Goal: Task Accomplishment & Management: Manage account settings

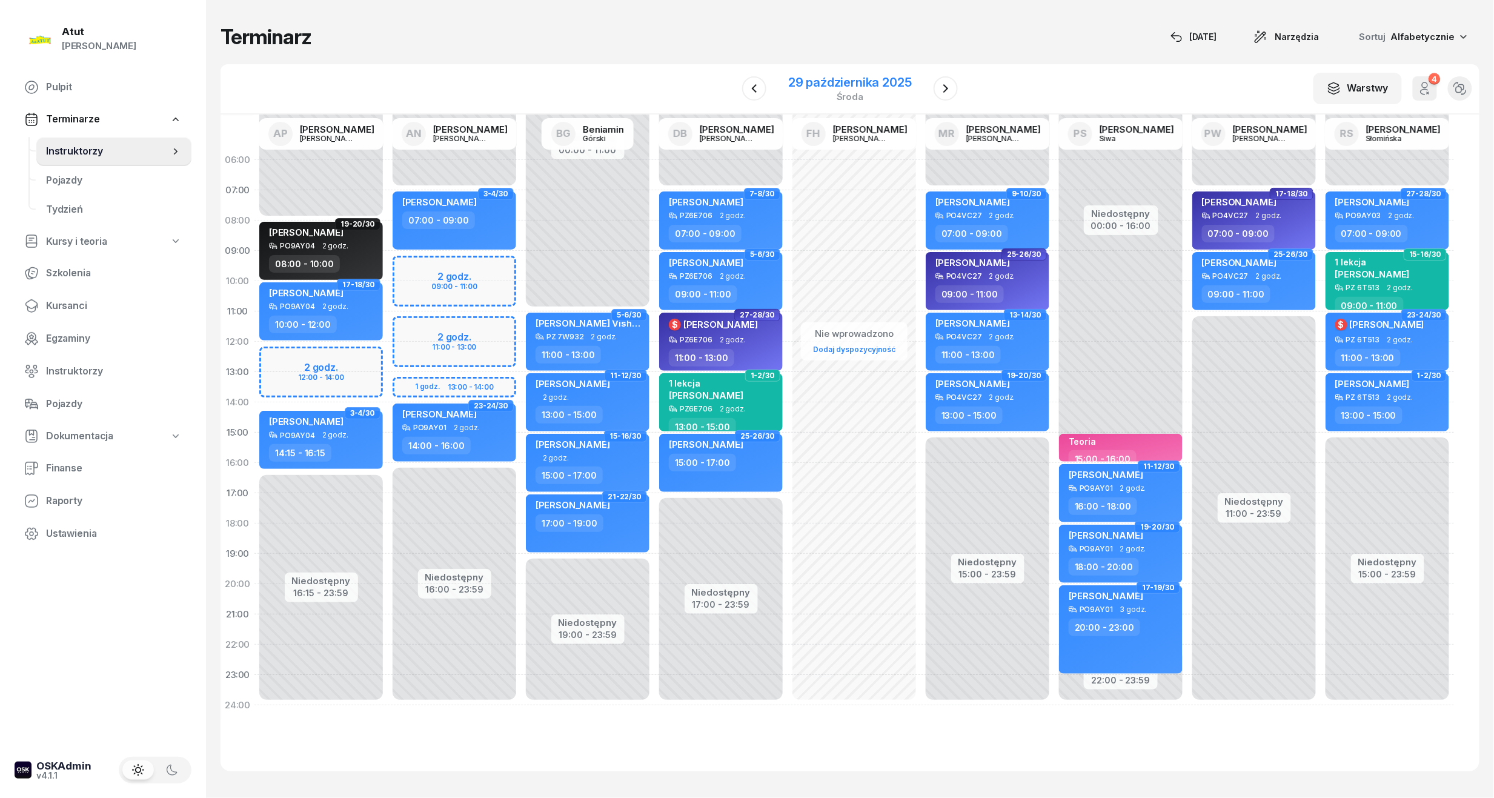
drag, startPoint x: 0, startPoint y: 0, endPoint x: 817, endPoint y: 88, distance: 822.1
click at [817, 88] on div "29 października 2025" at bounding box center [850, 82] width 124 height 12
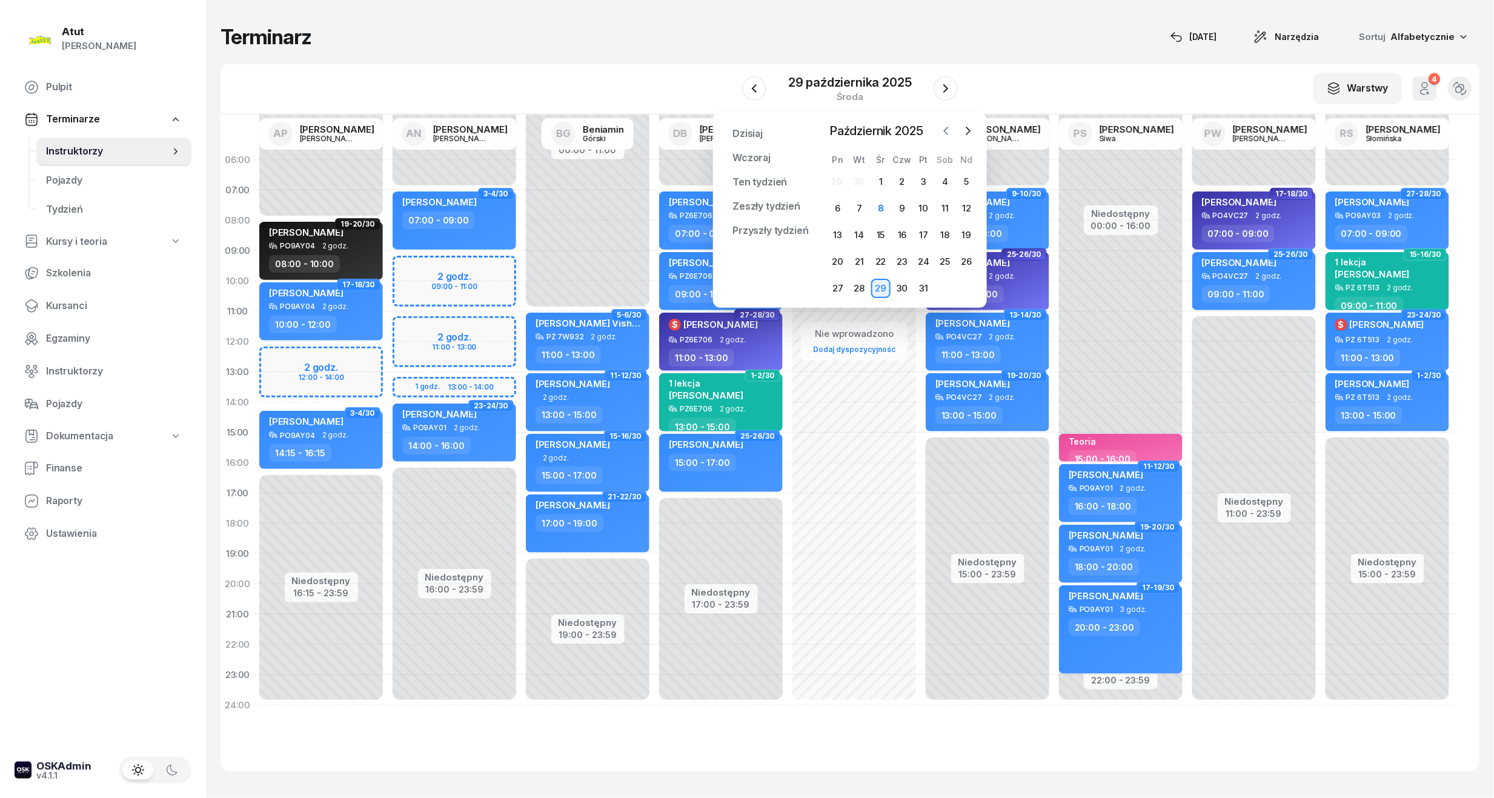
click at [953, 129] on button "button" at bounding box center [946, 131] width 18 height 18
click at [920, 234] on div "19" at bounding box center [923, 234] width 19 height 19
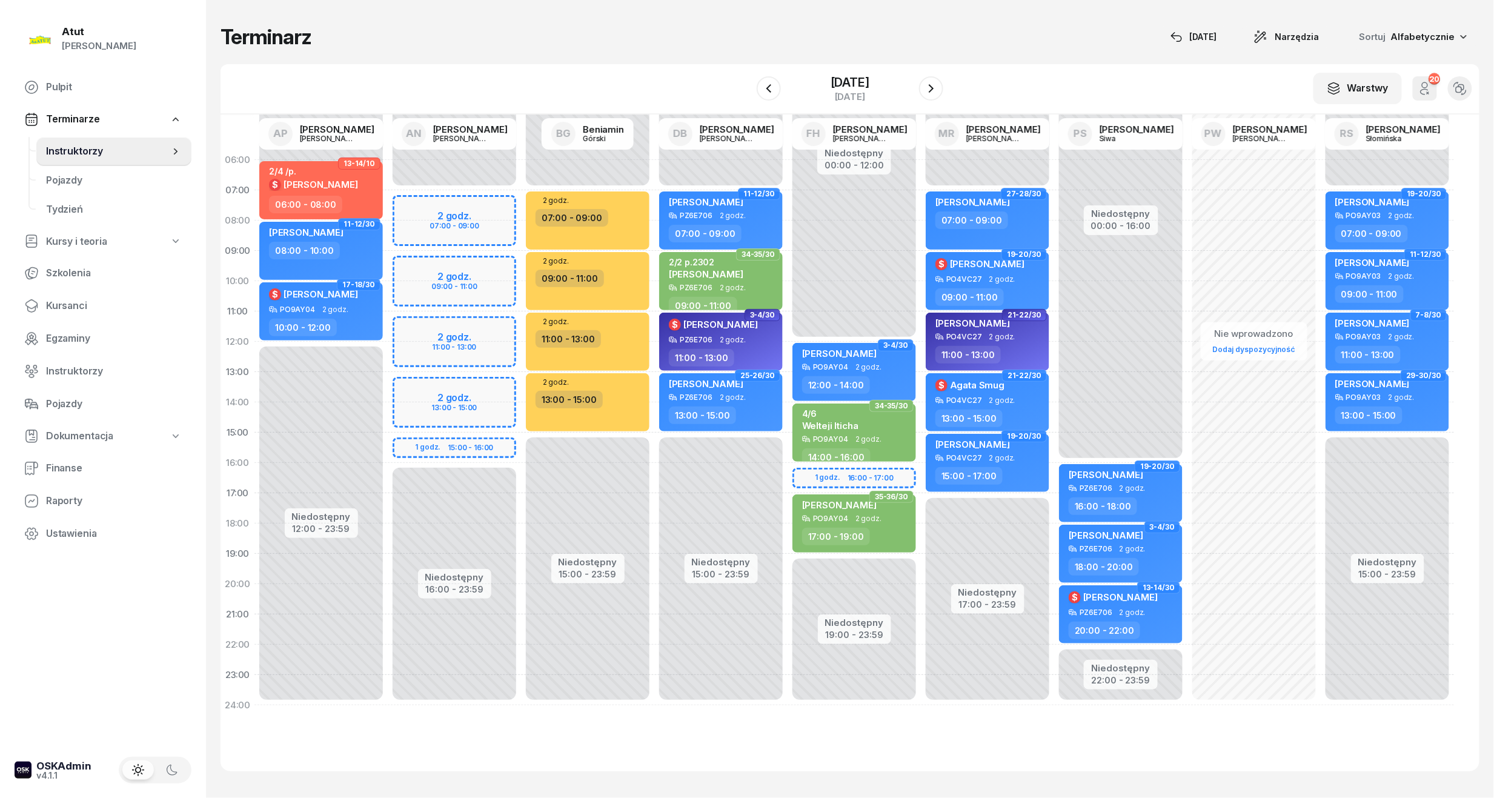
click at [943, 93] on div at bounding box center [931, 88] width 24 height 24
drag, startPoint x: 851, startPoint y: 78, endPoint x: 881, endPoint y: 85, distance: 30.7
click at [848, 80] on div "[DATE]" at bounding box center [850, 82] width 39 height 12
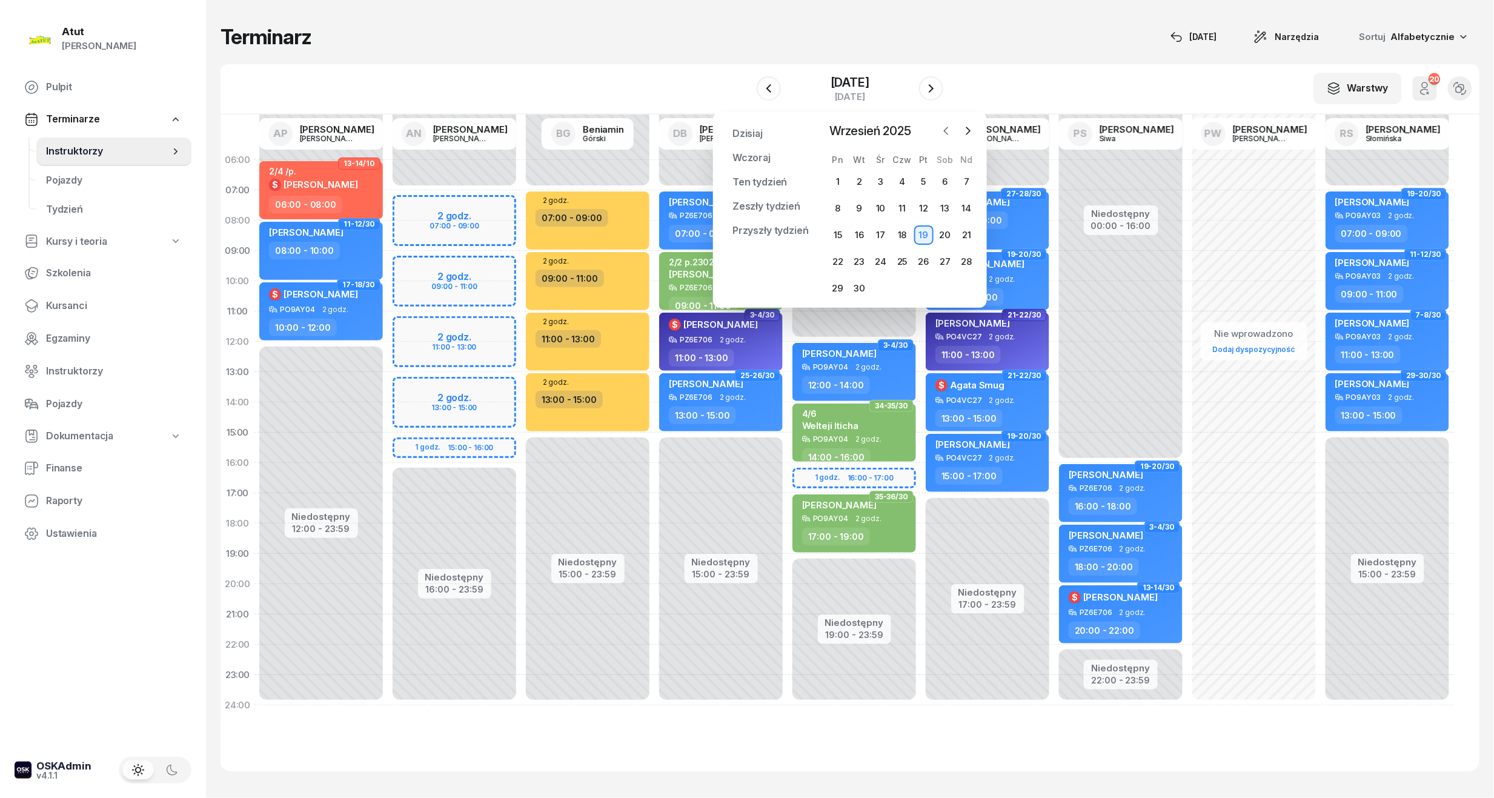
click at [943, 127] on icon "button" at bounding box center [946, 131] width 12 height 12
click at [975, 134] on button "button" at bounding box center [968, 131] width 18 height 18
click at [875, 212] on div "8" at bounding box center [880, 208] width 19 height 19
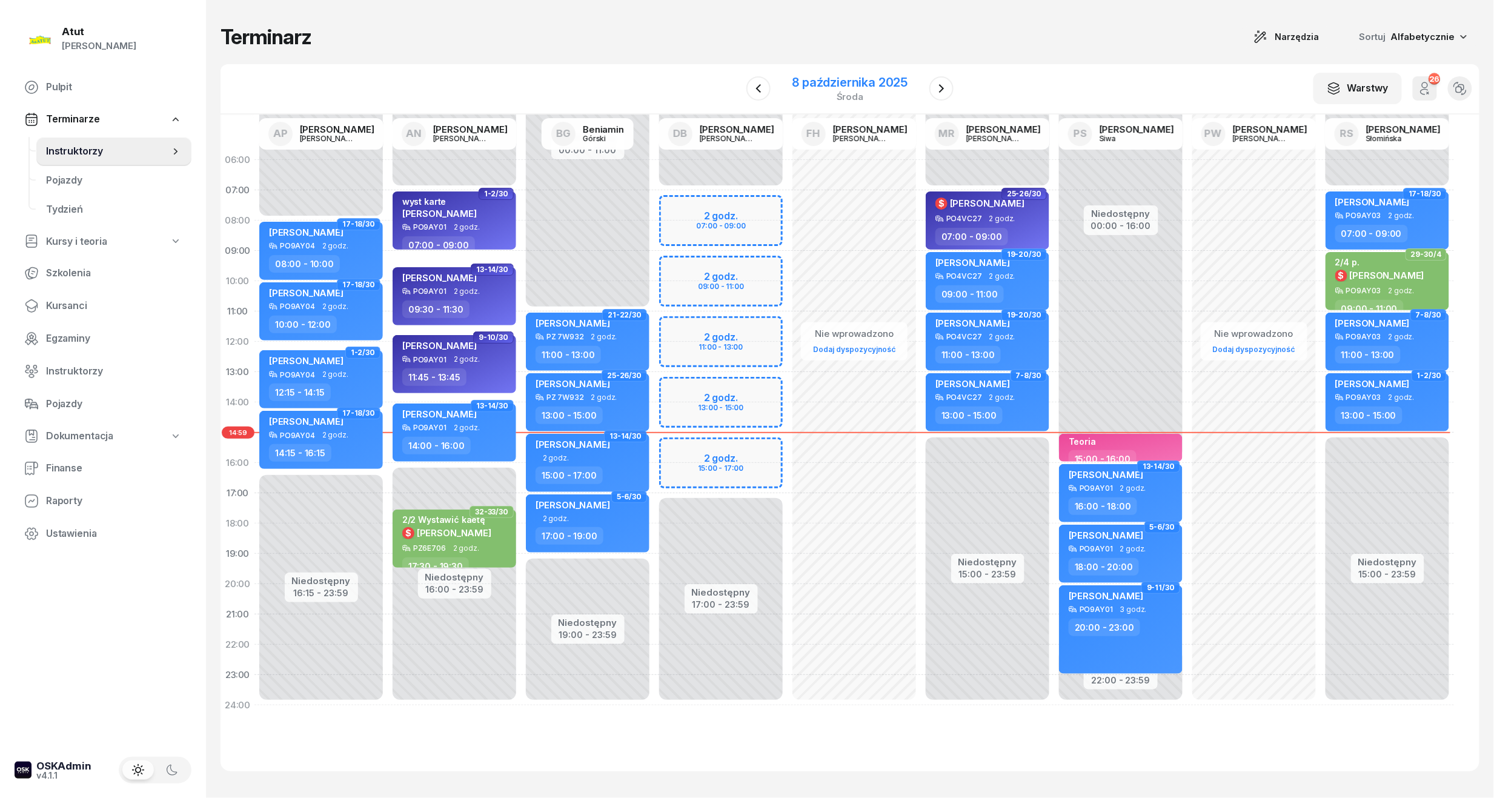
click at [849, 78] on div "8 października 2025" at bounding box center [850, 82] width 116 height 12
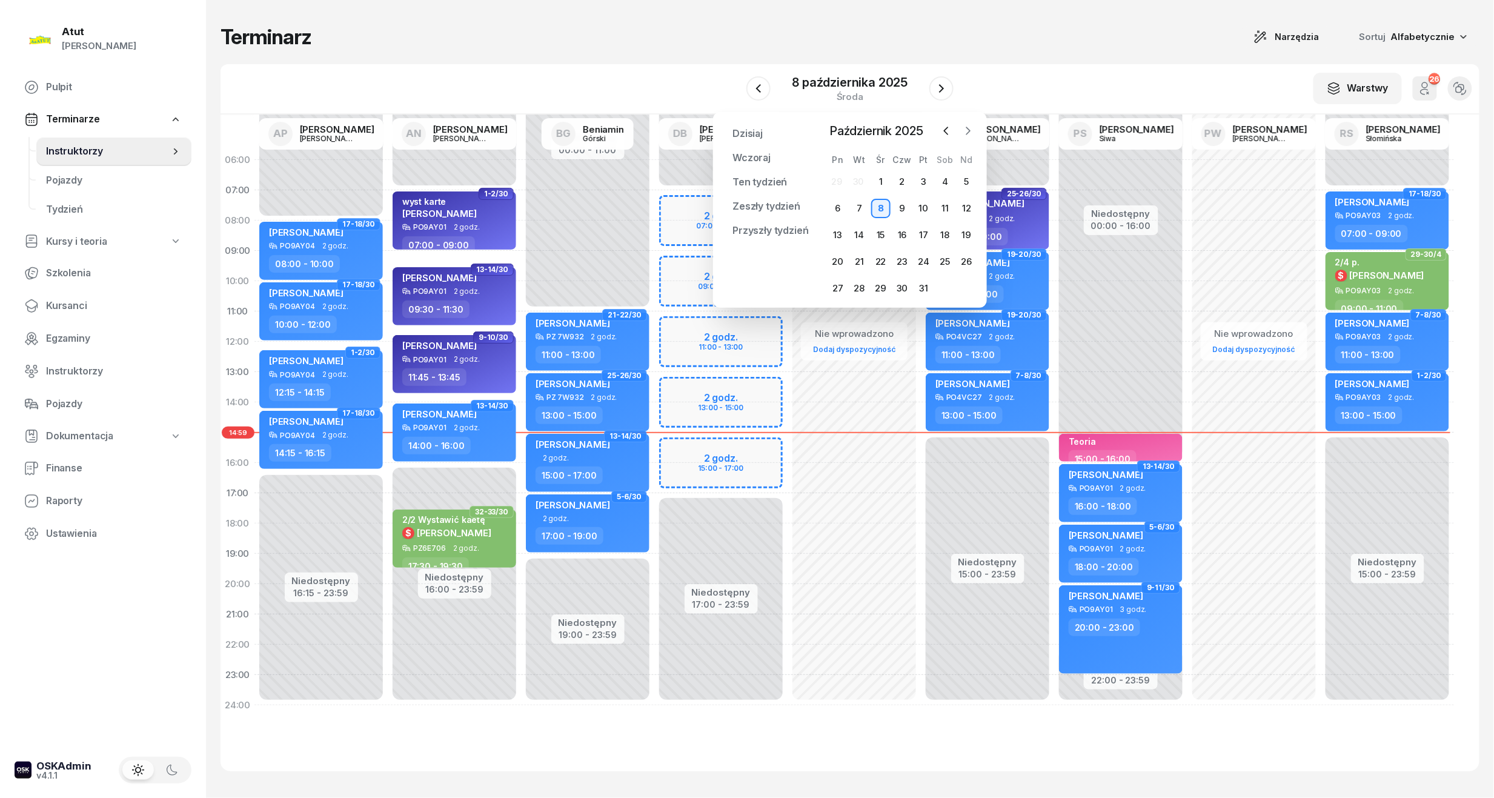
click at [967, 131] on icon "button" at bounding box center [968, 131] width 12 height 12
click at [844, 211] on div "3" at bounding box center [837, 208] width 19 height 19
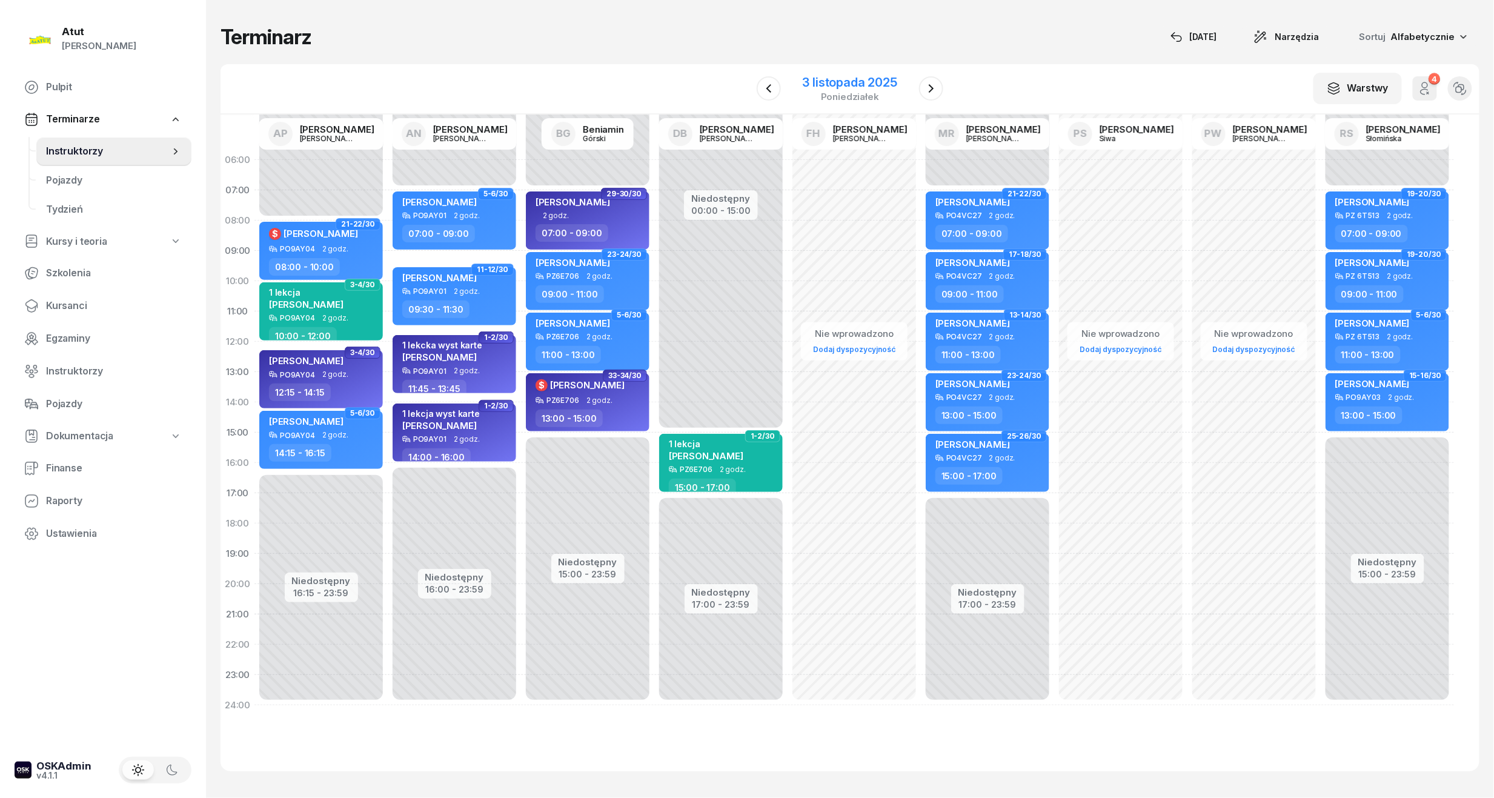
click at [873, 87] on div "3 listopada 2025" at bounding box center [850, 82] width 95 height 12
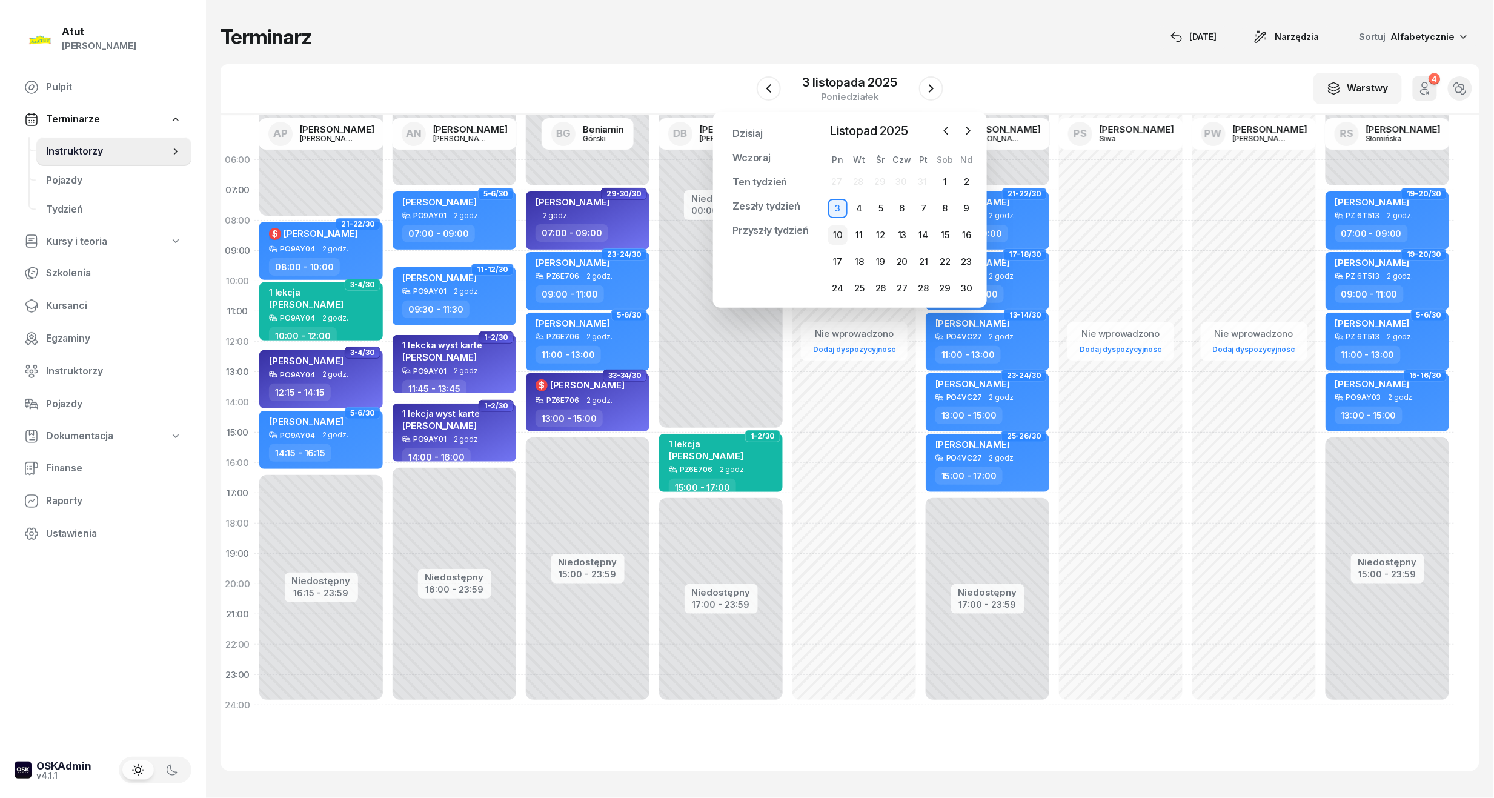
click at [830, 228] on div "10" at bounding box center [837, 234] width 19 height 19
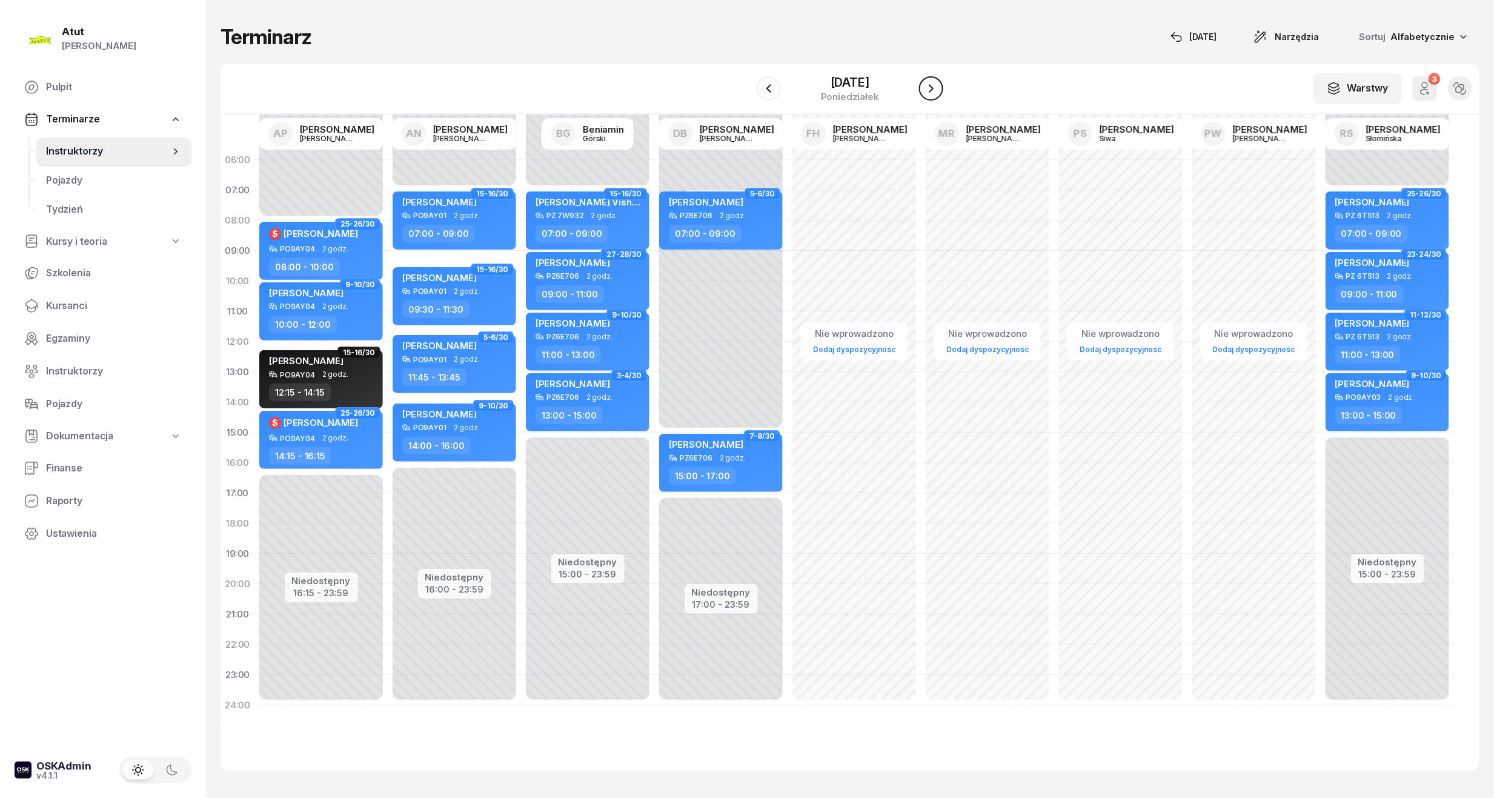
click at [929, 93] on icon "button" at bounding box center [931, 88] width 15 height 15
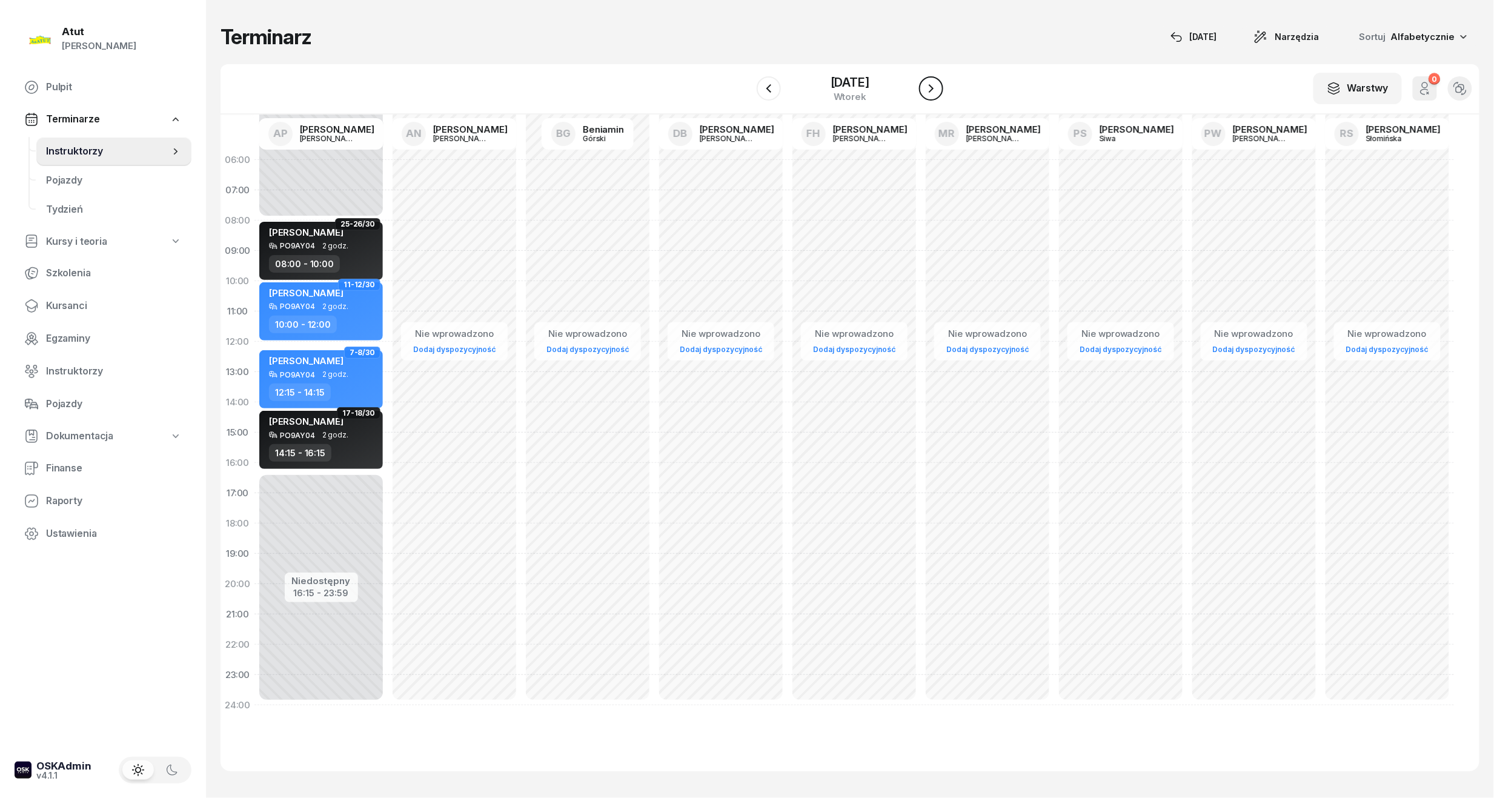
click at [929, 93] on icon "button" at bounding box center [931, 88] width 15 height 15
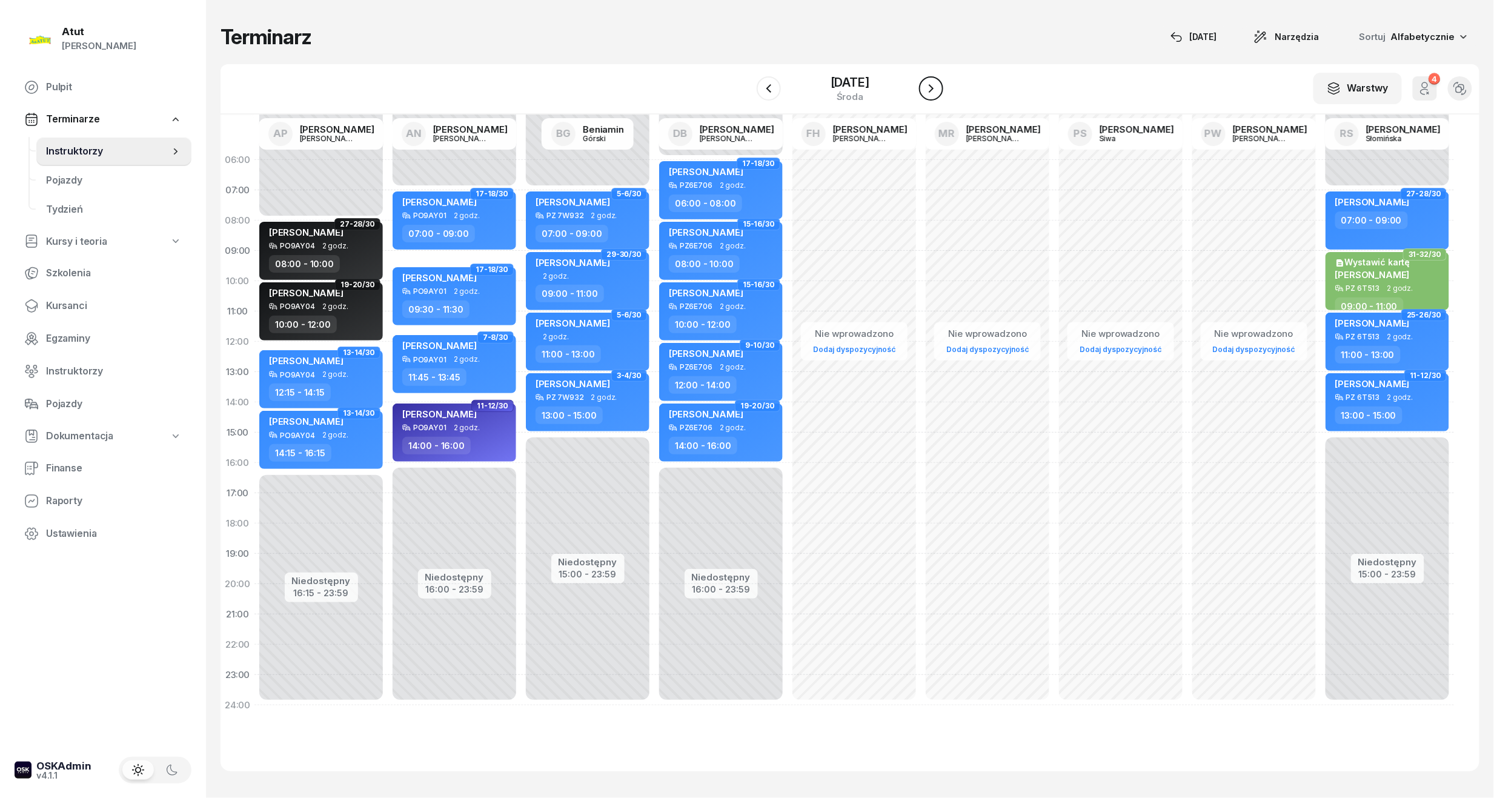
click at [929, 93] on icon "button" at bounding box center [931, 88] width 15 height 15
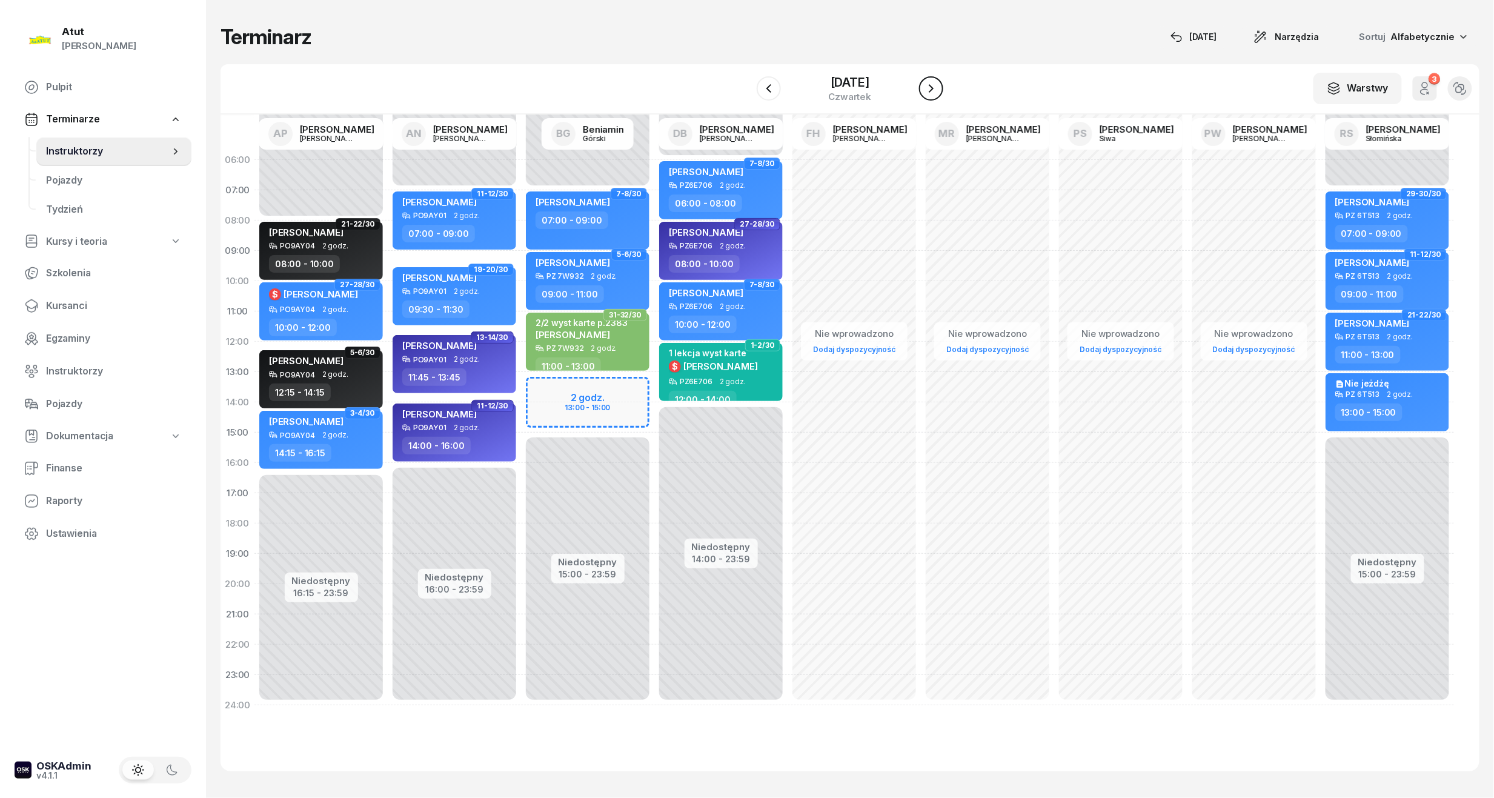
click at [929, 93] on icon "button" at bounding box center [931, 88] width 15 height 15
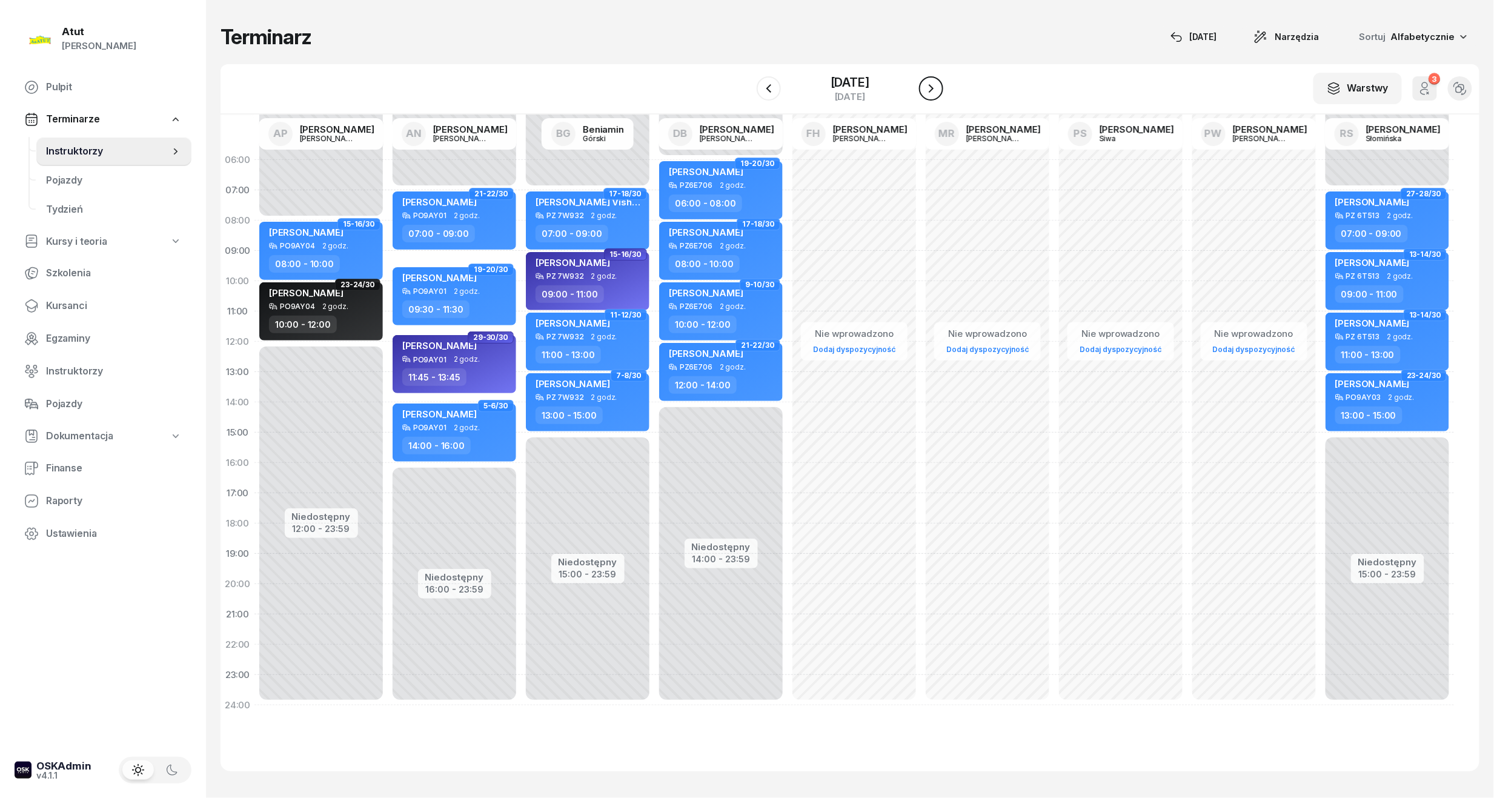
click at [922, 93] on button "button" at bounding box center [931, 88] width 24 height 24
click at [934, 92] on icon "button" at bounding box center [931, 88] width 15 height 15
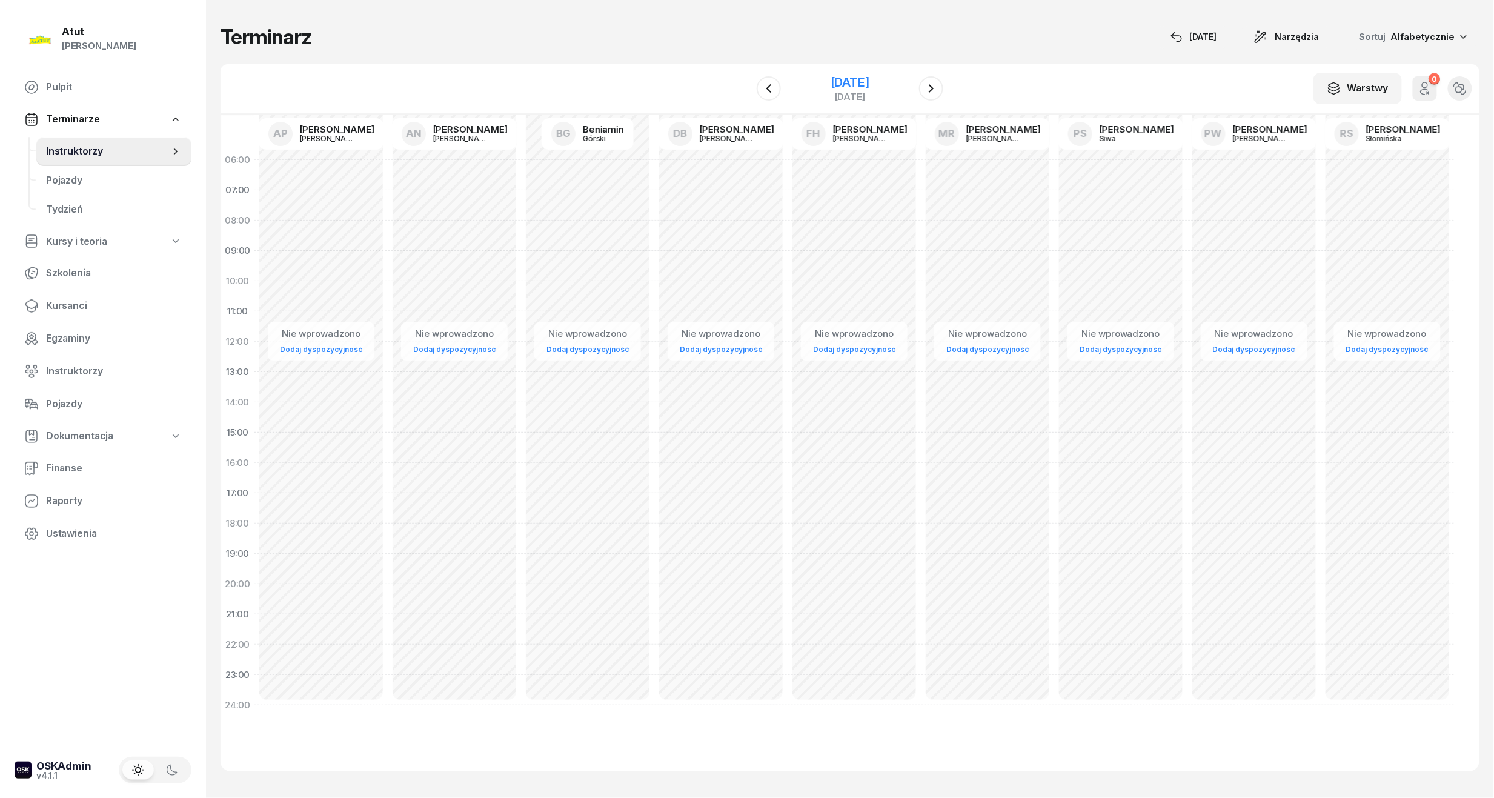
click at [846, 92] on div "[DATE]" at bounding box center [850, 96] width 39 height 9
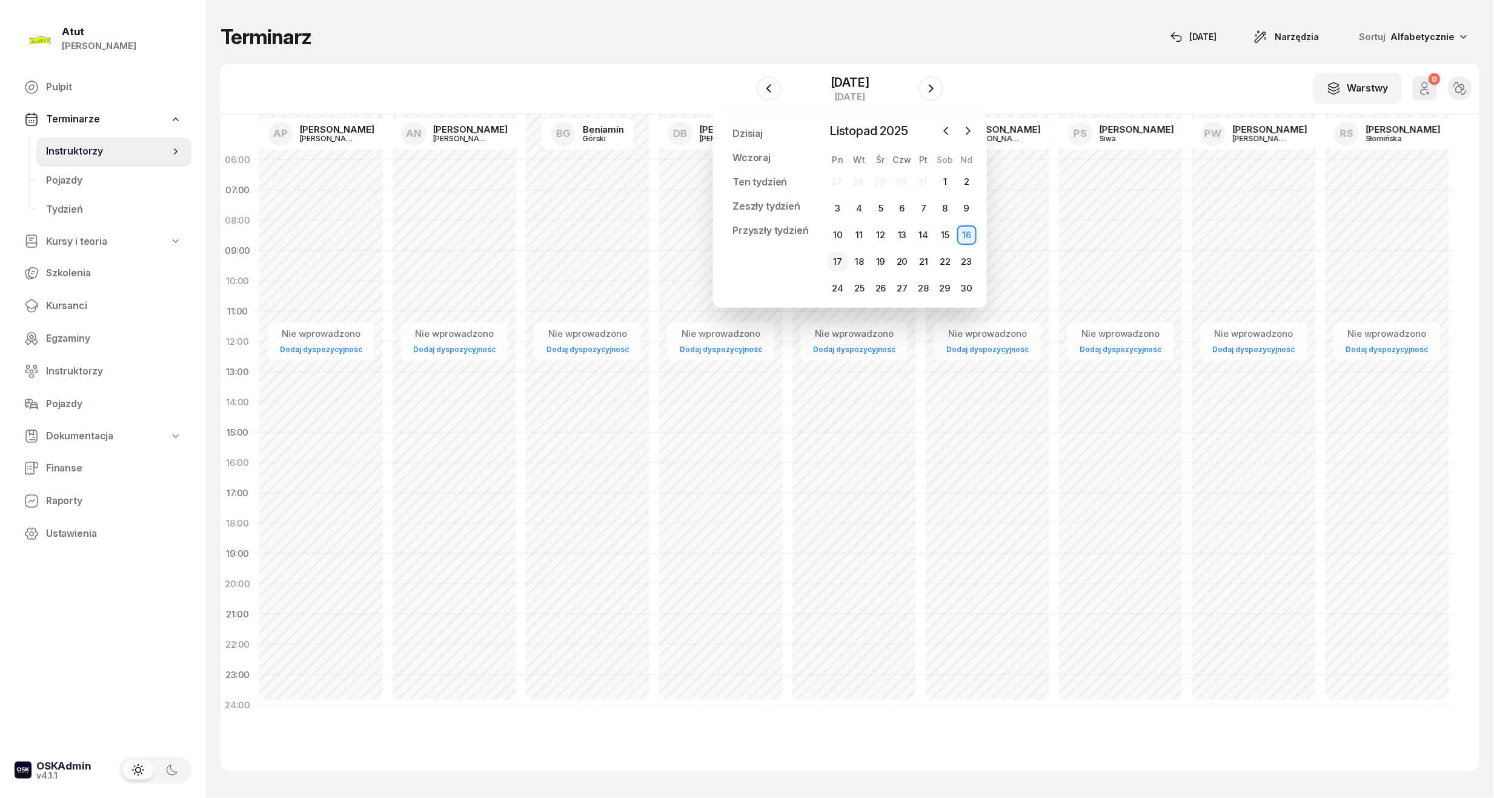
drag, startPoint x: 837, startPoint y: 258, endPoint x: 842, endPoint y: 253, distance: 6.9
click at [839, 258] on div "17" at bounding box center [837, 261] width 19 height 19
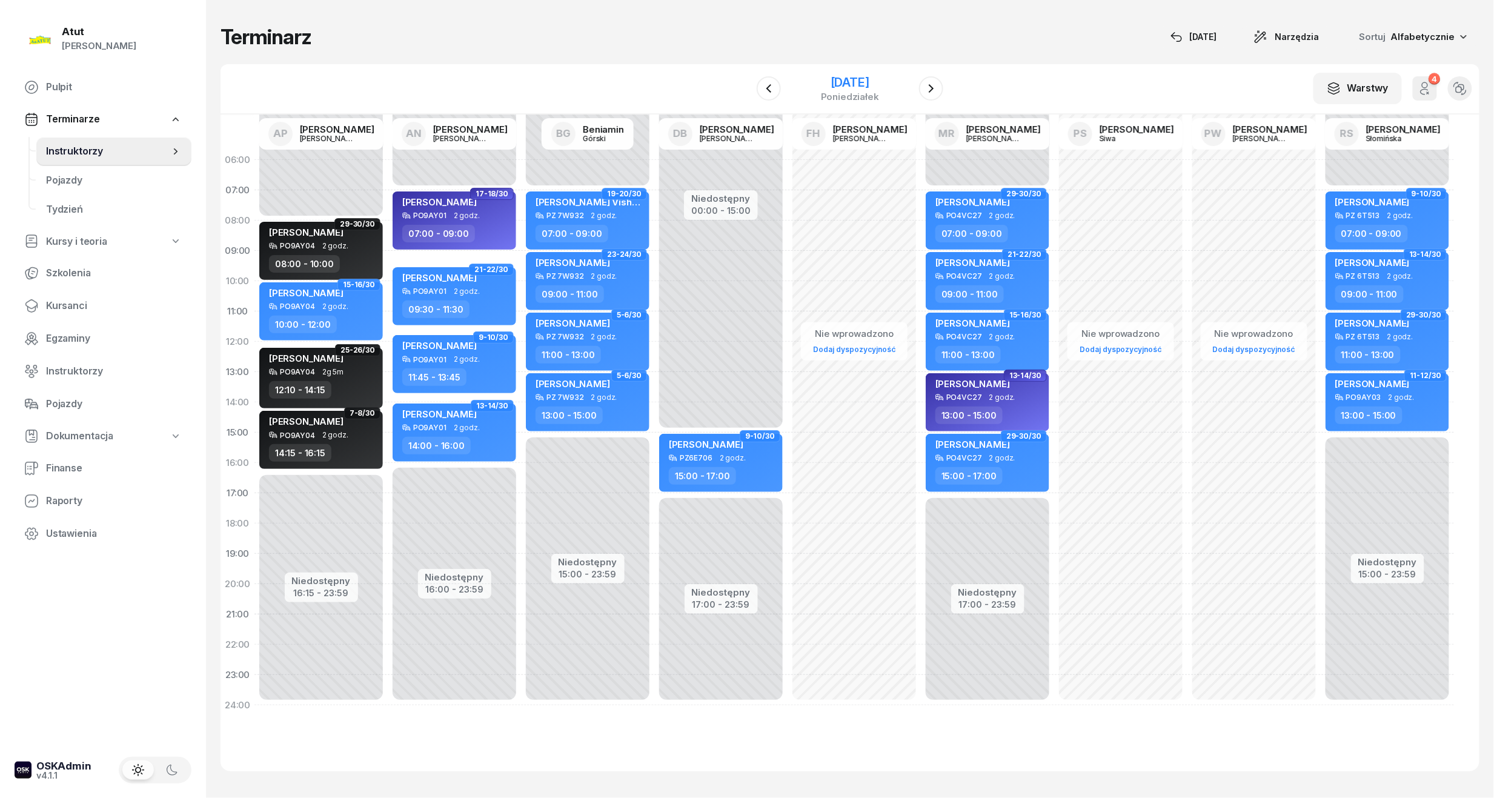
click at [854, 76] on div "[DATE]" at bounding box center [850, 82] width 58 height 12
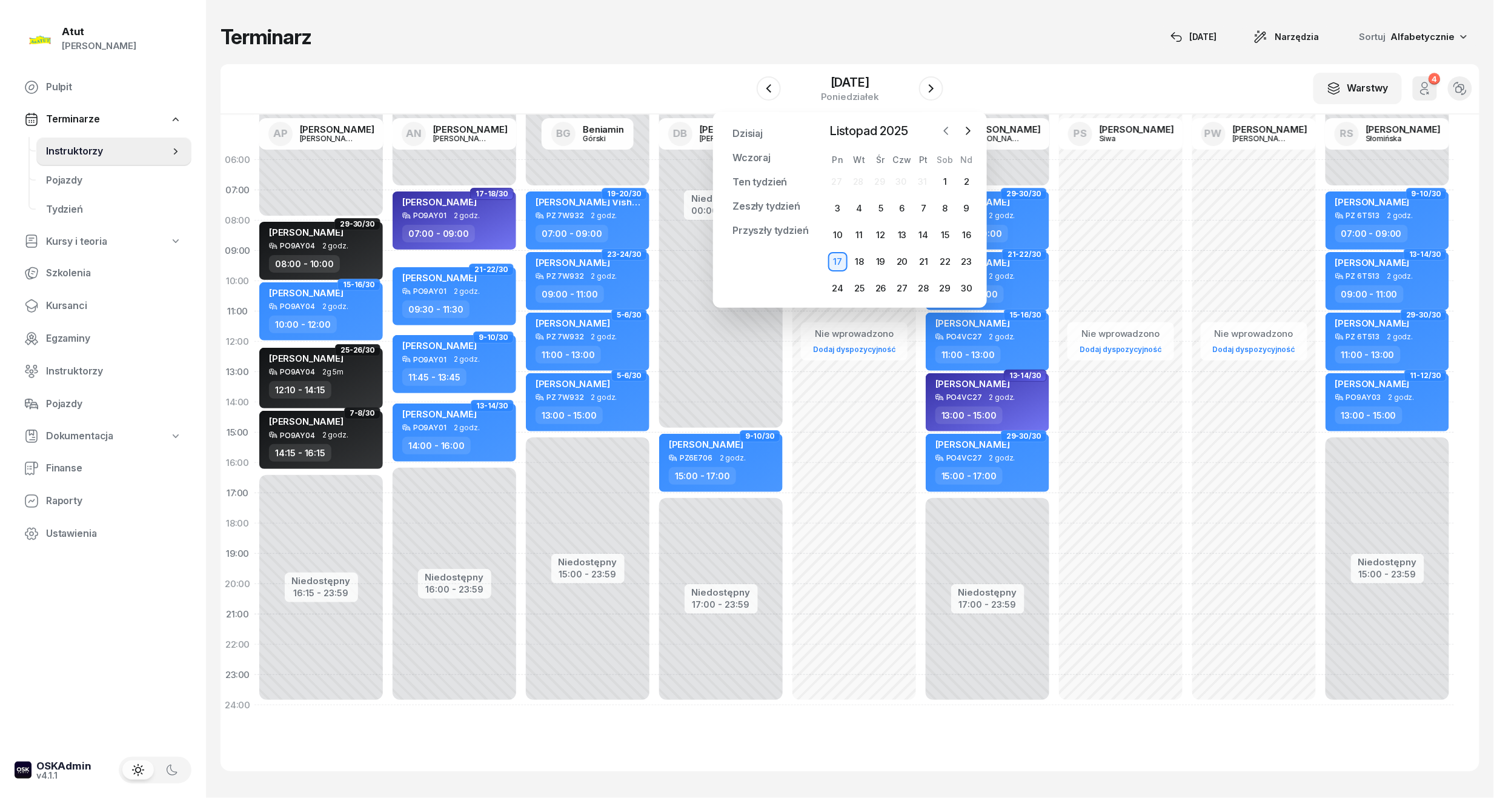
click at [941, 133] on icon "button" at bounding box center [946, 131] width 12 height 12
click at [878, 176] on div "1" at bounding box center [880, 181] width 19 height 19
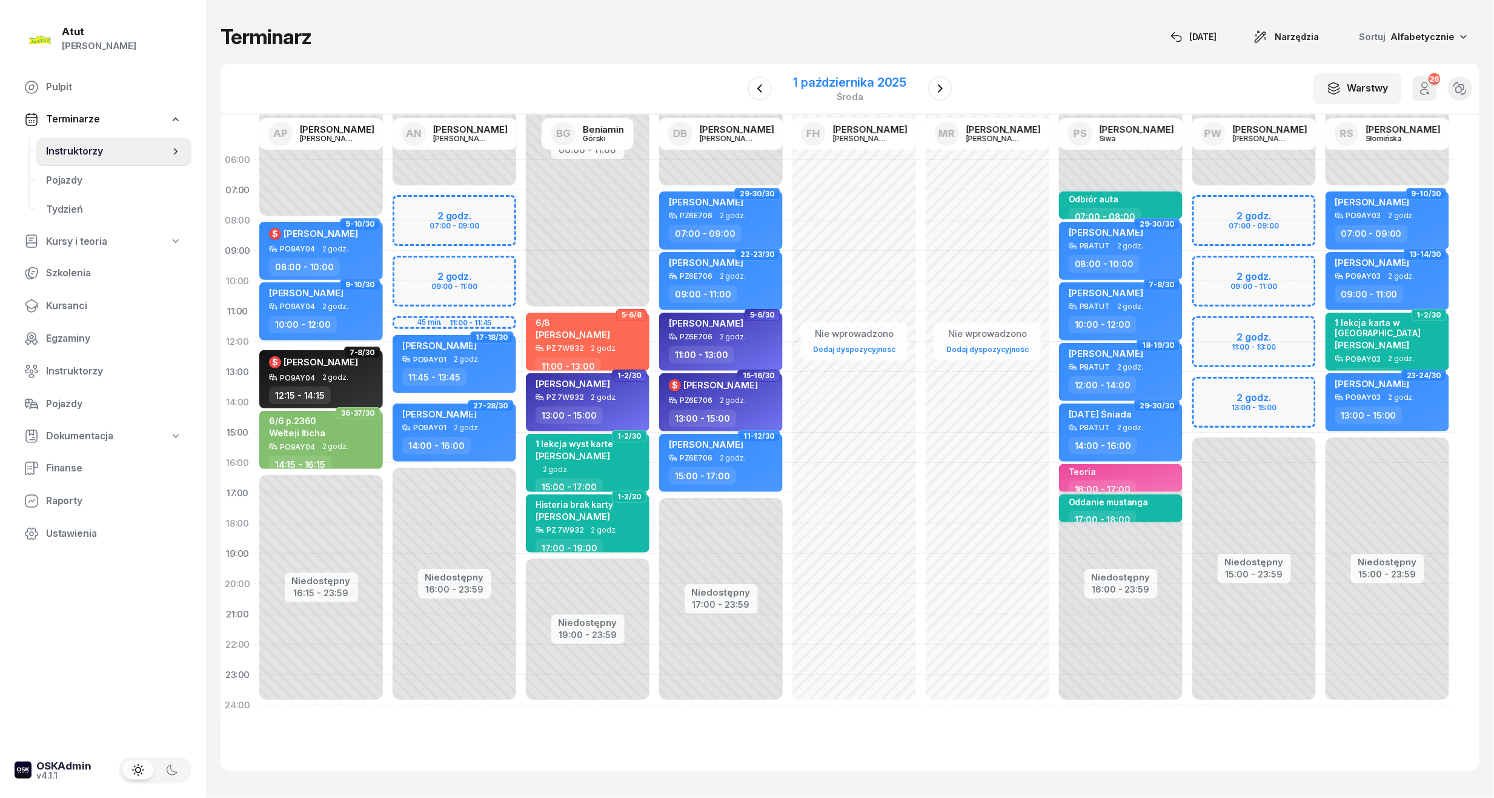
click at [856, 86] on div "1 października 2025" at bounding box center [850, 82] width 113 height 12
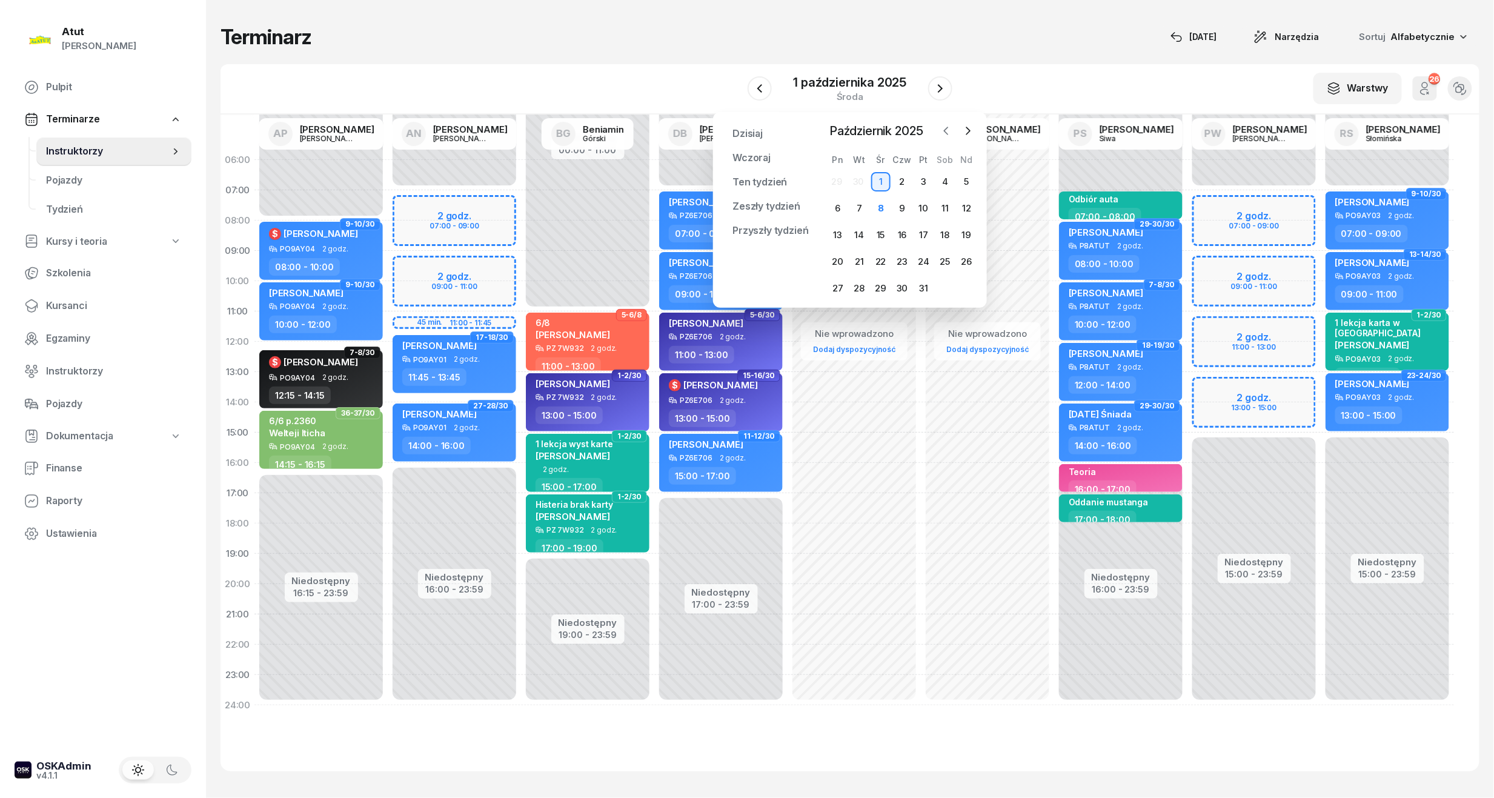
click at [941, 133] on icon "button" at bounding box center [946, 131] width 12 height 12
click at [835, 285] on div "29" at bounding box center [837, 288] width 19 height 19
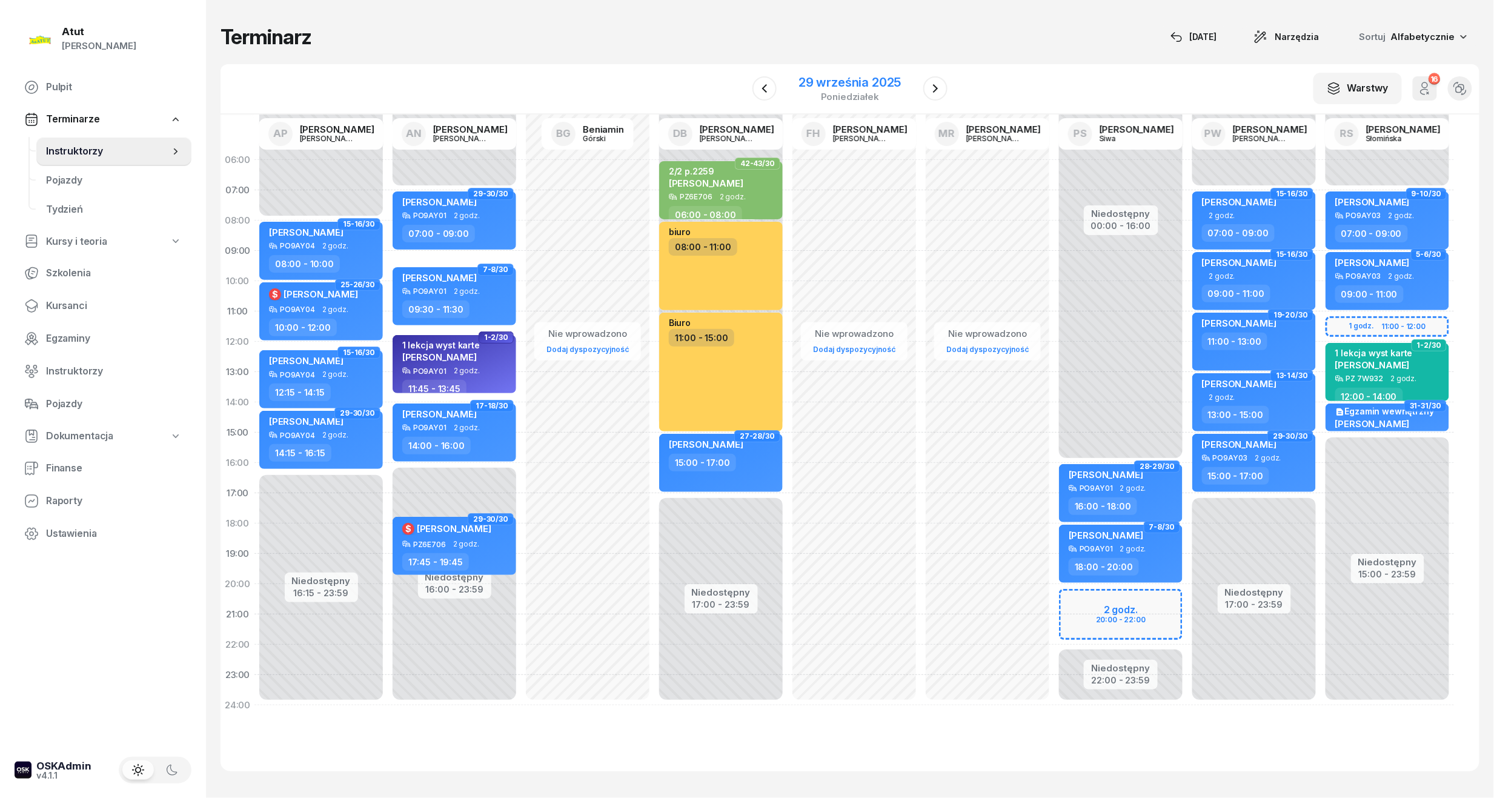
click at [851, 79] on div "29 września 2025" at bounding box center [850, 82] width 102 height 12
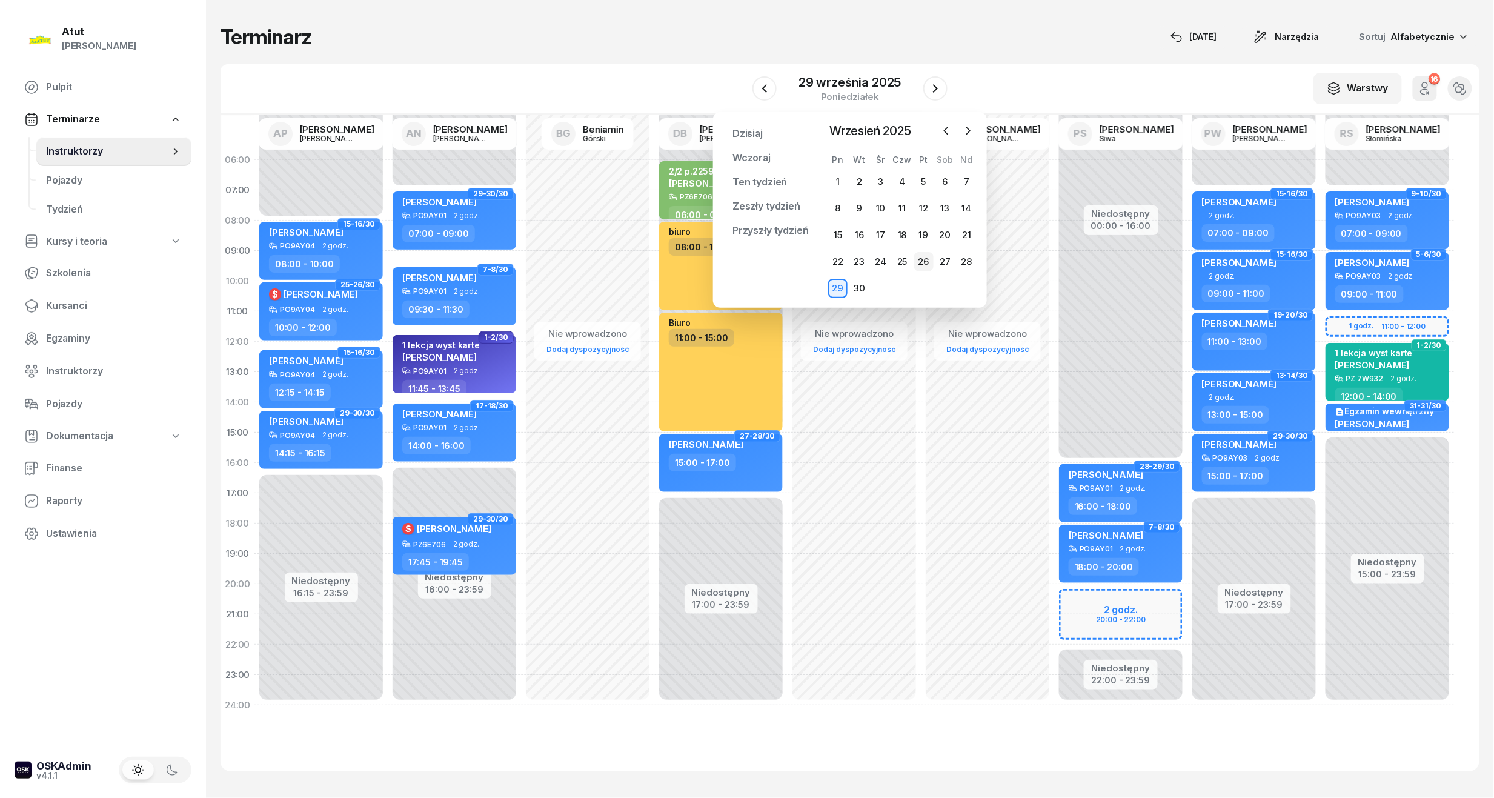
click at [926, 257] on div "26" at bounding box center [923, 261] width 19 height 19
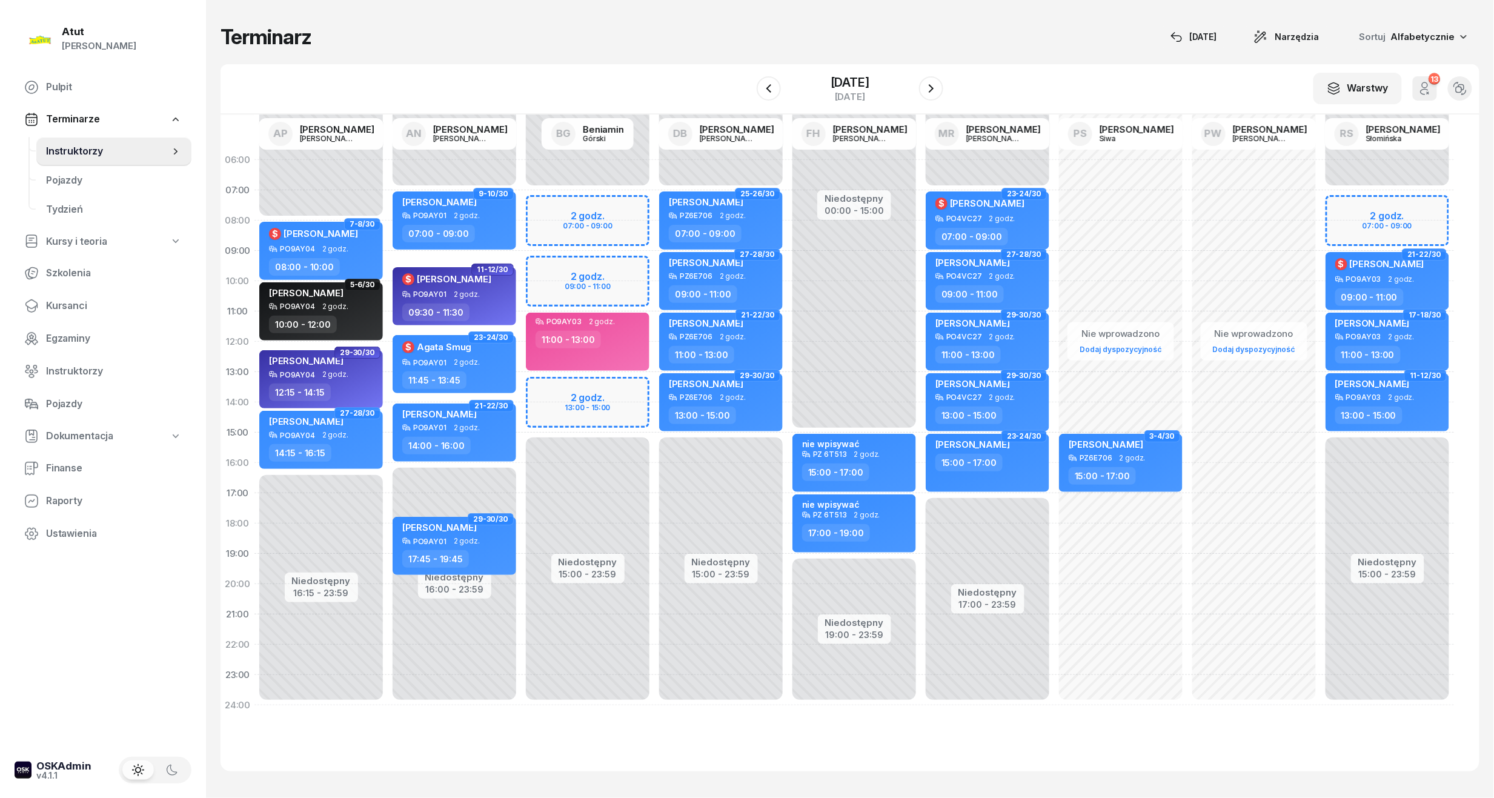
click at [917, 81] on div "[DATE]" at bounding box center [850, 88] width 187 height 35
click at [921, 83] on div "[DATE]" at bounding box center [850, 88] width 187 height 35
click at [935, 85] on icon "button" at bounding box center [931, 88] width 15 height 15
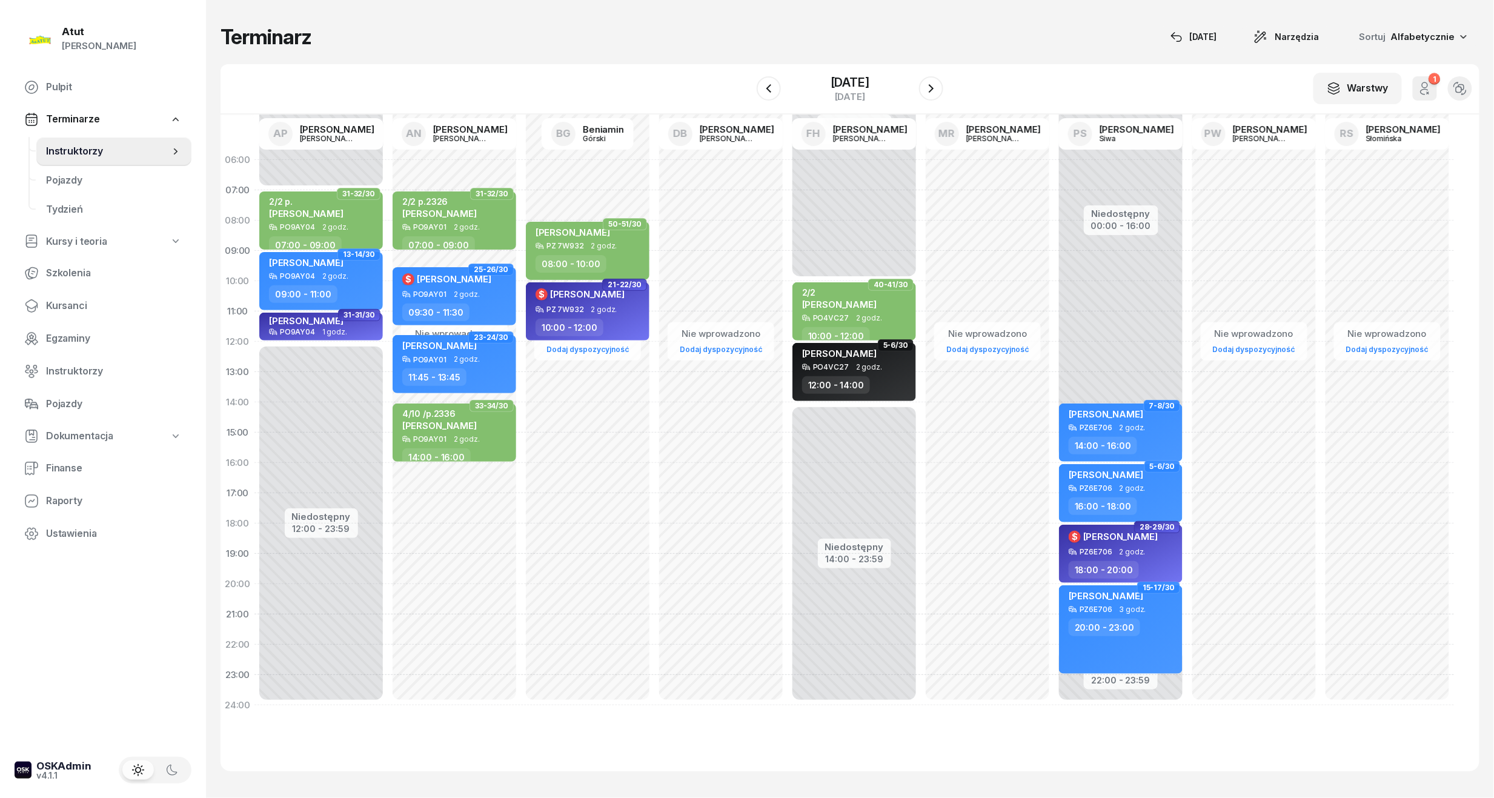
click at [948, 82] on div "W Wybierz AP [PERSON_NAME] AN [PERSON_NAME] BG [PERSON_NAME] DB [PERSON_NAME] F…" at bounding box center [850, 89] width 1259 height 50
click at [929, 90] on icon "button" at bounding box center [931, 88] width 15 height 15
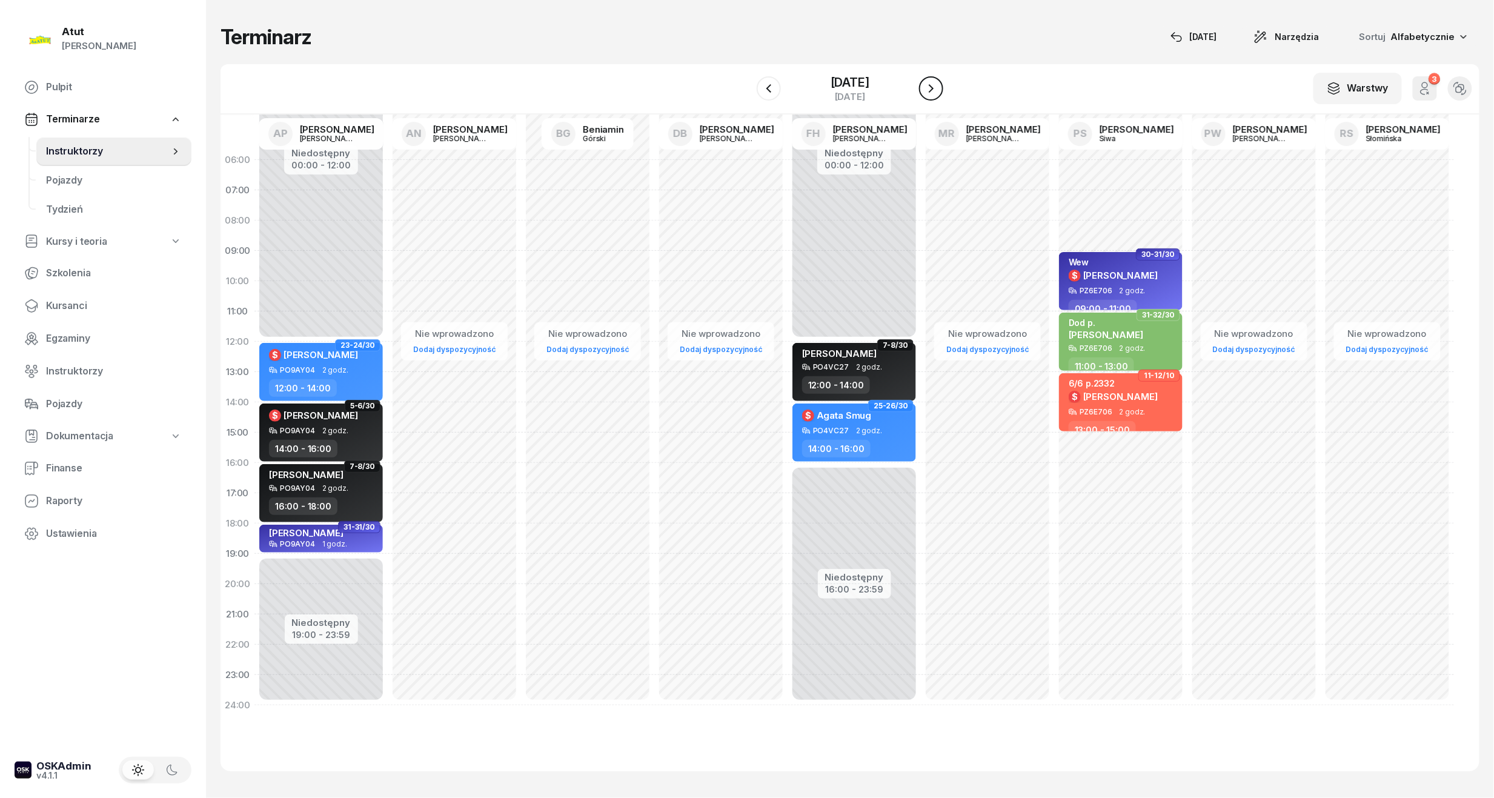
click at [927, 90] on icon "button" at bounding box center [931, 88] width 15 height 15
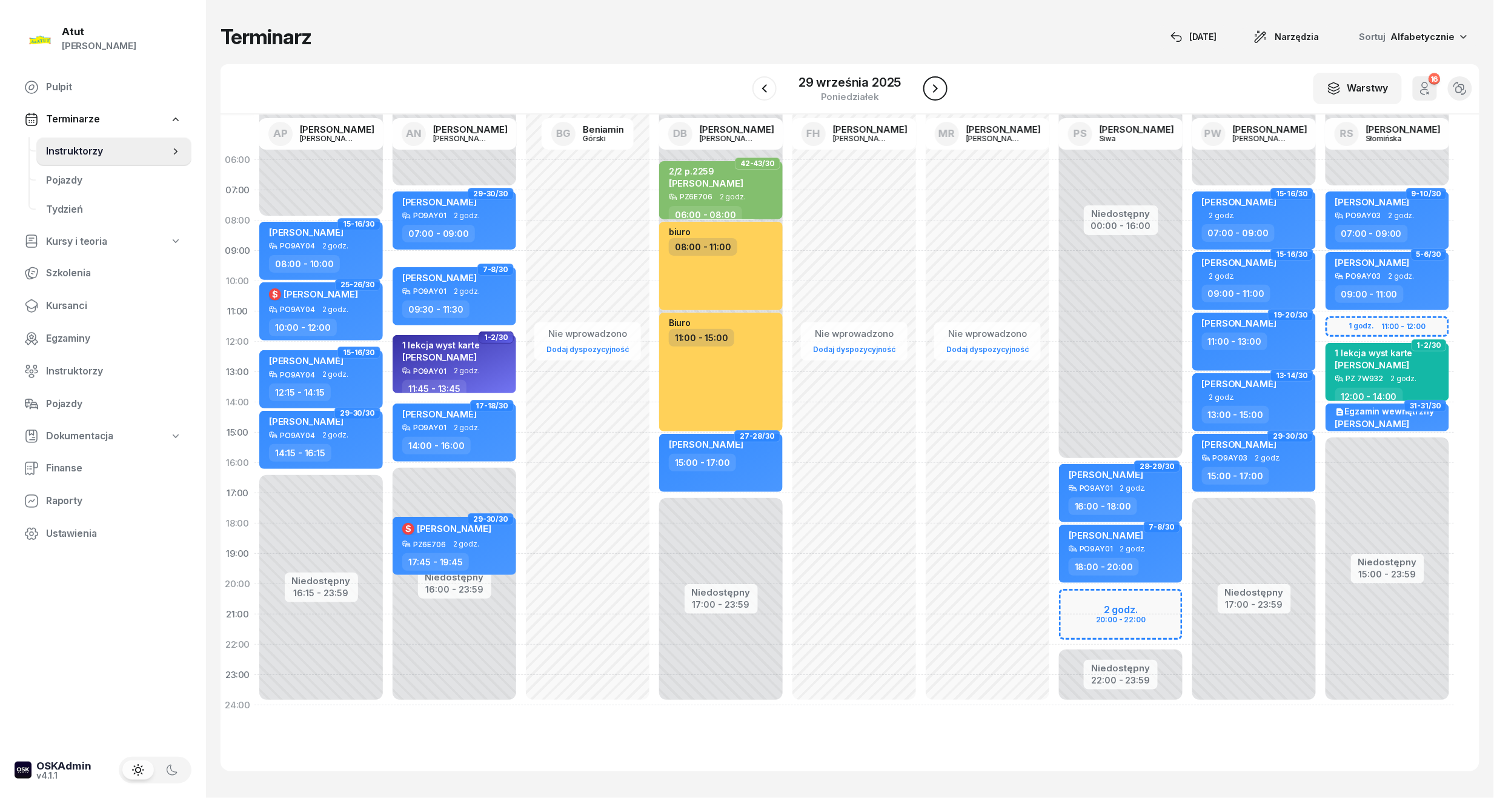
click at [928, 90] on icon "button" at bounding box center [935, 88] width 15 height 15
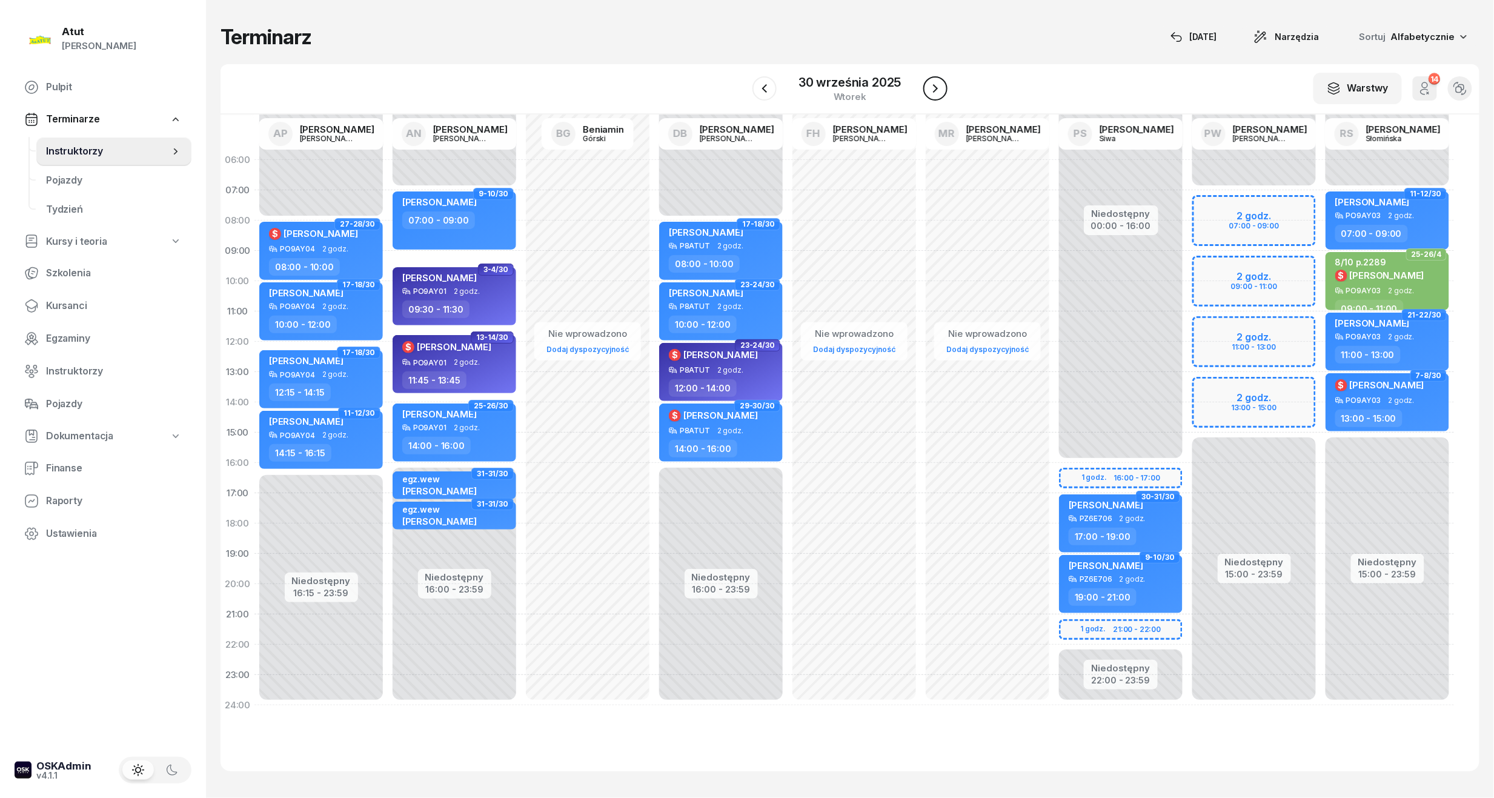
click at [928, 90] on icon "button" at bounding box center [935, 88] width 15 height 15
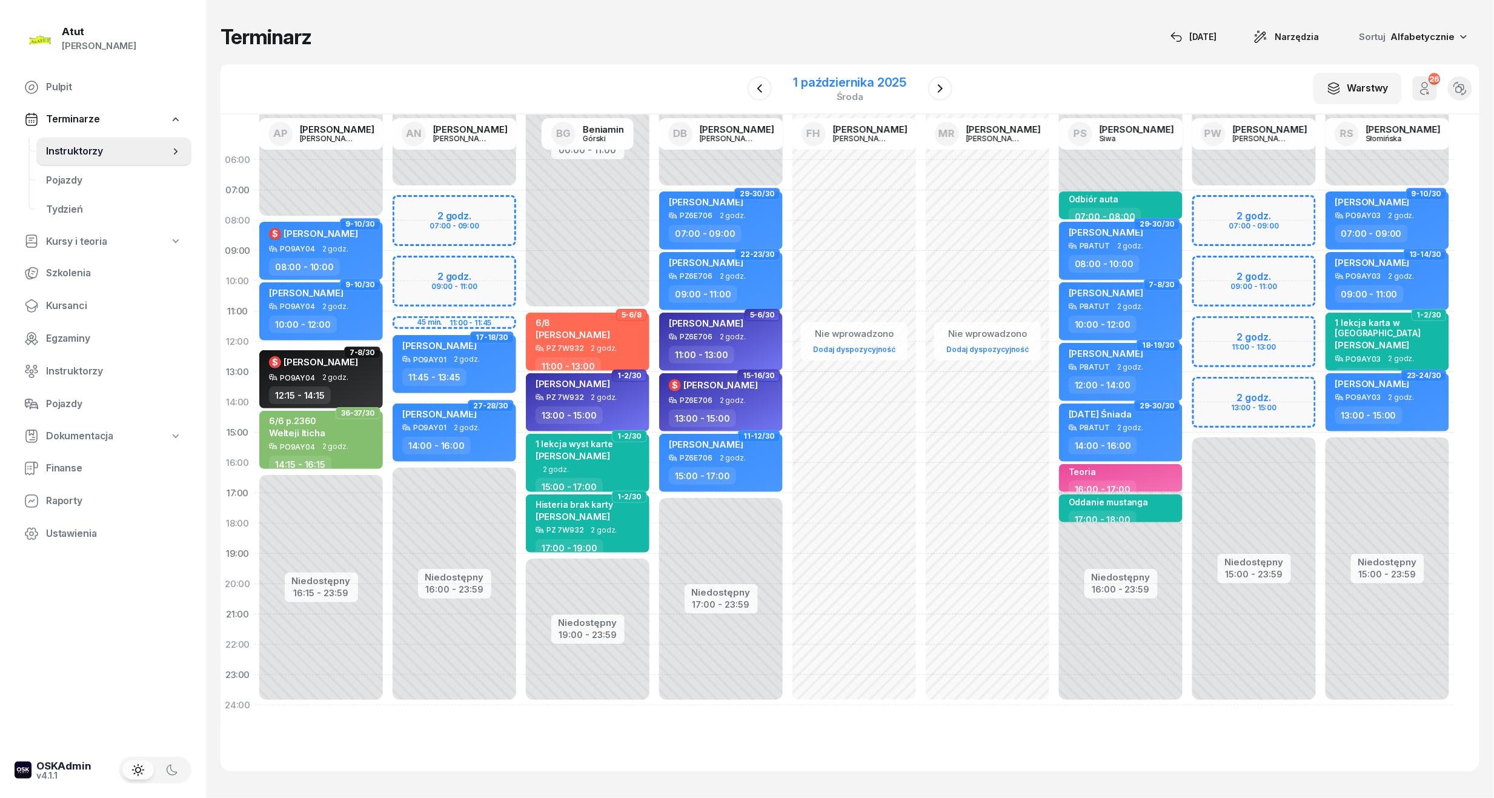
click at [817, 85] on div "1 października 2025" at bounding box center [850, 82] width 113 height 12
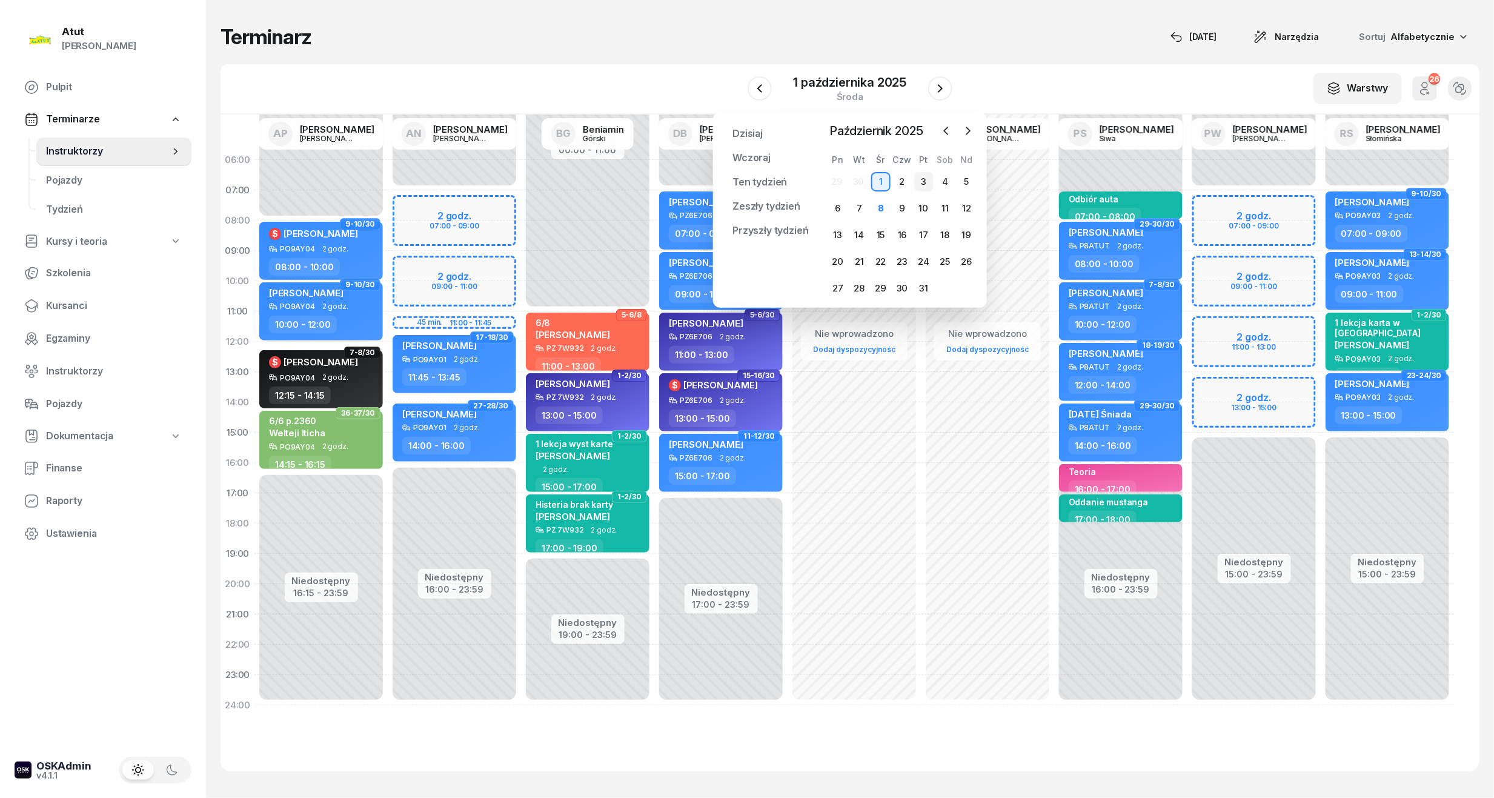
click at [921, 181] on div "3" at bounding box center [923, 181] width 19 height 19
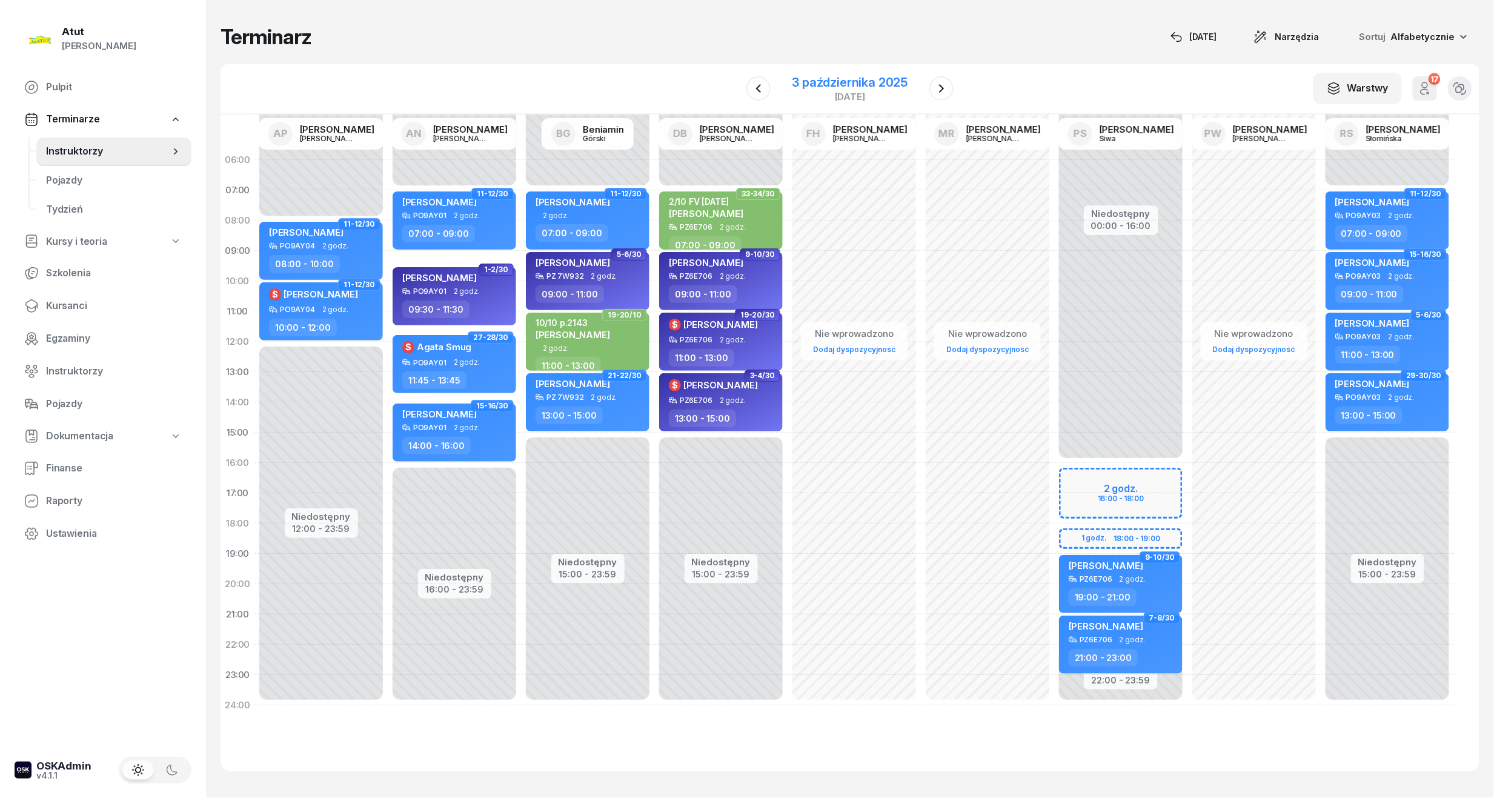
click at [871, 84] on div "3 października 2025" at bounding box center [850, 82] width 116 height 12
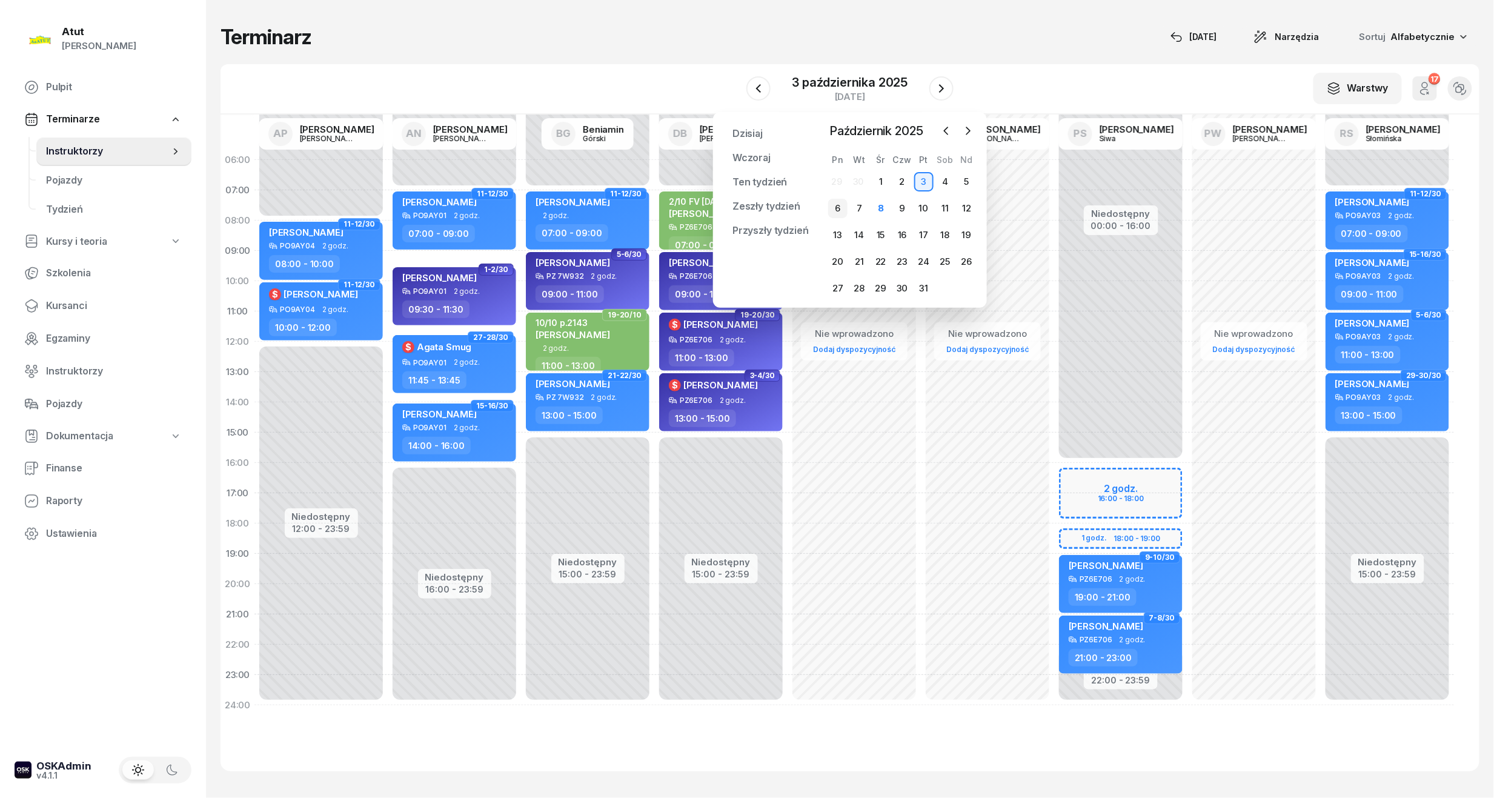
click at [839, 207] on div "6" at bounding box center [837, 208] width 19 height 19
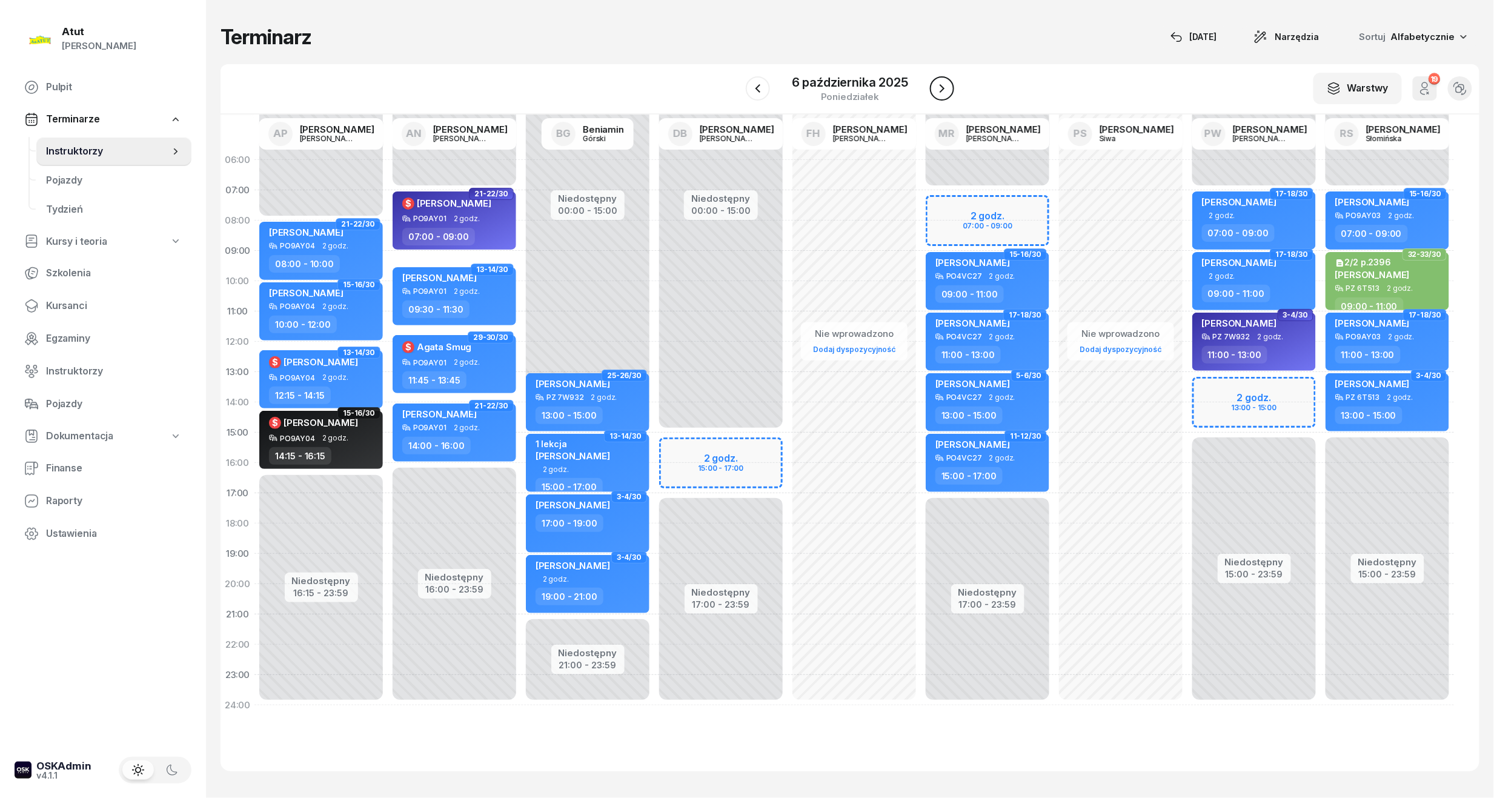
click at [945, 86] on icon "button" at bounding box center [942, 88] width 15 height 15
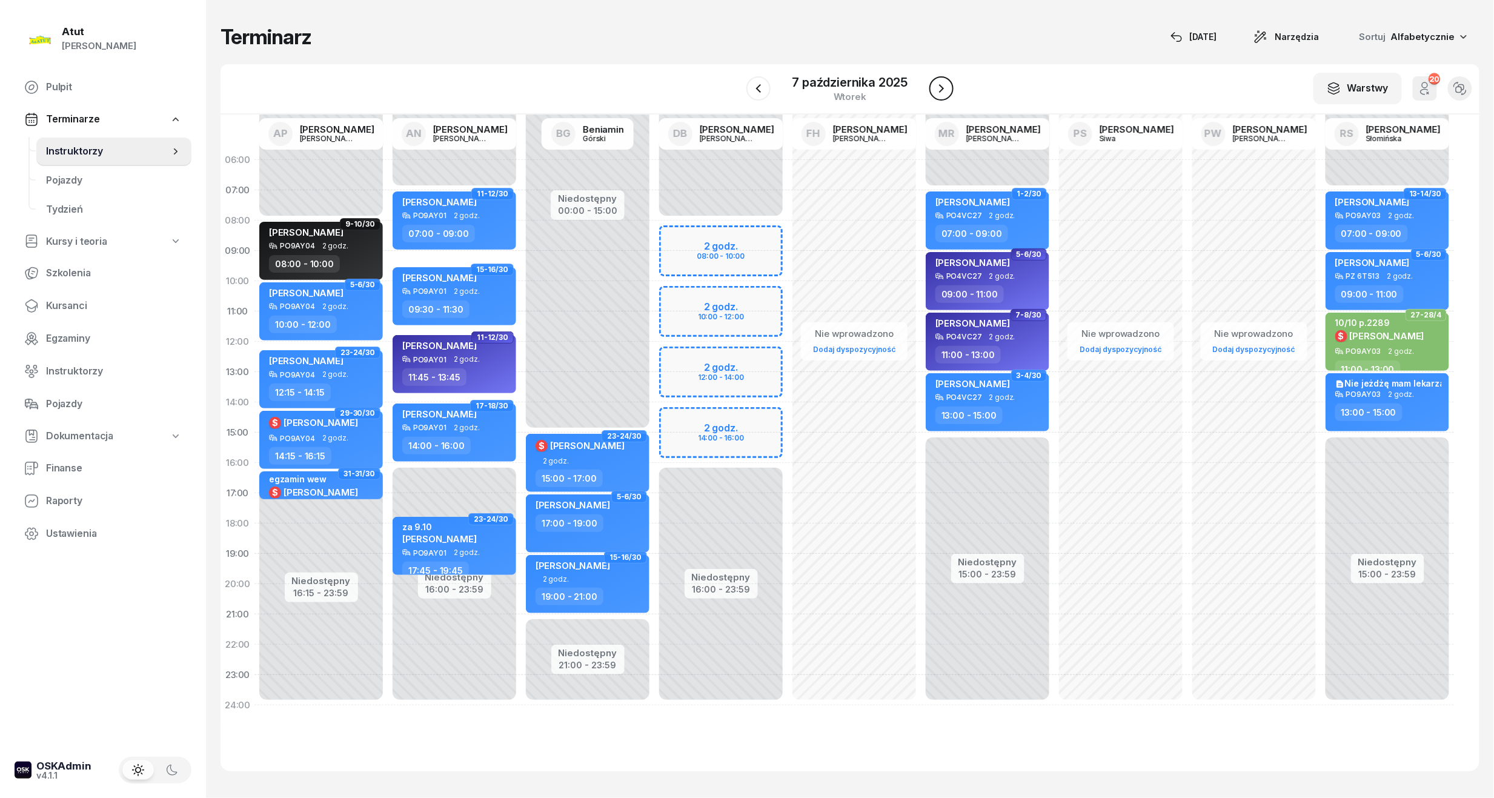
click at [944, 85] on icon "button" at bounding box center [941, 88] width 15 height 15
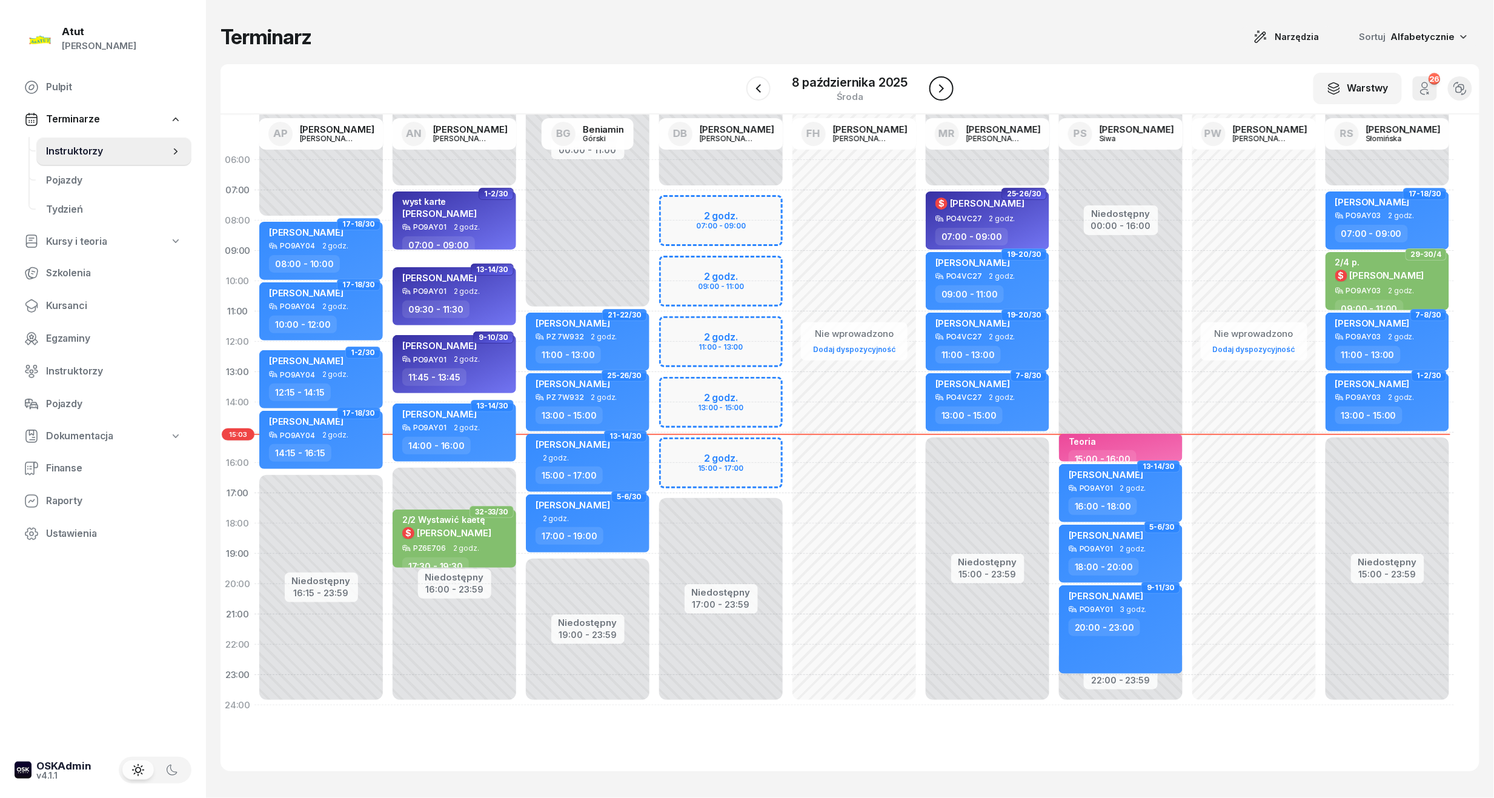
click at [944, 85] on icon "button" at bounding box center [941, 88] width 15 height 15
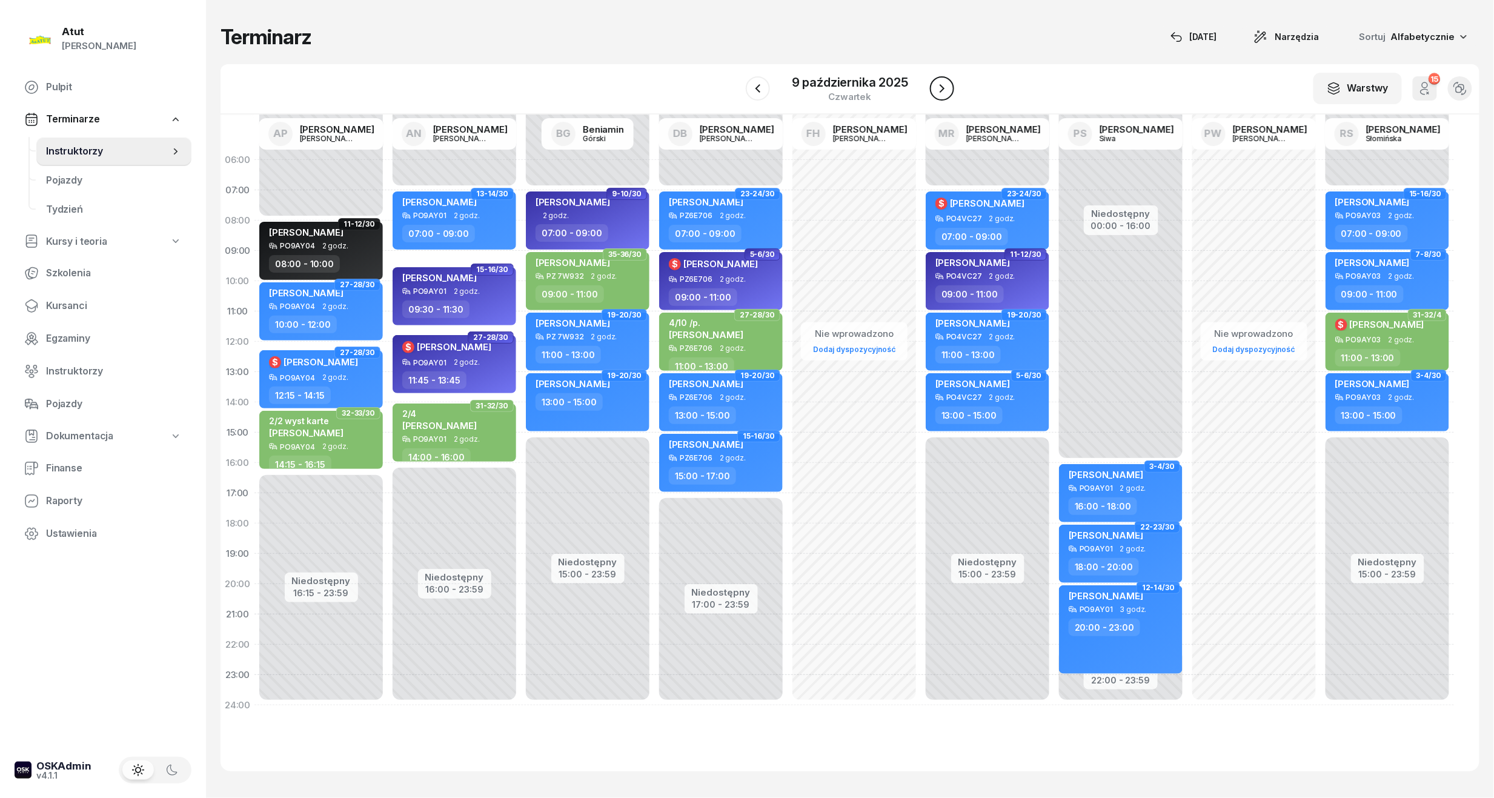
click at [944, 85] on icon "button" at bounding box center [942, 88] width 15 height 15
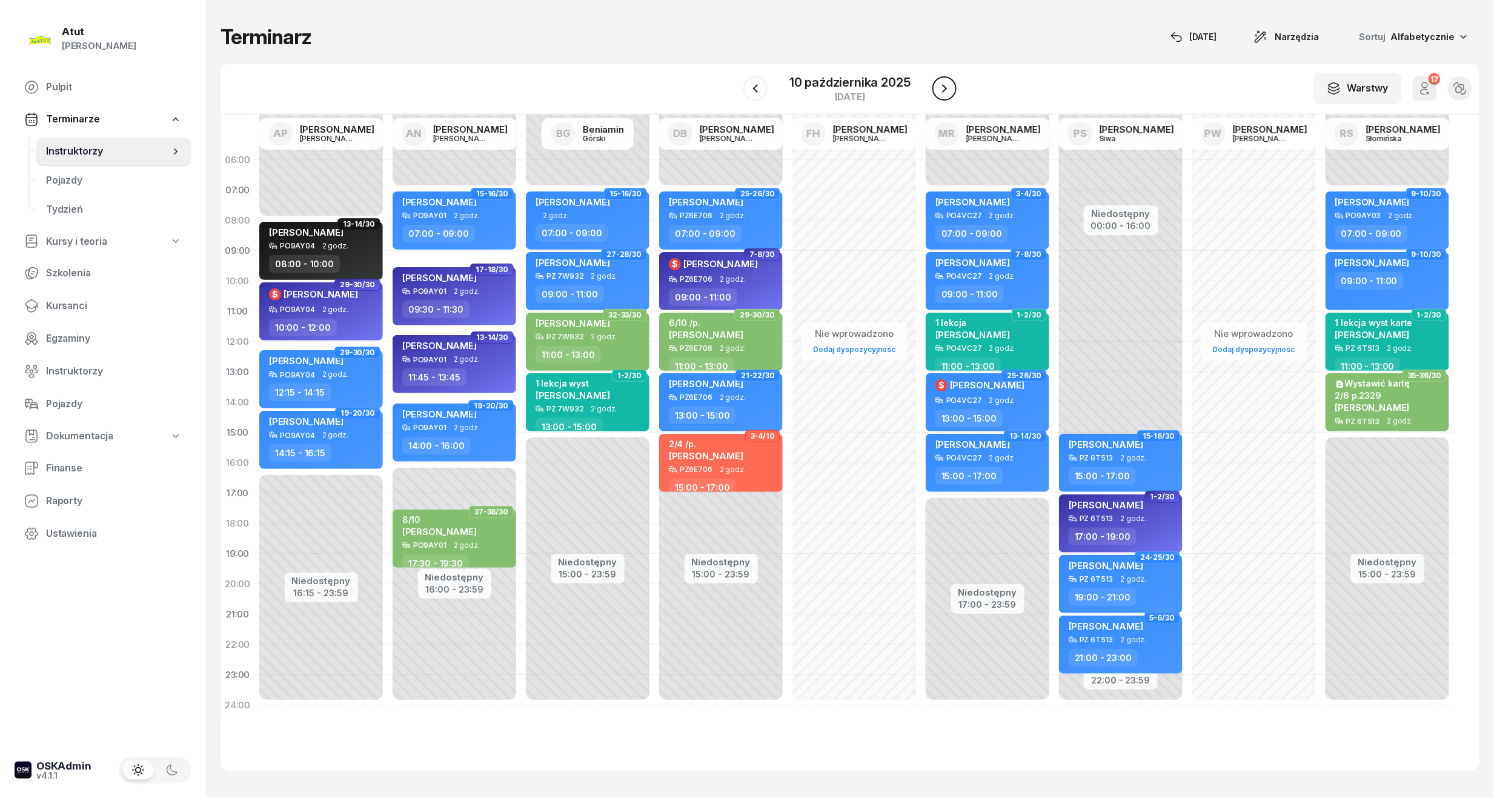
click at [944, 85] on icon "button" at bounding box center [944, 88] width 15 height 15
click at [938, 85] on icon "button" at bounding box center [931, 88] width 15 height 15
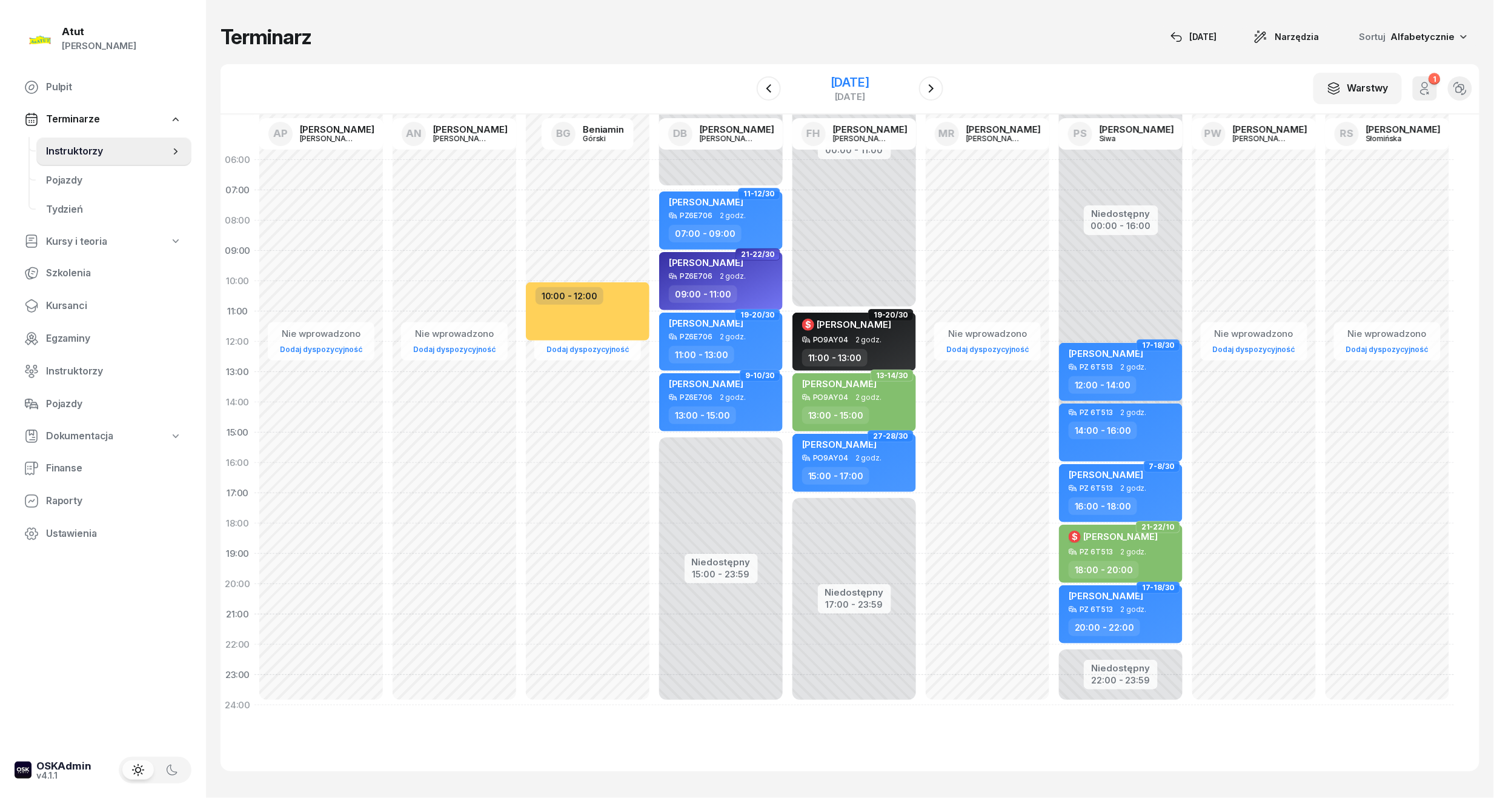
click at [857, 79] on div "[DATE]" at bounding box center [850, 82] width 39 height 12
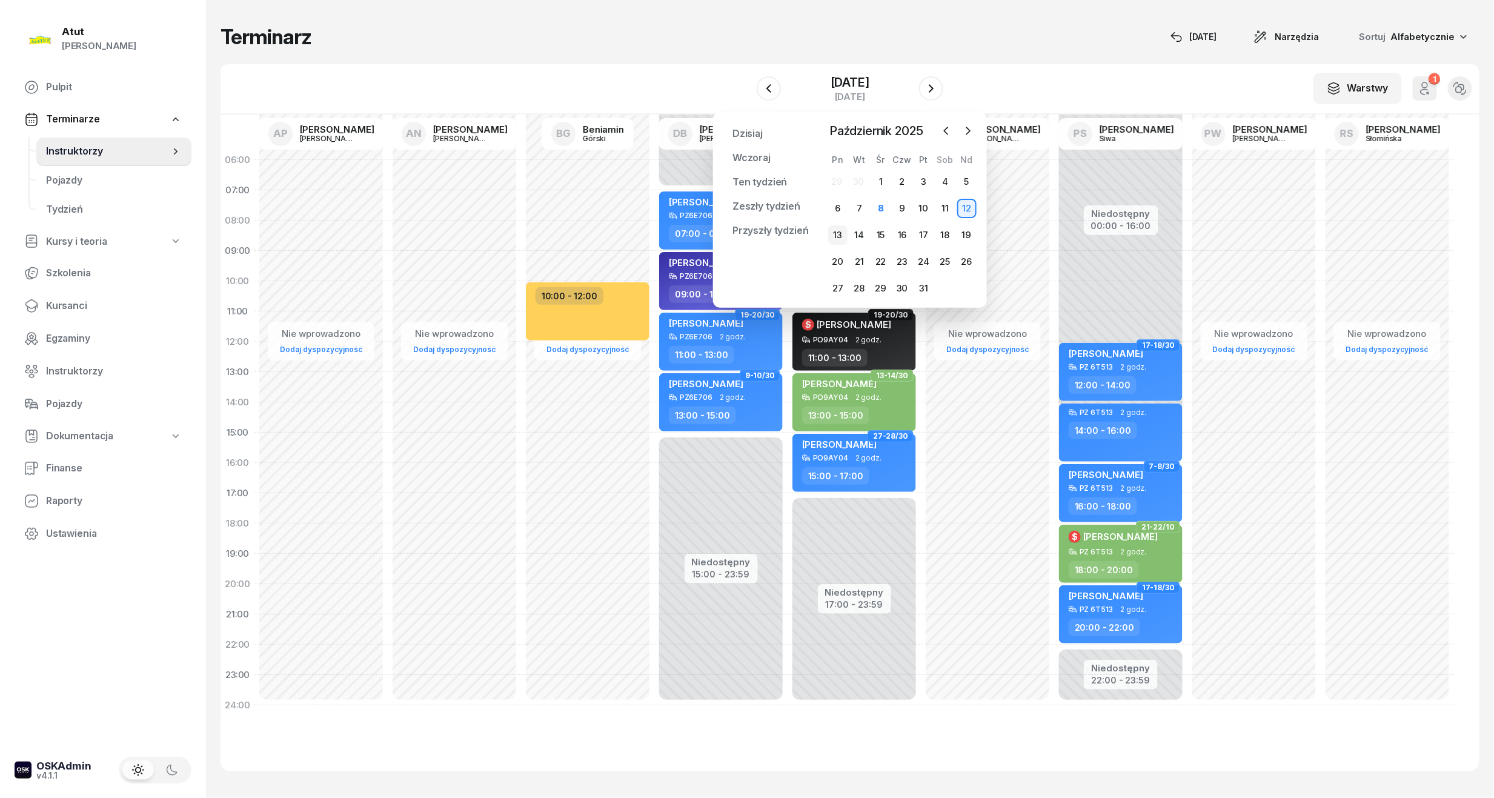
click at [837, 231] on div "13" at bounding box center [837, 234] width 19 height 19
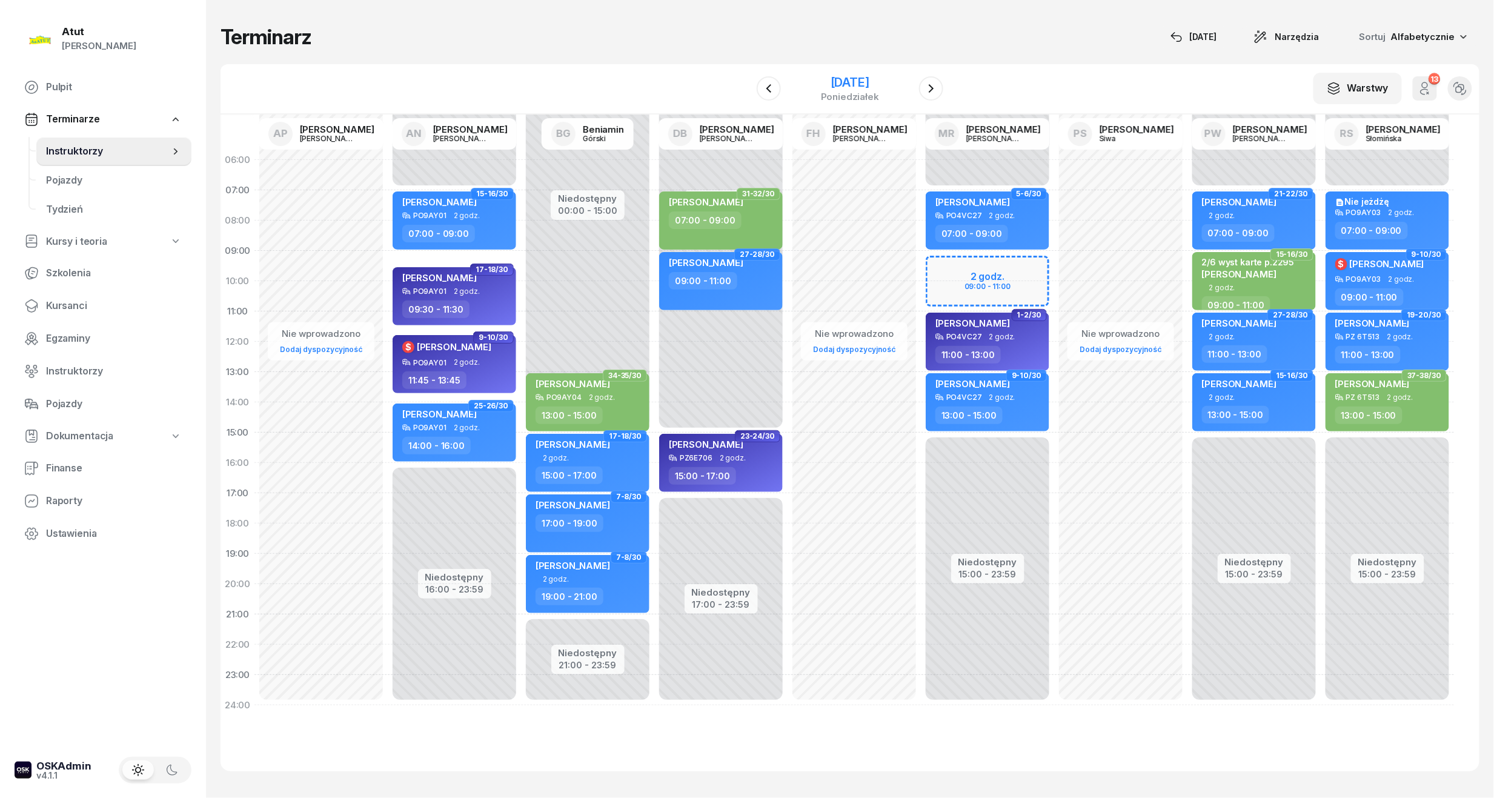
click at [852, 84] on div "[DATE]" at bounding box center [850, 82] width 58 height 12
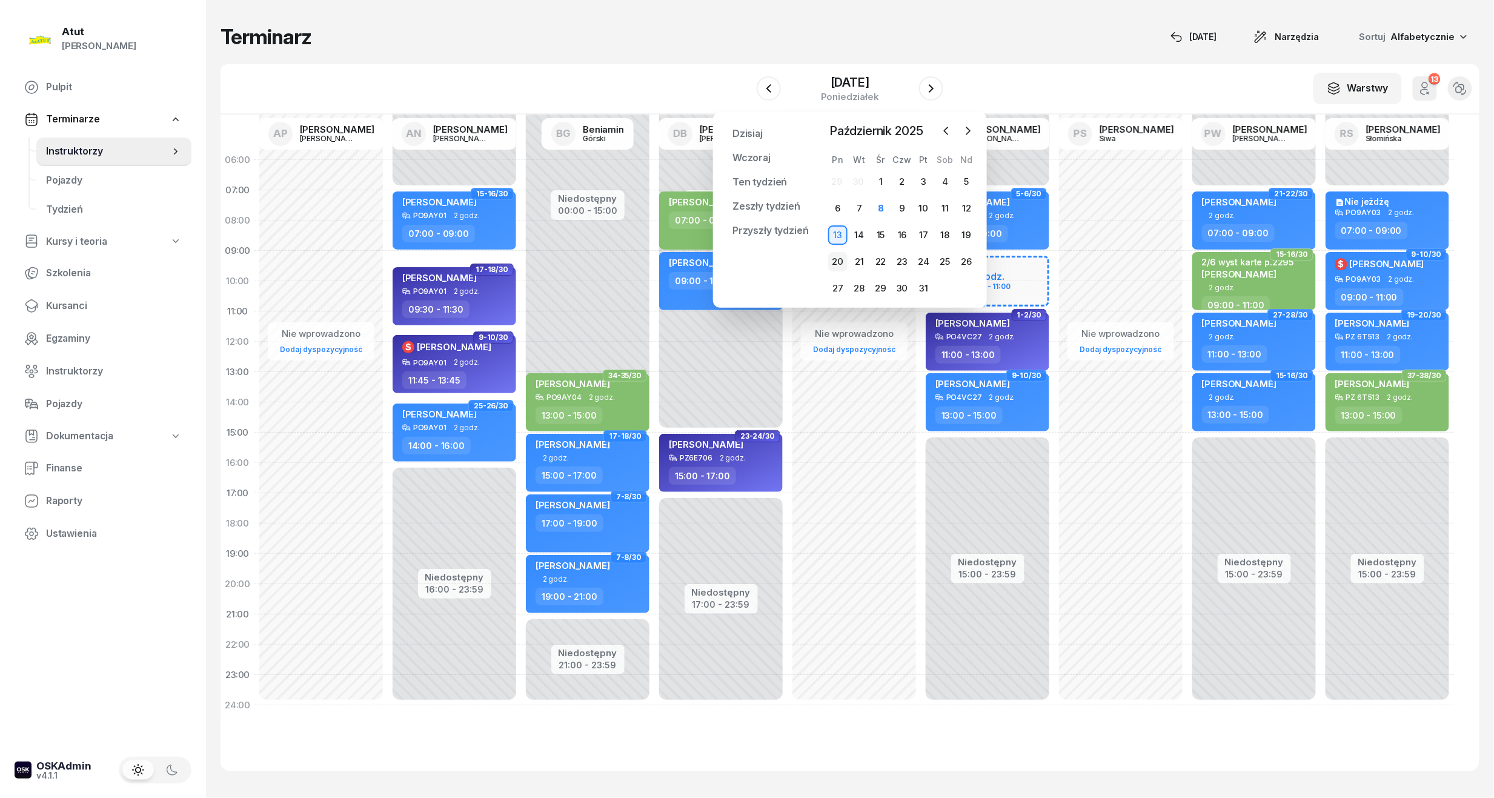
click at [839, 267] on div "20" at bounding box center [837, 261] width 19 height 19
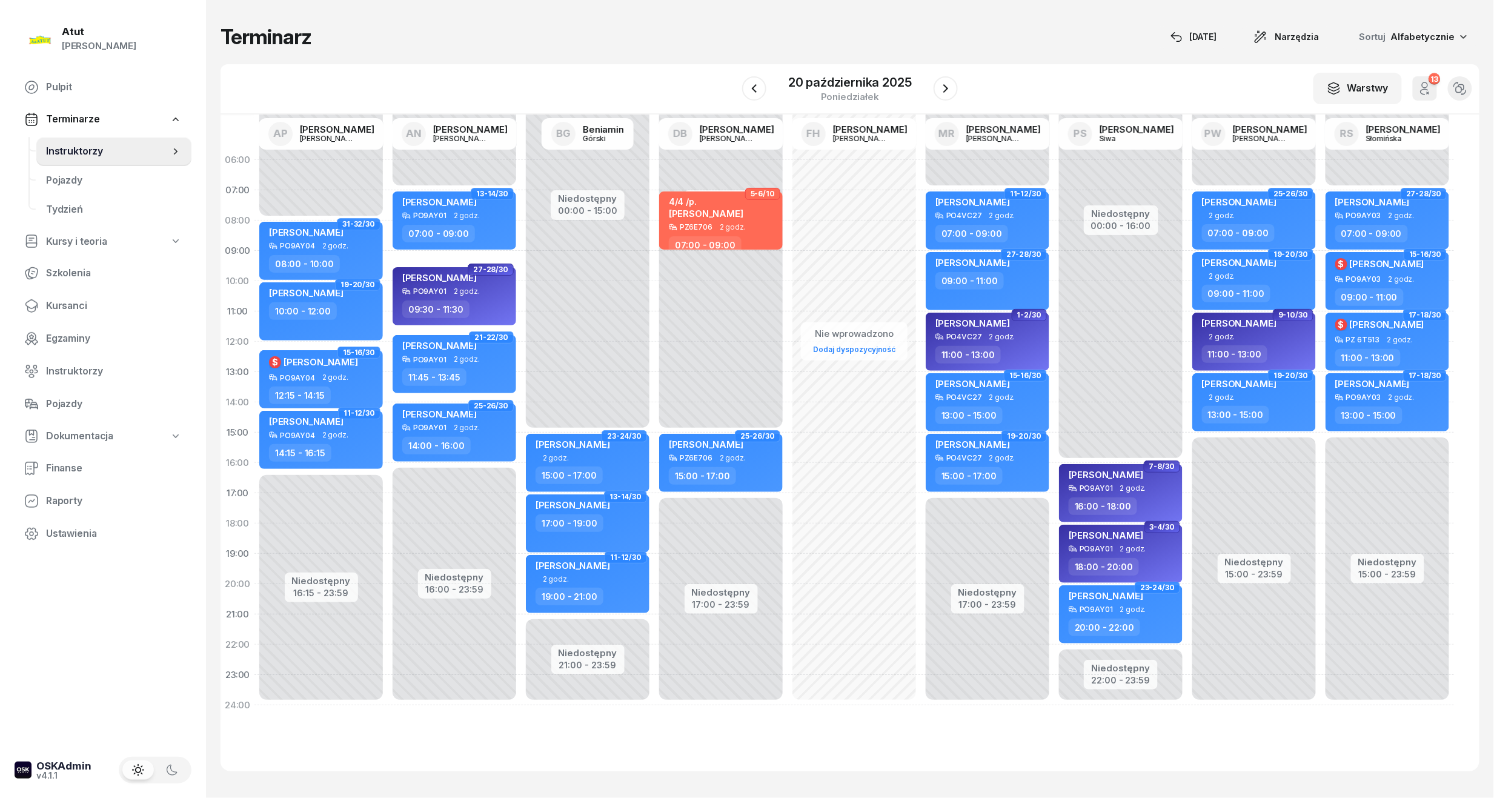
click at [839, 70] on div "W Wybierz AP [PERSON_NAME] AN [PERSON_NAME] BG [PERSON_NAME] DB [PERSON_NAME] F…" at bounding box center [850, 89] width 1259 height 50
click at [839, 76] on div "20 października 2025" at bounding box center [850, 82] width 124 height 12
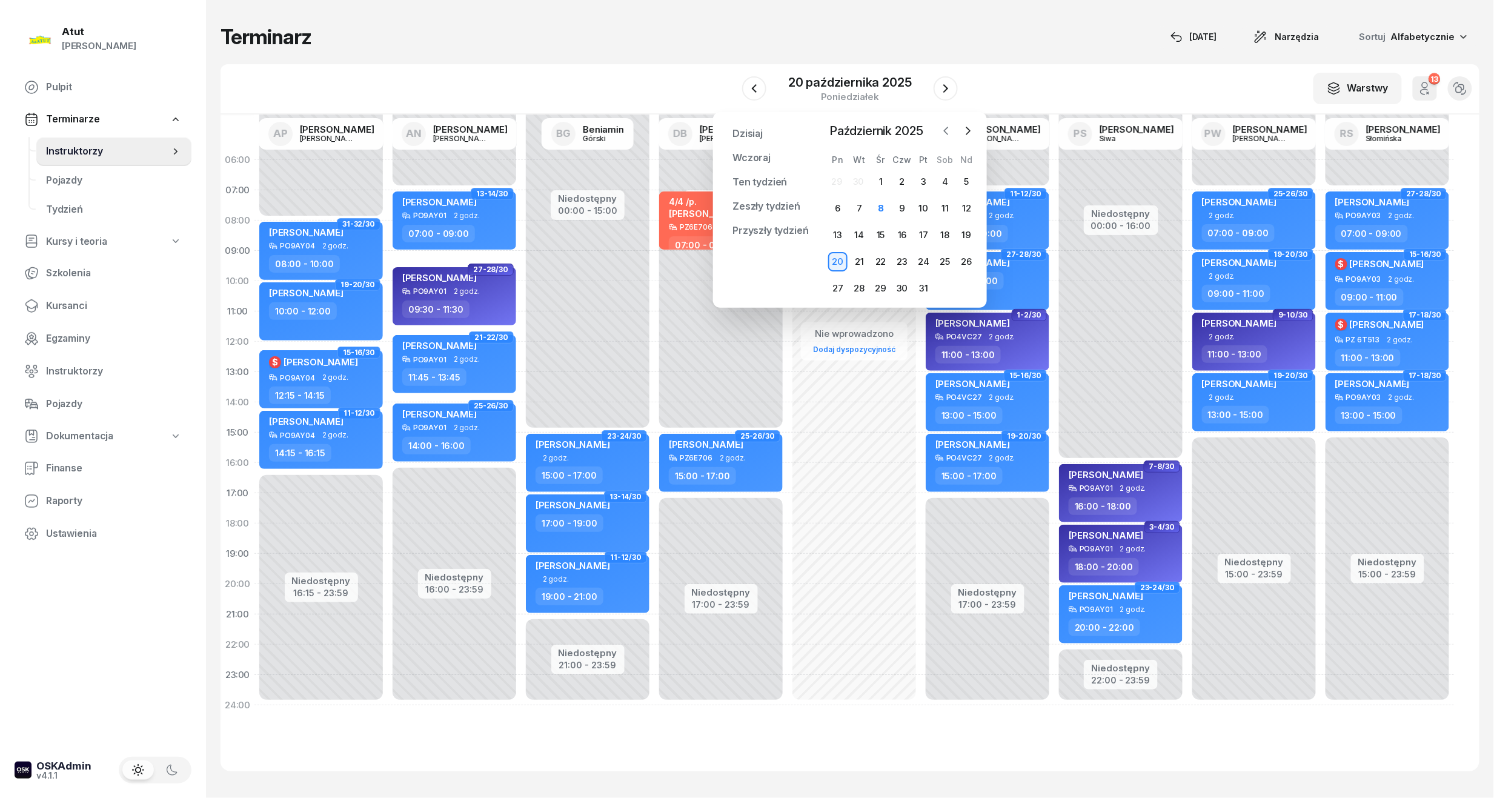
click at [950, 136] on icon "button" at bounding box center [946, 131] width 12 height 12
click at [863, 182] on div "1" at bounding box center [858, 181] width 19 height 19
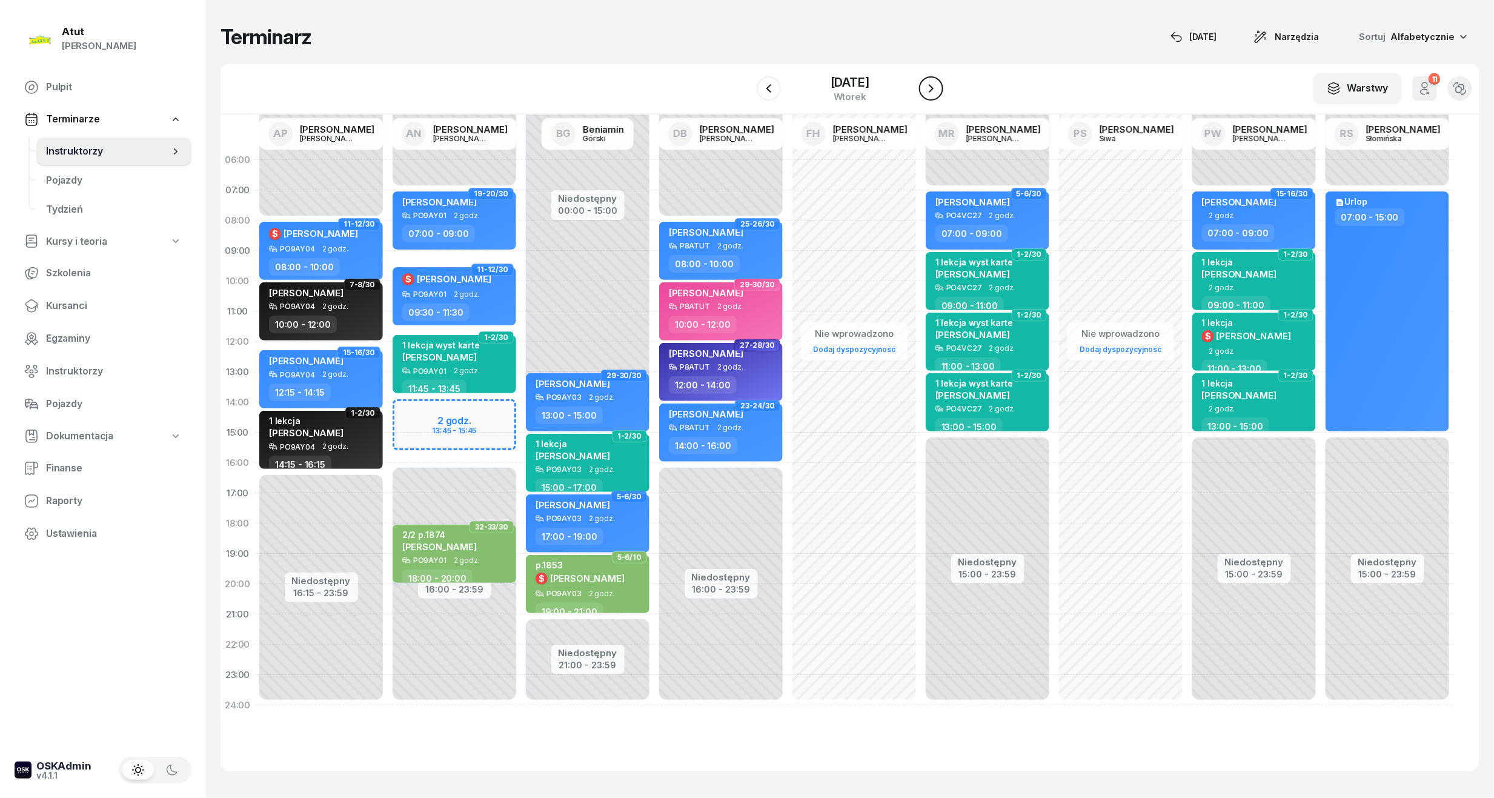
click at [936, 93] on icon "button" at bounding box center [931, 88] width 15 height 15
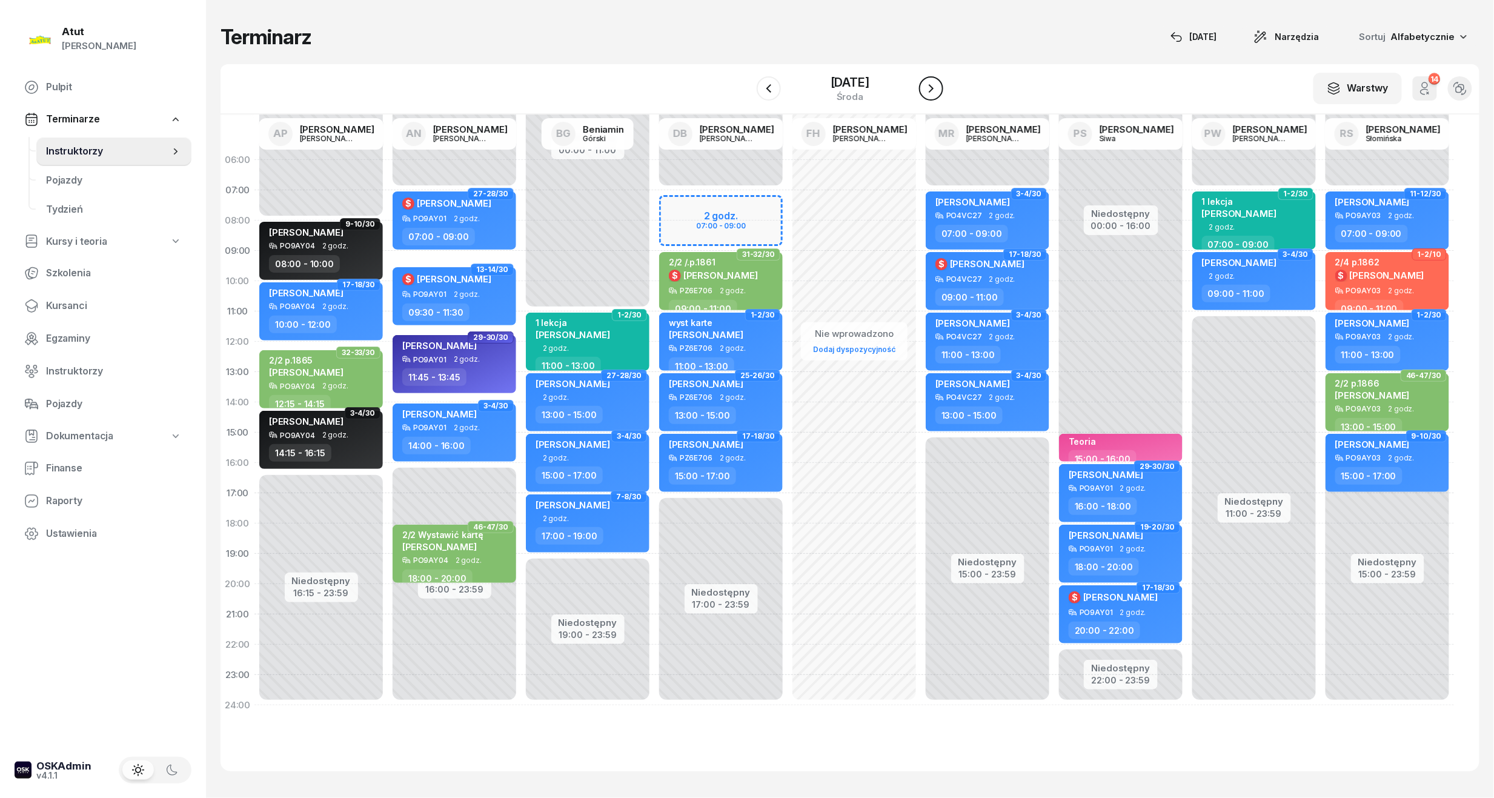
click at [936, 93] on icon "button" at bounding box center [931, 88] width 15 height 15
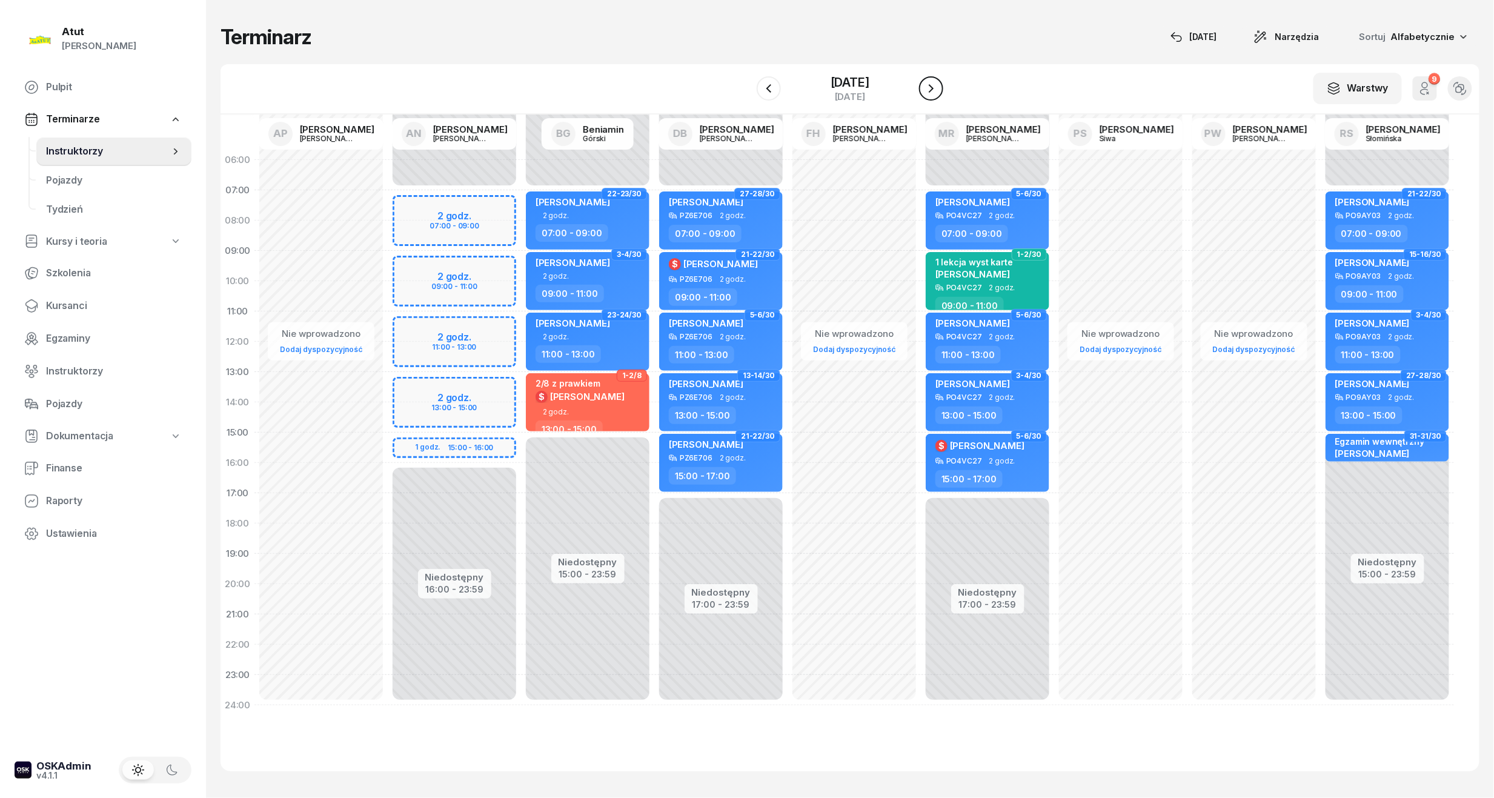
click at [936, 93] on icon "button" at bounding box center [931, 88] width 15 height 15
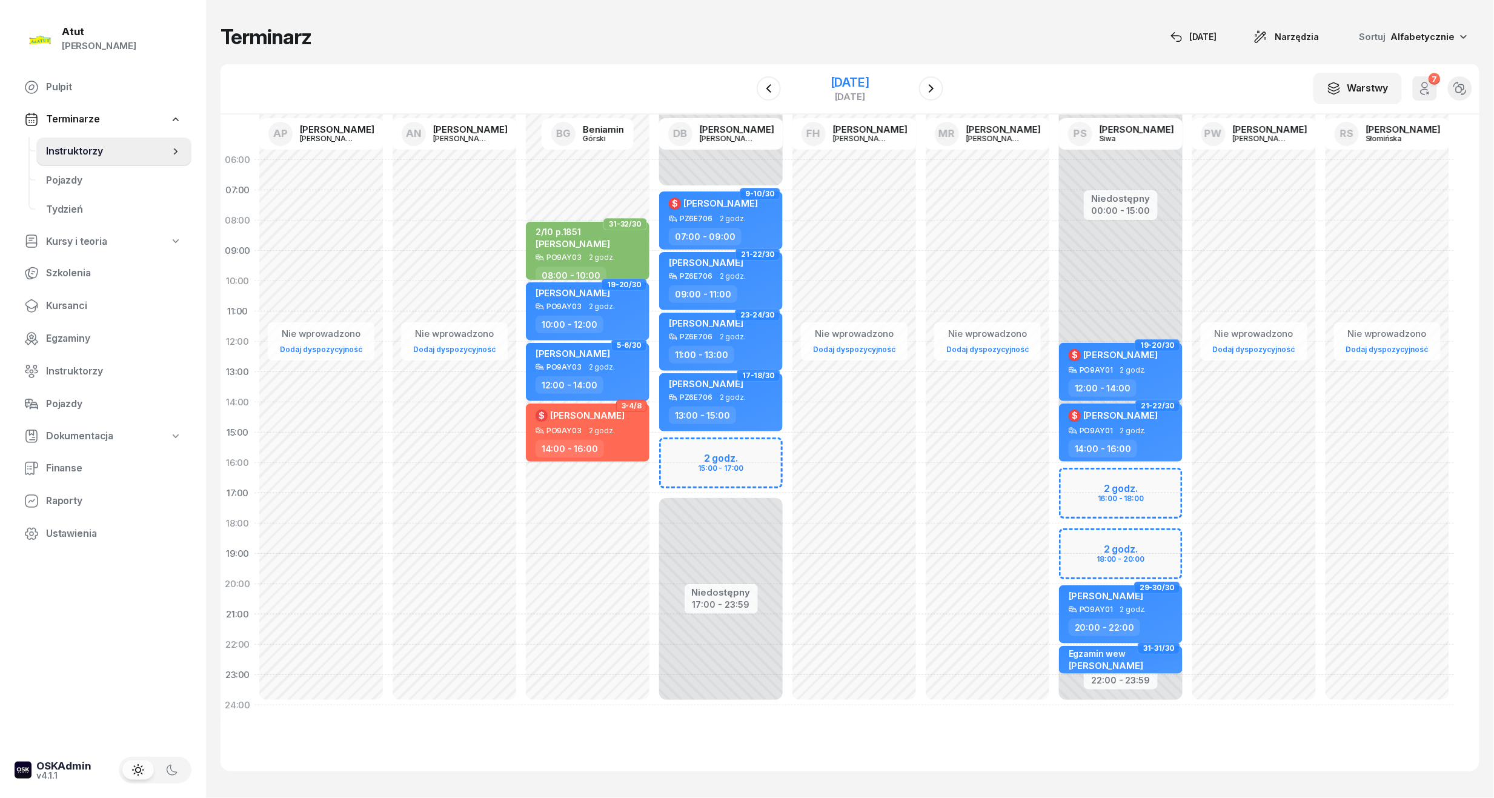
click at [842, 76] on div "[DATE]" at bounding box center [850, 82] width 39 height 12
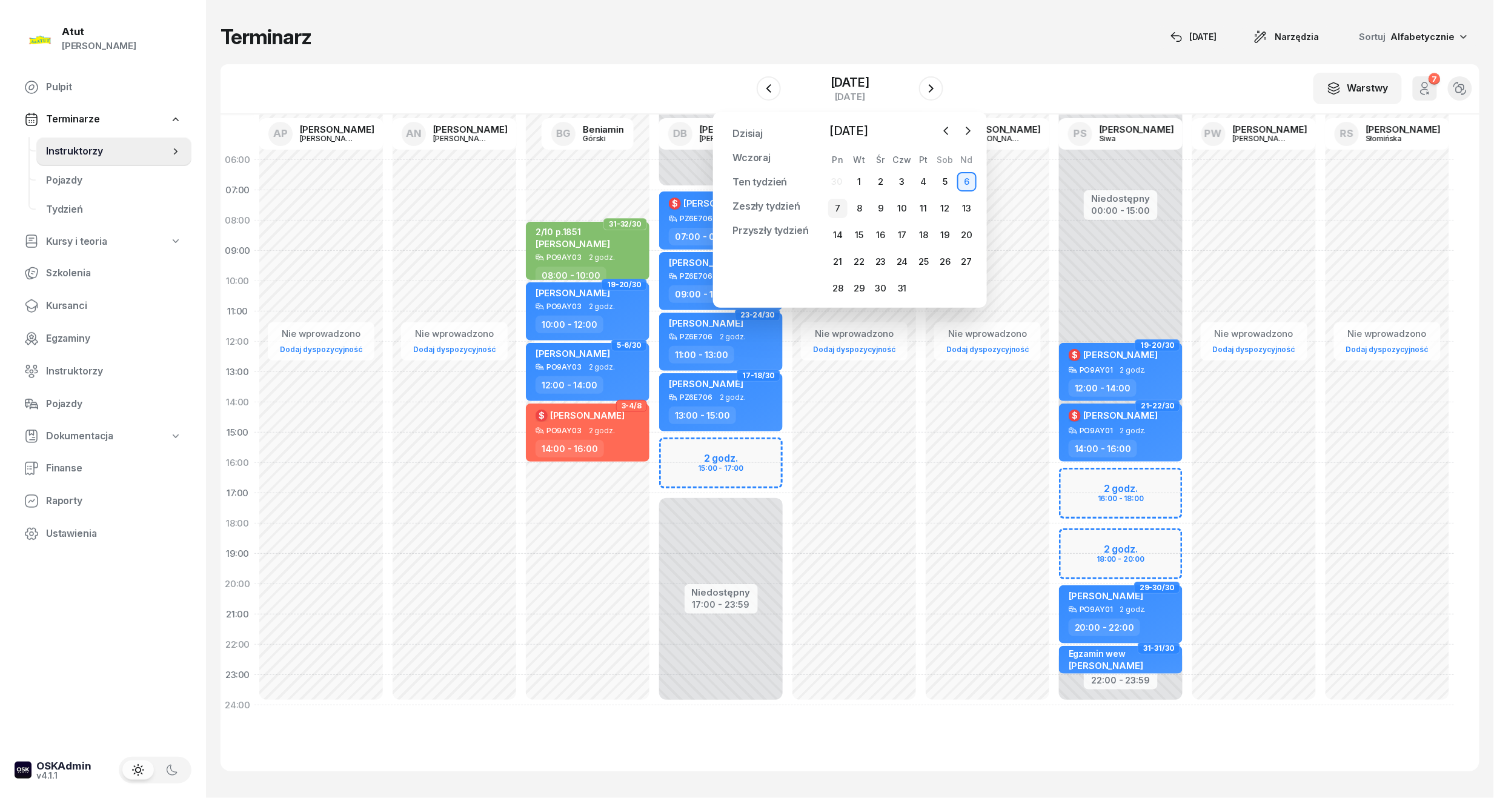
click at [843, 212] on div "7" at bounding box center [837, 208] width 19 height 19
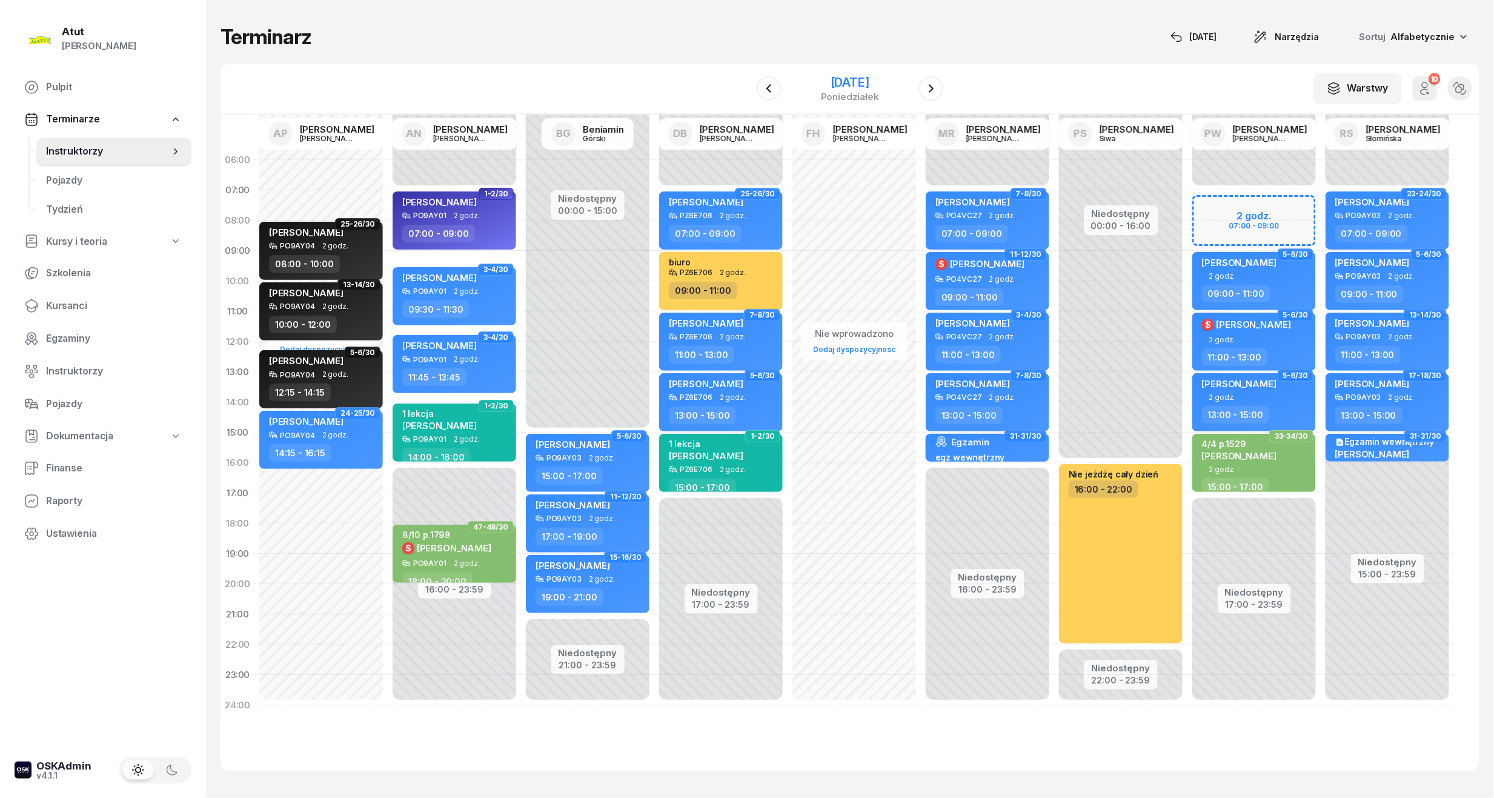
click at [865, 76] on div "[DATE]" at bounding box center [850, 82] width 58 height 12
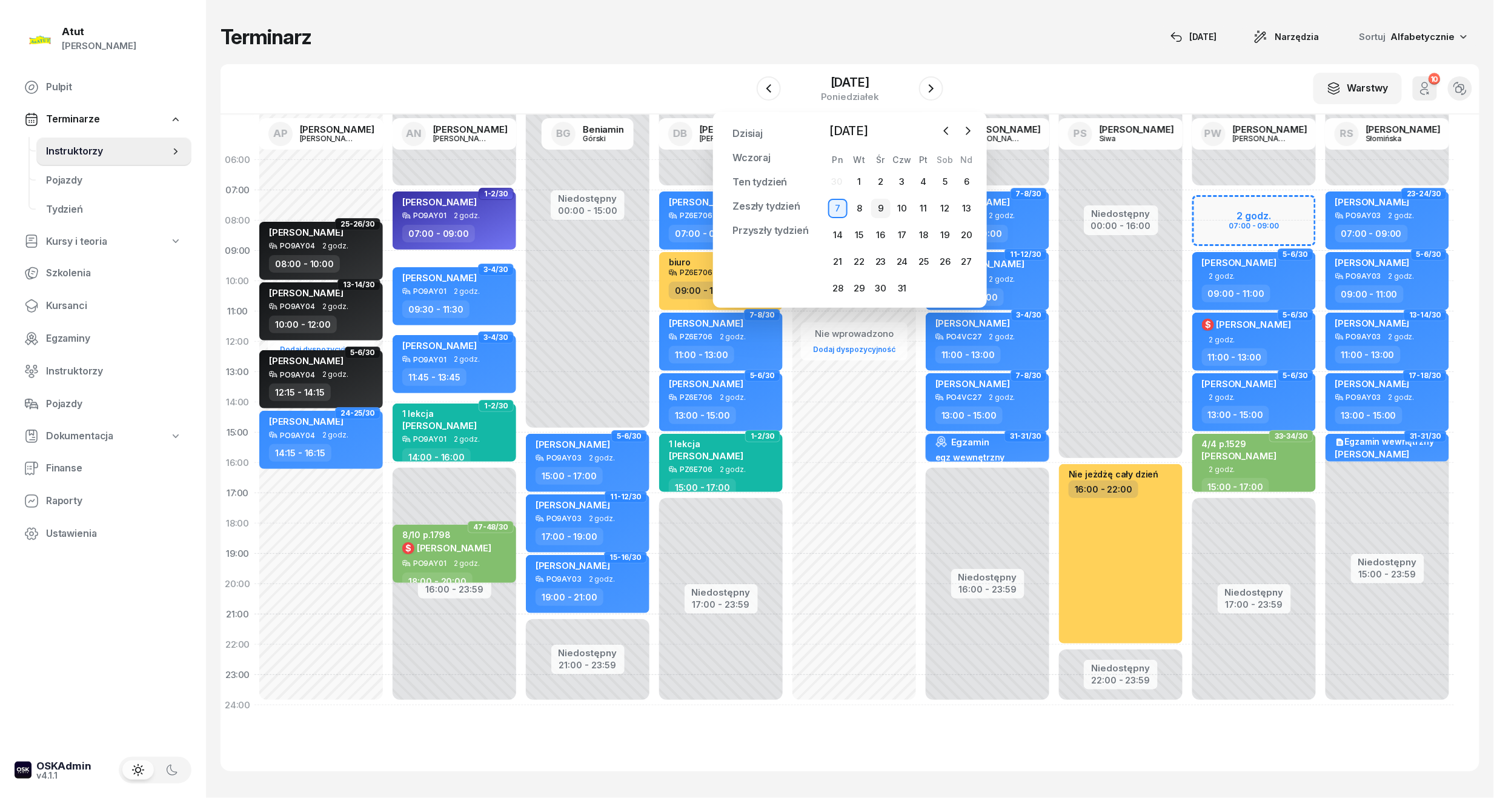
click at [885, 211] on div "9" at bounding box center [880, 208] width 19 height 19
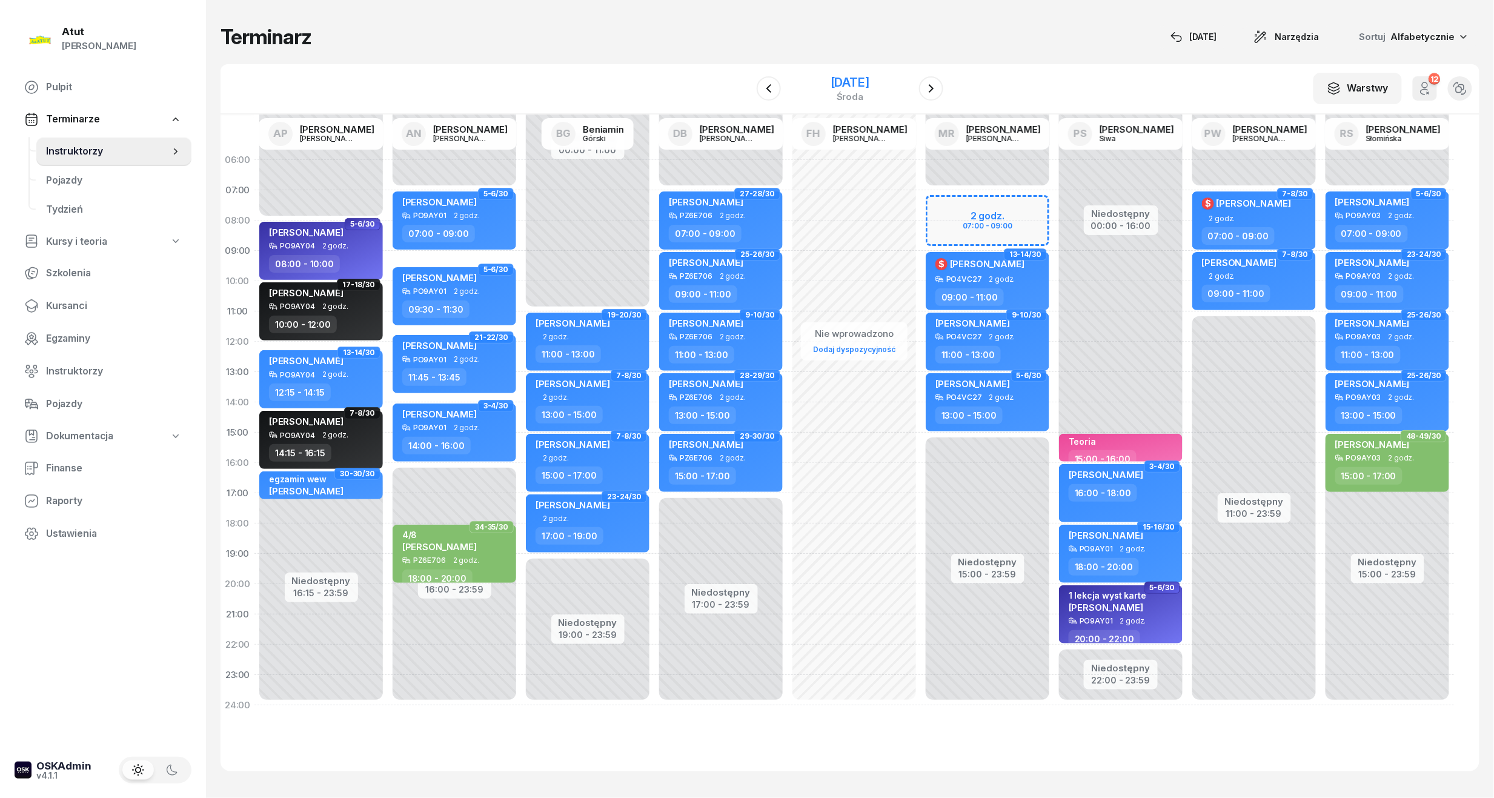
click at [832, 78] on div "[DATE]" at bounding box center [850, 82] width 39 height 12
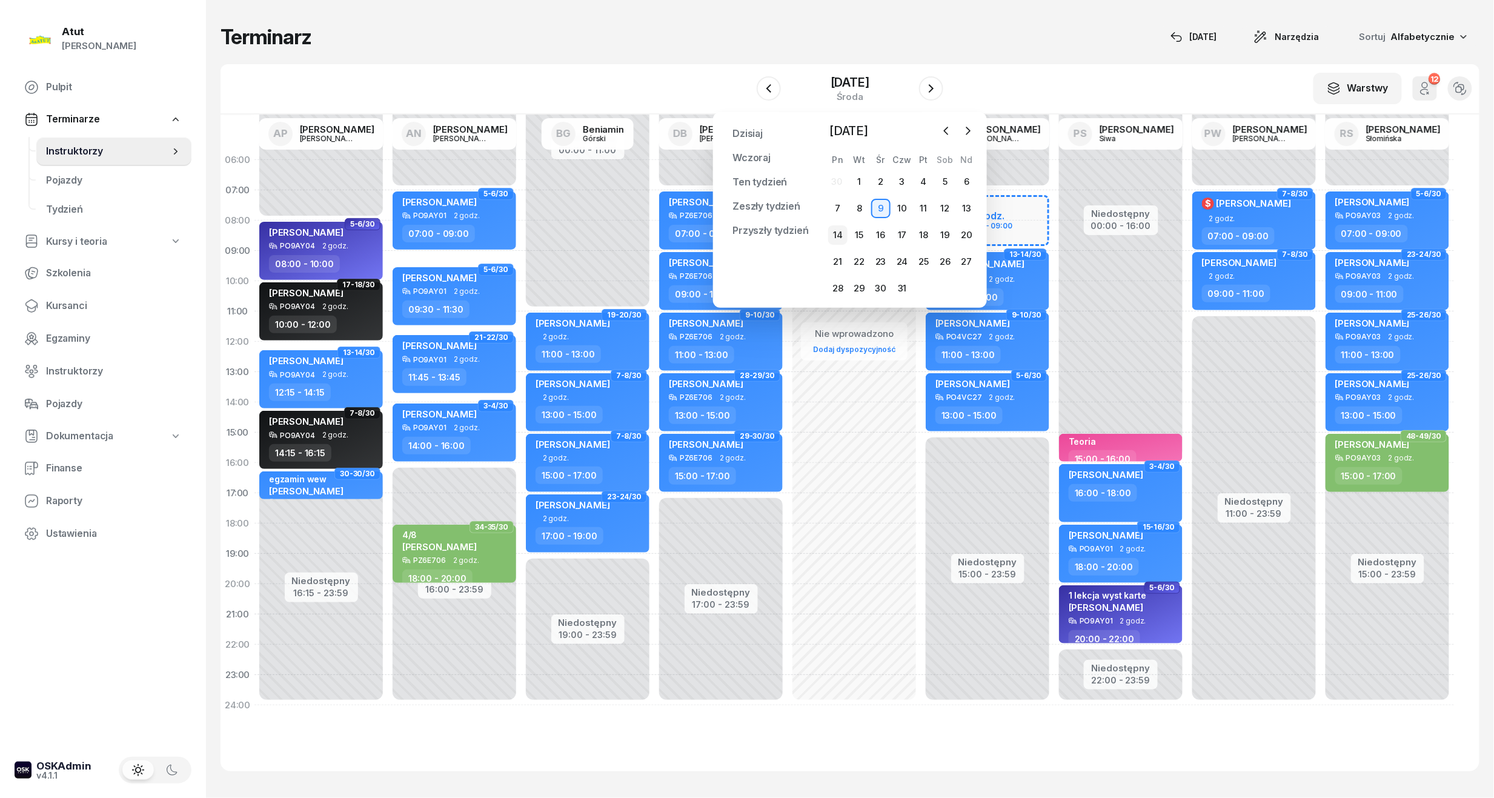
click at [839, 238] on div "14" at bounding box center [837, 234] width 19 height 19
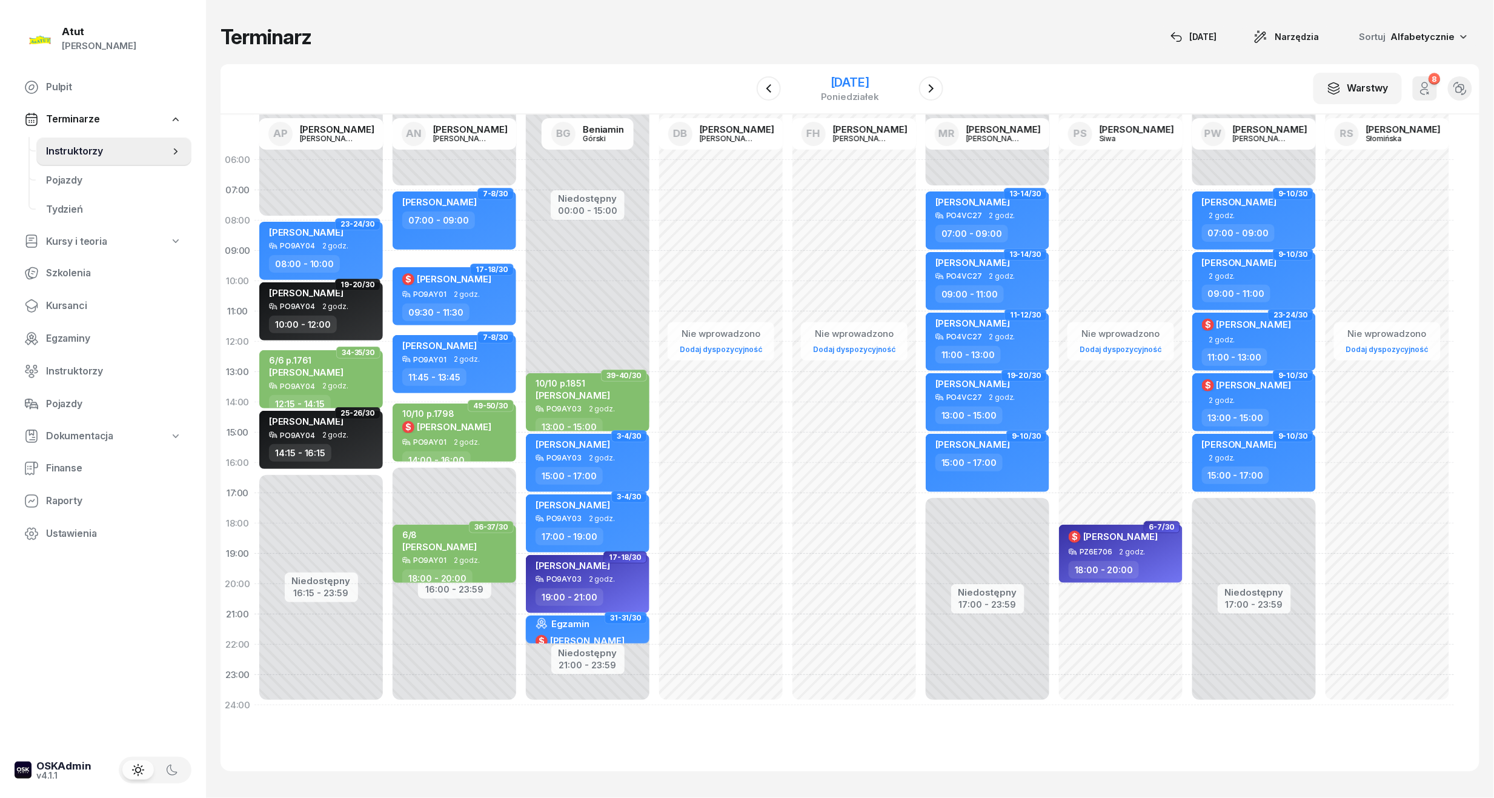
click at [841, 82] on div "[DATE]" at bounding box center [850, 82] width 58 height 12
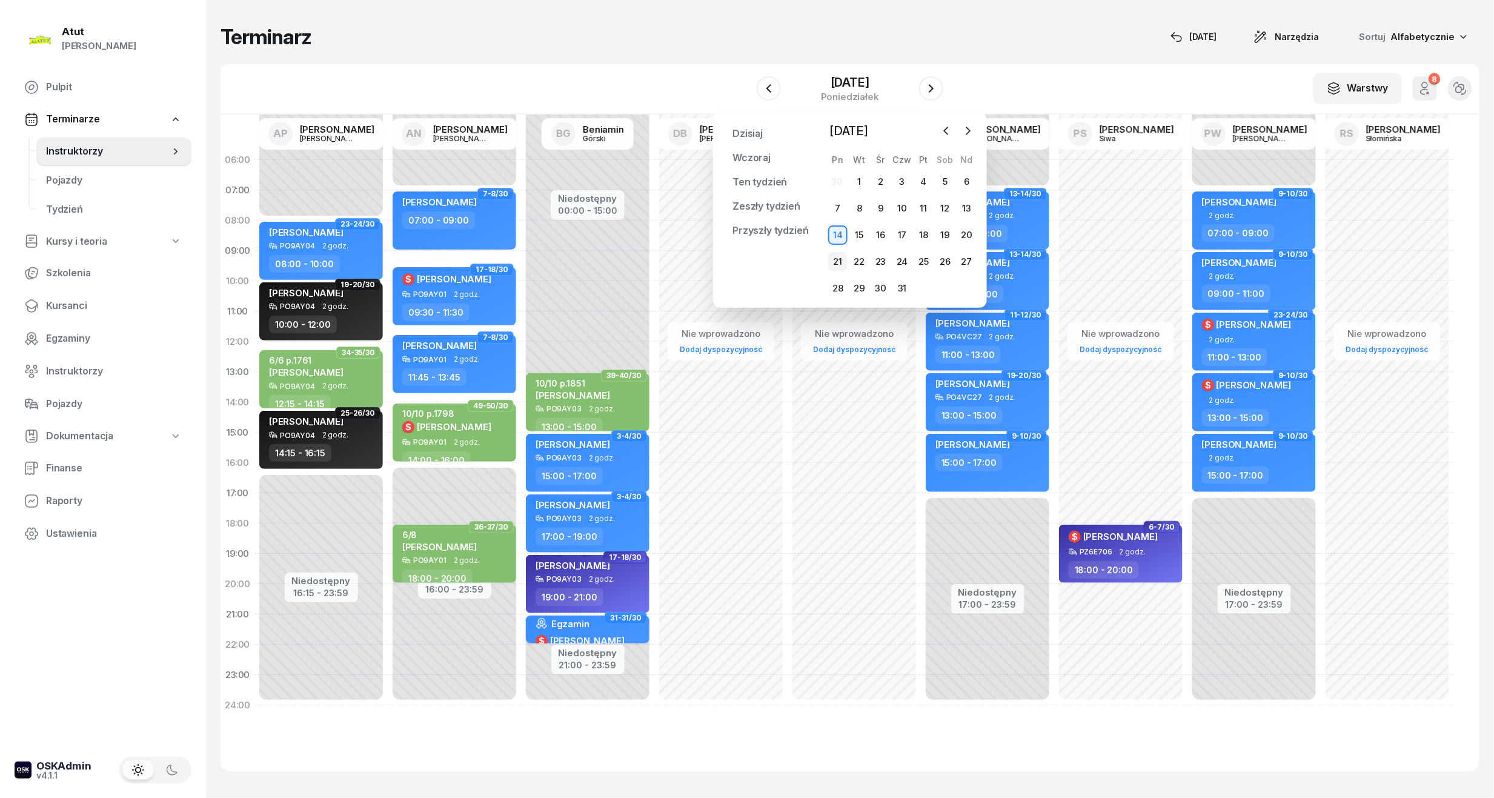
click at [843, 257] on div "21" at bounding box center [837, 261] width 19 height 19
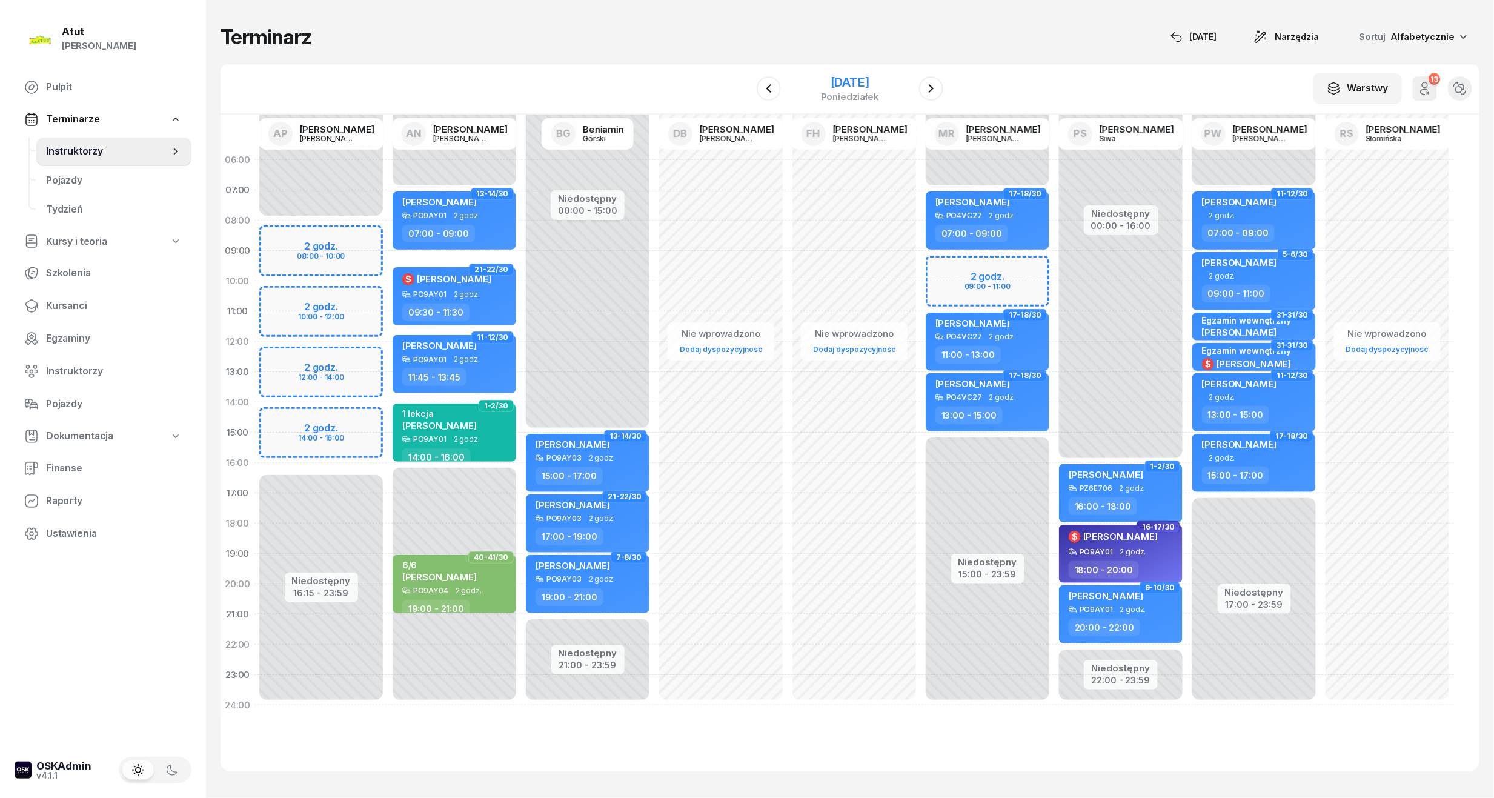
click at [854, 85] on div "[DATE]" at bounding box center [850, 82] width 58 height 12
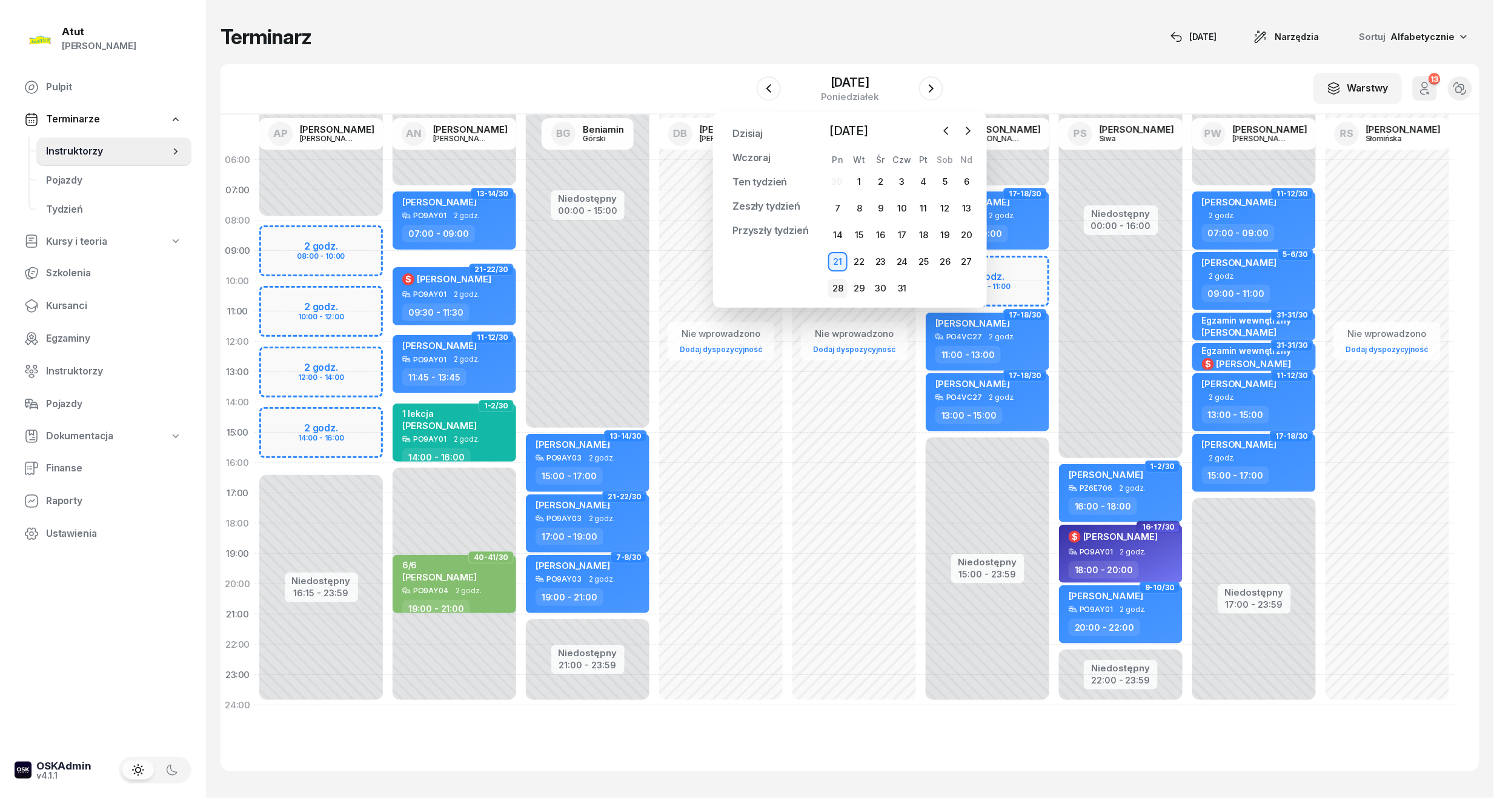
click at [843, 287] on div "28" at bounding box center [837, 288] width 19 height 19
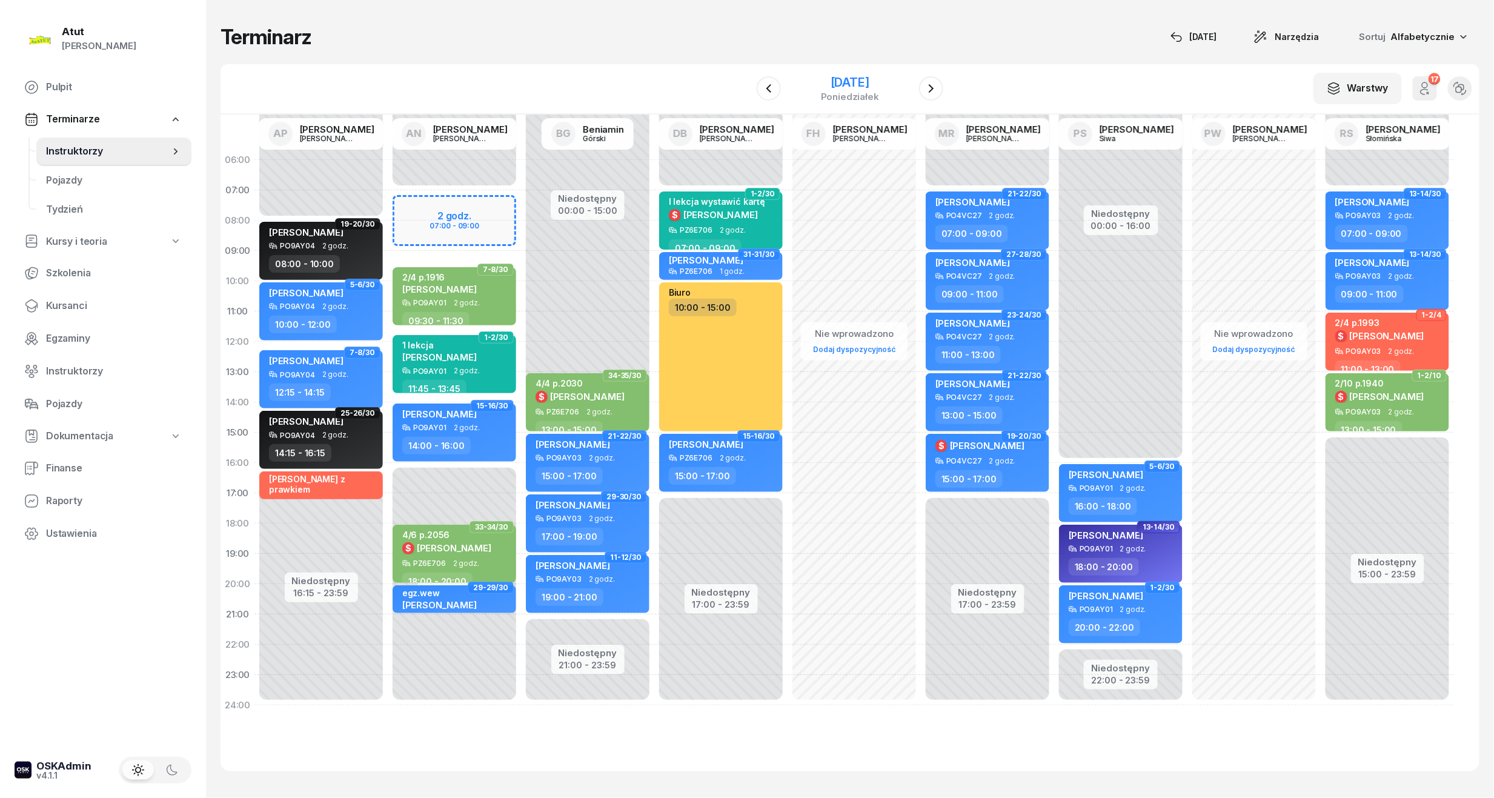
click at [879, 84] on div "[DATE]" at bounding box center [850, 82] width 58 height 12
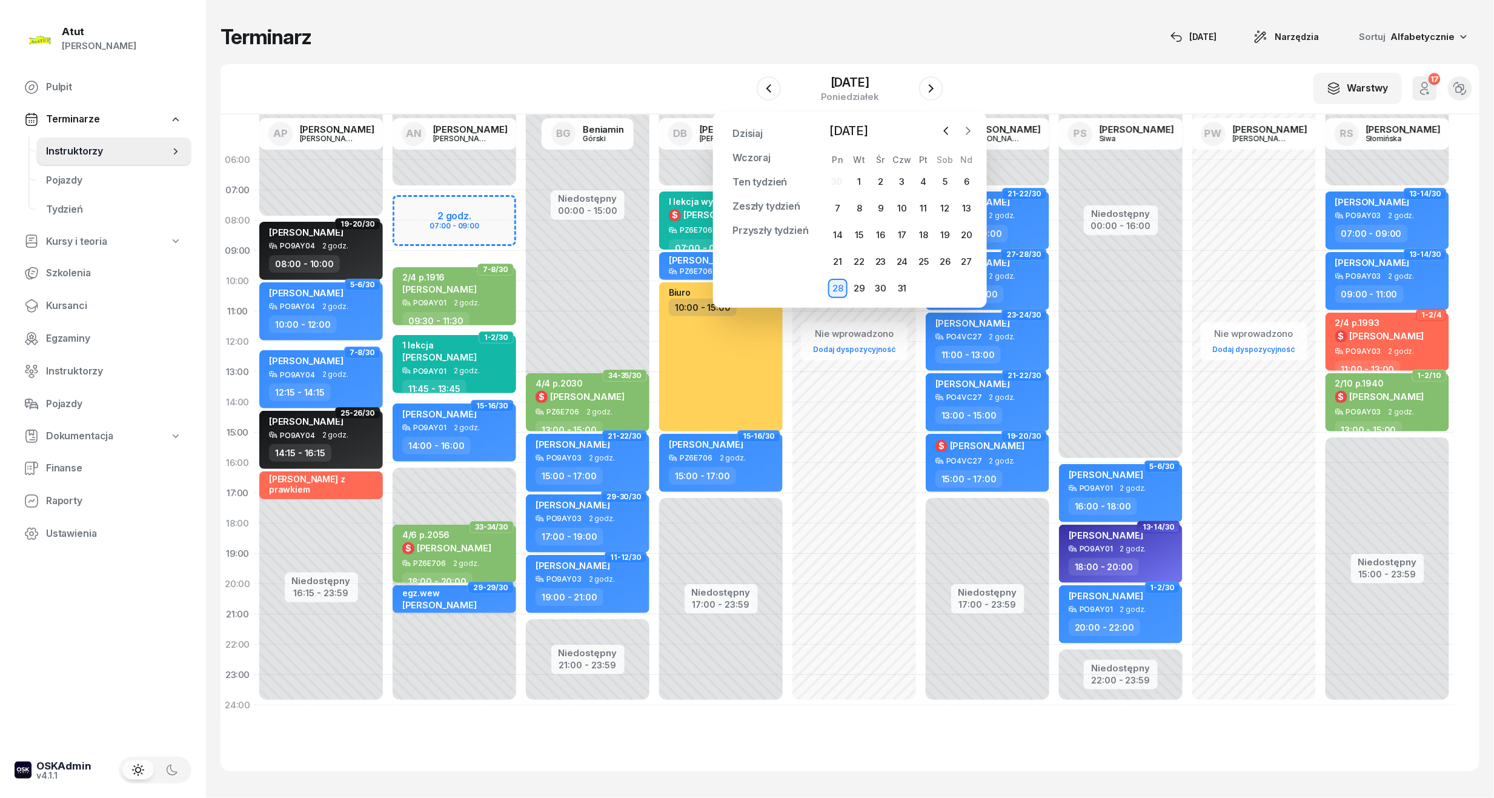
click at [967, 131] on icon "button" at bounding box center [968, 131] width 12 height 12
click at [842, 205] on div "4" at bounding box center [837, 208] width 19 height 19
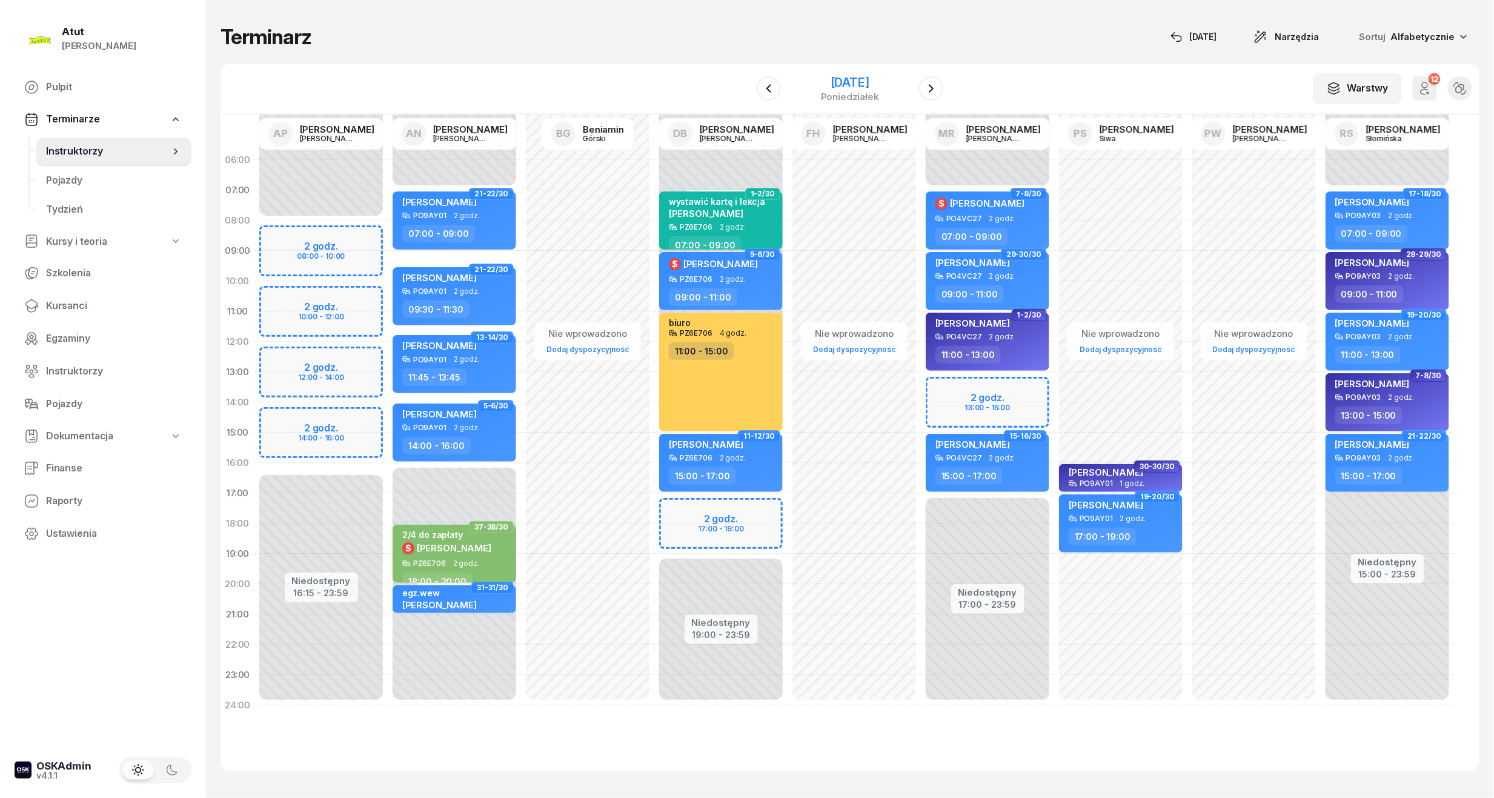
click at [846, 85] on div "[DATE]" at bounding box center [850, 82] width 58 height 12
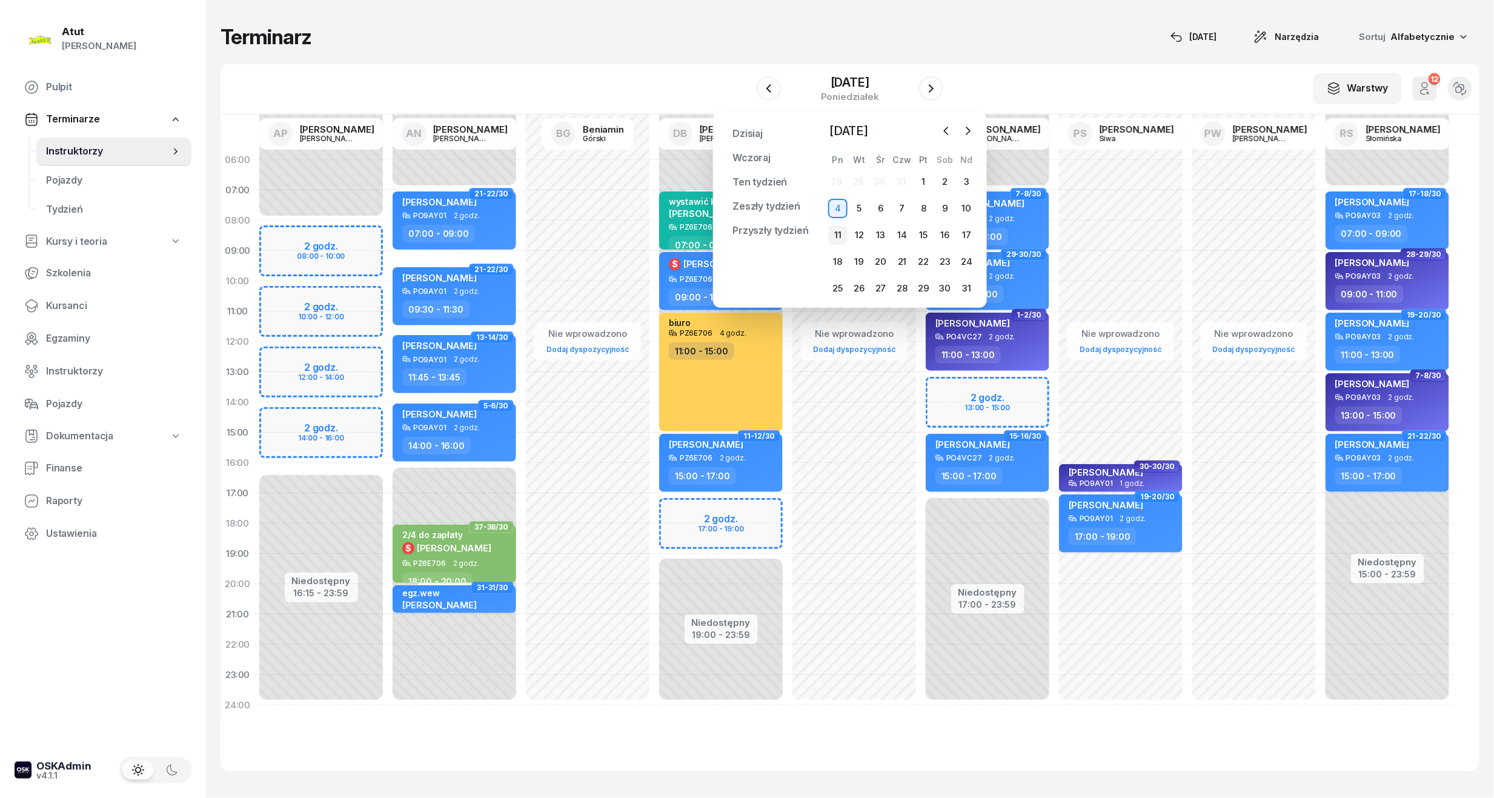
click at [834, 230] on div "11" at bounding box center [837, 234] width 19 height 19
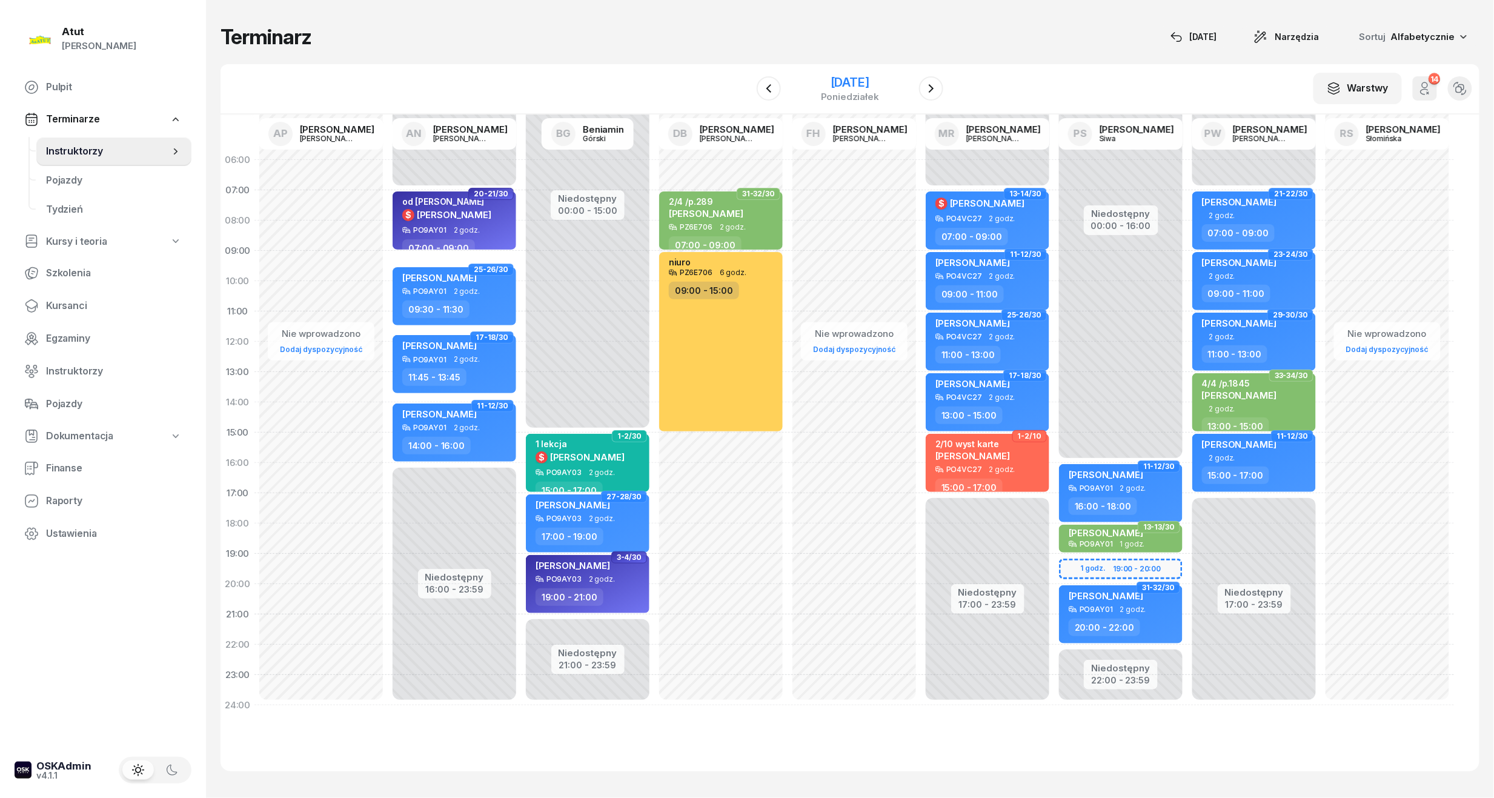
click at [855, 76] on div "[DATE]" at bounding box center [850, 82] width 58 height 12
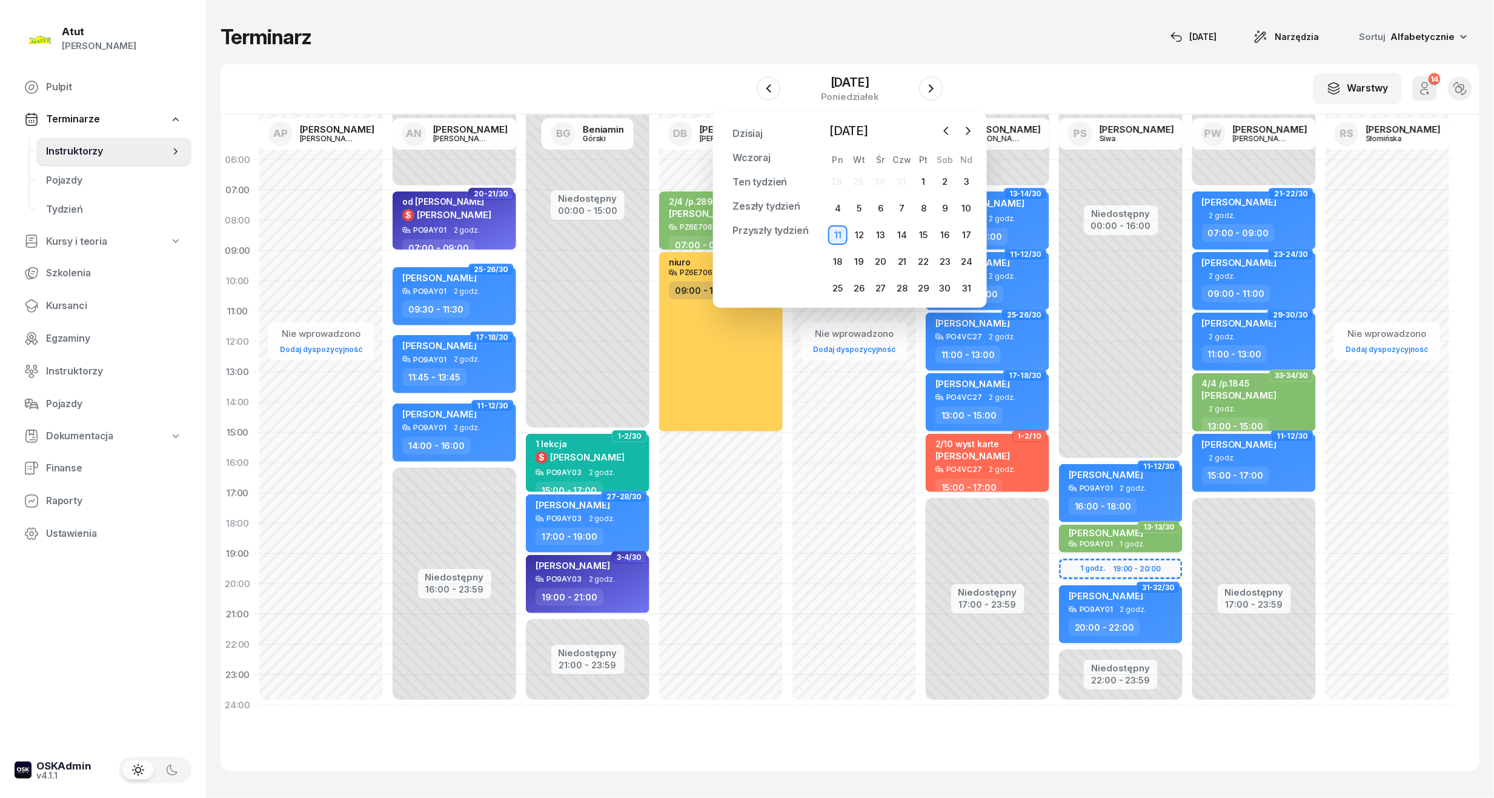
click at [831, 252] on div "18" at bounding box center [837, 261] width 21 height 19
click at [837, 257] on div "18" at bounding box center [837, 261] width 19 height 19
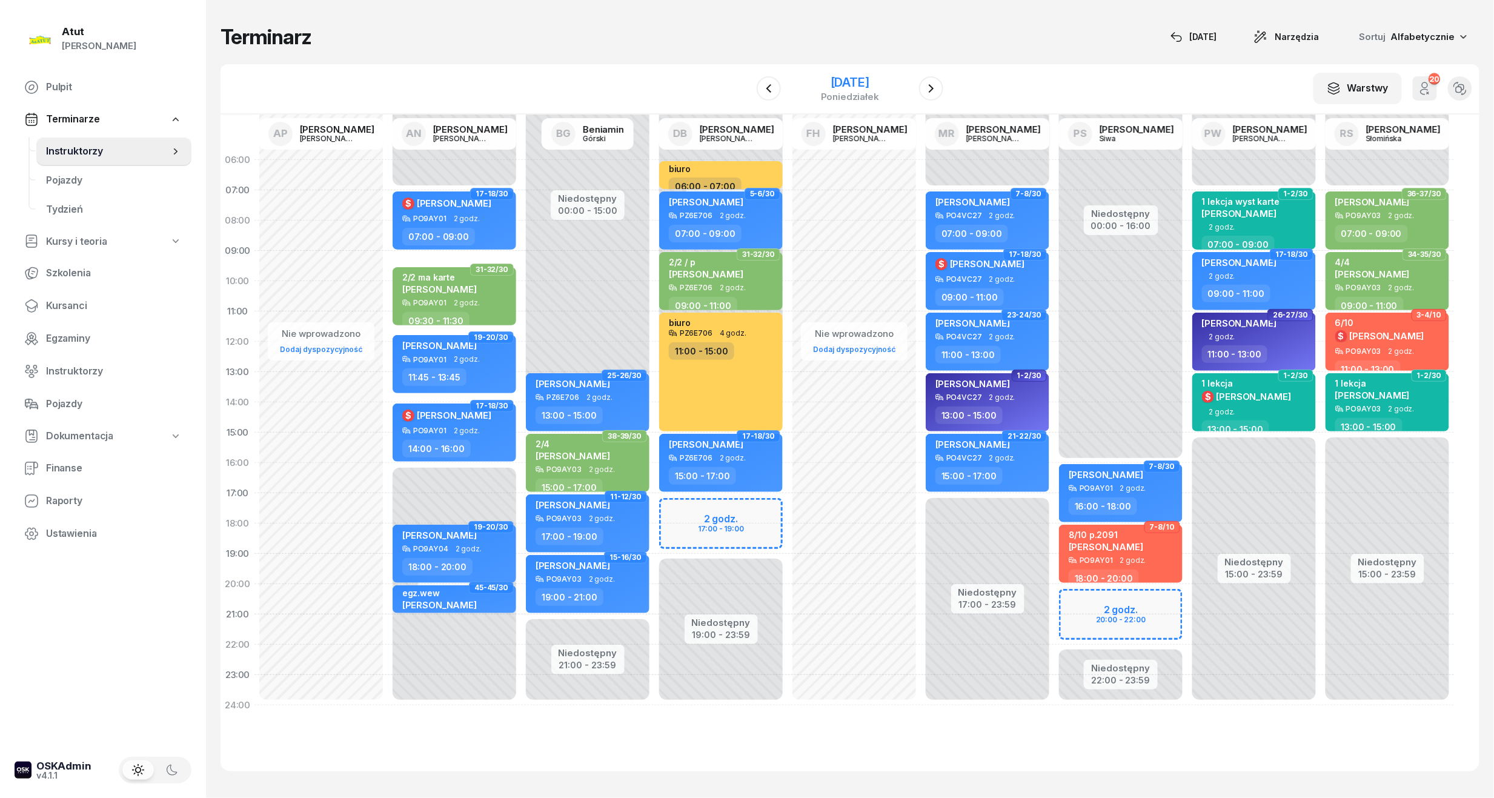
click at [865, 87] on div "[DATE]" at bounding box center [850, 82] width 58 height 12
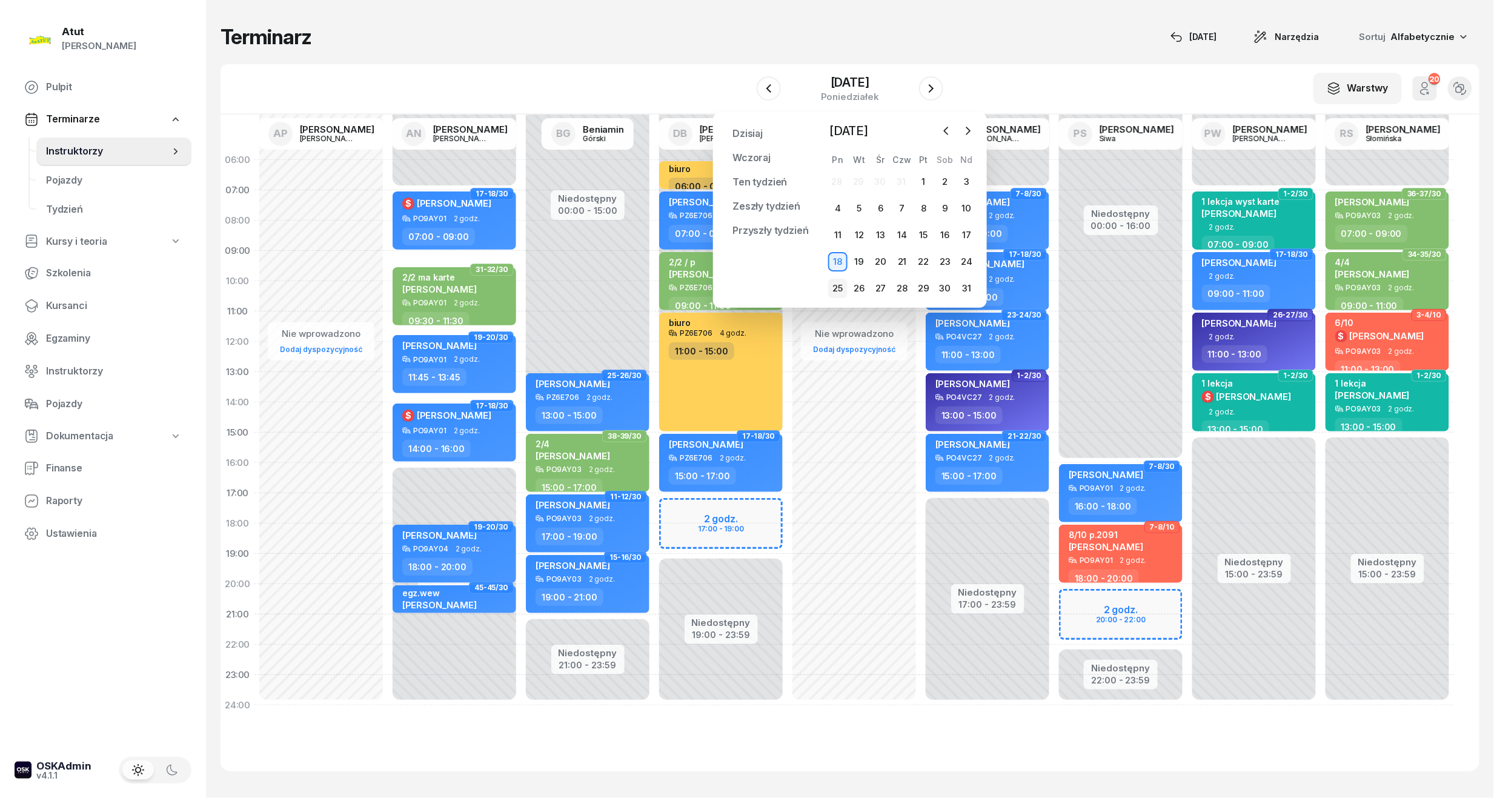
click at [841, 288] on div "25" at bounding box center [837, 288] width 19 height 19
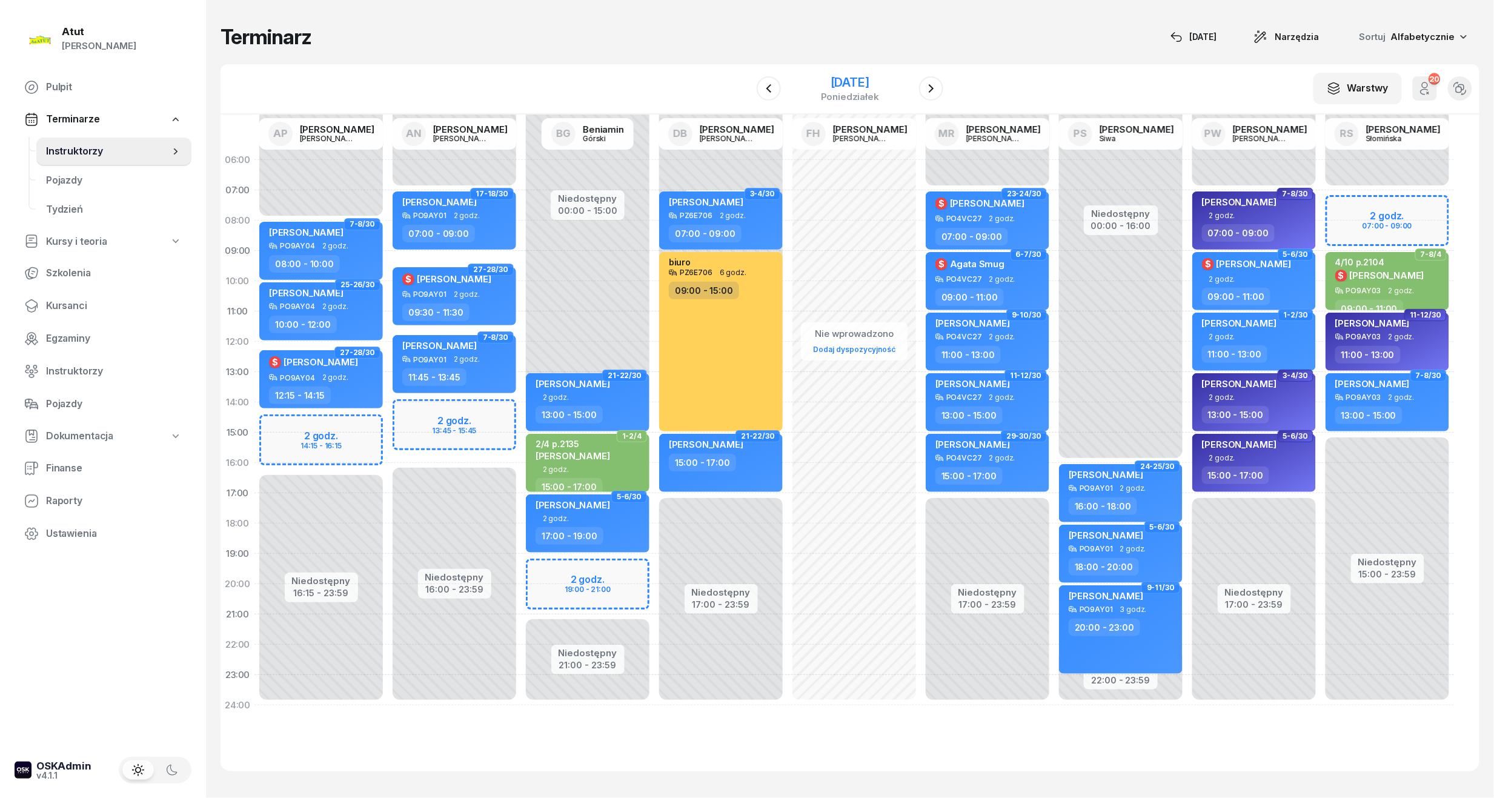
click at [839, 88] on div "[DATE]" at bounding box center [850, 82] width 58 height 12
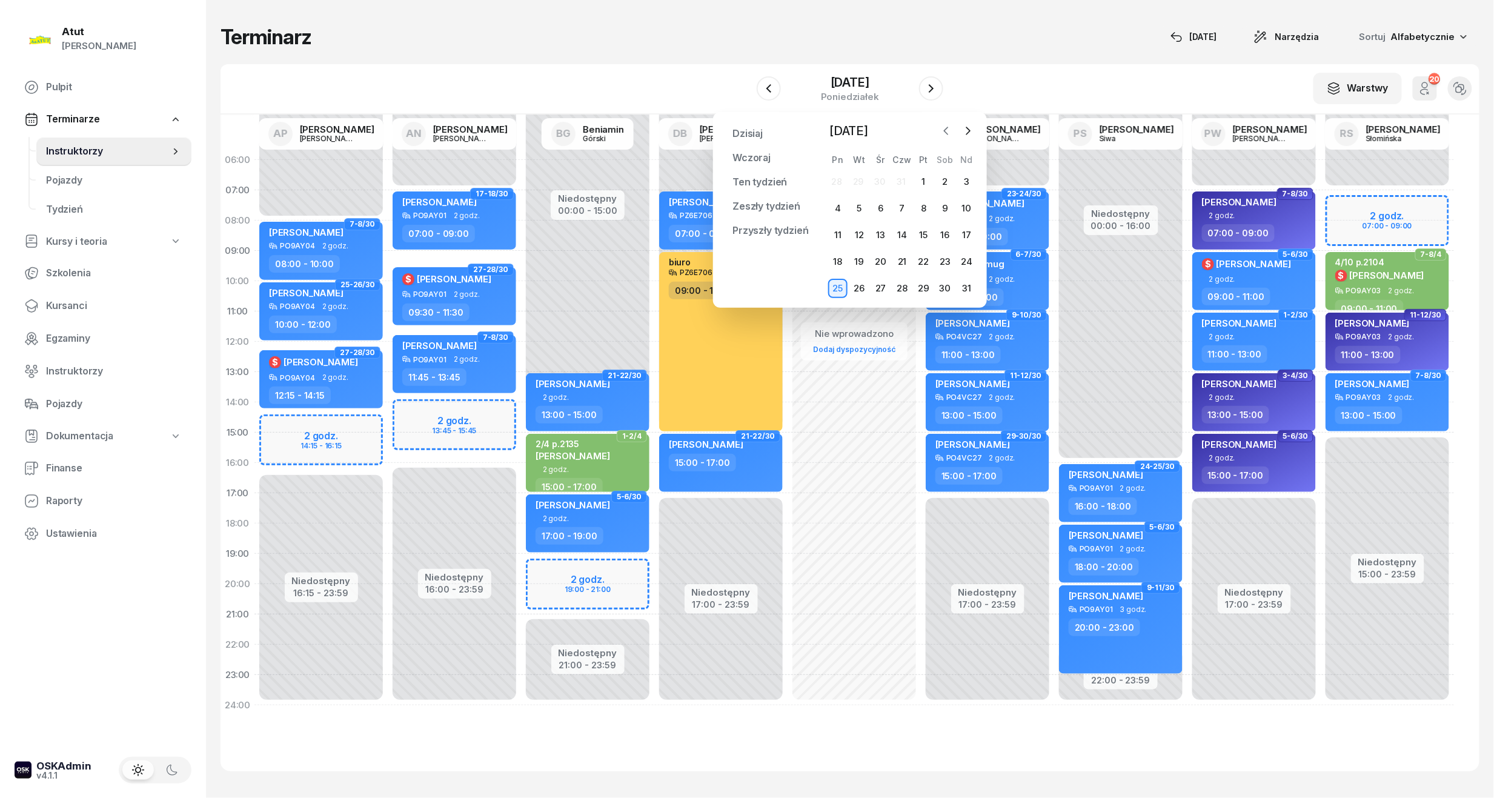
click at [951, 136] on icon "button" at bounding box center [946, 131] width 12 height 12
click at [946, 136] on icon "button" at bounding box center [946, 131] width 12 height 12
click at [842, 290] on div "23" at bounding box center [837, 288] width 19 height 19
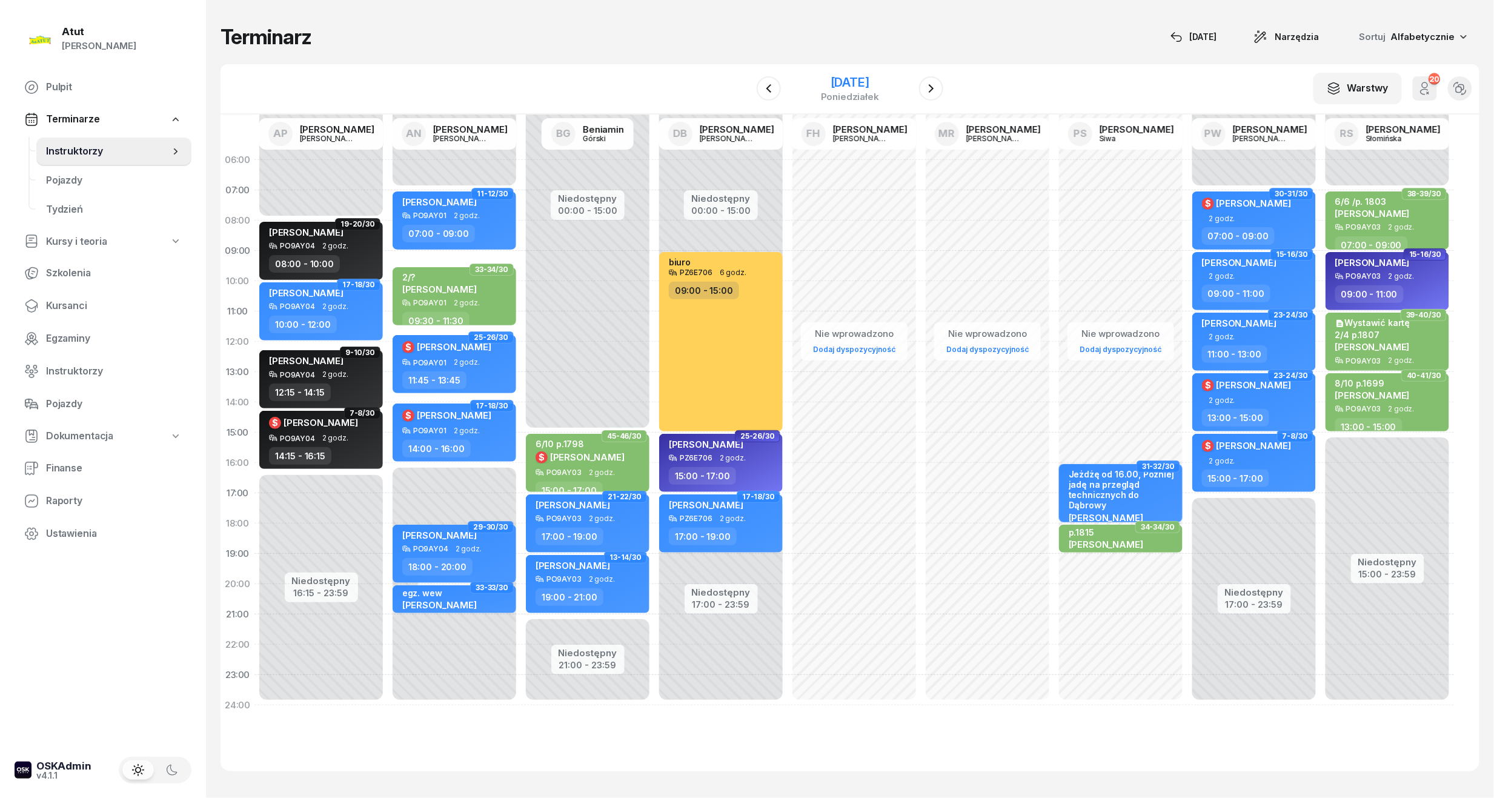
click at [863, 84] on div "[DATE]" at bounding box center [850, 82] width 58 height 12
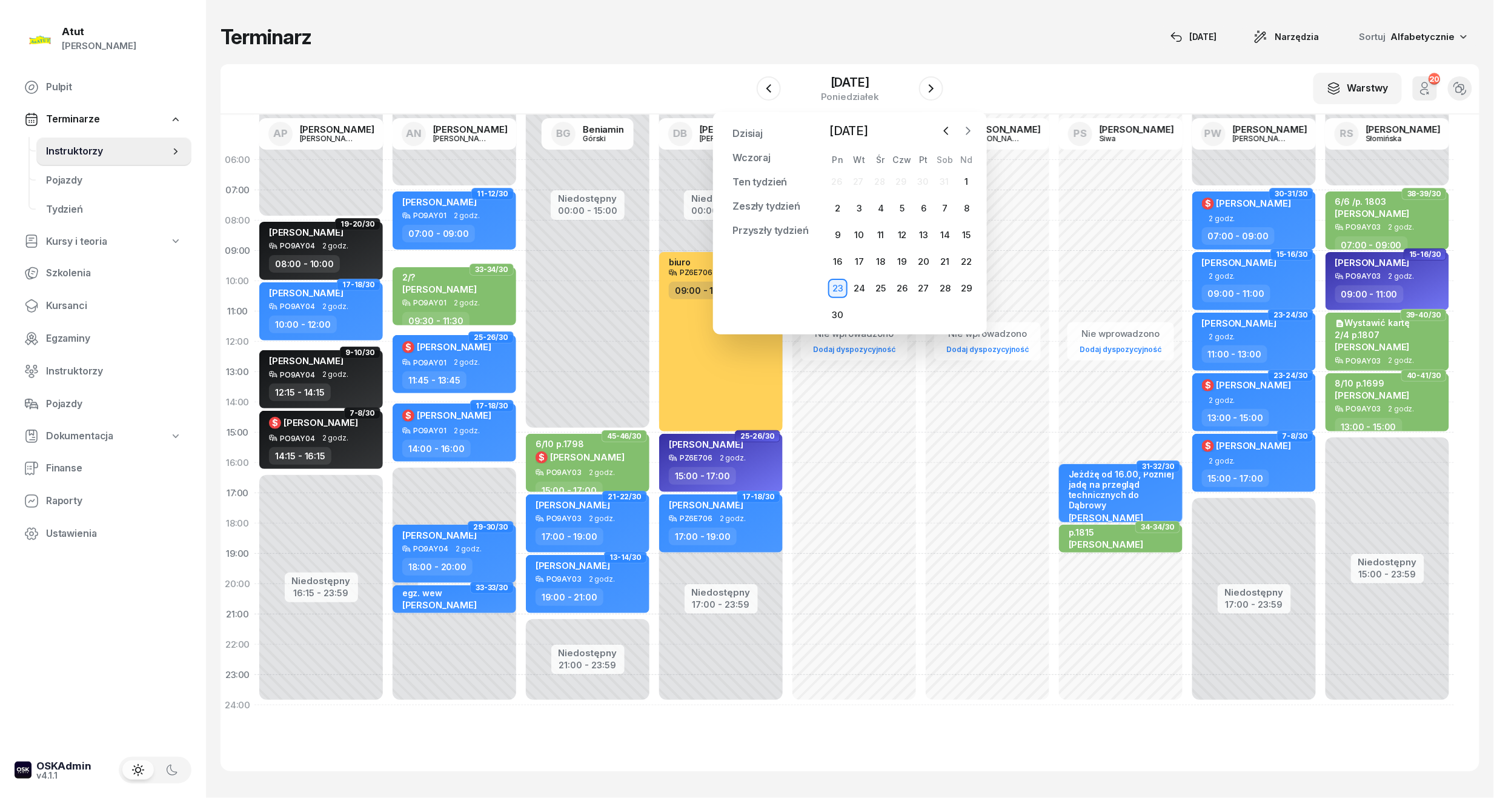
click at [960, 131] on button "button" at bounding box center [968, 131] width 18 height 18
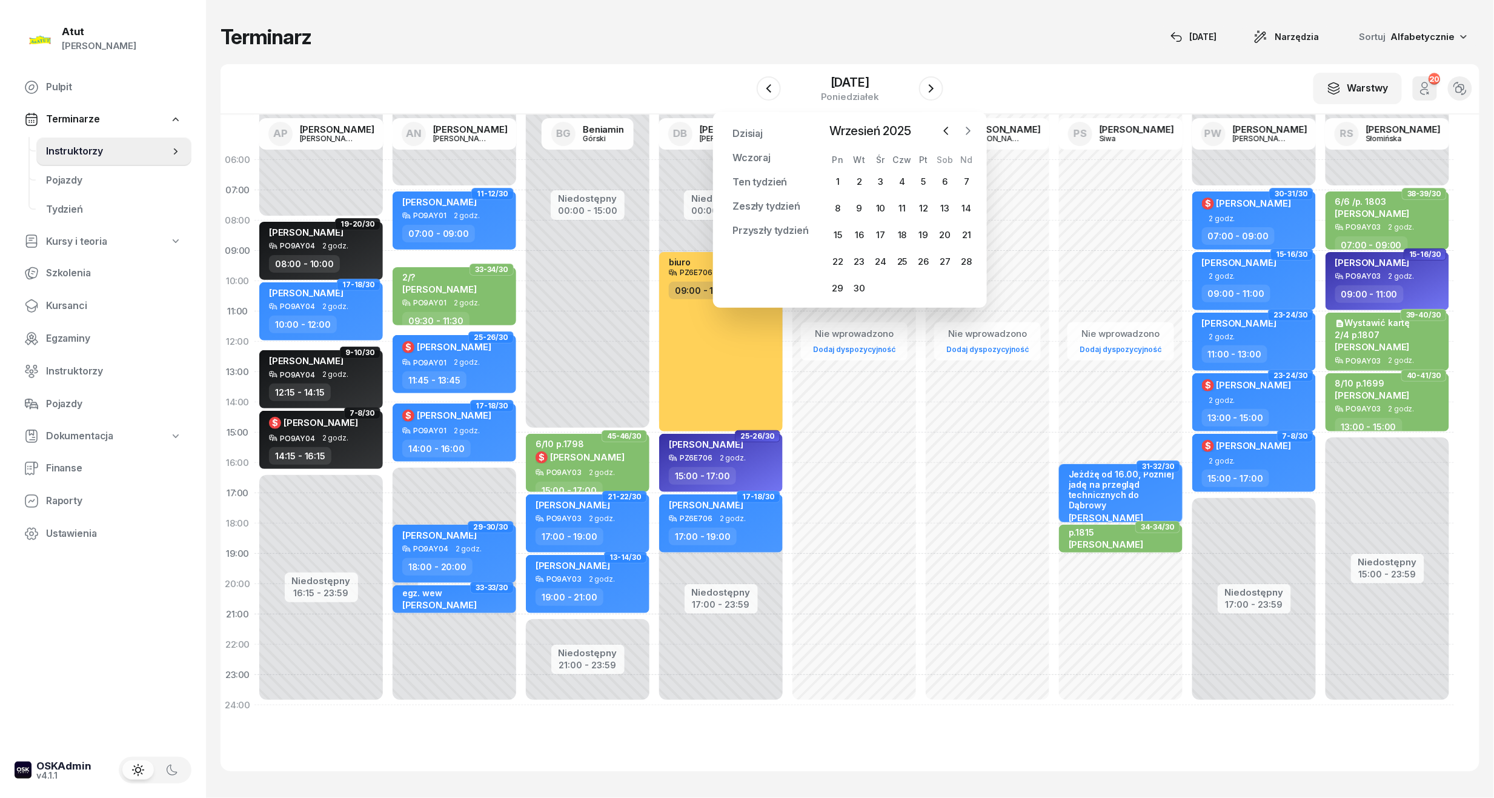
click at [967, 128] on icon "button" at bounding box center [968, 131] width 12 height 12
click at [845, 227] on div "13" at bounding box center [837, 234] width 19 height 19
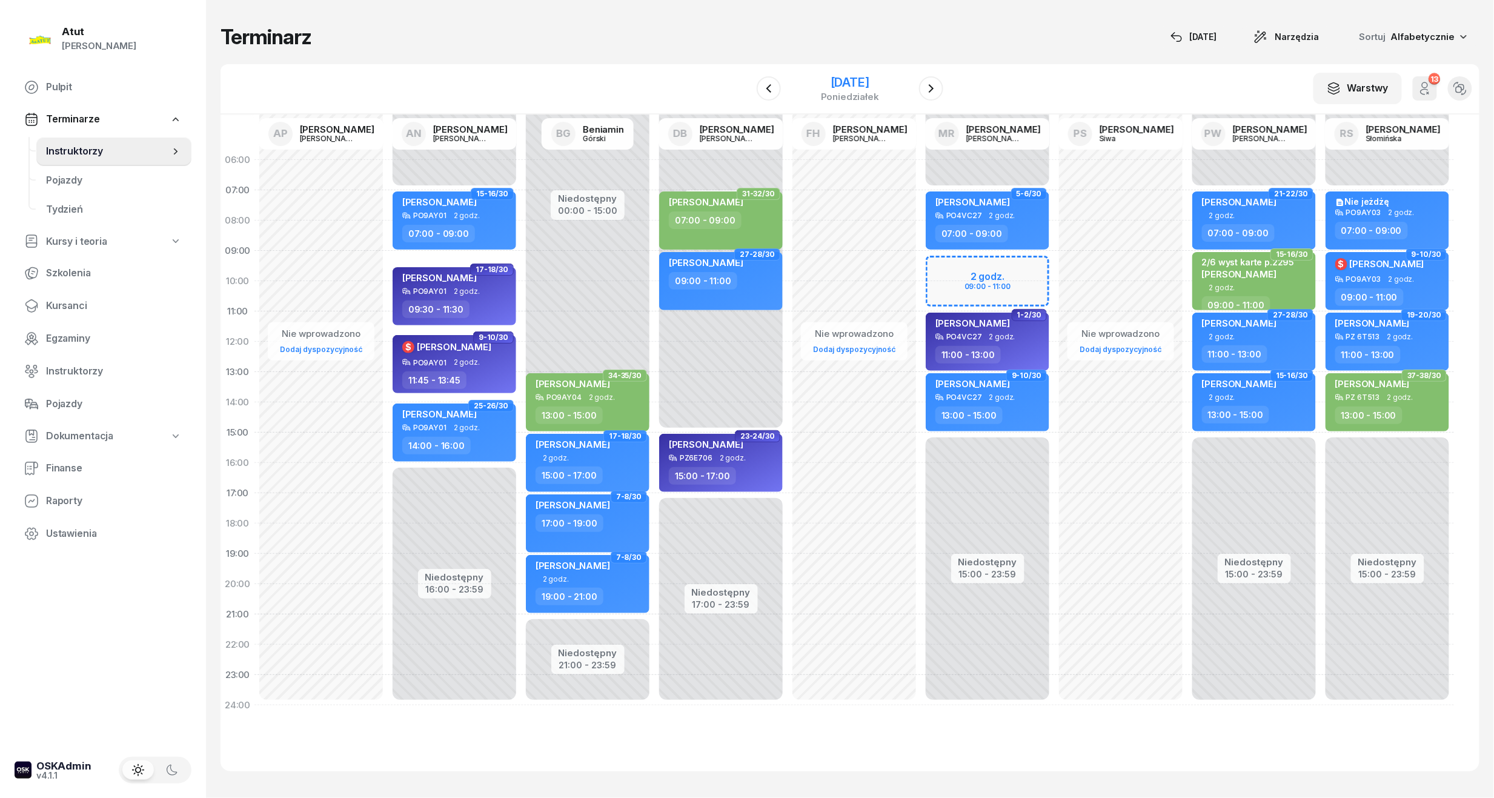
click at [845, 81] on div "[DATE]" at bounding box center [850, 82] width 58 height 12
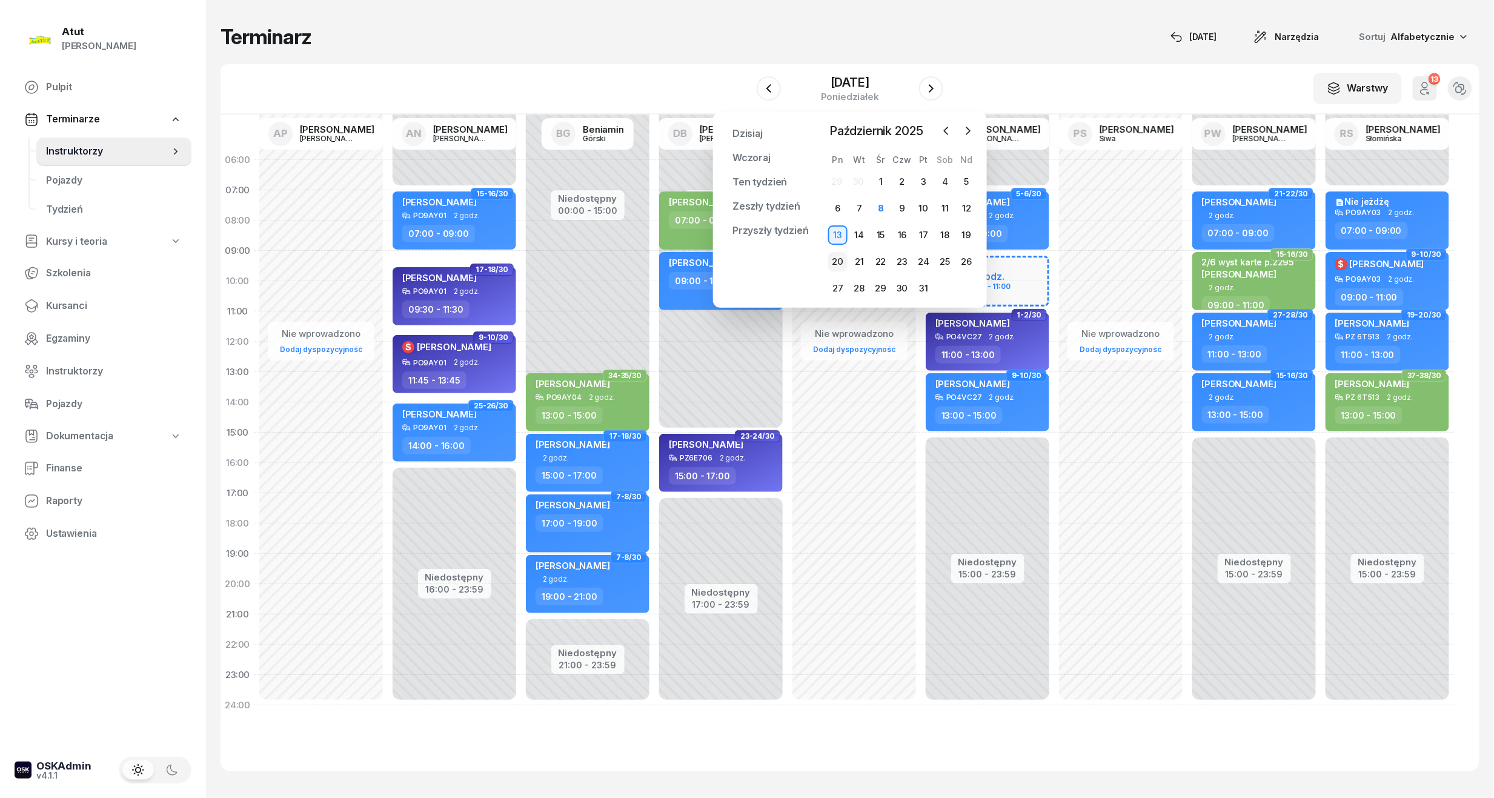
click at [840, 258] on div "20" at bounding box center [837, 261] width 19 height 19
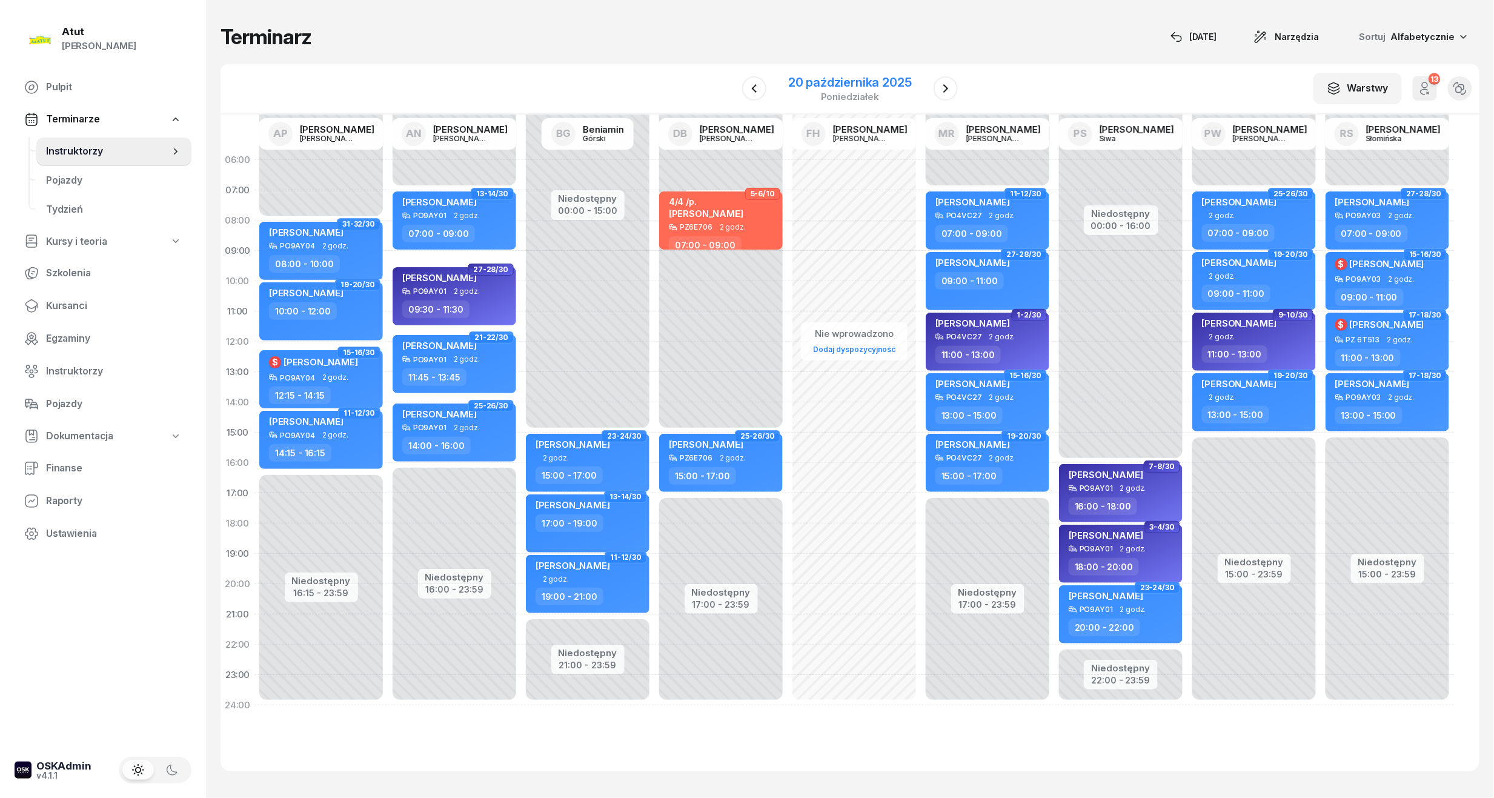
click at [834, 81] on div "20 października 2025" at bounding box center [850, 82] width 124 height 12
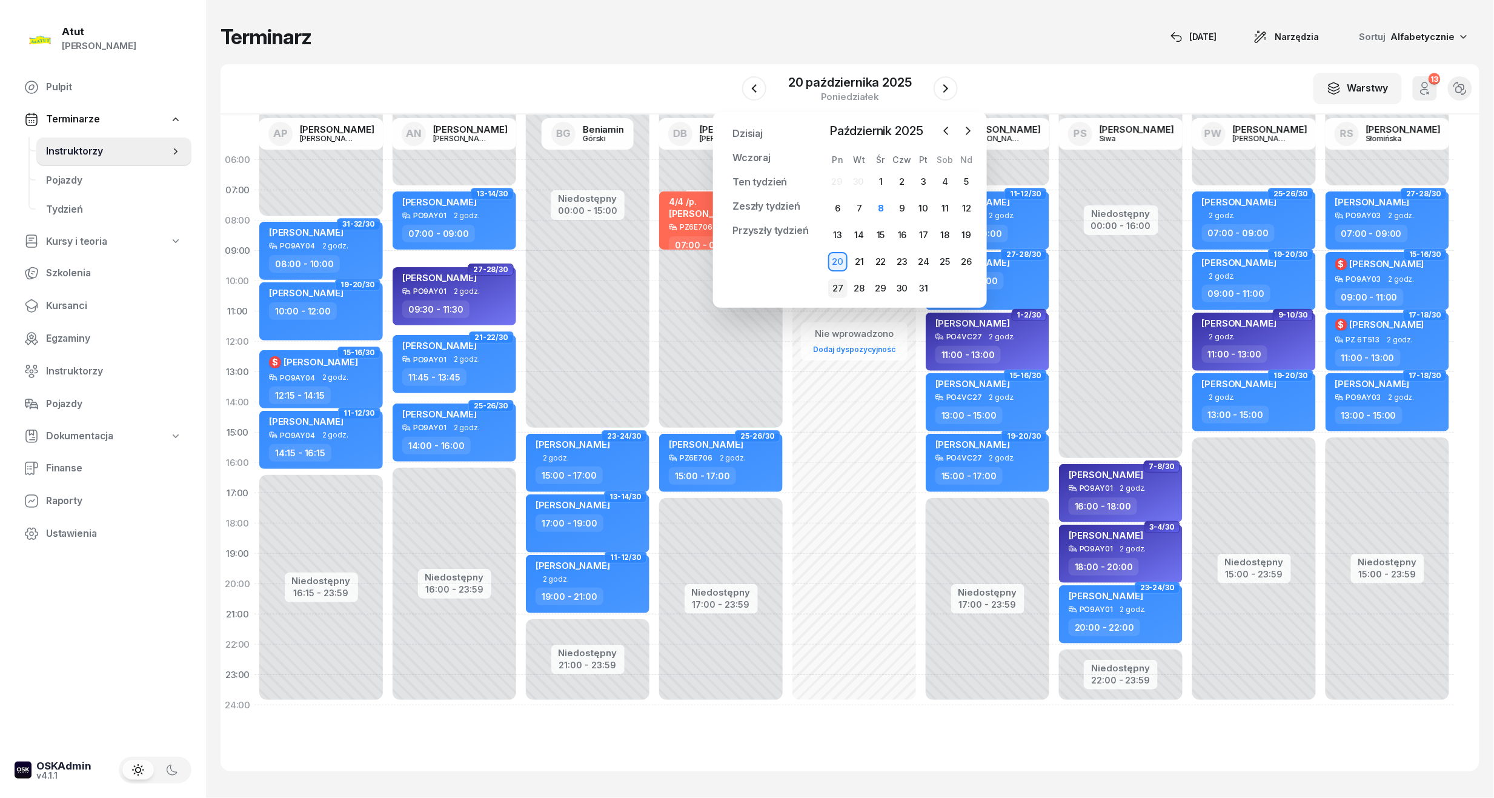
click at [842, 287] on div "27" at bounding box center [837, 288] width 19 height 19
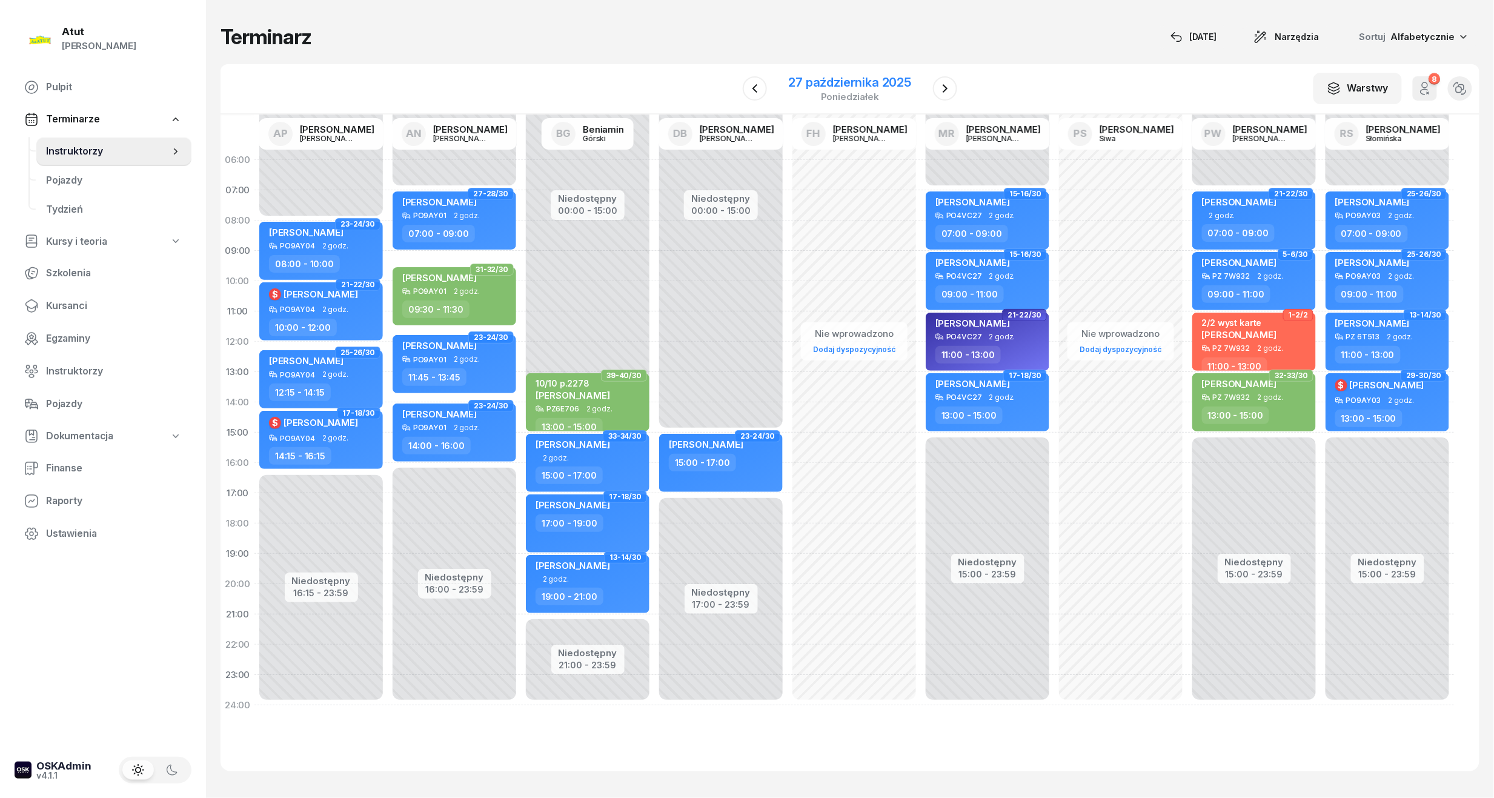
click at [834, 82] on div "27 października 2025" at bounding box center [850, 82] width 123 height 12
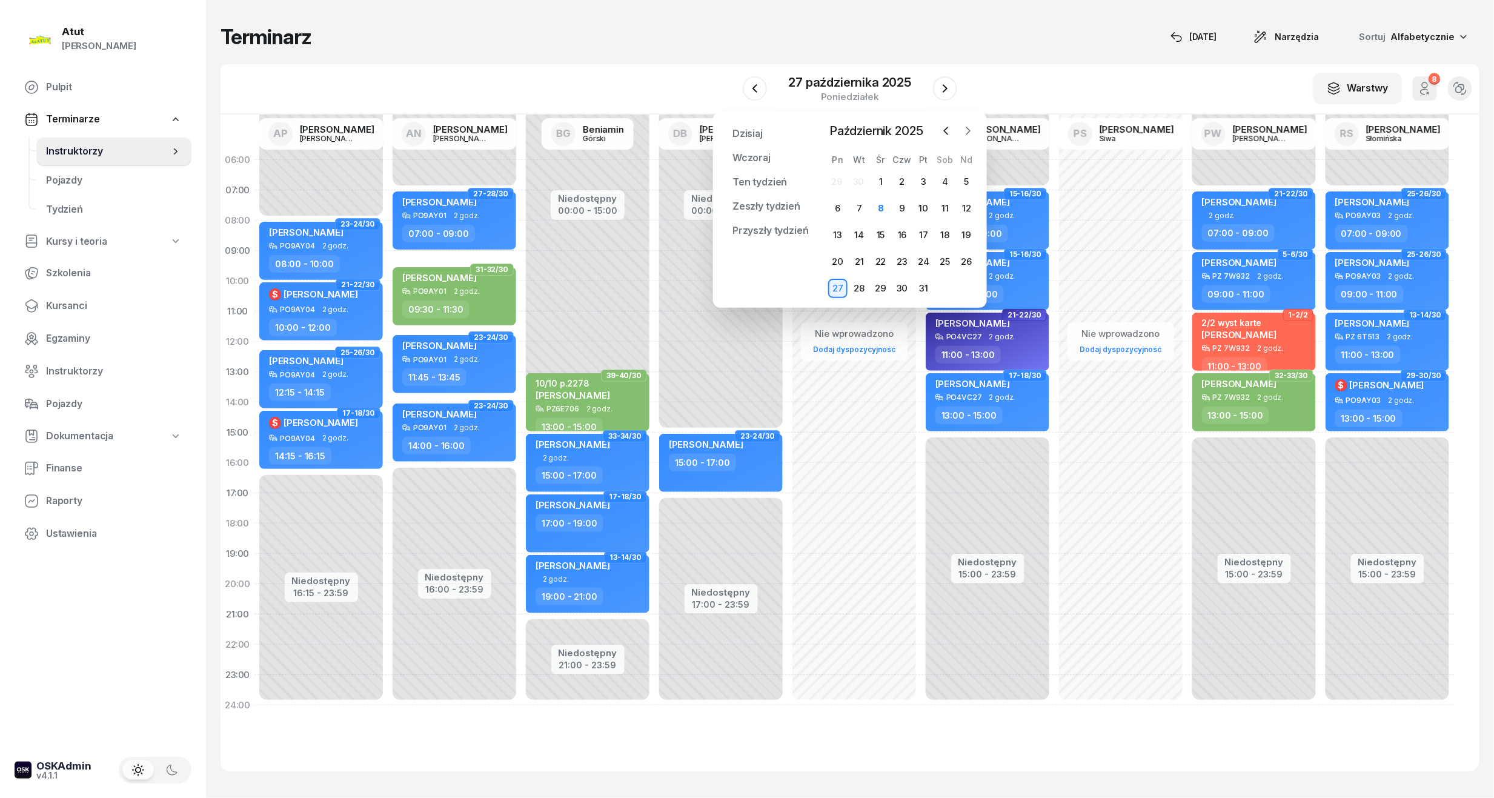
click at [974, 130] on icon "button" at bounding box center [968, 131] width 12 height 12
click at [843, 206] on div "3" at bounding box center [837, 208] width 19 height 19
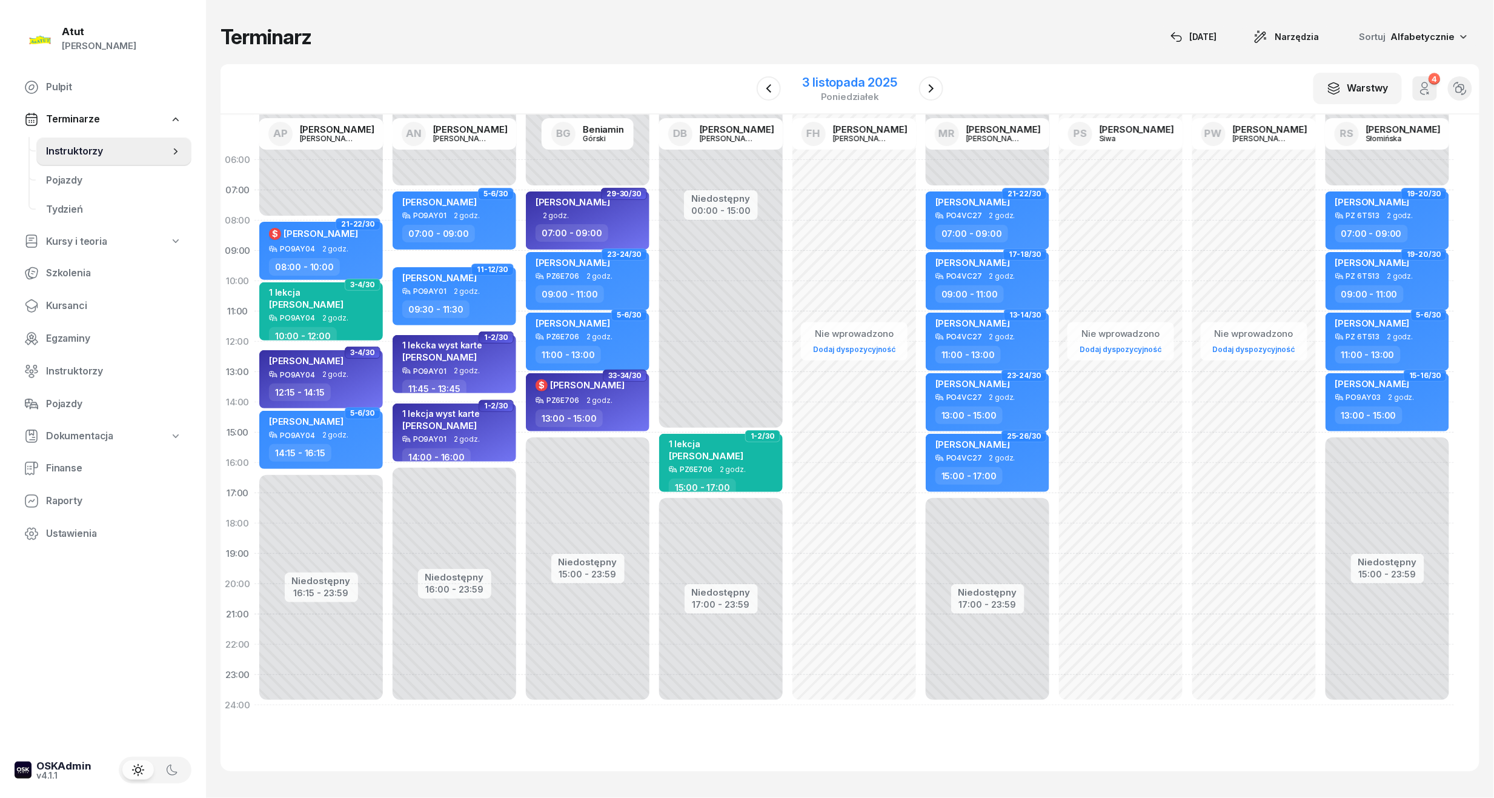
click at [817, 92] on div "poniedziałek" at bounding box center [850, 96] width 95 height 9
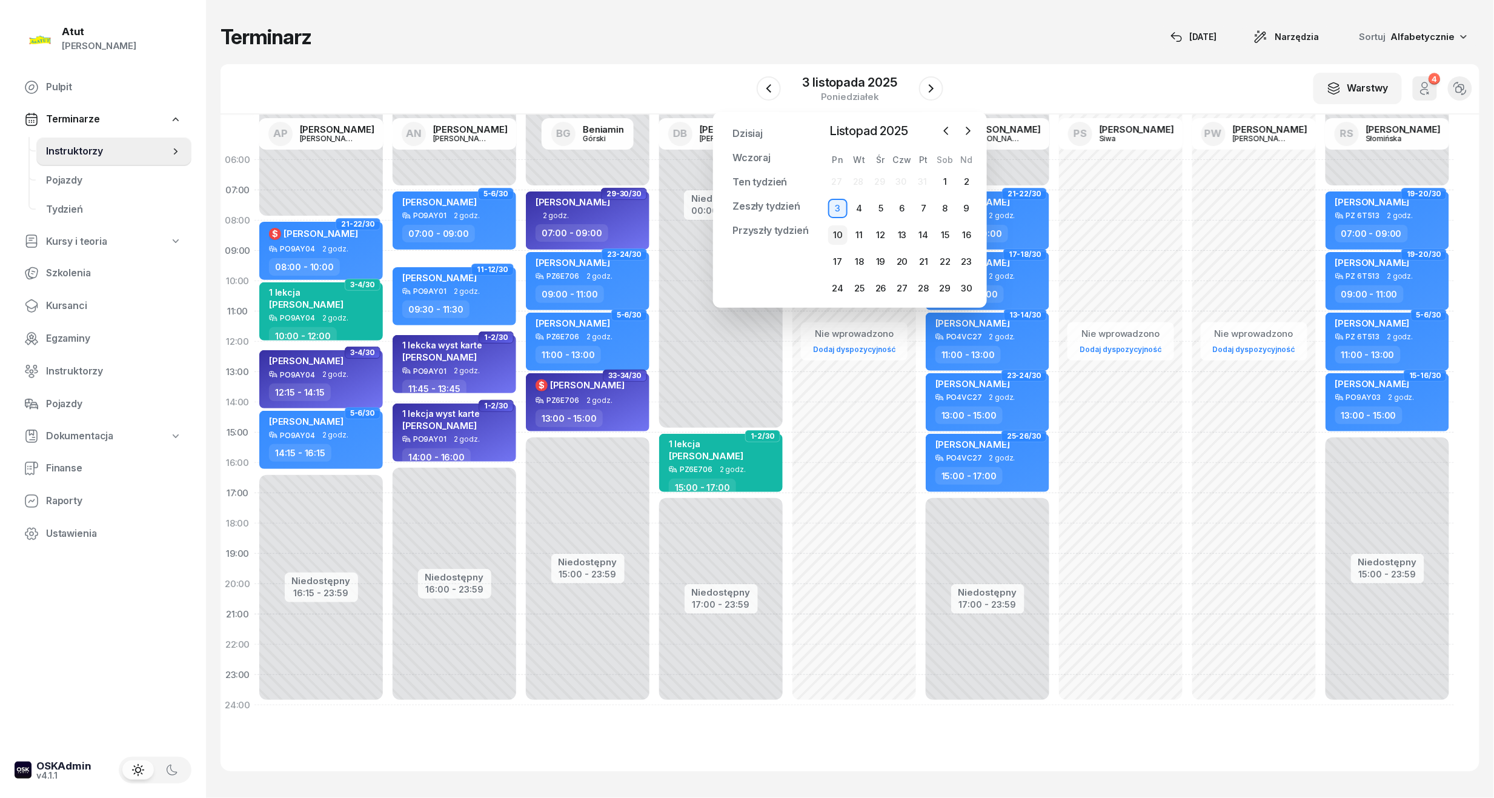
click at [832, 227] on div "10" at bounding box center [837, 234] width 19 height 19
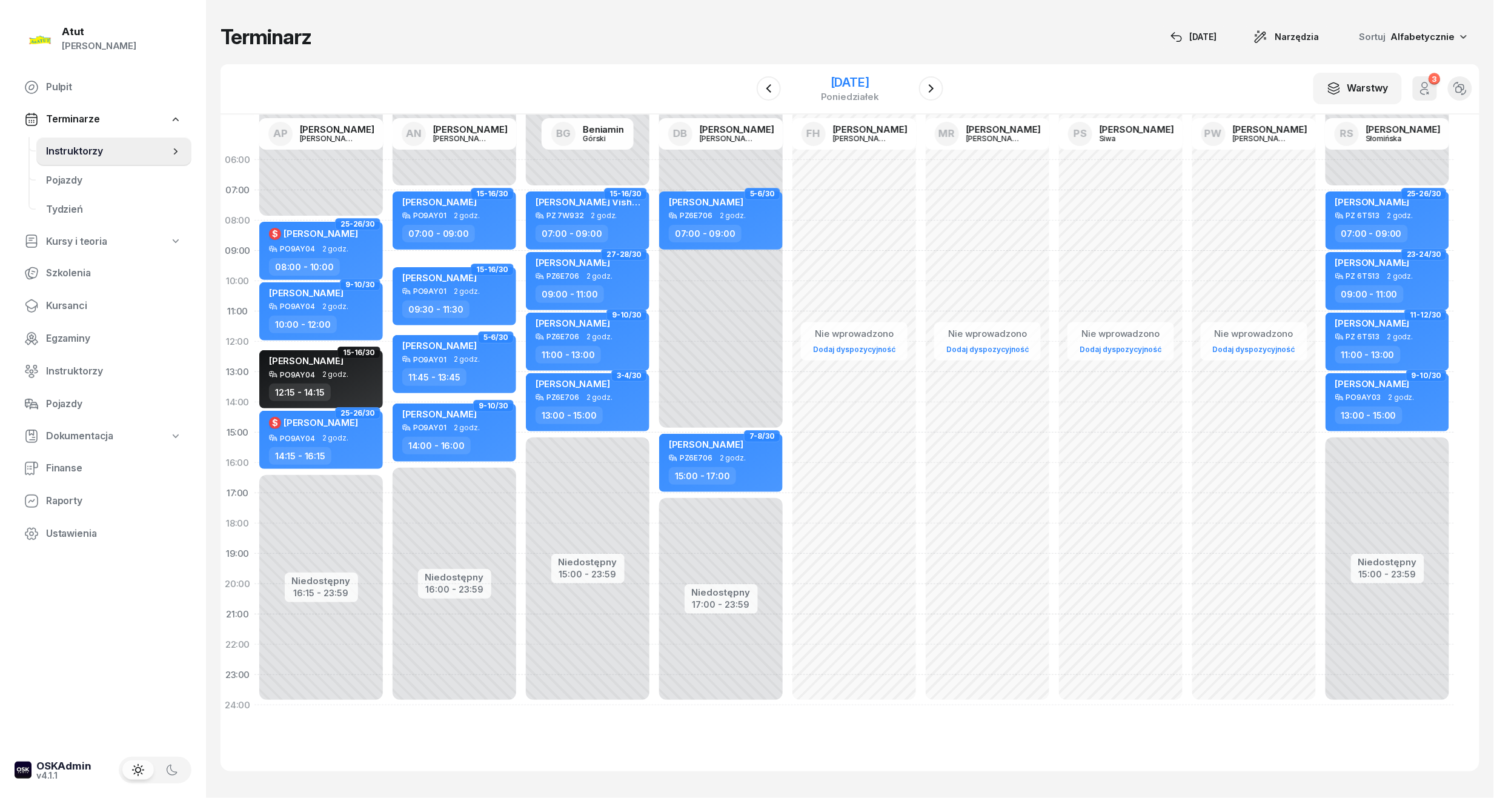
click at [864, 85] on div "[DATE]" at bounding box center [850, 82] width 58 height 12
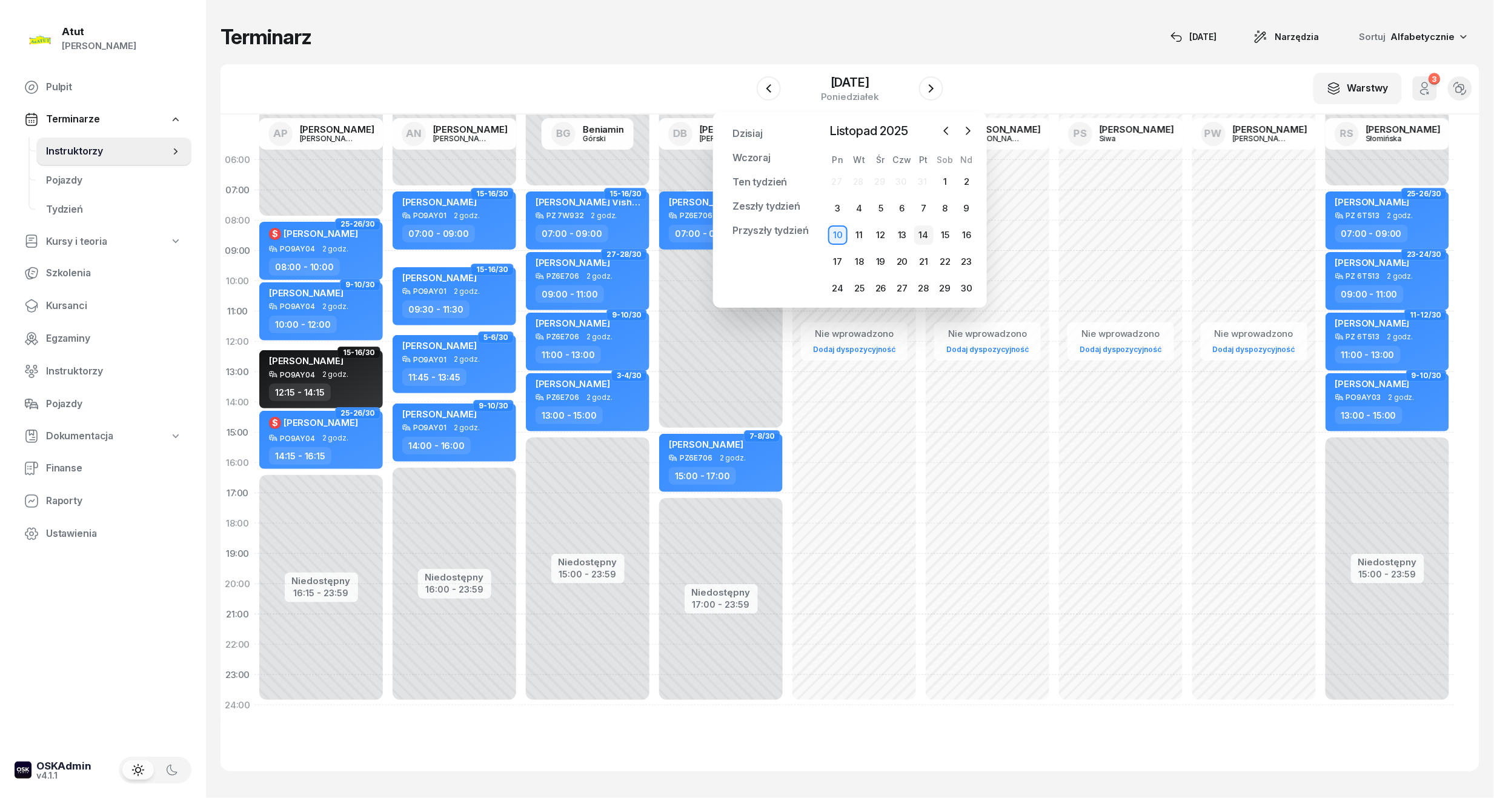
click at [927, 236] on div "14" at bounding box center [923, 234] width 19 height 19
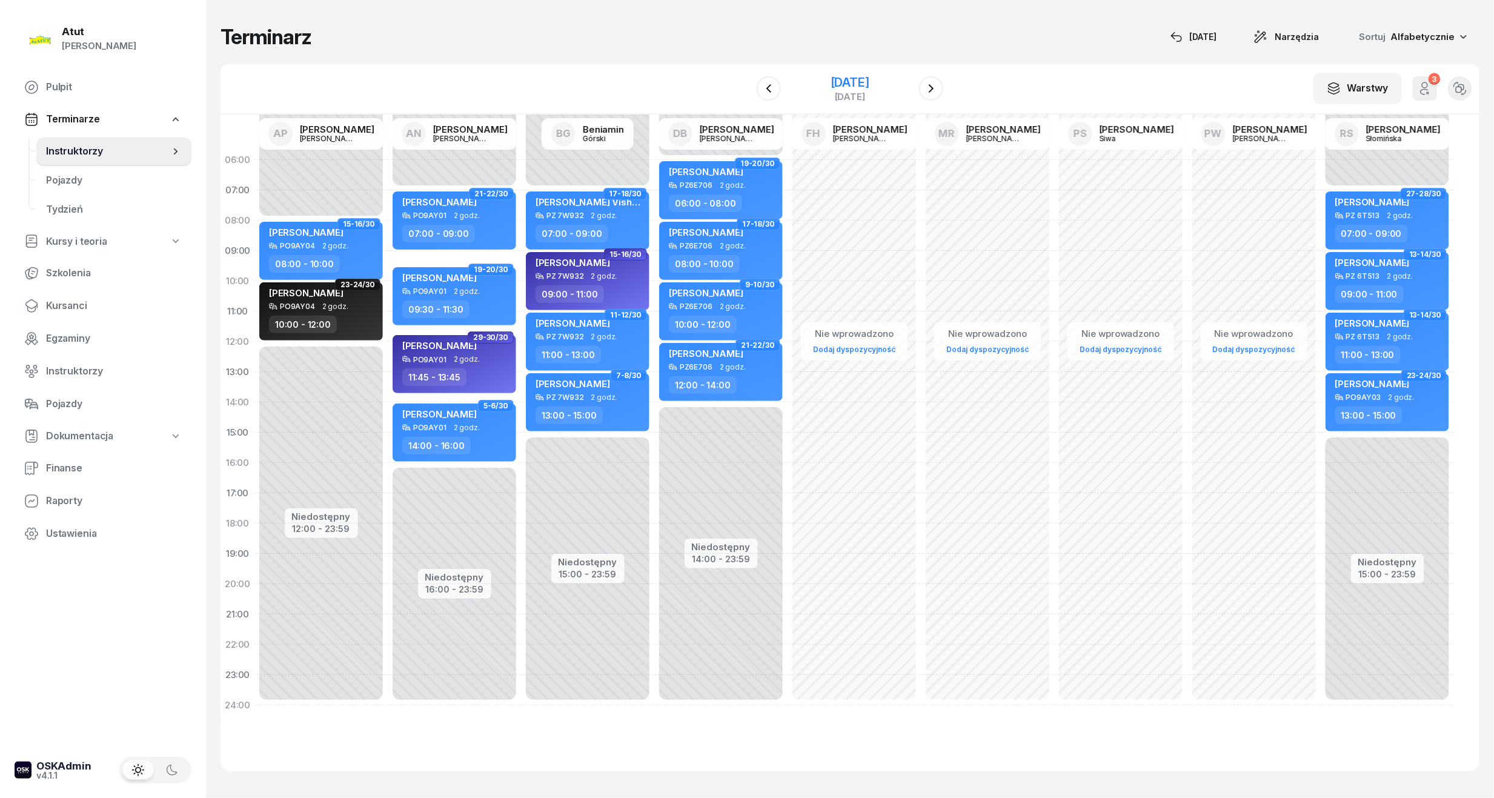
click at [846, 76] on div "[DATE]" at bounding box center [850, 82] width 39 height 12
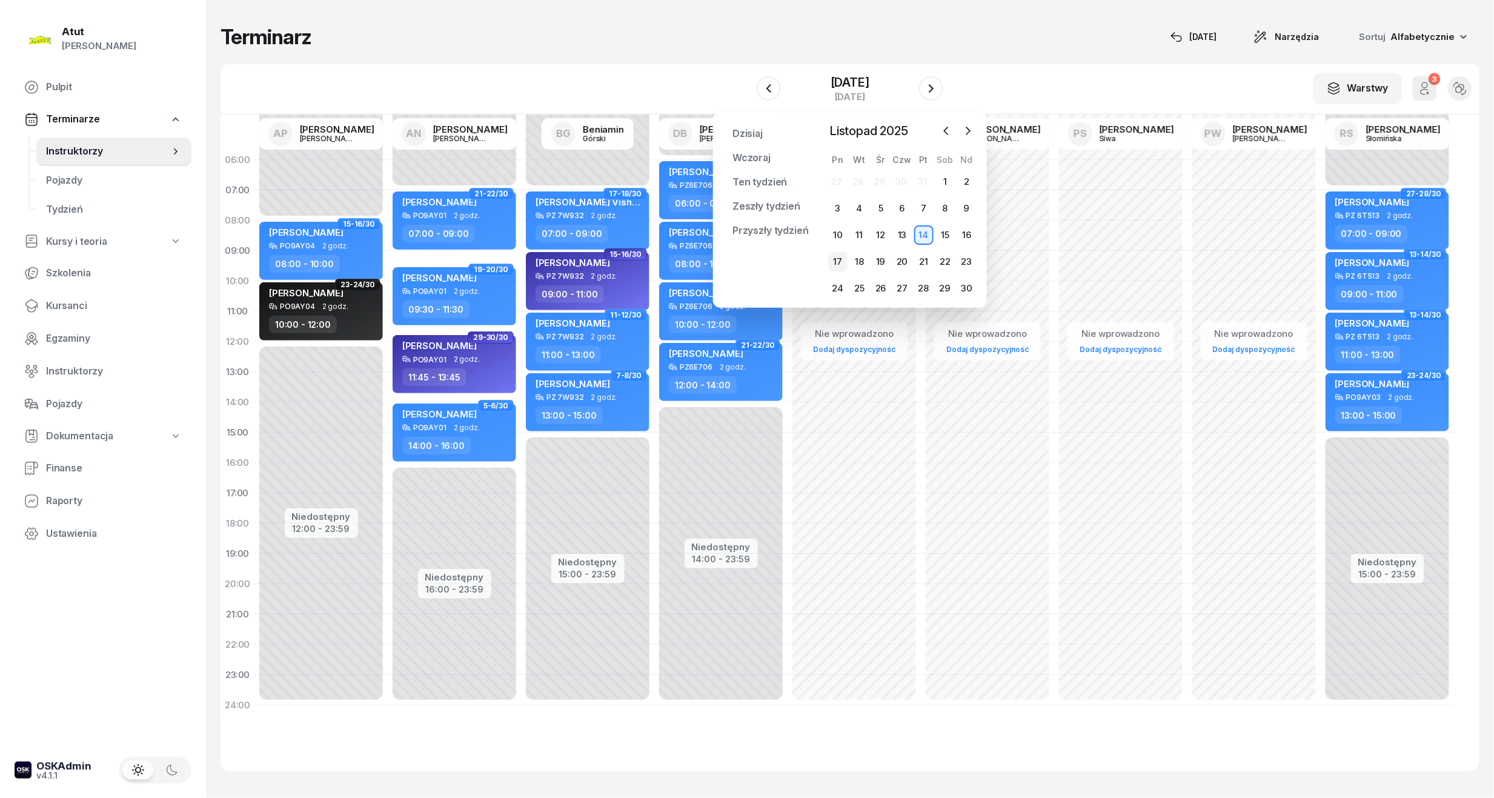
click at [837, 264] on div "17" at bounding box center [837, 261] width 19 height 19
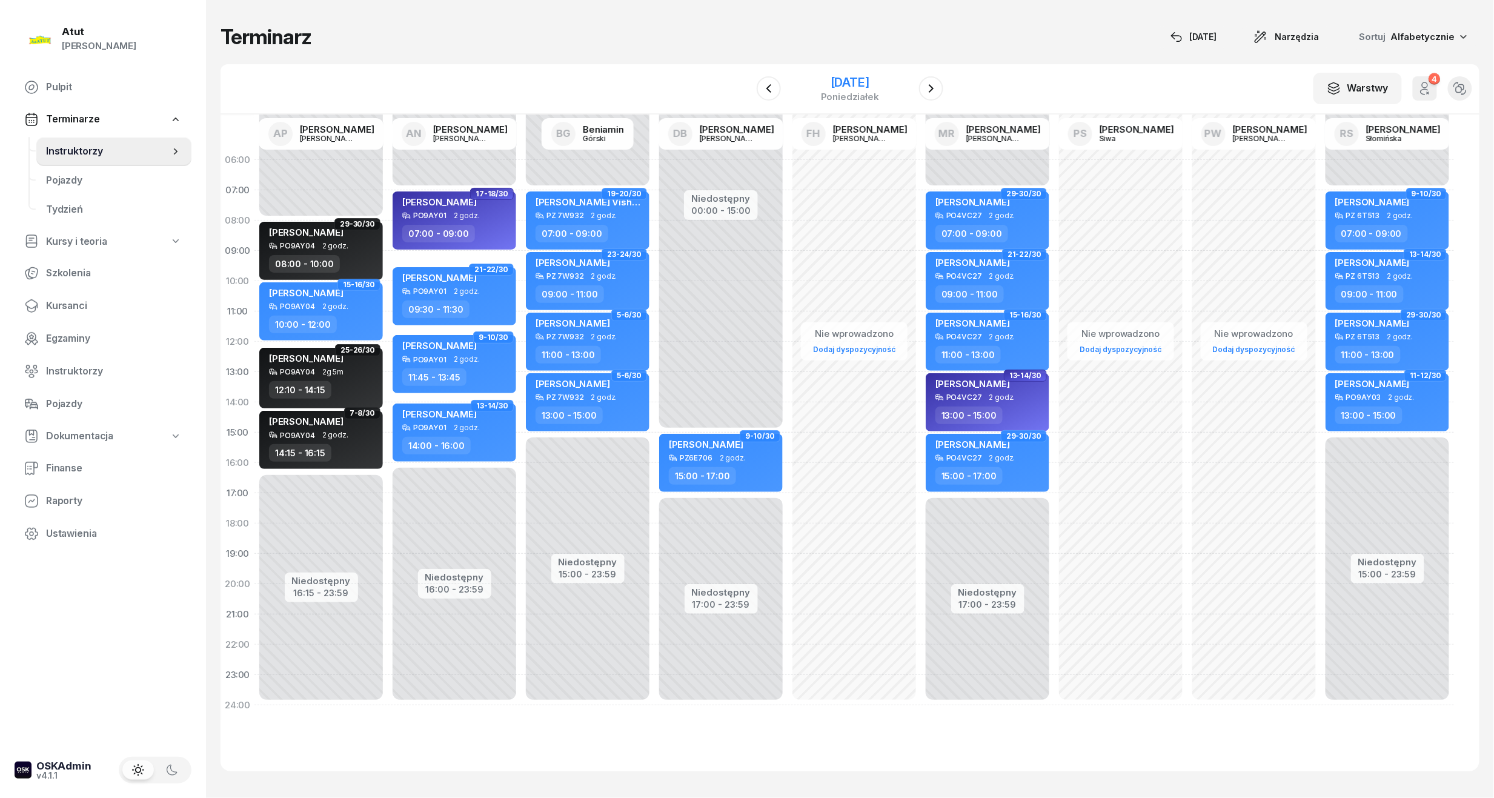
click at [831, 83] on div "[DATE]" at bounding box center [850, 82] width 58 height 12
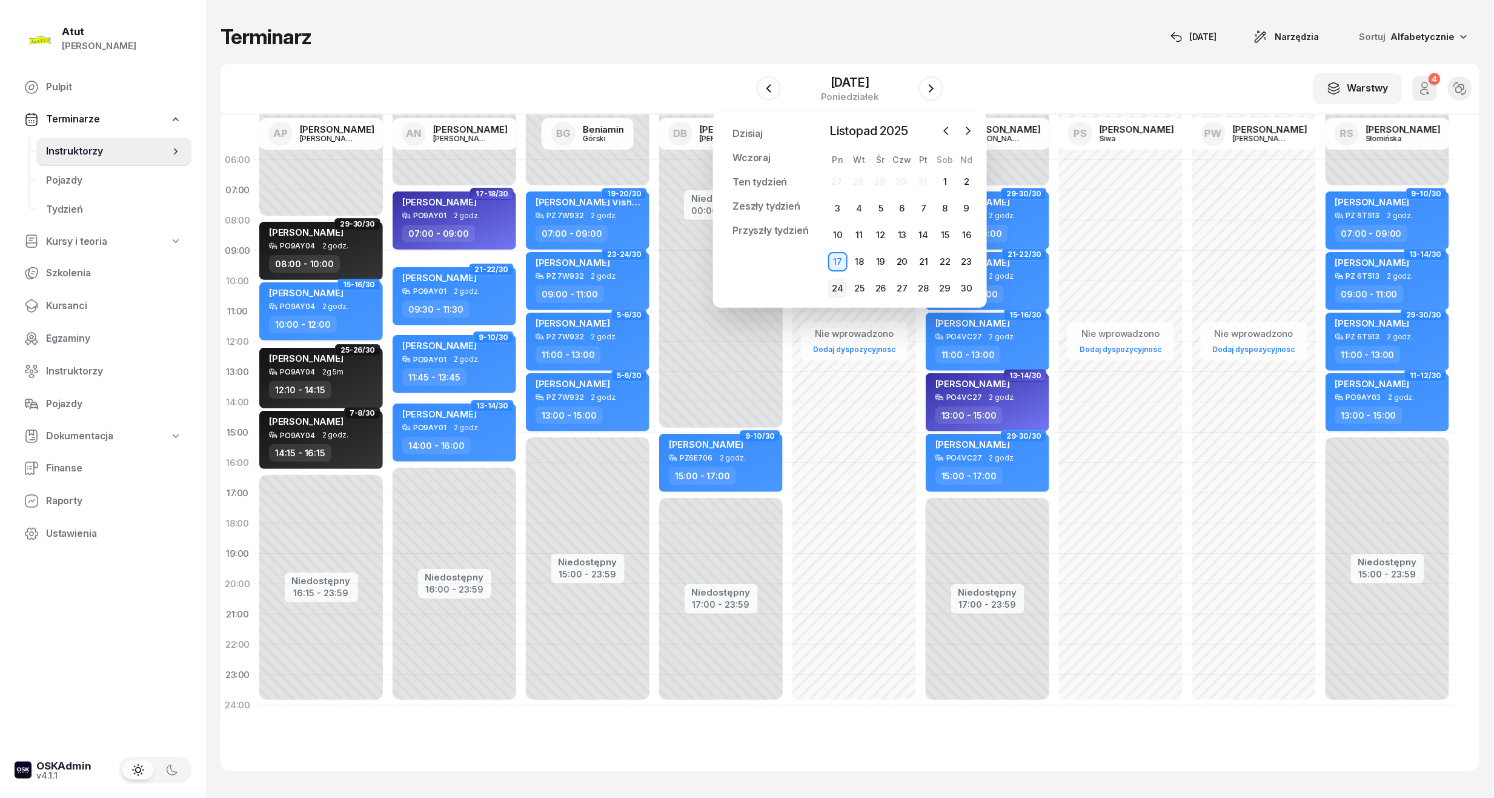
click at [843, 294] on div "24" at bounding box center [837, 288] width 19 height 19
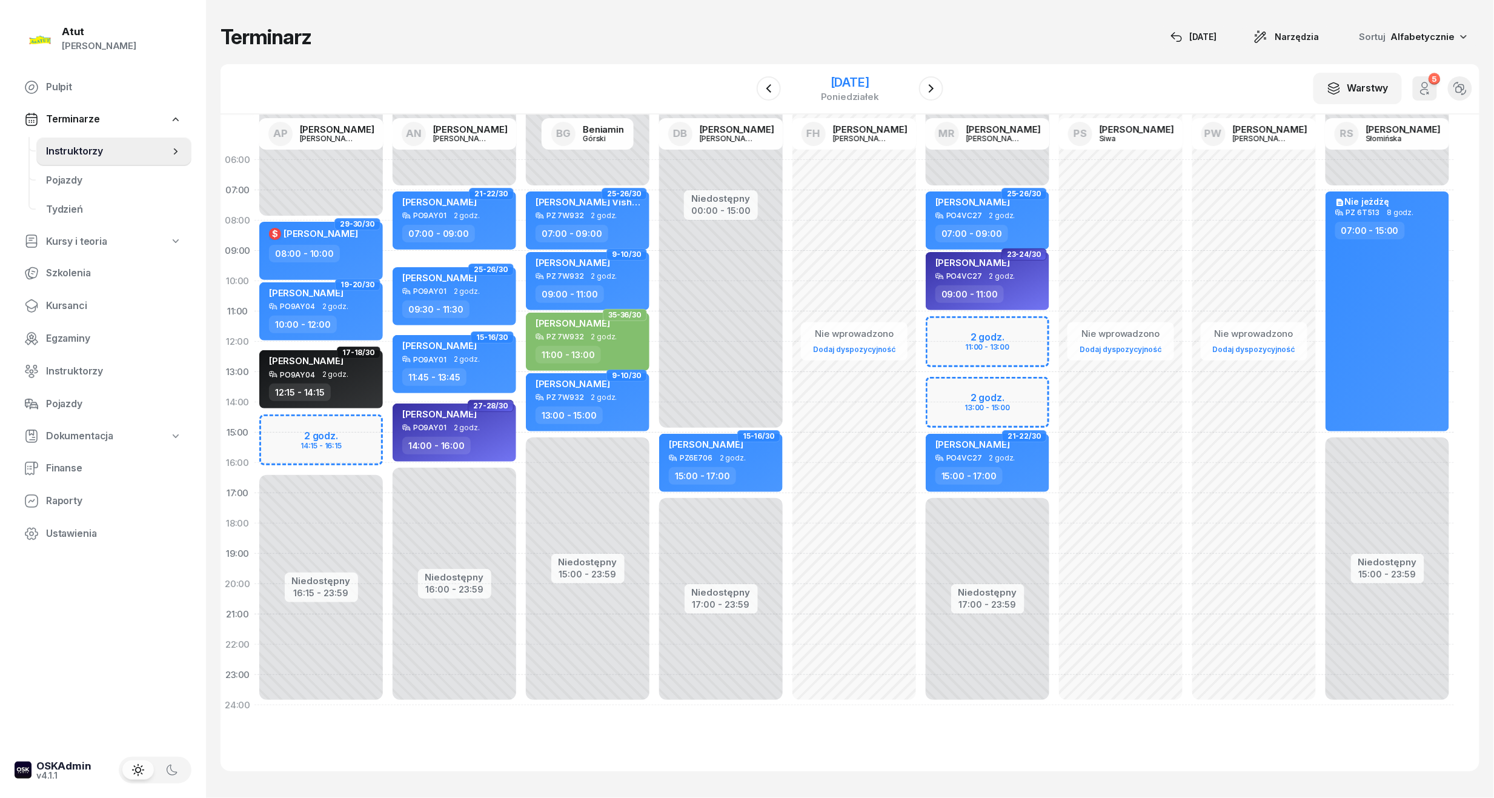
click at [871, 85] on div "[DATE]" at bounding box center [850, 82] width 58 height 12
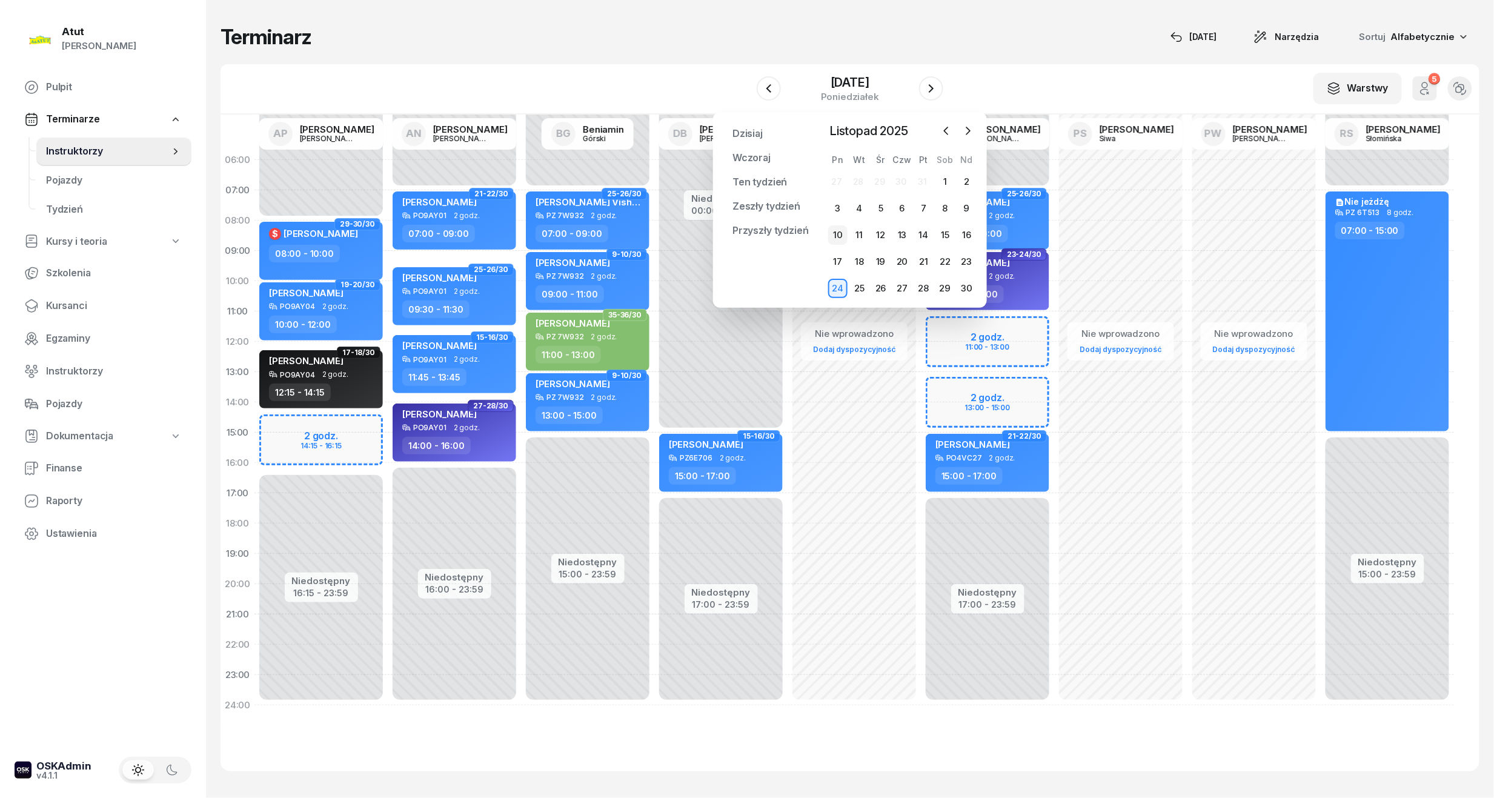
click at [834, 236] on div "10" at bounding box center [837, 234] width 19 height 19
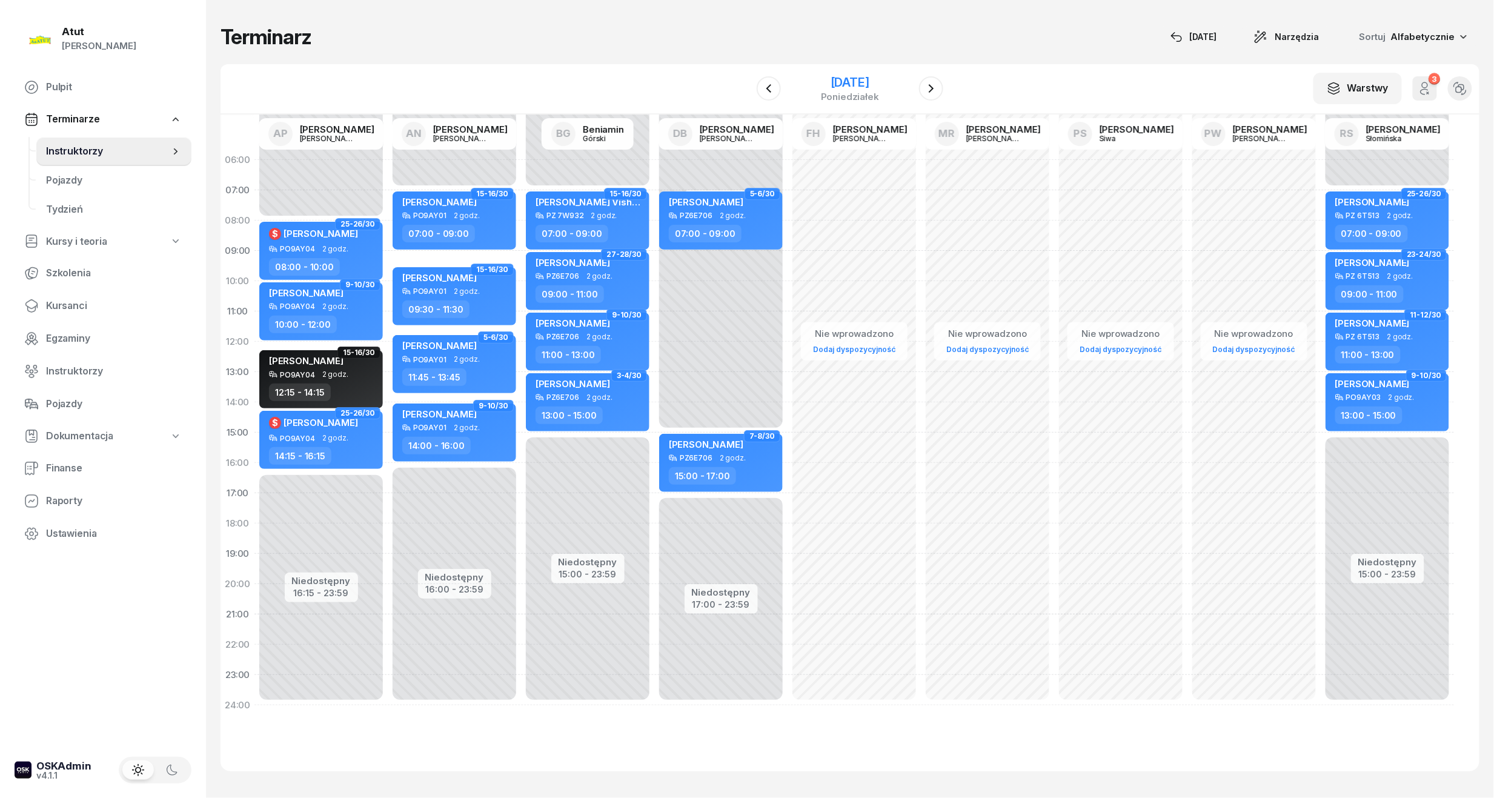
click at [846, 79] on div "[DATE]" at bounding box center [850, 82] width 58 height 12
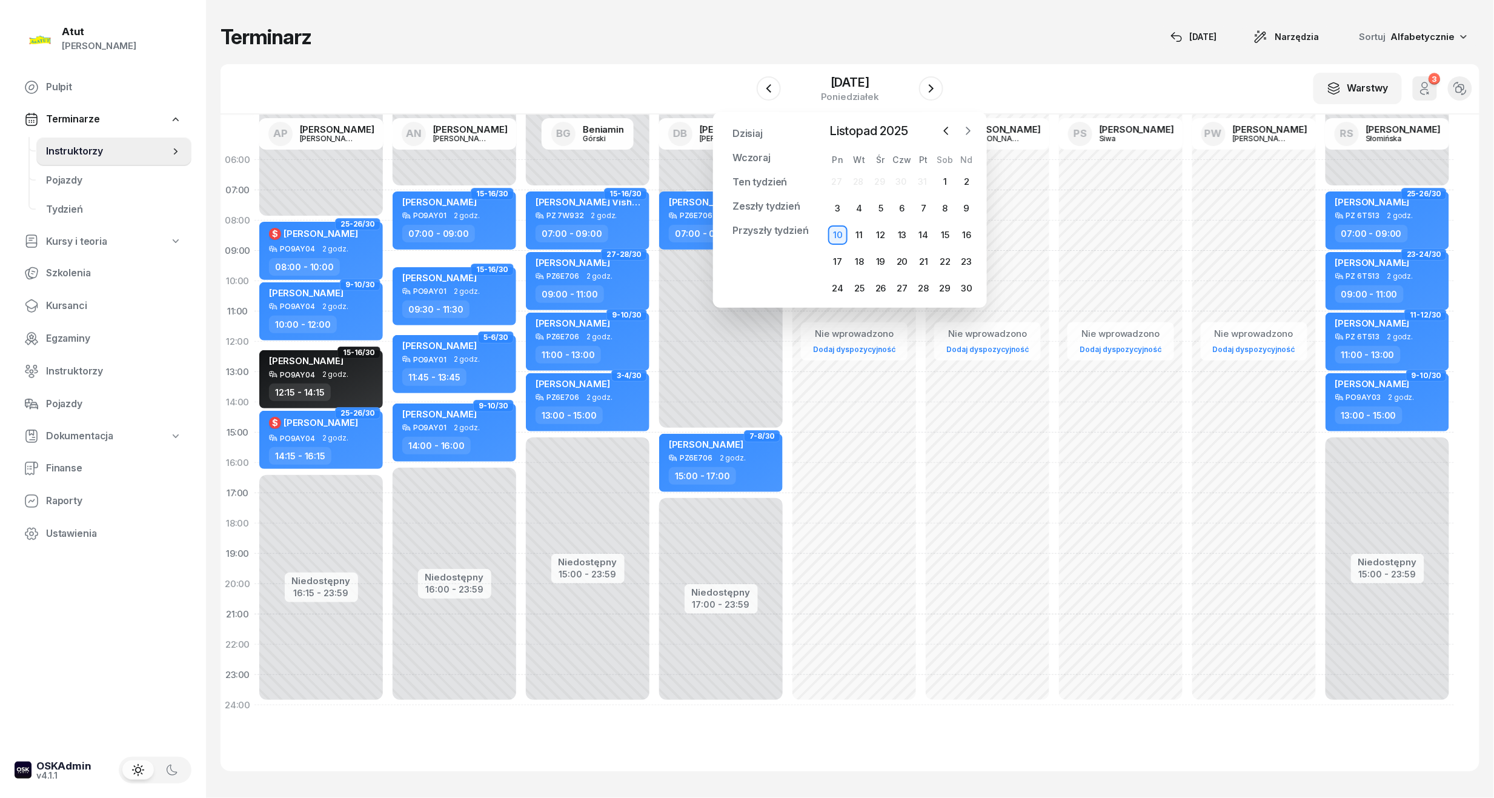
click at [972, 129] on icon "button" at bounding box center [968, 131] width 12 height 12
click at [951, 134] on icon "button" at bounding box center [946, 131] width 12 height 12
click at [839, 228] on div "10" at bounding box center [837, 234] width 19 height 19
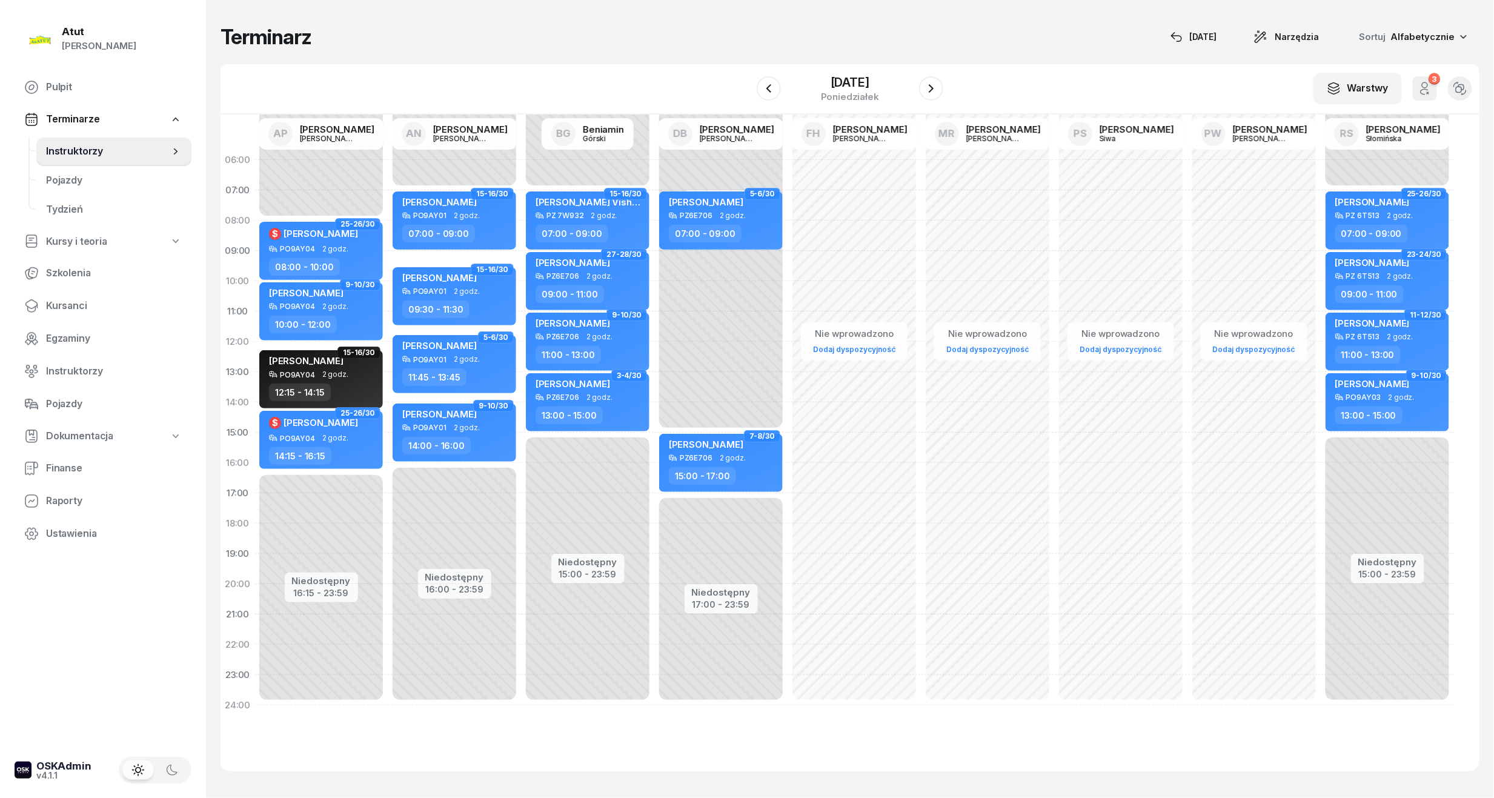
drag, startPoint x: 839, startPoint y: 228, endPoint x: 1074, endPoint y: 76, distance: 280.3
click at [1074, 76] on div "W Wybierz AP [PERSON_NAME] AN [PERSON_NAME] BG [PERSON_NAME] DB [PERSON_NAME] F…" at bounding box center [850, 89] width 1259 height 50
click at [869, 92] on div "poniedziałek" at bounding box center [850, 96] width 58 height 9
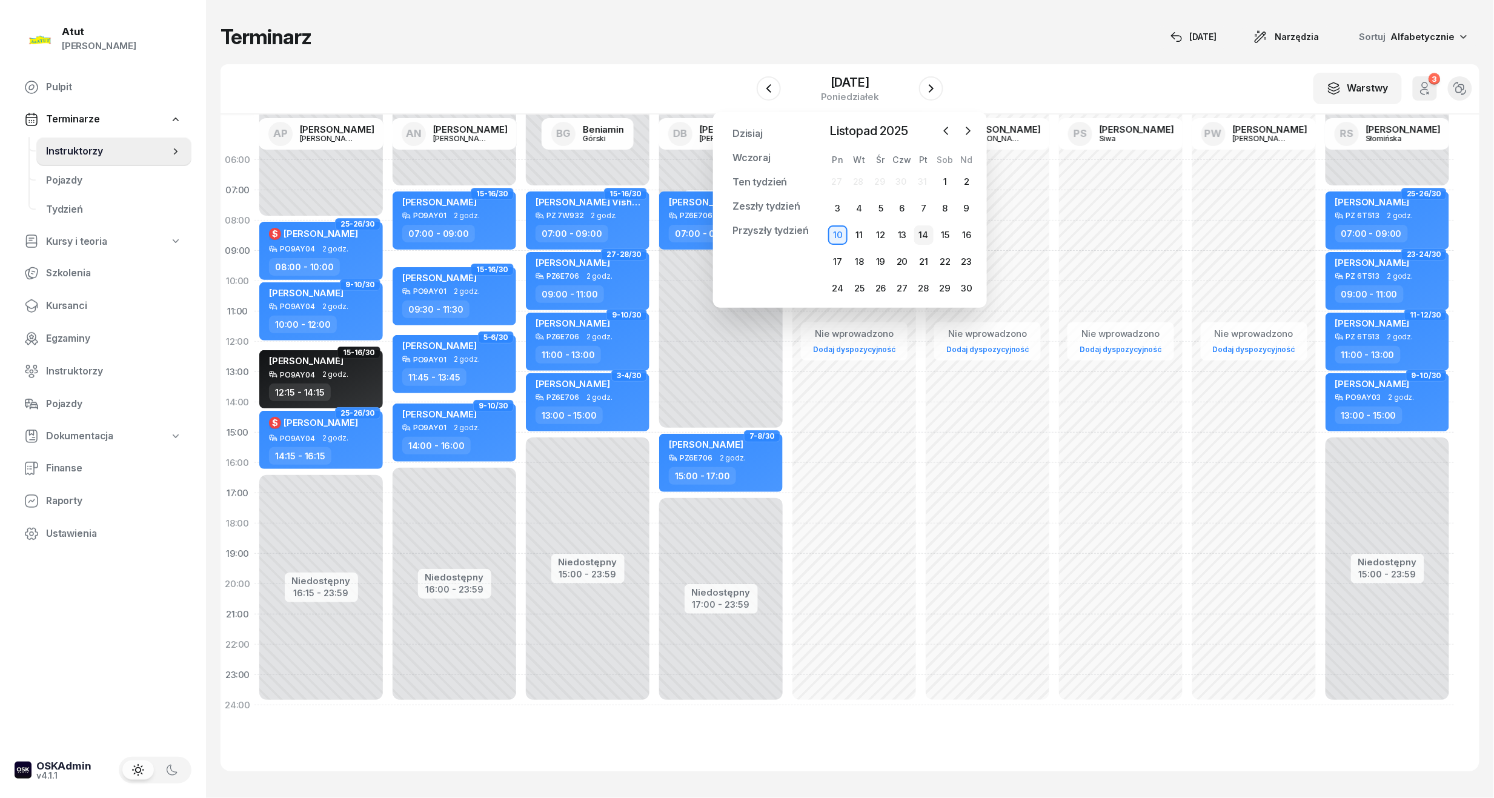
click at [919, 231] on div "14" at bounding box center [923, 234] width 19 height 19
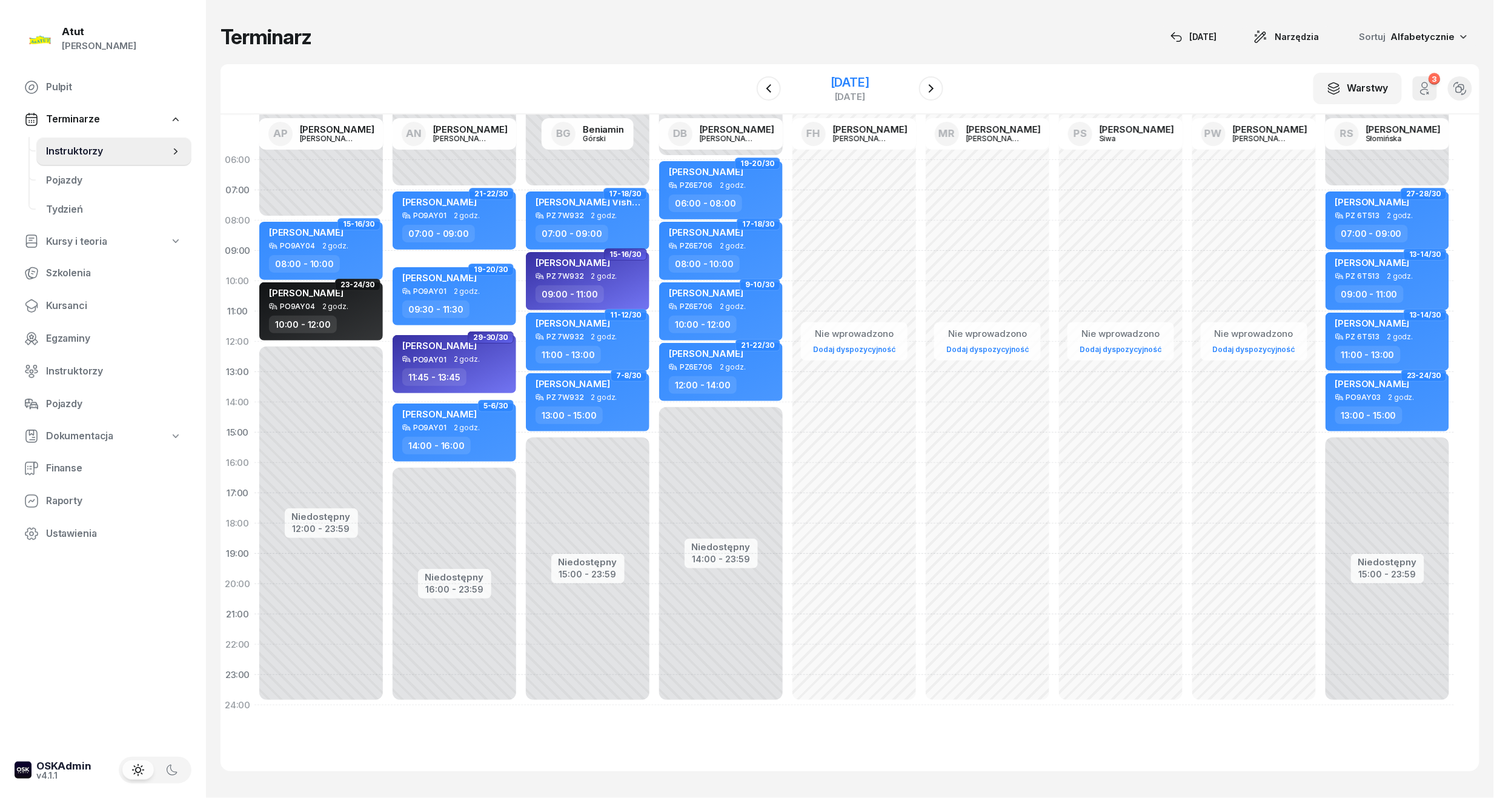
click at [846, 87] on div "[DATE]" at bounding box center [850, 82] width 39 height 12
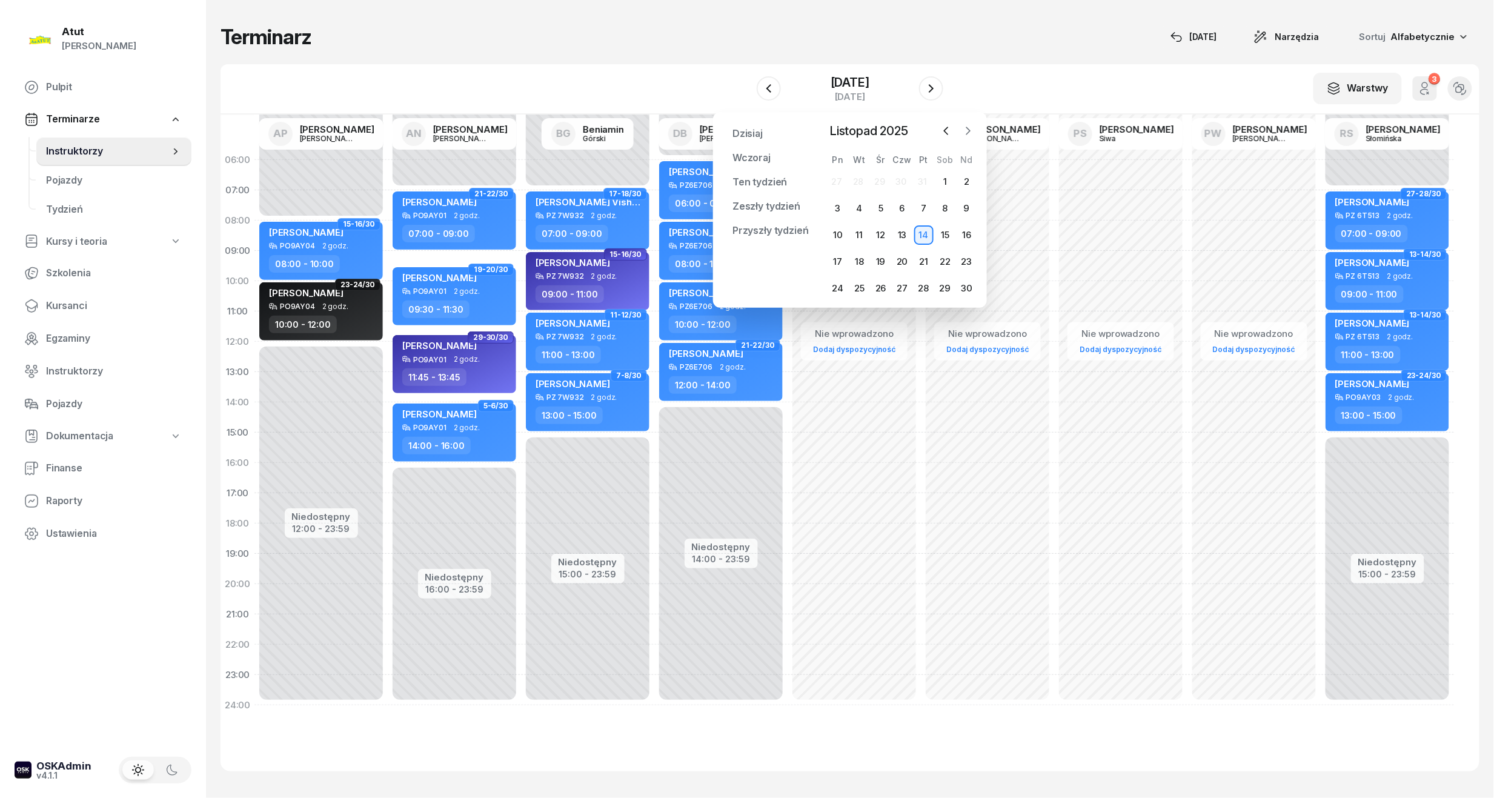
click at [963, 135] on icon "button" at bounding box center [968, 131] width 12 height 12
click at [844, 178] on div "1" at bounding box center [837, 181] width 19 height 19
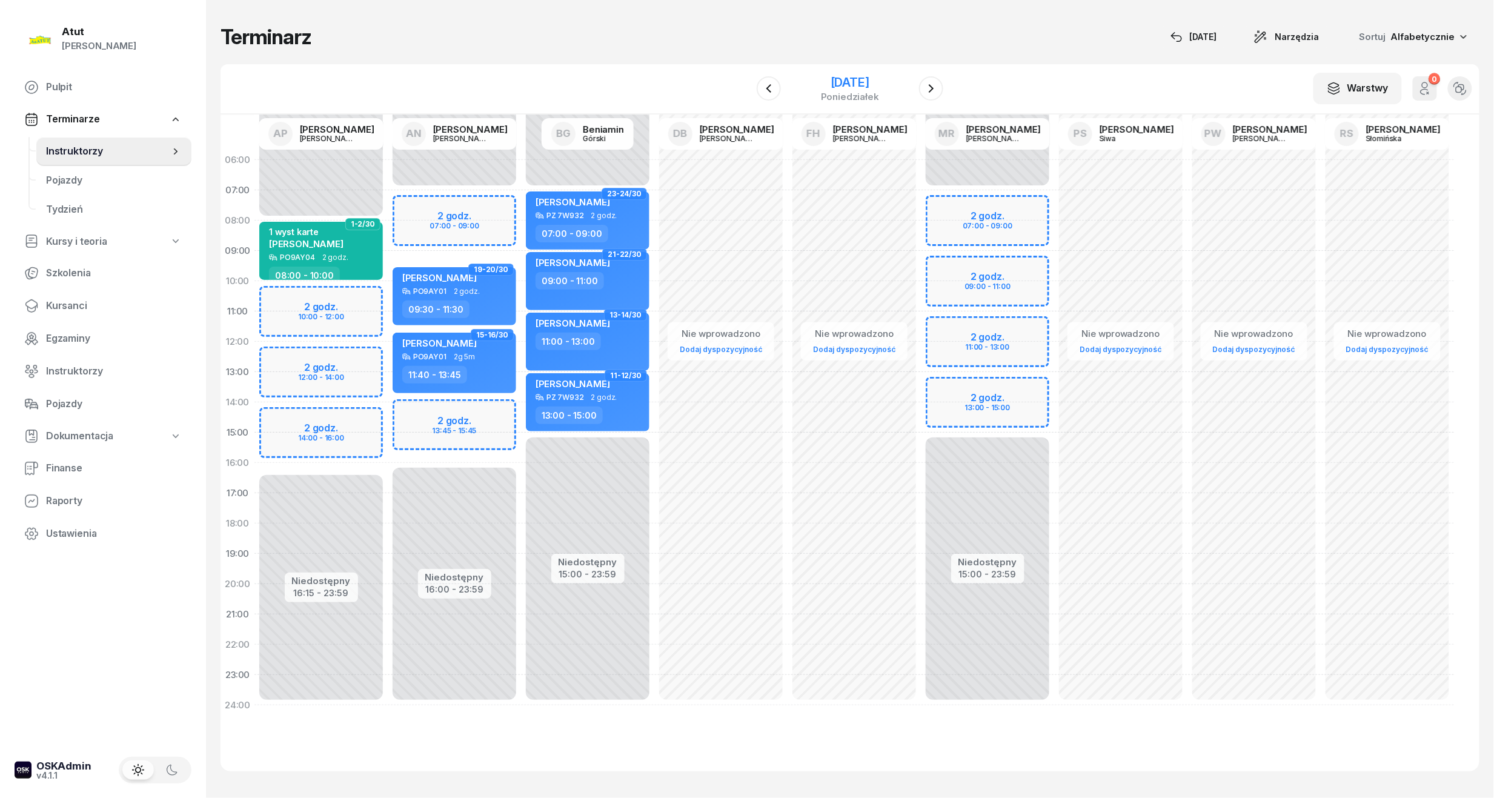
click at [863, 79] on div "[DATE]" at bounding box center [850, 82] width 58 height 12
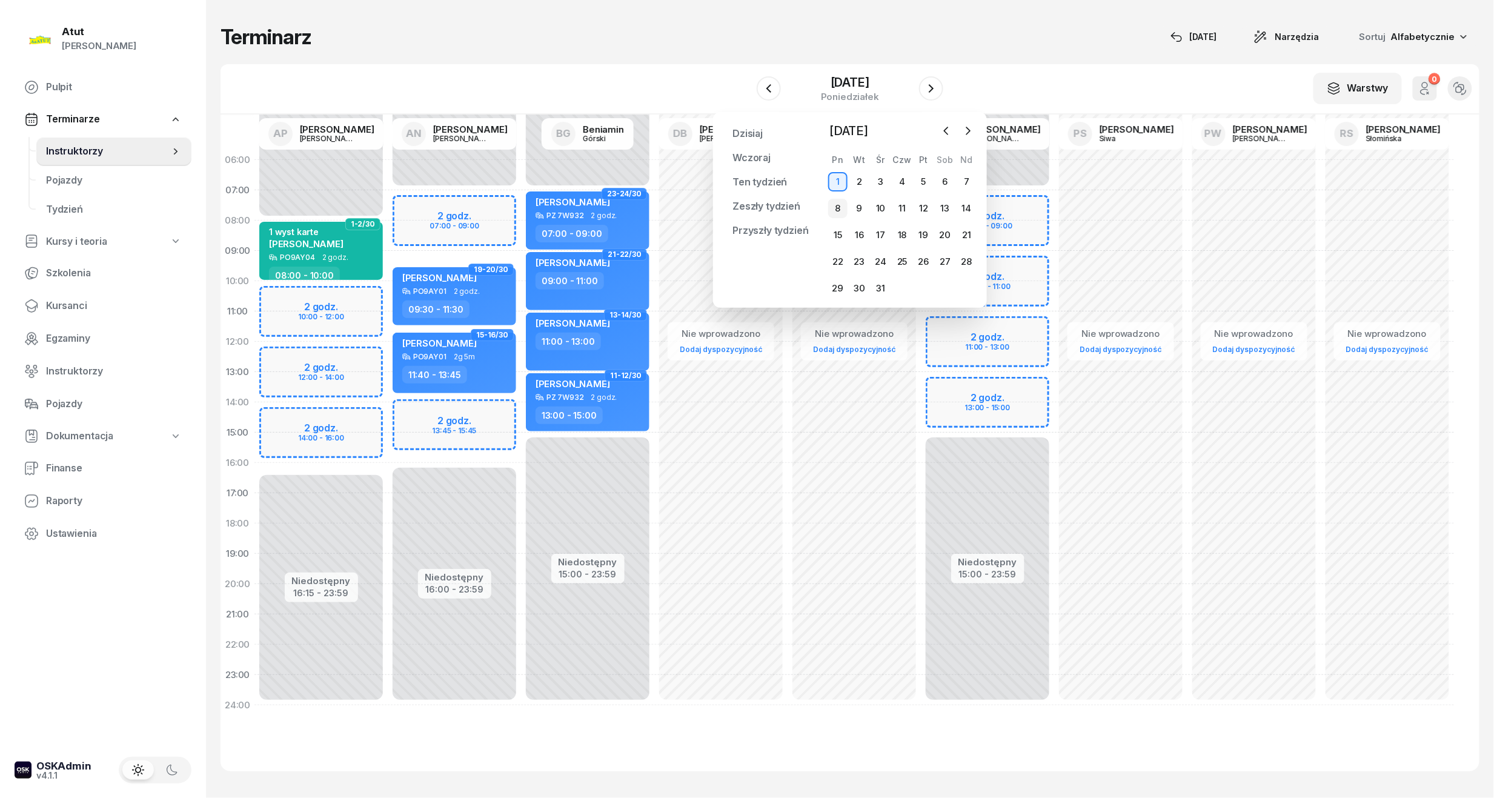
click at [839, 207] on div "8" at bounding box center [837, 208] width 19 height 19
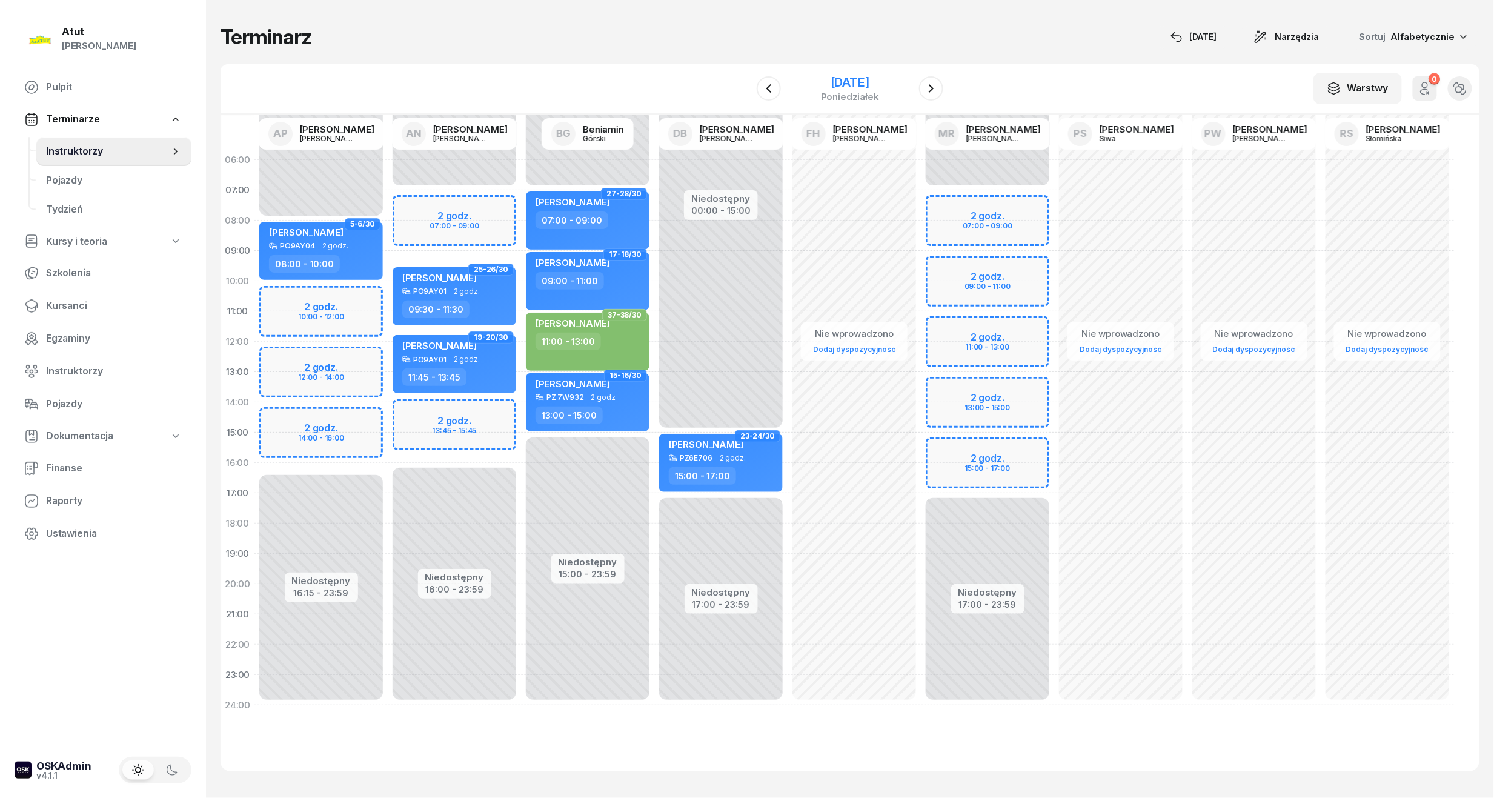
click at [821, 80] on div "[DATE]" at bounding box center [850, 82] width 58 height 12
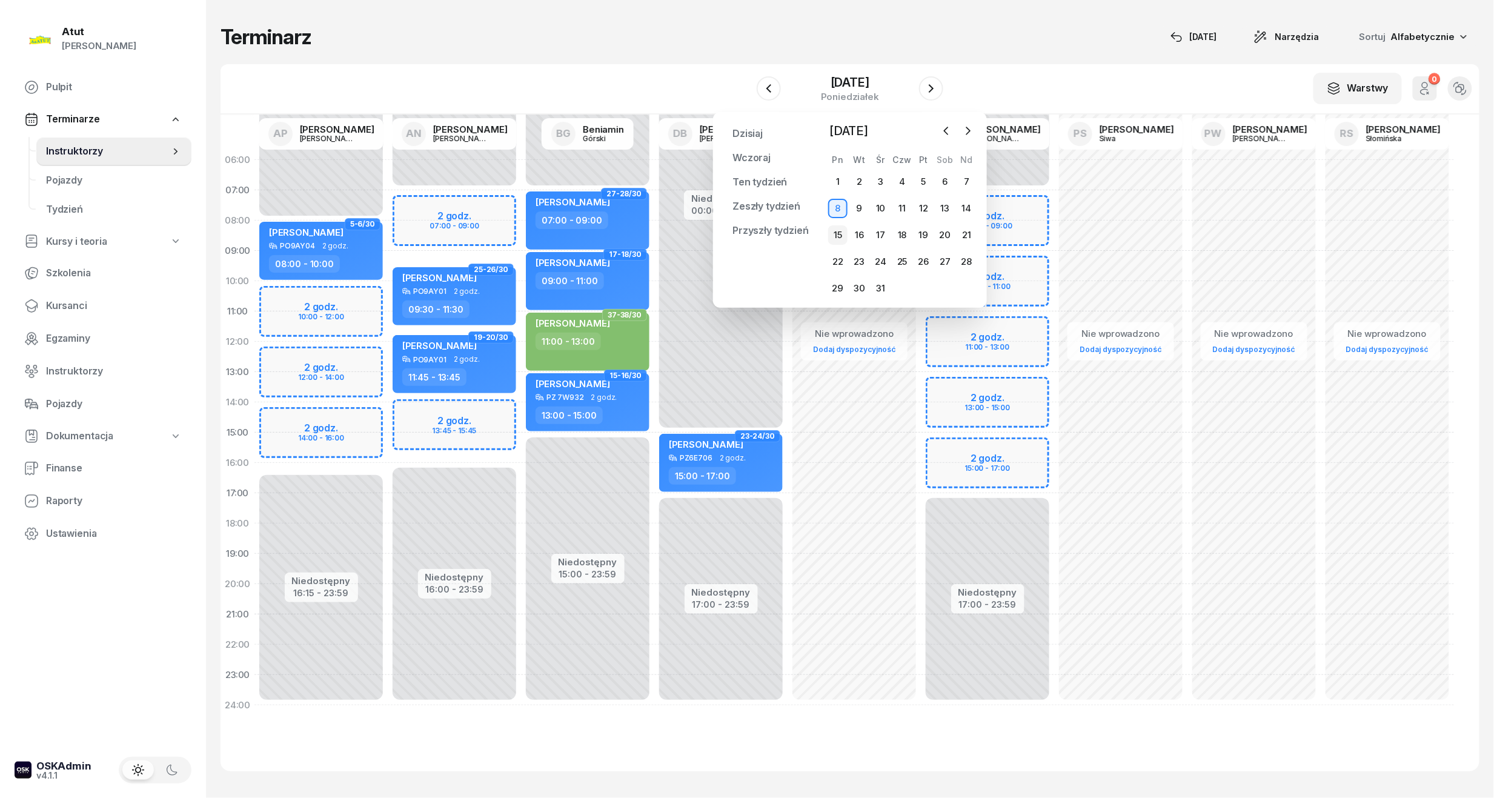
click at [836, 236] on div "15" at bounding box center [837, 234] width 19 height 19
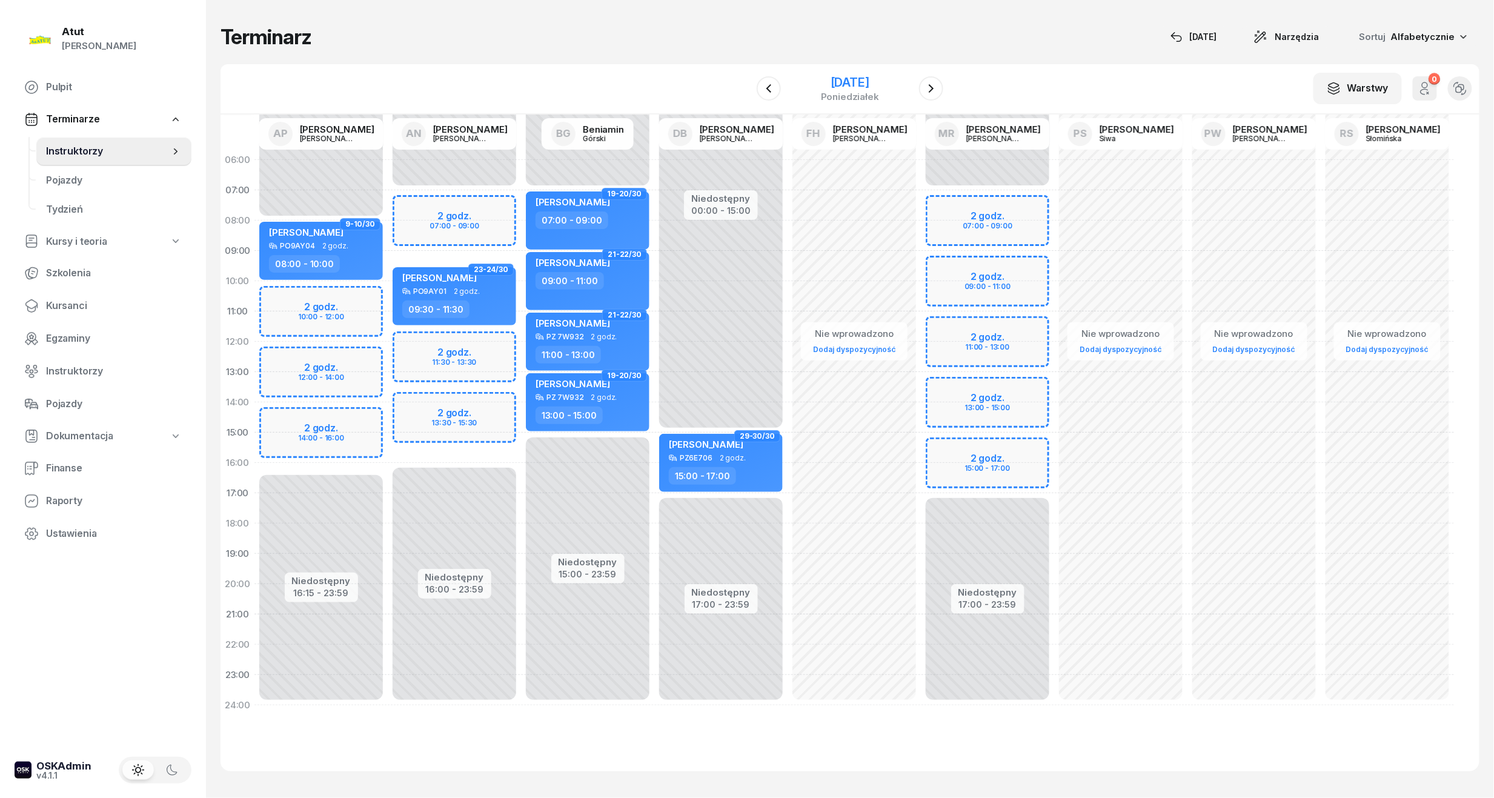
click at [848, 81] on div "[DATE]" at bounding box center [850, 82] width 58 height 12
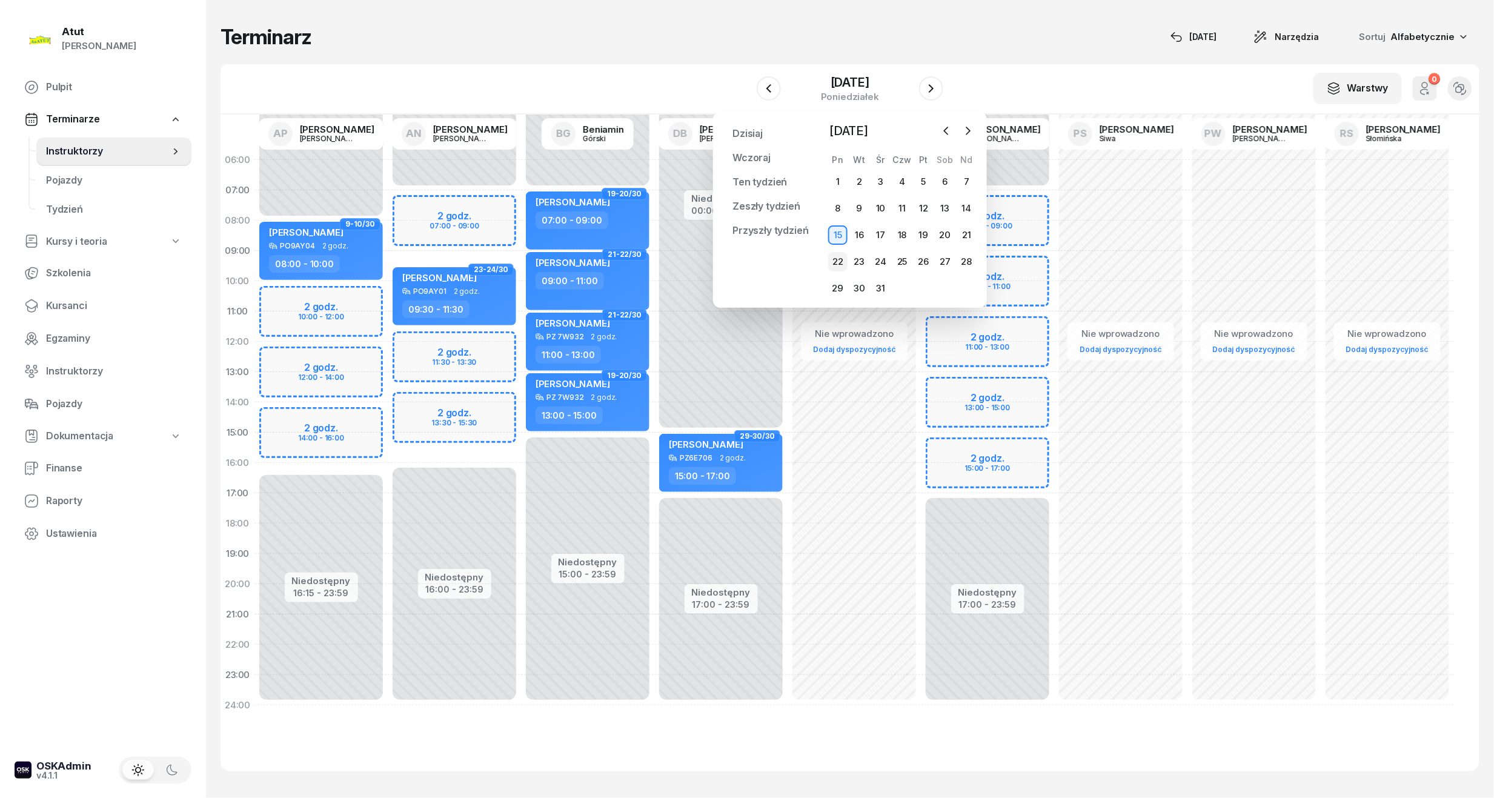
click at [839, 260] on div "22" at bounding box center [837, 261] width 19 height 19
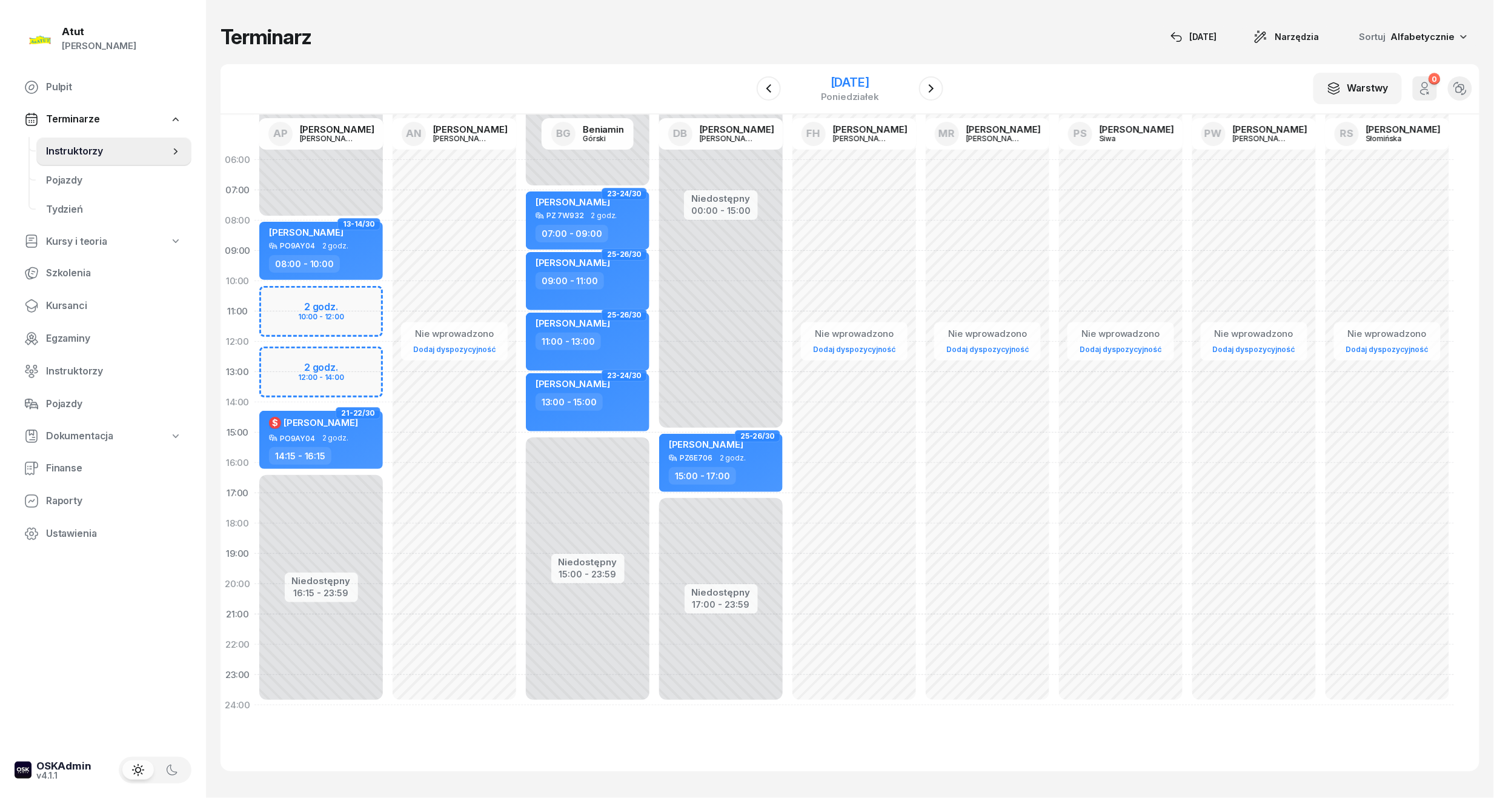
click at [865, 81] on div "[DATE]" at bounding box center [850, 82] width 58 height 12
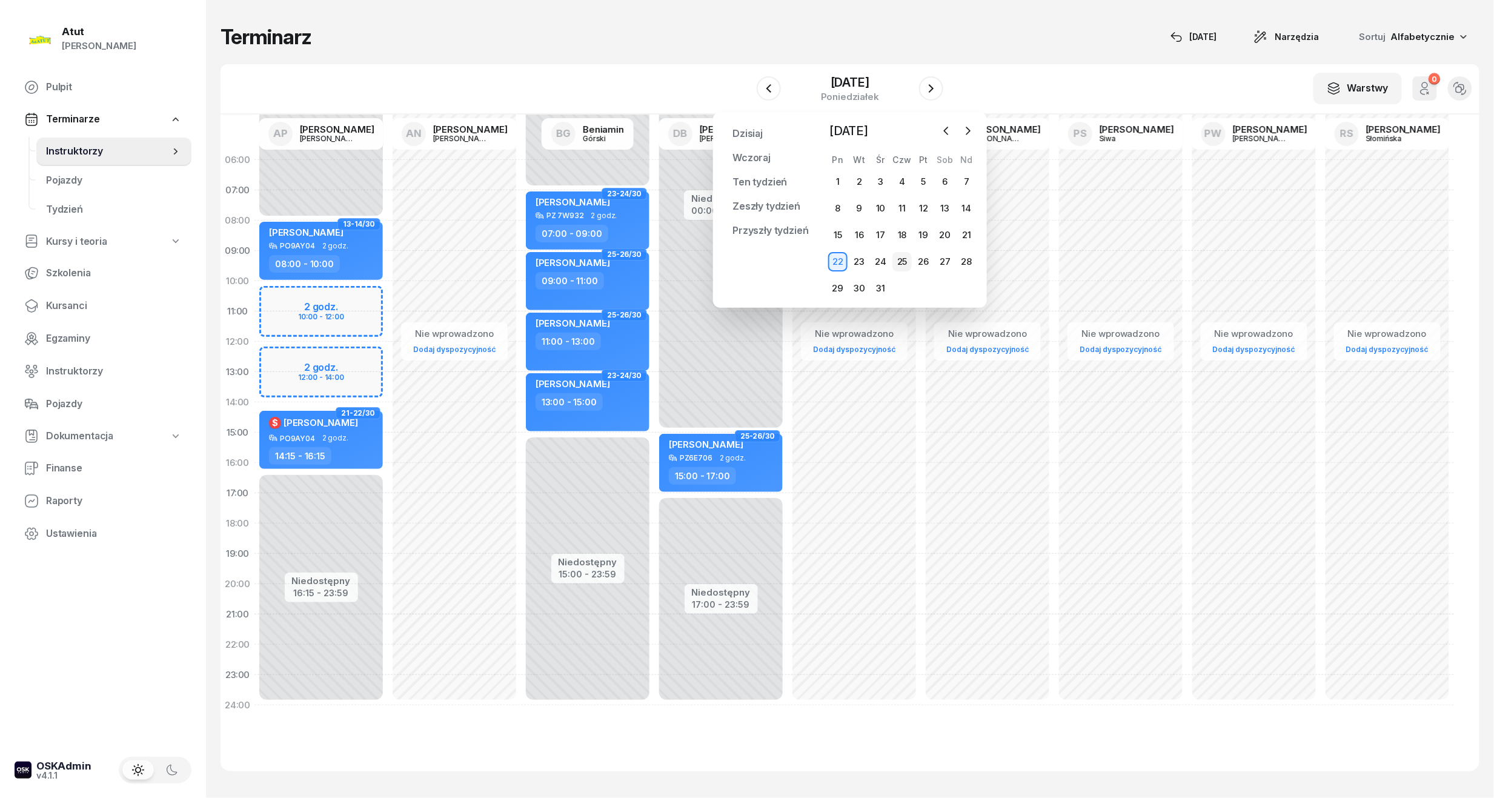
click at [904, 258] on div "25" at bounding box center [901, 261] width 19 height 19
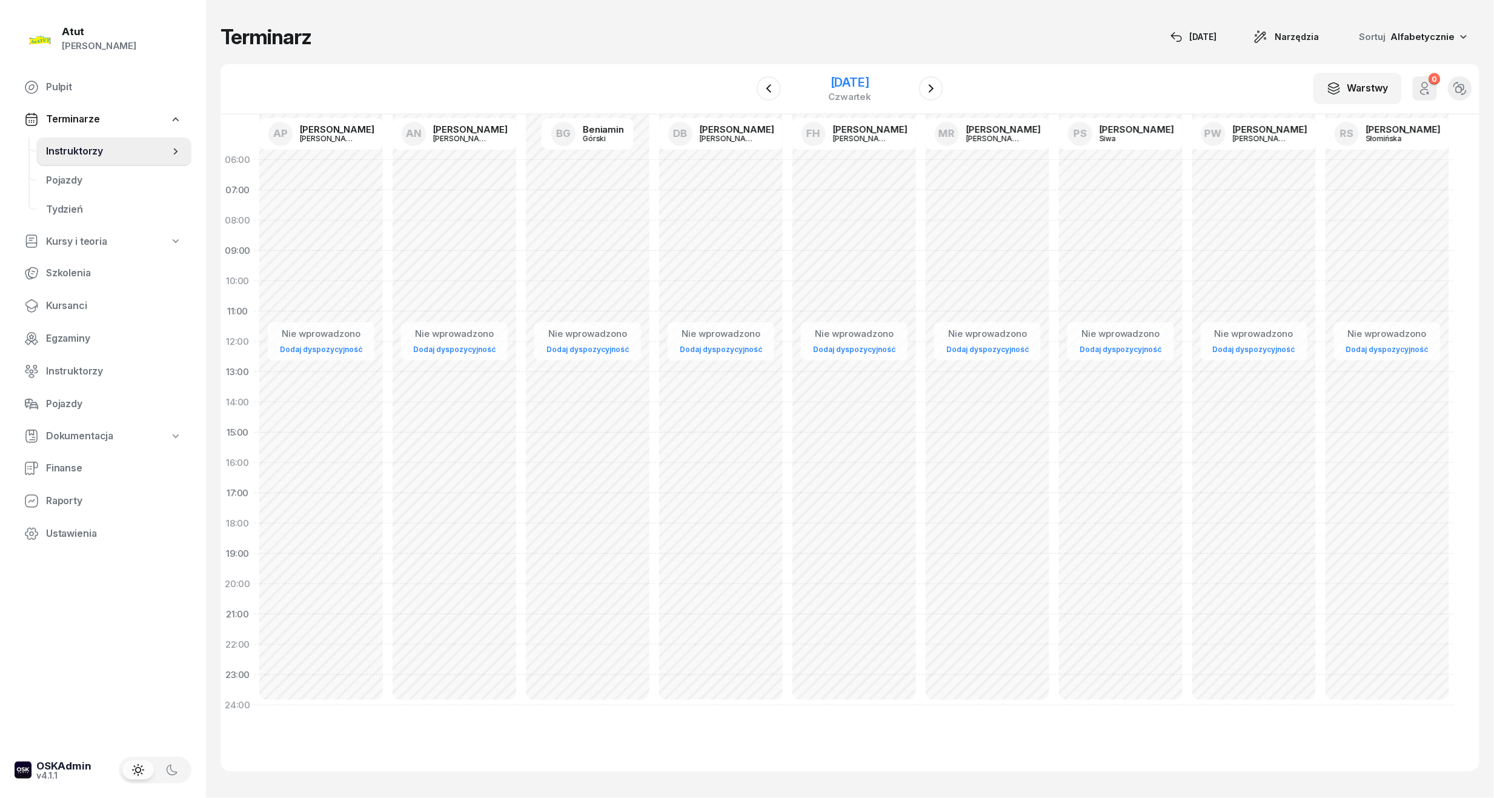
click at [839, 80] on div "[DATE]" at bounding box center [850, 82] width 43 height 12
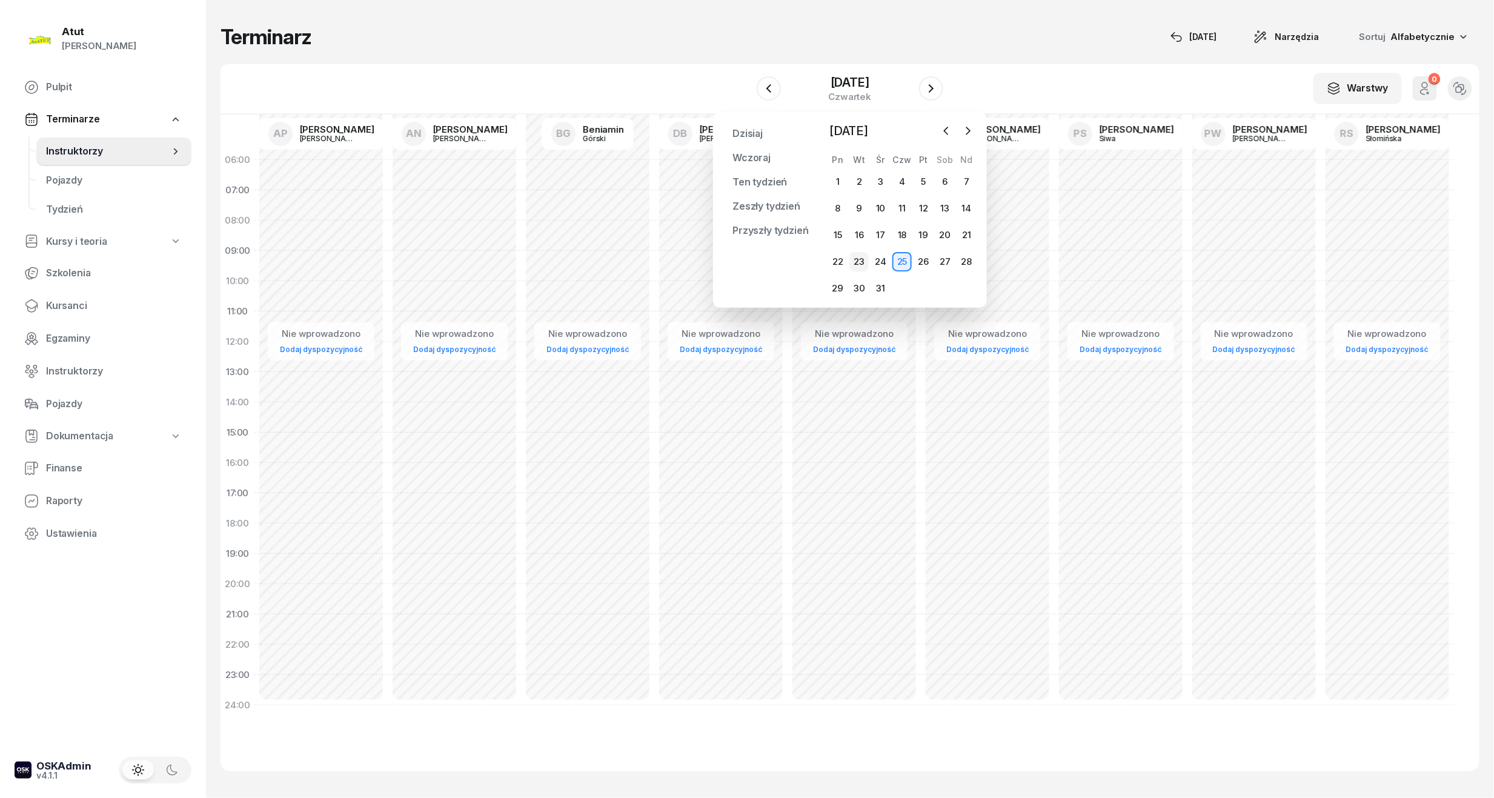
click at [853, 262] on div "23" at bounding box center [858, 261] width 19 height 19
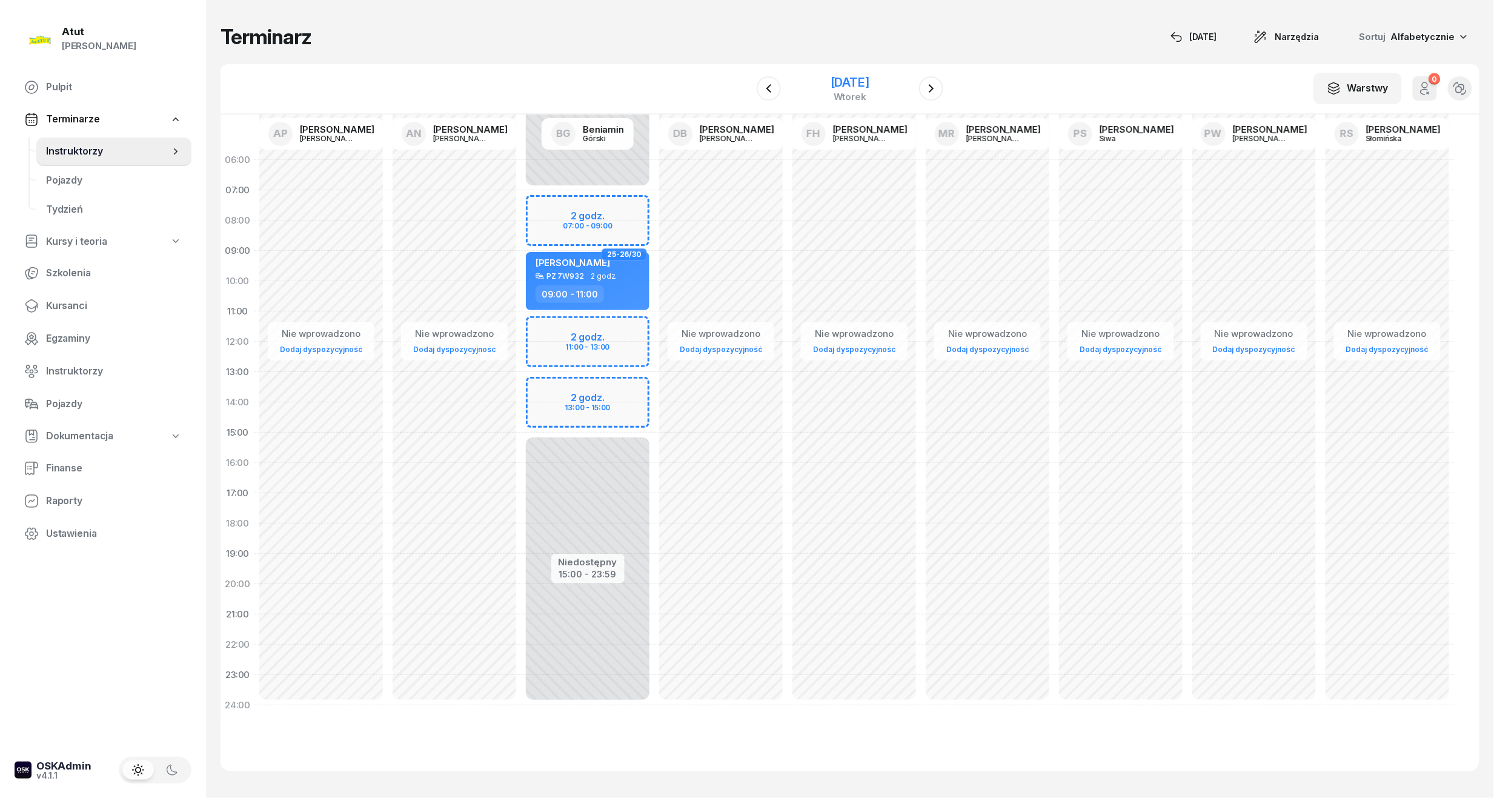
click at [844, 76] on div "[DATE]" at bounding box center [850, 82] width 39 height 12
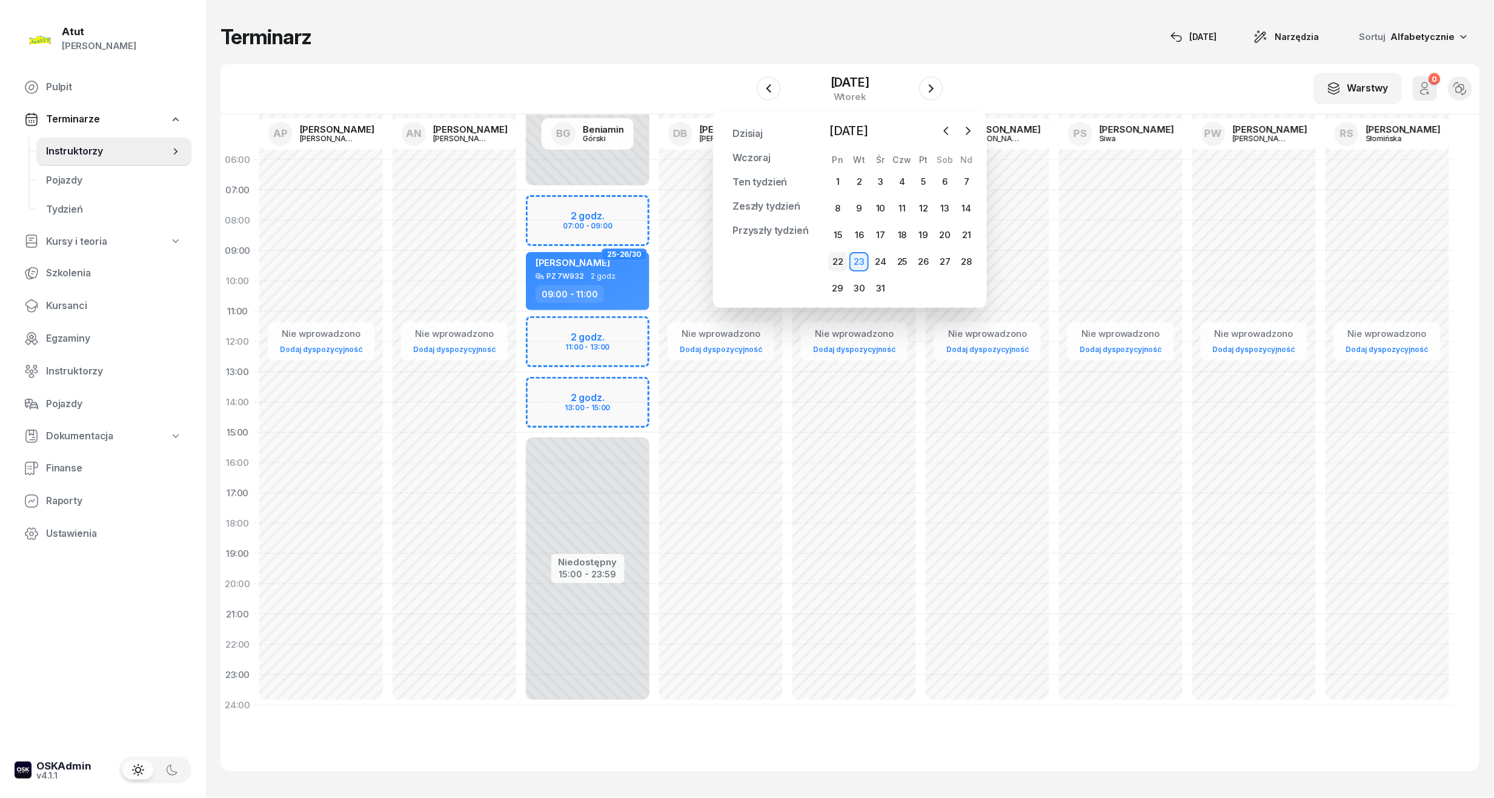
click at [835, 267] on div "22" at bounding box center [837, 261] width 19 height 19
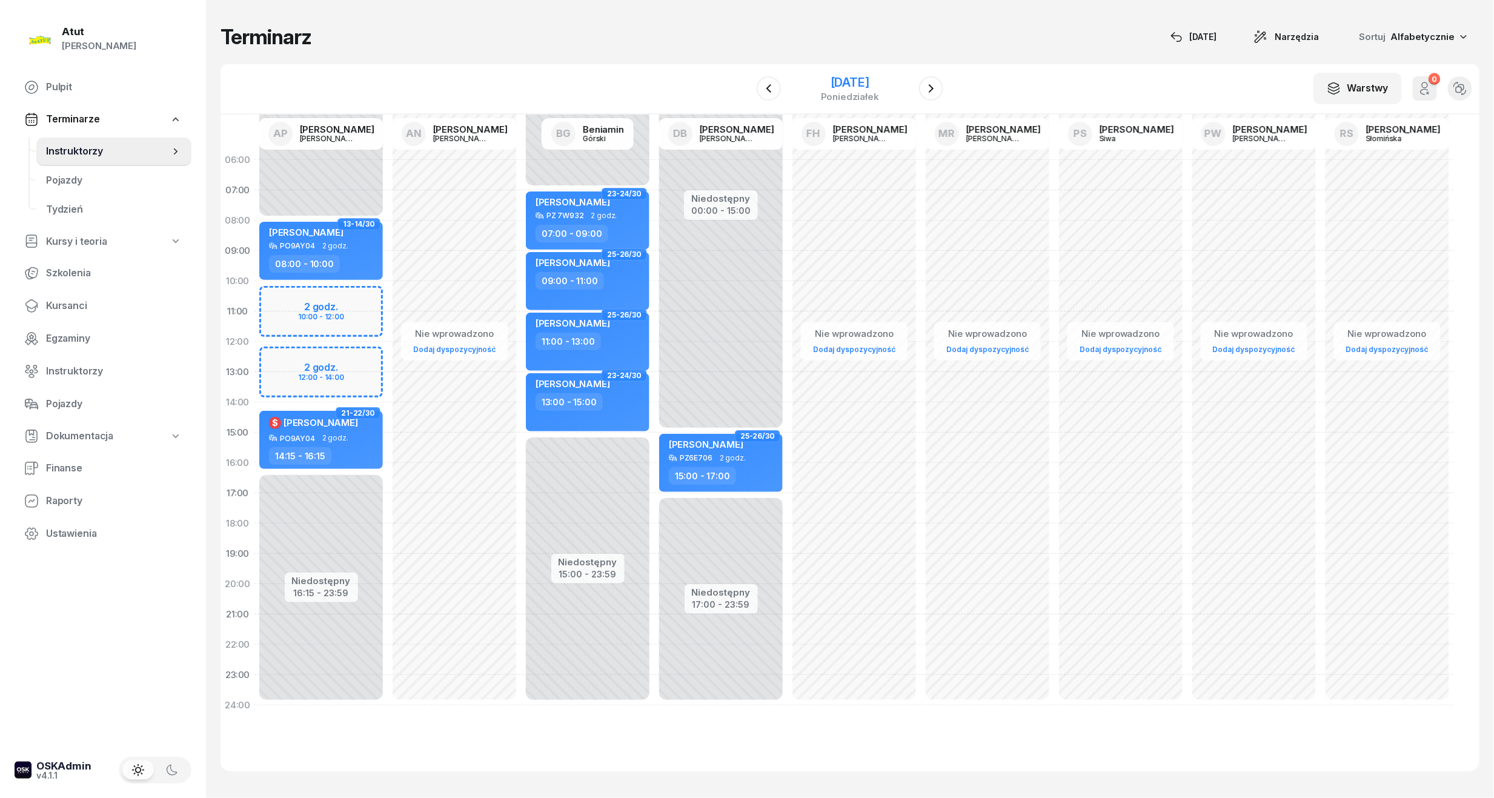
click at [866, 76] on div "[DATE]" at bounding box center [850, 82] width 58 height 12
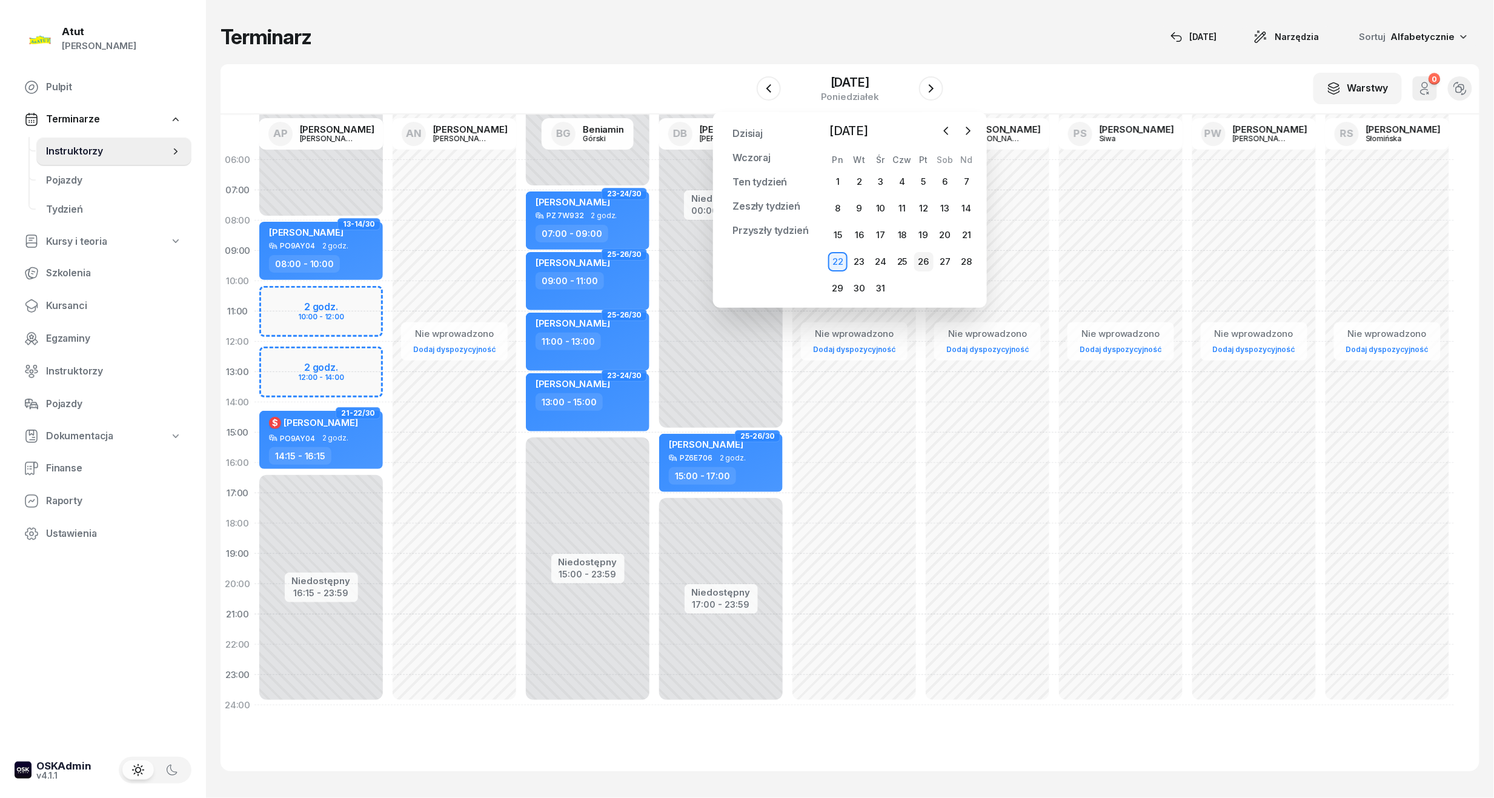
click at [926, 261] on div "26" at bounding box center [923, 261] width 19 height 19
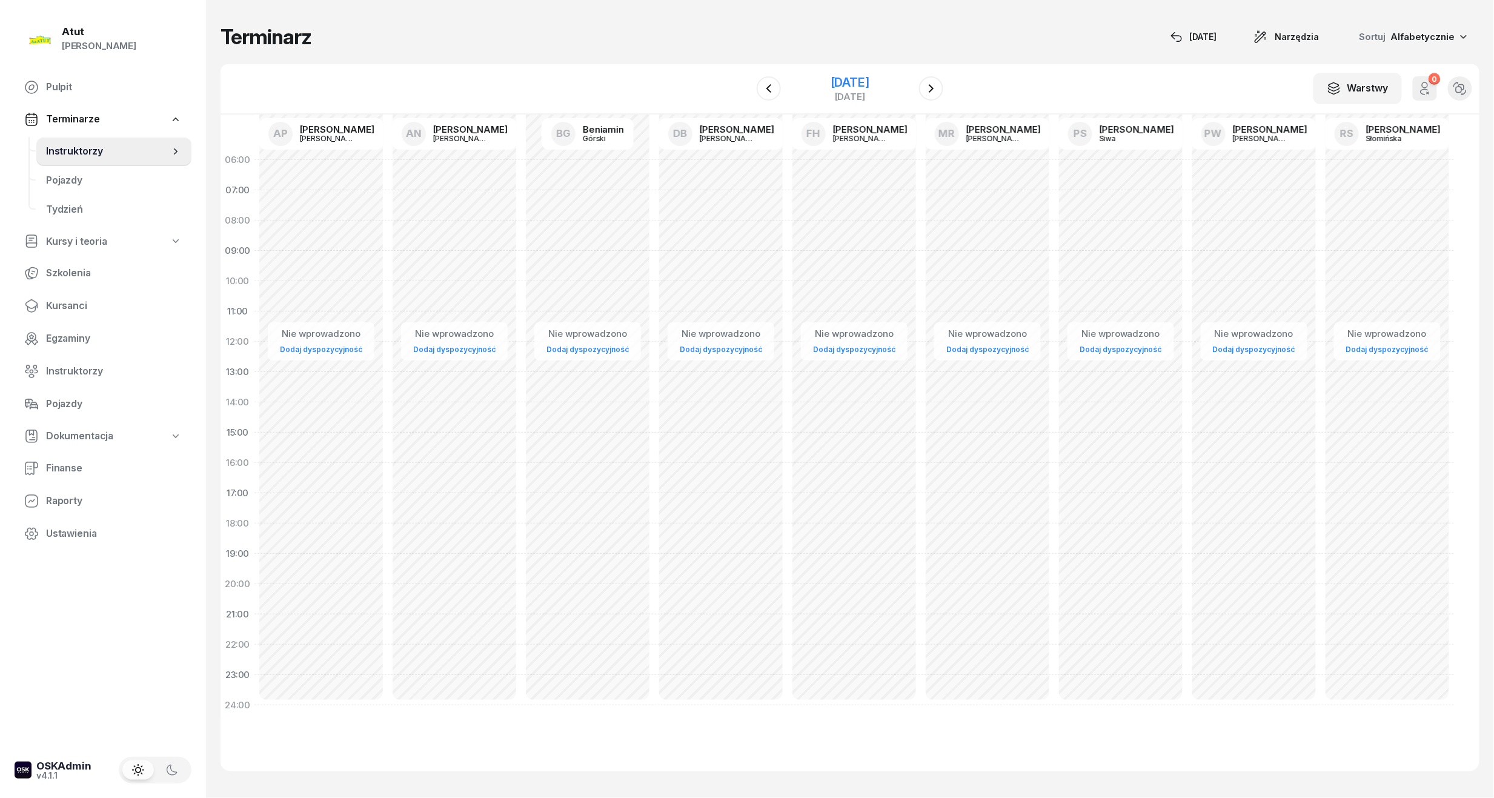
click at [837, 76] on div "[DATE]" at bounding box center [850, 82] width 39 height 12
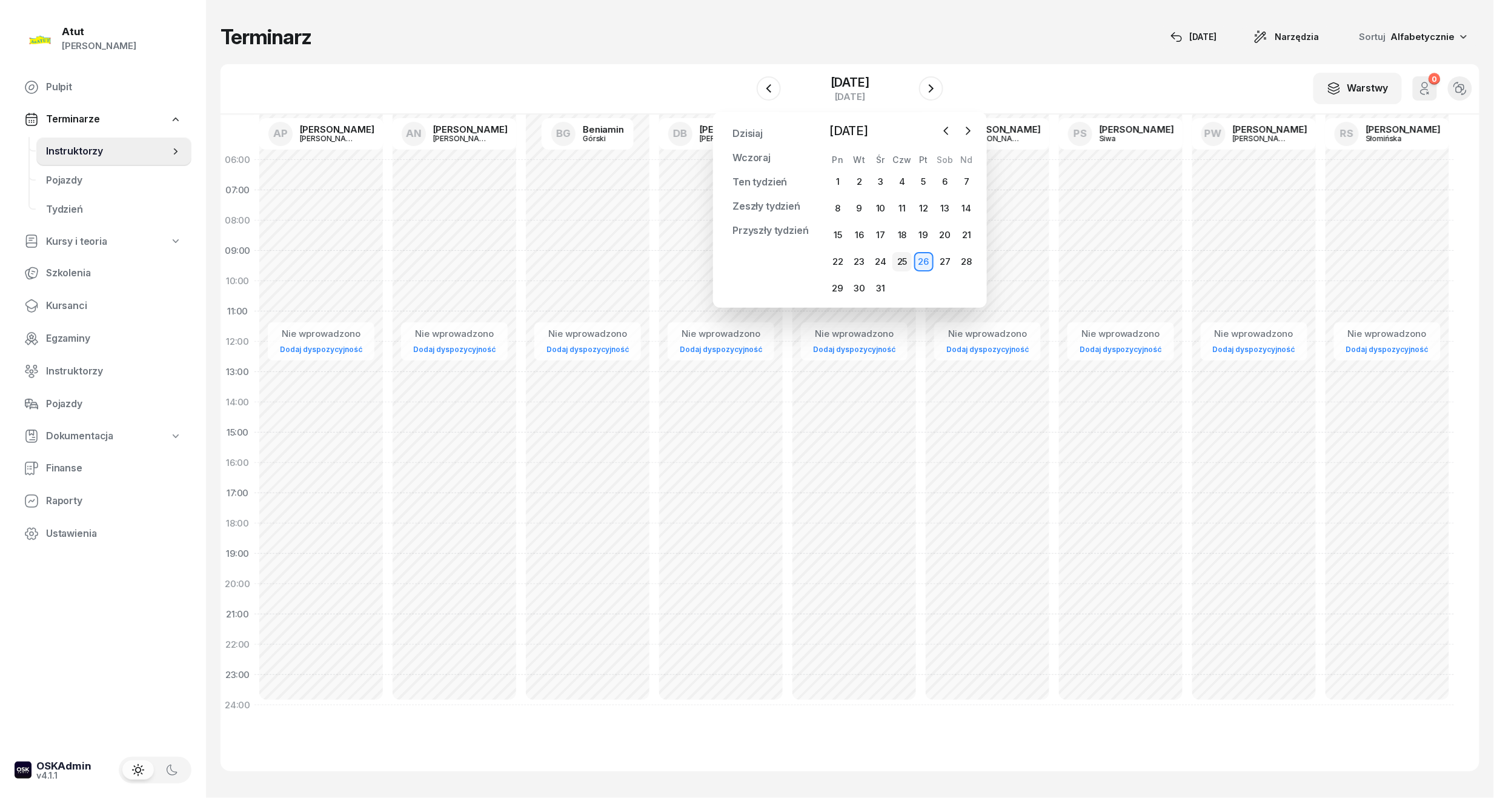
click at [898, 263] on div "25" at bounding box center [901, 261] width 19 height 19
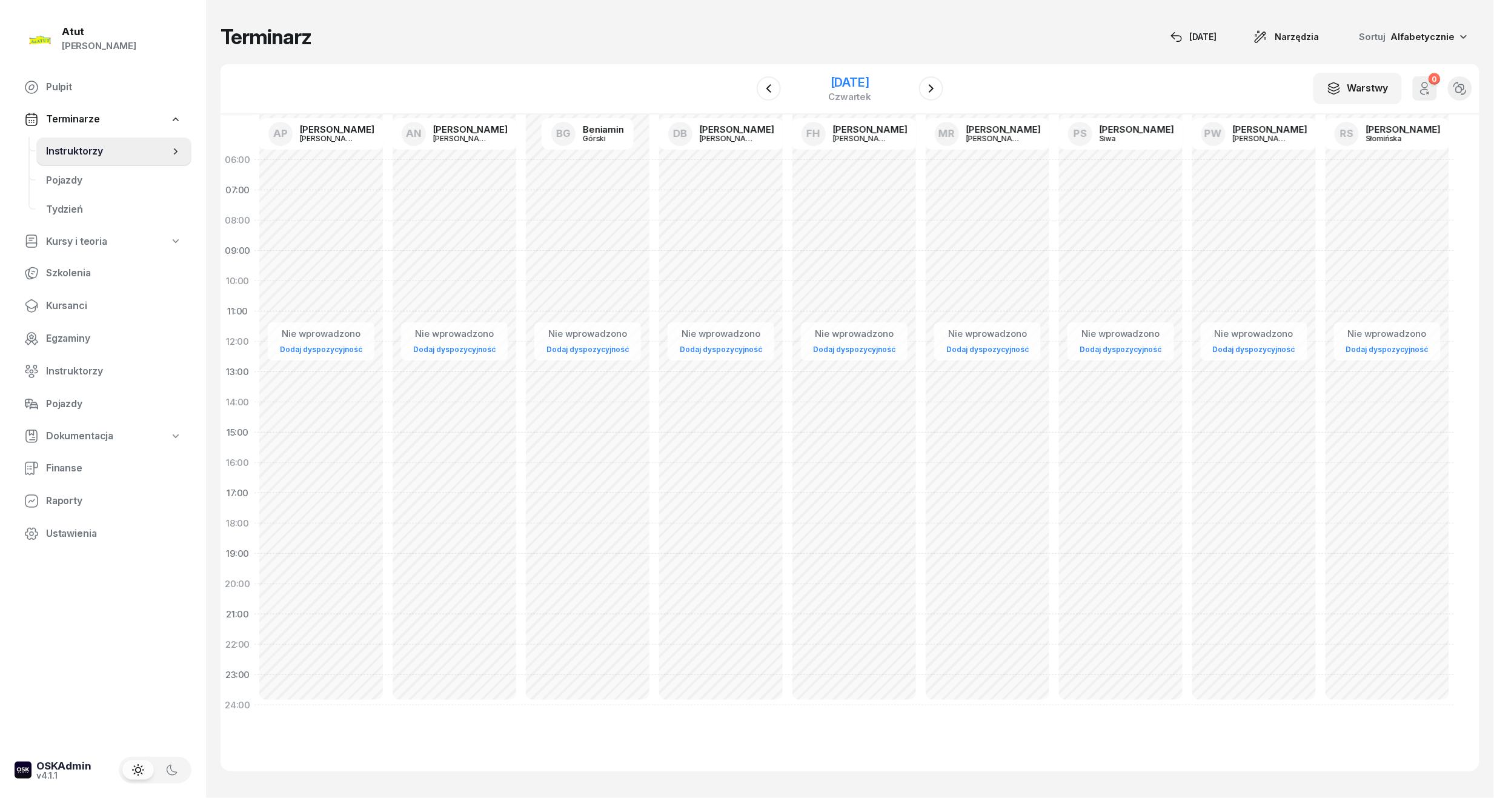
click at [868, 90] on div "[DATE]" at bounding box center [850, 88] width 43 height 25
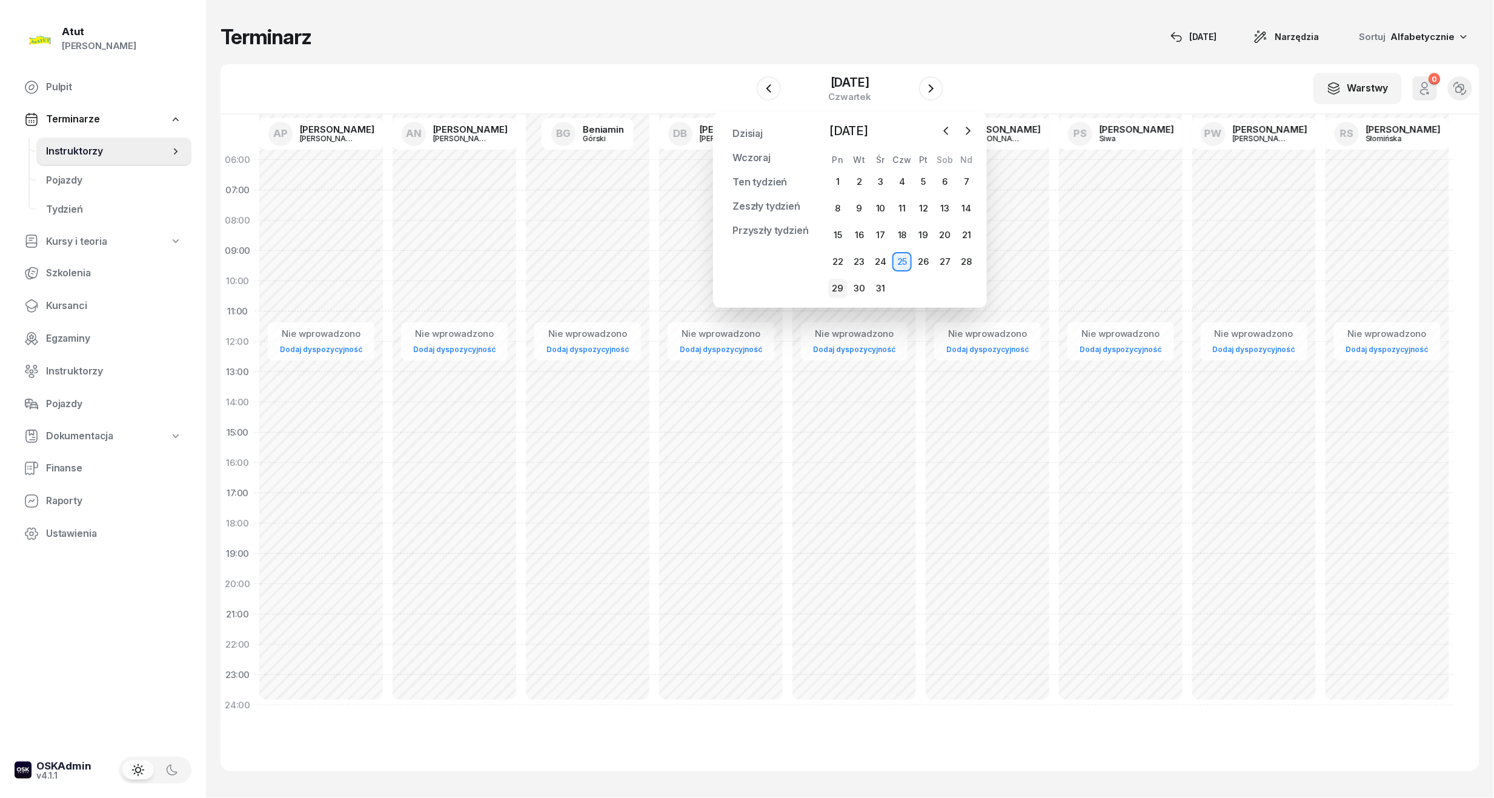
click at [841, 287] on div "29" at bounding box center [837, 288] width 19 height 19
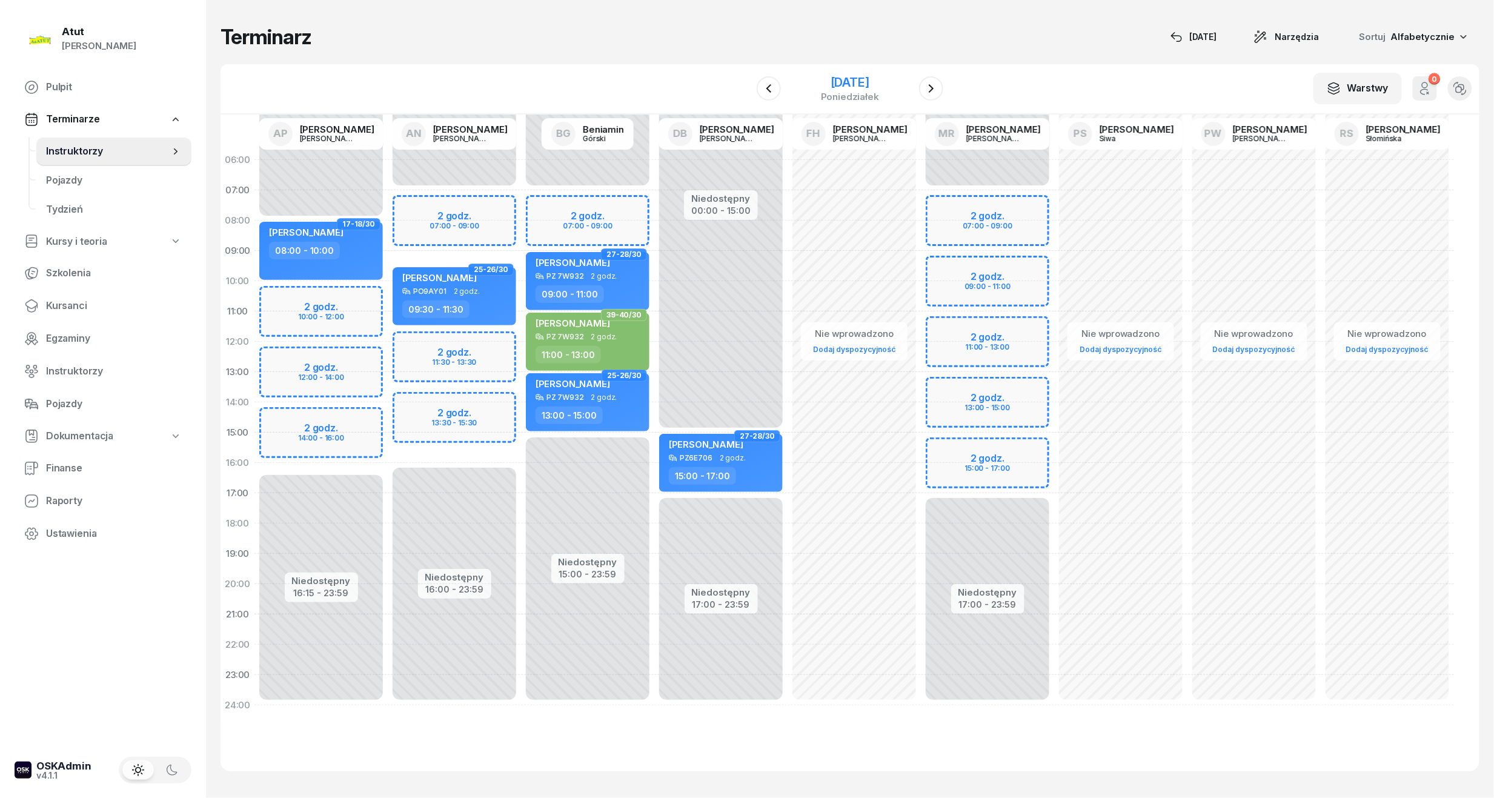
click at [851, 93] on div "poniedziałek" at bounding box center [850, 96] width 58 height 9
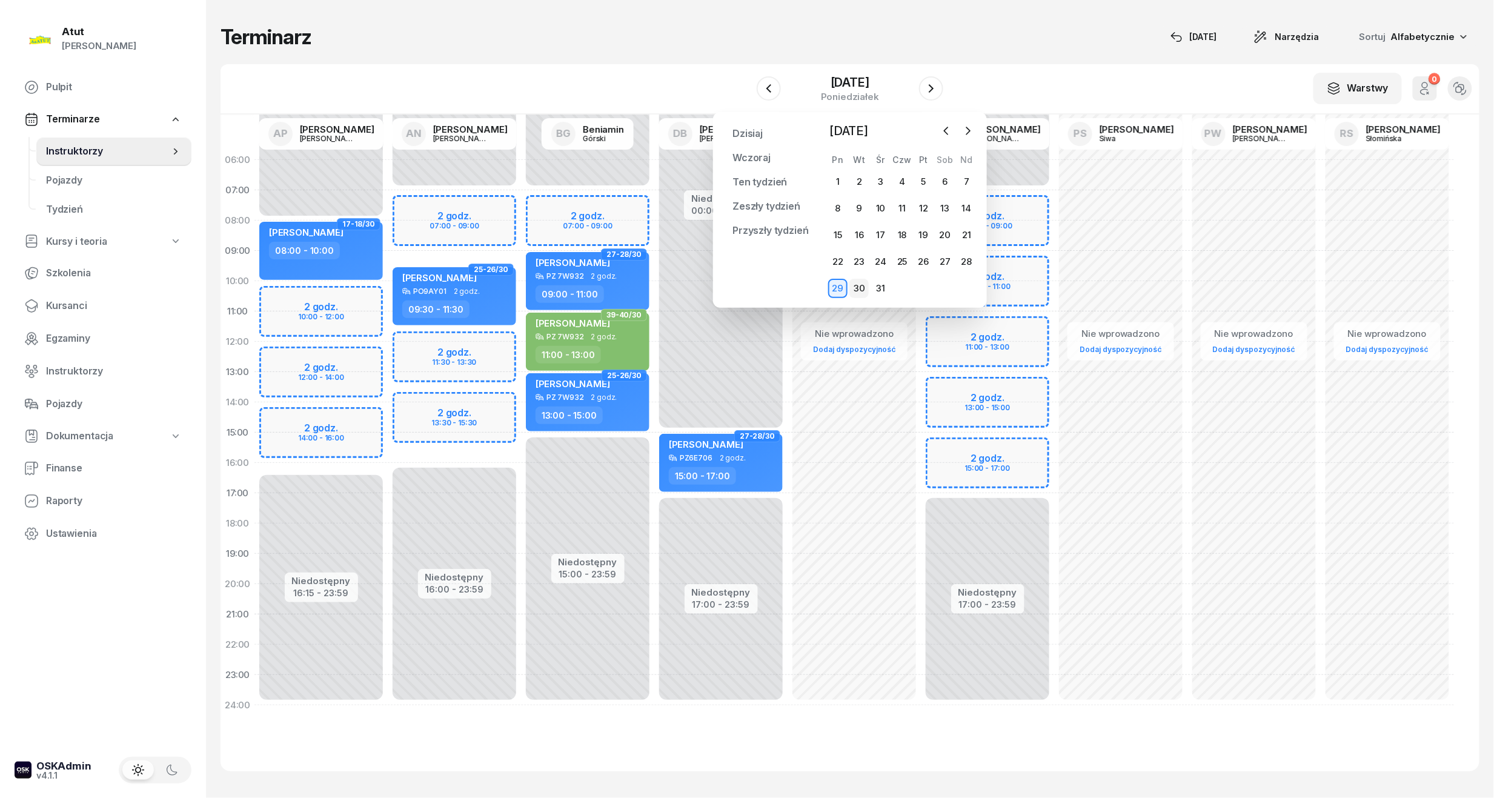
click at [861, 282] on div "30" at bounding box center [858, 288] width 19 height 19
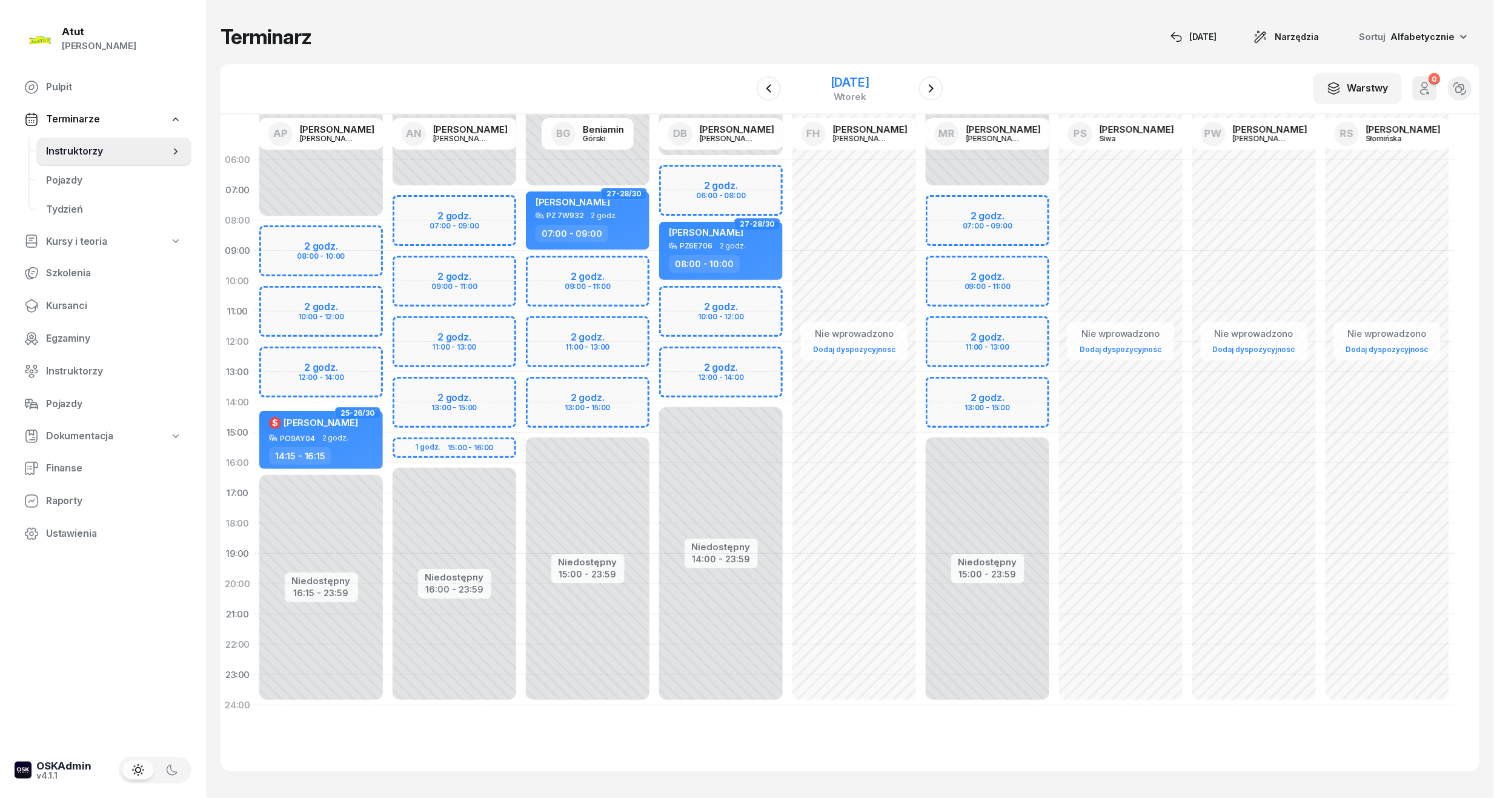
click at [845, 83] on div "[DATE]" at bounding box center [850, 82] width 39 height 12
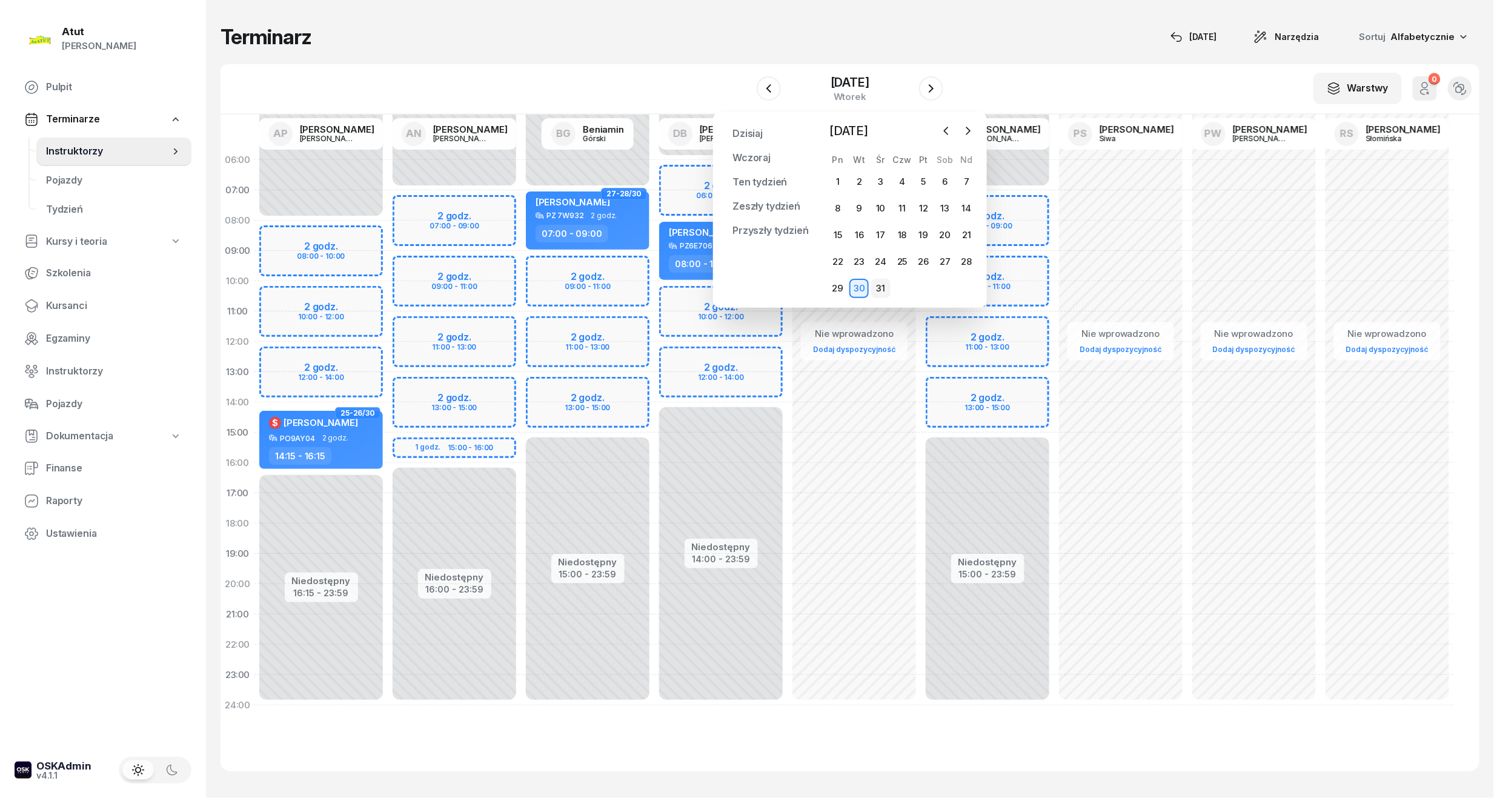
click at [874, 288] on div "31" at bounding box center [880, 288] width 19 height 19
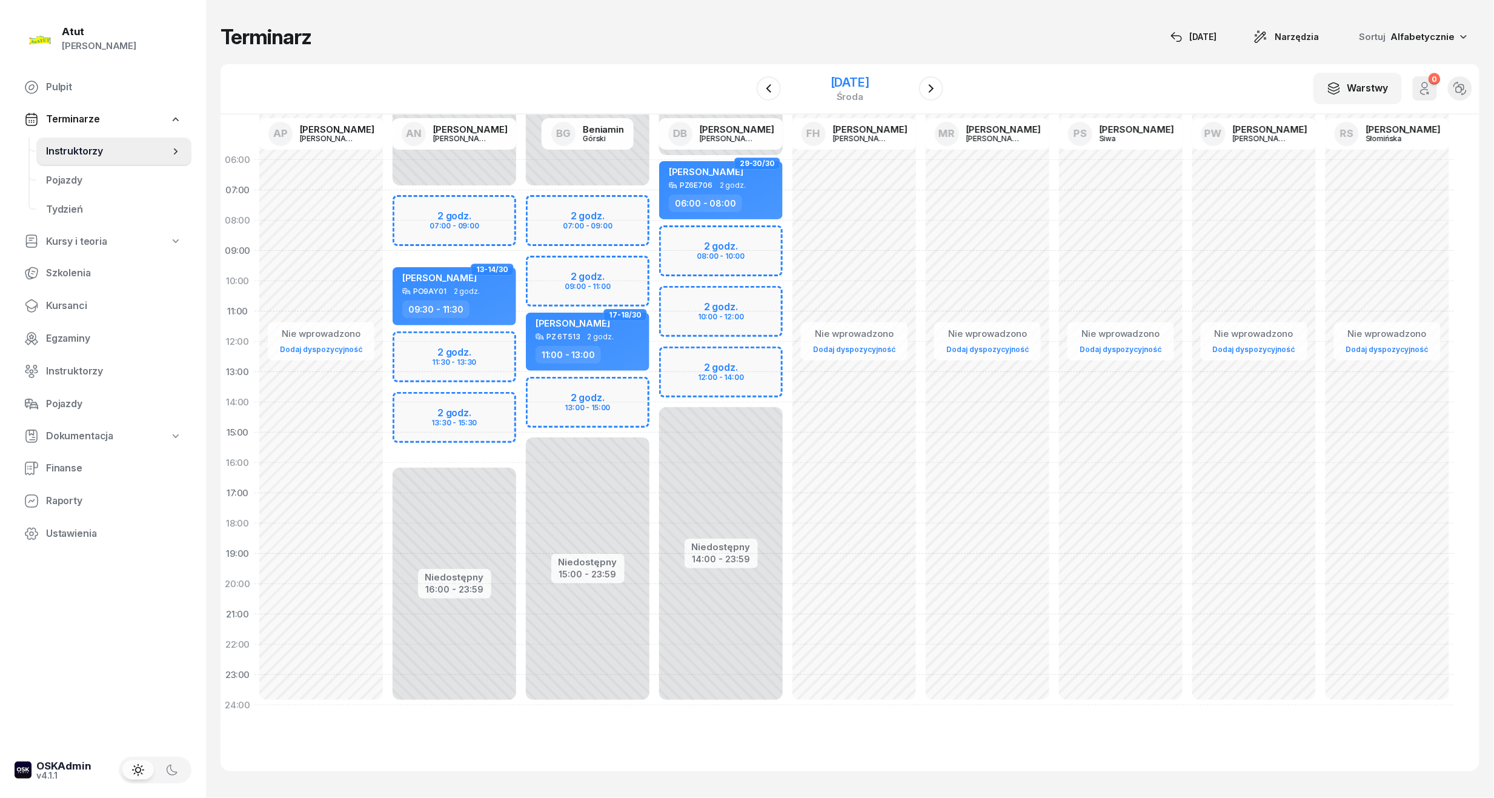
click at [840, 95] on div "środa" at bounding box center [850, 96] width 39 height 9
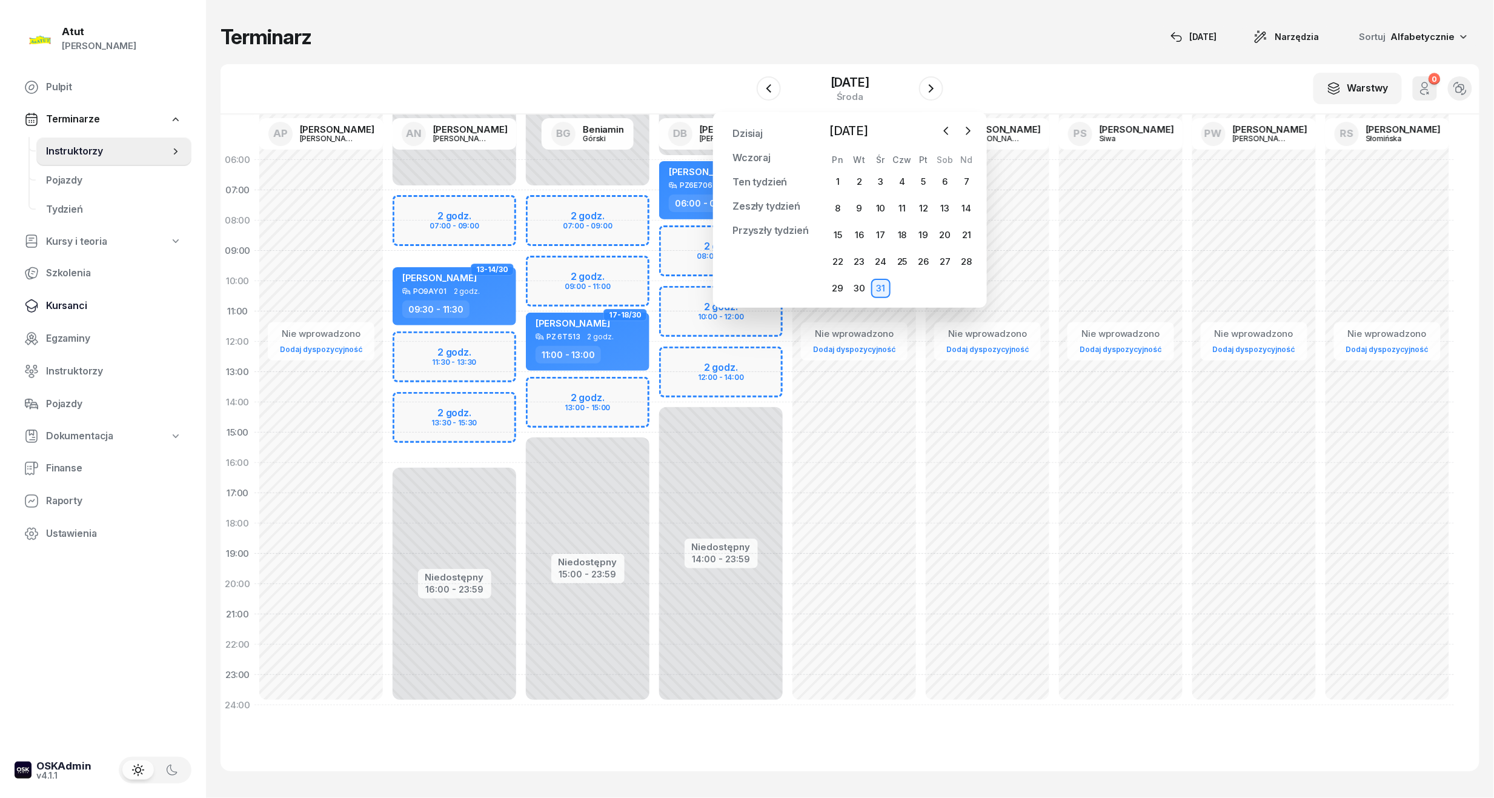
click at [56, 308] on span "Kursanci" at bounding box center [114, 306] width 136 height 16
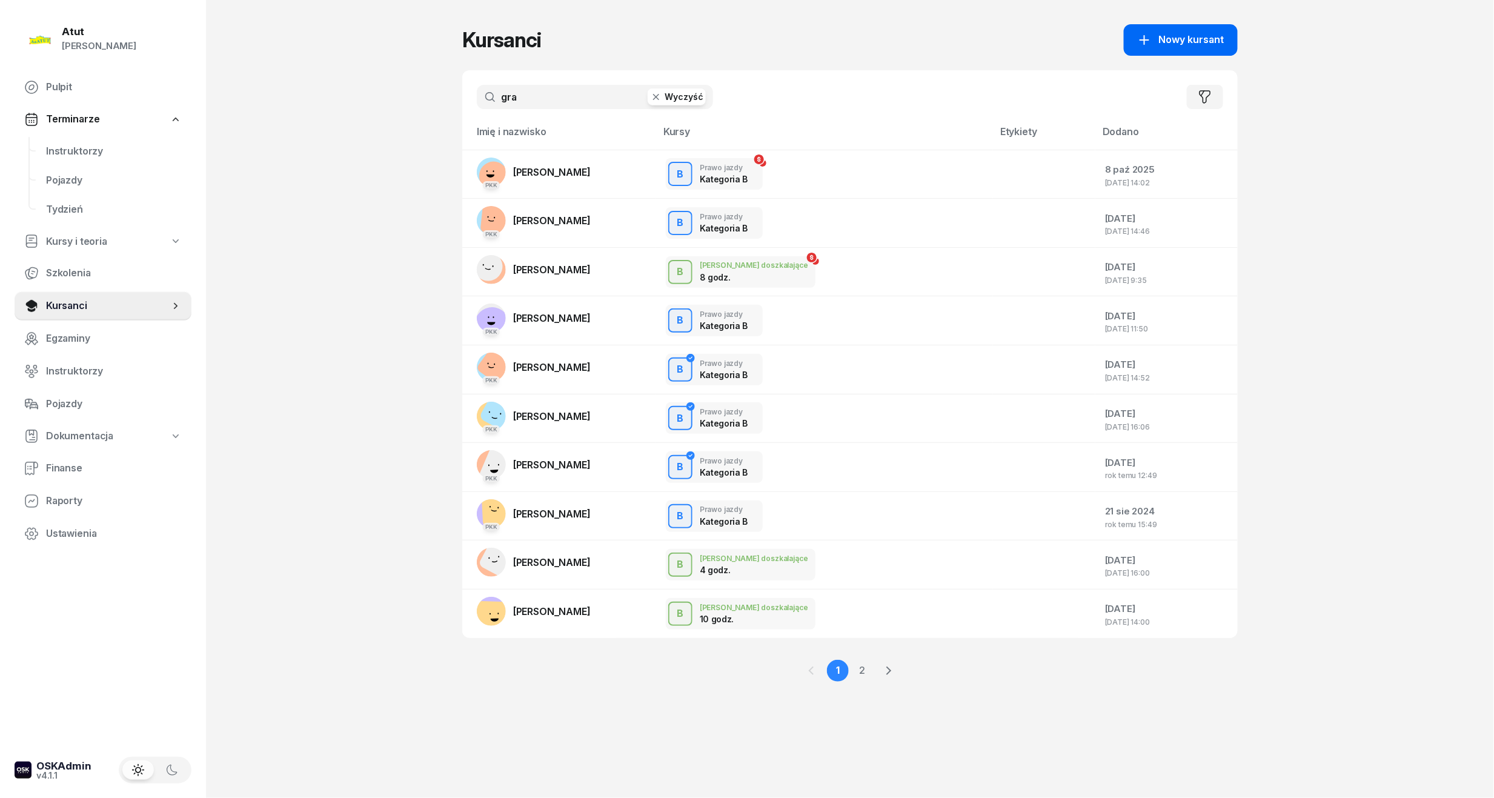
click at [1198, 27] on button "Nowy kursant" at bounding box center [1181, 40] width 114 height 32
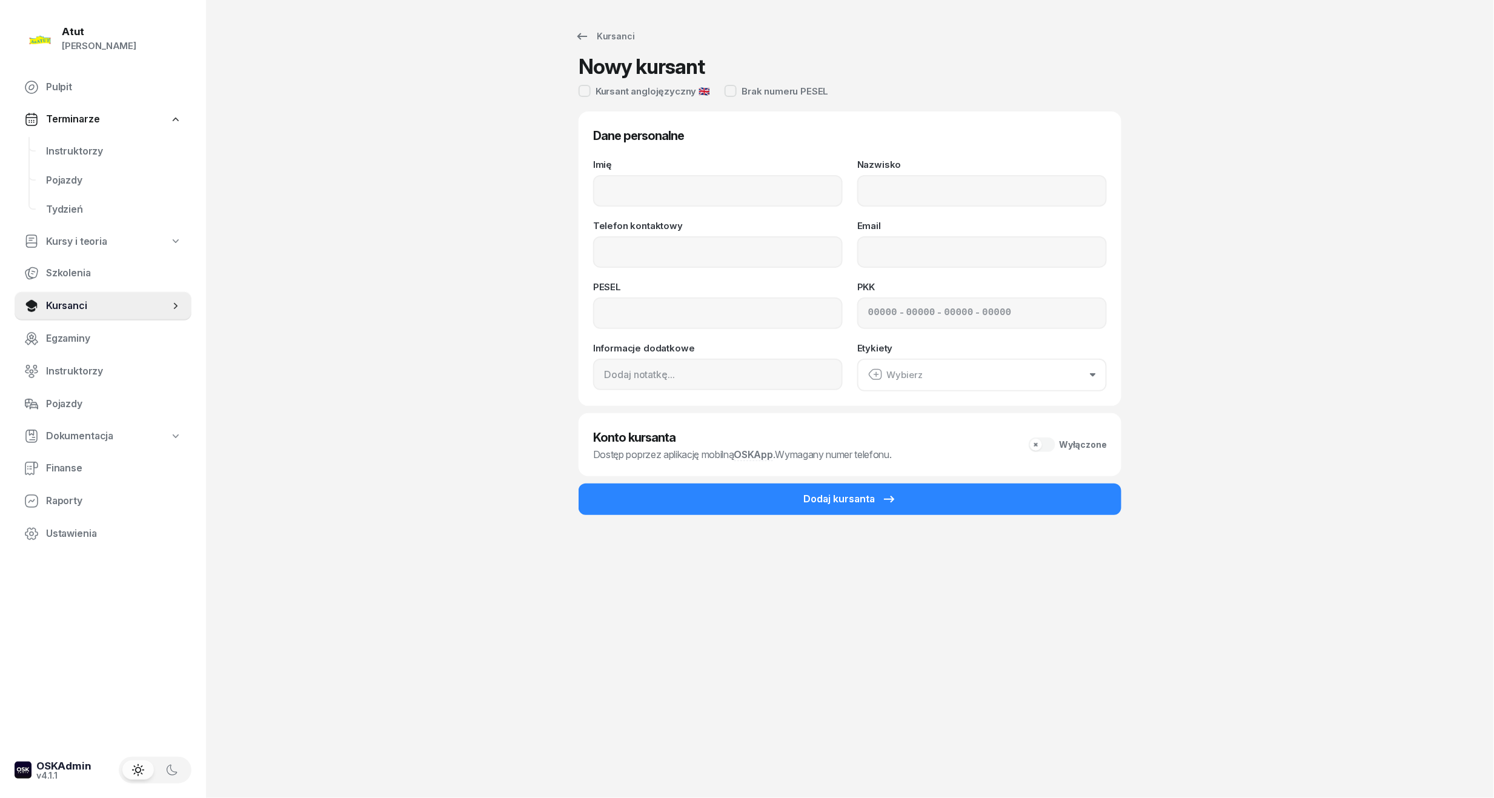
click at [721, 159] on div "Dane personalne Imię Nazwisko Telefon kontaktowy Email PESEL PKK - - - Informac…" at bounding box center [850, 258] width 514 height 265
click at [685, 212] on div "Imię Nazwisko Telefon kontaktowy Email PESEL PKK - - - Informacje dodatkowe Ety…" at bounding box center [850, 275] width 514 height 231
click at [757, 195] on input "Imię" at bounding box center [718, 191] width 250 height 32
type input "[PERSON_NAME]"
click at [939, 204] on input "Nazwisko" at bounding box center [982, 191] width 250 height 32
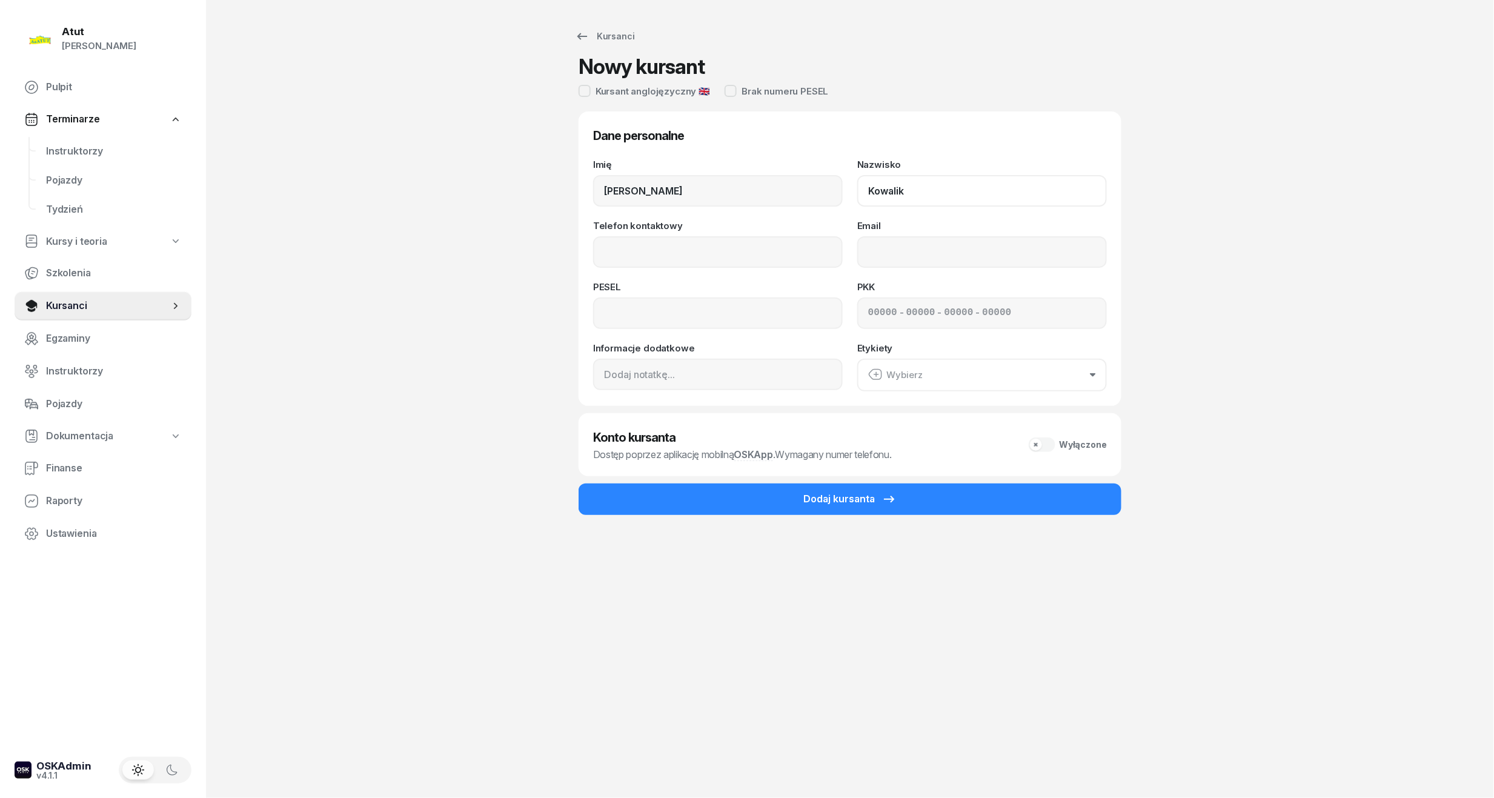
type input "Kowalik"
click at [725, 247] on input "Telefon kontaktowy" at bounding box center [718, 252] width 250 height 32
type input "794 222 930"
click at [606, 308] on input at bounding box center [718, 313] width 250 height 32
type input "07290101651"
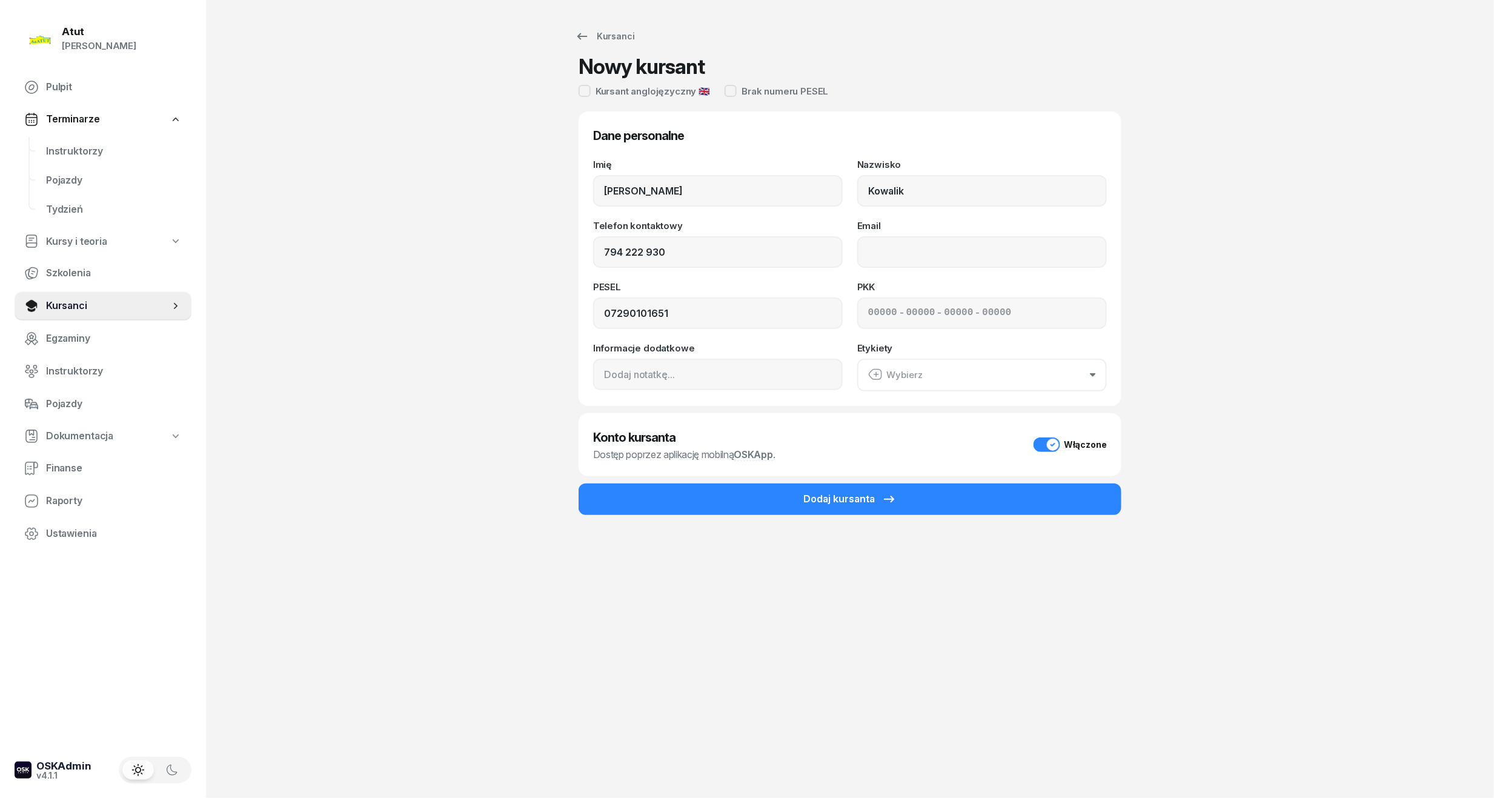
click at [875, 311] on input at bounding box center [882, 313] width 29 height 16
type input "52570"
type input "86110"
type input "87013"
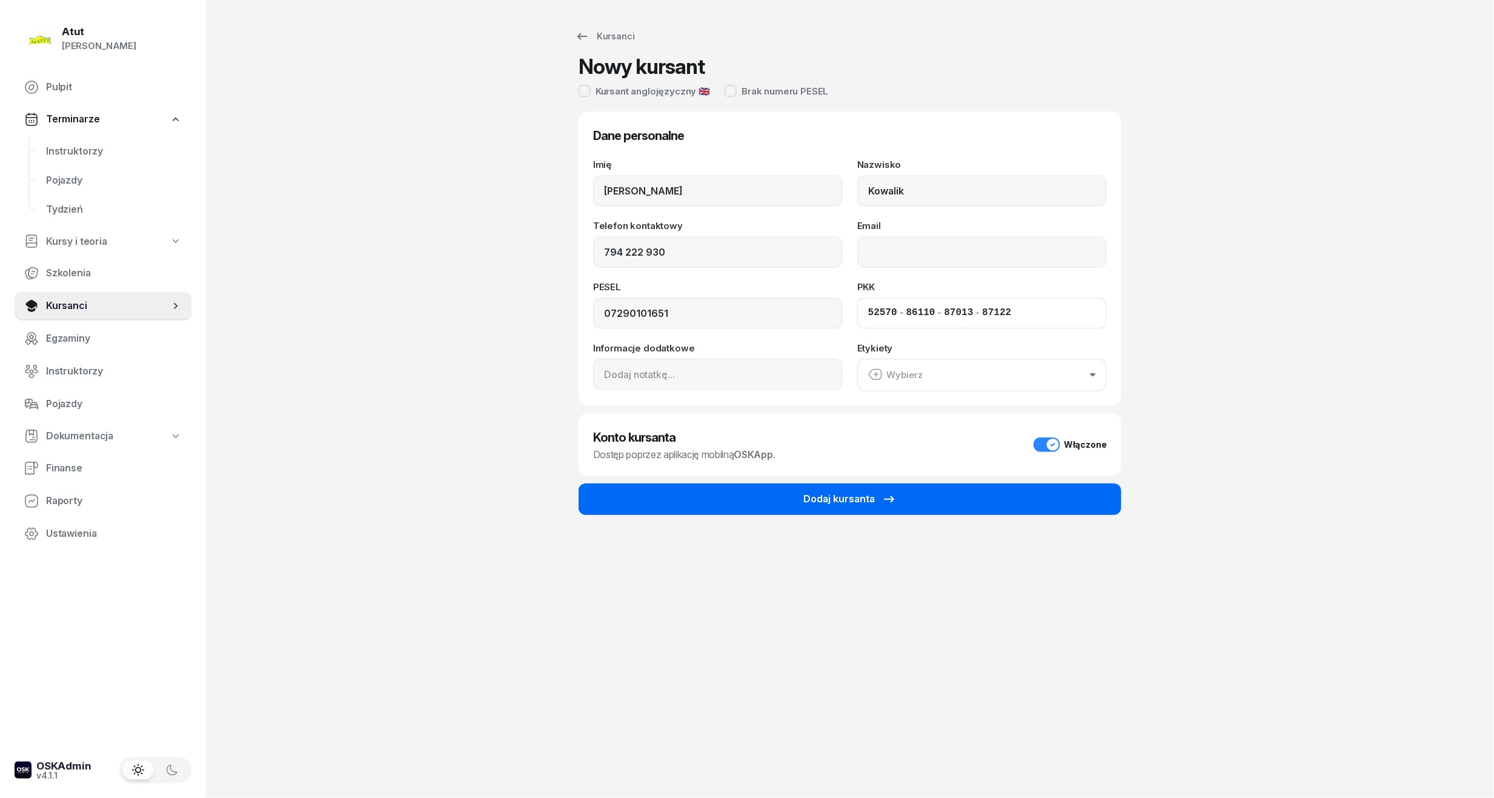
type input "87122"
click at [788, 498] on button "Dodaj kursanta" at bounding box center [850, 499] width 543 height 32
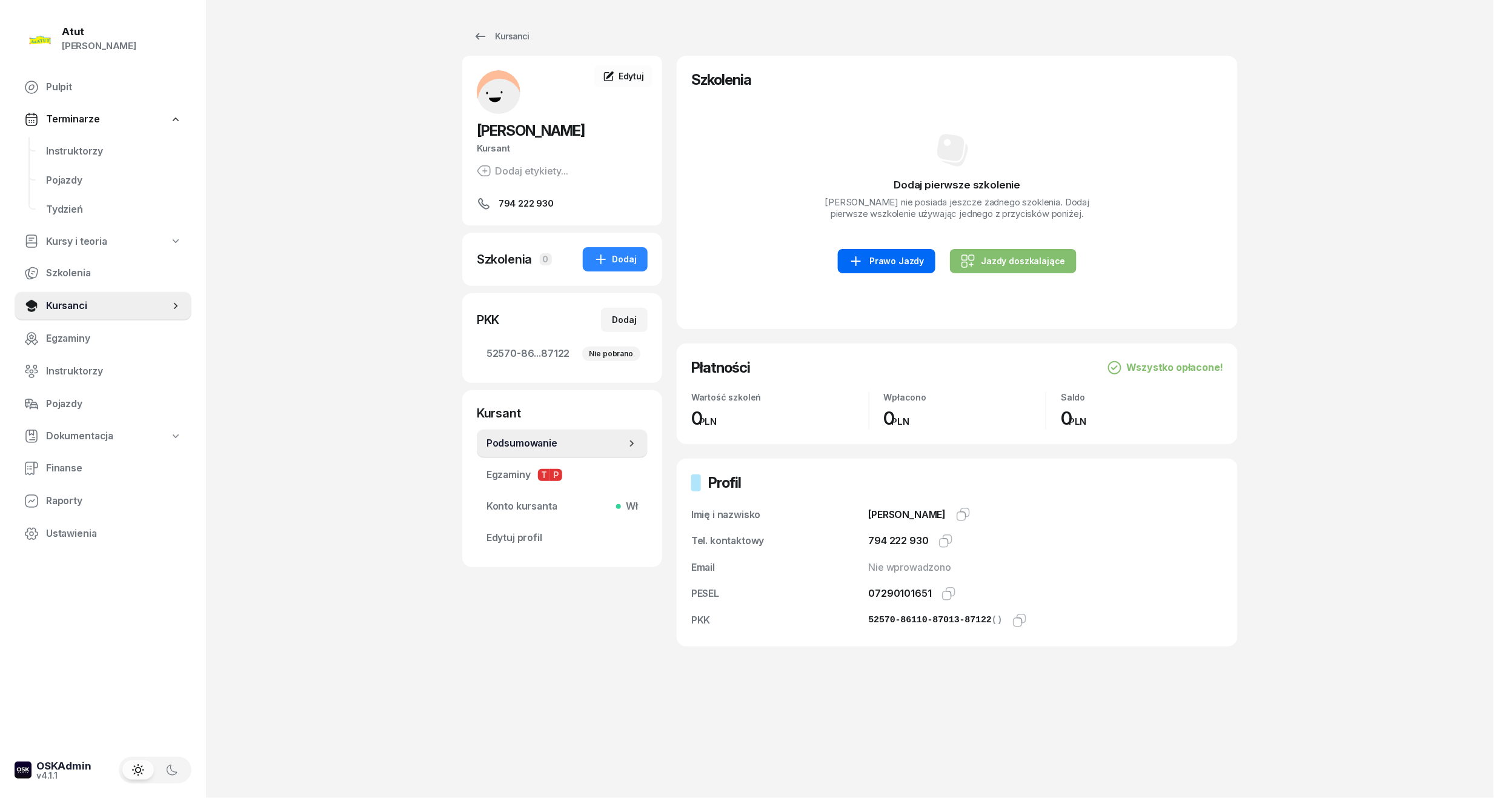
click at [885, 267] on div "Prawo Jazdy" at bounding box center [886, 261] width 75 height 15
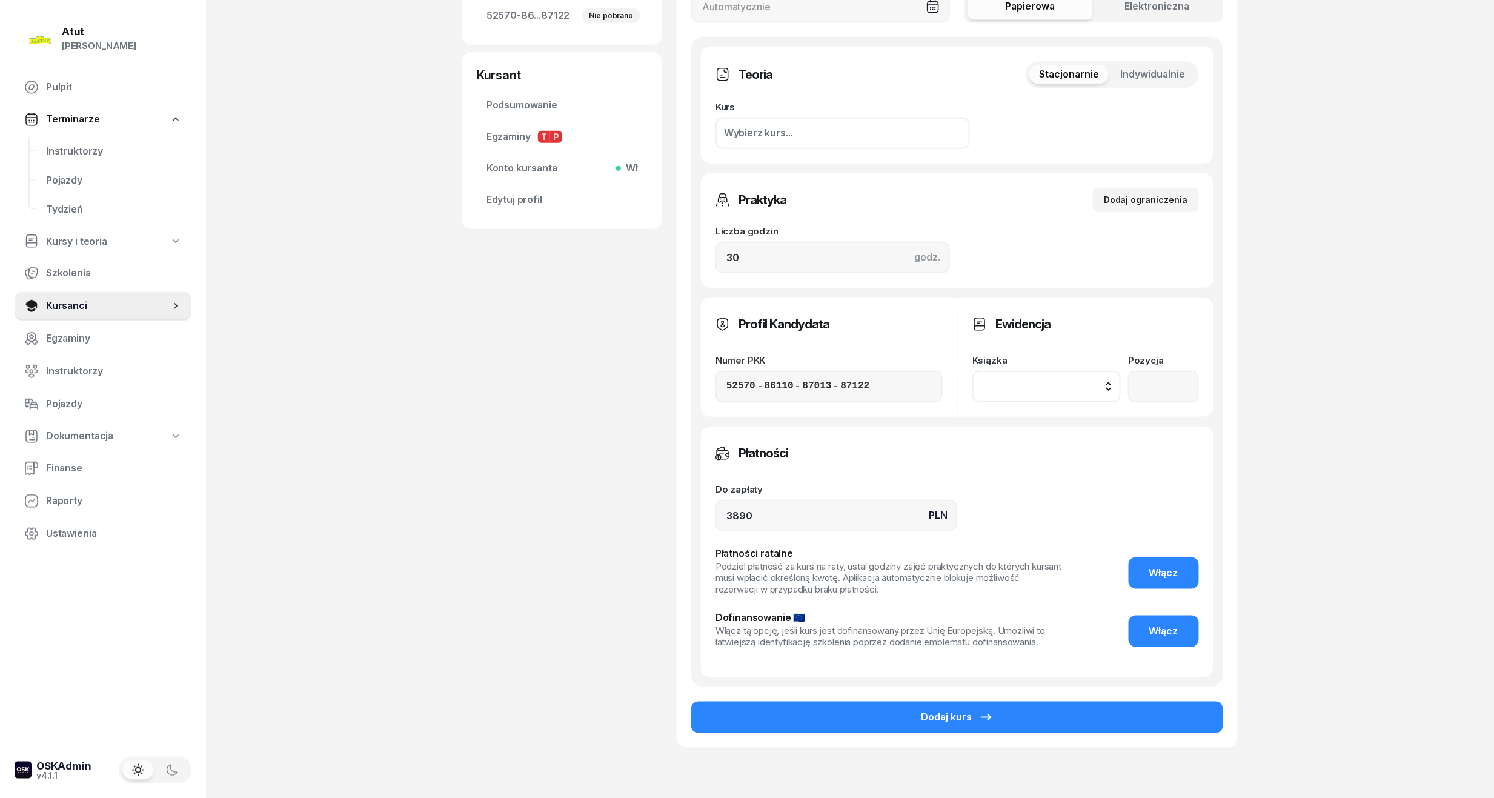
scroll to position [398, 0]
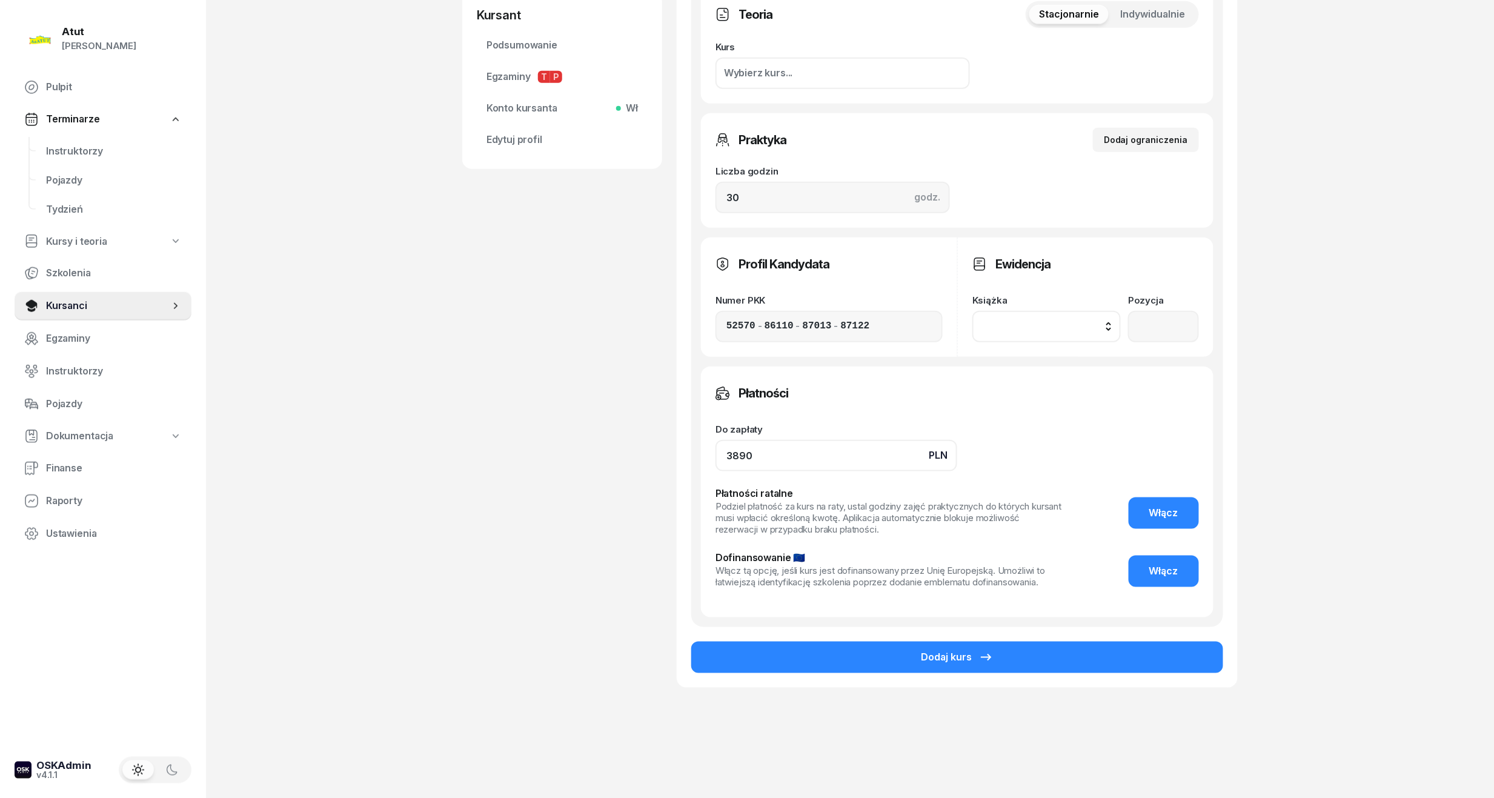
drag, startPoint x: 796, startPoint y: 451, endPoint x: 4, endPoint y: 465, distance: 792.0
click at [4, 465] on div "Atut [PERSON_NAME] Pulpit Terminarze Instruktorzy Pojazdy Tydzień Kursy i teori…" at bounding box center [747, 200] width 1494 height 1197
type input "3800"
click at [898, 648] on button "Dodaj kurs" at bounding box center [957, 658] width 532 height 32
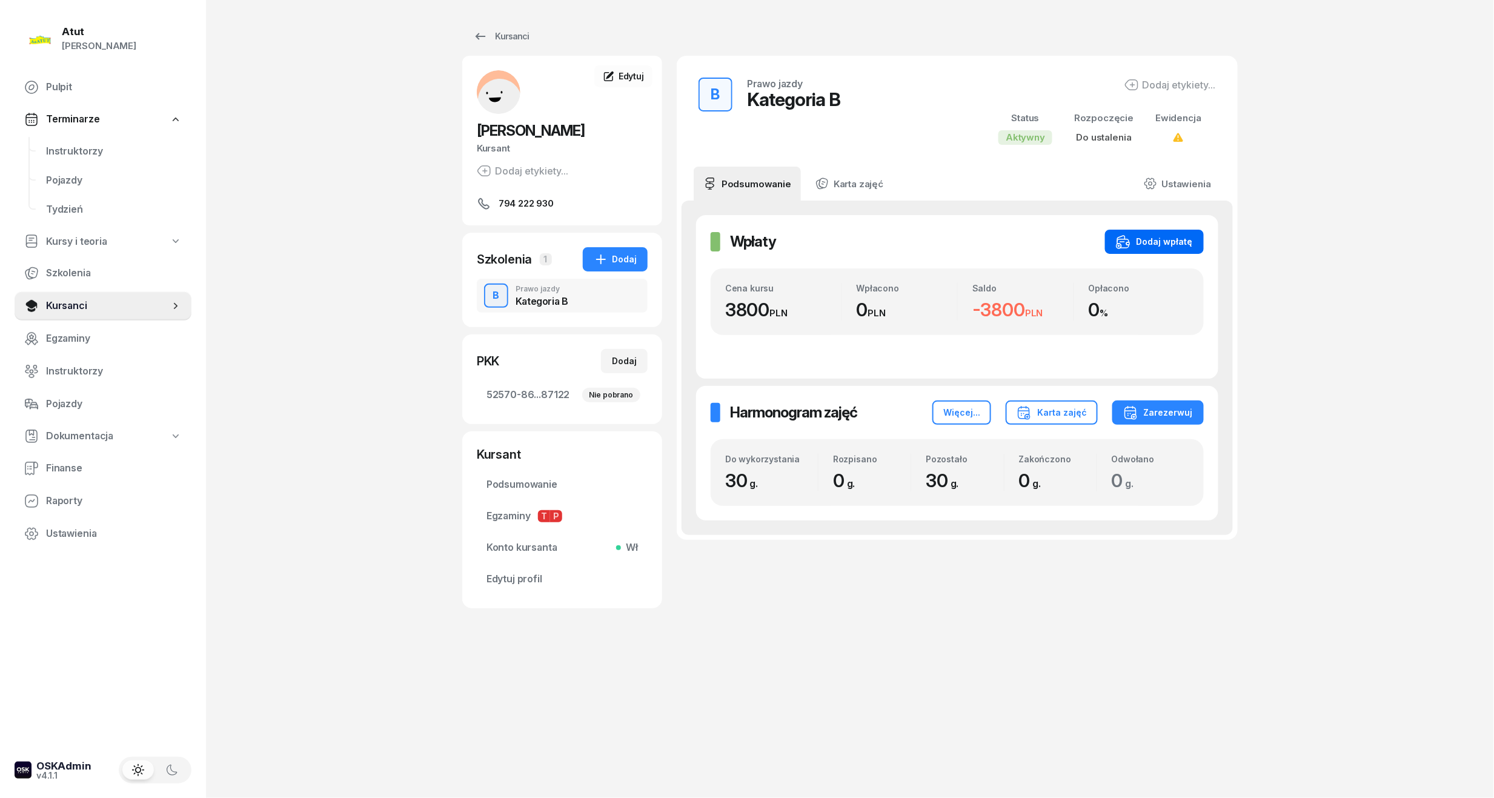
click at [1137, 248] on div "Dodaj wpłatę" at bounding box center [1154, 241] width 77 height 15
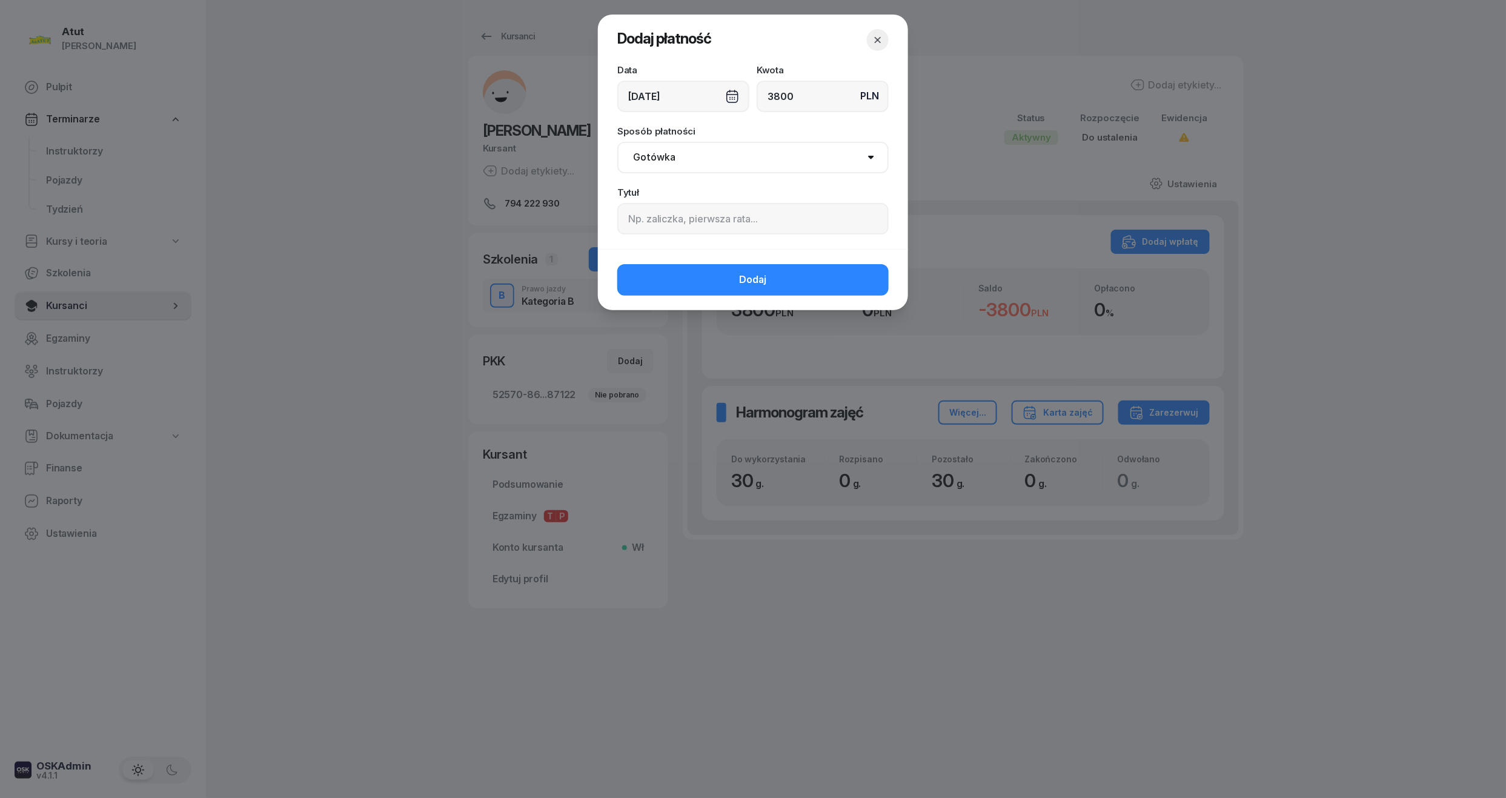
type input "3800"
click at [708, 212] on input at bounding box center [752, 219] width 271 height 32
paste input "2038"
type input "p.2038"
click at [709, 274] on button "Dodaj" at bounding box center [752, 280] width 271 height 32
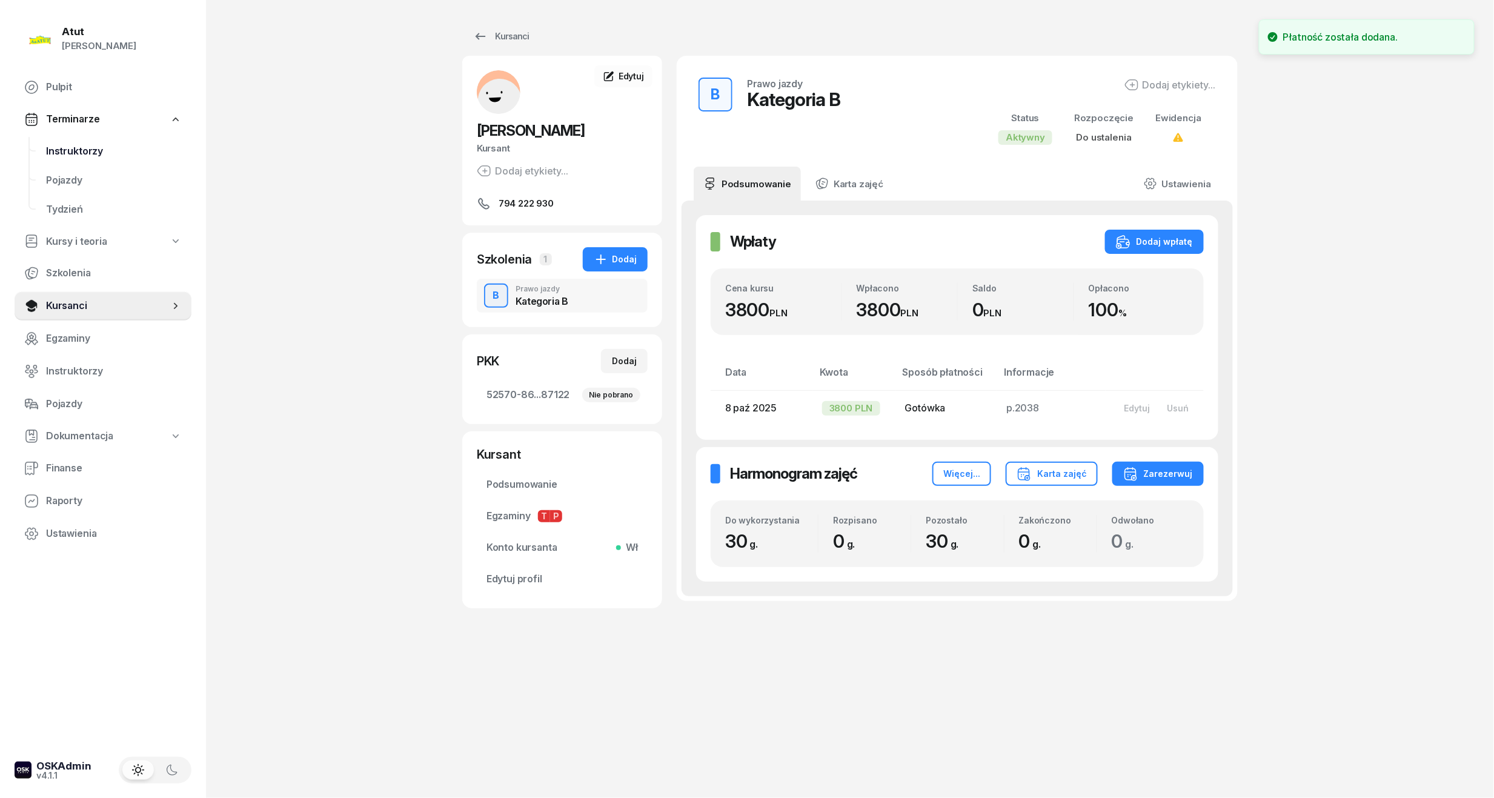
click at [68, 139] on link "Instruktorzy" at bounding box center [113, 151] width 155 height 29
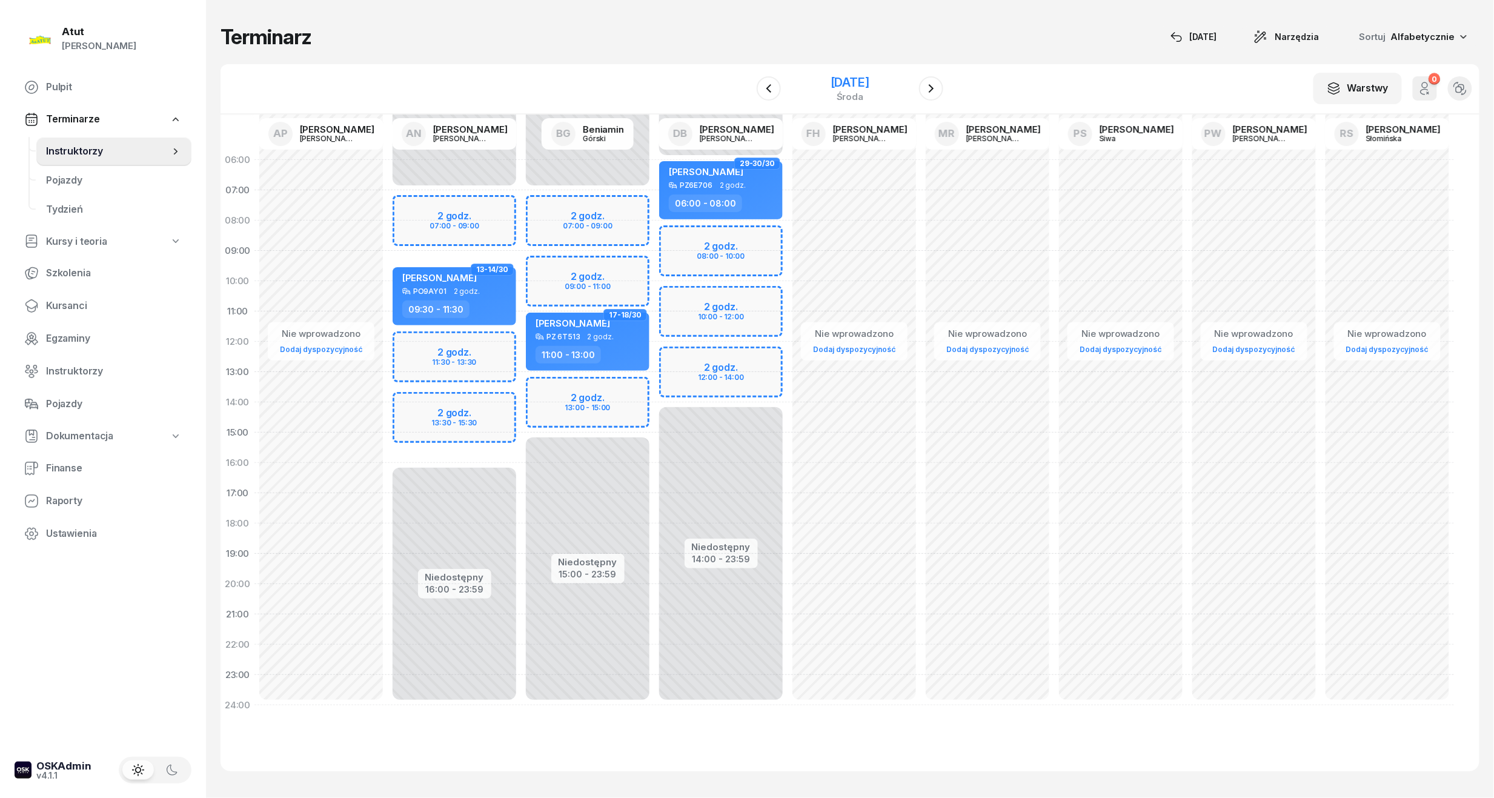
click at [842, 88] on div "[DATE]" at bounding box center [850, 82] width 39 height 12
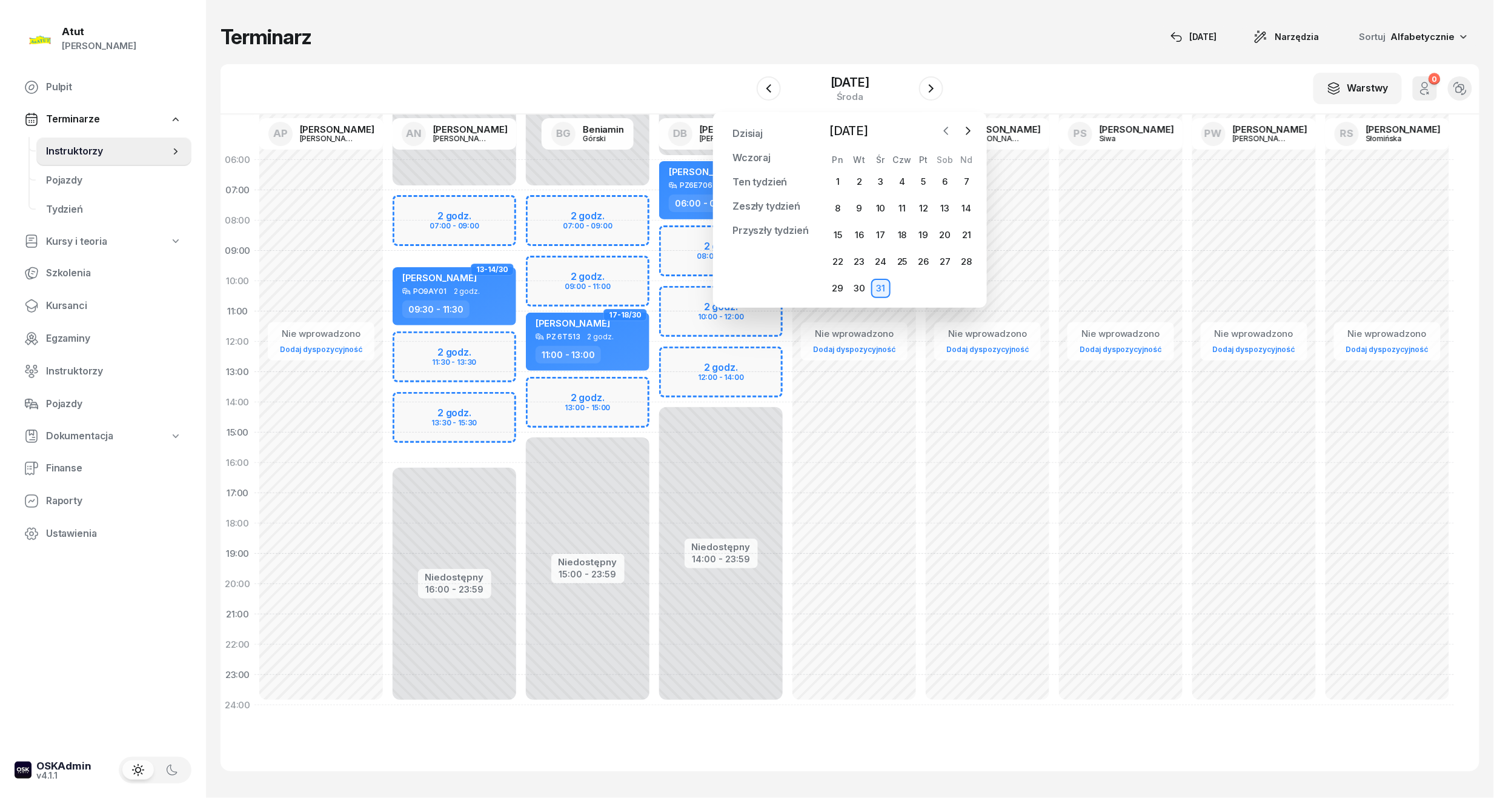
click at [946, 138] on button "button" at bounding box center [946, 131] width 18 height 18
click at [839, 207] on div "3" at bounding box center [837, 208] width 19 height 19
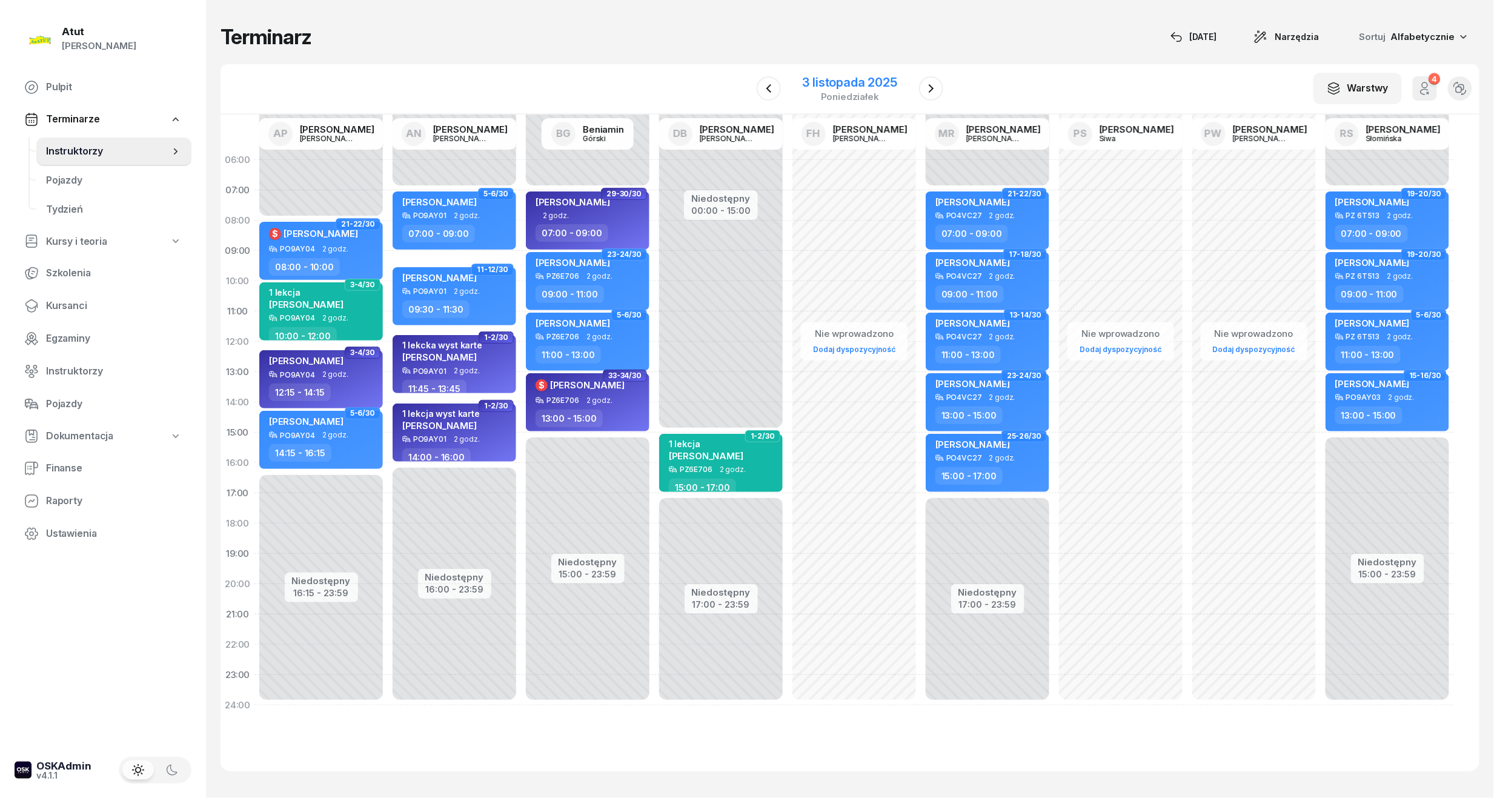
click at [846, 87] on div "3 listopada 2025" at bounding box center [850, 82] width 95 height 12
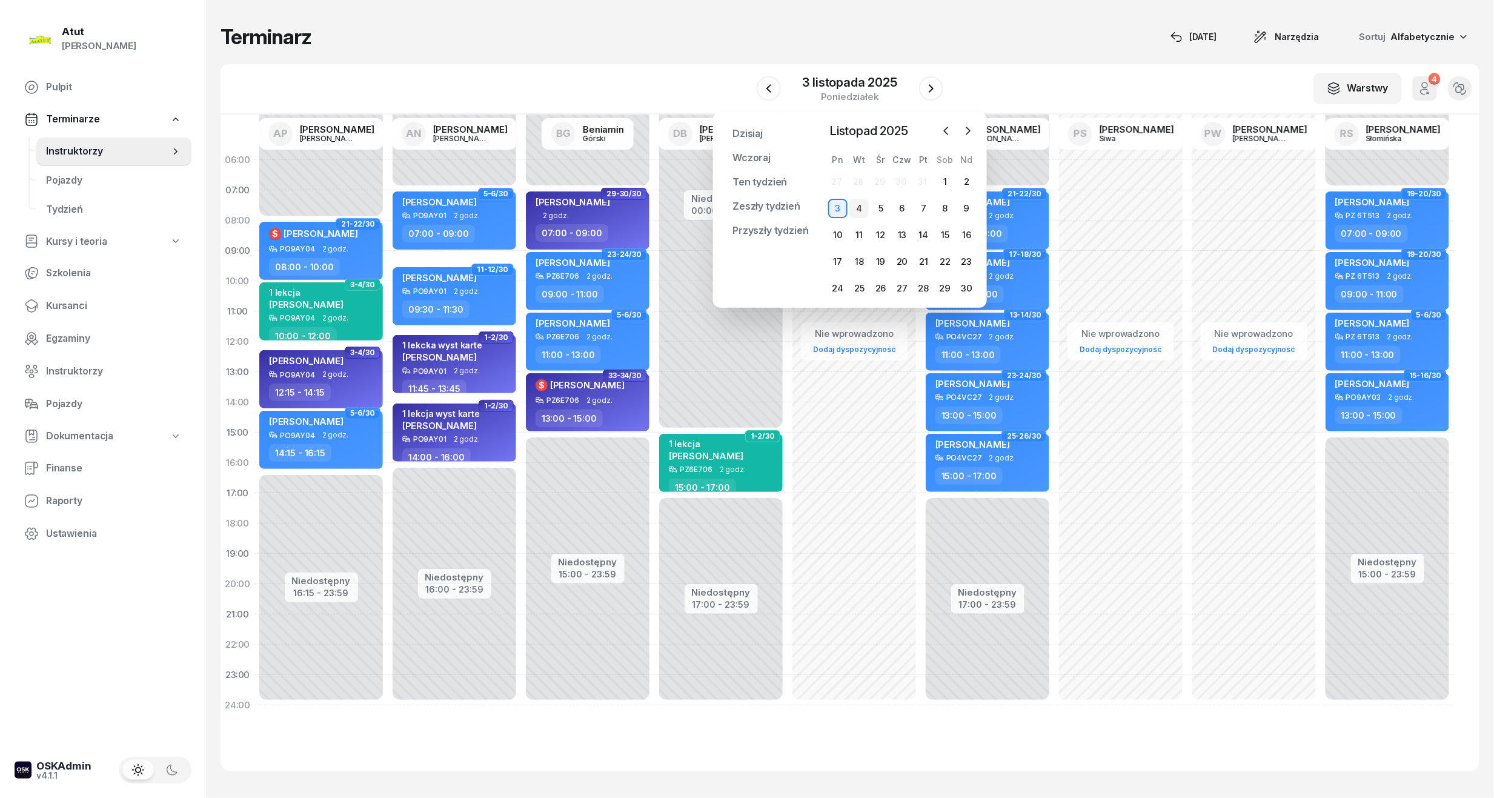
click at [860, 209] on div "4" at bounding box center [858, 208] width 19 height 19
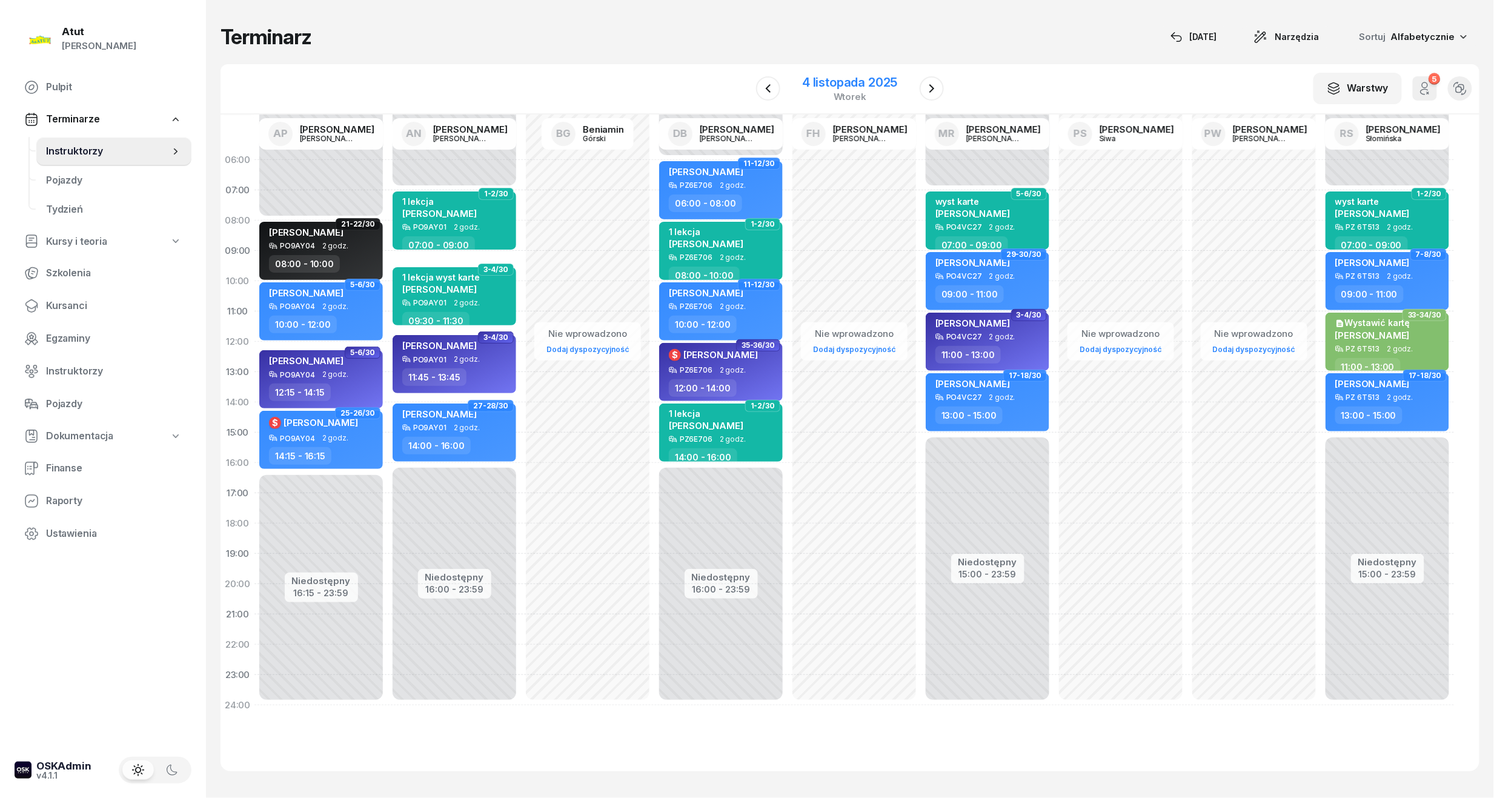
click at [812, 86] on div "4 listopada 2025" at bounding box center [849, 82] width 95 height 12
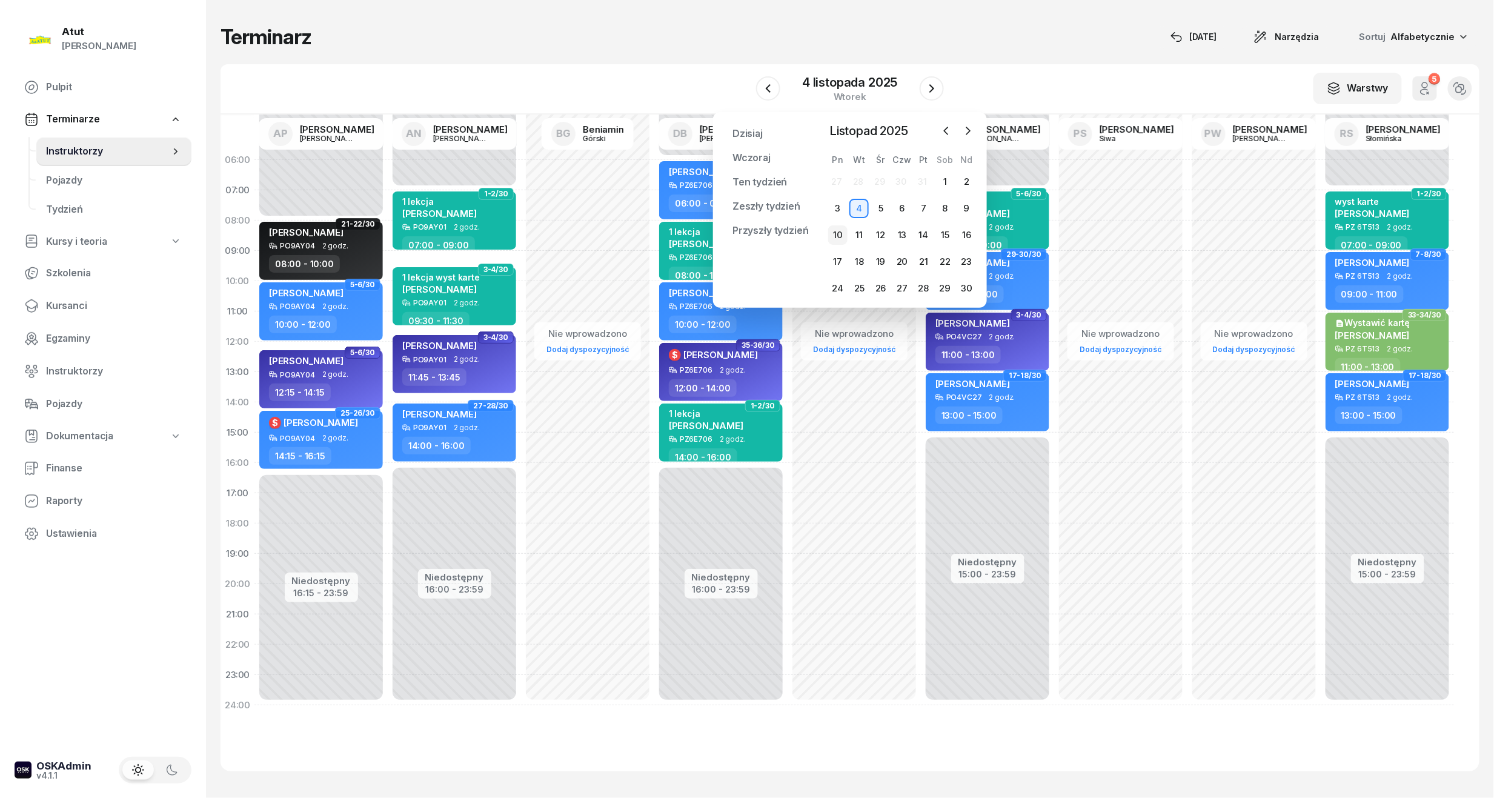
click at [842, 230] on div "10" at bounding box center [837, 234] width 19 height 19
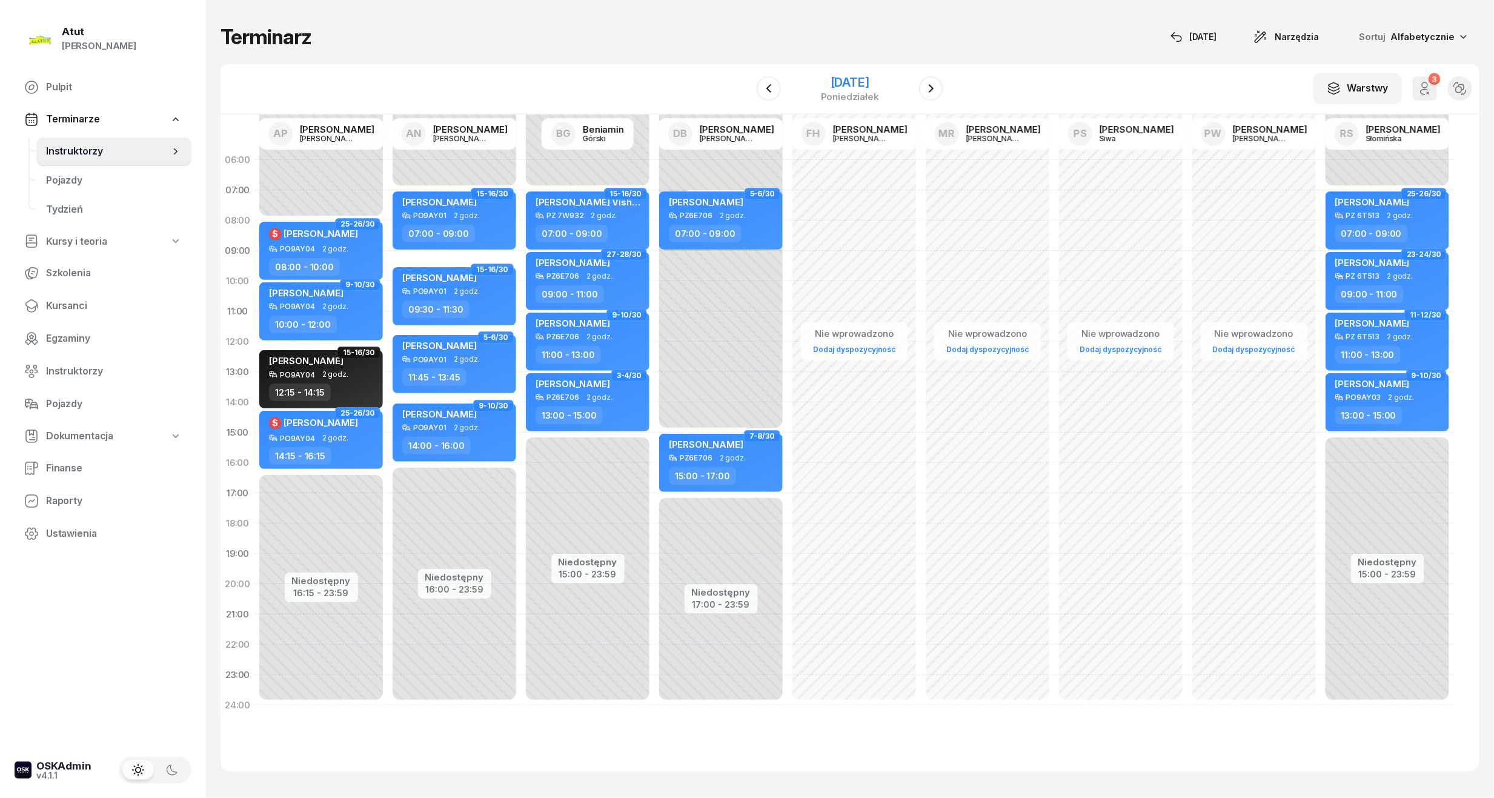
click at [854, 81] on div "[DATE]" at bounding box center [850, 82] width 58 height 12
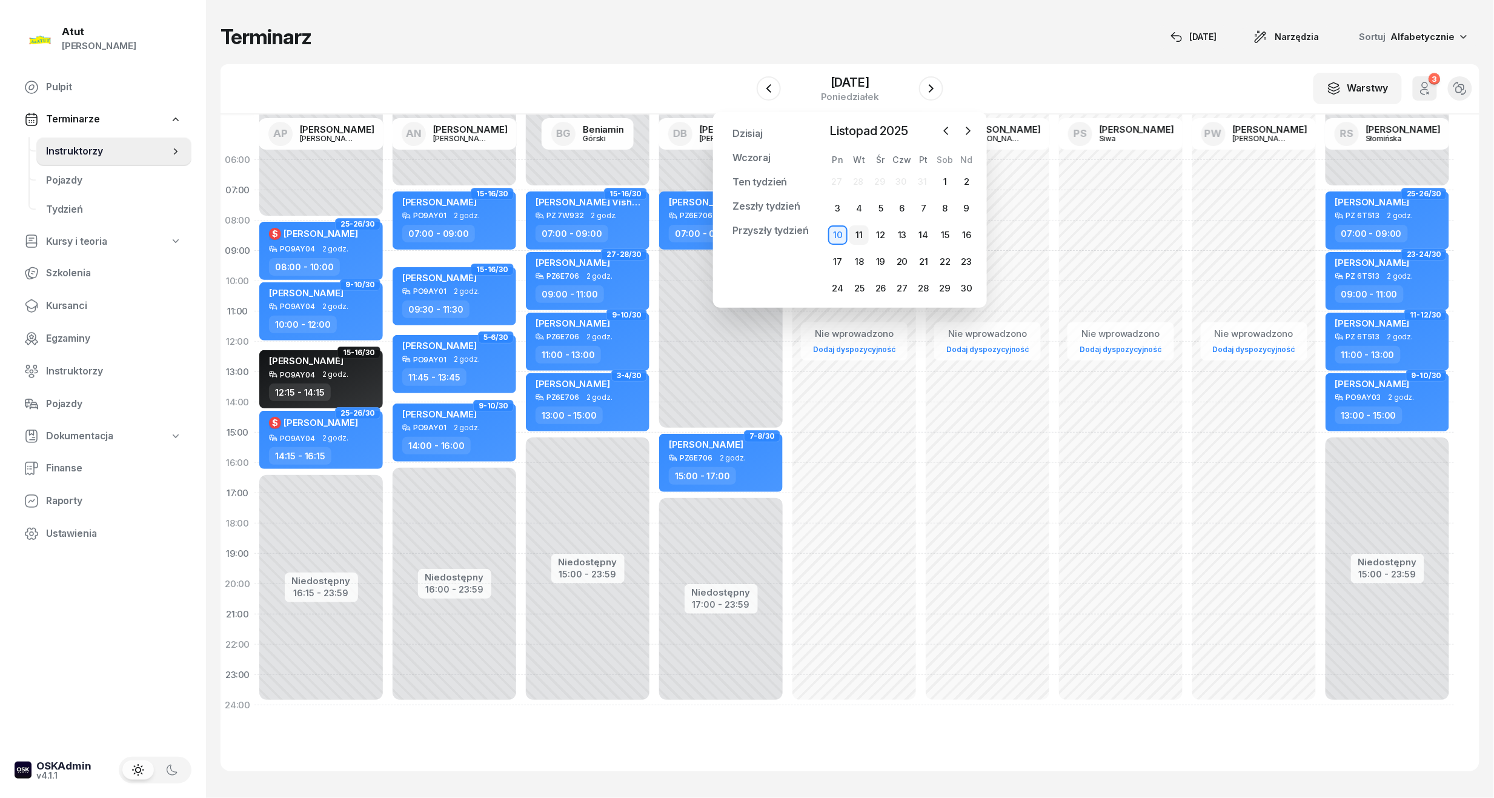
click at [863, 228] on div "11" at bounding box center [858, 234] width 19 height 19
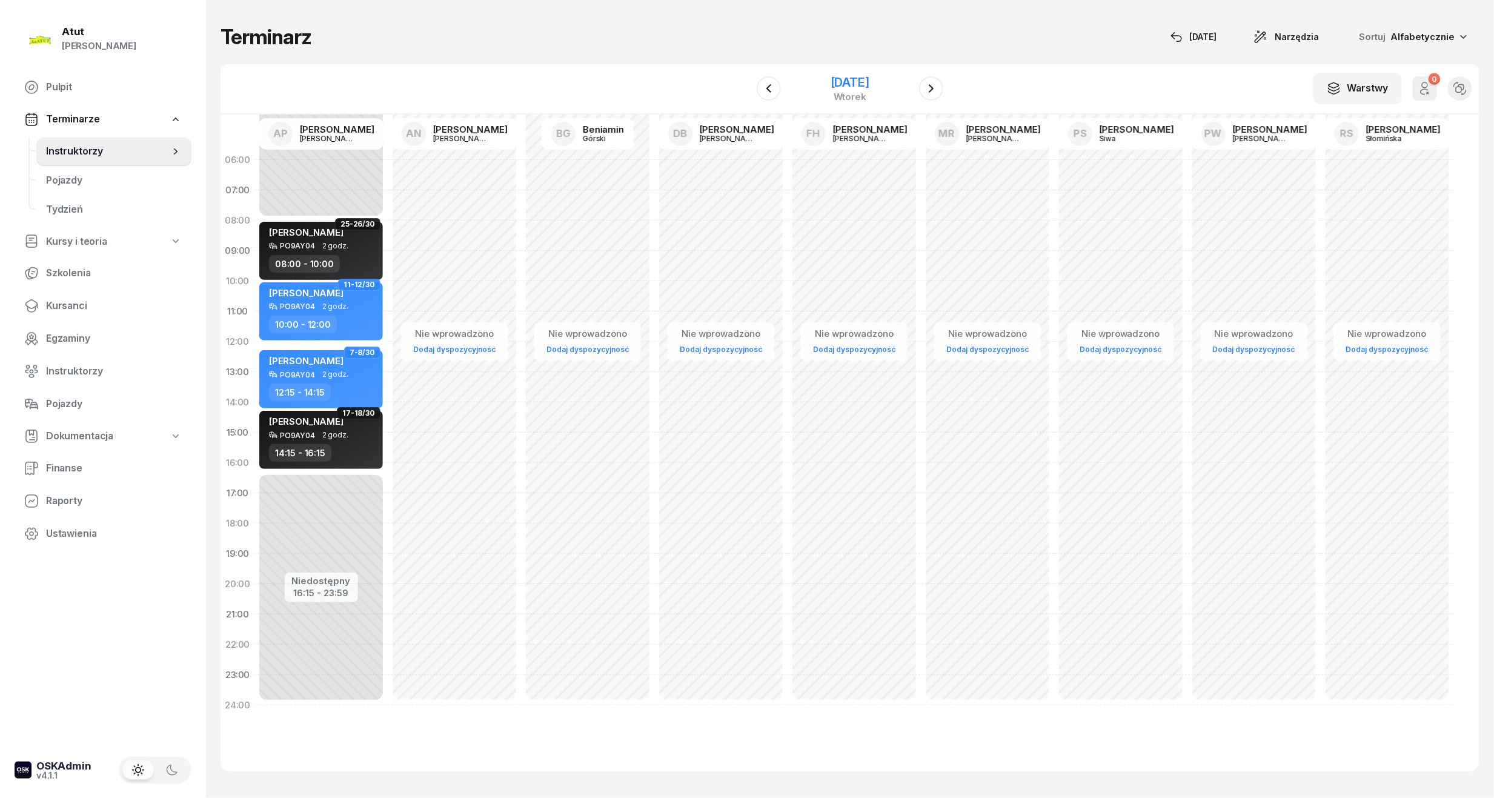
click at [839, 80] on div "[DATE]" at bounding box center [850, 82] width 39 height 12
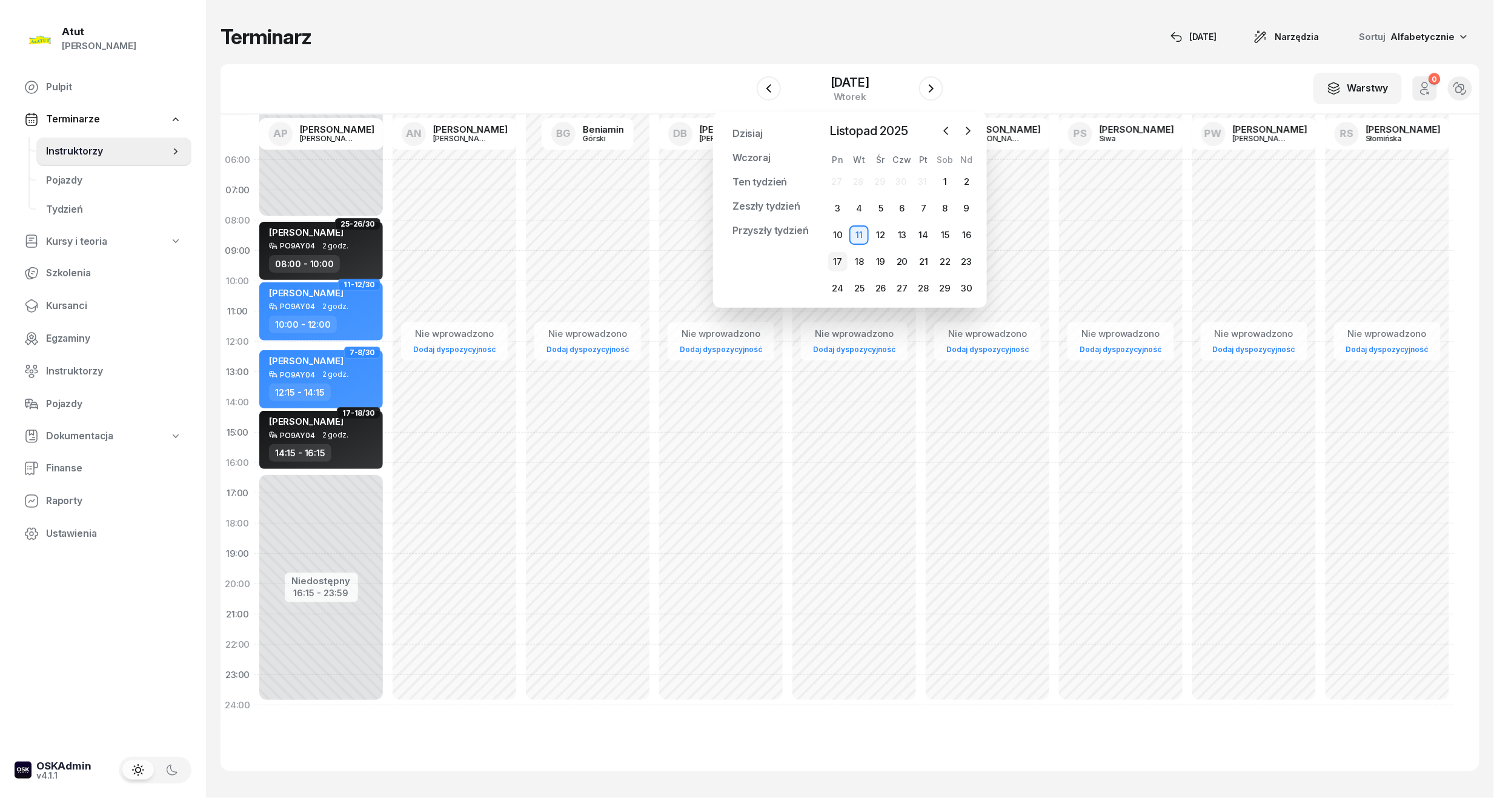
click at [839, 257] on div "17" at bounding box center [837, 261] width 19 height 19
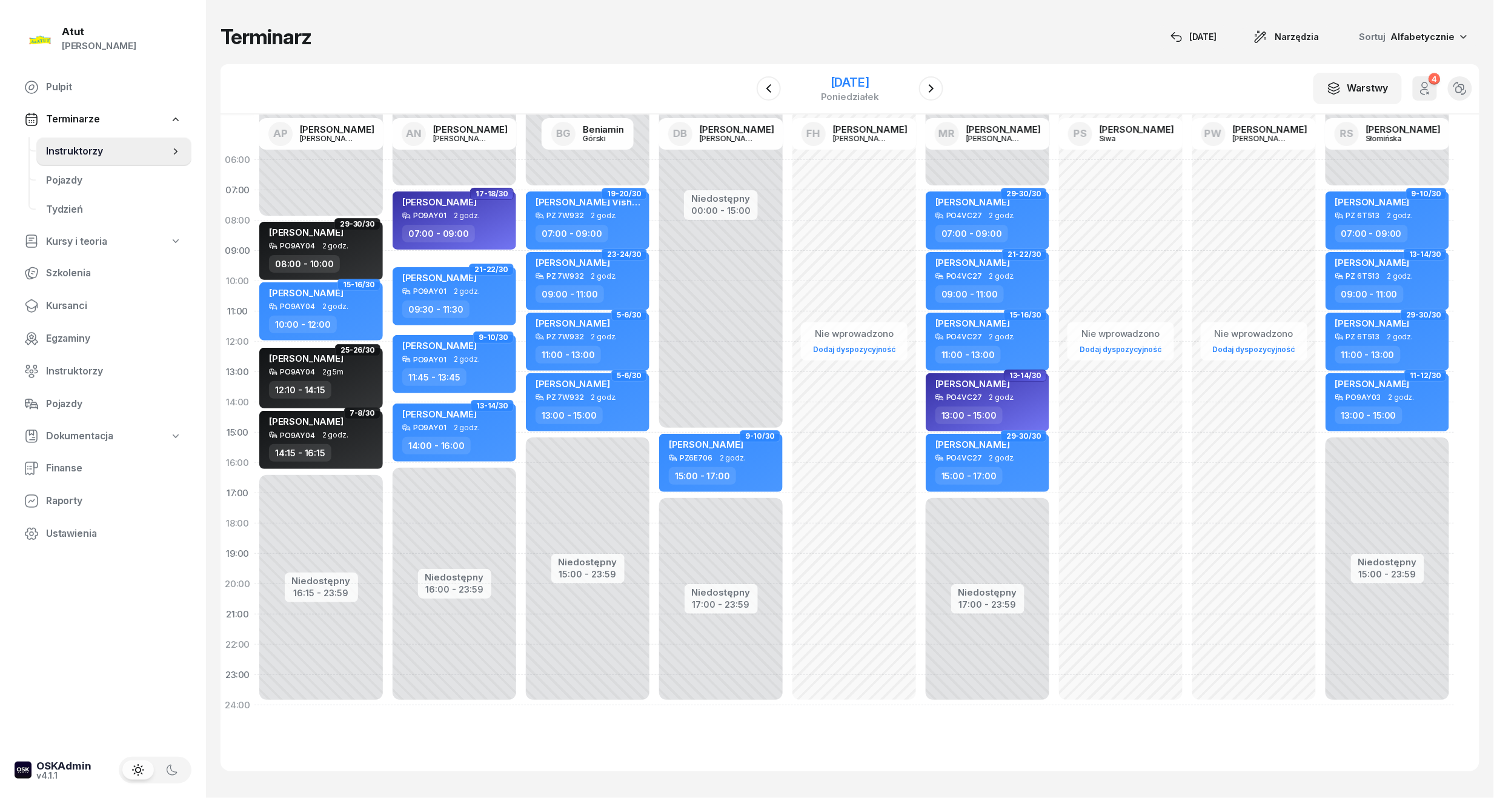
click at [845, 76] on div "[DATE]" at bounding box center [850, 82] width 58 height 12
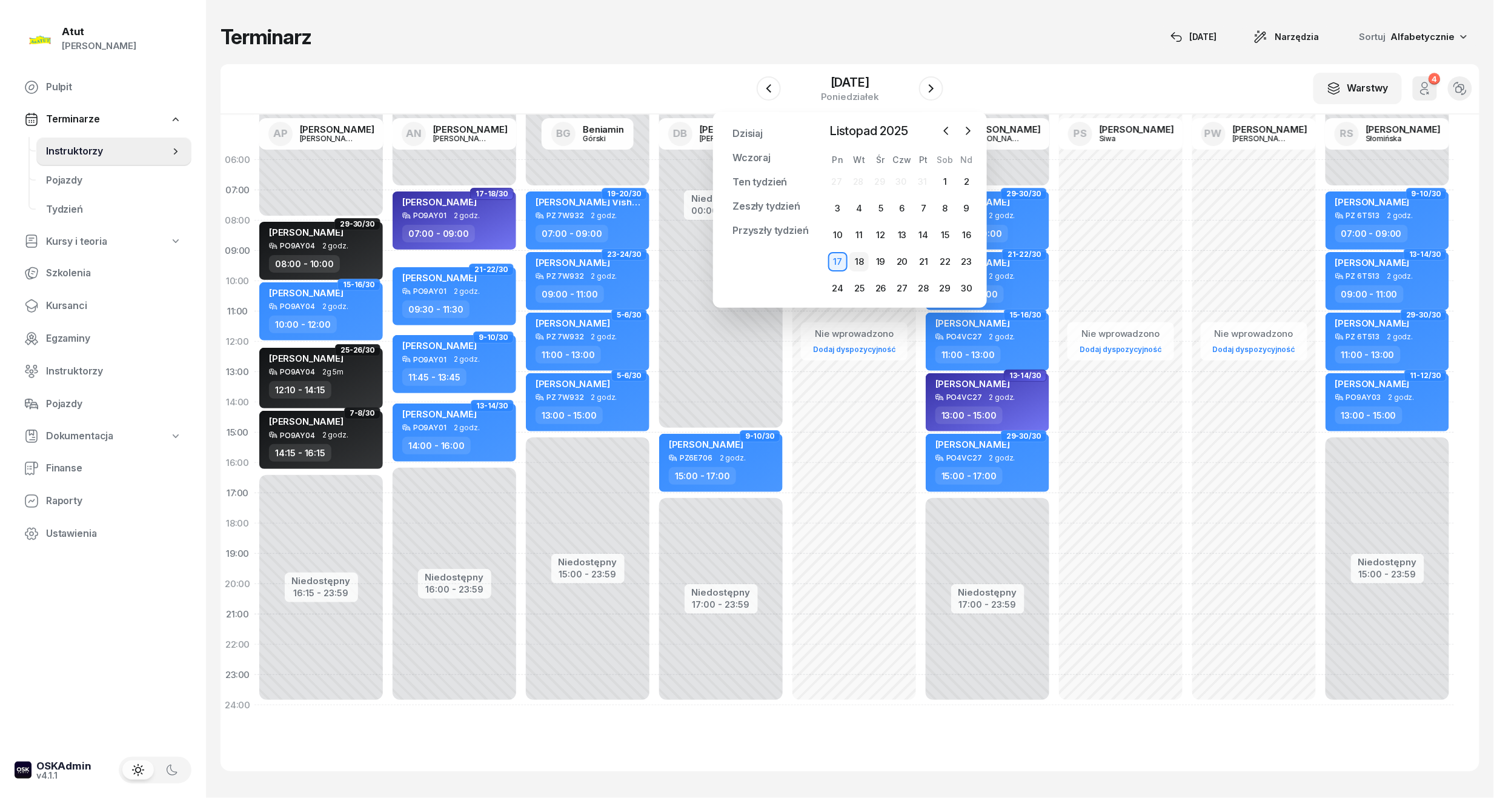
click at [863, 257] on div "18" at bounding box center [858, 261] width 19 height 19
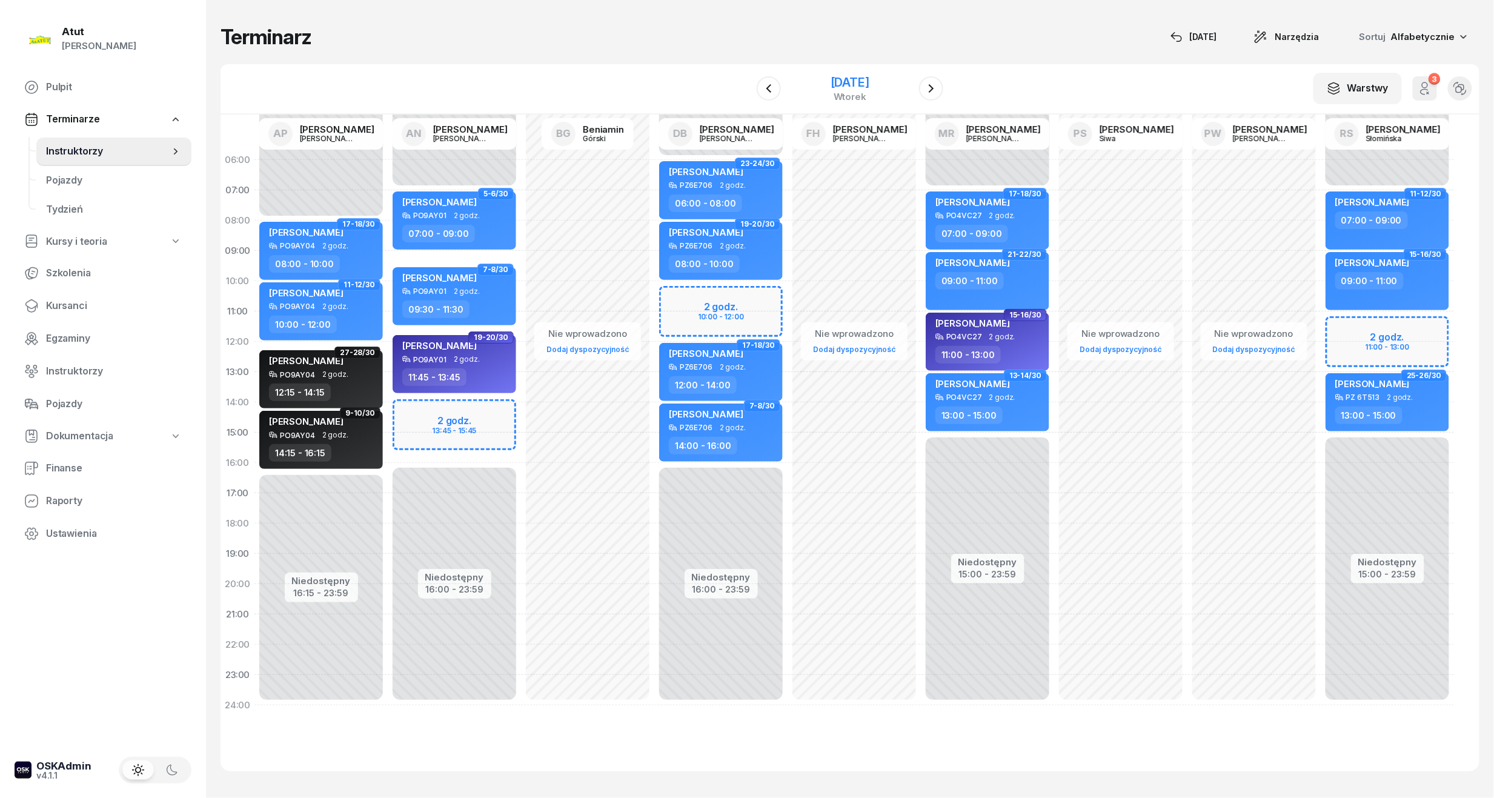
click at [843, 85] on div "[DATE]" at bounding box center [850, 82] width 39 height 12
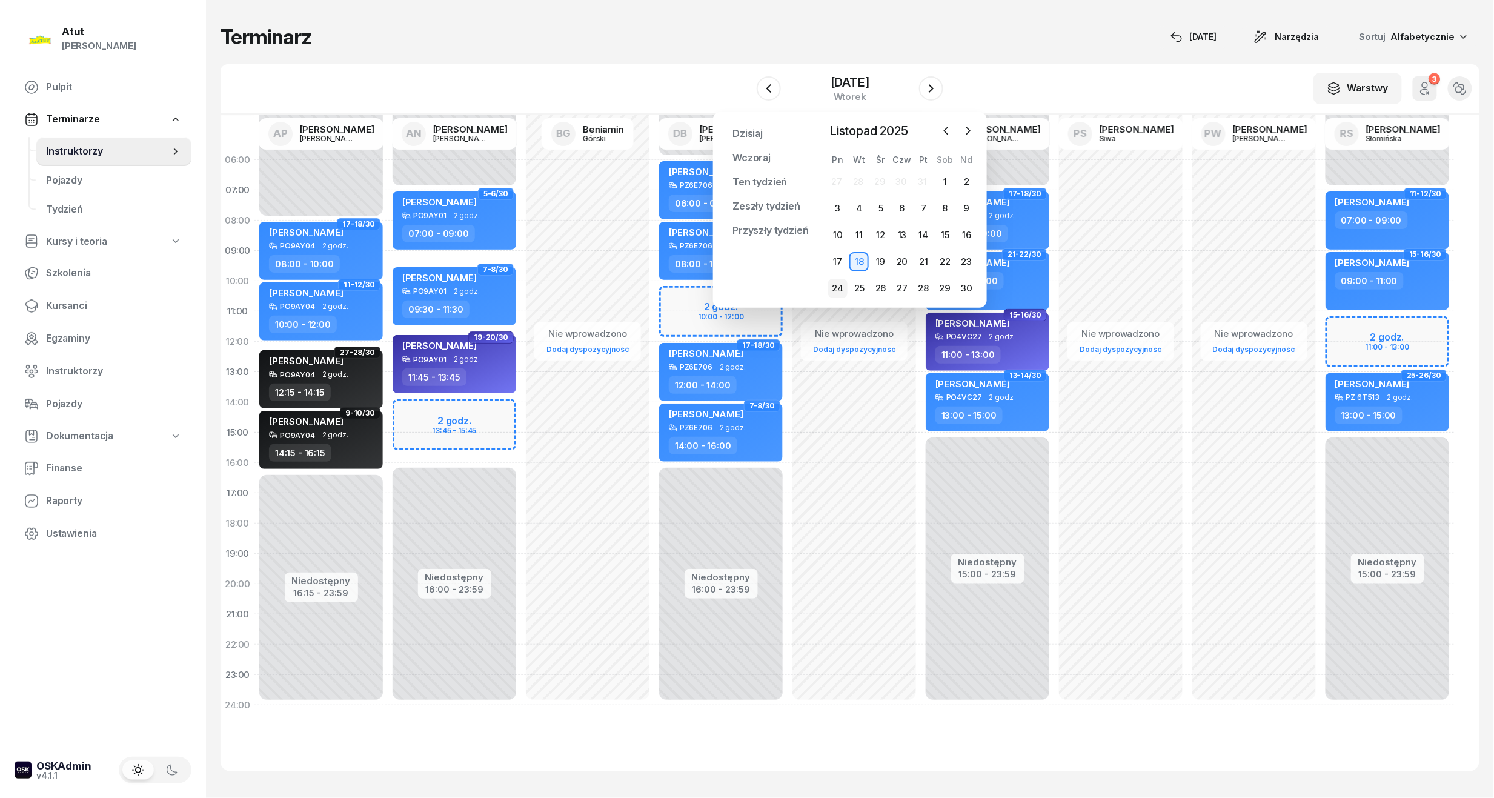
click at [843, 284] on div "24" at bounding box center [837, 288] width 19 height 19
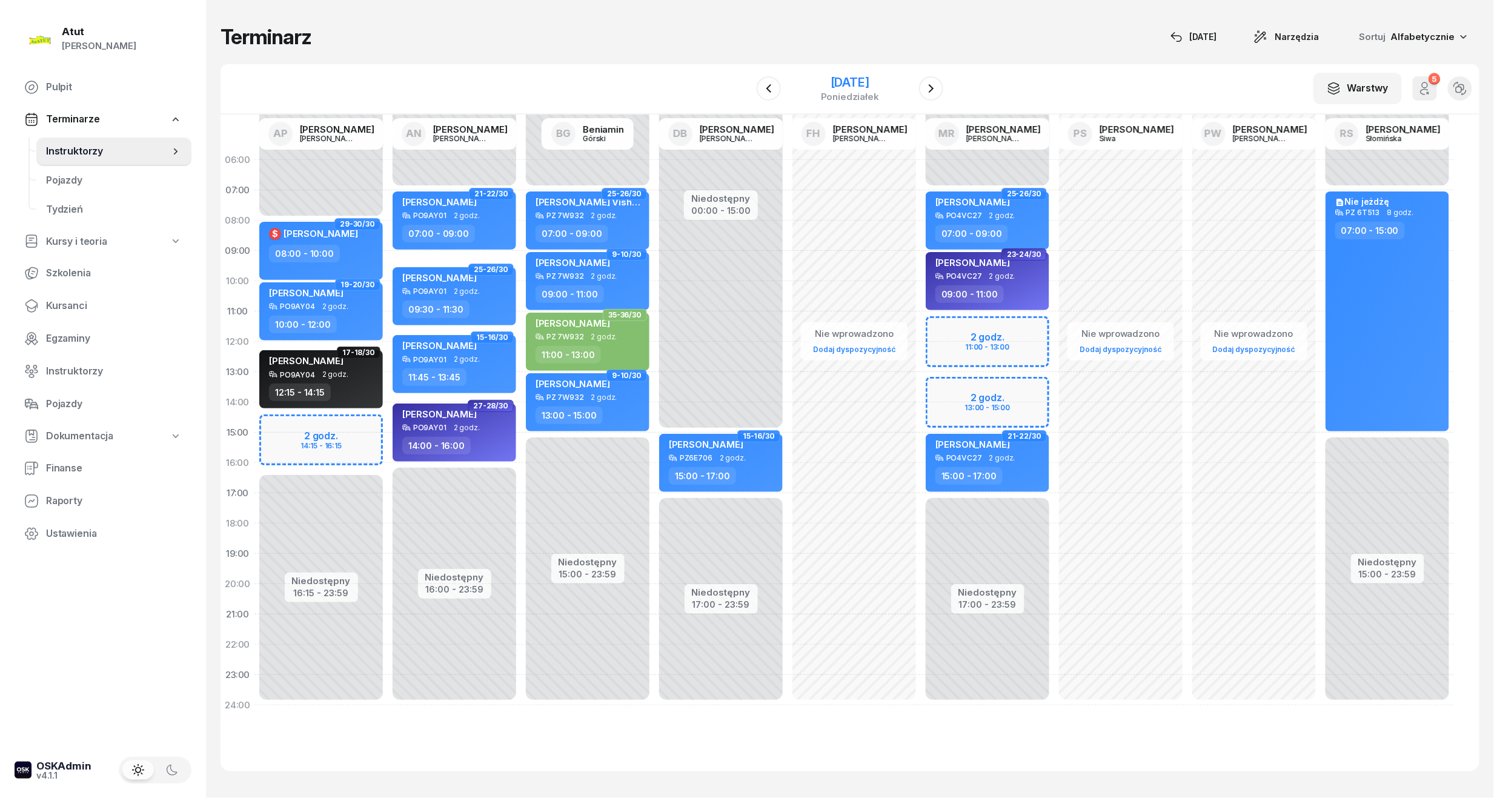
click at [837, 81] on div "[DATE]" at bounding box center [850, 82] width 58 height 12
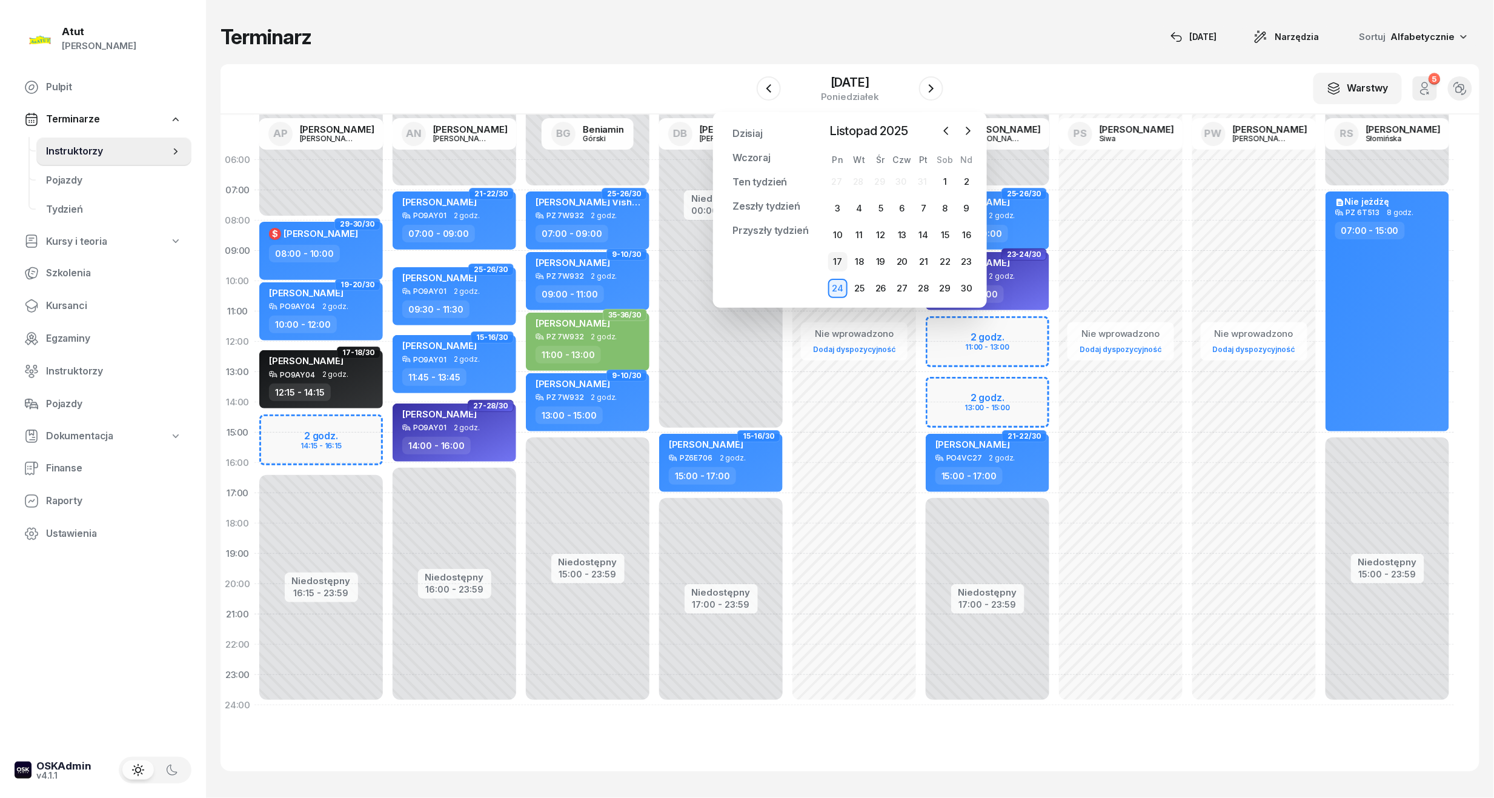
click at [836, 255] on div "17" at bounding box center [837, 261] width 19 height 19
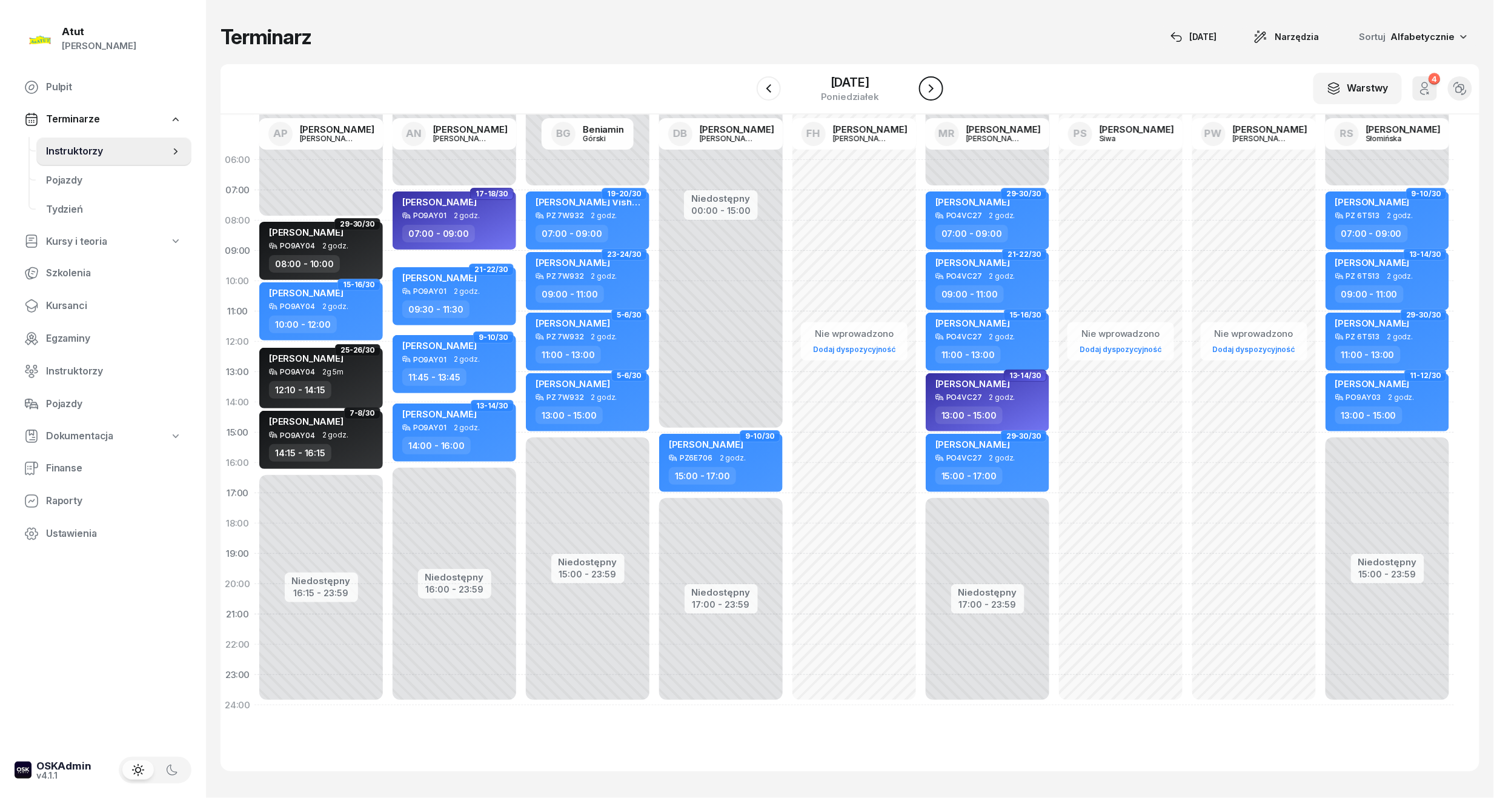
click at [933, 87] on icon "button" at bounding box center [931, 88] width 15 height 15
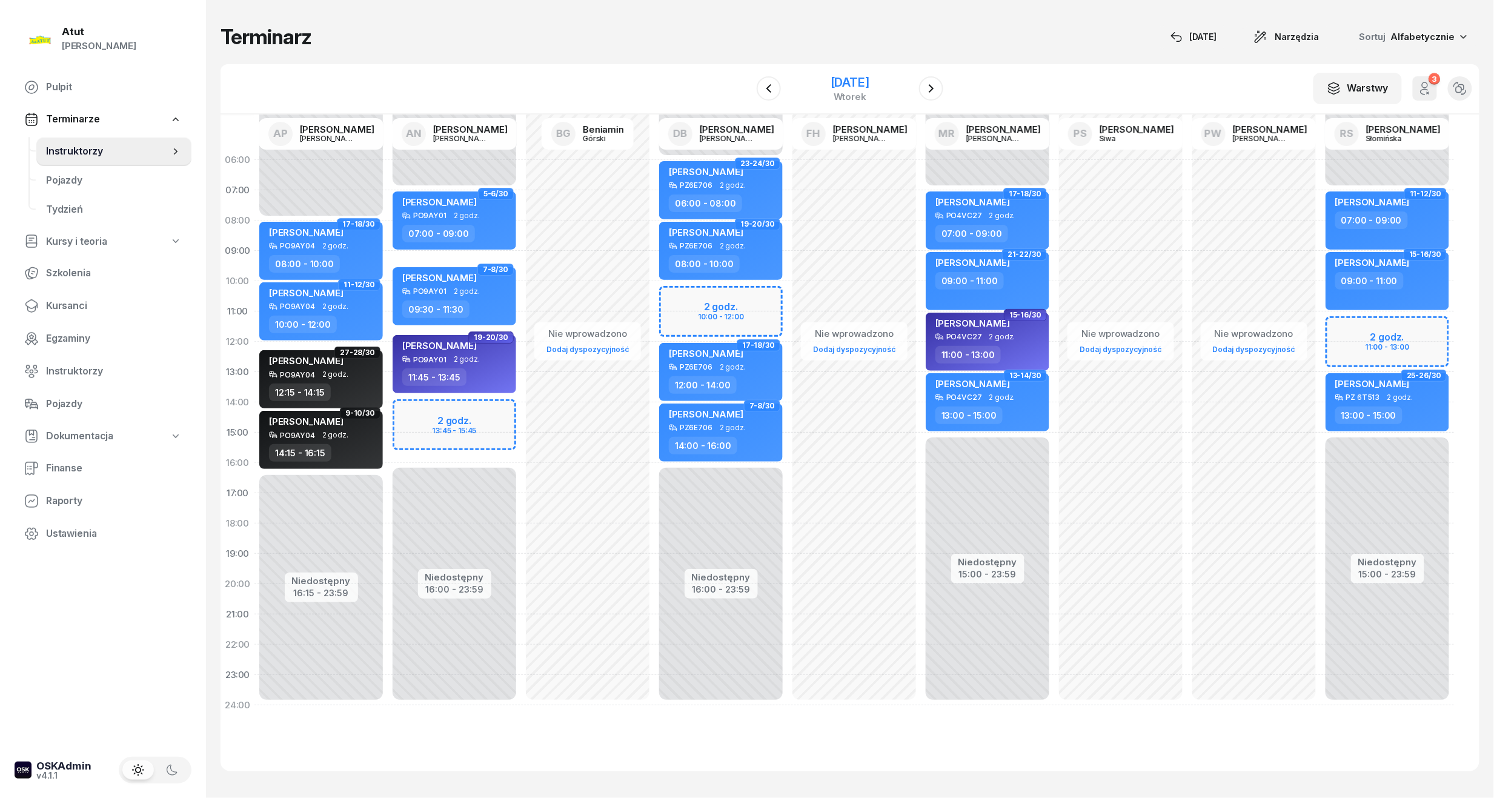
click at [831, 90] on div "[DATE]" at bounding box center [850, 88] width 39 height 25
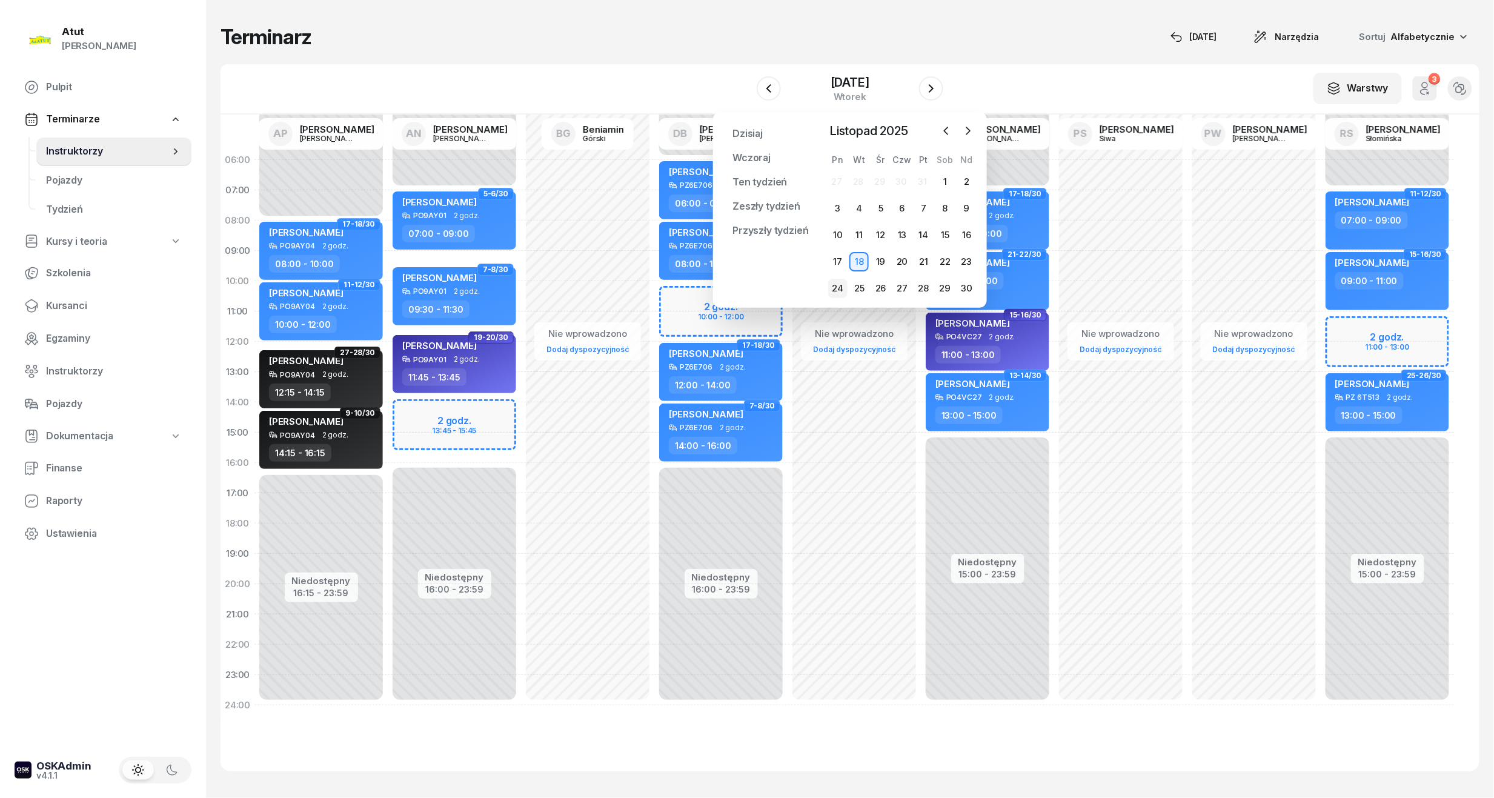
click at [841, 287] on div "24" at bounding box center [837, 288] width 19 height 19
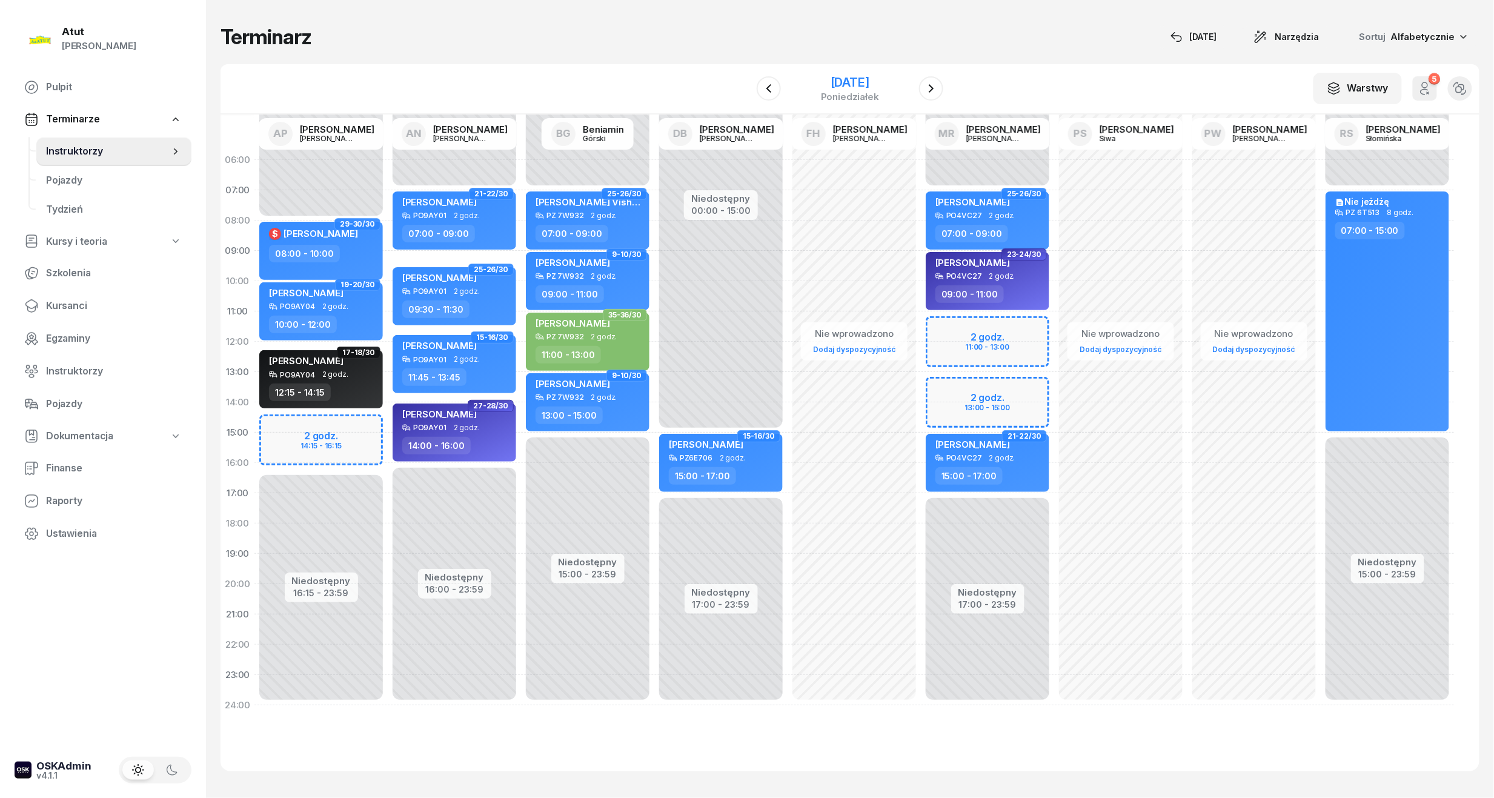
click at [851, 88] on div "[DATE]" at bounding box center [850, 82] width 58 height 12
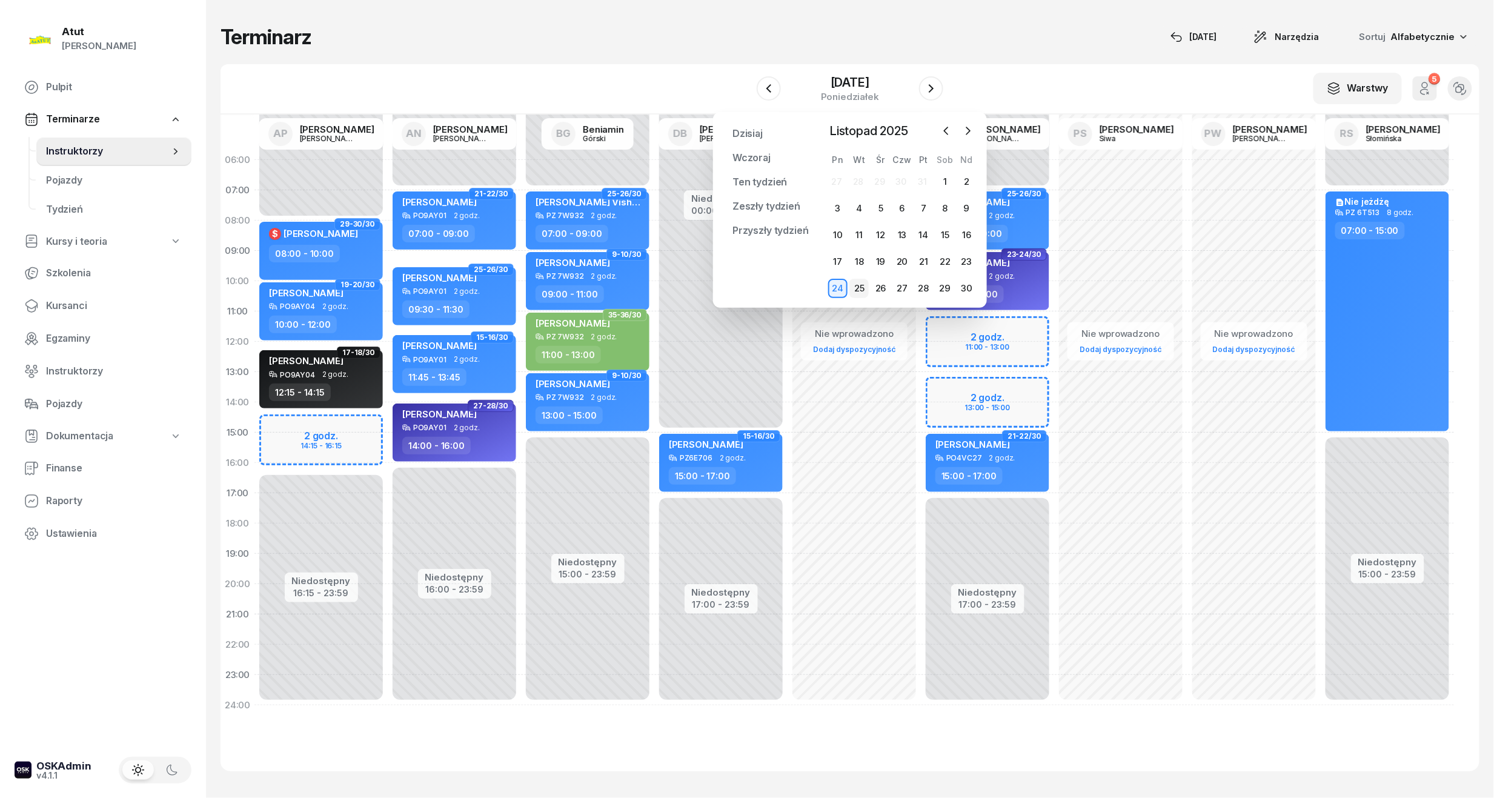
click at [860, 291] on div "25" at bounding box center [858, 288] width 19 height 19
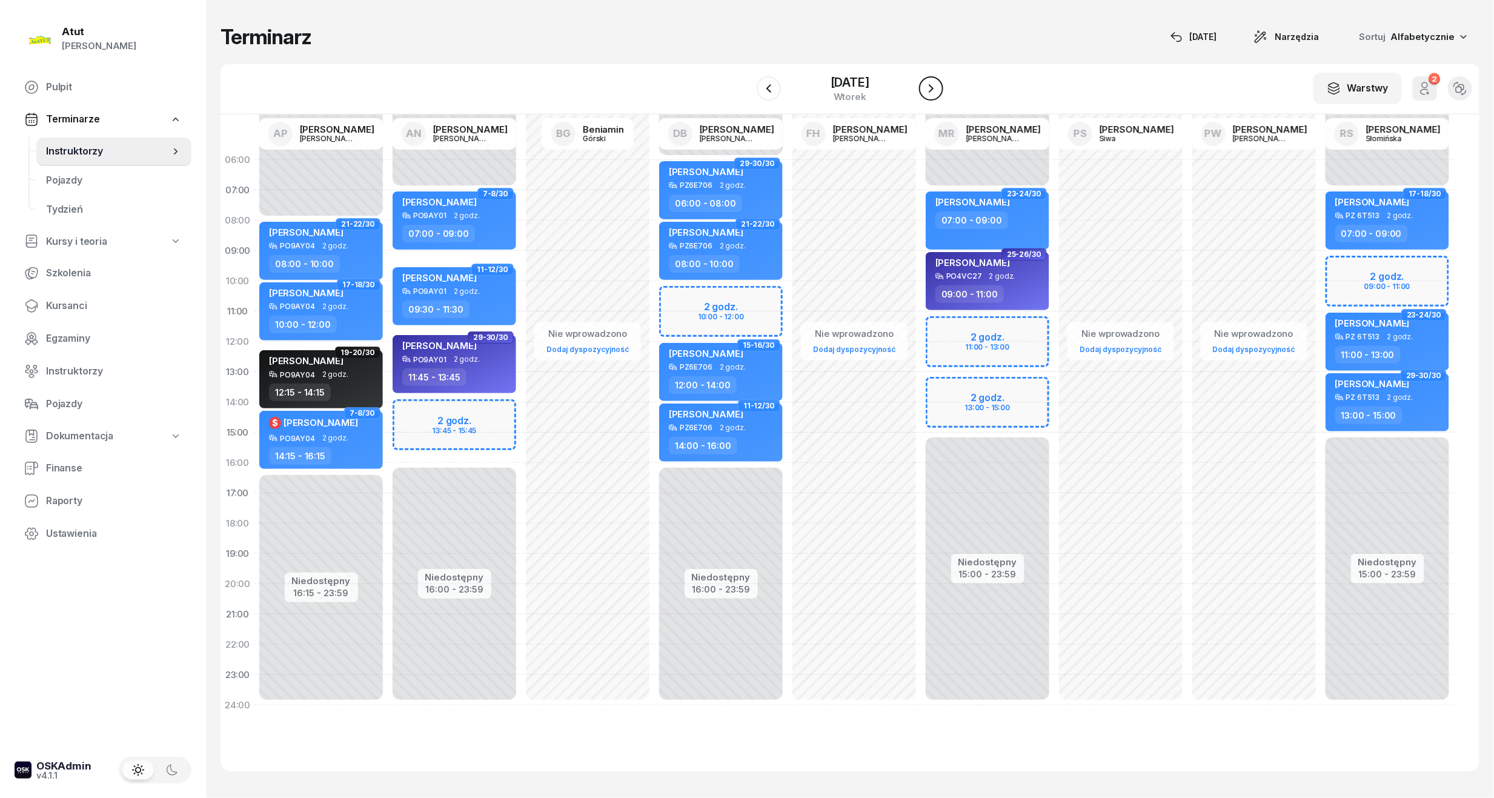
click at [938, 91] on icon "button" at bounding box center [931, 88] width 15 height 15
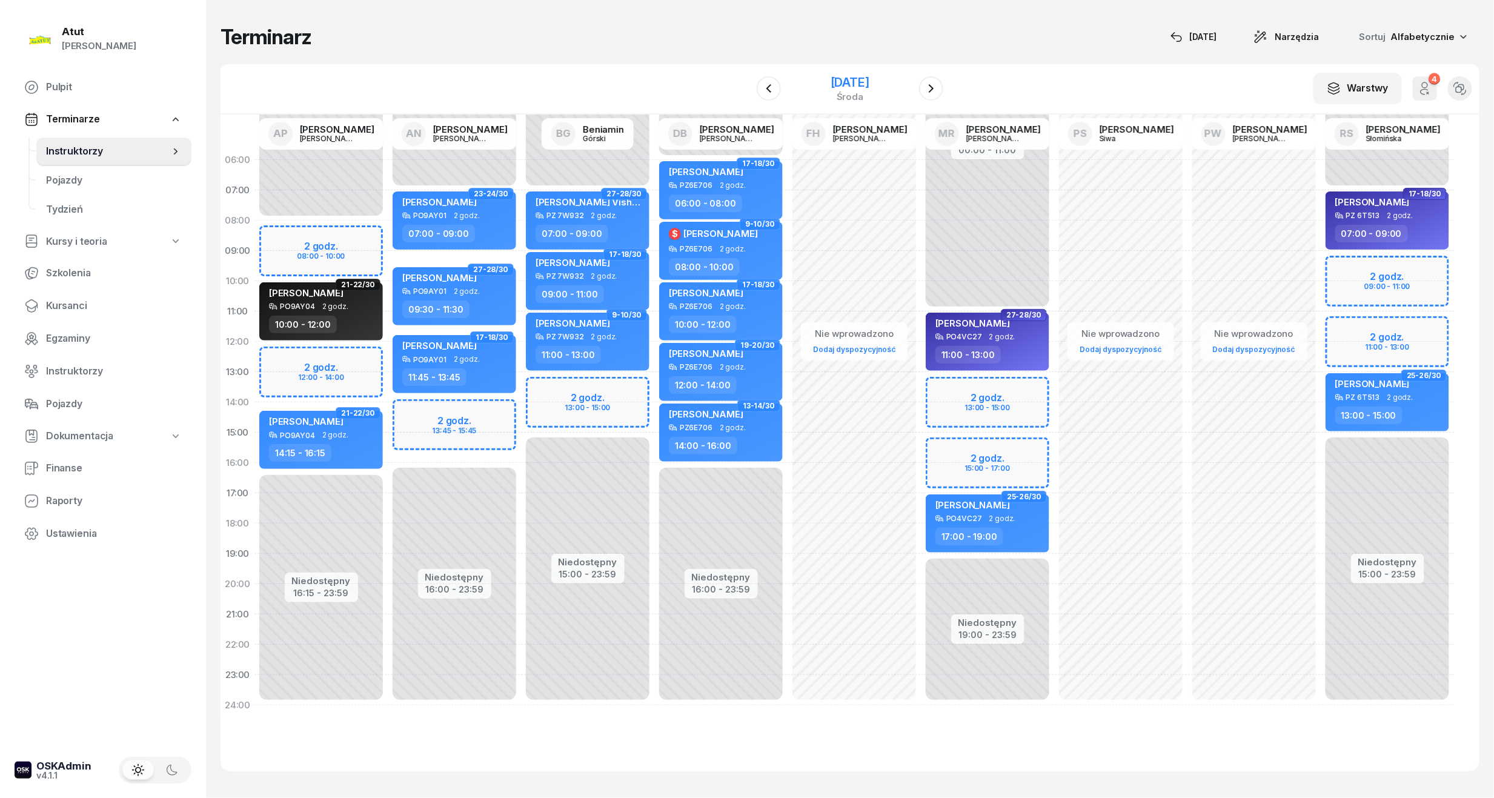
click at [869, 80] on div "[DATE]" at bounding box center [850, 82] width 39 height 12
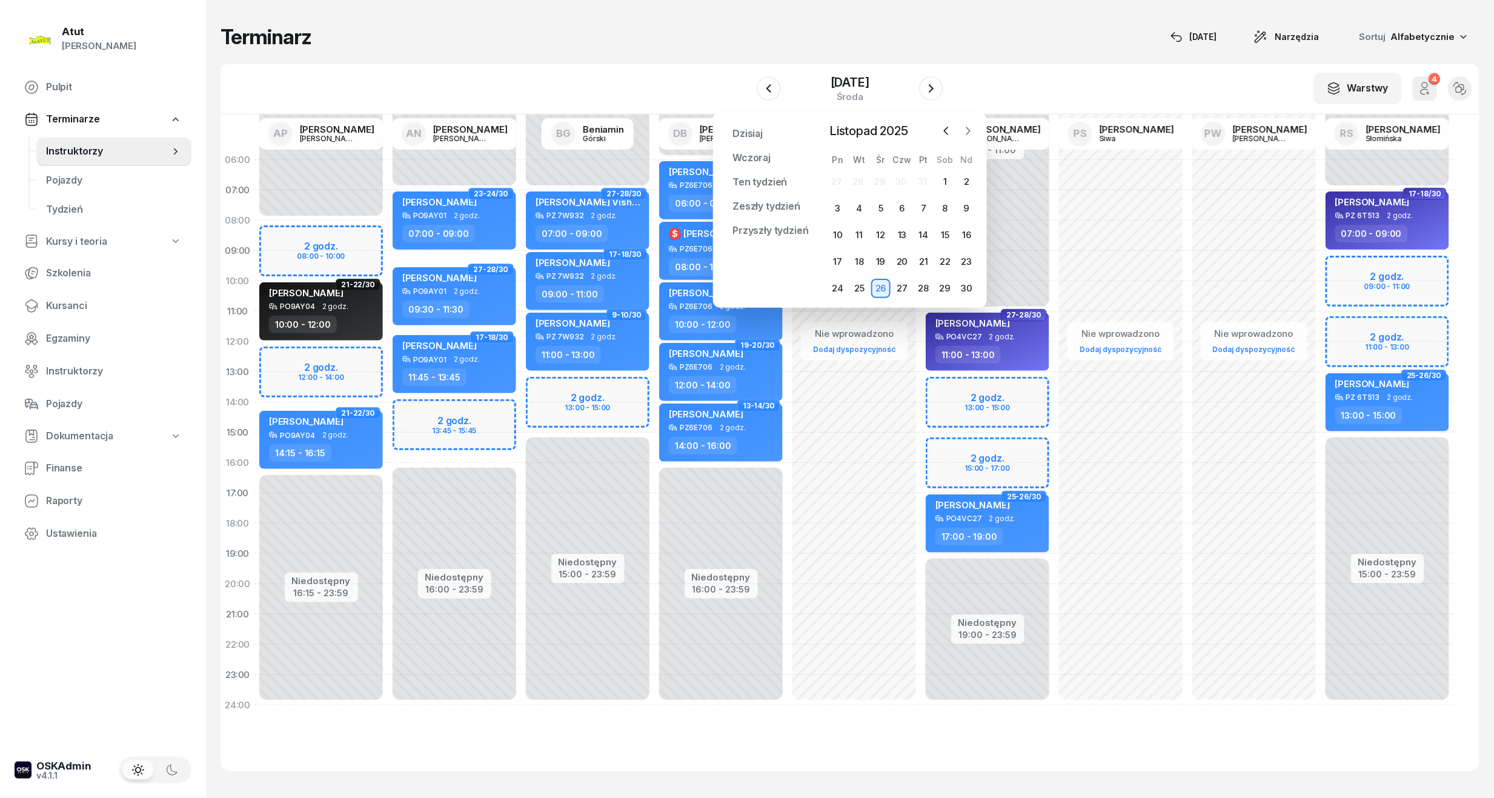
click at [960, 129] on button "button" at bounding box center [968, 131] width 18 height 18
click at [837, 180] on div "1" at bounding box center [837, 181] width 19 height 19
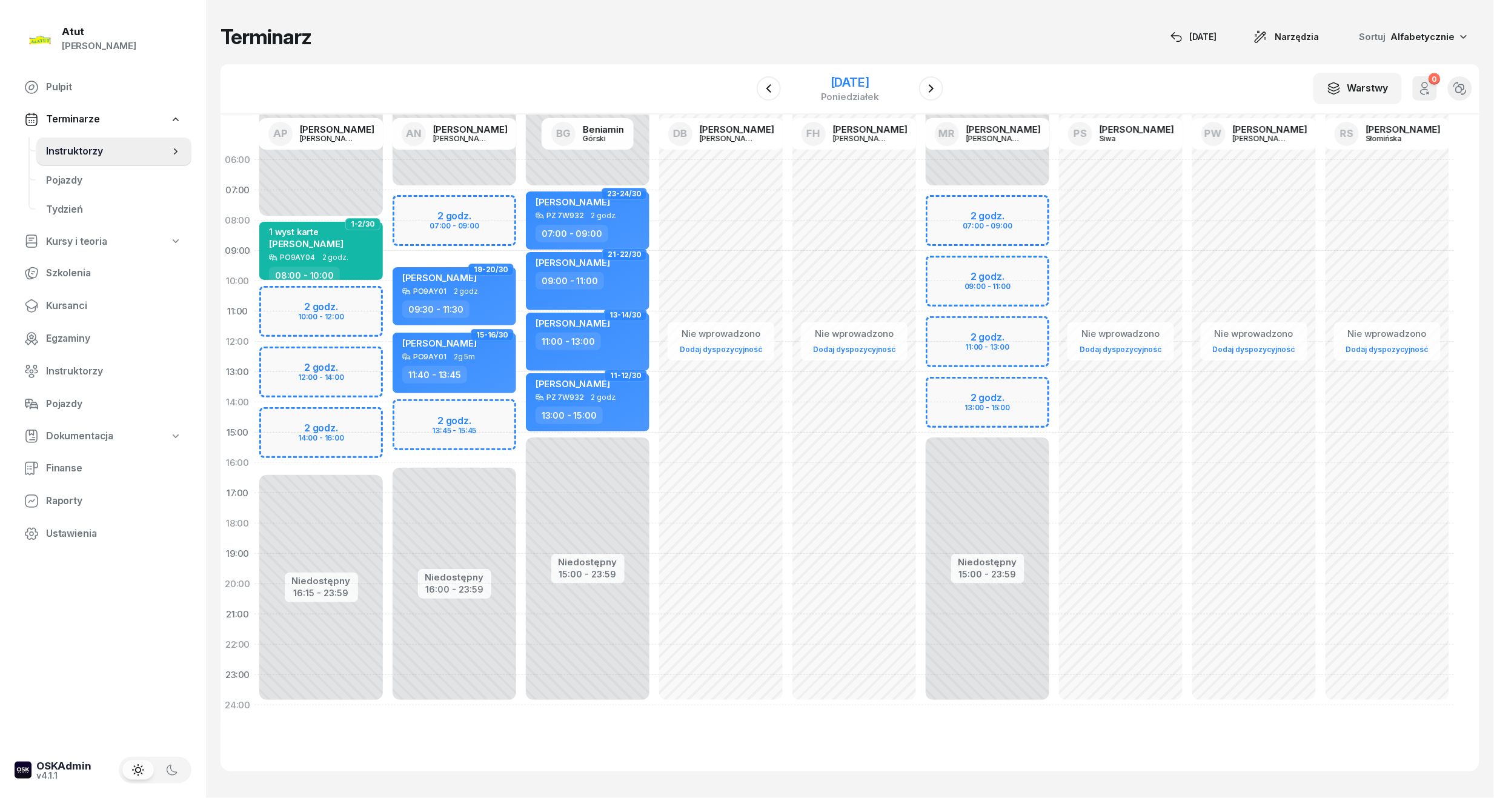
click at [854, 88] on div "[DATE]" at bounding box center [850, 82] width 58 height 12
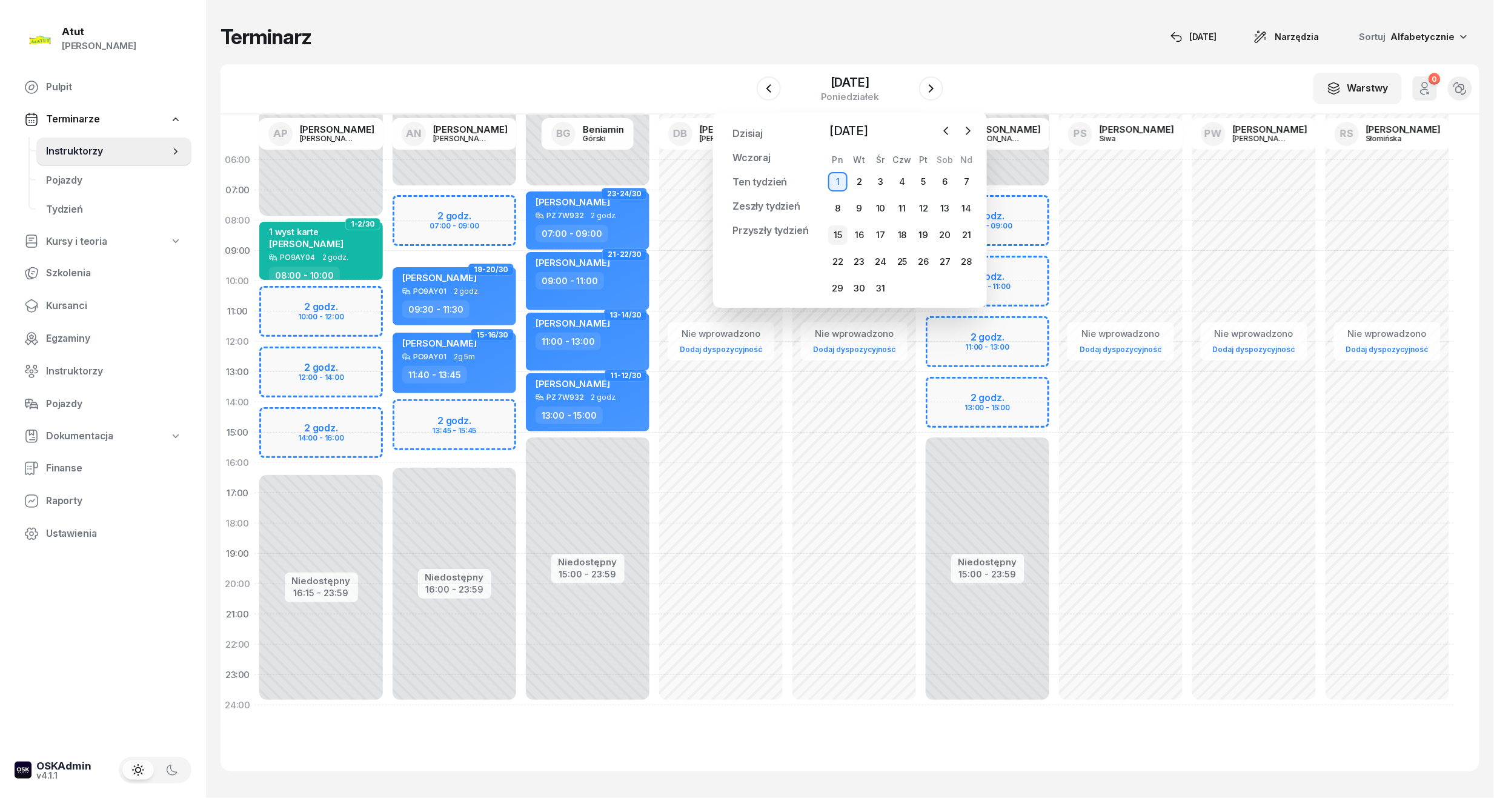
click at [843, 241] on div "15" at bounding box center [837, 234] width 19 height 19
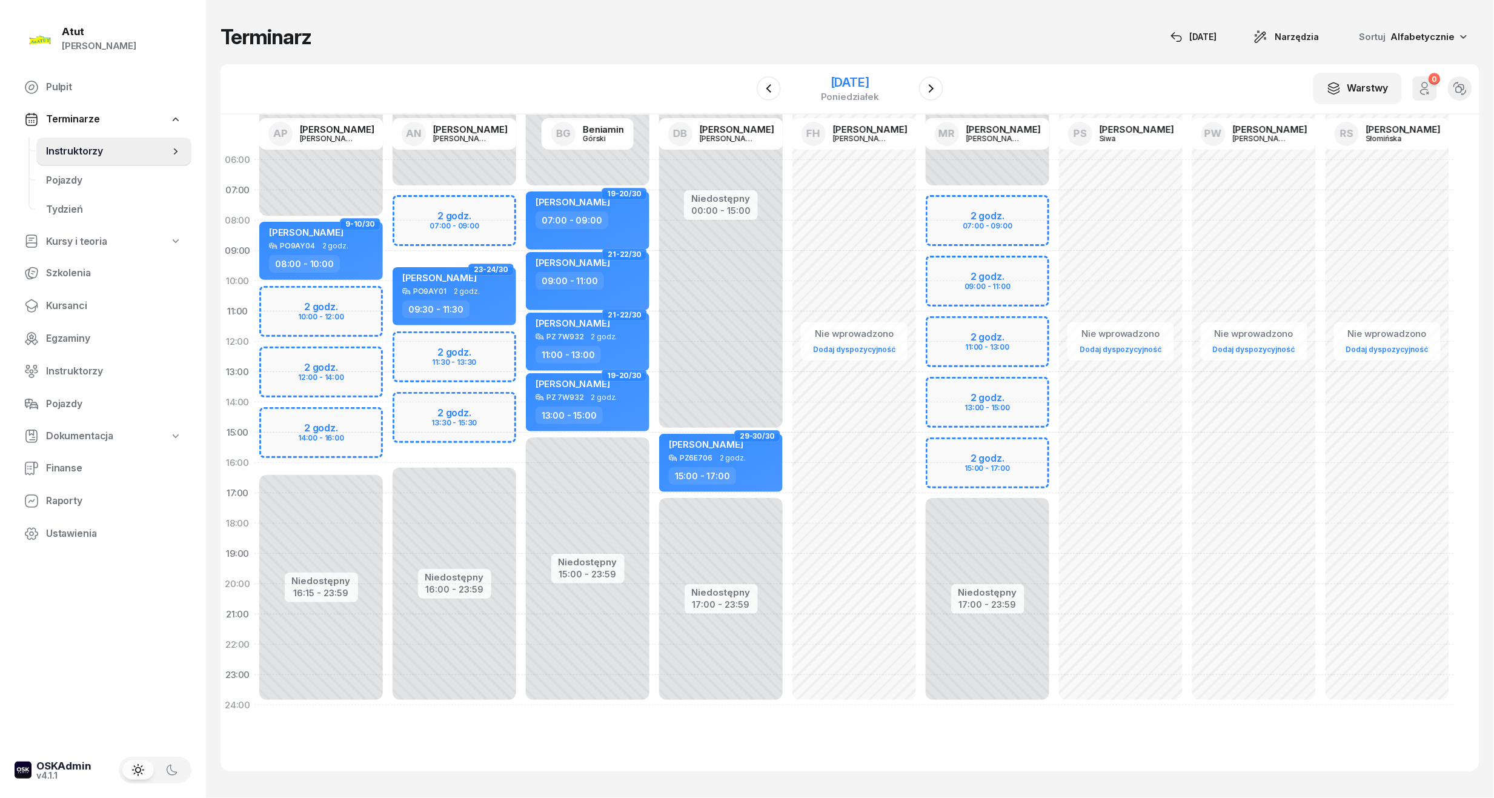
click at [865, 76] on div "[DATE]" at bounding box center [850, 82] width 58 height 12
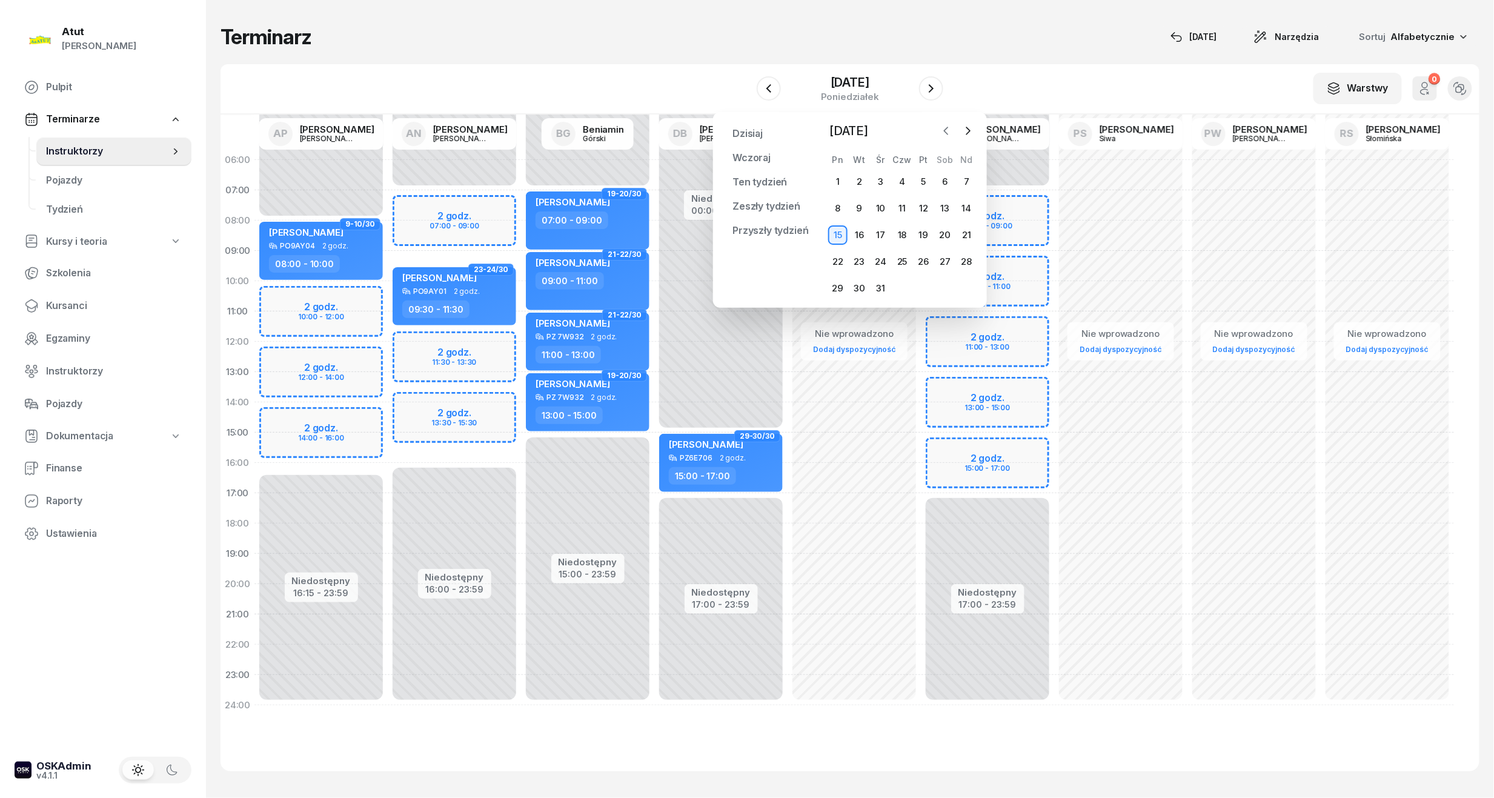
click at [951, 131] on icon "button" at bounding box center [946, 131] width 12 height 12
click at [966, 131] on icon "button" at bounding box center [968, 131] width 12 height 12
click at [863, 236] on div "16" at bounding box center [858, 234] width 19 height 19
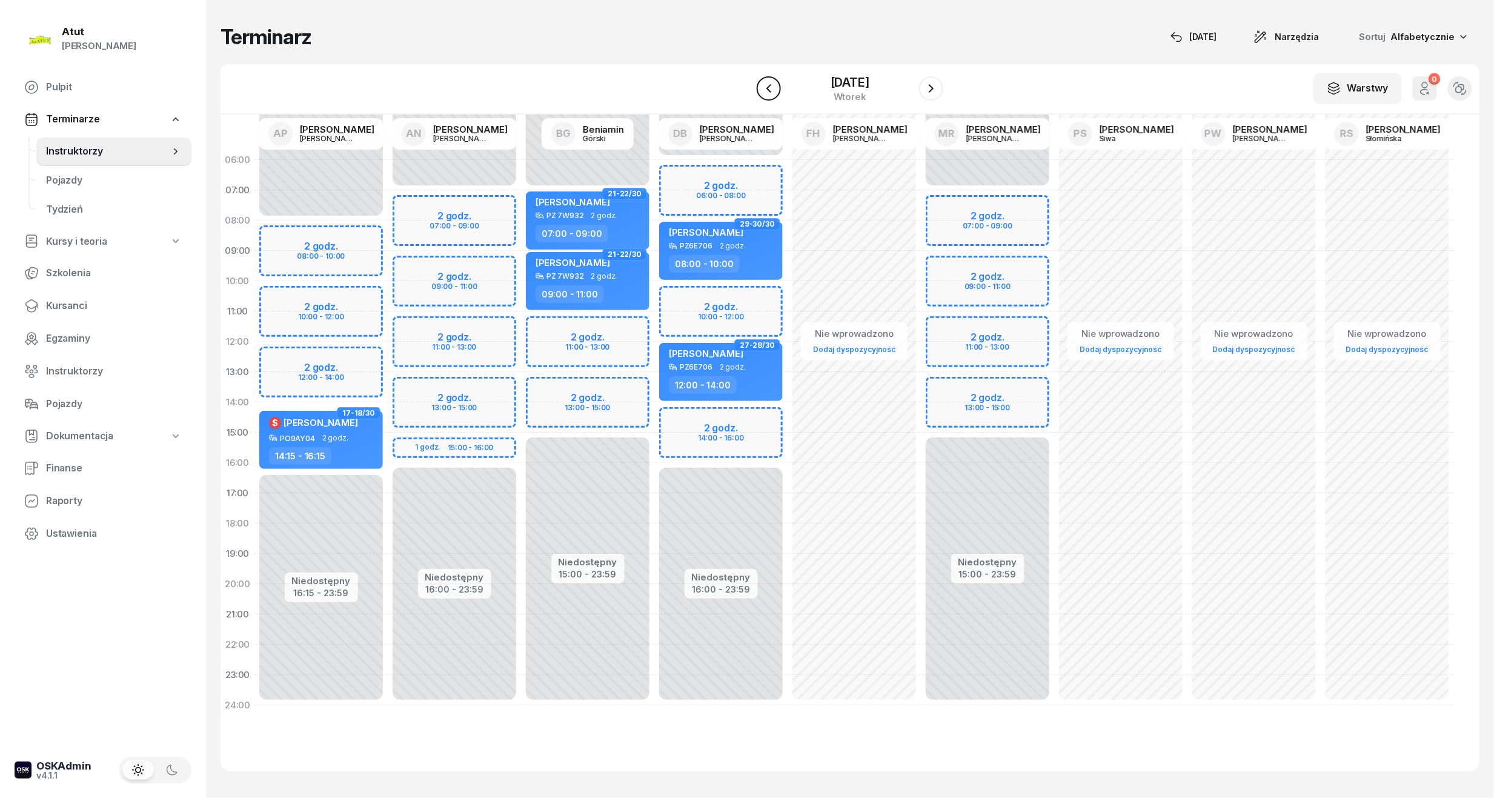
click at [774, 90] on icon "button" at bounding box center [769, 88] width 15 height 15
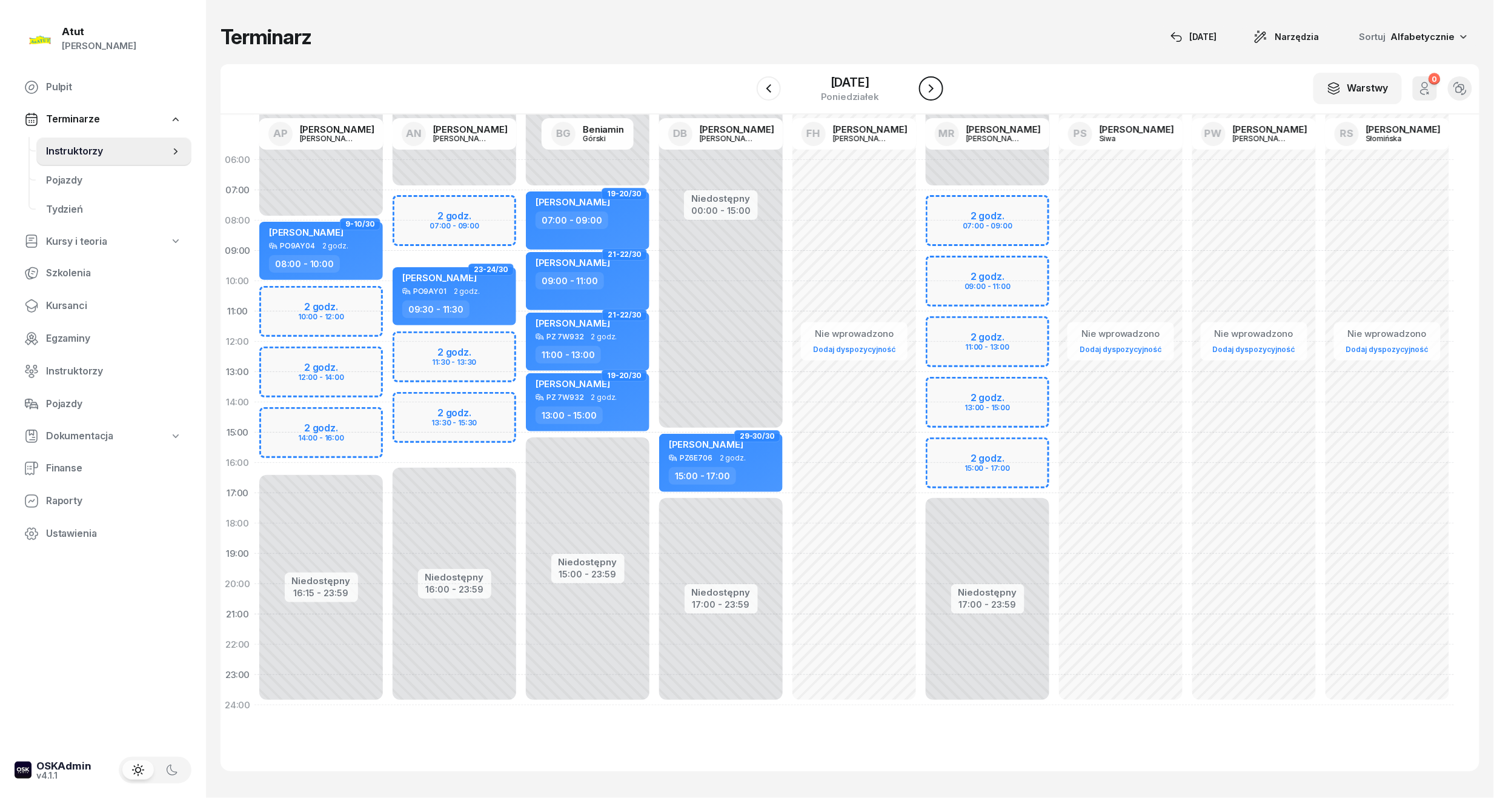
click at [929, 86] on icon "button" at bounding box center [931, 88] width 15 height 15
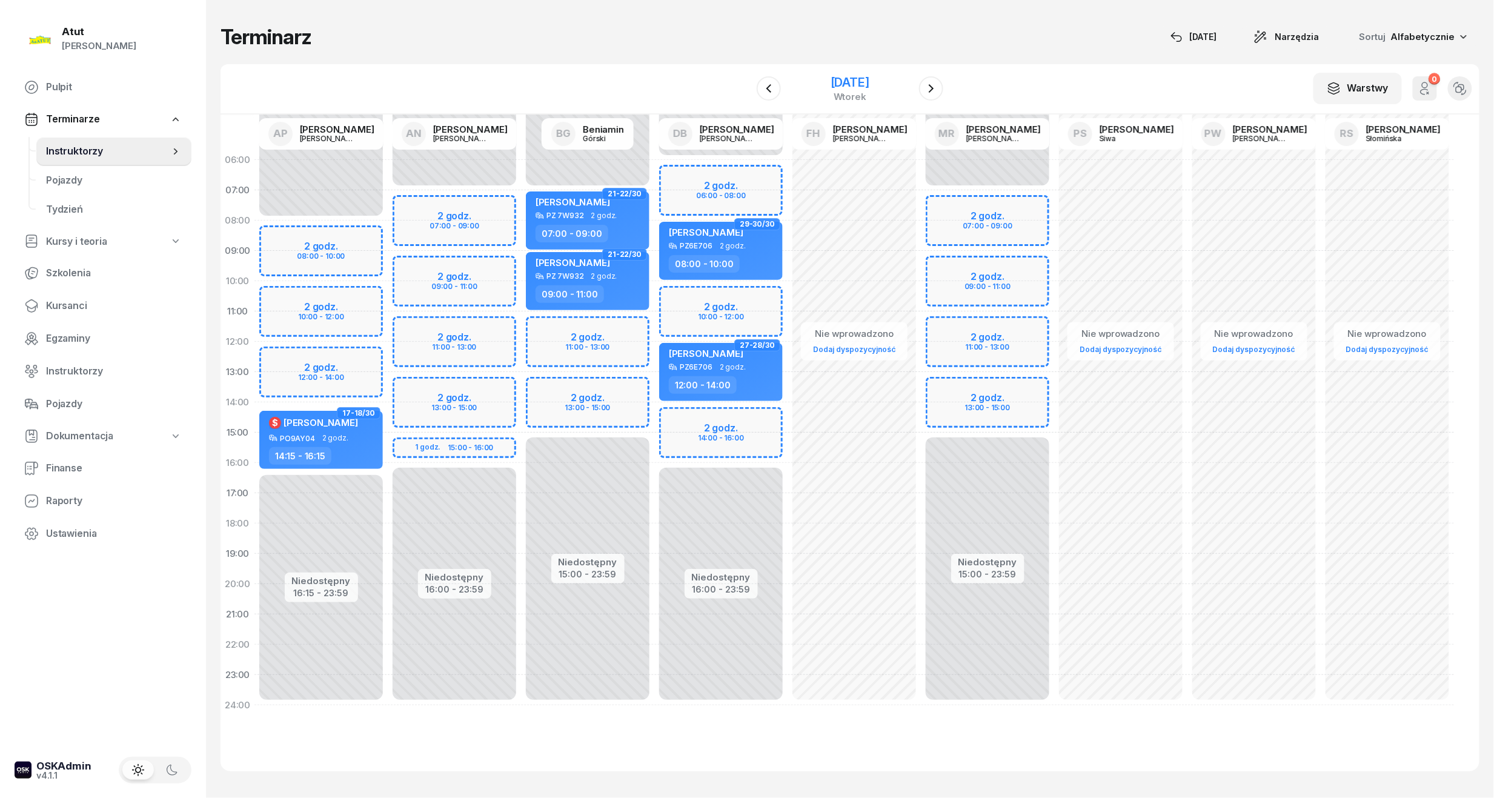
click at [846, 81] on div "[DATE]" at bounding box center [850, 82] width 39 height 12
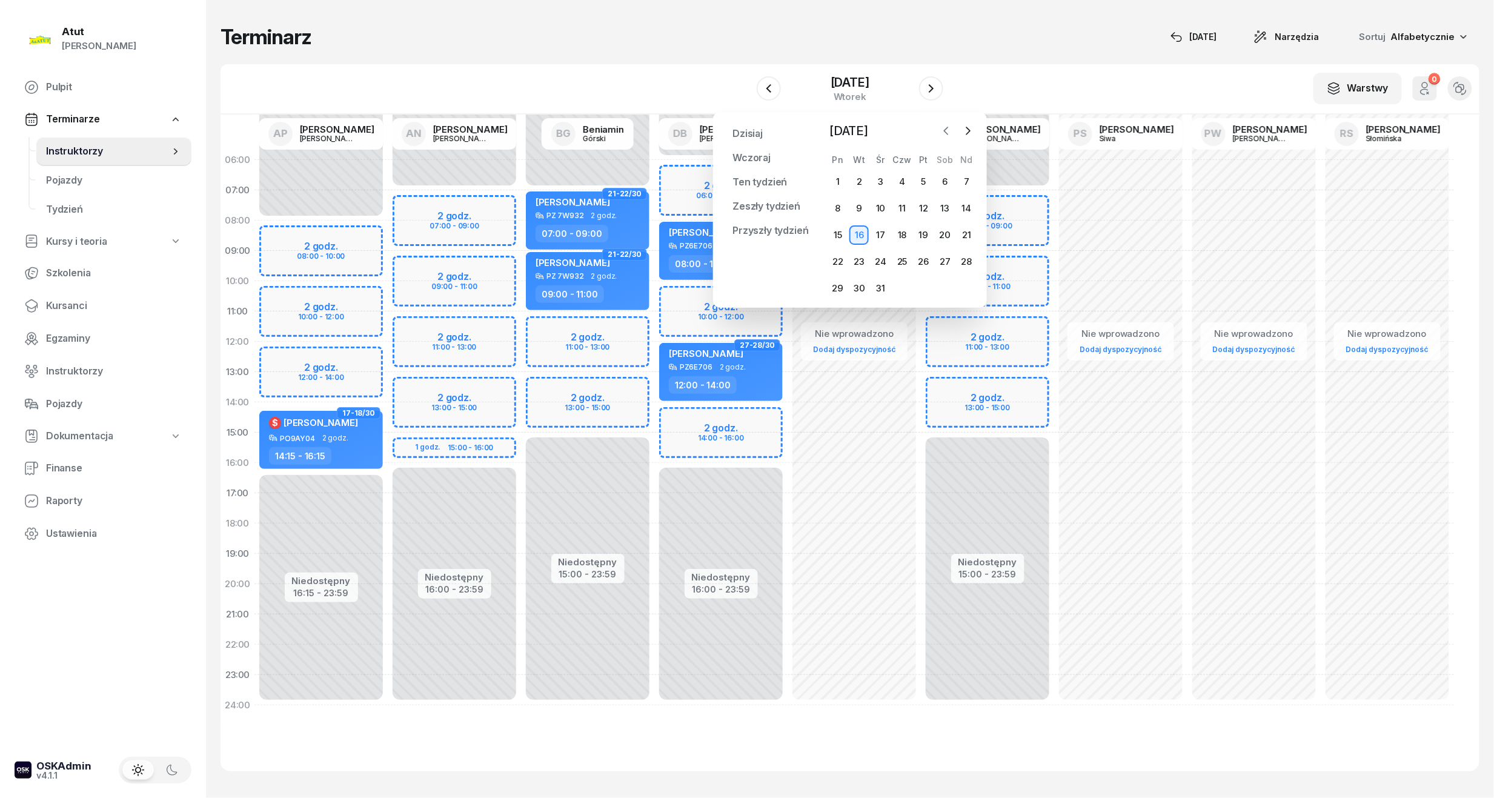
click at [950, 130] on icon "button" at bounding box center [946, 131] width 12 height 12
click at [839, 255] on div "17" at bounding box center [837, 261] width 19 height 19
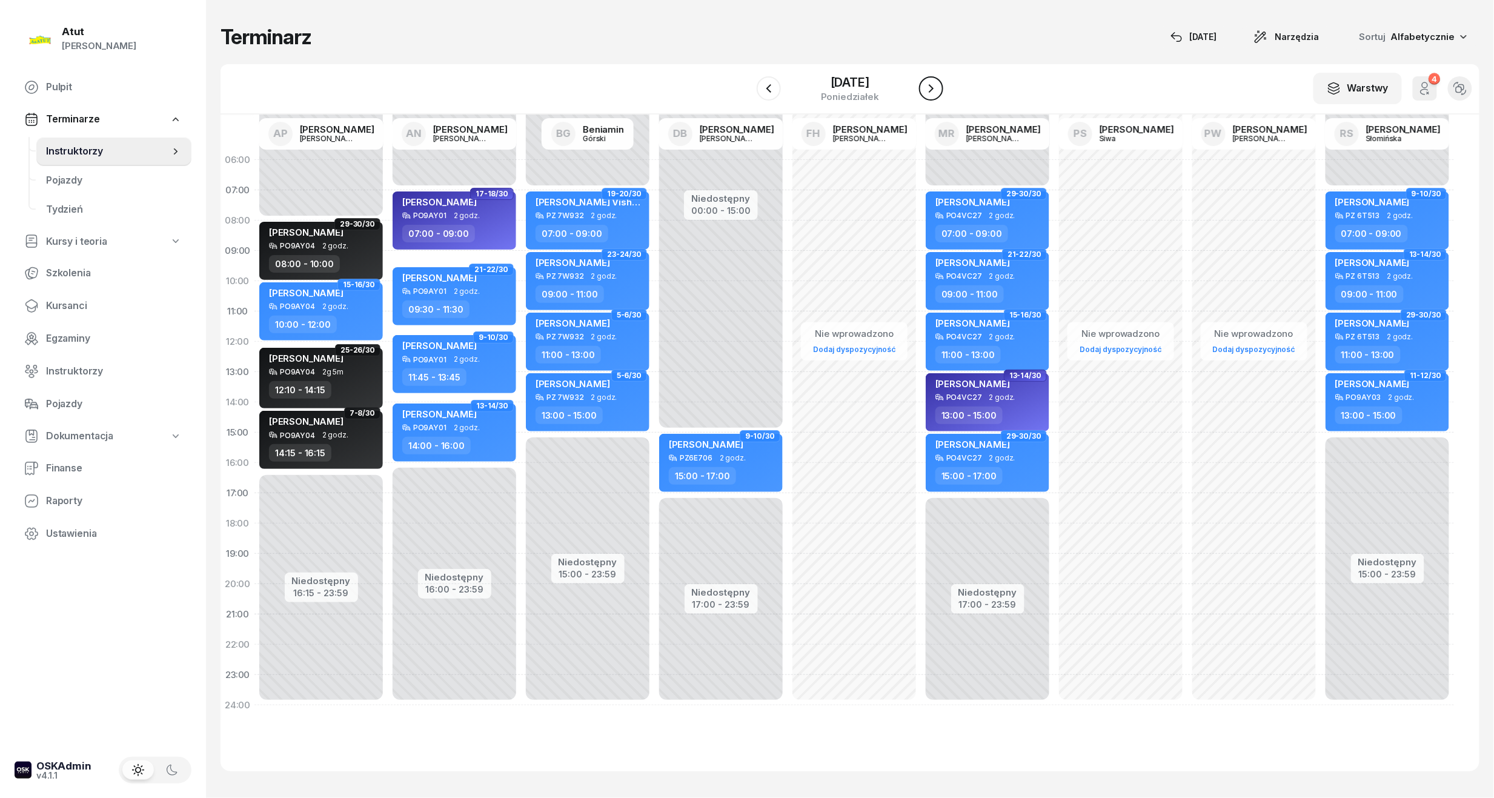
click at [938, 87] on icon "button" at bounding box center [931, 88] width 15 height 15
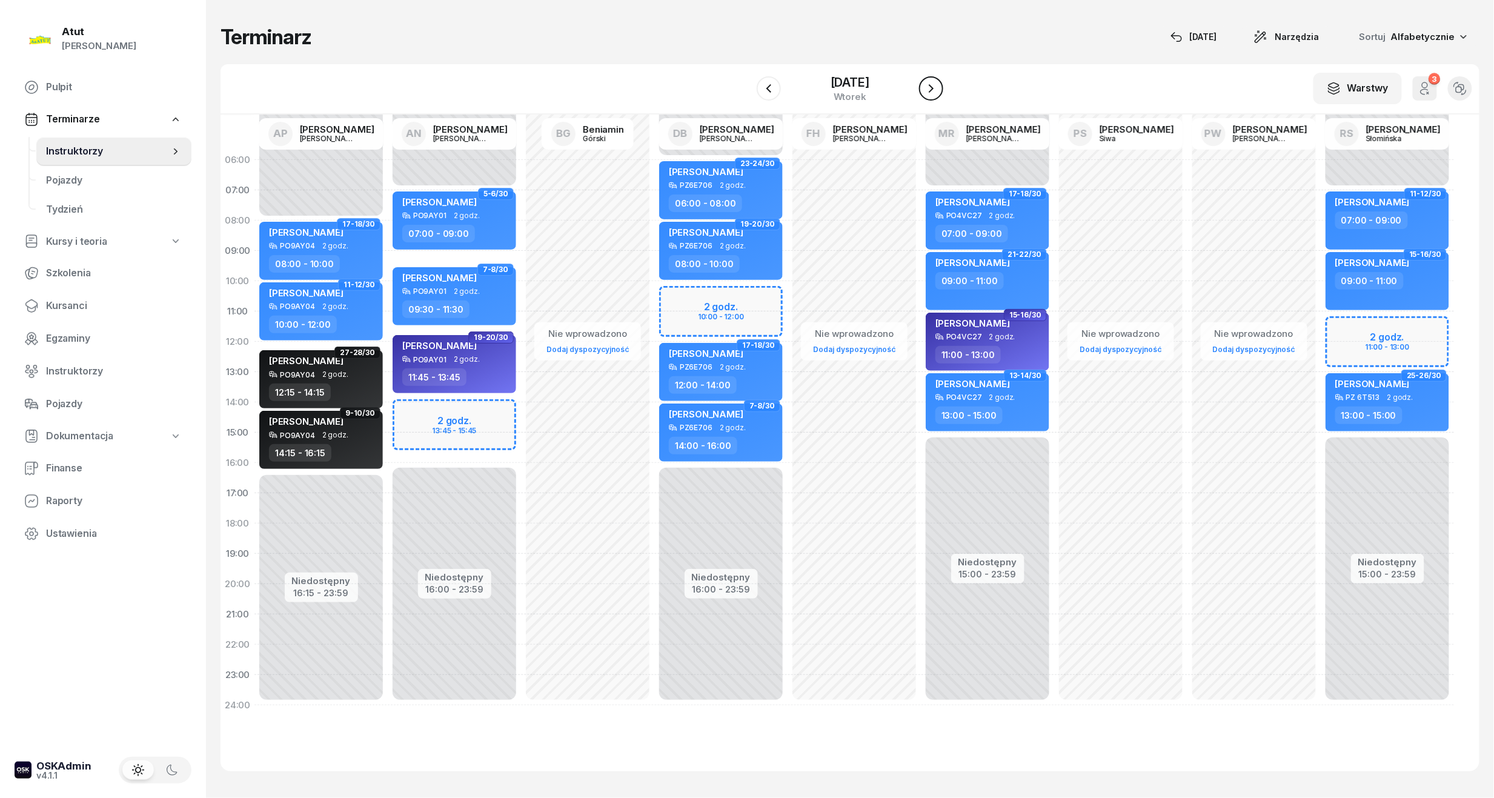
click at [938, 87] on icon "button" at bounding box center [931, 88] width 15 height 15
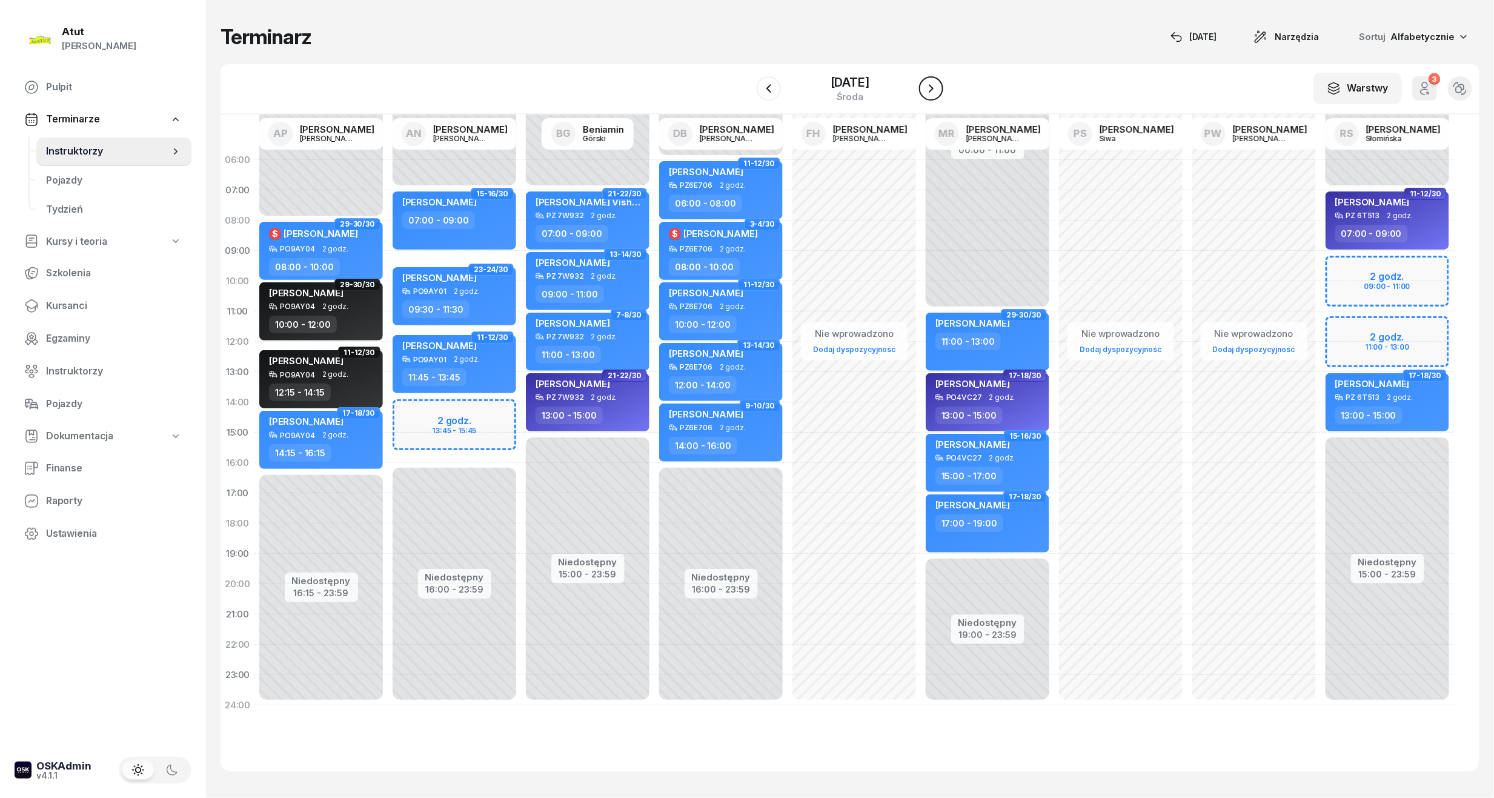
click at [938, 87] on icon "button" at bounding box center [931, 88] width 15 height 15
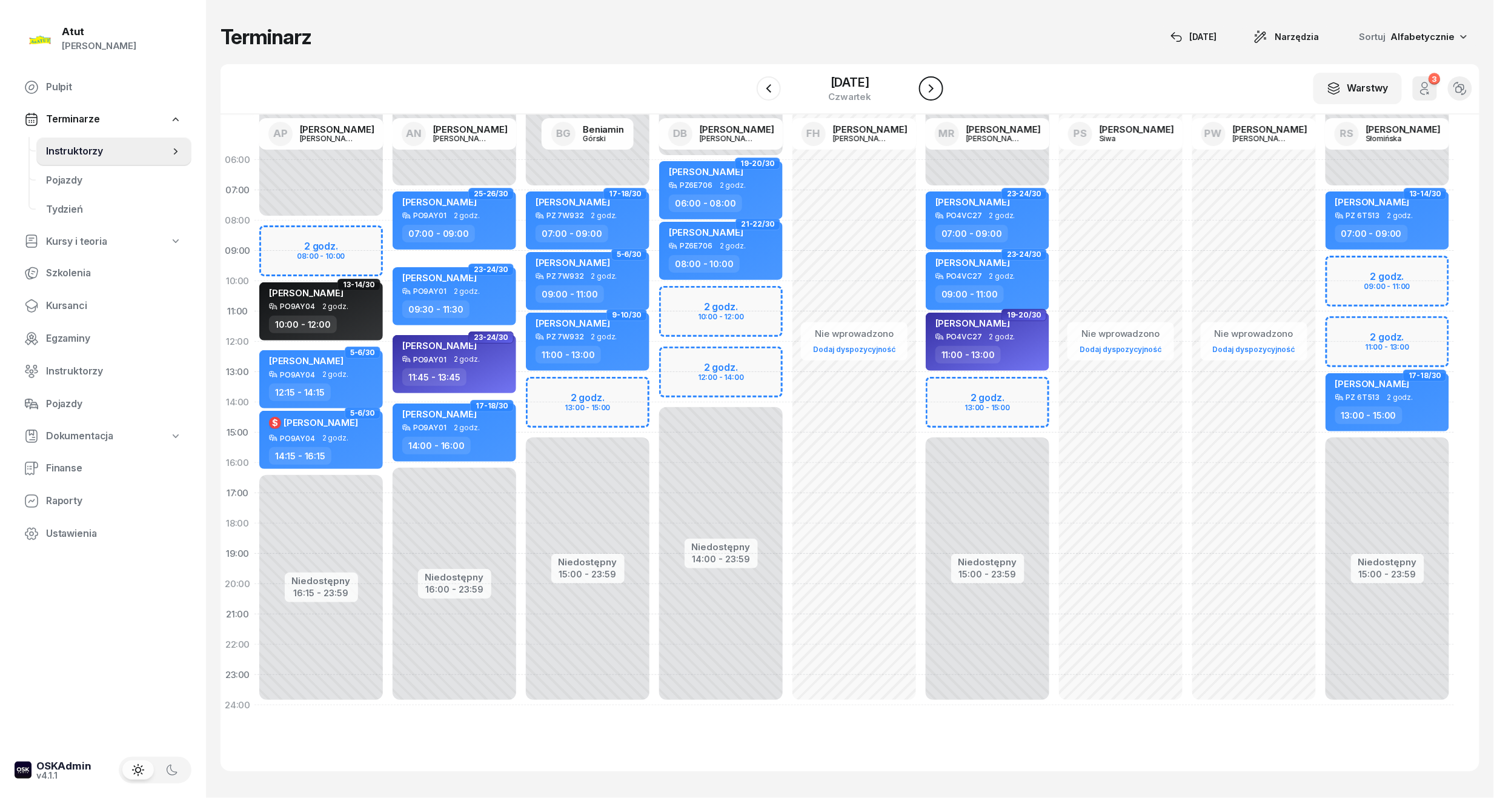
click at [938, 87] on icon "button" at bounding box center [931, 88] width 15 height 15
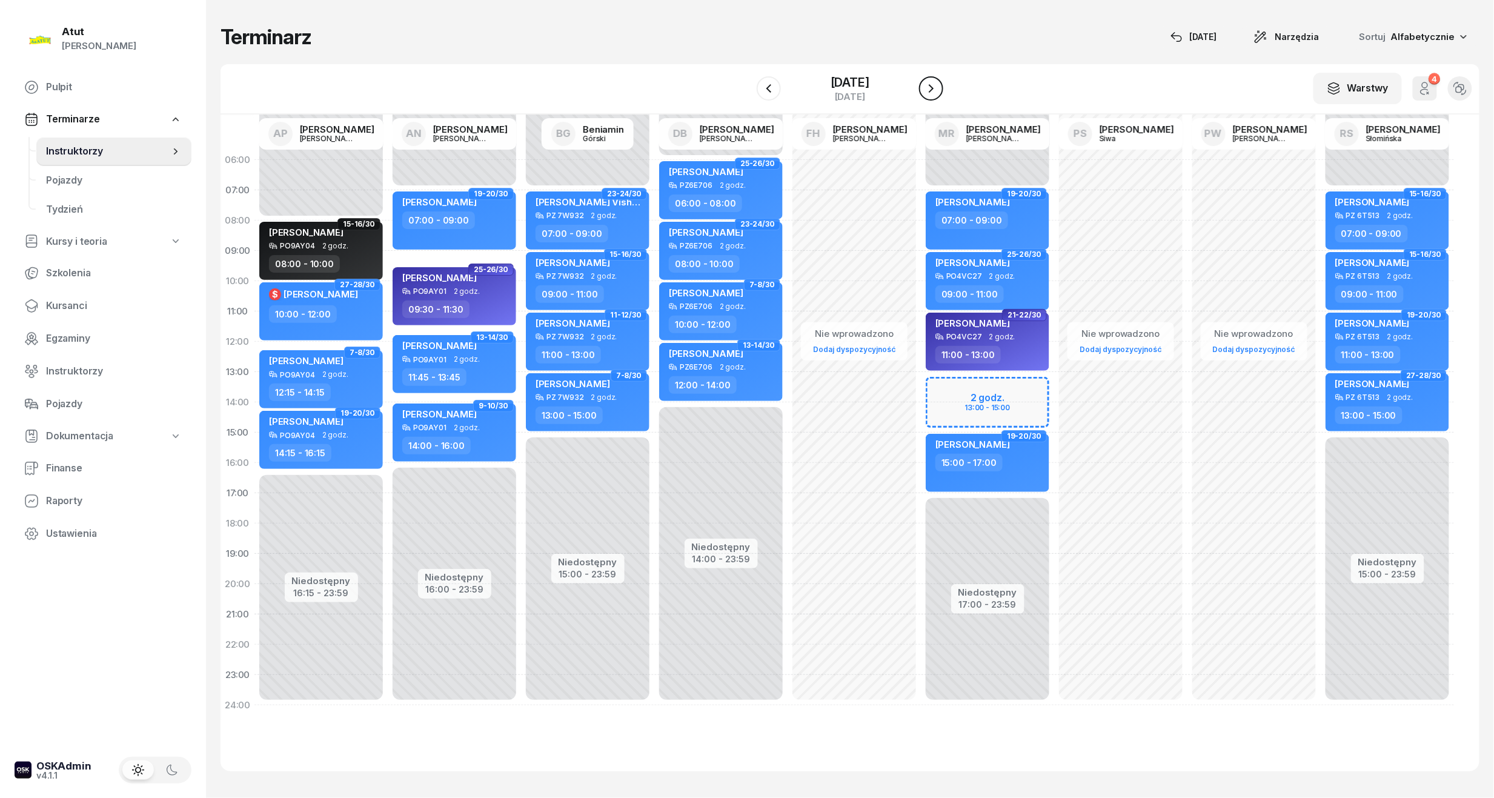
click at [938, 87] on icon "button" at bounding box center [931, 88] width 15 height 15
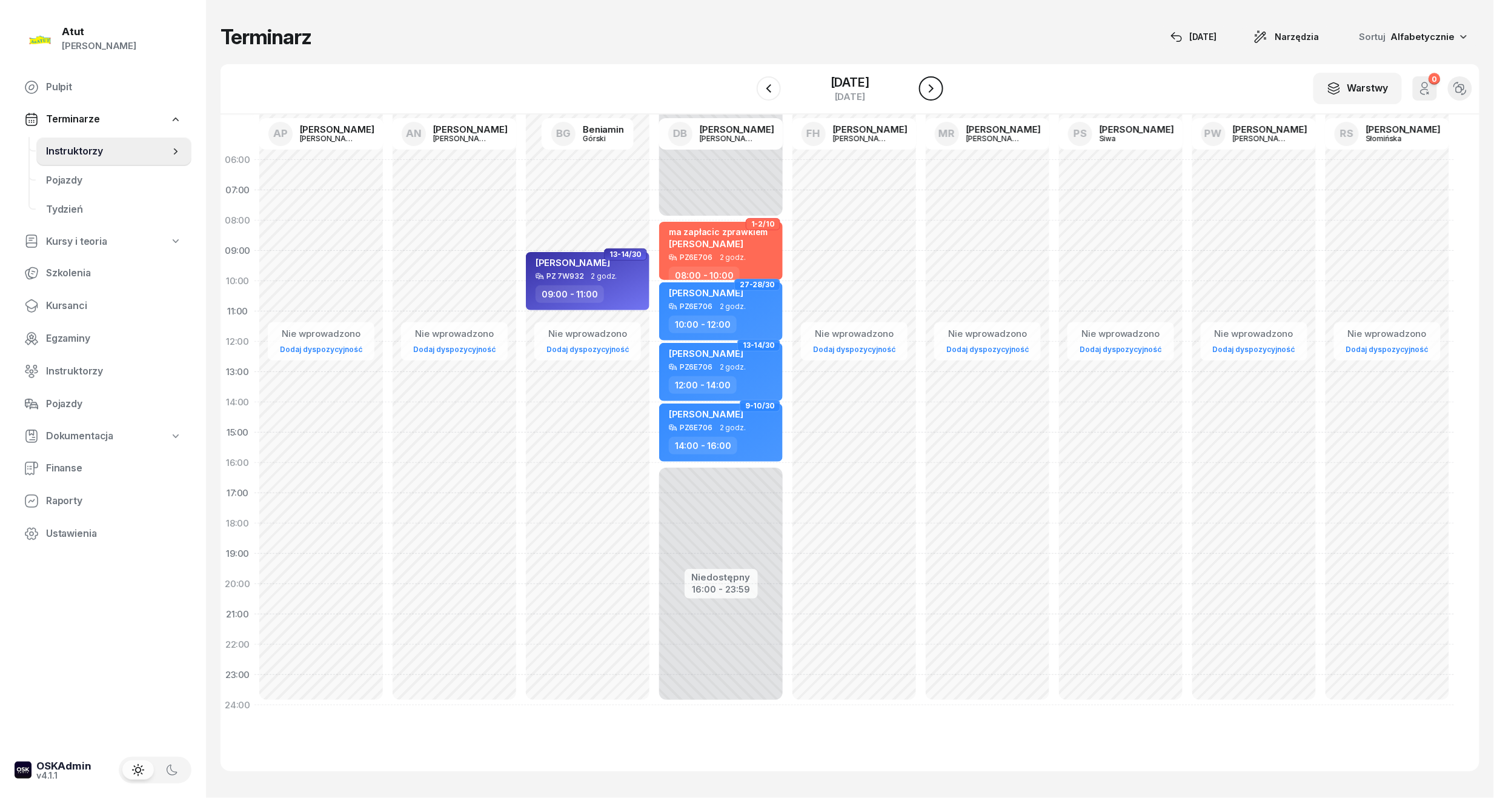
click at [938, 87] on icon "button" at bounding box center [931, 88] width 15 height 15
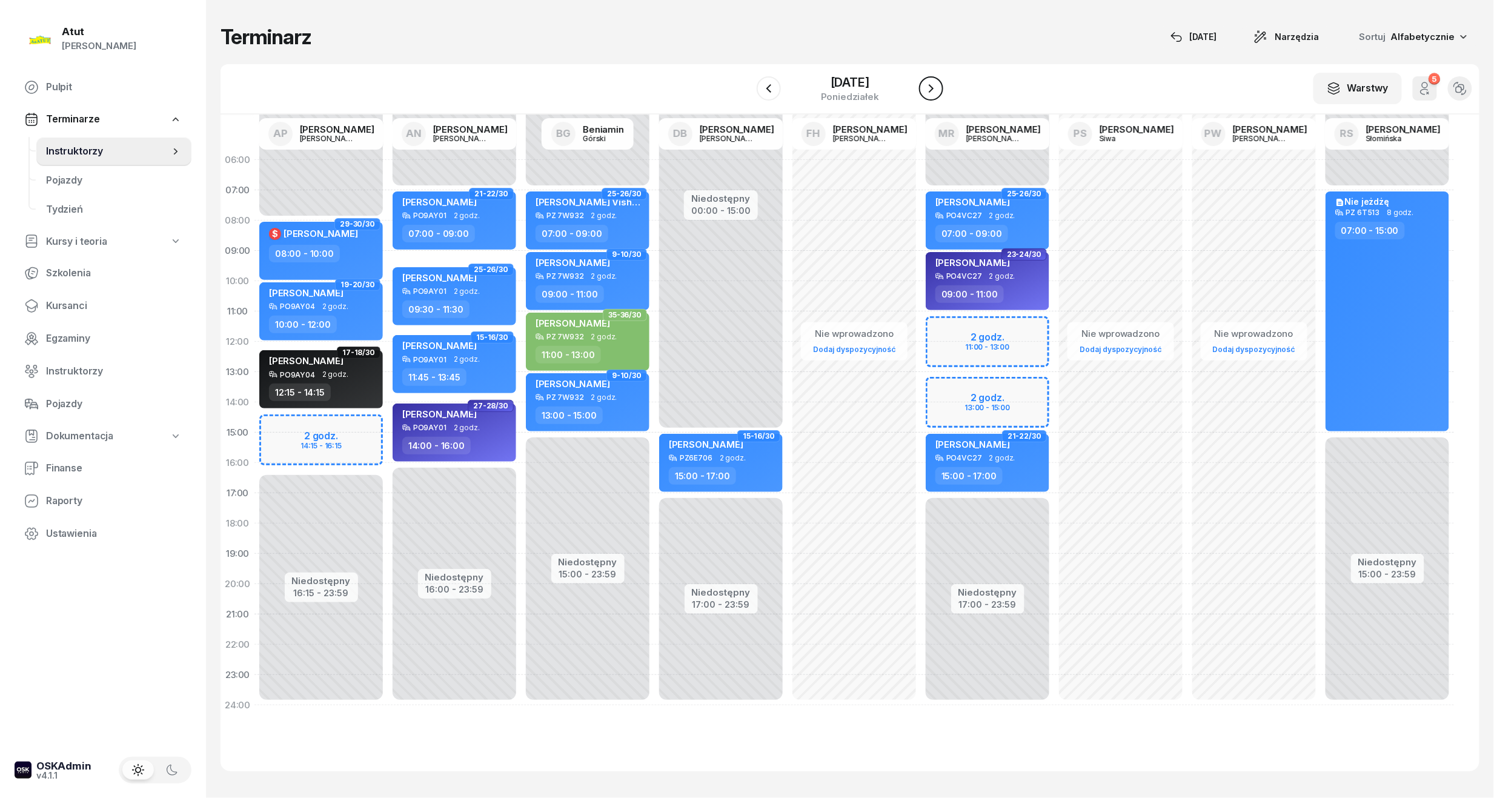
click at [938, 88] on icon "button" at bounding box center [931, 88] width 15 height 15
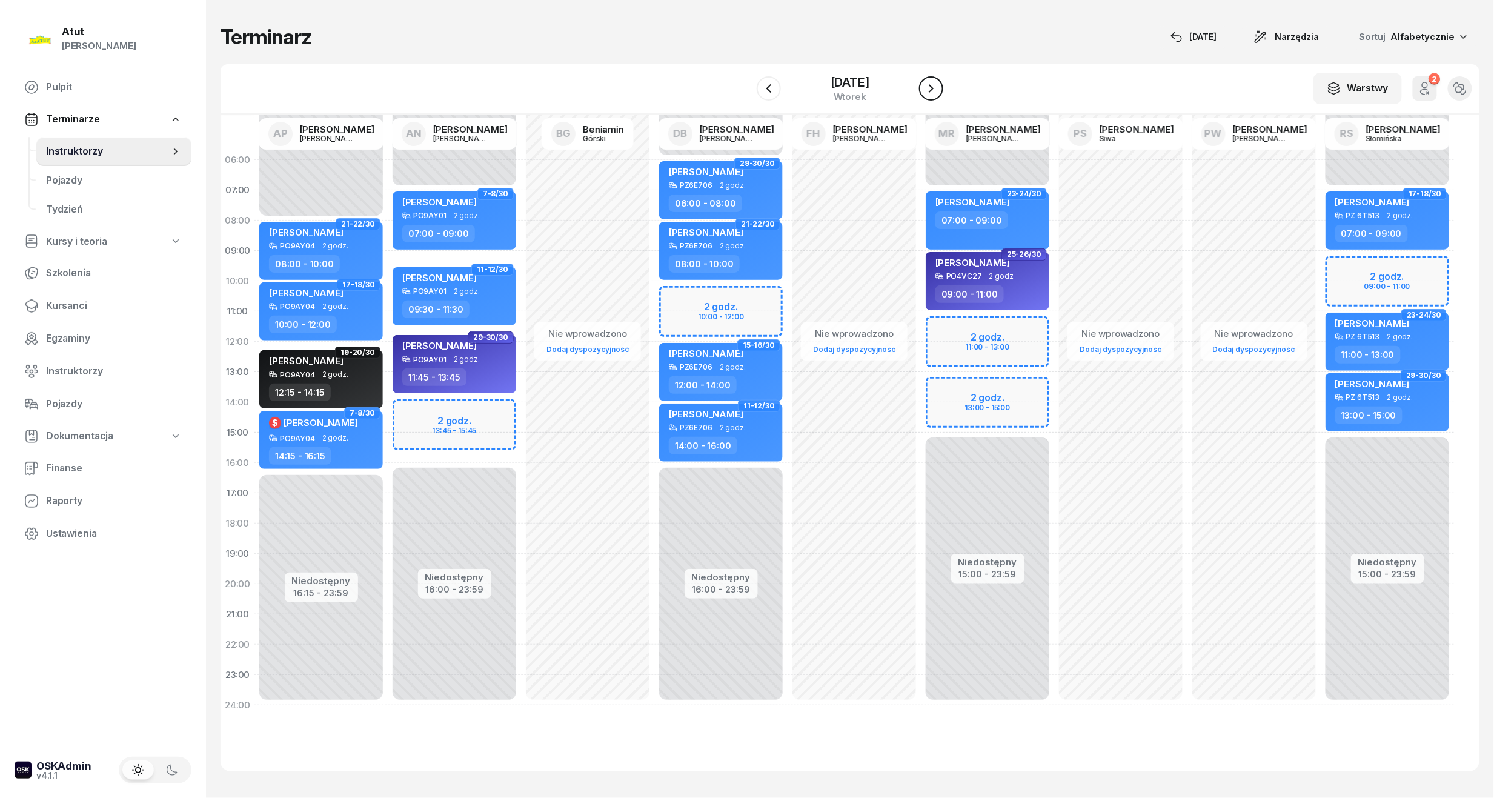
click at [936, 85] on icon "button" at bounding box center [931, 88] width 15 height 15
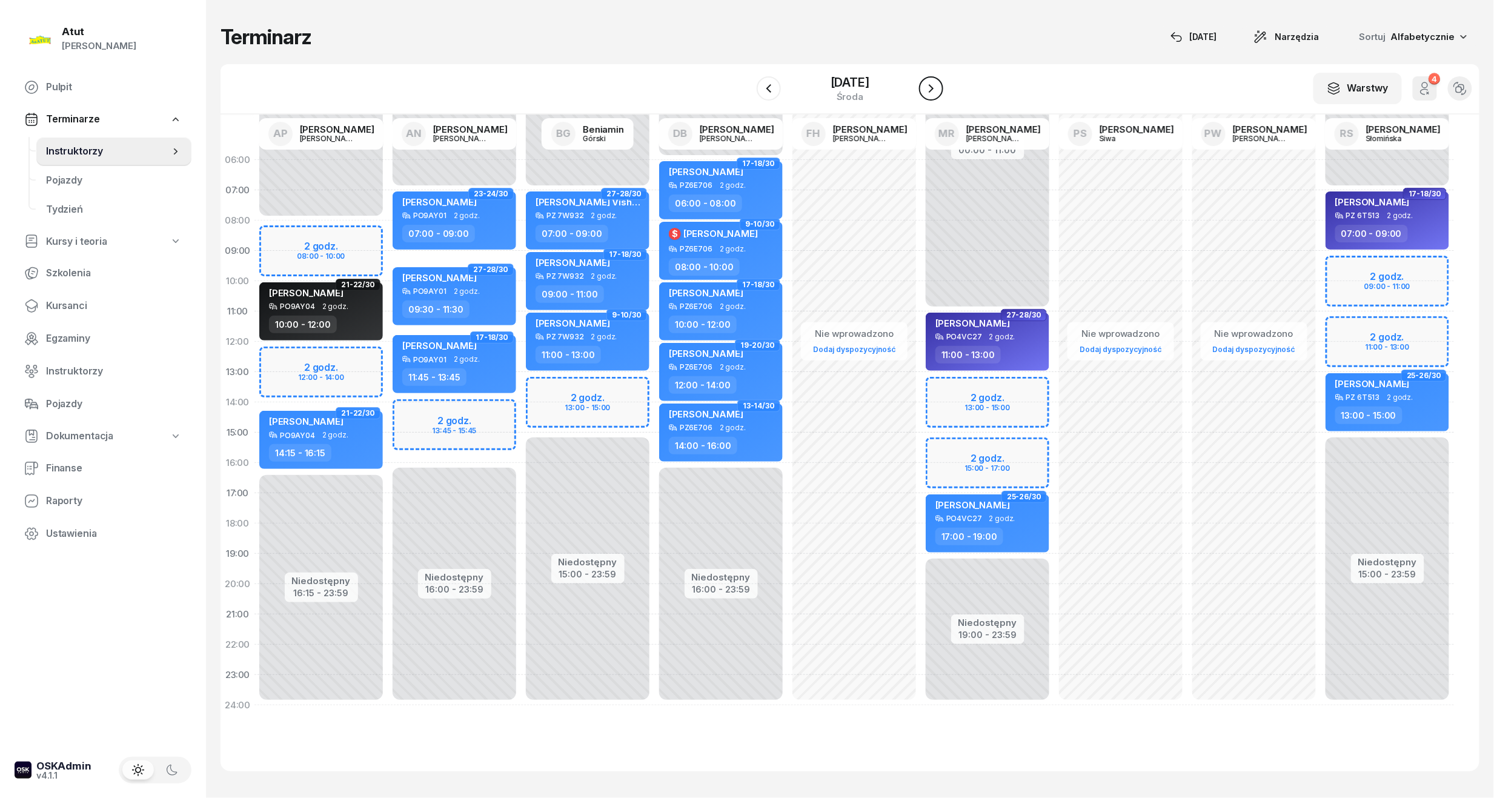
click at [936, 85] on icon "button" at bounding box center [931, 88] width 15 height 15
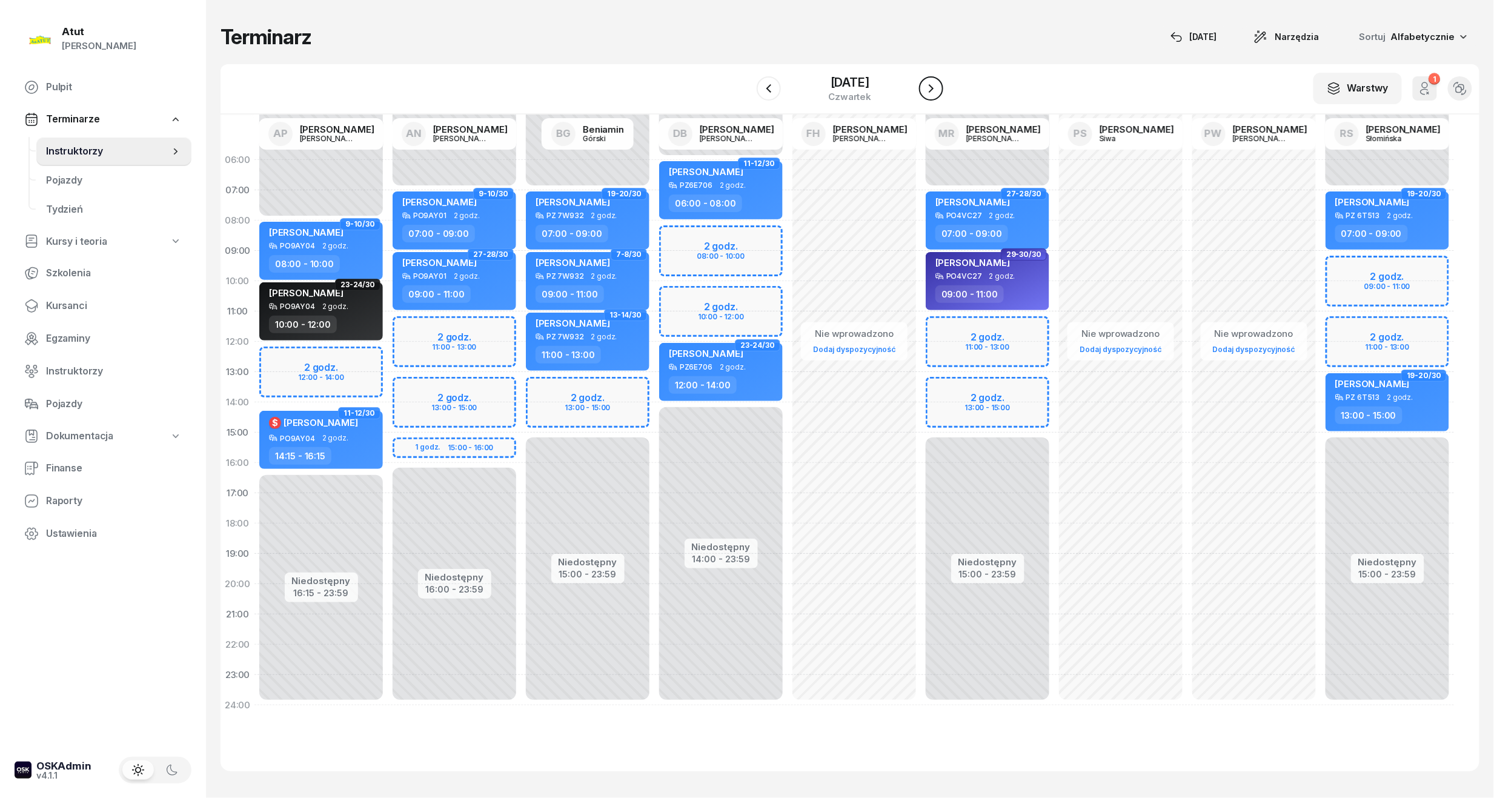
click at [938, 92] on icon "button" at bounding box center [931, 88] width 15 height 15
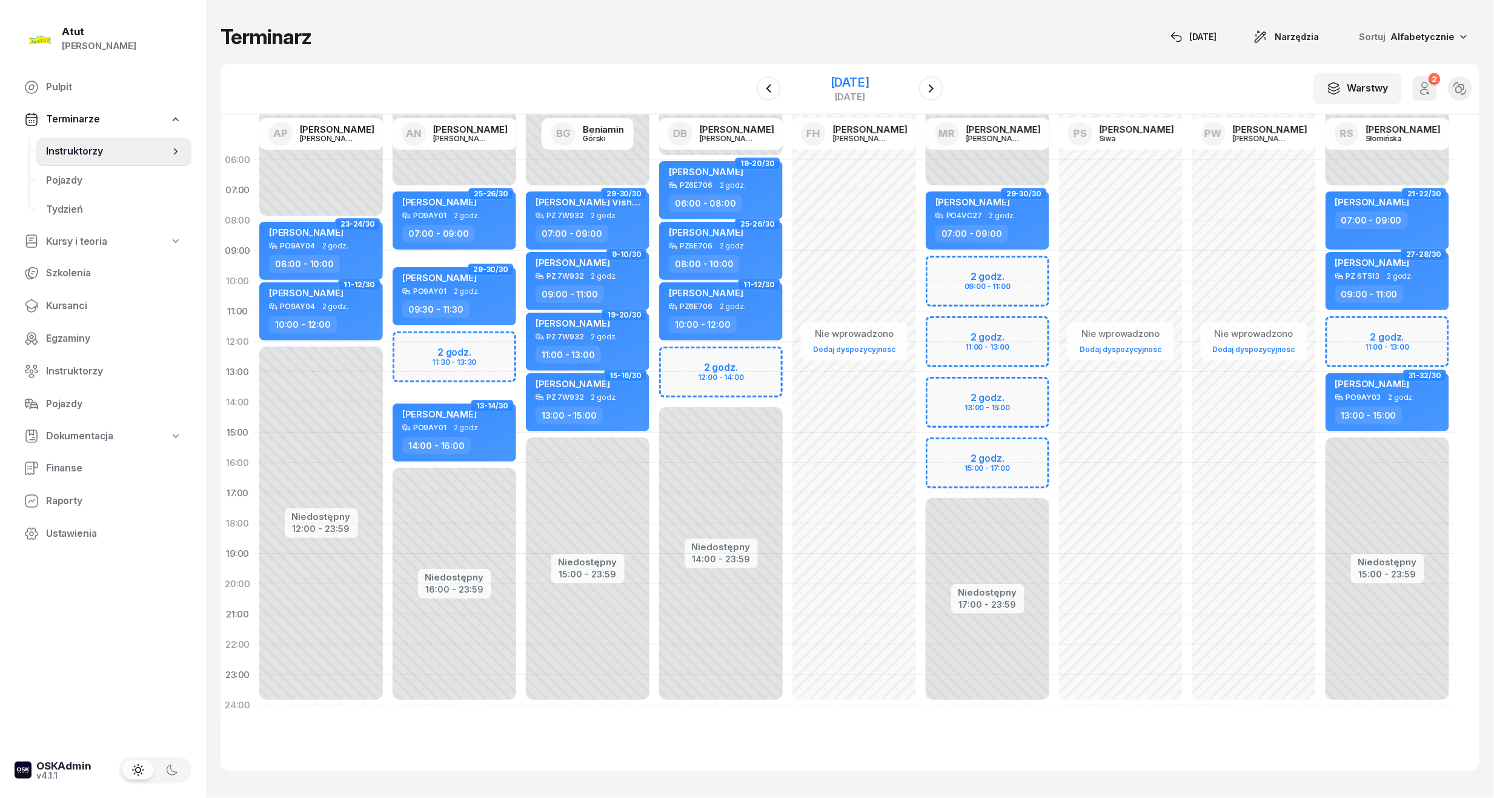
click at [863, 82] on div "[DATE]" at bounding box center [850, 82] width 39 height 12
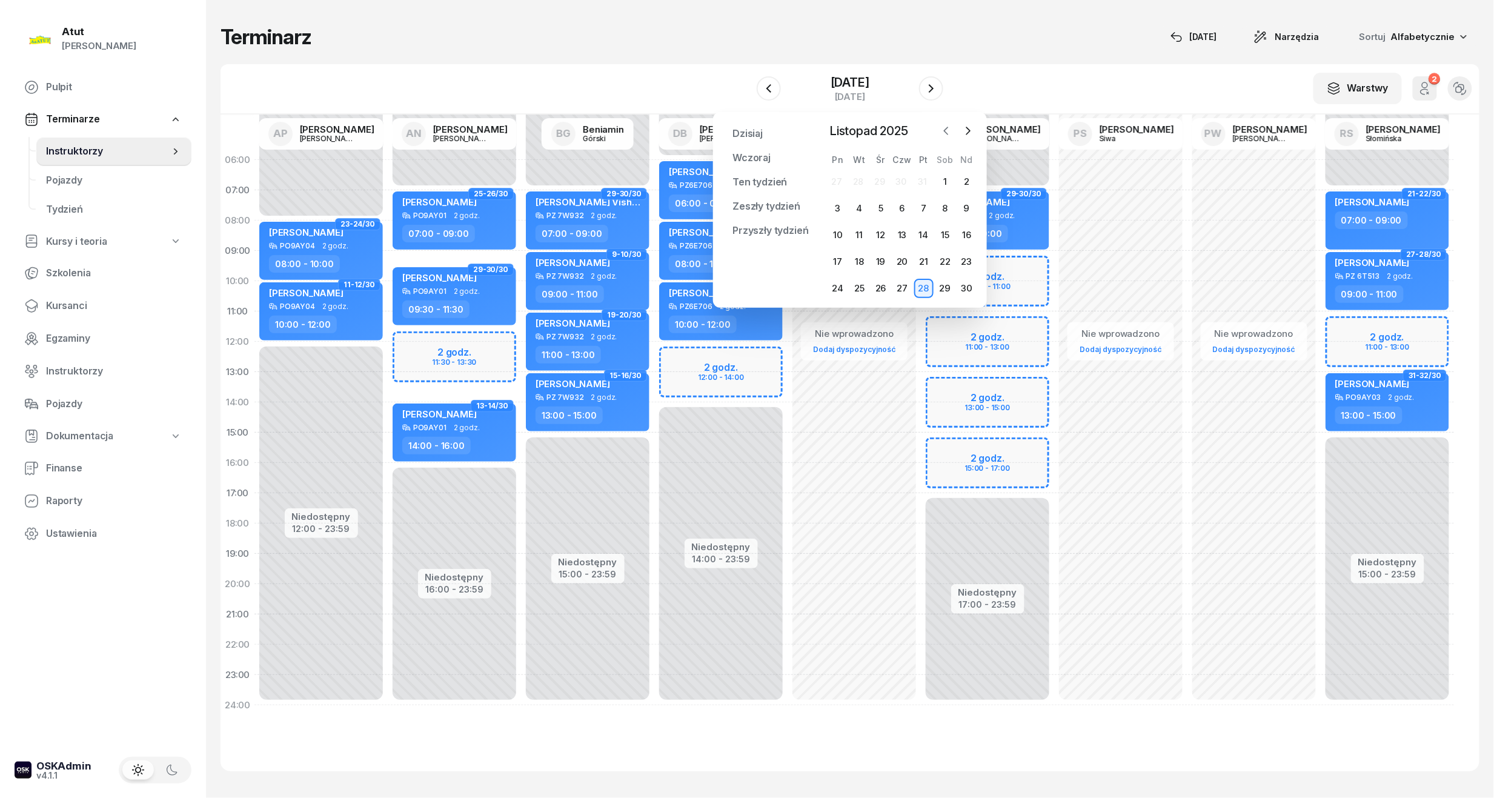
drag, startPoint x: 968, startPoint y: 128, endPoint x: 955, endPoint y: 132, distance: 13.2
click at [967, 127] on icon "button" at bounding box center [969, 130] width 4 height 7
click at [945, 185] on div "6" at bounding box center [944, 181] width 19 height 19
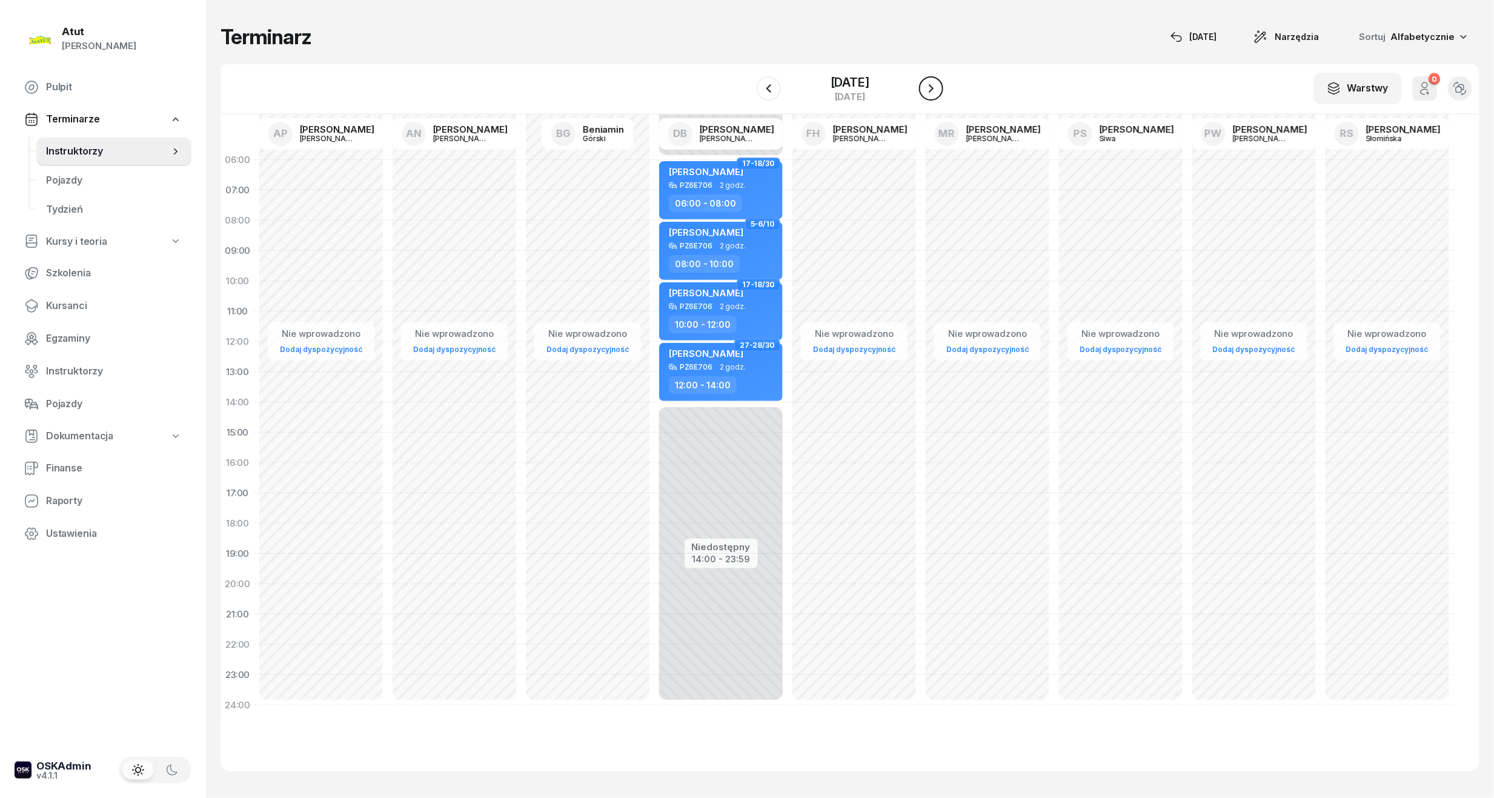
click at [928, 90] on icon "button" at bounding box center [931, 88] width 15 height 15
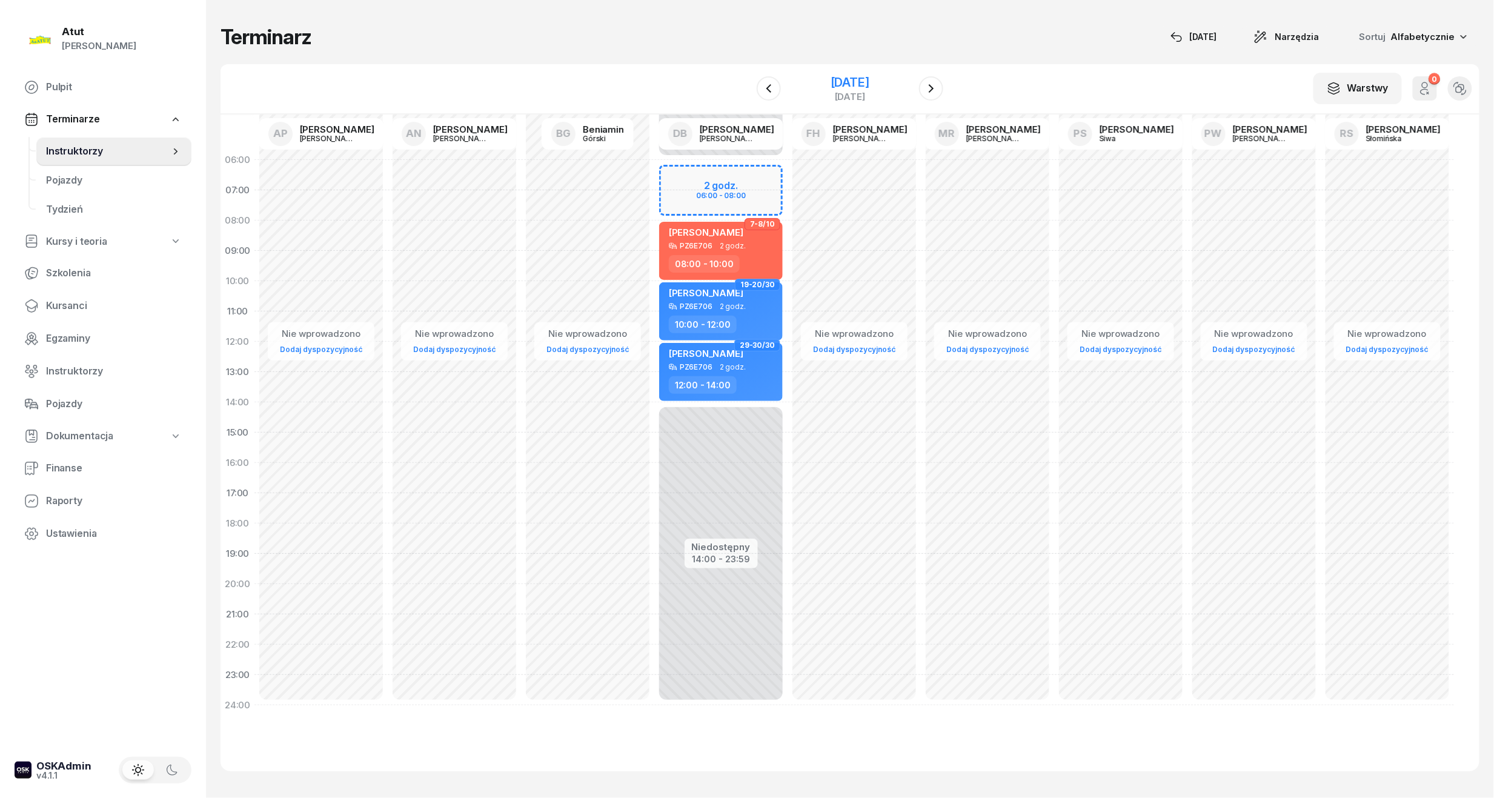
click at [846, 76] on div "[DATE]" at bounding box center [850, 82] width 39 height 12
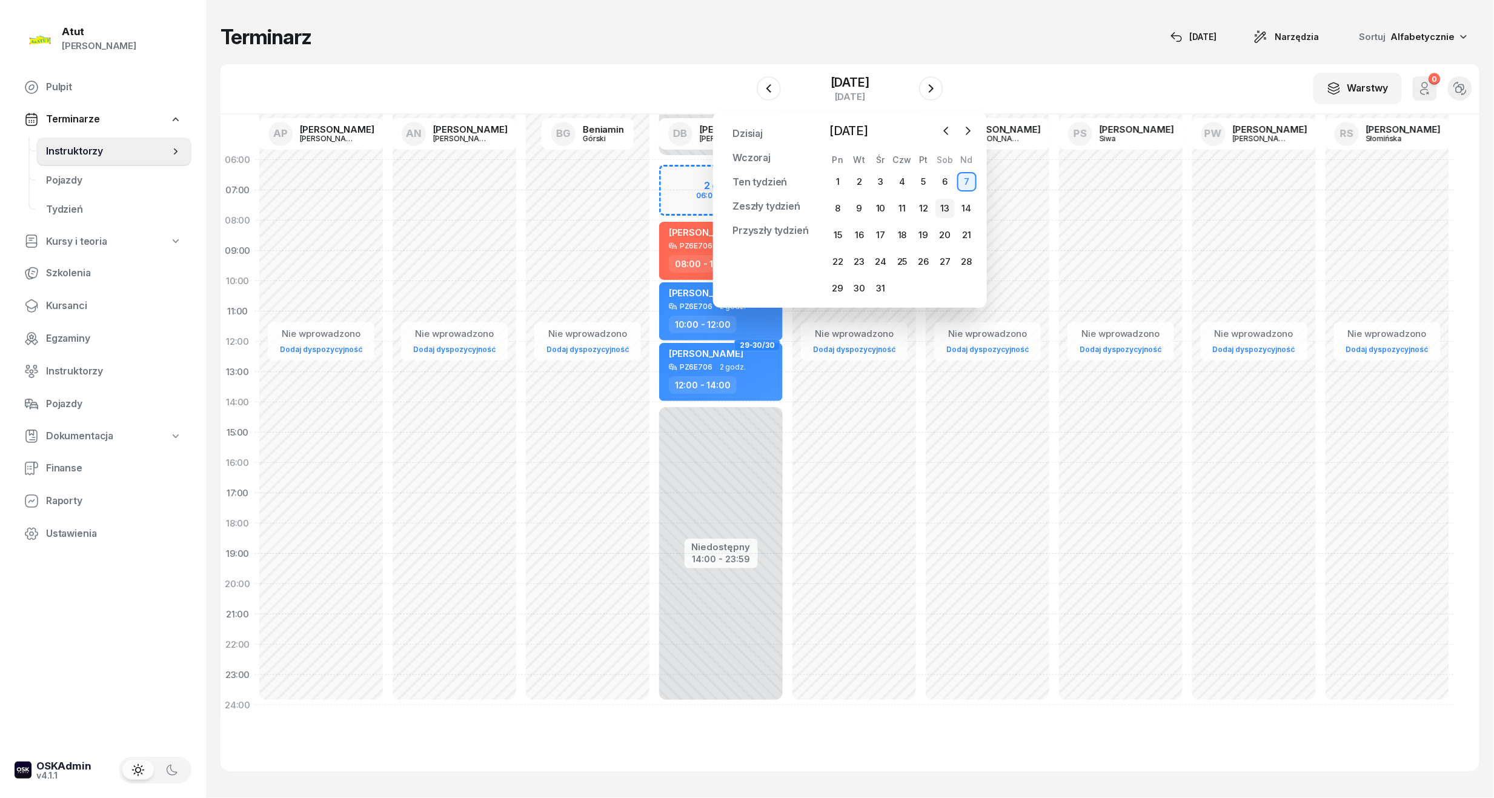
click at [950, 206] on div "13" at bounding box center [944, 208] width 19 height 19
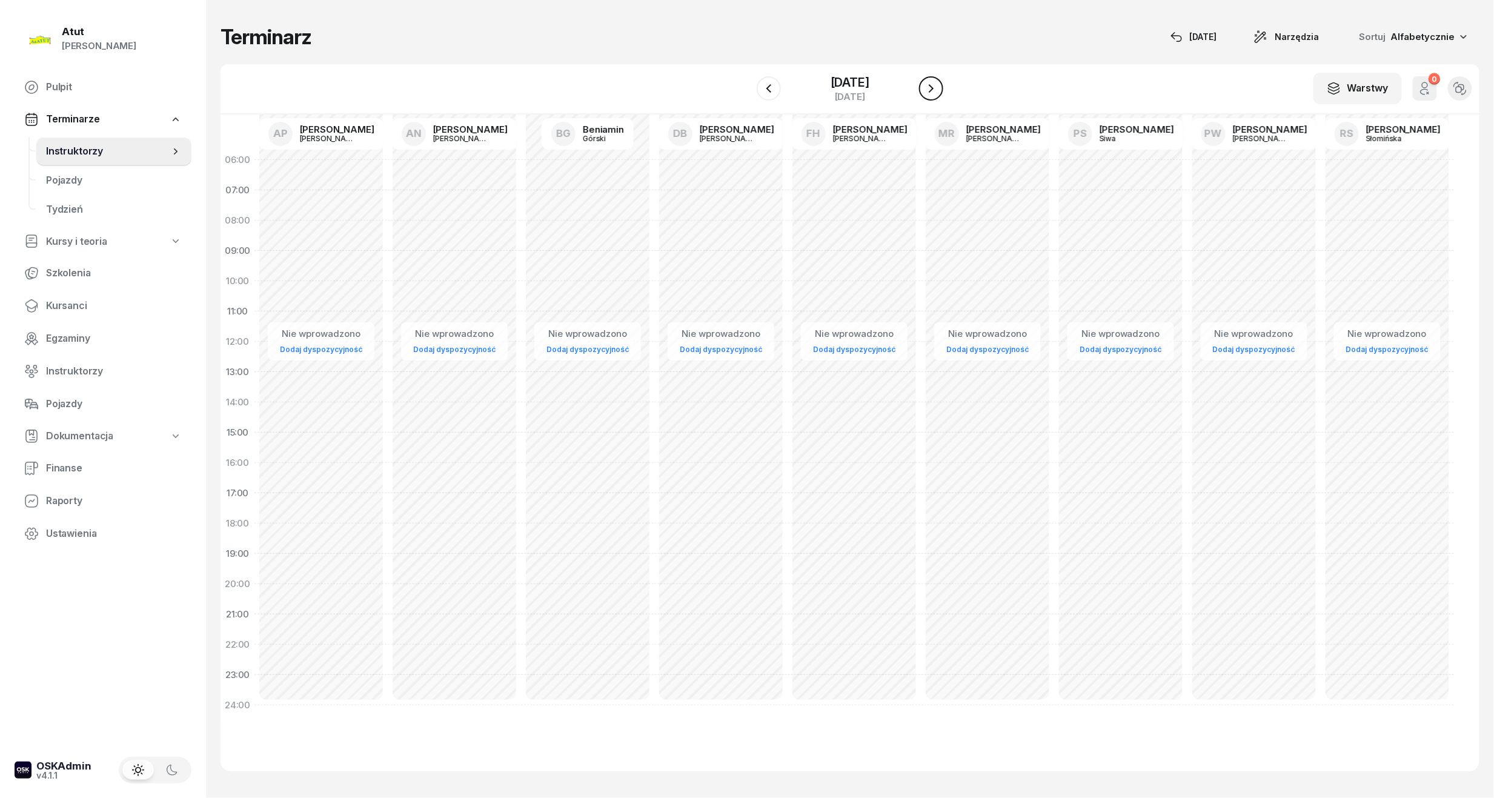
click at [928, 82] on icon "button" at bounding box center [931, 88] width 15 height 15
click at [851, 84] on div "[DATE]" at bounding box center [850, 82] width 39 height 12
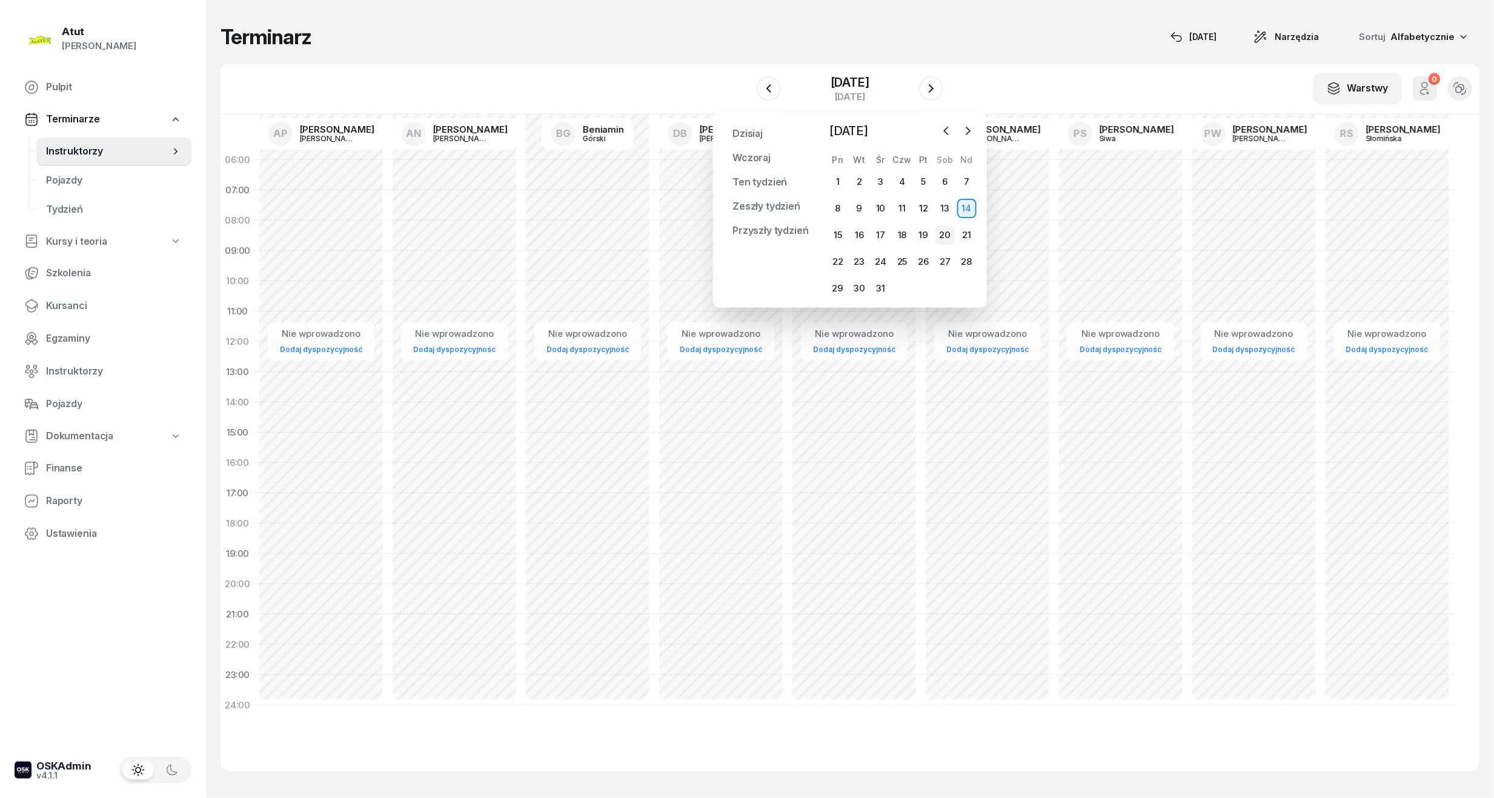
click at [953, 230] on div "20" at bounding box center [944, 234] width 19 height 19
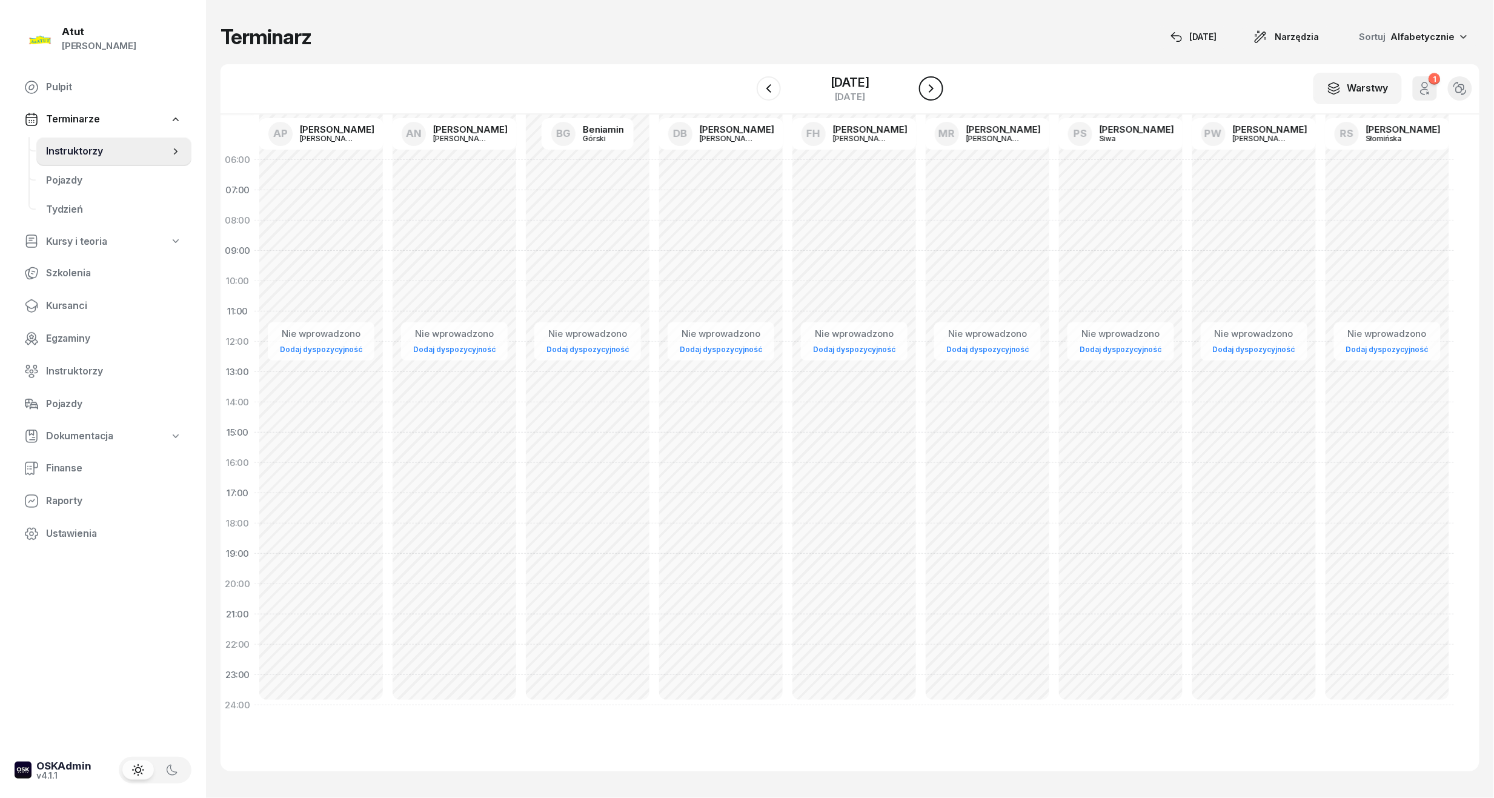
click at [931, 81] on icon "button" at bounding box center [931, 88] width 15 height 15
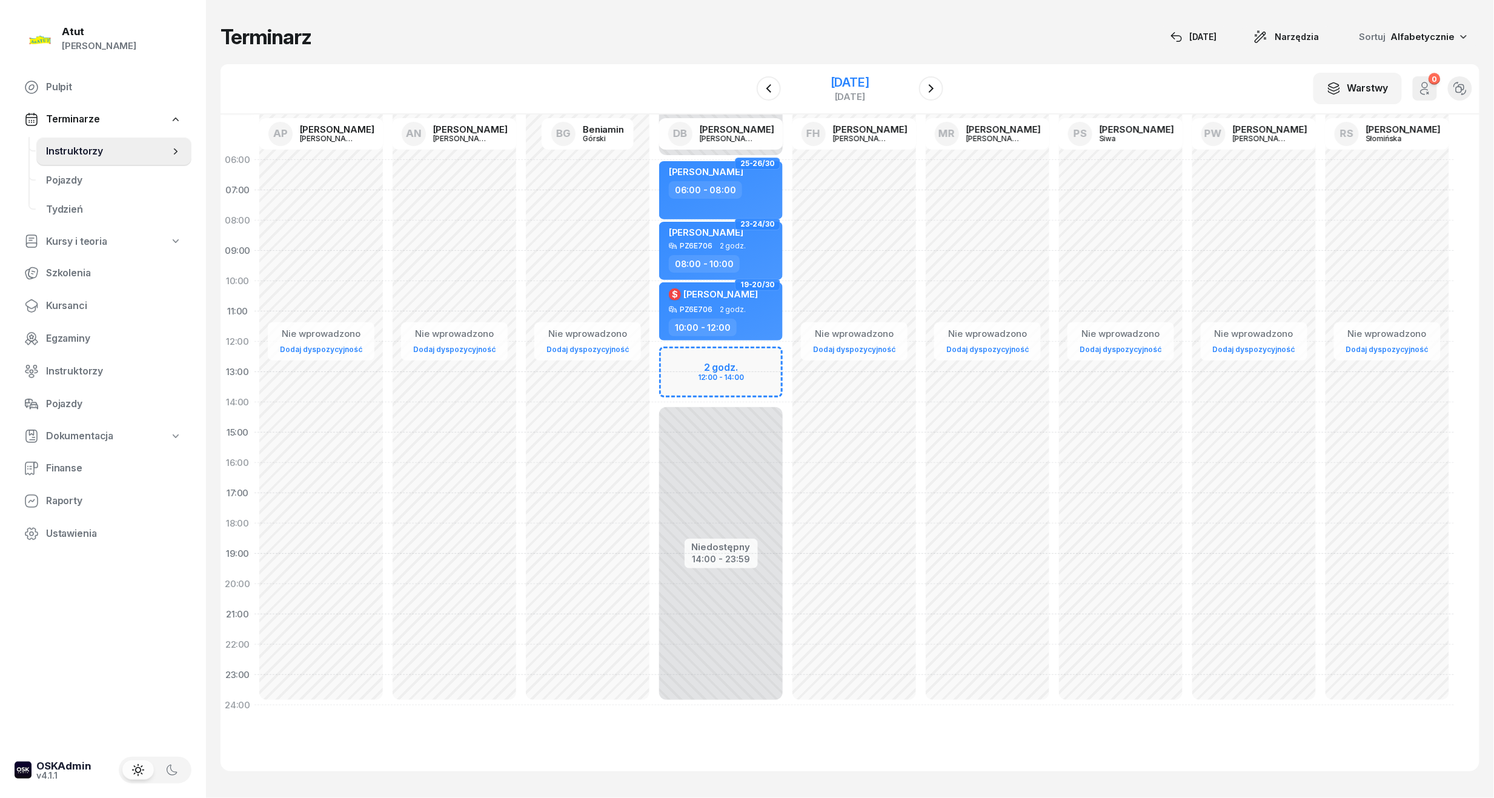
click at [860, 78] on div "[DATE]" at bounding box center [850, 82] width 39 height 12
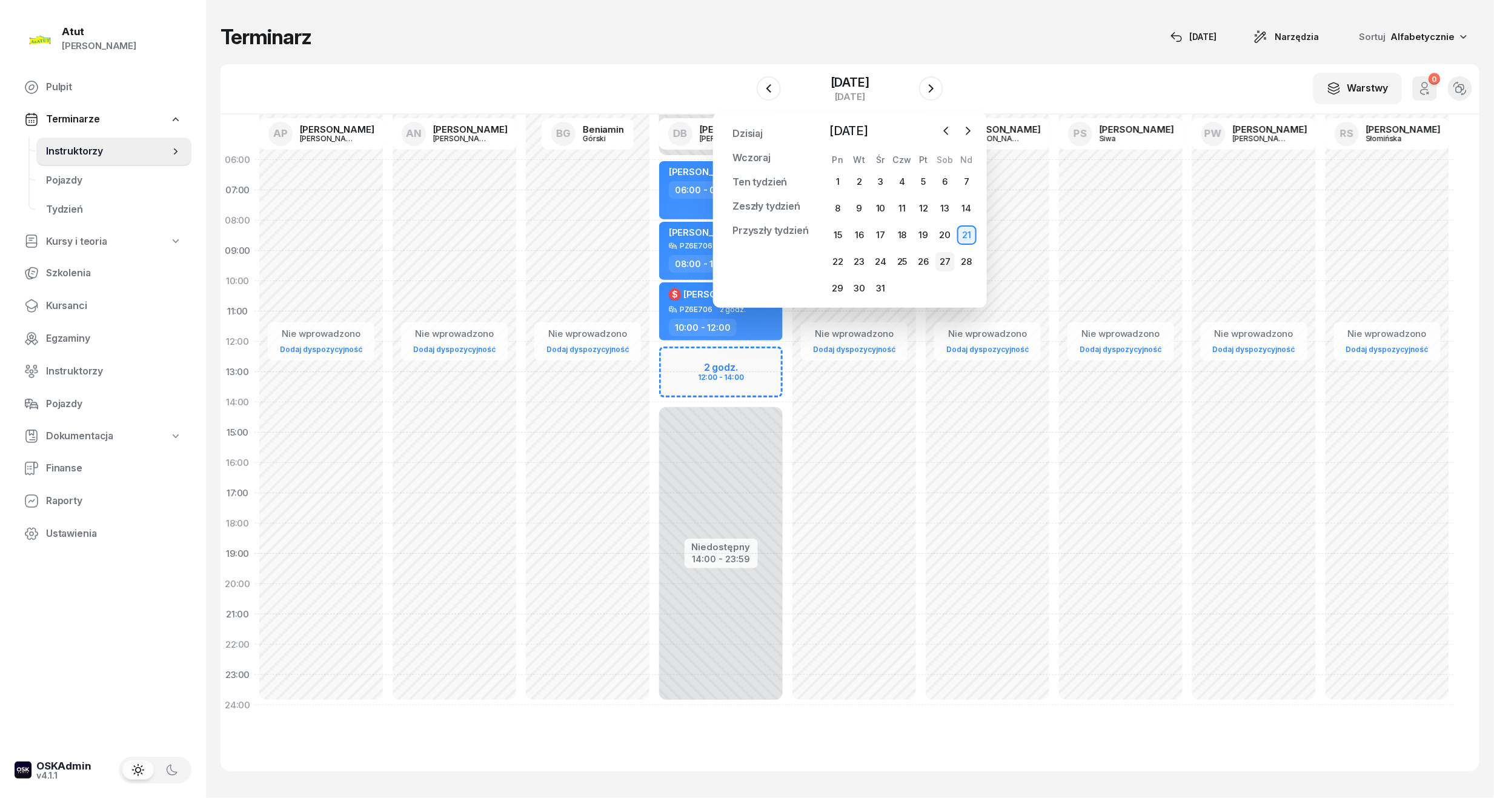
click at [936, 257] on div "27" at bounding box center [944, 261] width 19 height 19
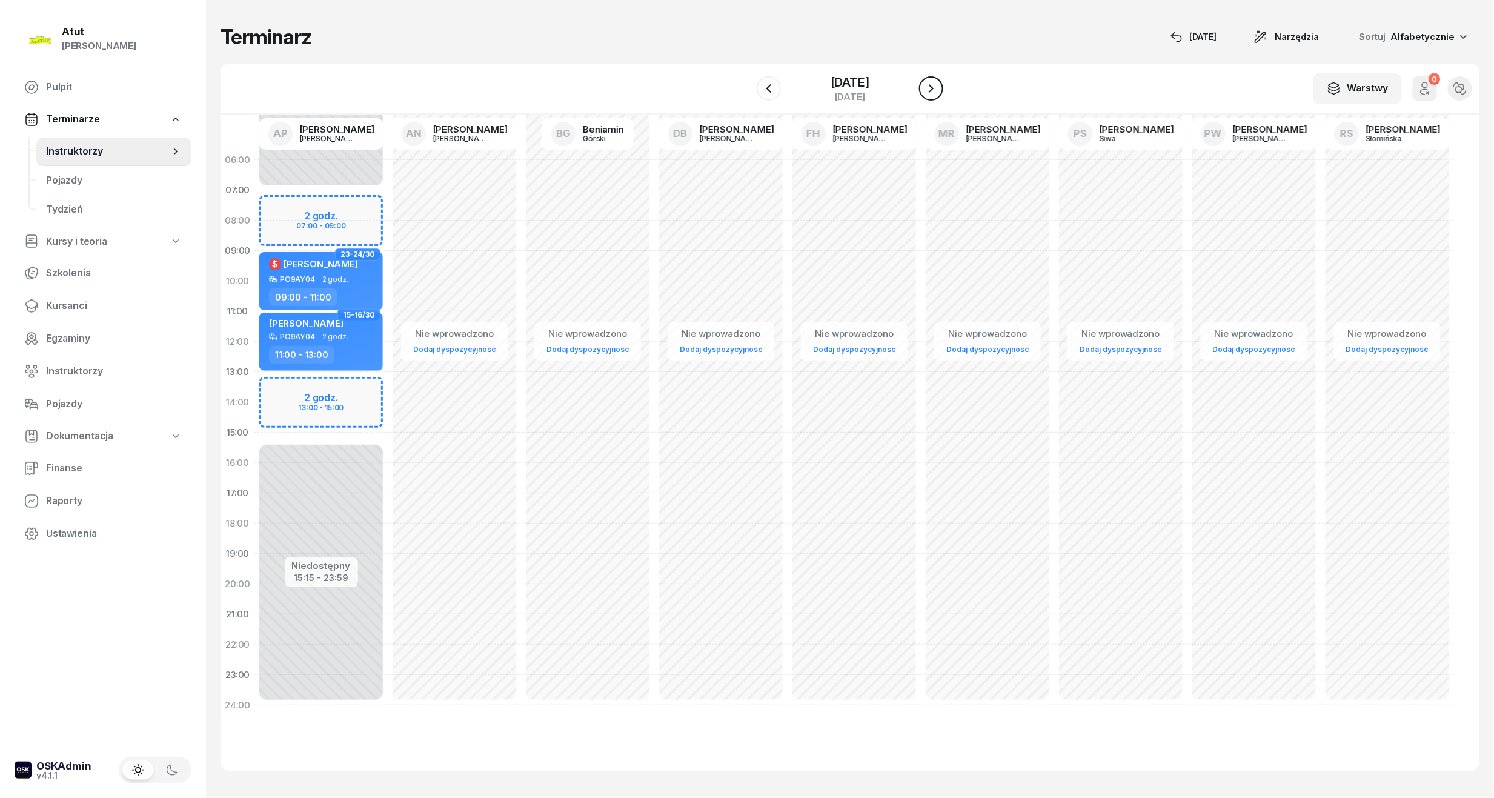
click at [926, 95] on icon "button" at bounding box center [931, 88] width 15 height 15
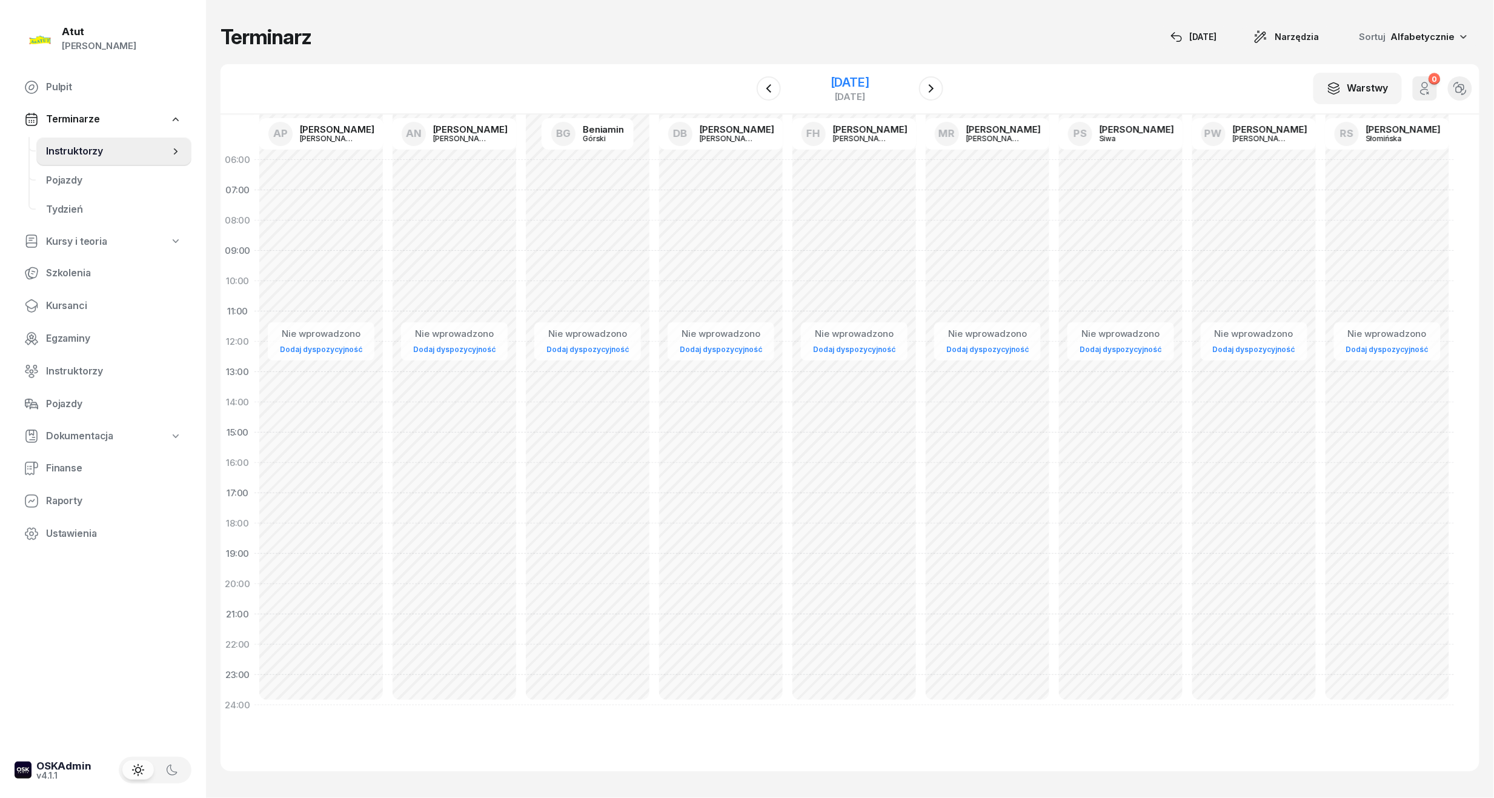
click at [831, 78] on div "[DATE]" at bounding box center [850, 82] width 39 height 12
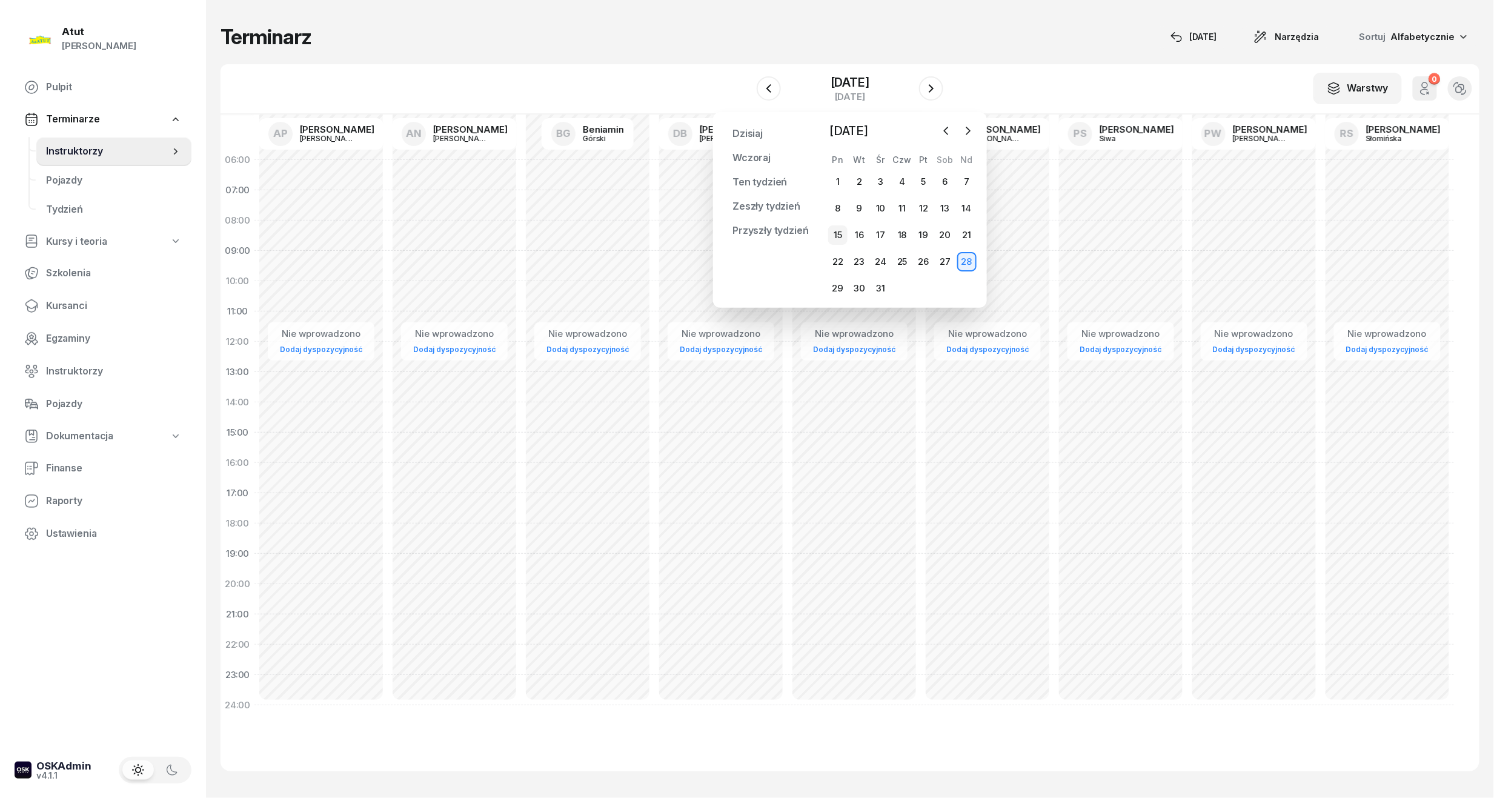
click at [837, 234] on div "15" at bounding box center [837, 234] width 19 height 19
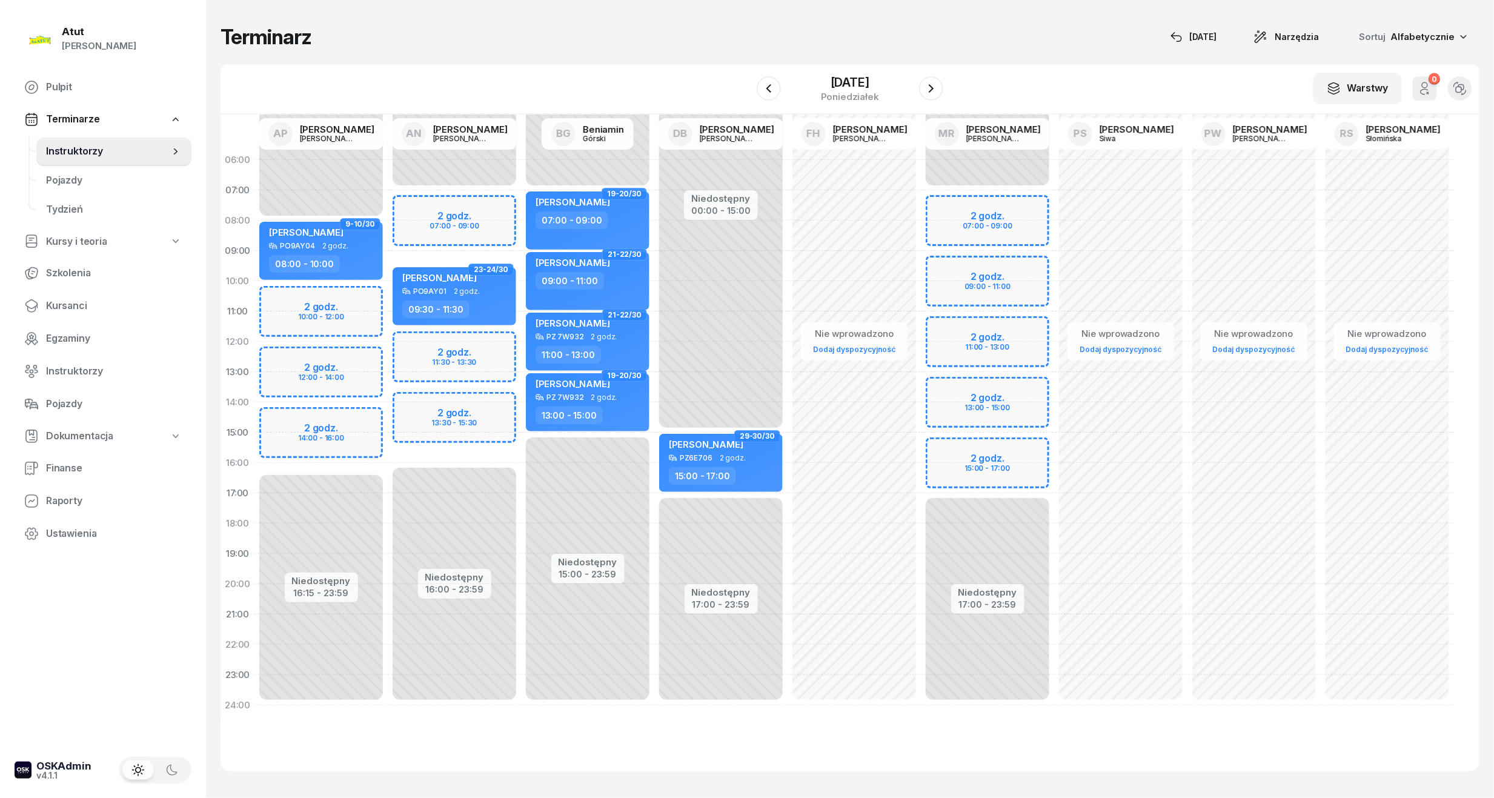
click at [998, 224] on div "Niedostępny 00:00 - 07:00 Niedostępny 17:00 - 23:59 2 godz. 07:00 - 09:00 2 god…" at bounding box center [987, 433] width 133 height 576
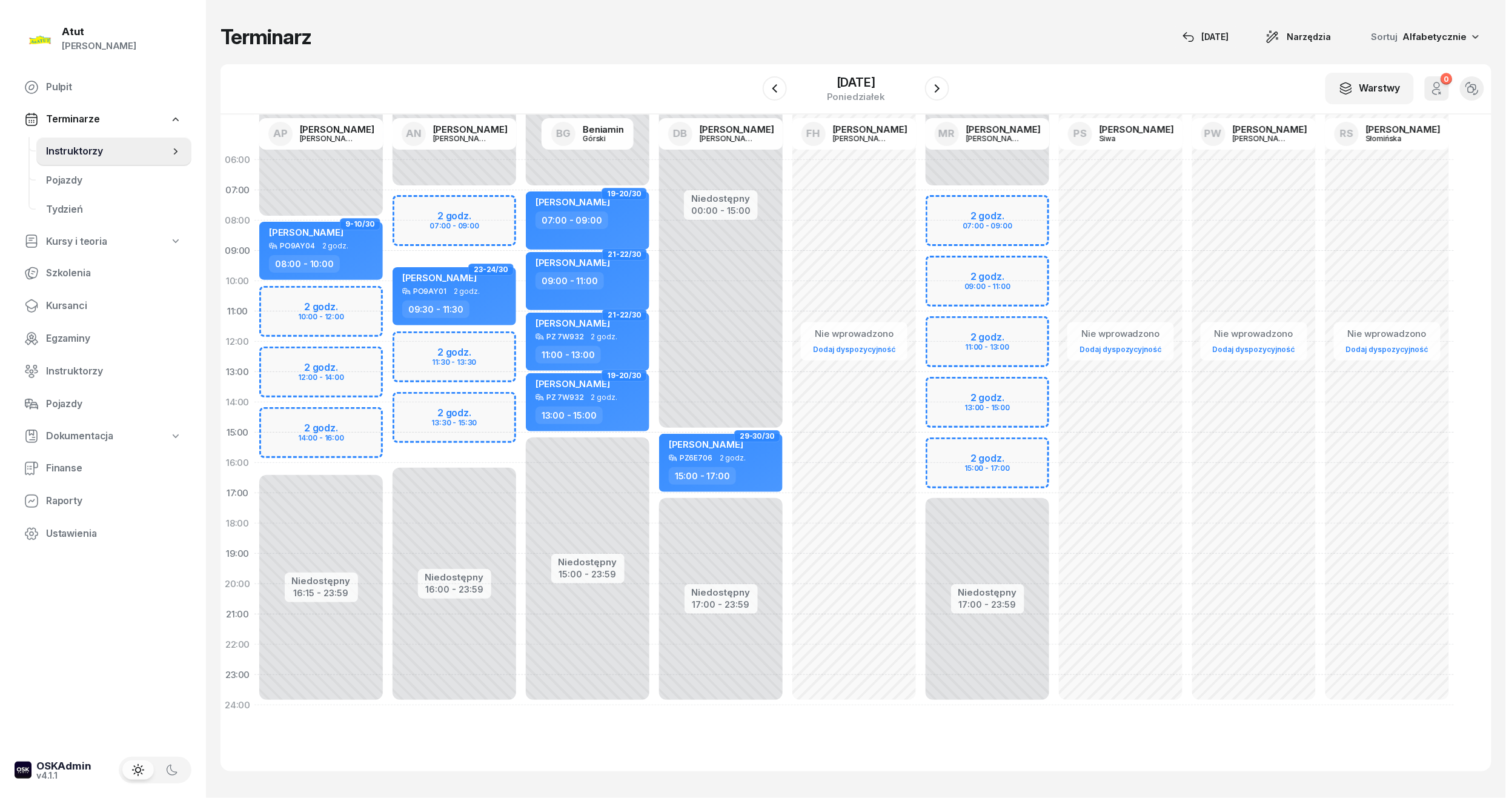
select select "08"
select select "10"
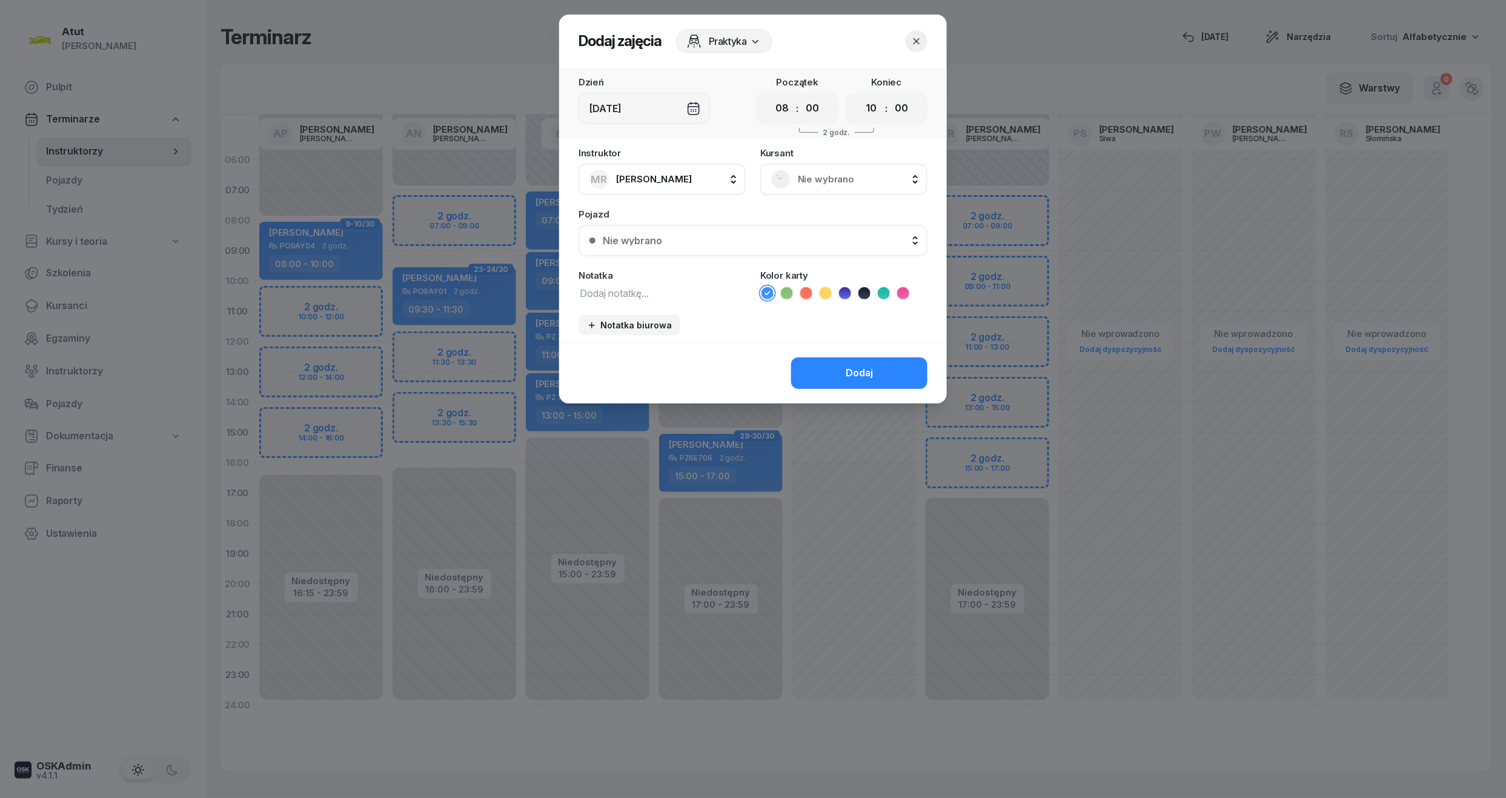
click at [809, 184] on span "Nie wybrano" at bounding box center [857, 179] width 119 height 16
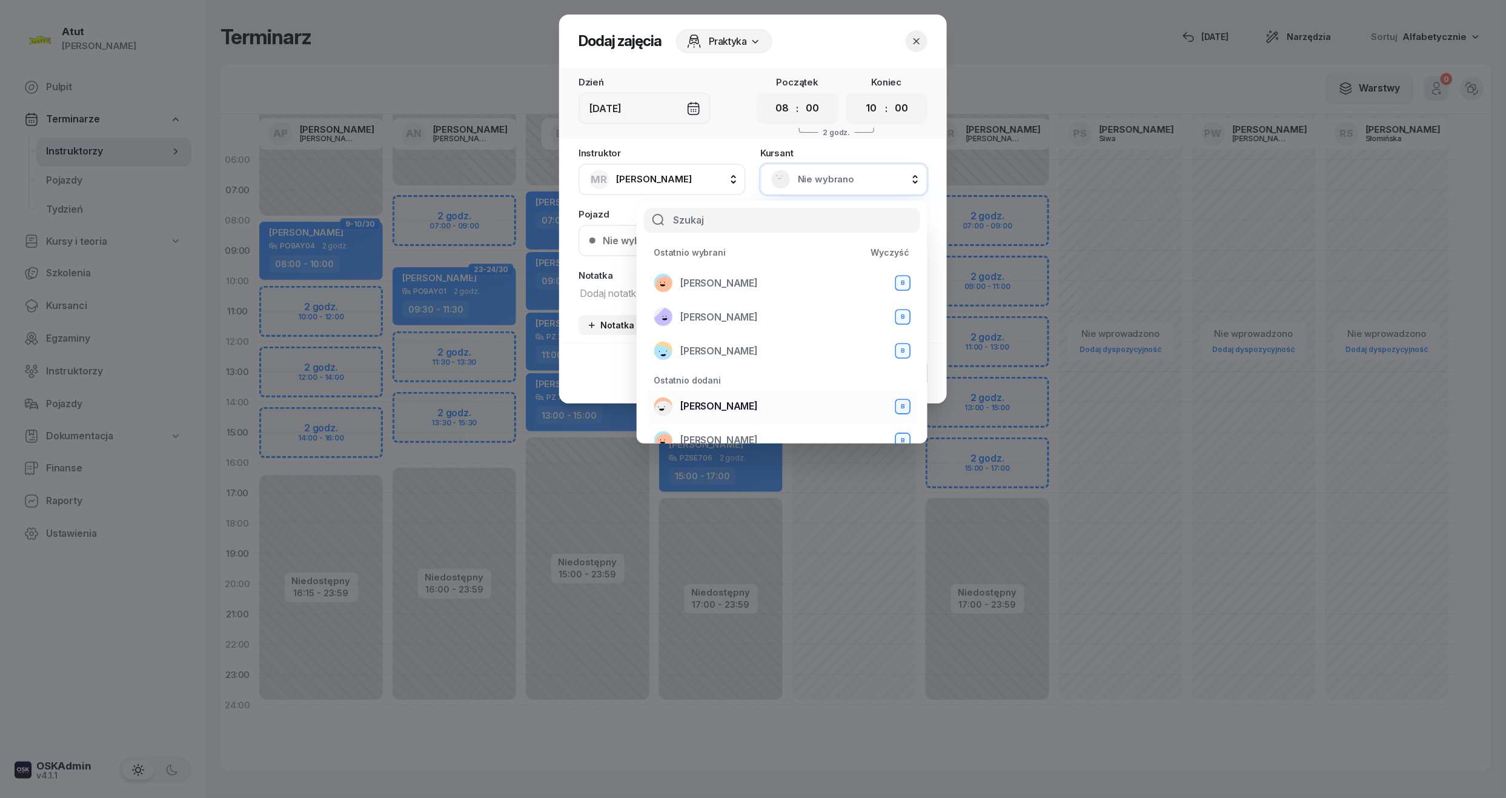
click at [740, 407] on span "[PERSON_NAME]" at bounding box center [719, 407] width 78 height 16
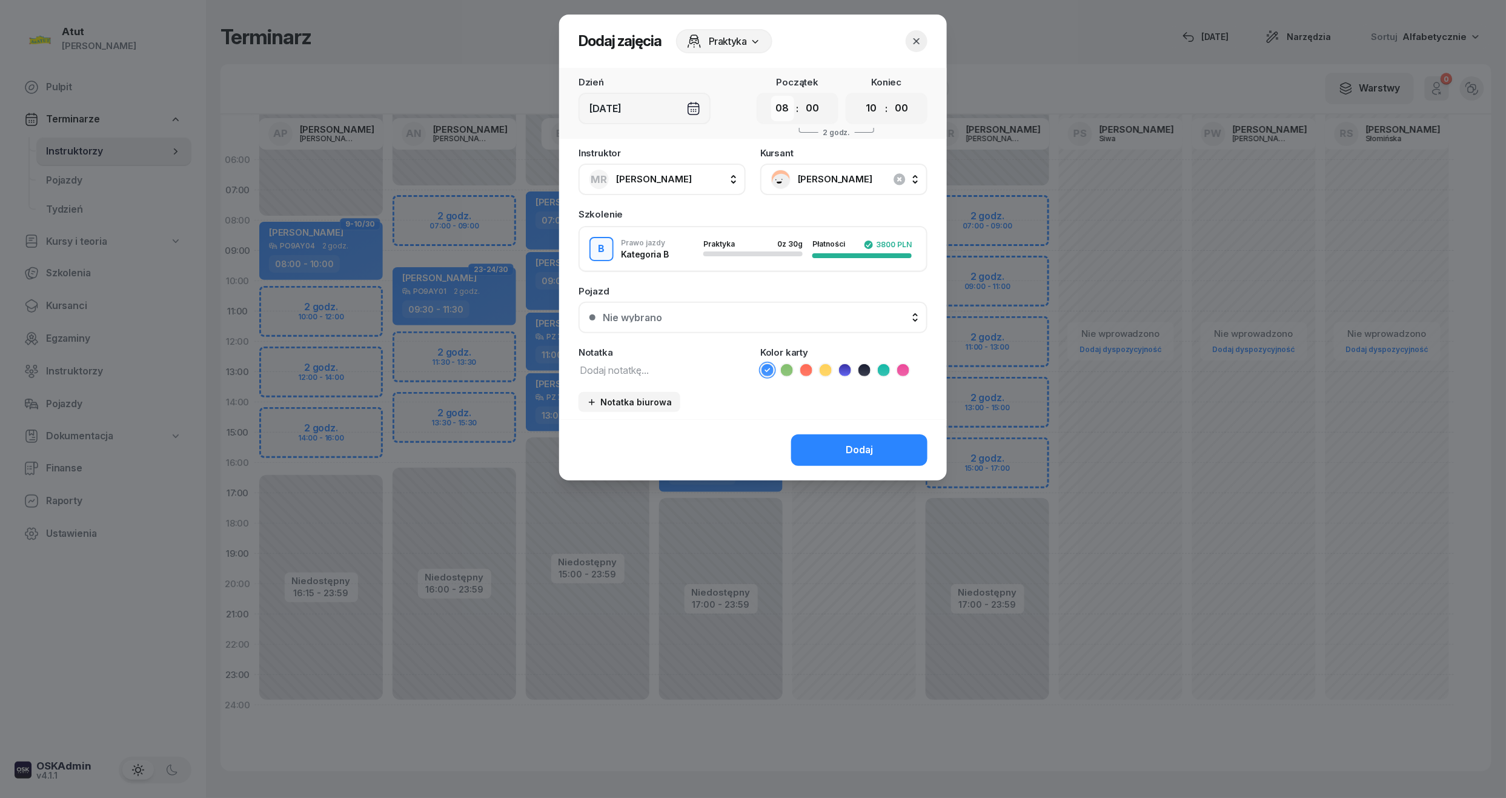
drag, startPoint x: 790, startPoint y: 99, endPoint x: 784, endPoint y: 111, distance: 13.5
click at [790, 99] on select "00 01 02 03 04 05 06 07 08 09 10 11 12 13 14 15 16 17 18 19 20 21 22 23" at bounding box center [782, 108] width 23 height 25
select select "07"
click at [771, 96] on select "00 01 02 03 04 05 06 07 08 09 10 11 12 13 14 15 16 17 18 19 20 21 22 23" at bounding box center [782, 108] width 23 height 25
click at [868, 115] on select "00 01 02 03 04 05 06 07 08 09 10 11 12 13 14 15 16 17 18 19 20 21 22 23" at bounding box center [871, 108] width 23 height 25
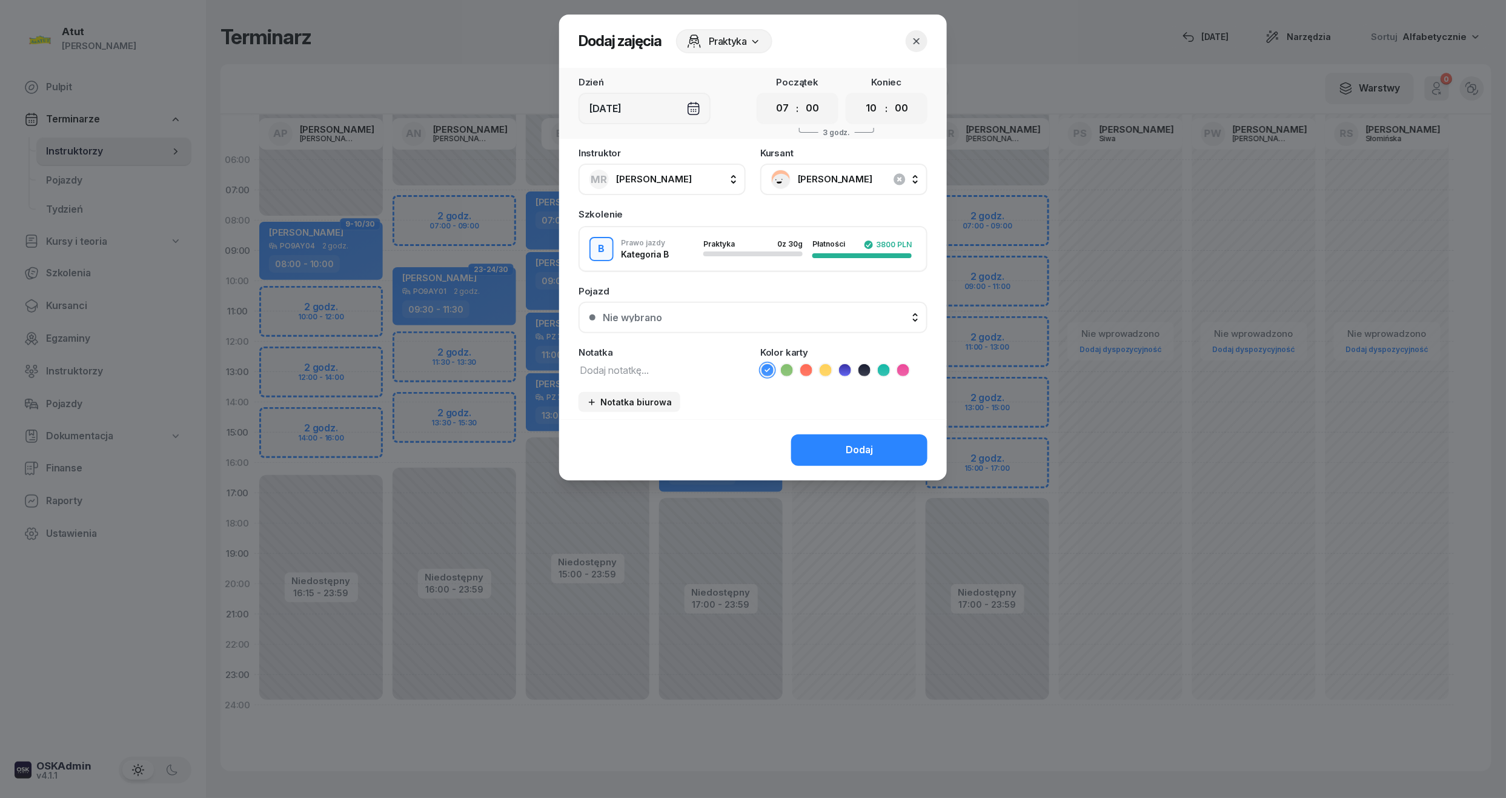
select select "09"
click at [860, 96] on select "00 01 02 03 04 05 06 07 08 09 10 11 12 13 14 15 16 17 18 19 20 21 22 23" at bounding box center [871, 108] width 23 height 25
click at [846, 319] on div "Nie wybrano" at bounding box center [760, 318] width 314 height 10
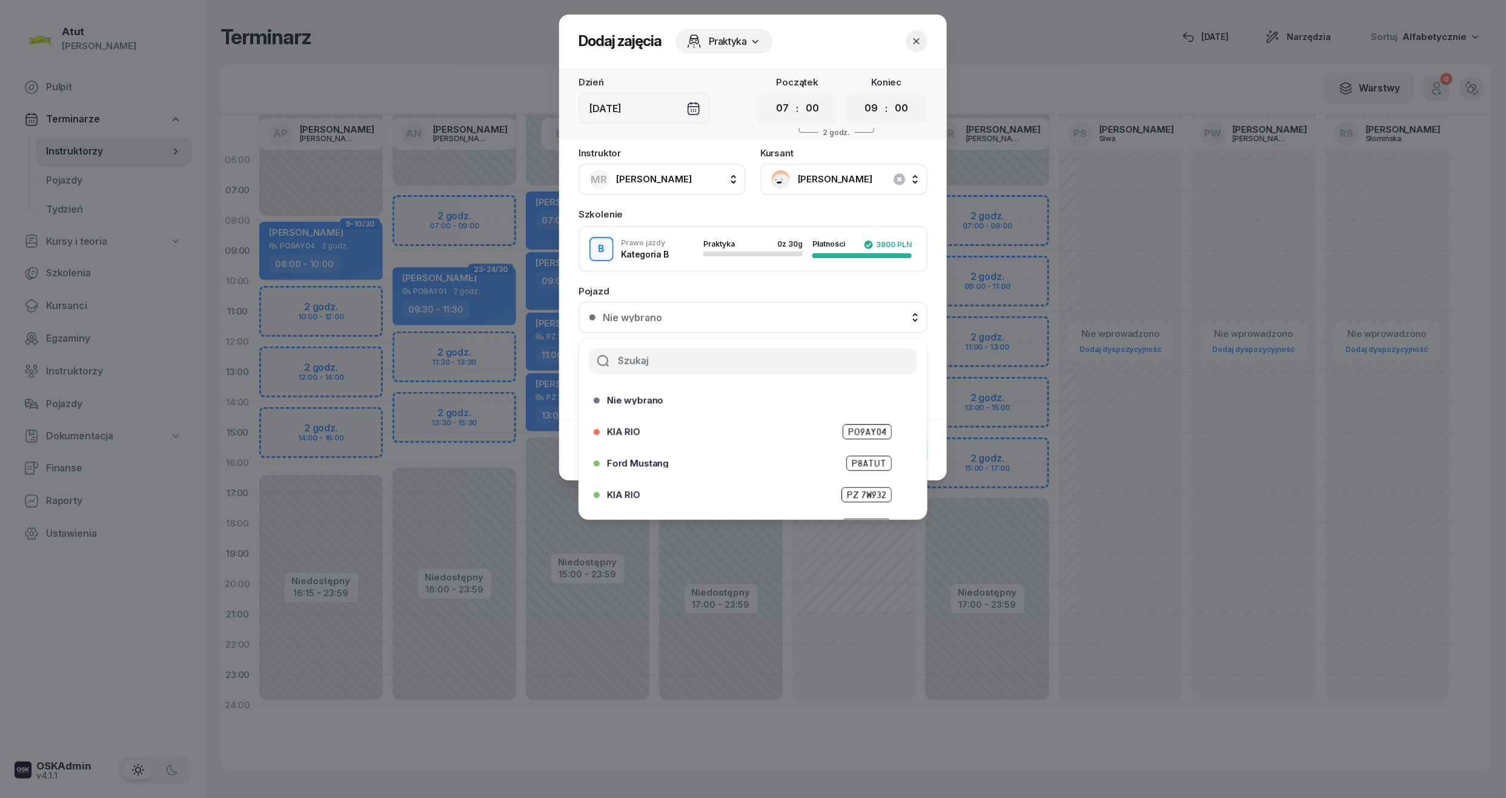
scroll to position [150, 0]
drag, startPoint x: 875, startPoint y: 491, endPoint x: 869, endPoint y: 493, distance: 6.9
click at [875, 493] on div "[GEOGRAPHIC_DATA]" at bounding box center [749, 502] width 311 height 19
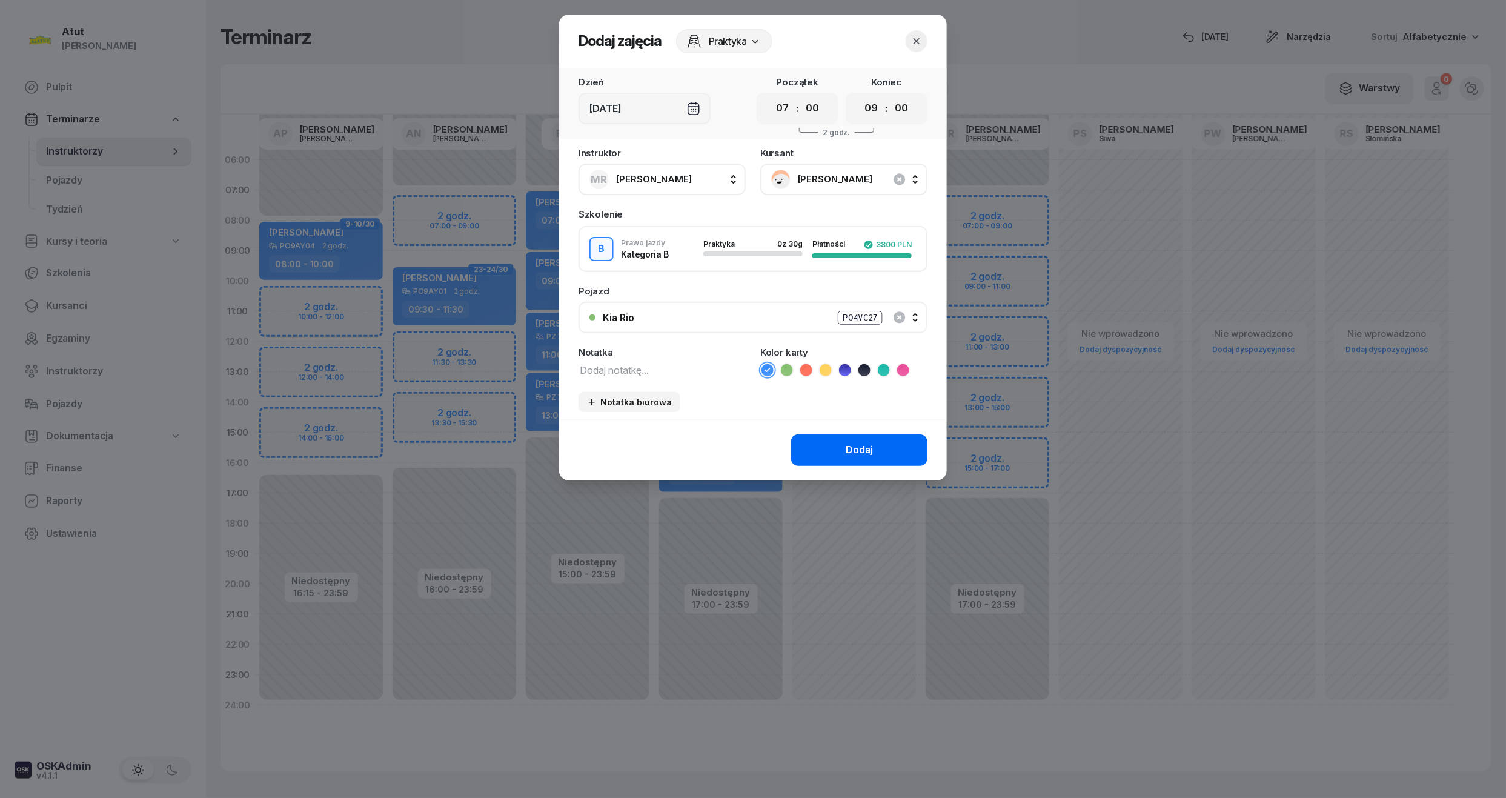
click at [881, 454] on button "Dodaj" at bounding box center [859, 450] width 136 height 32
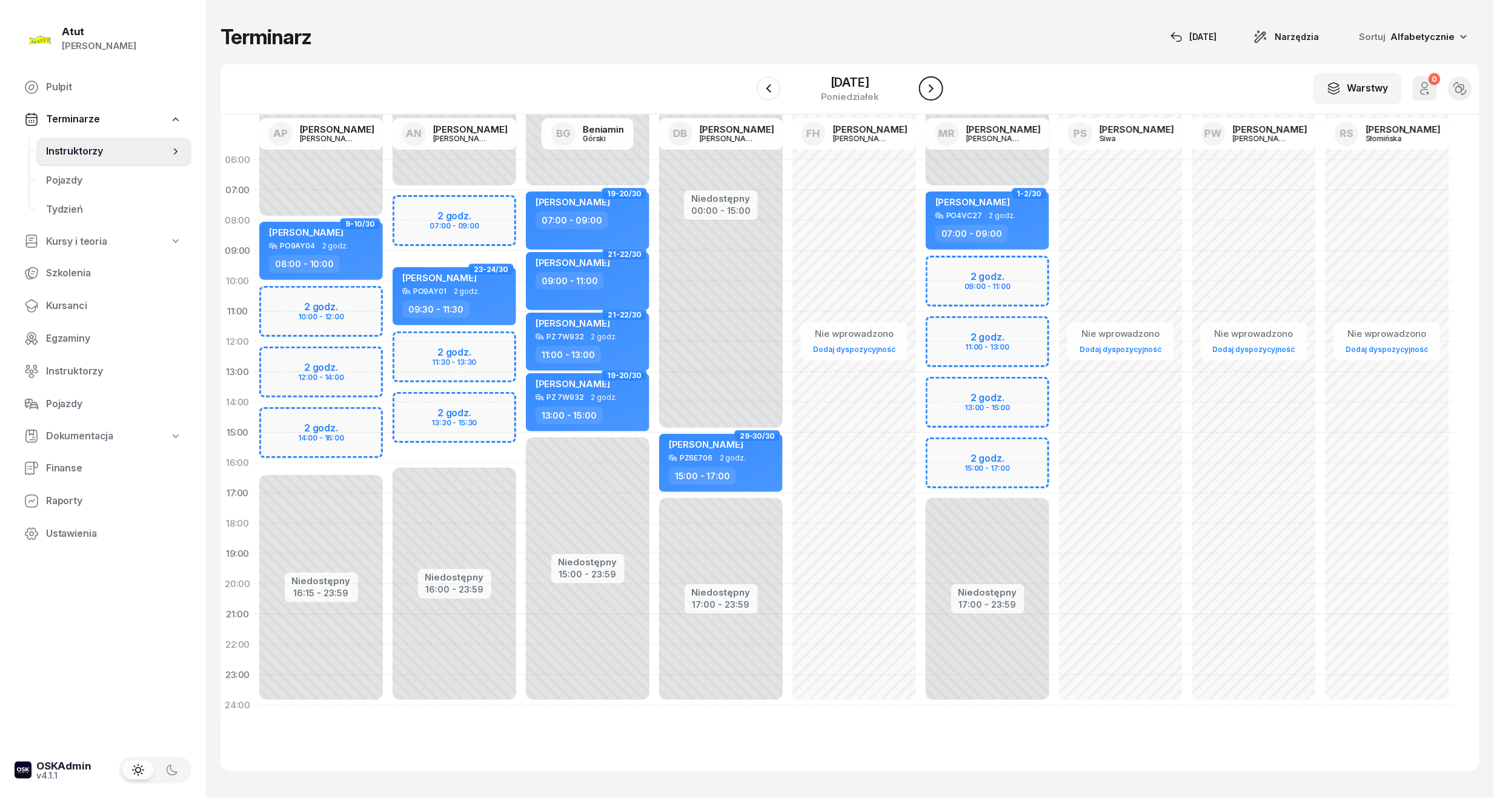
click at [932, 88] on icon "button" at bounding box center [931, 88] width 5 height 8
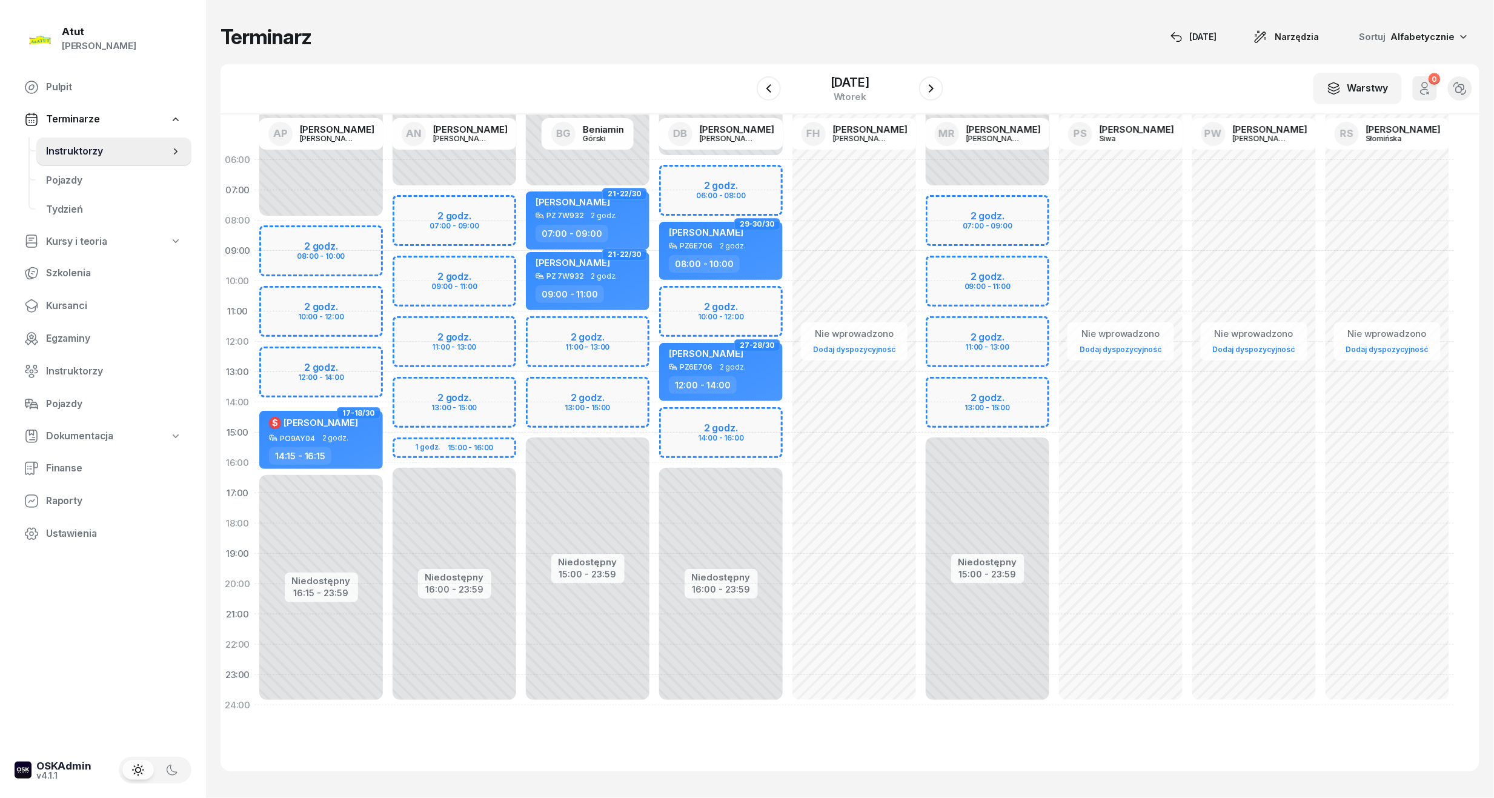
click at [982, 214] on div "Niedostępny 00:00 - 07:00 Niedostępny 15:00 - 23:59 2 godz. 07:00 - 09:00 2 god…" at bounding box center [987, 433] width 133 height 576
select select "07"
select select "09"
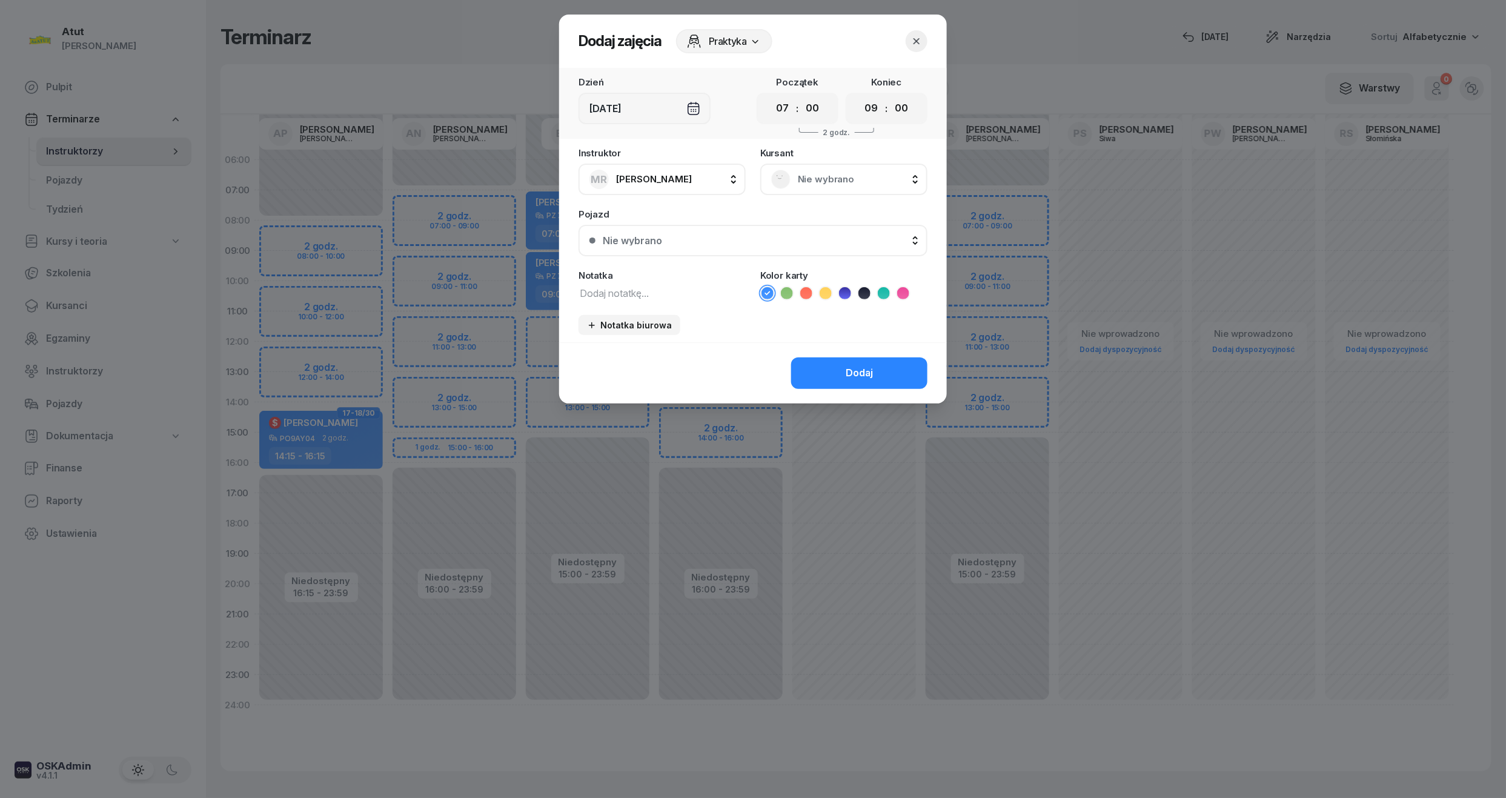
click at [860, 183] on span "Nie wybrano" at bounding box center [857, 179] width 119 height 16
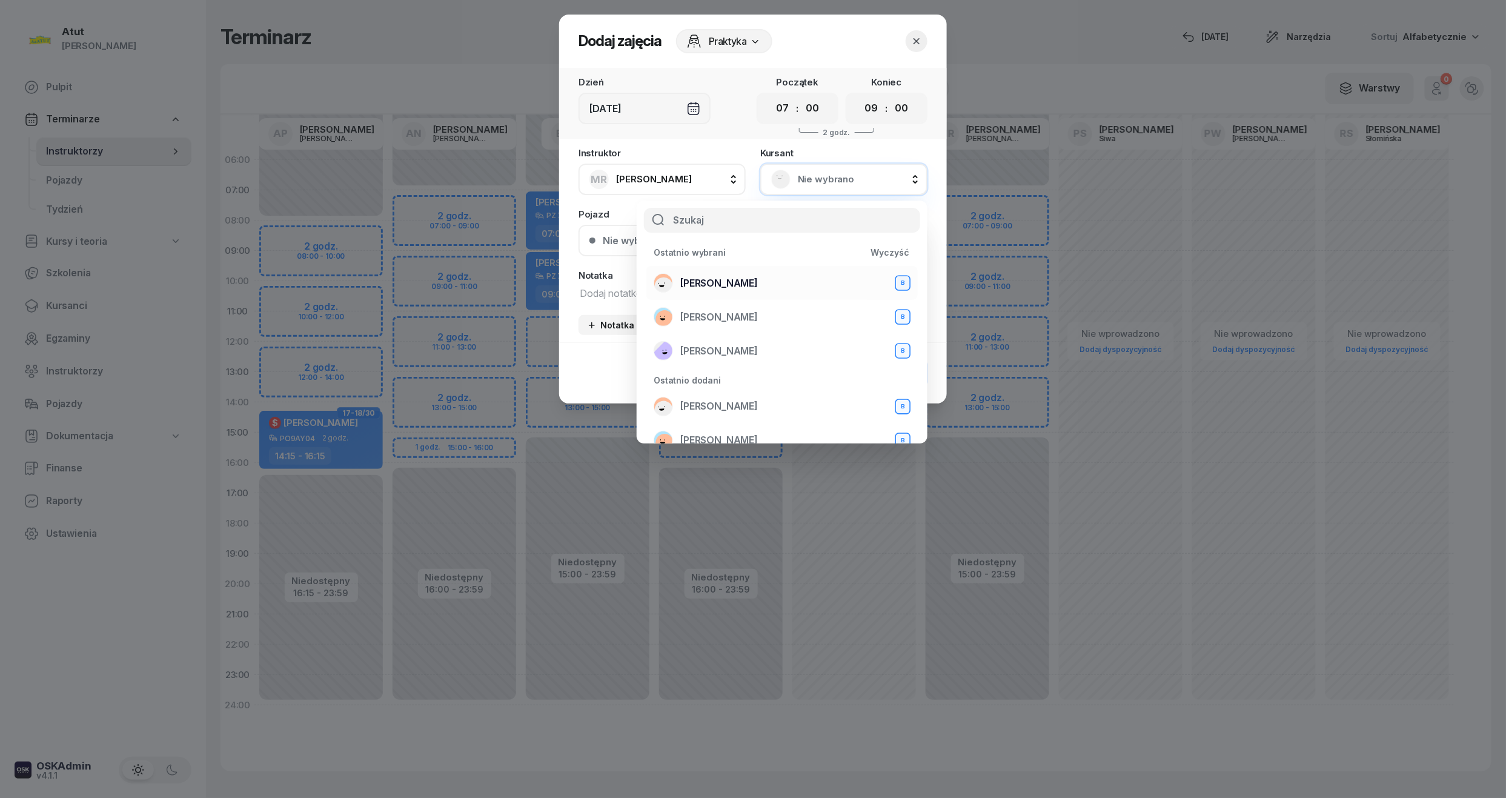
click at [723, 269] on li "[PERSON_NAME] B" at bounding box center [781, 283] width 271 height 34
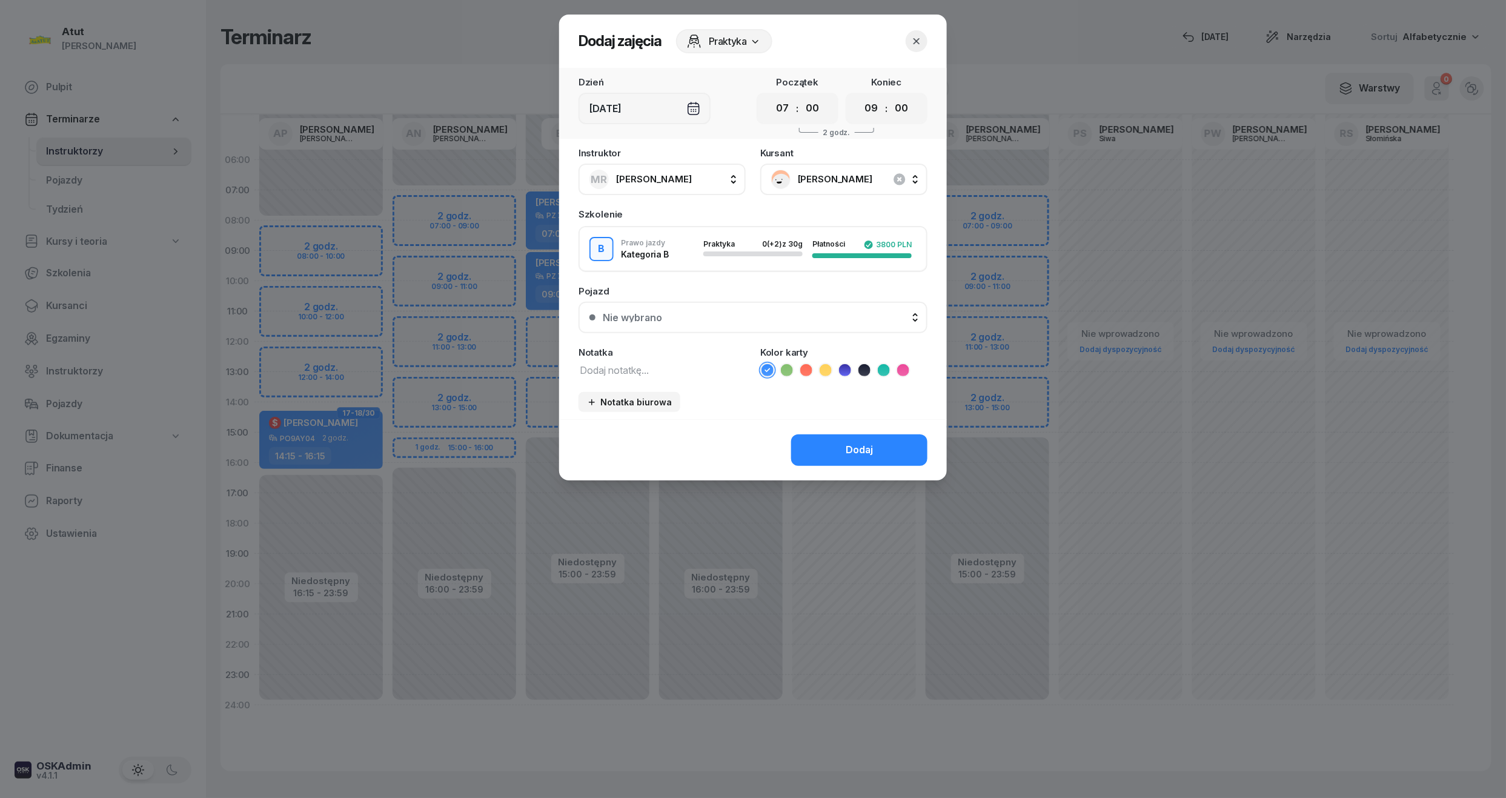
click at [669, 313] on div "Nie wybrano" at bounding box center [760, 318] width 314 height 10
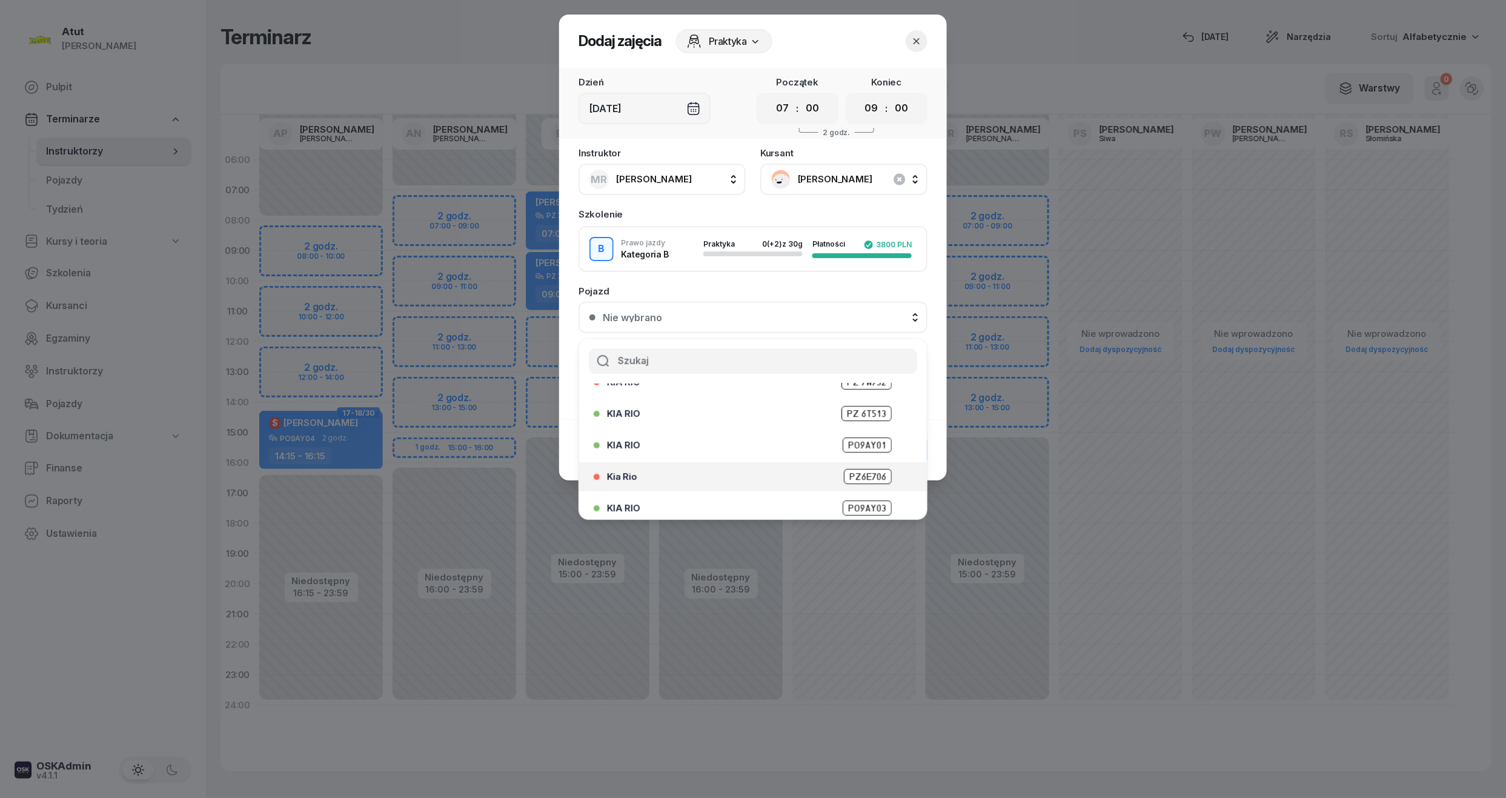
scroll to position [150, 0]
click at [844, 502] on span "PO4VC27" at bounding box center [867, 501] width 49 height 15
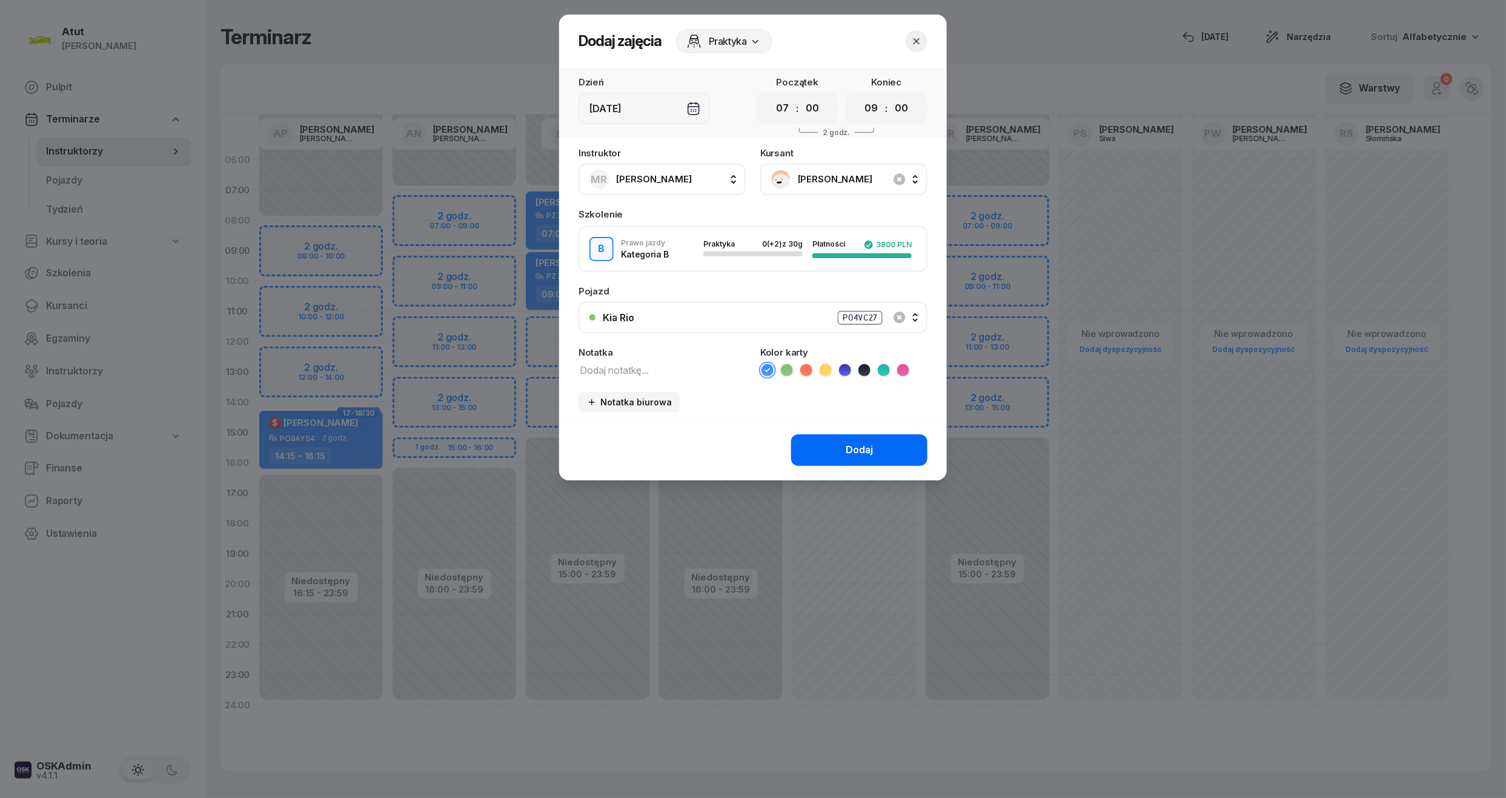
click at [848, 449] on div "Dodaj" at bounding box center [859, 450] width 27 height 16
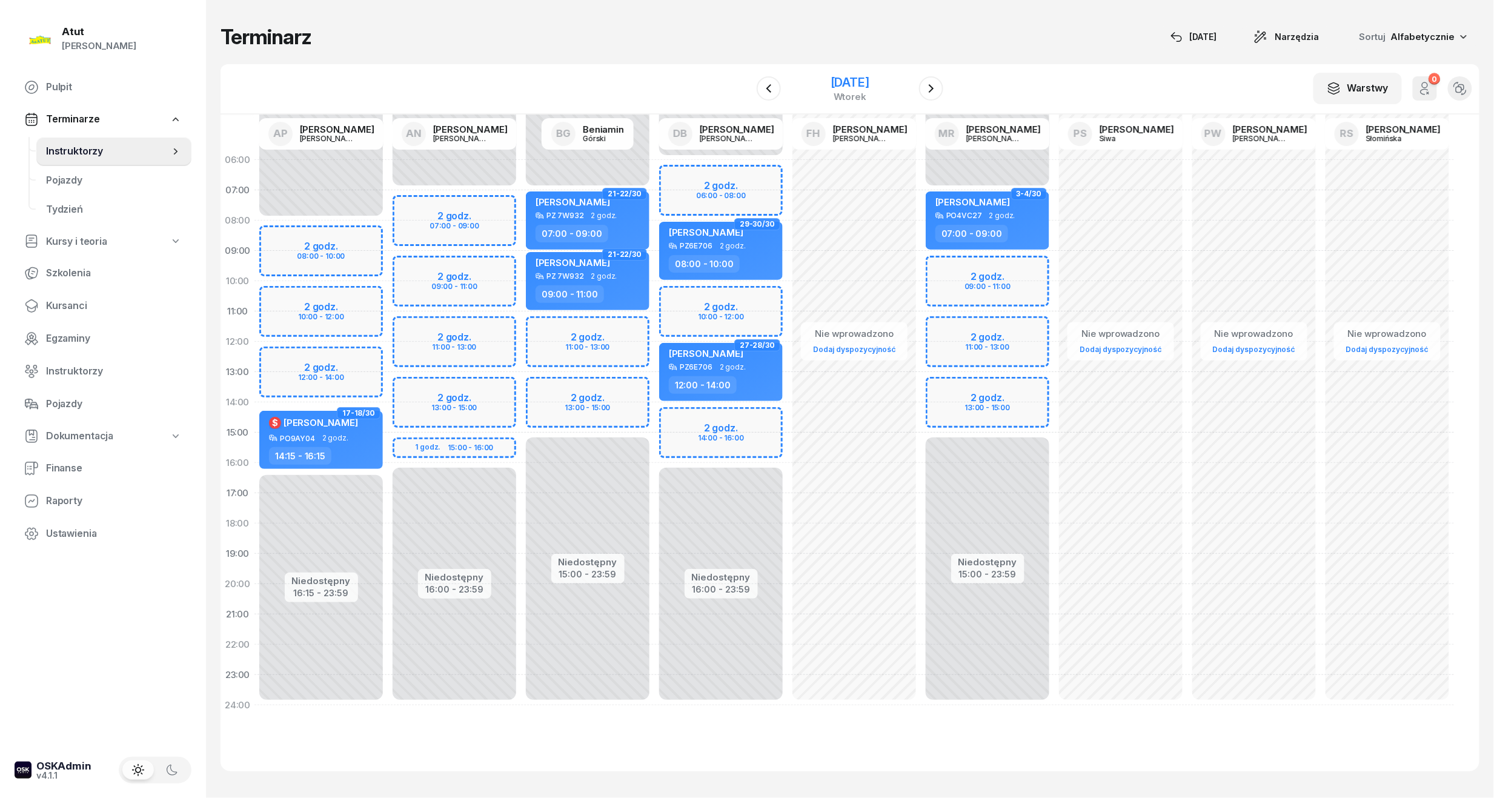
click at [852, 85] on div "[DATE]" at bounding box center [850, 82] width 39 height 12
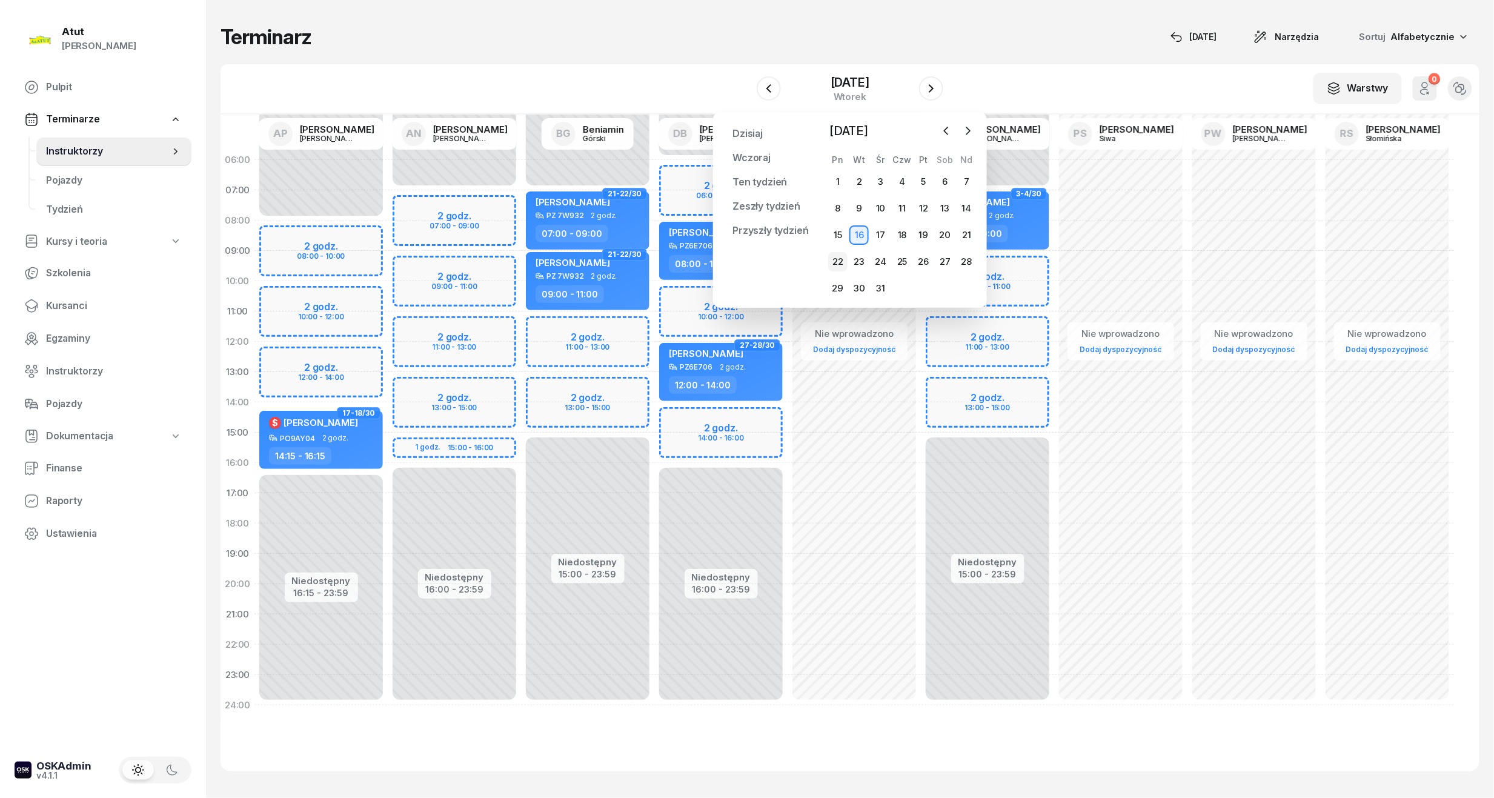
click at [837, 260] on div "22" at bounding box center [837, 261] width 19 height 19
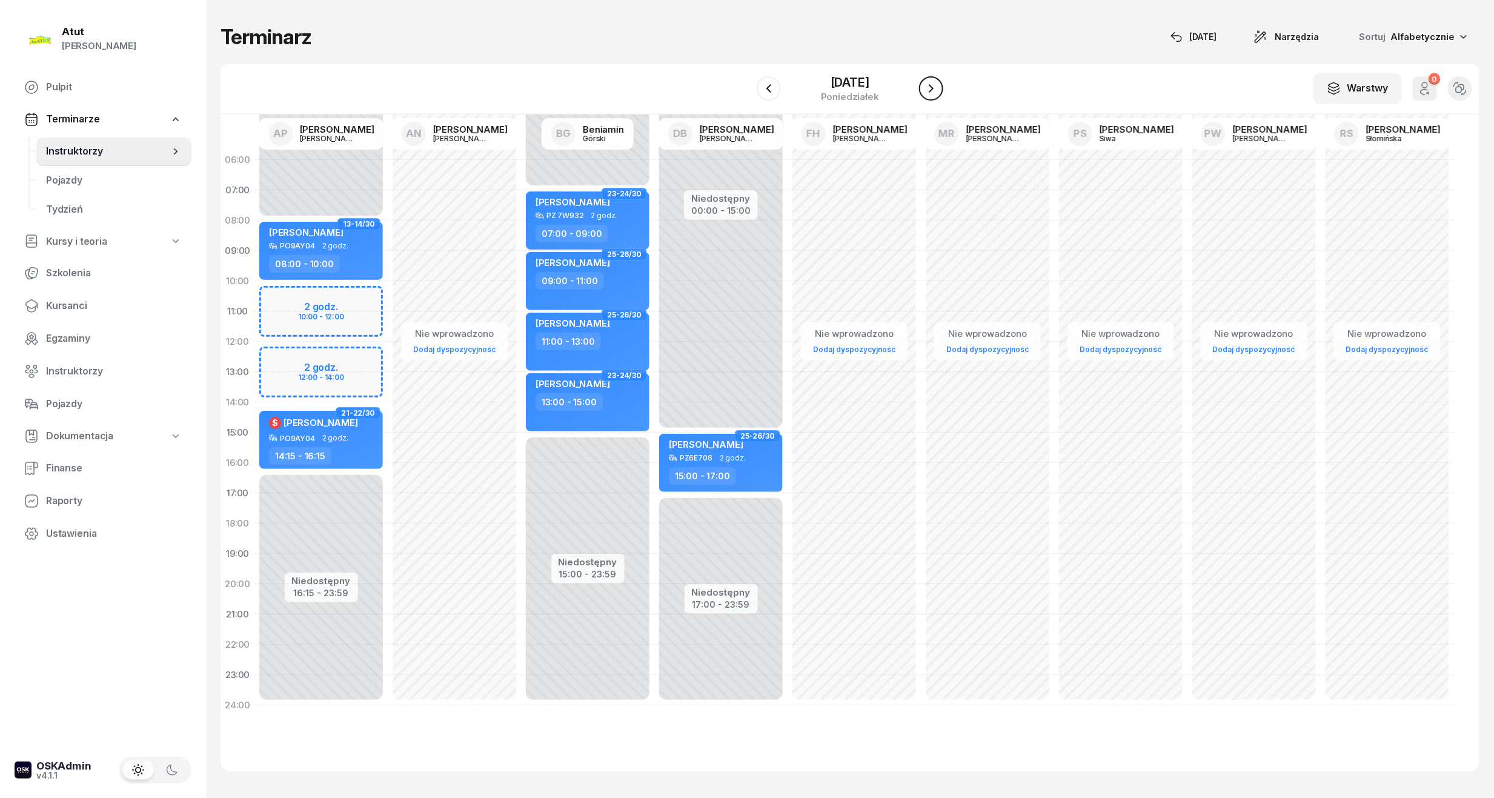
click at [931, 93] on icon "button" at bounding box center [931, 88] width 15 height 15
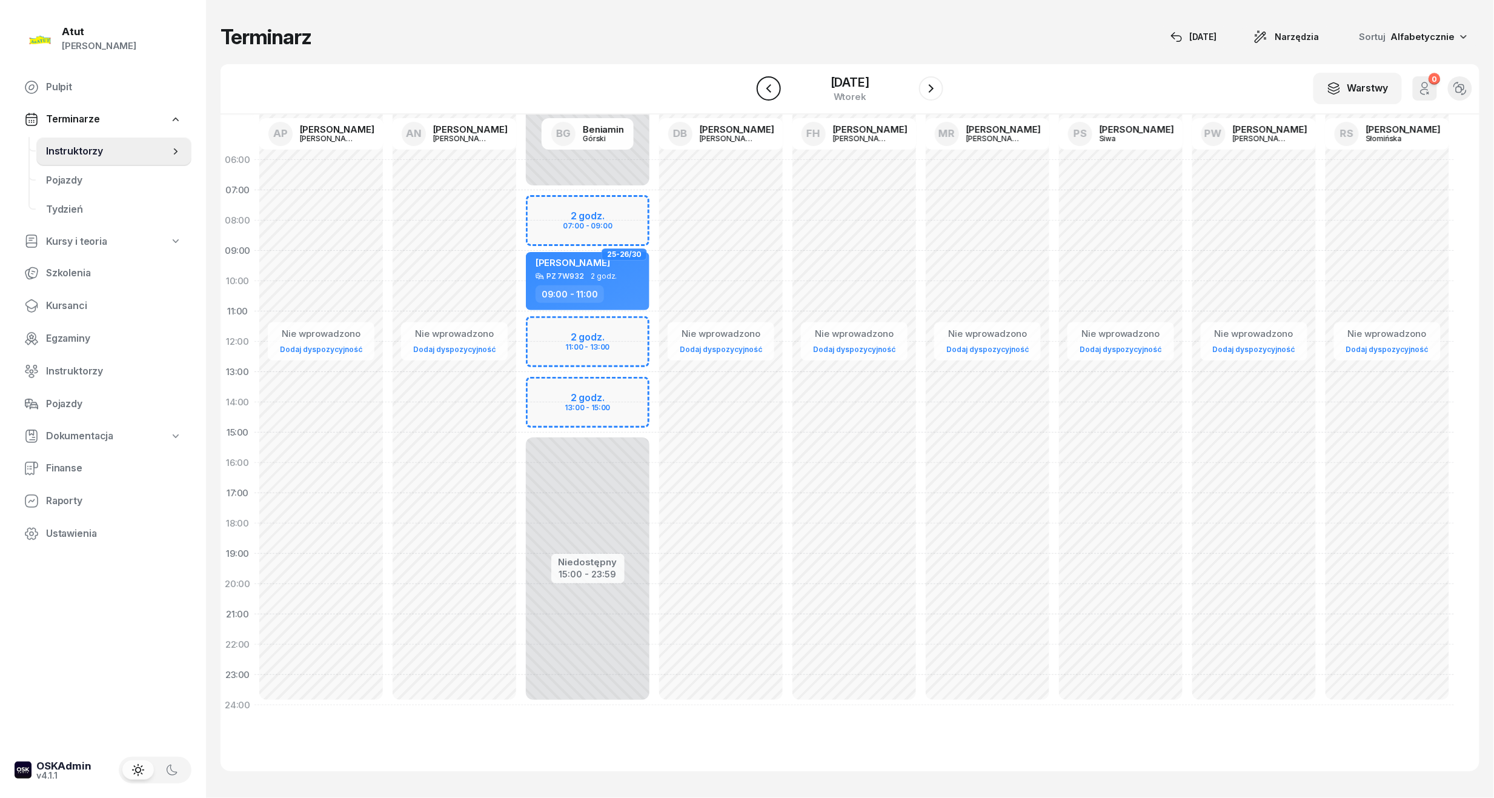
click at [769, 92] on icon "button" at bounding box center [769, 88] width 15 height 15
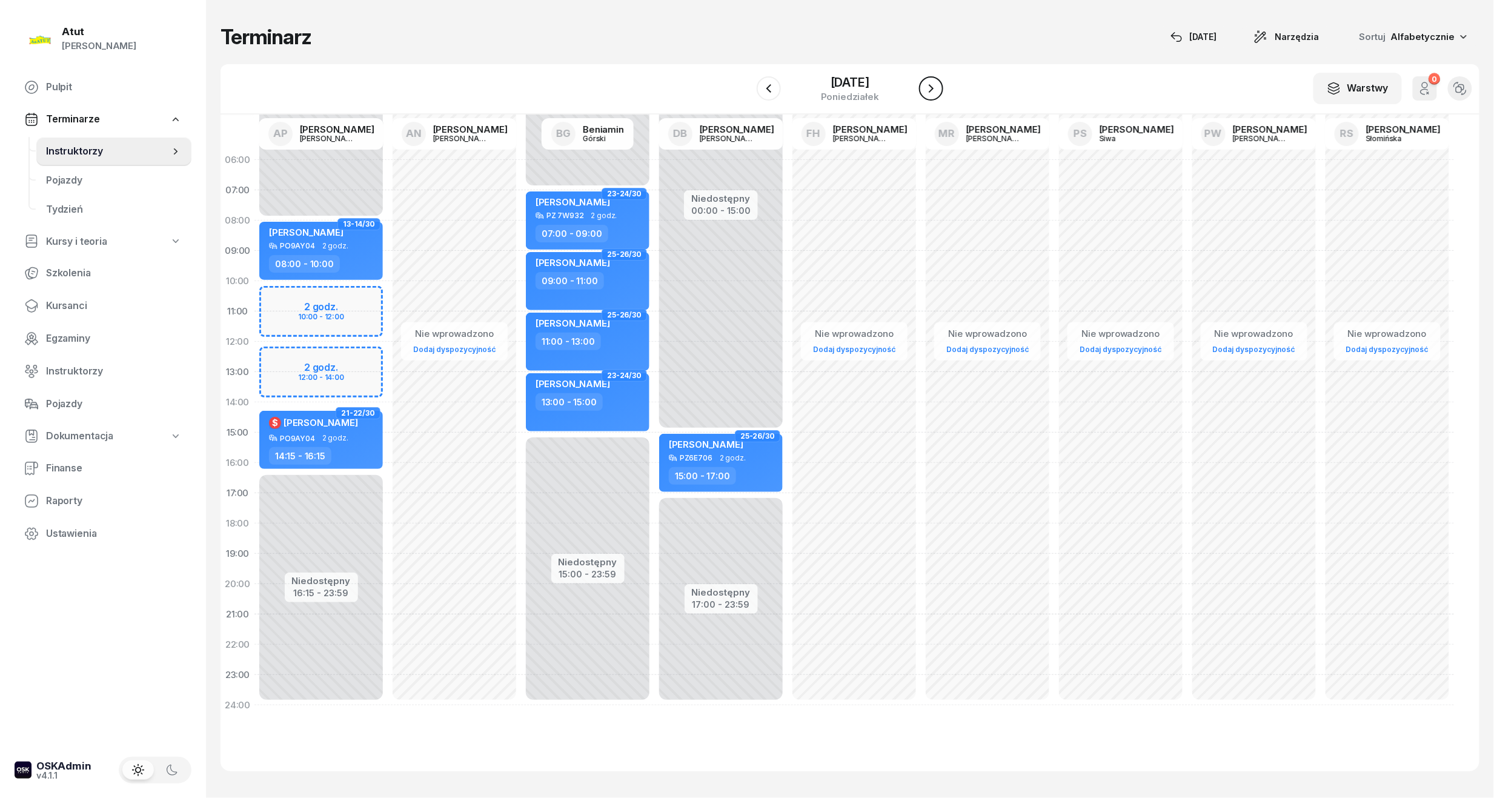
click at [934, 87] on icon "button" at bounding box center [931, 88] width 15 height 15
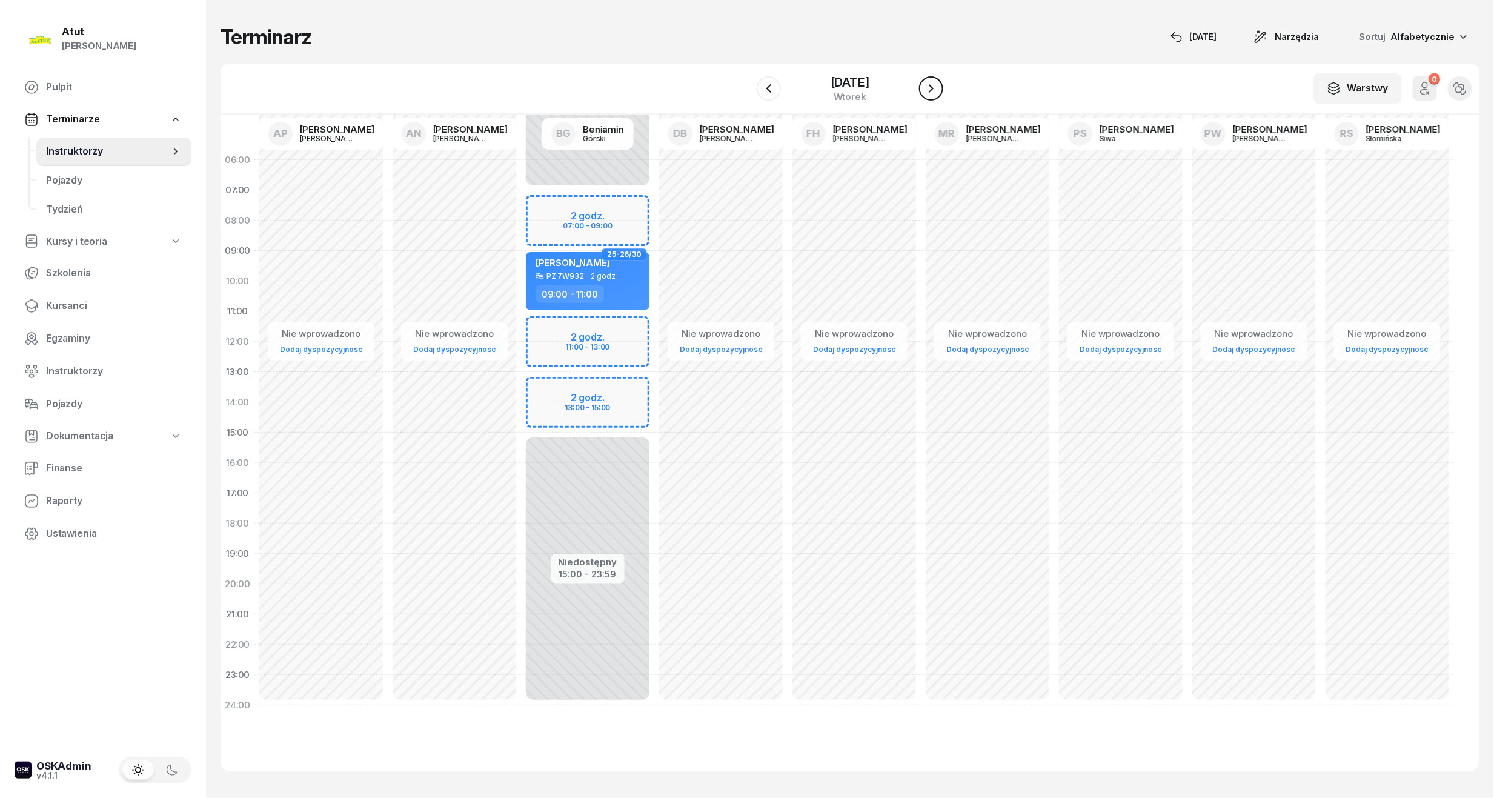
click at [926, 85] on icon "button" at bounding box center [931, 88] width 15 height 15
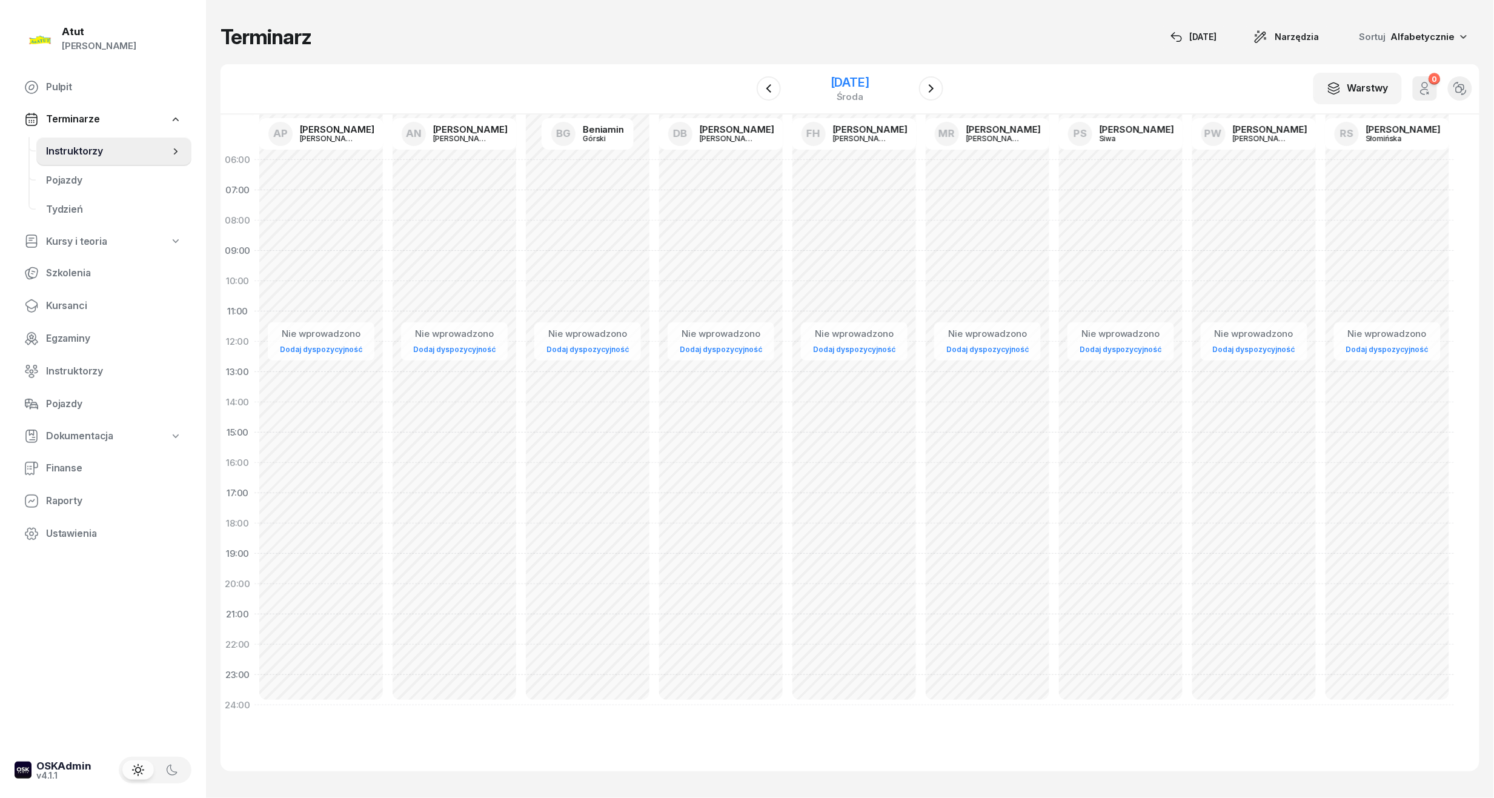
click at [855, 81] on div "[DATE]" at bounding box center [850, 82] width 39 height 12
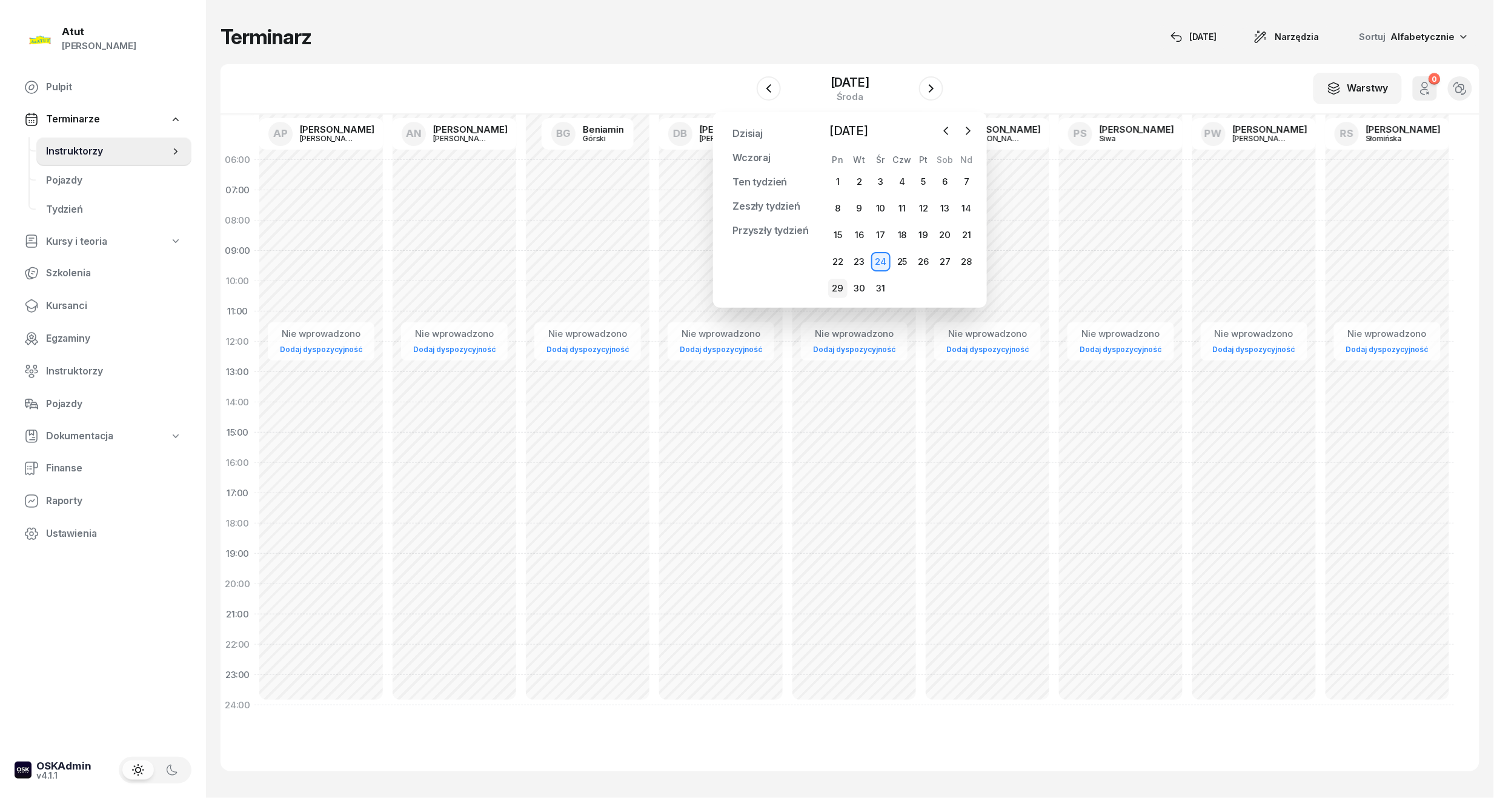
click at [837, 287] on div "29" at bounding box center [837, 288] width 19 height 19
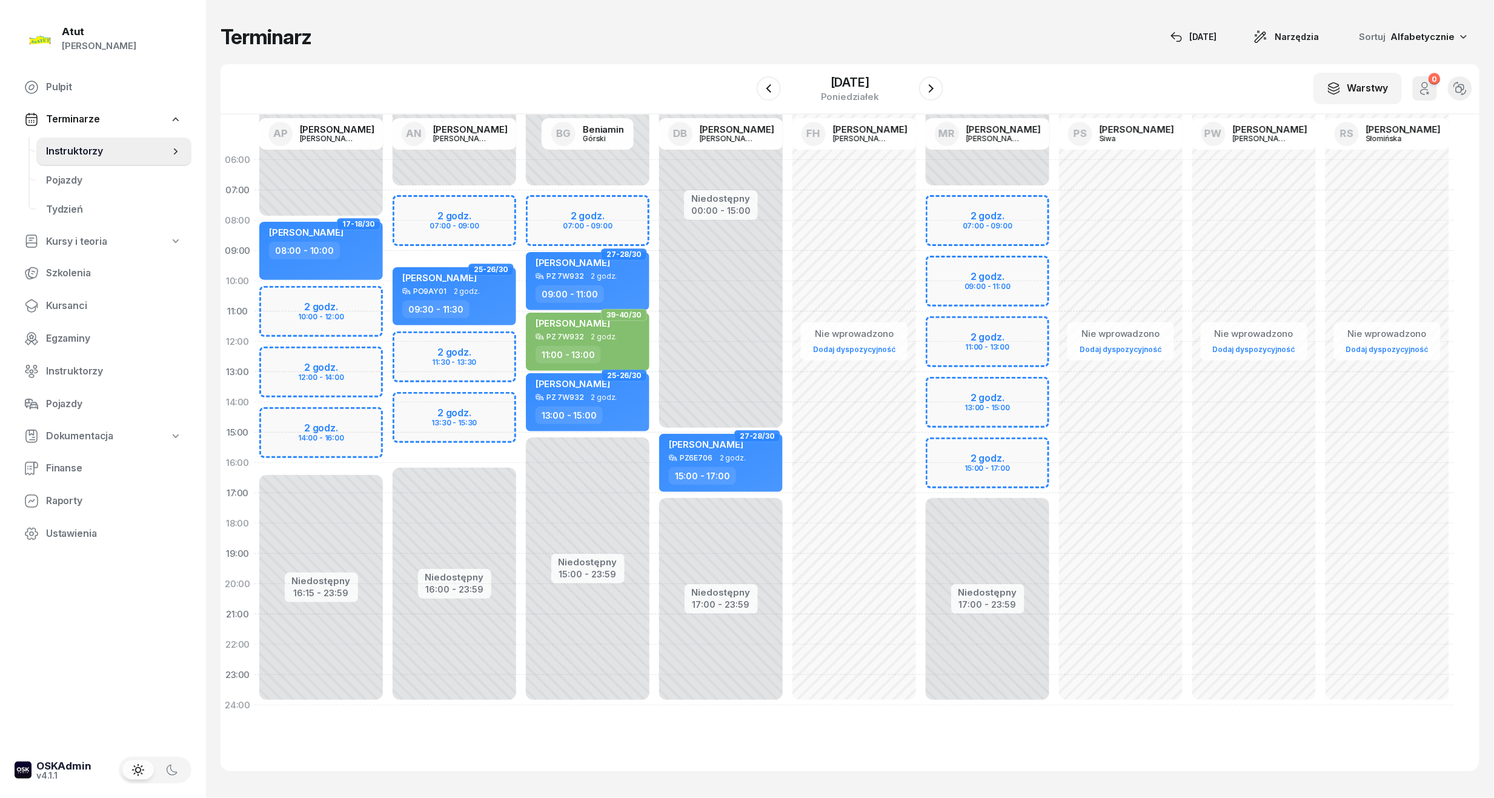
click at [960, 216] on div "Niedostępny 00:00 - 07:00 Niedostępny 17:00 - 23:59 2 godz. 07:00 - 09:00 2 god…" at bounding box center [987, 433] width 133 height 576
select select "07"
select select "09"
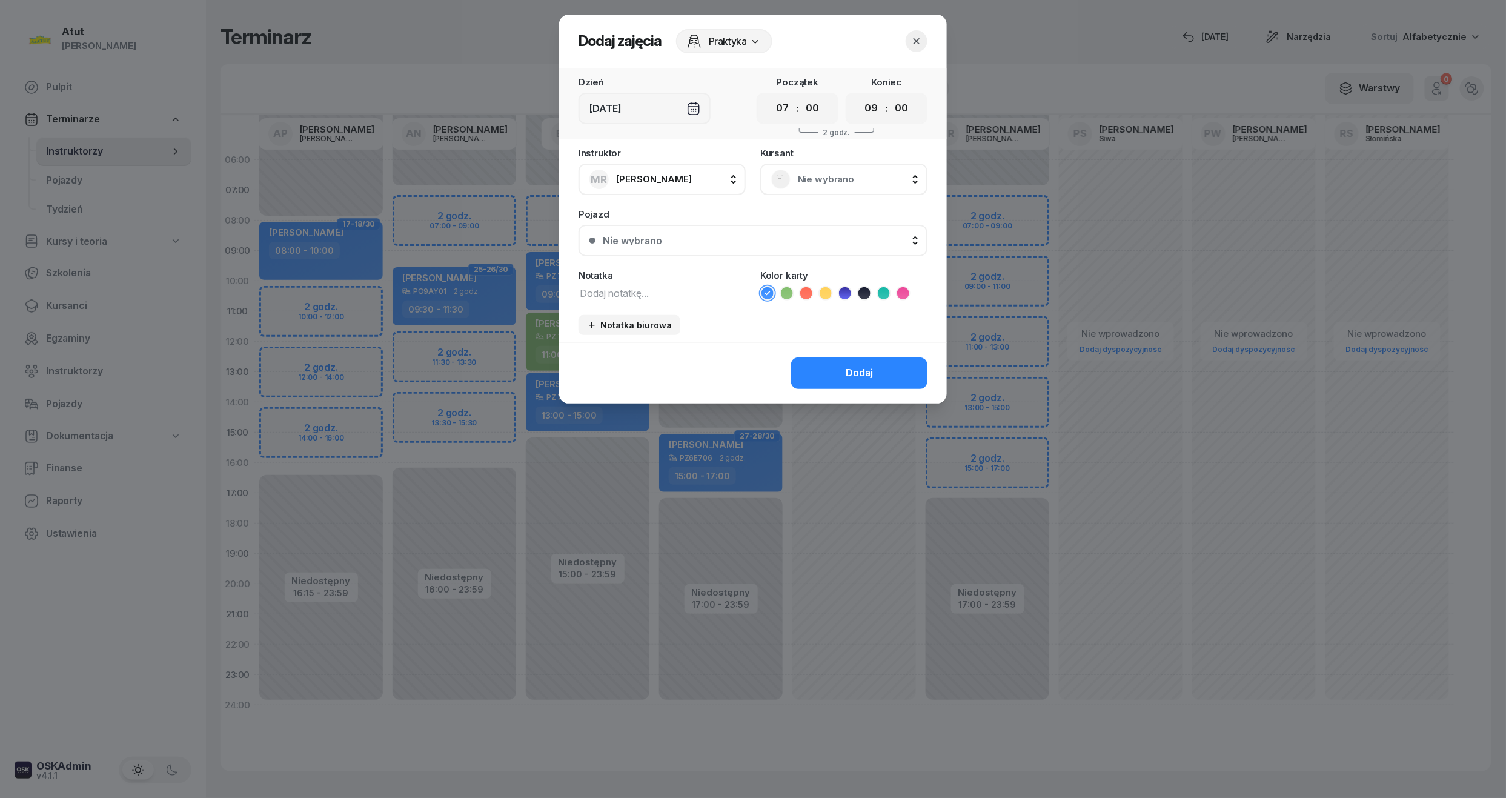
click at [830, 178] on span "Nie wybrano" at bounding box center [857, 179] width 119 height 16
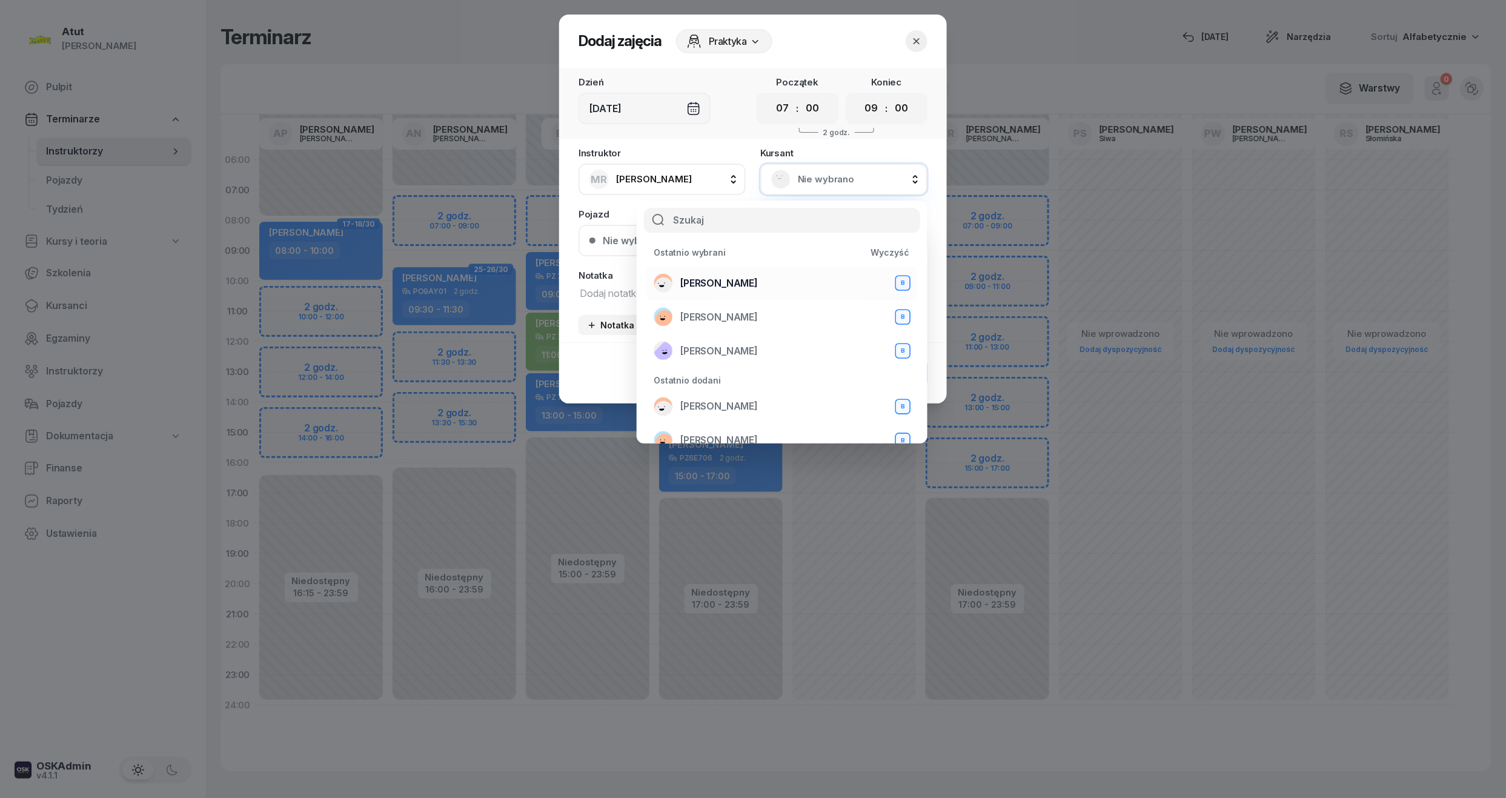
click at [705, 279] on span "[PERSON_NAME]" at bounding box center [719, 284] width 78 height 16
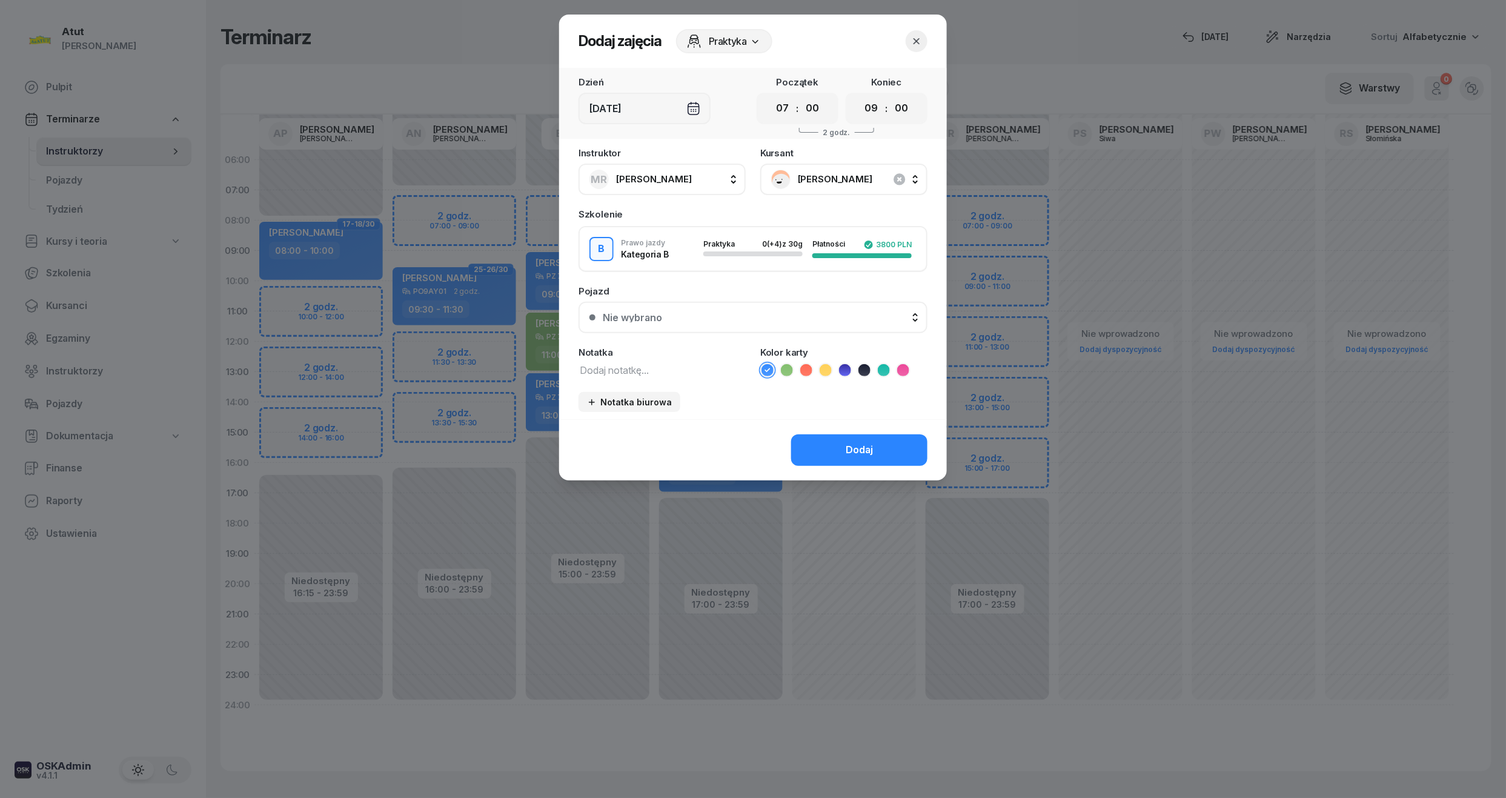
click at [696, 314] on div "Nie wybrano" at bounding box center [760, 318] width 314 height 10
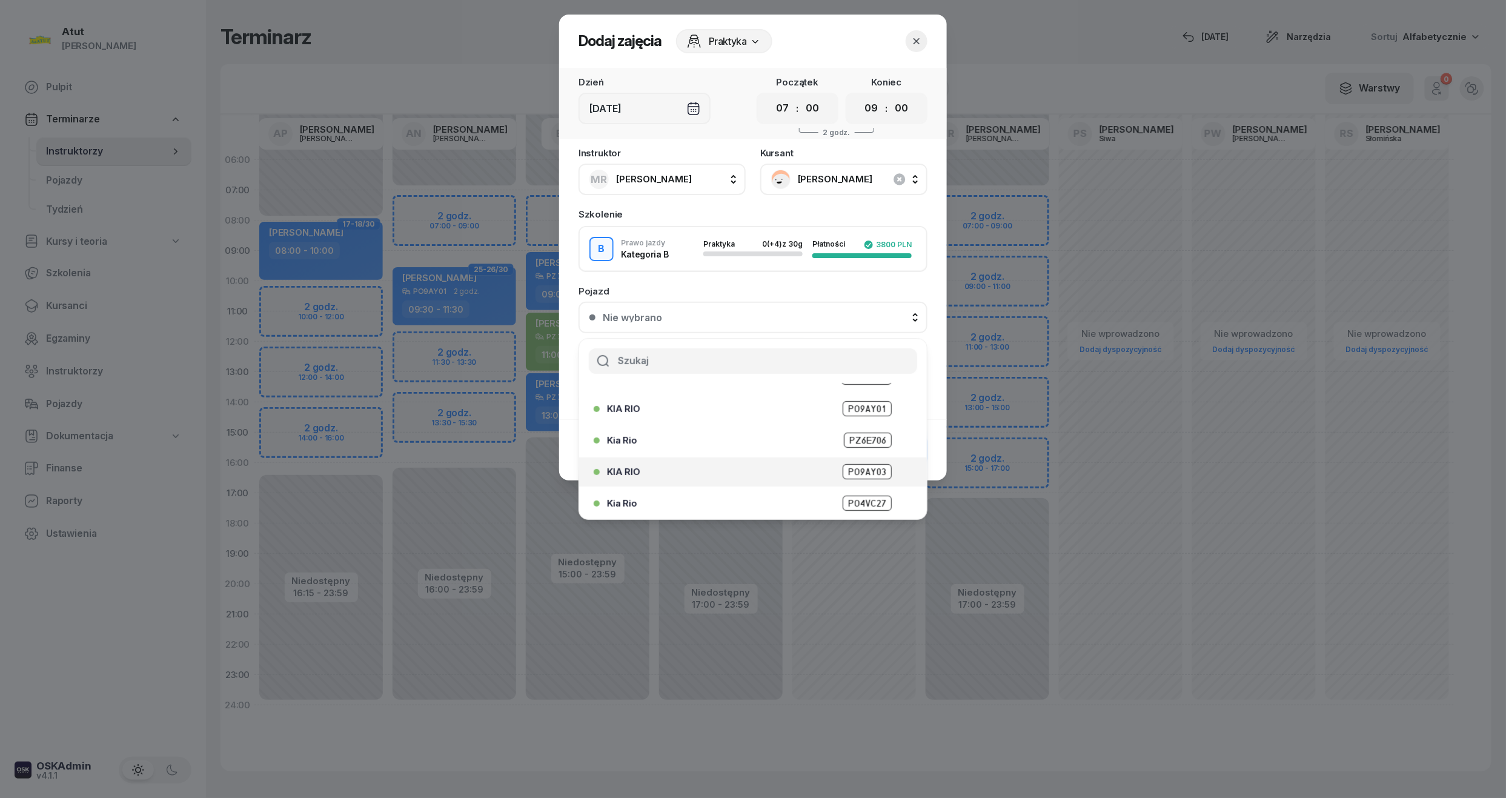
scroll to position [150, 0]
click at [849, 497] on span "PO4VC27" at bounding box center [867, 501] width 49 height 15
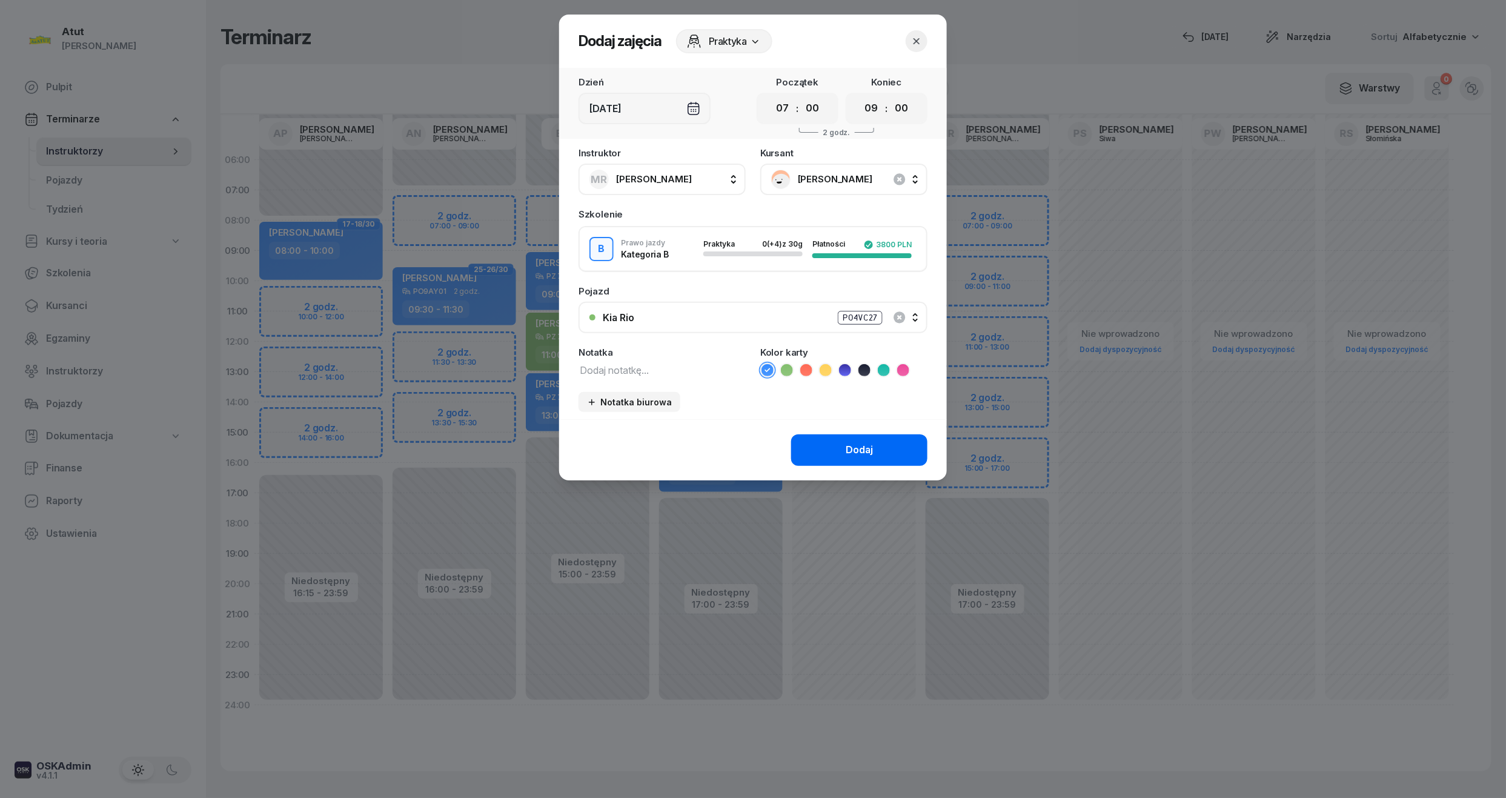
click at [852, 439] on button "Dodaj" at bounding box center [859, 450] width 136 height 32
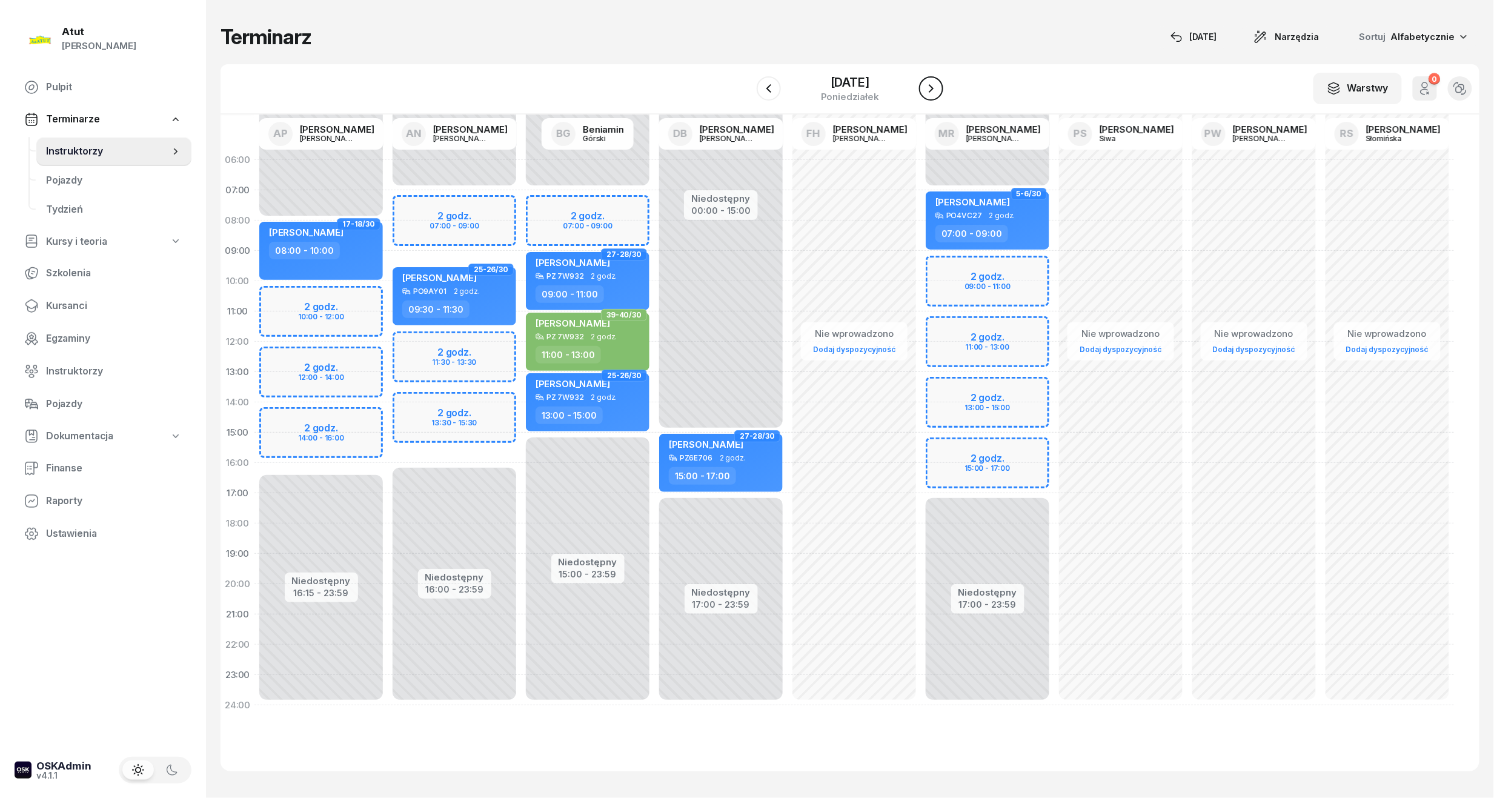
click at [926, 85] on icon "button" at bounding box center [931, 88] width 15 height 15
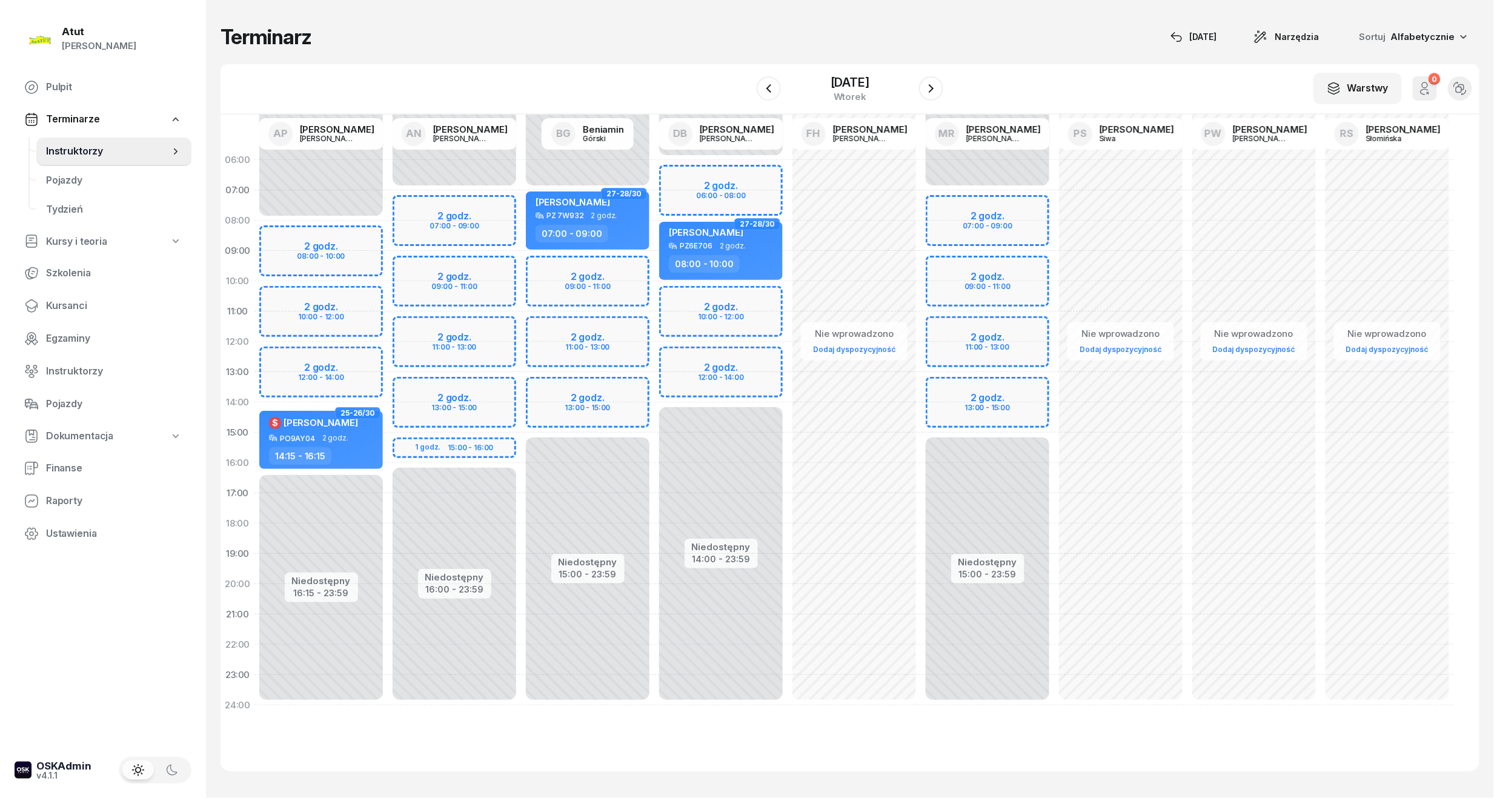
click at [992, 221] on div "Niedostępny 00:00 - 07:00 Niedostępny 15:00 - 23:59 2 godz. 07:00 - 09:00 2 god…" at bounding box center [987, 433] width 133 height 576
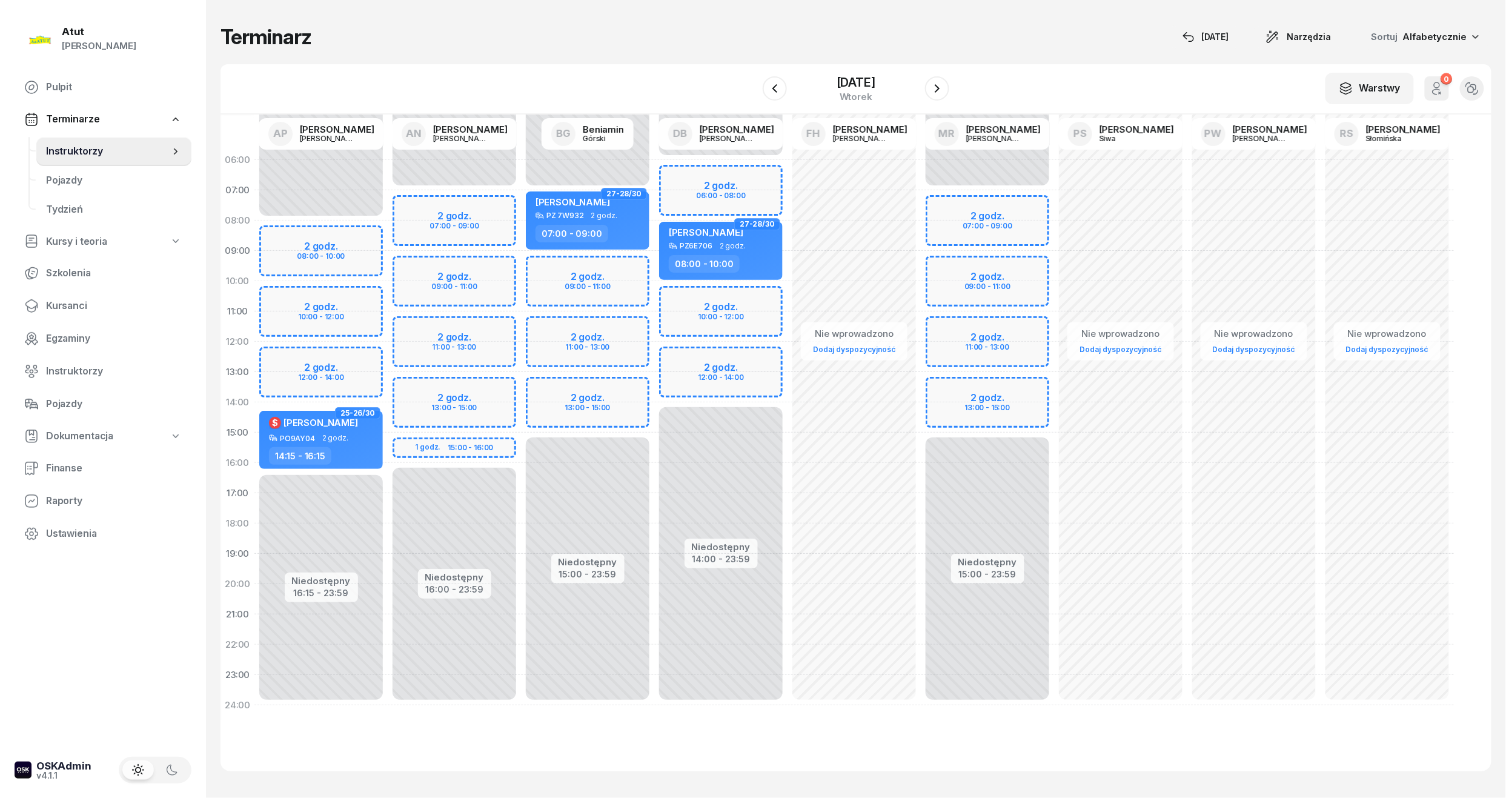
select select "08"
select select "10"
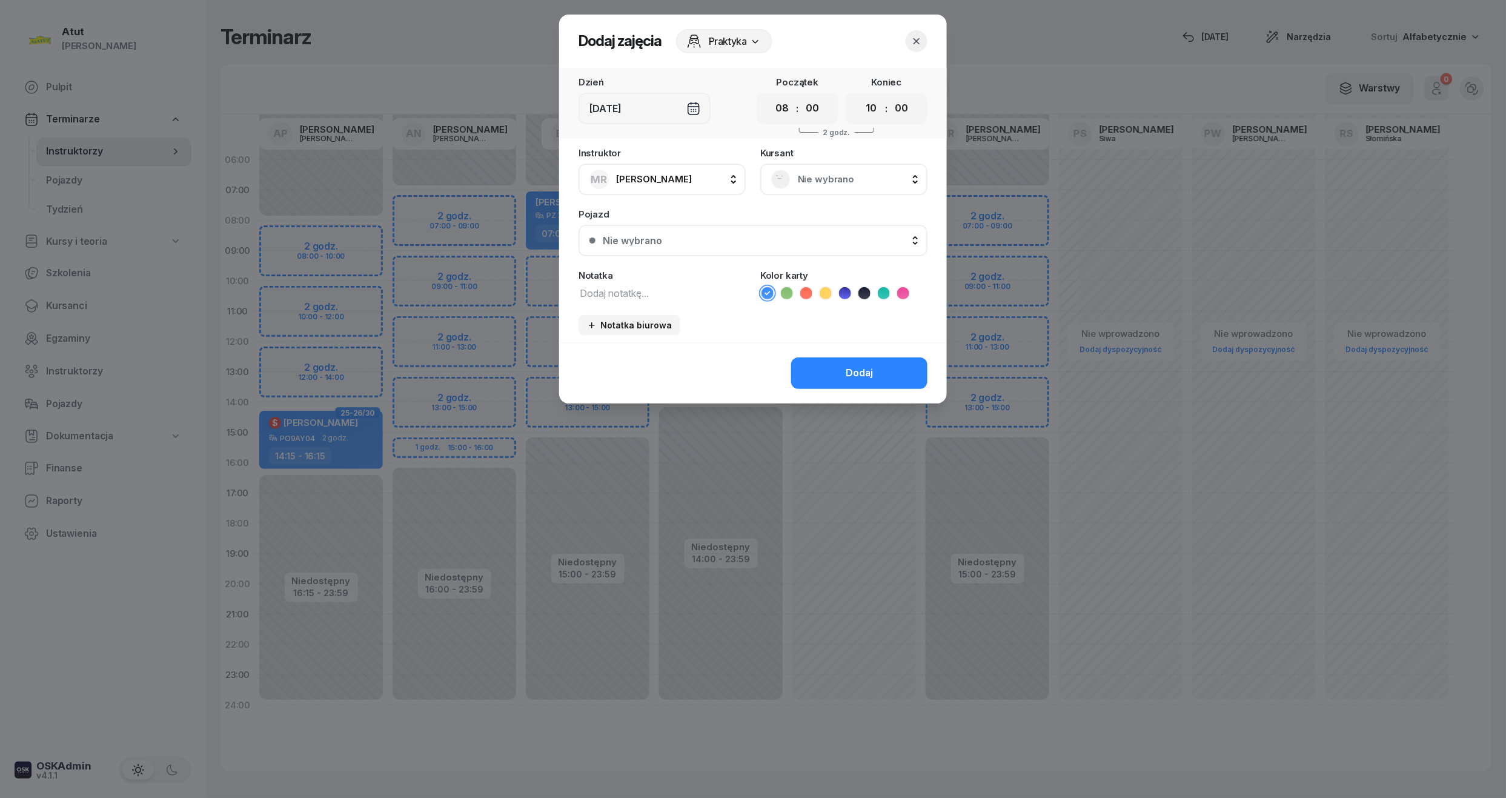
click at [812, 178] on span "Nie wybrano" at bounding box center [857, 179] width 119 height 16
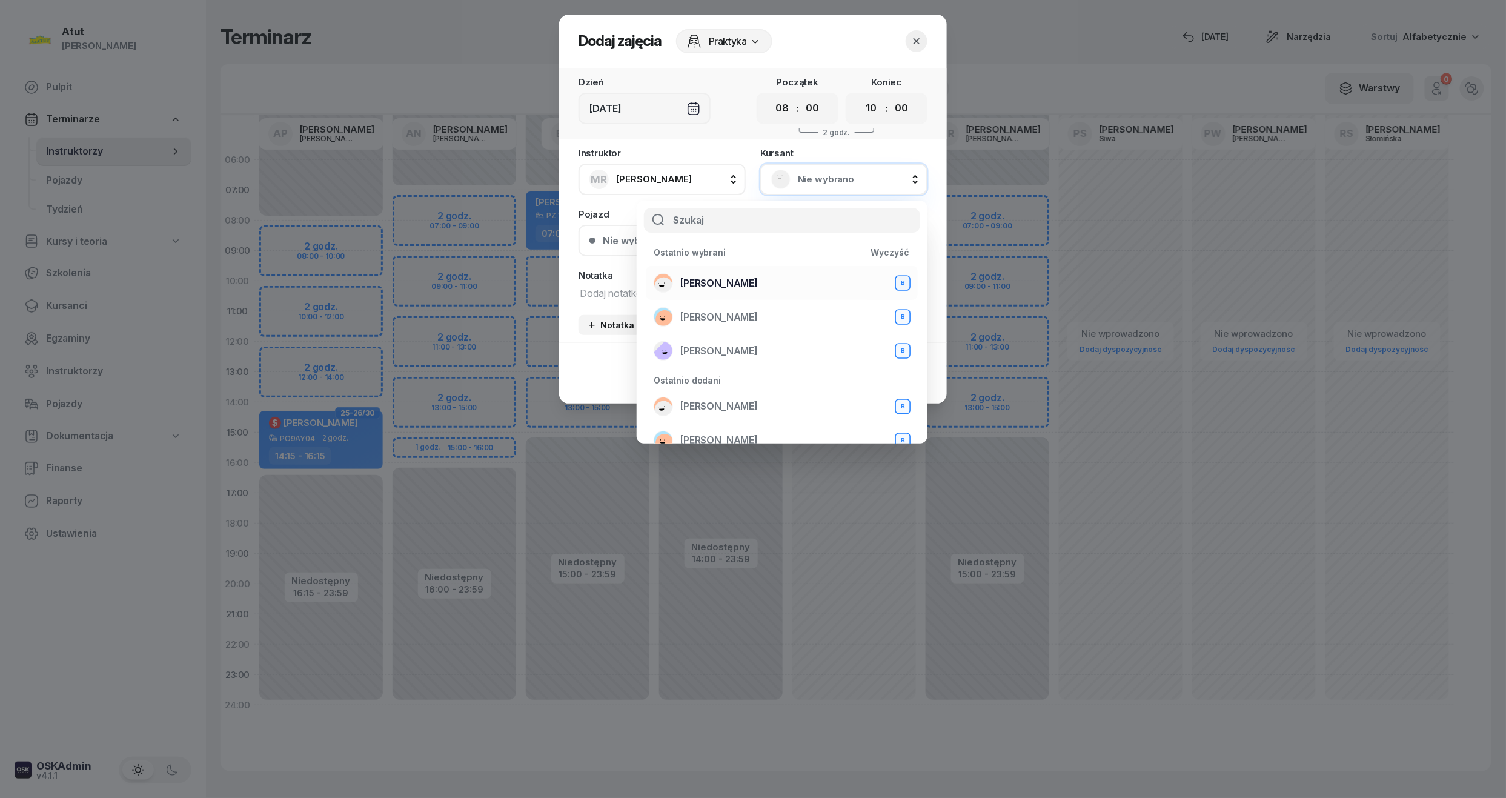
click at [733, 282] on span "[PERSON_NAME]" at bounding box center [719, 284] width 78 height 16
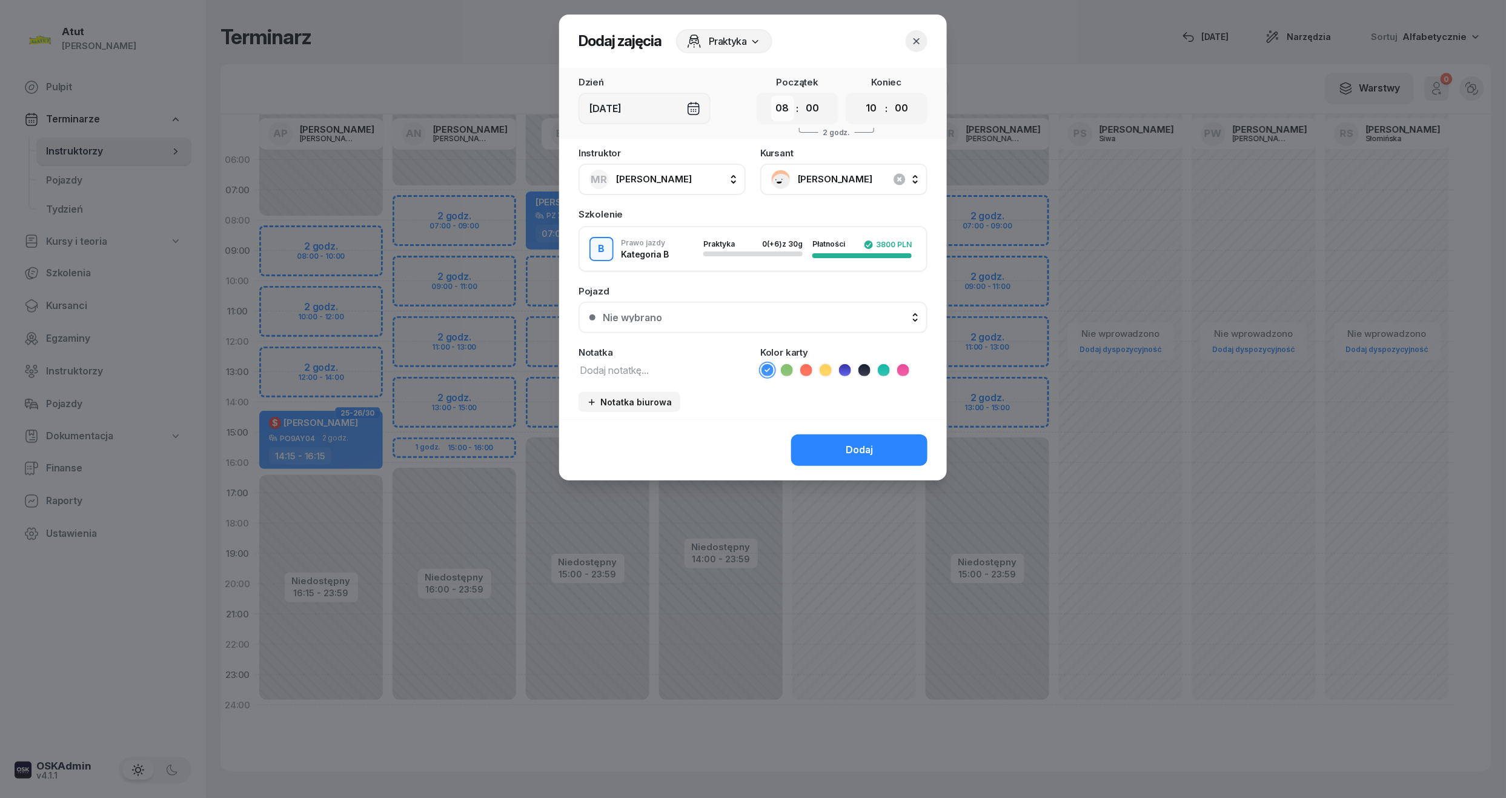
click at [774, 117] on select "00 01 02 03 04 05 06 07 08 09 10 11 12 13 14 15 16 17 18 19 20 21 22 23" at bounding box center [782, 108] width 23 height 25
select select "07"
click at [771, 96] on select "00 01 02 03 04 05 06 07 08 09 10 11 12 13 14 15 16 17 18 19 20 21 22 23" at bounding box center [782, 108] width 23 height 25
drag, startPoint x: 872, startPoint y: 109, endPoint x: 880, endPoint y: 114, distance: 9.2
click at [872, 109] on select "00 01 02 03 04 05 06 07 08 09 10 11 12 13 14 15 16 17 18 19 20 21 22 23" at bounding box center [871, 108] width 23 height 25
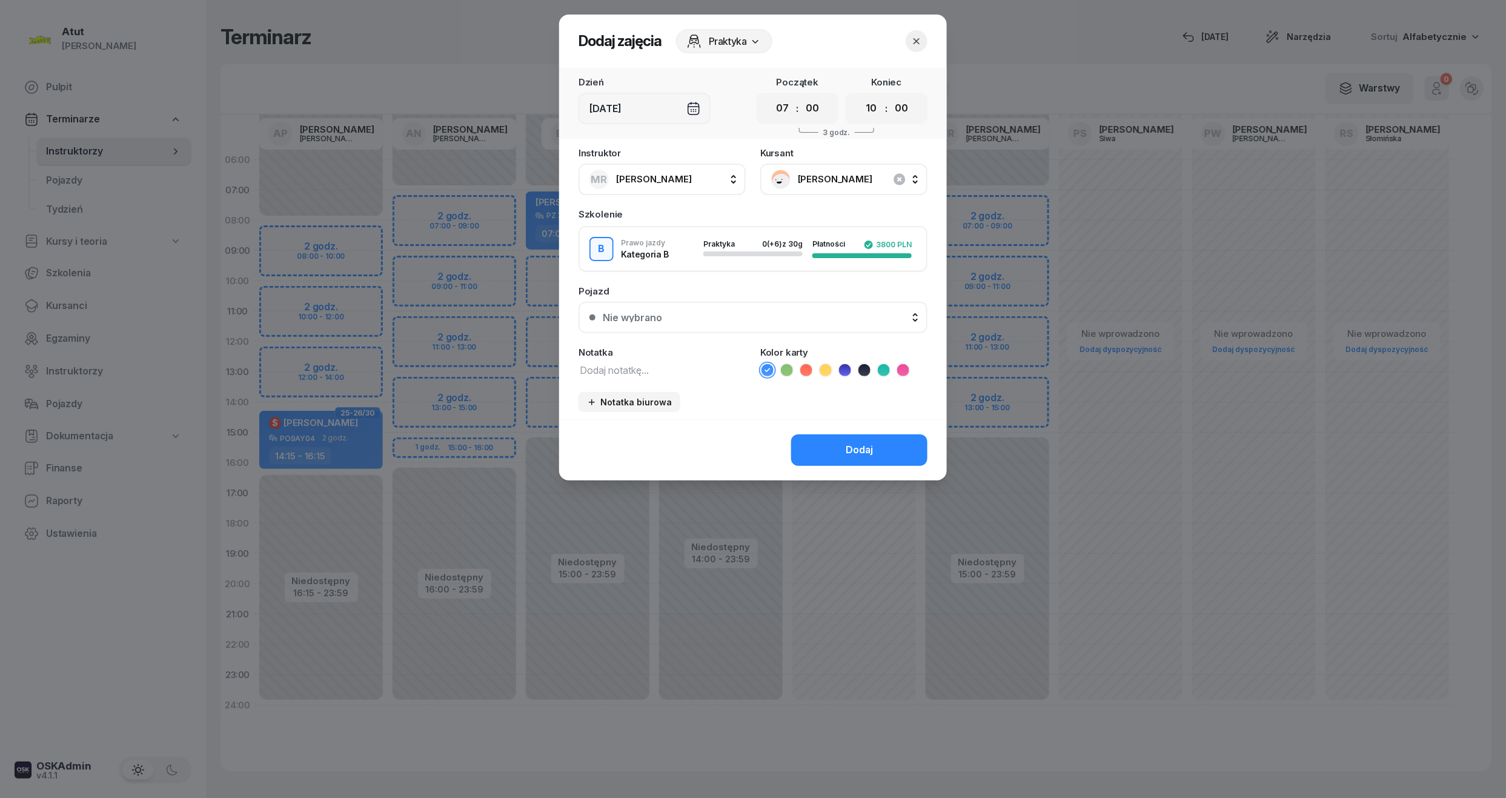
select select "09"
click at [860, 96] on select "00 01 02 03 04 05 06 07 08 09 10 11 12 13 14 15 16 17 18 19 20 21 22 23" at bounding box center [871, 108] width 23 height 25
click at [810, 320] on div "Nie wybrano" at bounding box center [760, 318] width 314 height 10
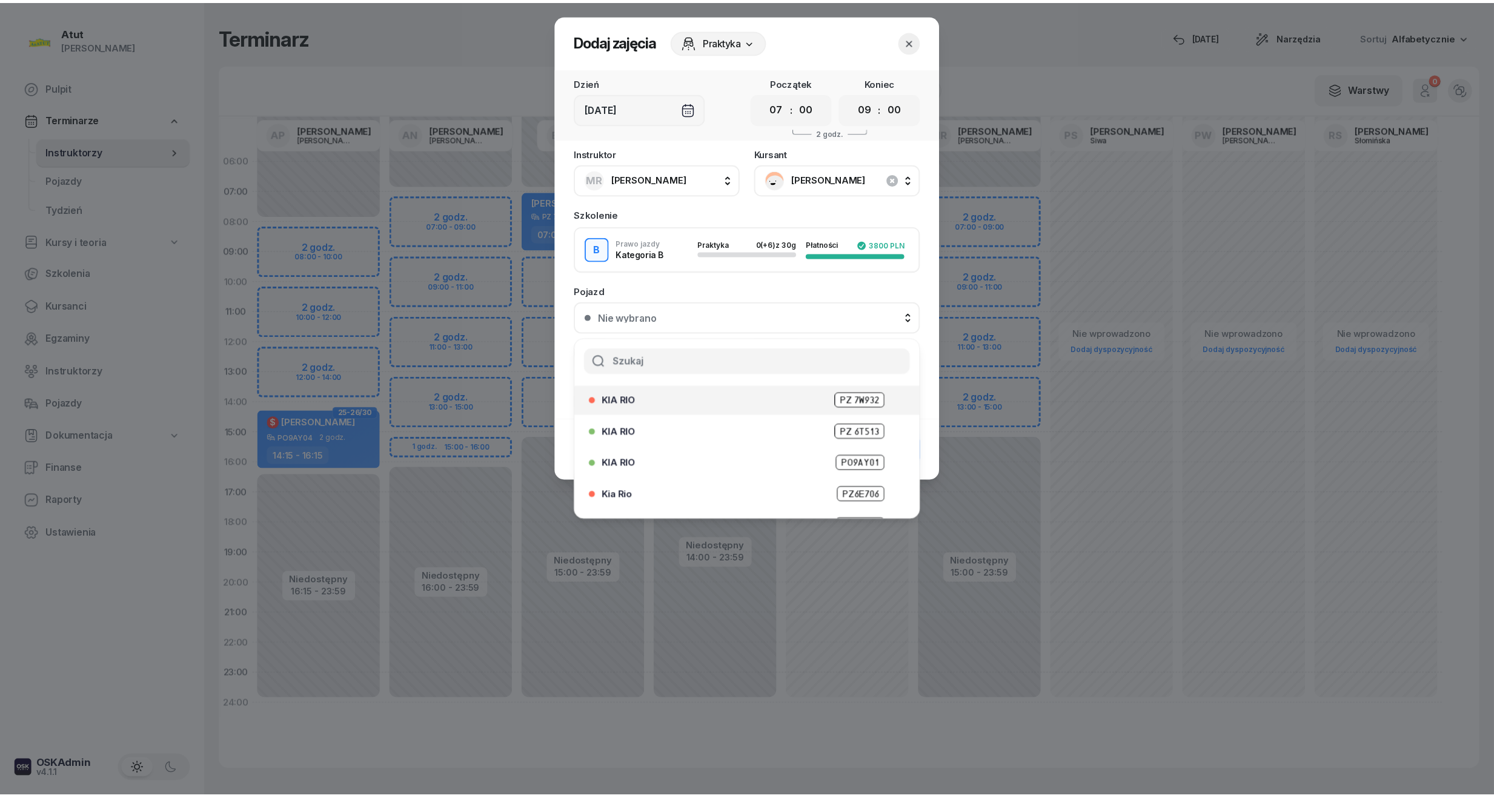
scroll to position [150, 0]
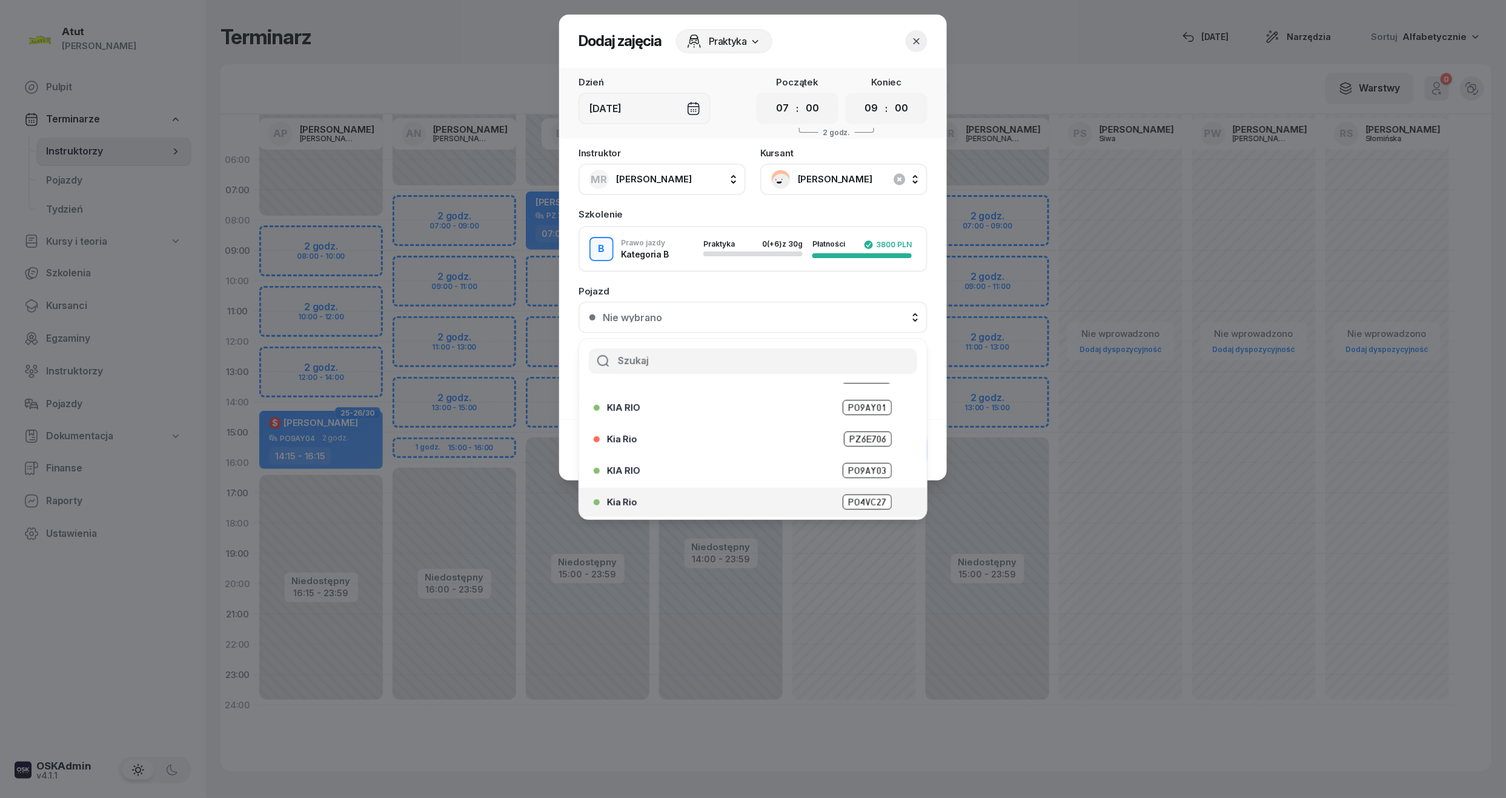
click at [883, 504] on div "[GEOGRAPHIC_DATA]" at bounding box center [756, 501] width 298 height 15
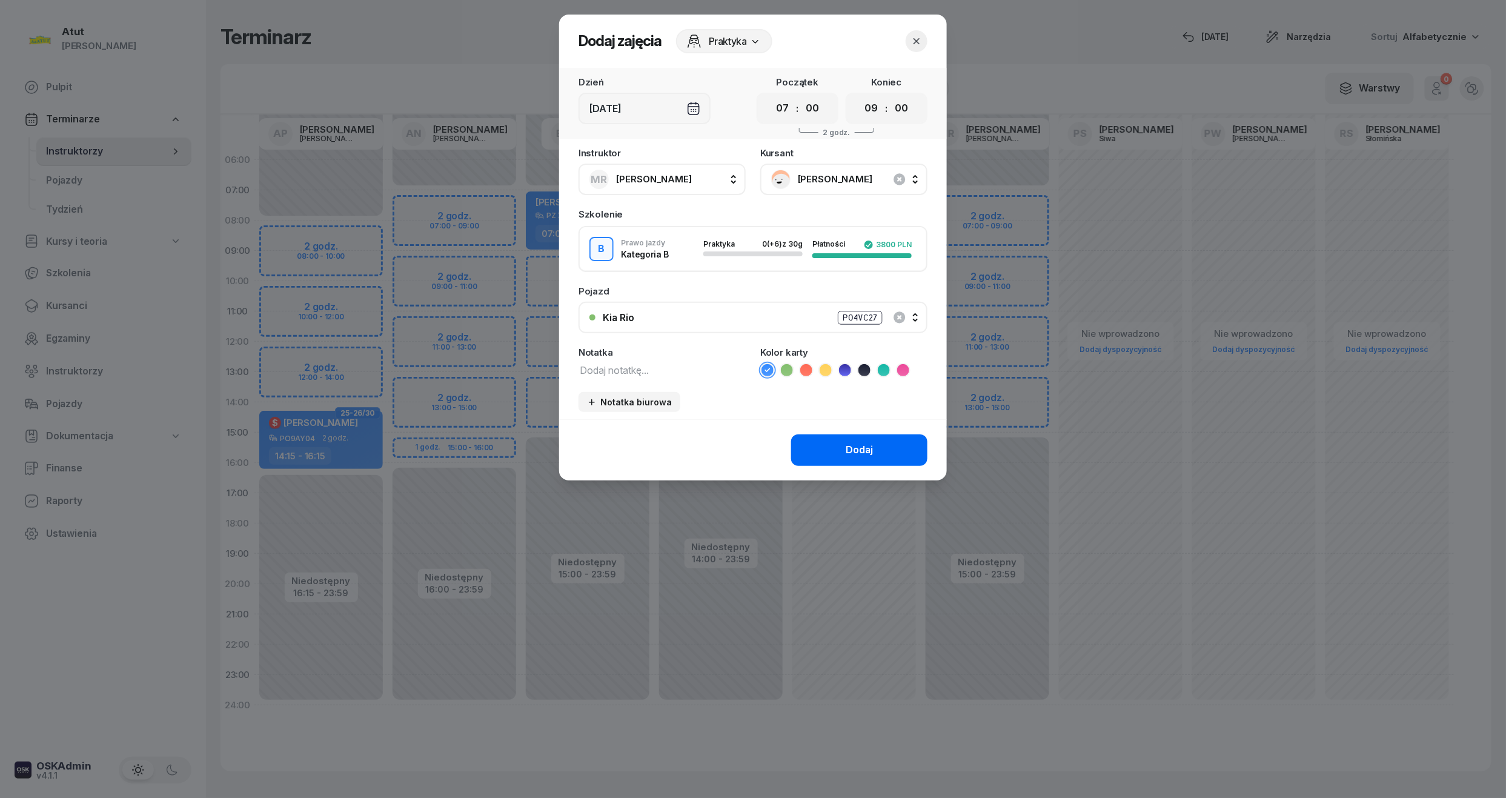
click at [858, 451] on div "Dodaj" at bounding box center [859, 450] width 27 height 16
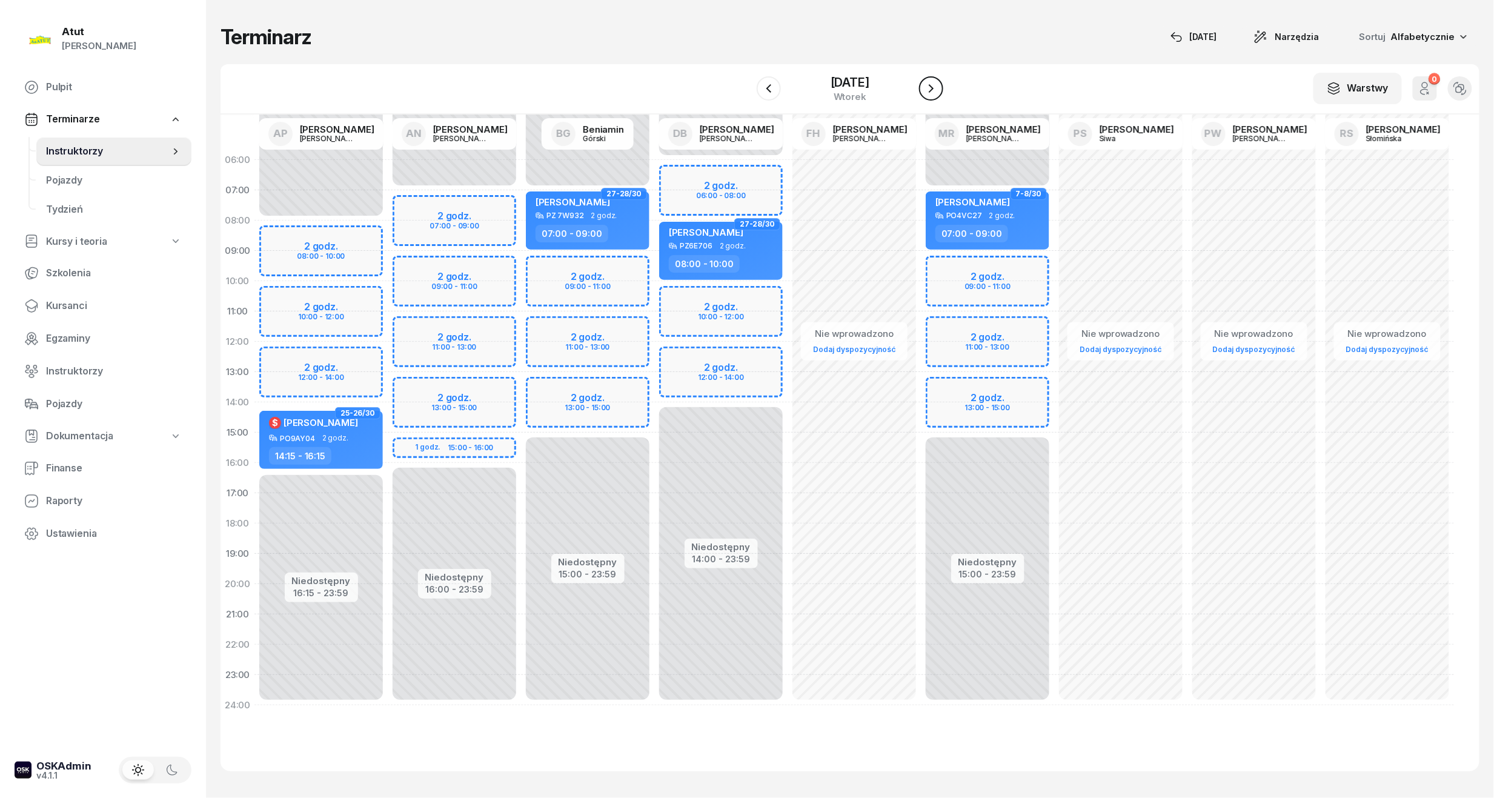
click at [938, 95] on icon "button" at bounding box center [931, 88] width 15 height 15
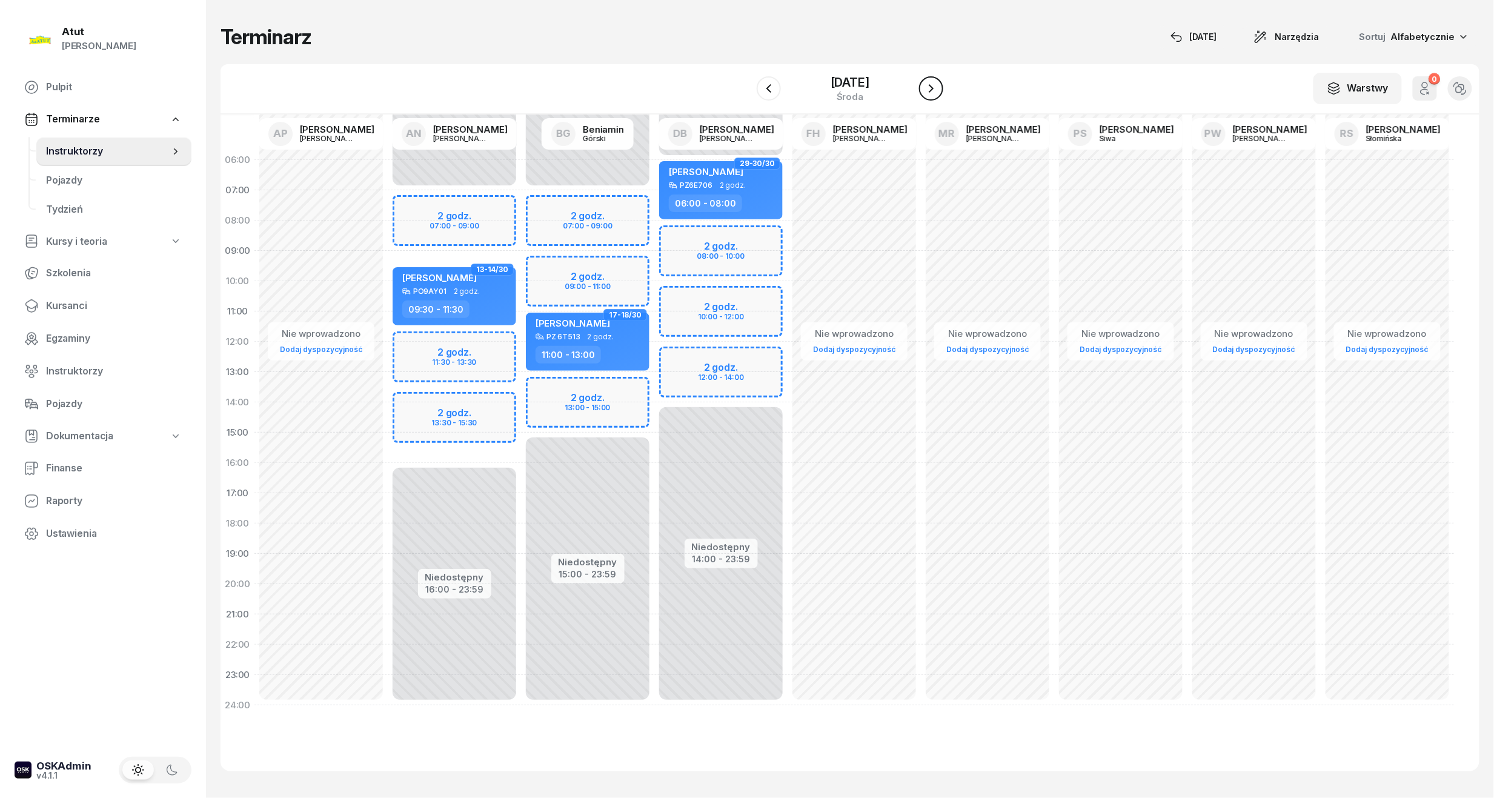
click at [934, 90] on icon "button" at bounding box center [931, 88] width 15 height 15
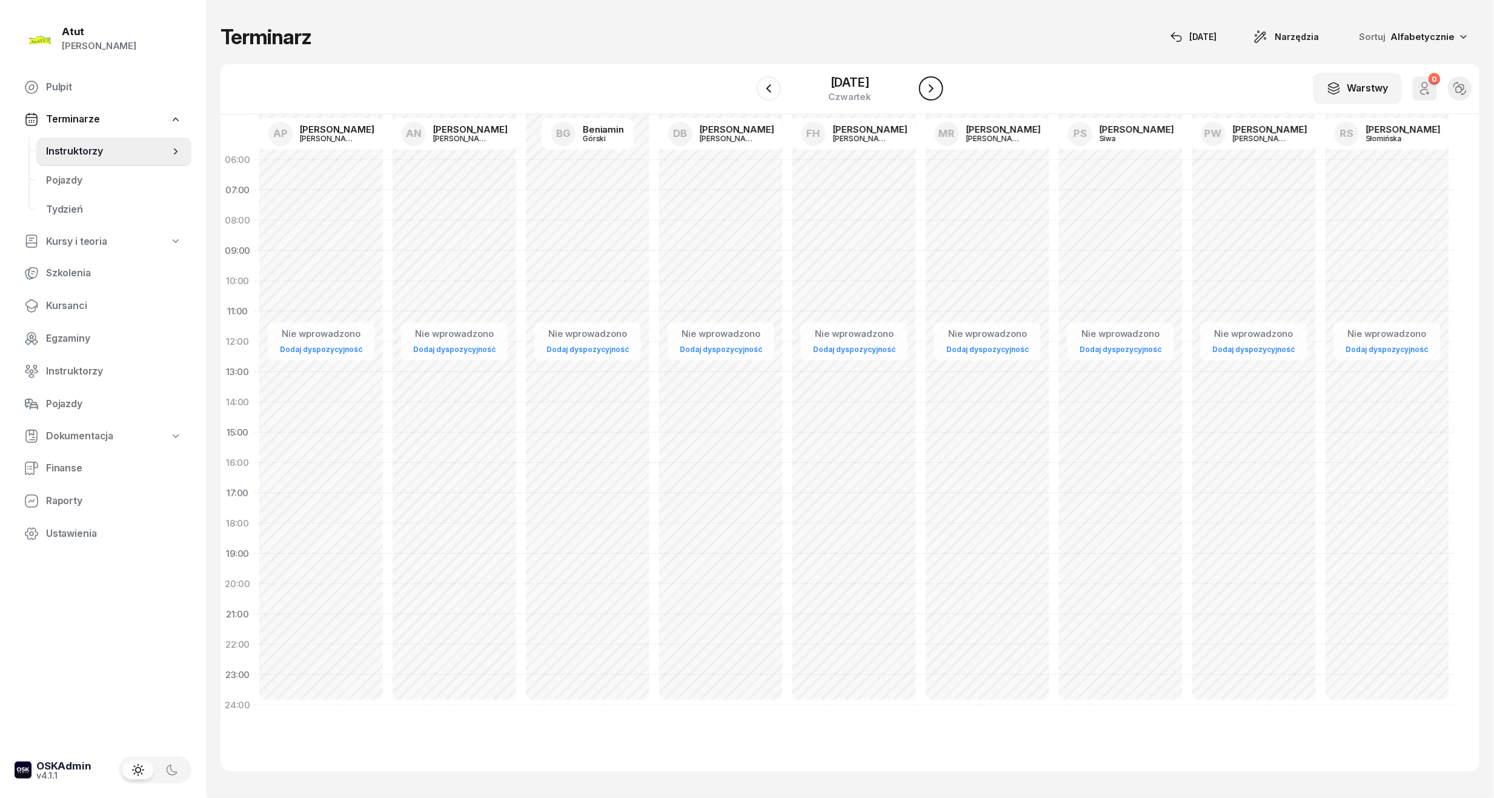
click at [934, 90] on icon "button" at bounding box center [931, 88] width 15 height 15
click at [869, 76] on div "[DATE]" at bounding box center [850, 82] width 39 height 12
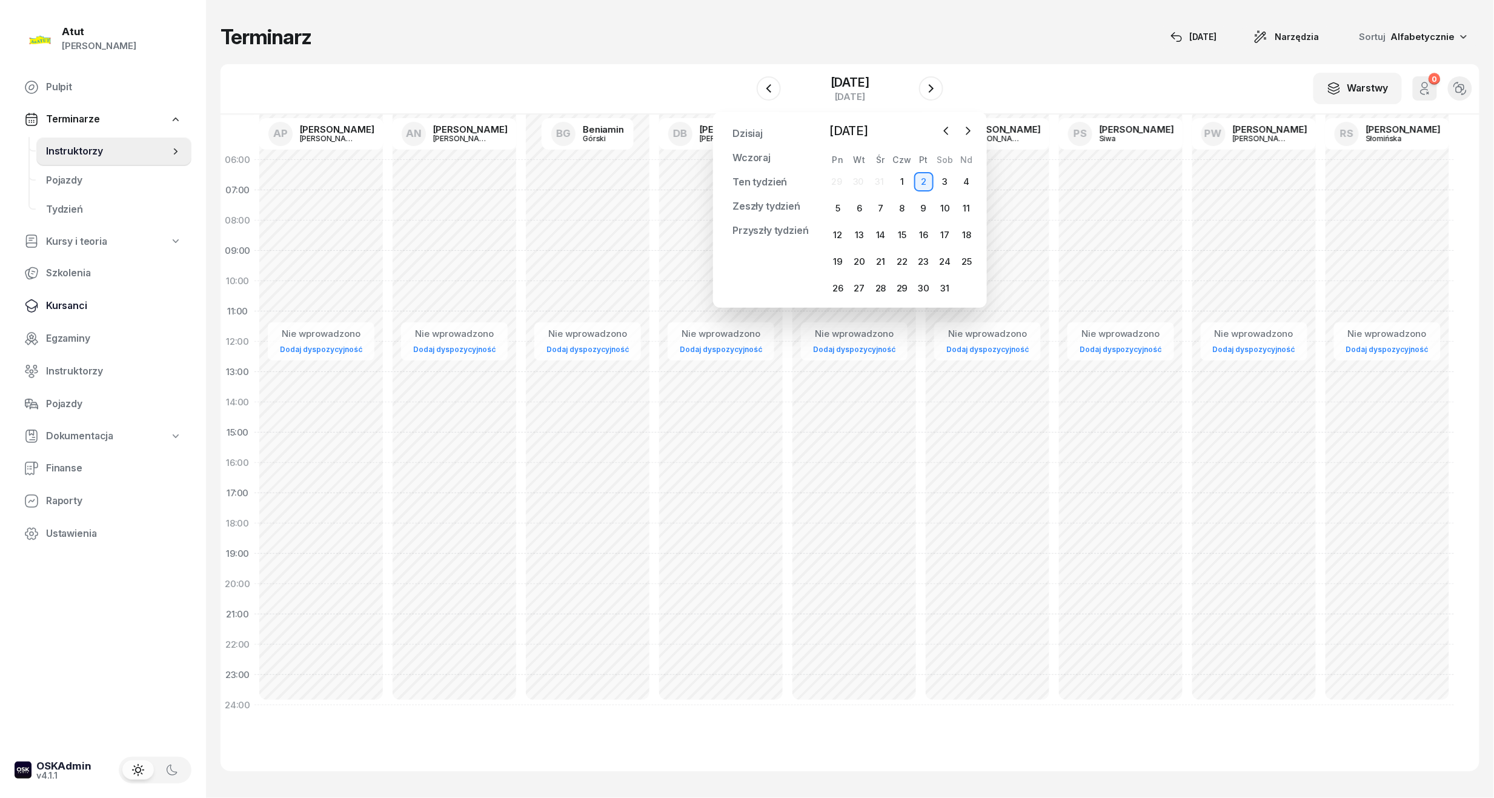
click at [71, 304] on span "Kursanci" at bounding box center [114, 306] width 136 height 16
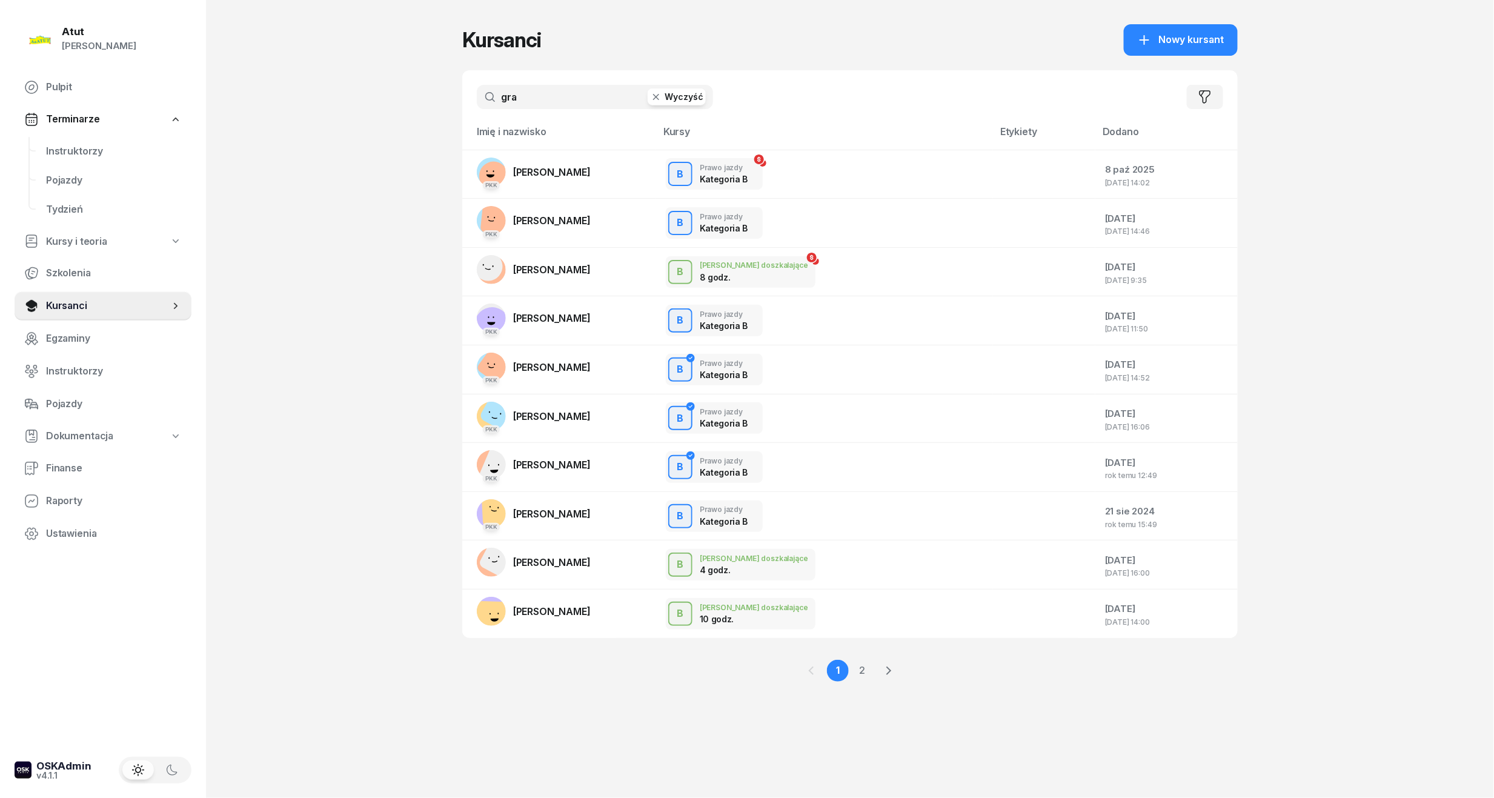
click at [539, 83] on div "gra Wyczyść Filtruj" at bounding box center [850, 96] width 776 height 53
drag, startPoint x: 548, startPoint y: 107, endPoint x: 316, endPoint y: 110, distance: 232.7
click at [316, 110] on div "Atut [PERSON_NAME] Pulpit Terminarze Instruktorzy Pojazdy Tydzień Kursy i teori…" at bounding box center [747, 399] width 1494 height 798
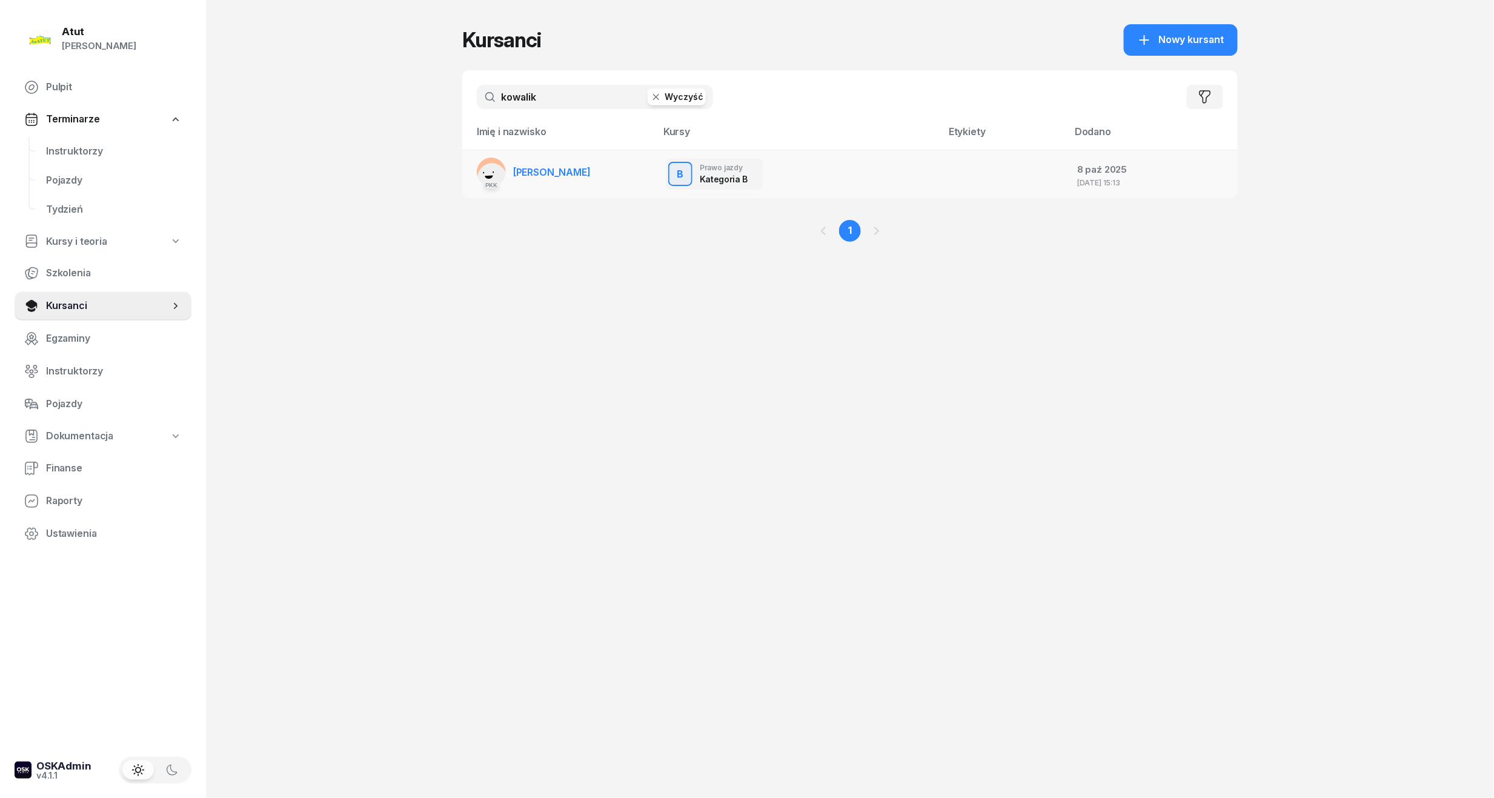
type input "kowalik"
click at [550, 171] on span "[PERSON_NAME]" at bounding box center [552, 172] width 78 height 12
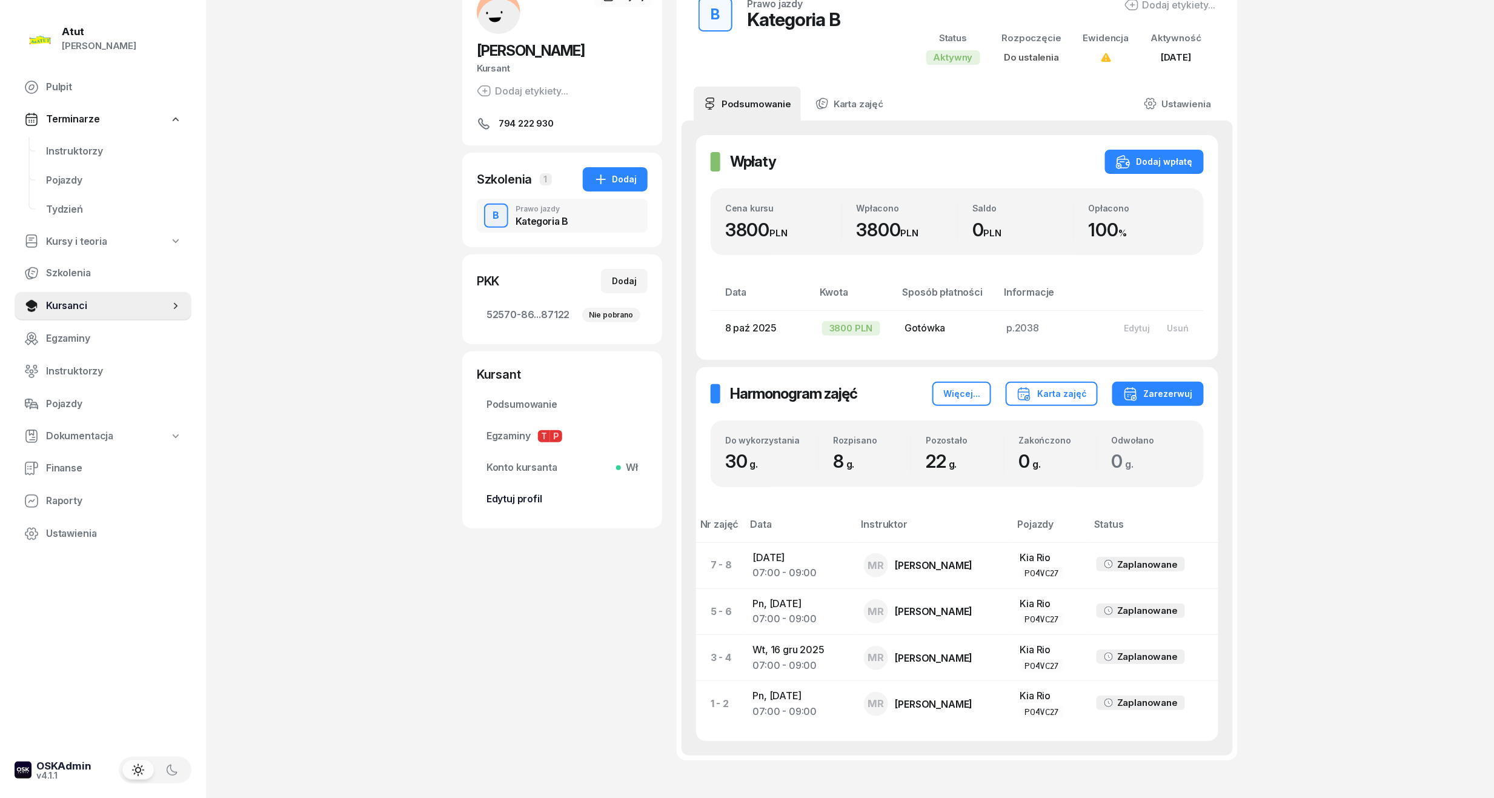
scroll to position [1, 0]
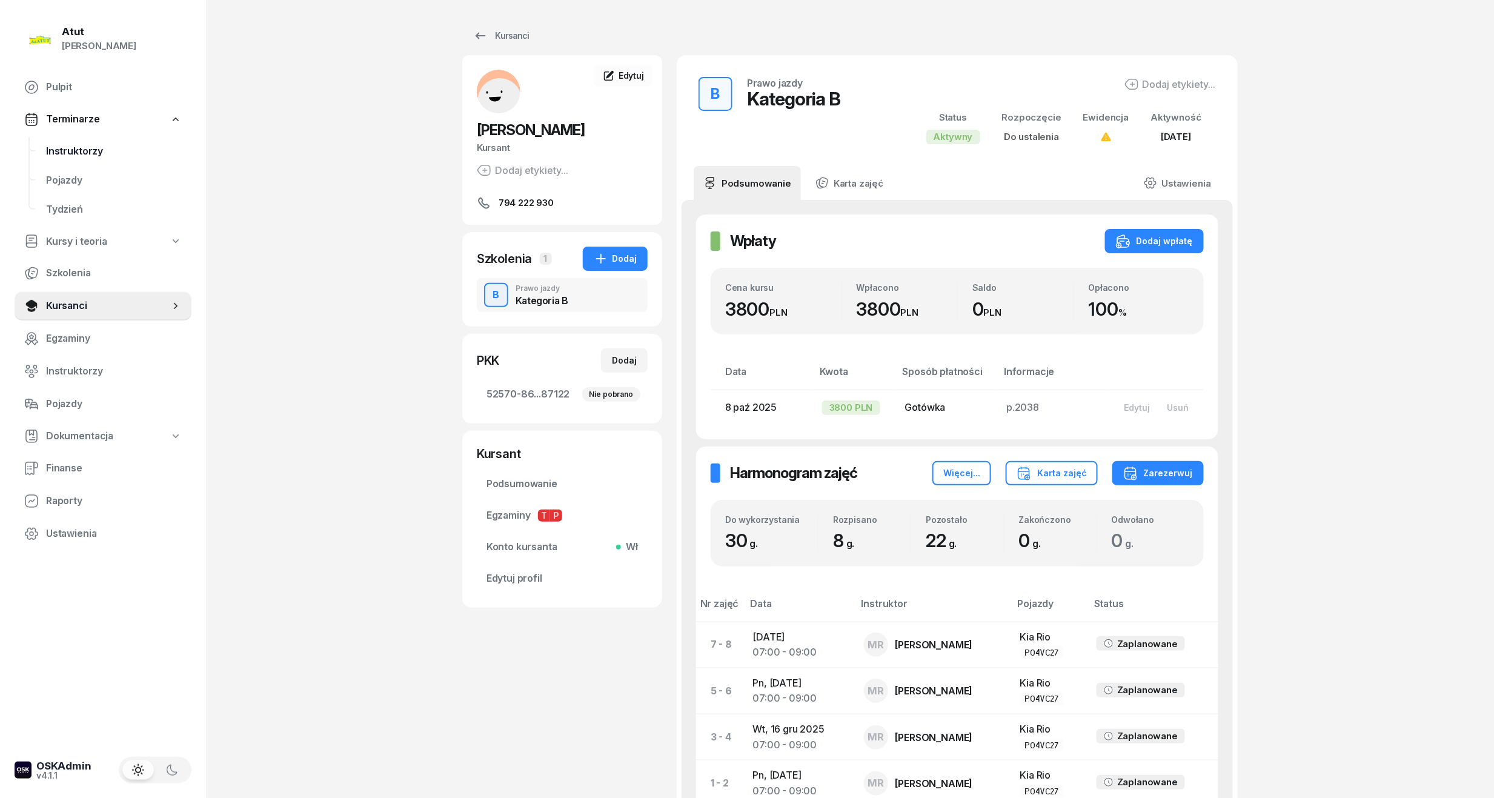
click at [69, 141] on link "Instruktorzy" at bounding box center [113, 151] width 155 height 29
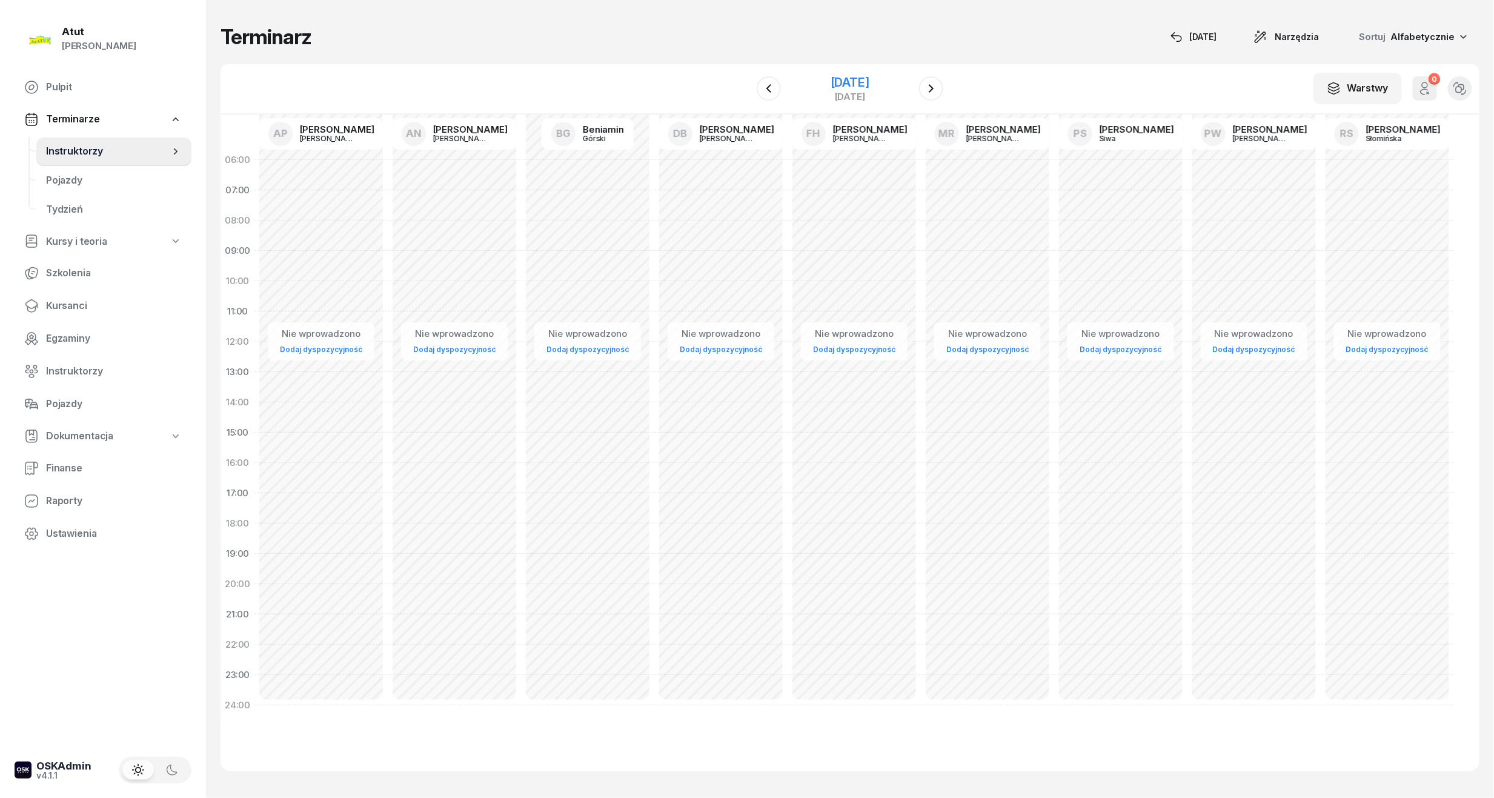
click at [858, 76] on div "[DATE]" at bounding box center [850, 82] width 39 height 12
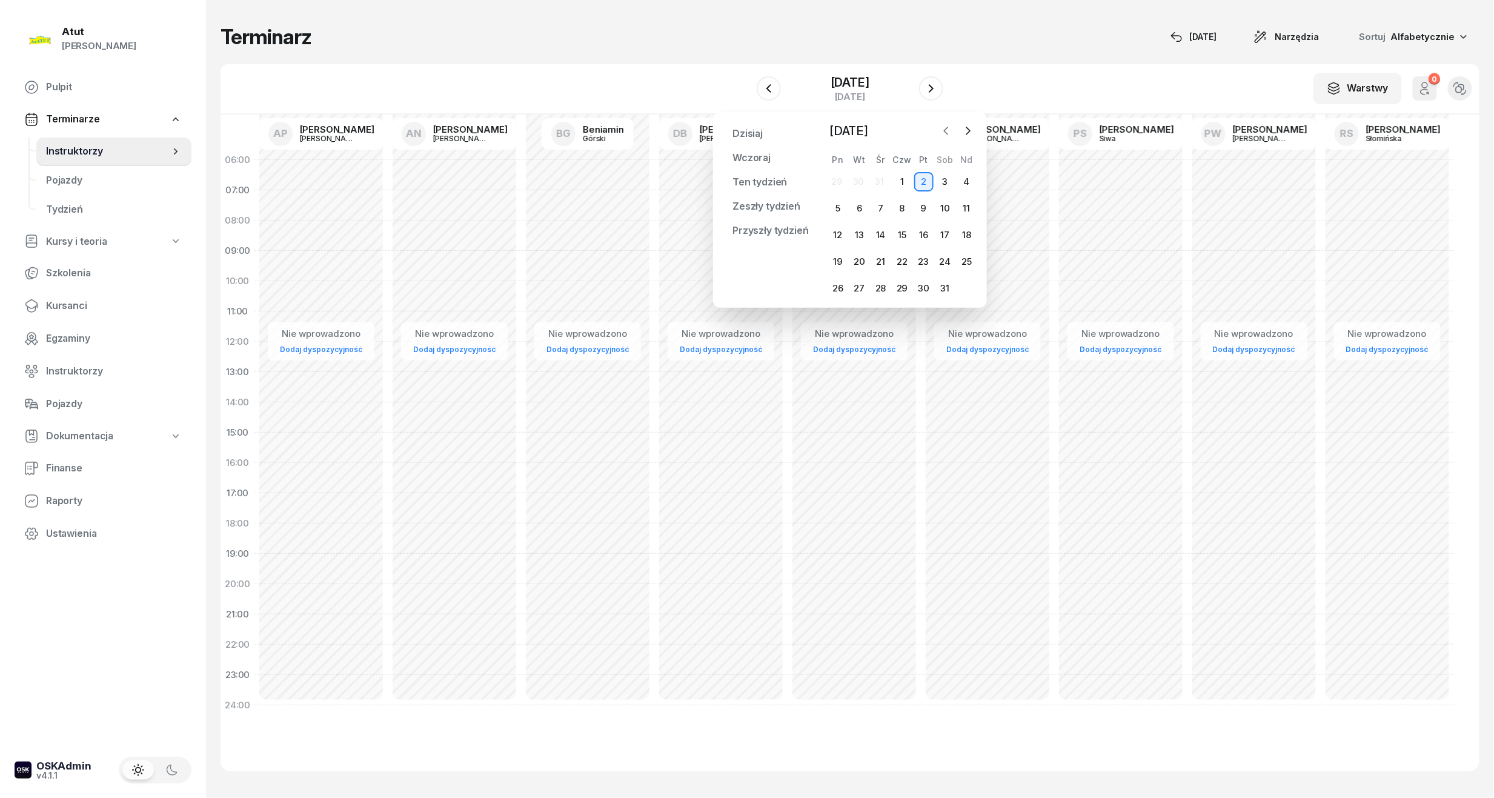
click at [943, 131] on icon "button" at bounding box center [946, 131] width 12 height 12
click at [945, 132] on icon "button" at bounding box center [946, 131] width 12 height 12
click at [839, 287] on div "24" at bounding box center [837, 288] width 19 height 19
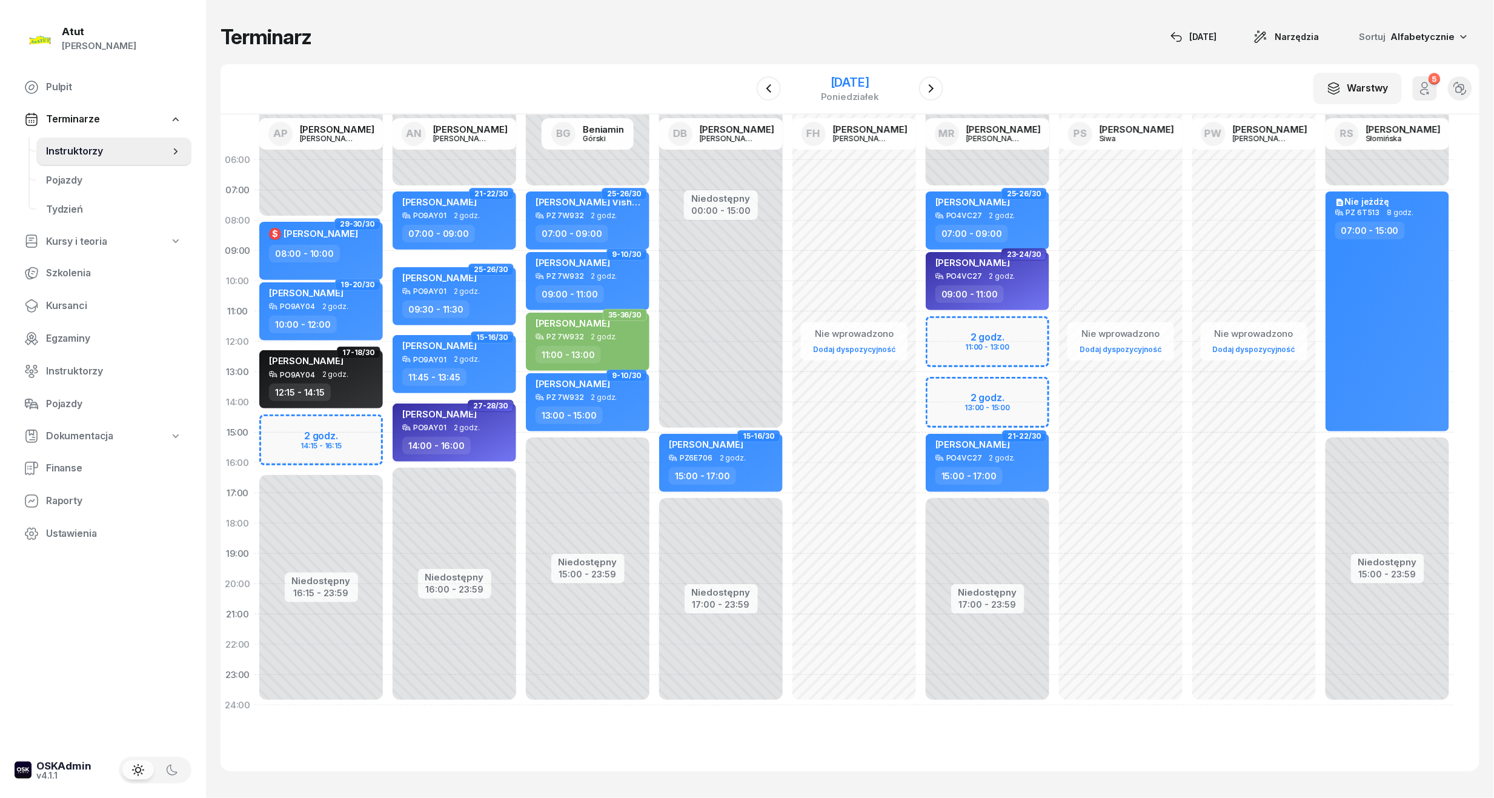
click at [847, 86] on div "[DATE]" at bounding box center [850, 82] width 58 height 12
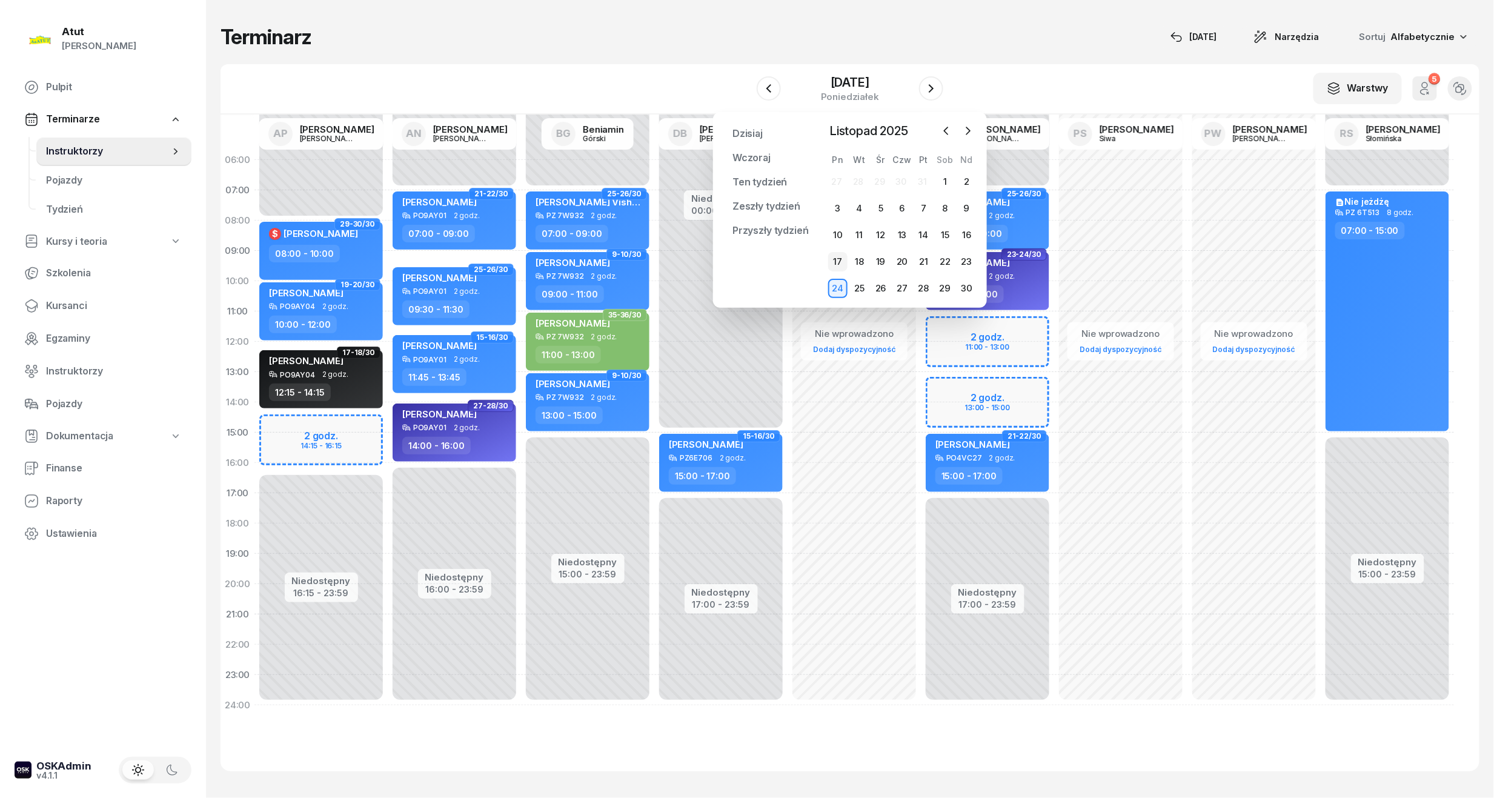
click at [842, 253] on div "17" at bounding box center [837, 261] width 19 height 19
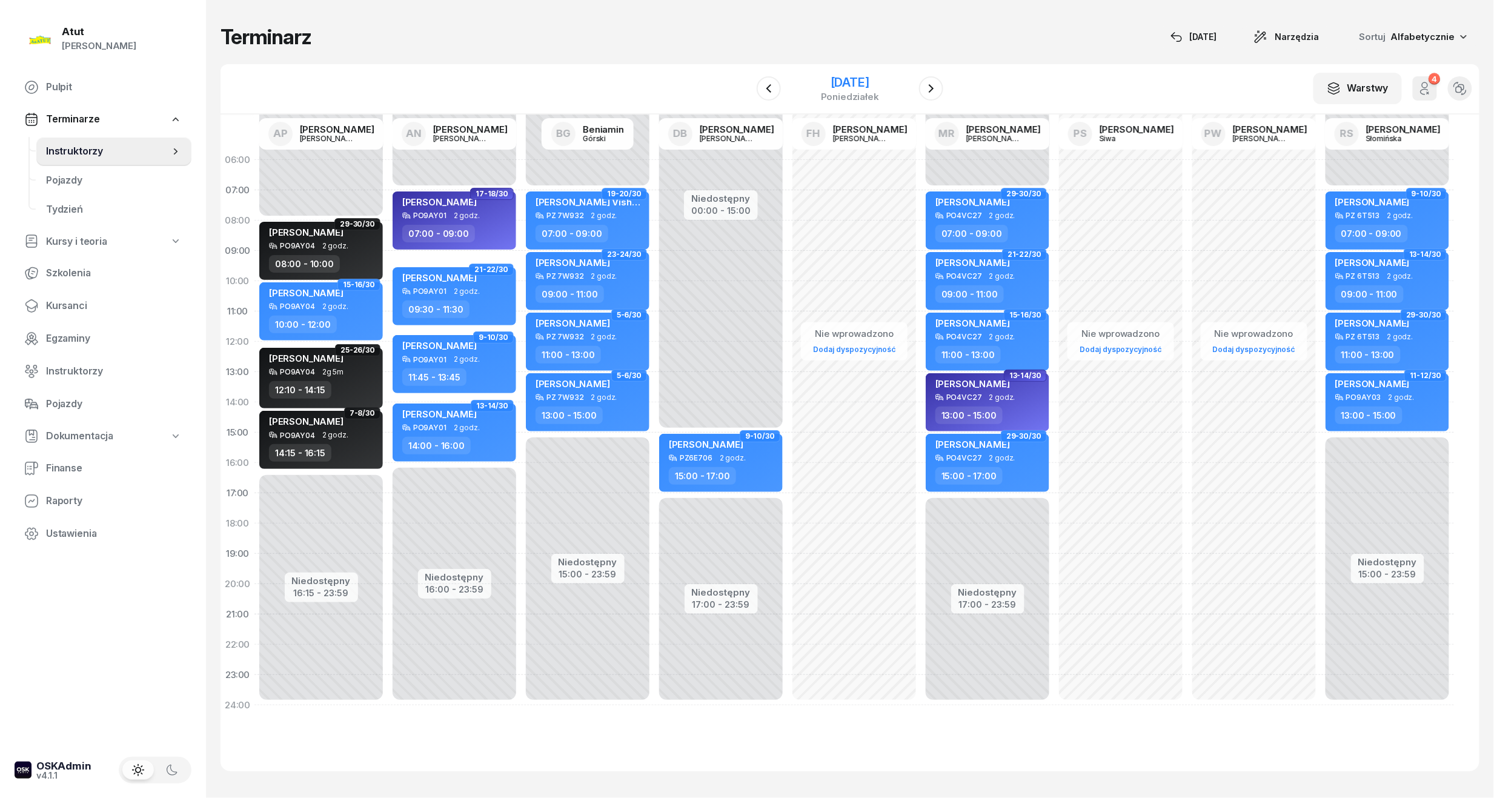
click at [857, 81] on div "[DATE]" at bounding box center [850, 82] width 58 height 12
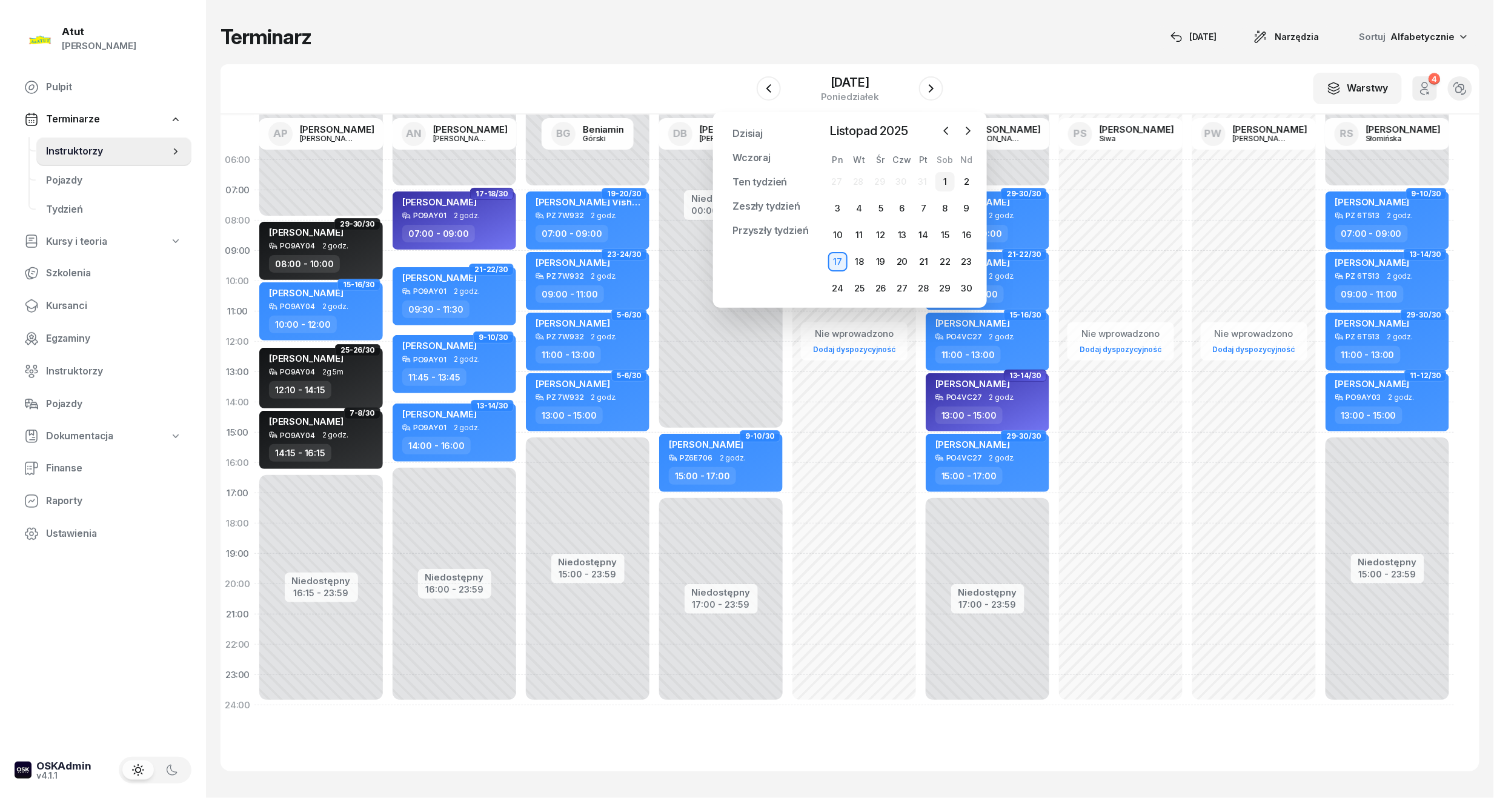
click at [952, 183] on div "1" at bounding box center [944, 181] width 19 height 19
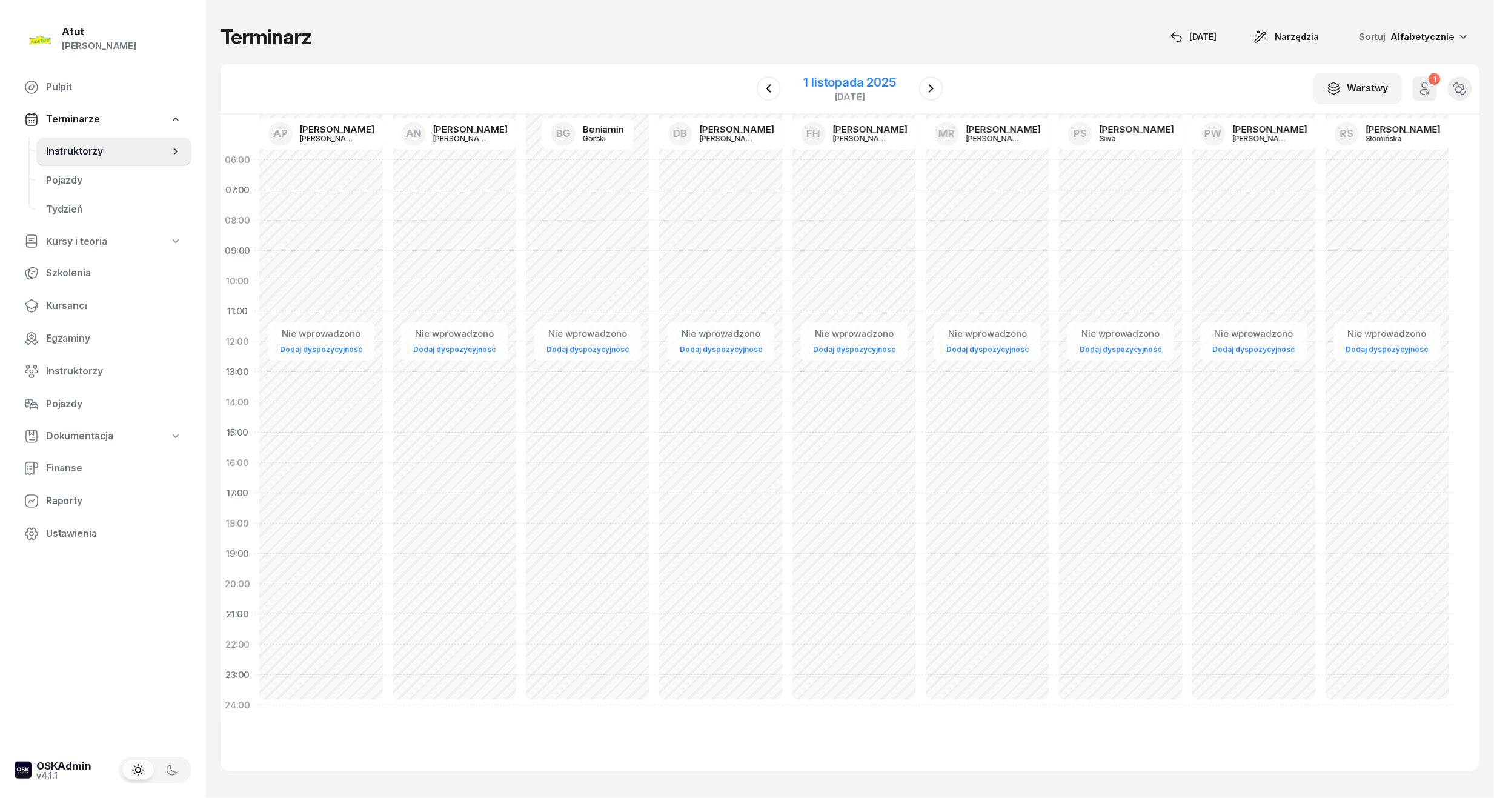
click at [841, 81] on div "1 listopada 2025" at bounding box center [850, 82] width 92 height 12
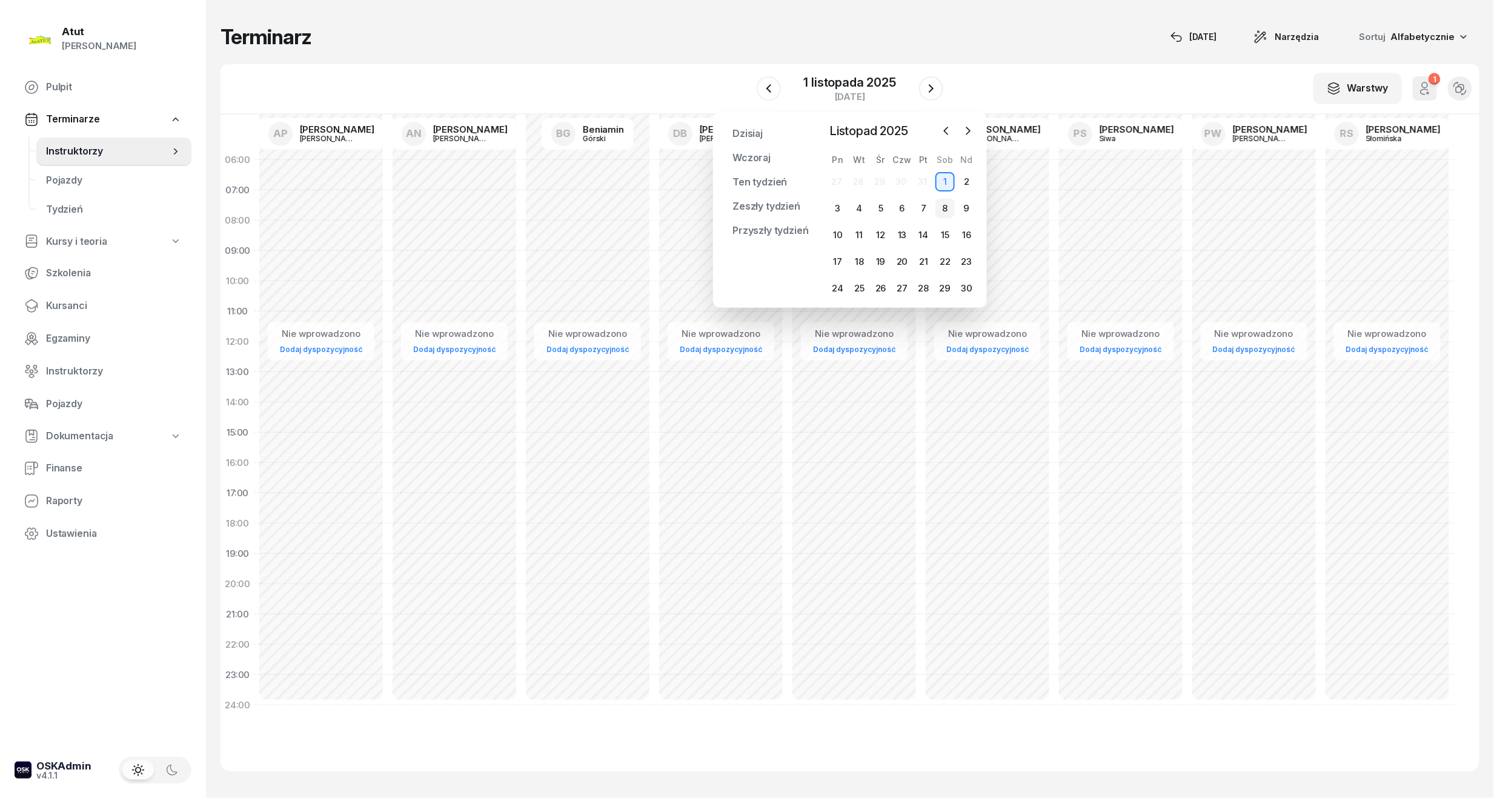
click at [944, 208] on div "8" at bounding box center [944, 208] width 19 height 19
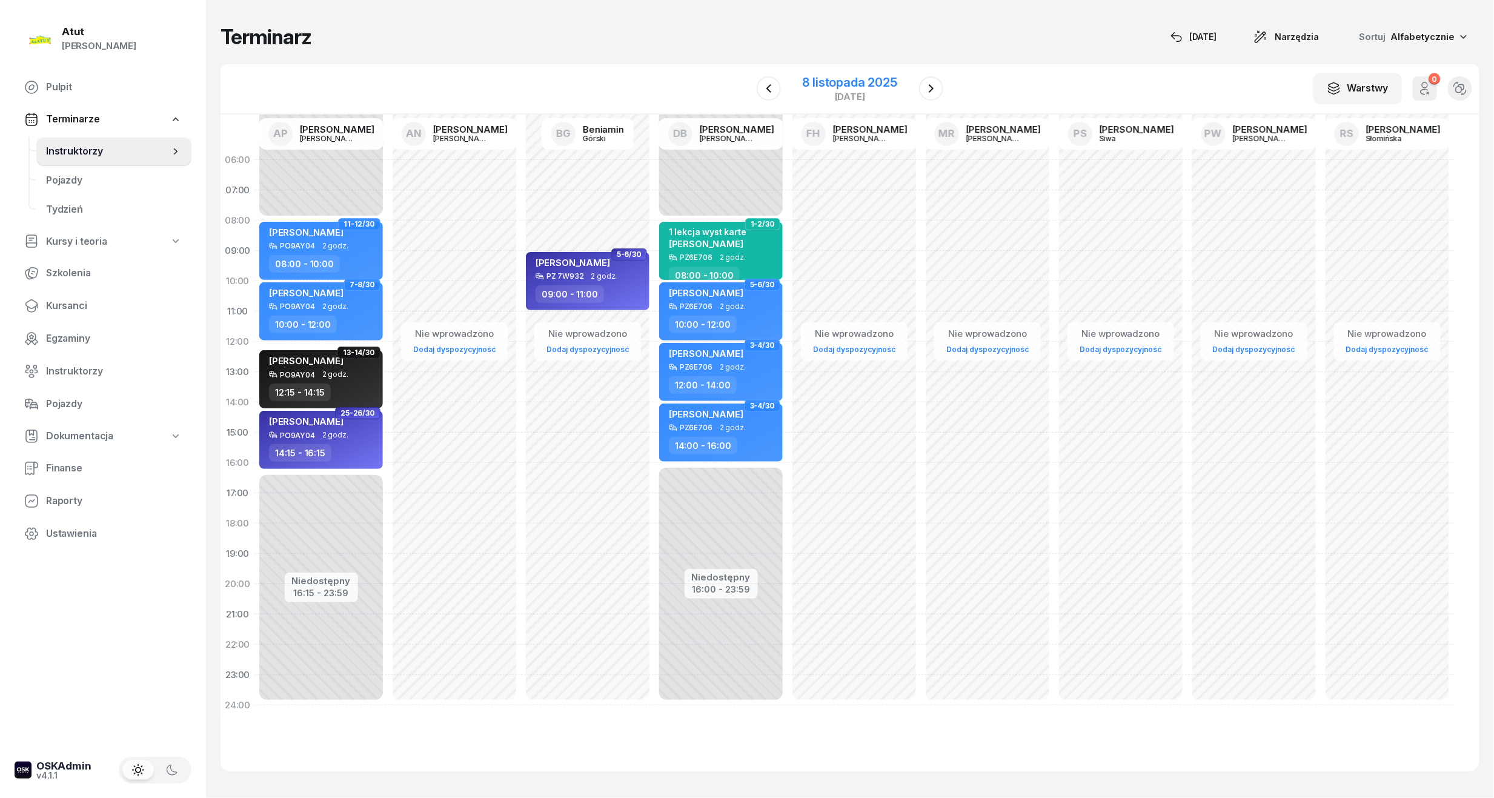
drag, startPoint x: 866, startPoint y: 85, endPoint x: 870, endPoint y: 98, distance: 13.8
click at [866, 85] on div "8 listopada 2025" at bounding box center [850, 82] width 95 height 12
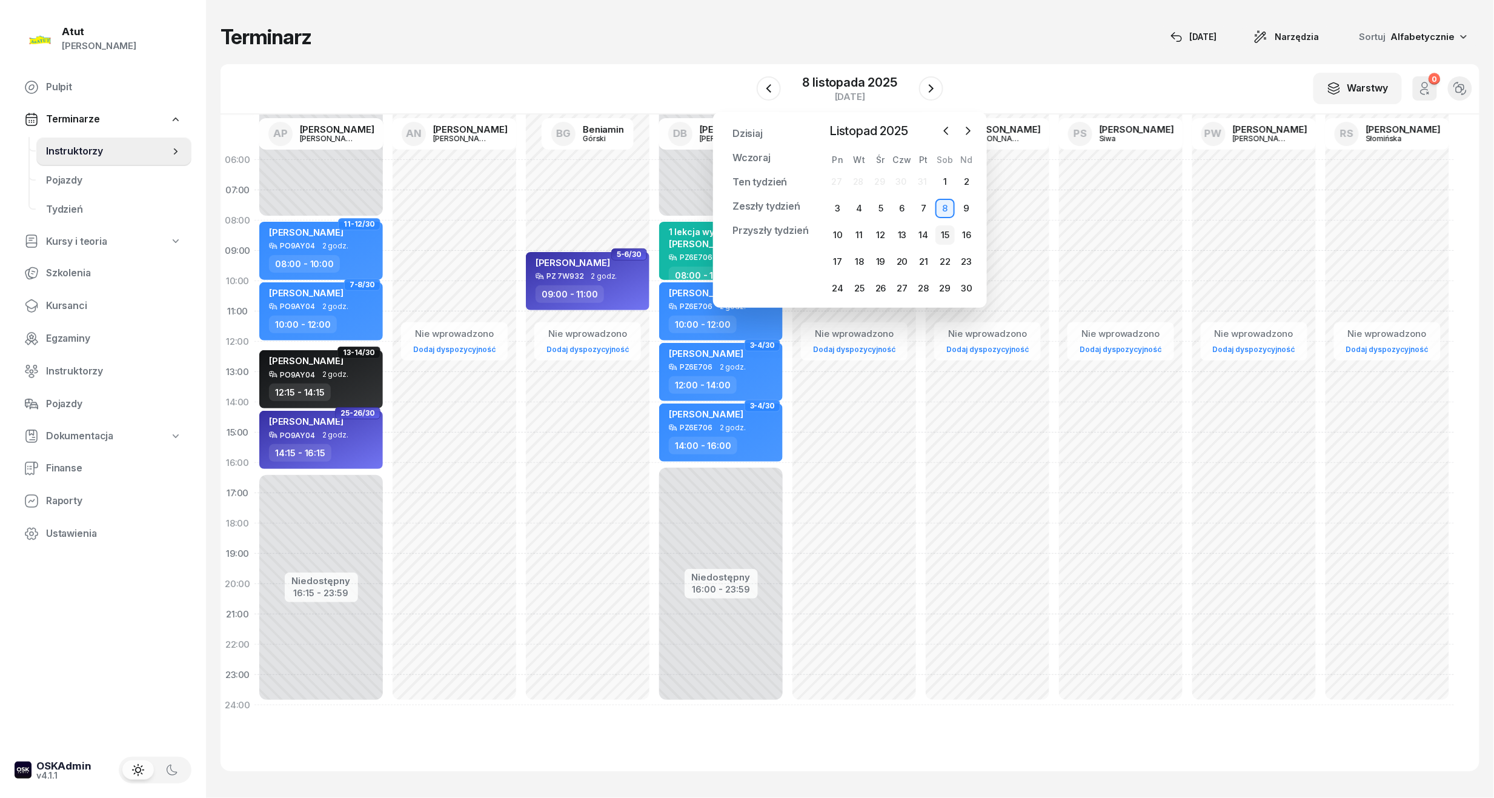
click at [948, 236] on div "15" at bounding box center [944, 234] width 19 height 19
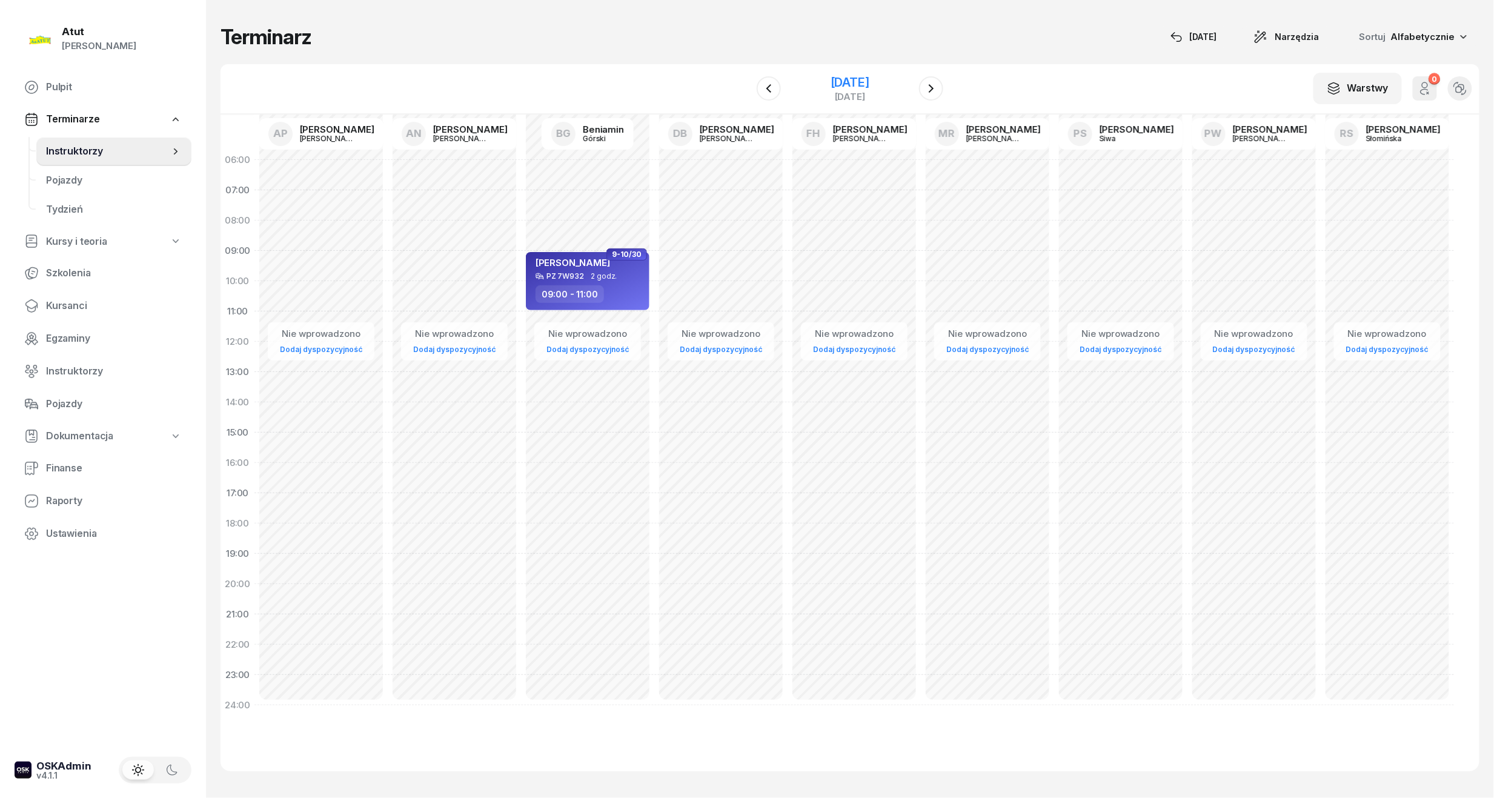
click at [836, 83] on div "[DATE]" at bounding box center [850, 82] width 39 height 12
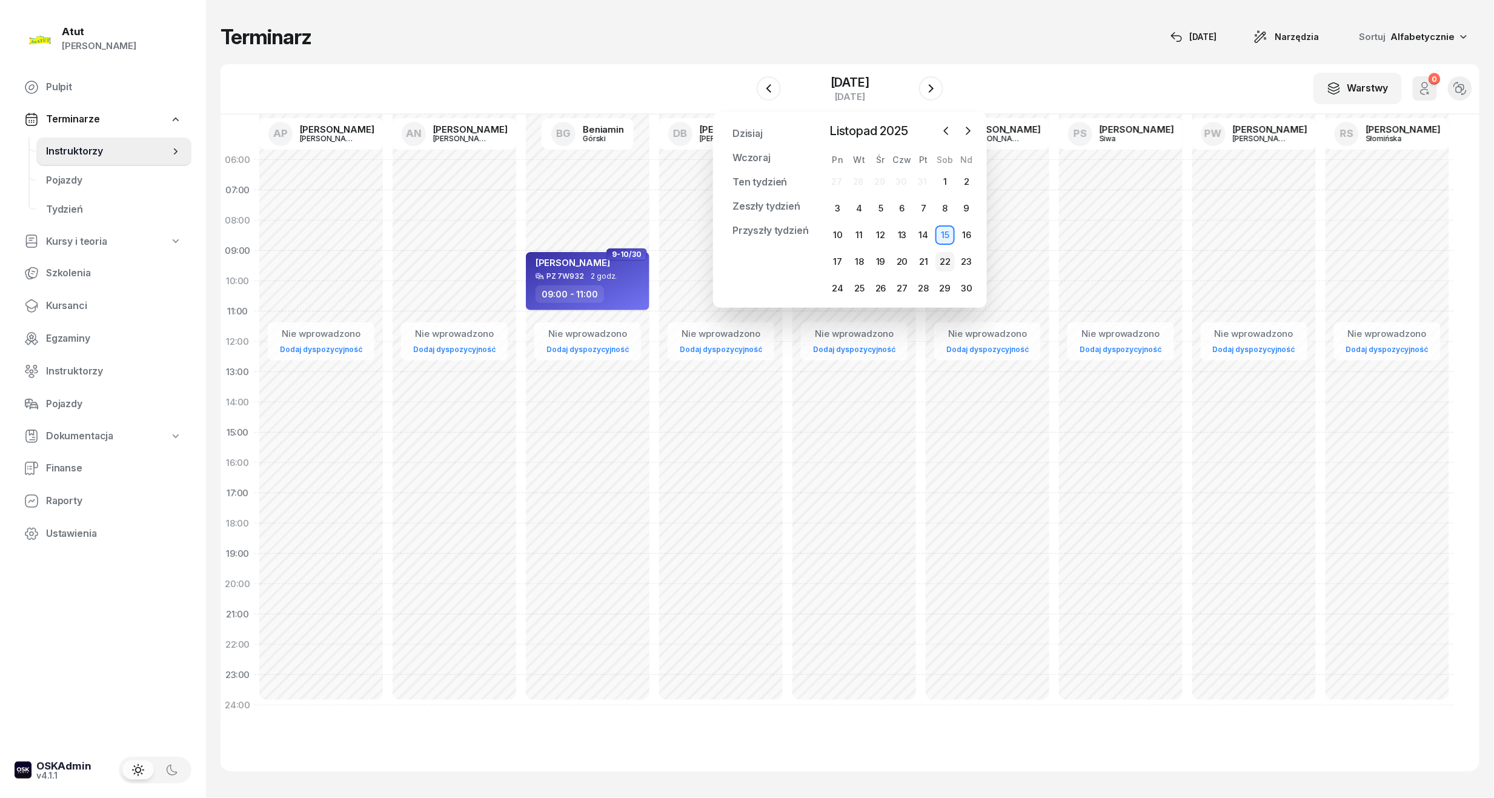
click at [949, 262] on div "22" at bounding box center [944, 261] width 19 height 19
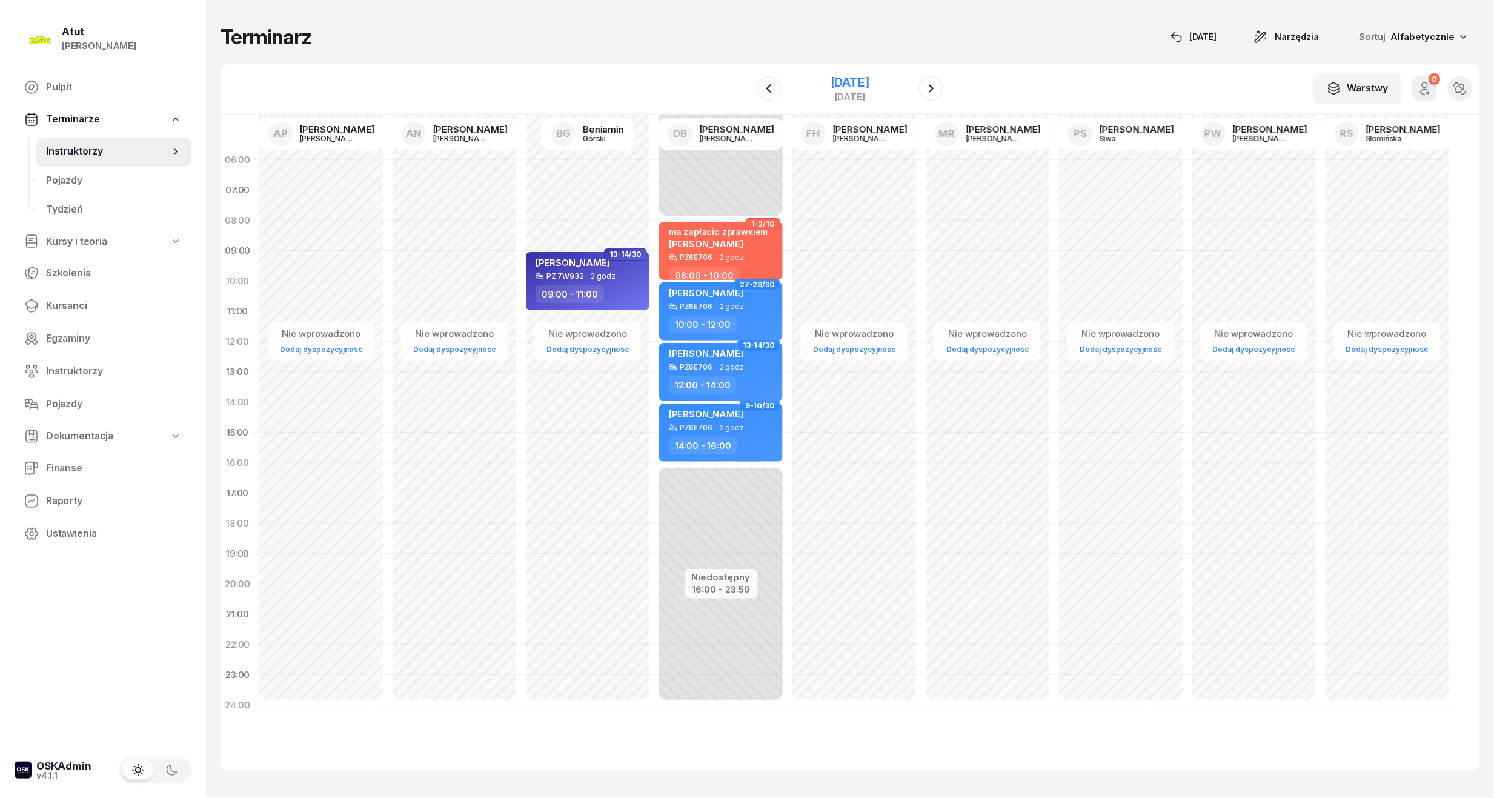
click at [865, 81] on div "[DATE]" at bounding box center [850, 82] width 39 height 12
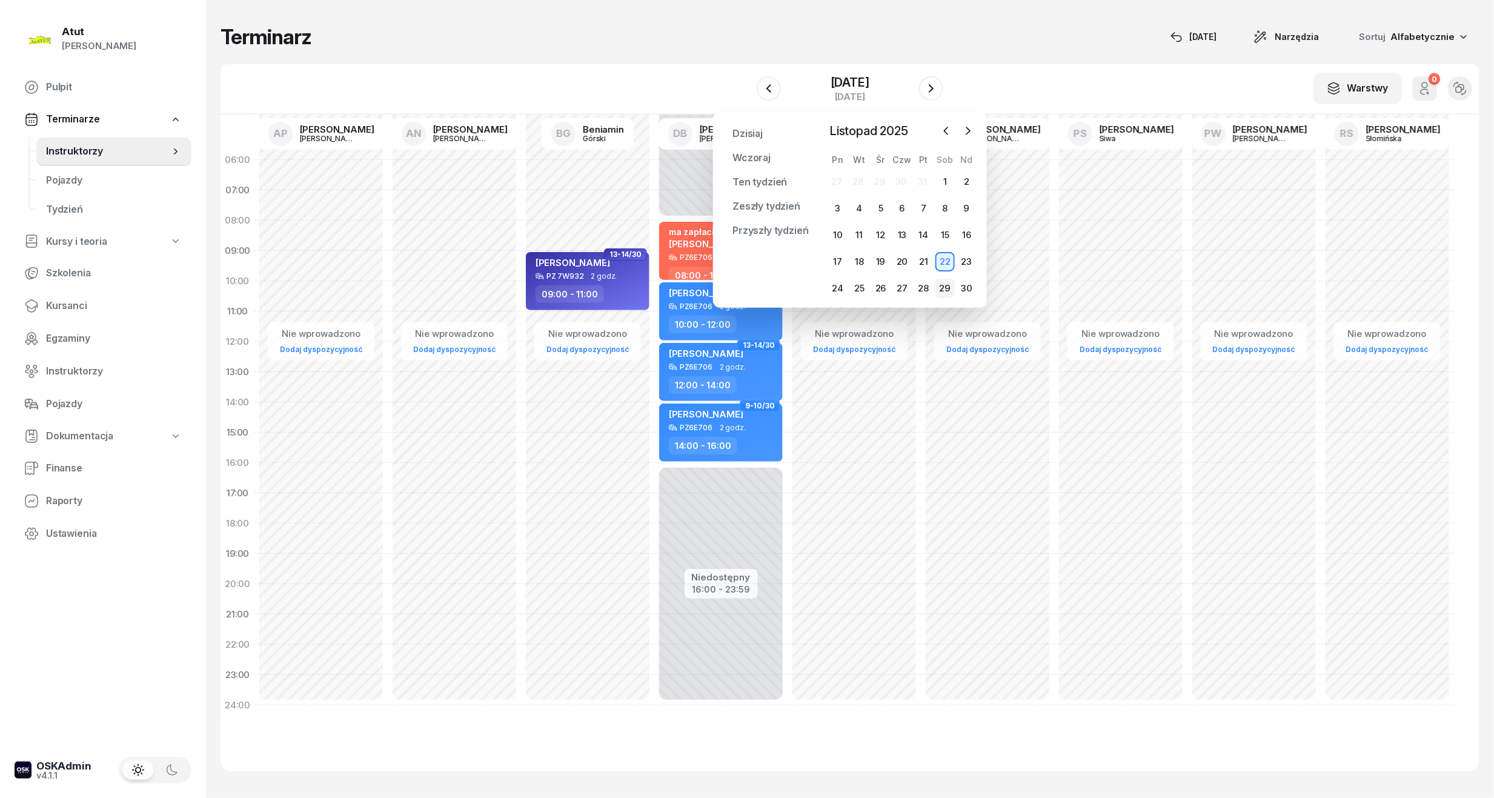
click at [943, 289] on div "29" at bounding box center [944, 288] width 19 height 19
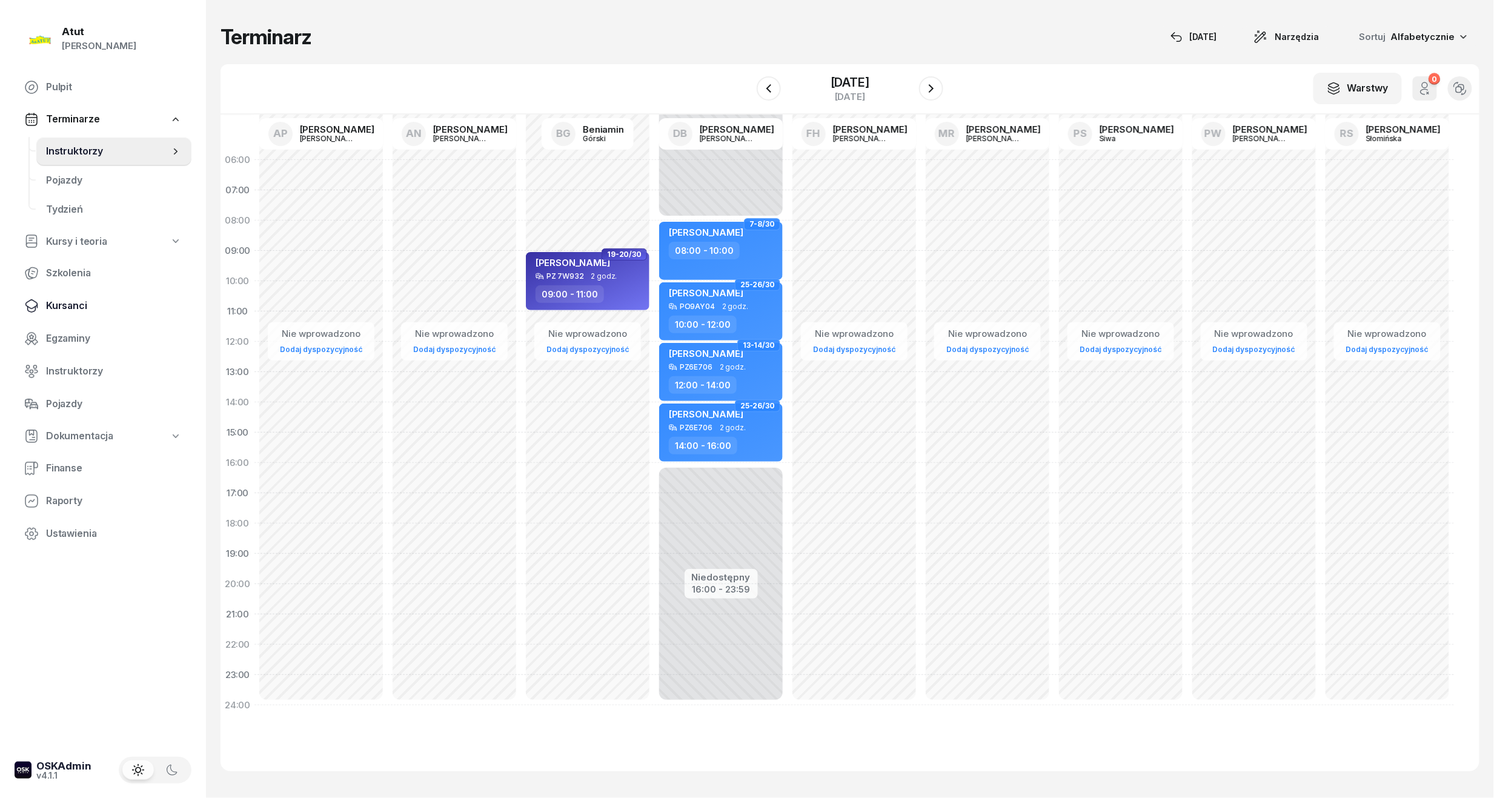
click at [64, 311] on span "Kursanci" at bounding box center [114, 306] width 136 height 16
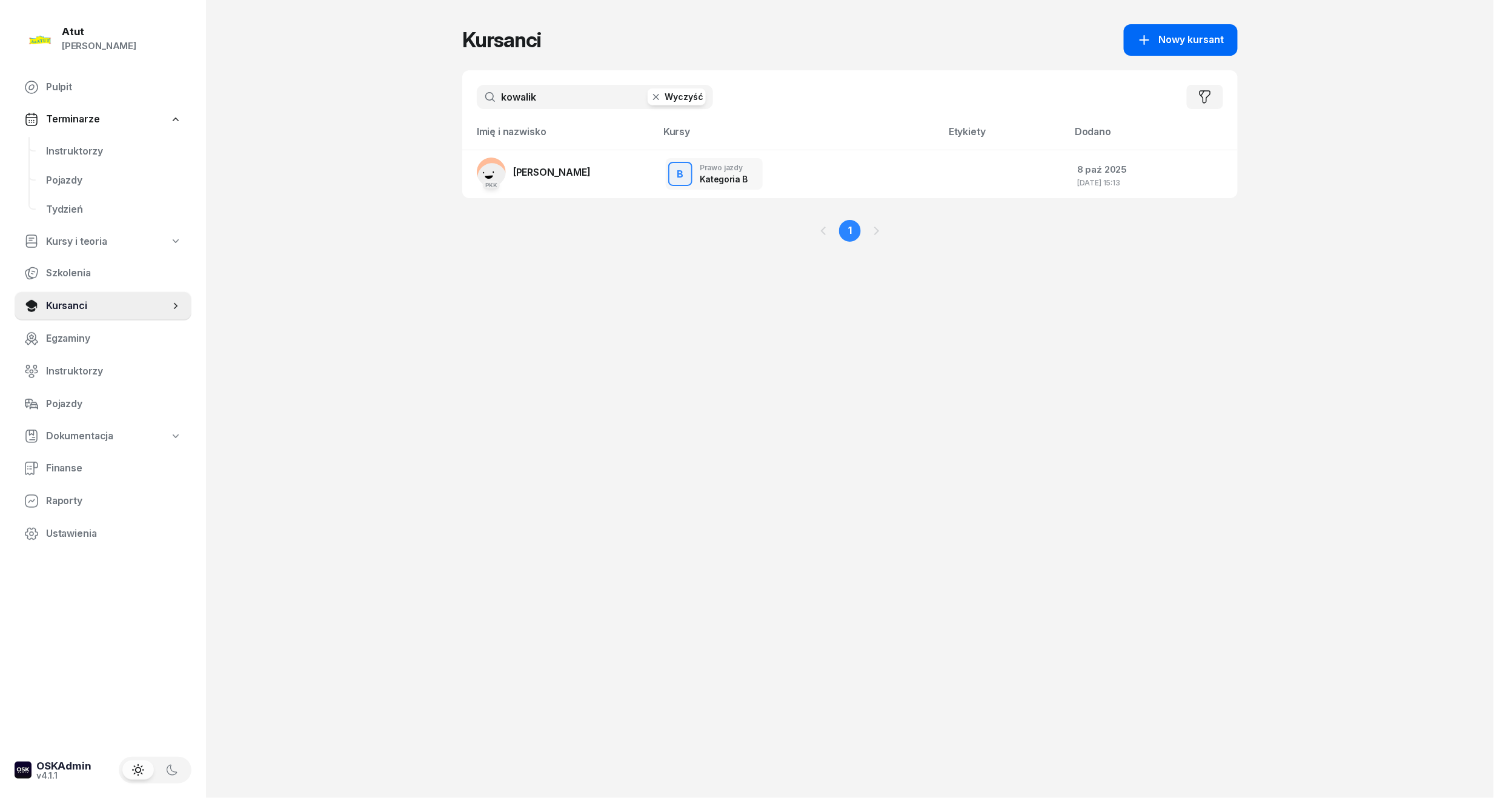
click at [1196, 35] on span "Nowy kursant" at bounding box center [1191, 40] width 65 height 16
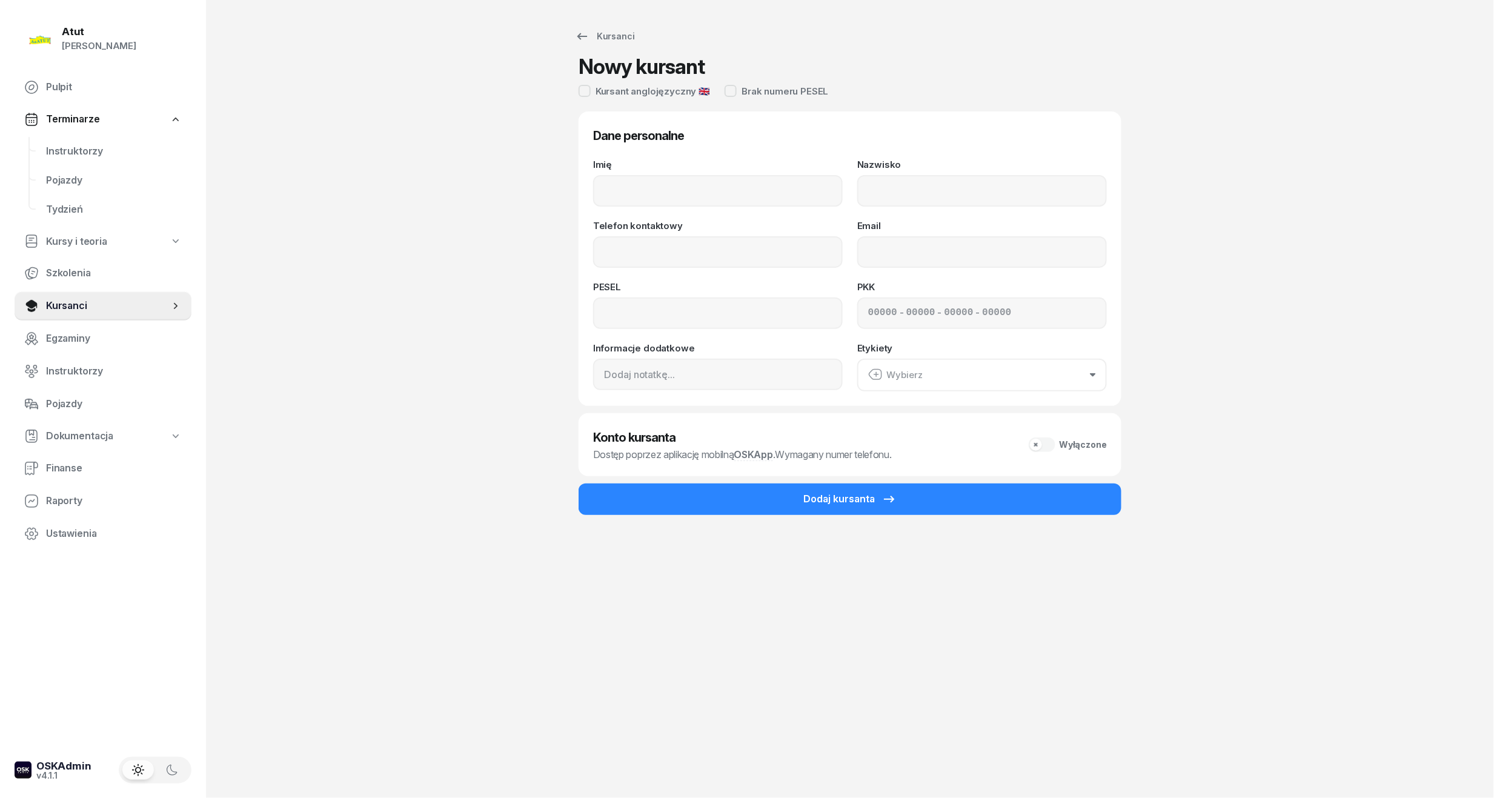
click at [654, 207] on div "Imię Nazwisko Telefon kontaktowy Email PESEL PKK - - - Informacje dodatkowe Ety…" at bounding box center [850, 275] width 514 height 231
click at [675, 189] on input "Imię" at bounding box center [718, 191] width 250 height 32
type input "Patrycja"
click at [887, 192] on input "Nazwisko" at bounding box center [982, 191] width 250 height 32
type input "Kowalik"
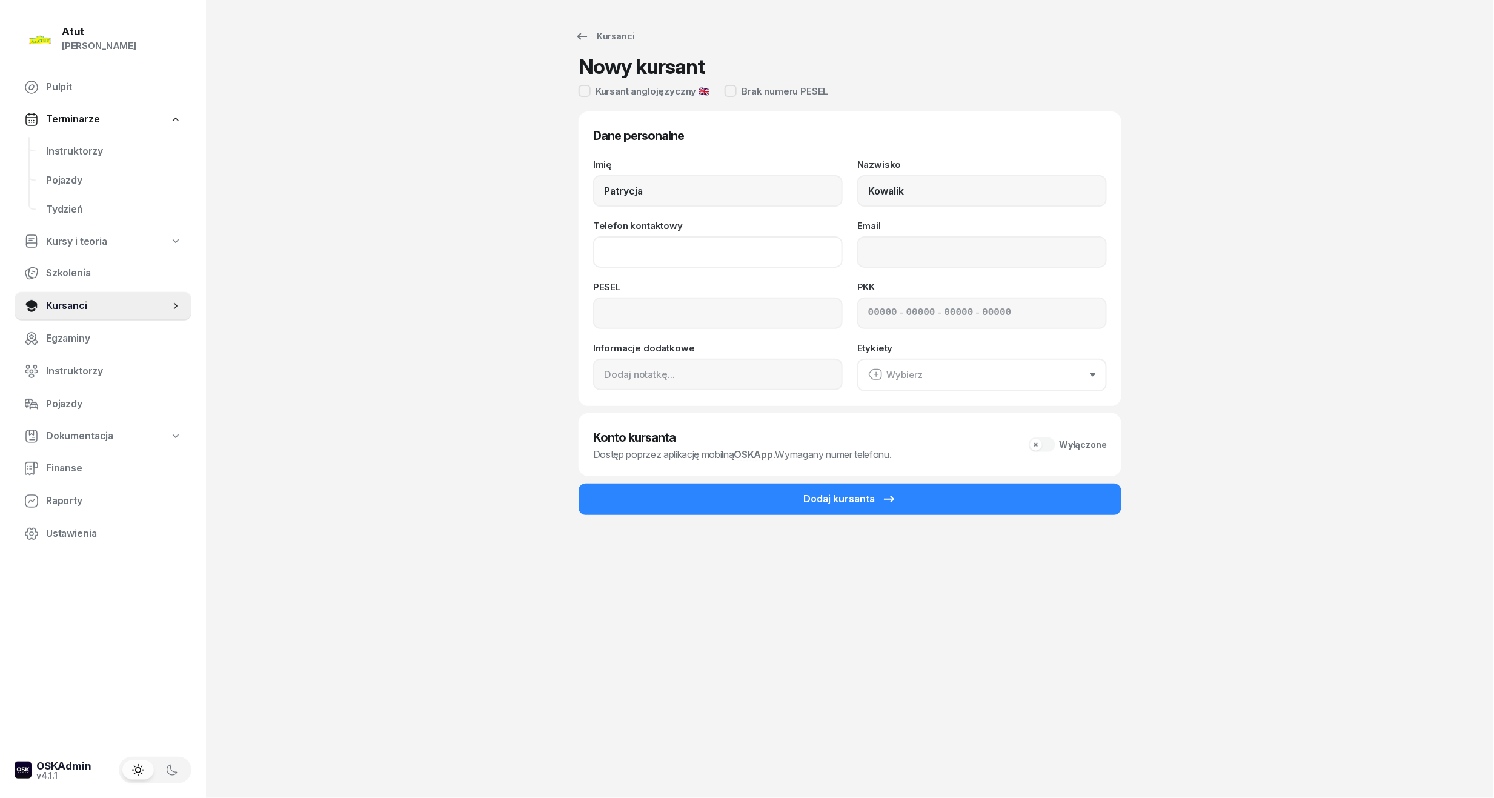
click at [653, 244] on input "Telefon kontaktowy" at bounding box center [718, 252] width 250 height 32
type input "794 222 782"
click at [600, 320] on input at bounding box center [718, 313] width 250 height 32
click at [715, 316] on input at bounding box center [718, 313] width 250 height 32
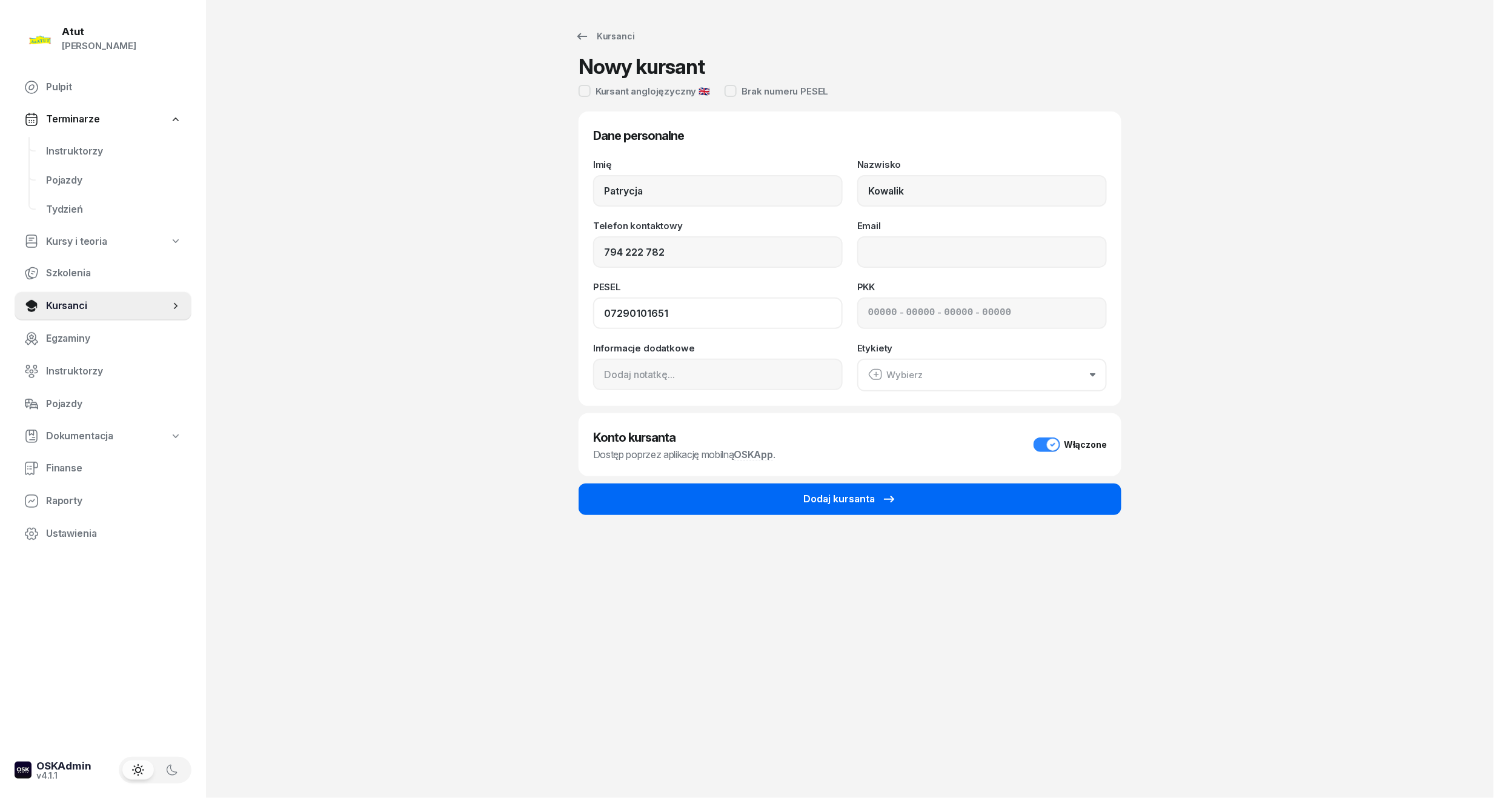
type input "07290101651"
click at [926, 488] on button "Dodaj kursanta" at bounding box center [850, 499] width 543 height 32
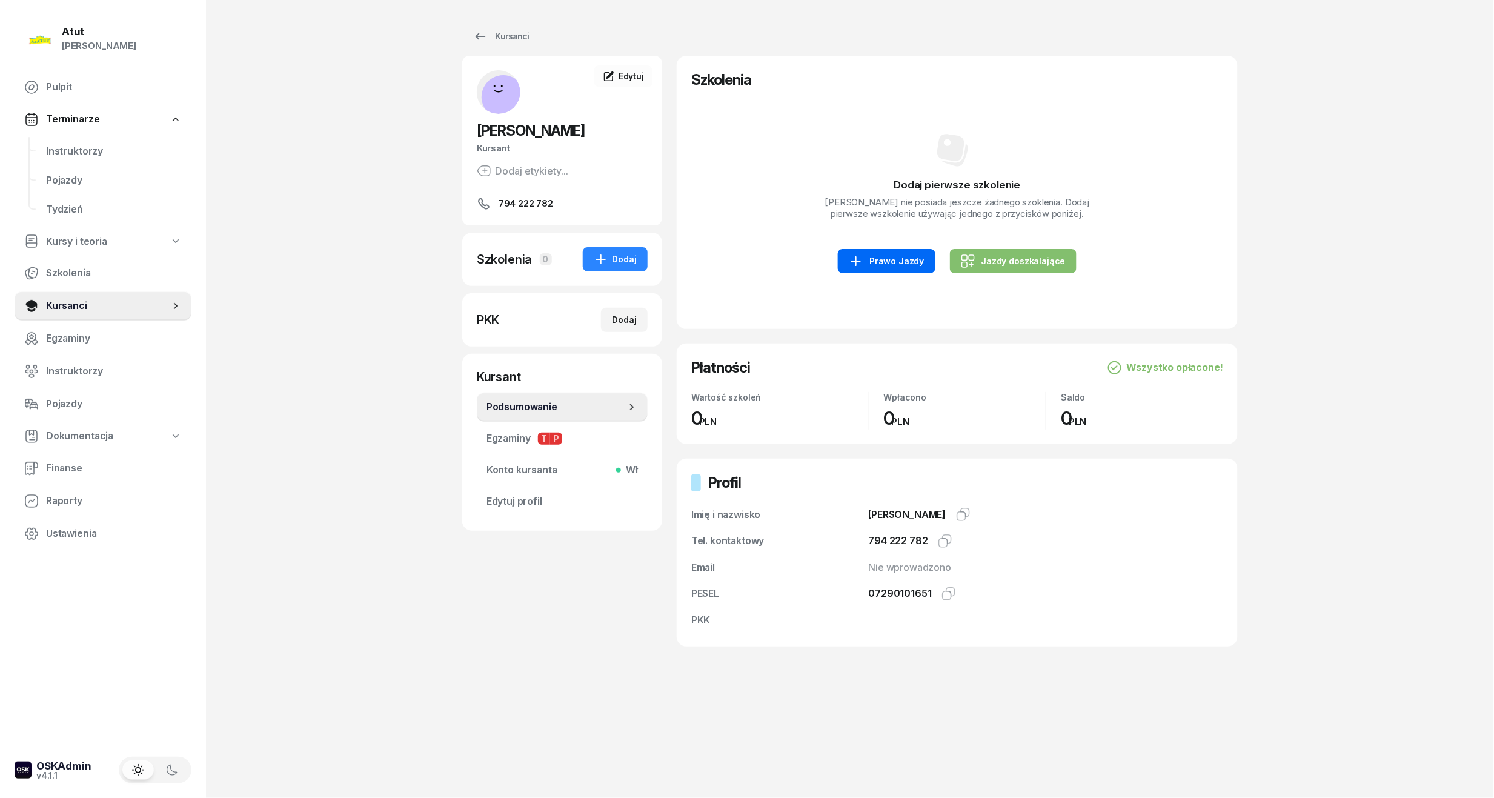
click at [883, 255] on div "Prawo Jazdy" at bounding box center [886, 261] width 75 height 15
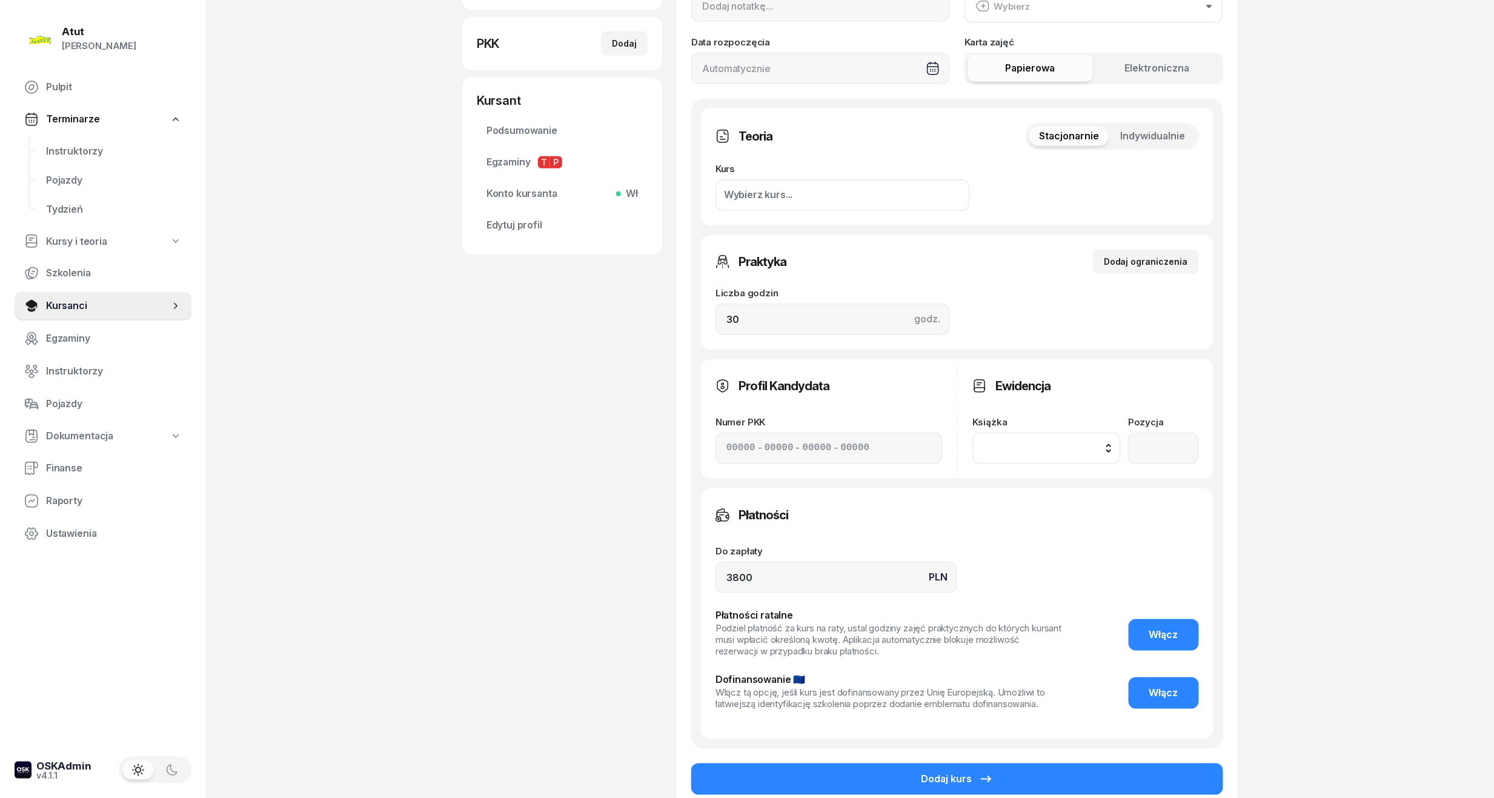
scroll to position [398, 0]
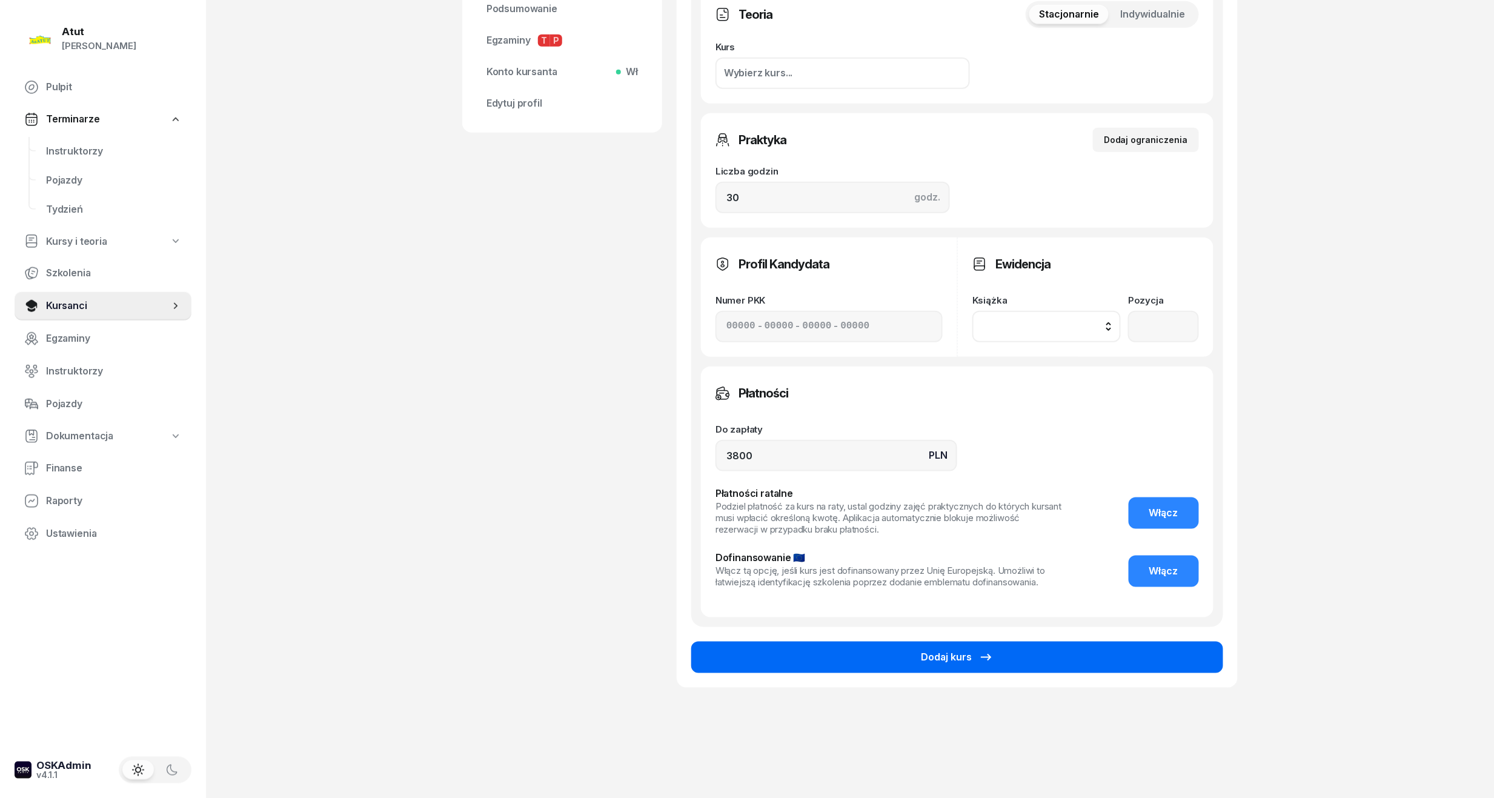
click at [911, 652] on button "Dodaj kurs" at bounding box center [957, 658] width 532 height 32
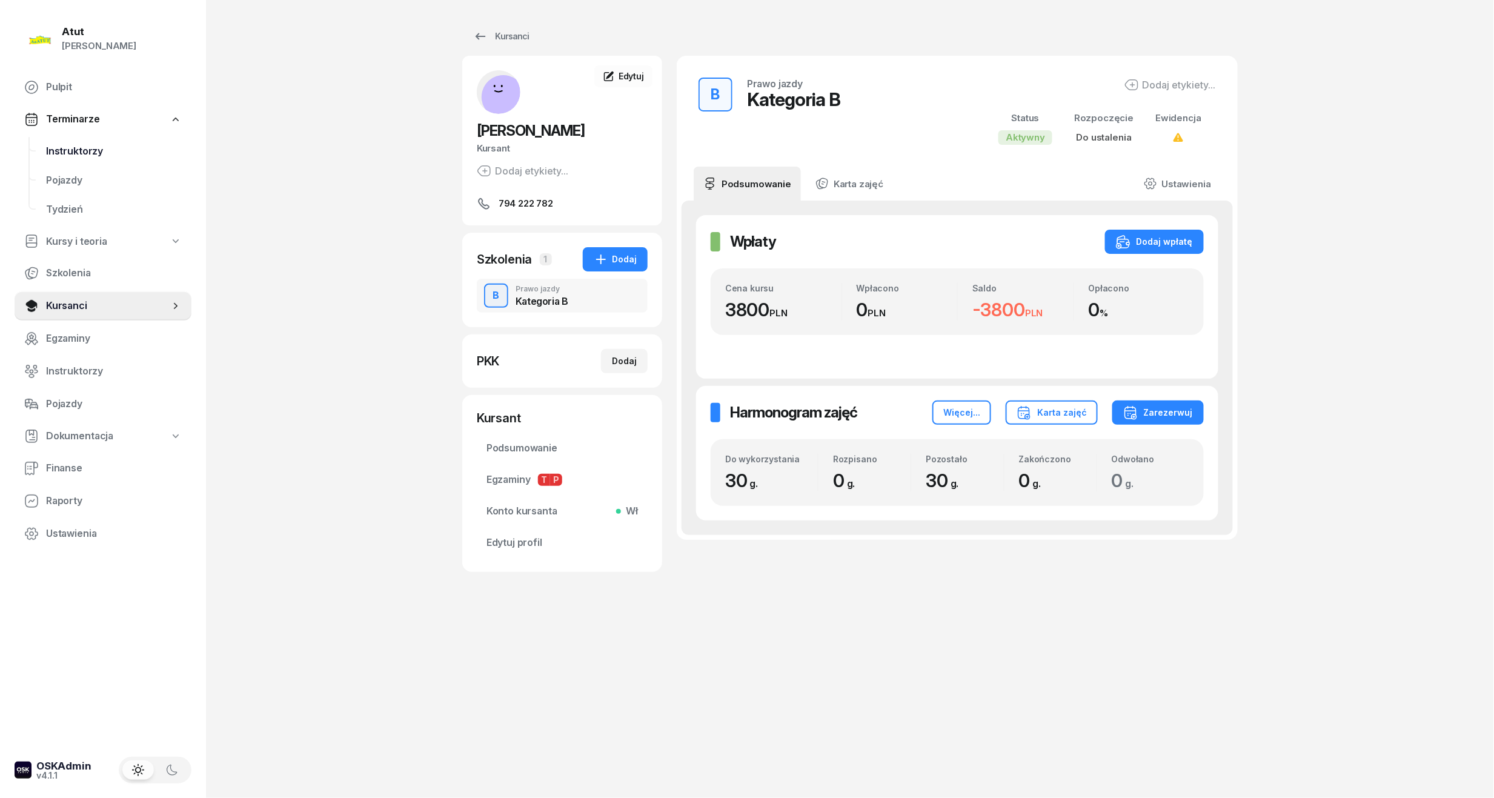
click at [71, 148] on span "Instruktorzy" at bounding box center [114, 152] width 136 height 16
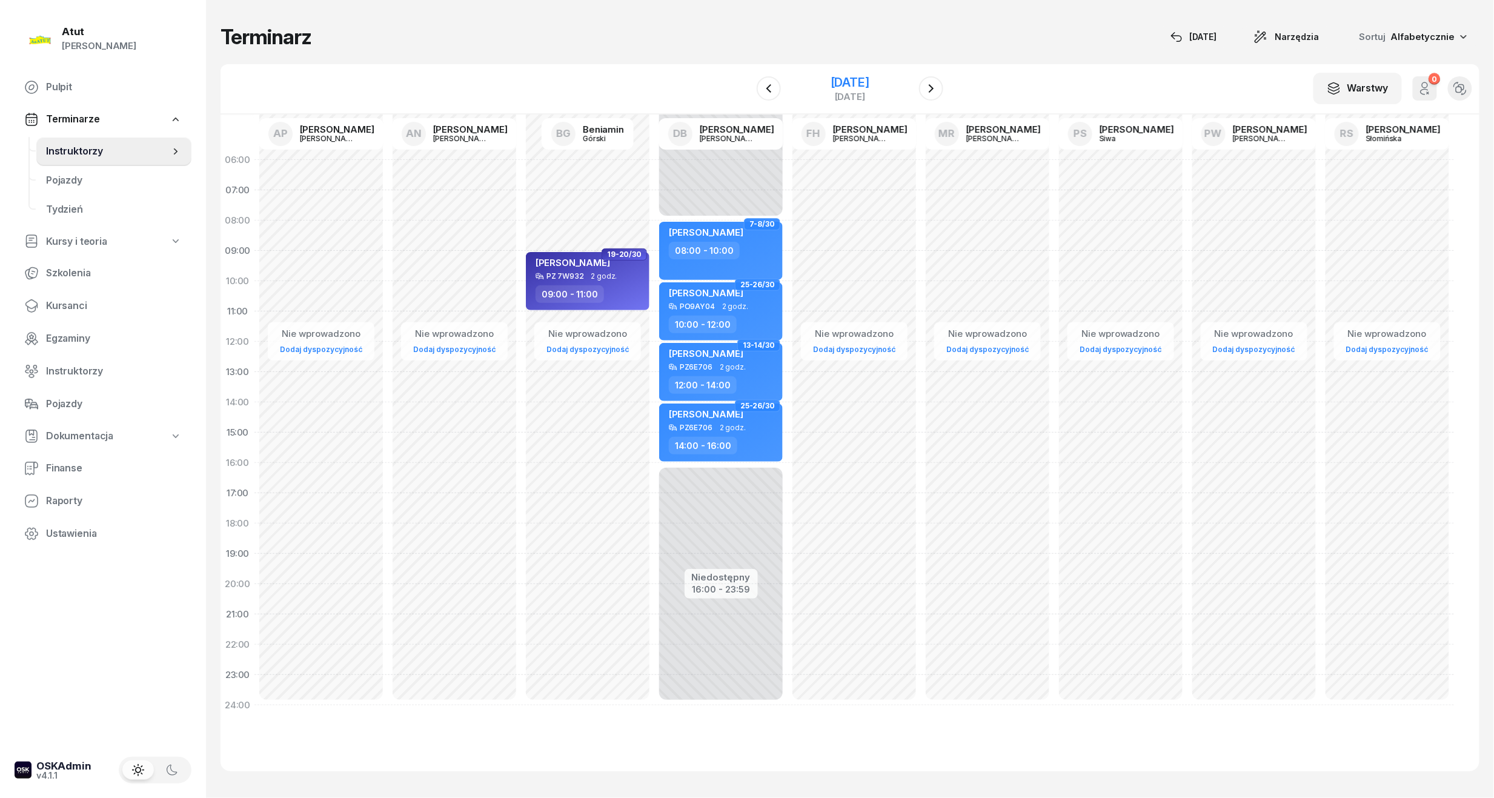
click at [831, 82] on div "[DATE]" at bounding box center [850, 82] width 39 height 12
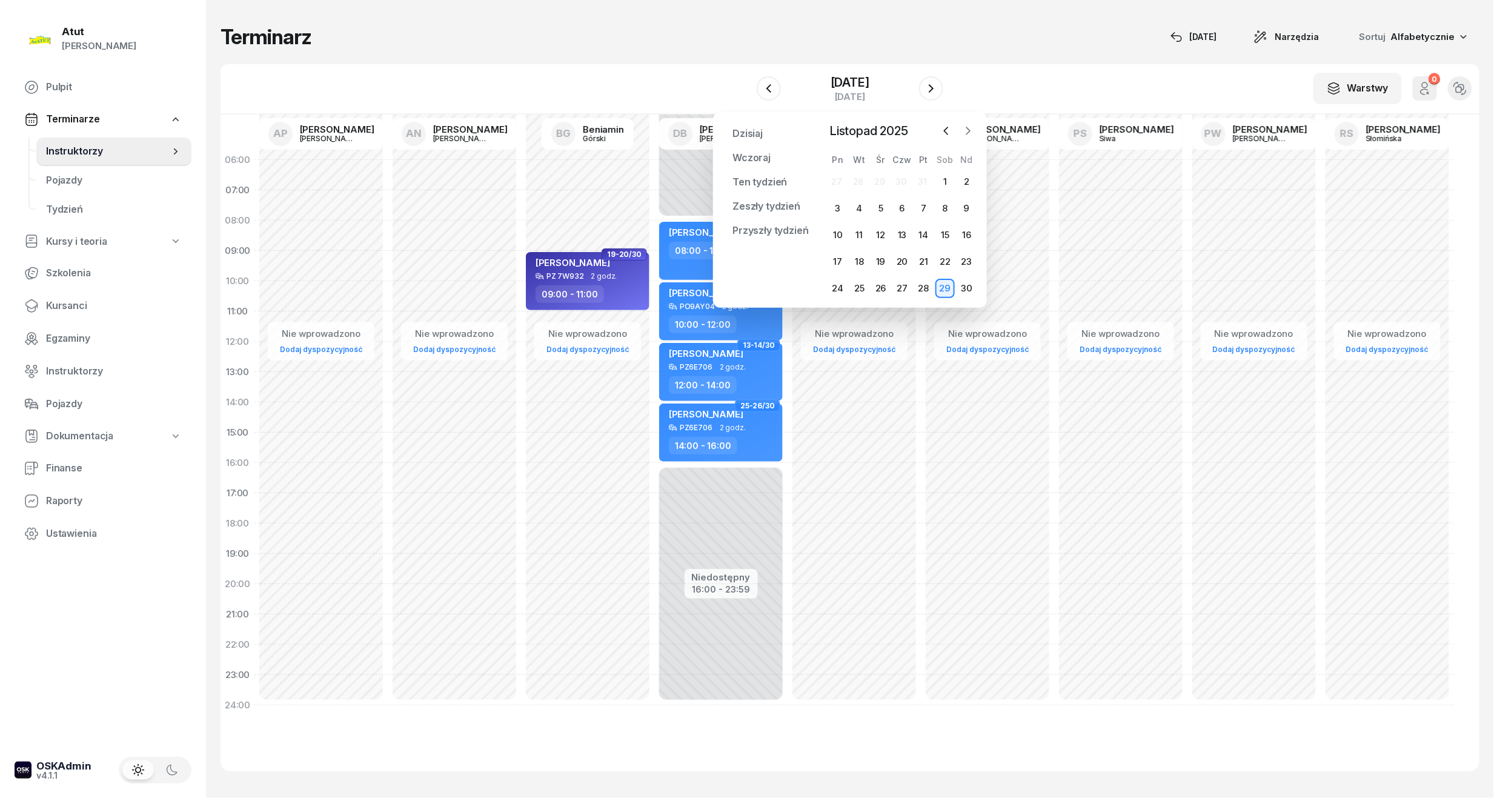
click at [973, 129] on icon "button" at bounding box center [968, 131] width 12 height 12
click at [839, 178] on div "1" at bounding box center [837, 181] width 19 height 19
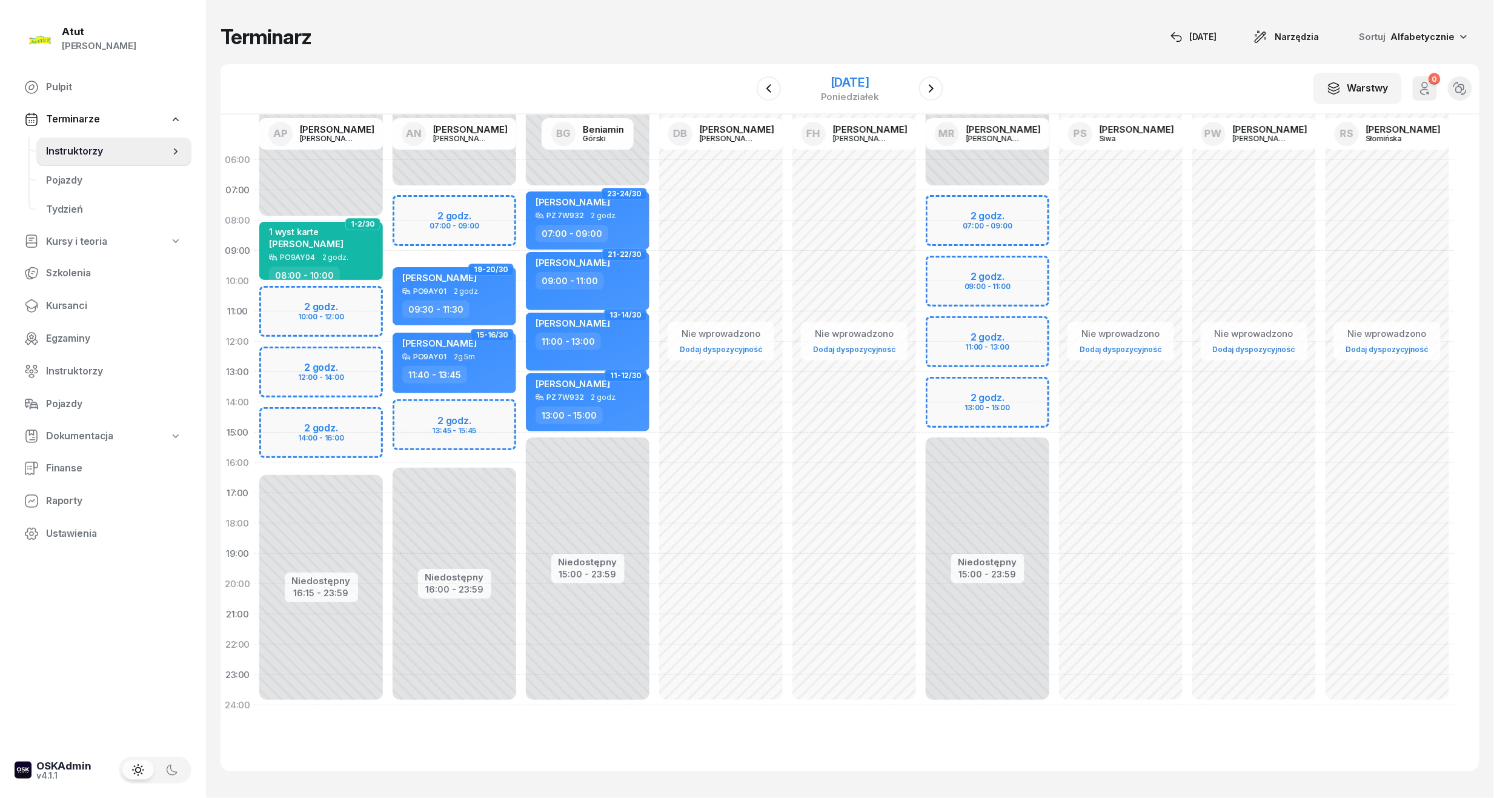
click at [828, 76] on div "[DATE]" at bounding box center [850, 82] width 58 height 12
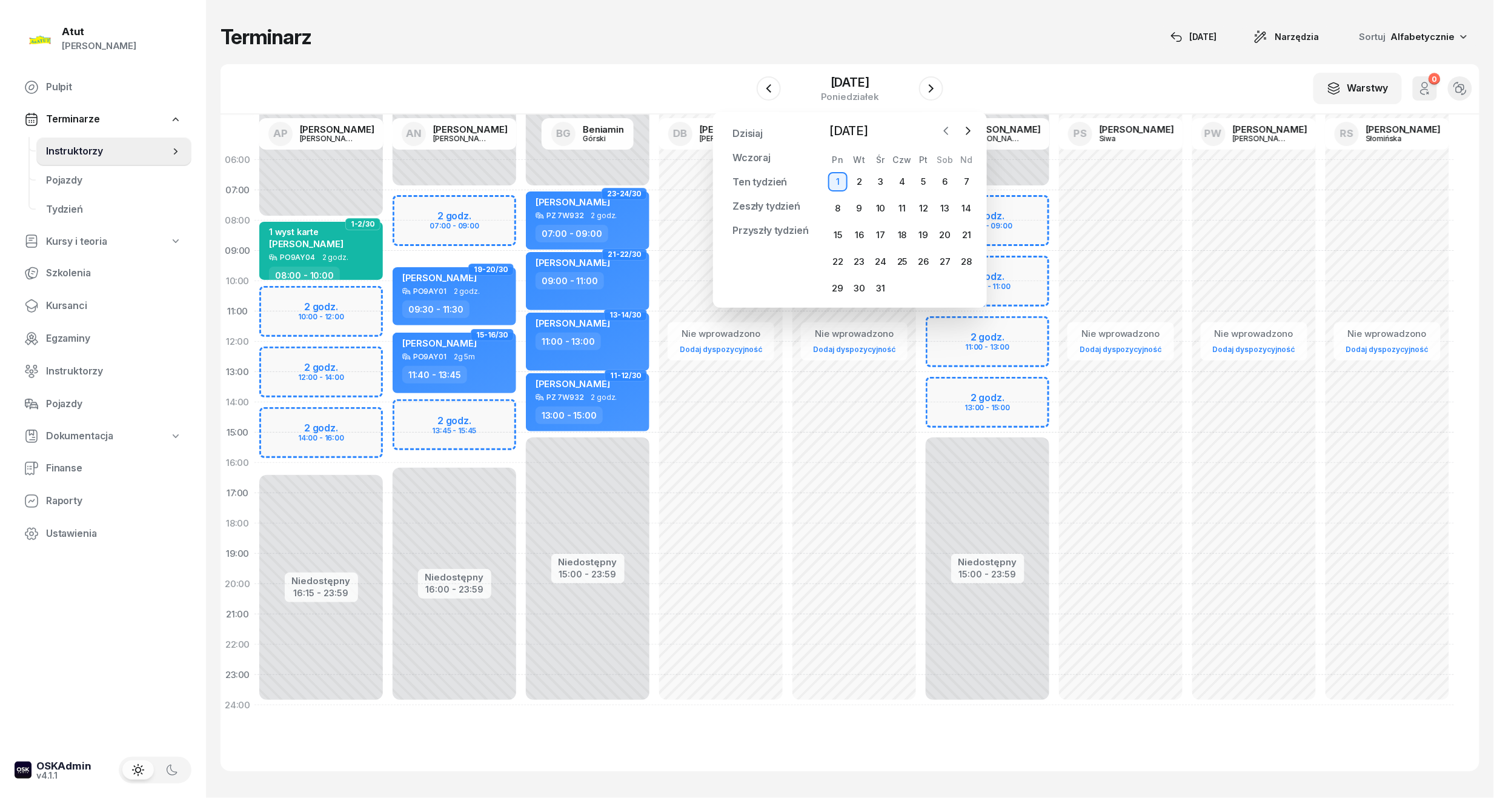
click at [941, 130] on icon "button" at bounding box center [946, 131] width 12 height 12
click at [948, 128] on icon "button" at bounding box center [946, 131] width 12 height 12
click at [973, 129] on icon "button" at bounding box center [968, 131] width 12 height 12
click at [922, 212] on div "7" at bounding box center [923, 208] width 19 height 19
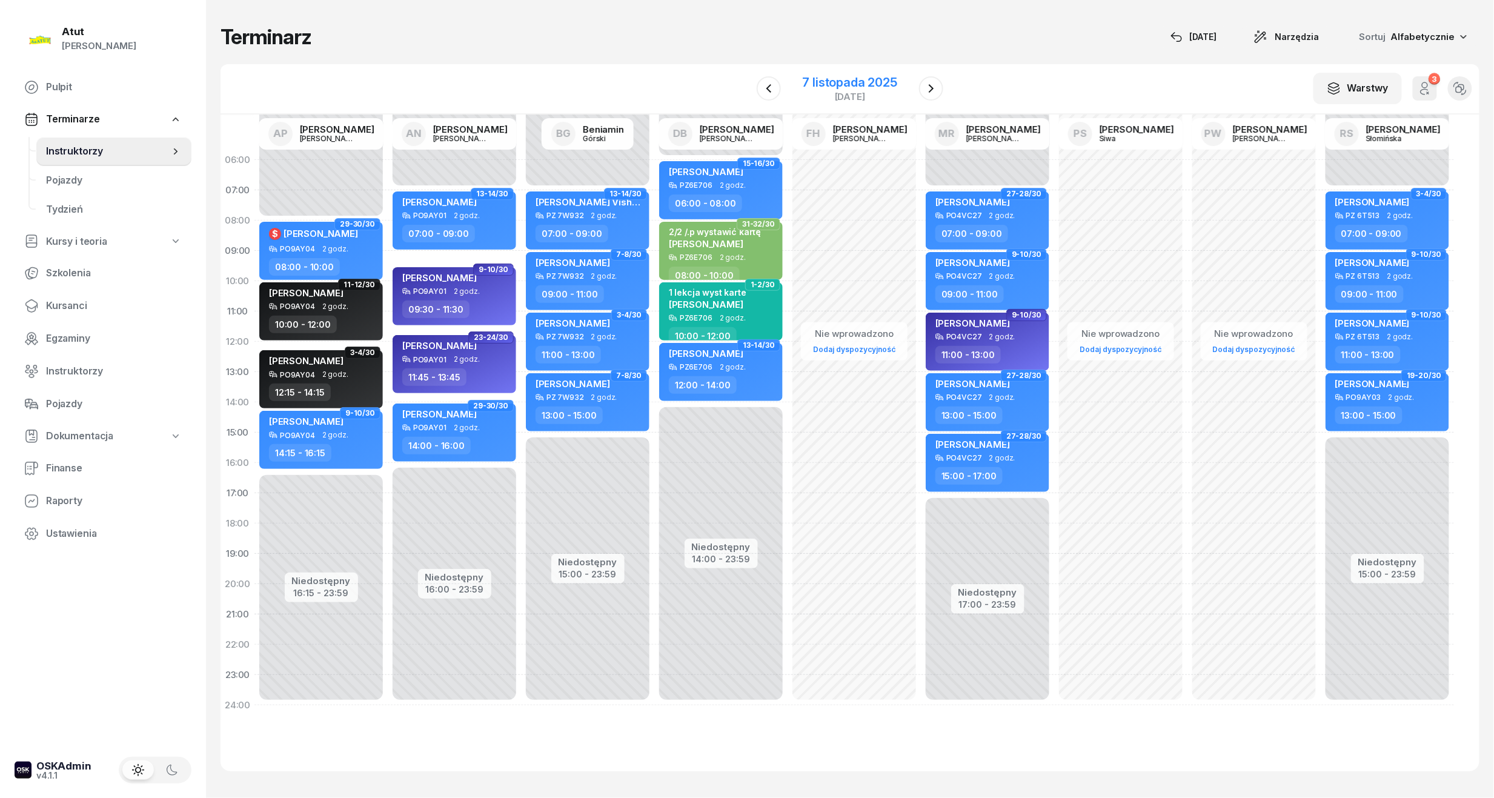
click at [846, 95] on div "[DATE]" at bounding box center [850, 96] width 95 height 9
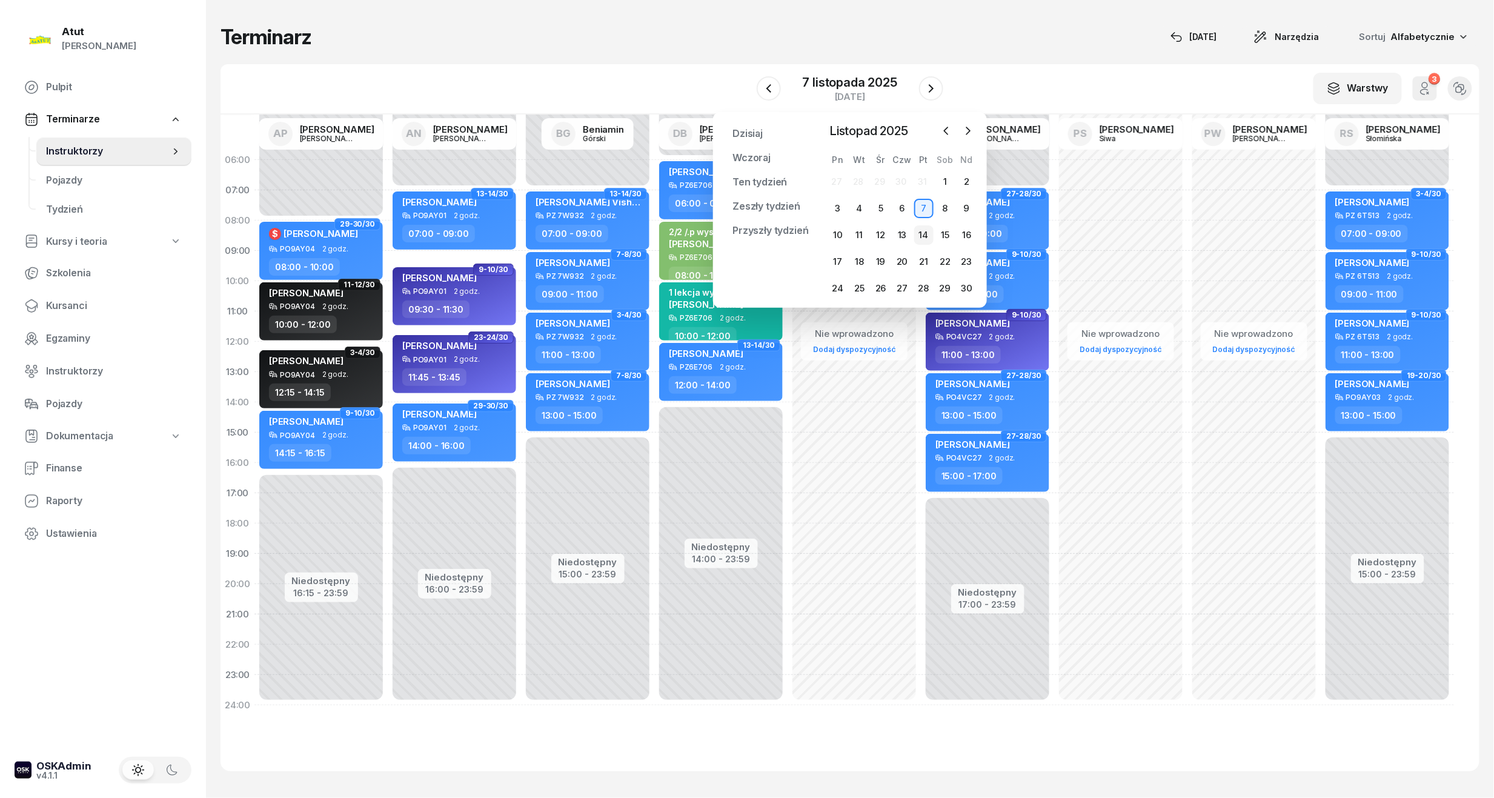
click at [922, 229] on div "14" at bounding box center [923, 234] width 19 height 19
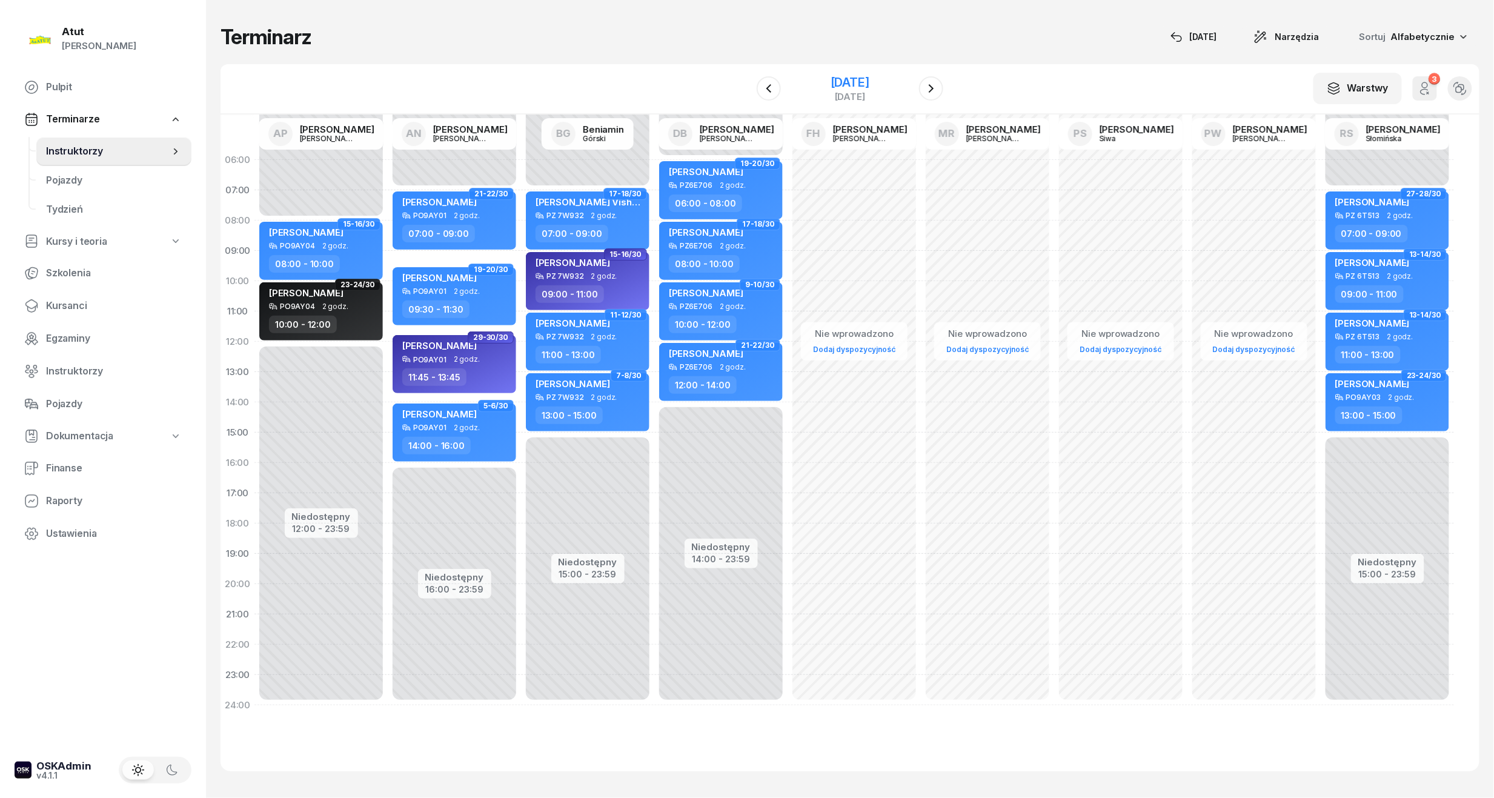
drag, startPoint x: 863, startPoint y: 88, endPoint x: 870, endPoint y: 100, distance: 13.8
click at [863, 88] on div "[DATE]" at bounding box center [850, 82] width 39 height 12
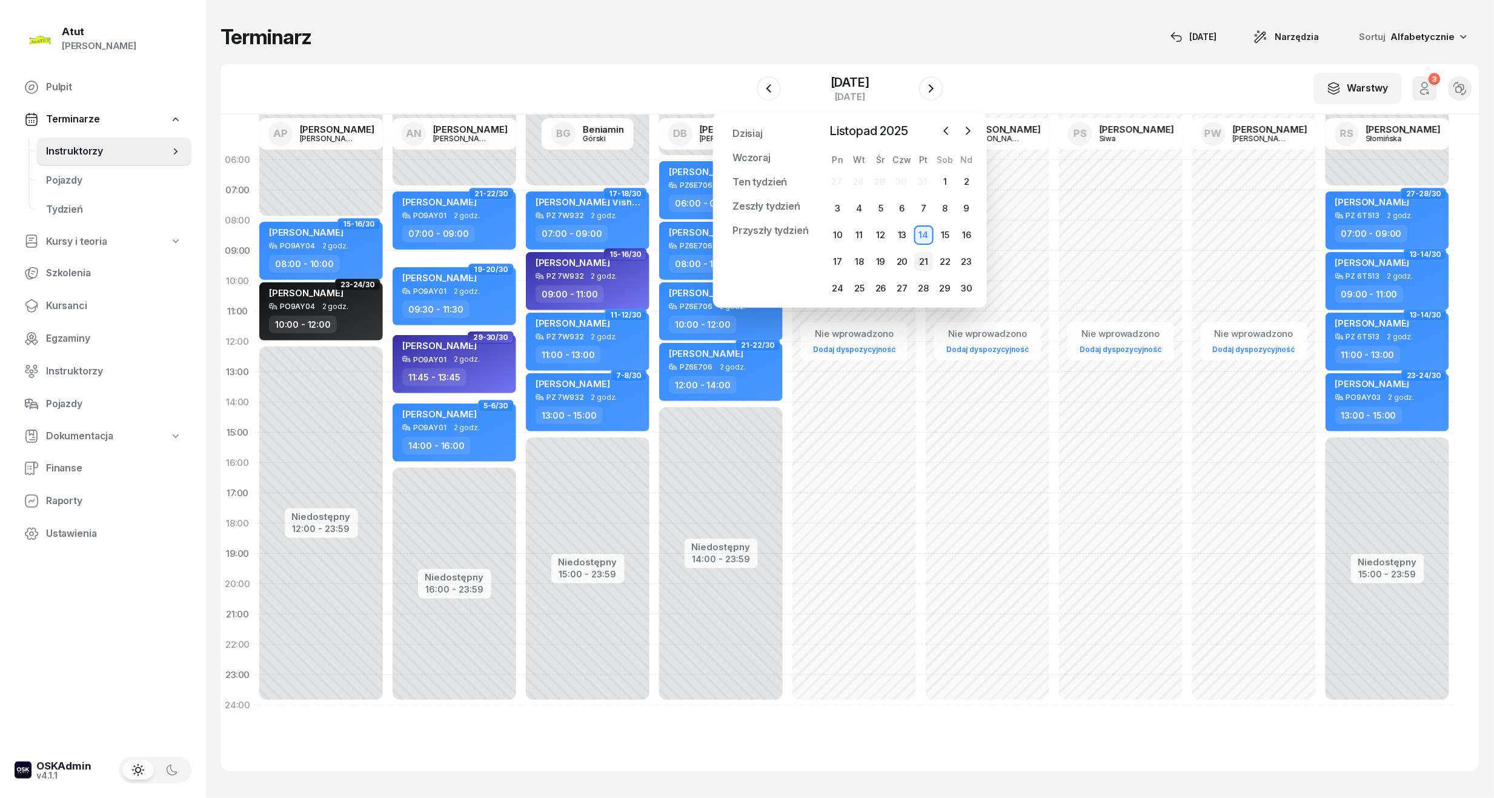
click at [929, 265] on div "21" at bounding box center [923, 261] width 19 height 19
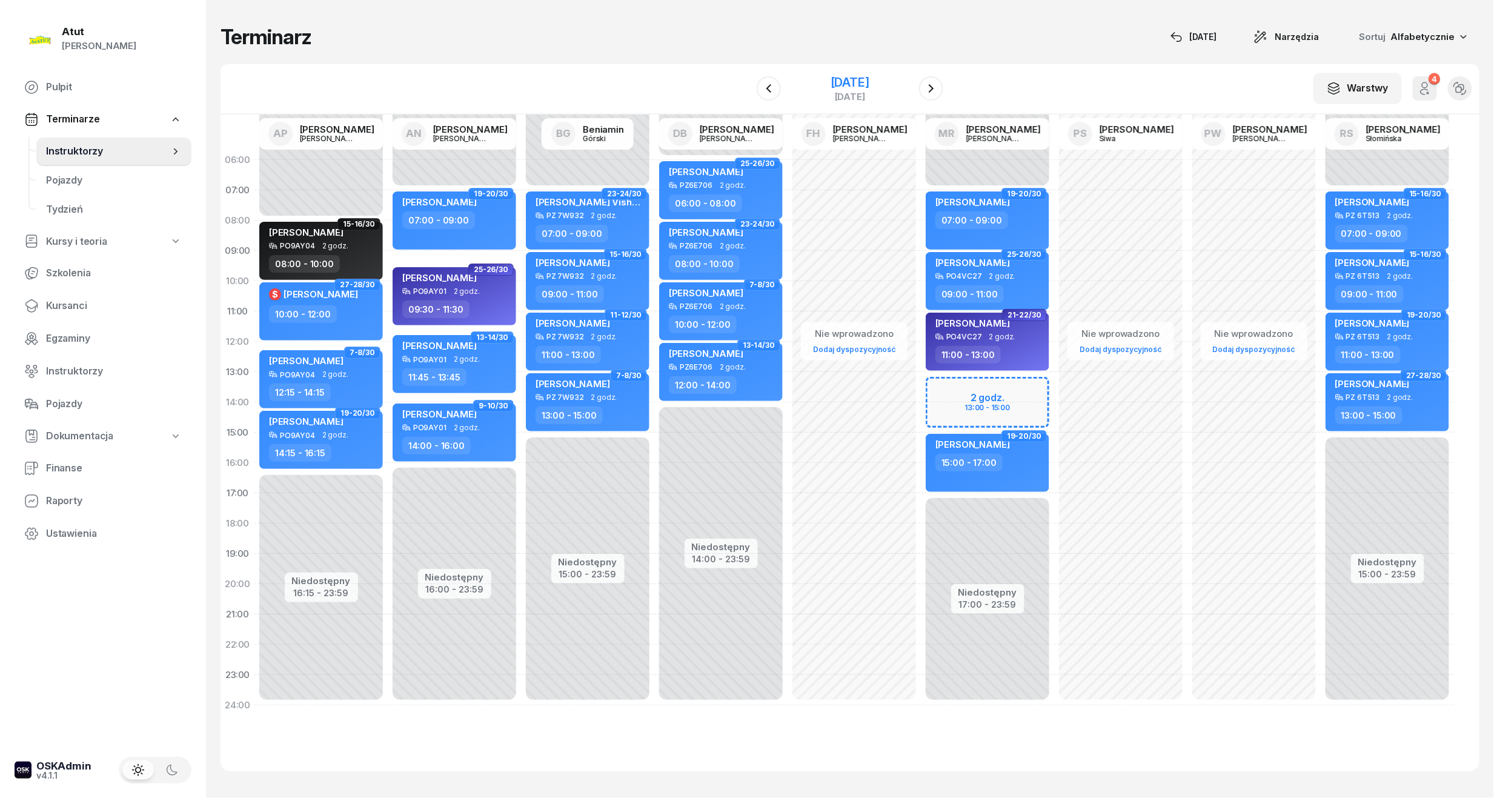
click at [861, 78] on div "[DATE]" at bounding box center [850, 82] width 39 height 12
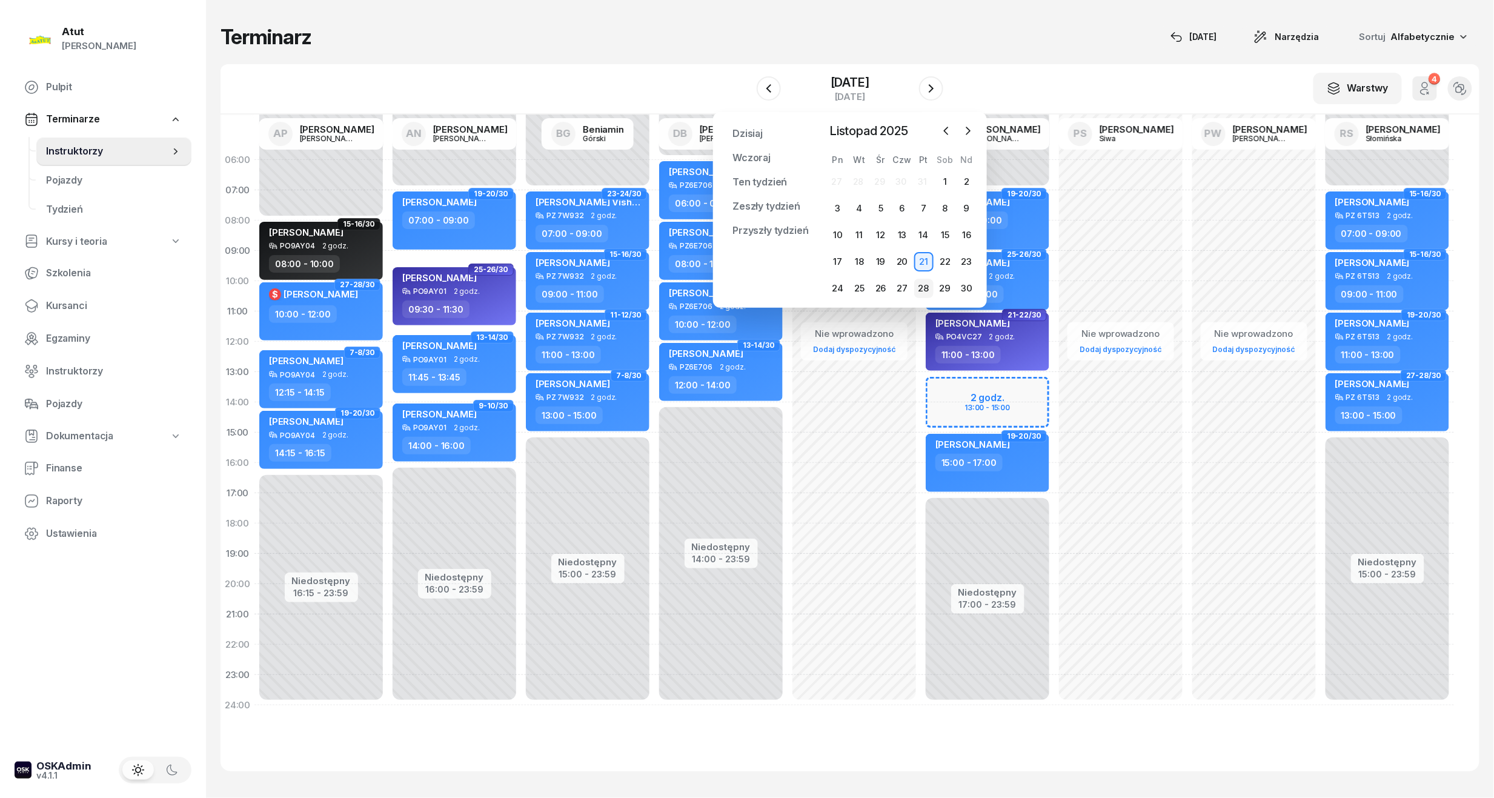
click at [924, 284] on div "28" at bounding box center [923, 288] width 19 height 19
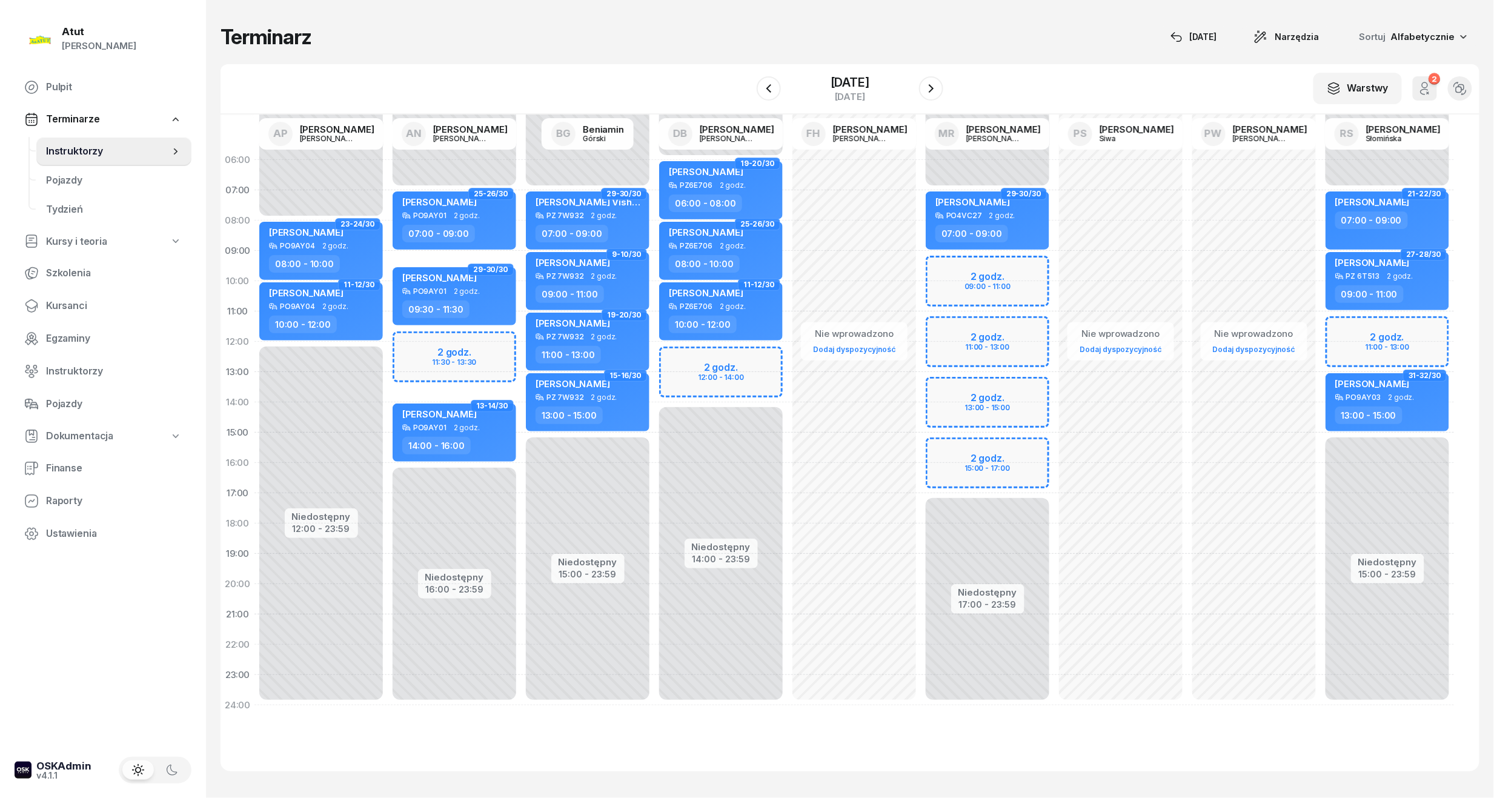
click at [1006, 456] on div "Niedostępny 00:00 - 07:00 Niedostępny 17:00 - 23:59 2 godz. 09:00 - 11:00 2 god…" at bounding box center [987, 433] width 133 height 576
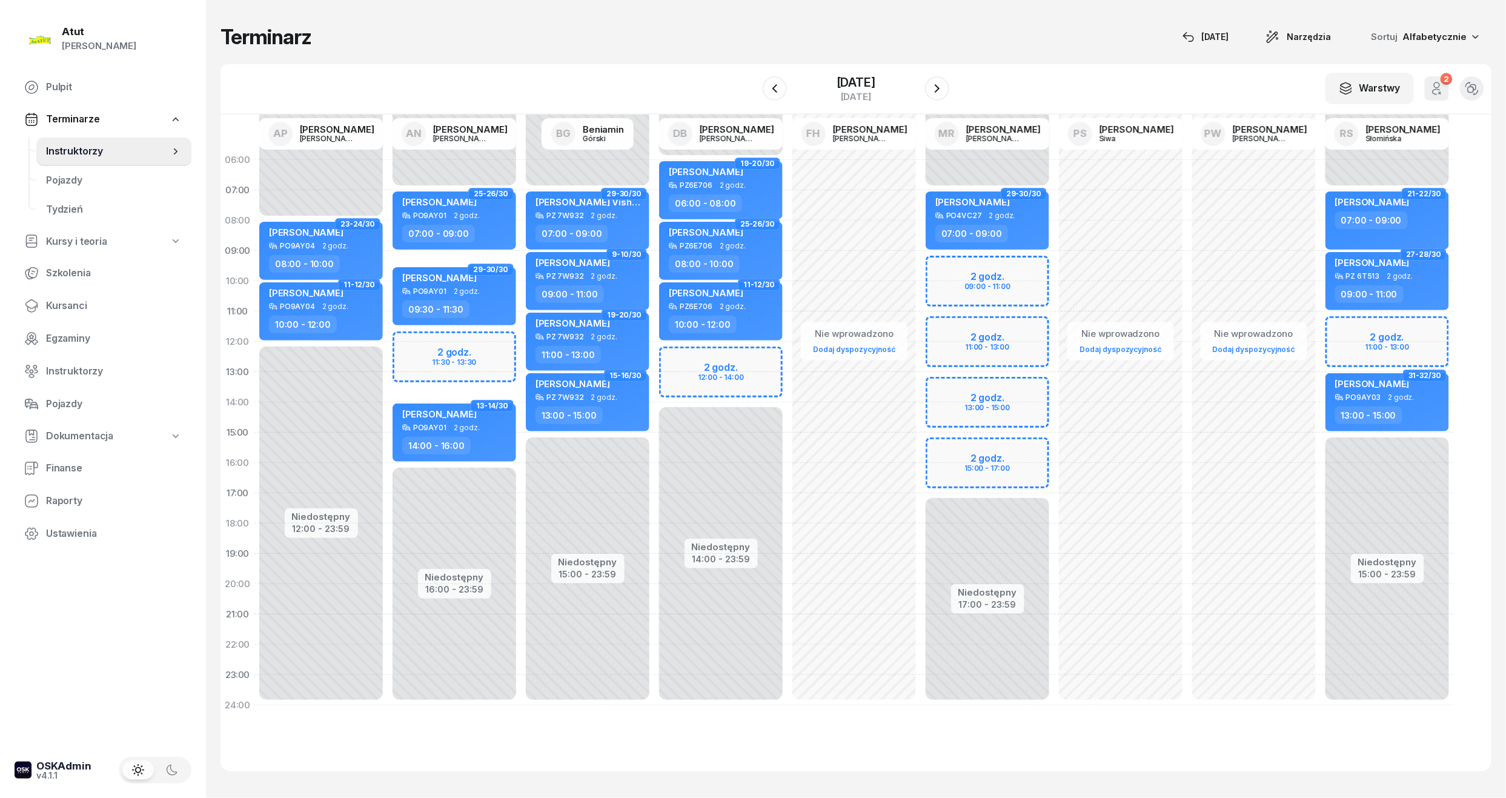
select select "15"
select select "17"
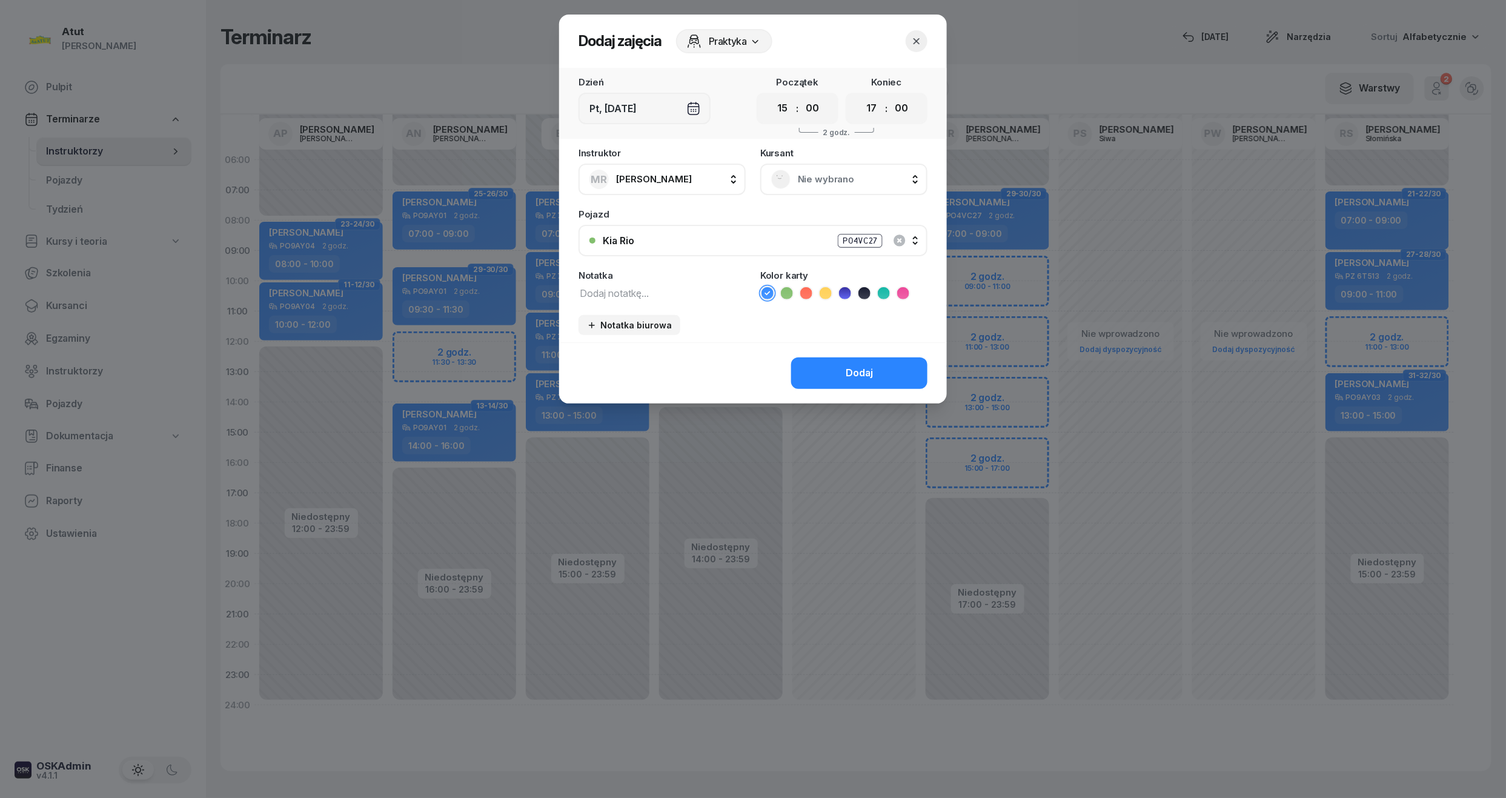
click at [827, 174] on span "Nie wybrano" at bounding box center [857, 179] width 119 height 16
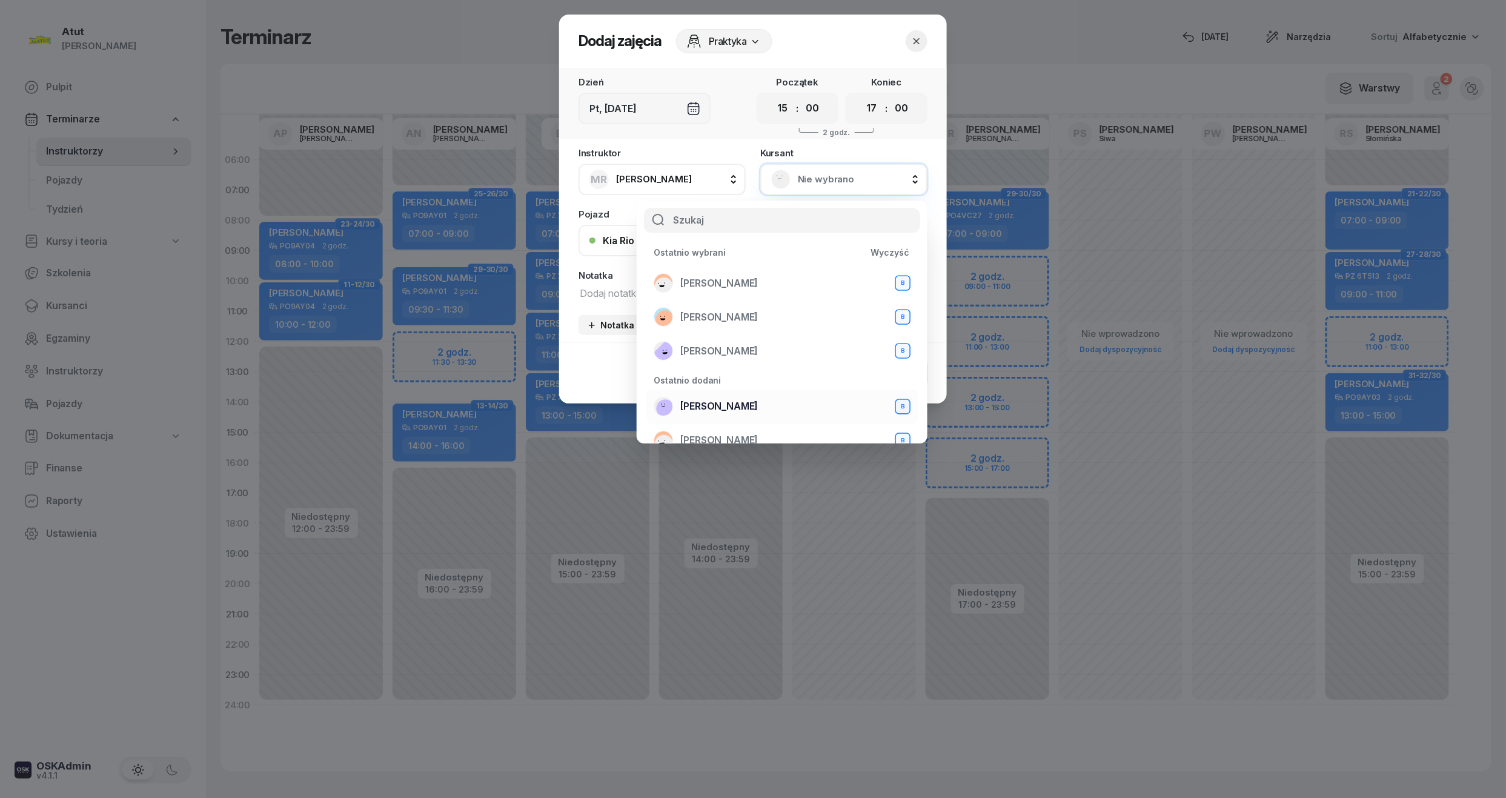
click at [737, 405] on span "[PERSON_NAME]" at bounding box center [719, 407] width 78 height 16
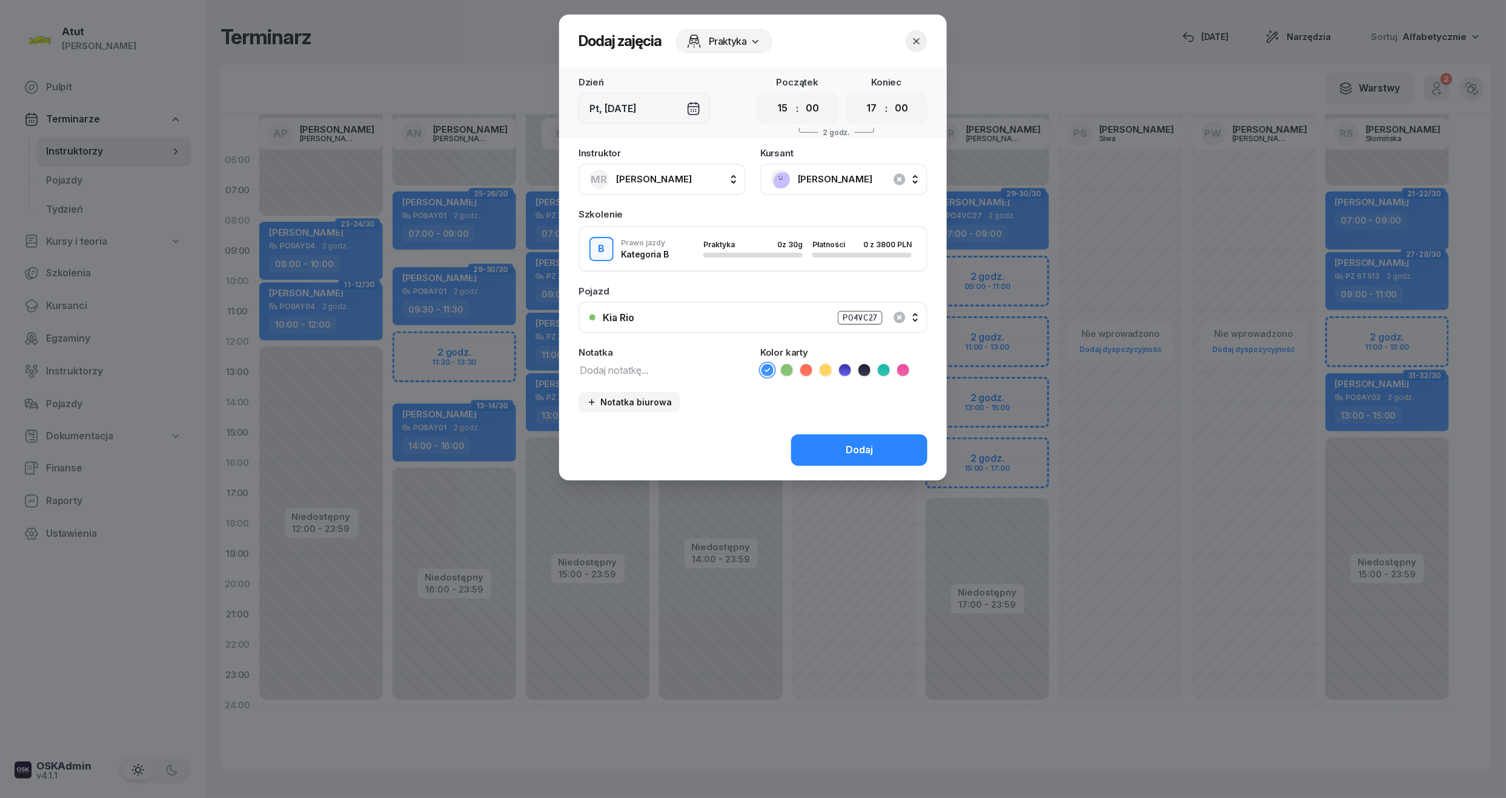
click at [636, 377] on div "Instruktor MR [PERSON_NAME] AP [PERSON_NAME] AN [PERSON_NAME] BG [PERSON_NAME] …" at bounding box center [753, 283] width 388 height 271
click at [636, 374] on textarea at bounding box center [662, 370] width 167 height 16
type textarea "1 lekcja wyst karte"
click at [882, 370] on icon at bounding box center [884, 370] width 12 height 12
click at [862, 446] on div "Dodaj" at bounding box center [859, 450] width 27 height 16
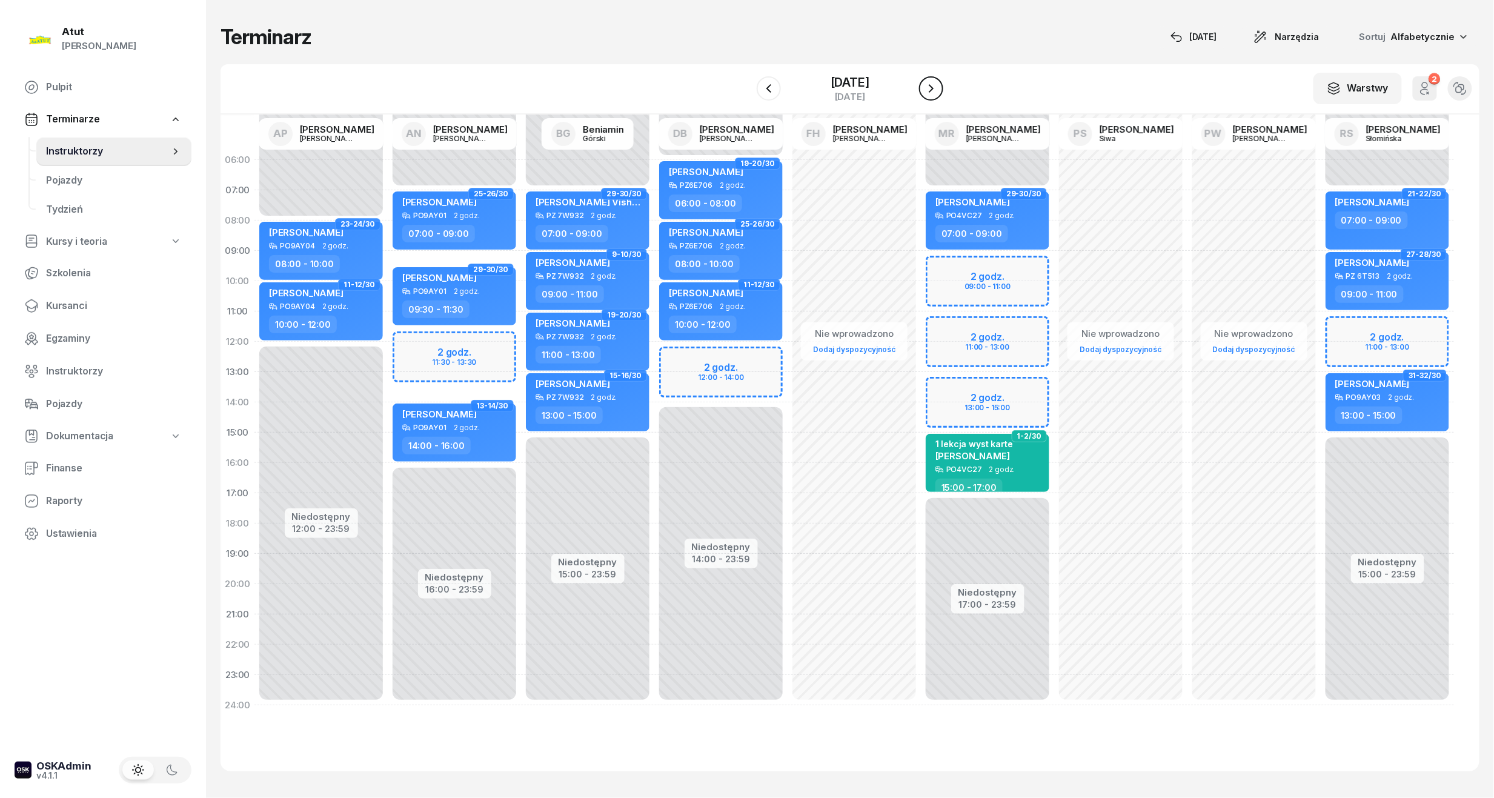
click at [934, 85] on icon "button" at bounding box center [931, 88] width 5 height 8
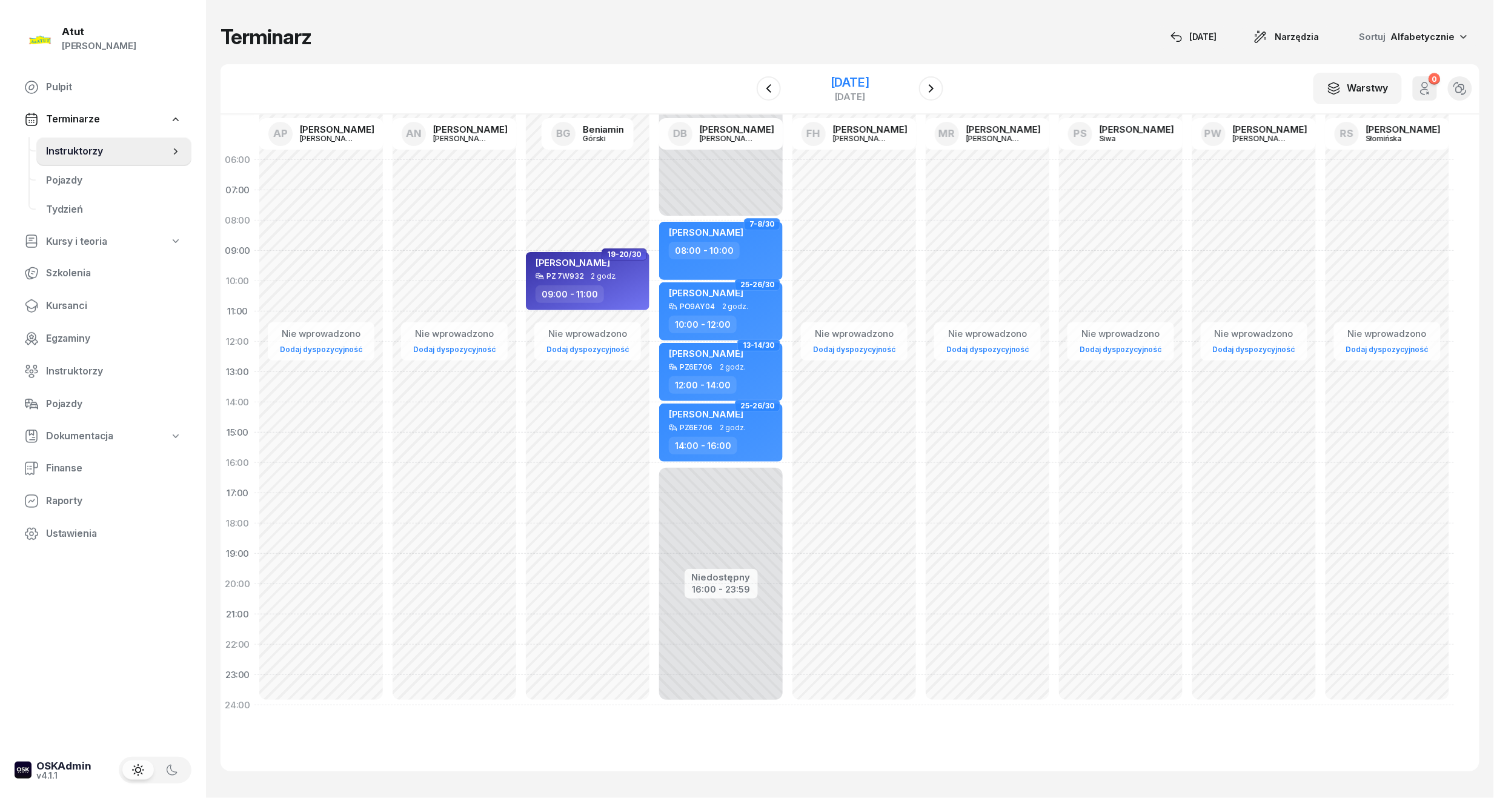
click at [869, 85] on div "[DATE]" at bounding box center [850, 82] width 39 height 12
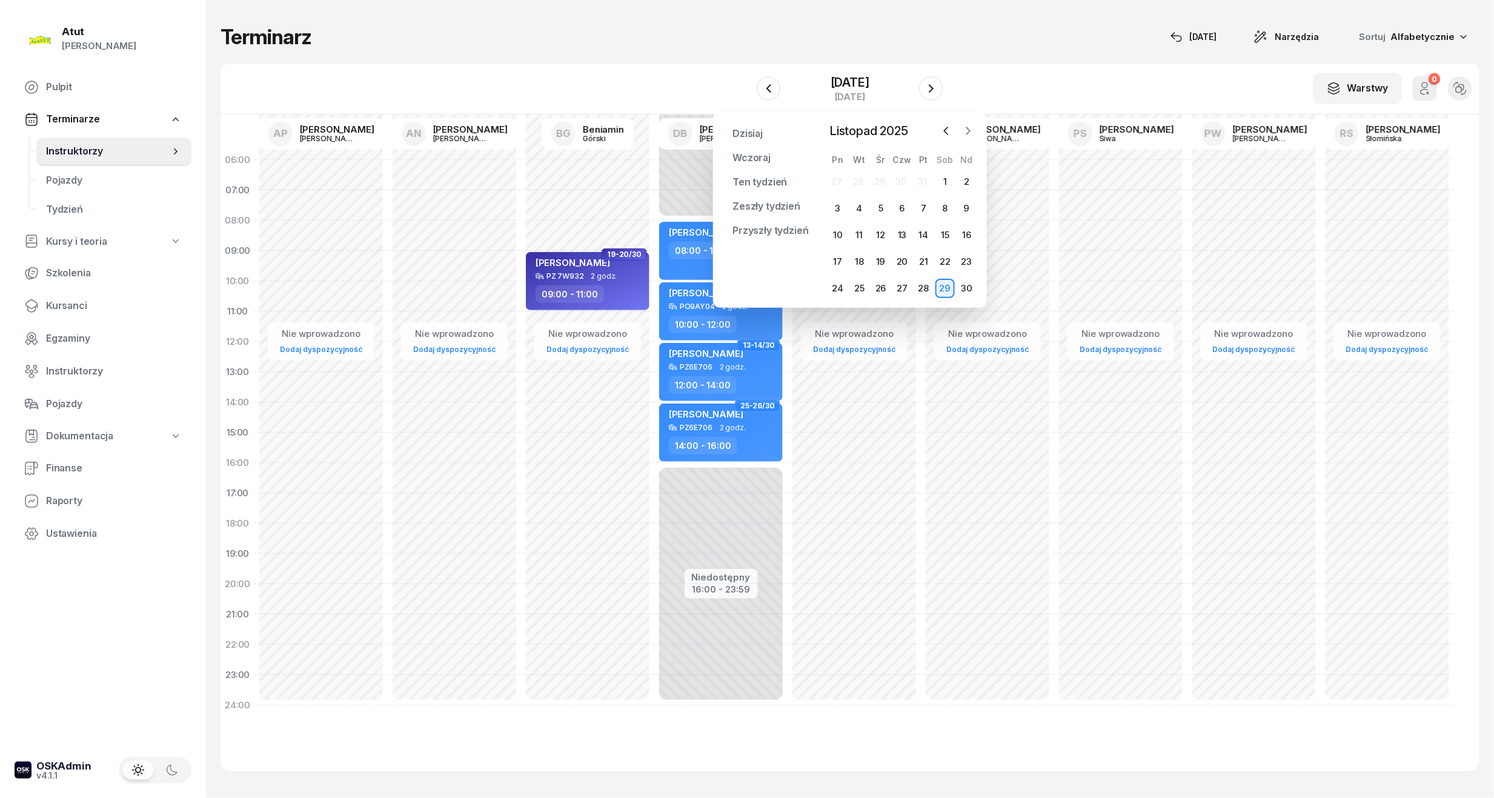
click at [970, 128] on icon "button" at bounding box center [968, 131] width 12 height 12
click at [925, 180] on div "5" at bounding box center [923, 181] width 19 height 19
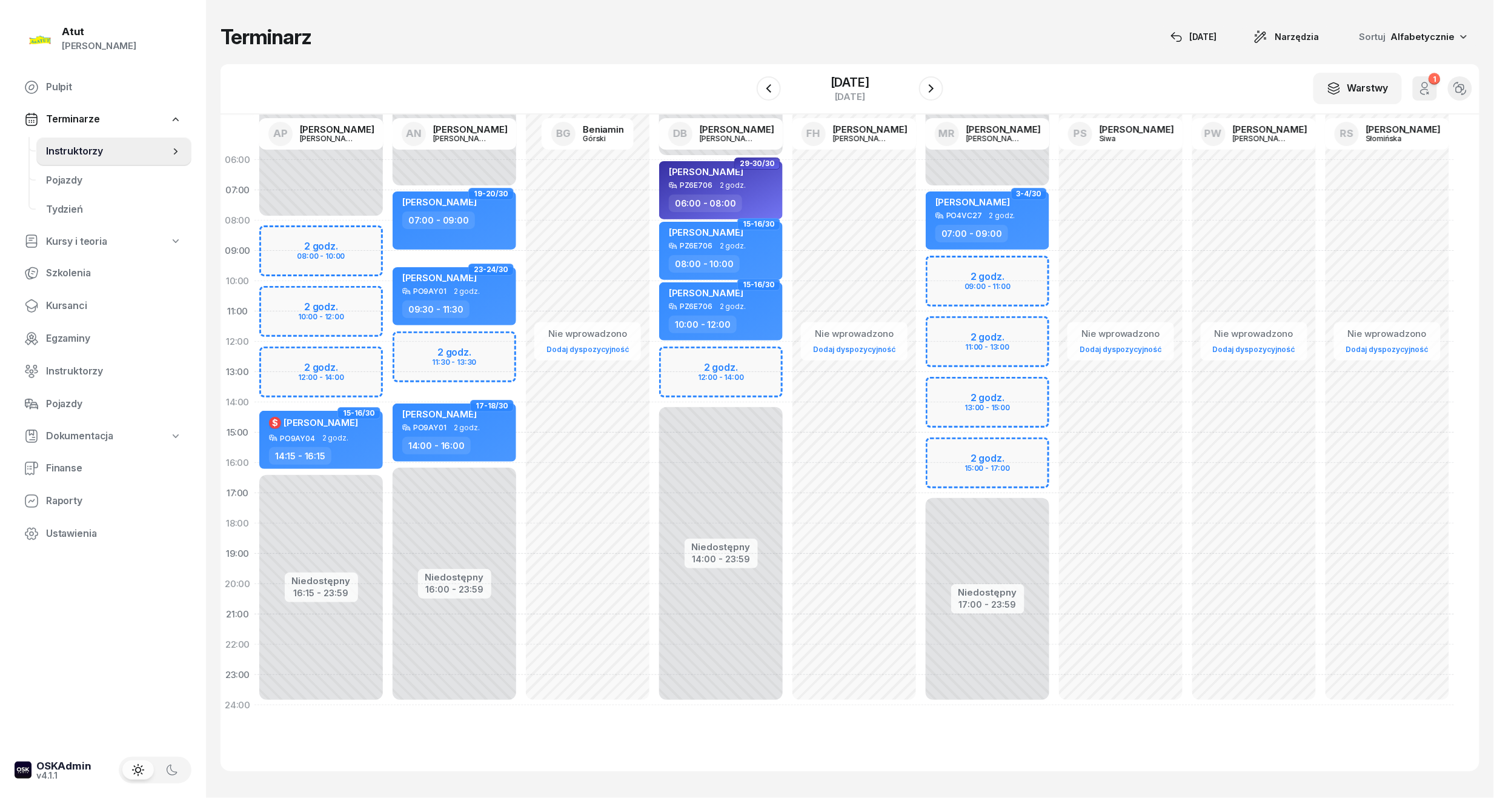
click at [980, 468] on div "Niedostępny 00:00 - 07:00 Niedostępny 17:00 - 23:59 2 godz. 09:00 - 11:00 2 god…" at bounding box center [987, 433] width 133 height 576
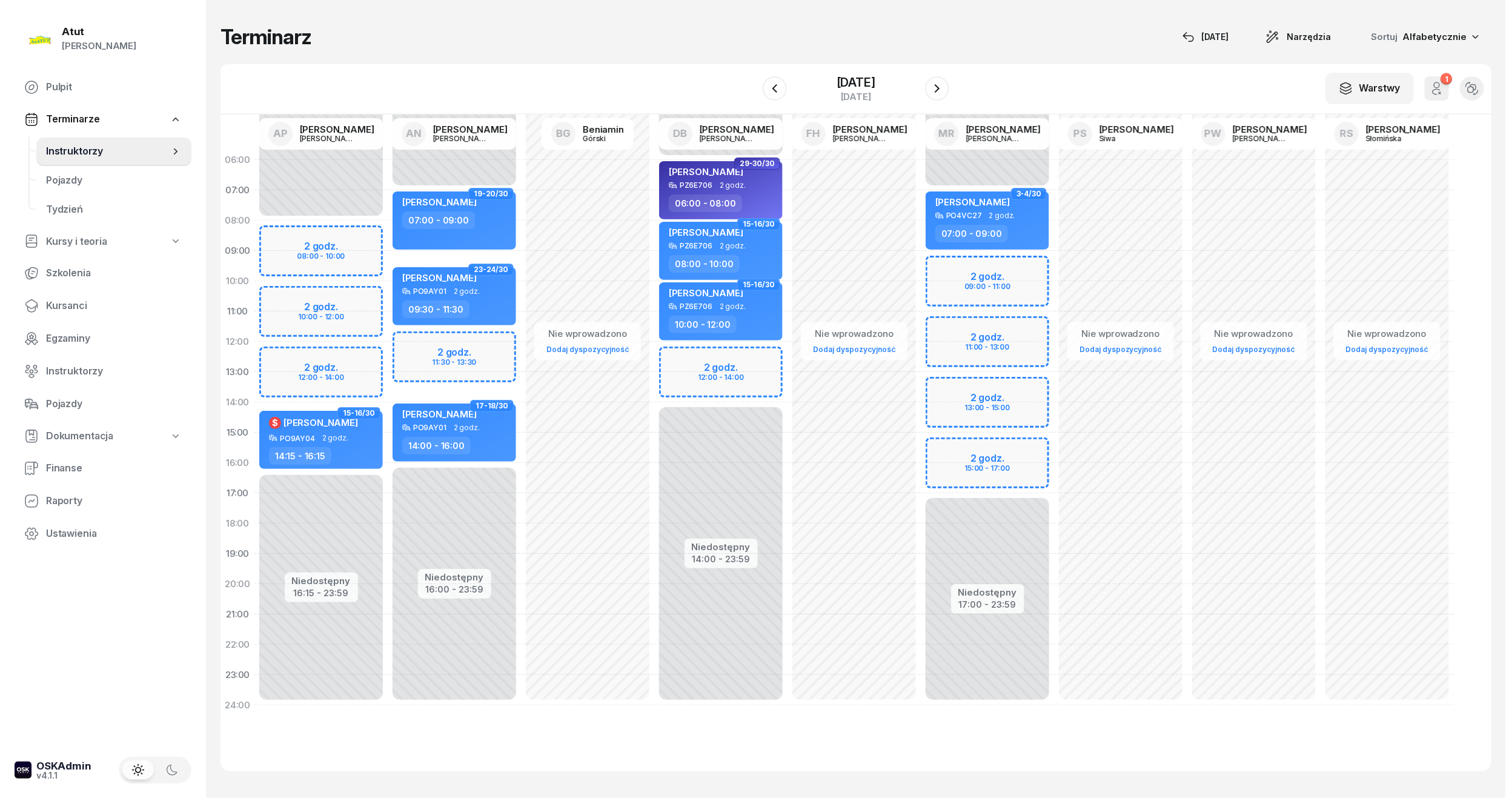
select select "16"
select select "18"
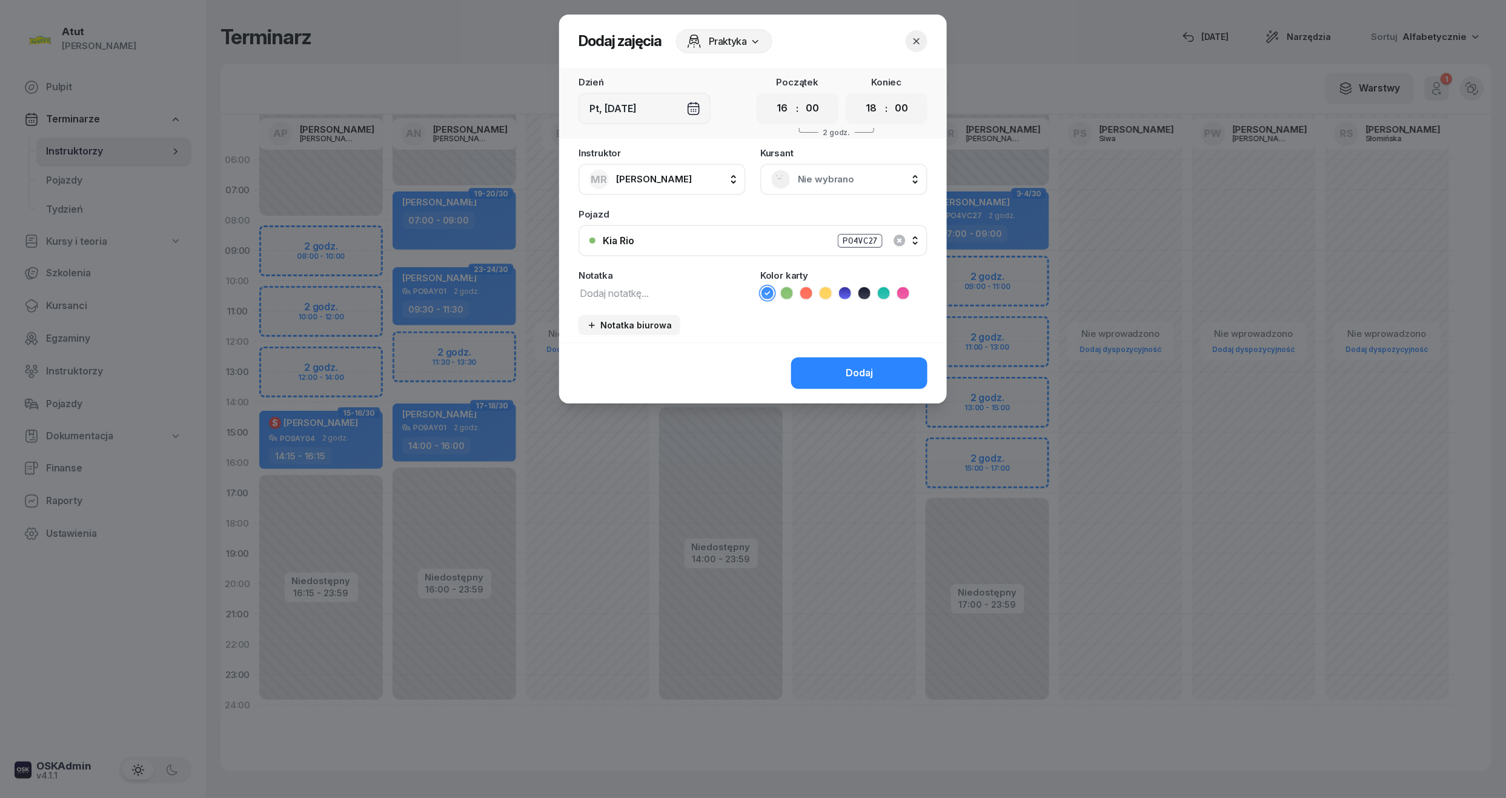
click at [842, 173] on span "Nie wybrano" at bounding box center [857, 179] width 119 height 16
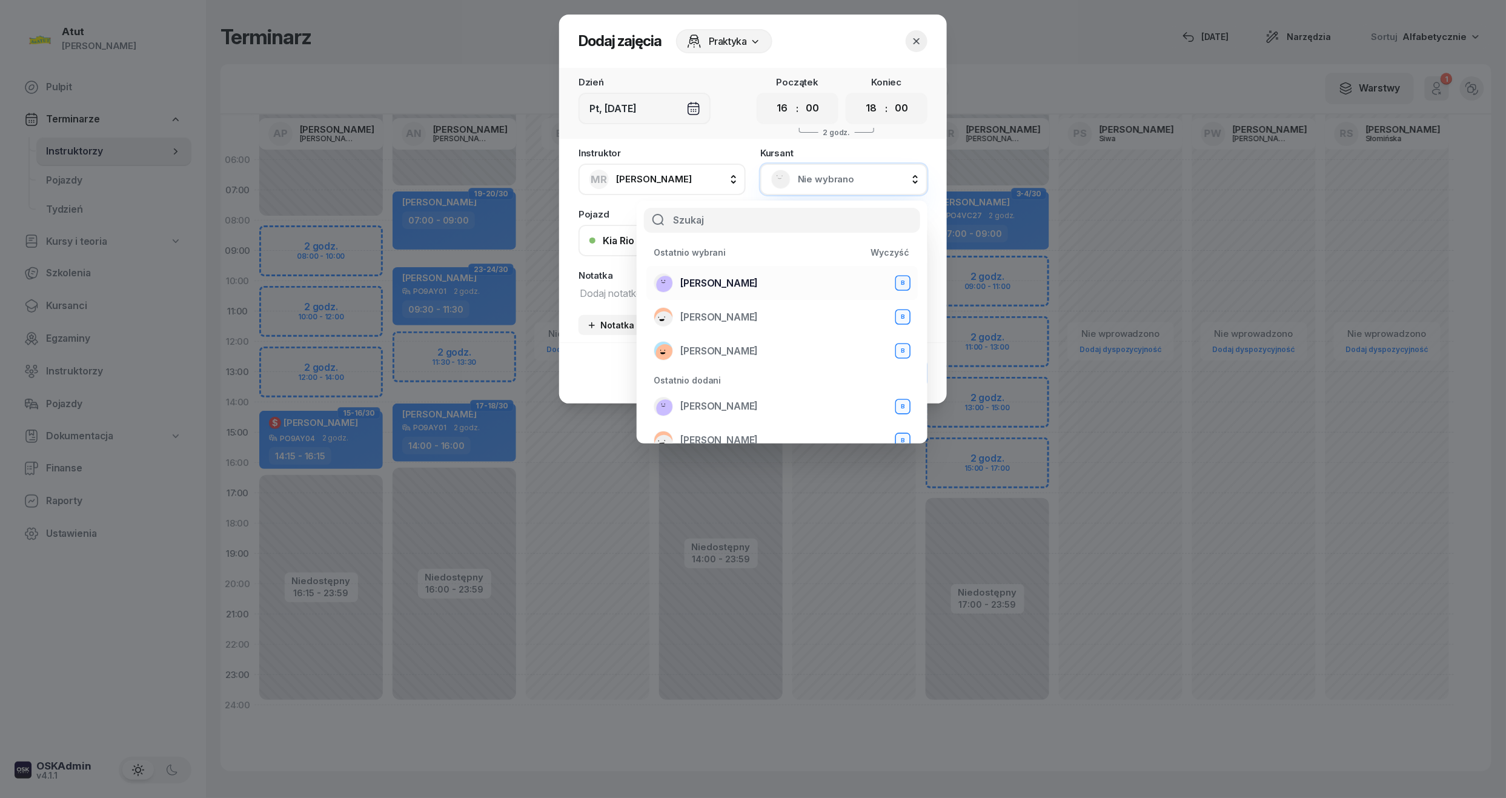
click at [747, 284] on span "[PERSON_NAME]" at bounding box center [719, 284] width 78 height 16
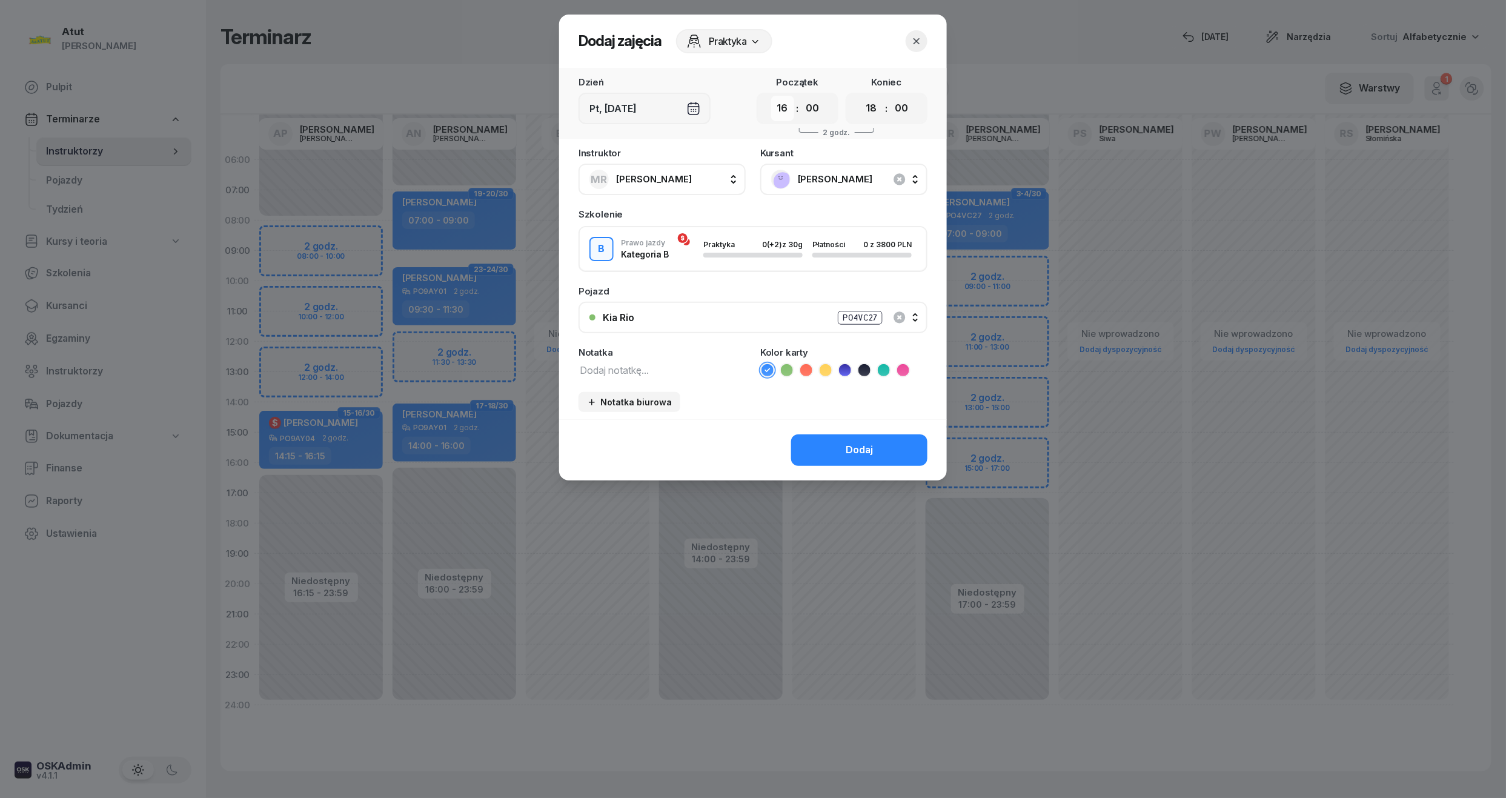
click at [785, 116] on select "00 01 02 03 04 05 06 07 08 09 10 11 12 13 14 15 16 17 18 19 20 21 22 23" at bounding box center [782, 108] width 23 height 25
select select "15"
click at [771, 96] on select "00 01 02 03 04 05 06 07 08 09 10 11 12 13 14 15 16 17 18 19 20 21 22 23" at bounding box center [782, 108] width 23 height 25
click at [872, 115] on select "00 01 02 03 04 05 06 07 08 09 10 11 12 13 14 15 16 17 18 19 20 21 22 23" at bounding box center [871, 108] width 23 height 25
select select "17"
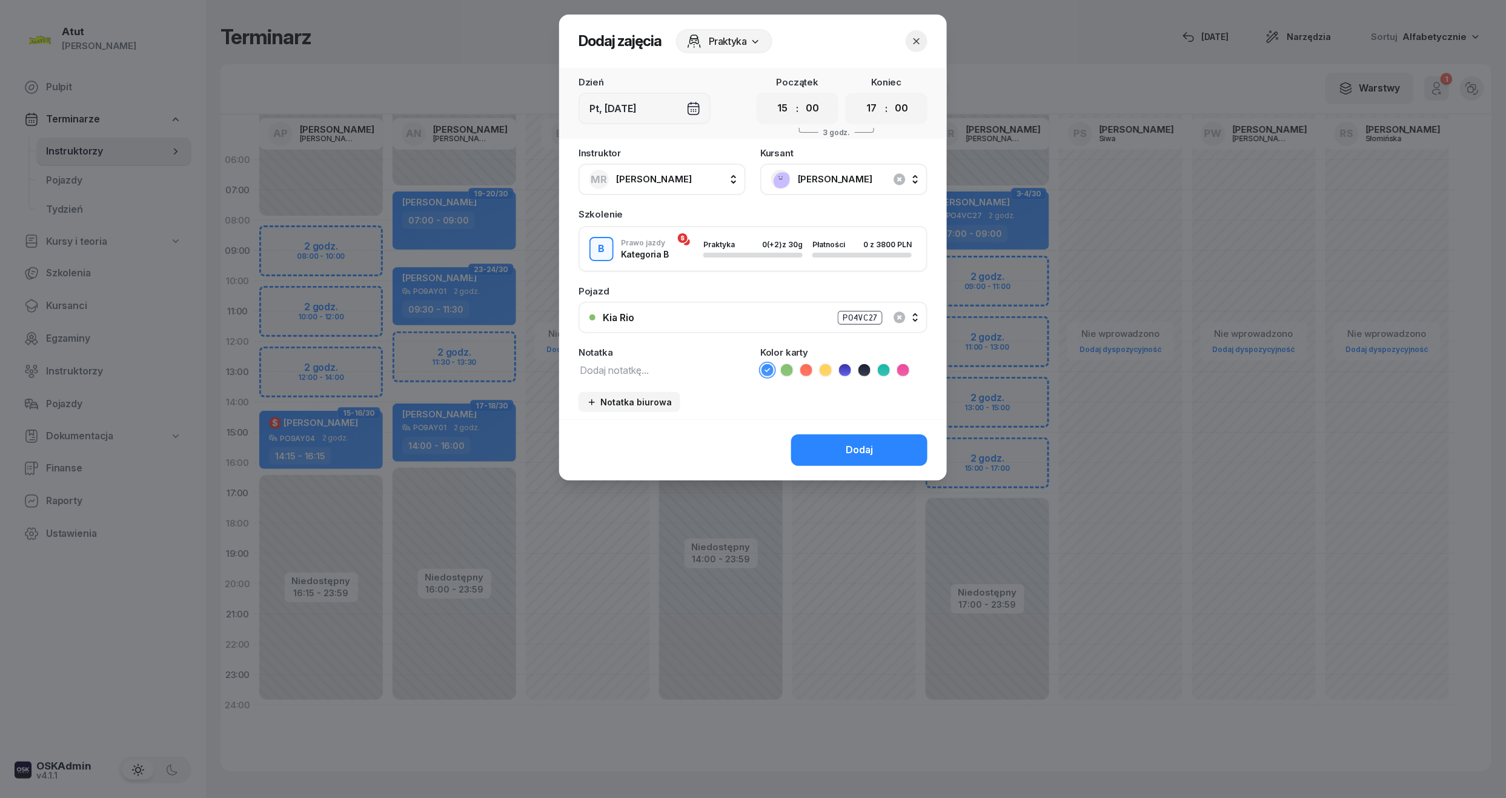
click at [860, 96] on select "00 01 02 03 04 05 06 07 08 09 10 11 12 13 14 15 16 17 18 19 20 21 22 23" at bounding box center [871, 108] width 23 height 25
click at [863, 434] on button "Dodaj" at bounding box center [859, 450] width 136 height 32
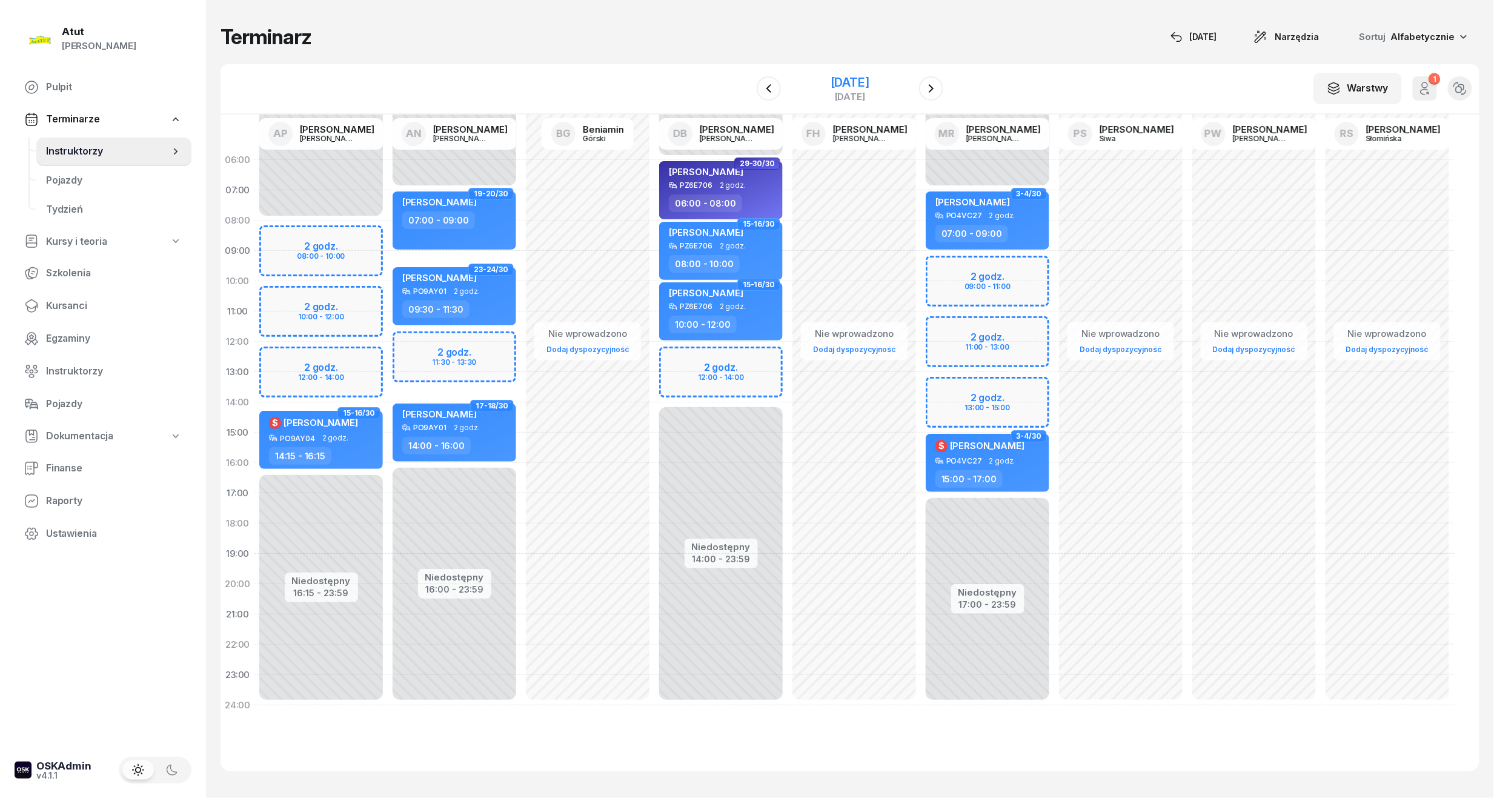
click at [841, 73] on div "[DATE]" at bounding box center [850, 88] width 124 height 35
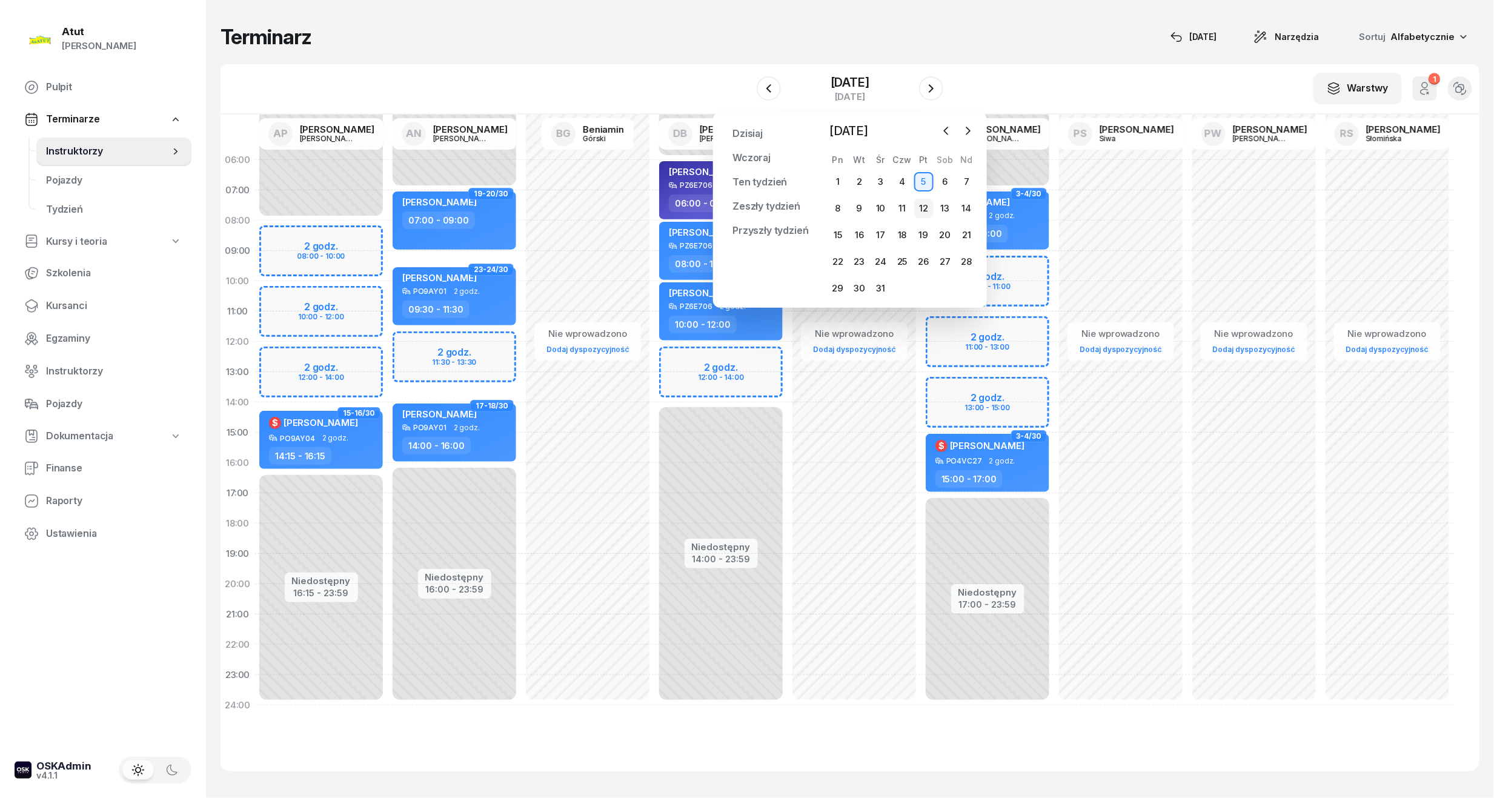
click at [924, 207] on div "12" at bounding box center [923, 208] width 19 height 19
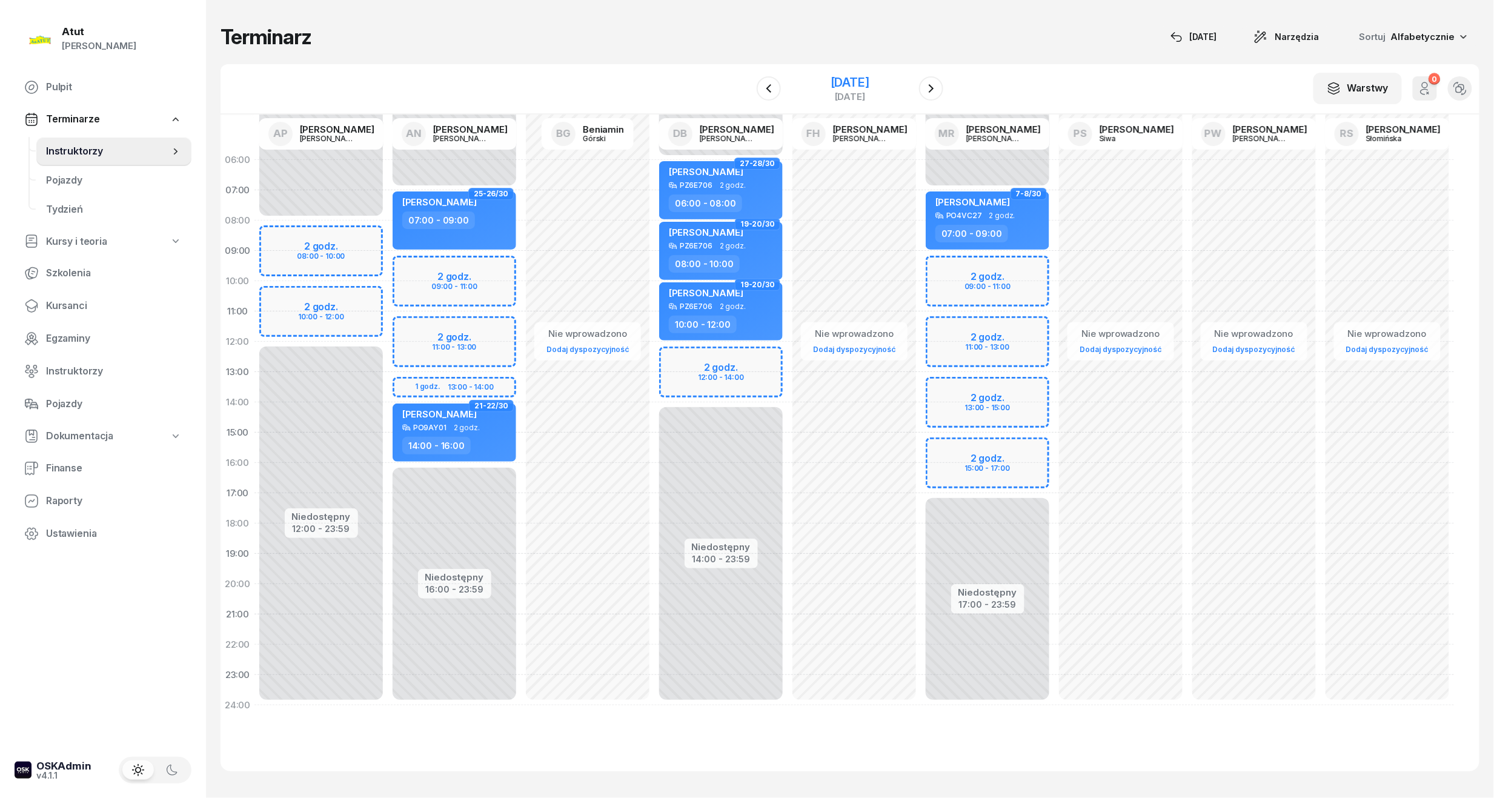
click at [869, 82] on div "[DATE]" at bounding box center [850, 82] width 39 height 12
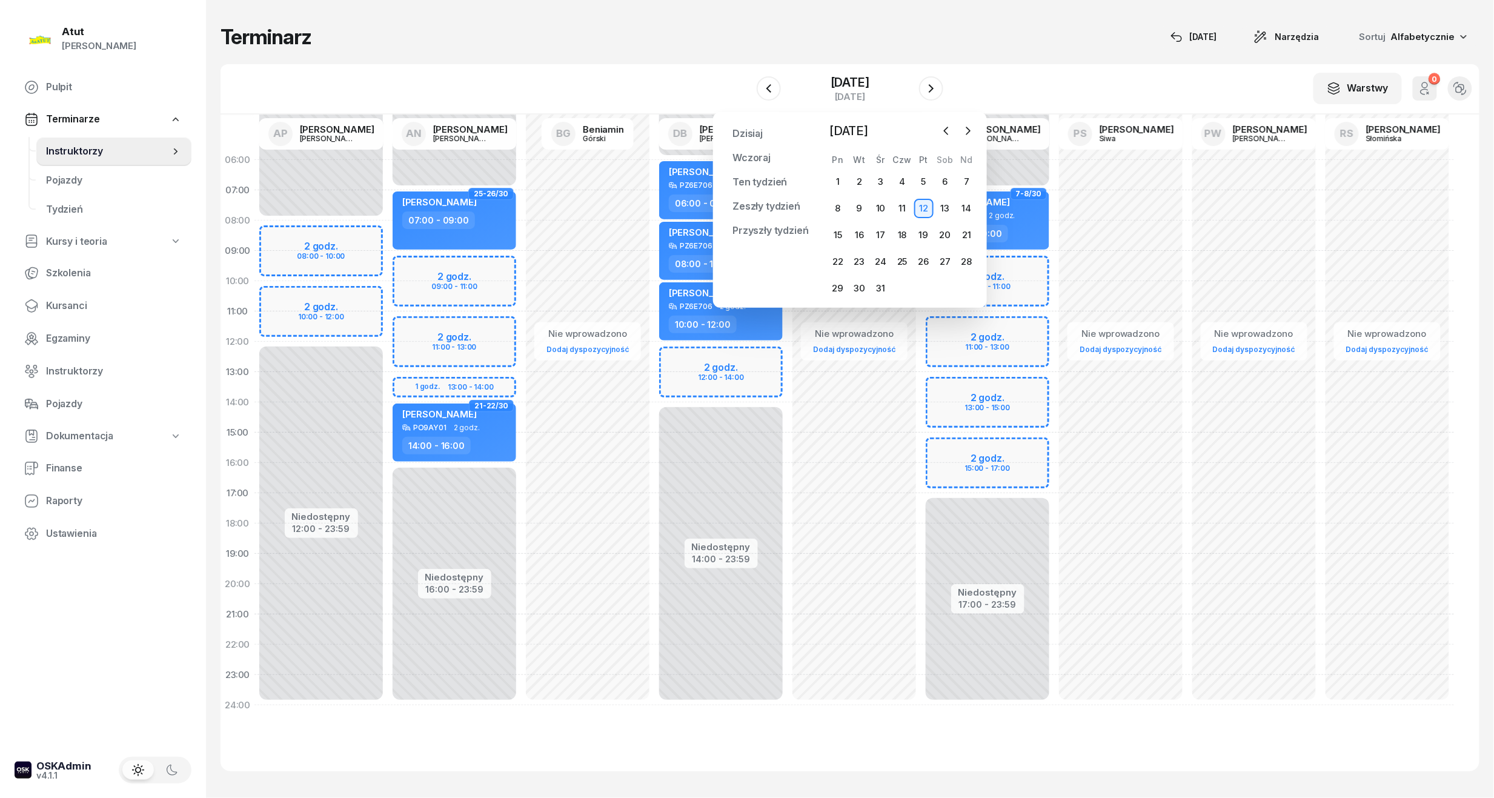
click at [948, 474] on div "Niedostępny 00:00 - 07:00 Niedostępny 17:00 - 23:59 2 godz. 09:00 - 11:00 2 god…" at bounding box center [987, 433] width 133 height 576
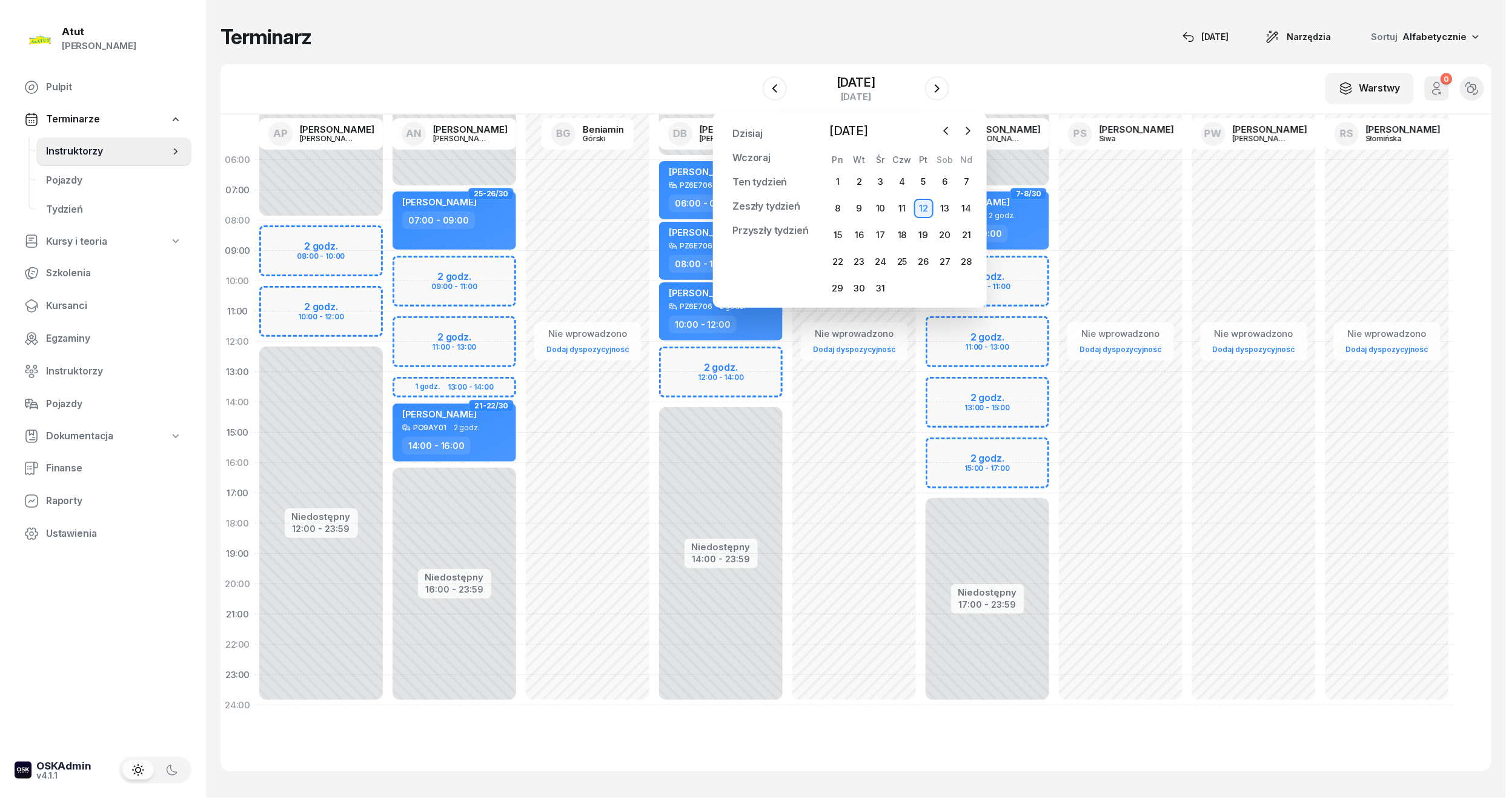
select select "16"
select select "18"
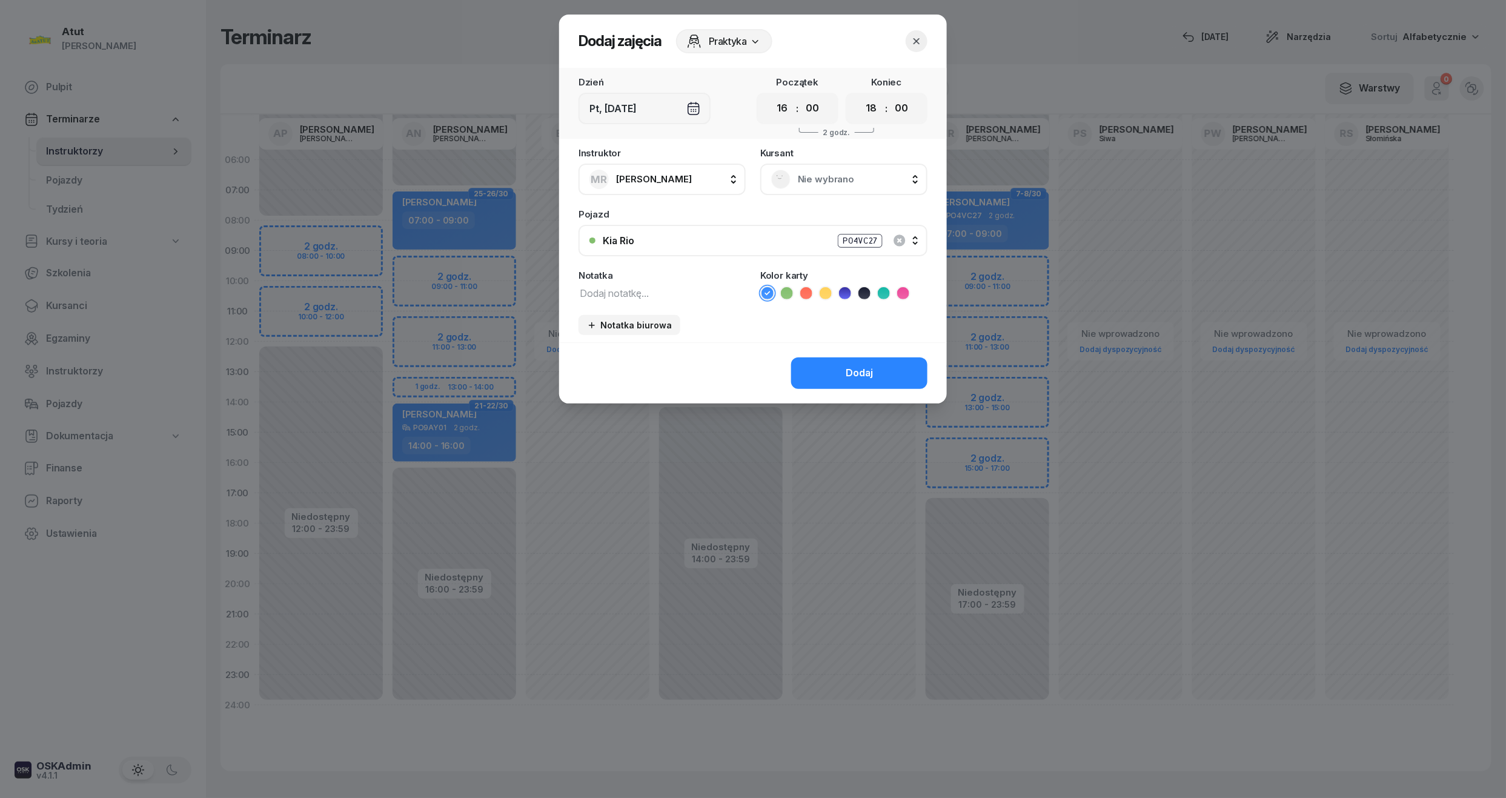
click at [852, 181] on span "Nie wybrano" at bounding box center [857, 179] width 119 height 16
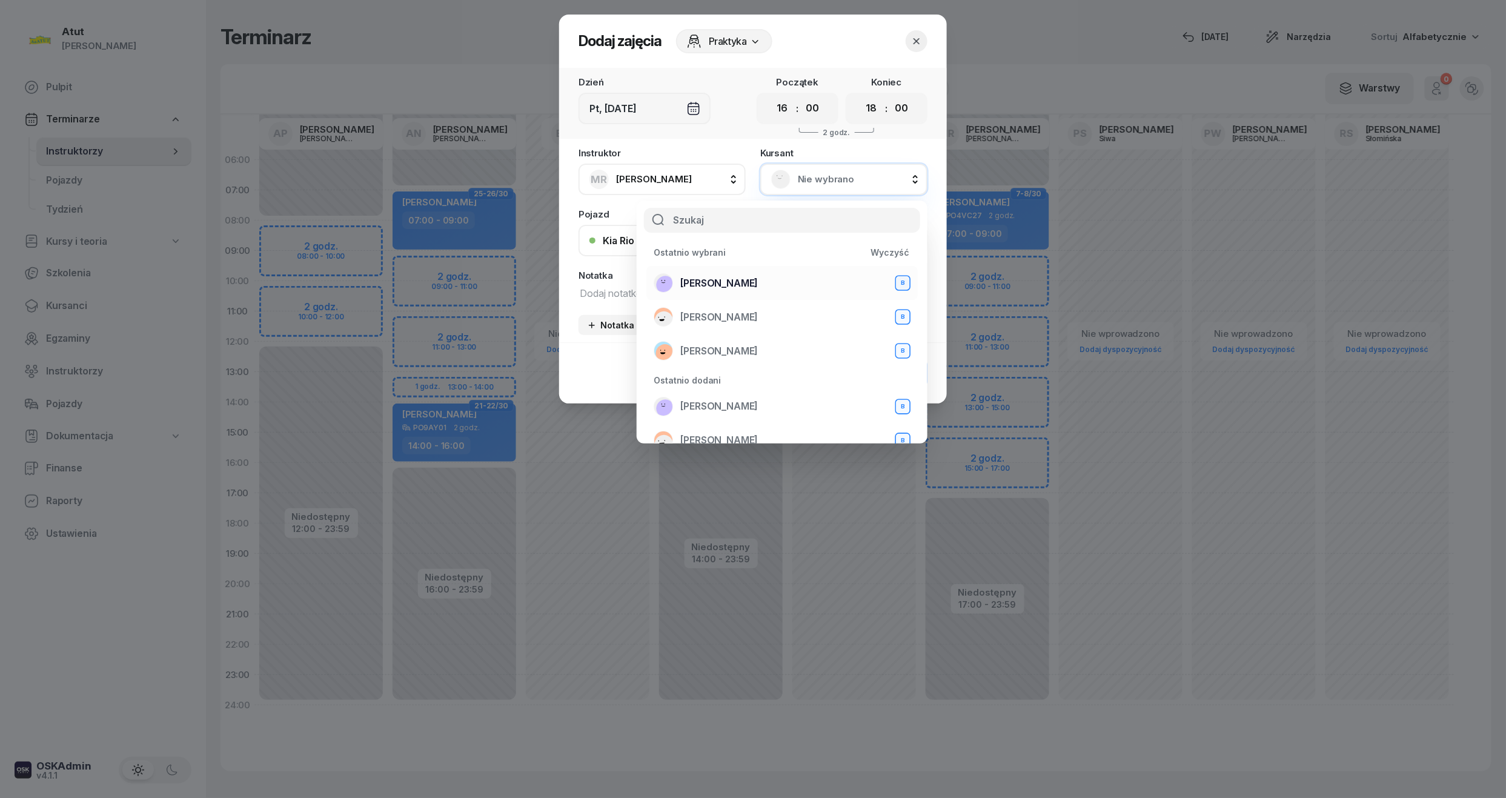
click at [739, 287] on span "[PERSON_NAME]" at bounding box center [719, 284] width 78 height 16
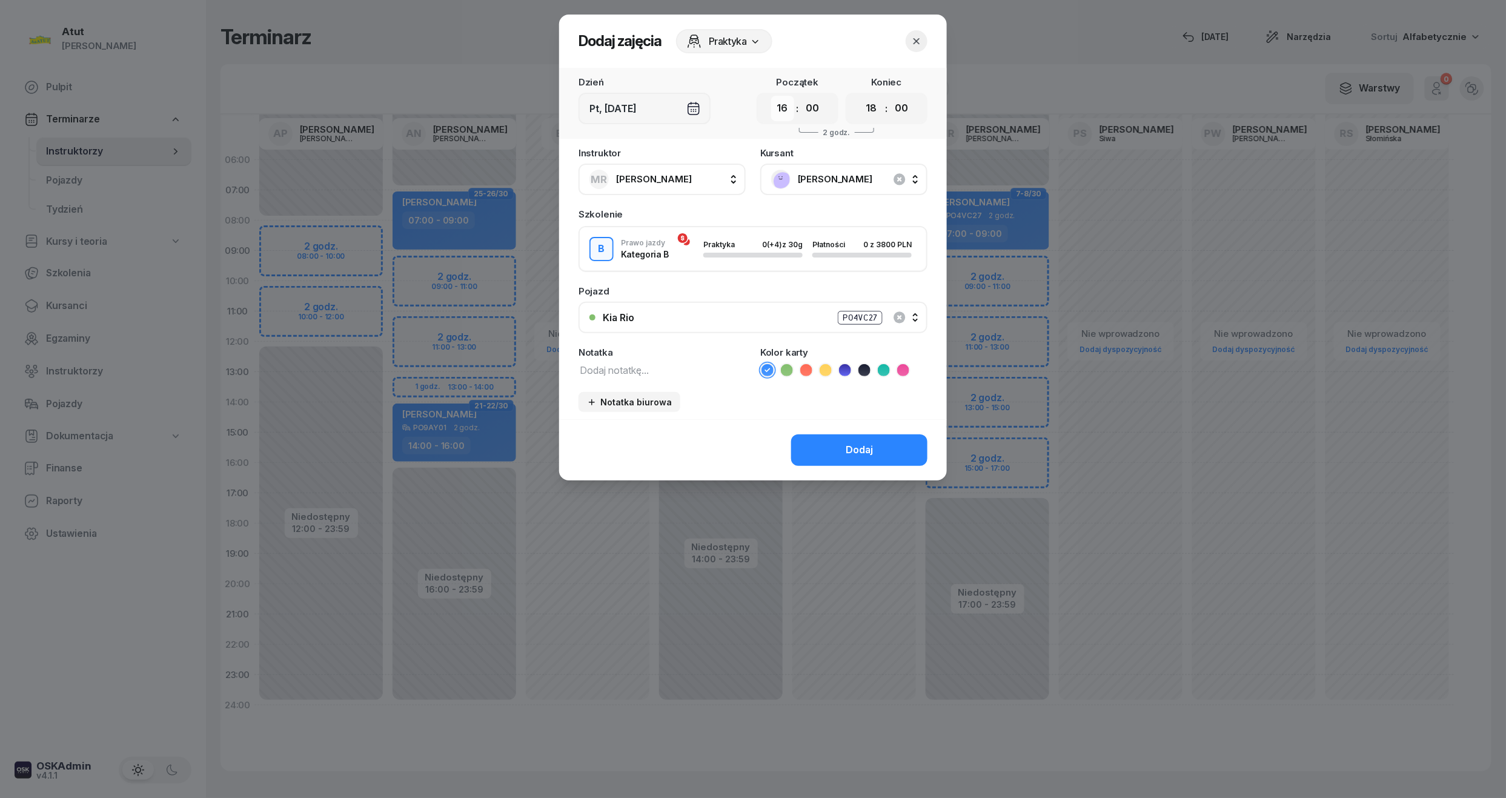
click at [783, 105] on select "00 01 02 03 04 05 06 07 08 09 10 11 12 13 14 15 16 17 18 19 20 21 22 23" at bounding box center [782, 108] width 23 height 25
select select "15"
click at [771, 96] on select "00 01 02 03 04 05 06 07 08 09 10 11 12 13 14 15 16 17 18 19 20 21 22 23" at bounding box center [782, 108] width 23 height 25
click at [880, 109] on select "00 01 02 03 04 05 06 07 08 09 10 11 12 13 14 15 16 17 18 19 20 21 22 23" at bounding box center [871, 108] width 23 height 25
select select "17"
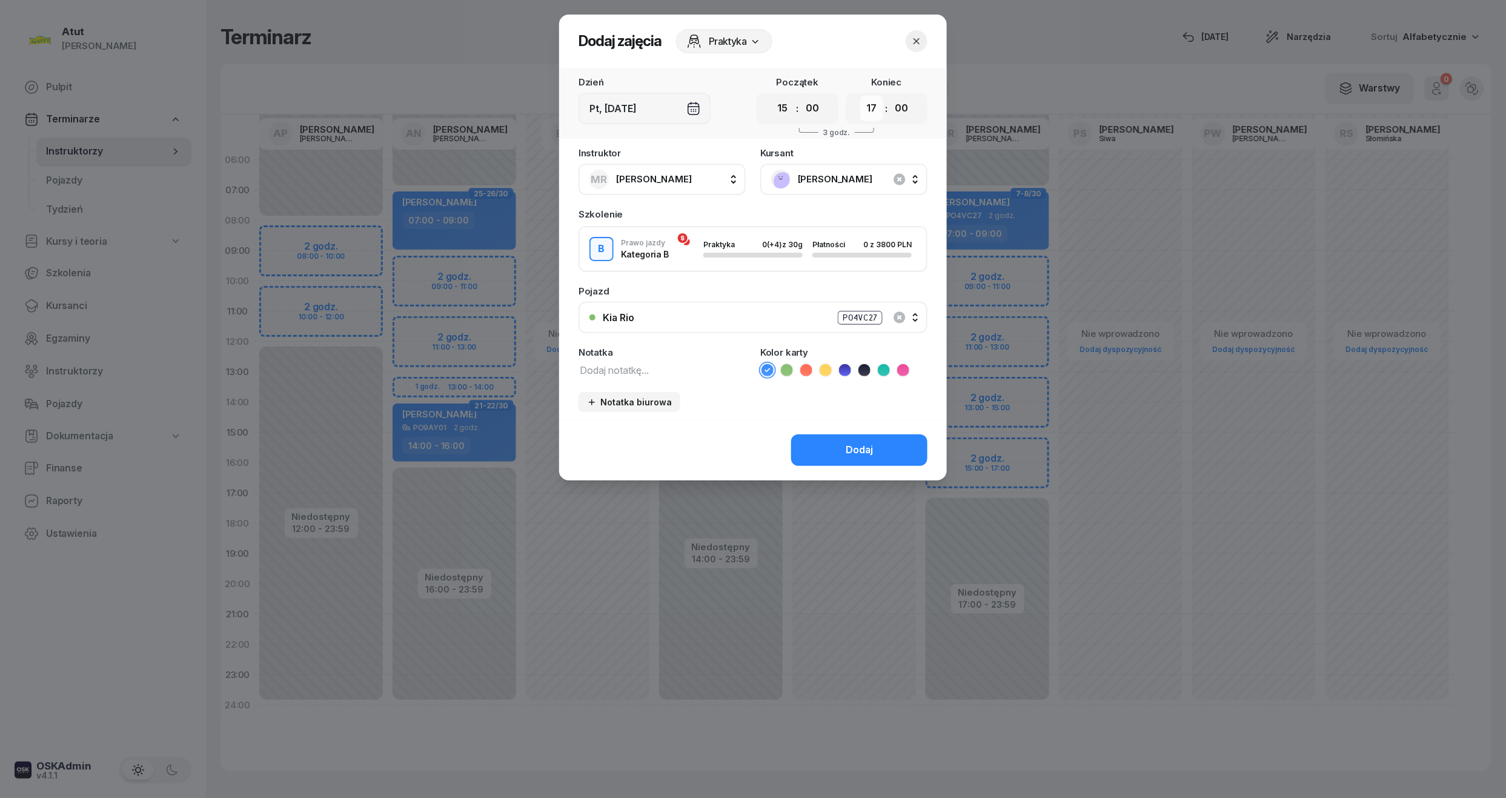
click at [860, 96] on select "00 01 02 03 04 05 06 07 08 09 10 11 12 13 14 15 16 17 18 19 20 21 22 23" at bounding box center [871, 108] width 23 height 25
click at [869, 451] on div "Dodaj" at bounding box center [859, 450] width 27 height 16
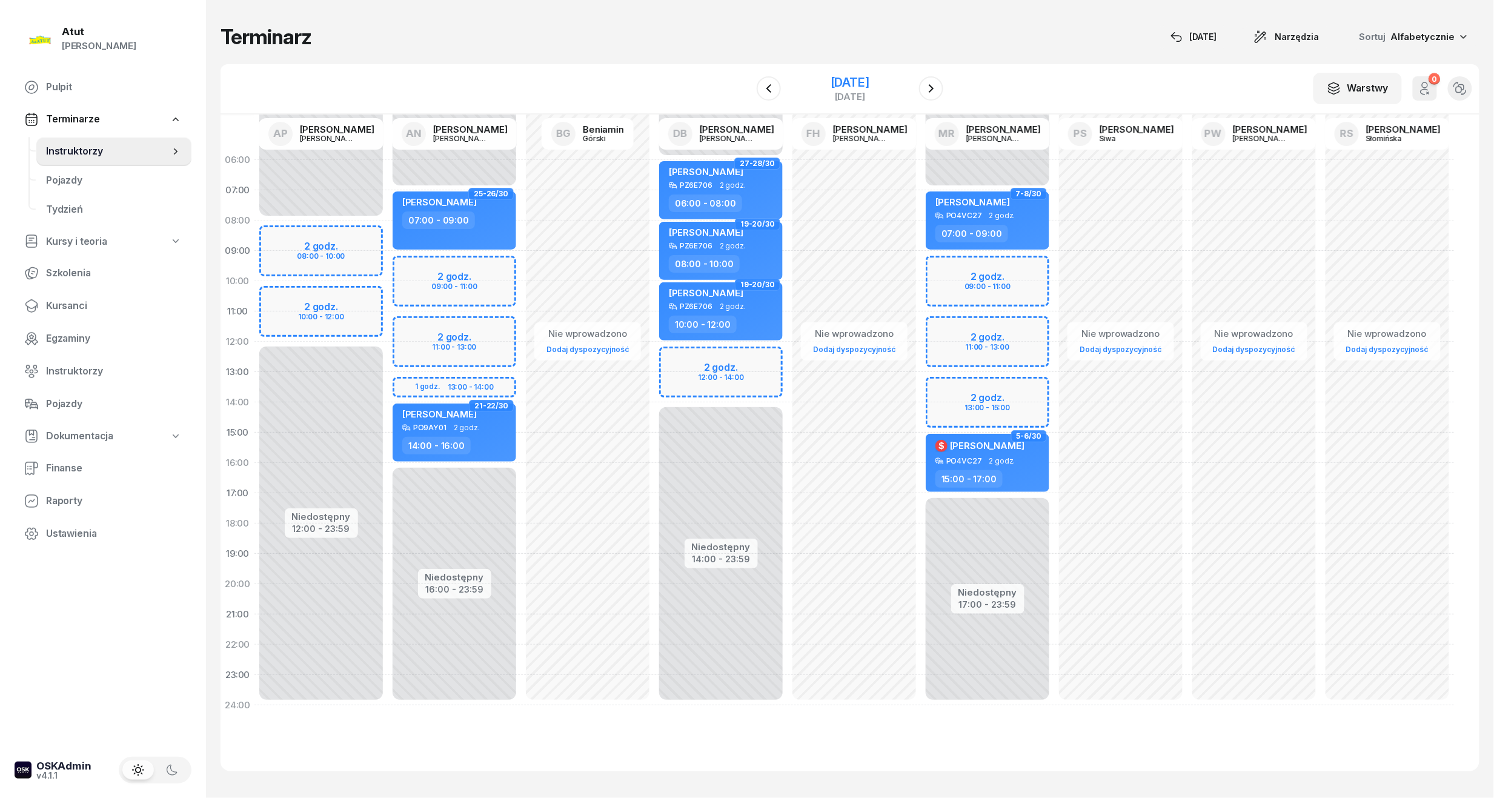
click at [832, 88] on div "[DATE]" at bounding box center [850, 82] width 39 height 12
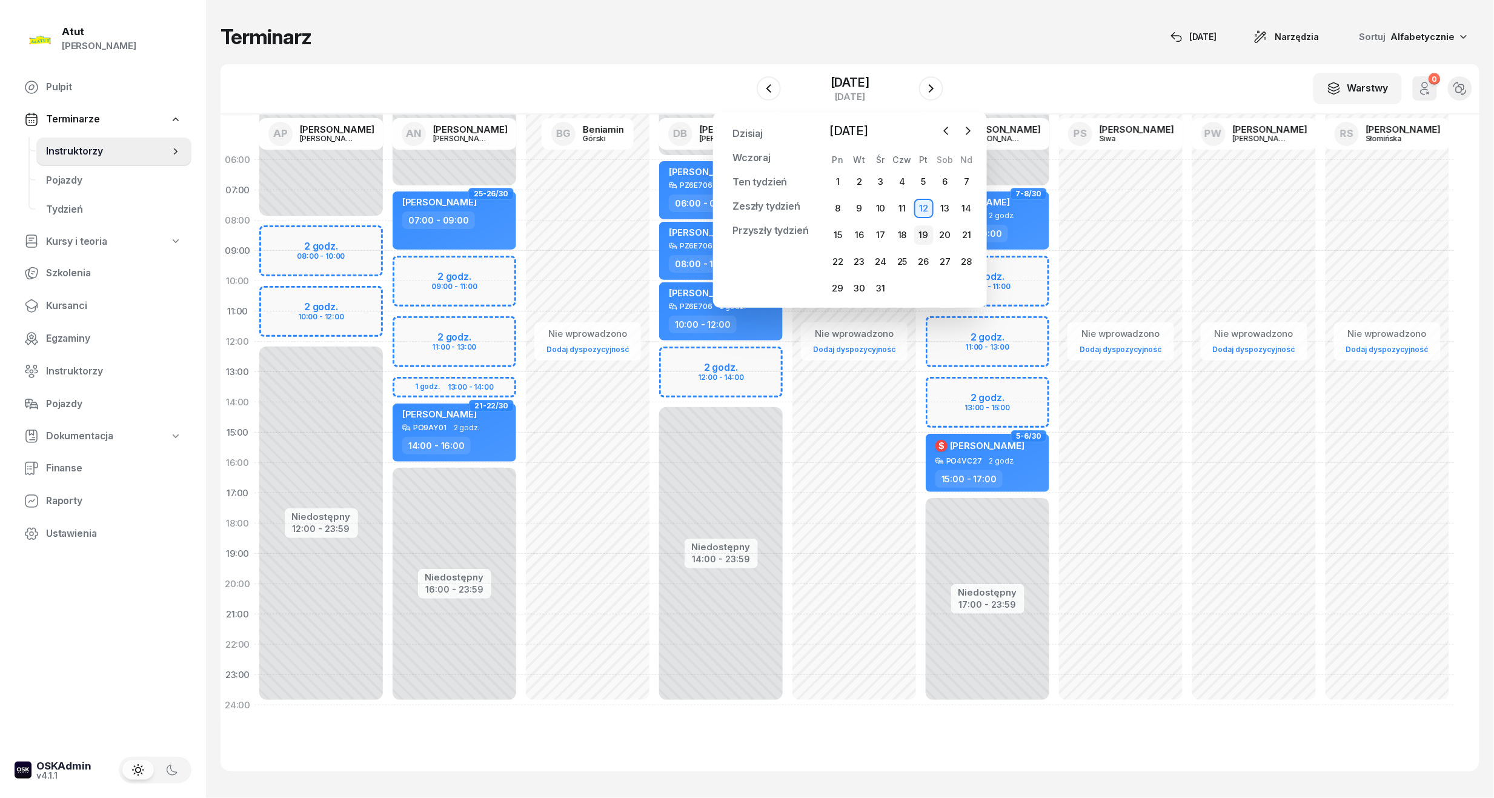
click at [931, 236] on div "19" at bounding box center [923, 234] width 19 height 19
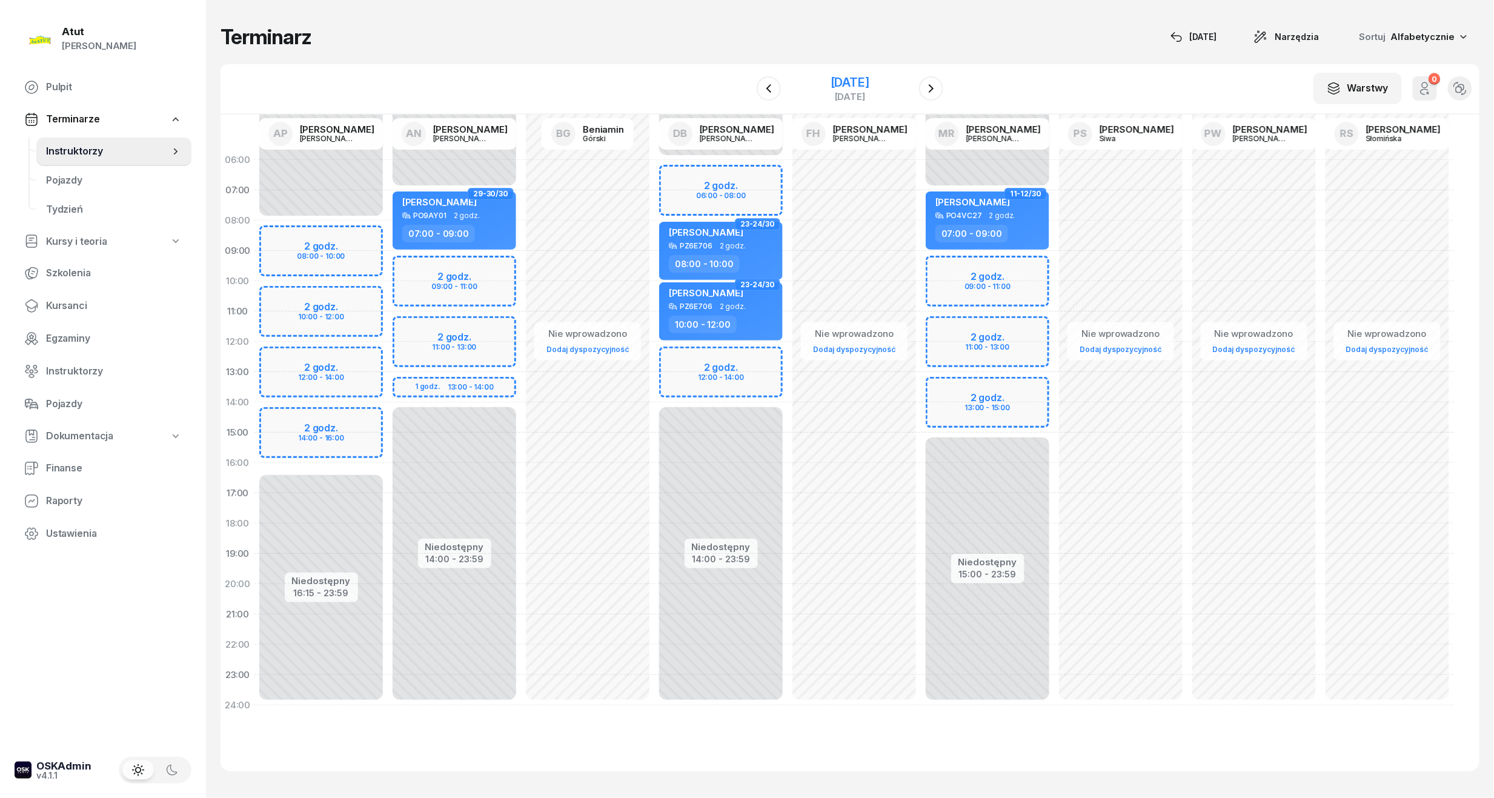
click at [849, 81] on div "[DATE]" at bounding box center [850, 82] width 39 height 12
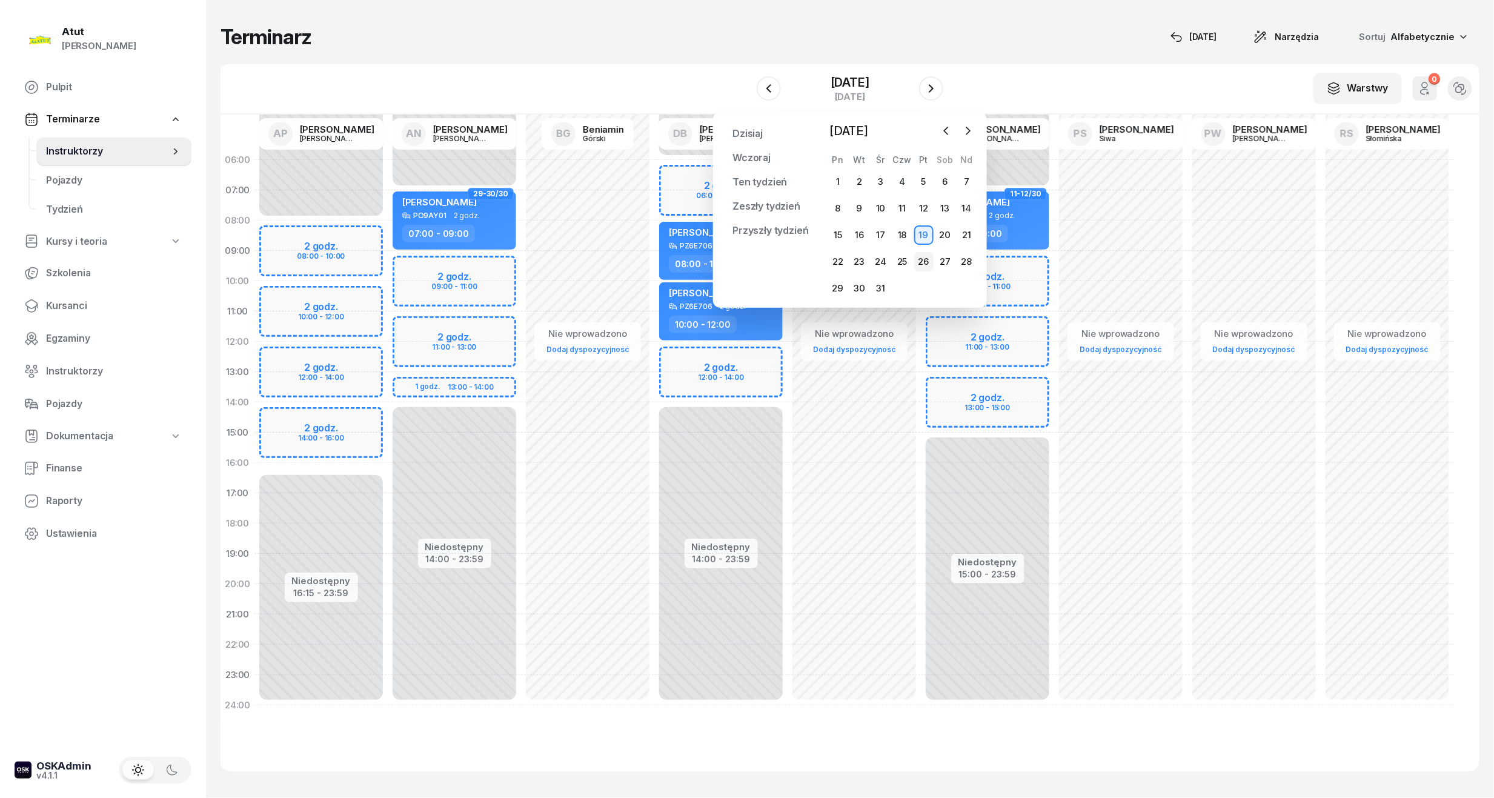
click at [923, 263] on div "26" at bounding box center [923, 261] width 19 height 19
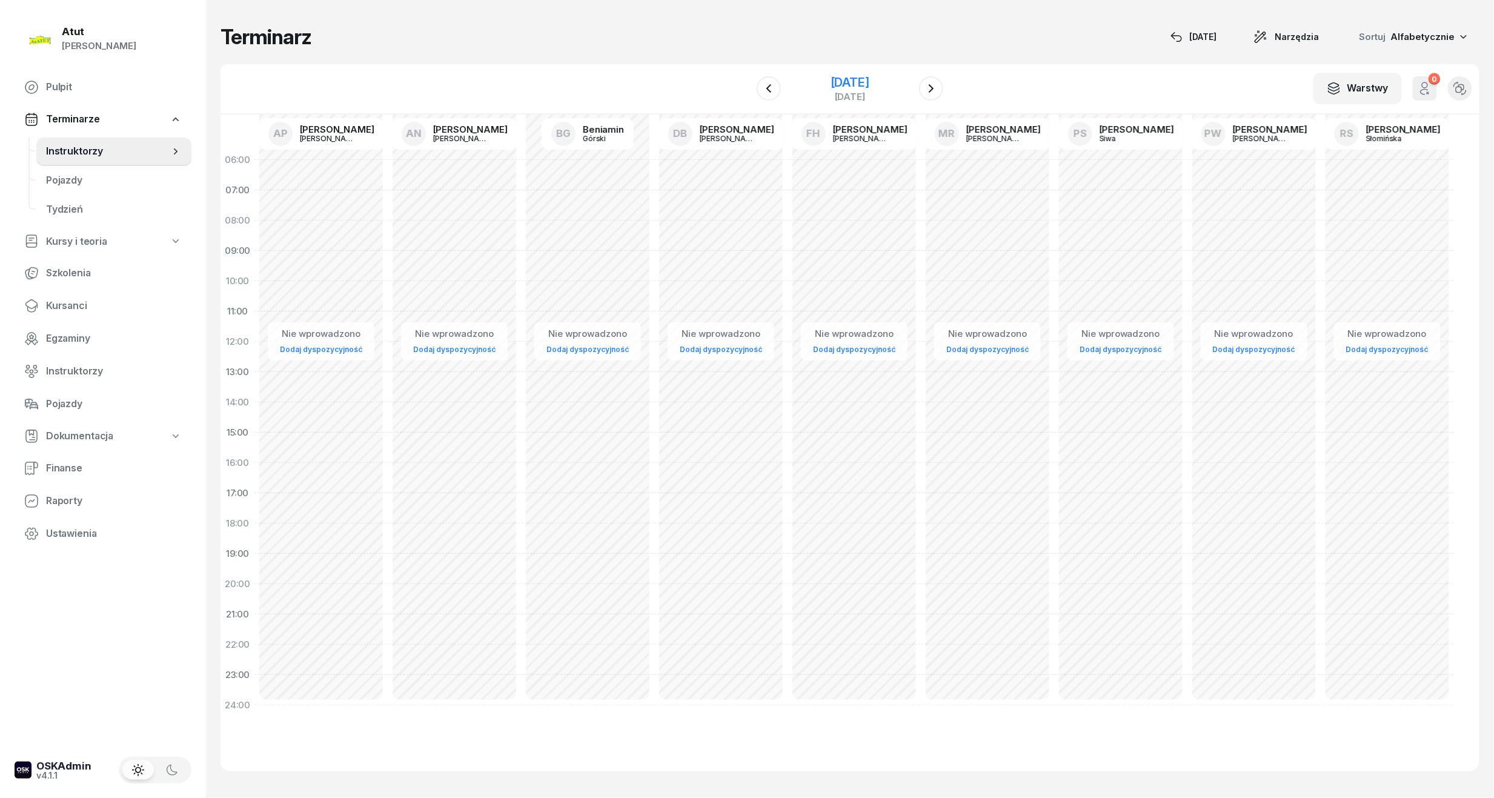
click at [831, 81] on div "[DATE]" at bounding box center [850, 82] width 39 height 12
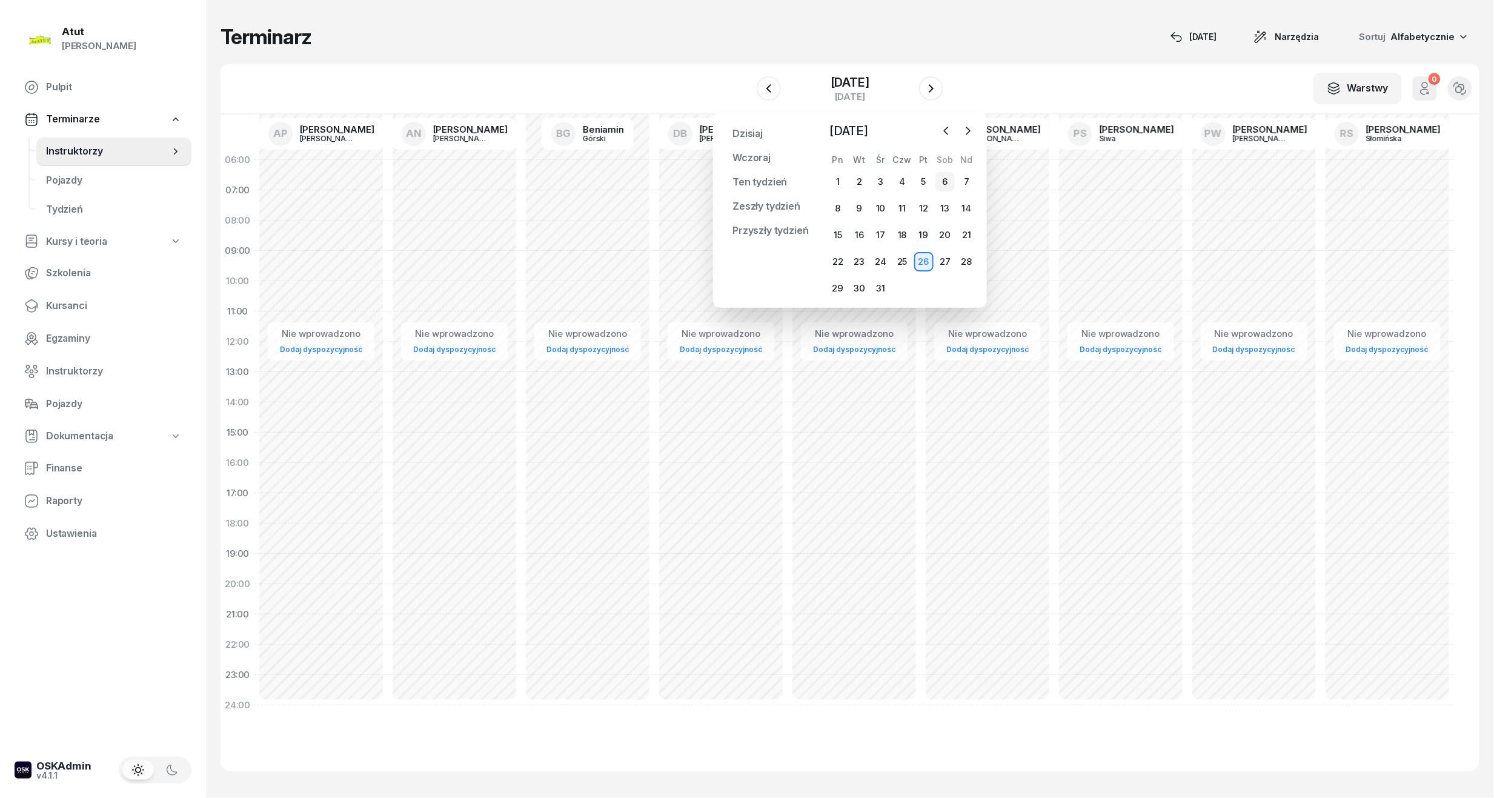
click at [943, 185] on div "6" at bounding box center [944, 181] width 19 height 19
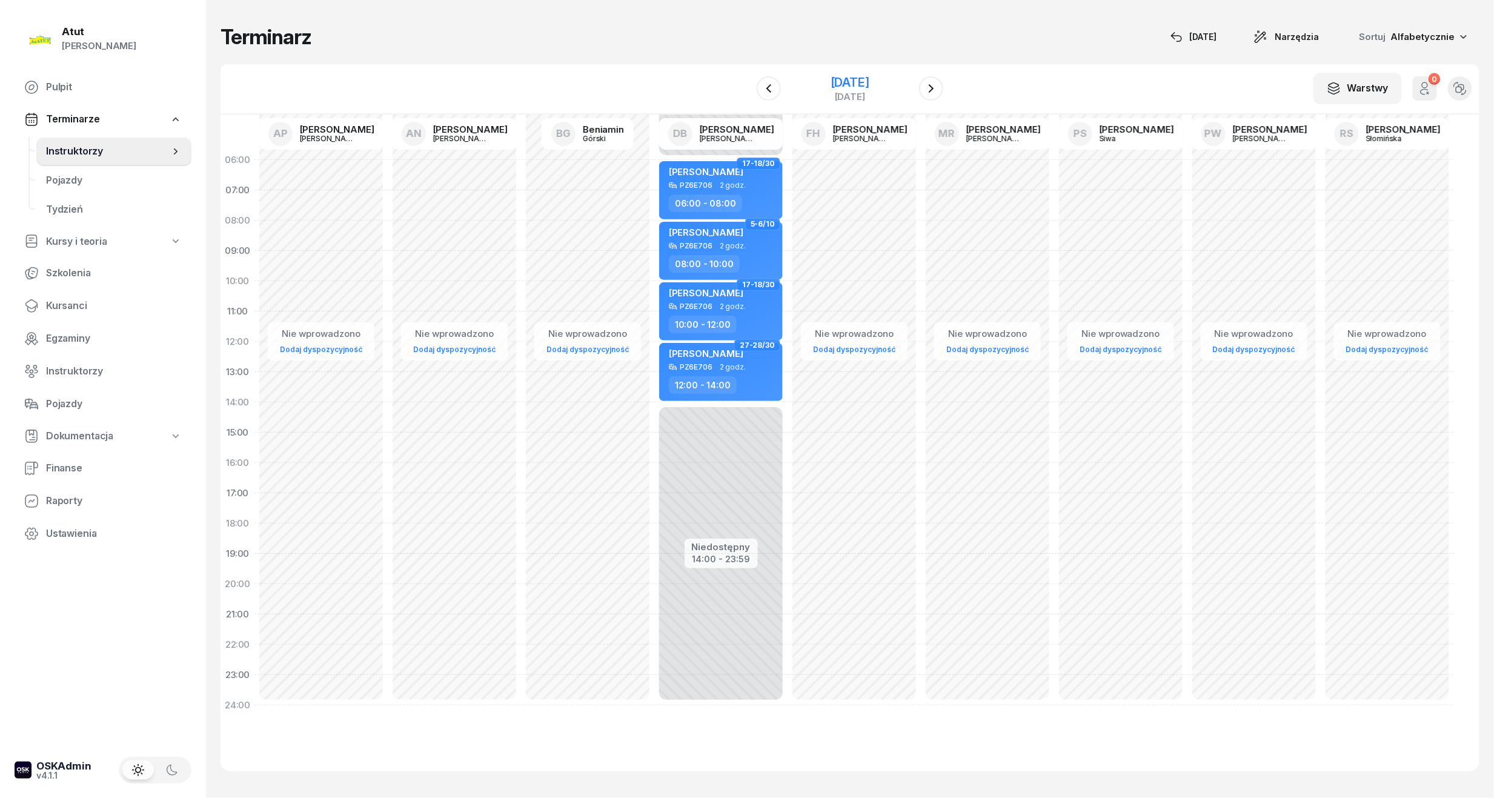
click at [856, 73] on div "[DATE]" at bounding box center [850, 88] width 124 height 35
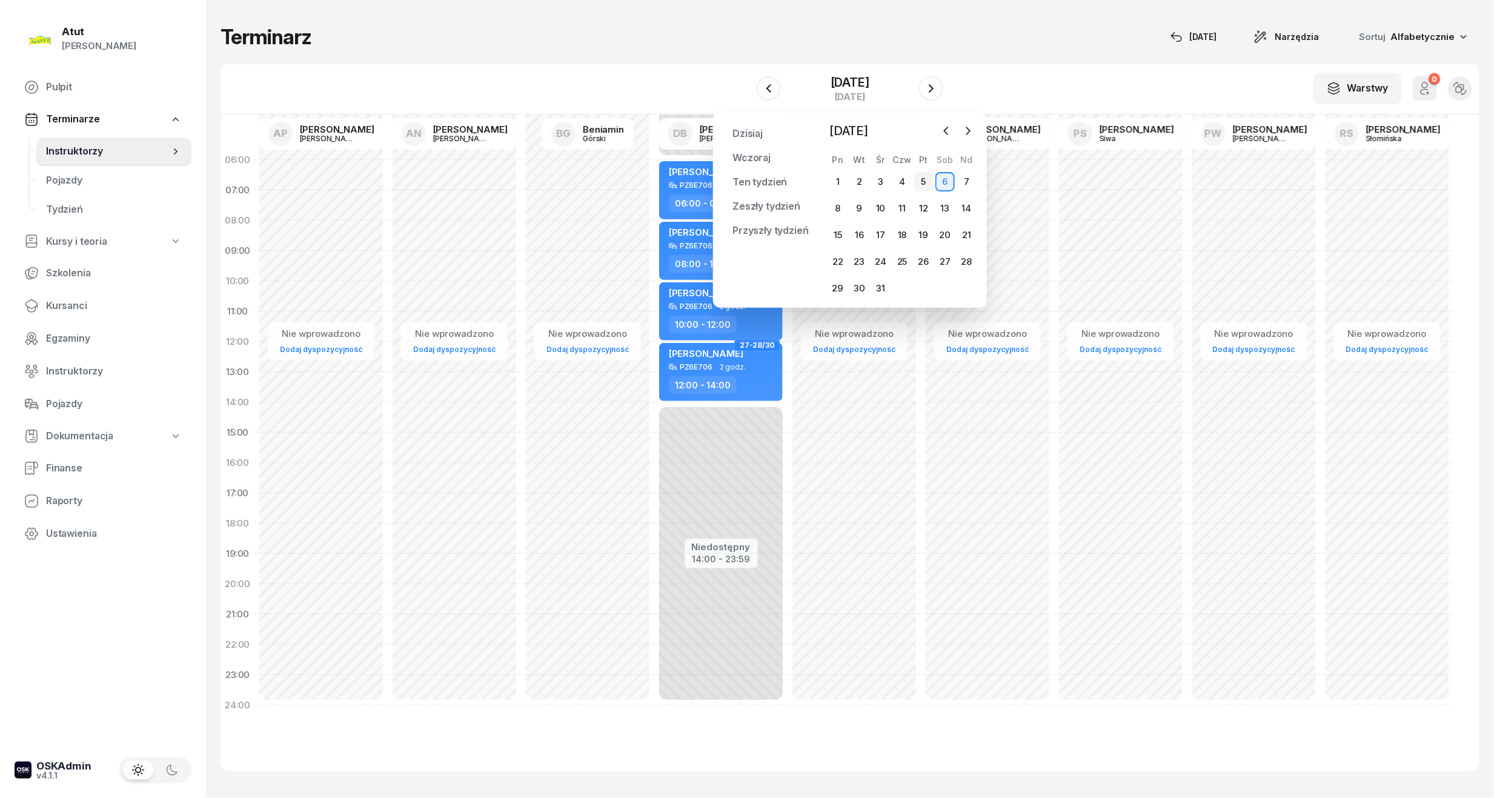
click at [926, 180] on div "5" at bounding box center [923, 181] width 19 height 19
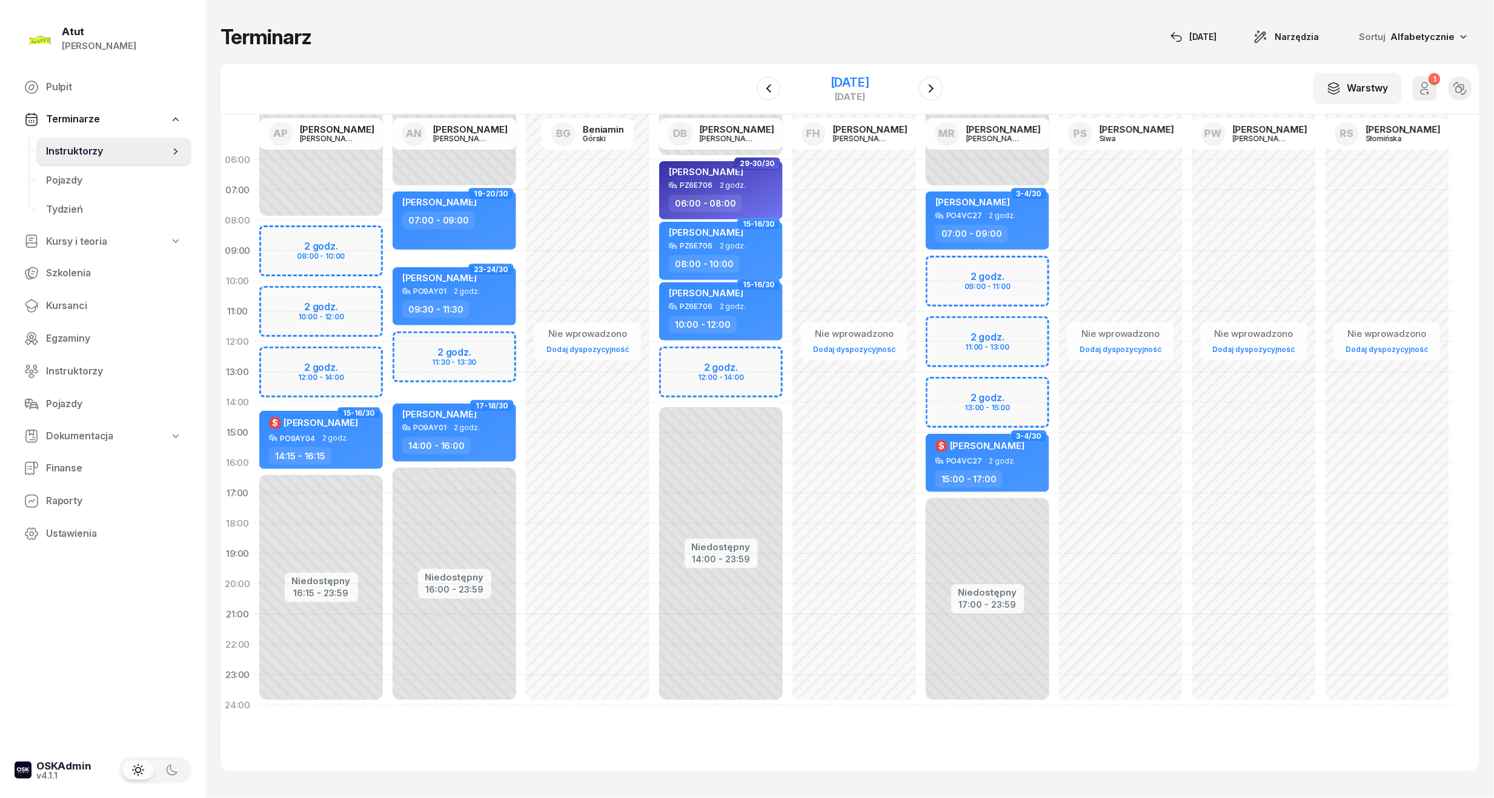
click at [869, 81] on div "[DATE]" at bounding box center [850, 82] width 39 height 12
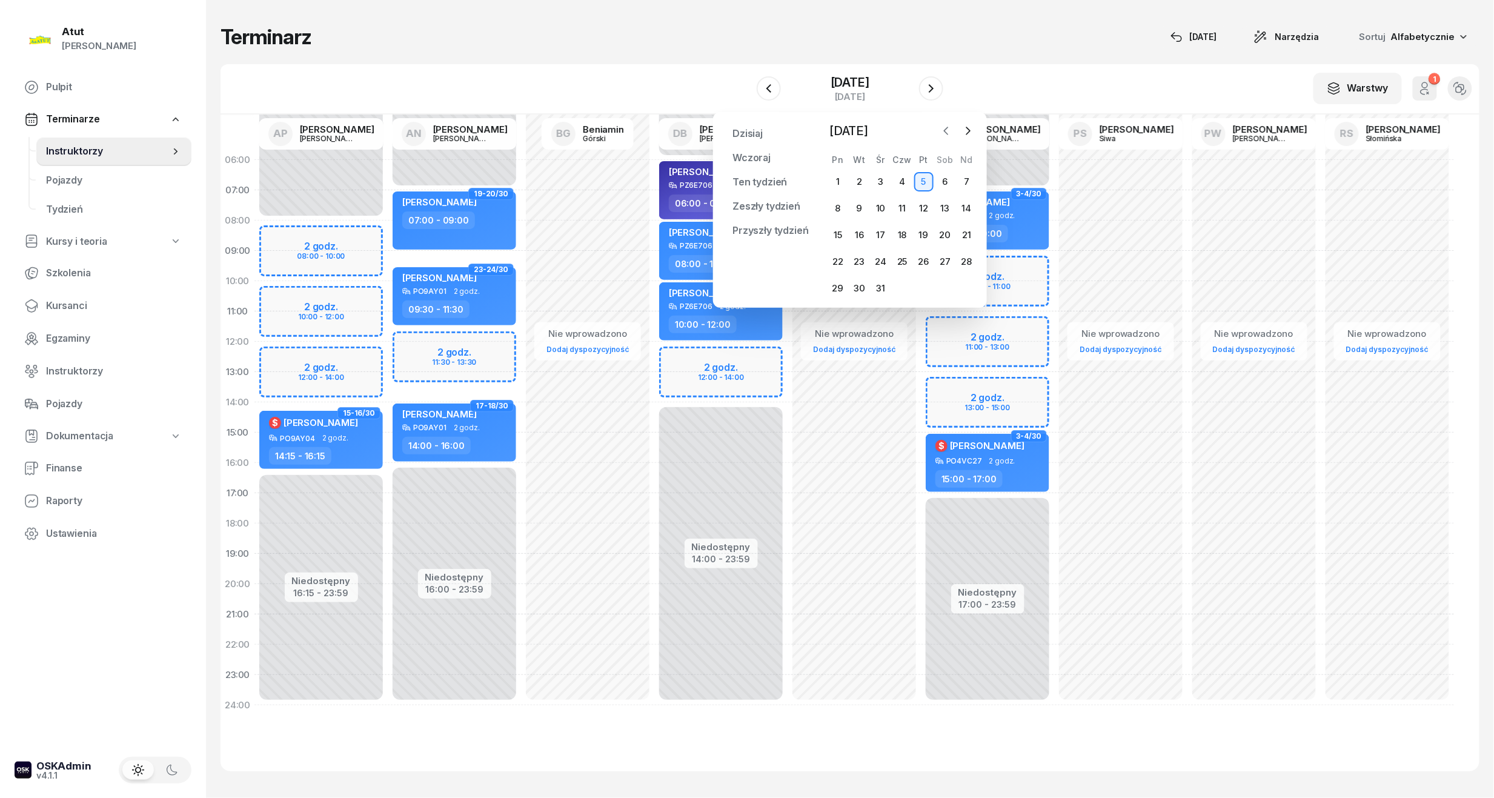
click at [944, 135] on icon "button" at bounding box center [946, 131] width 12 height 12
click at [975, 129] on button "button" at bounding box center [968, 131] width 18 height 18
click at [897, 180] on div "4" at bounding box center [901, 181] width 19 height 19
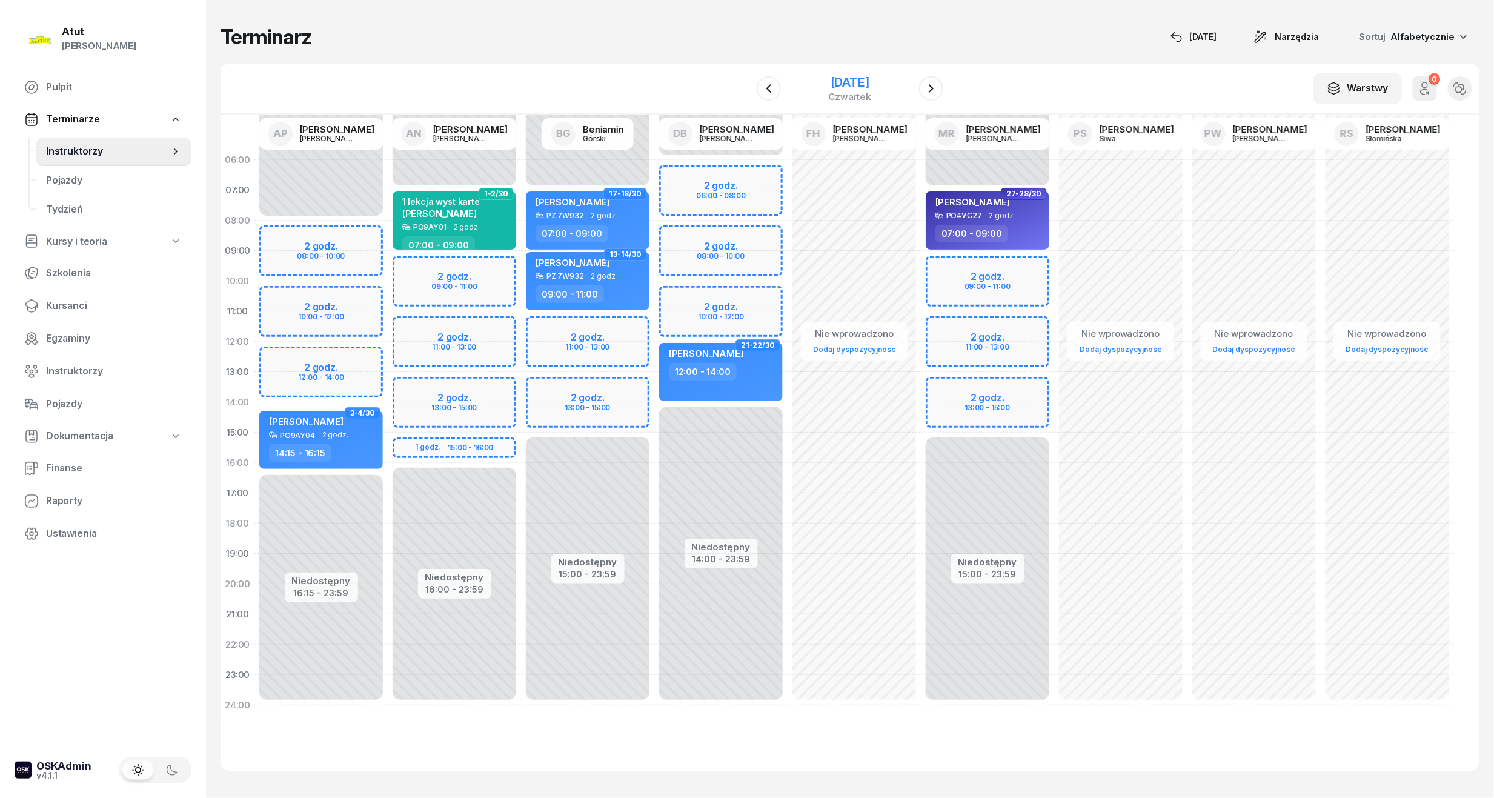
click at [839, 85] on div "[DATE]" at bounding box center [850, 82] width 43 height 12
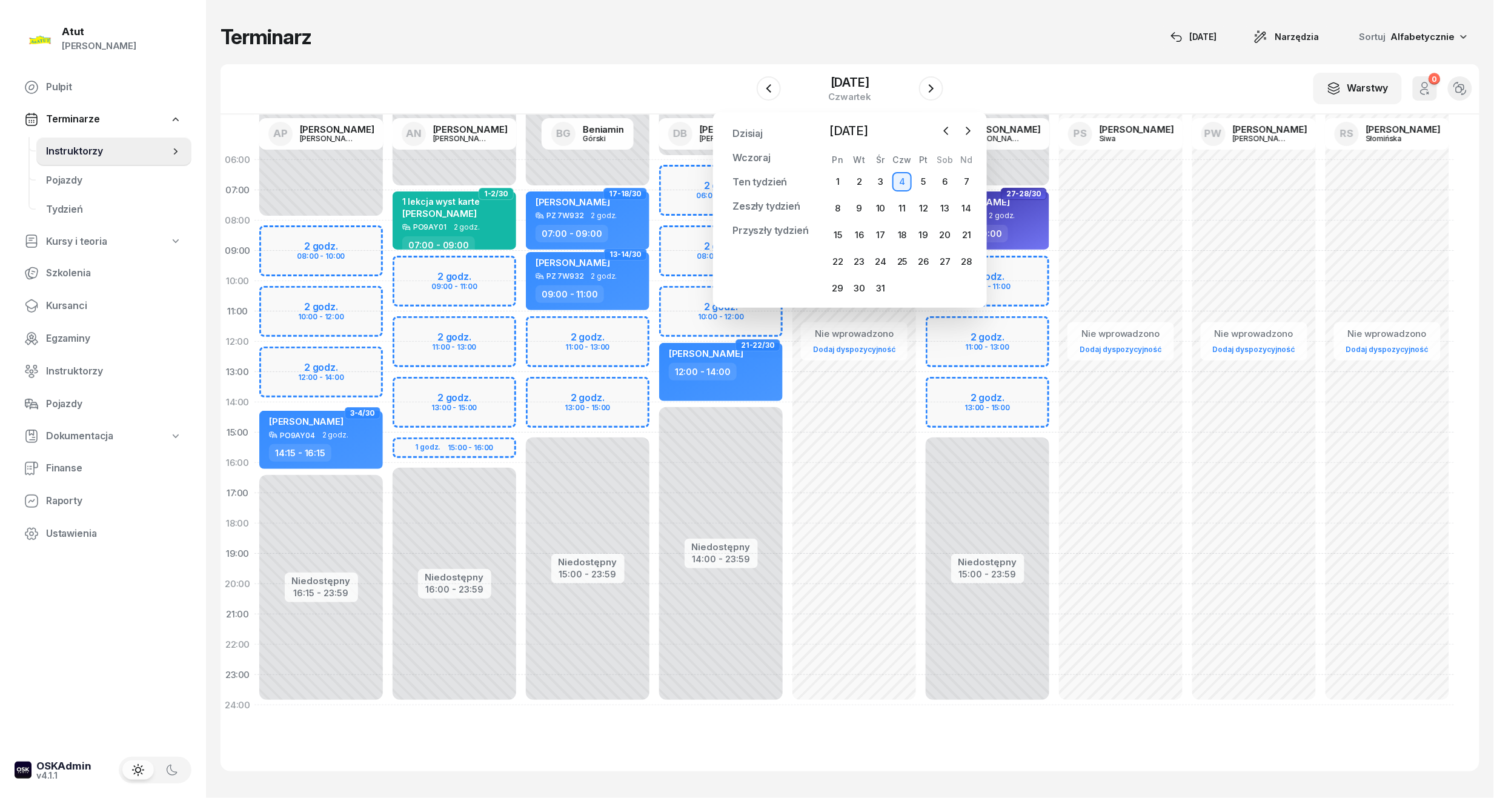
click at [1011, 83] on div "W Wybierz AP [PERSON_NAME] AN [PERSON_NAME] BG [PERSON_NAME] DB [PERSON_NAME] F…" at bounding box center [850, 89] width 1259 height 50
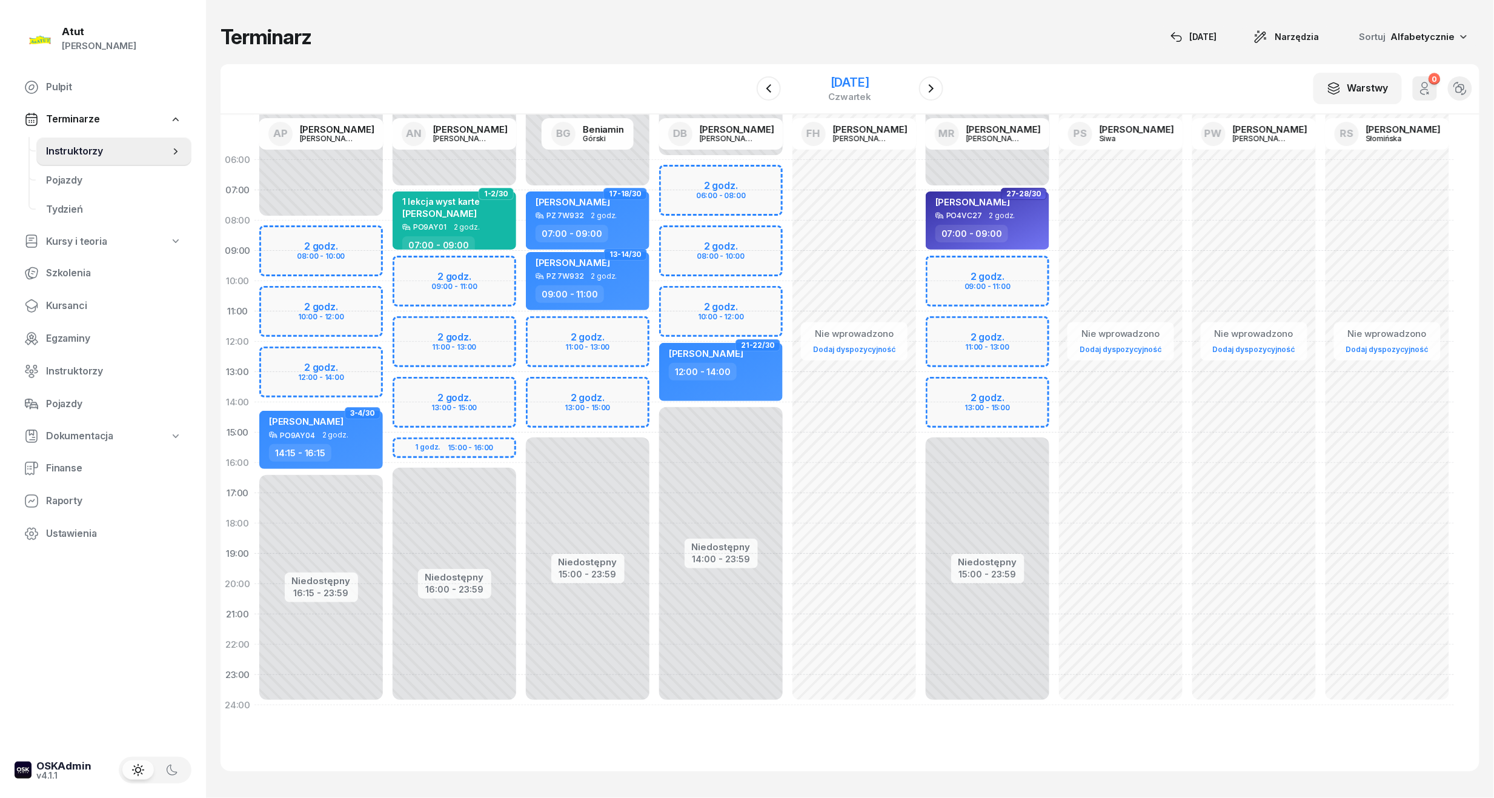
click at [834, 83] on div "[DATE]" at bounding box center [850, 82] width 43 height 12
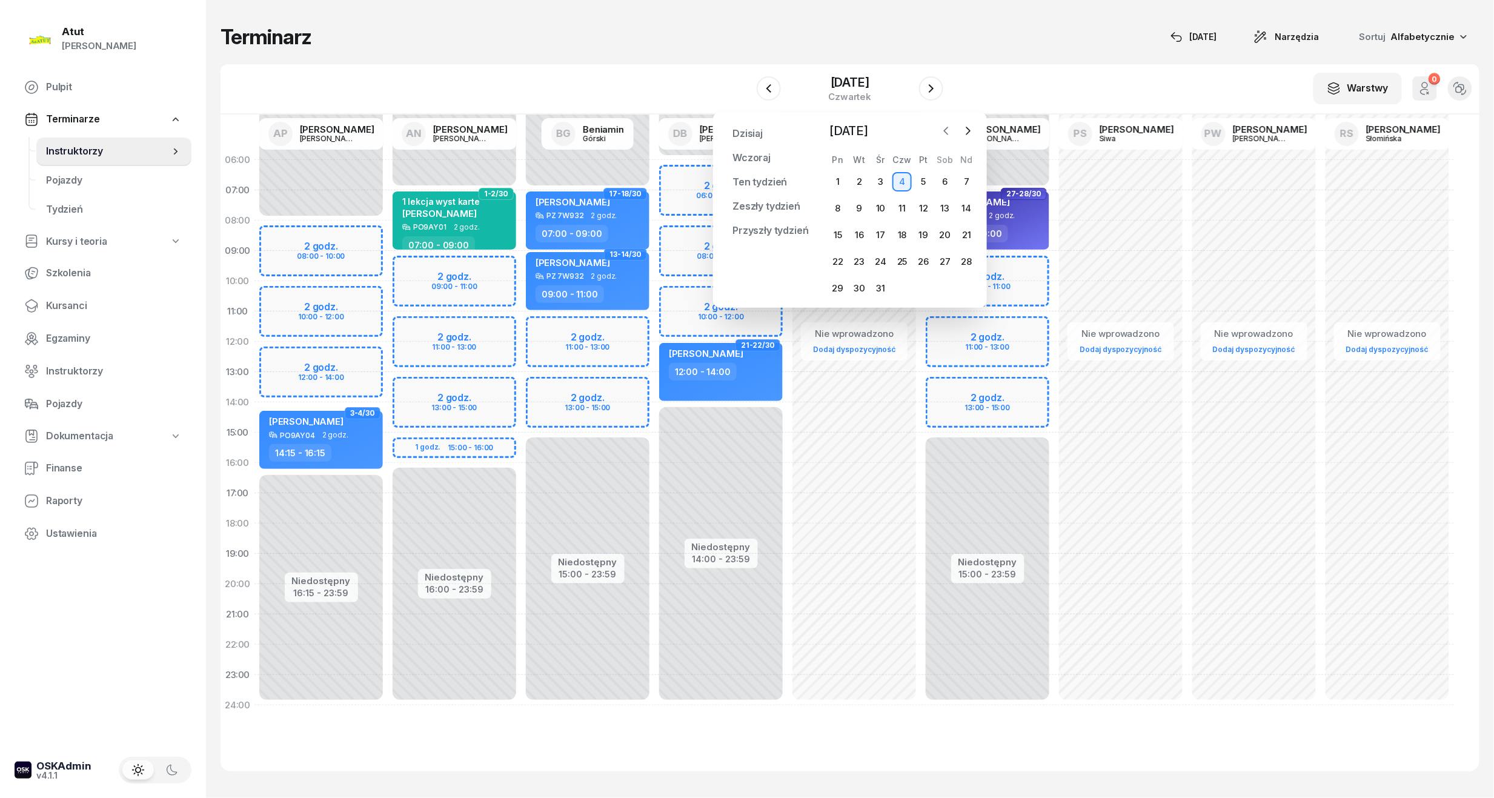
click at [952, 130] on icon "button" at bounding box center [946, 131] width 12 height 12
click at [832, 209] on div "3" at bounding box center [837, 208] width 19 height 19
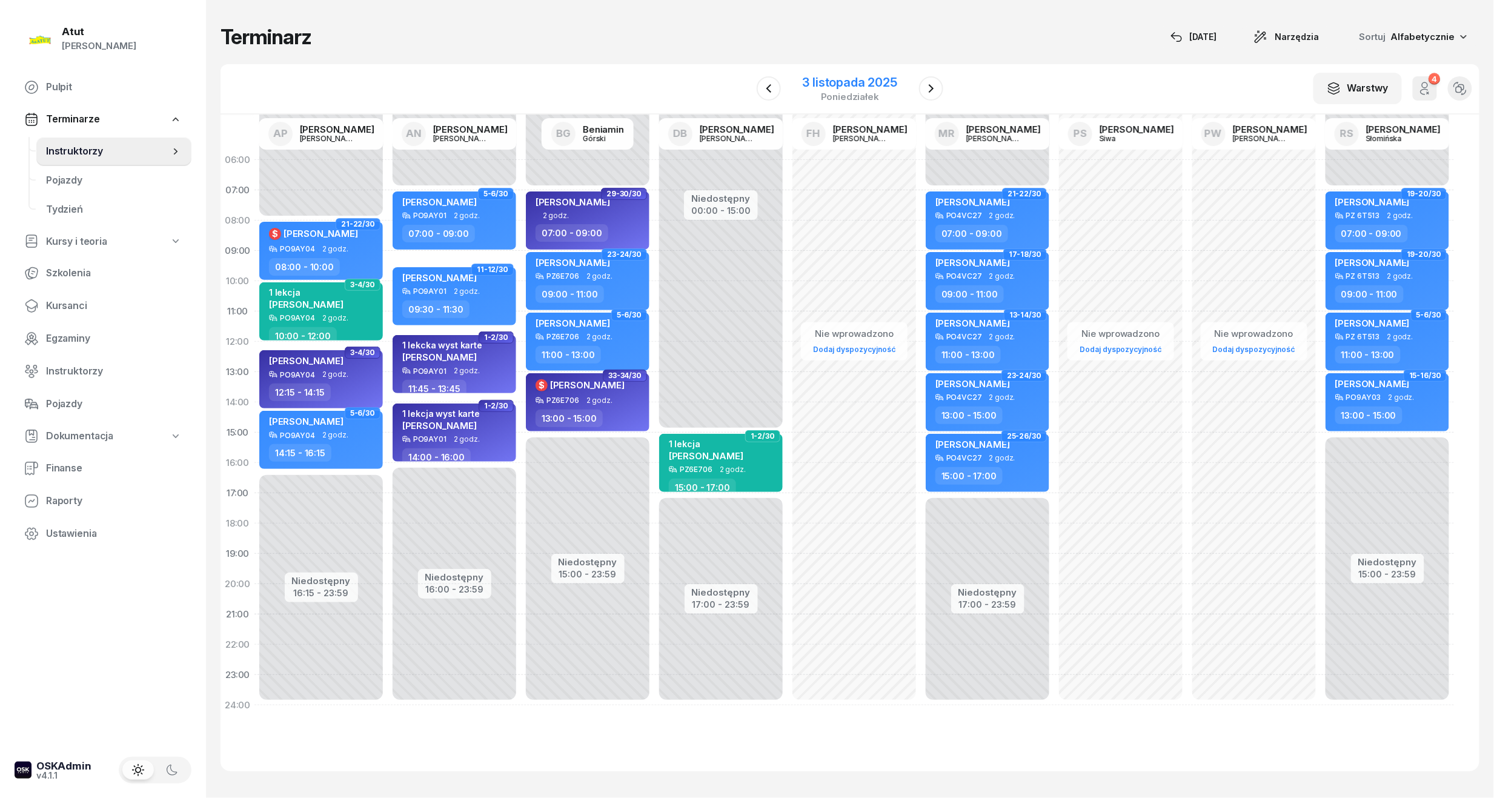
click at [846, 83] on div "3 listopada 2025" at bounding box center [850, 82] width 95 height 12
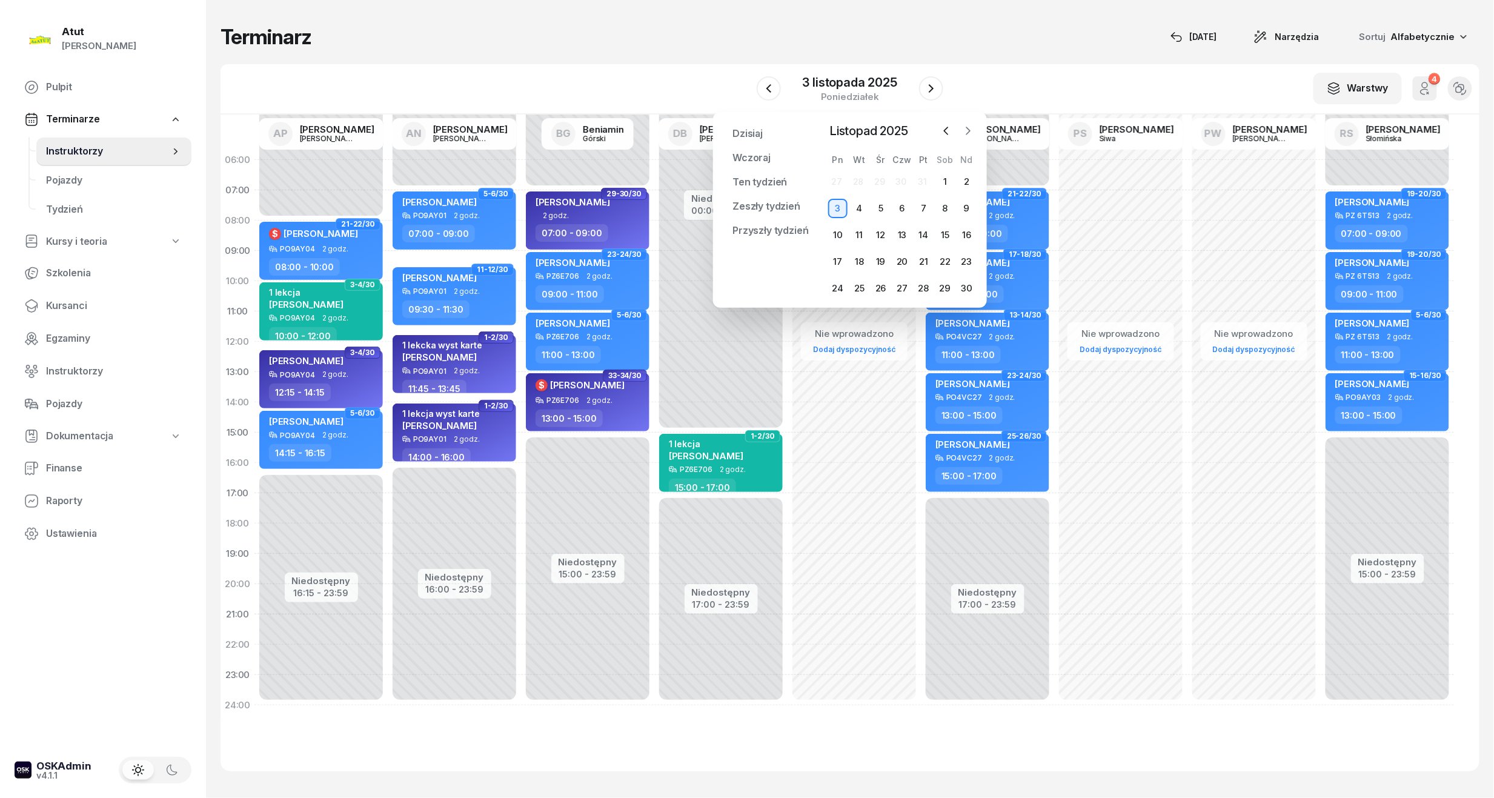
click at [970, 129] on icon "button" at bounding box center [968, 131] width 12 height 12
click at [945, 184] on div "6" at bounding box center [944, 181] width 19 height 19
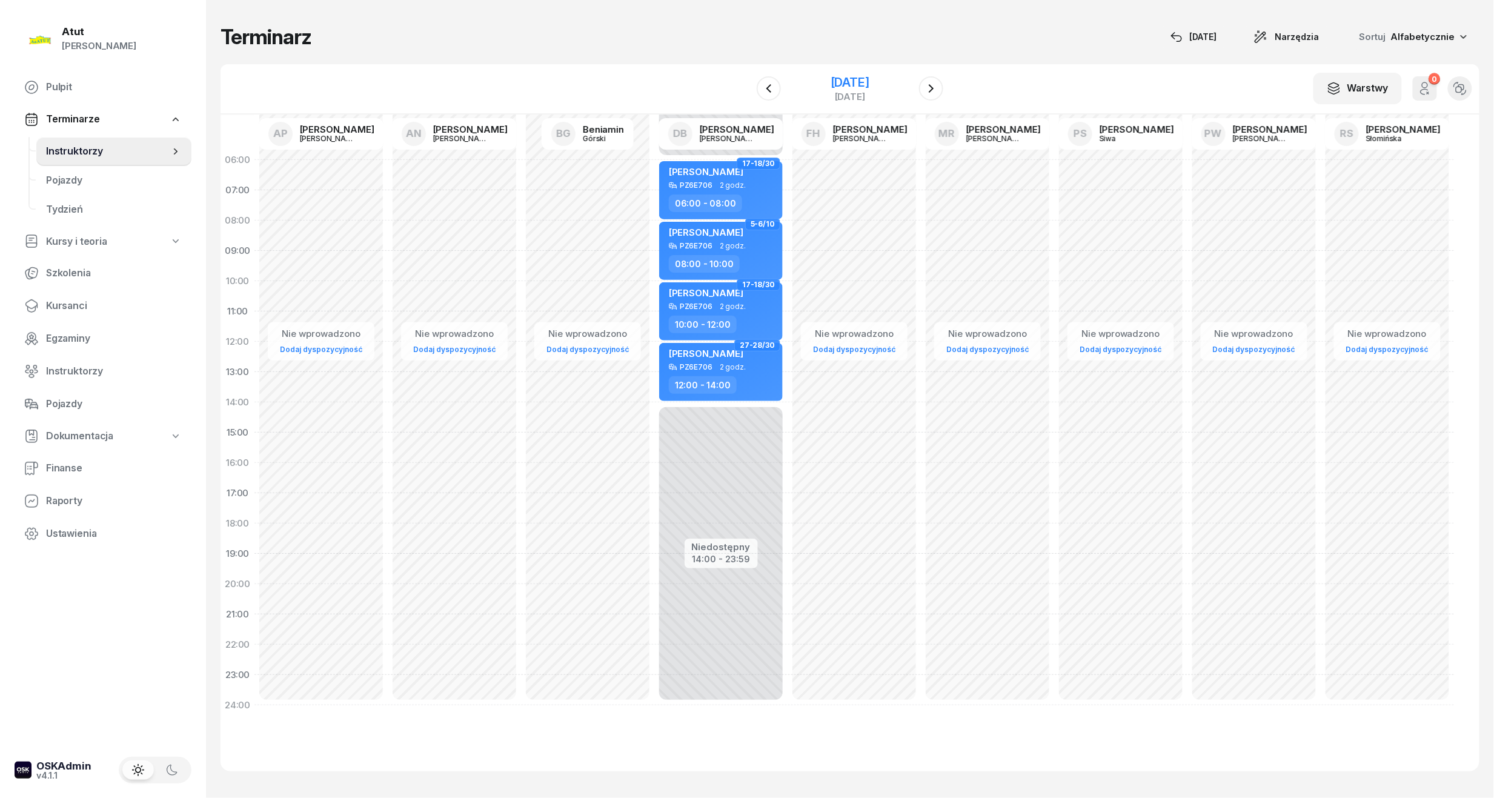
click at [869, 88] on div "[DATE]" at bounding box center [850, 82] width 39 height 12
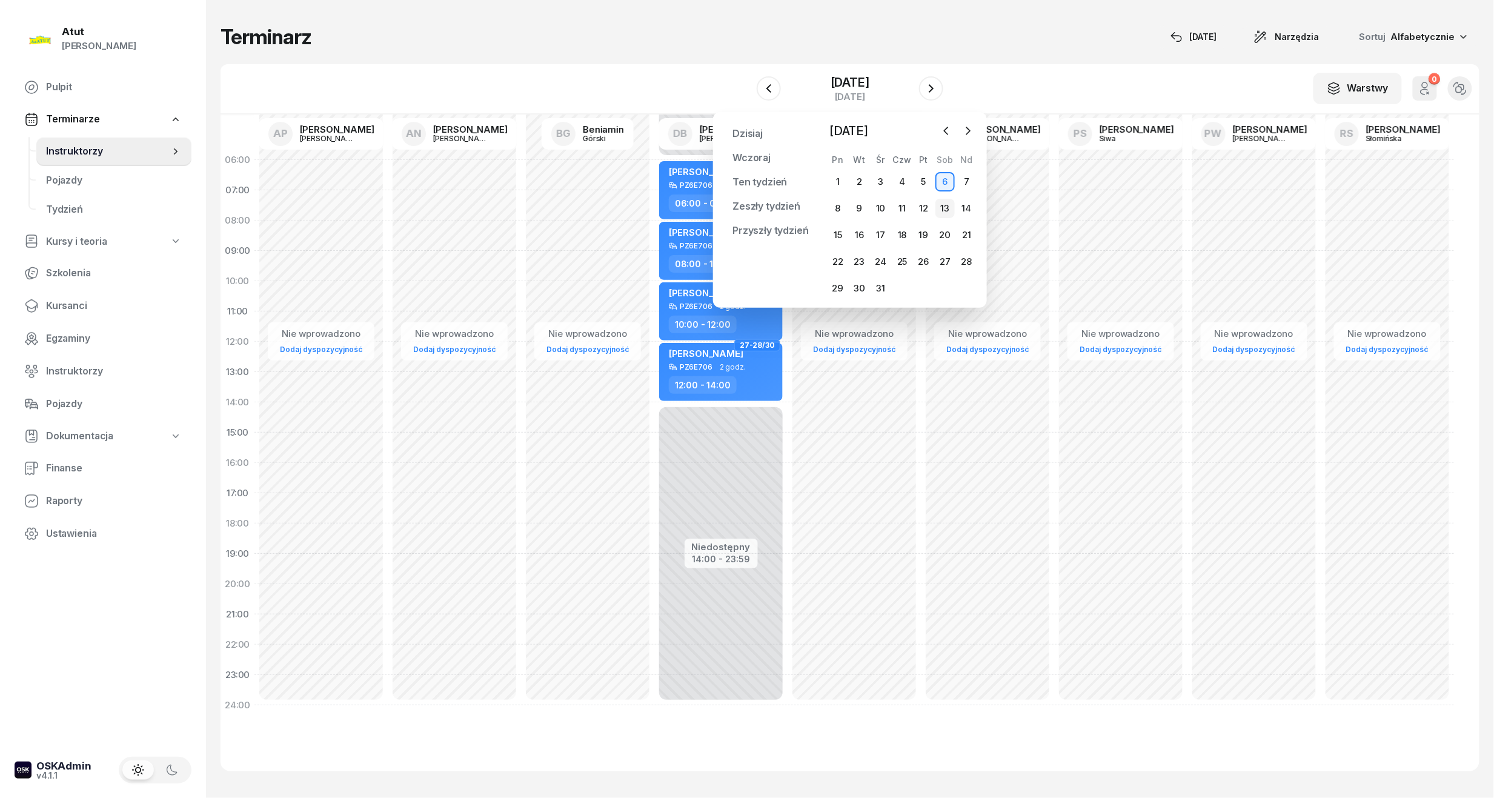
click at [946, 200] on div "13" at bounding box center [944, 208] width 19 height 19
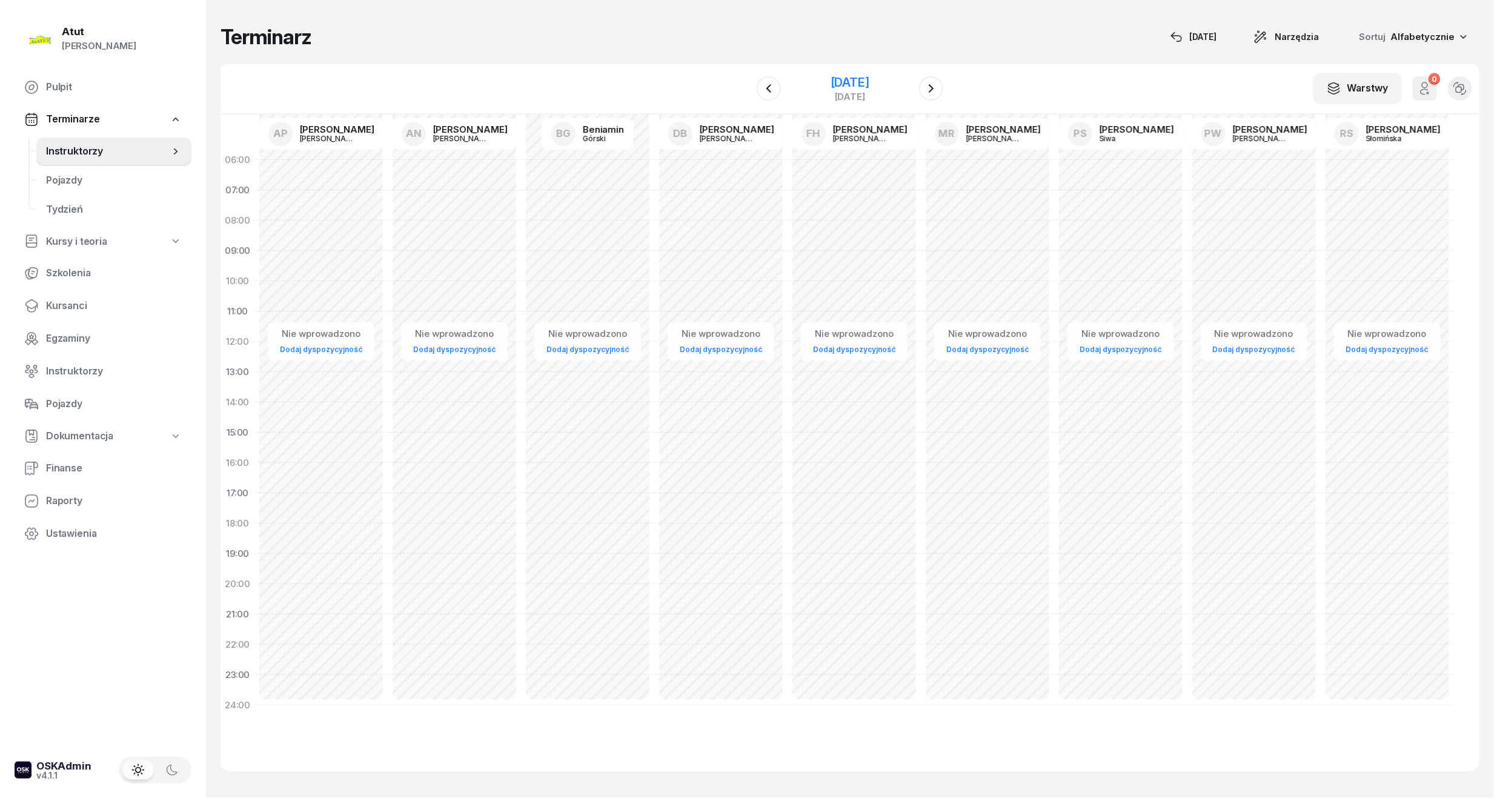
click at [869, 83] on div "[DATE]" at bounding box center [850, 82] width 39 height 12
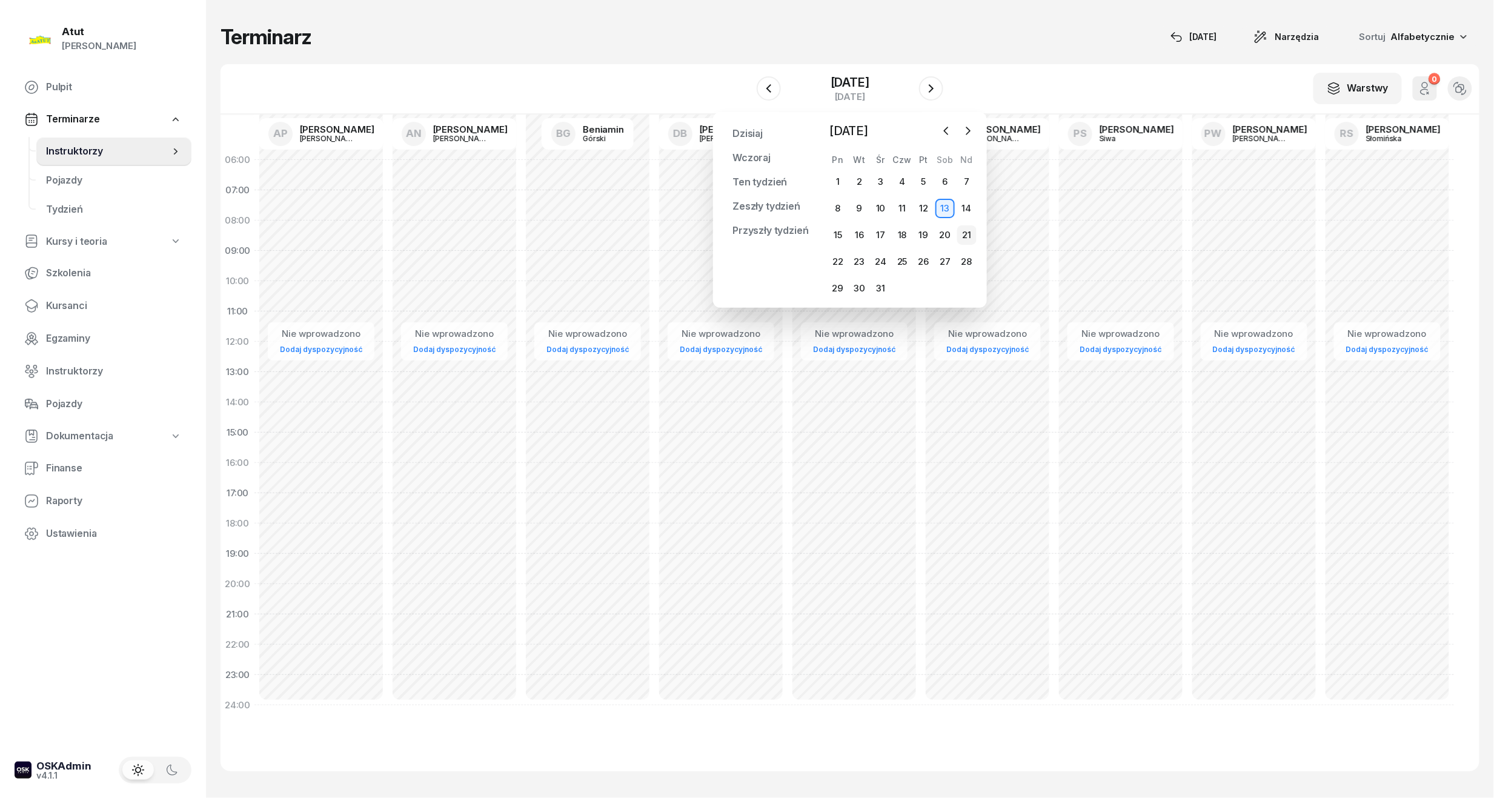
click at [957, 234] on div "21" at bounding box center [966, 234] width 19 height 19
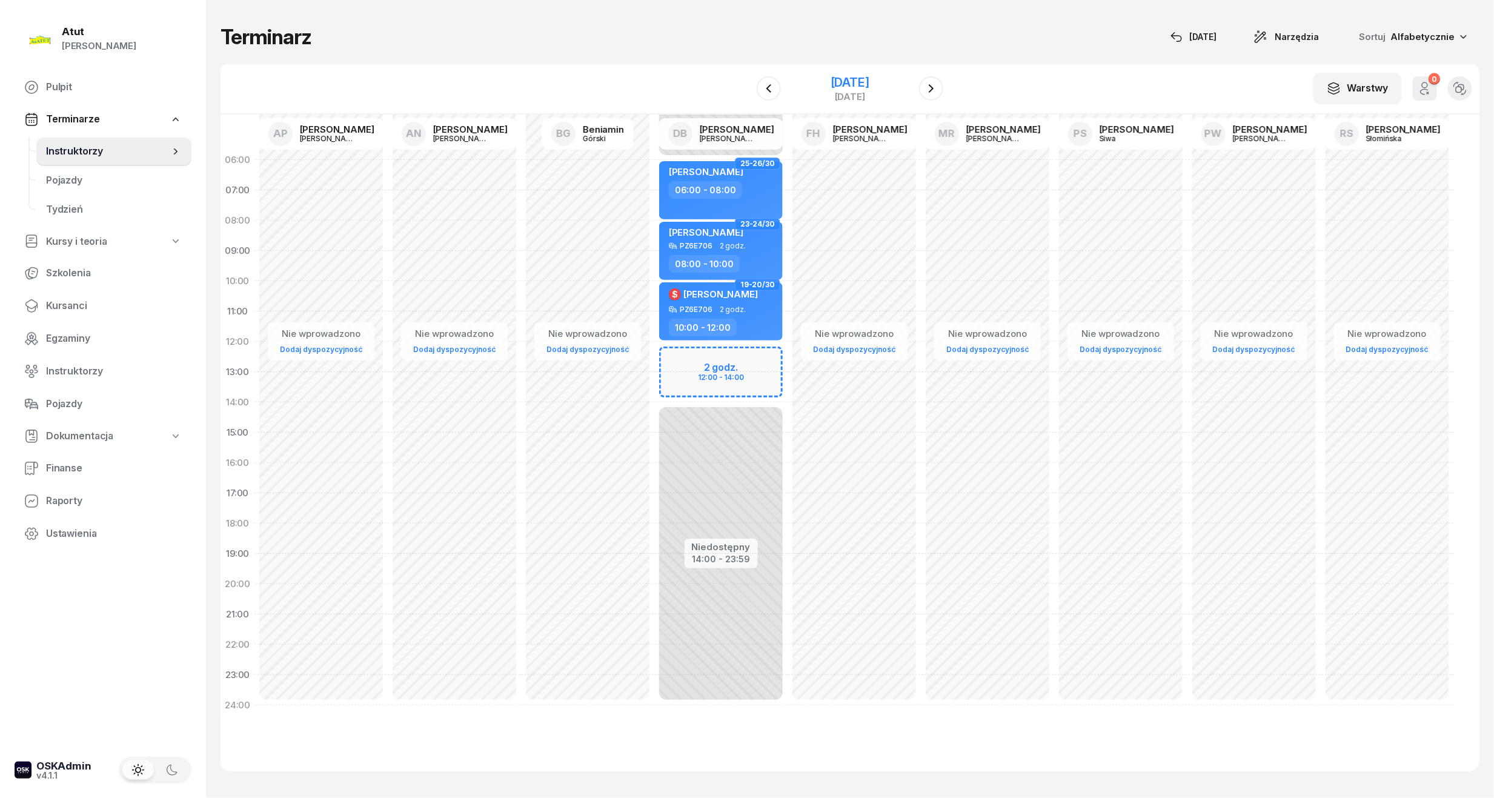
click at [868, 80] on div "[DATE]" at bounding box center [850, 82] width 39 height 12
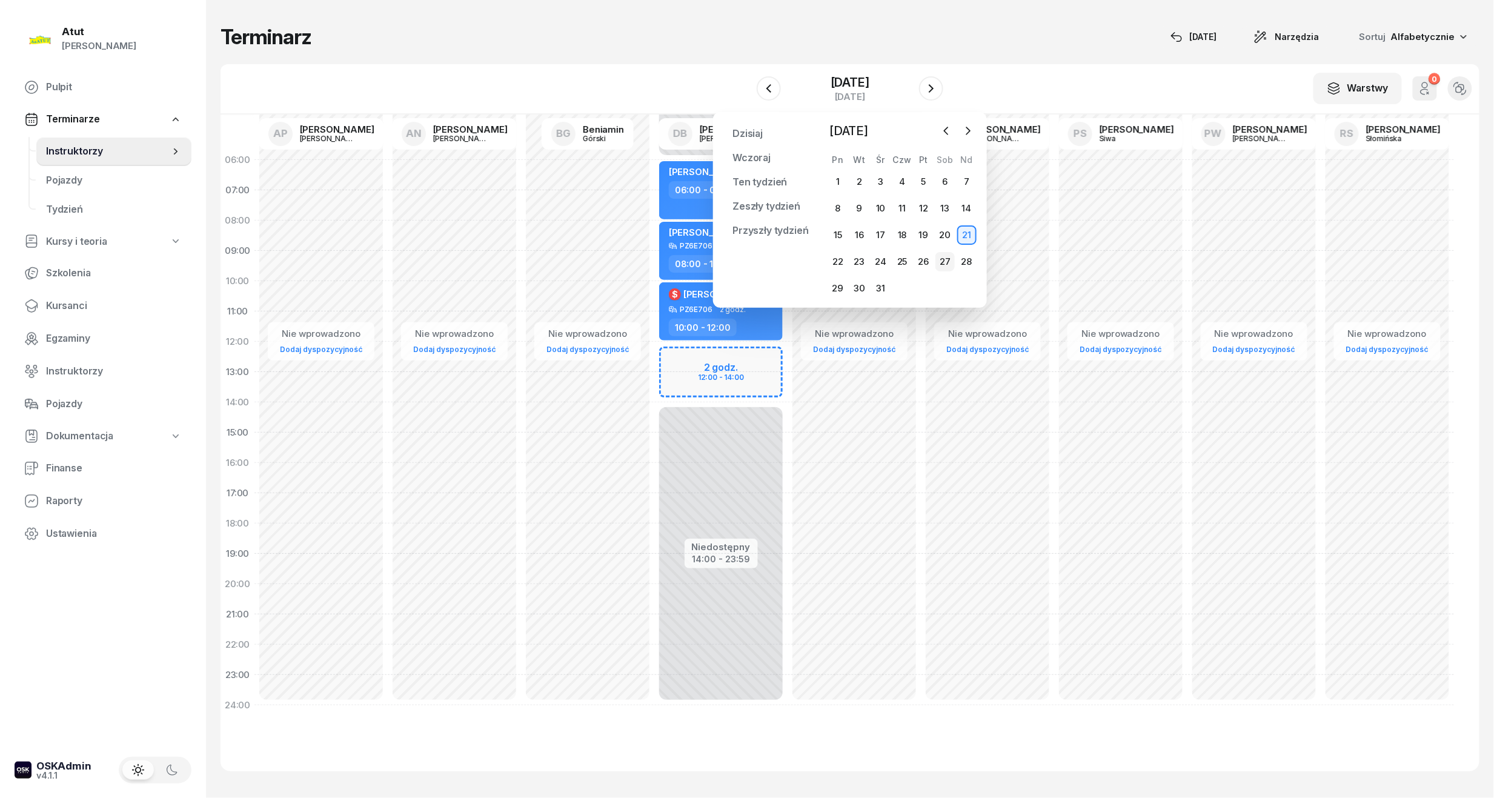
click at [946, 260] on div "27" at bounding box center [944, 261] width 19 height 19
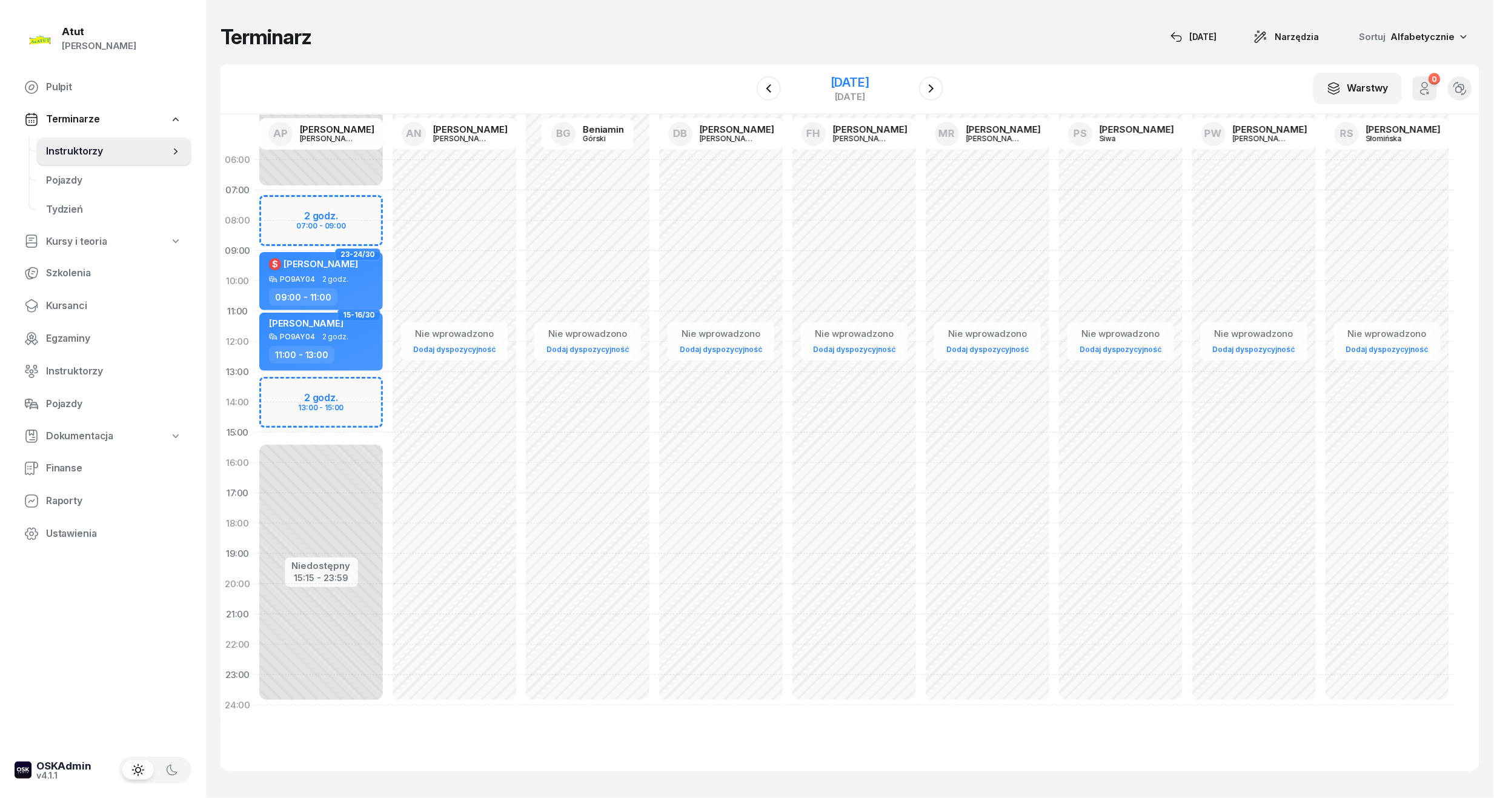
click at [849, 83] on div "[DATE]" at bounding box center [850, 82] width 39 height 12
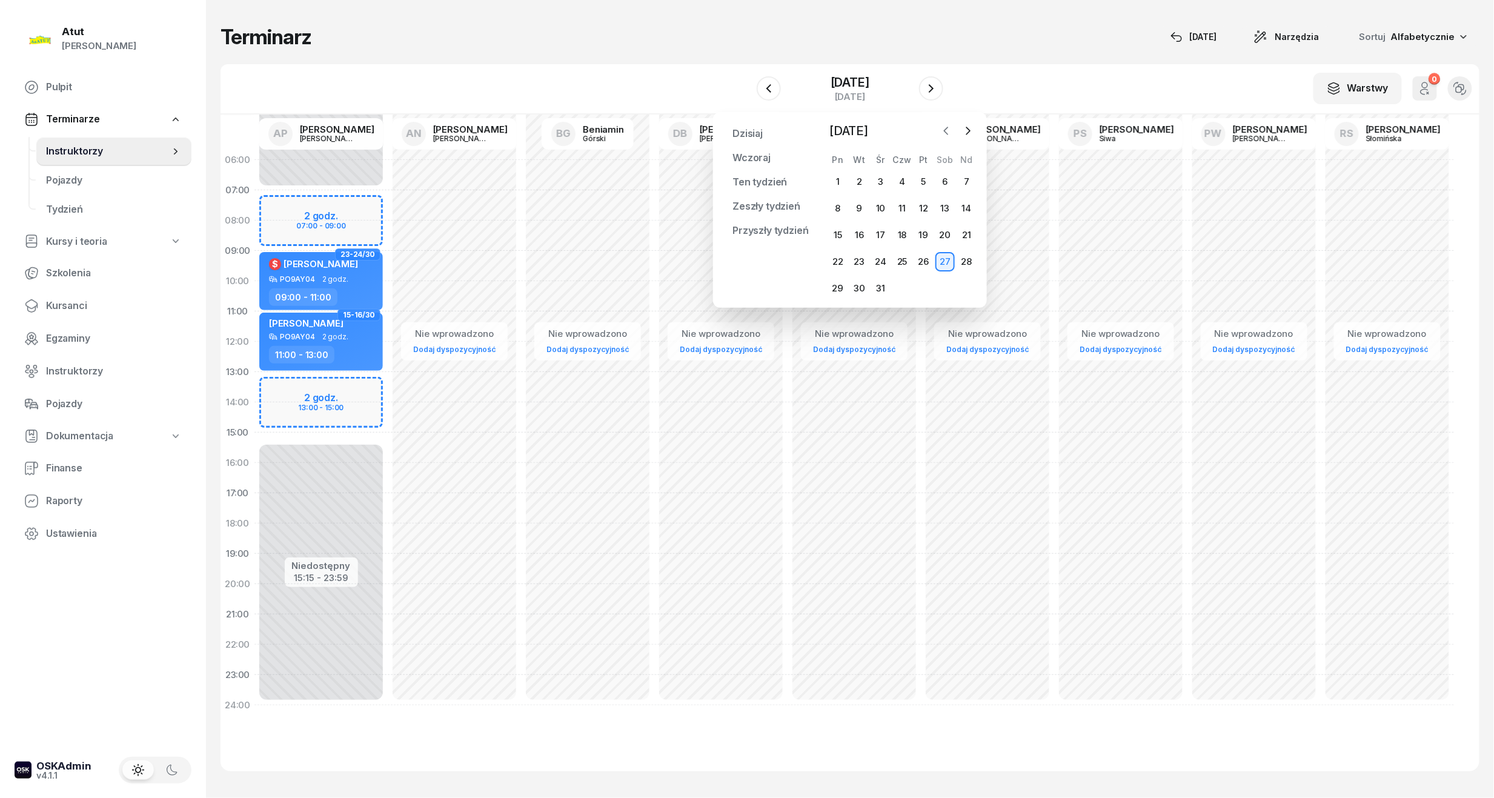
click at [945, 133] on icon "button" at bounding box center [946, 131] width 12 height 12
click at [837, 204] on div "3" at bounding box center [837, 208] width 19 height 19
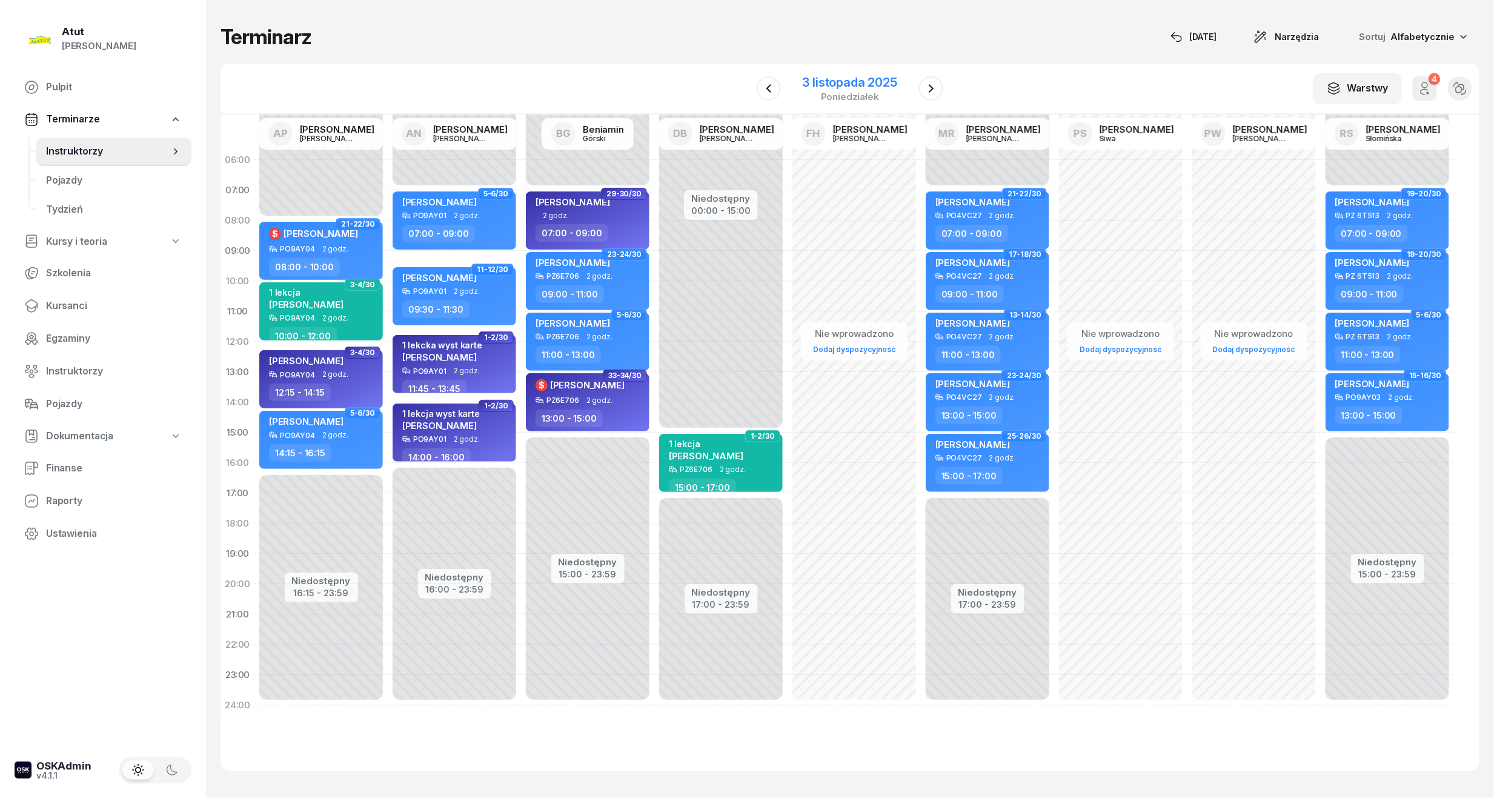
click at [849, 88] on div "3 listopada 2025" at bounding box center [850, 82] width 95 height 12
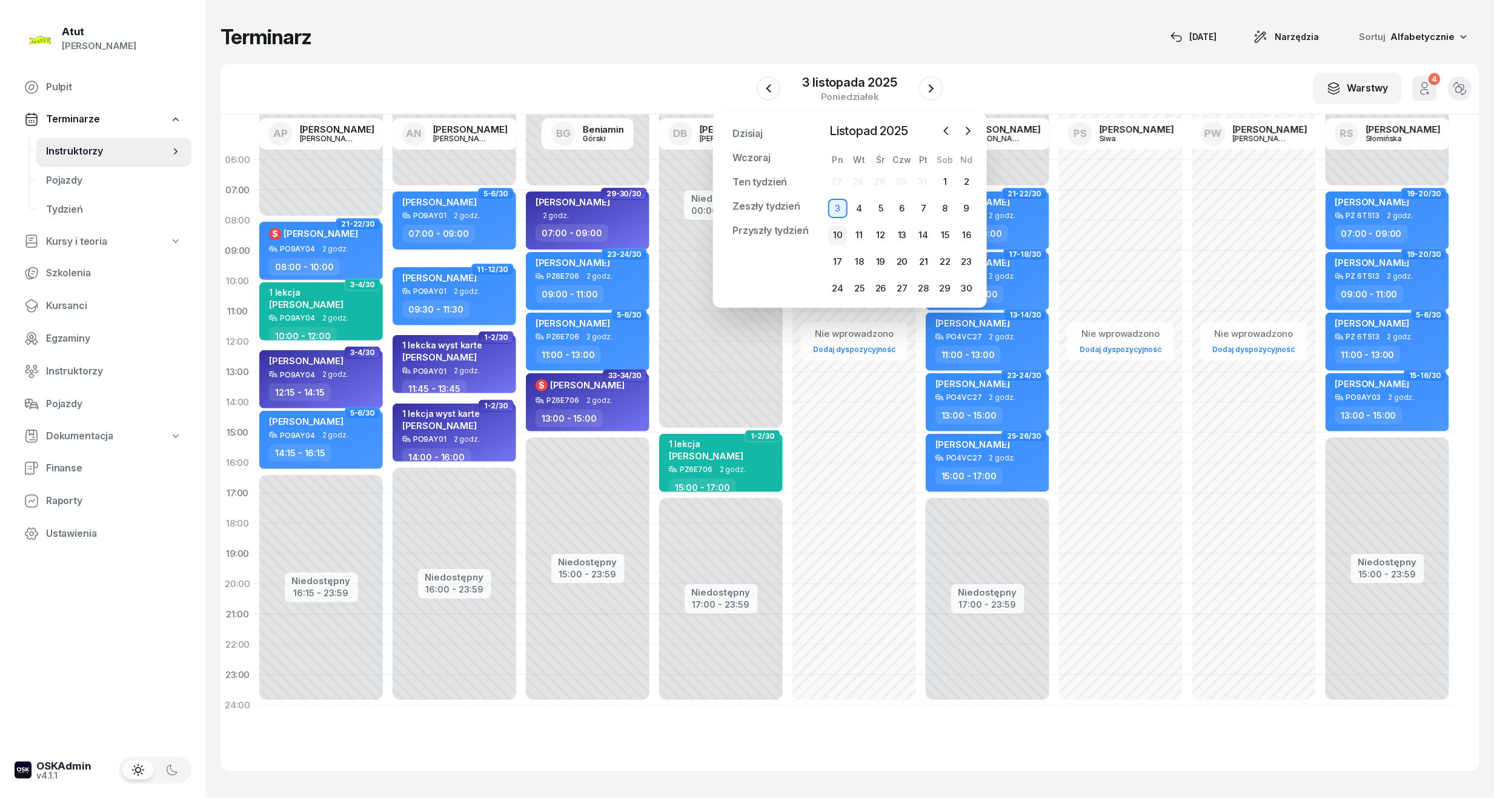
click at [834, 231] on div "10" at bounding box center [837, 234] width 19 height 19
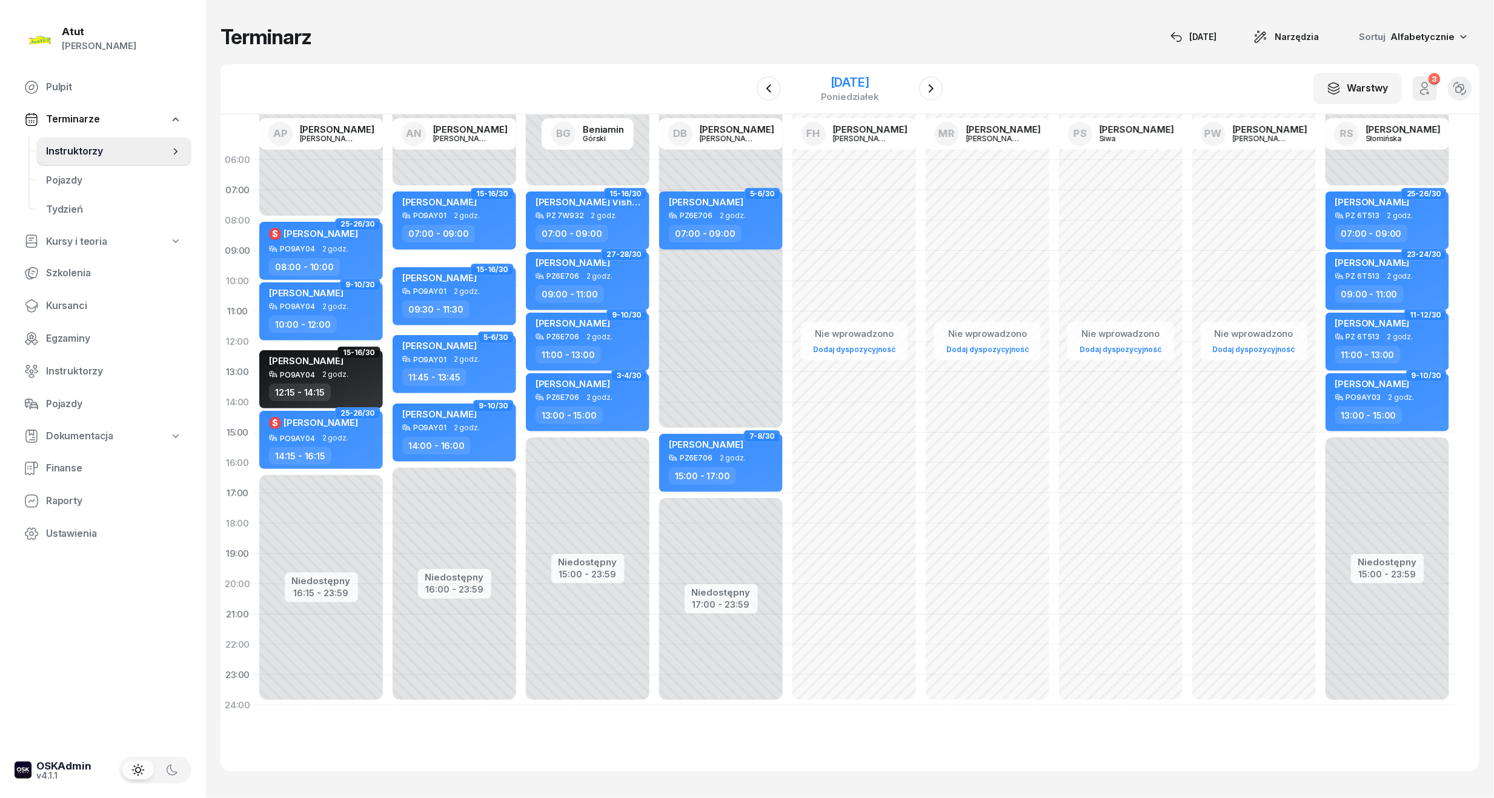
click at [859, 85] on div "[DATE]" at bounding box center [850, 82] width 58 height 12
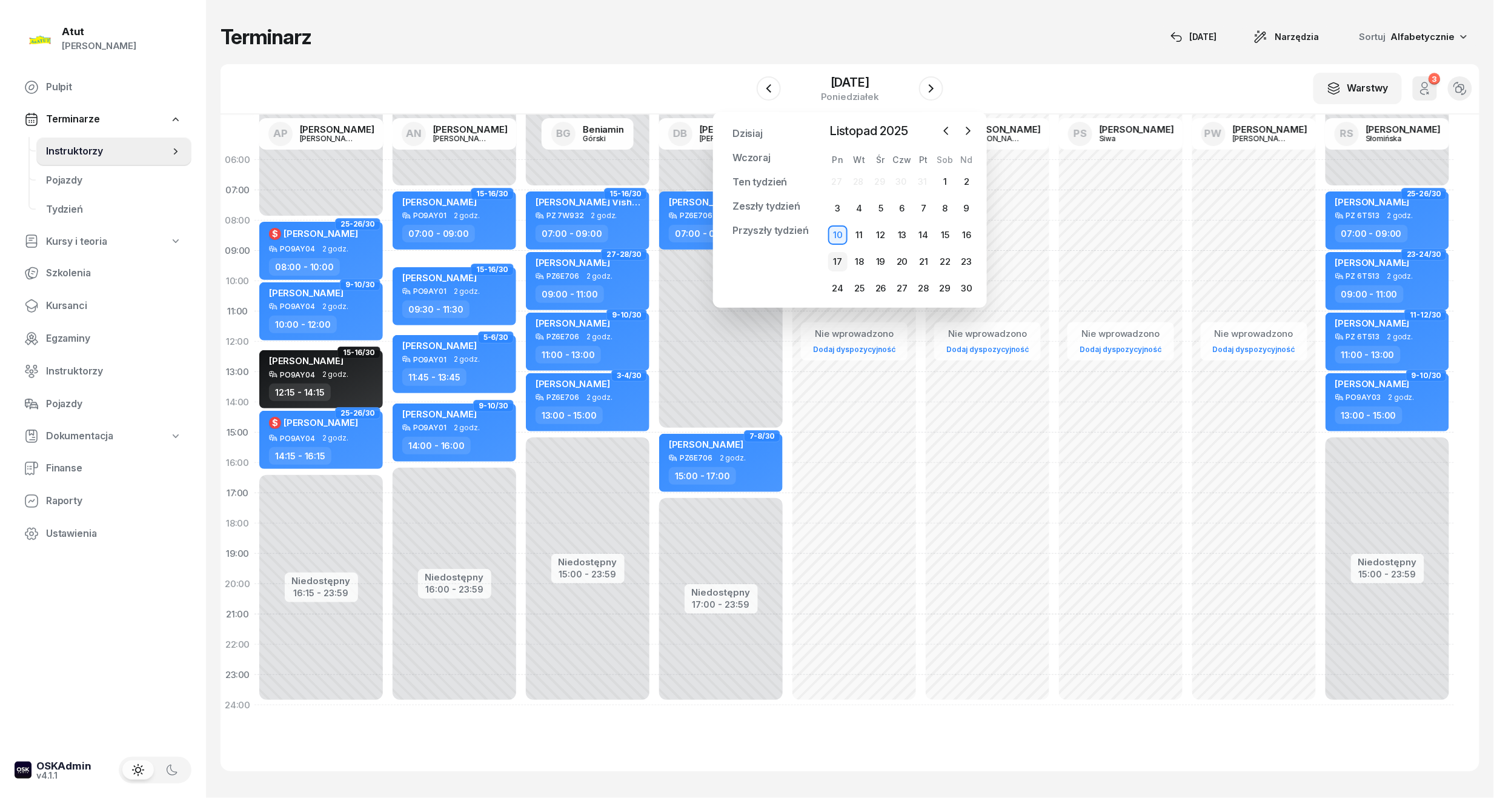
click at [835, 257] on div "17" at bounding box center [837, 261] width 19 height 19
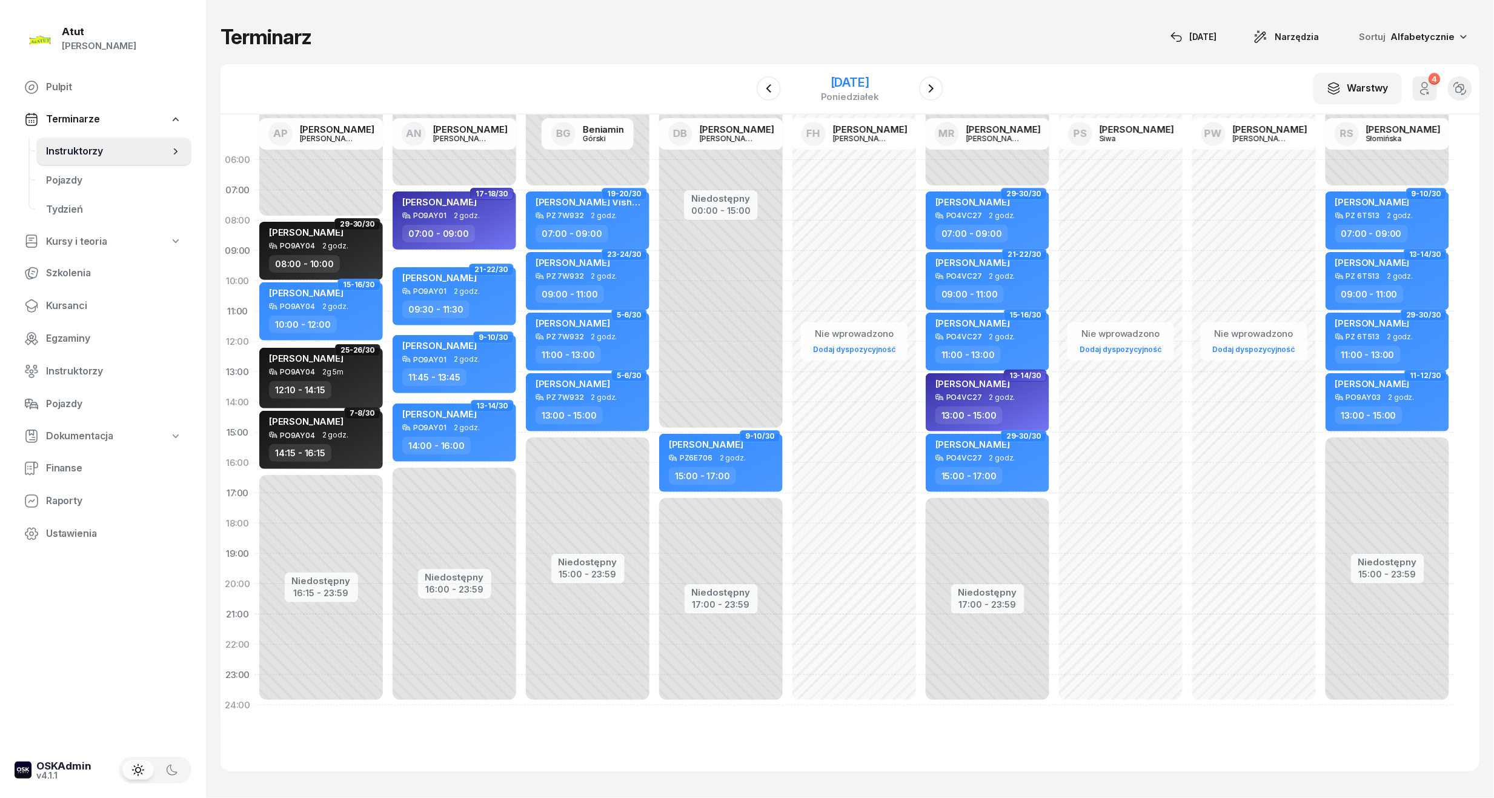
click at [859, 80] on div "[DATE]" at bounding box center [850, 82] width 58 height 12
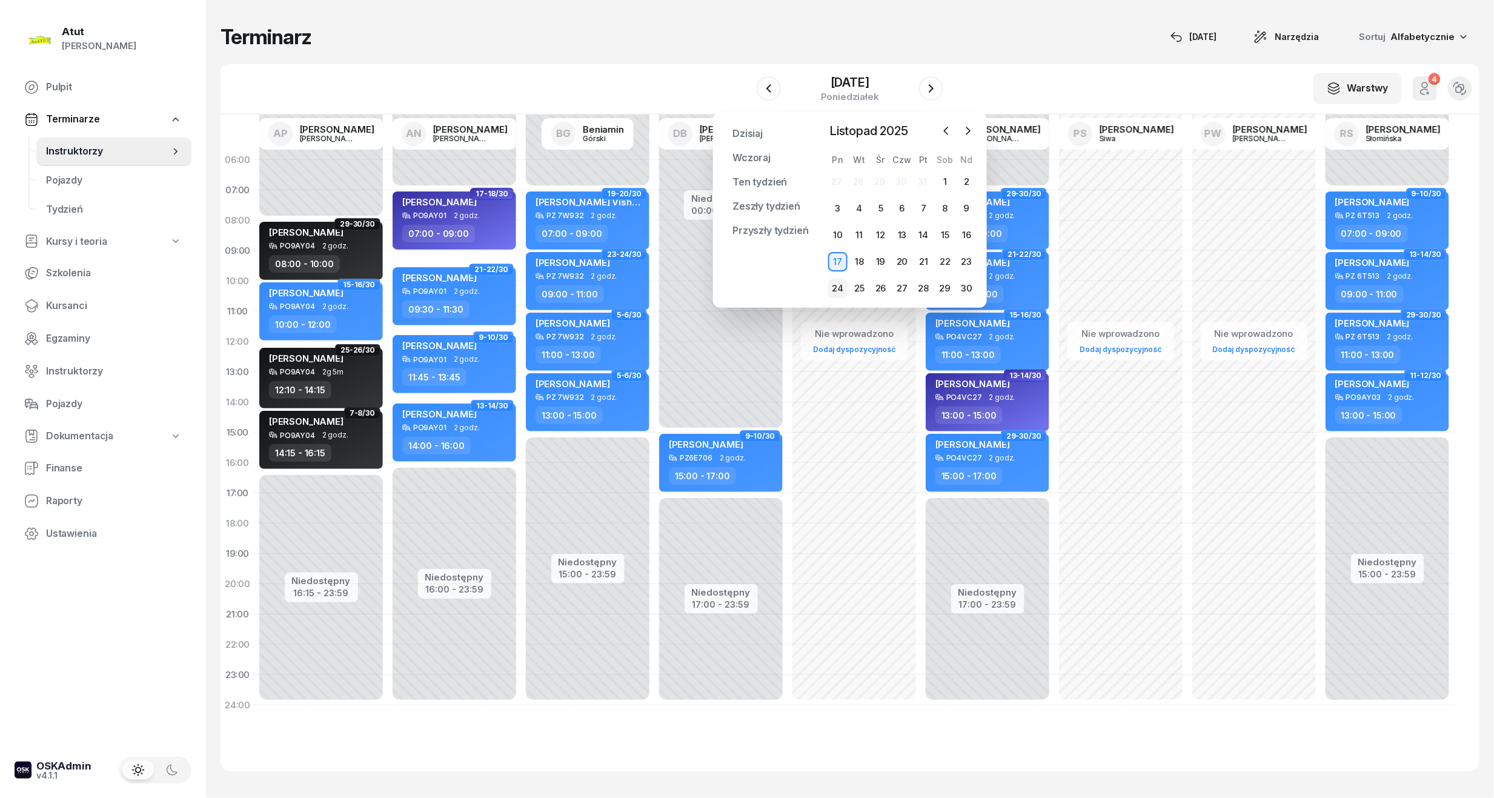
click at [832, 288] on div "24" at bounding box center [837, 288] width 19 height 19
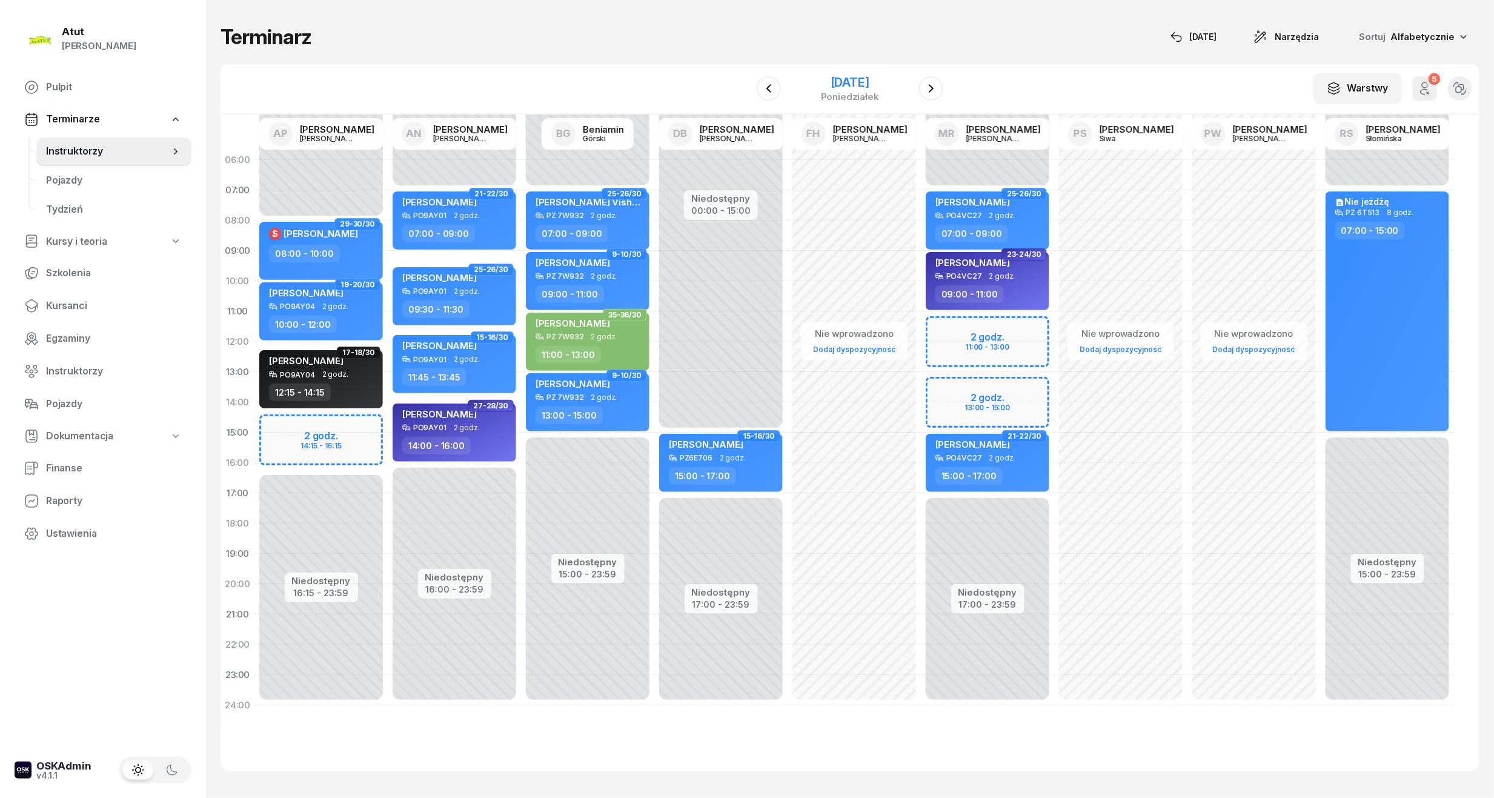
click at [866, 79] on div "[DATE]" at bounding box center [850, 82] width 58 height 12
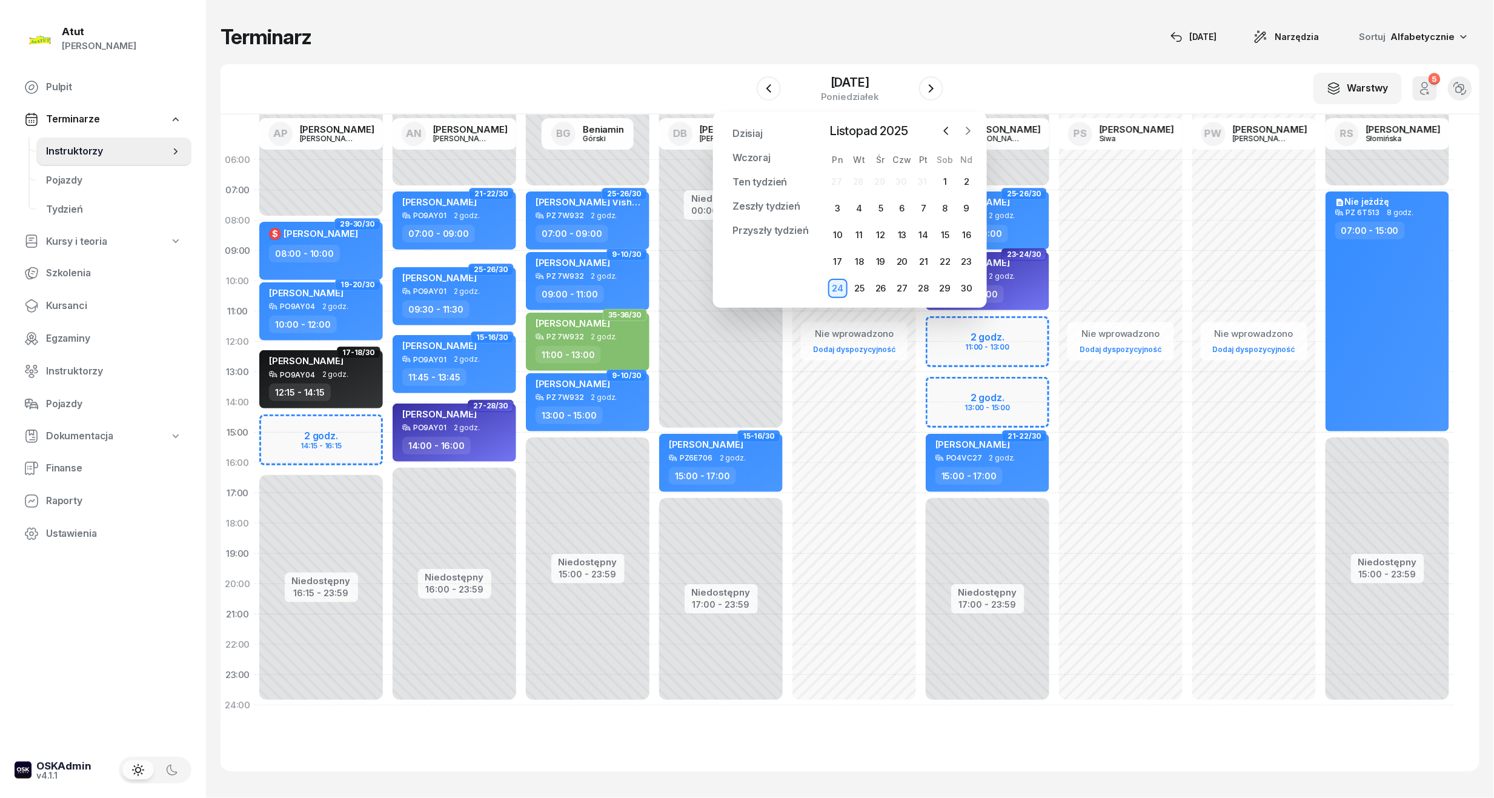
click at [970, 131] on icon "button" at bounding box center [968, 131] width 12 height 12
click at [843, 179] on div "1" at bounding box center [837, 181] width 19 height 19
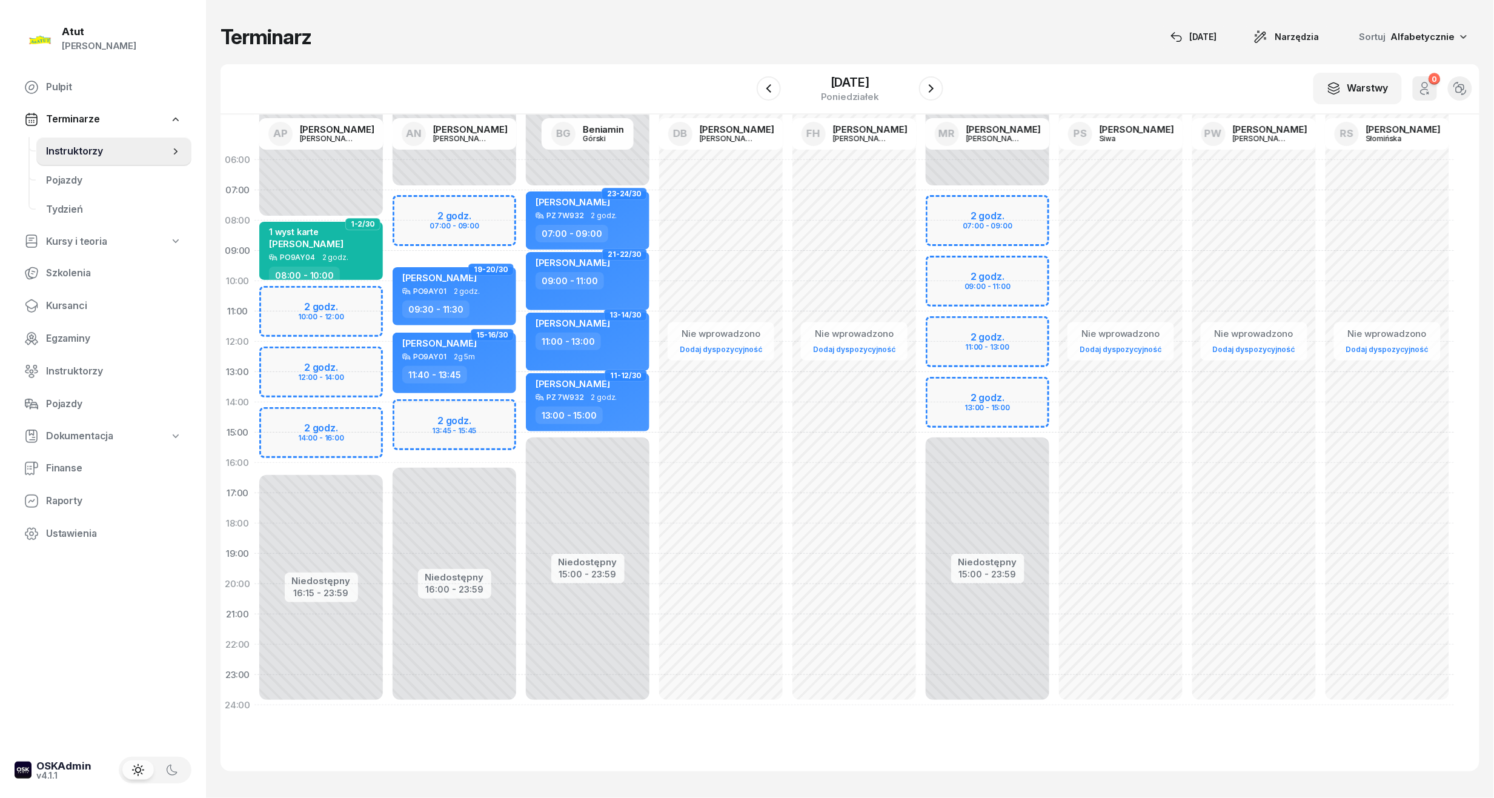
click at [299, 322] on div "Niedostępny 00:00 - 08:00 Niedostępny 16:15 - 23:59 2 godz. 10:00 - 12:00 2 god…" at bounding box center [320, 433] width 133 height 576
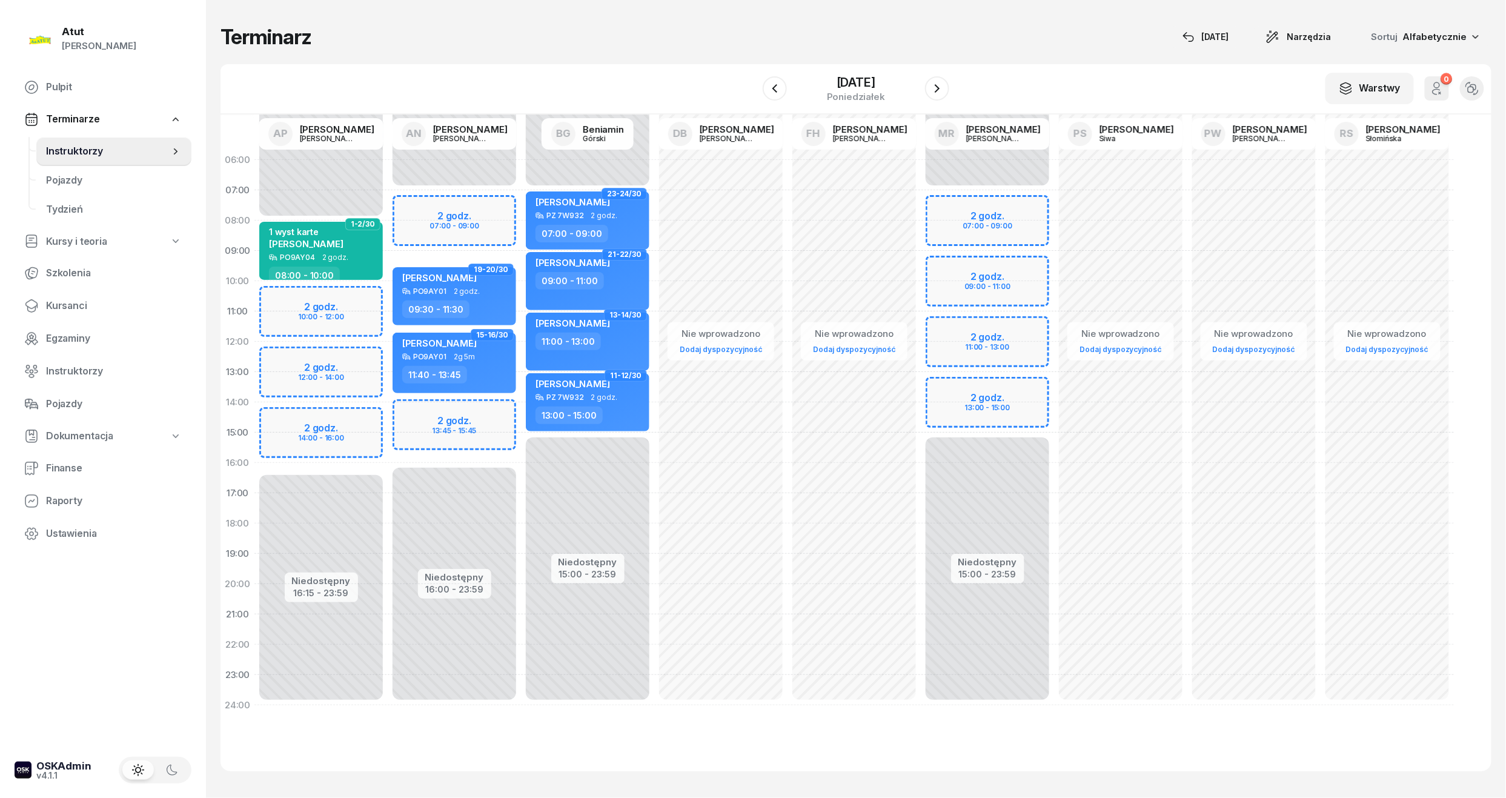
select select "11"
select select "13"
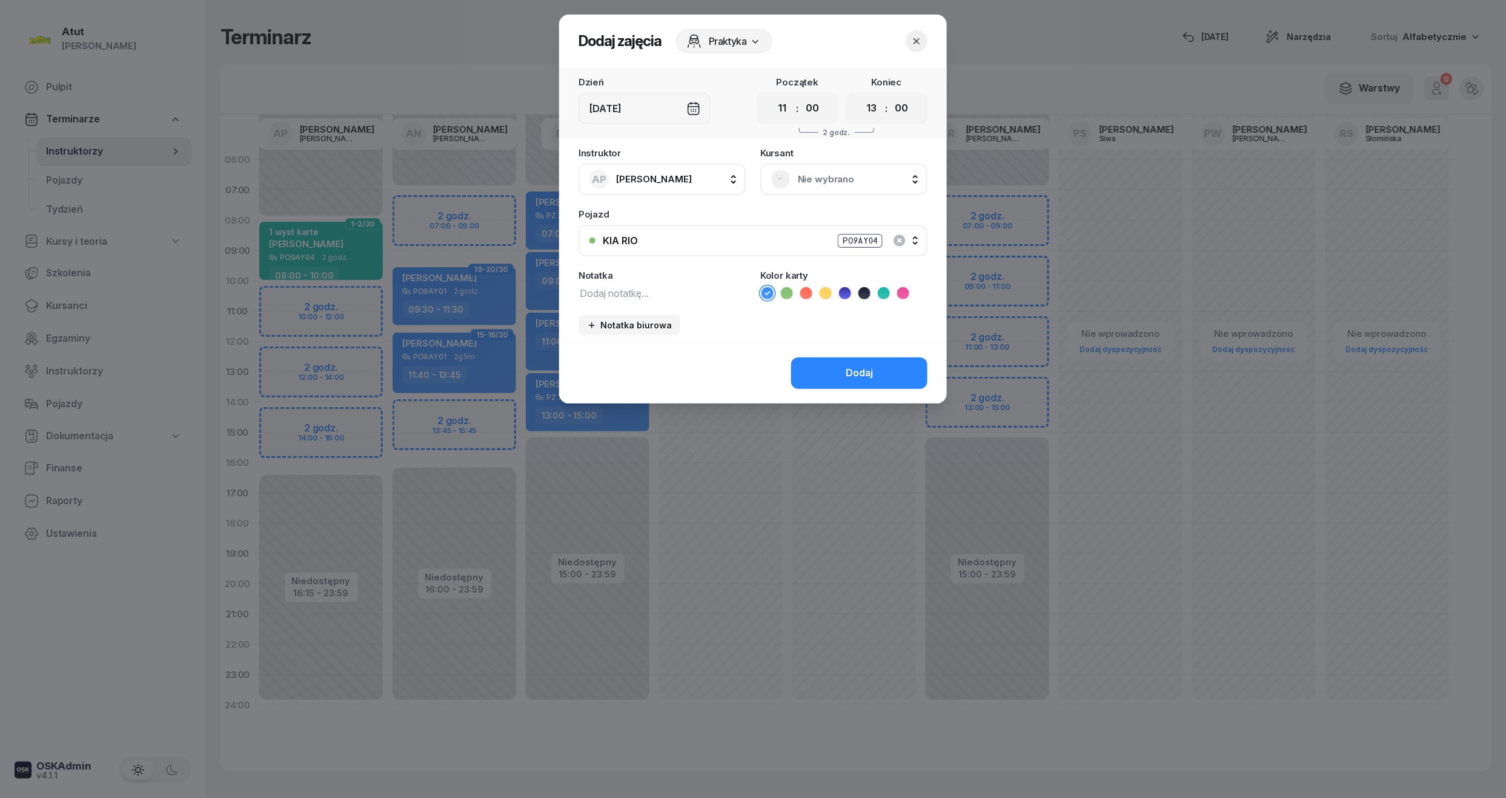
click at [831, 167] on div "Nie wybrano" at bounding box center [843, 180] width 167 height 32
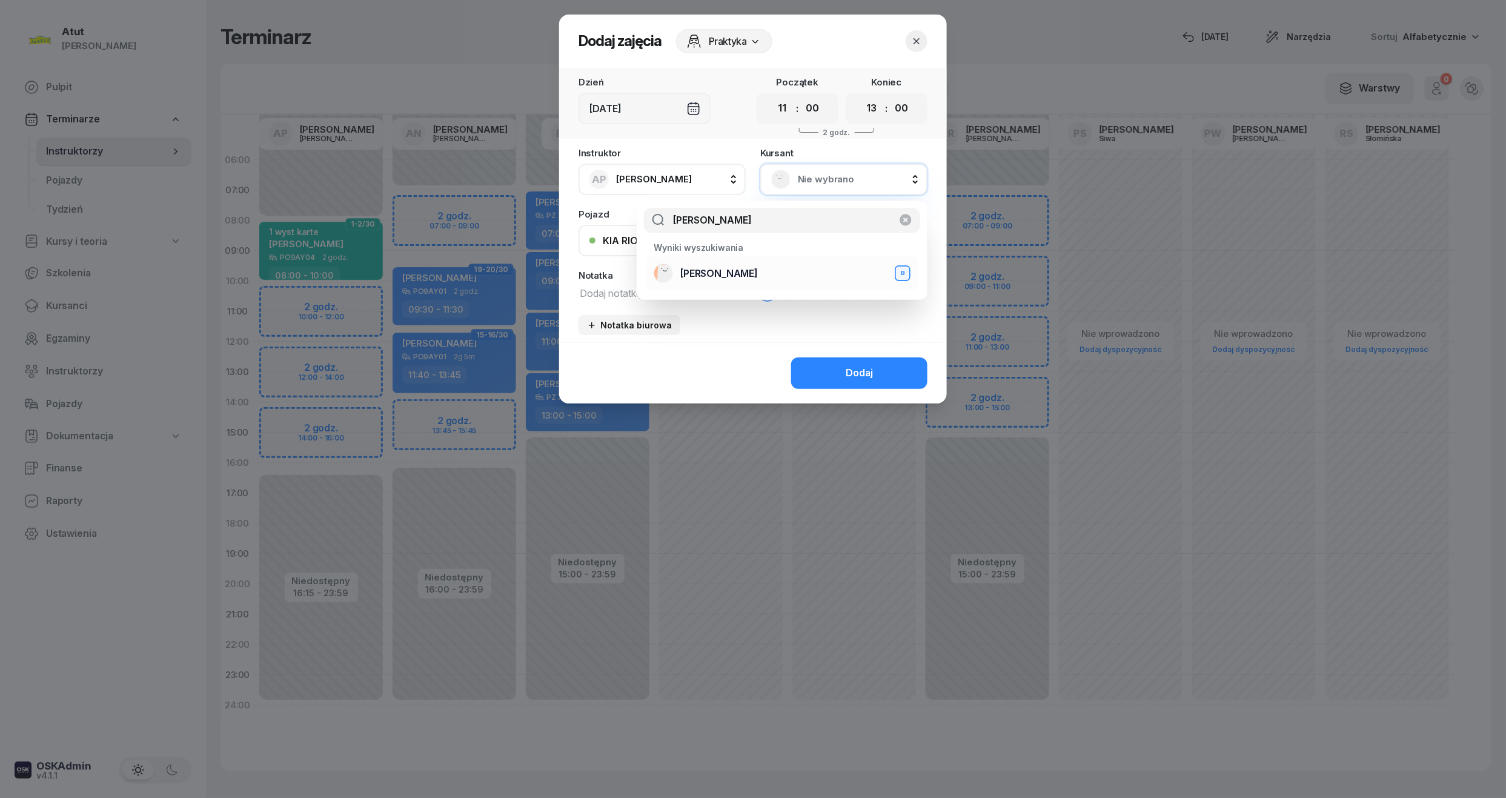
type input "[PERSON_NAME]"
click at [748, 271] on span "[PERSON_NAME]" at bounding box center [719, 274] width 78 height 16
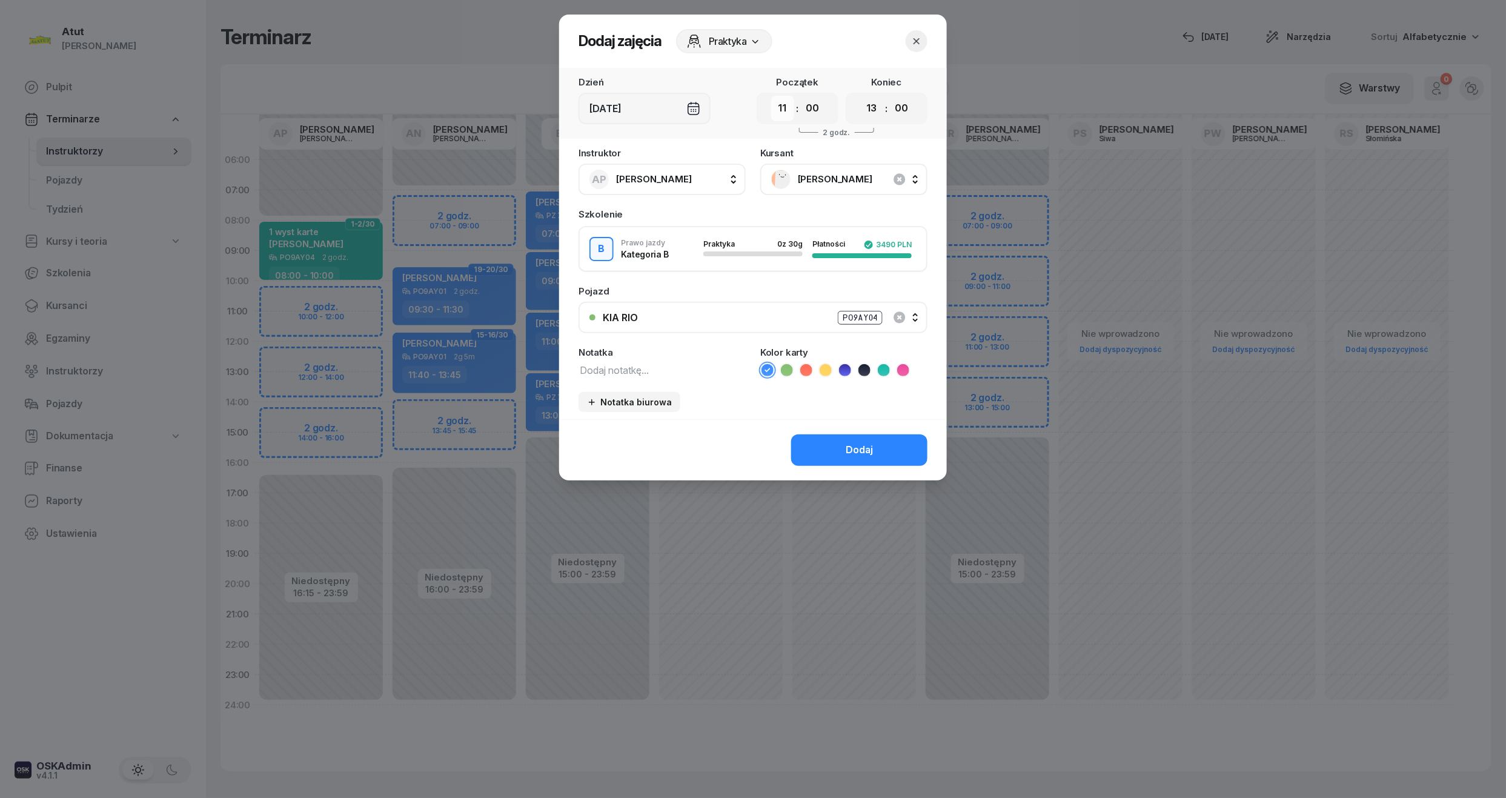
click at [776, 115] on select "00 01 02 03 04 05 06 07 08 09 10 11 12 13 14 15 16 17 18 19 20 21 22 23" at bounding box center [782, 108] width 23 height 25
select select "10"
click at [771, 96] on select "00 01 02 03 04 05 06 07 08 09 10 11 12 13 14 15 16 17 18 19 20 21 22 23" at bounding box center [782, 108] width 23 height 25
click at [886, 105] on div ":" at bounding box center [887, 108] width 2 height 15
drag, startPoint x: 873, startPoint y: 110, endPoint x: 874, endPoint y: 117, distance: 7.3
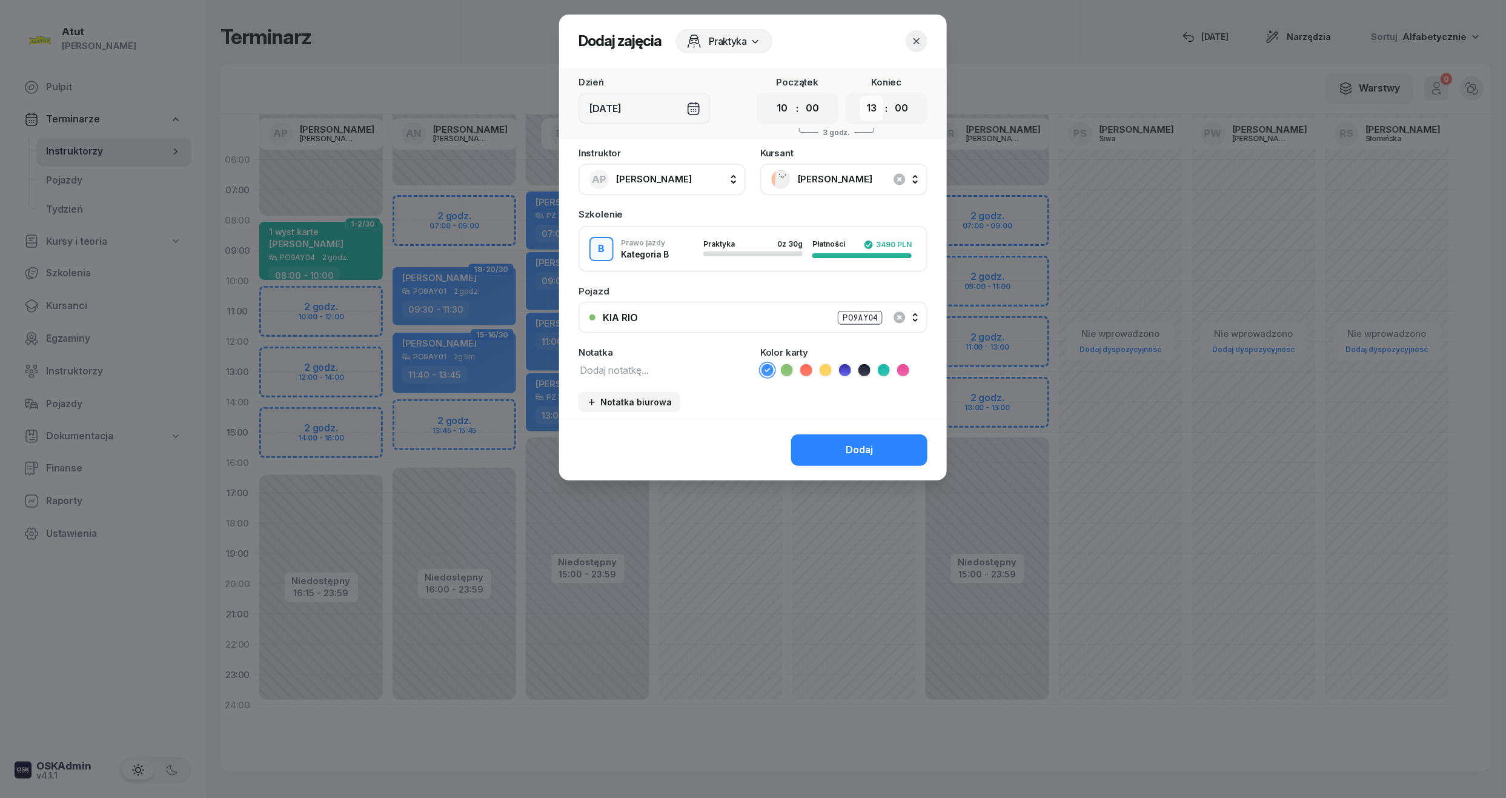
click at [873, 110] on select "00 01 02 03 04 05 06 07 08 09 10 11 12 13 14 15 16 17 18 19 20 21 22 23" at bounding box center [871, 108] width 23 height 25
select select "12"
click at [860, 96] on select "00 01 02 03 04 05 06 07 08 09 10 11 12 13 14 15 16 17 18 19 20 21 22 23" at bounding box center [871, 108] width 23 height 25
click at [868, 463] on button "Dodaj" at bounding box center [859, 450] width 136 height 32
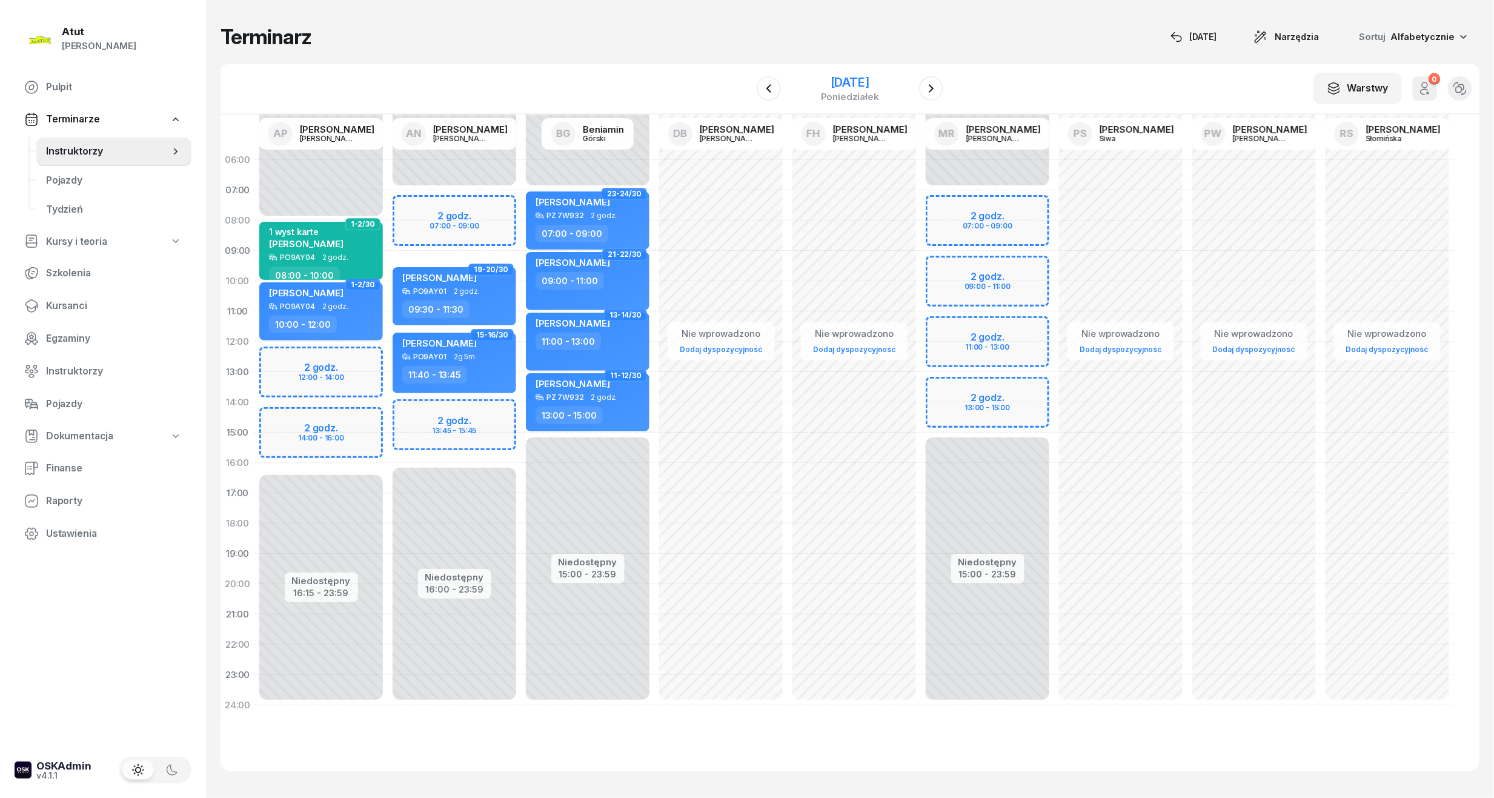
click at [868, 80] on div "[DATE]" at bounding box center [850, 82] width 58 height 12
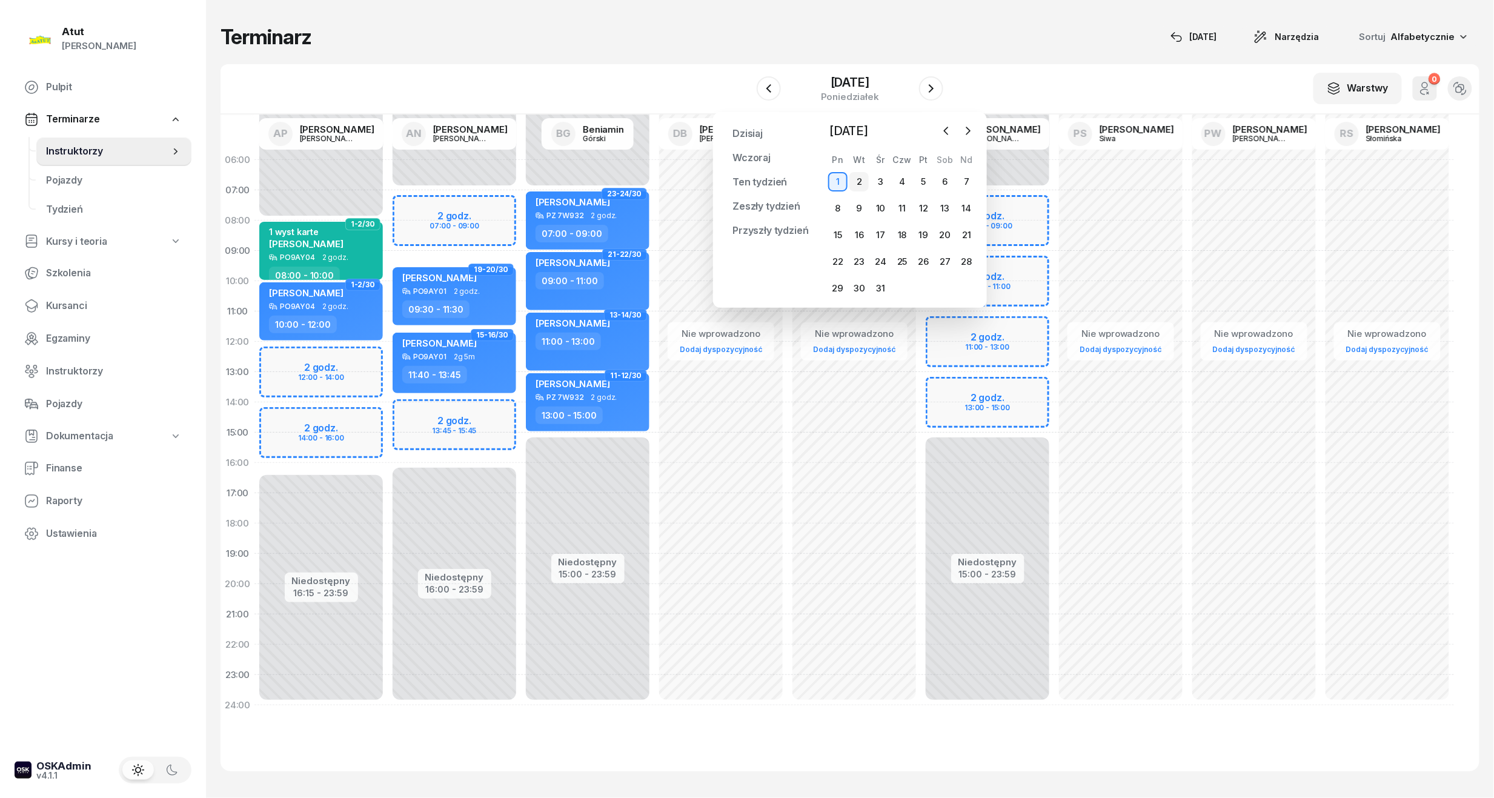
click at [859, 185] on div "2" at bounding box center [858, 181] width 19 height 19
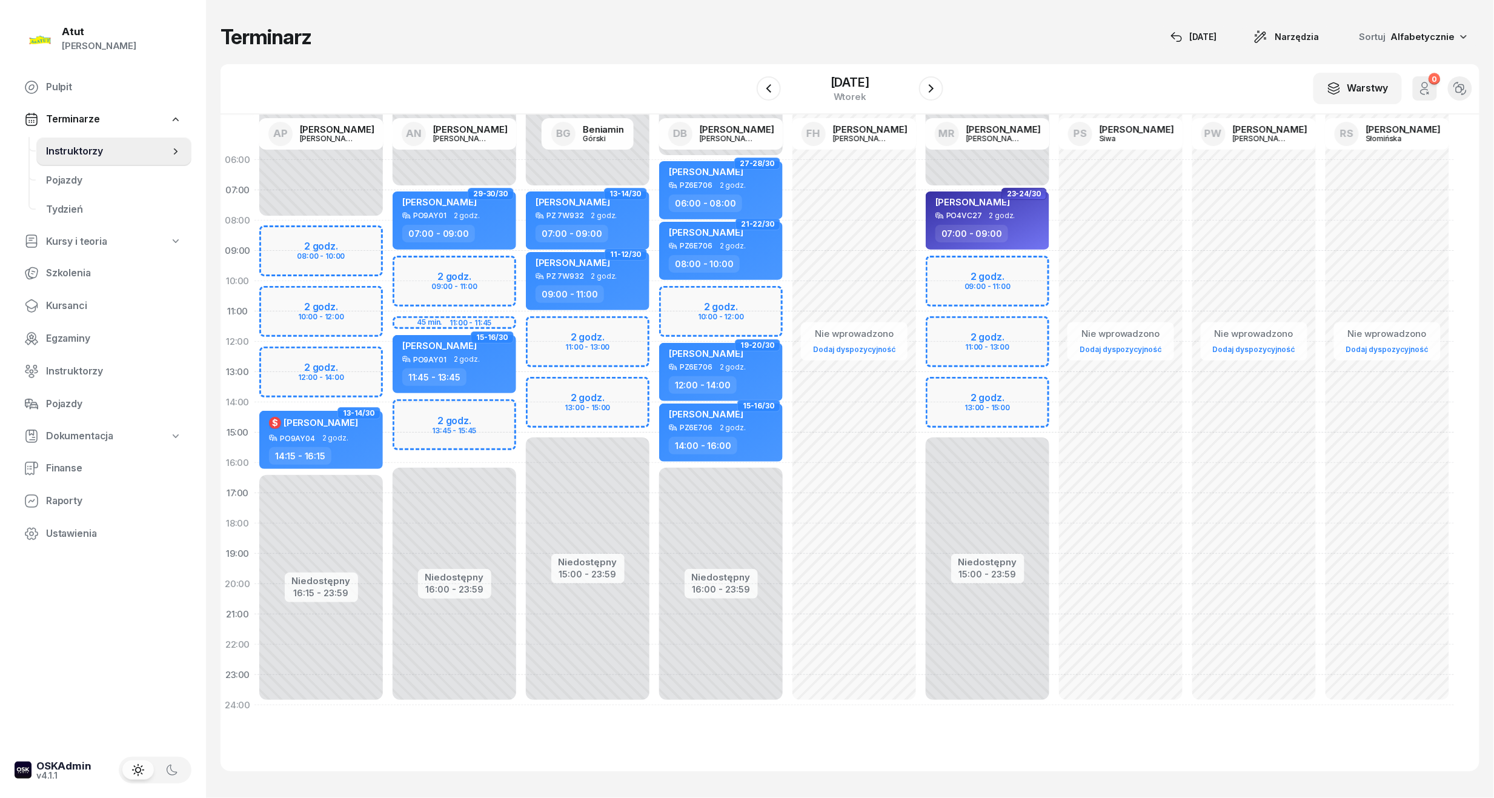
click at [342, 239] on div "Niedostępny 00:00 - 08:00 Niedostępny 16:15 - 23:59 2 godz. 08:00 - 10:00 2 god…" at bounding box center [320, 433] width 133 height 576
select select "08"
select select "10"
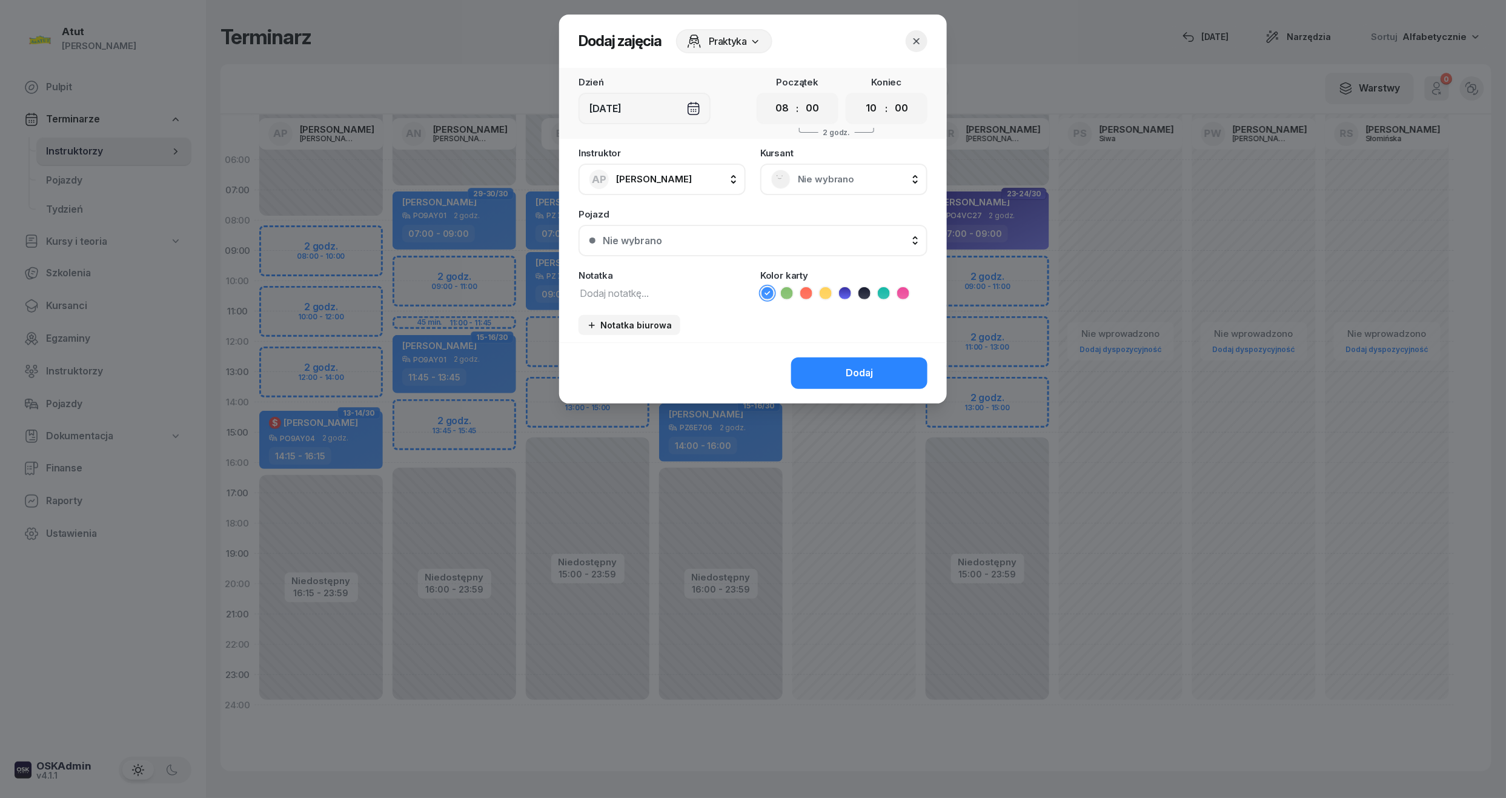
click at [823, 177] on span "Nie wybrano" at bounding box center [857, 179] width 119 height 16
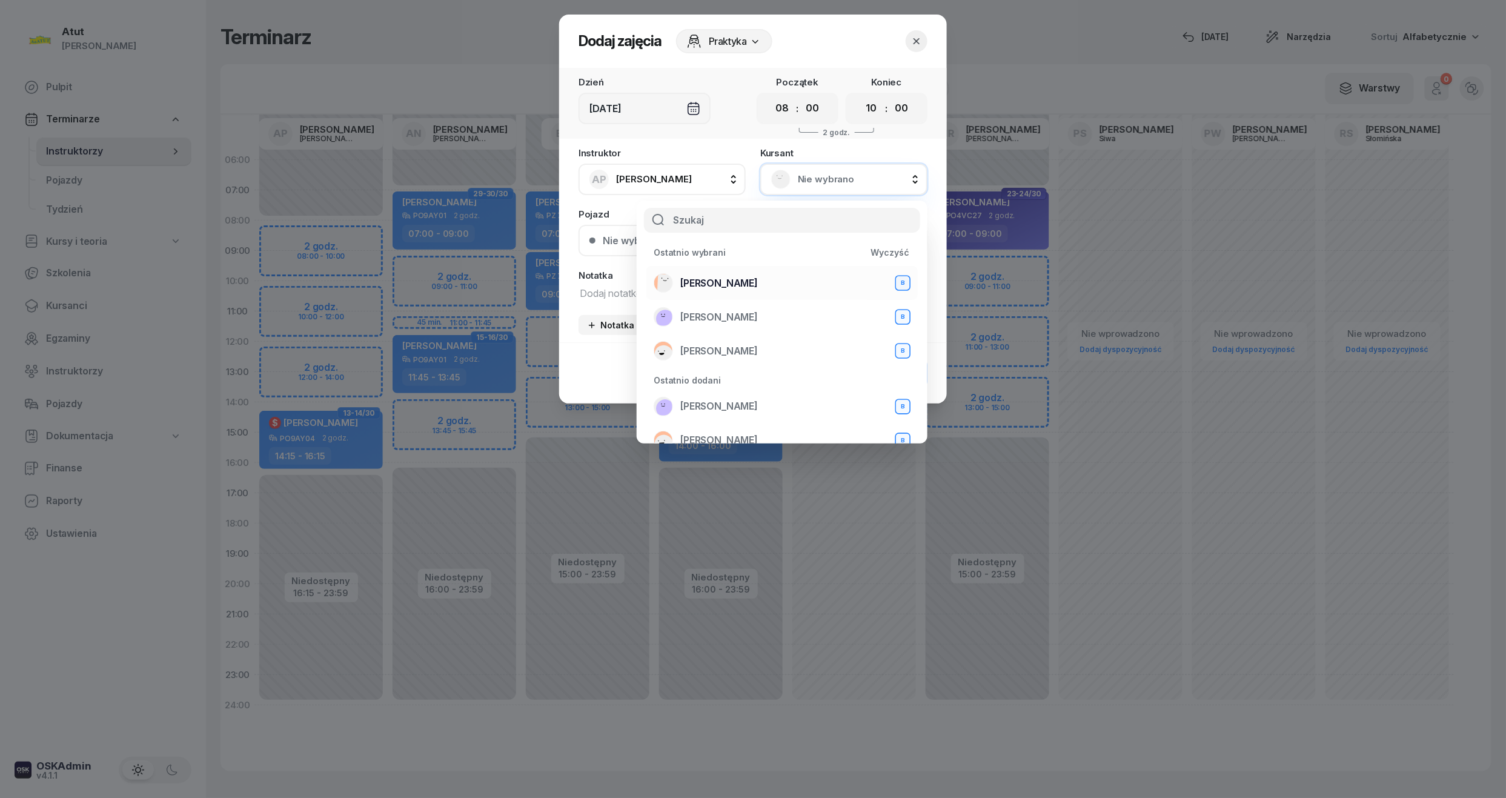
click at [710, 277] on span "[PERSON_NAME]" at bounding box center [719, 284] width 78 height 16
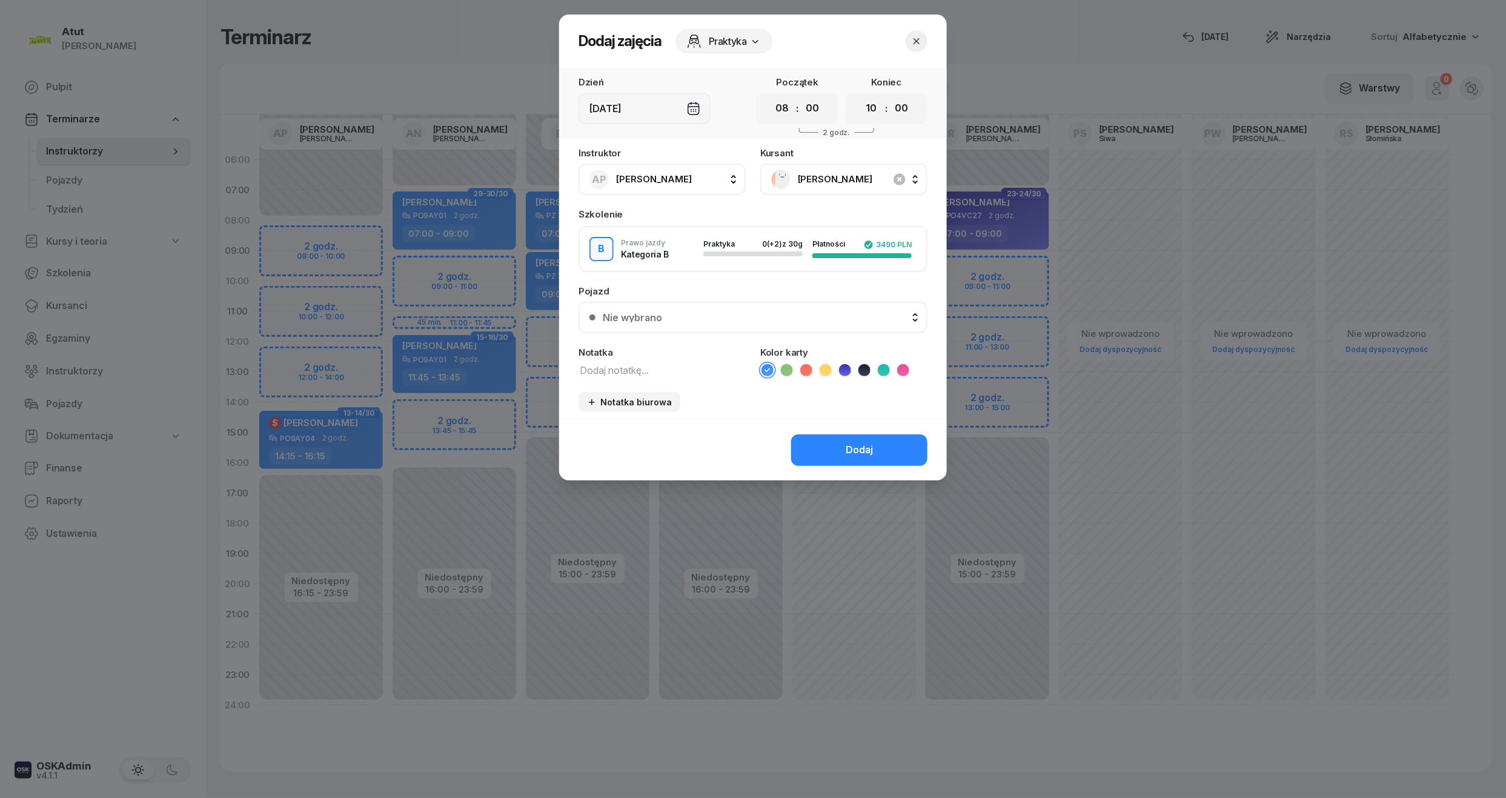
click at [698, 322] on button "Nie wybrano" at bounding box center [753, 318] width 349 height 32
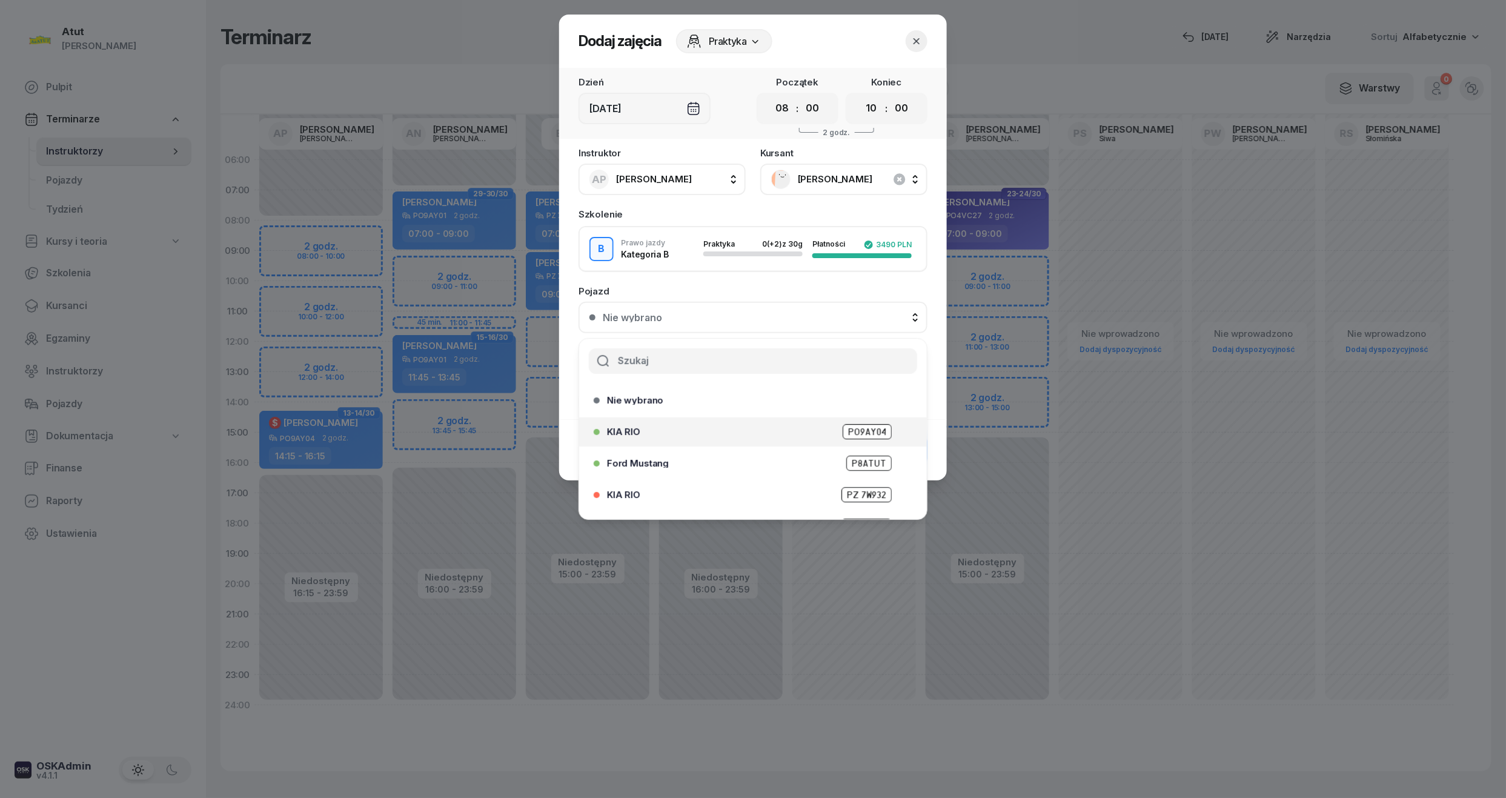
click at [854, 427] on span "PO9AY04" at bounding box center [867, 431] width 49 height 15
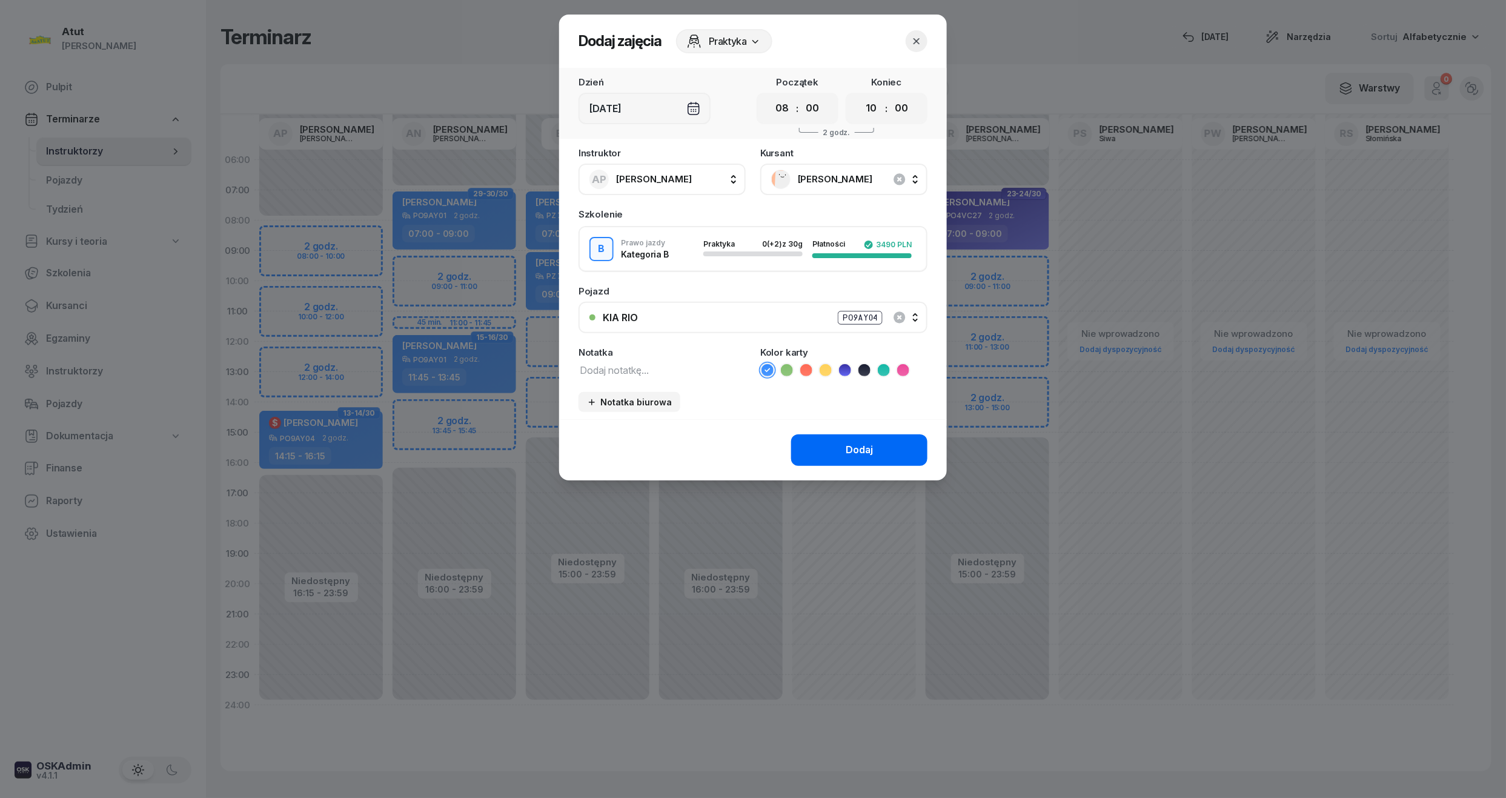
click at [853, 442] on div "Dodaj" at bounding box center [859, 450] width 27 height 16
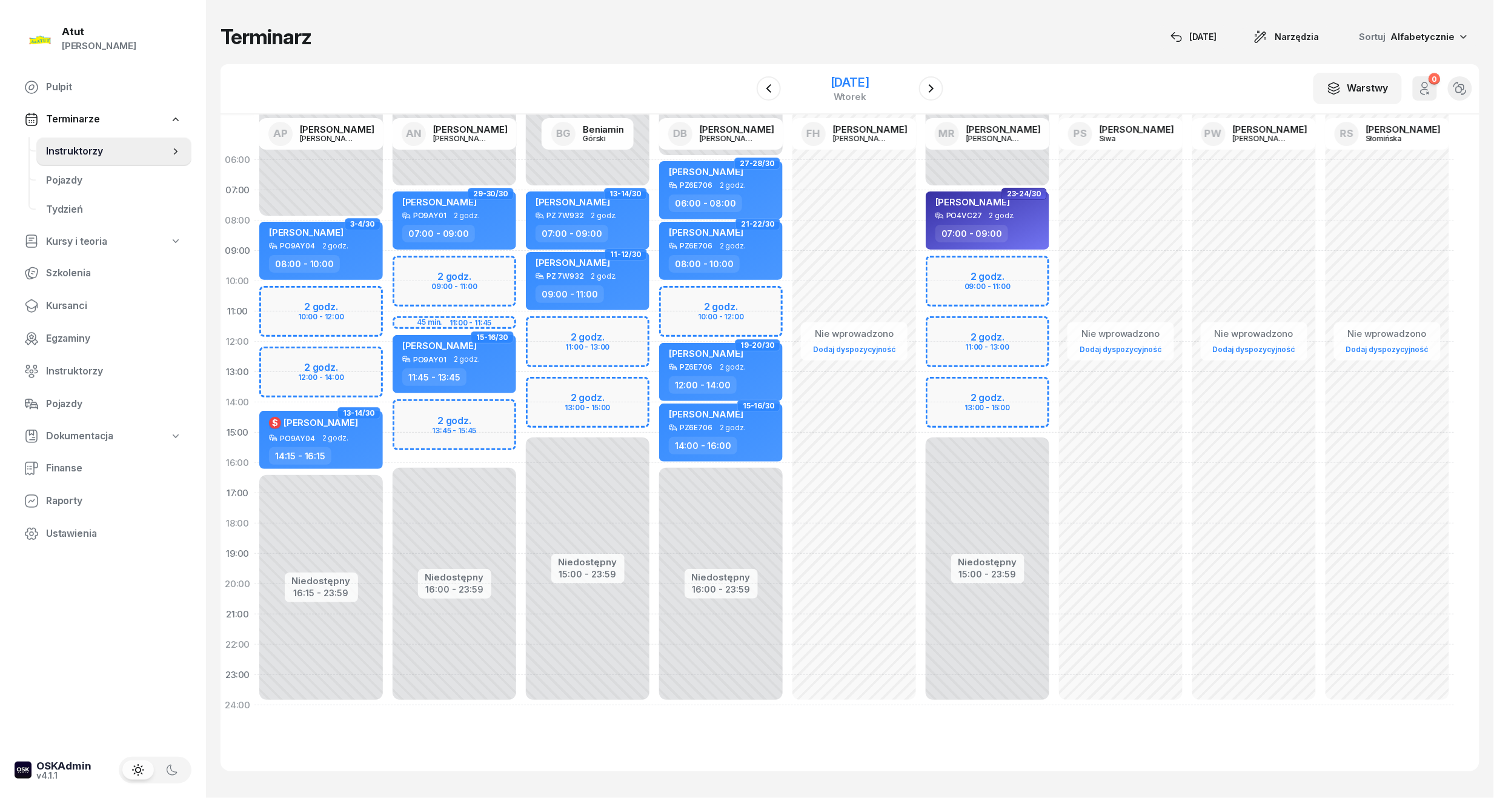
click at [834, 81] on div "[DATE]" at bounding box center [850, 82] width 39 height 12
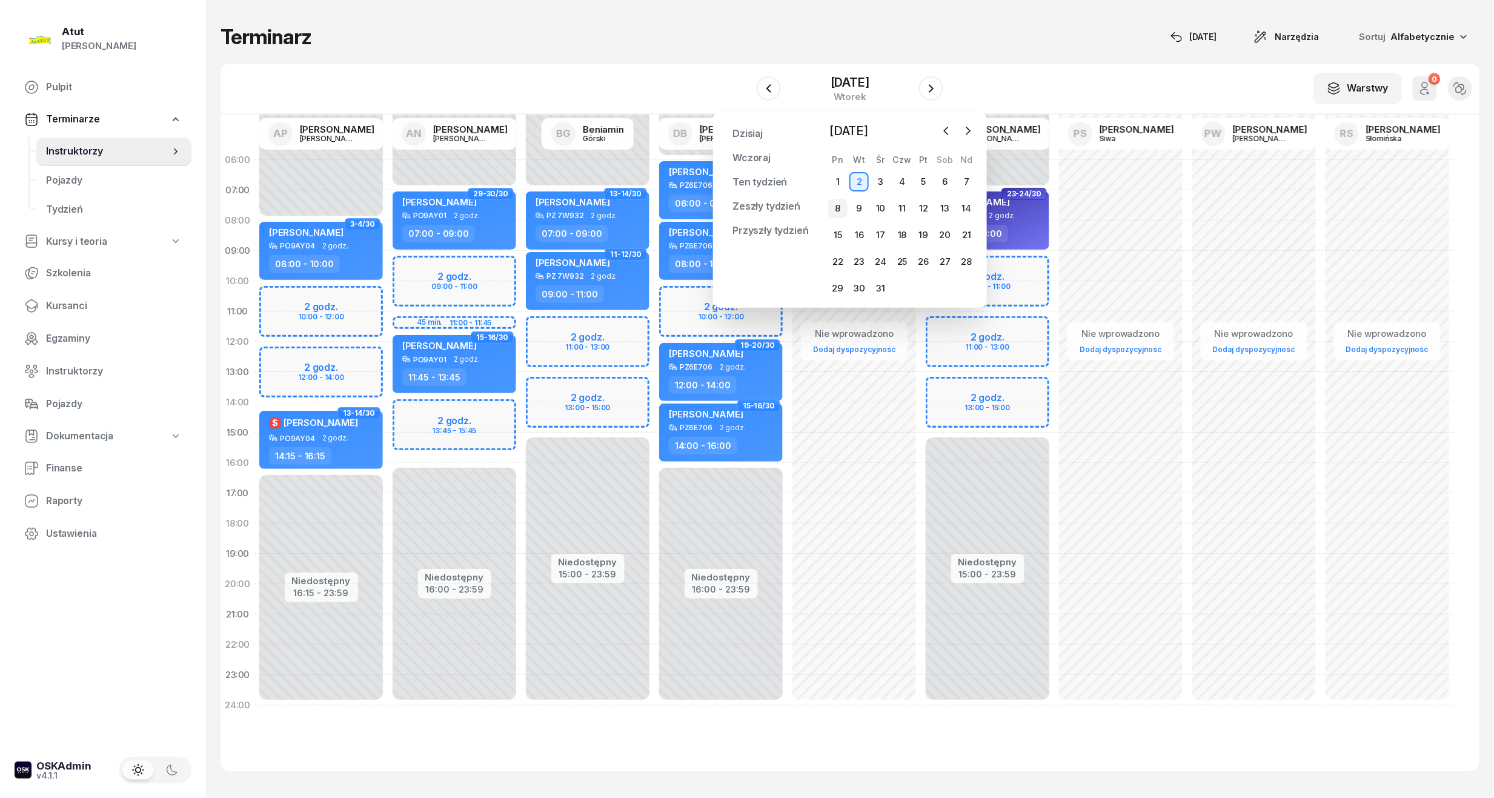
click at [840, 210] on div "8" at bounding box center [837, 208] width 19 height 19
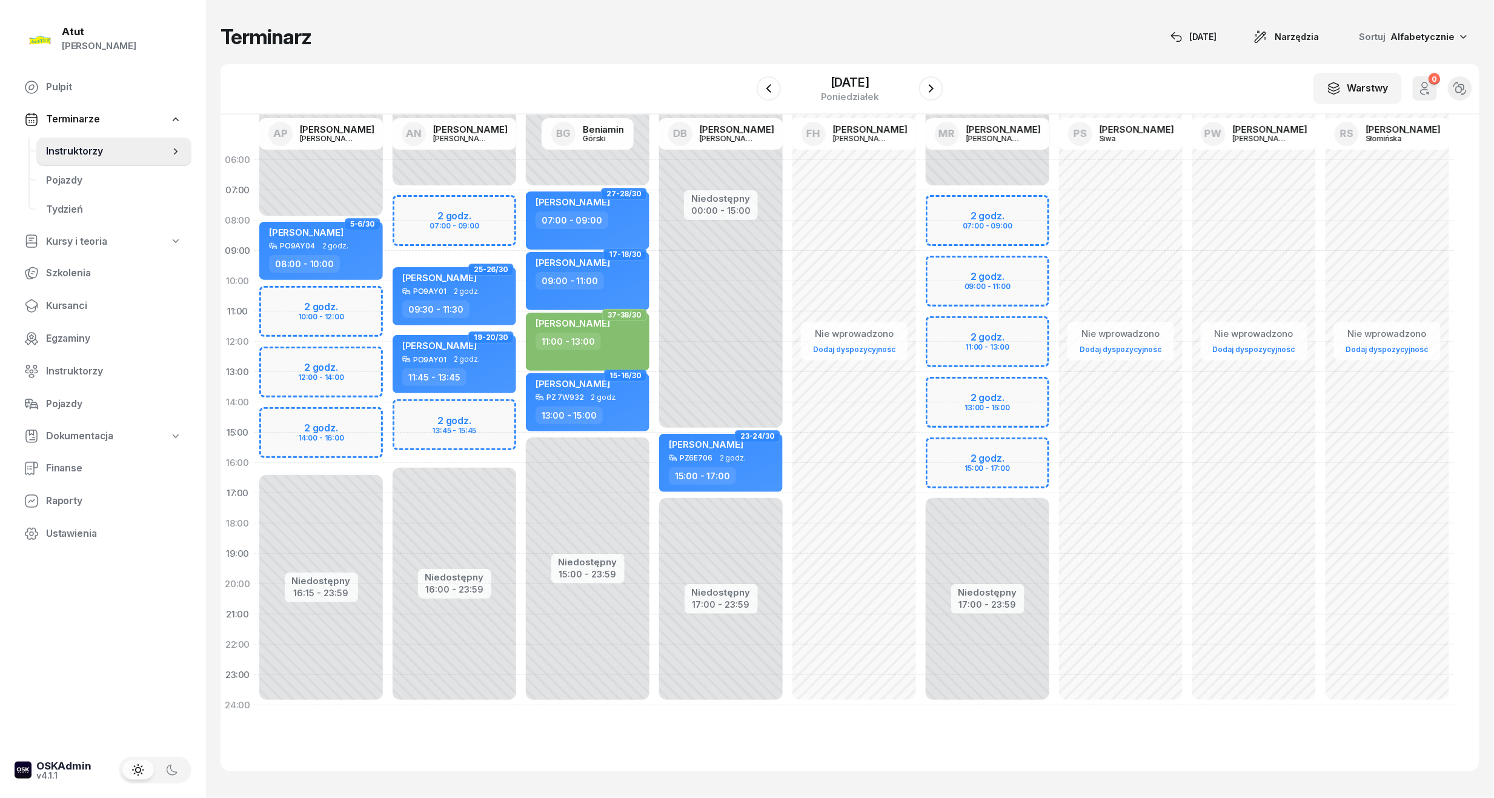
click at [311, 316] on div "Niedostępny 00:00 - 08:00 Niedostępny 16:15 - 23:59 2 godz. 10:00 - 12:00 2 god…" at bounding box center [320, 433] width 133 height 576
select select "11"
select select "13"
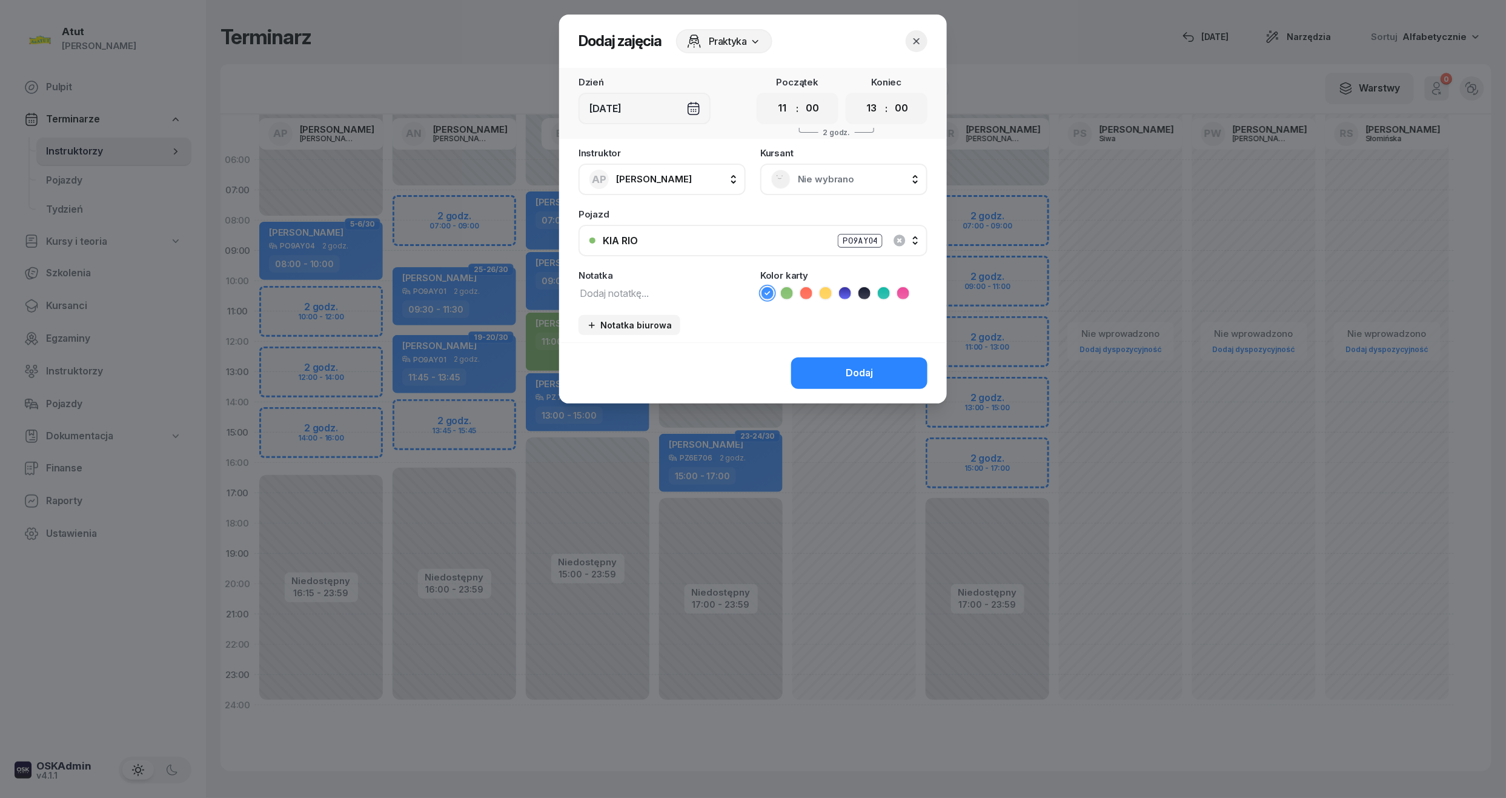
click at [839, 183] on span "Nie wybrano" at bounding box center [857, 179] width 119 height 16
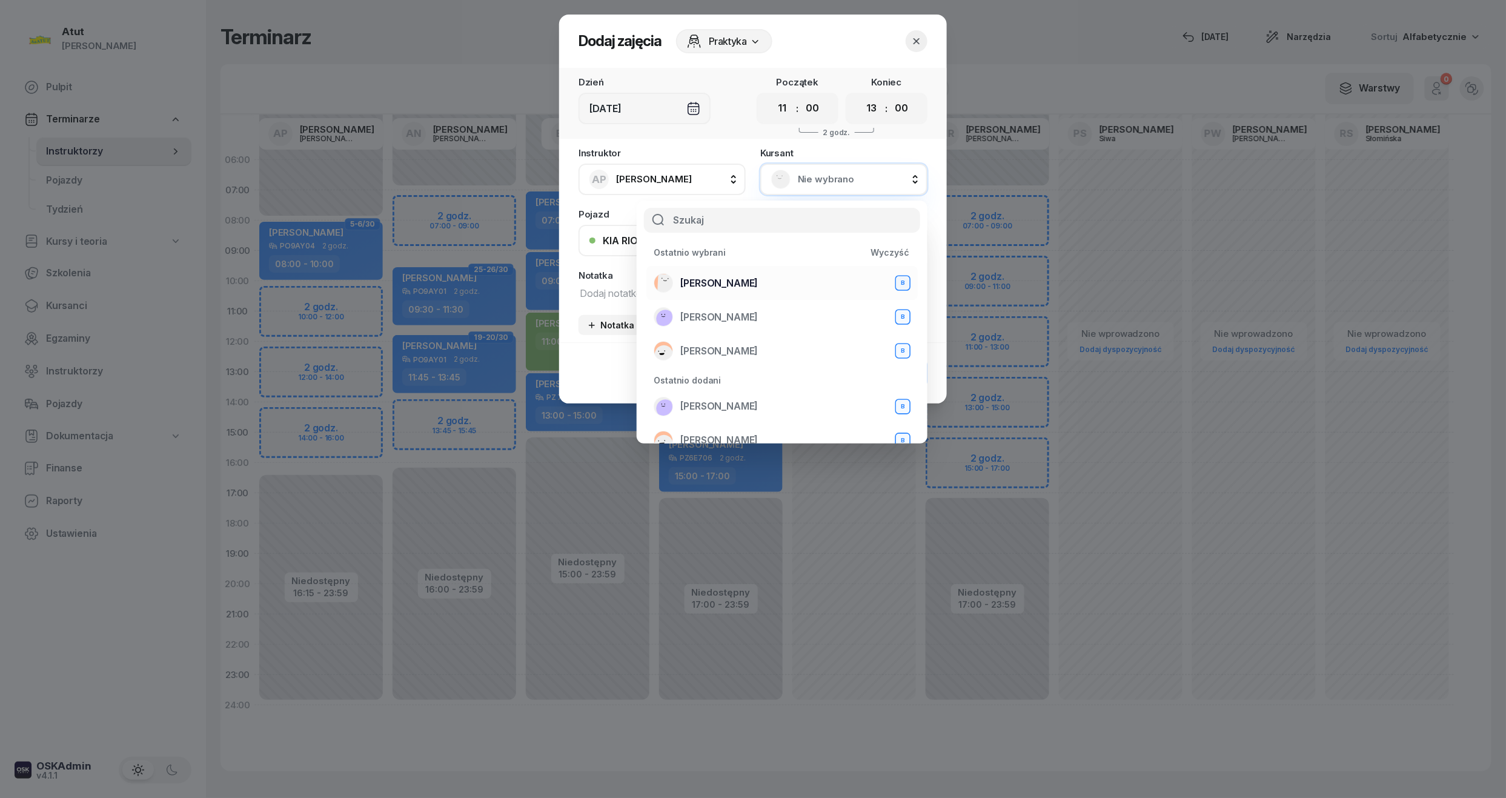
click at [736, 287] on span "[PERSON_NAME]" at bounding box center [719, 284] width 78 height 16
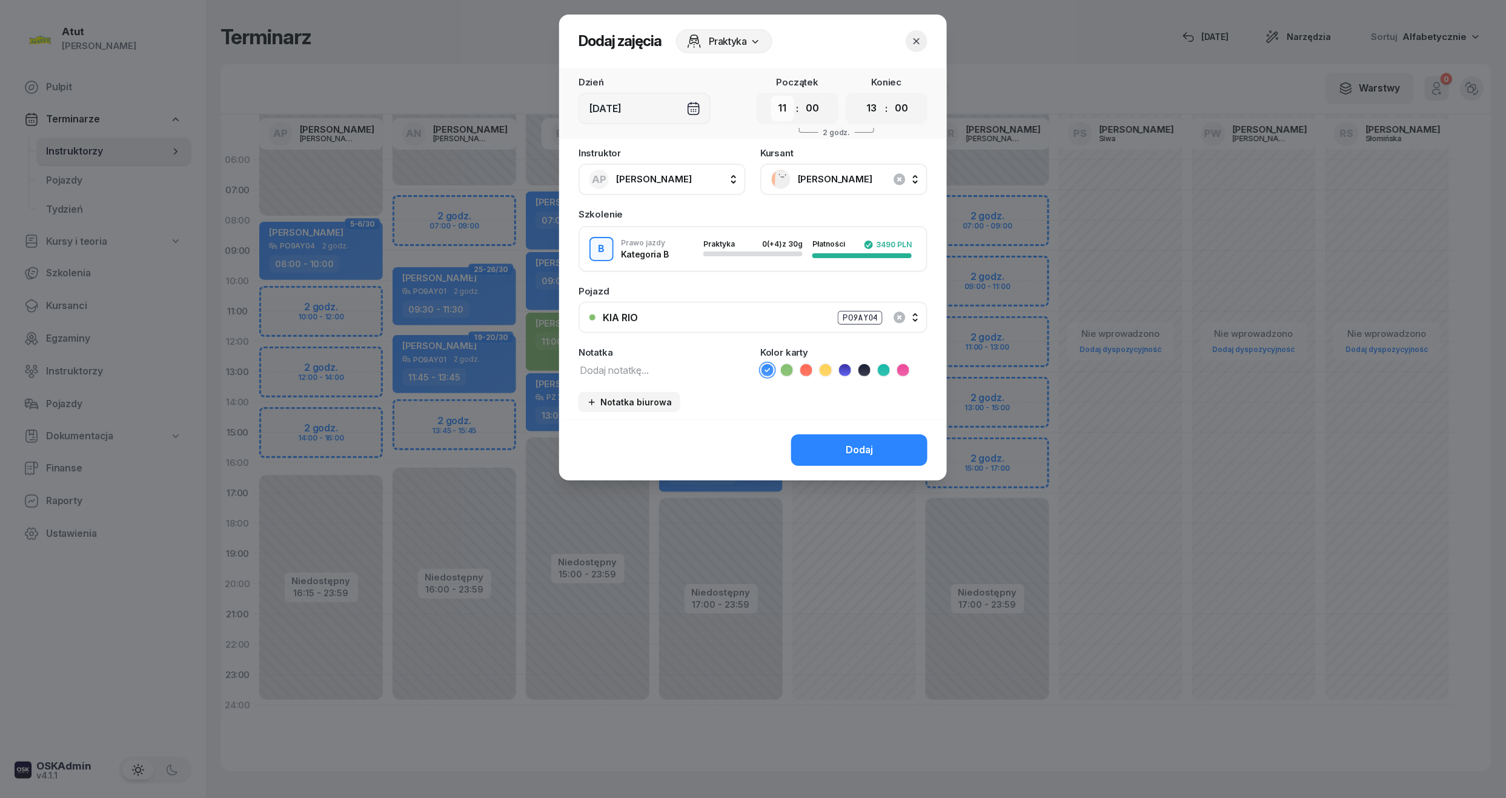
drag, startPoint x: 777, startPoint y: 103, endPoint x: 781, endPoint y: 119, distance: 16.3
click at [777, 103] on select "00 01 02 03 04 05 06 07 08 09 10 11 12 13 14 15 16 17 18 19 20 21 22 23" at bounding box center [782, 108] width 23 height 25
select select "10"
click at [771, 96] on select "00 01 02 03 04 05 06 07 08 09 10 11 12 13 14 15 16 17 18 19 20 21 22 23" at bounding box center [782, 108] width 23 height 25
click at [870, 108] on select "00 01 02 03 04 05 06 07 08 09 10 11 12 13 14 15 16 17 18 19 20 21 22 23" at bounding box center [871, 108] width 23 height 25
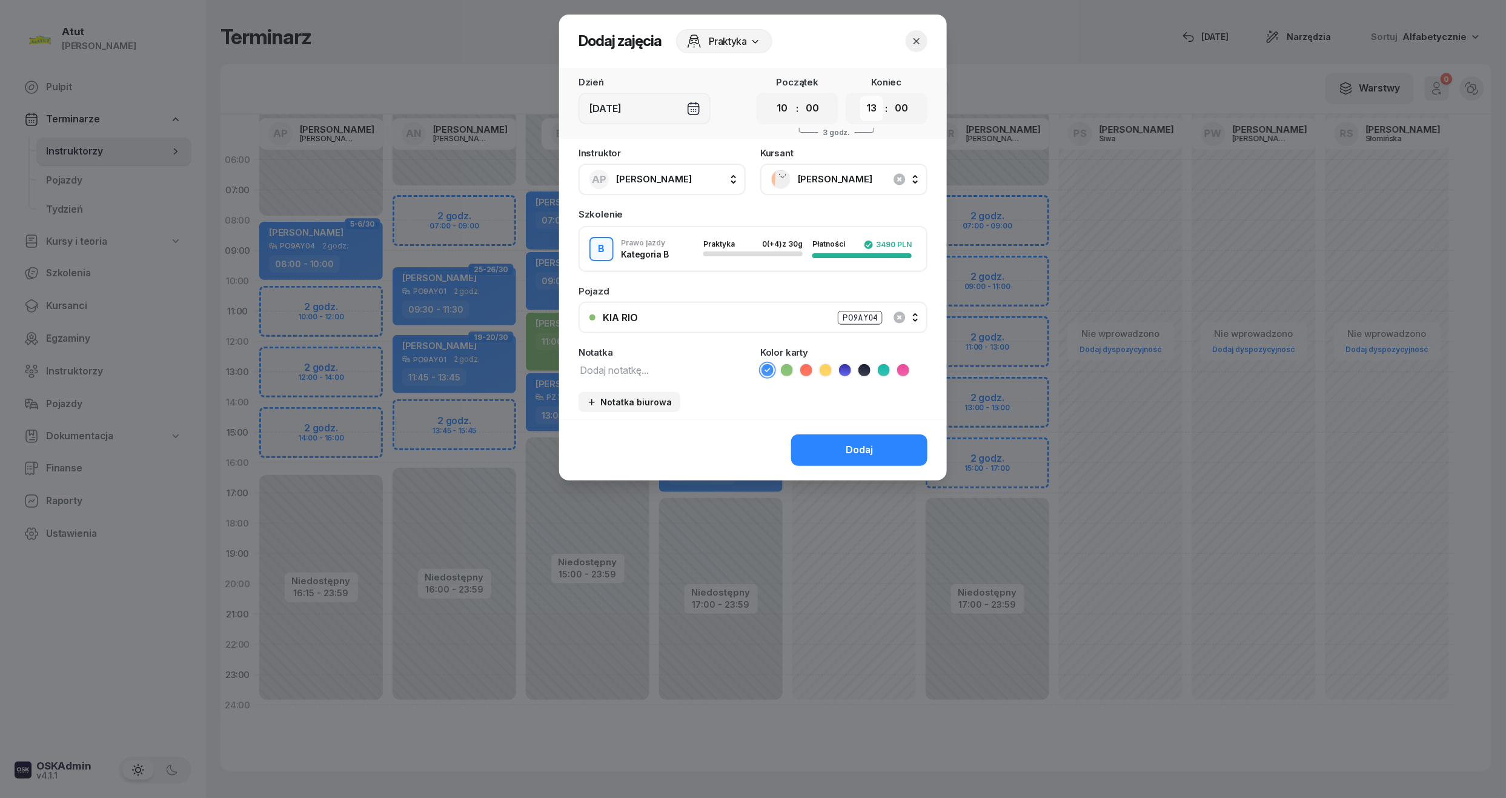
select select "12"
click at [860, 96] on select "00 01 02 03 04 05 06 07 08 09 10 11 12 13 14 15 16 17 18 19 20 21 22 23" at bounding box center [871, 108] width 23 height 25
click at [872, 442] on div "Dodaj" at bounding box center [859, 450] width 27 height 16
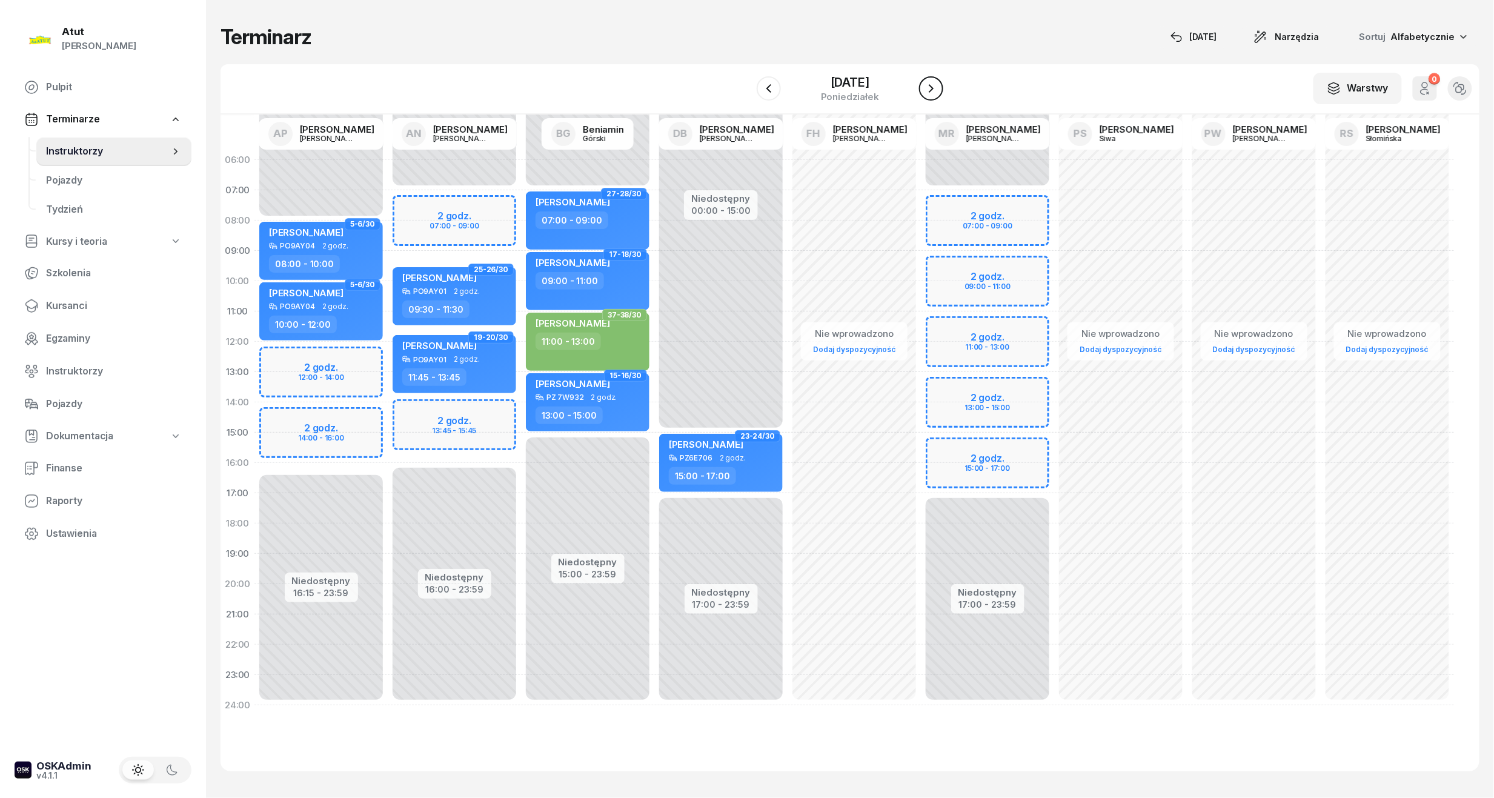
click at [927, 83] on icon "button" at bounding box center [931, 88] width 15 height 15
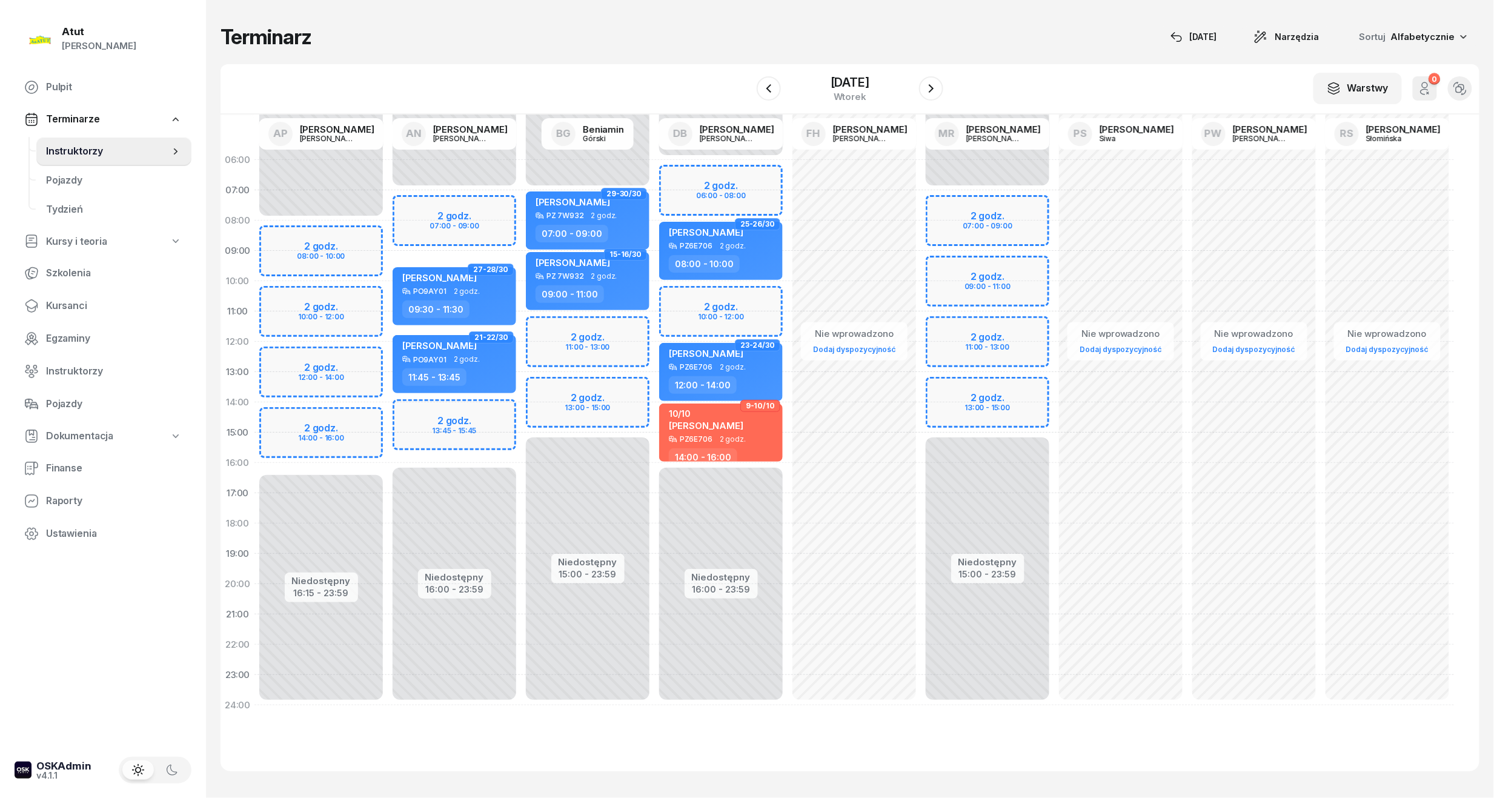
click at [297, 238] on div "Niedostępny 00:00 - 08:00 Niedostępny 16:15 - 23:59 2 godz. 08:00 - 10:00 2 god…" at bounding box center [320, 433] width 133 height 576
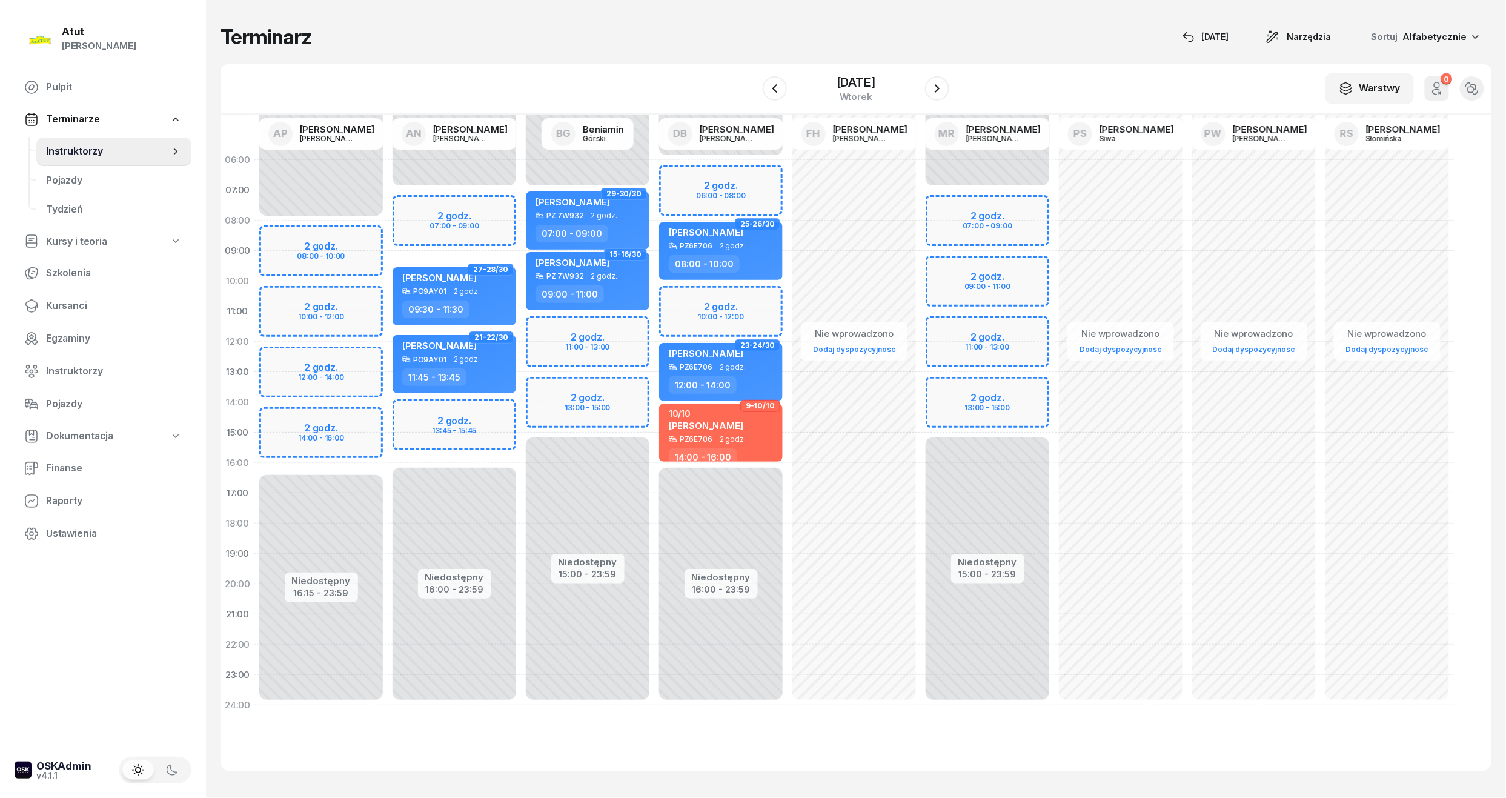
select select "08"
select select "10"
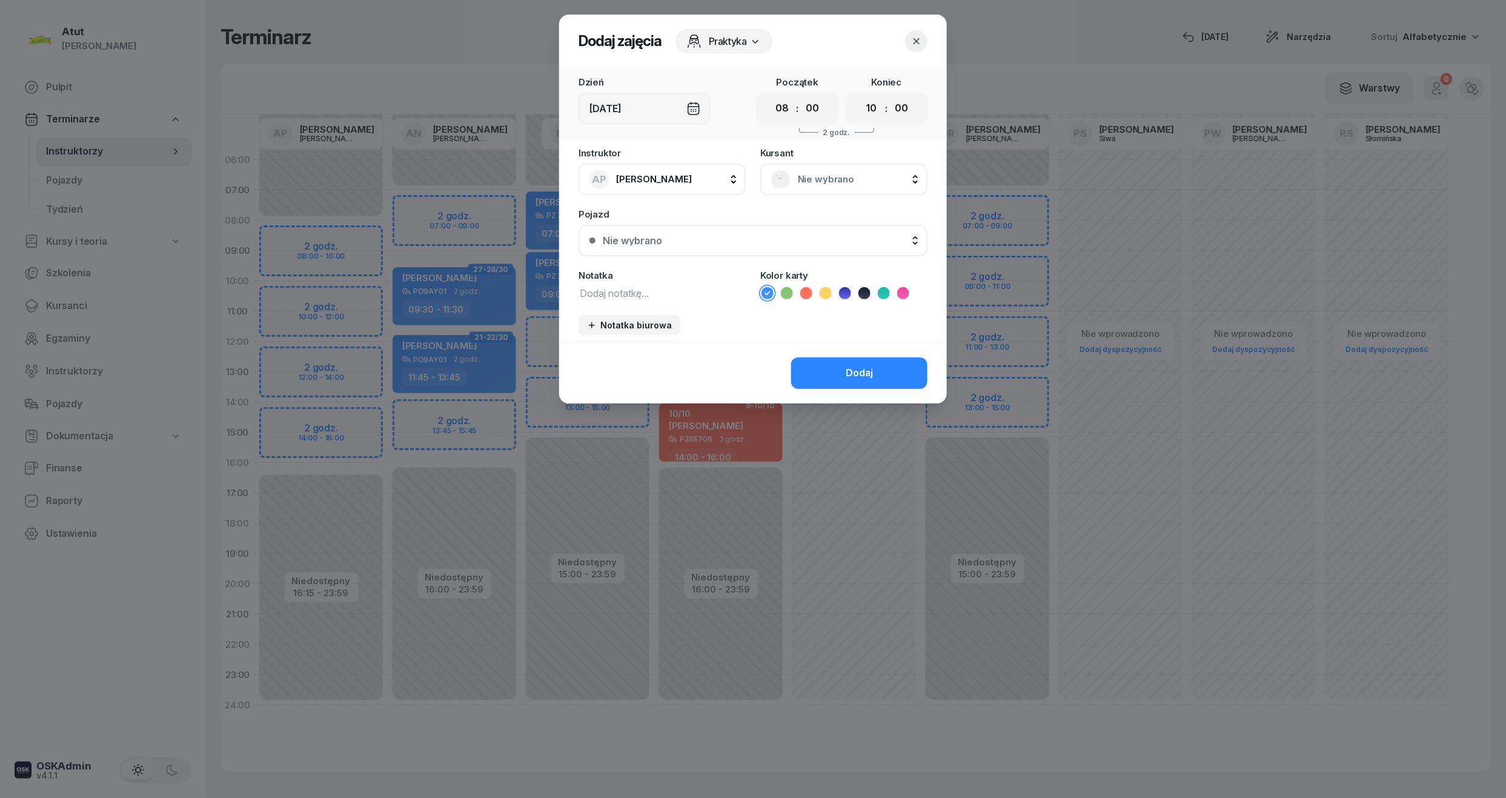
click at [875, 182] on span "Nie wybrano" at bounding box center [857, 179] width 119 height 16
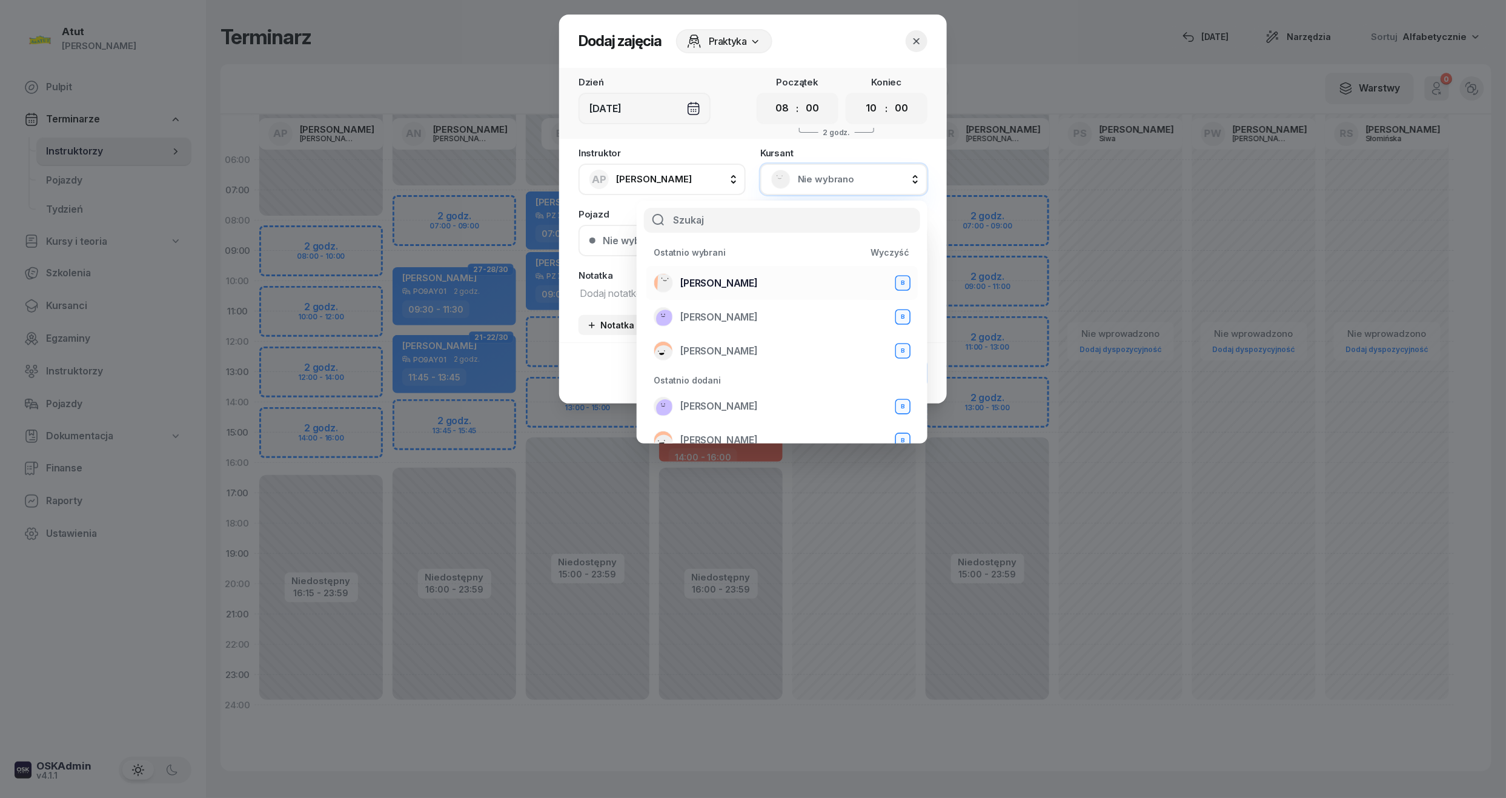
click at [734, 284] on span "[PERSON_NAME]" at bounding box center [719, 284] width 78 height 16
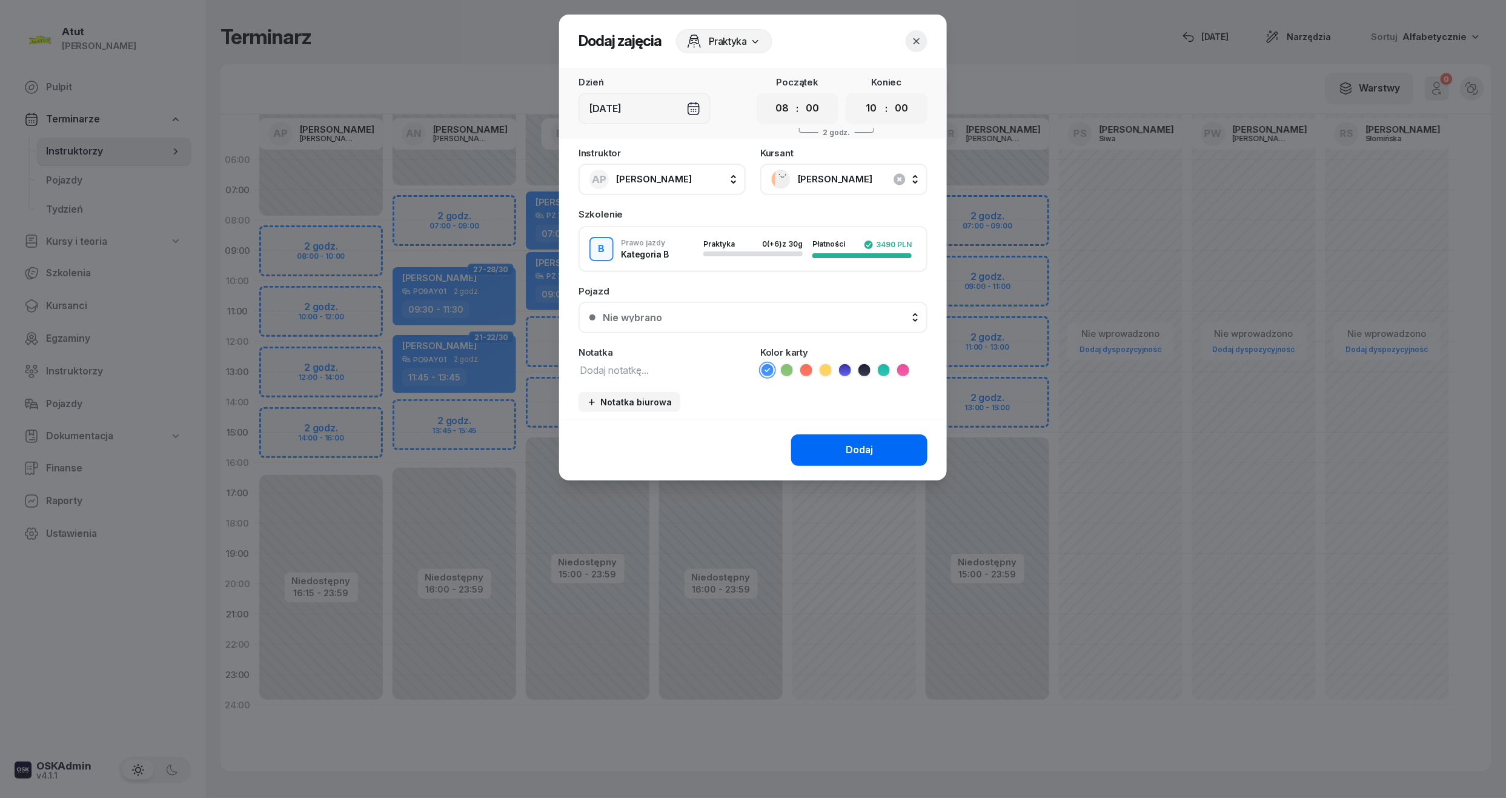
click at [875, 448] on button "Dodaj" at bounding box center [859, 450] width 136 height 32
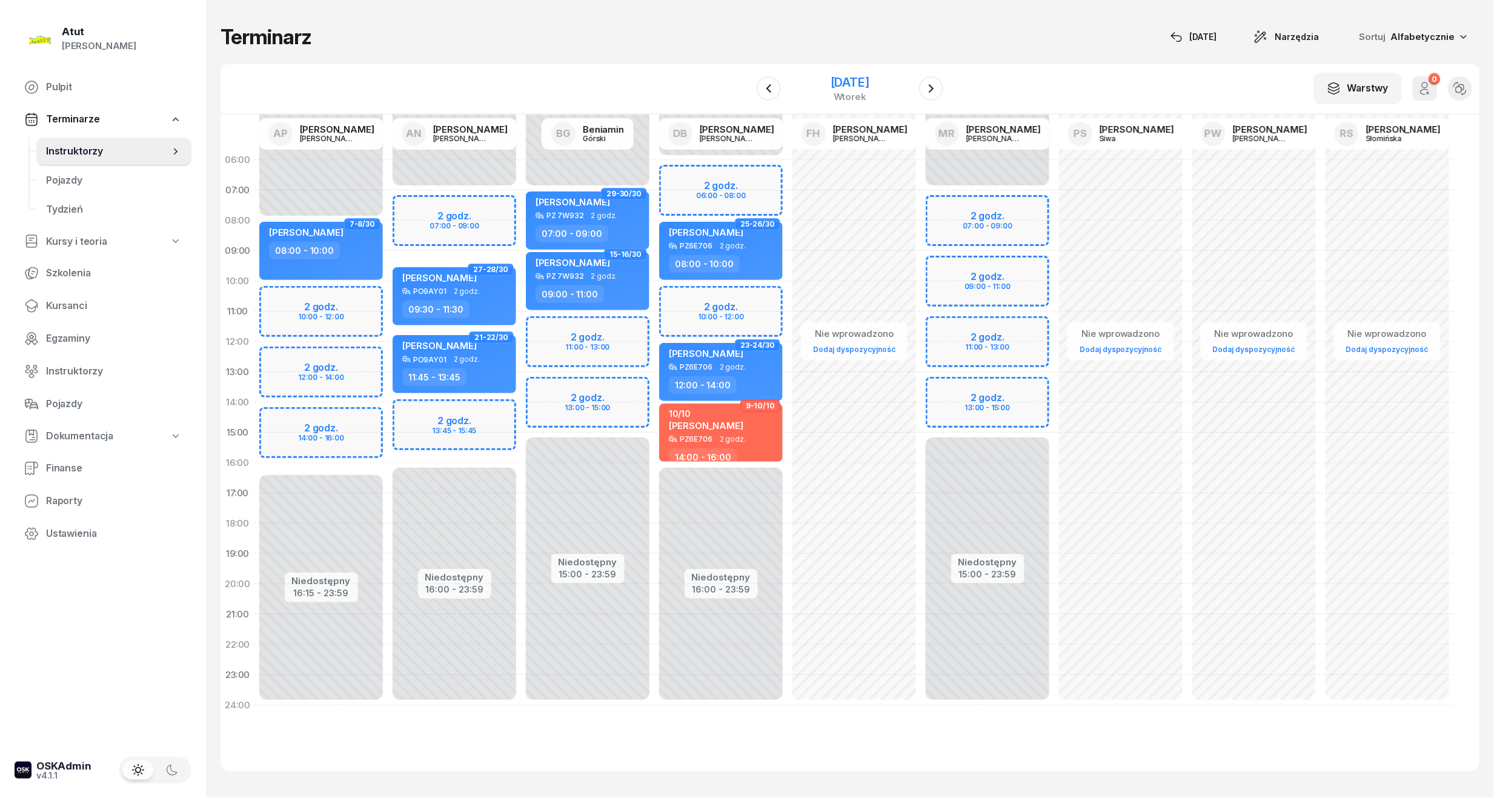
click at [859, 83] on div "[DATE]" at bounding box center [850, 82] width 39 height 12
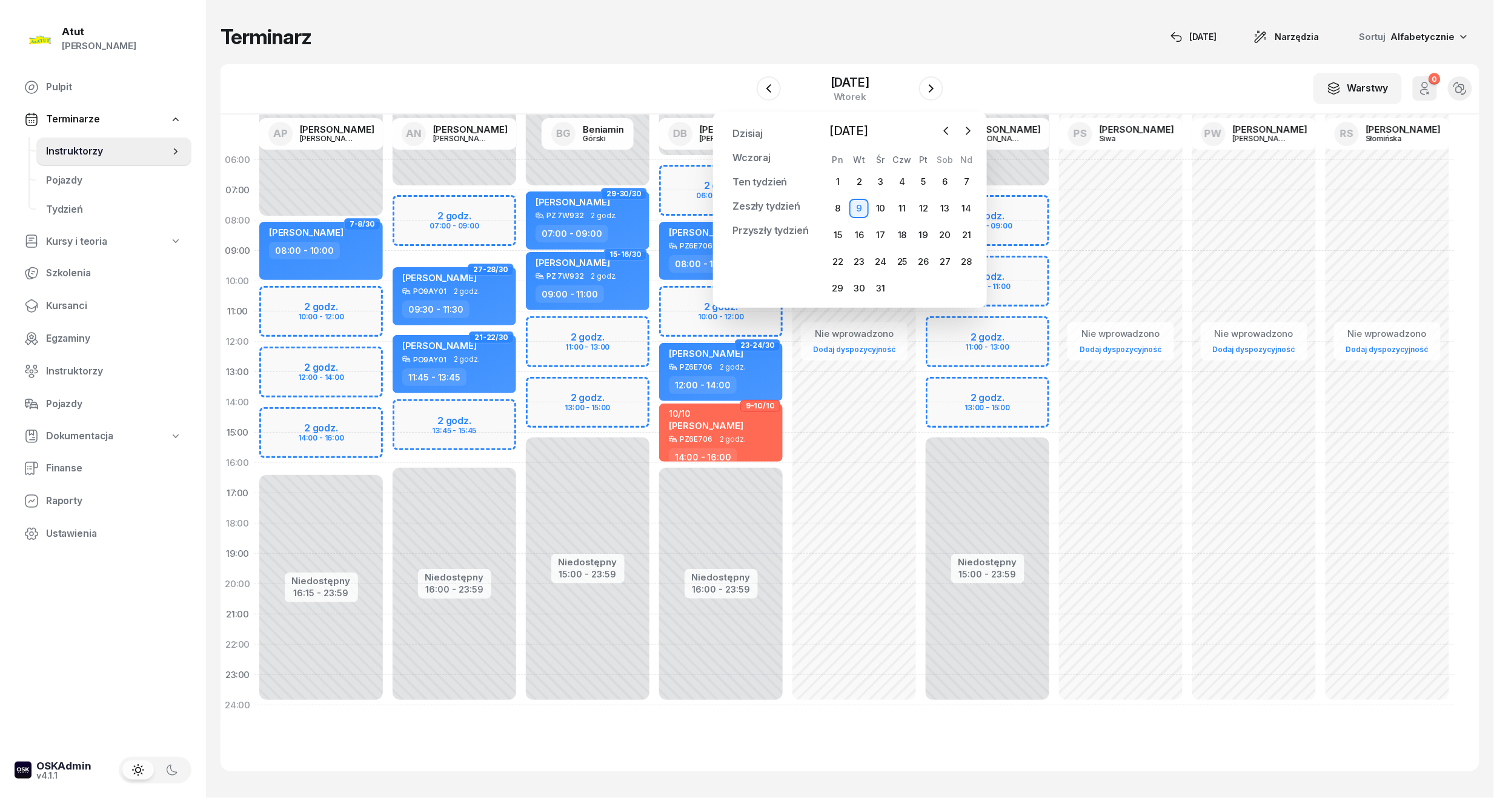
click at [827, 235] on div "15" at bounding box center [837, 234] width 21 height 19
click at [846, 236] on div "15" at bounding box center [837, 234] width 19 height 19
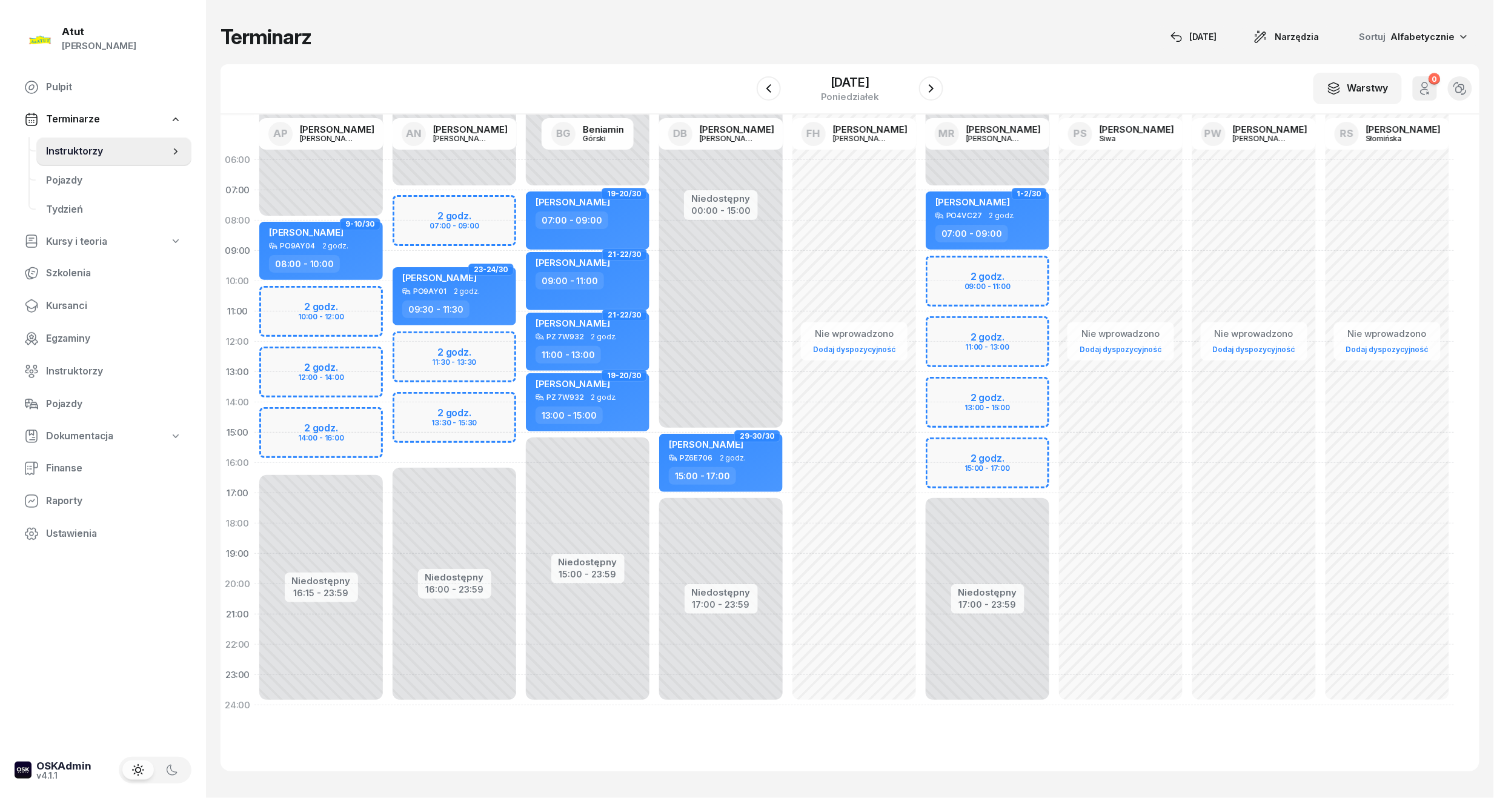
click at [309, 304] on div "Niedostępny 00:00 - 08:00 Niedostępny 16:15 - 23:59 2 godz. 10:00 - 12:00 2 god…" at bounding box center [320, 433] width 133 height 576
select select "10"
select select "12"
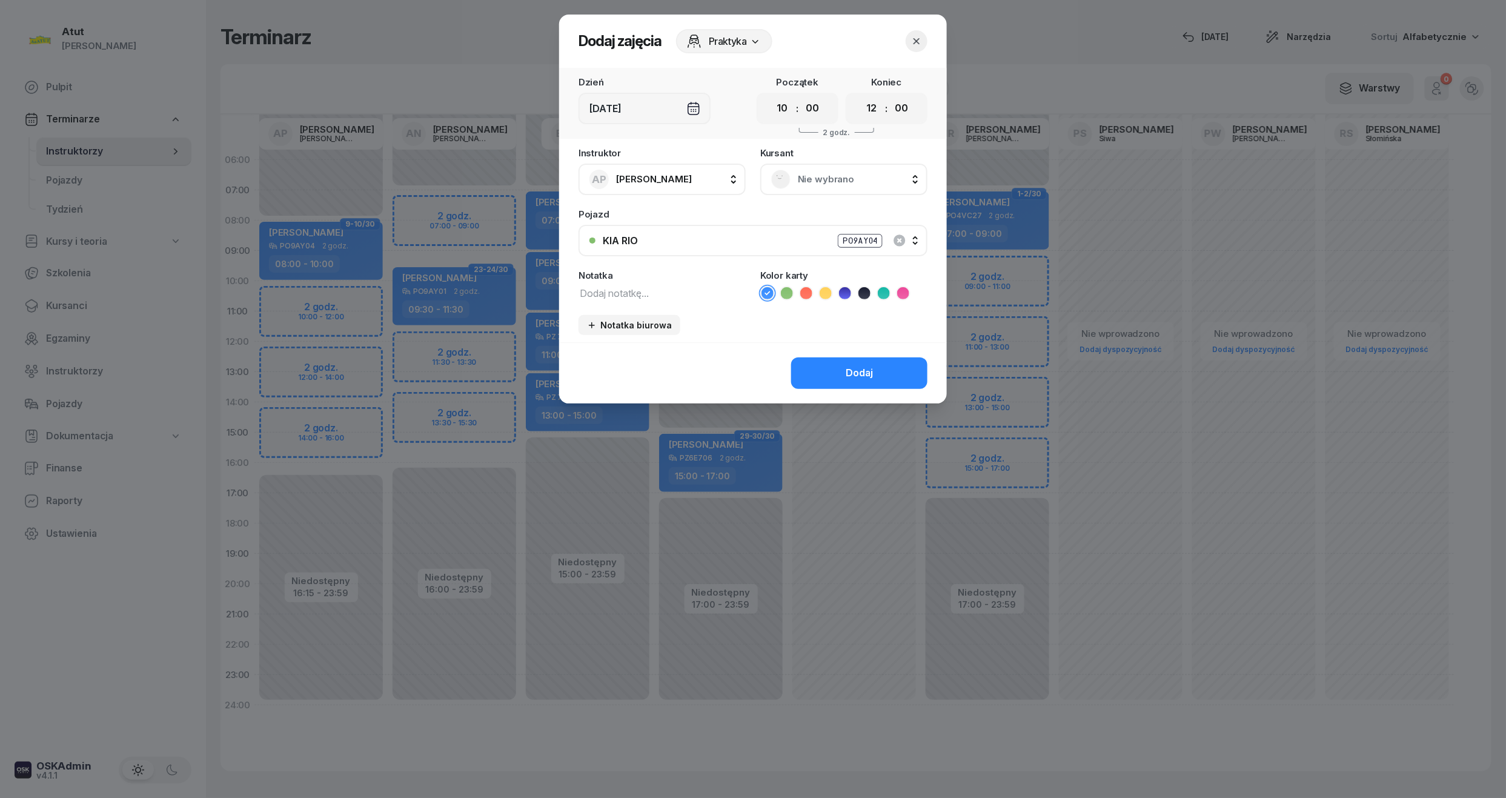
click at [846, 173] on span "Nie wybrano" at bounding box center [857, 179] width 119 height 16
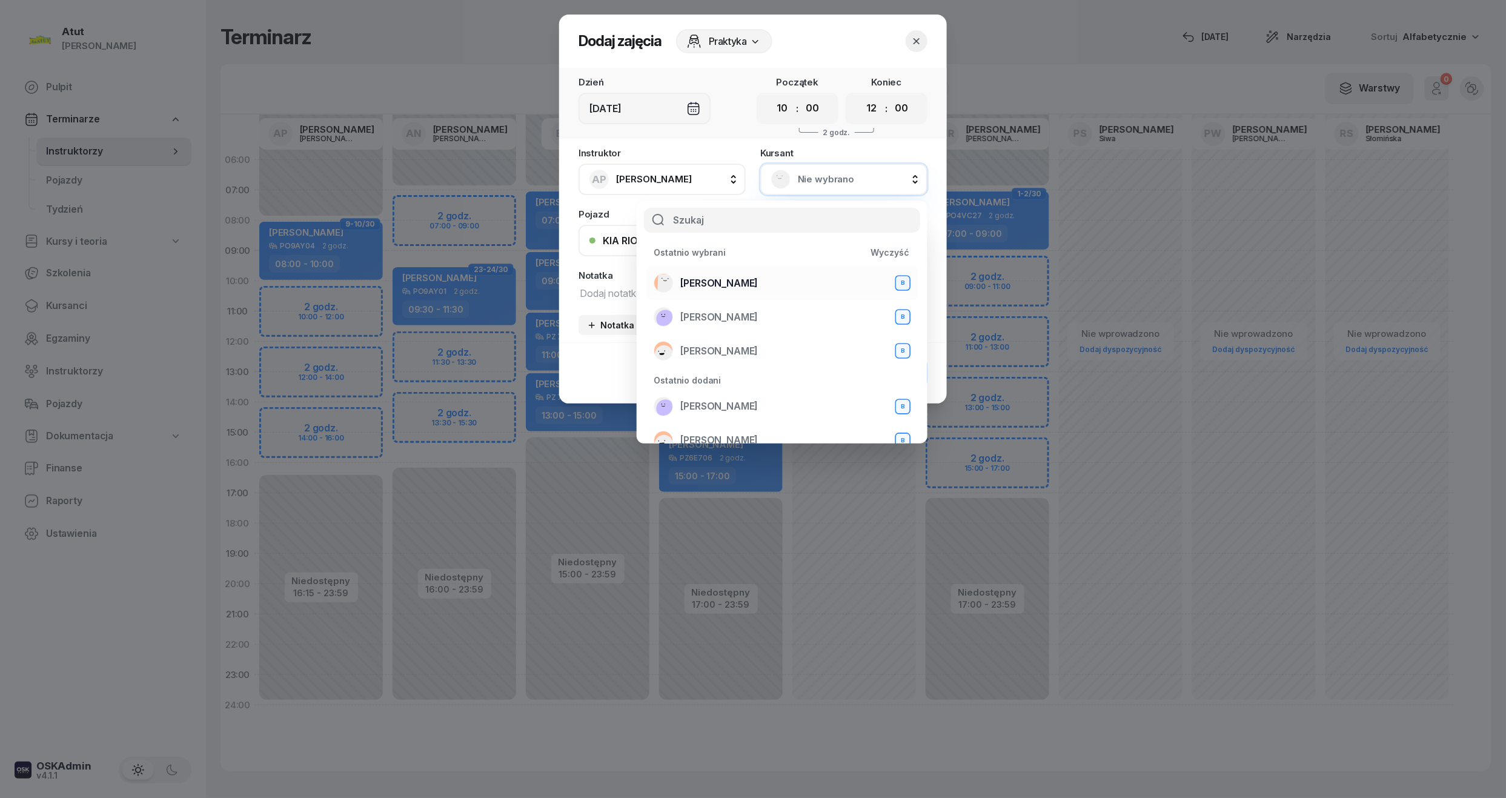
click at [746, 293] on li "[PERSON_NAME] B" at bounding box center [781, 283] width 271 height 34
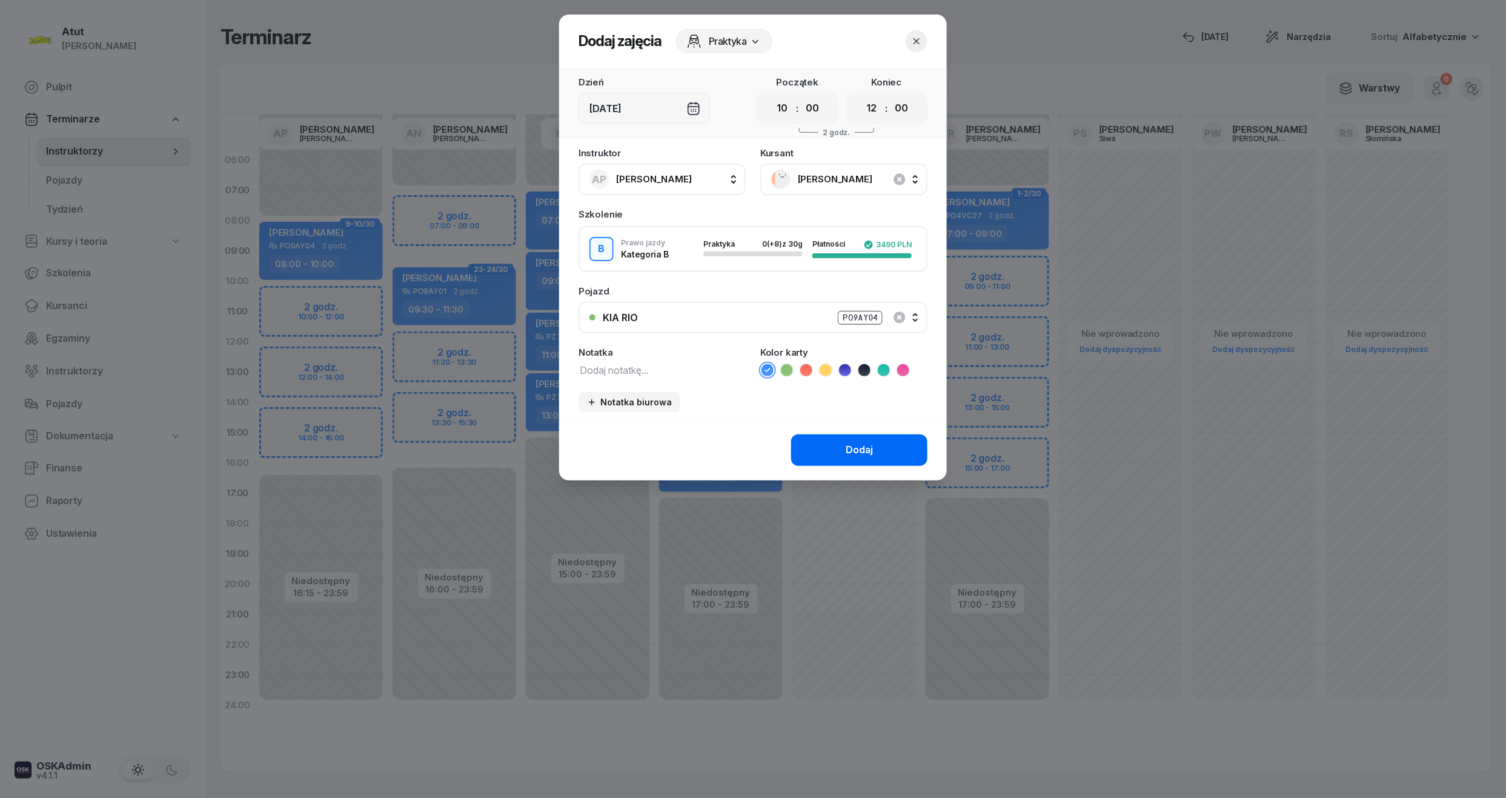
click at [872, 437] on button "Dodaj" at bounding box center [859, 450] width 136 height 32
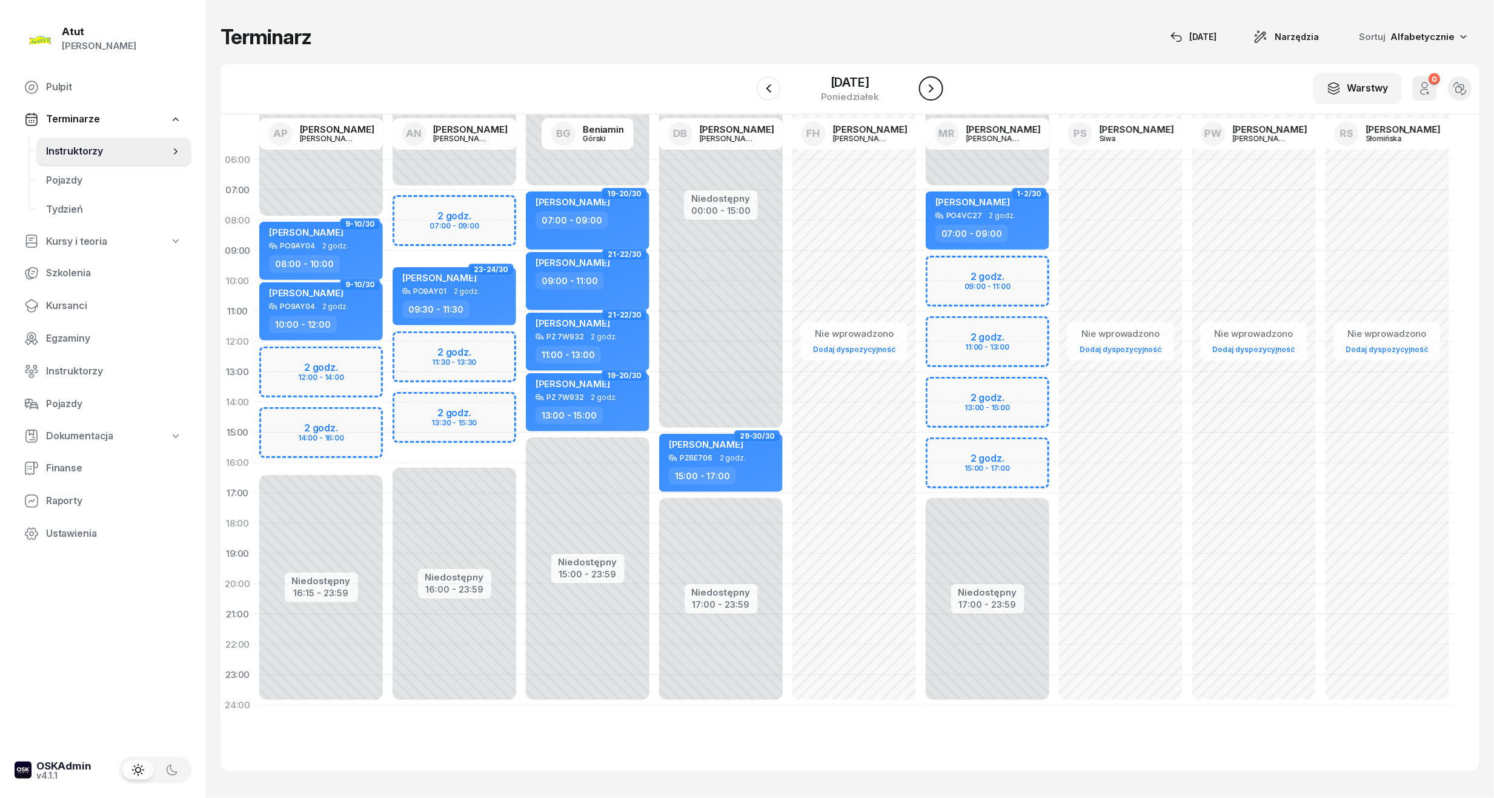
click at [938, 87] on button "button" at bounding box center [931, 88] width 24 height 24
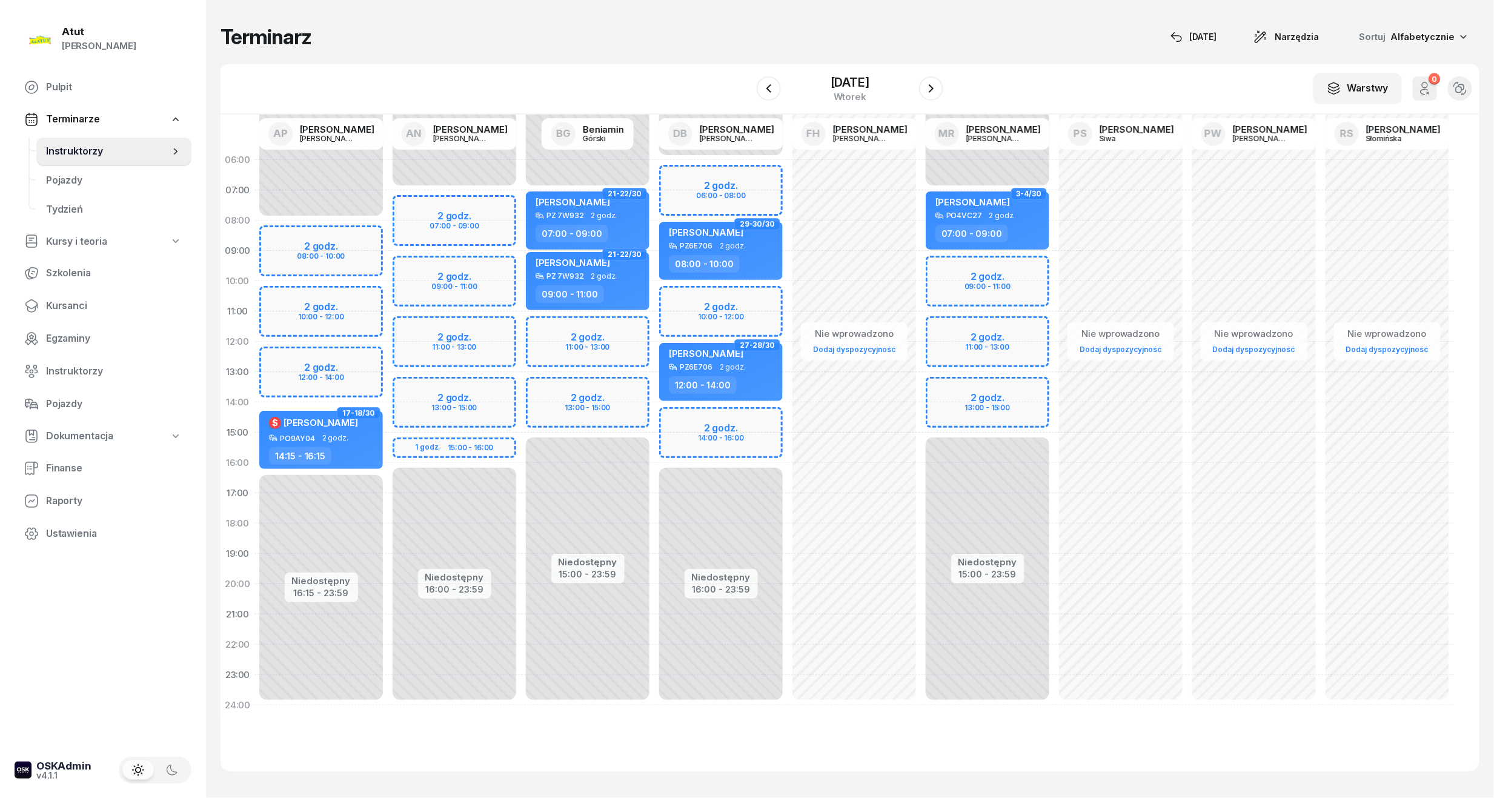
click at [328, 248] on div "Niedostępny 00:00 - 08:00 Niedostępny 16:15 - 23:59 2 godz. 08:00 - 10:00 2 god…" at bounding box center [320, 433] width 133 height 576
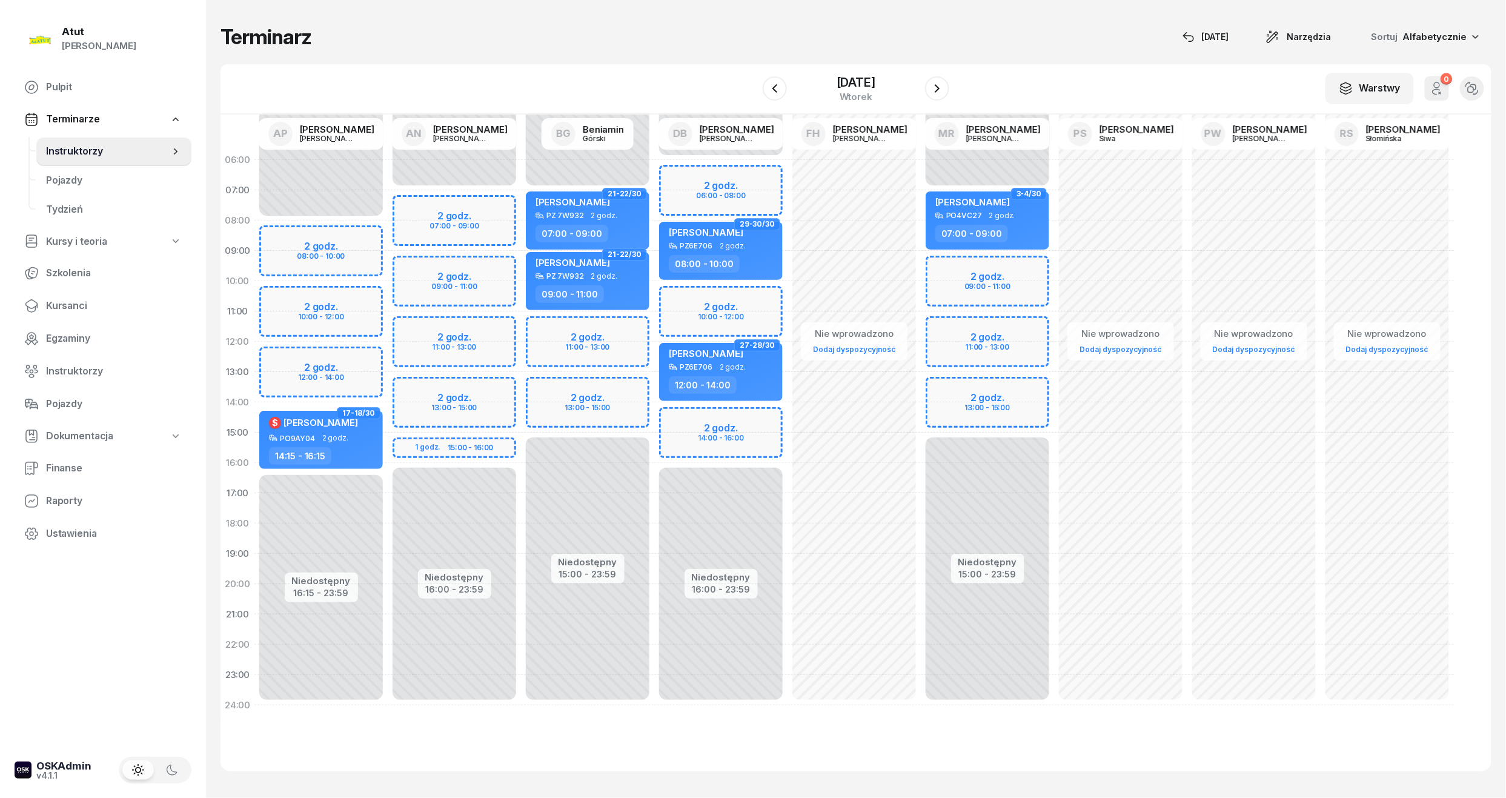
select select "08"
select select "10"
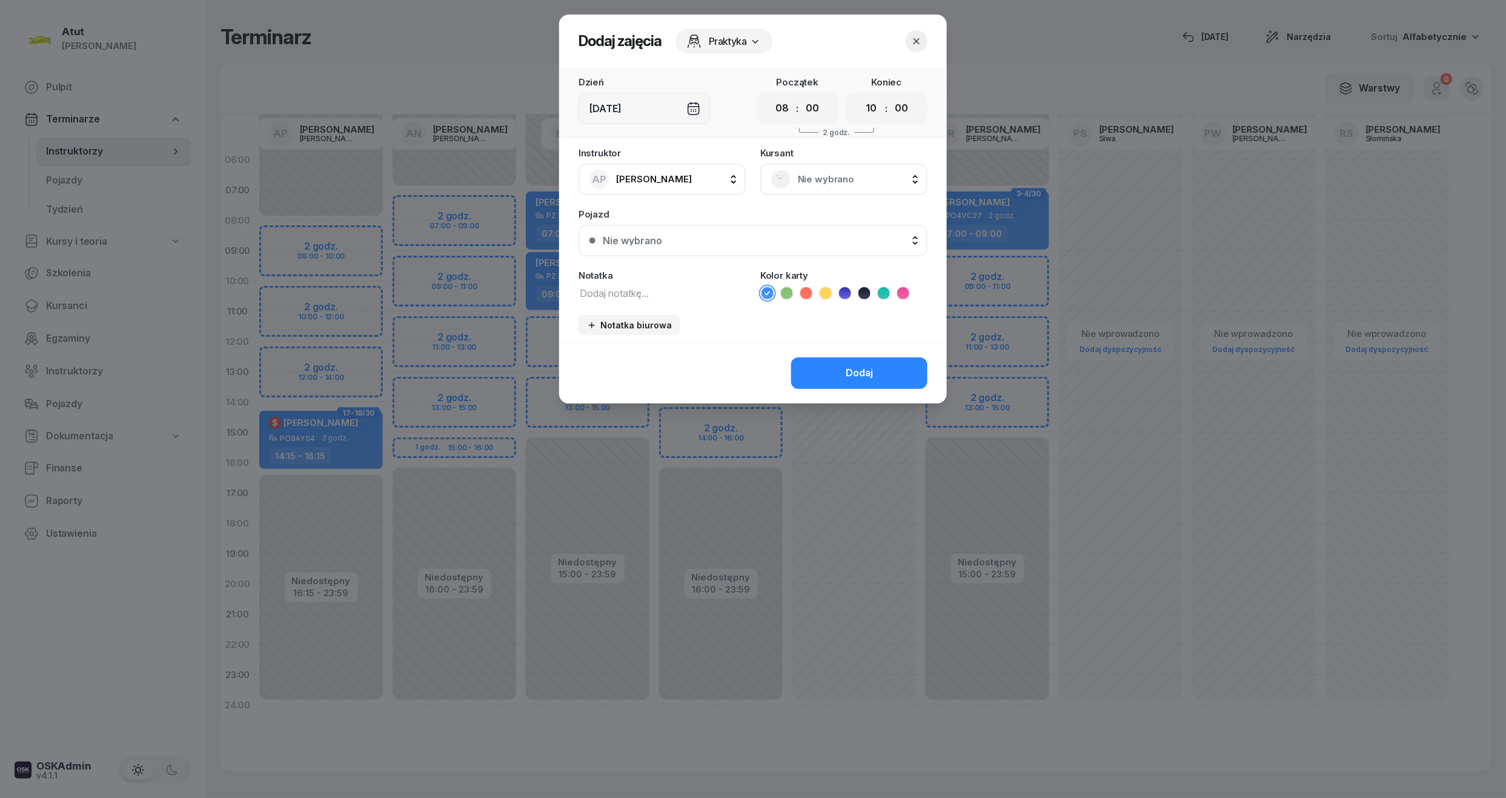
click at [837, 173] on span "Nie wybrano" at bounding box center [857, 179] width 119 height 16
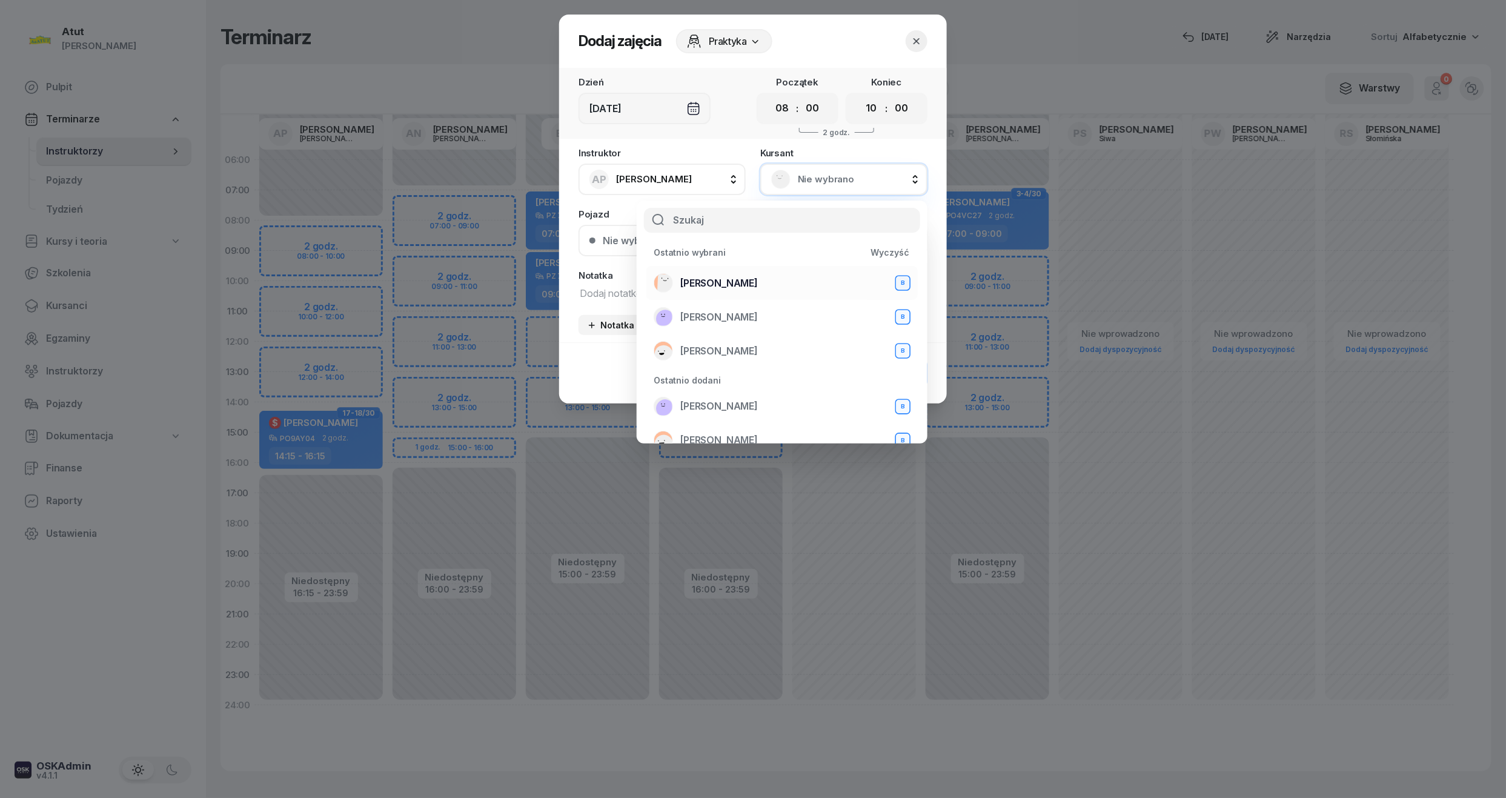
click at [721, 287] on span "[PERSON_NAME]" at bounding box center [719, 284] width 78 height 16
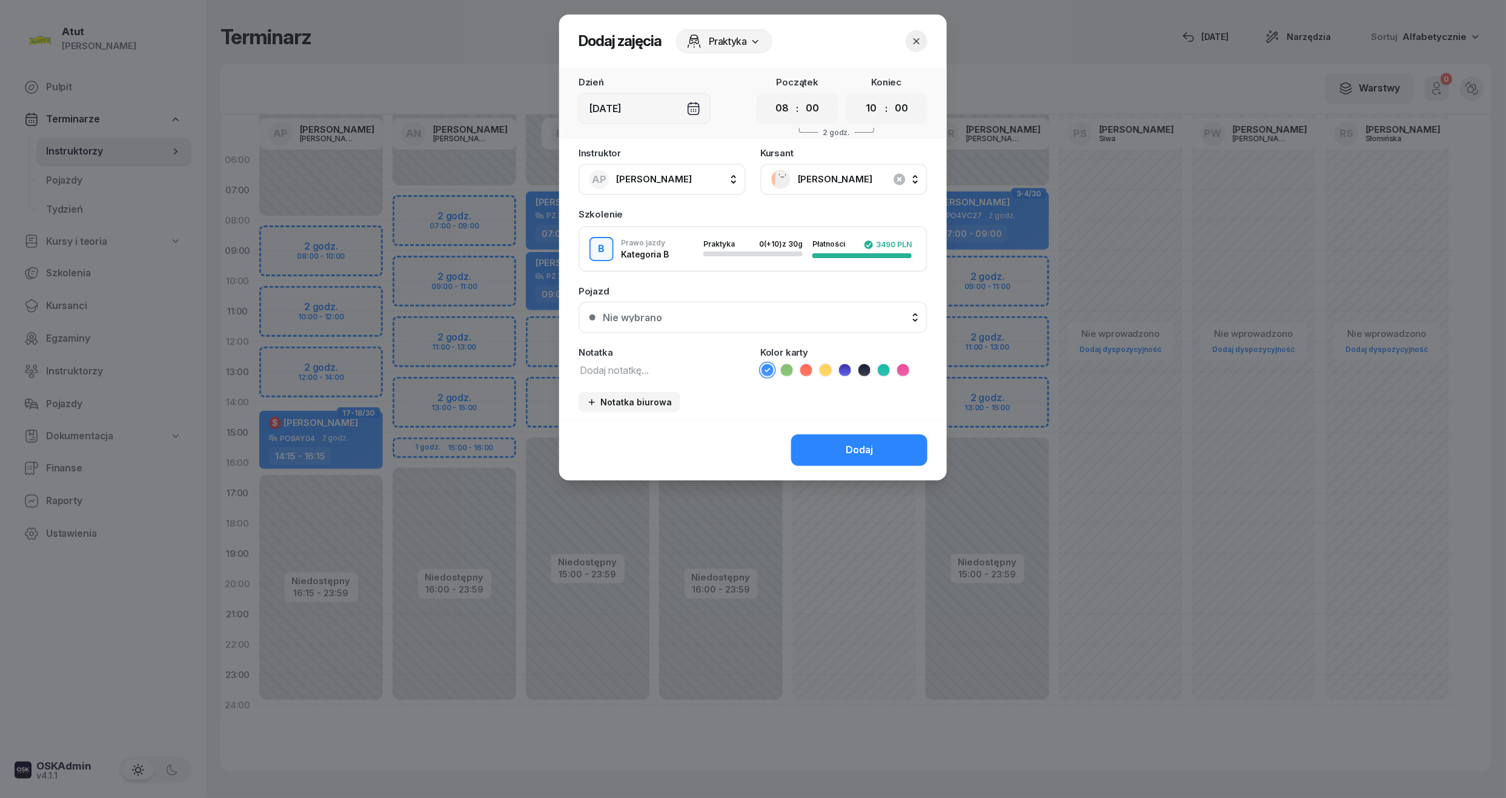
click at [708, 316] on div "Nie wybrano" at bounding box center [760, 318] width 314 height 10
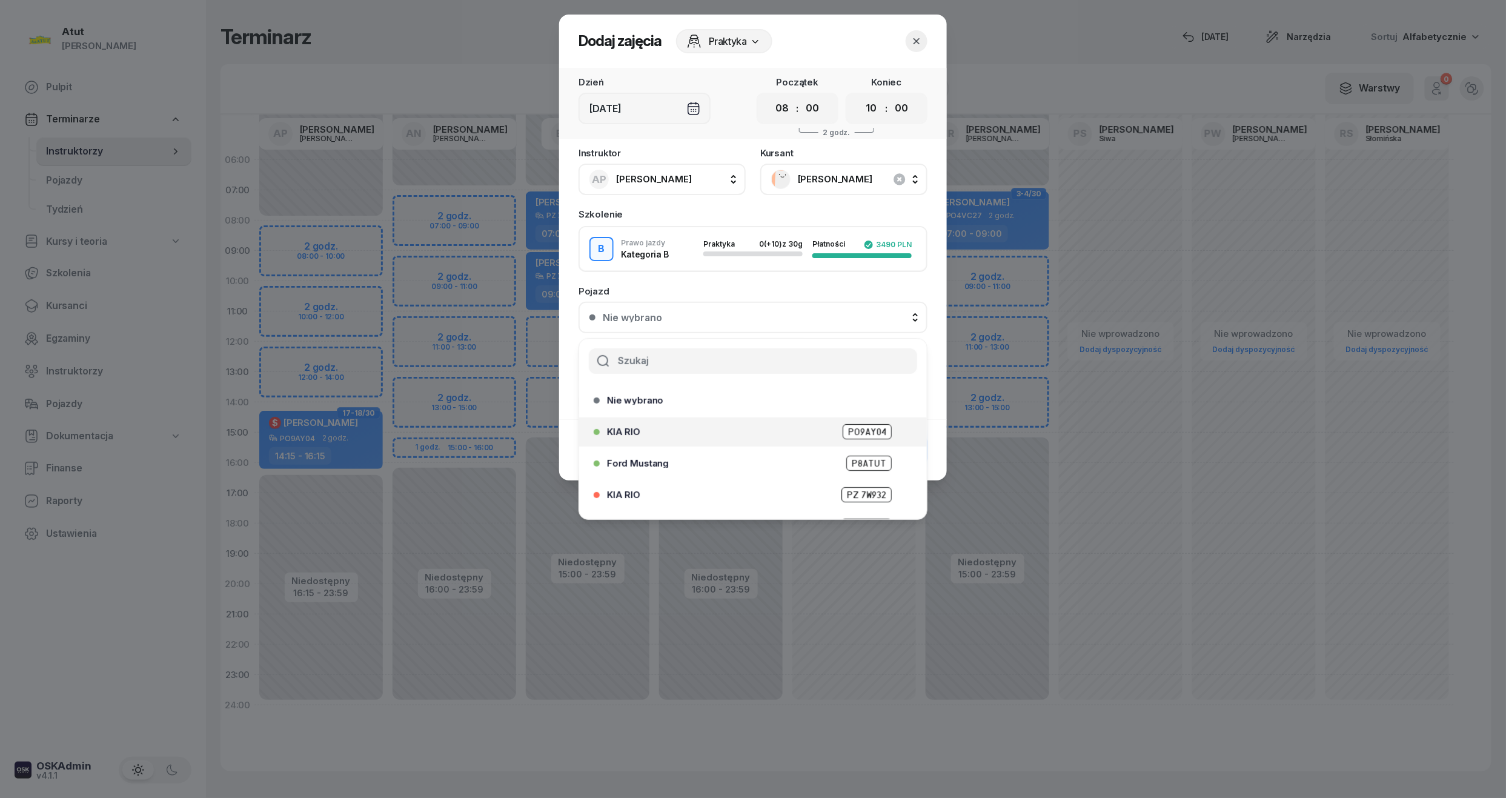
click at [871, 427] on span "PO9AY04" at bounding box center [867, 431] width 49 height 15
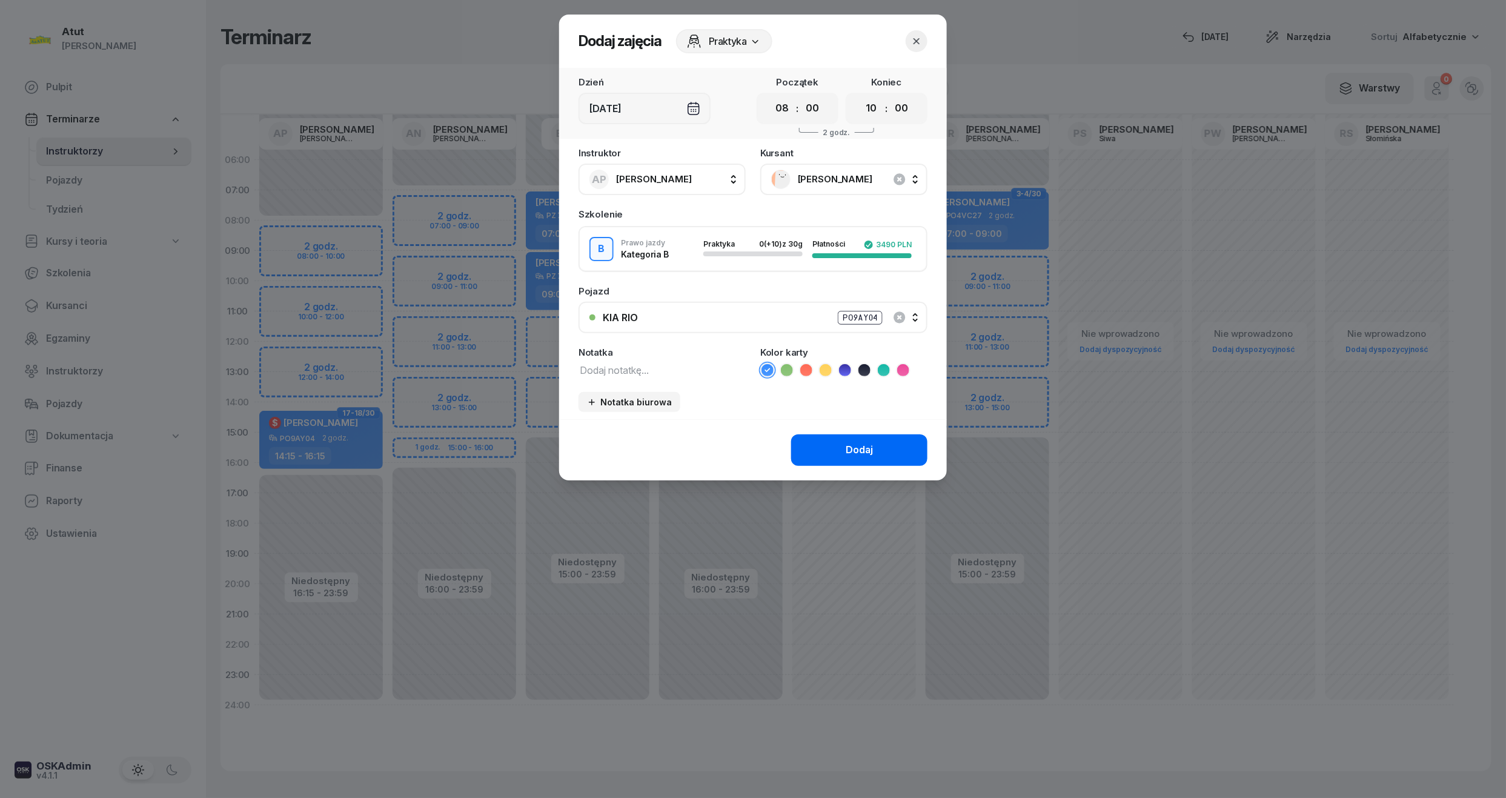
click at [872, 456] on div "Dodaj" at bounding box center [859, 450] width 27 height 16
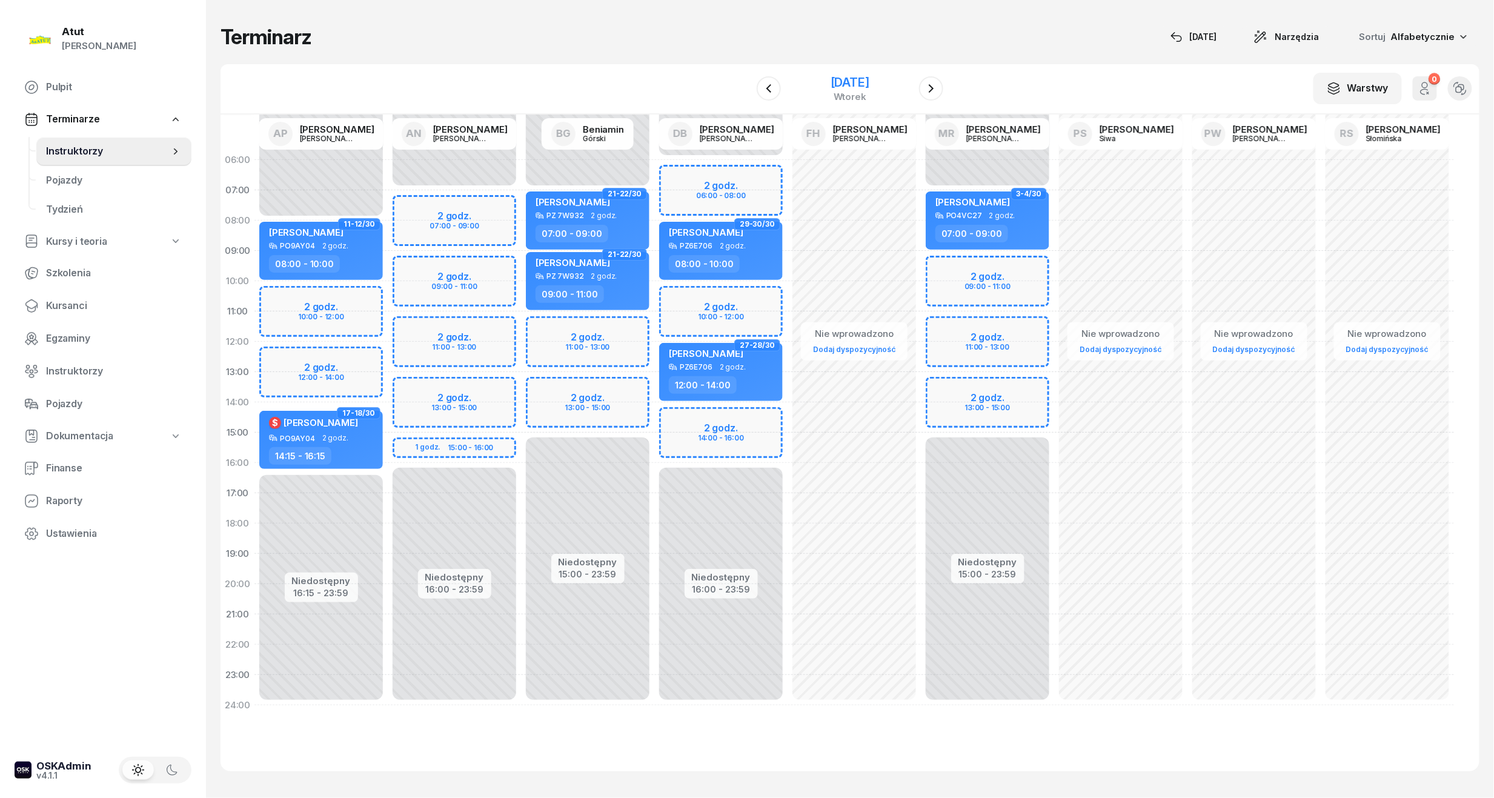
click at [837, 85] on div "[DATE]" at bounding box center [850, 82] width 39 height 12
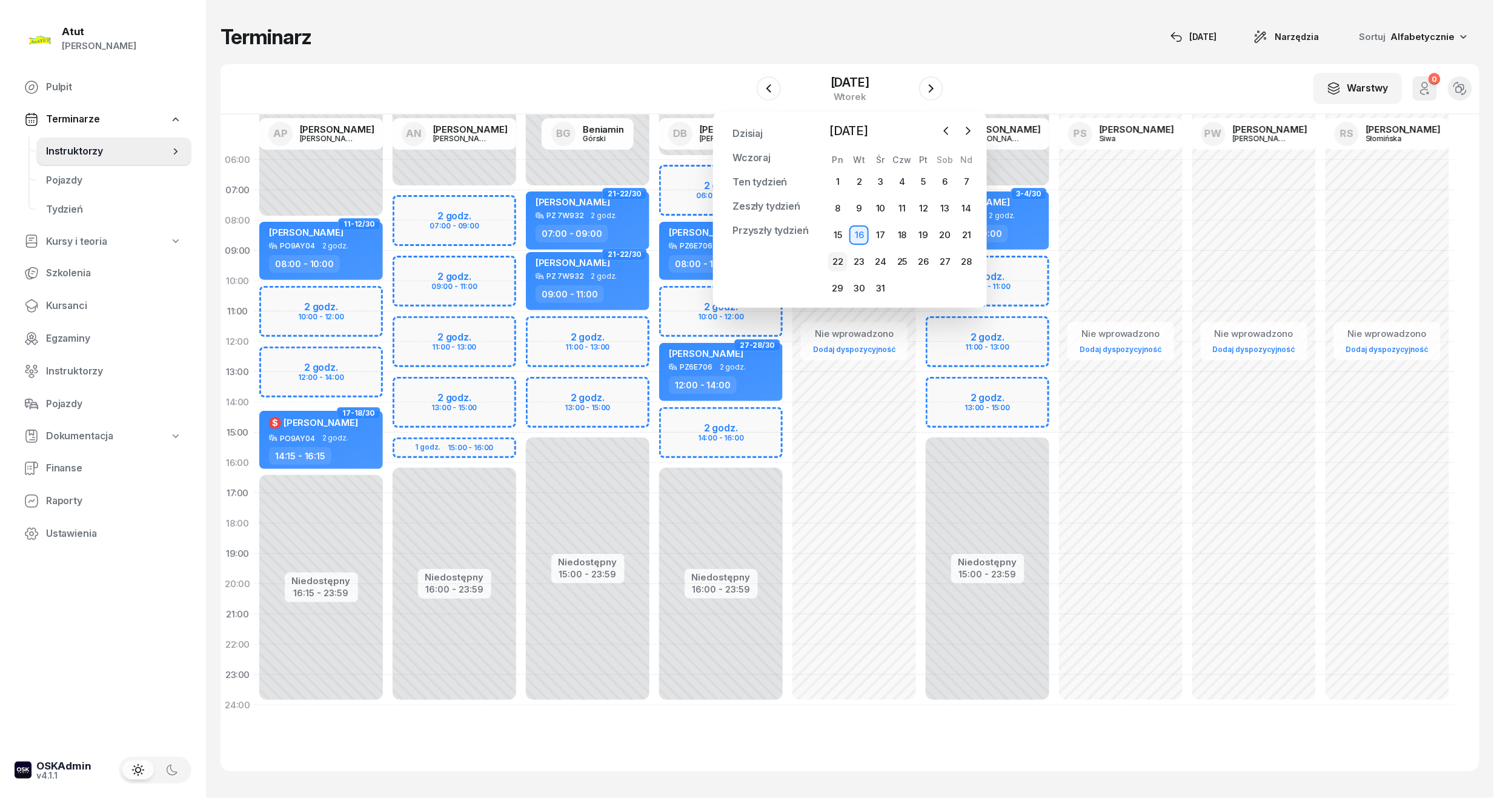
click at [837, 252] on div "22" at bounding box center [837, 261] width 19 height 19
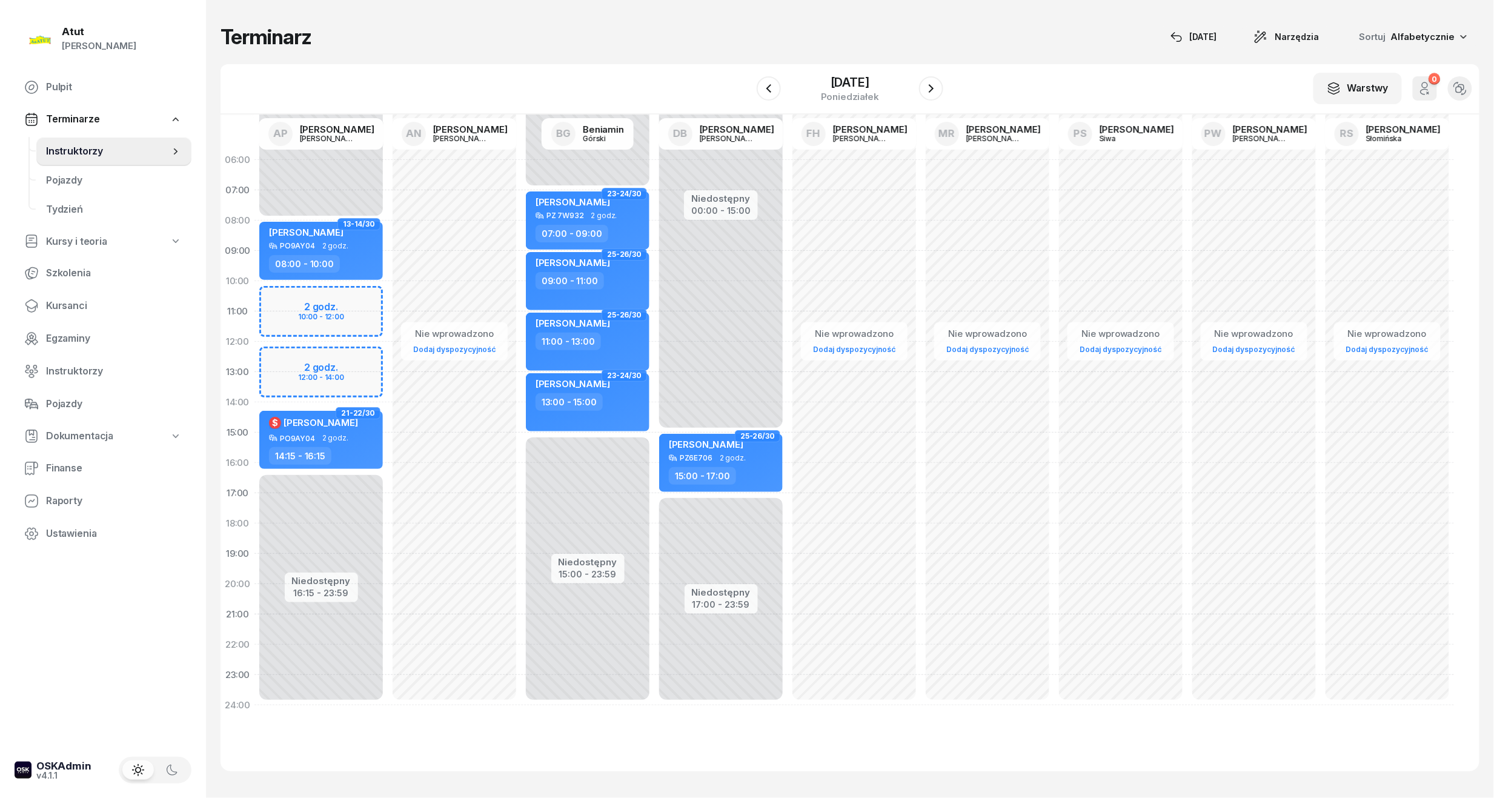
click at [357, 302] on div "Niedostępny 00:00 - 08:00 Niedostępny 16:15 - 23:59 2 godz. 10:00 - 12:00 2 god…" at bounding box center [320, 433] width 133 height 576
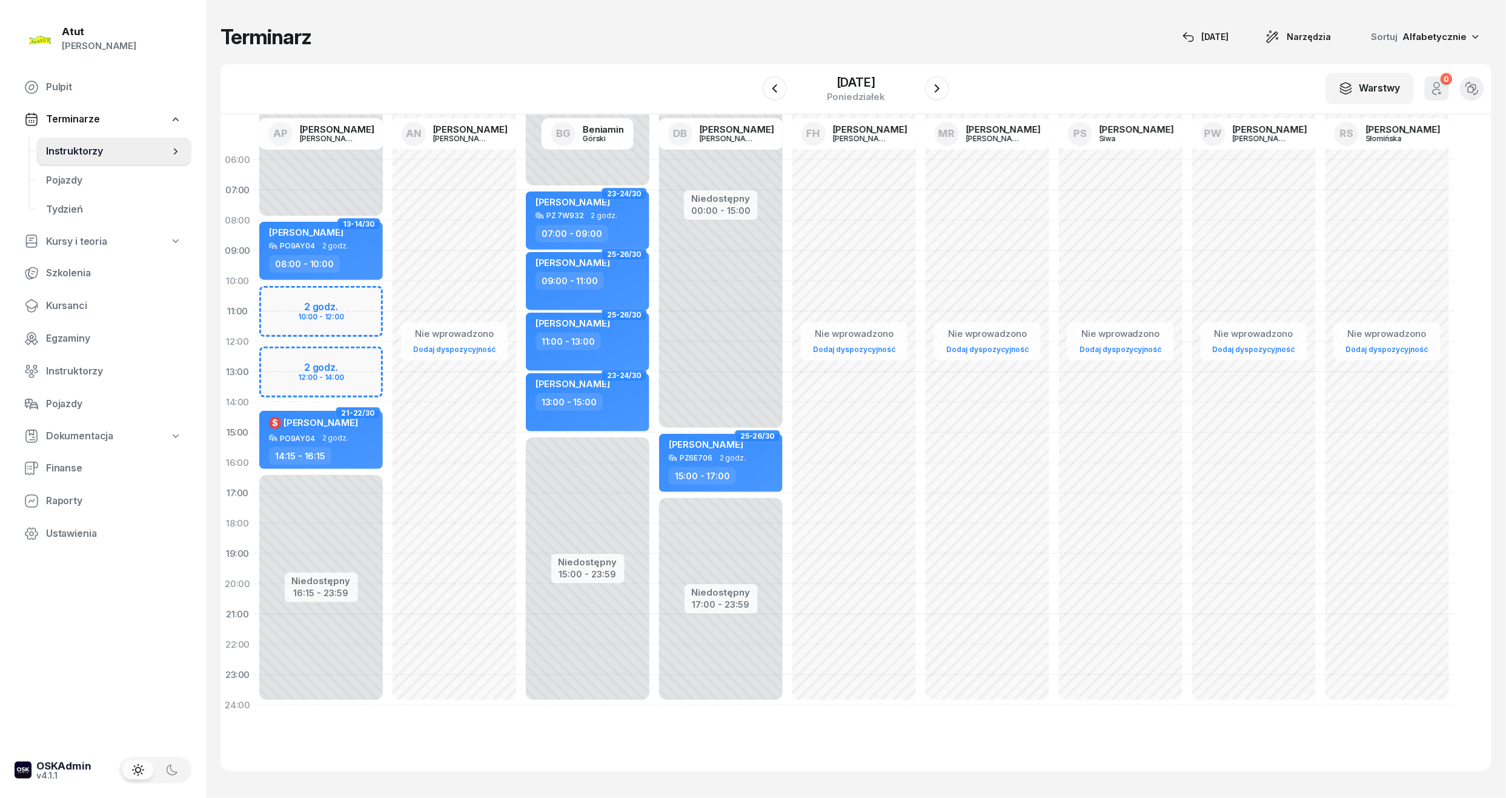
select select "10"
select select "12"
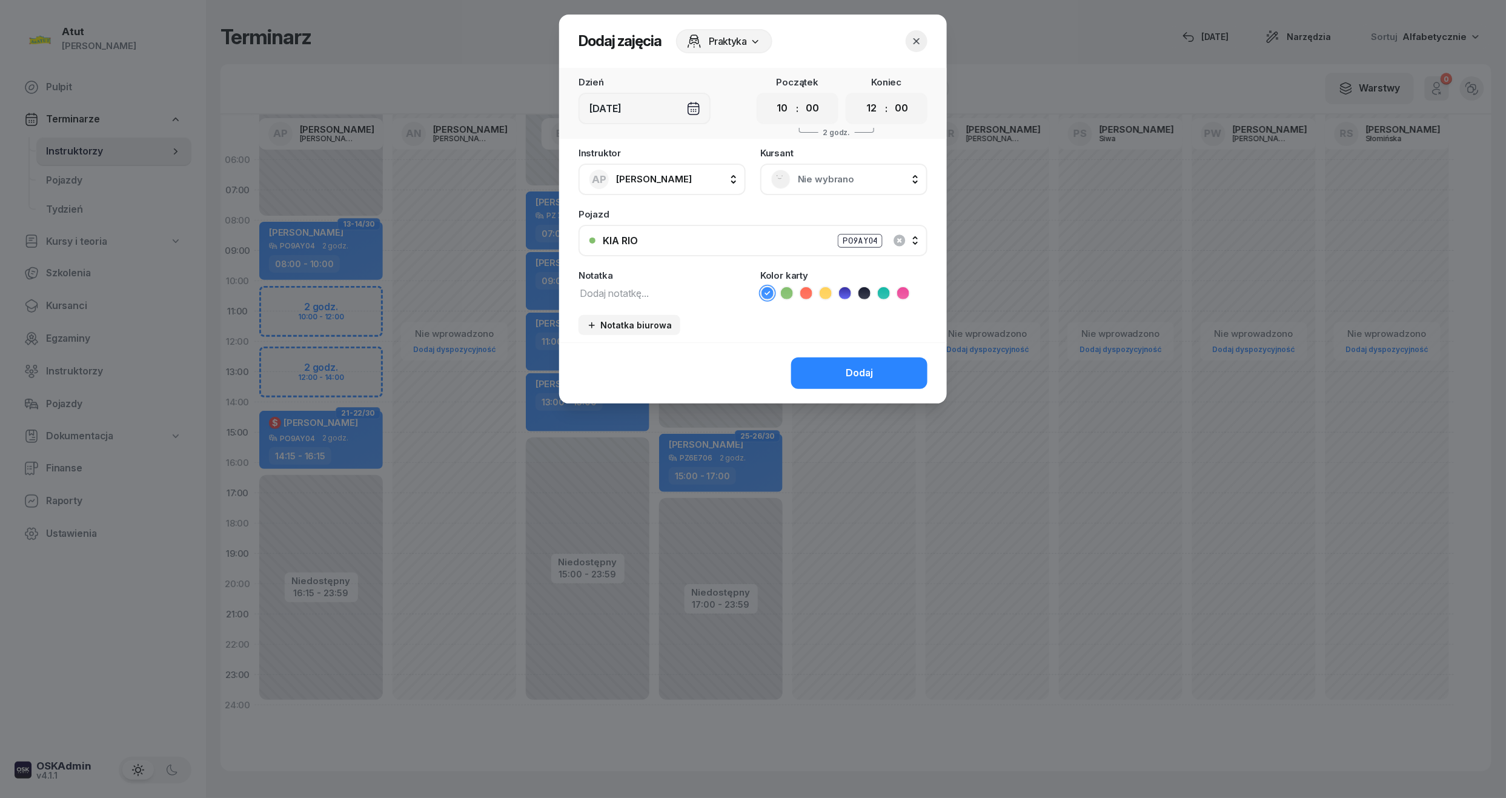
click at [811, 183] on span "Nie wybrano" at bounding box center [857, 179] width 119 height 16
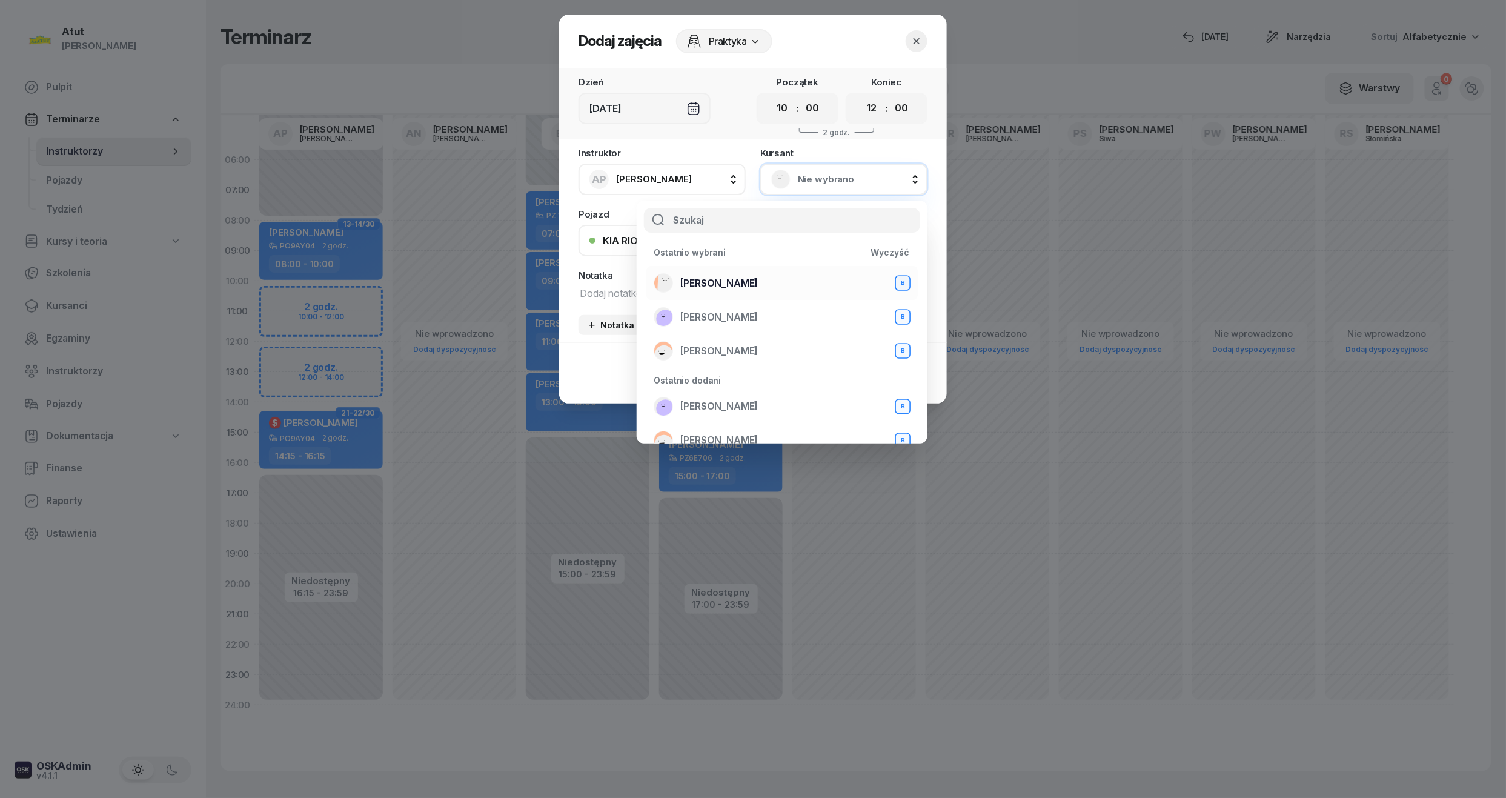
click at [717, 287] on span "[PERSON_NAME]" at bounding box center [719, 284] width 78 height 16
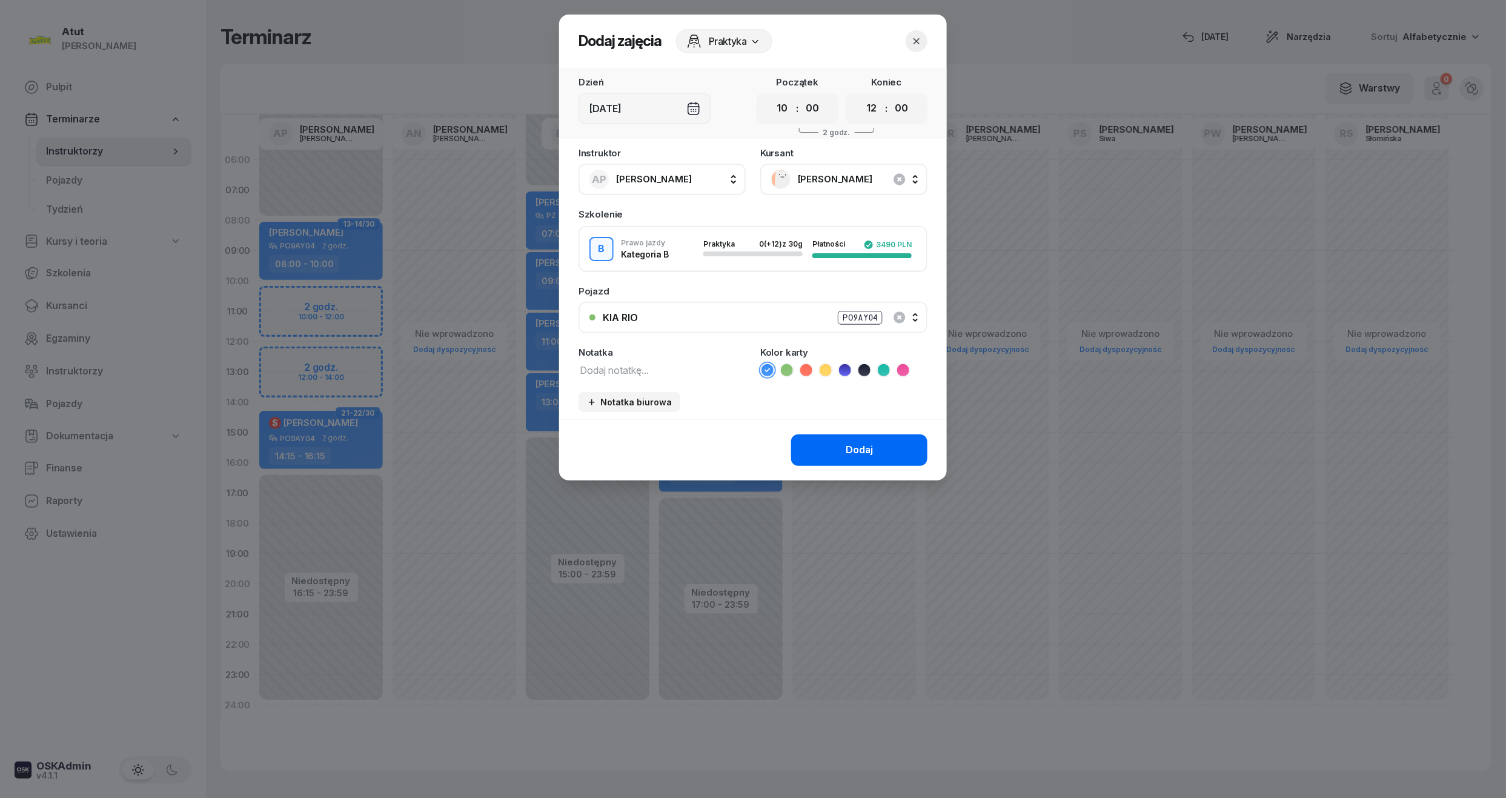
click at [851, 453] on div "Dodaj" at bounding box center [859, 450] width 27 height 16
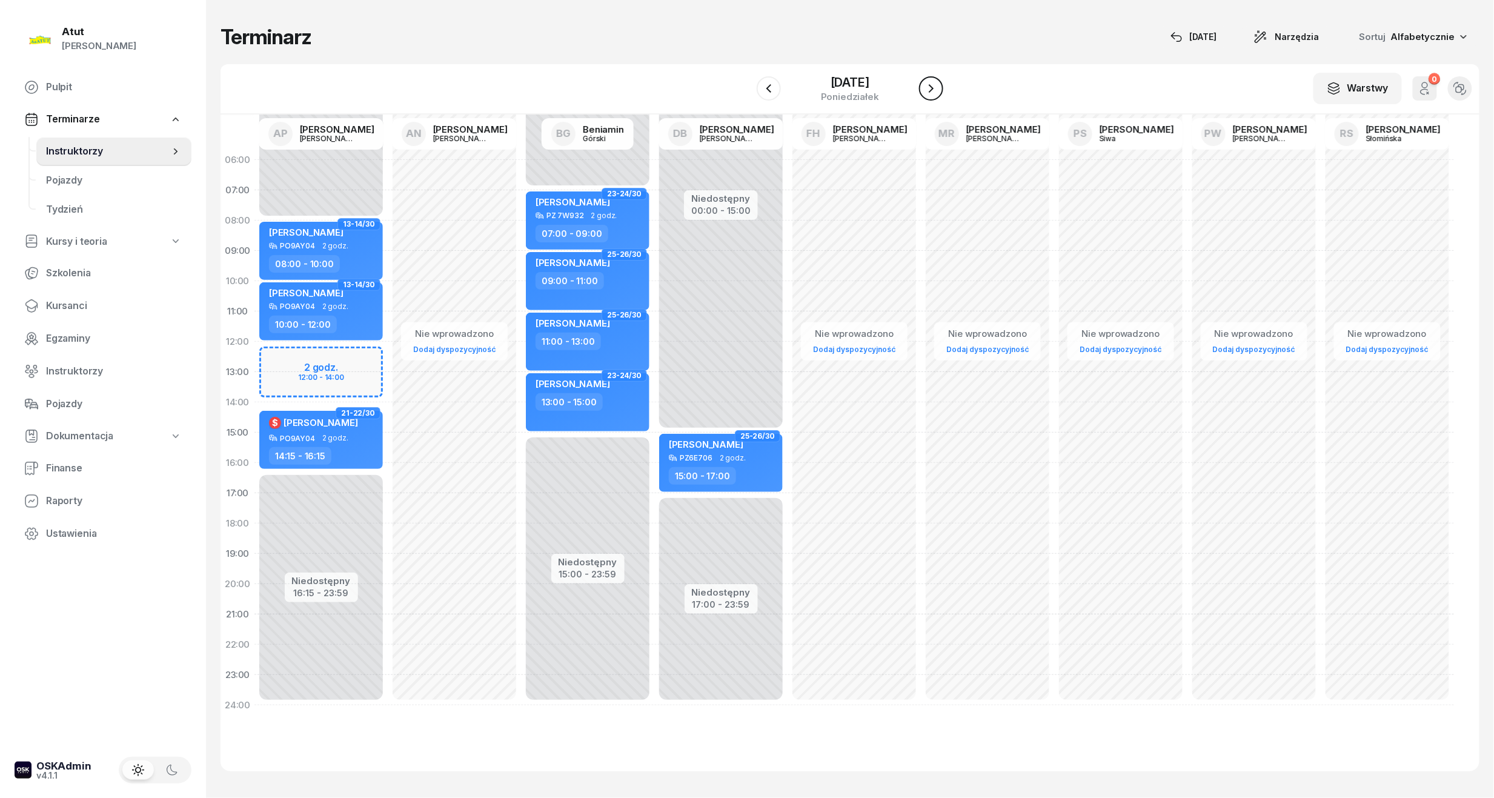
click at [929, 81] on icon "button" at bounding box center [931, 88] width 15 height 15
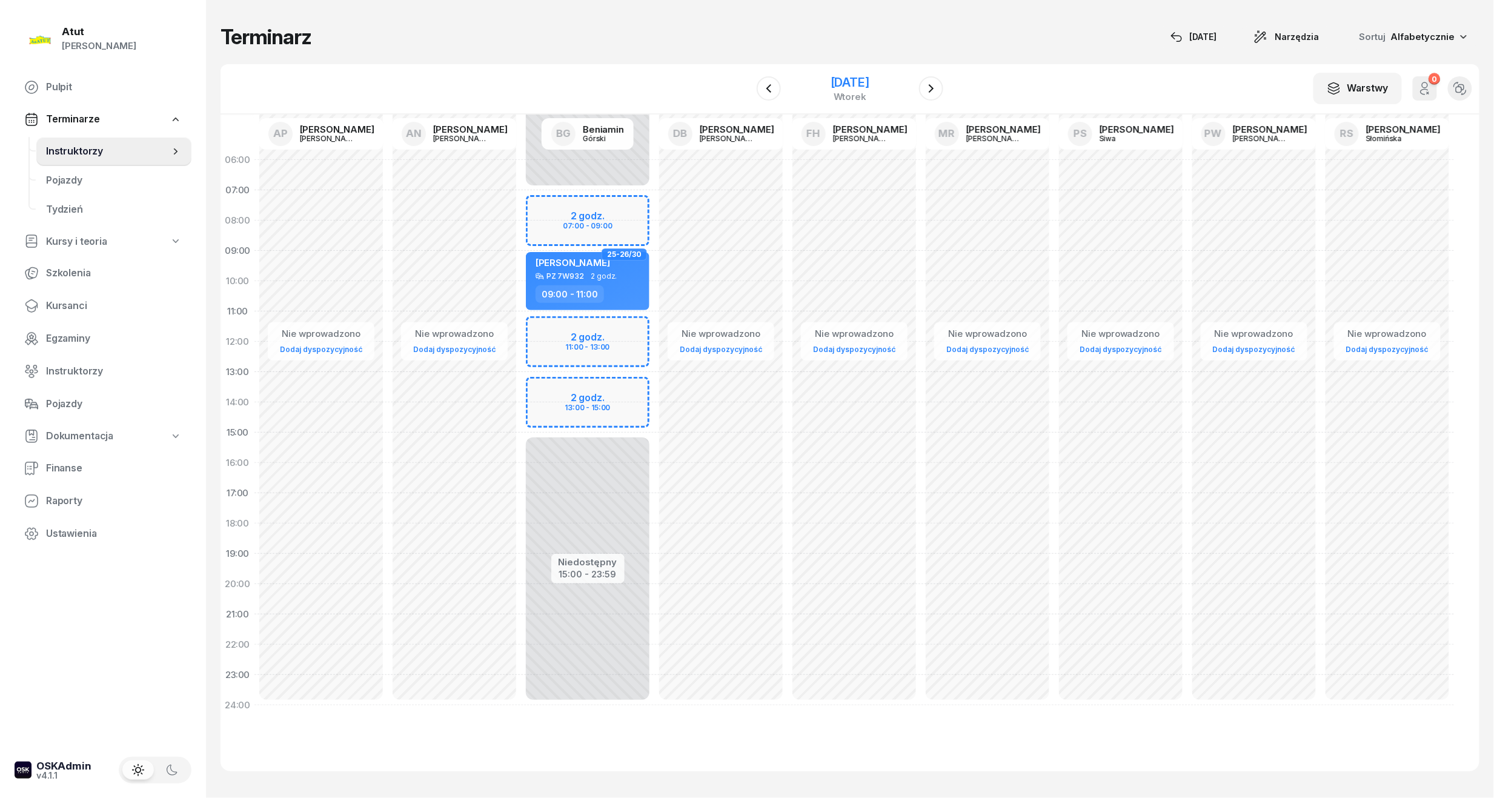
click at [831, 78] on div "[DATE]" at bounding box center [850, 82] width 39 height 12
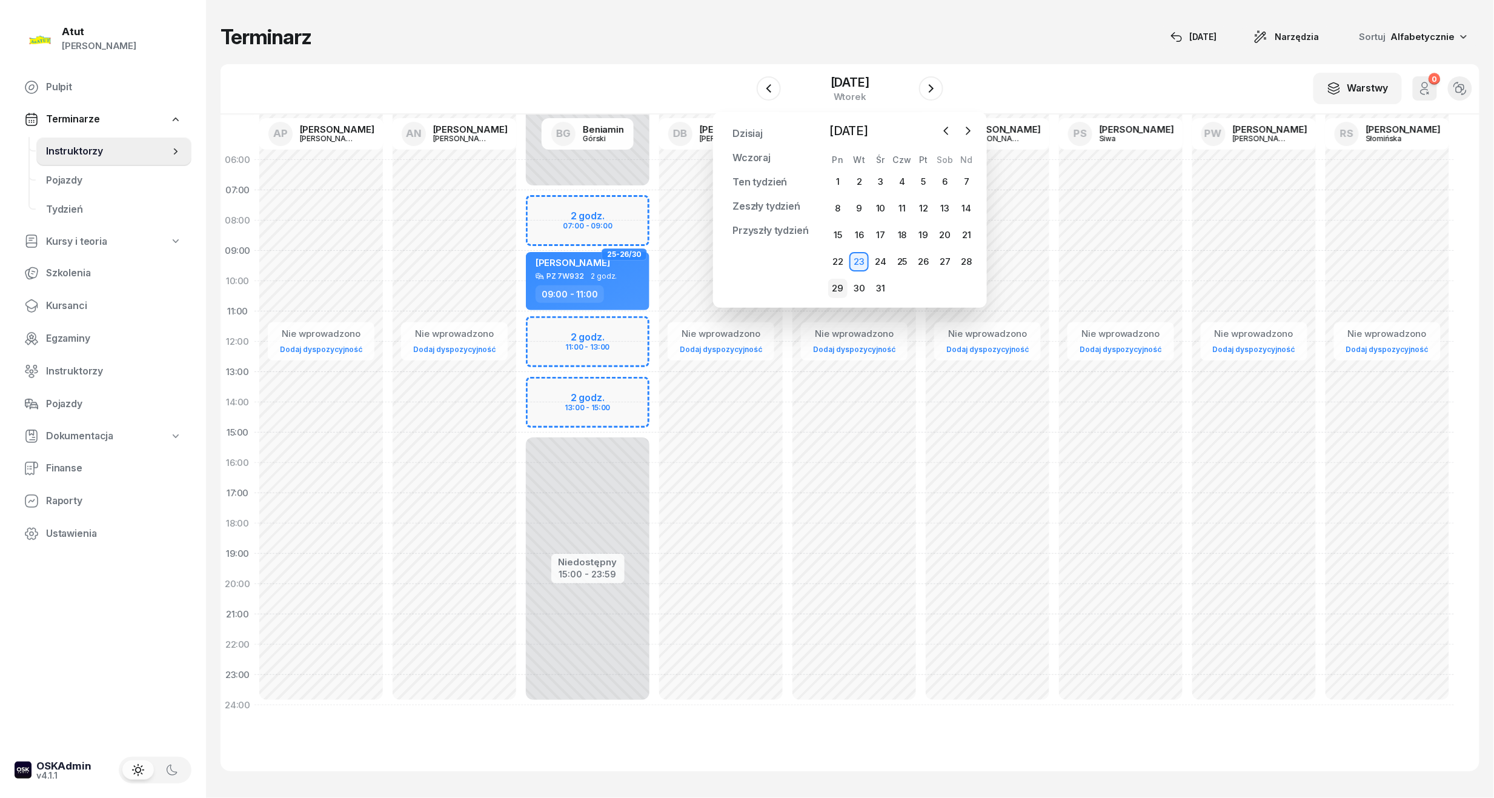
click at [837, 291] on div "29" at bounding box center [837, 288] width 19 height 19
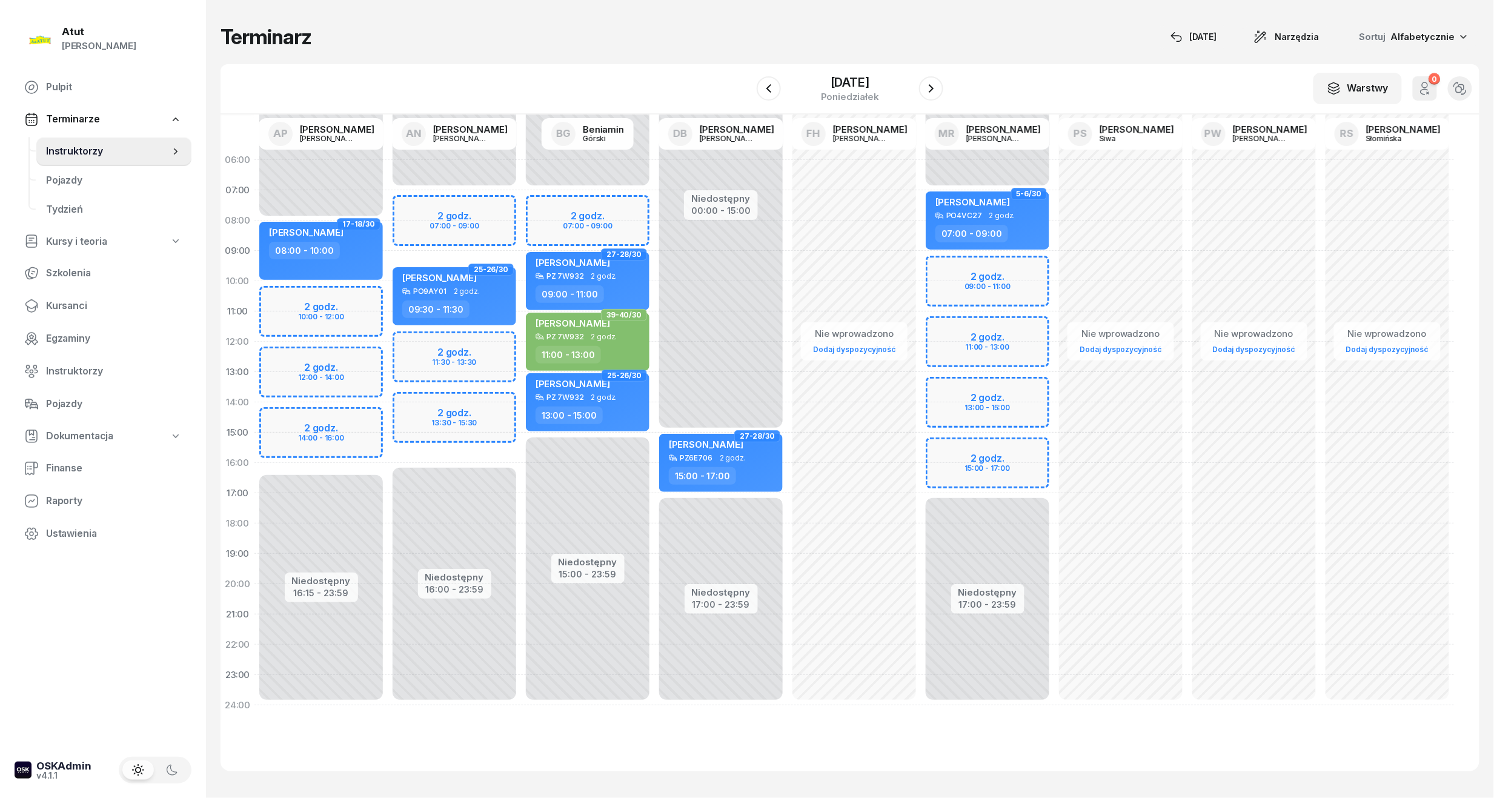
click at [328, 302] on div "Niedostępny 00:00 - 08:00 Niedostępny 16:15 - 23:59 2 godz. 10:00 - 12:00 2 god…" at bounding box center [320, 433] width 133 height 576
select select "10"
select select "12"
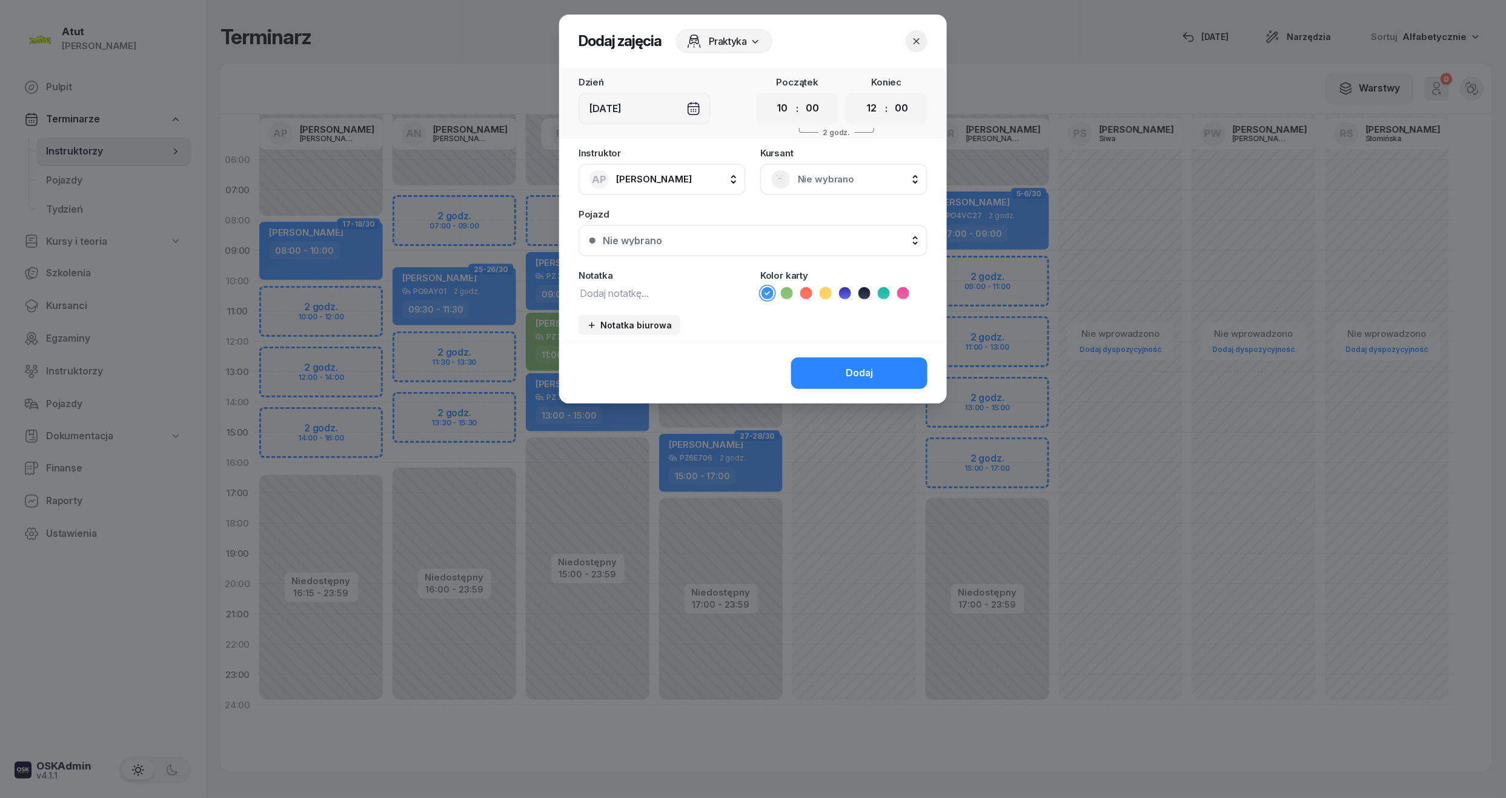
click at [823, 184] on span "Nie wybrano" at bounding box center [857, 179] width 119 height 16
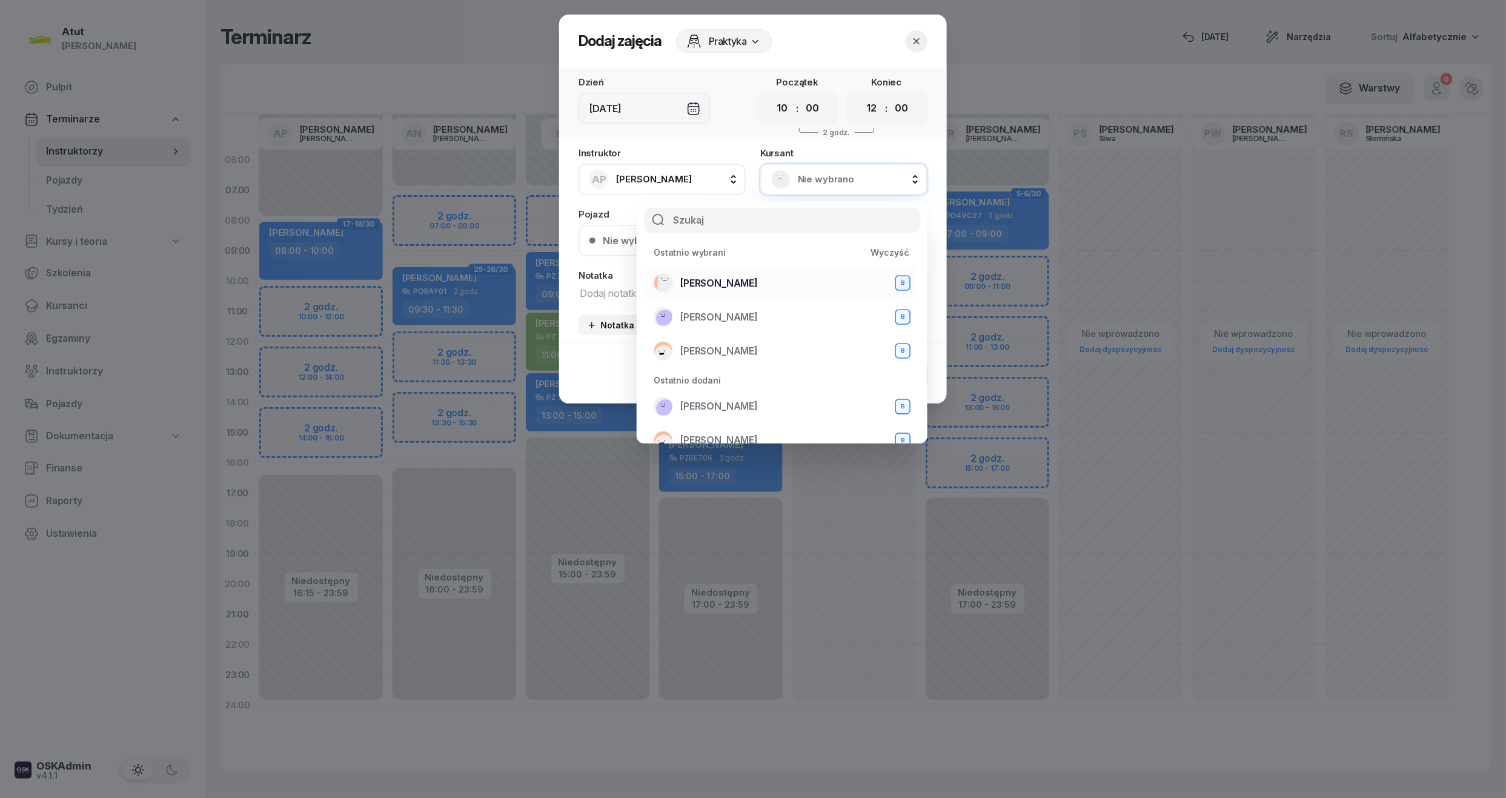
click at [692, 282] on span "[PERSON_NAME]" at bounding box center [719, 284] width 78 height 16
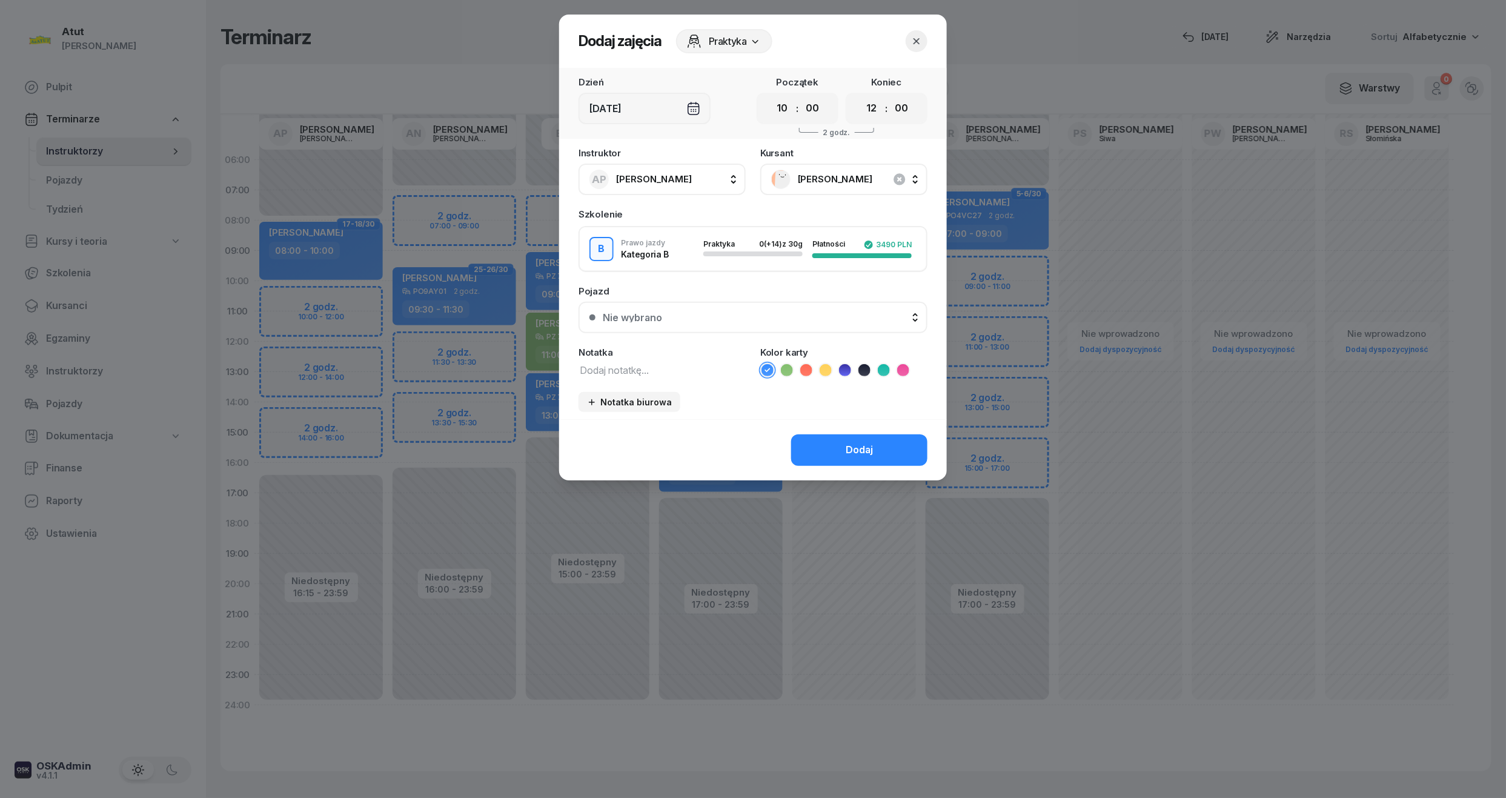
click at [656, 323] on button "Nie wybrano" at bounding box center [753, 318] width 349 height 32
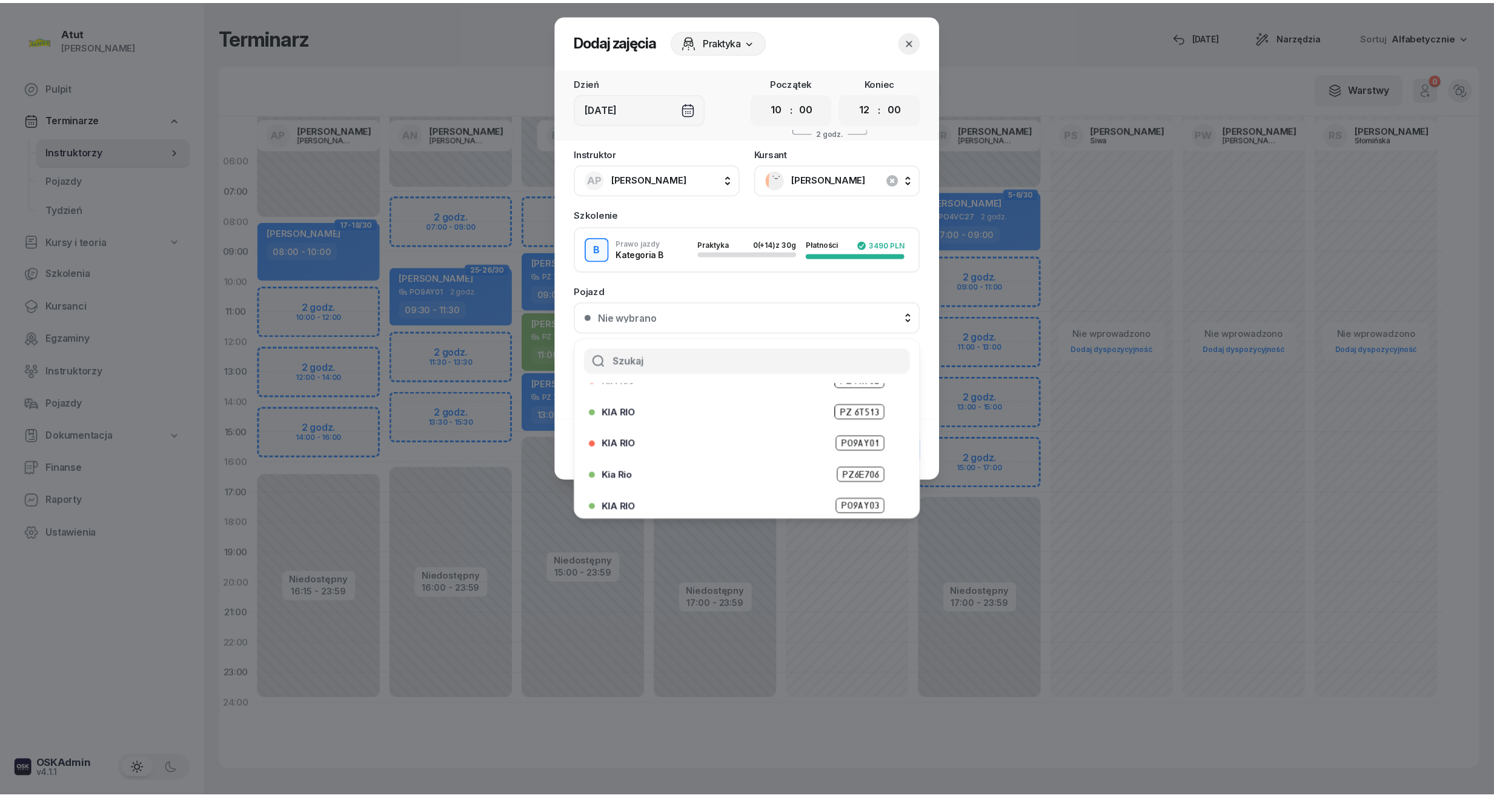
scroll to position [150, 0]
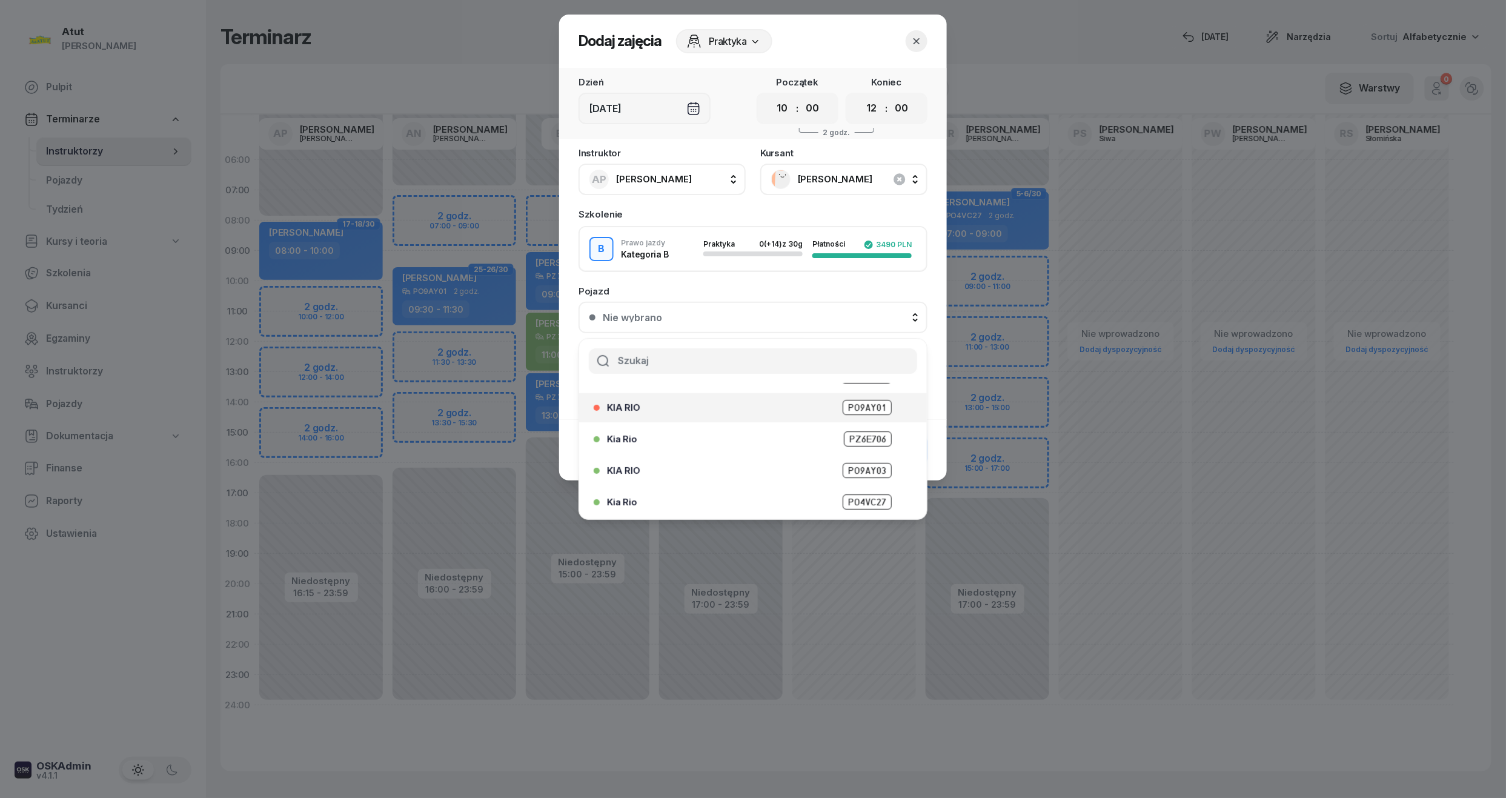
click at [843, 411] on span "PO9AY01" at bounding box center [867, 407] width 49 height 15
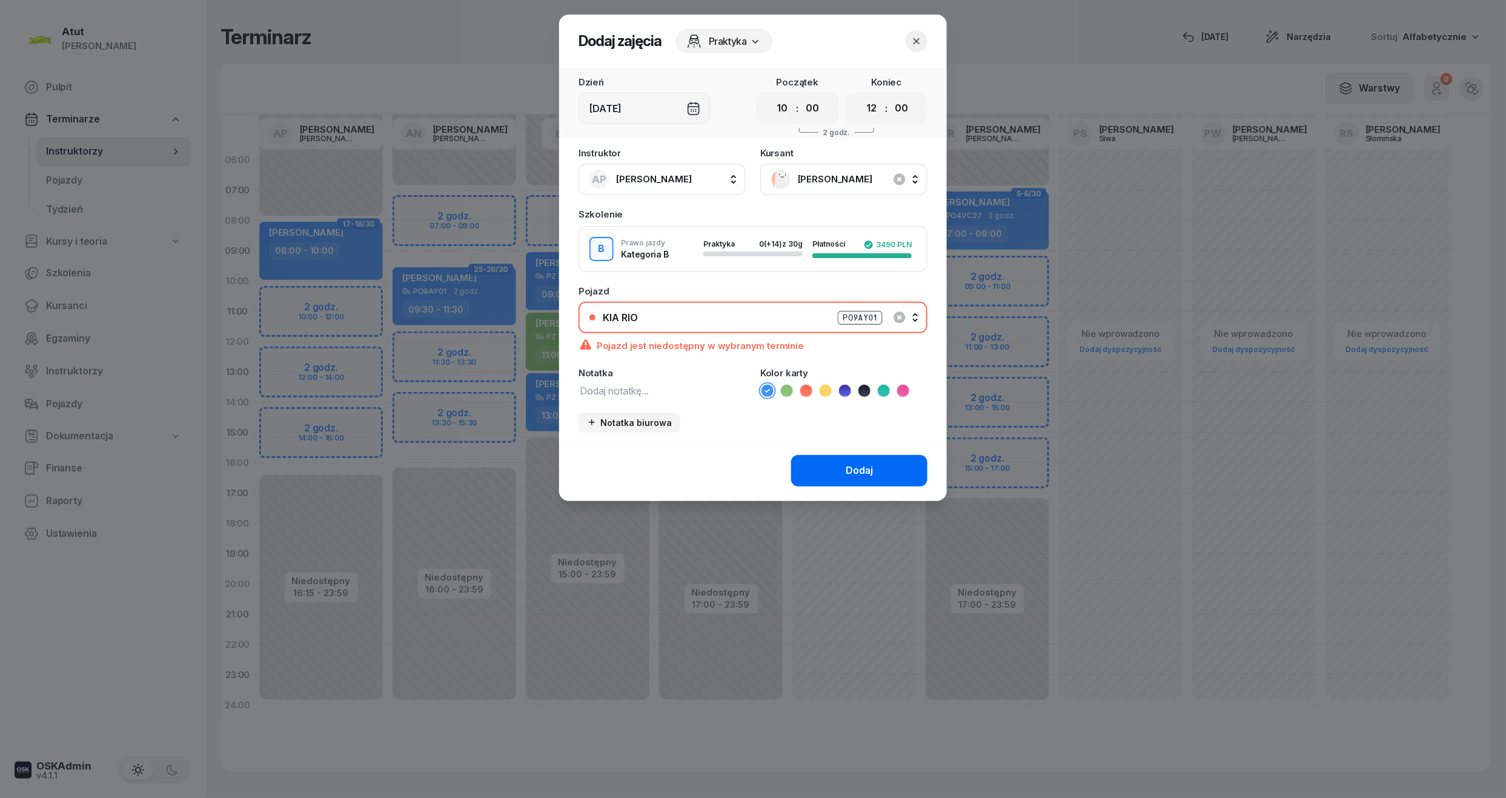
click at [875, 469] on button "Dodaj" at bounding box center [859, 471] width 136 height 32
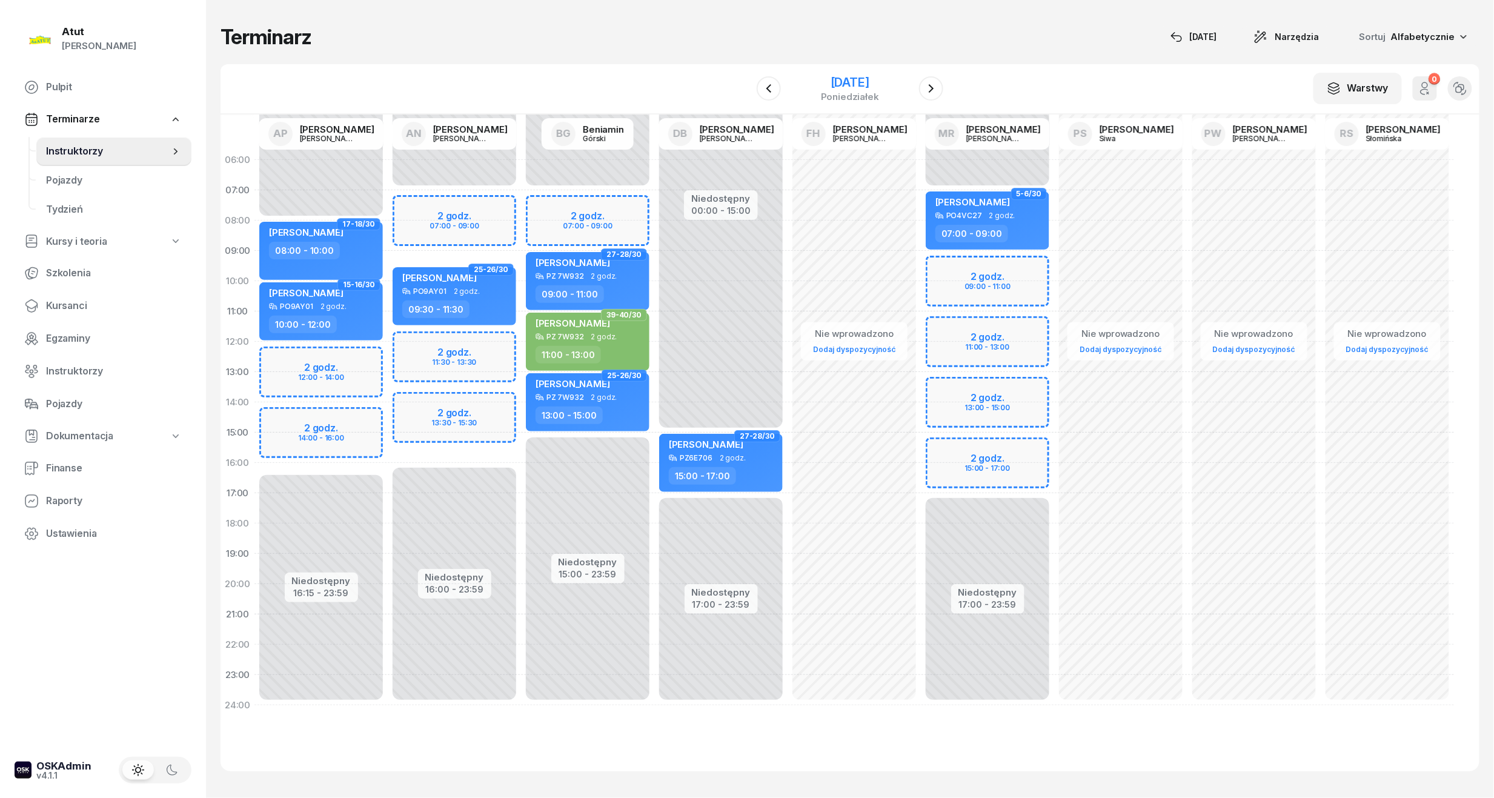
click at [842, 76] on div "[DATE]" at bounding box center [850, 82] width 58 height 12
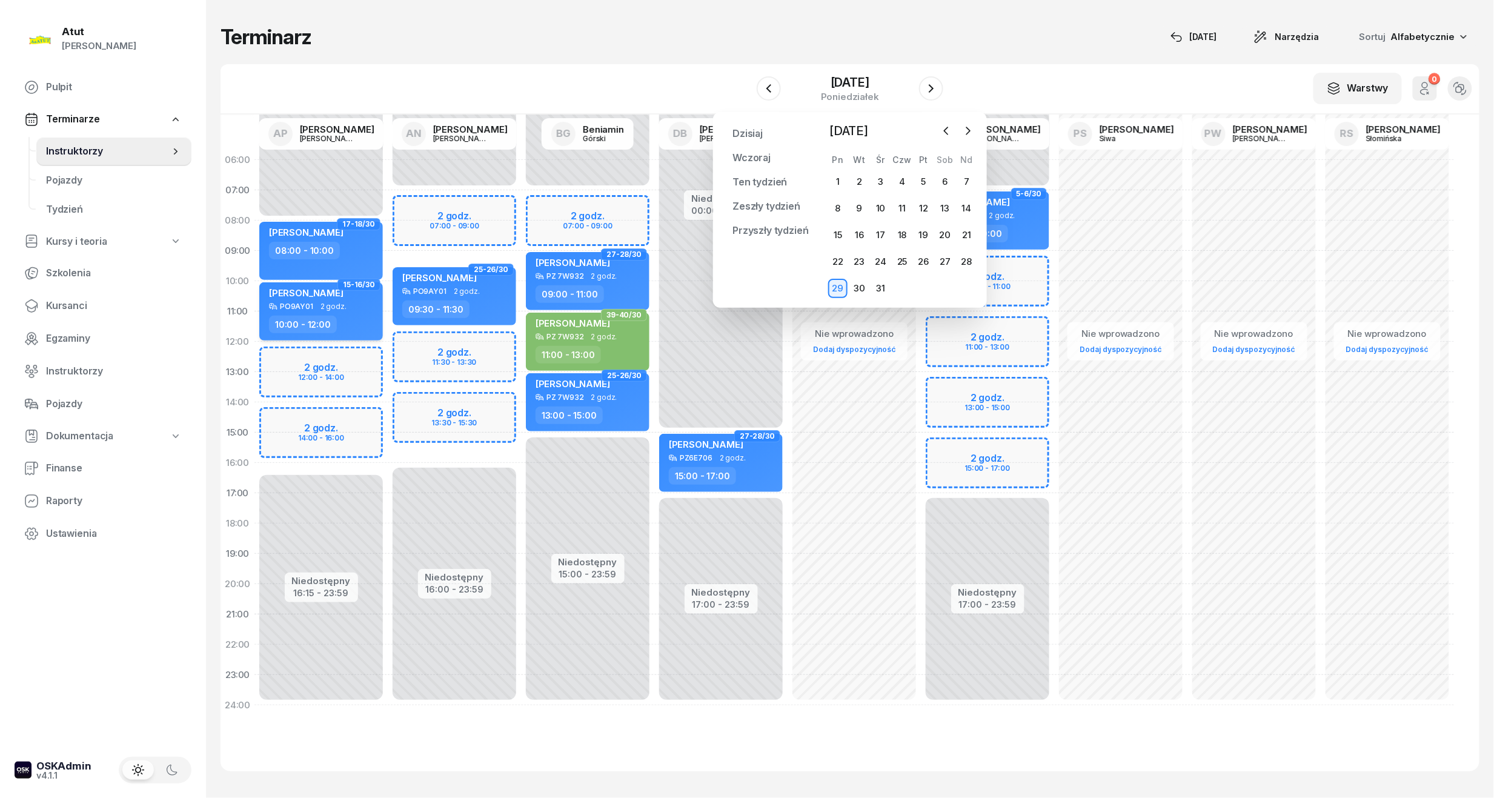
click at [350, 308] on div "PO9AY01 2 godz." at bounding box center [322, 306] width 107 height 8
select select "10"
select select "12"
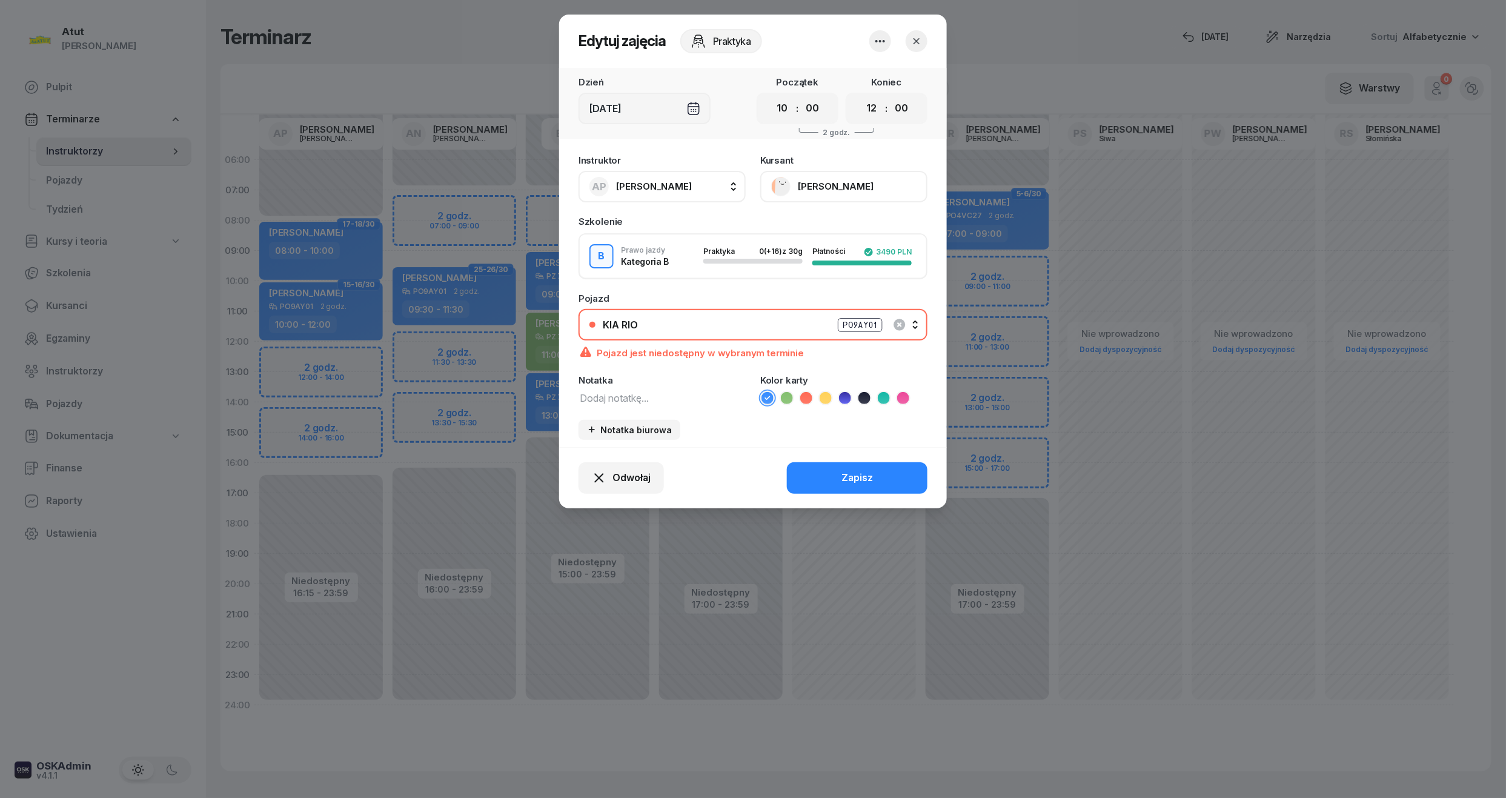
click at [924, 39] on button "button" at bounding box center [917, 41] width 22 height 22
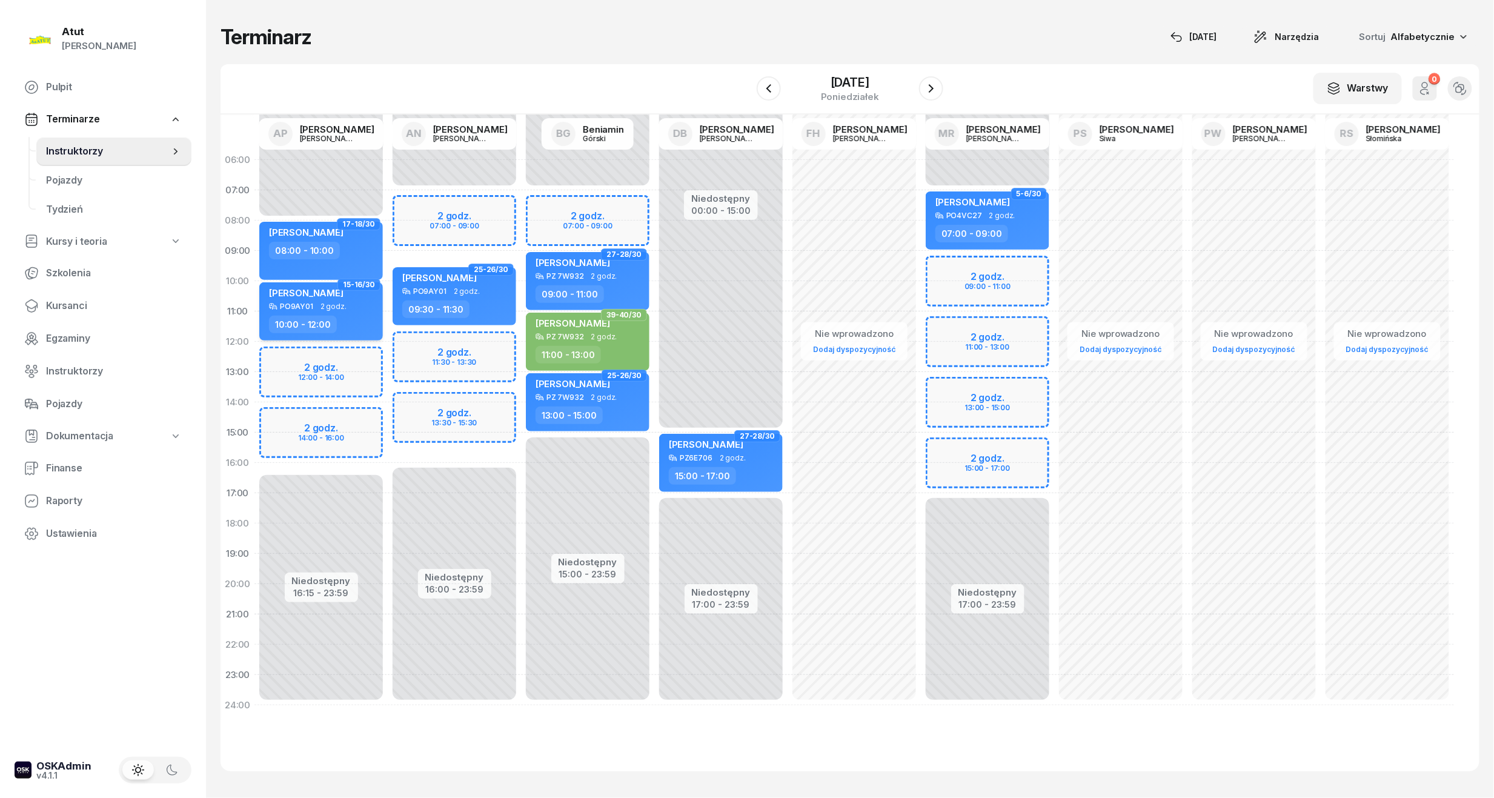
click at [317, 301] on div "[PERSON_NAME]" at bounding box center [306, 294] width 75 height 15
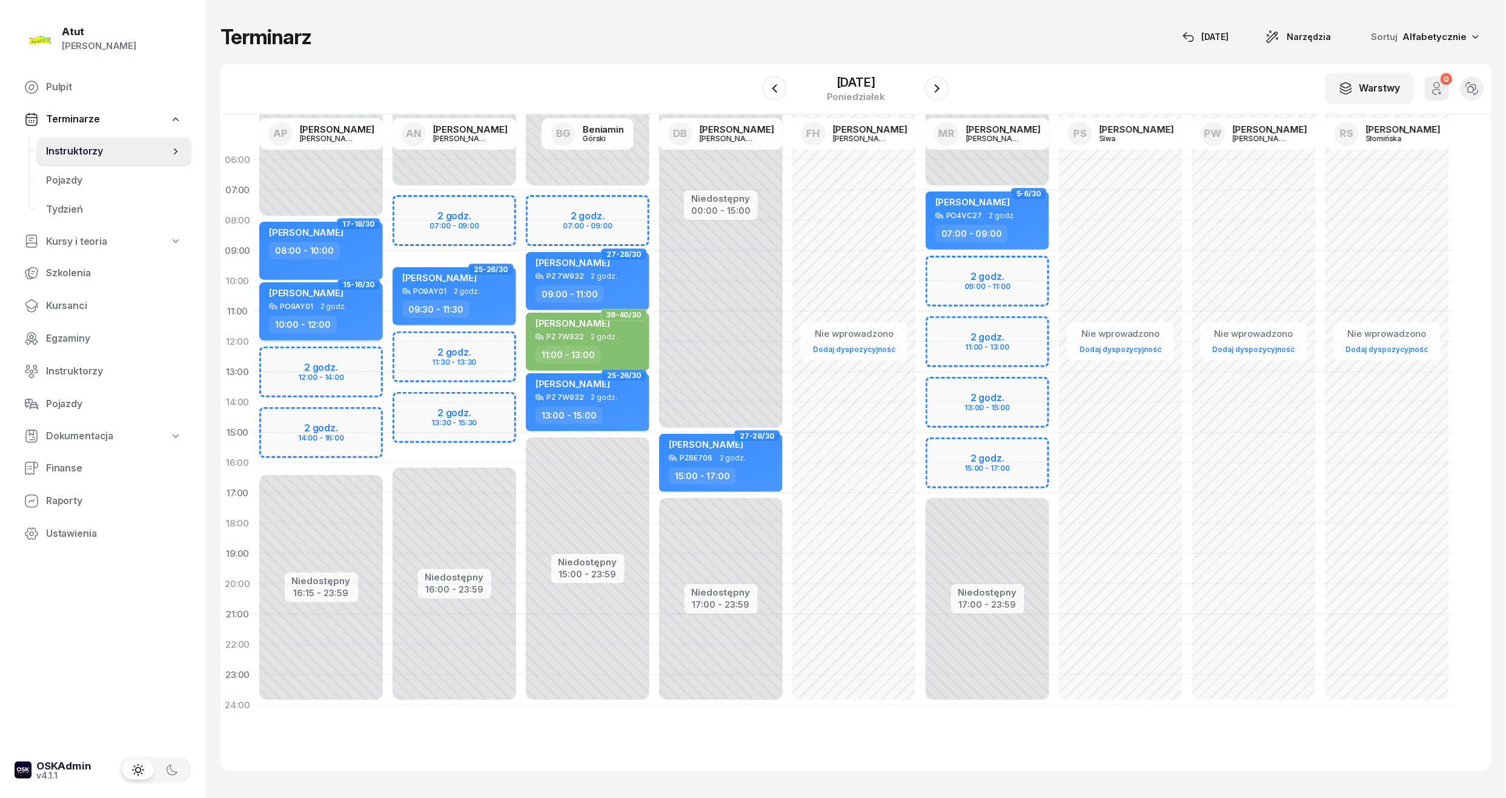
select select "10"
select select "12"
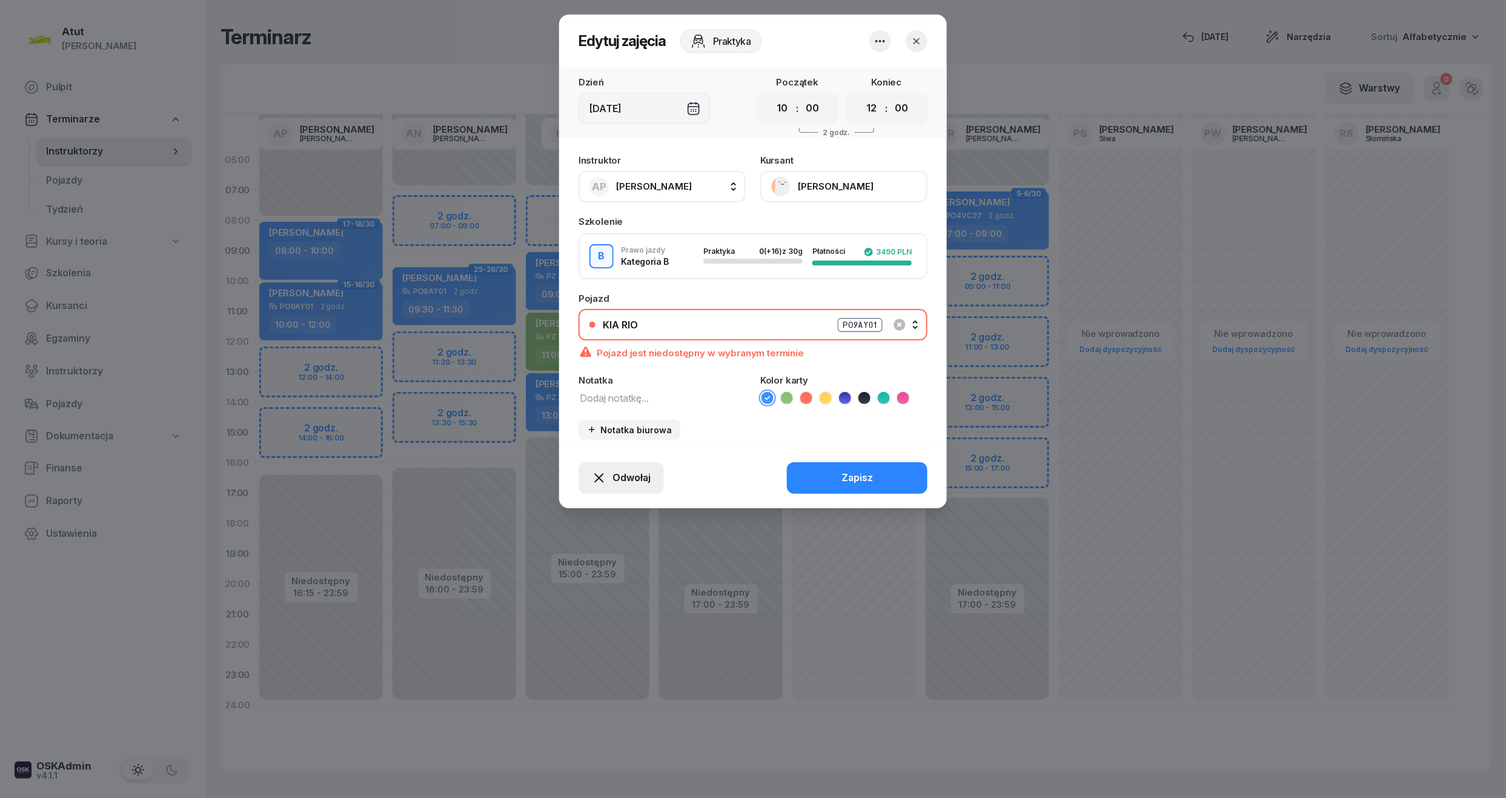
click at [618, 480] on span "Odwołaj" at bounding box center [632, 478] width 38 height 16
click at [584, 368] on div "My odwołaliśmy" at bounding box center [600, 374] width 73 height 16
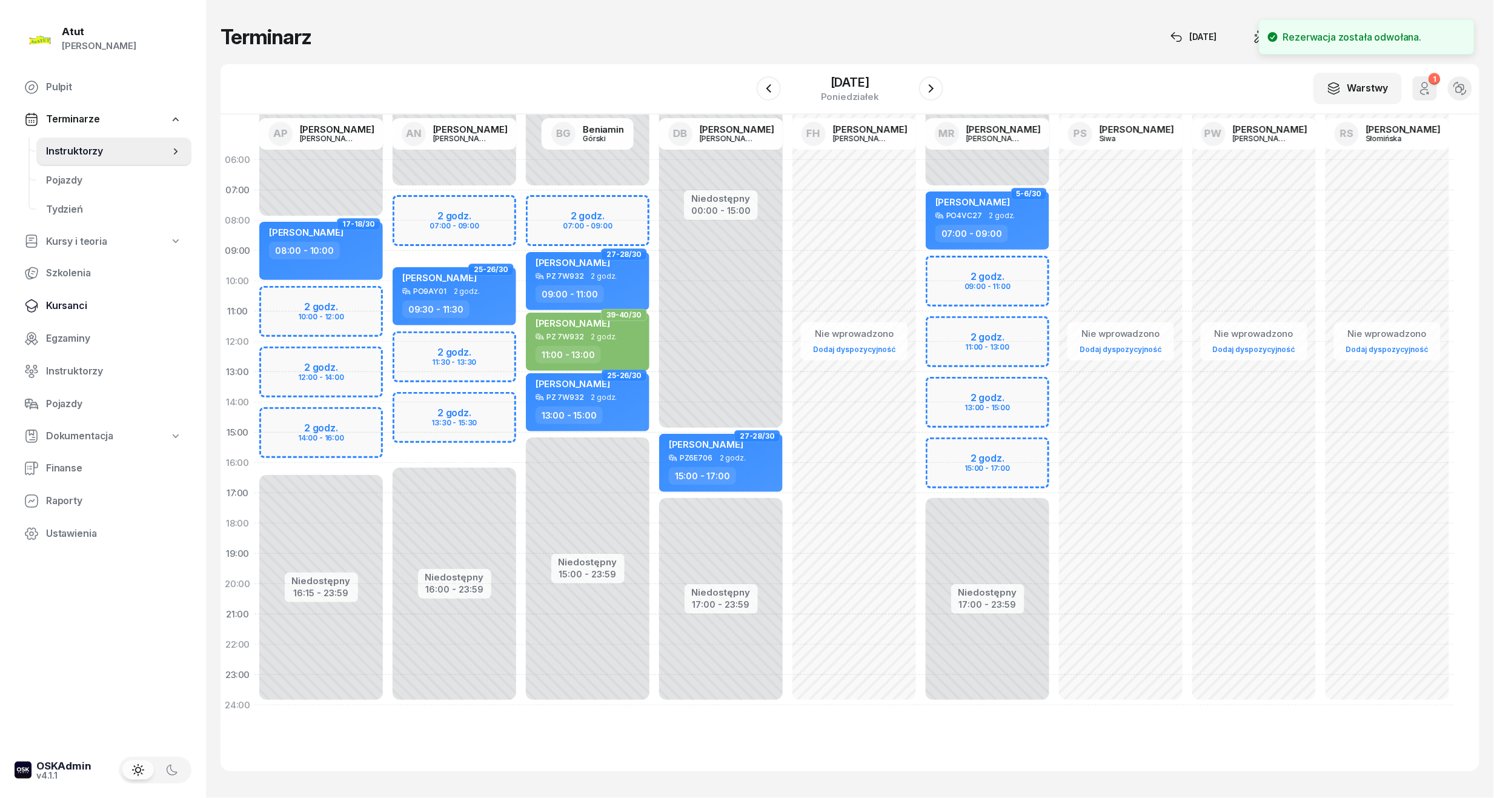
click at [70, 310] on span "Kursanci" at bounding box center [114, 306] width 136 height 16
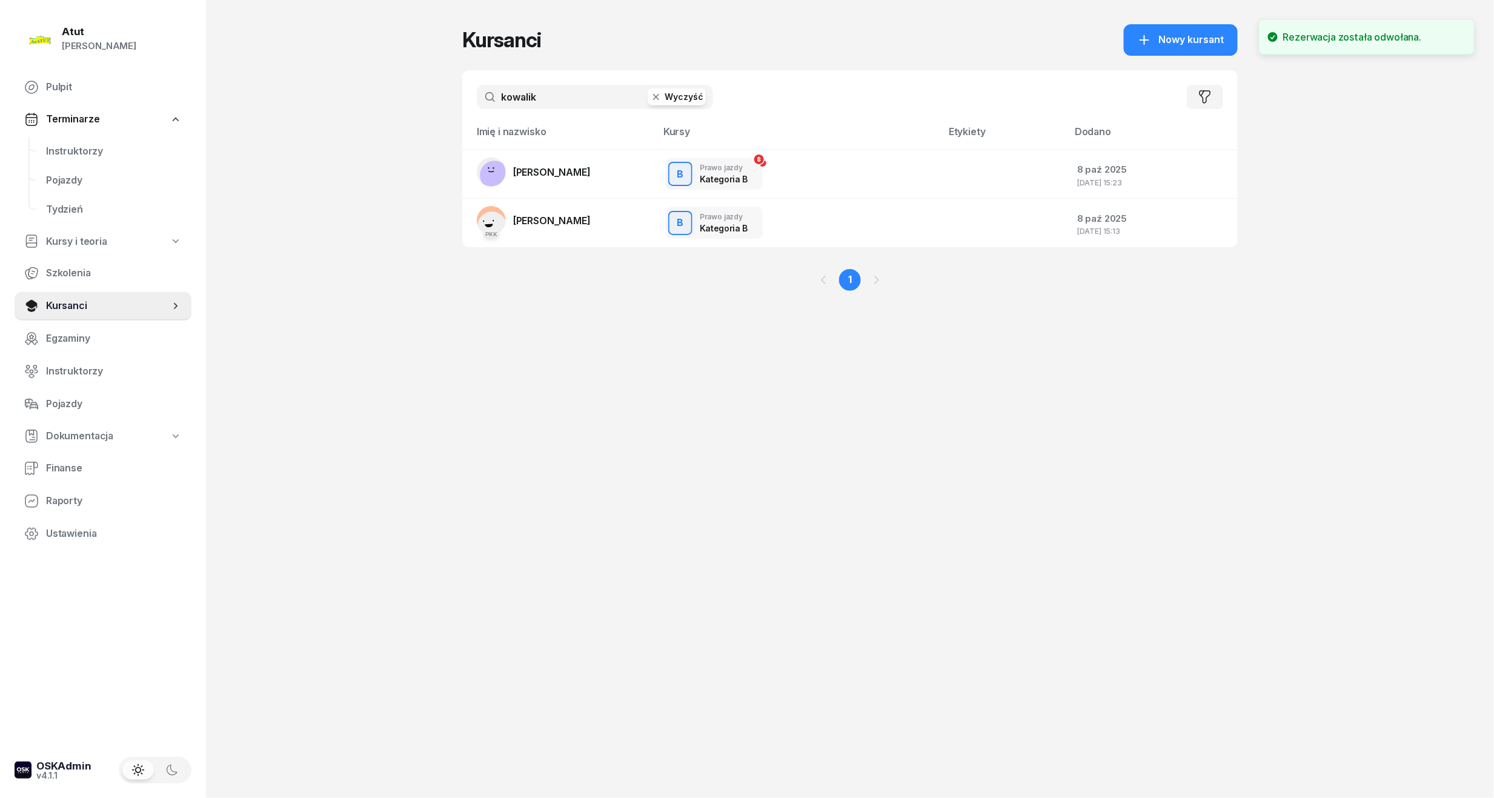
drag, startPoint x: 560, startPoint y: 100, endPoint x: -41, endPoint y: 201, distance: 610.1
click at [0, 201] on html "[PERSON_NAME] [PERSON_NAME] Pulpit Terminarze Instruktorzy Pojazdy Tydzień Kurs…" at bounding box center [747, 399] width 1494 height 798
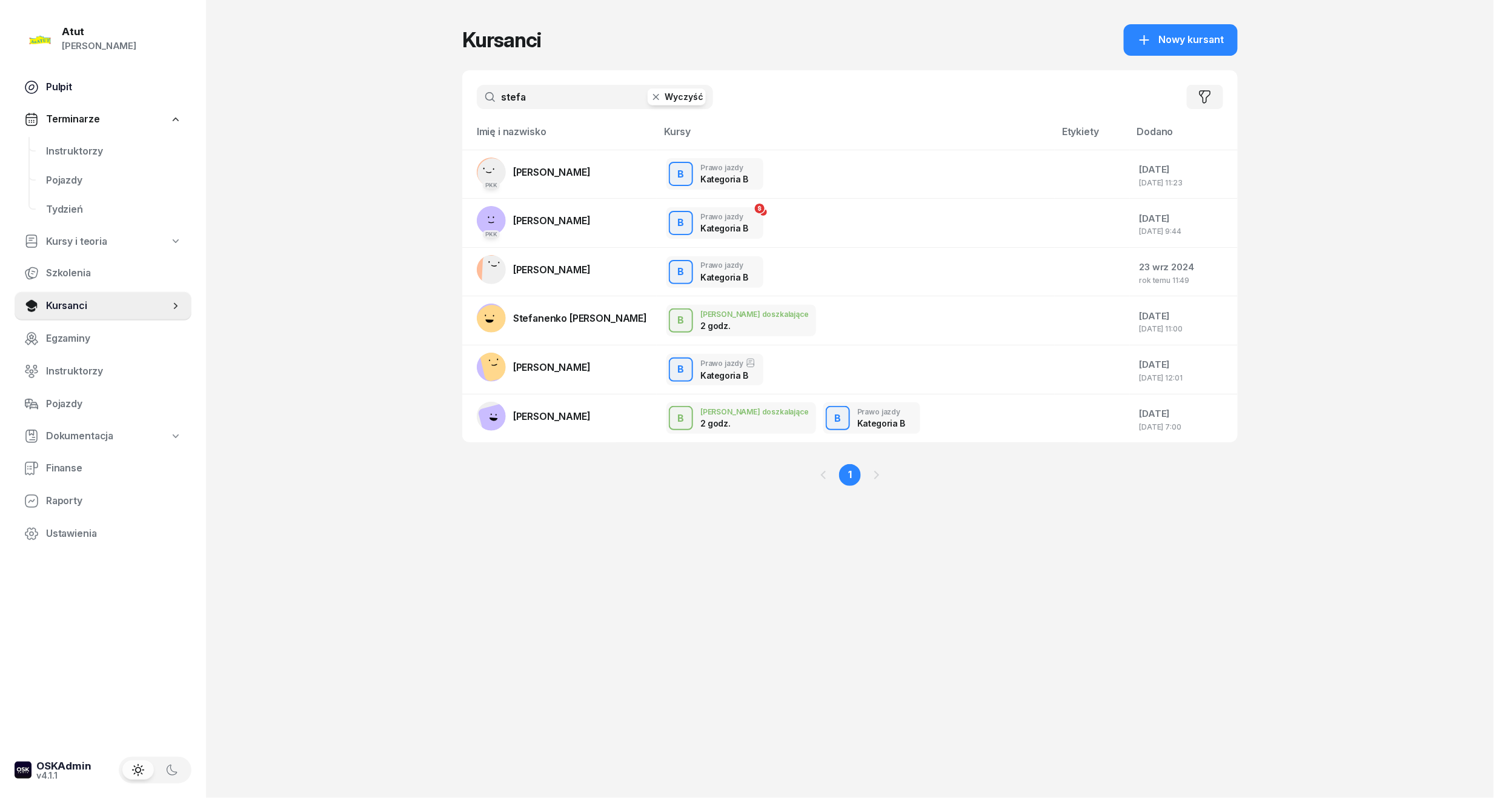
drag, startPoint x: 570, startPoint y: 97, endPoint x: 151, endPoint y: 95, distance: 418.7
click at [151, 93] on div "Atut [PERSON_NAME] Pulpit Terminarze Instruktorzy Pojazdy Tydzień Kursy i teori…" at bounding box center [747, 399] width 1494 height 798
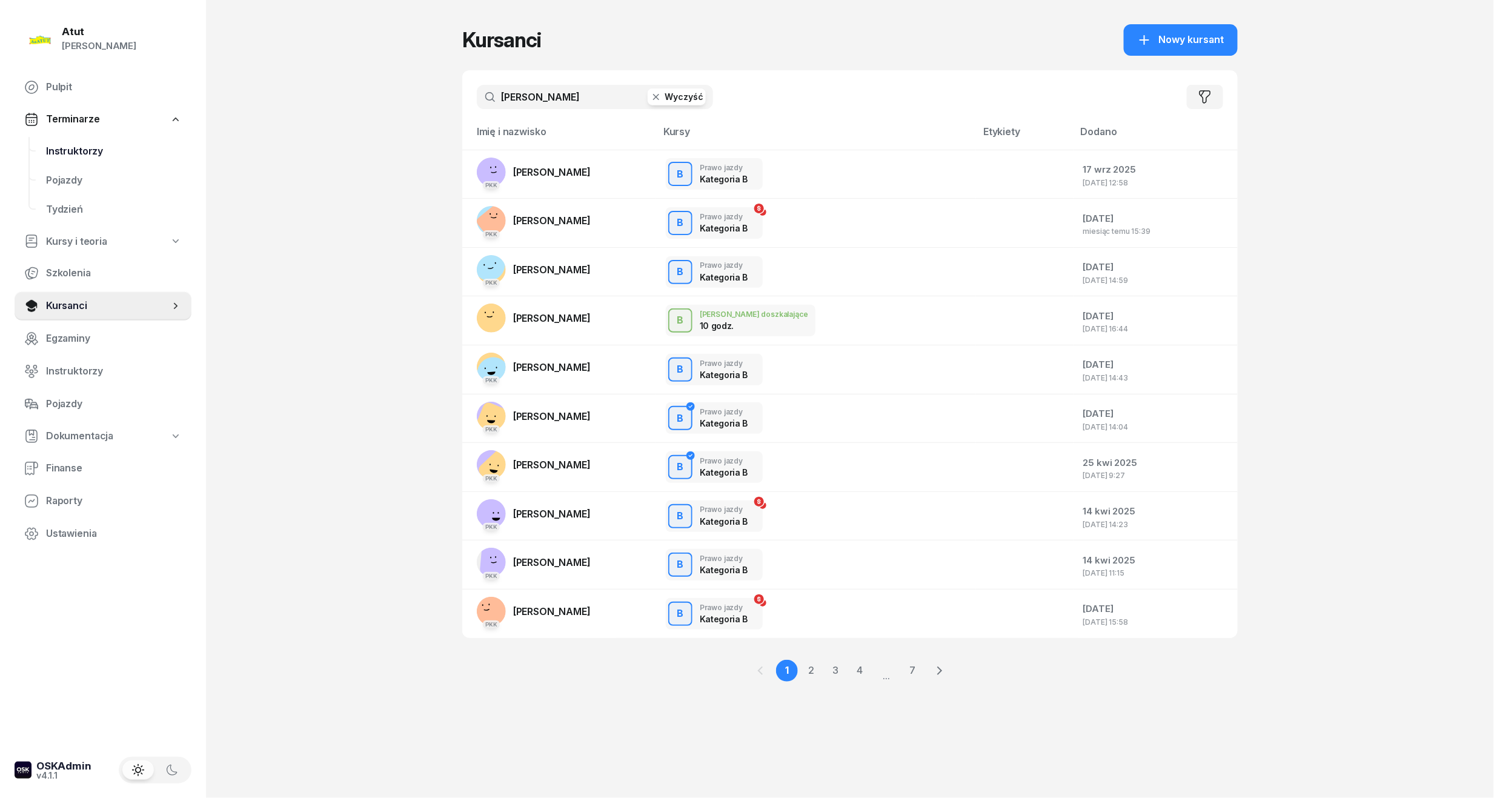
drag, startPoint x: 540, startPoint y: 101, endPoint x: 103, endPoint y: 141, distance: 439.3
click at [103, 141] on div "Atut [PERSON_NAME] Pulpit Terminarze Instruktorzy Pojazdy Tydzień Kursy i teori…" at bounding box center [747, 399] width 1494 height 798
type input "[PERSON_NAME]"
click at [93, 145] on span "Instruktorzy" at bounding box center [114, 152] width 136 height 16
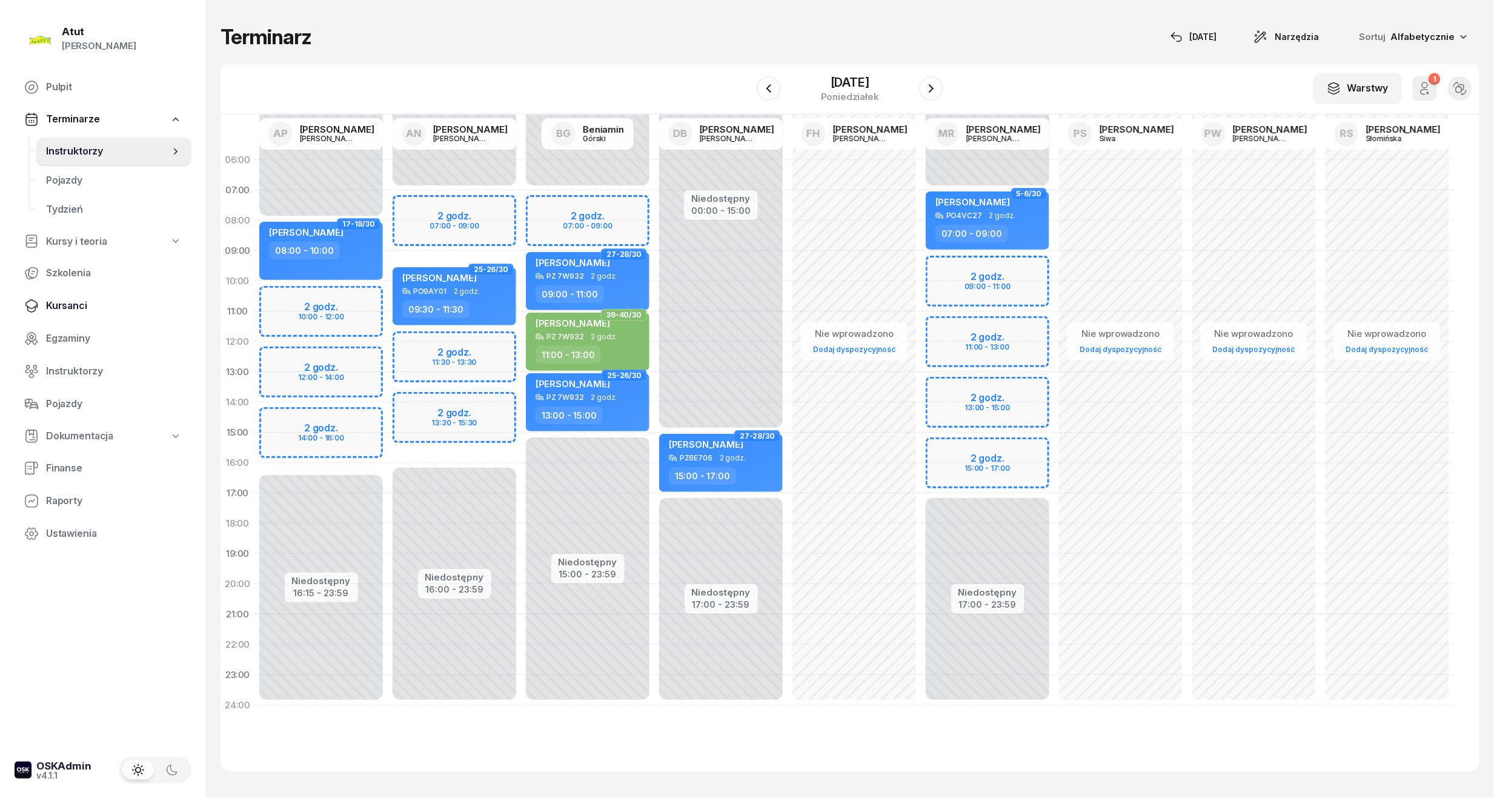
click at [81, 301] on span "Kursanci" at bounding box center [114, 306] width 136 height 16
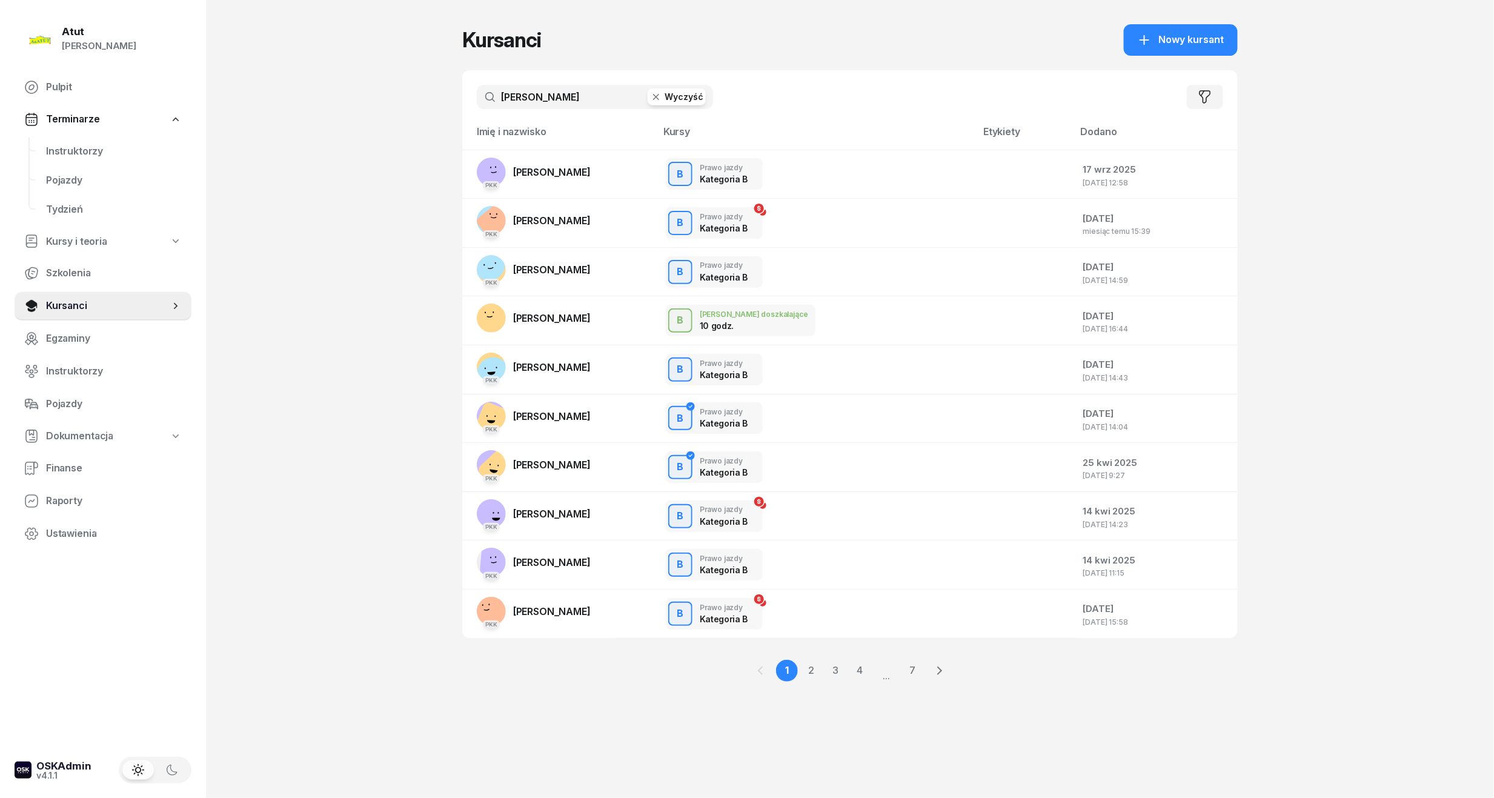
drag, startPoint x: 556, startPoint y: 100, endPoint x: 231, endPoint y: 128, distance: 325.4
click at [231, 128] on div "Atut [PERSON_NAME] Pulpit Terminarze Instruktorzy Pojazdy Tydzień Kursy i teori…" at bounding box center [747, 399] width 1494 height 798
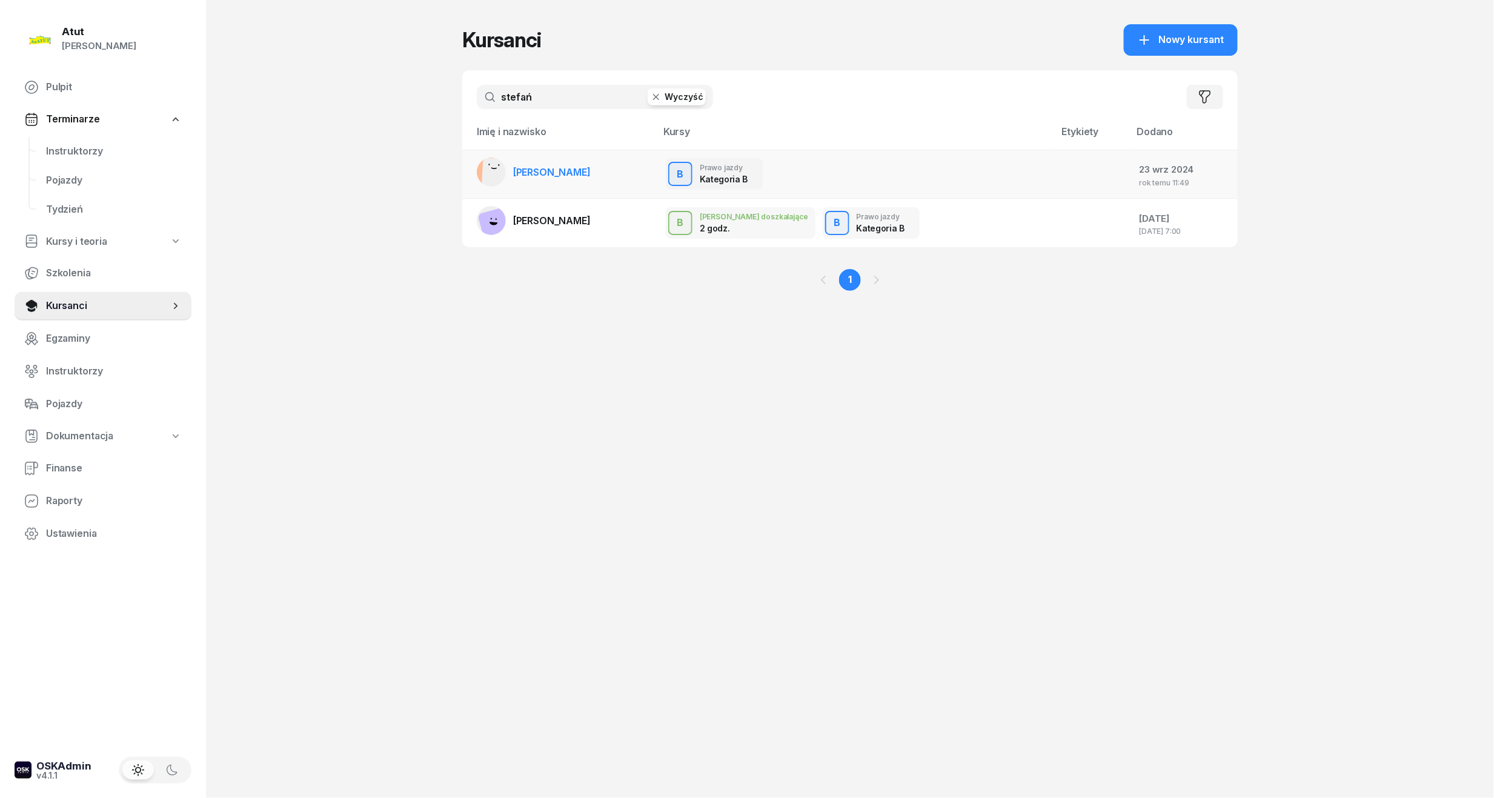
type input "stefań"
click at [583, 170] on span "[PERSON_NAME]" at bounding box center [552, 172] width 78 height 12
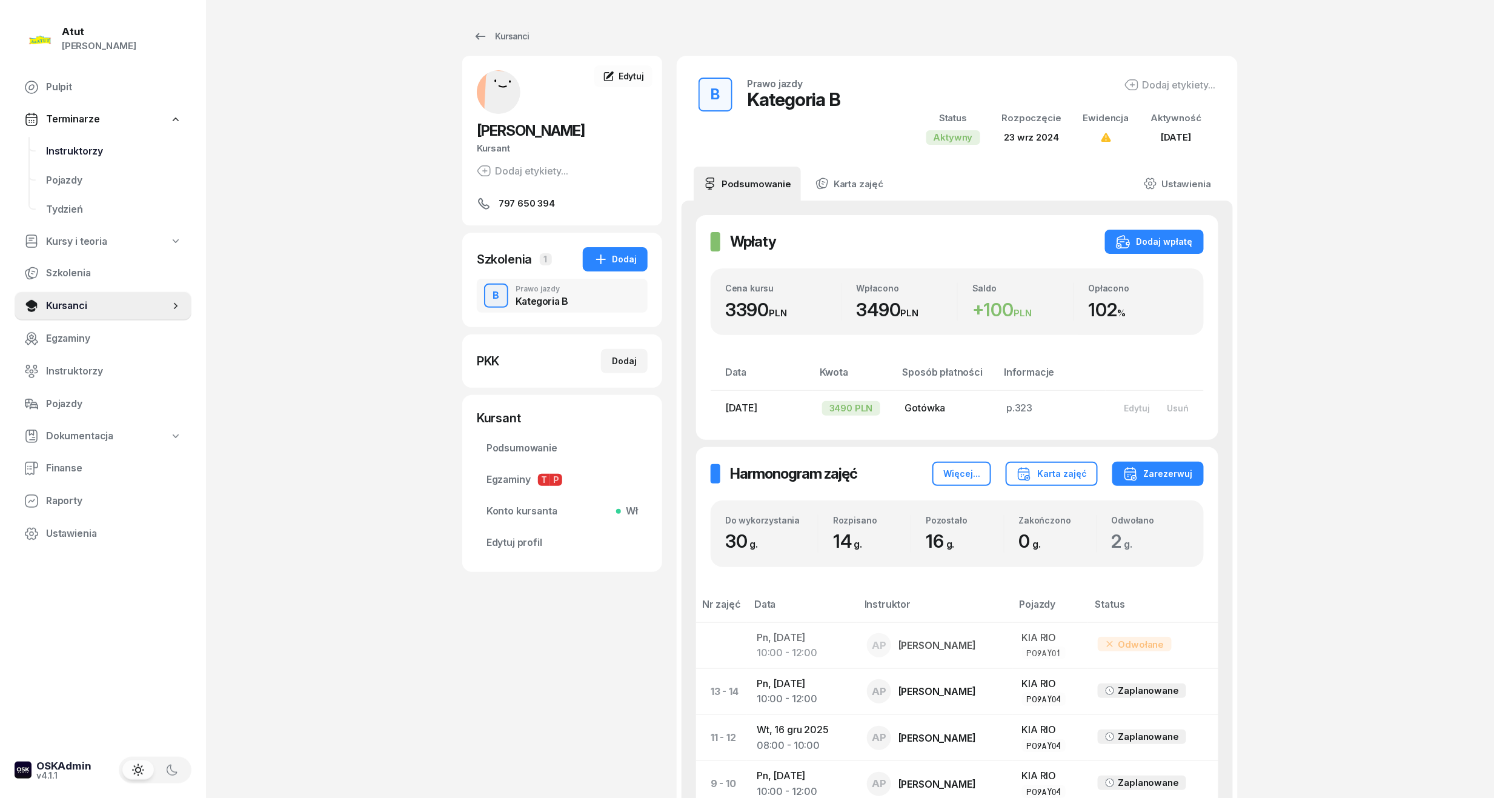
click at [92, 148] on span "Instruktorzy" at bounding box center [114, 152] width 136 height 16
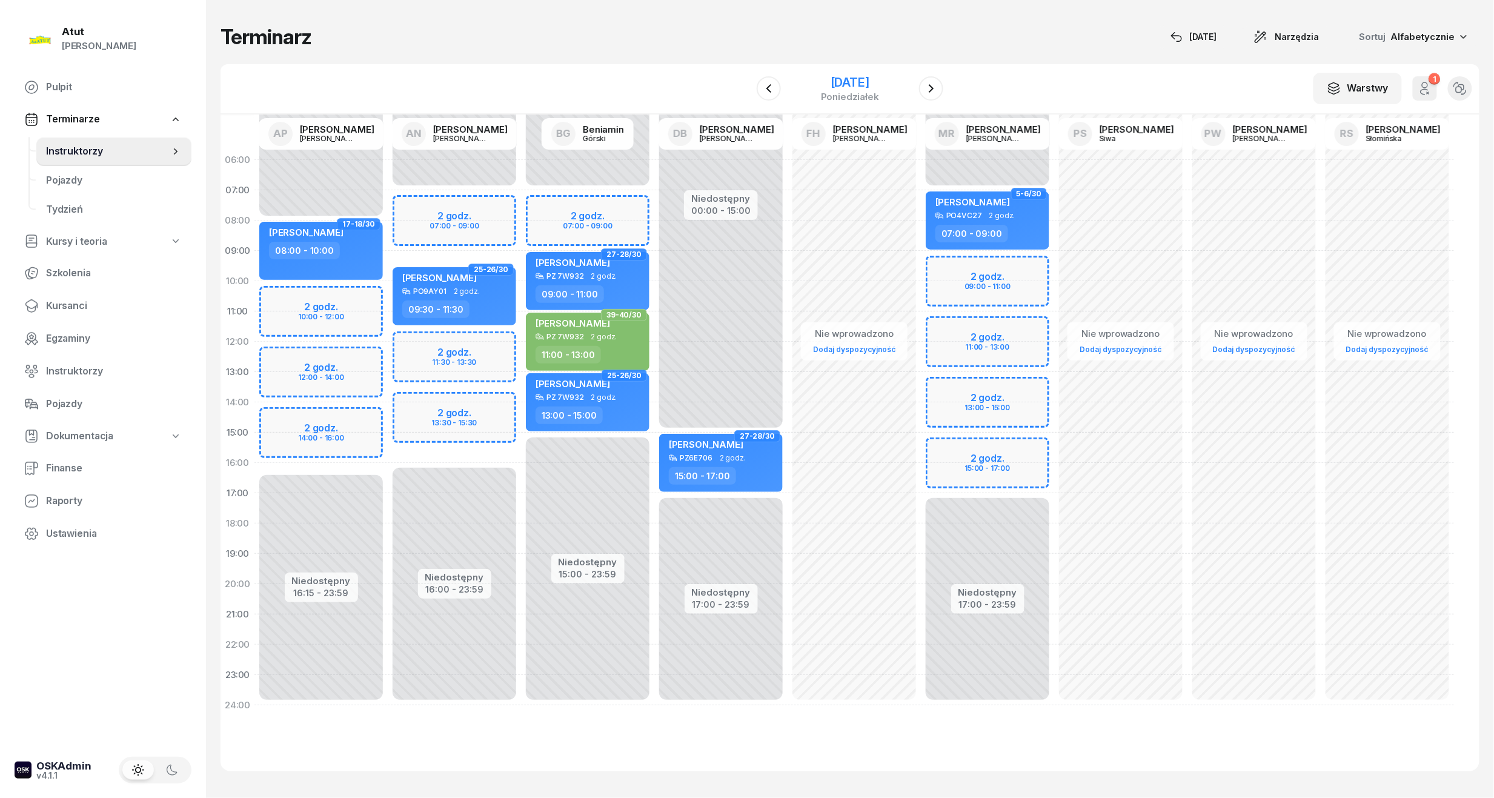
click at [875, 79] on div "[DATE]" at bounding box center [850, 82] width 58 height 12
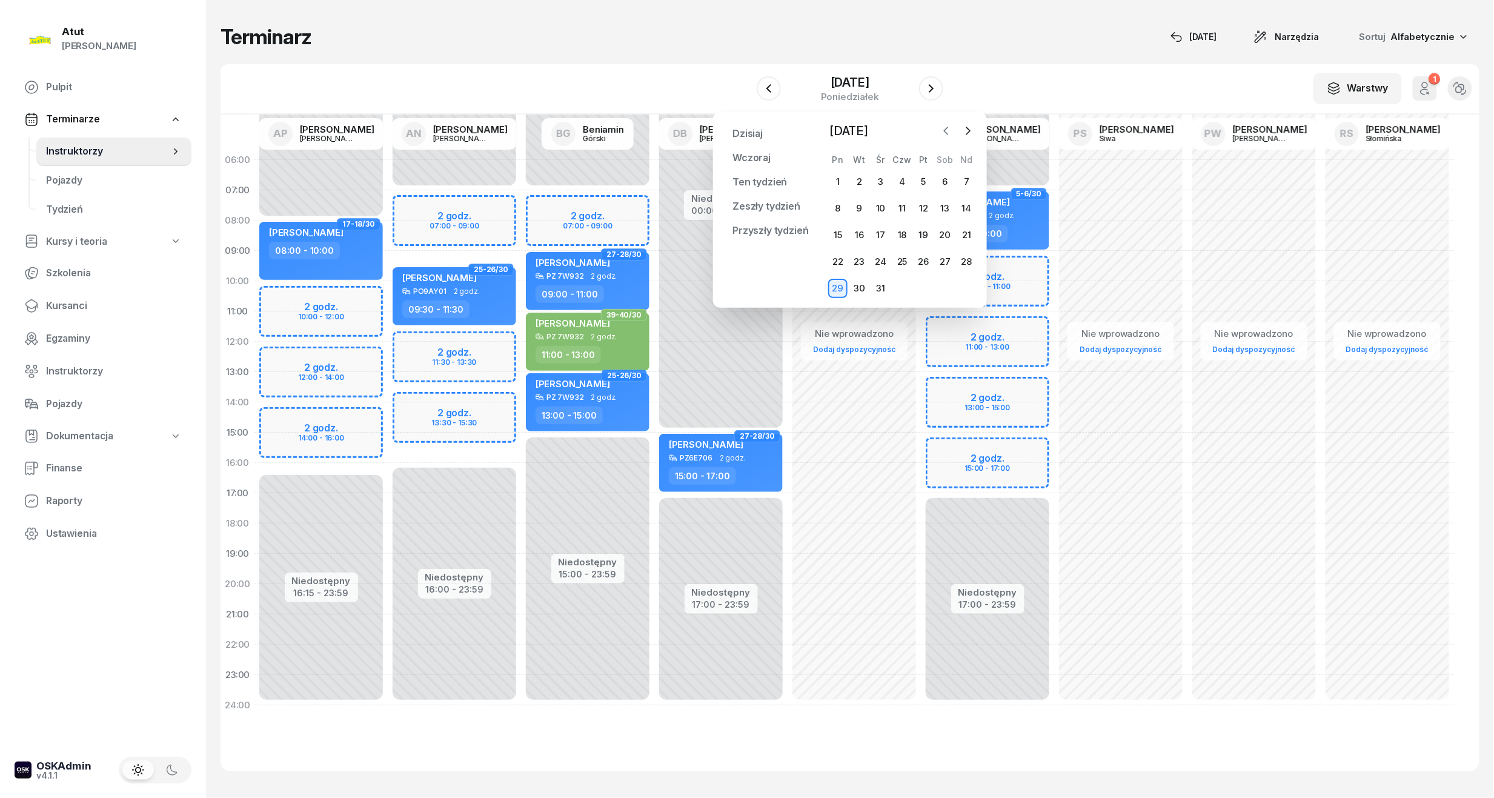
click at [948, 127] on icon "button" at bounding box center [947, 130] width 4 height 7
click at [967, 202] on div "12" at bounding box center [966, 208] width 19 height 19
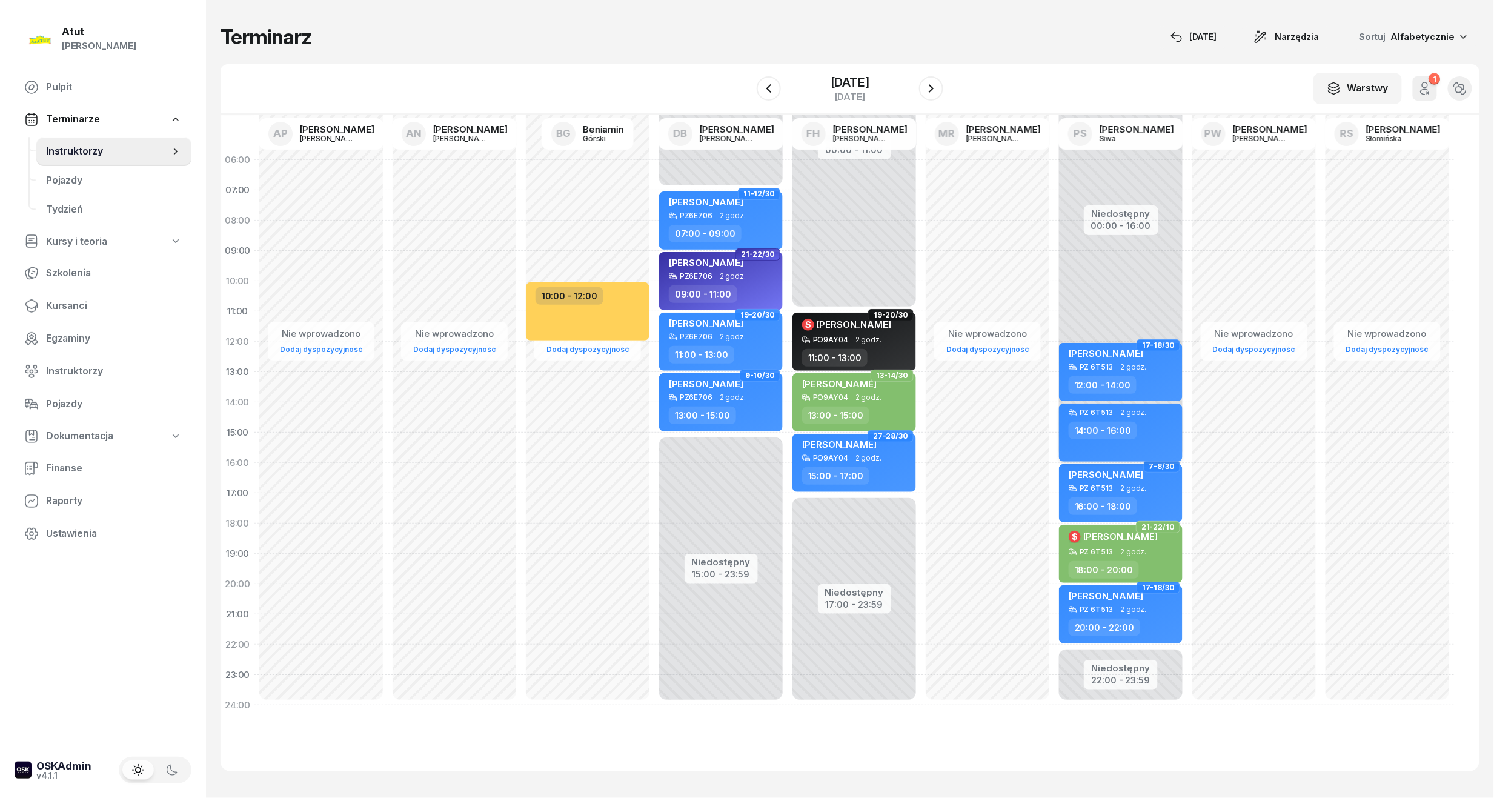
click at [1148, 425] on div "14:00 - 16:00" at bounding box center [1122, 431] width 107 height 18
select select "14"
select select "16"
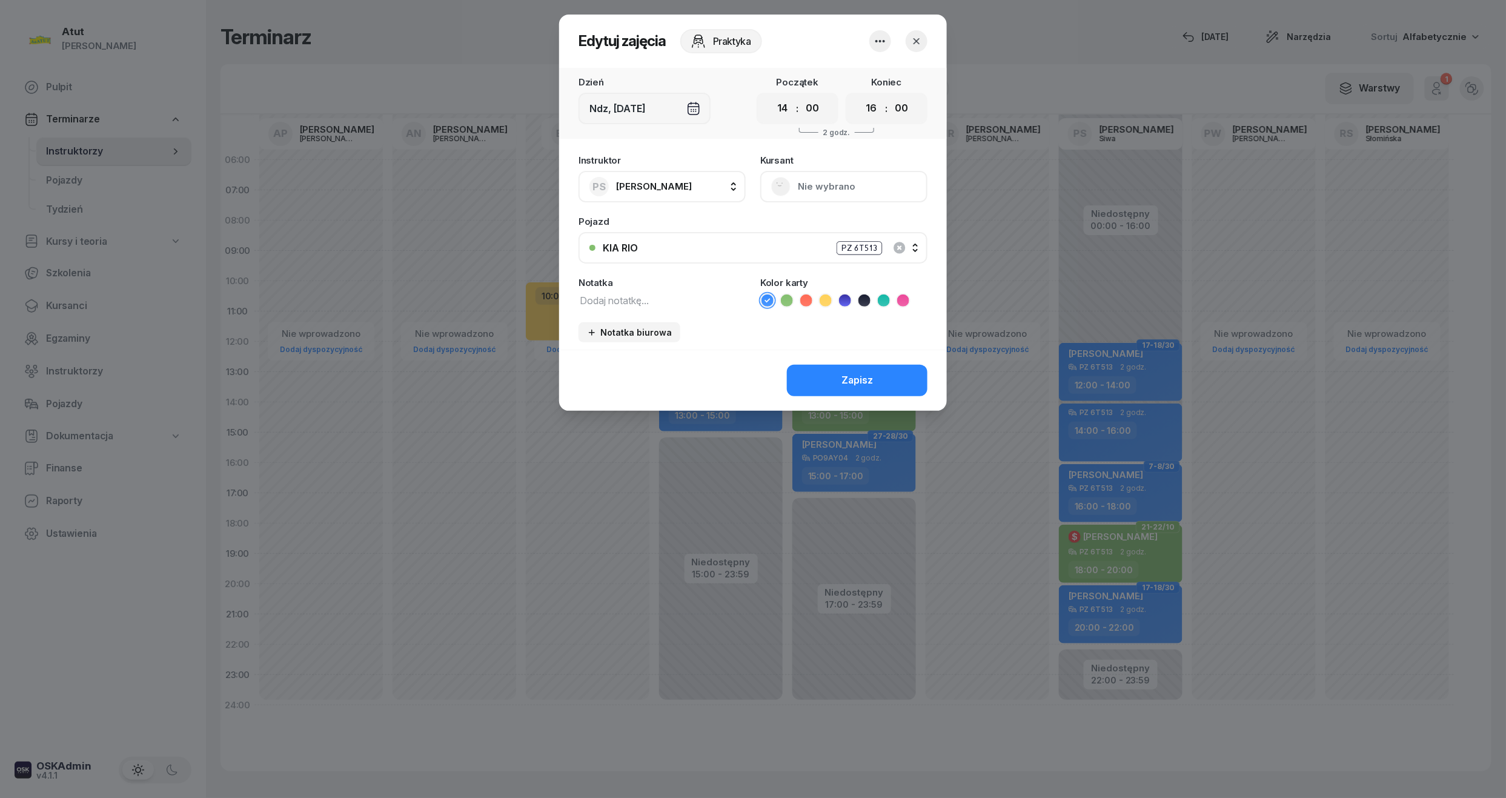
click at [873, 32] on button "button" at bounding box center [880, 41] width 22 height 22
click at [852, 83] on link "Usuń" at bounding box center [874, 78] width 160 height 30
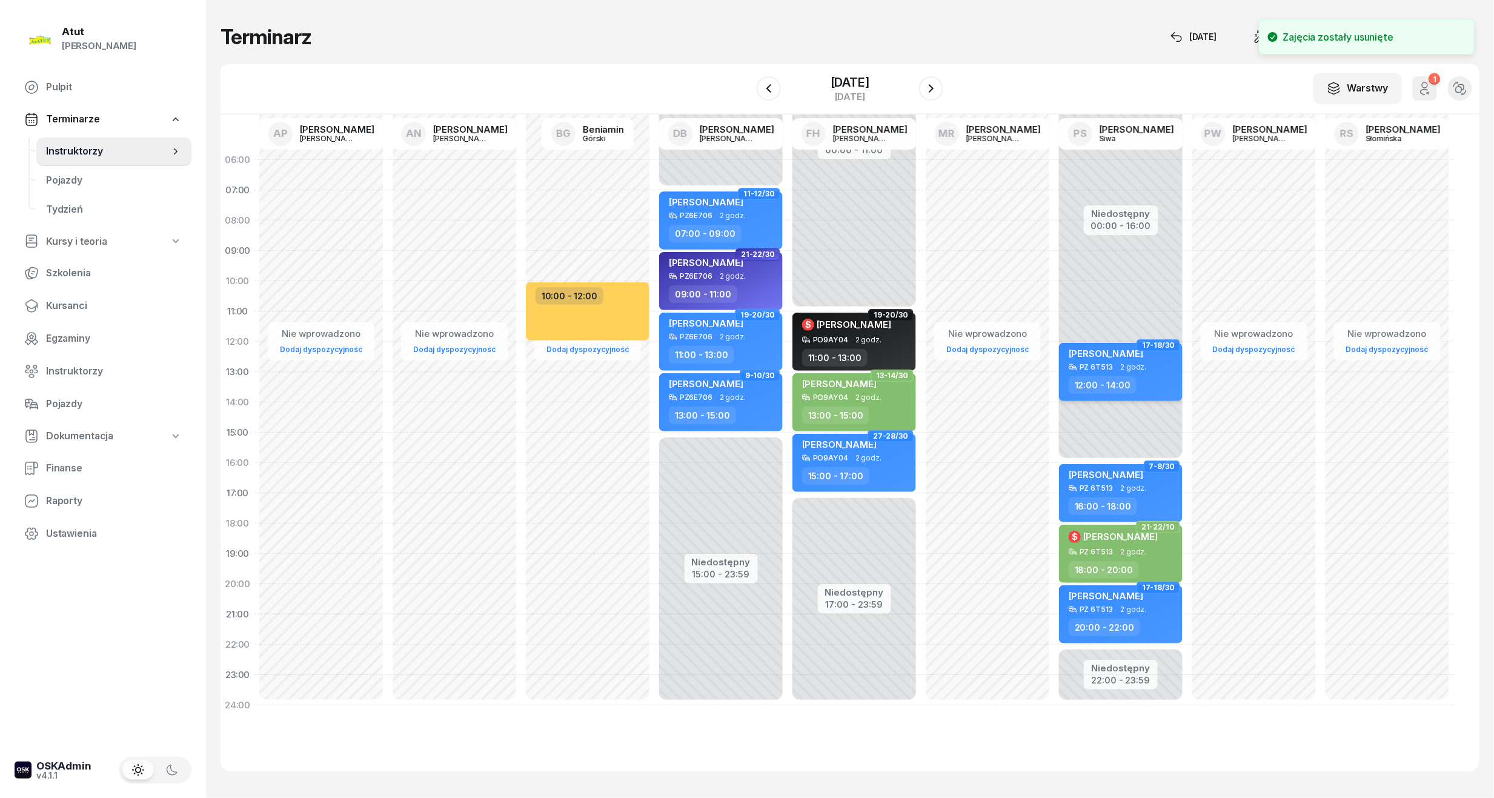
click at [1125, 359] on div "[PERSON_NAME]" at bounding box center [1106, 355] width 75 height 15
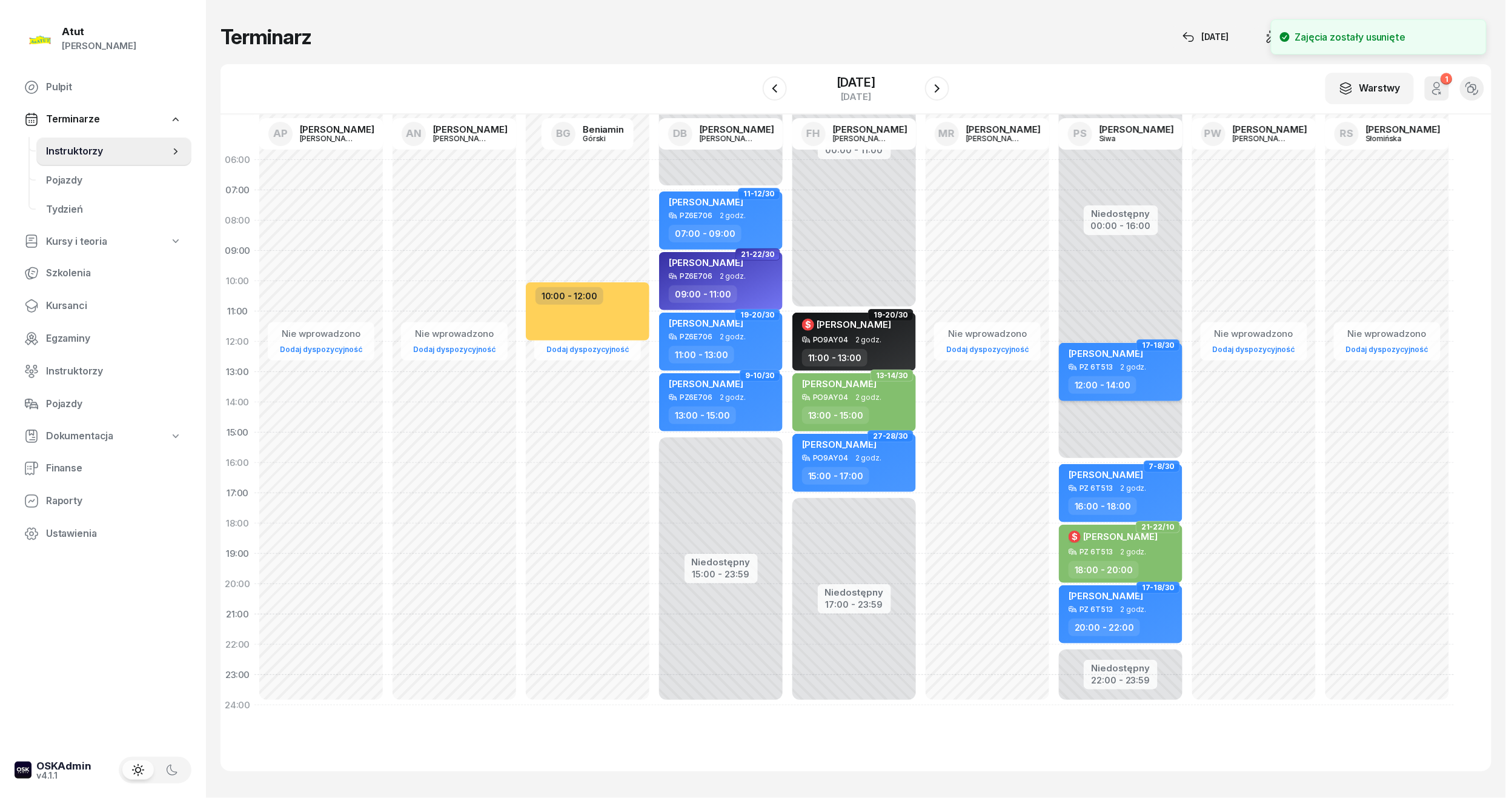
select select "12"
select select "14"
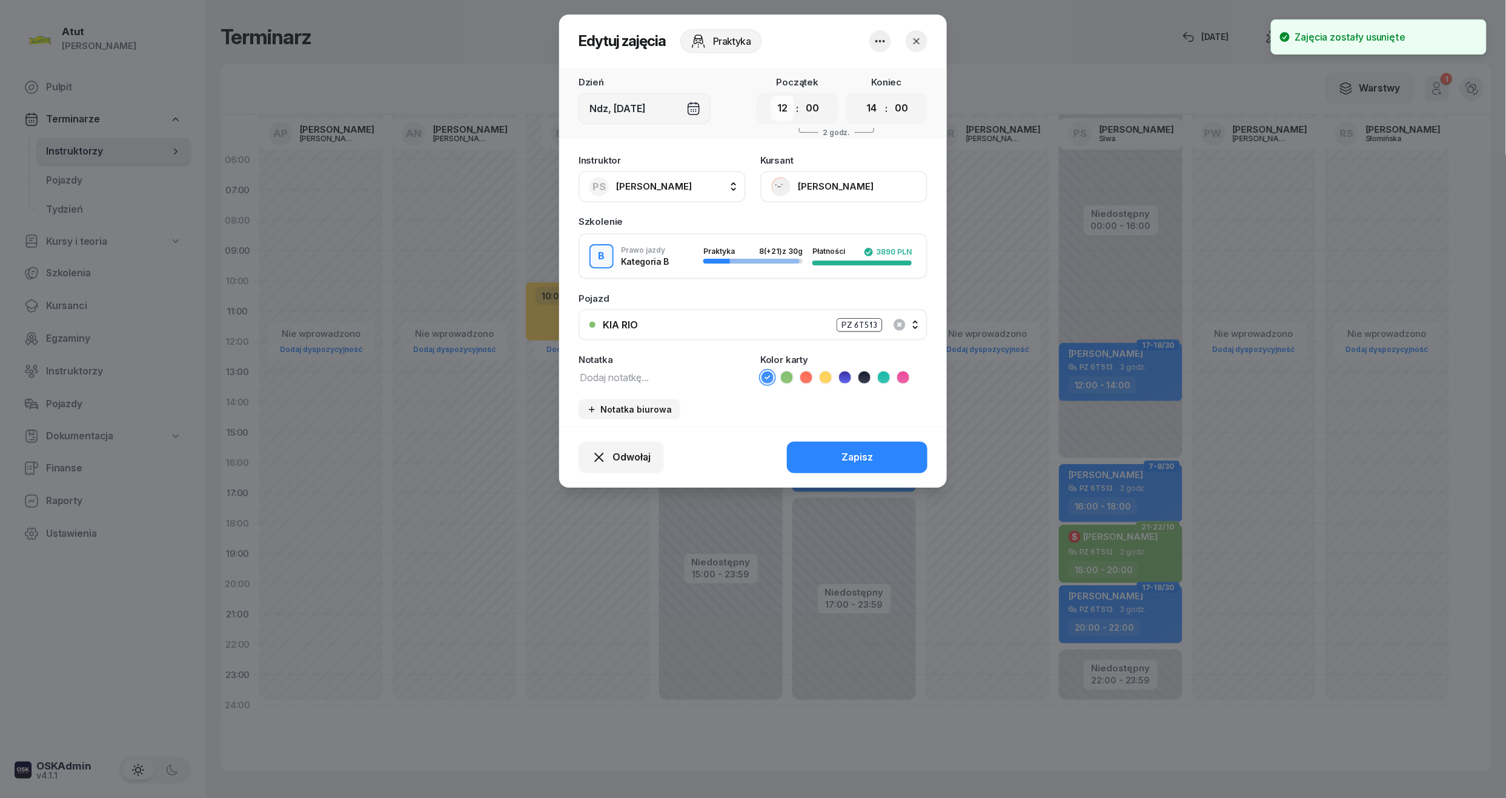
click at [791, 110] on select "00 01 02 03 04 05 06 07 08 09 10 11 12 13 14 15 16 17 18 19 20 21 22 23" at bounding box center [782, 108] width 23 height 25
select select "14"
click at [771, 96] on select "00 01 02 03 04 05 06 07 08 09 10 11 12 13 14 15 16 17 18 19 20 21 22 23" at bounding box center [782, 108] width 23 height 25
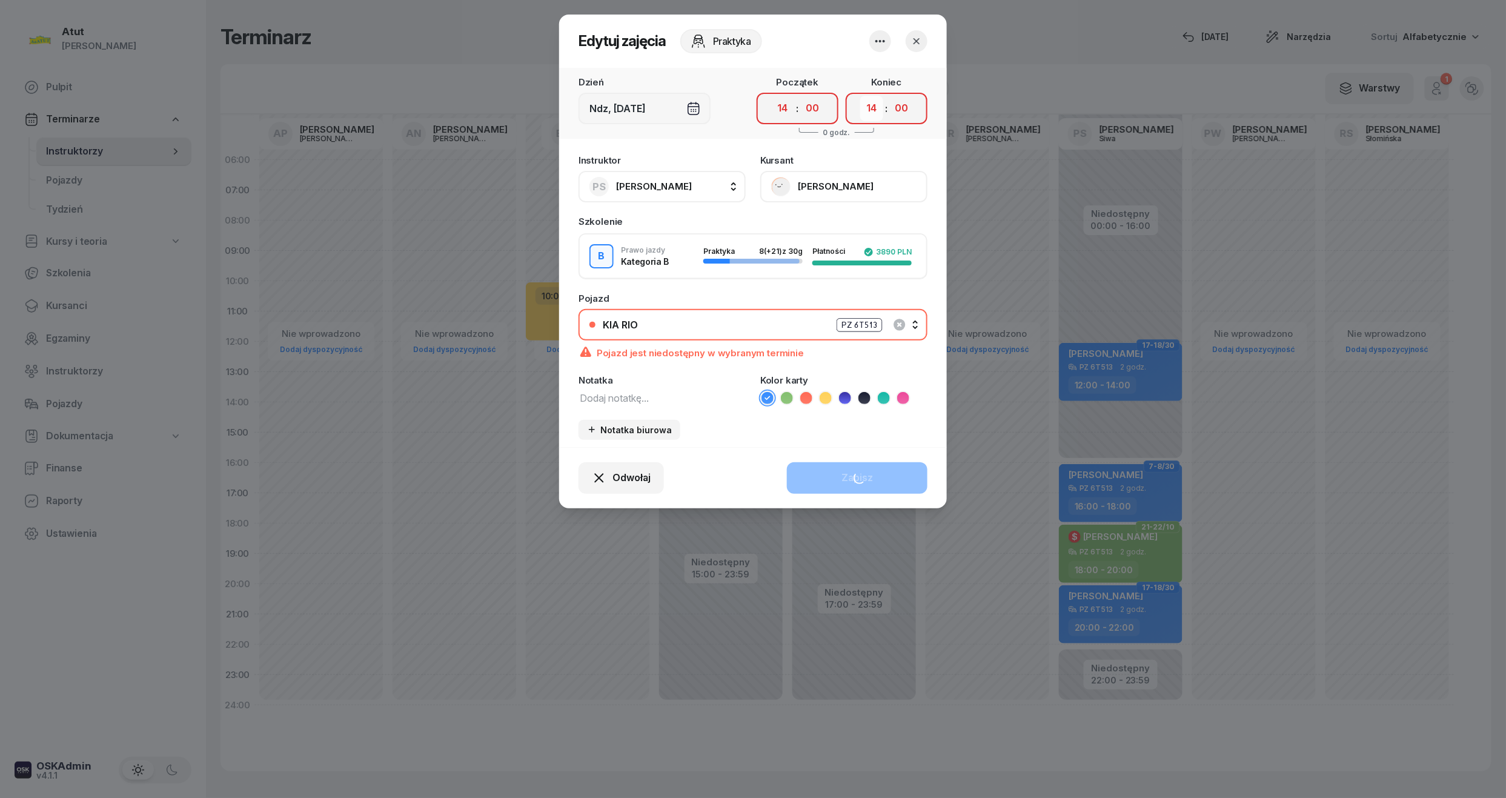
click at [880, 109] on select "00 01 02 03 04 05 06 07 08 09 10 11 12 13 14 15 16 17 18 19 20 21 22 23" at bounding box center [871, 108] width 23 height 25
select select "16"
click at [860, 96] on select "00 01 02 03 04 05 06 07 08 09 10 11 12 13 14 15 16 17 18 19 20 21 22 23" at bounding box center [871, 108] width 23 height 25
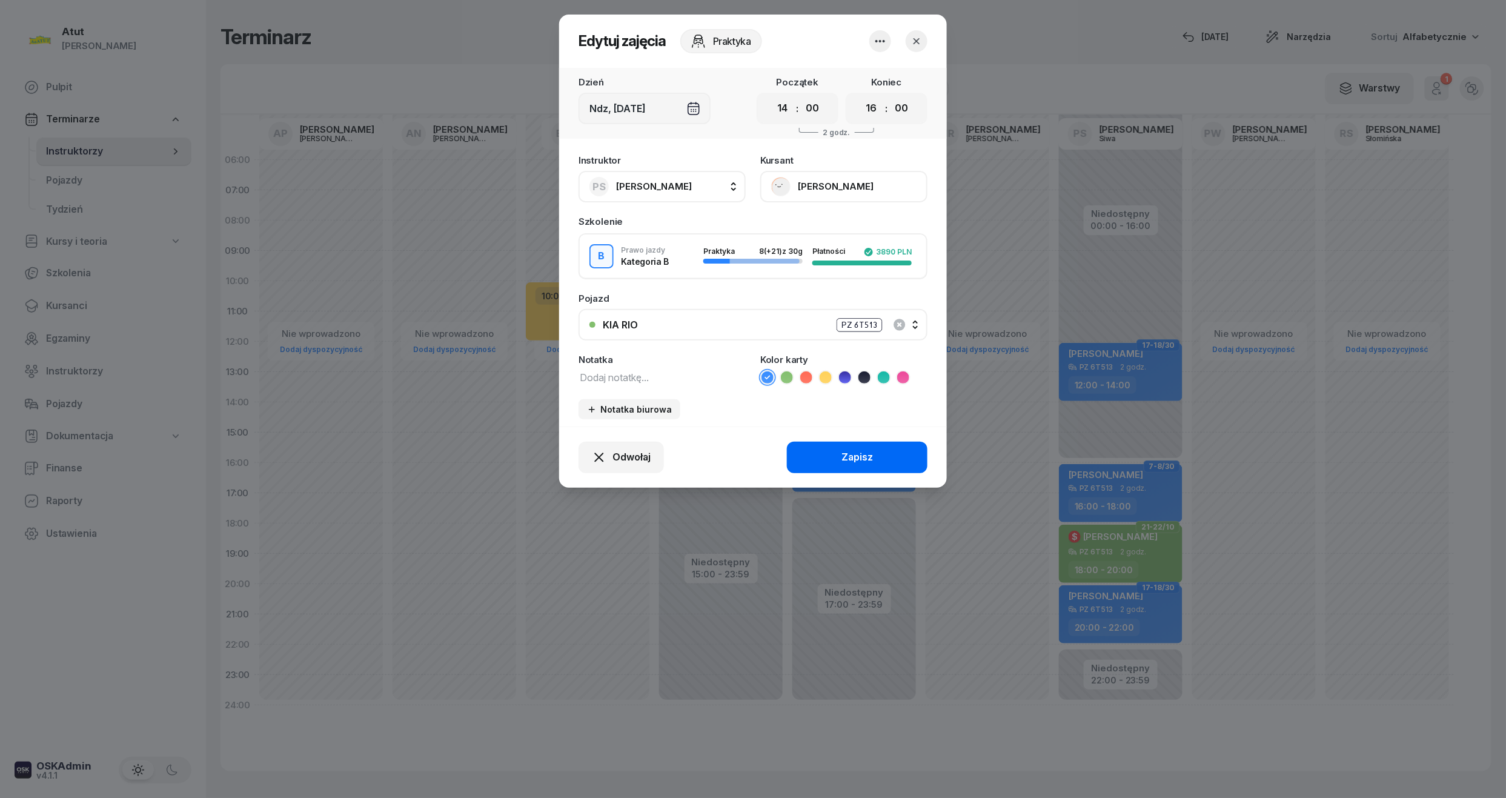
click at [871, 468] on button "Zapisz" at bounding box center [857, 458] width 141 height 32
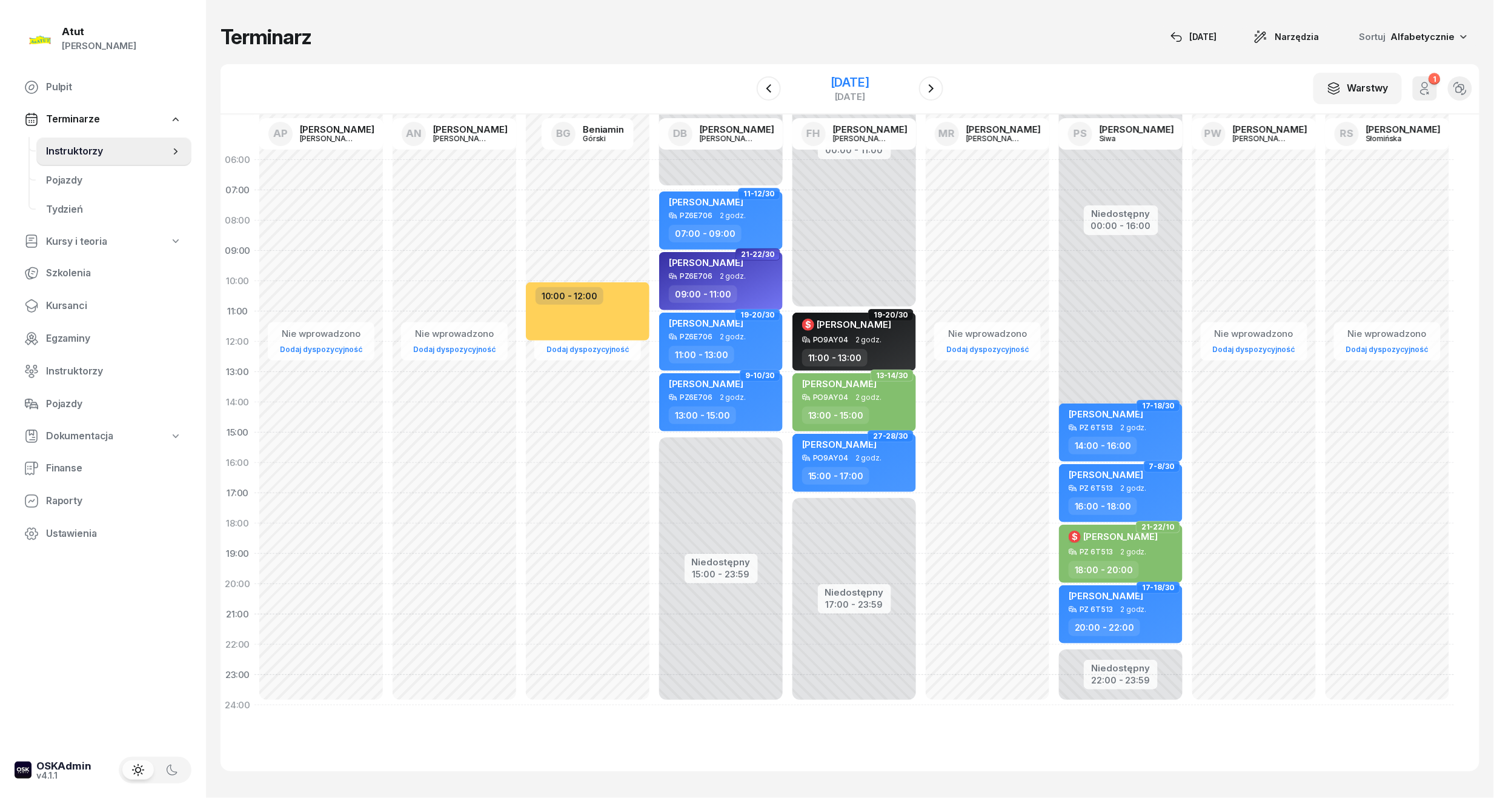
click at [831, 79] on div "[DATE]" at bounding box center [850, 82] width 39 height 12
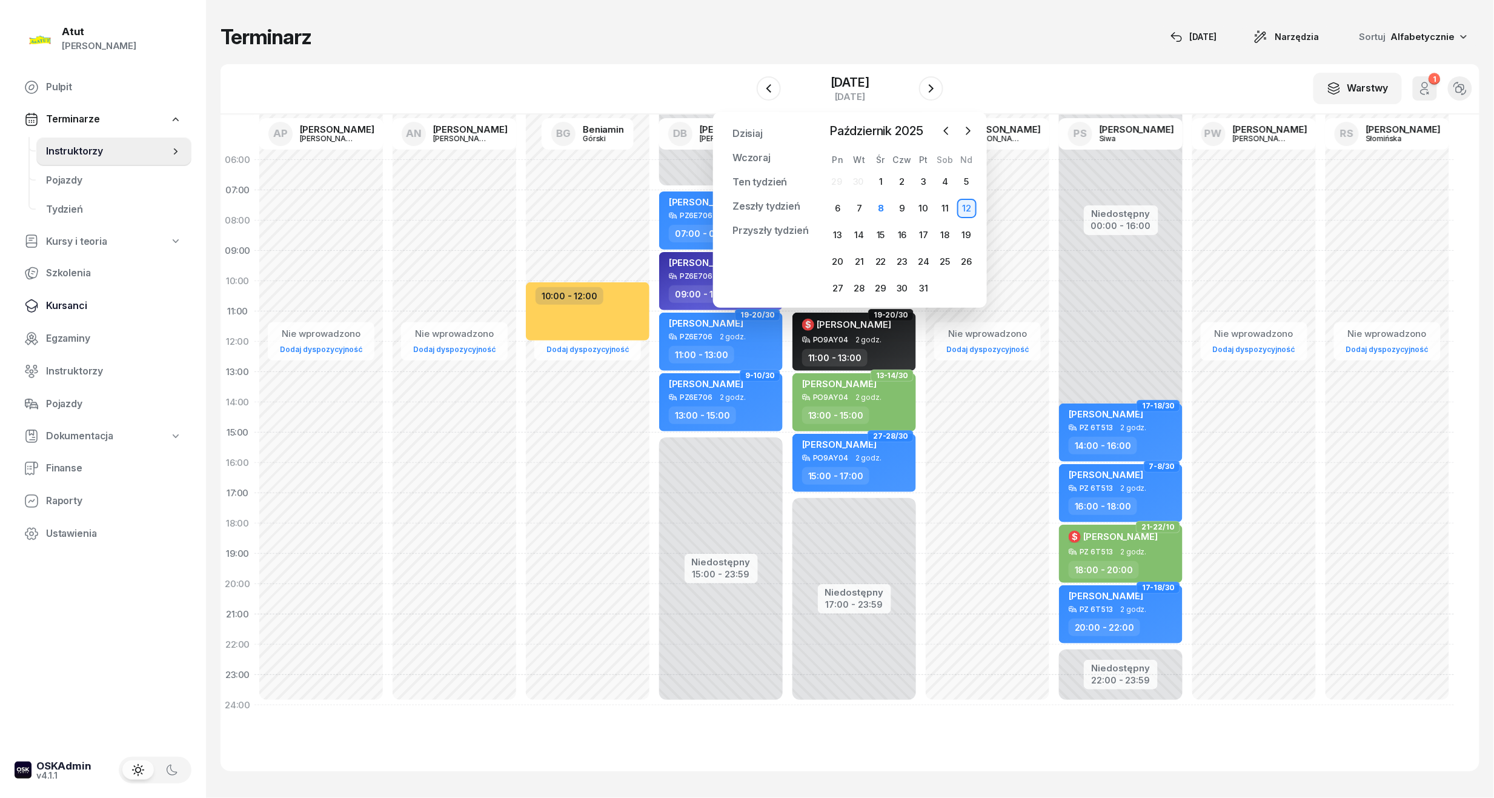
click at [71, 304] on span "Kursanci" at bounding box center [114, 306] width 136 height 16
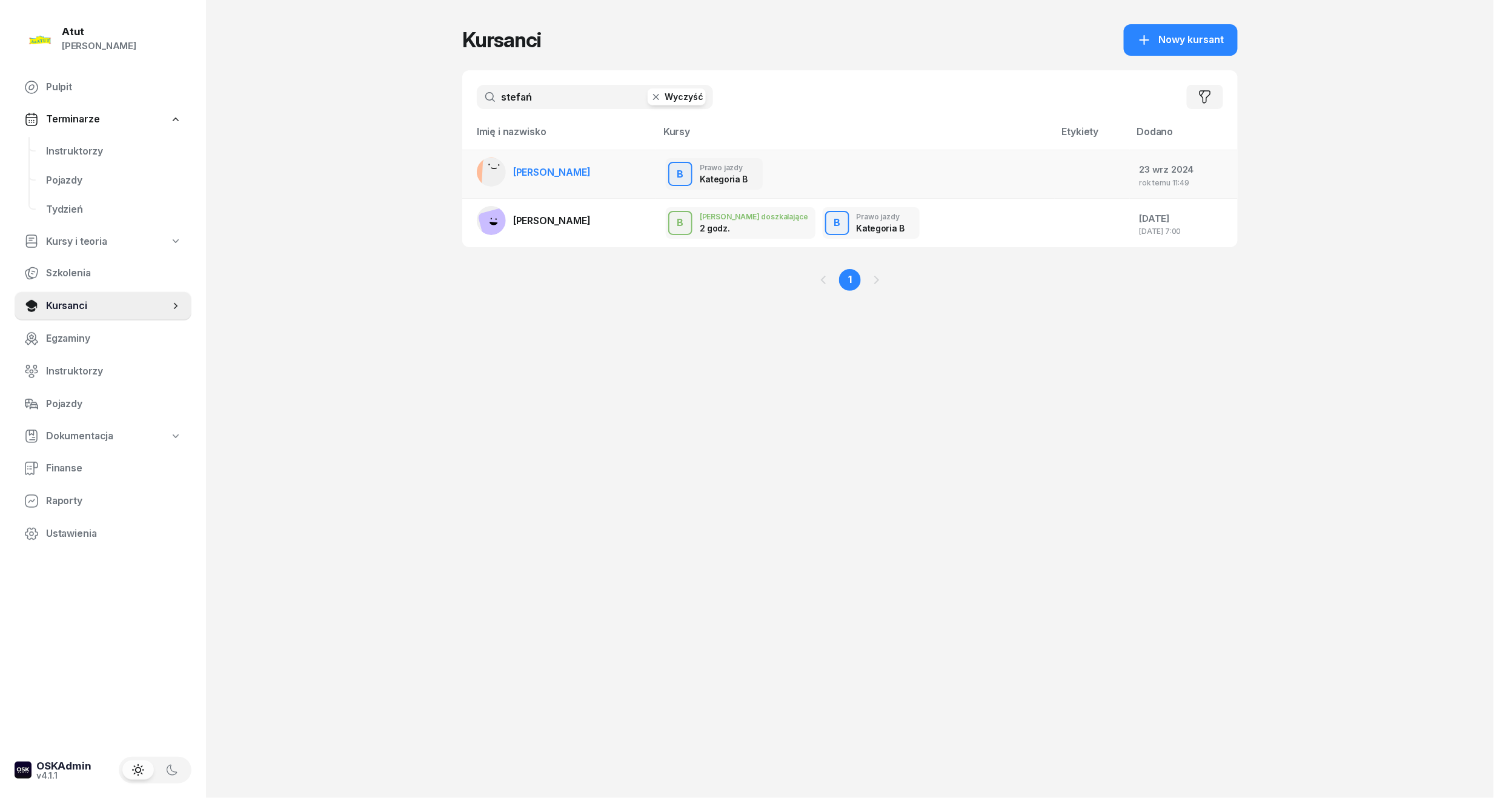
click at [553, 176] on span "[PERSON_NAME]" at bounding box center [552, 172] width 78 height 12
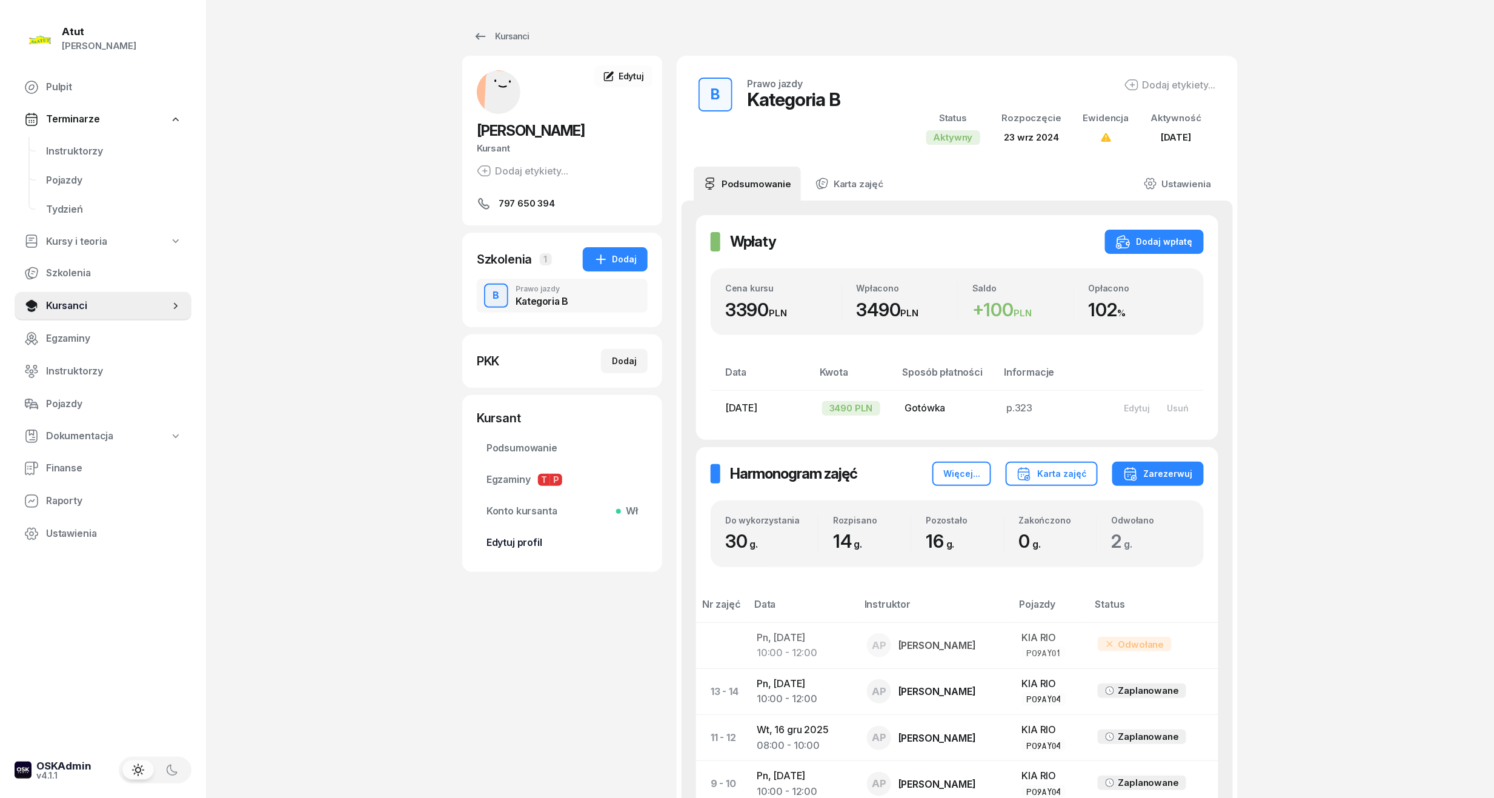
click at [531, 549] on span "Edytuj profil" at bounding box center [562, 543] width 151 height 16
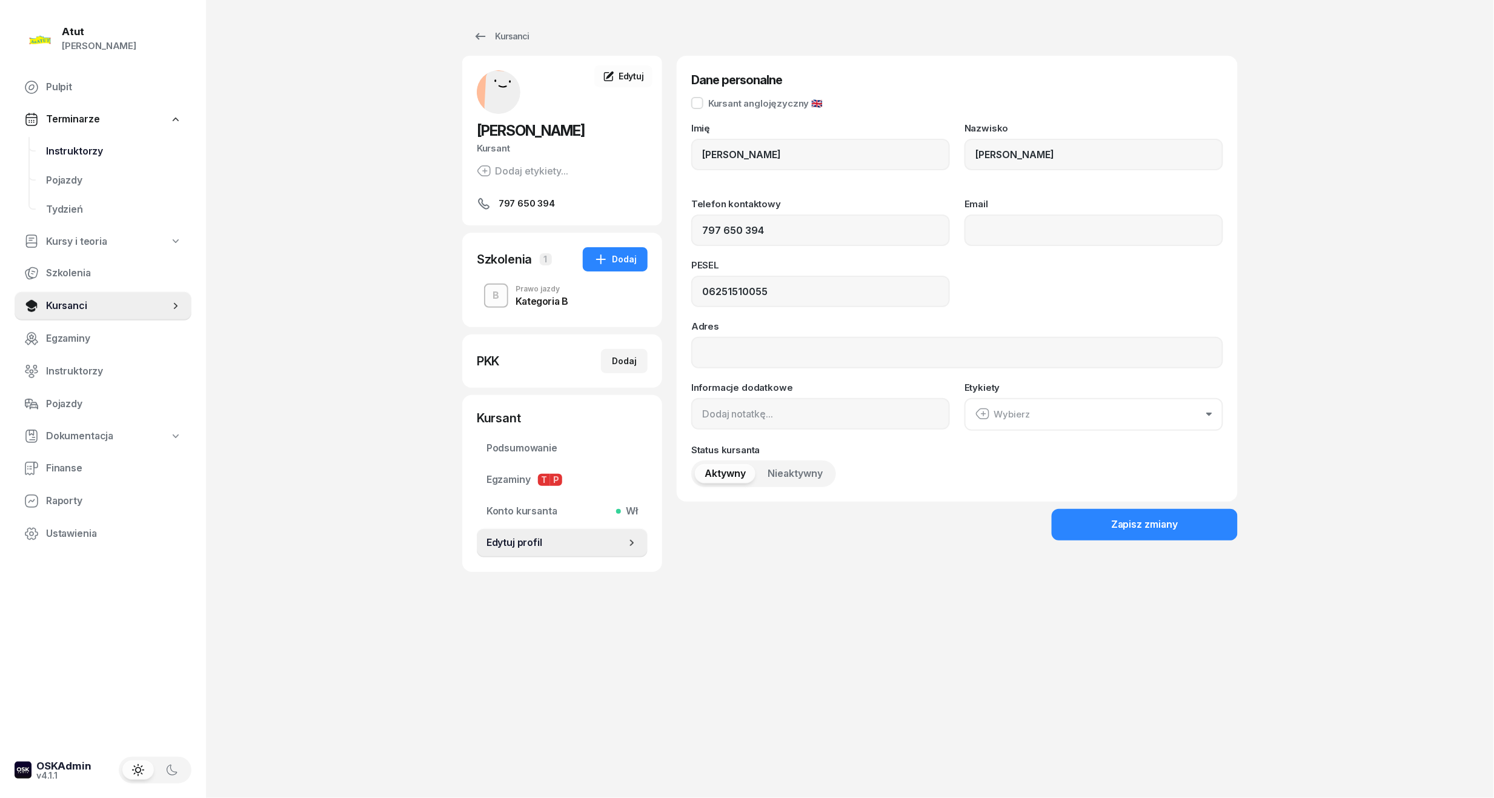
click at [69, 163] on link "Instruktorzy" at bounding box center [113, 151] width 155 height 29
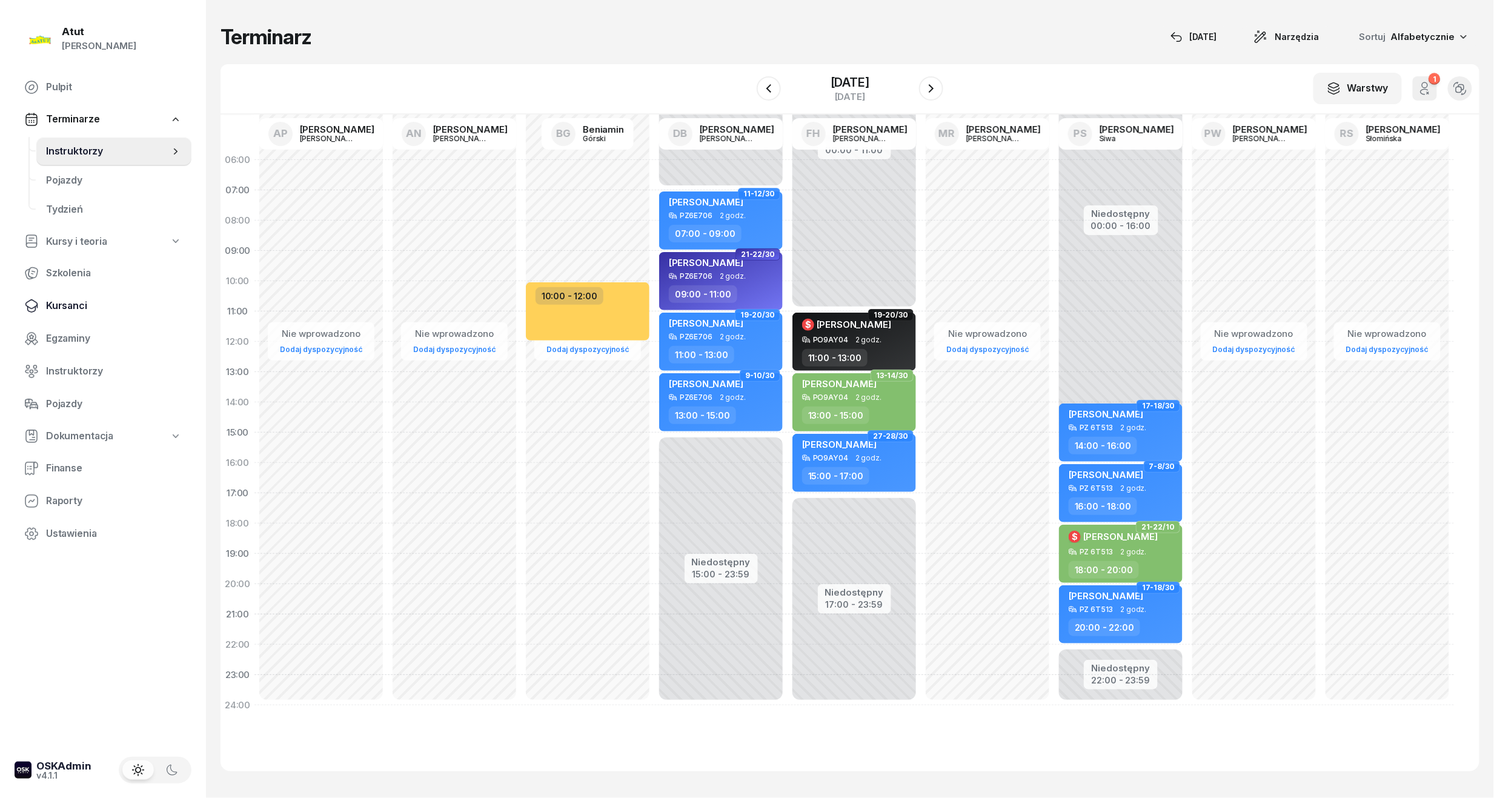
click at [78, 301] on span "Kursanci" at bounding box center [114, 306] width 136 height 16
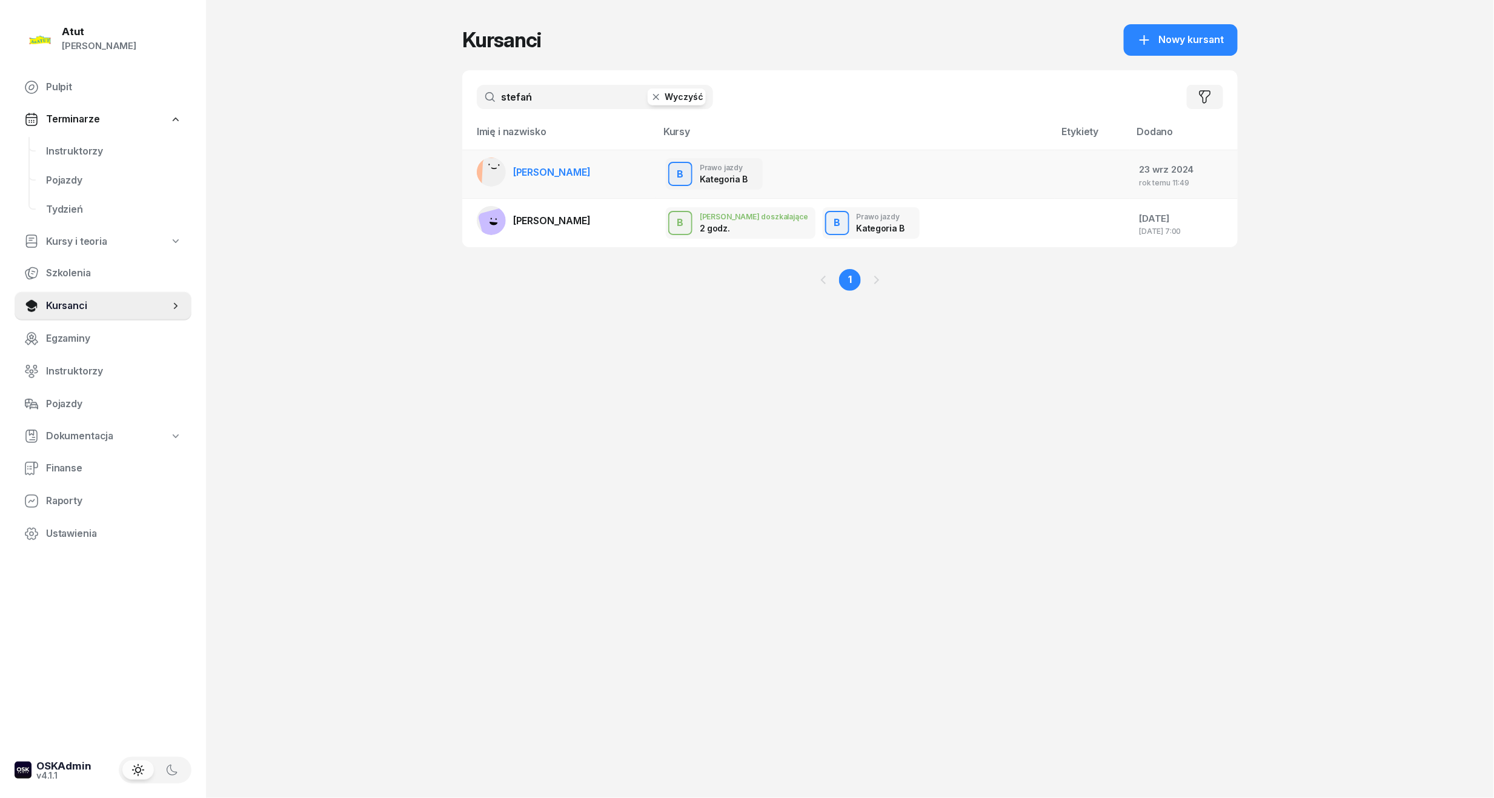
click at [553, 166] on span "[PERSON_NAME]" at bounding box center [552, 172] width 78 height 12
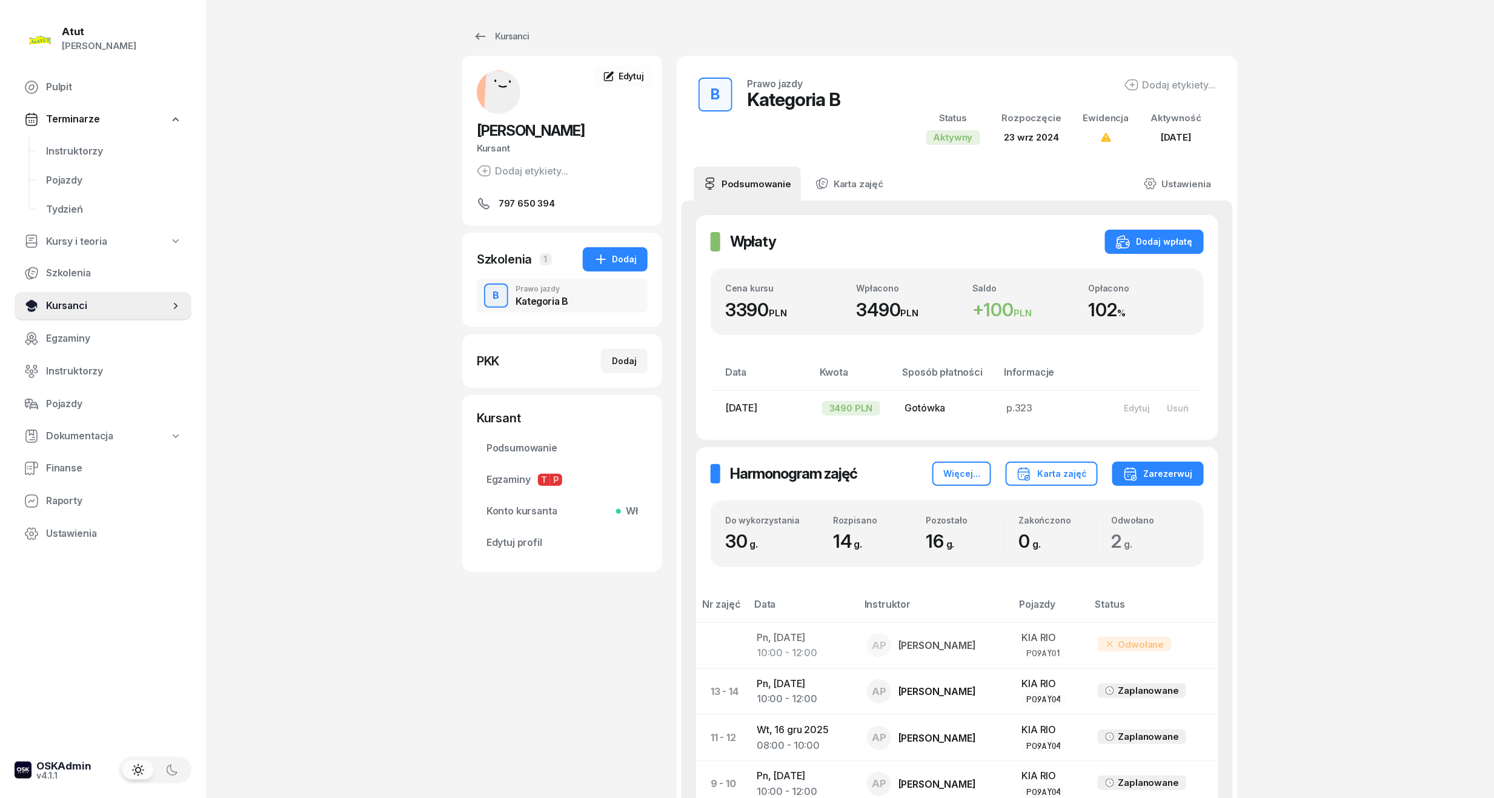
click at [51, 306] on span "Kursanci" at bounding box center [108, 306] width 124 height 16
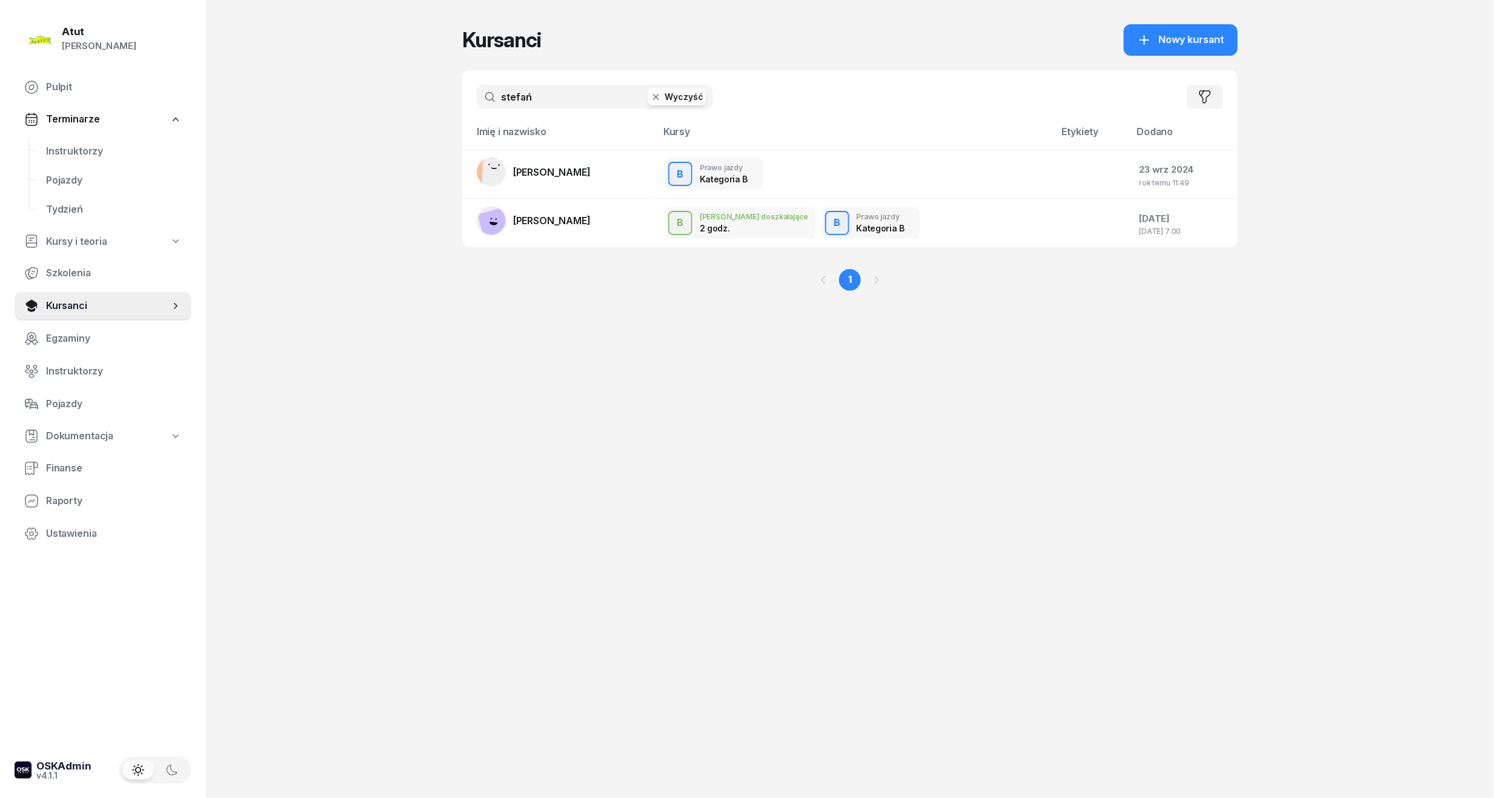
drag, startPoint x: 543, startPoint y: 93, endPoint x: -41, endPoint y: 144, distance: 586.9
click at [0, 144] on html "[PERSON_NAME] [PERSON_NAME] Pulpit Terminarze Instruktorzy Pojazdy Tydzień Kurs…" at bounding box center [747, 399] width 1494 height 798
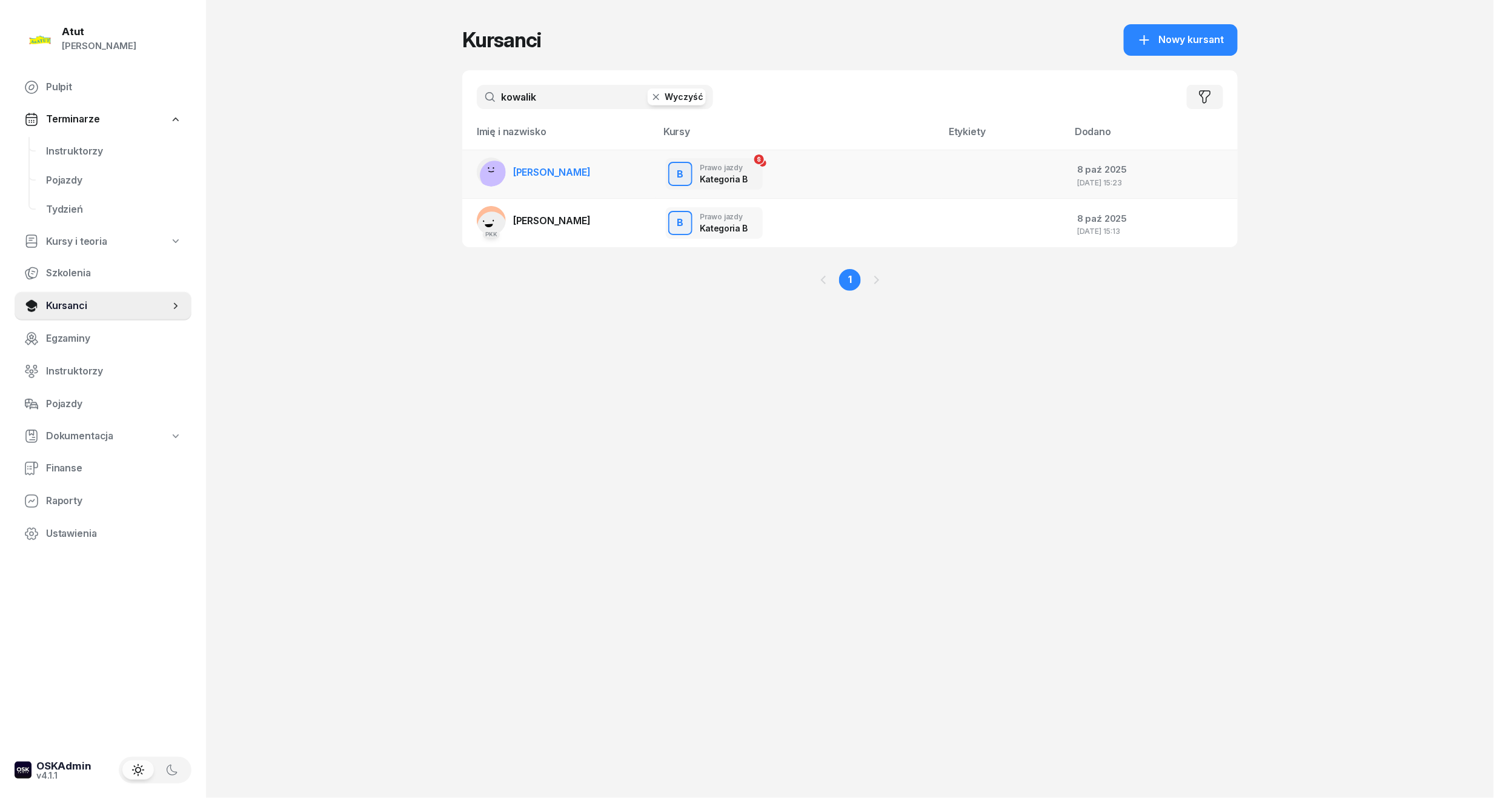
type input "kowalik"
click at [534, 182] on link "[PERSON_NAME]" at bounding box center [534, 172] width 114 height 29
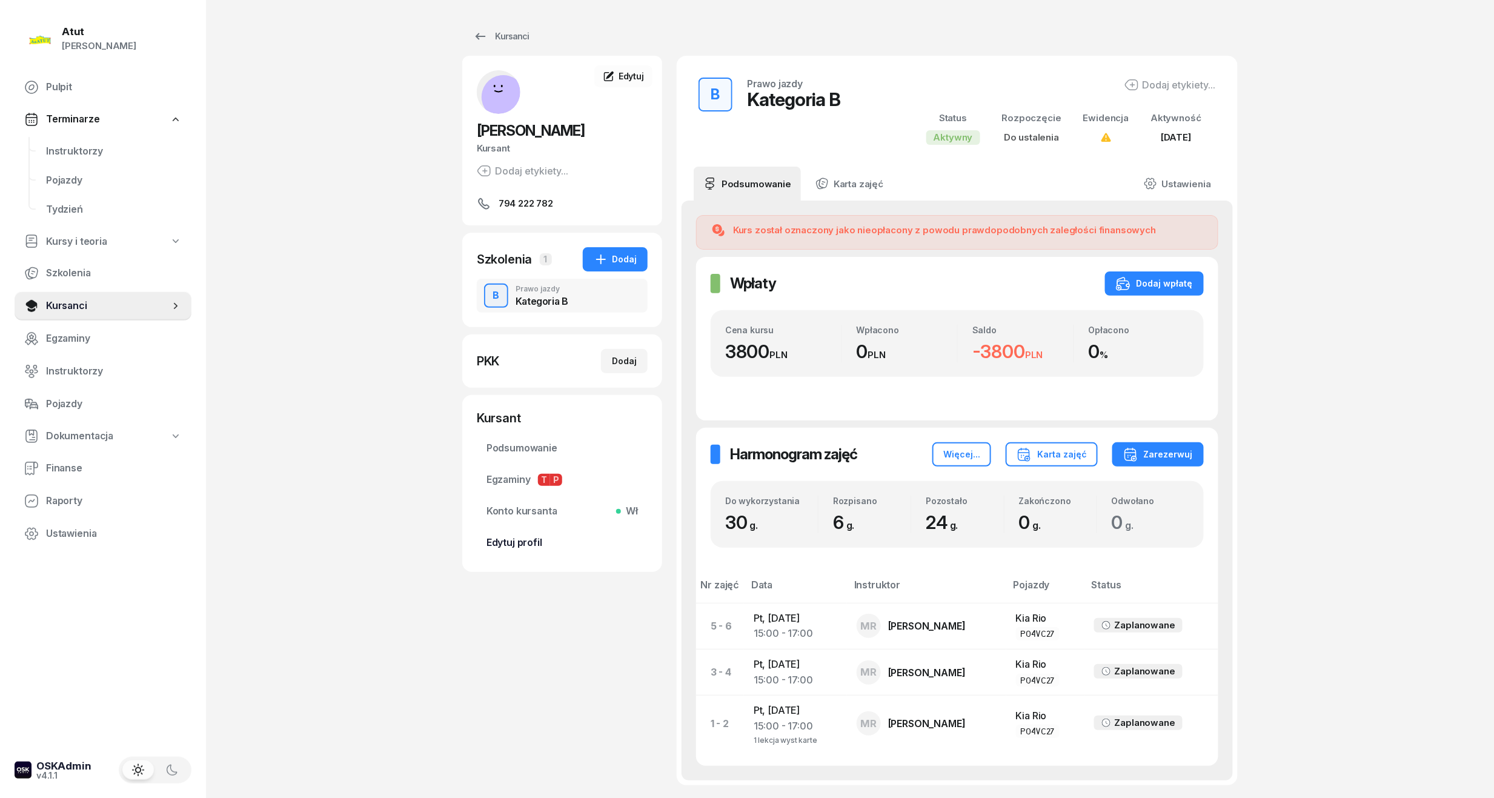
click at [512, 544] on span "Edytuj profil" at bounding box center [562, 543] width 151 height 16
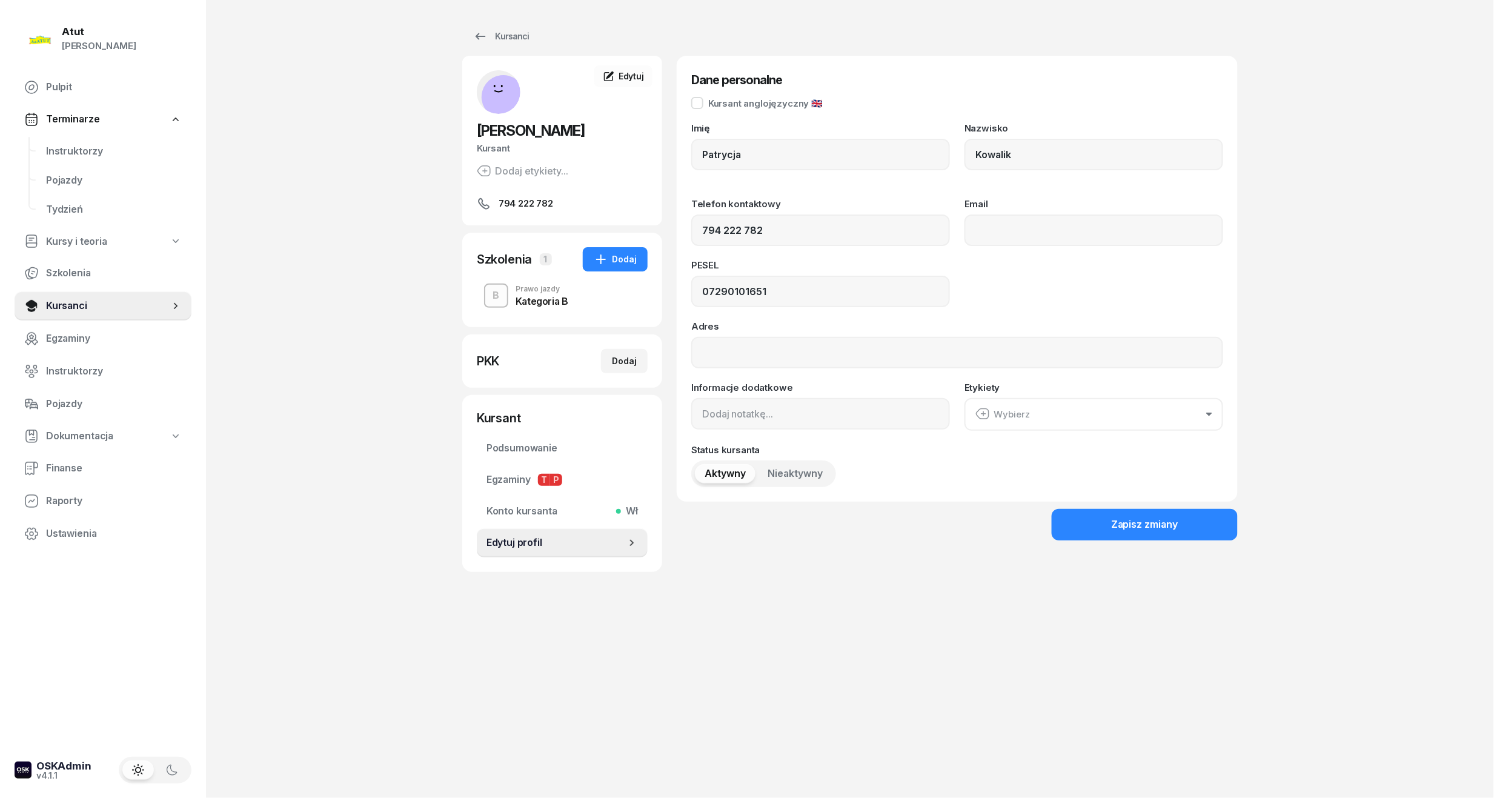
click at [771, 273] on div "PESEL" at bounding box center [820, 268] width 259 height 15
click at [771, 285] on input "07290101651" at bounding box center [820, 292] width 259 height 32
type input "07290101446"
click at [1149, 526] on div "Zapisz zmiany" at bounding box center [1144, 525] width 67 height 16
click at [98, 153] on span "Instruktorzy" at bounding box center [114, 152] width 136 height 16
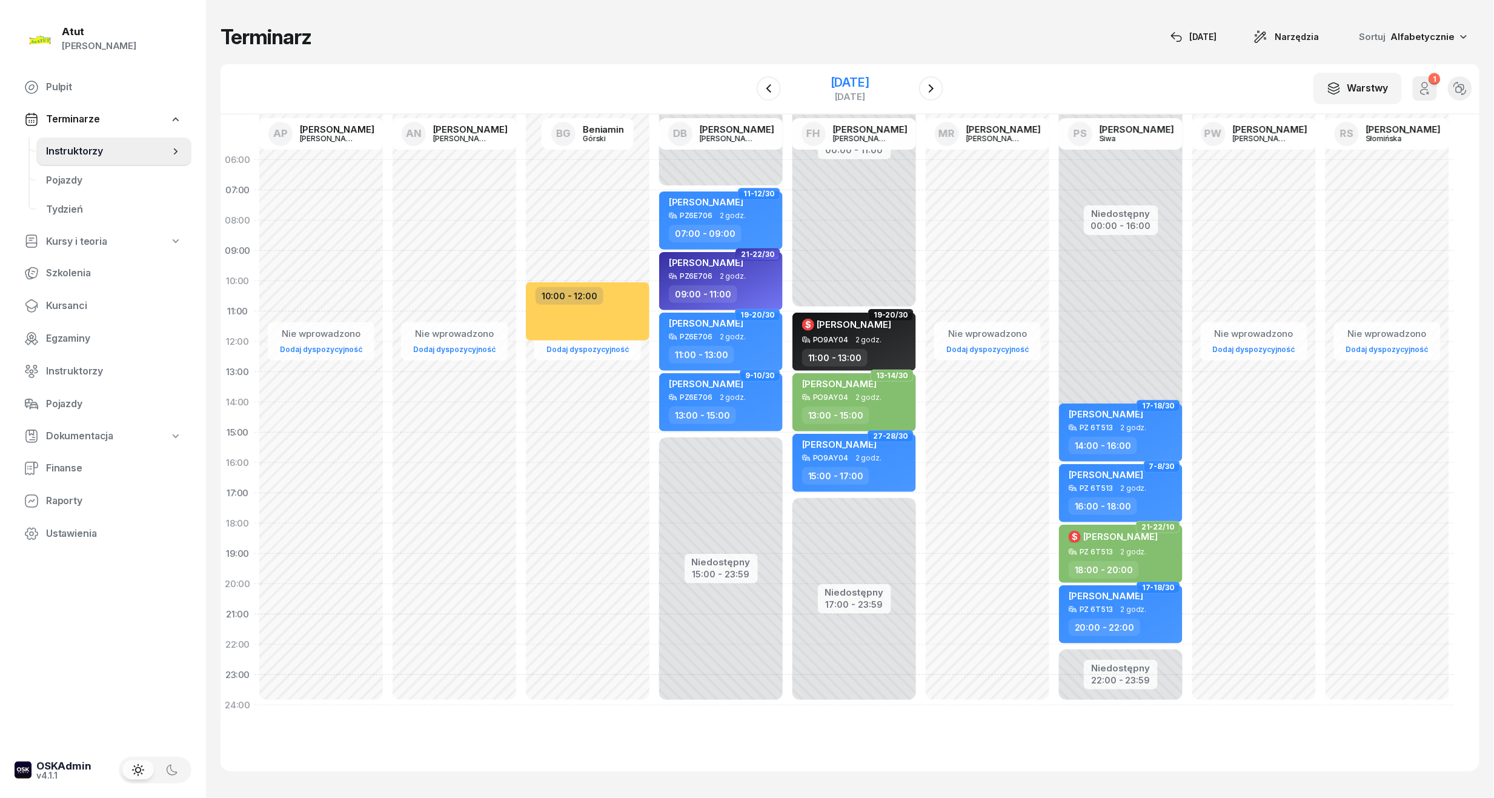
click at [869, 84] on div "[DATE]" at bounding box center [850, 82] width 39 height 12
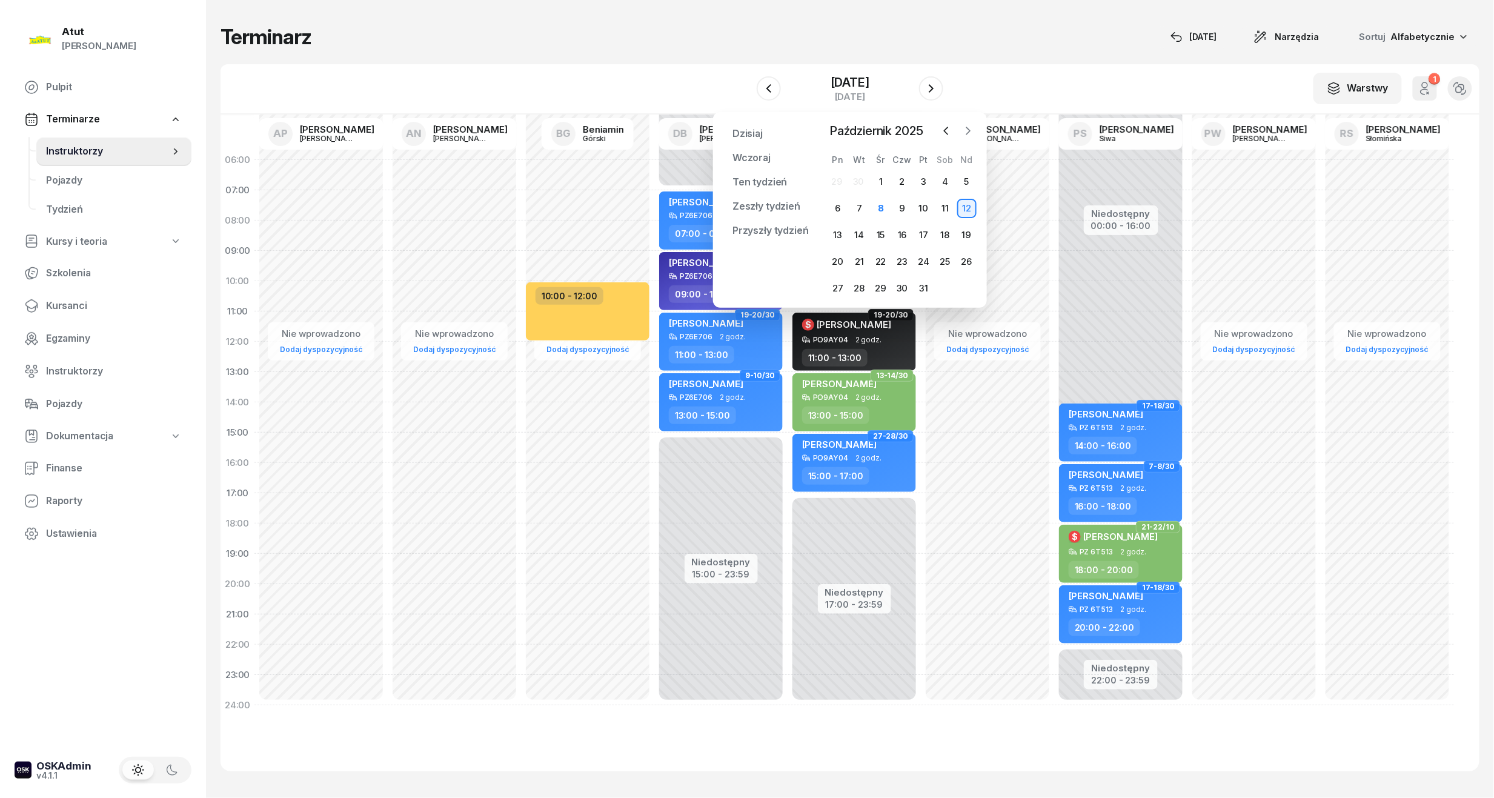
click at [975, 125] on button "button" at bounding box center [968, 131] width 18 height 18
click at [829, 236] on div "10" at bounding box center [837, 234] width 19 height 19
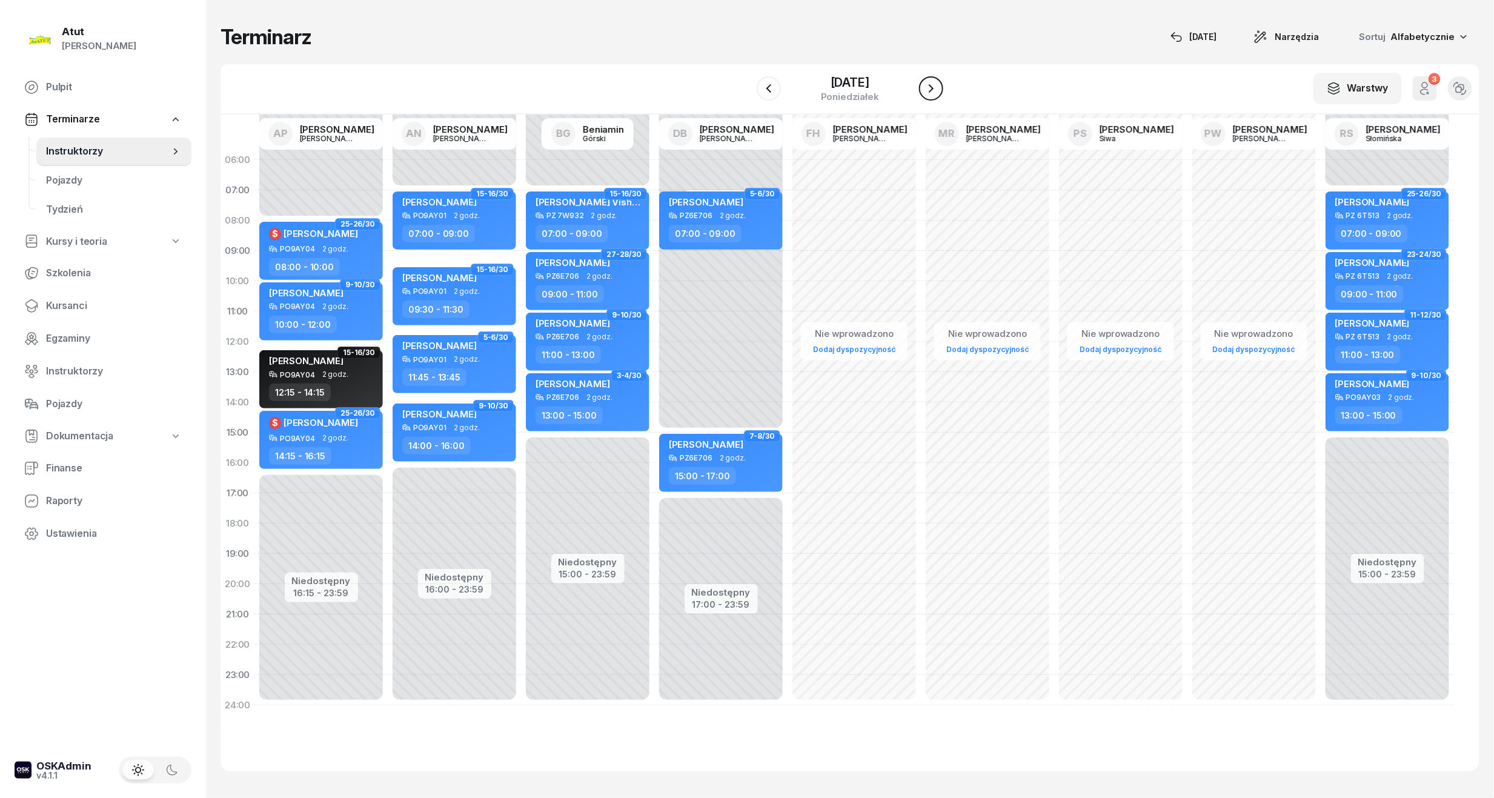
click at [934, 88] on icon "button" at bounding box center [931, 88] width 15 height 15
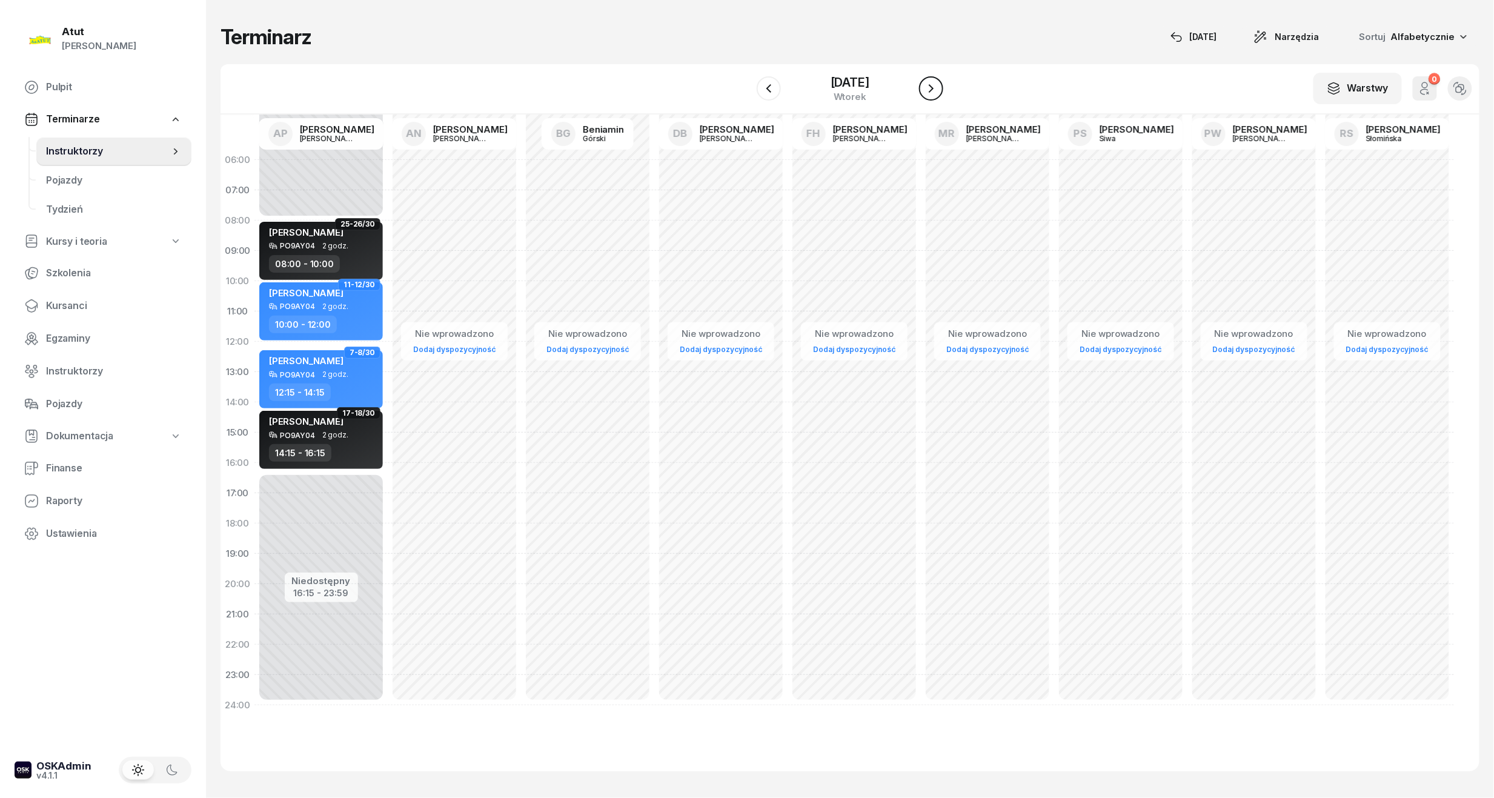
click at [934, 88] on icon "button" at bounding box center [931, 88] width 5 height 8
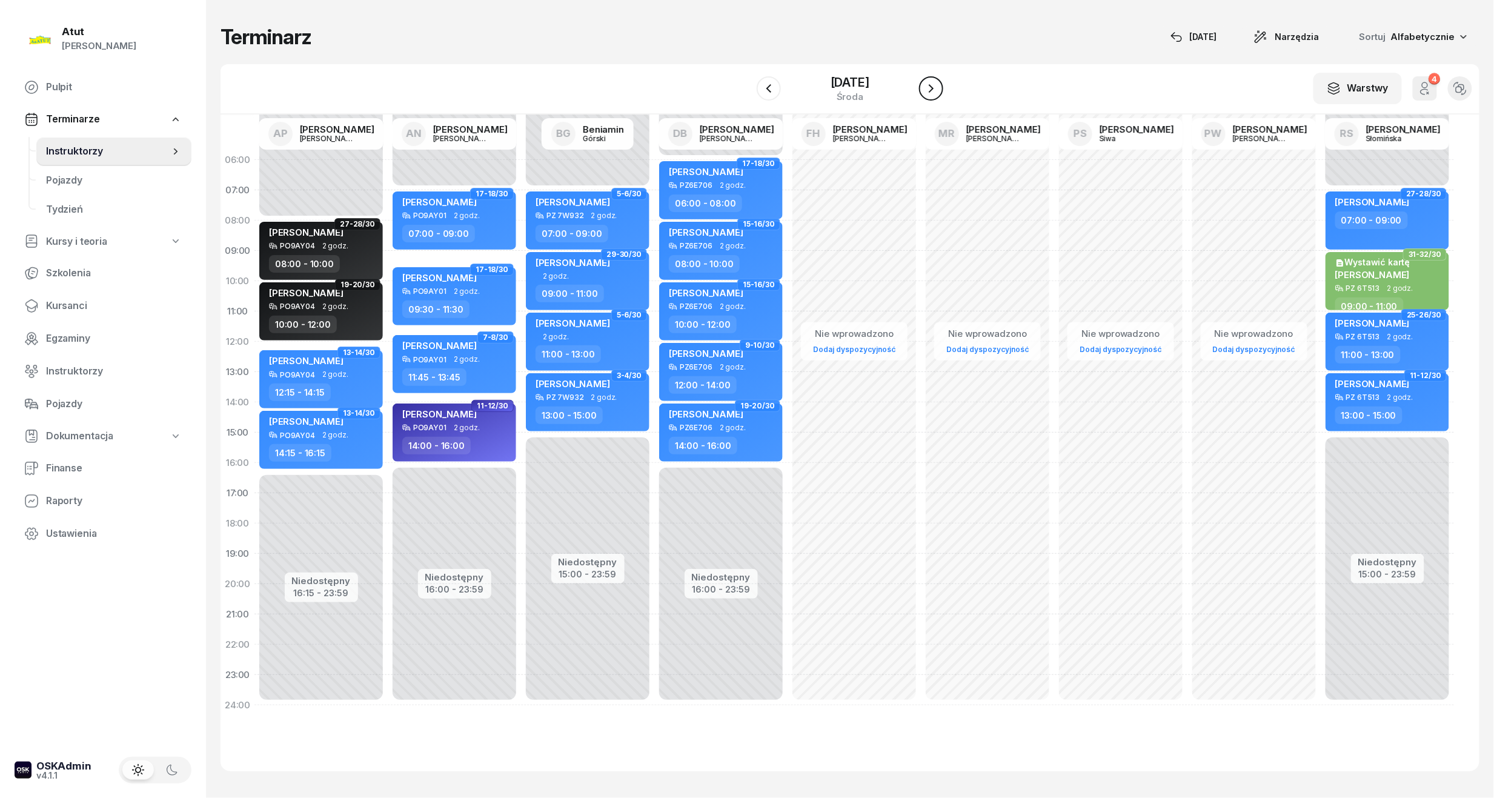
click at [934, 88] on icon "button" at bounding box center [931, 88] width 15 height 15
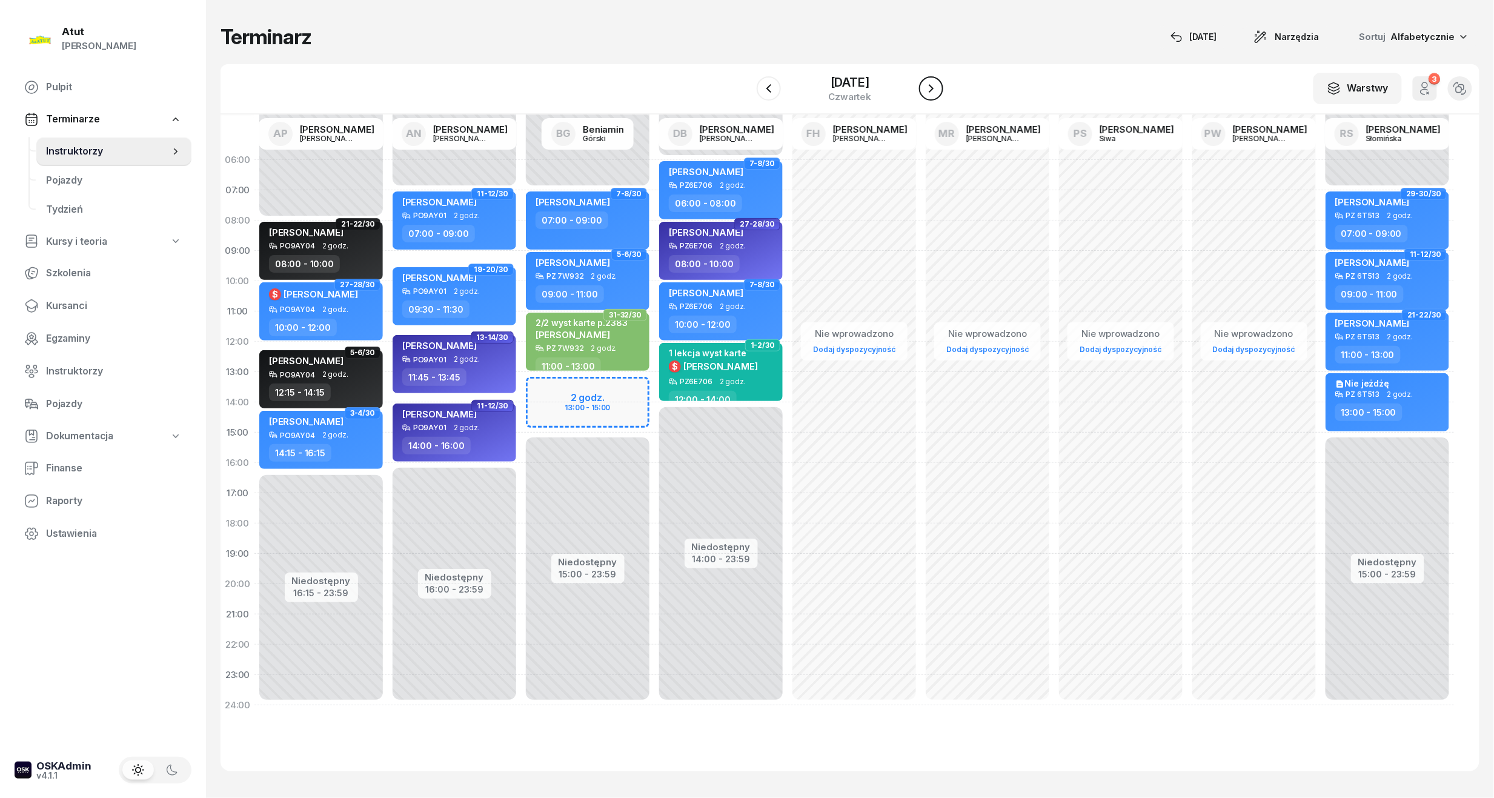
click at [934, 88] on icon "button" at bounding box center [931, 88] width 15 height 15
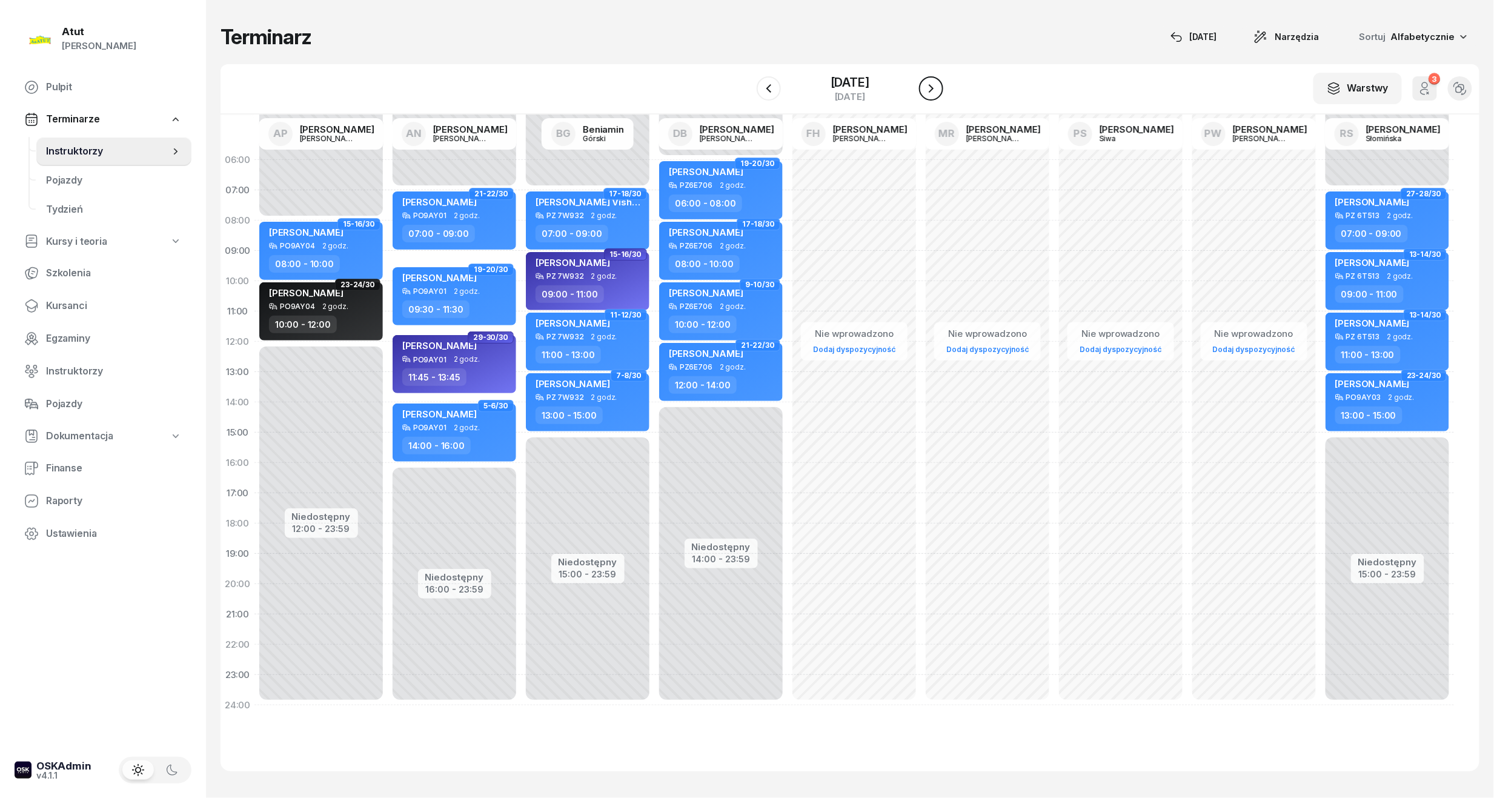
click at [934, 88] on icon "button" at bounding box center [931, 88] width 15 height 15
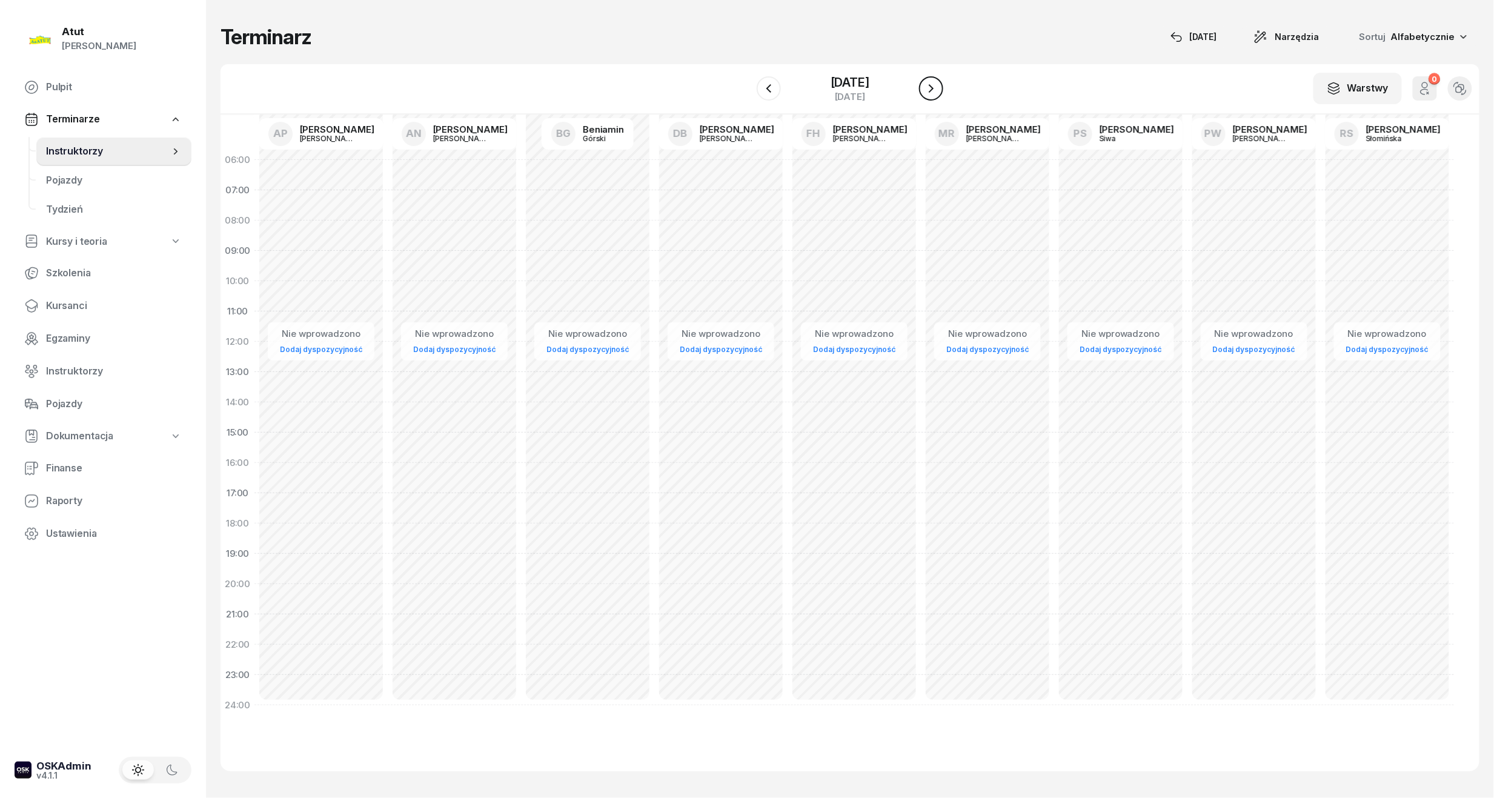
click at [934, 88] on icon "button" at bounding box center [931, 88] width 15 height 15
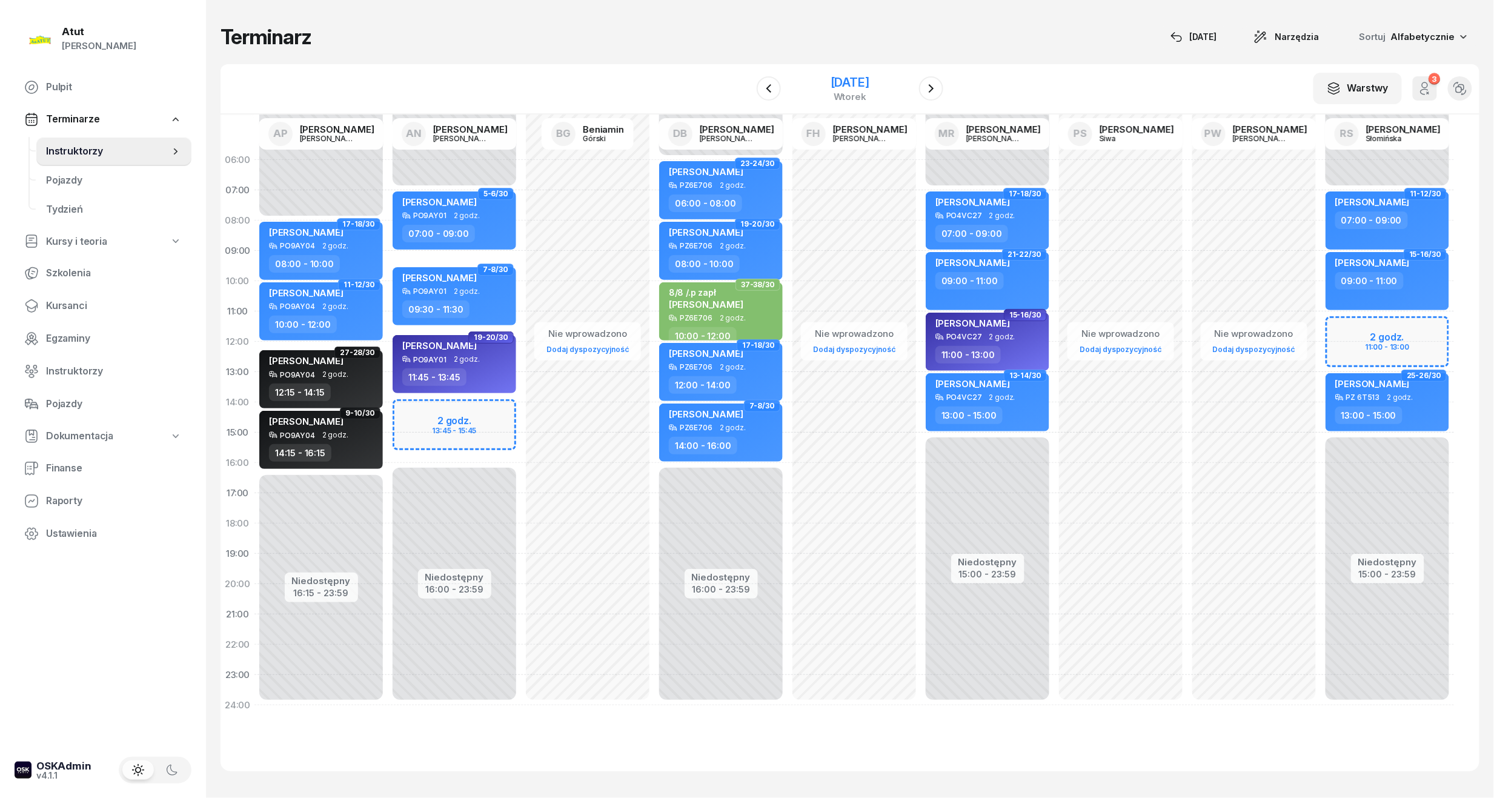
click at [836, 76] on div "[DATE]" at bounding box center [850, 82] width 39 height 12
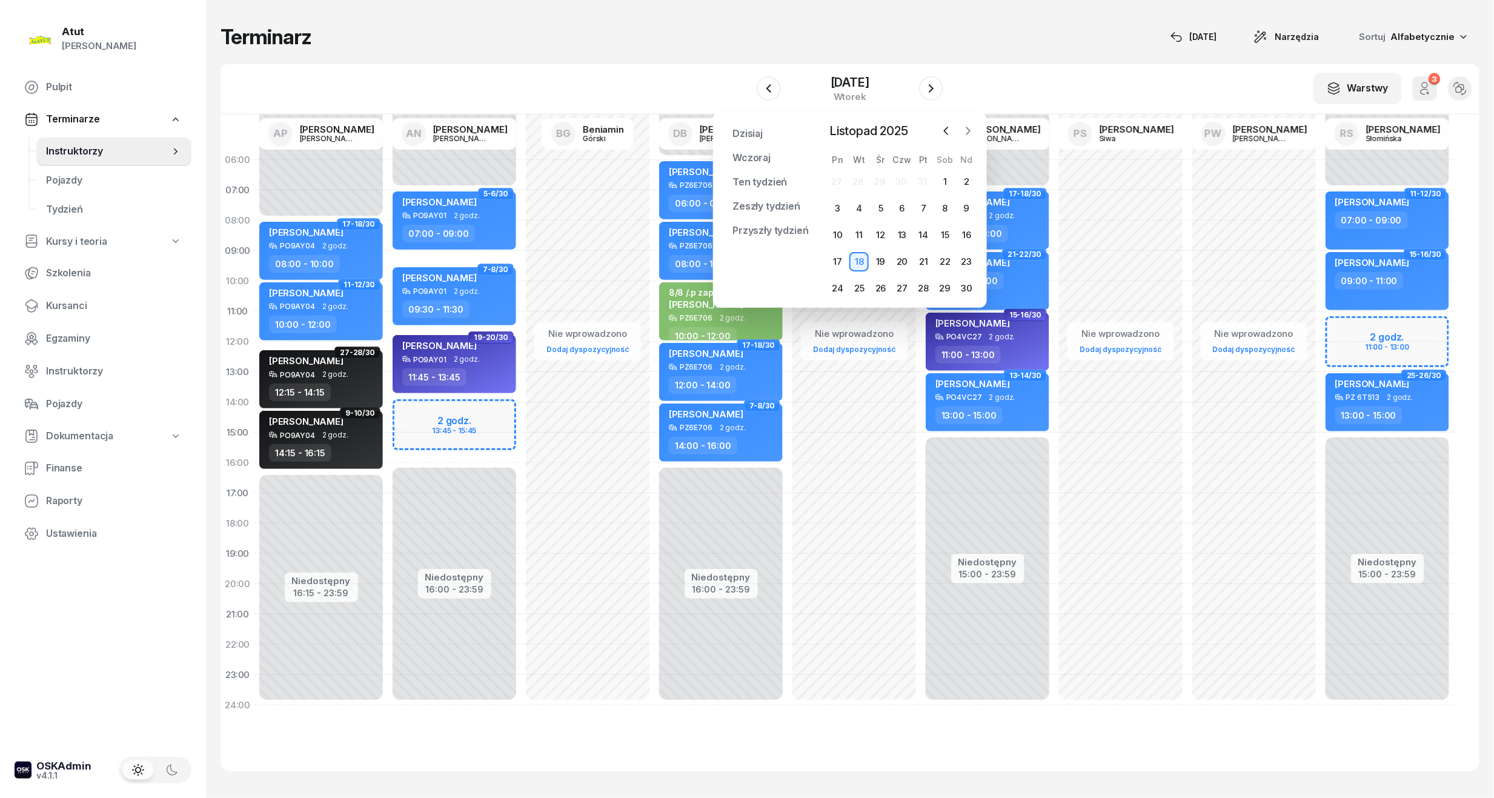
click at [975, 127] on button "button" at bounding box center [968, 131] width 18 height 18
click at [839, 183] on div "1" at bounding box center [837, 181] width 19 height 19
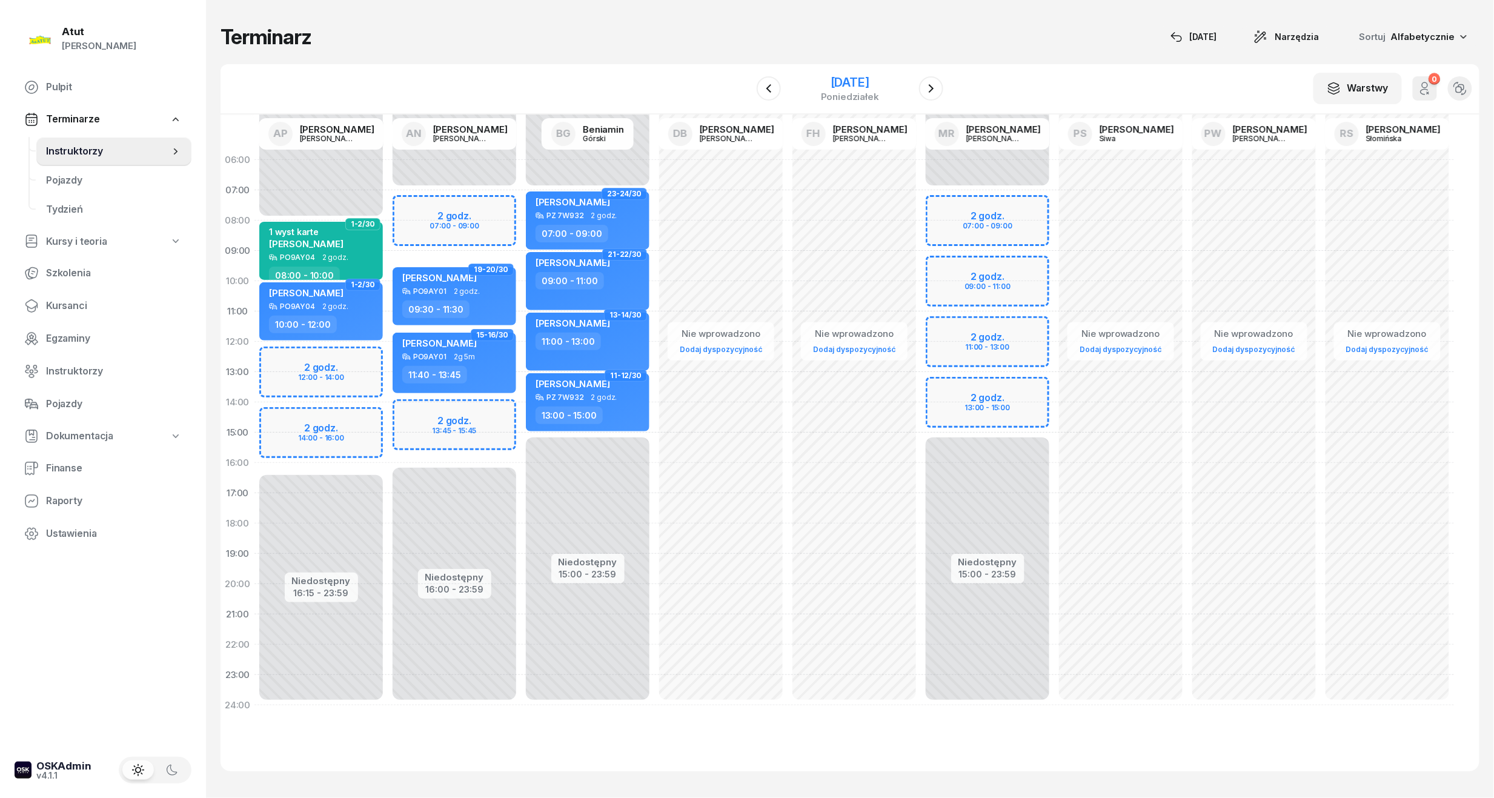
click at [856, 85] on div "[DATE]" at bounding box center [850, 82] width 58 height 12
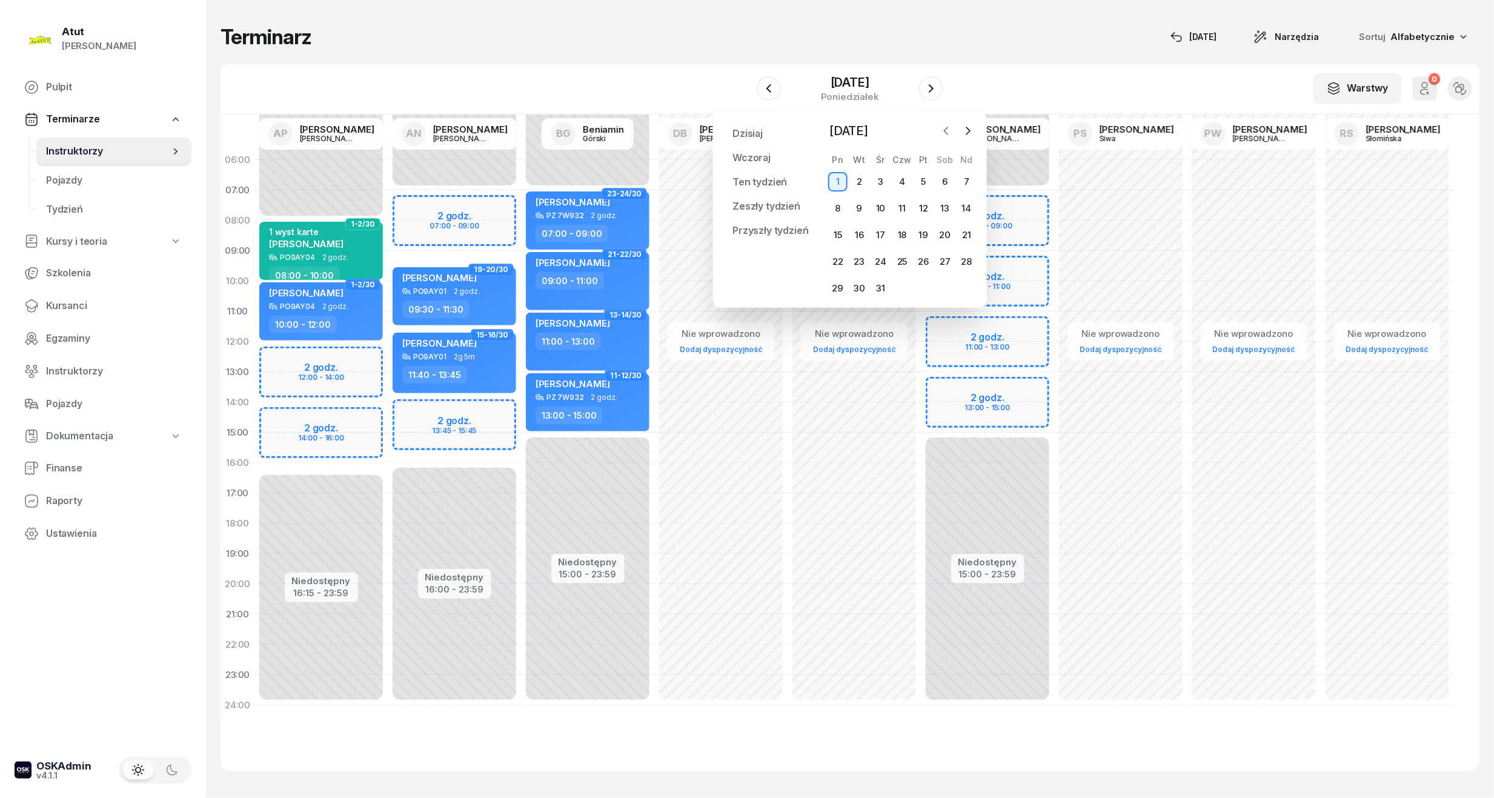
click at [948, 127] on icon "button" at bounding box center [947, 130] width 4 height 7
click at [839, 230] on div "13" at bounding box center [837, 234] width 19 height 19
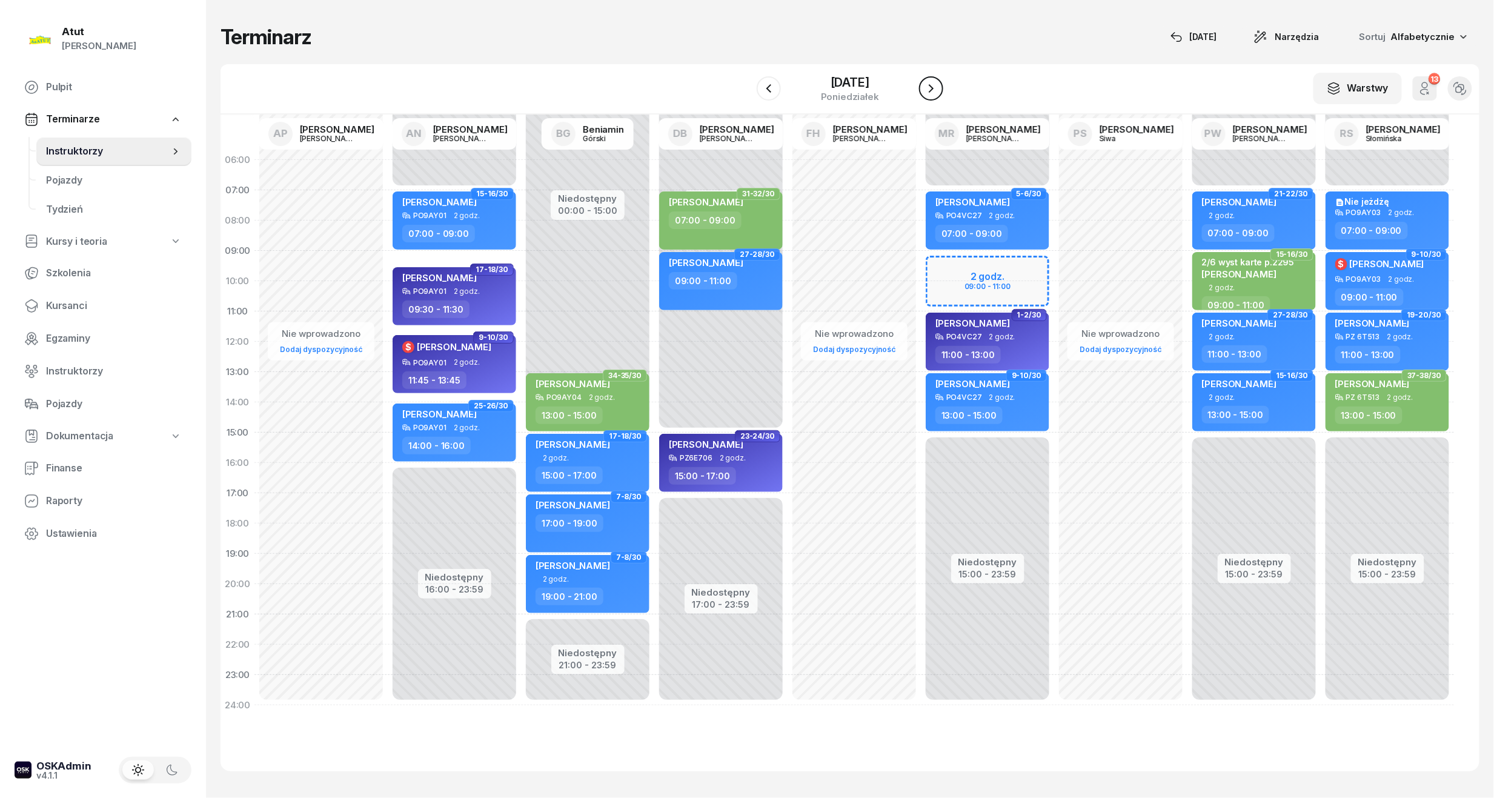
click at [943, 90] on button "button" at bounding box center [931, 88] width 24 height 24
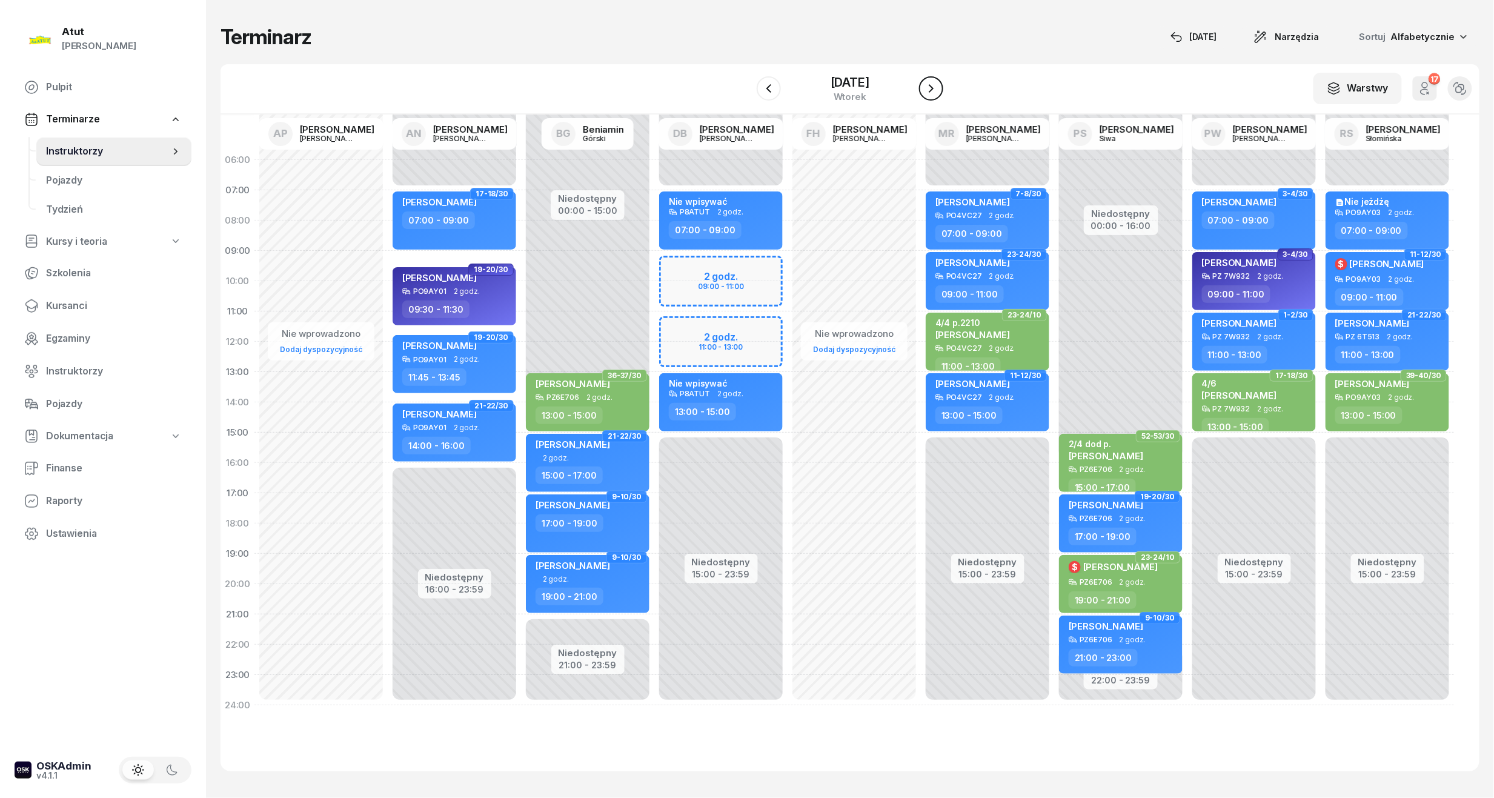
click at [943, 90] on button "button" at bounding box center [931, 88] width 24 height 24
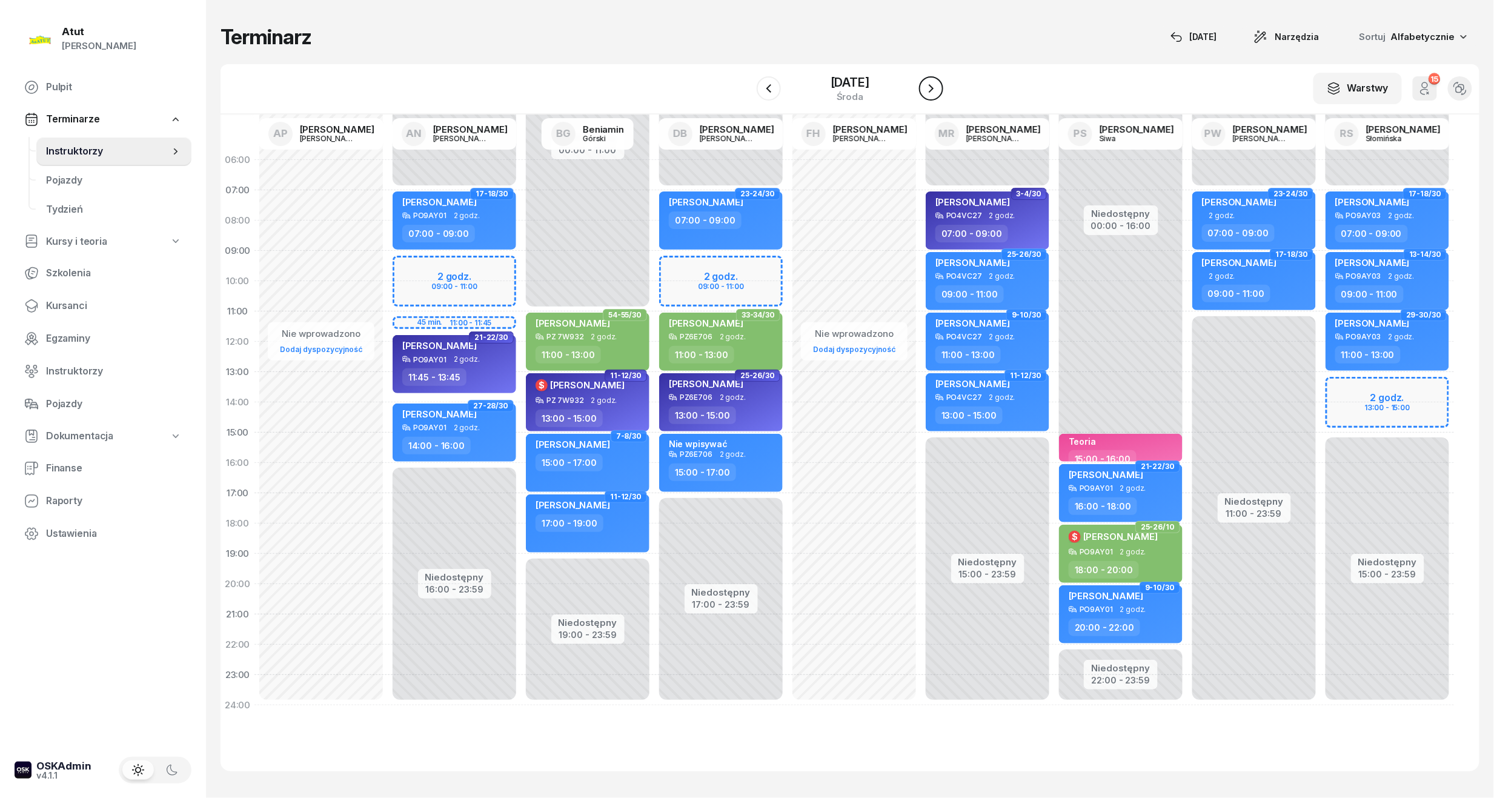
click at [943, 91] on button "button" at bounding box center [931, 88] width 24 height 24
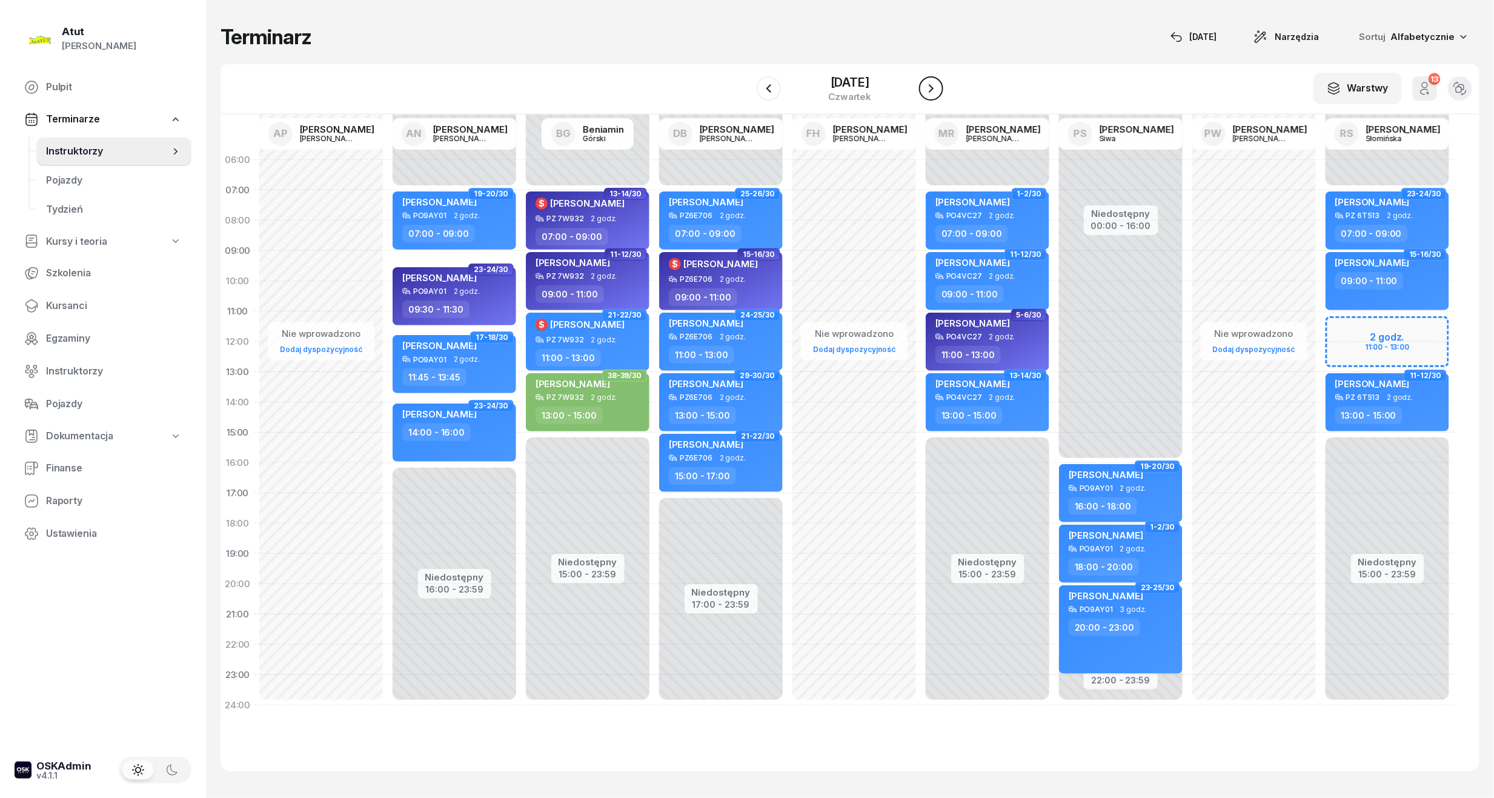
click at [934, 90] on icon "button" at bounding box center [931, 88] width 5 height 8
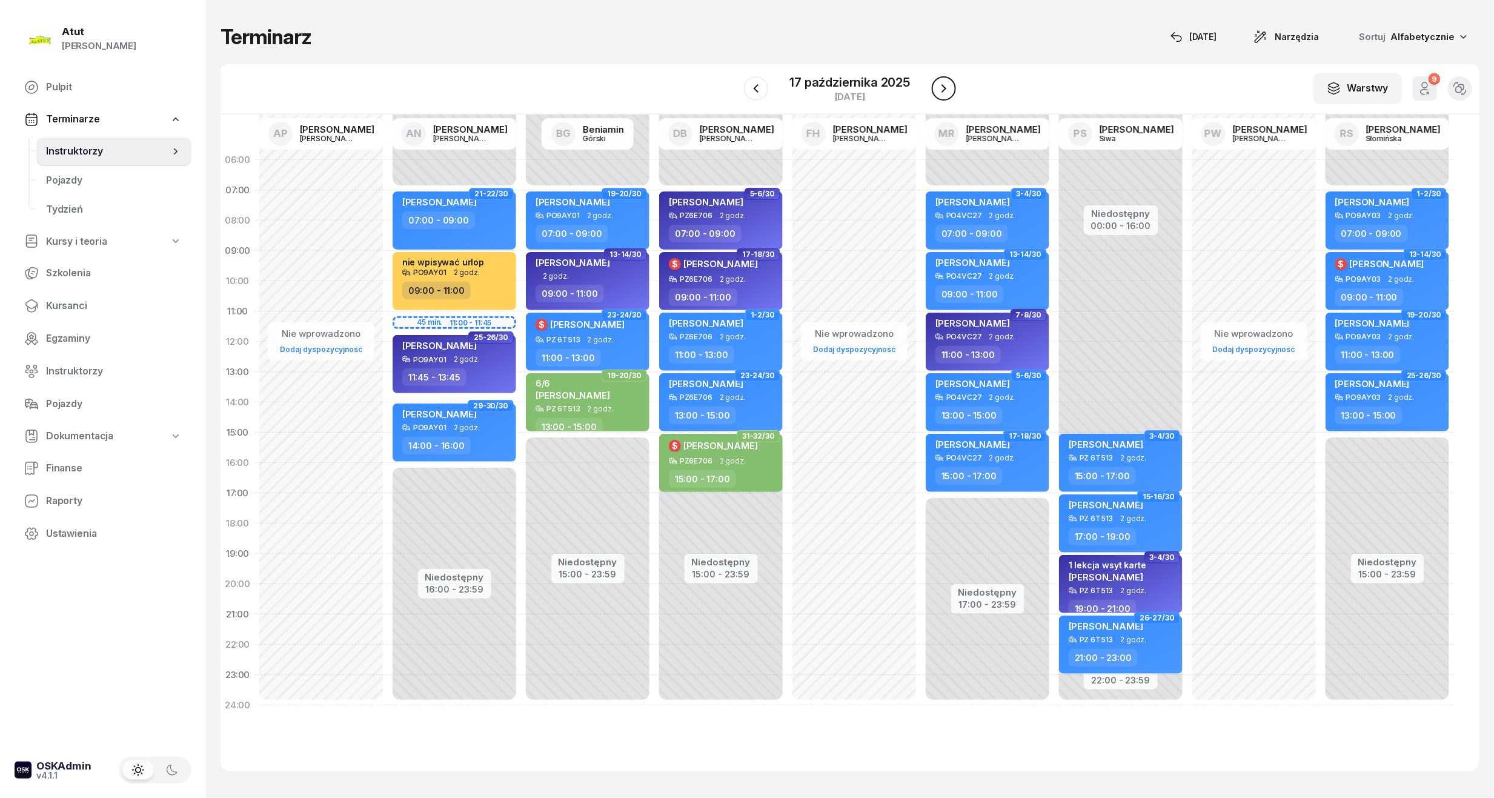
click at [943, 90] on icon "button" at bounding box center [944, 88] width 5 height 8
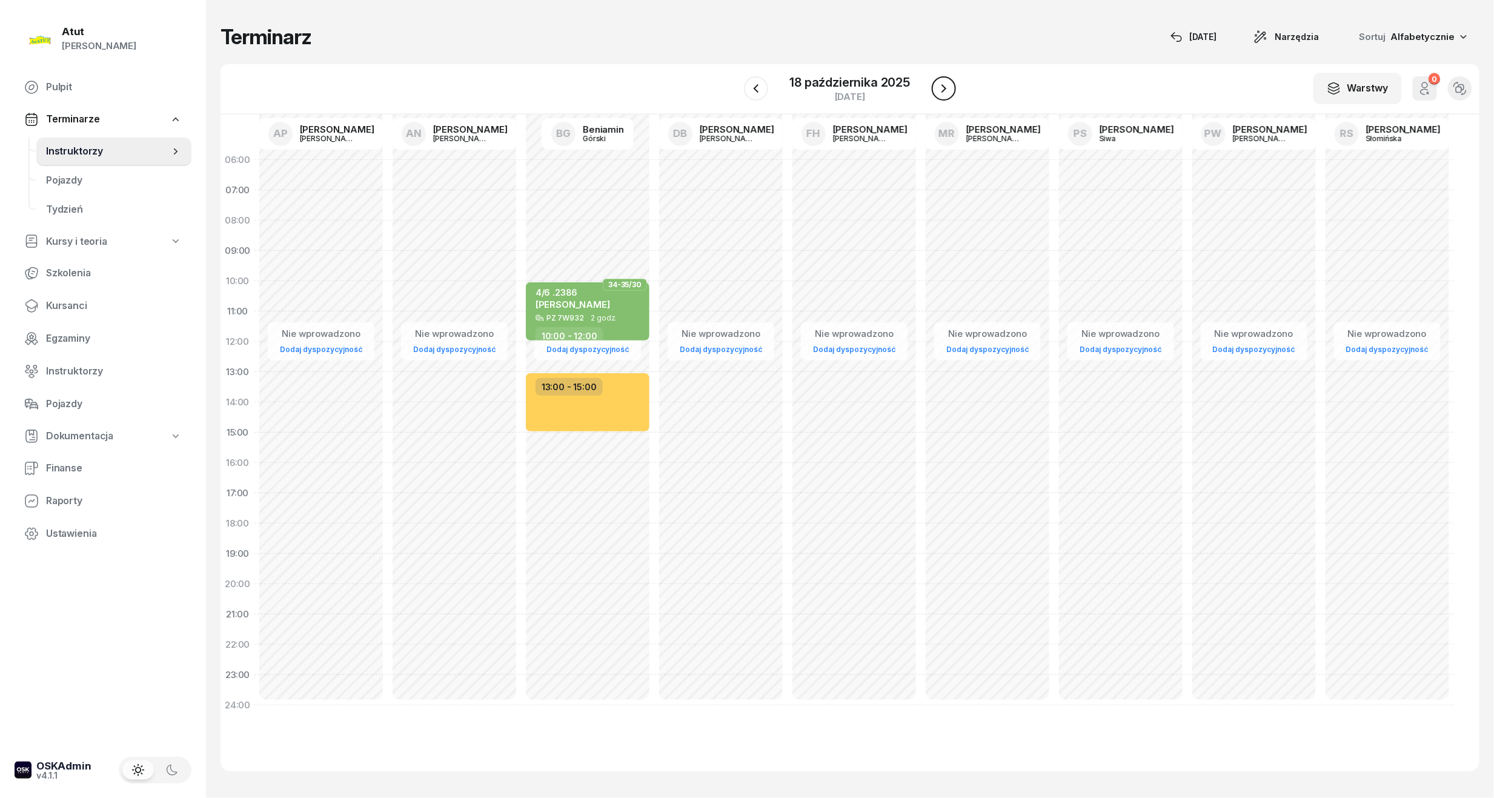
click at [943, 90] on icon "button" at bounding box center [944, 88] width 5 height 8
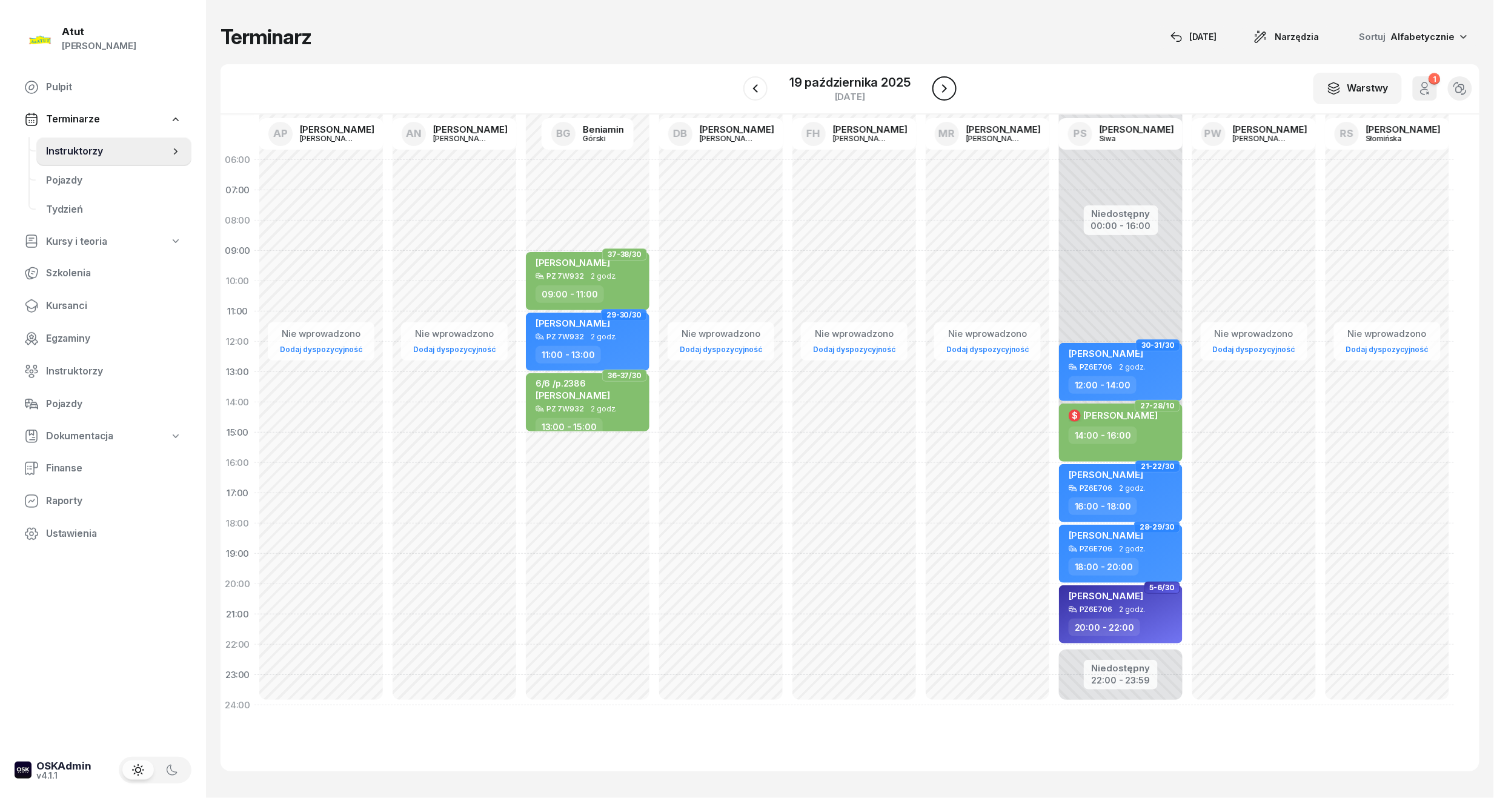
click at [943, 90] on icon "button" at bounding box center [944, 88] width 5 height 8
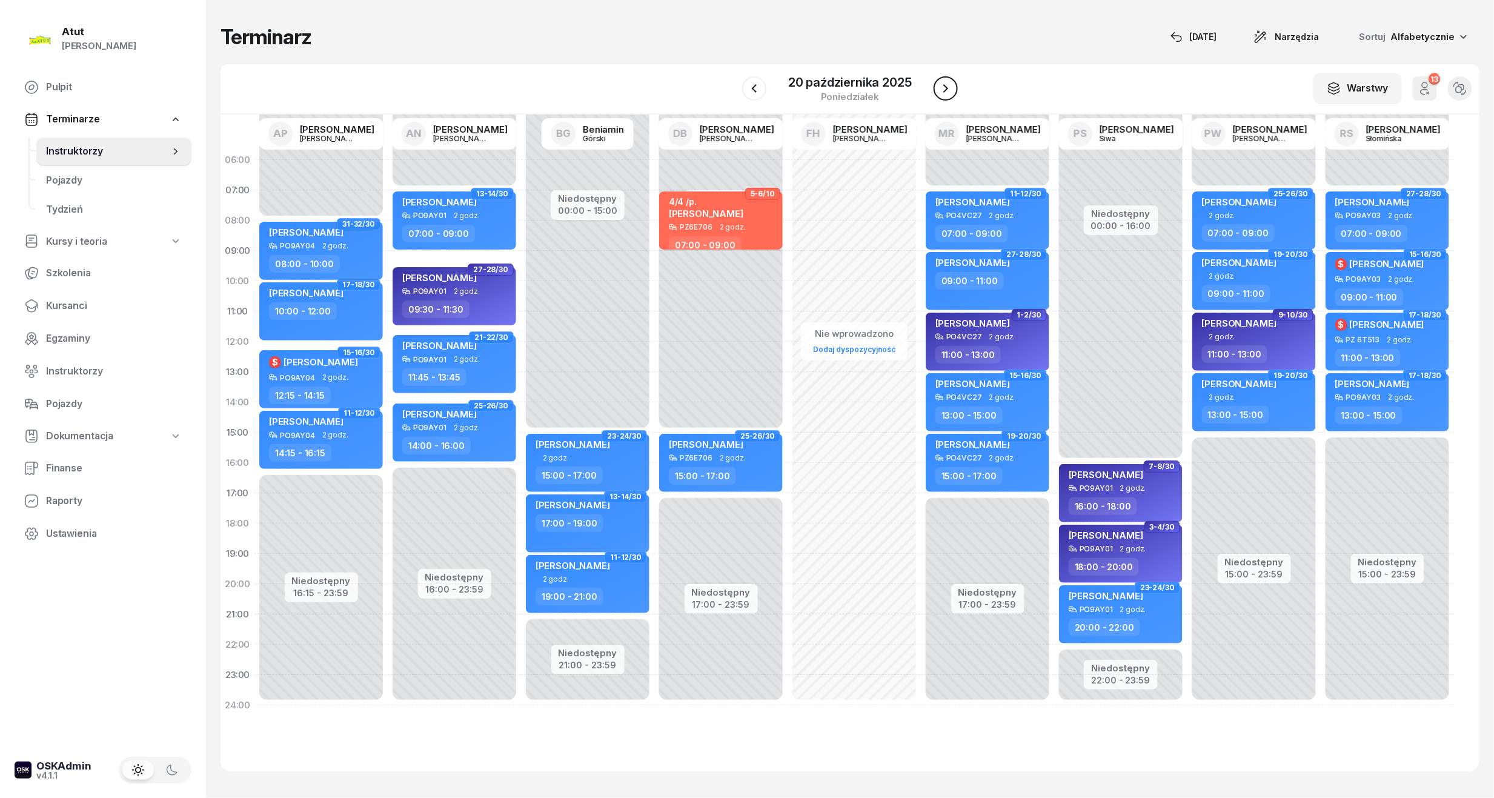
click at [943, 90] on icon "button" at bounding box center [945, 88] width 15 height 15
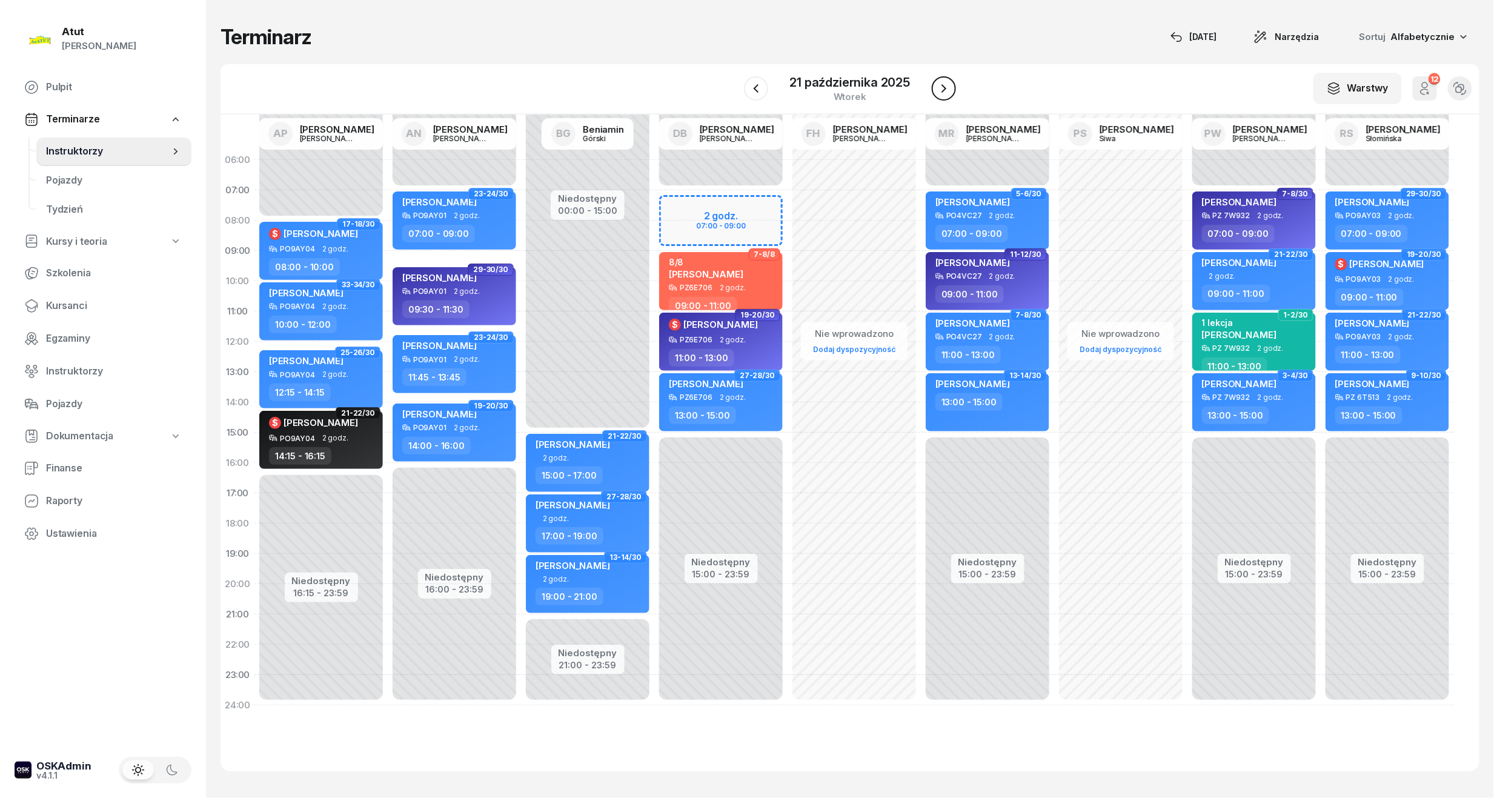
click at [943, 90] on icon "button" at bounding box center [944, 88] width 5 height 8
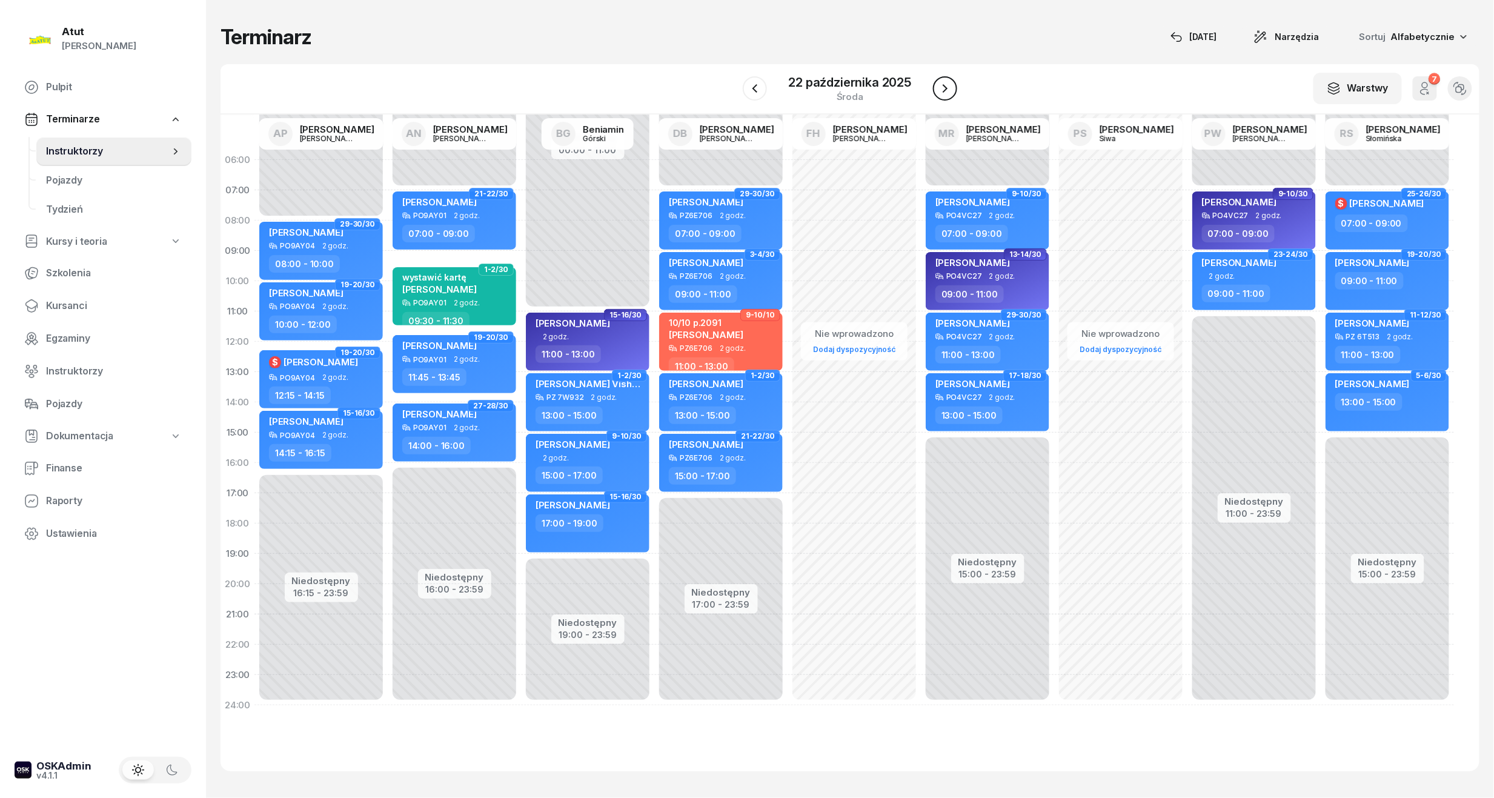
click at [943, 90] on icon "button" at bounding box center [945, 88] width 15 height 15
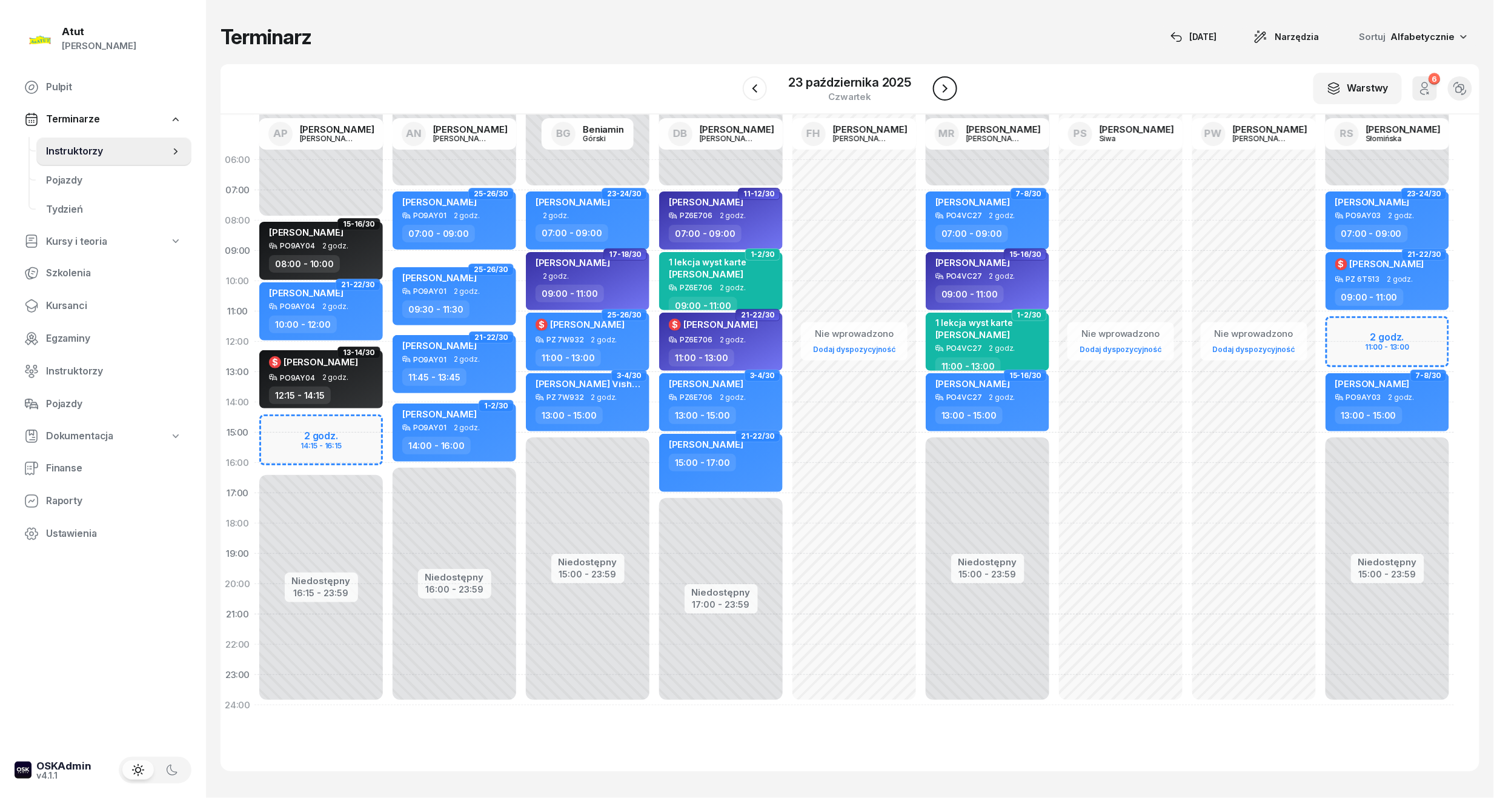
click at [943, 95] on icon "button" at bounding box center [945, 88] width 15 height 15
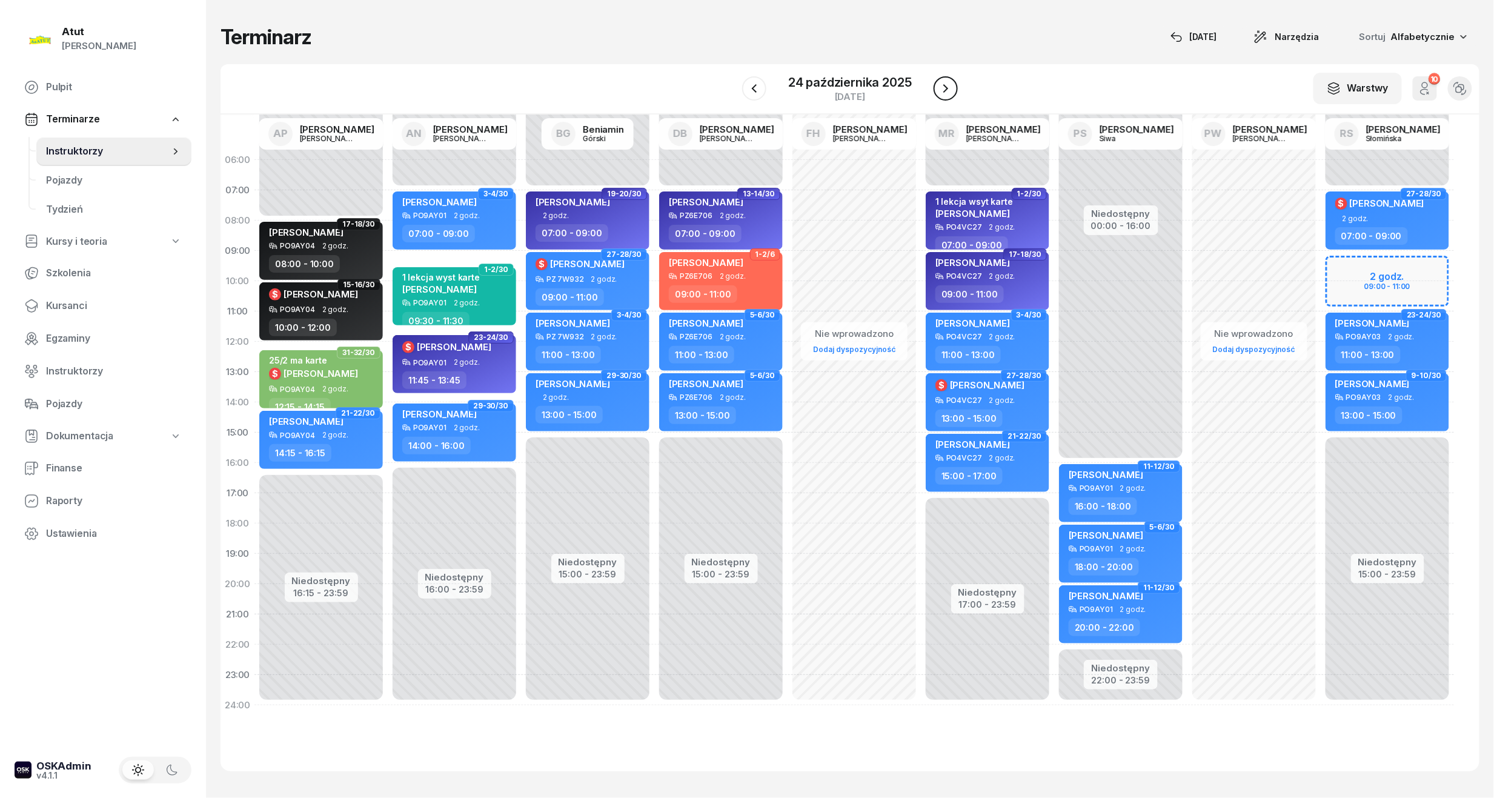
click at [939, 91] on icon "button" at bounding box center [945, 88] width 15 height 15
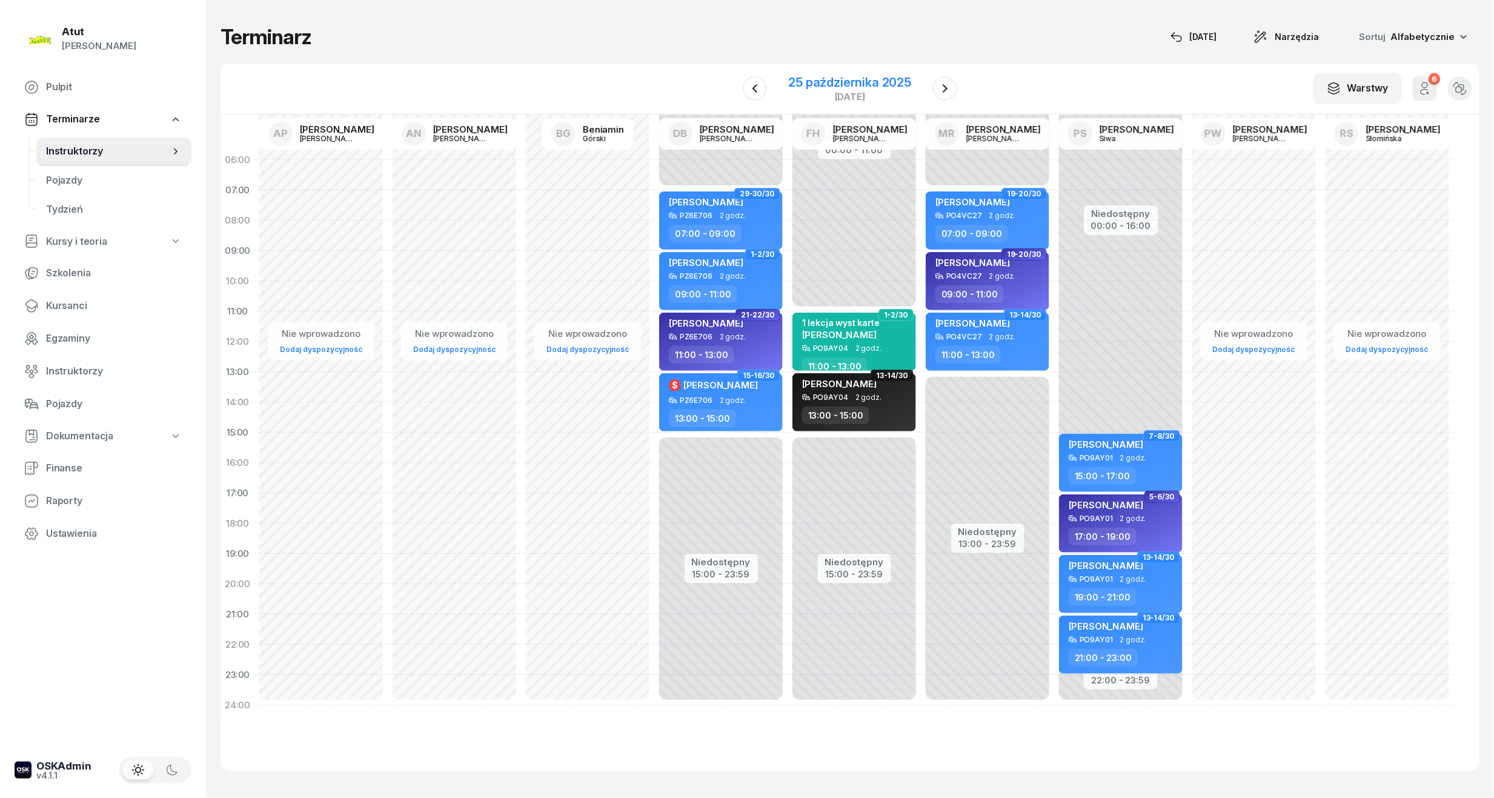
click at [846, 85] on div "25 października 2025" at bounding box center [850, 82] width 123 height 12
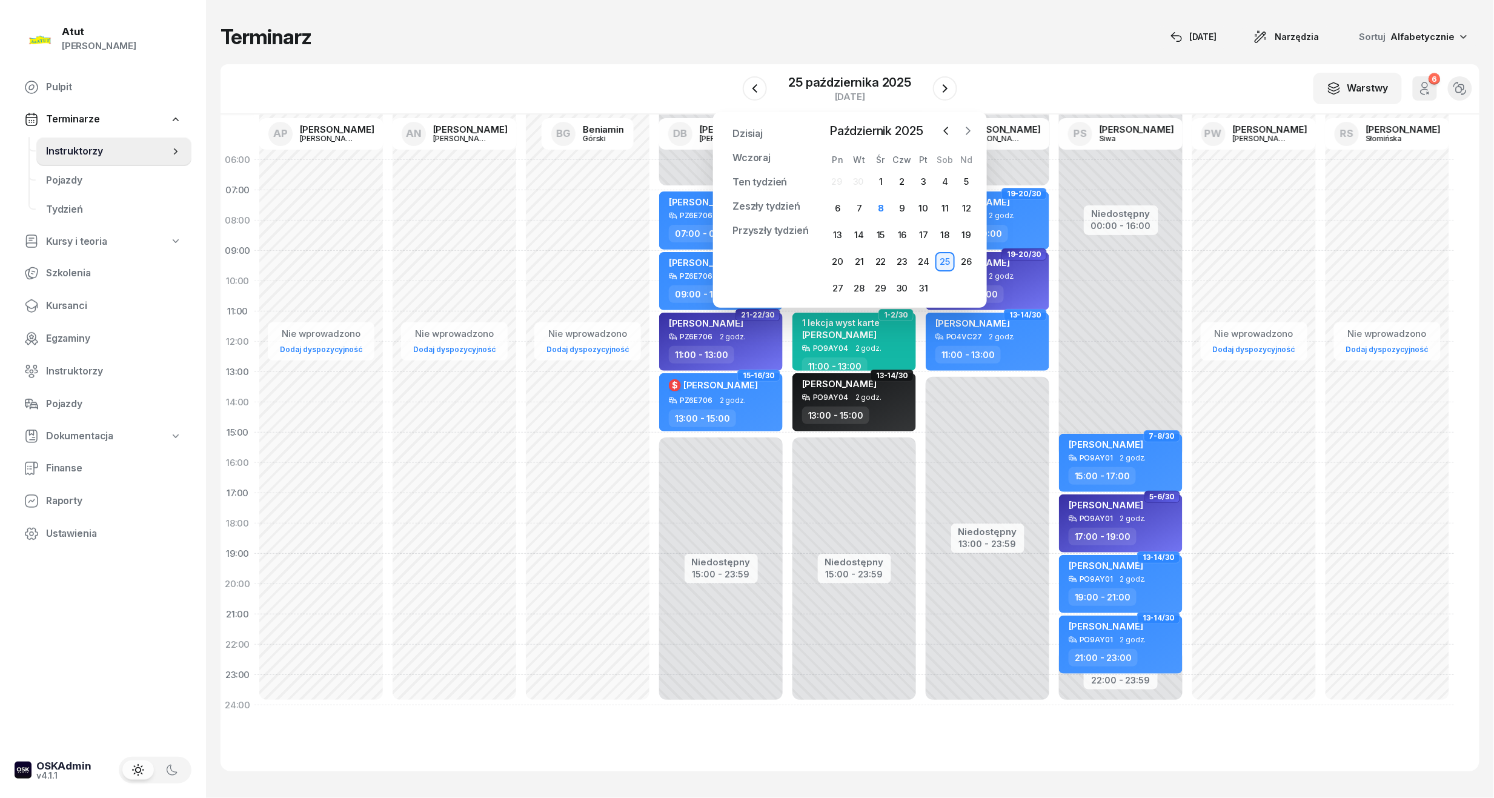
click at [961, 131] on button "button" at bounding box center [968, 131] width 18 height 18
click at [948, 126] on icon "button" at bounding box center [946, 131] width 12 height 12
click at [969, 130] on icon "button" at bounding box center [969, 130] width 4 height 7
click at [842, 258] on div "17" at bounding box center [837, 261] width 19 height 19
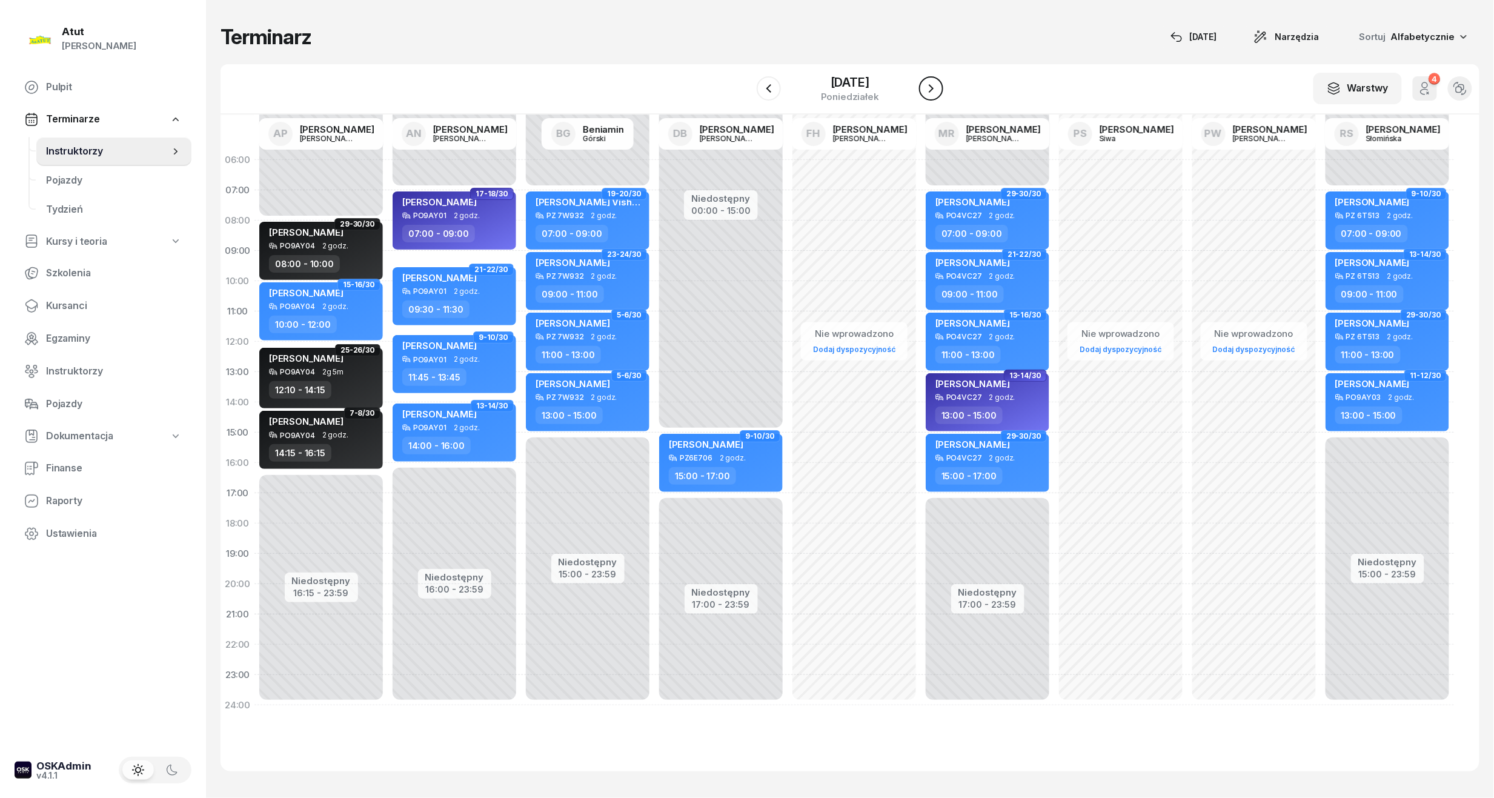
click at [926, 86] on icon "button" at bounding box center [931, 88] width 15 height 15
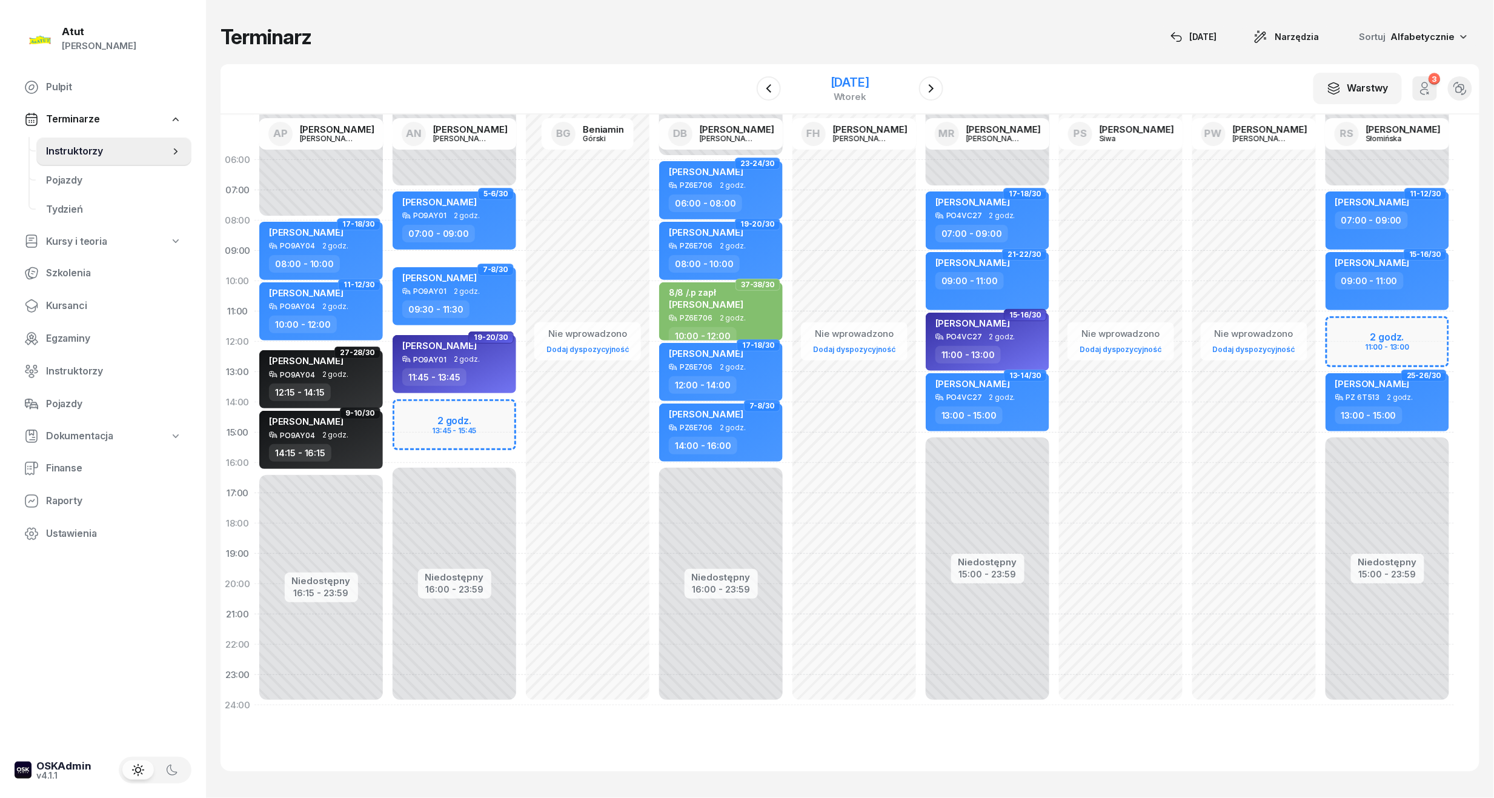
click at [859, 71] on div "[DATE]" at bounding box center [850, 88] width 124 height 35
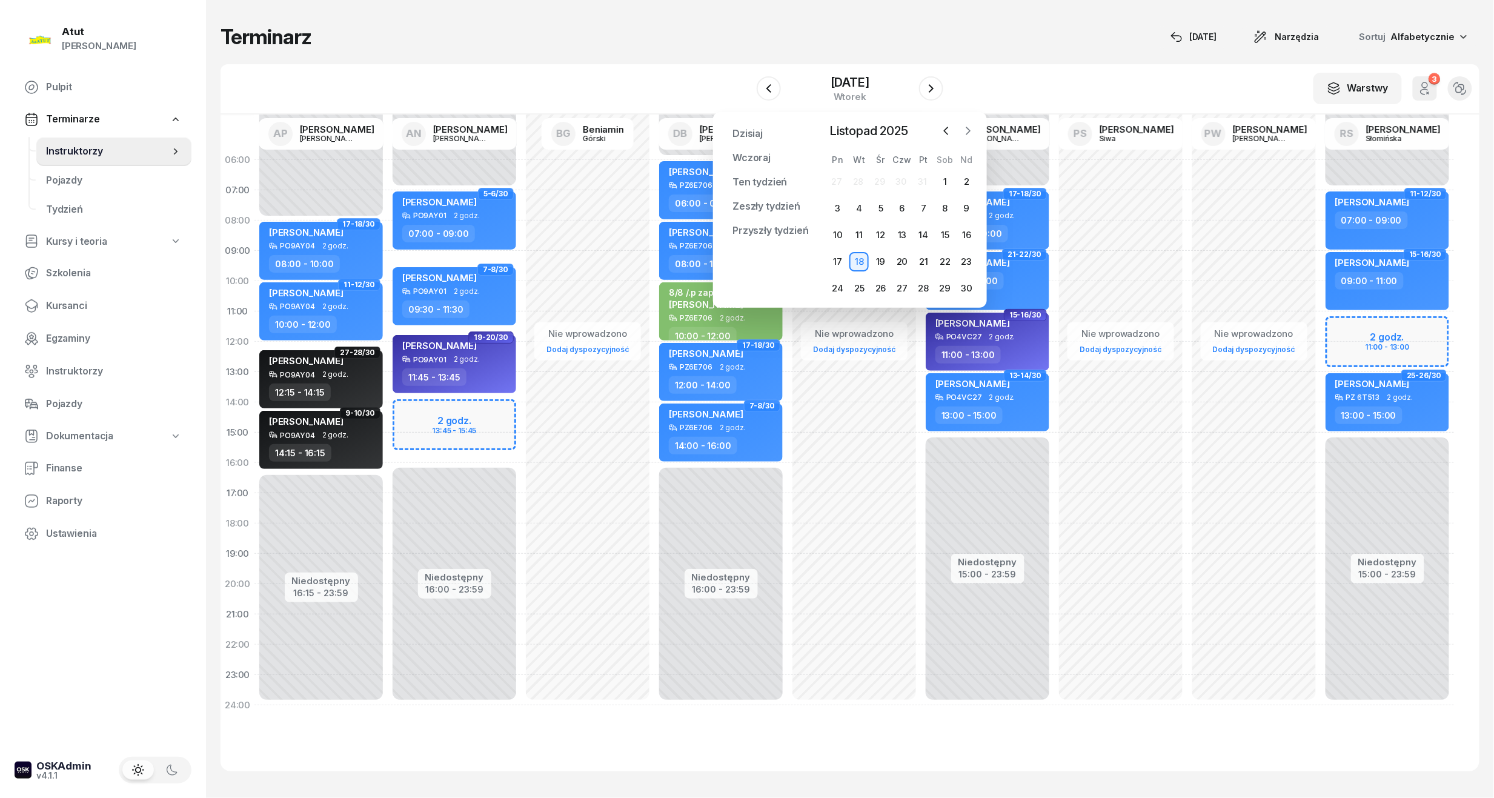
click at [965, 131] on icon "button" at bounding box center [968, 131] width 12 height 12
click at [841, 179] on div "1" at bounding box center [837, 181] width 19 height 19
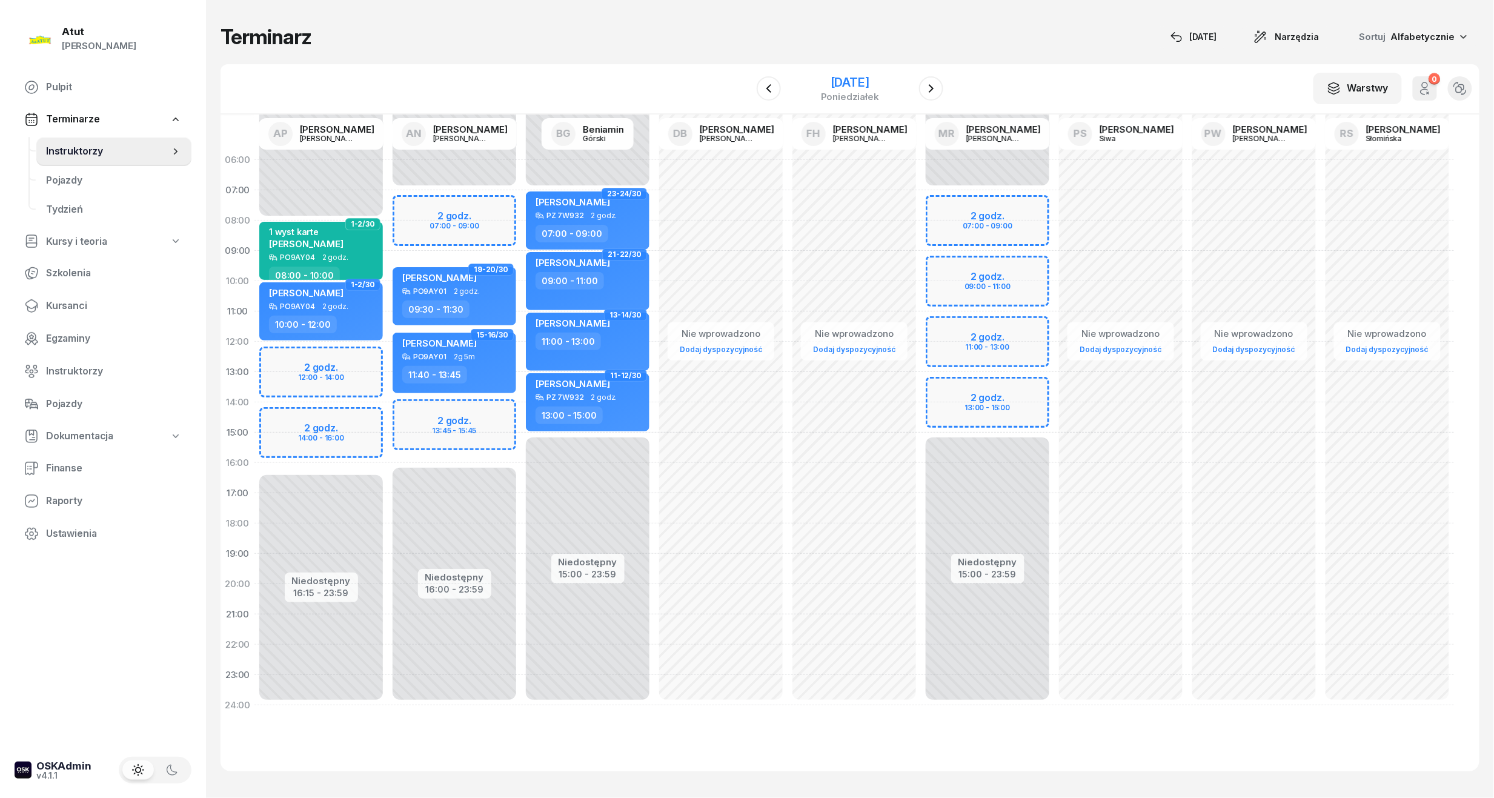
click at [825, 78] on div "[DATE]" at bounding box center [850, 82] width 58 height 12
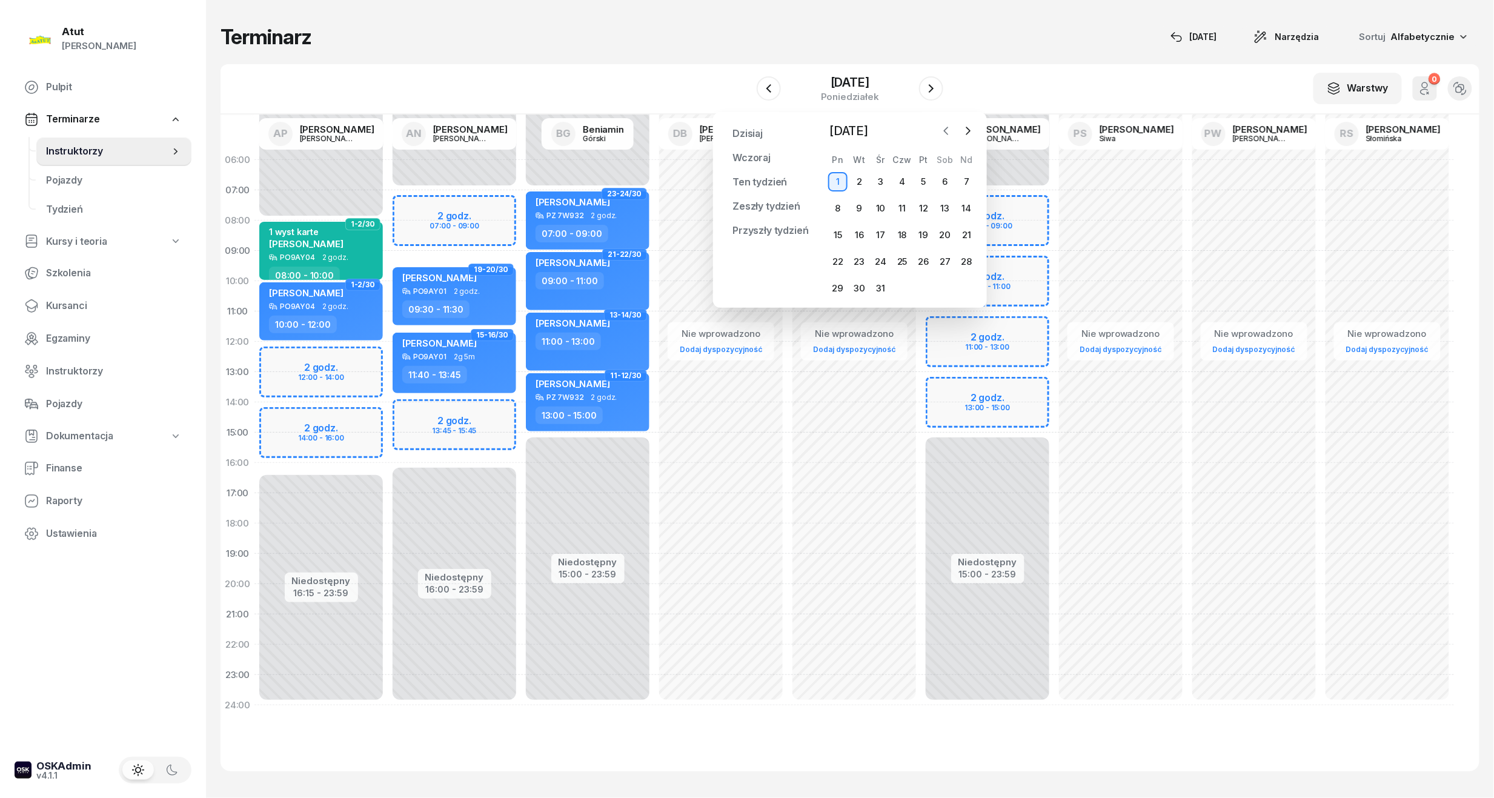
click at [950, 126] on icon "button" at bounding box center [946, 131] width 12 height 12
click at [897, 206] on div "9" at bounding box center [901, 208] width 19 height 19
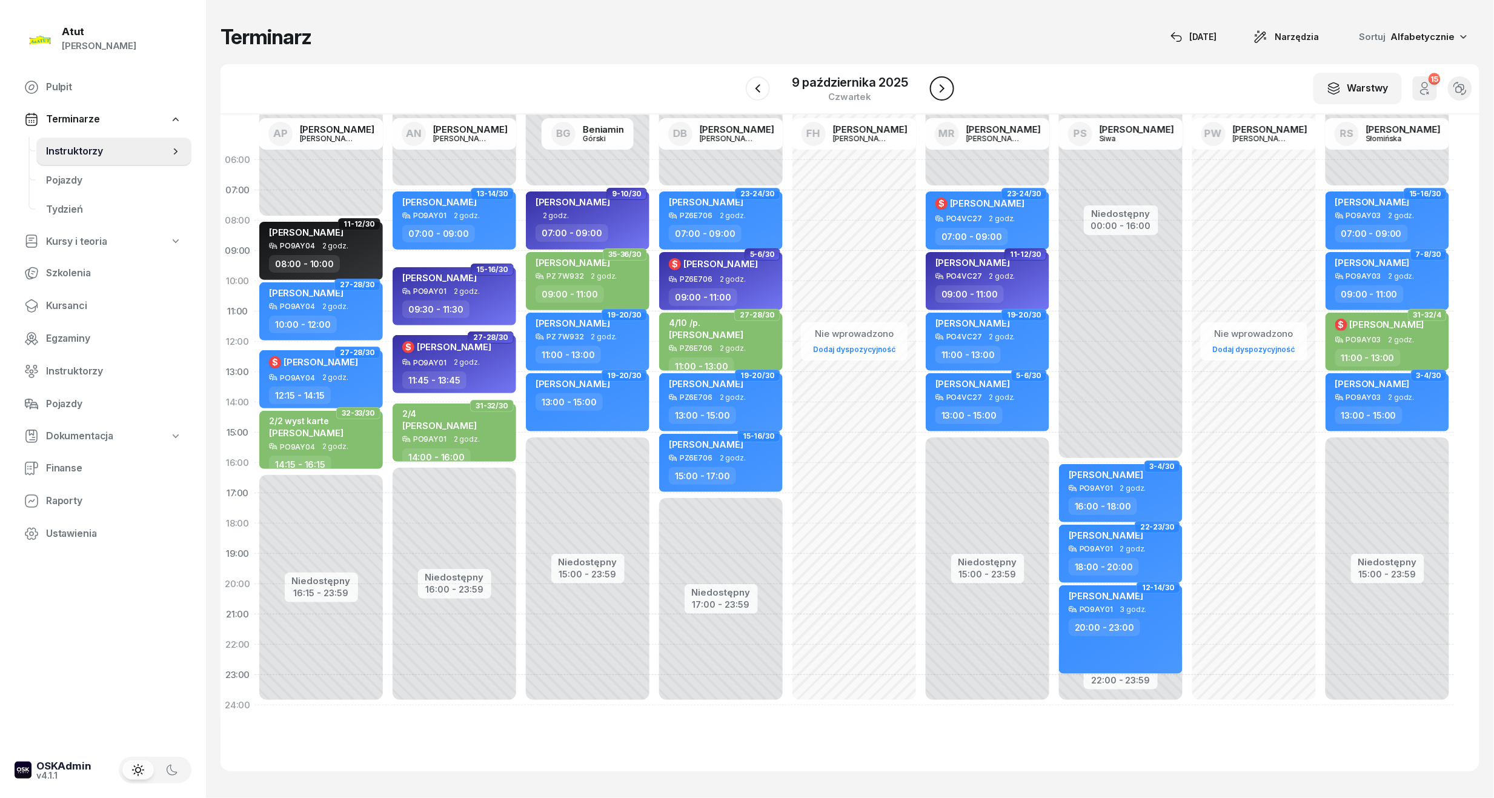
click at [933, 87] on button "button" at bounding box center [942, 88] width 24 height 24
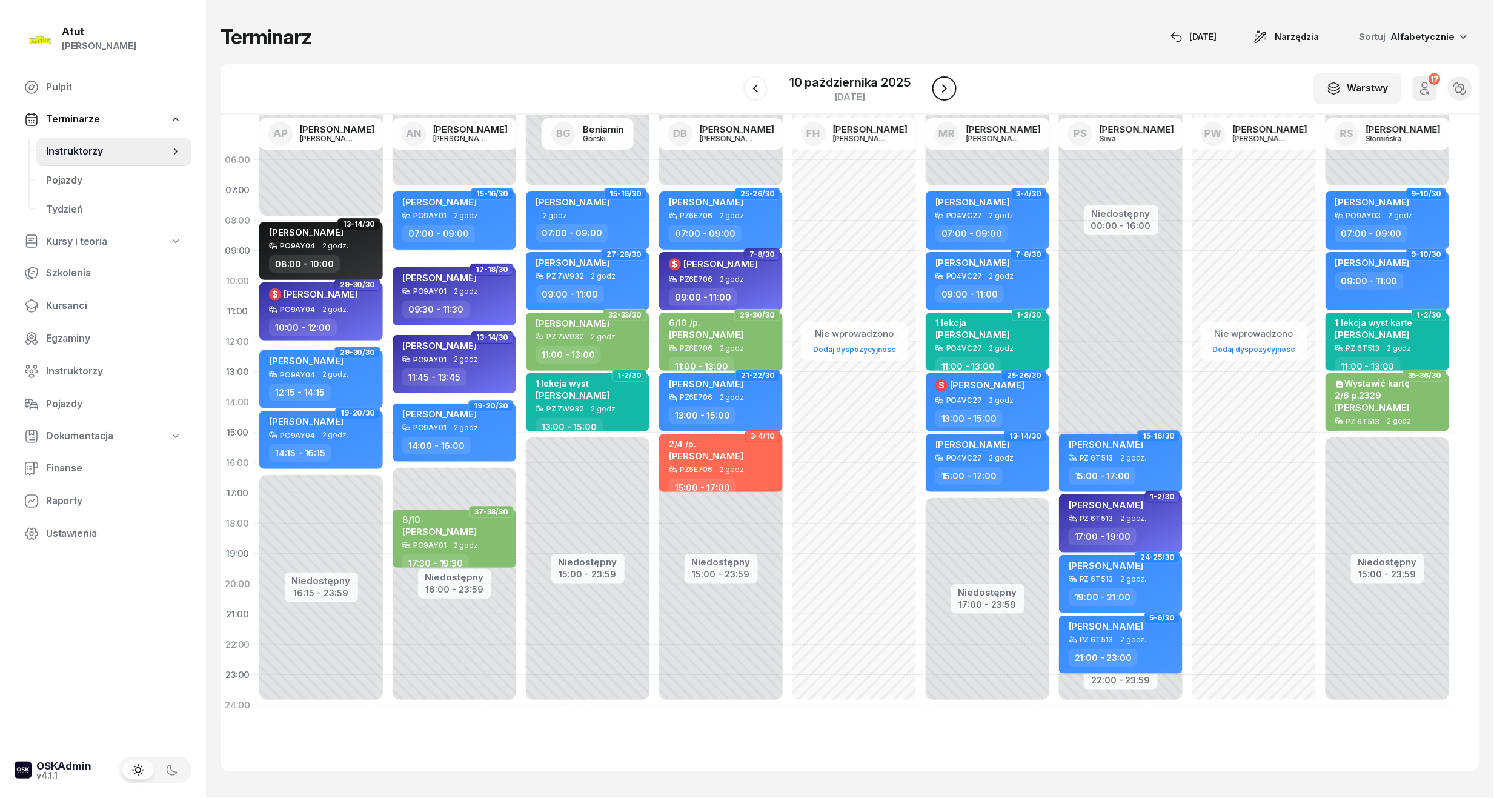
click at [933, 86] on button "button" at bounding box center [944, 88] width 24 height 24
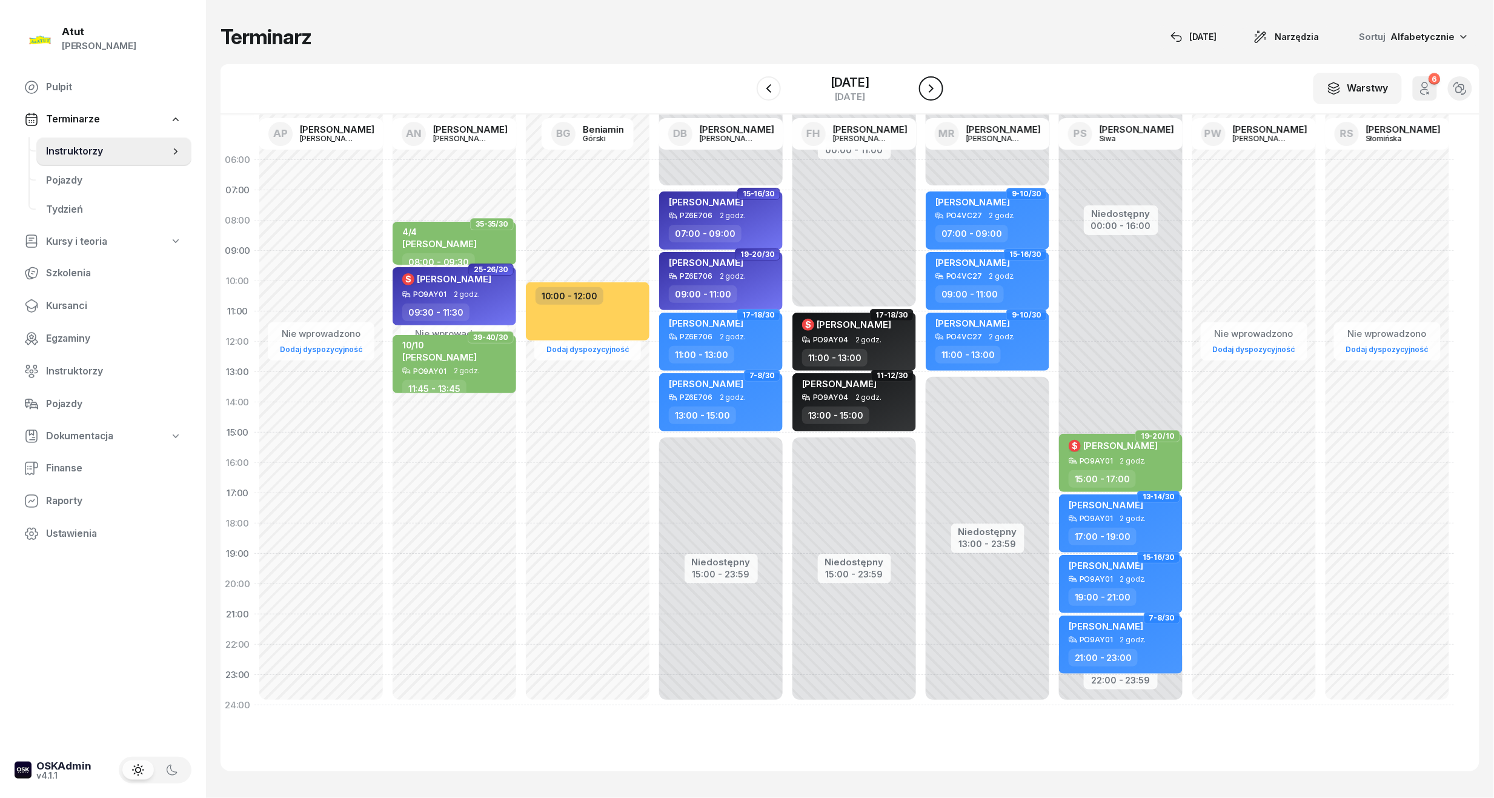
click at [933, 86] on button "button" at bounding box center [931, 88] width 24 height 24
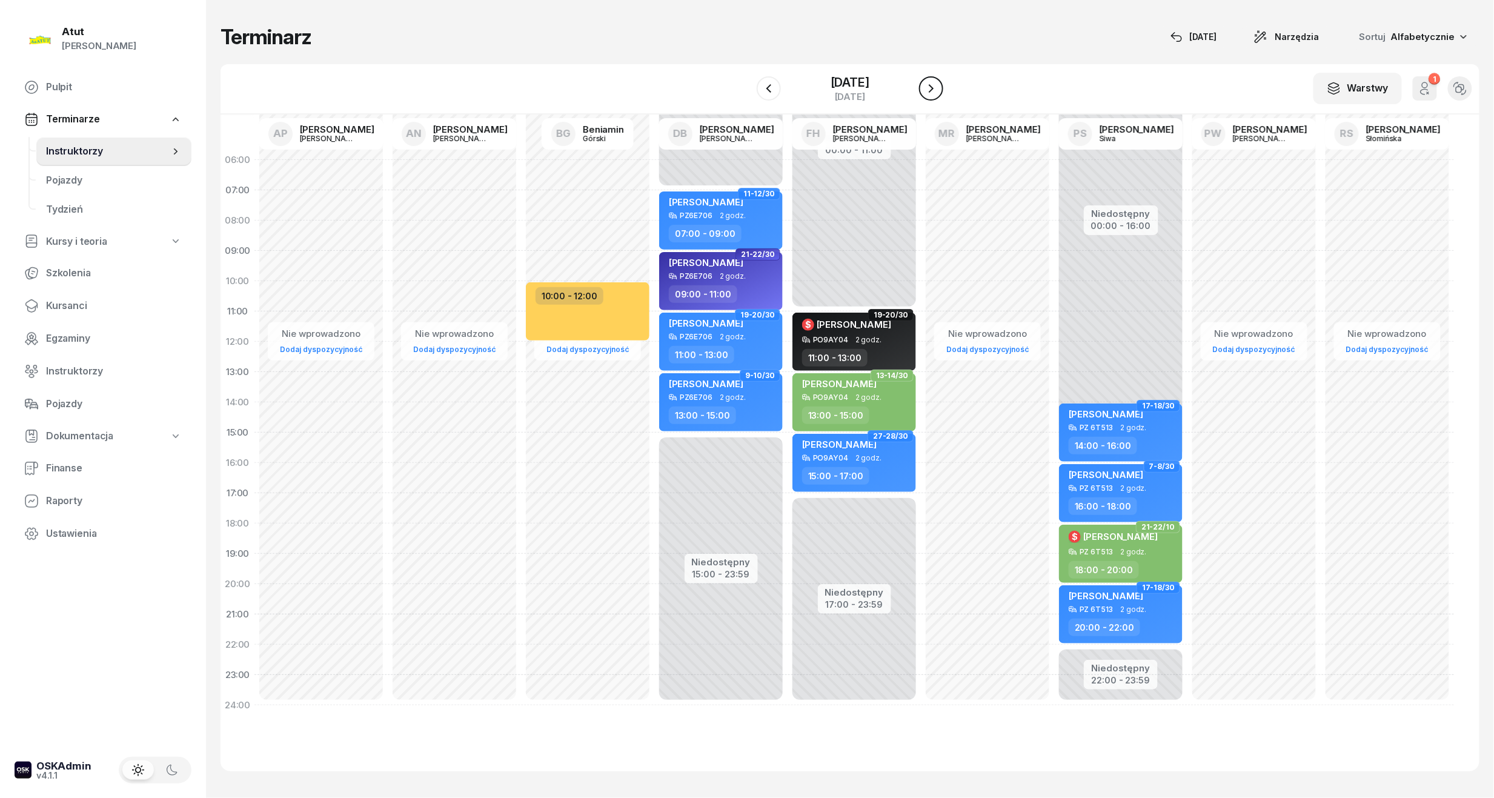
click at [933, 86] on button "button" at bounding box center [931, 88] width 24 height 24
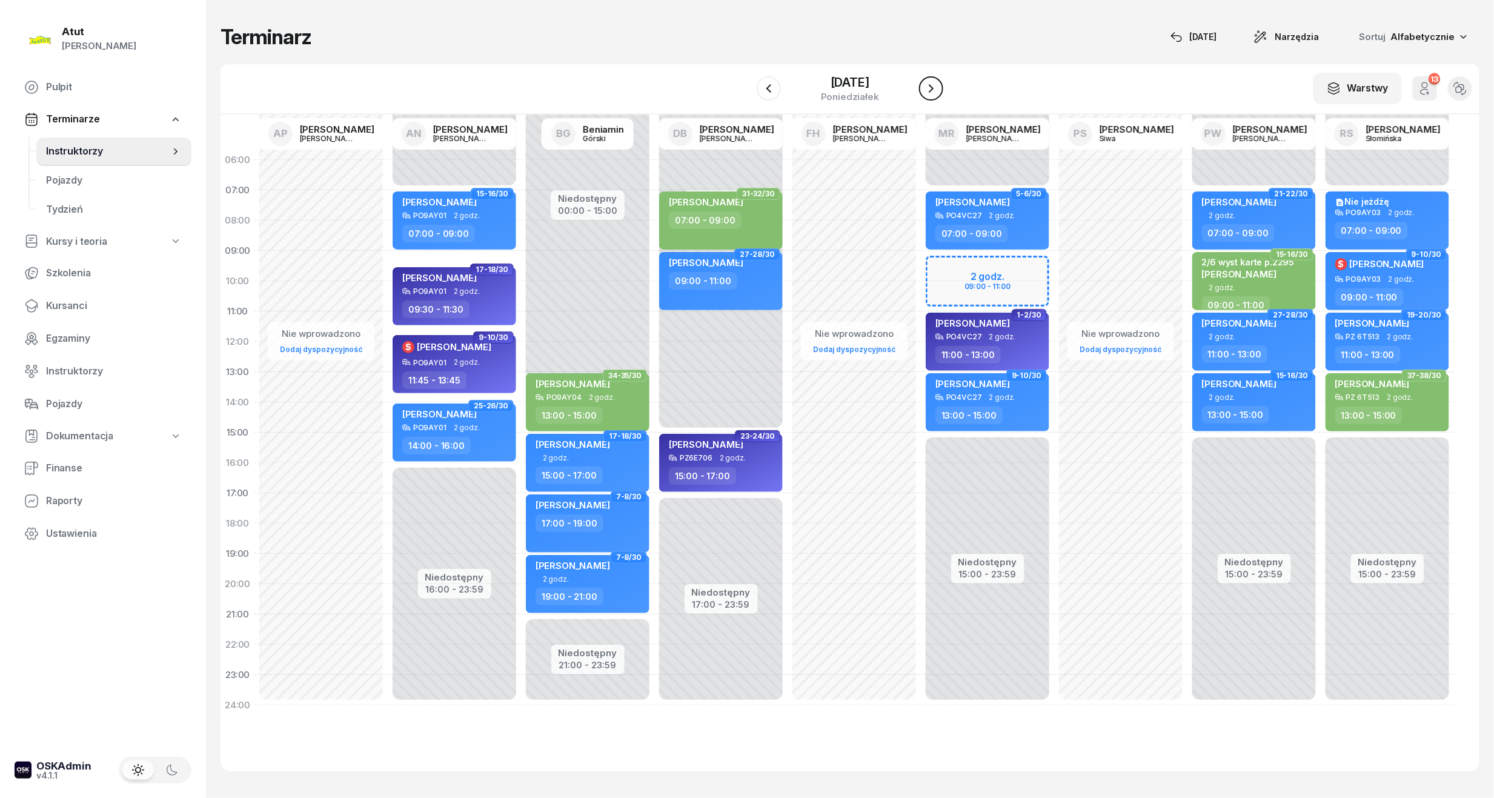
click at [938, 88] on icon "button" at bounding box center [931, 88] width 15 height 15
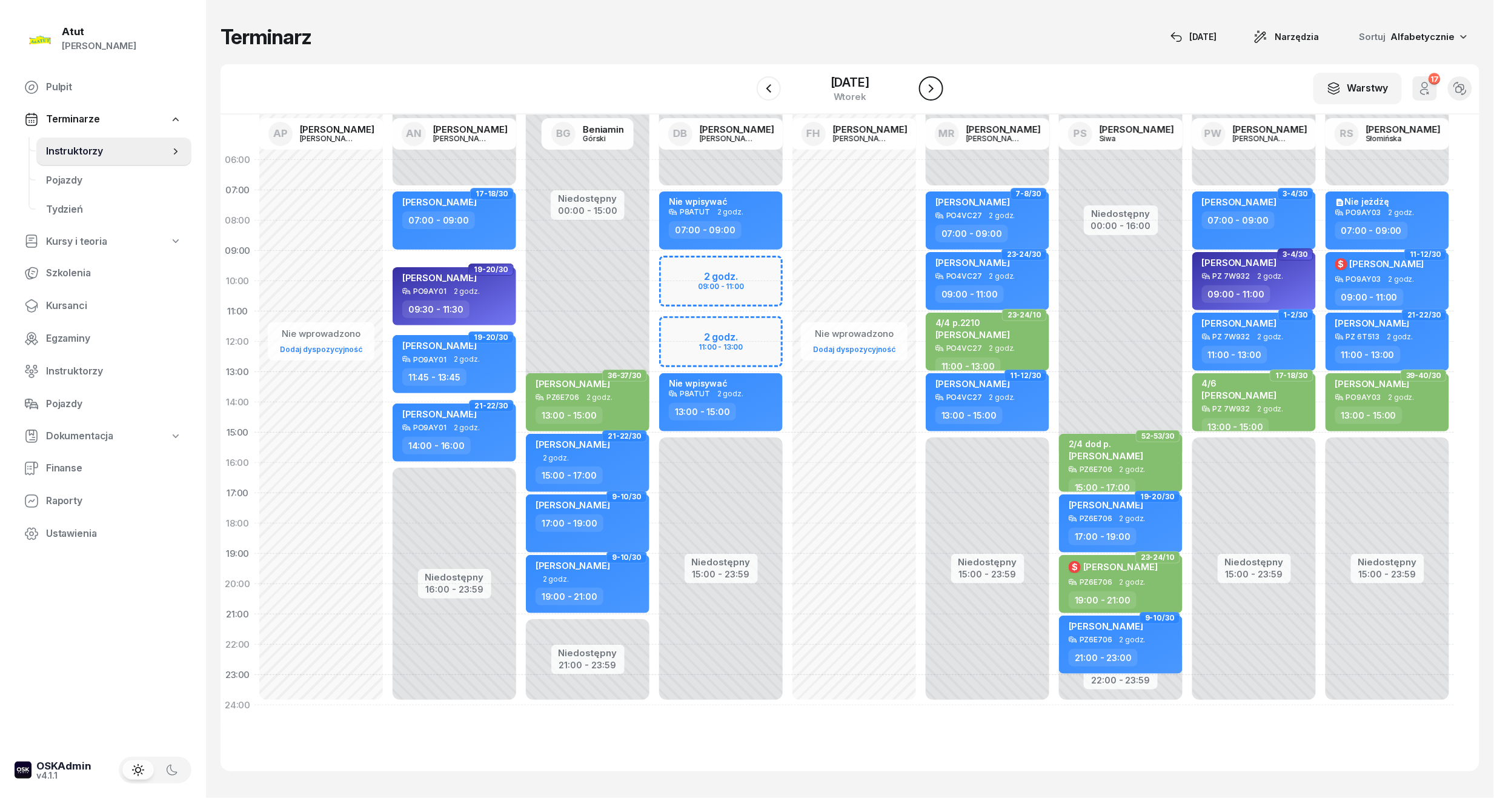
click at [938, 87] on icon "button" at bounding box center [931, 88] width 15 height 15
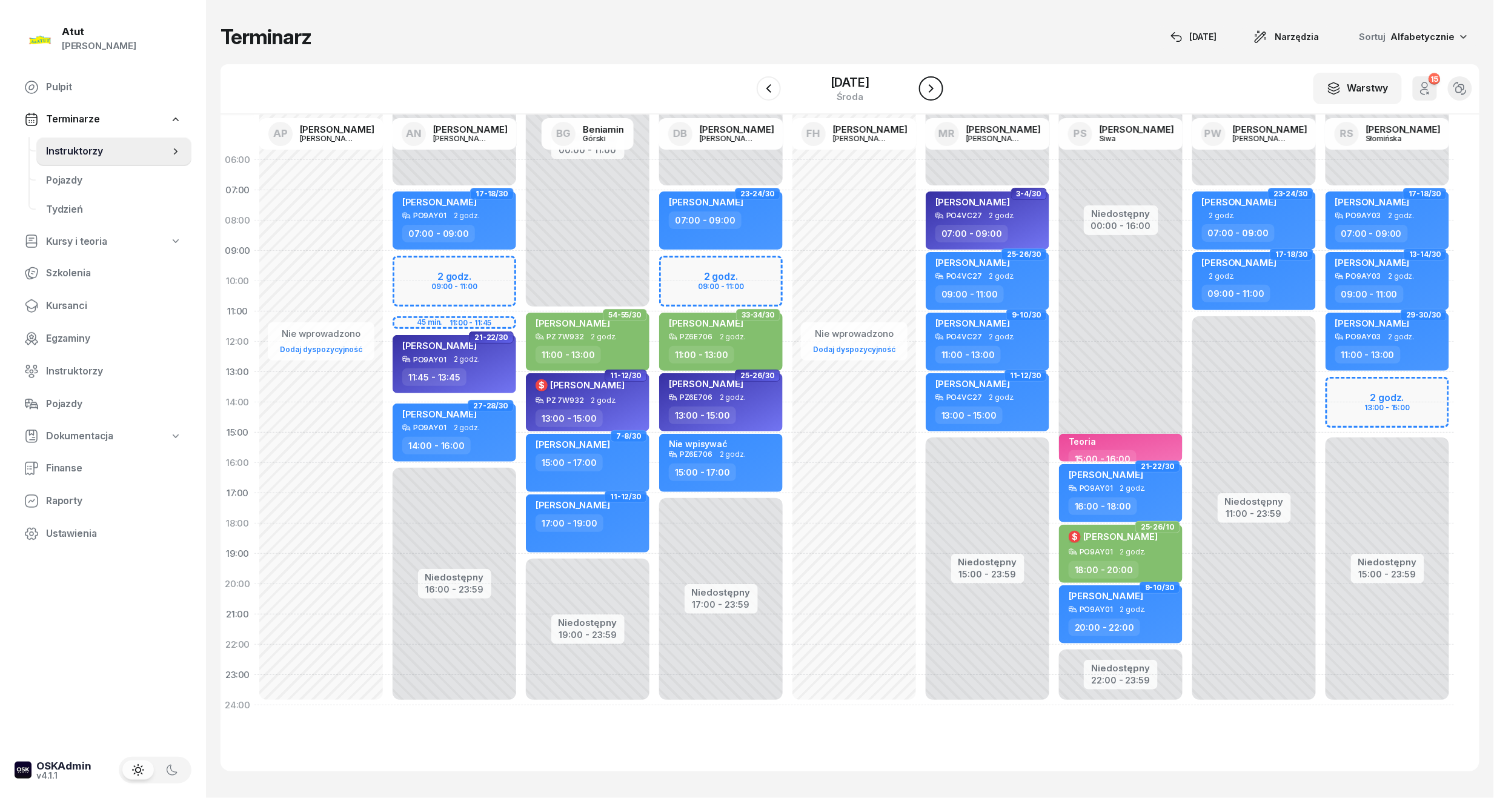
click at [938, 87] on icon "button" at bounding box center [931, 88] width 15 height 15
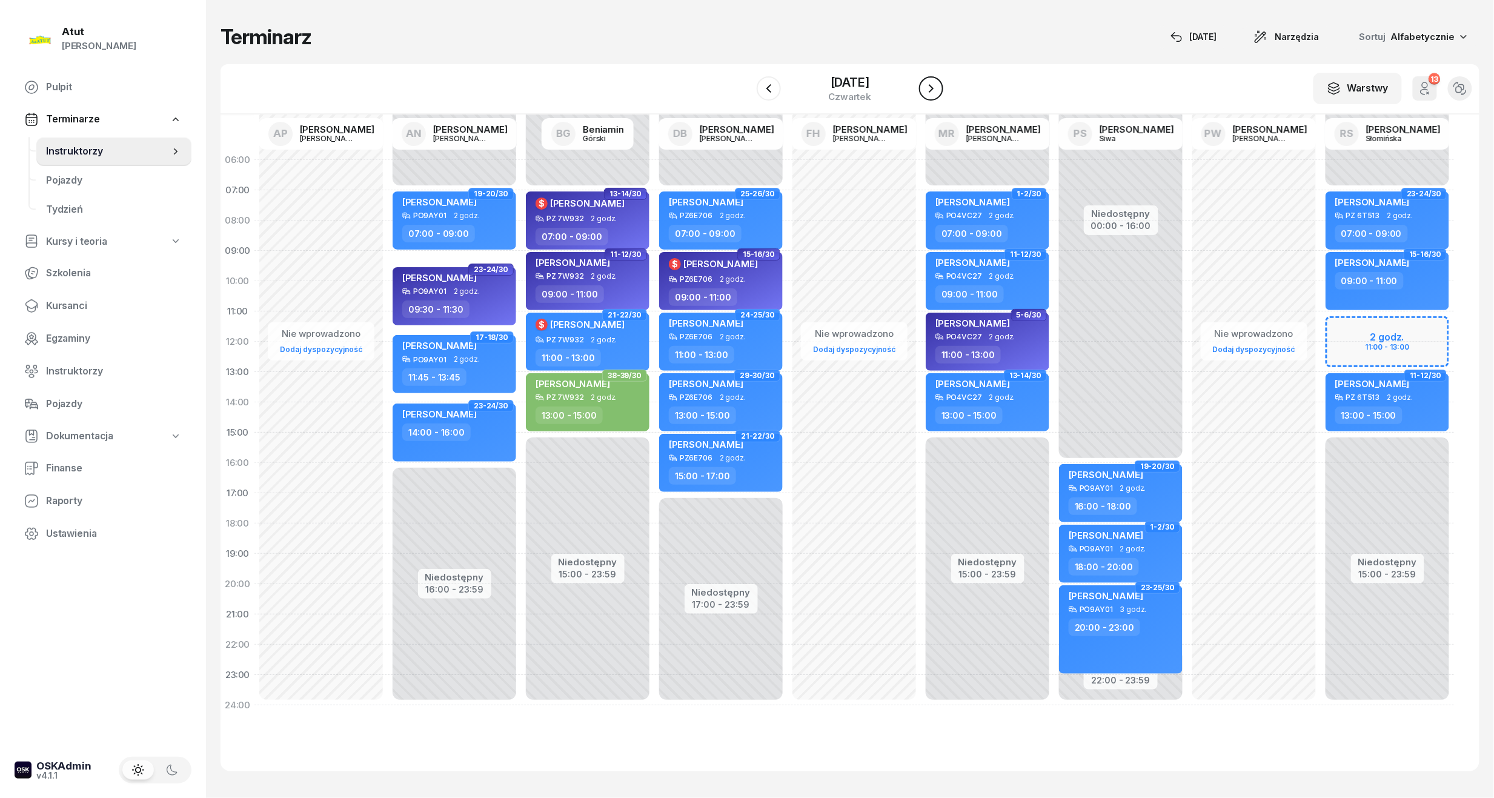
click at [938, 87] on icon "button" at bounding box center [931, 88] width 15 height 15
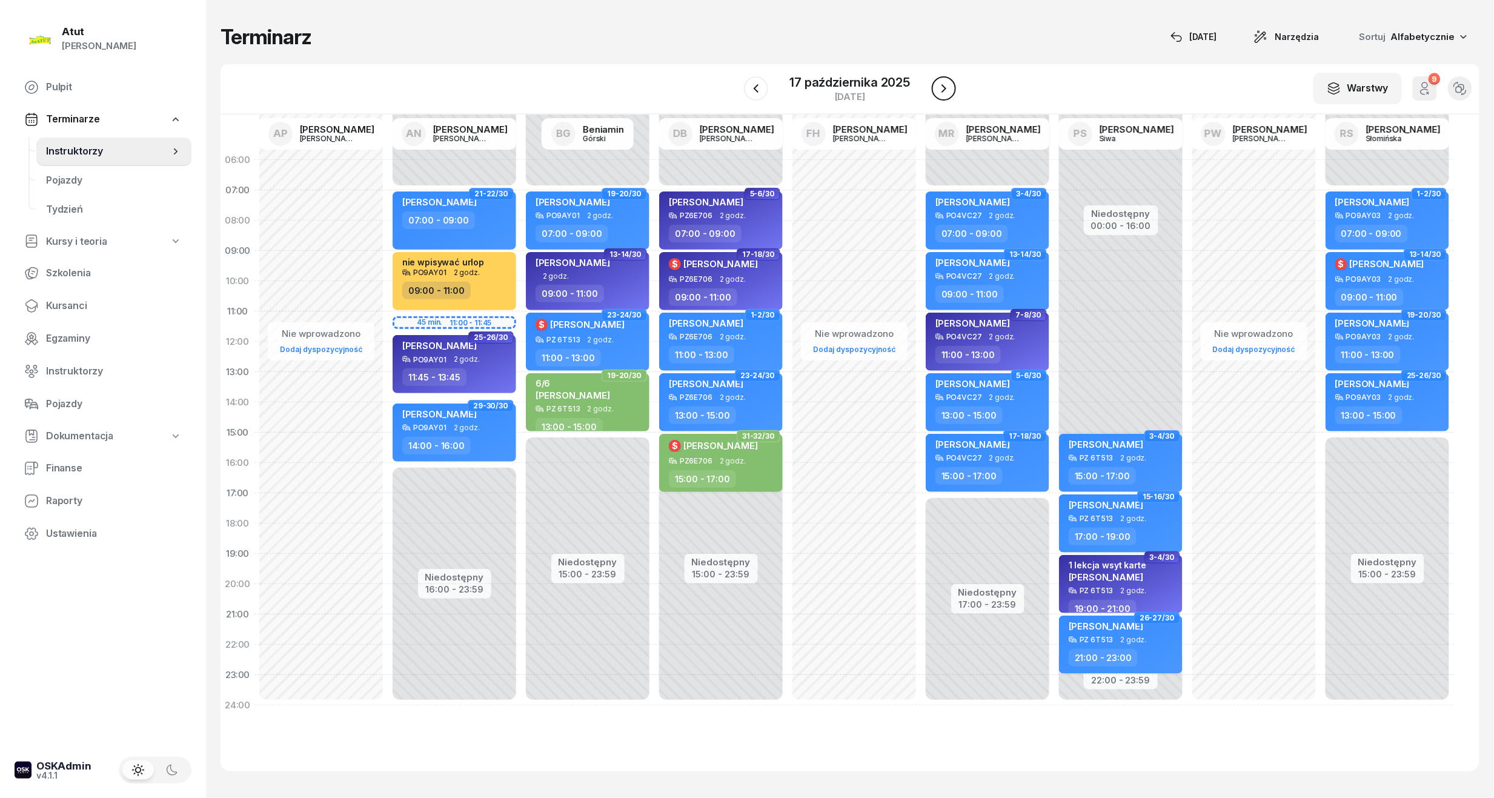
click at [943, 87] on icon "button" at bounding box center [944, 88] width 5 height 8
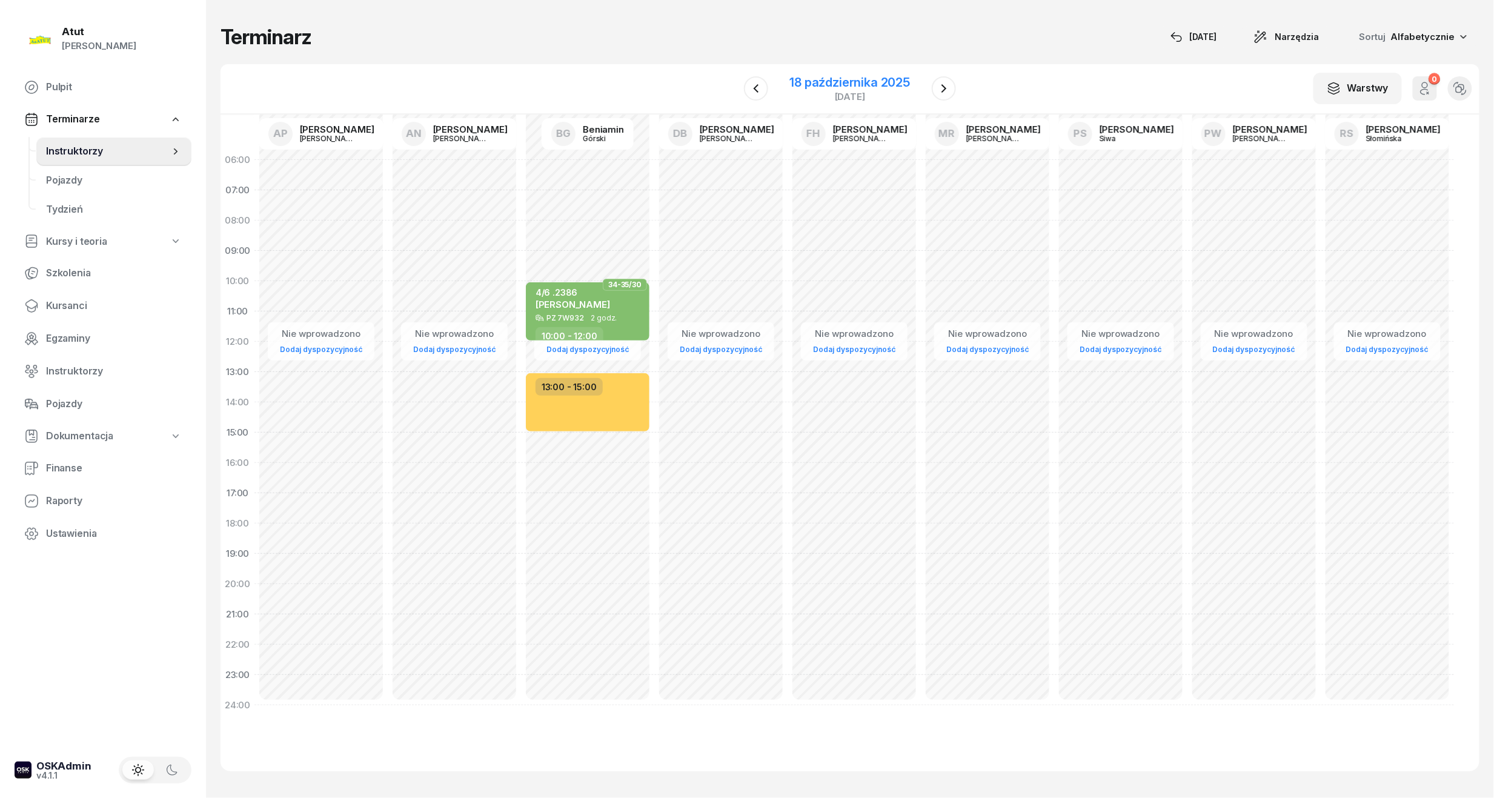
click at [868, 81] on div "18 października 2025" at bounding box center [850, 82] width 121 height 12
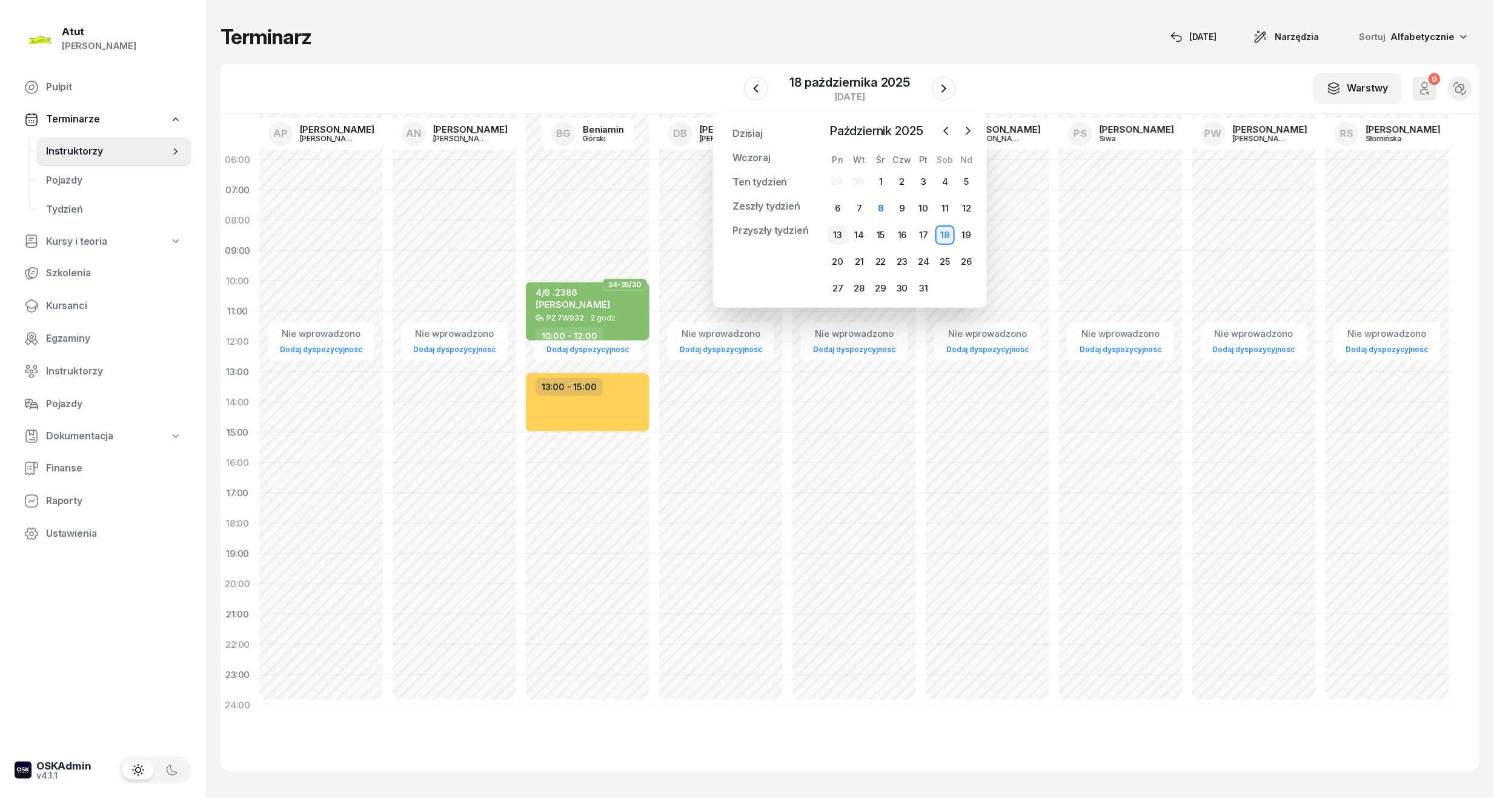
click at [844, 238] on div "13" at bounding box center [837, 234] width 19 height 19
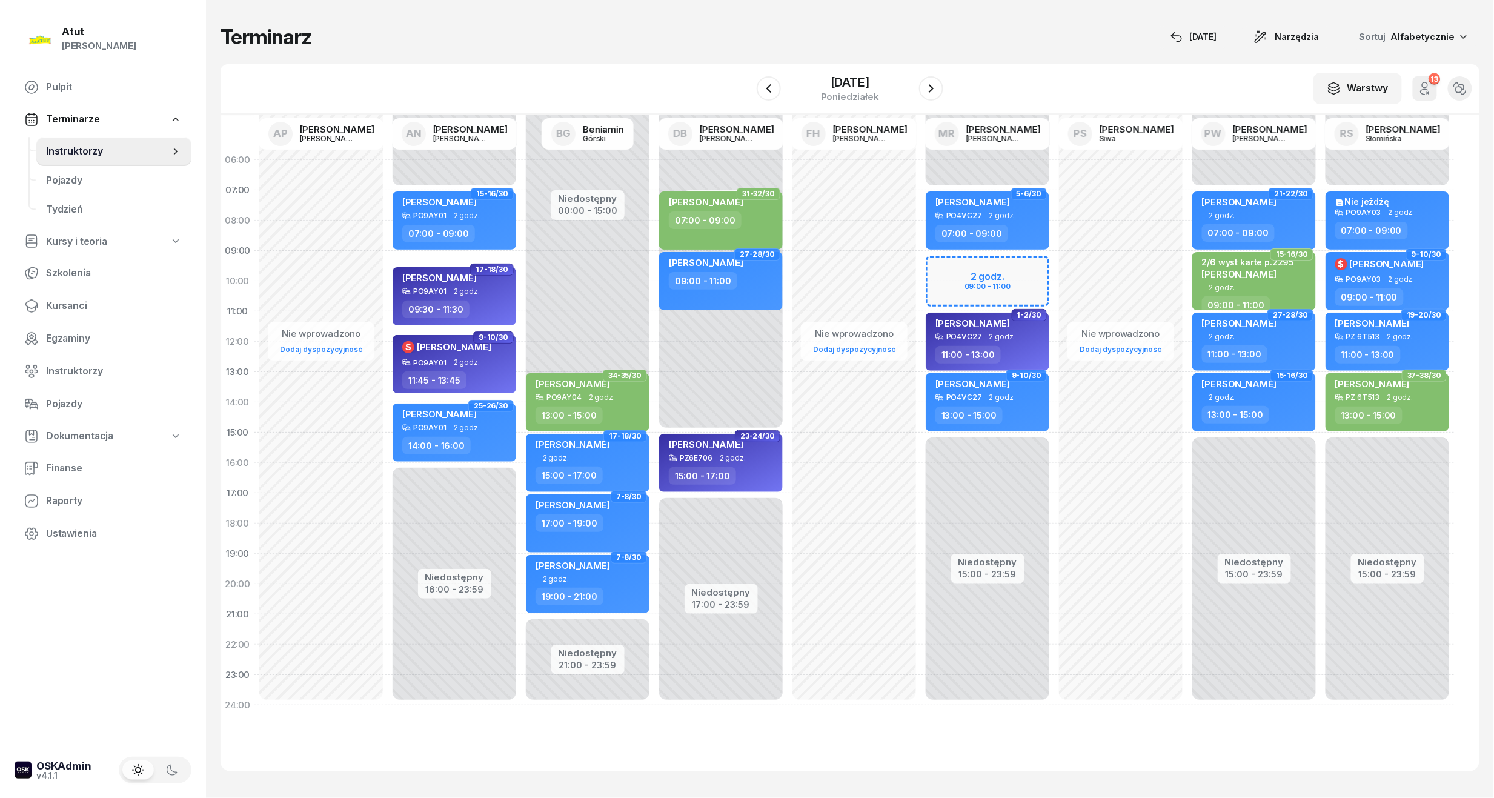
click at [1018, 281] on div "Niedostępny 00:00 - 07:00 Niedostępny 15:00 - 23:59 2 godz. 09:00 - 11:00 25-26…" at bounding box center [987, 433] width 133 height 576
select select "10"
select select "11"
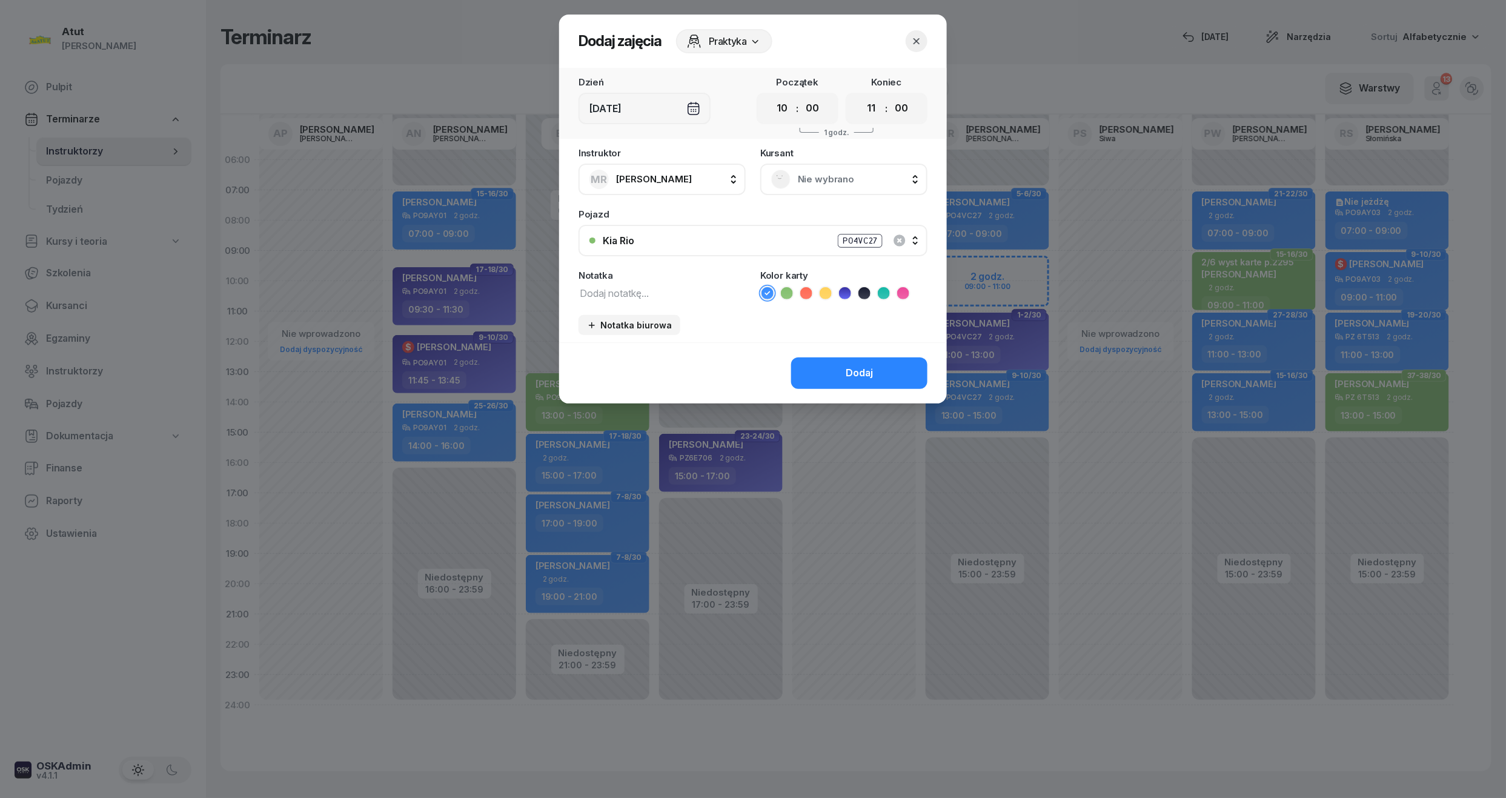
click at [860, 181] on span "Nie wybrano" at bounding box center [857, 179] width 119 height 16
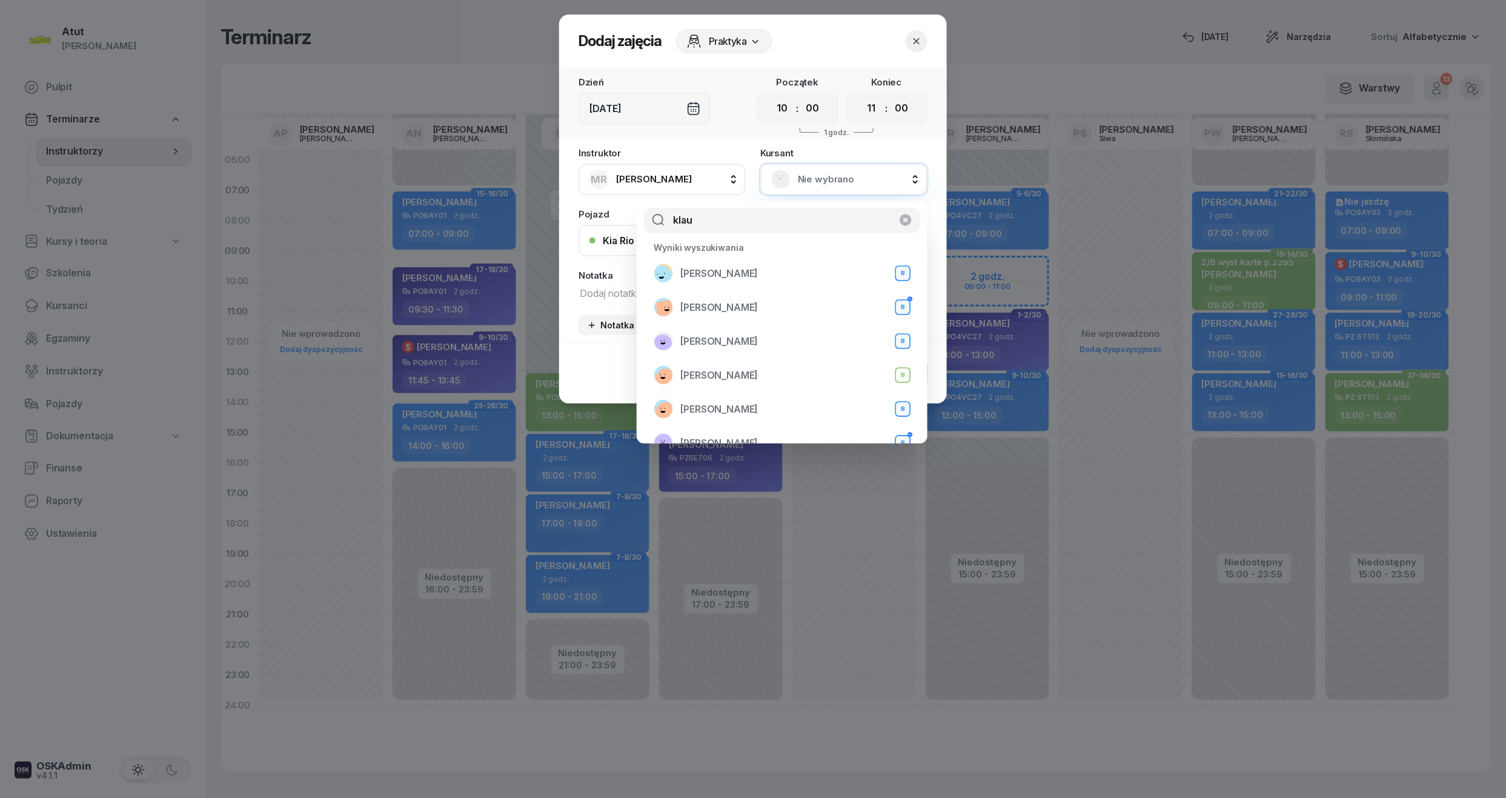
type input "klau"
click at [917, 37] on icon "button" at bounding box center [917, 41] width 12 height 12
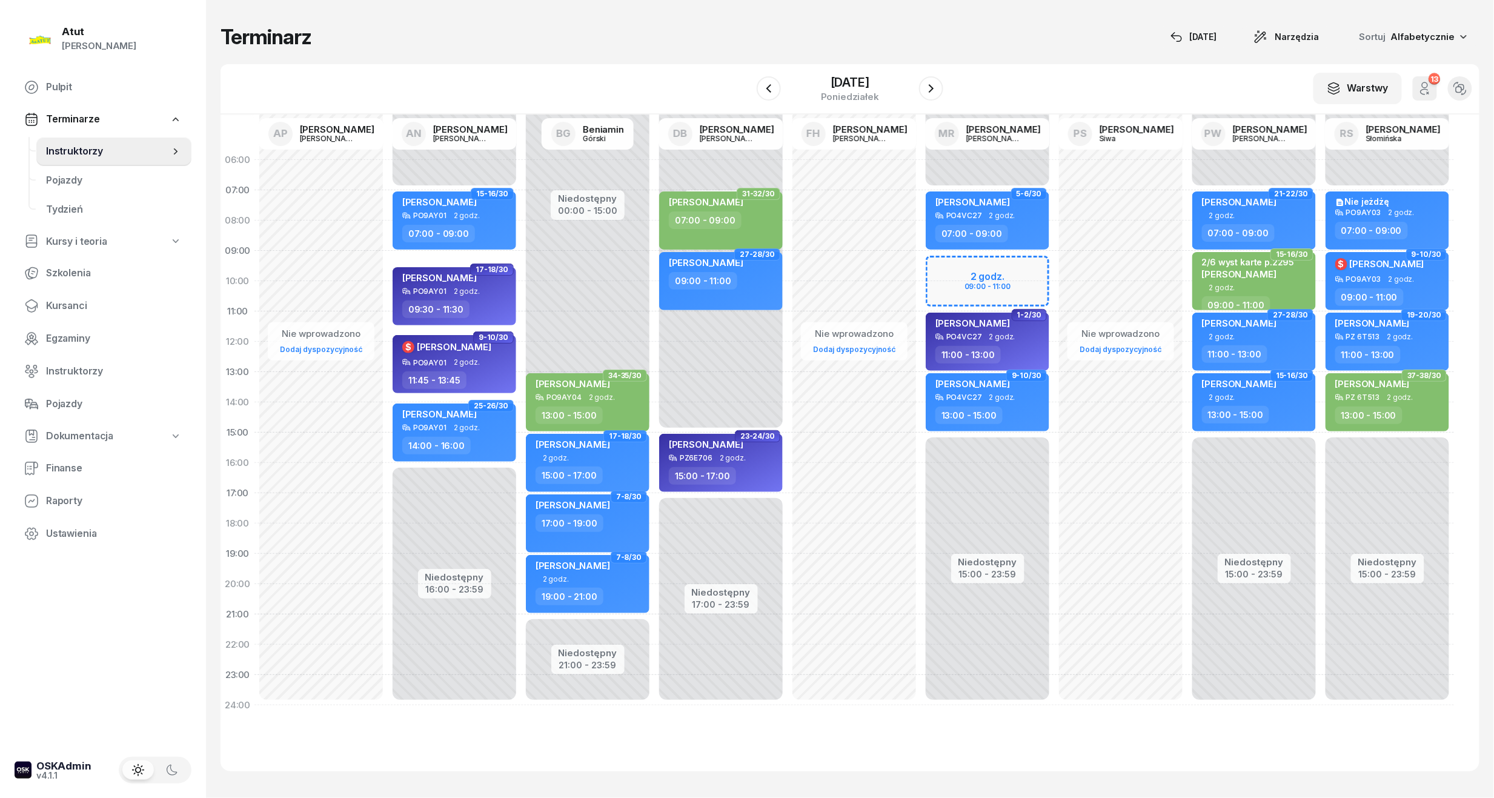
click at [979, 280] on div "Niedostępny 00:00 - 07:00 Niedostępny 15:00 - 23:59 2 godz. 09:00 - 11:00 25-26…" at bounding box center [987, 433] width 133 height 576
select select "09"
select select "11"
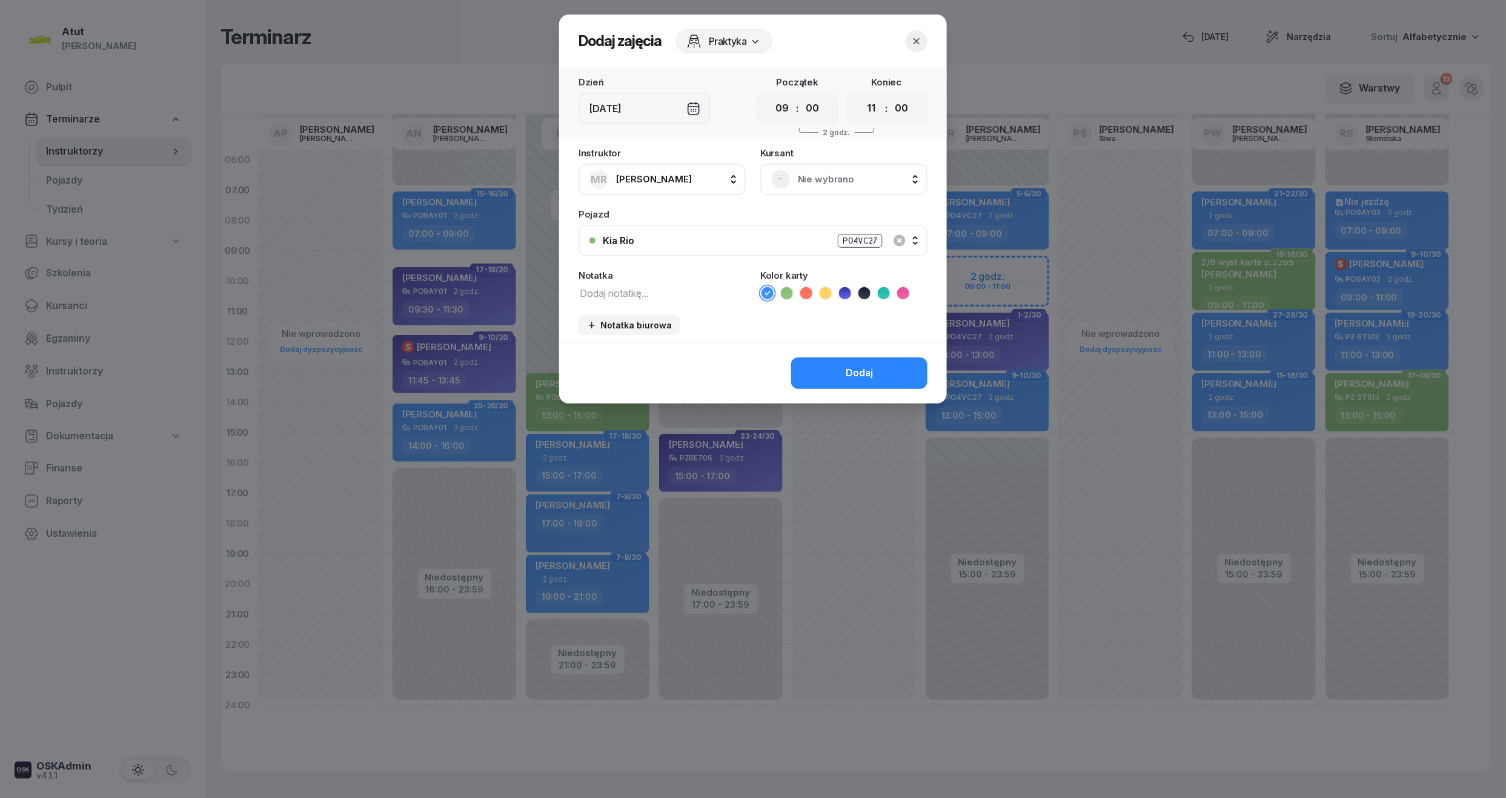
click at [686, 285] on textarea at bounding box center [662, 293] width 167 height 16
type textarea "[PERSON_NAME]"
click at [791, 294] on icon at bounding box center [787, 293] width 12 height 12
click at [845, 369] on button "Dodaj" at bounding box center [859, 373] width 136 height 32
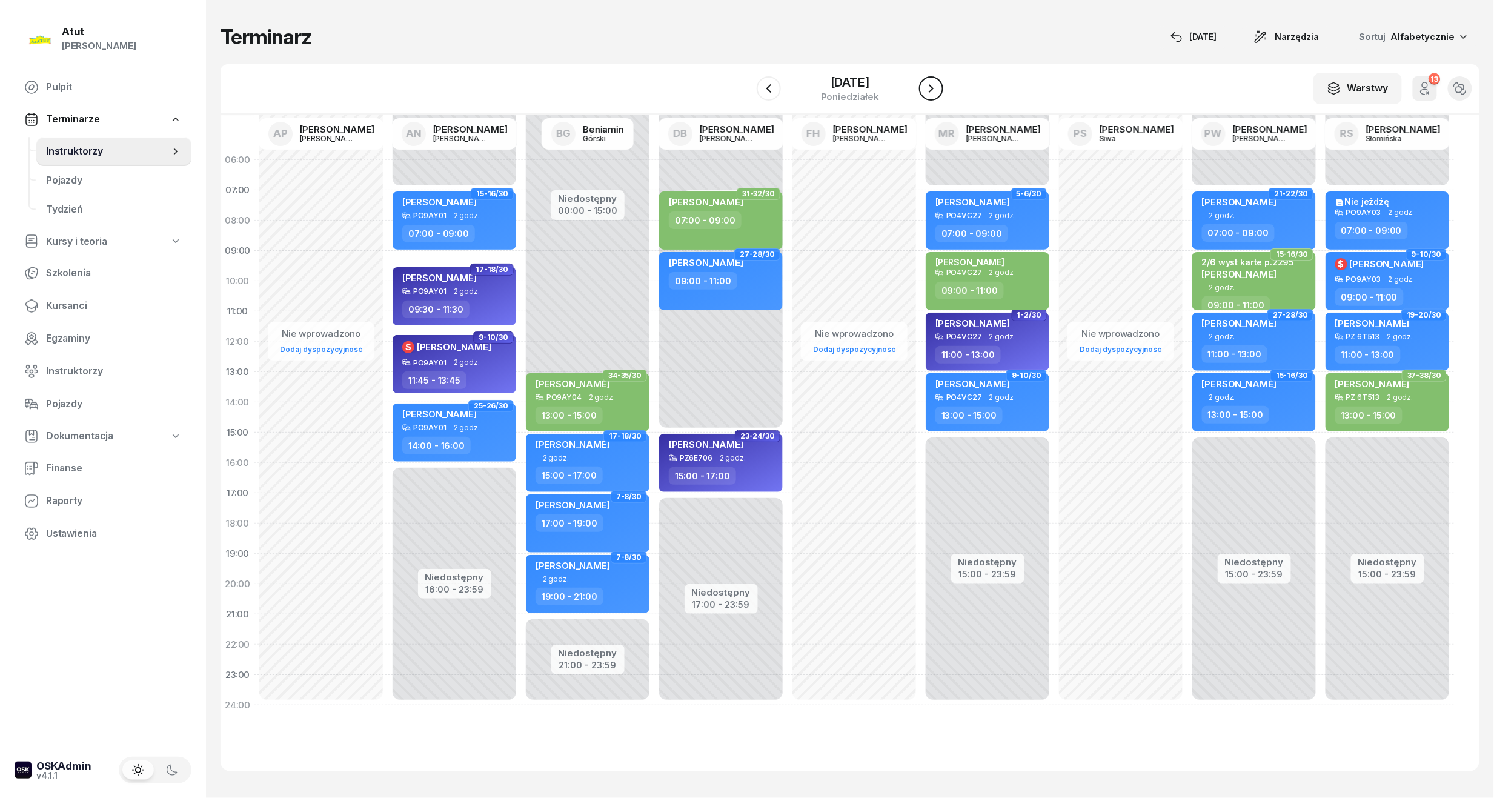
click at [938, 95] on icon "button" at bounding box center [931, 88] width 15 height 15
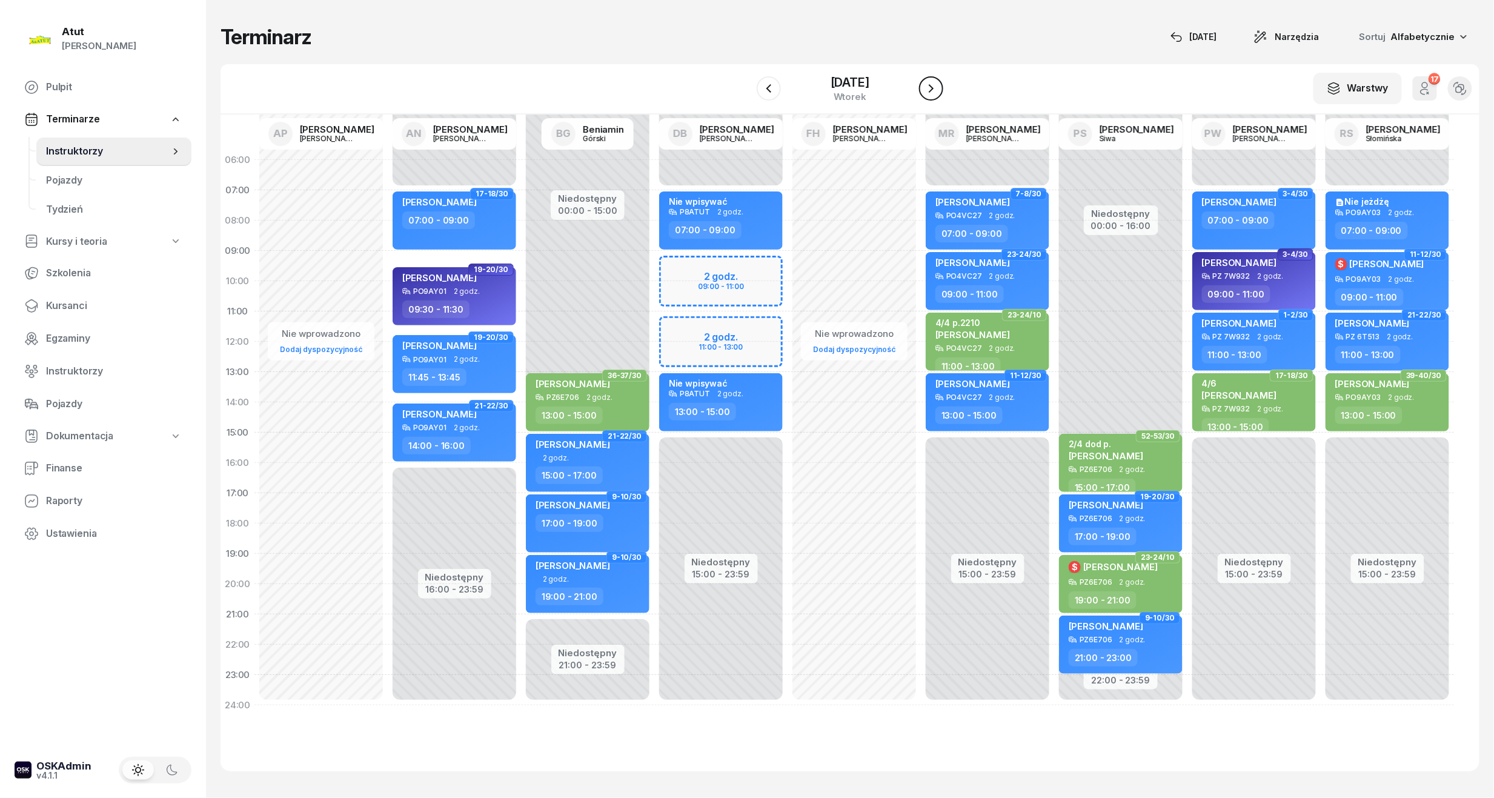
click at [938, 95] on icon "button" at bounding box center [931, 88] width 15 height 15
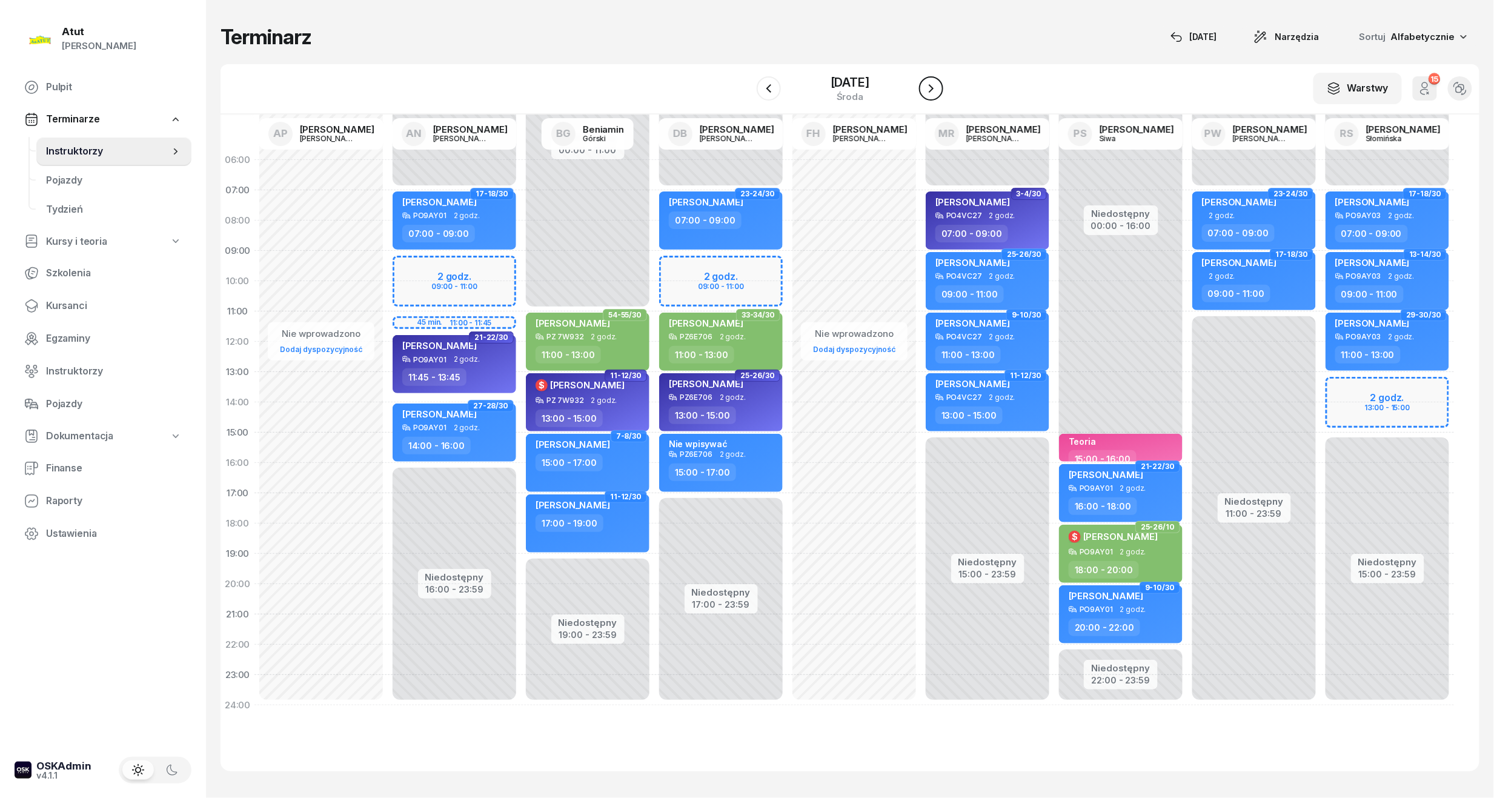
click at [938, 95] on icon "button" at bounding box center [931, 88] width 15 height 15
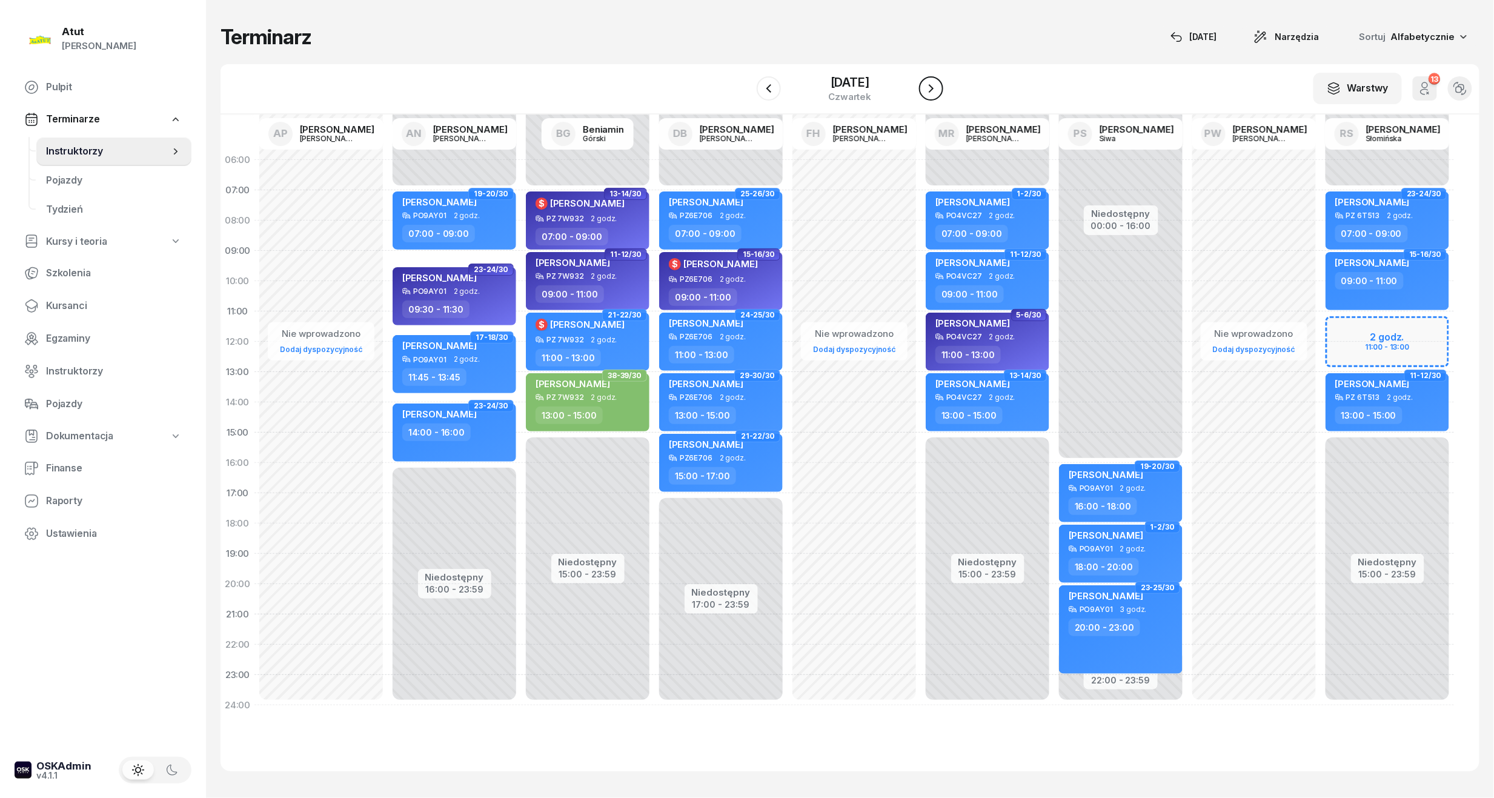
click at [938, 81] on icon "button" at bounding box center [931, 88] width 15 height 15
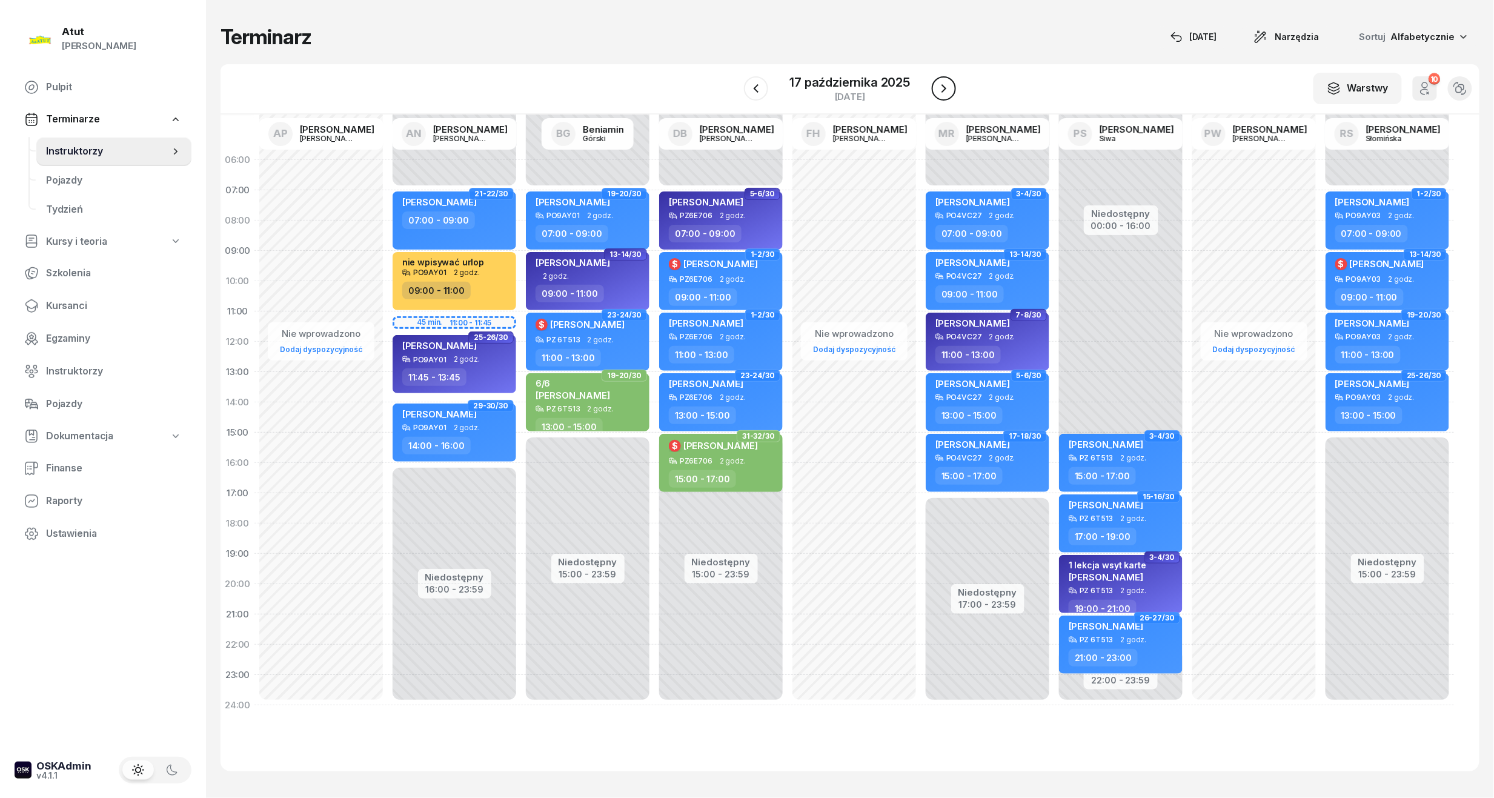
click at [946, 81] on icon "button" at bounding box center [944, 88] width 15 height 15
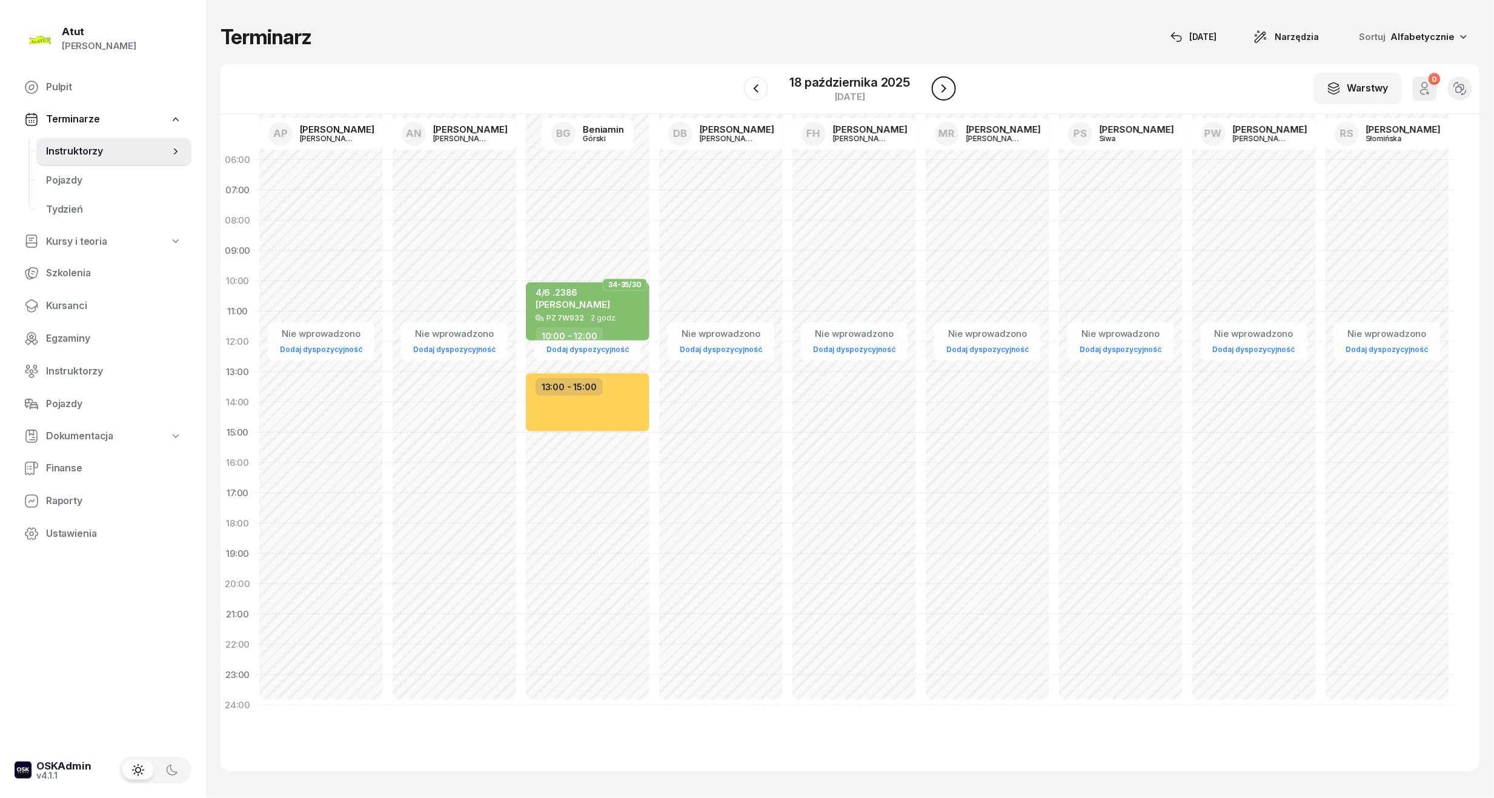
click at [946, 81] on icon "button" at bounding box center [944, 88] width 15 height 15
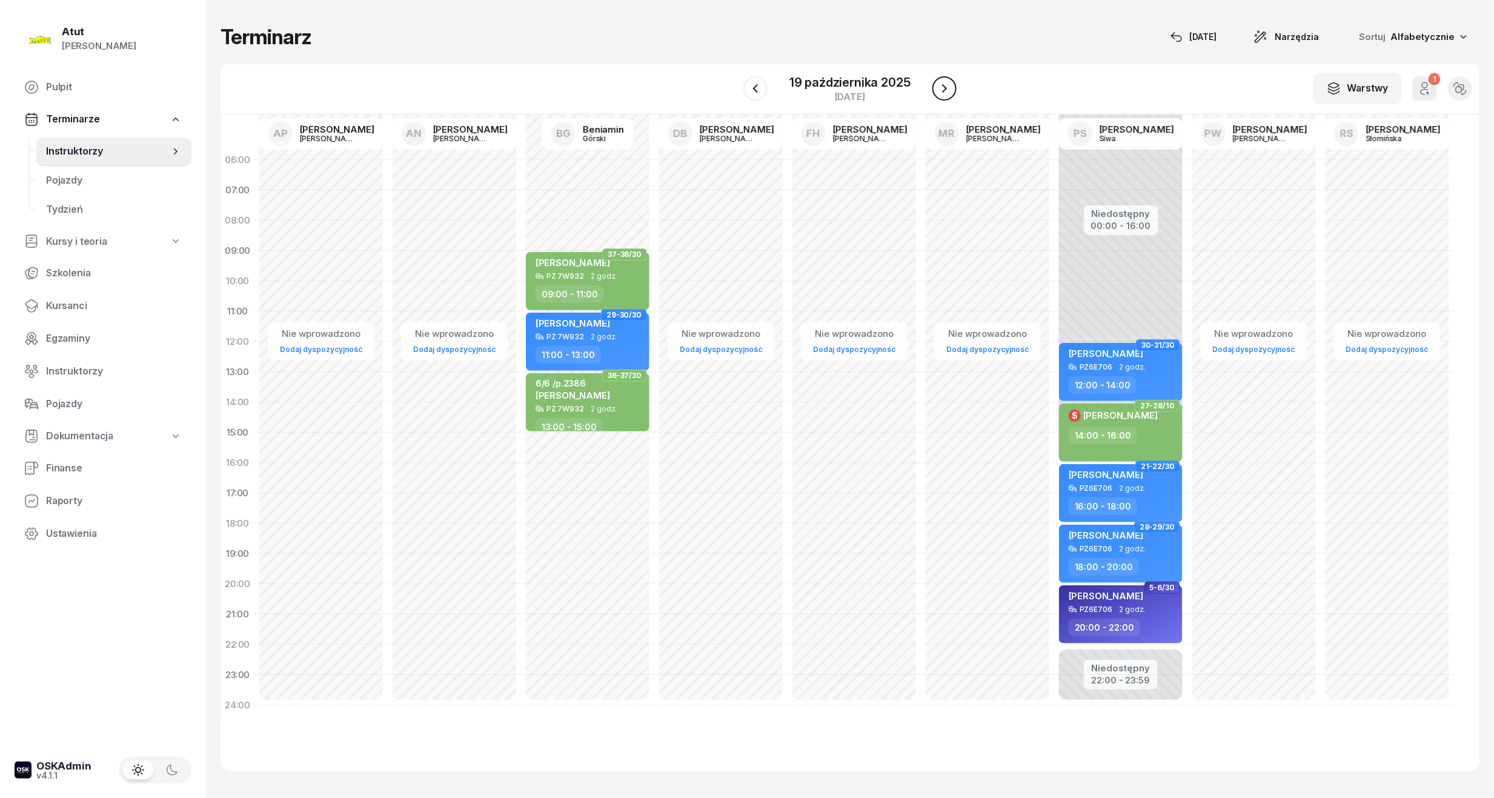
click at [946, 81] on icon "button" at bounding box center [944, 88] width 15 height 15
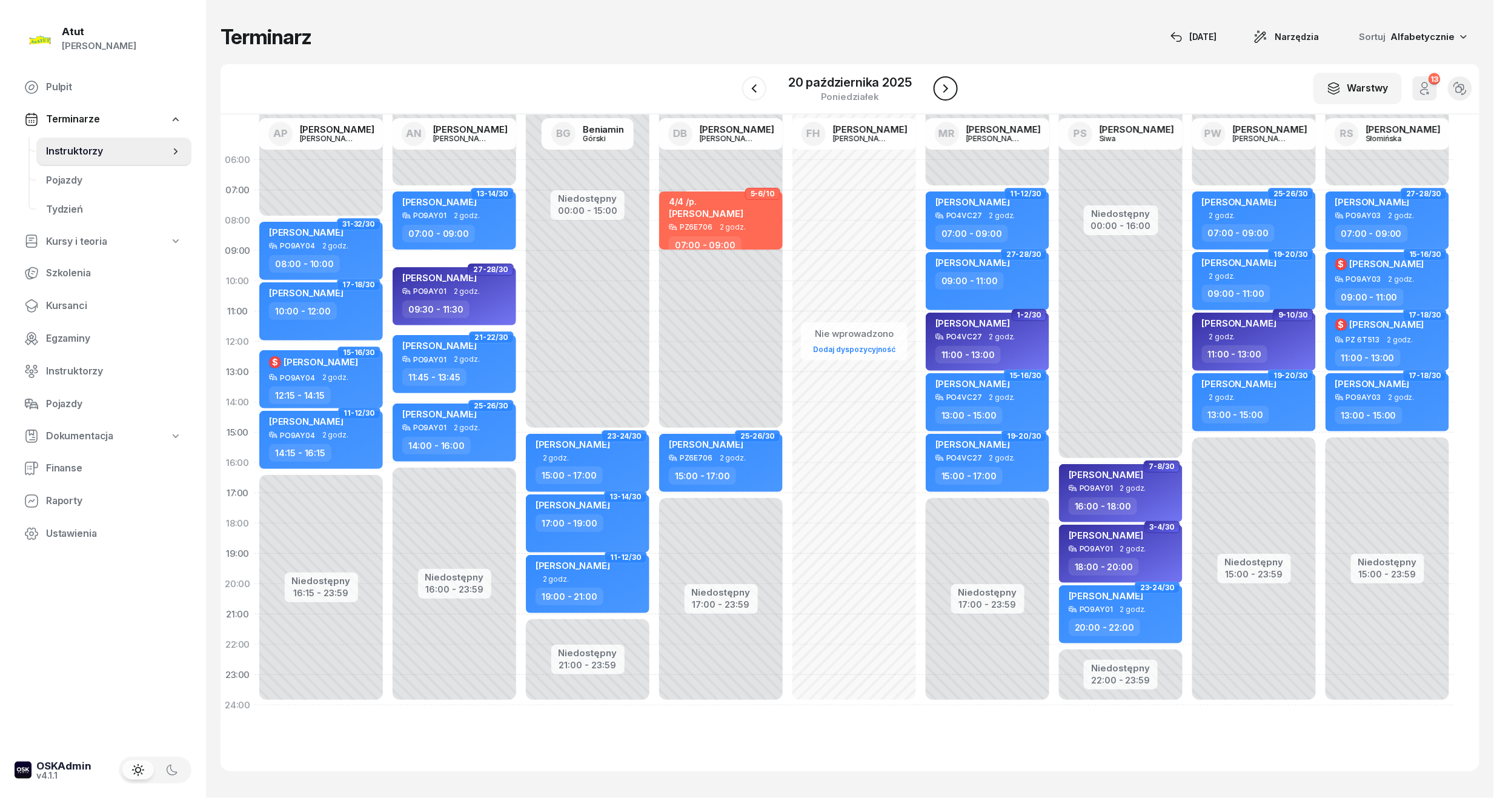
click at [946, 81] on icon "button" at bounding box center [945, 88] width 15 height 15
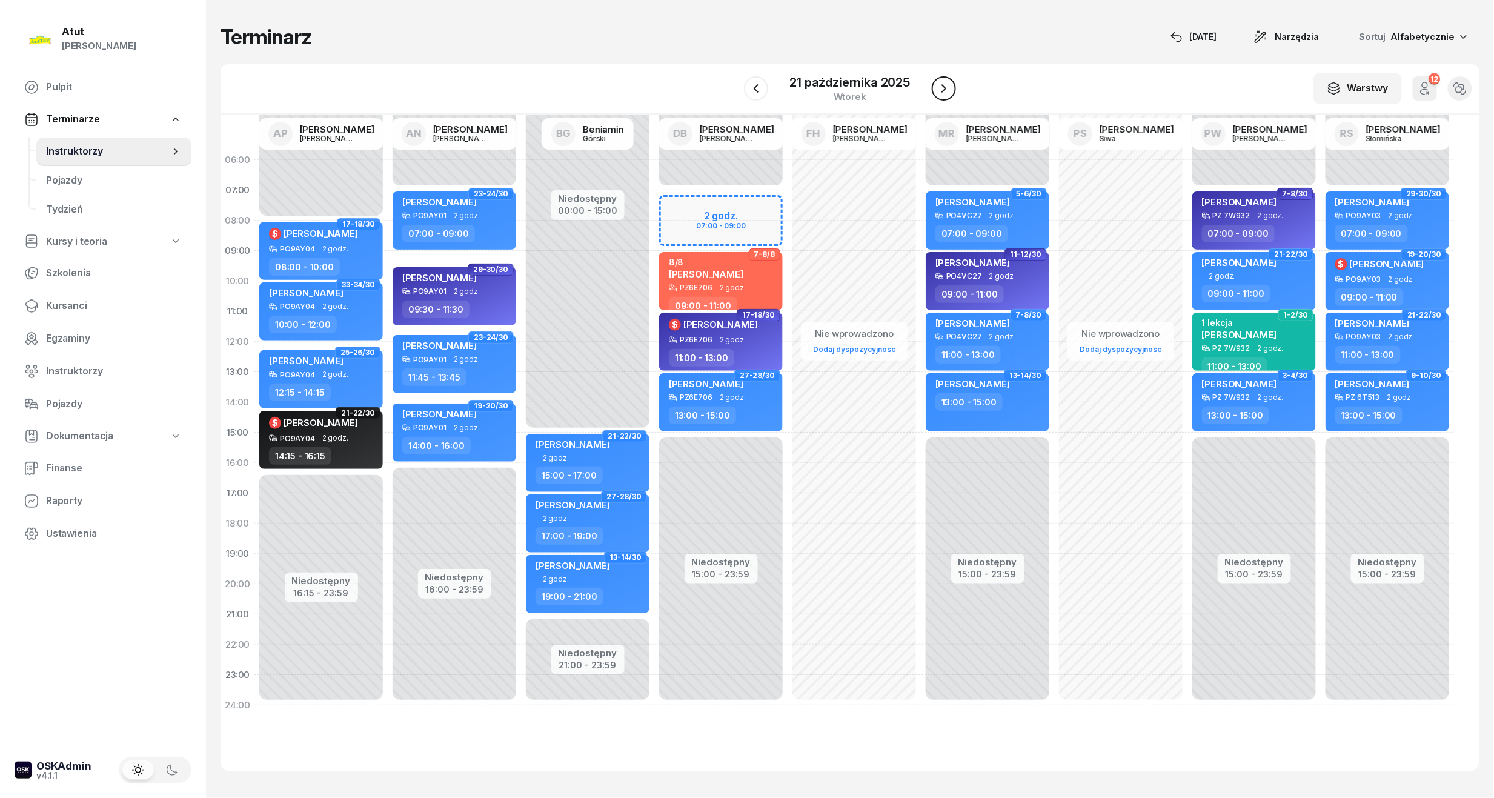
click at [946, 81] on icon "button" at bounding box center [944, 88] width 15 height 15
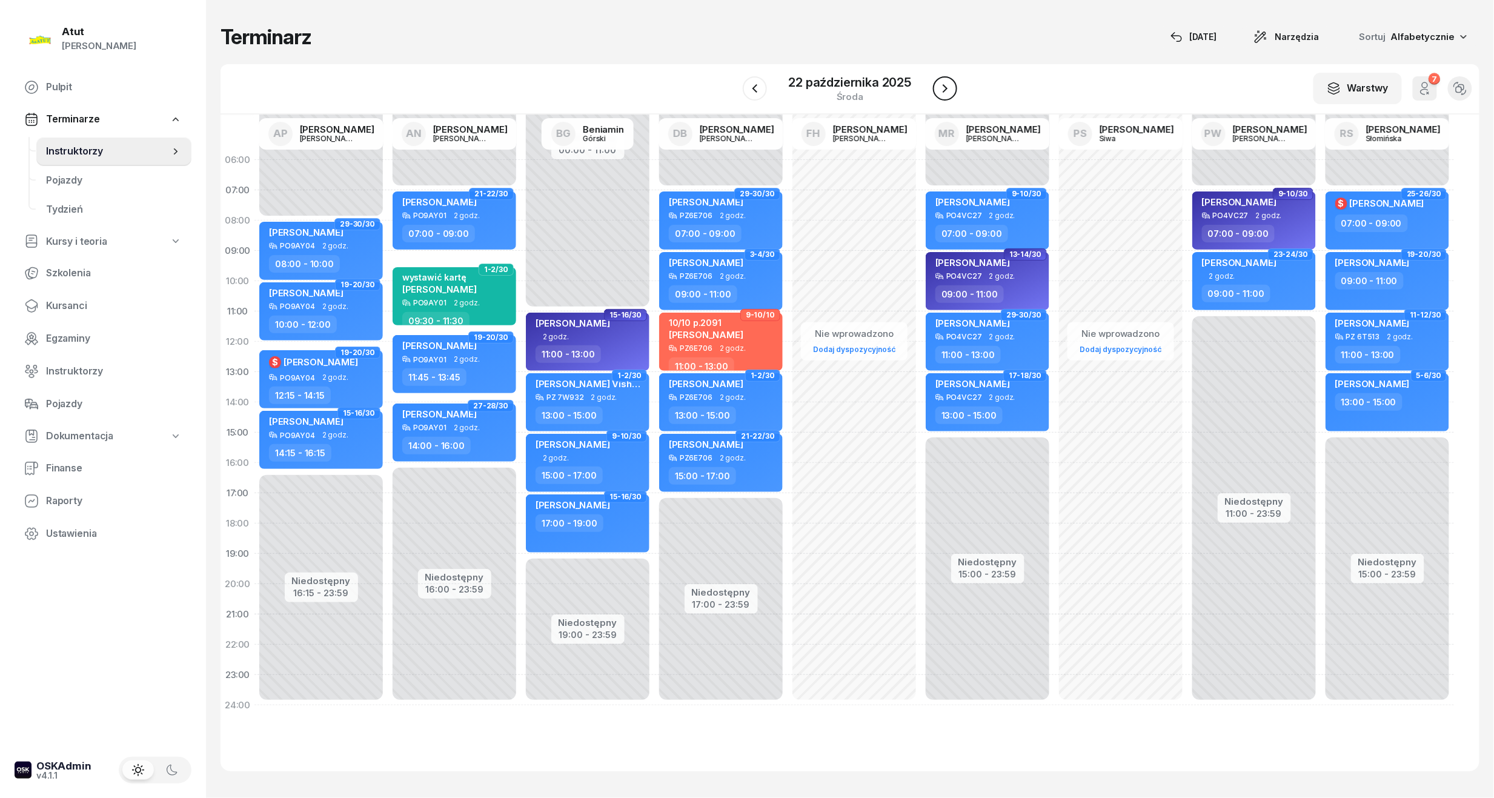
click at [946, 81] on icon "button" at bounding box center [945, 88] width 15 height 15
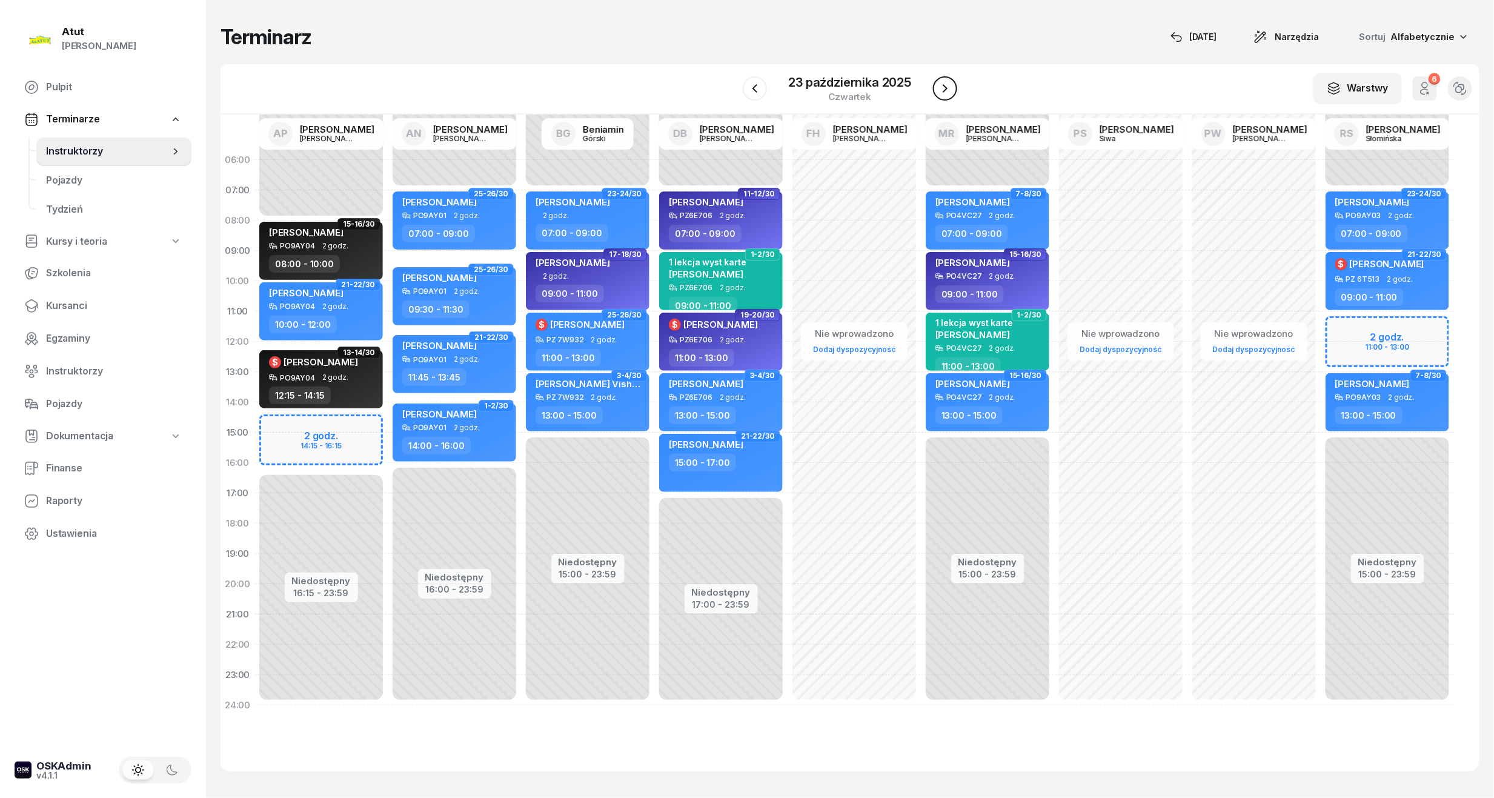
click at [946, 81] on icon "button" at bounding box center [945, 88] width 15 height 15
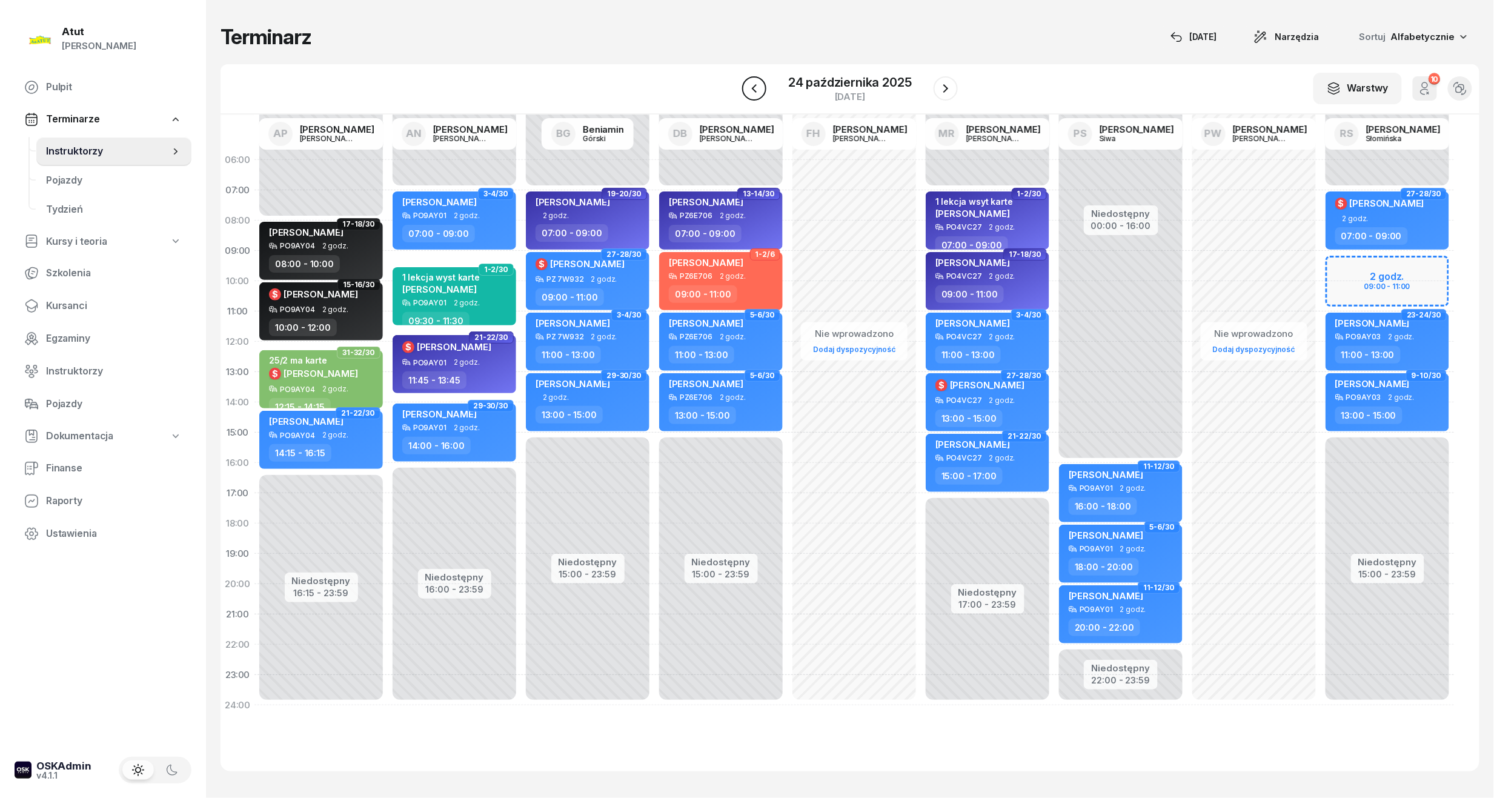
click at [757, 95] on icon "button" at bounding box center [754, 88] width 15 height 15
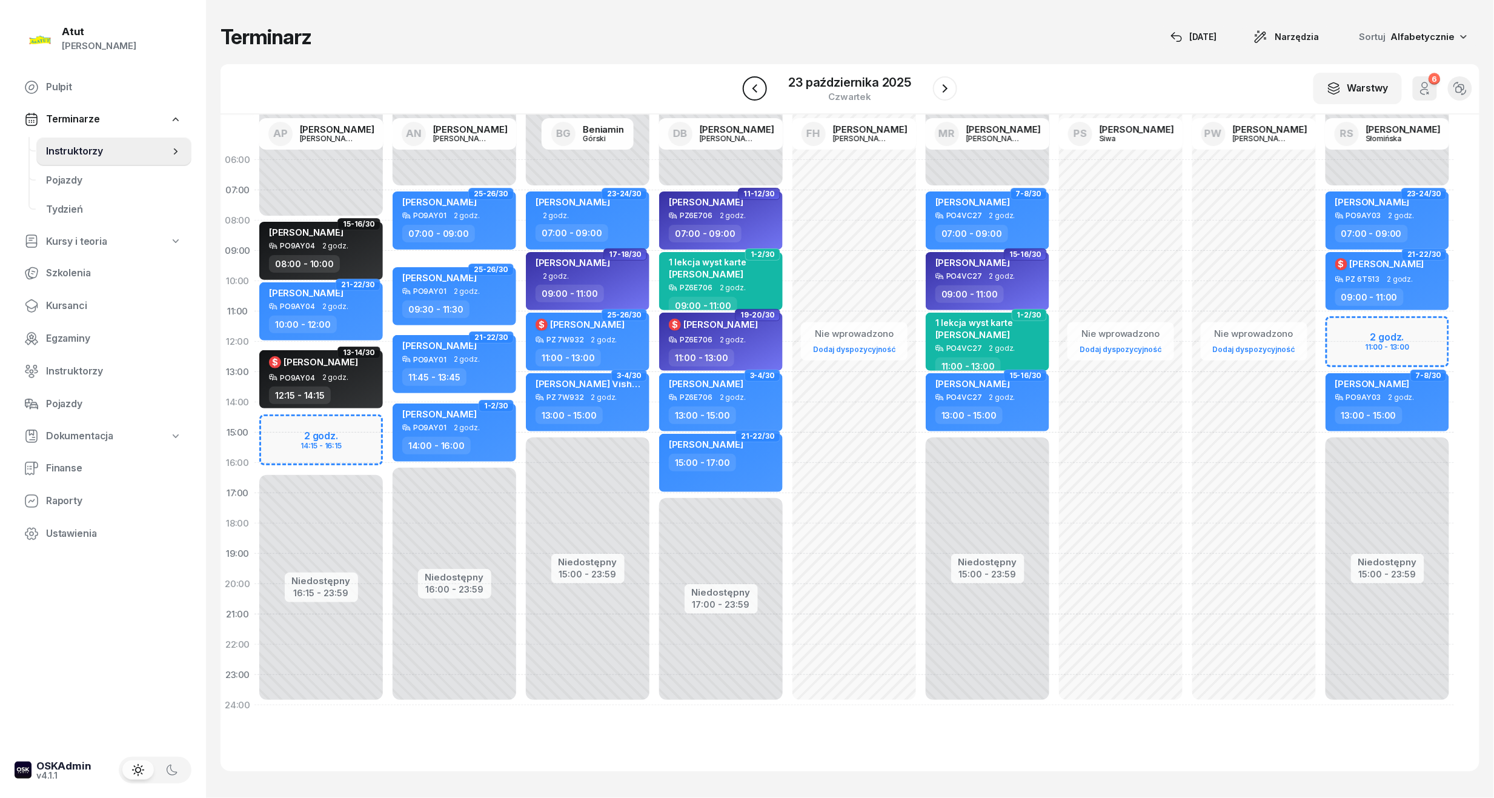
click at [748, 84] on icon "button" at bounding box center [755, 88] width 15 height 15
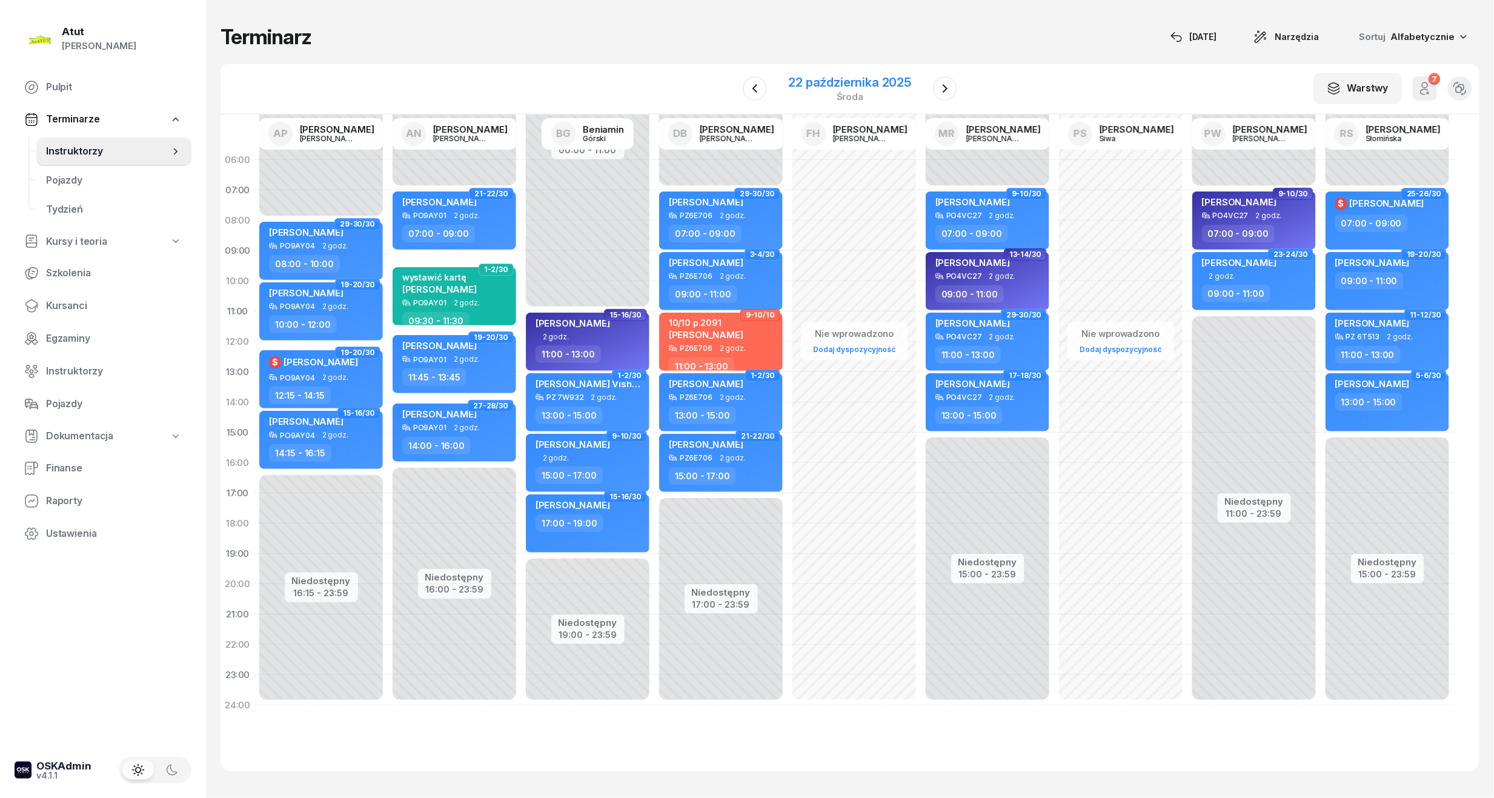
click at [817, 78] on div "22 października 2025" at bounding box center [850, 82] width 123 height 12
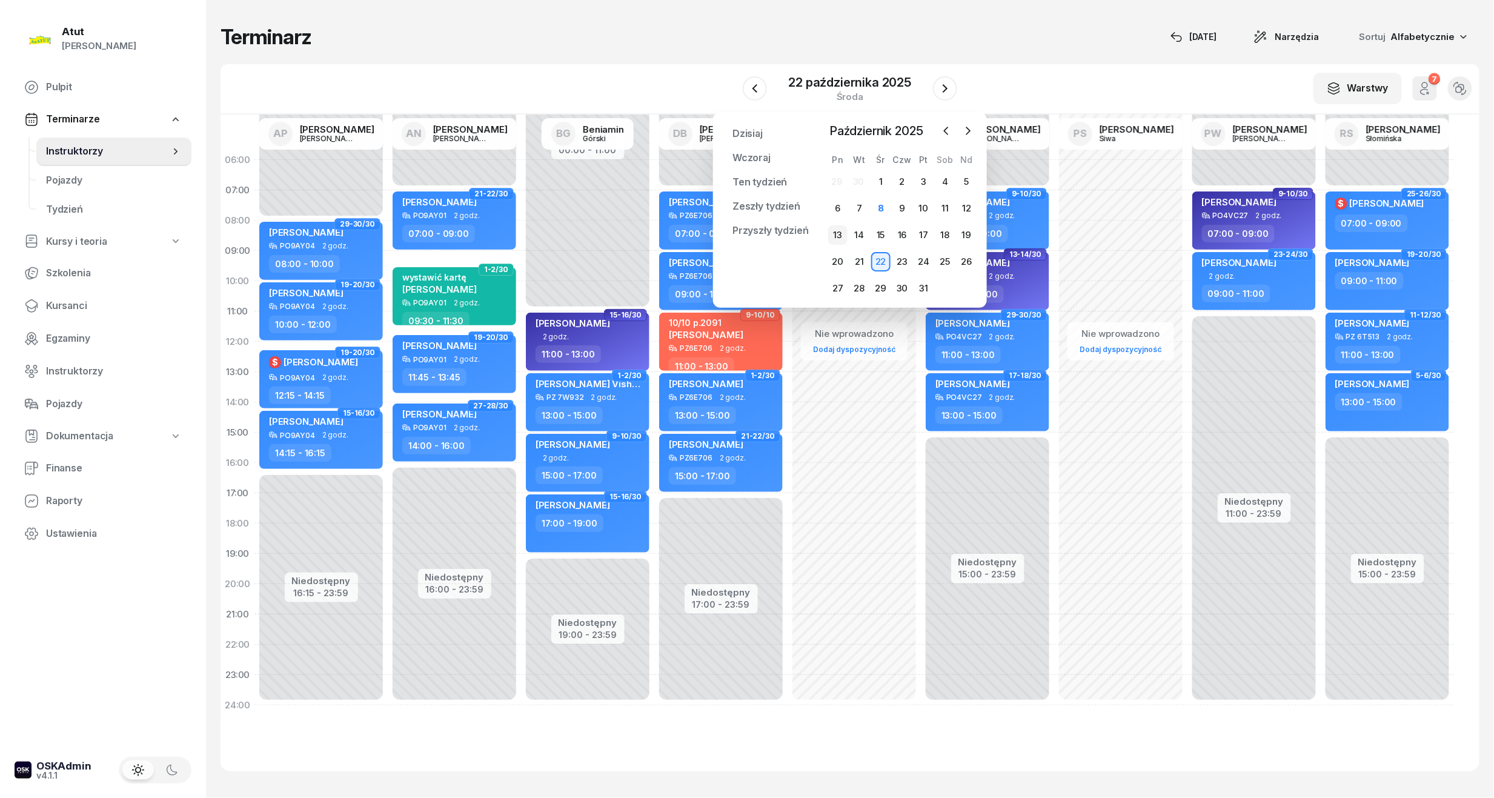
click at [842, 229] on div "13" at bounding box center [837, 234] width 19 height 19
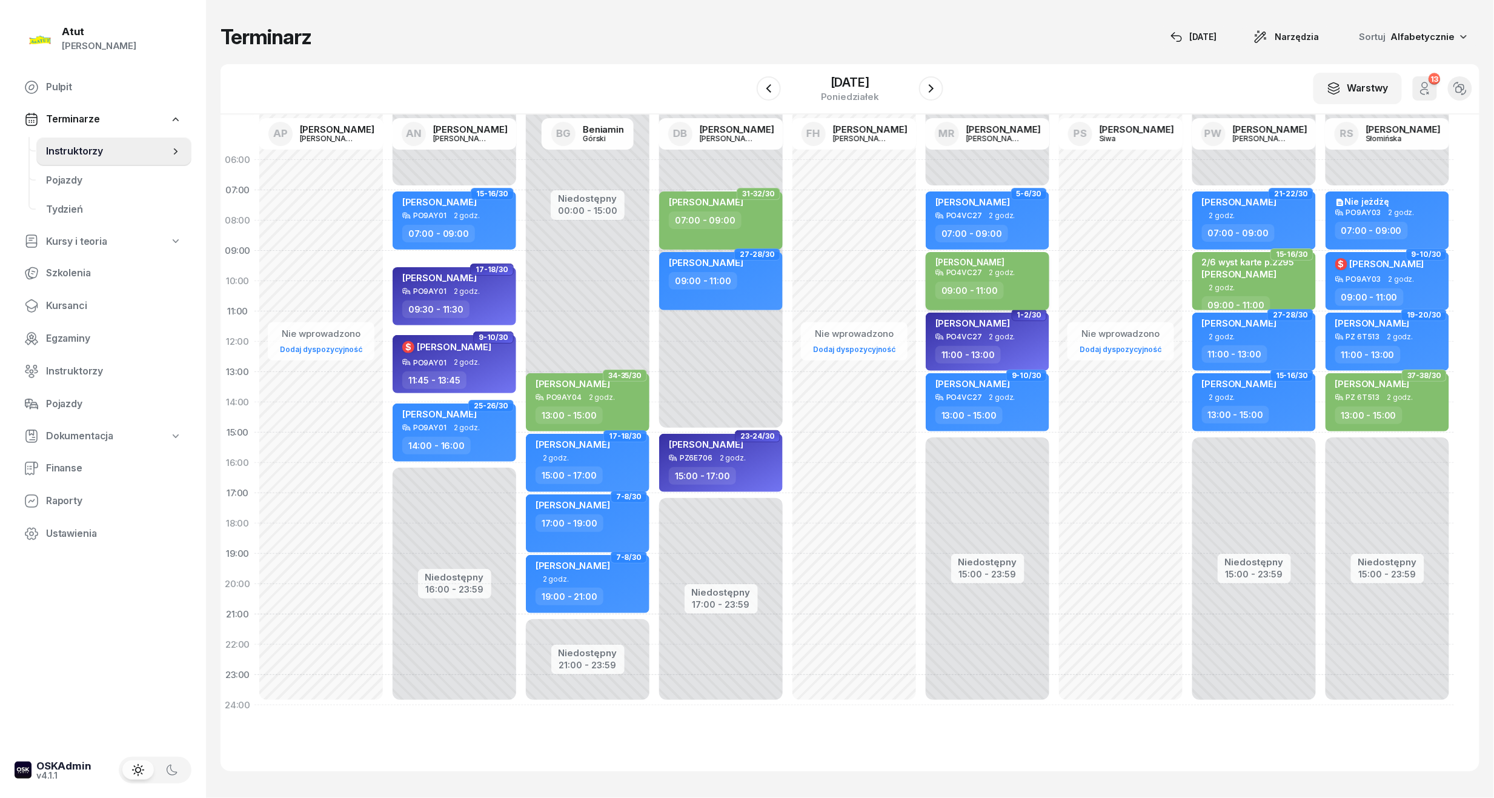
click at [965, 269] on div "PO4VC27" at bounding box center [964, 272] width 36 height 8
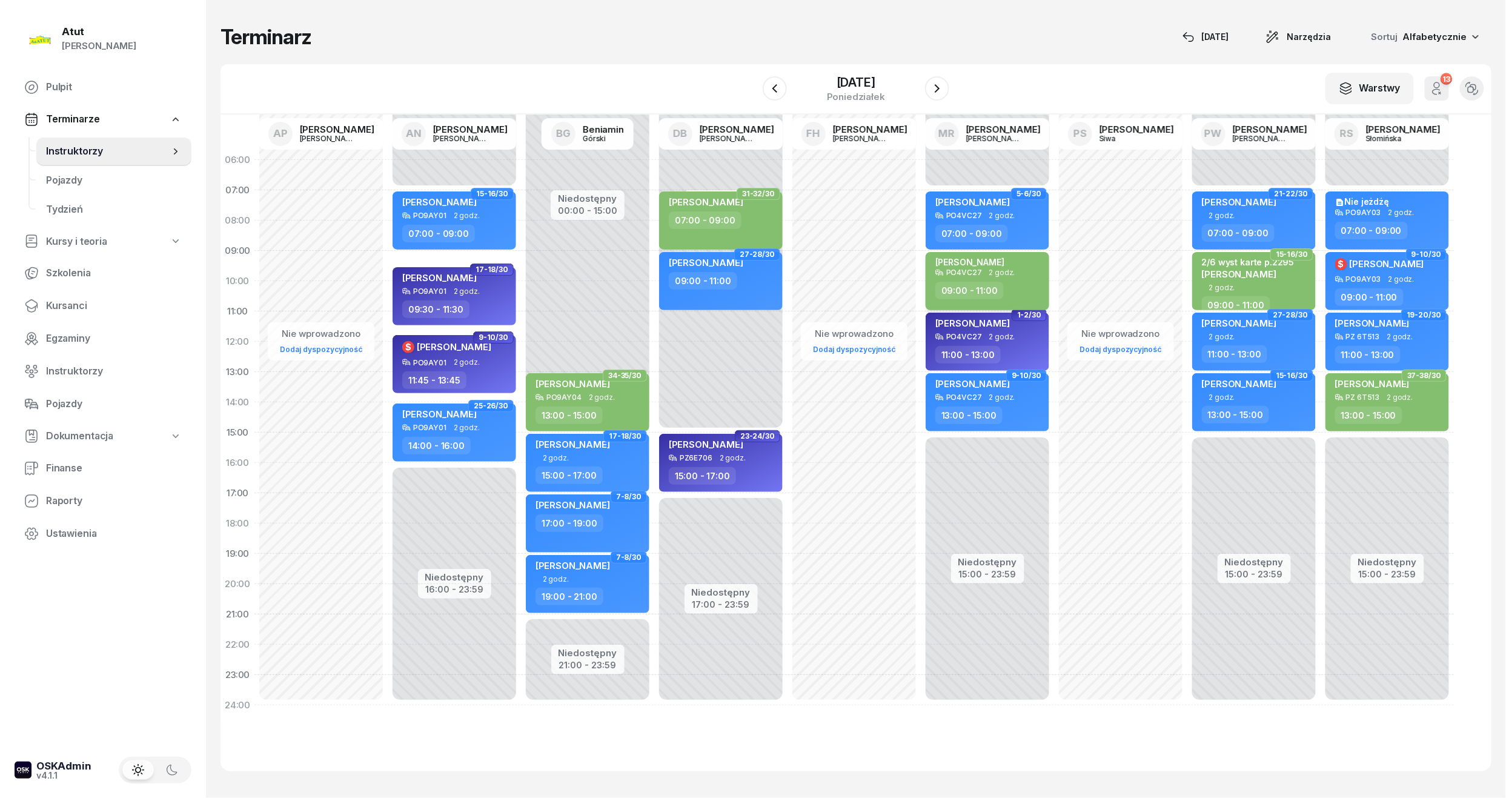
select select "09"
select select "11"
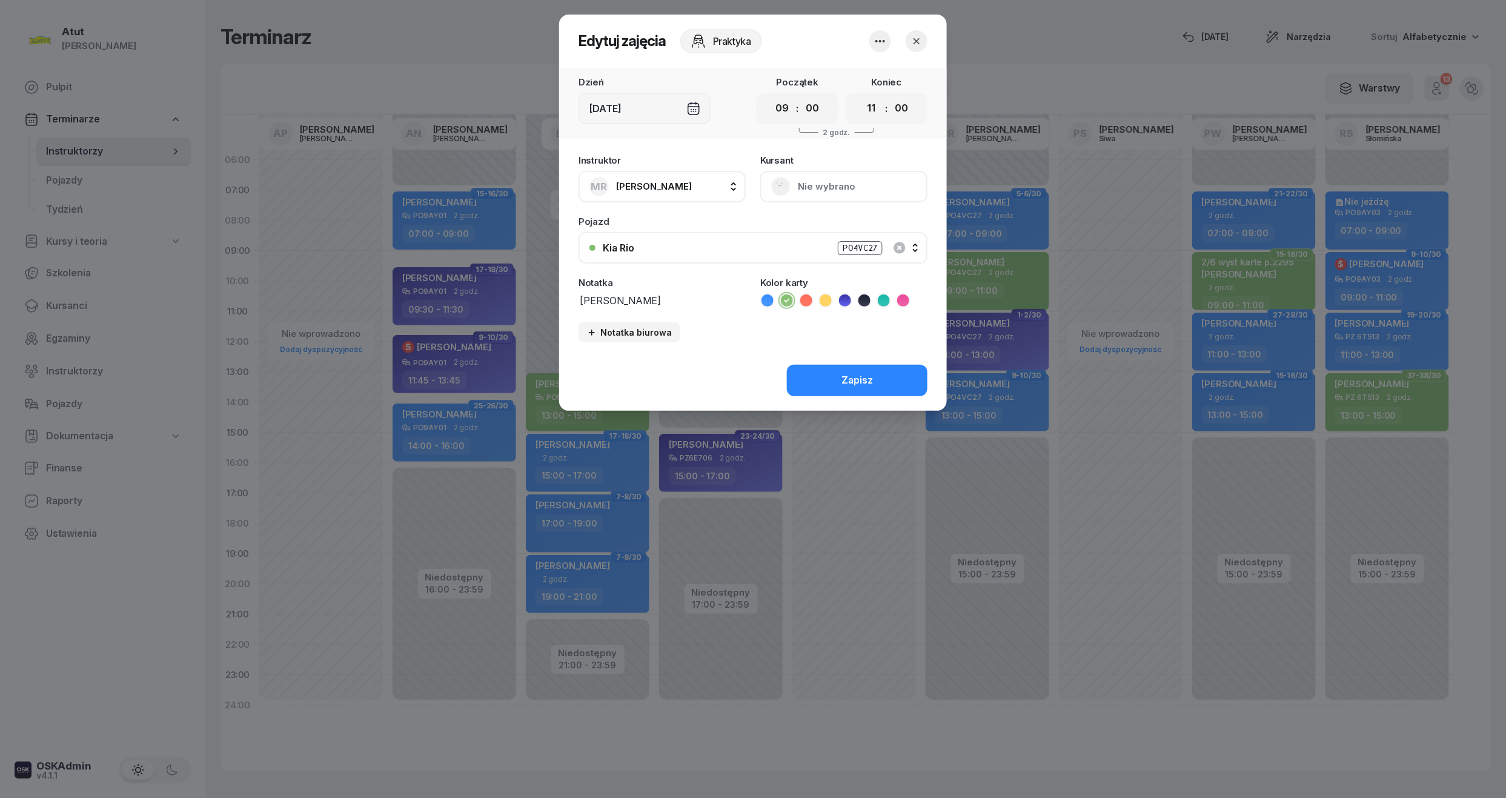
click at [883, 45] on icon "button" at bounding box center [880, 41] width 15 height 15
click at [863, 80] on link "Usuń" at bounding box center [874, 78] width 160 height 30
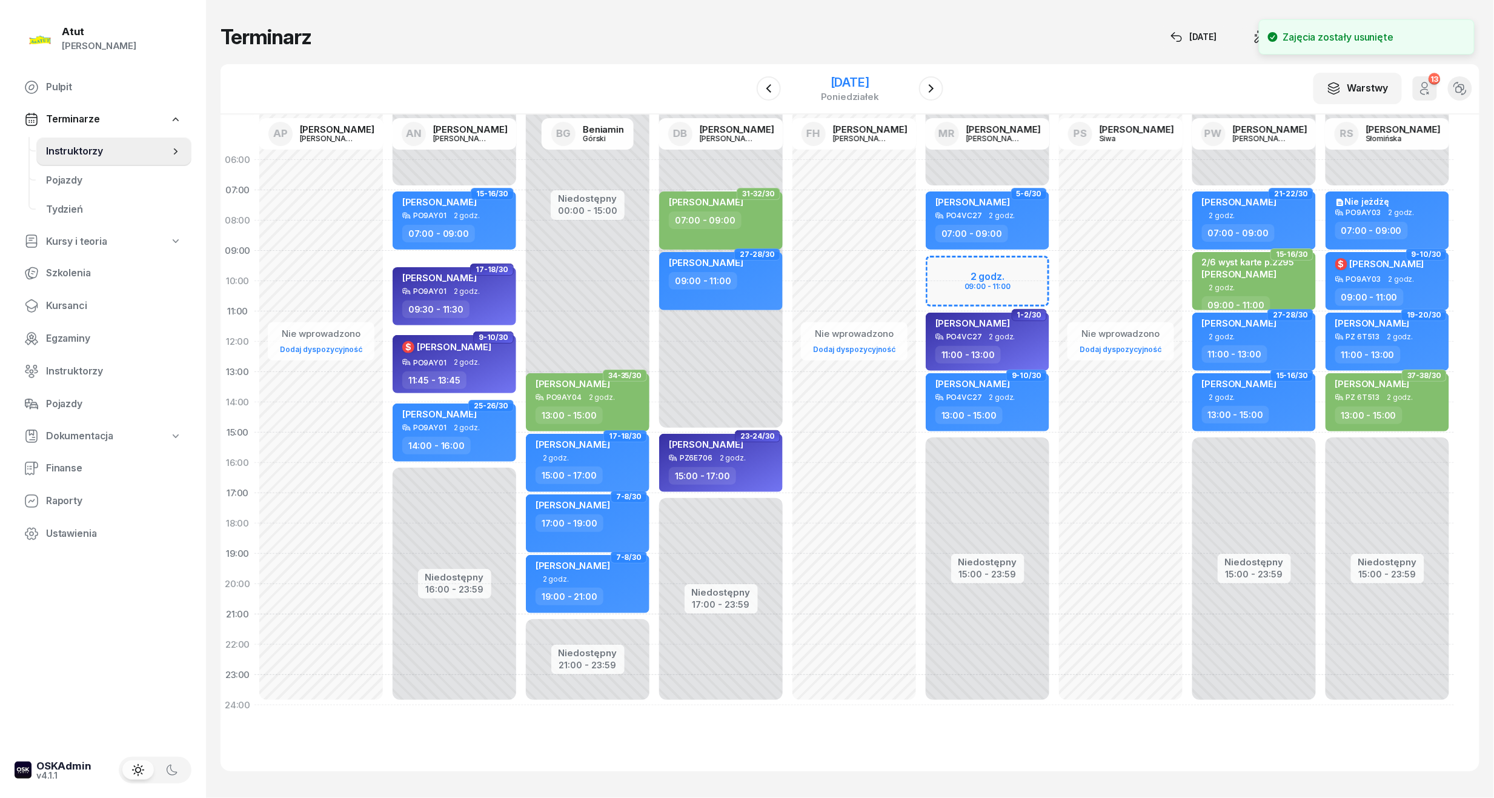
click at [859, 83] on div "[DATE]" at bounding box center [850, 82] width 58 height 12
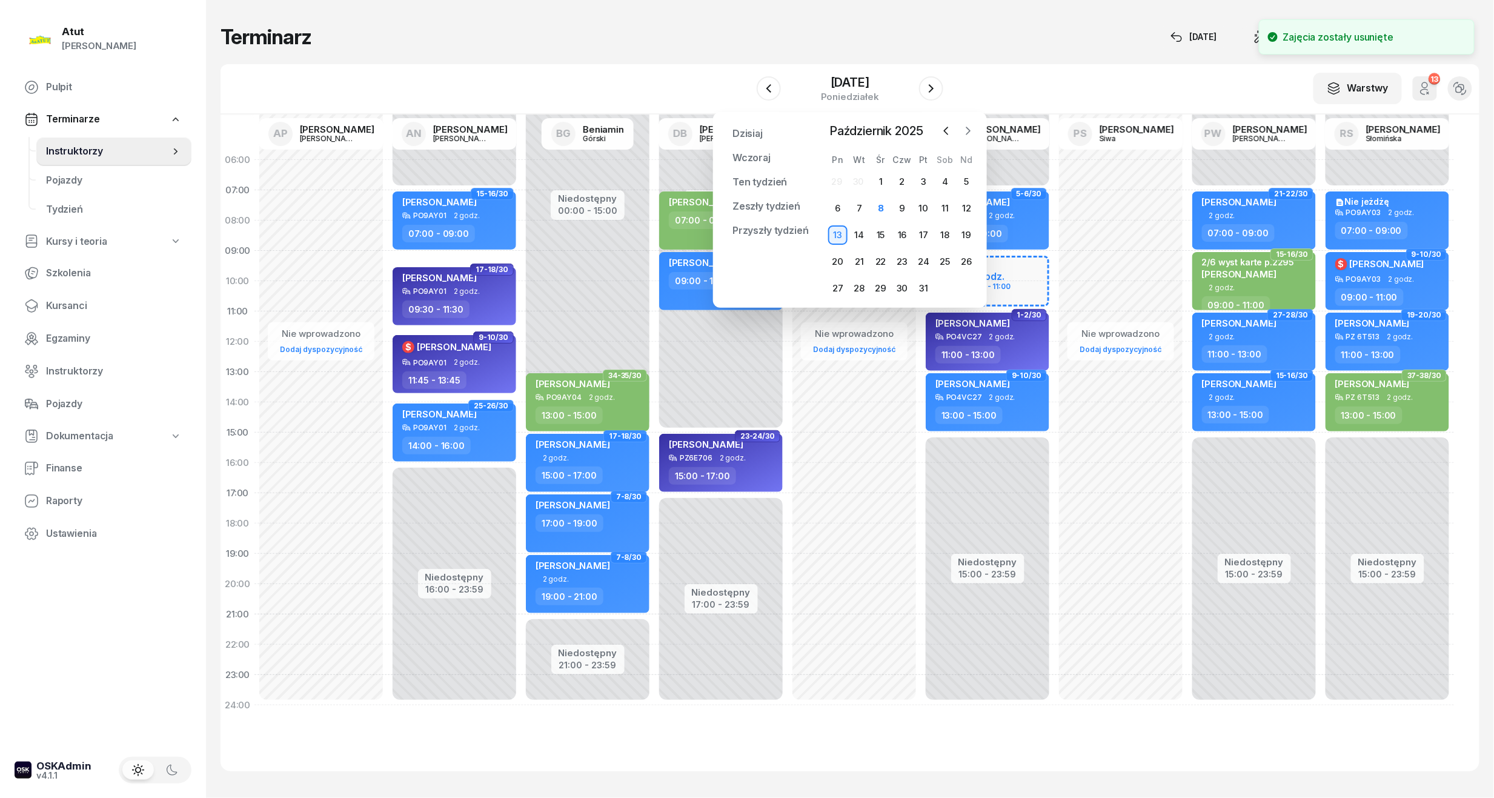
click at [968, 124] on button "button" at bounding box center [968, 131] width 18 height 18
click at [835, 179] on div "1" at bounding box center [837, 181] width 19 height 19
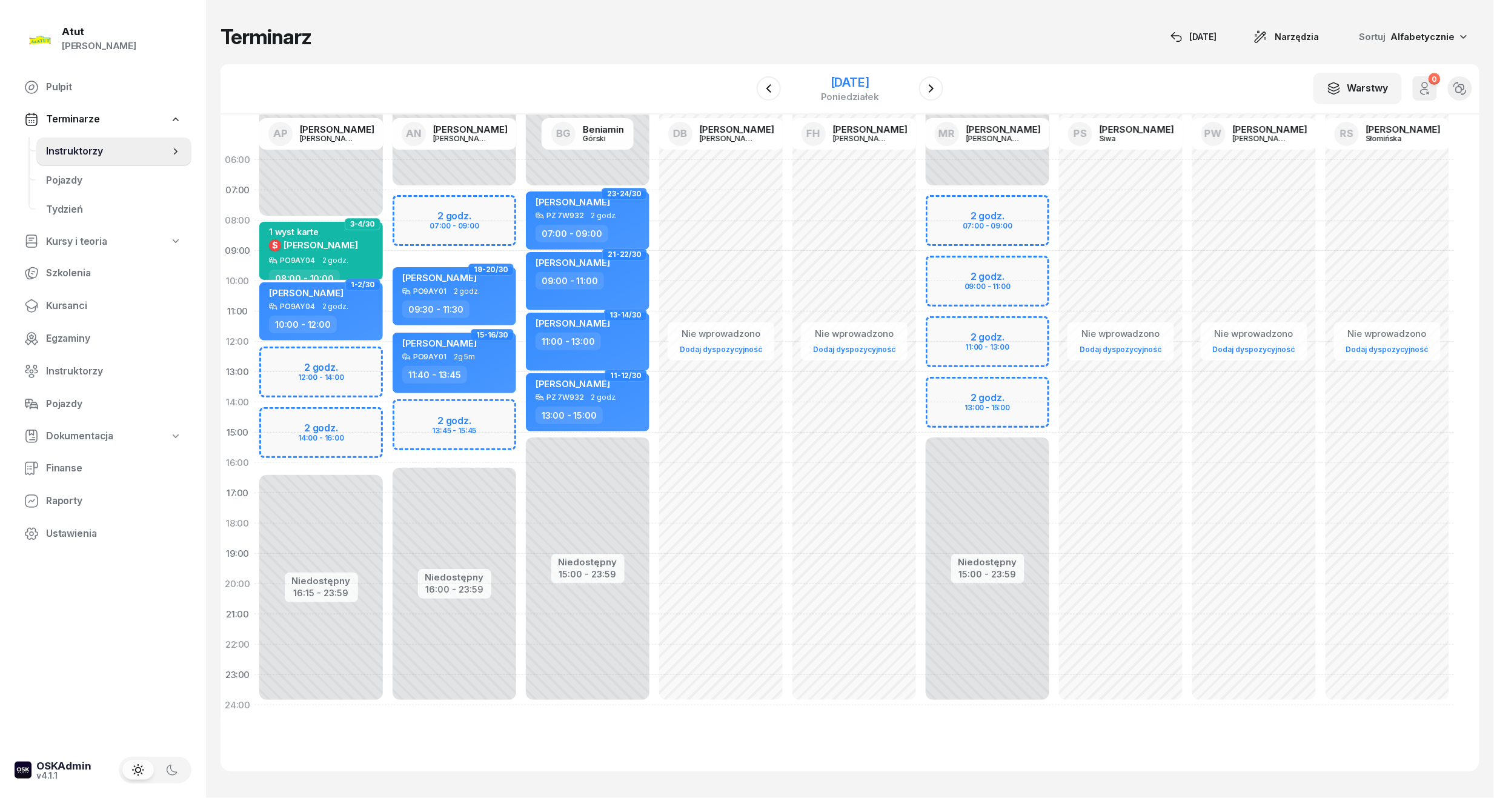
click at [820, 73] on div "[DATE]" at bounding box center [850, 88] width 124 height 35
click at [821, 88] on div "[DATE]" at bounding box center [850, 82] width 58 height 12
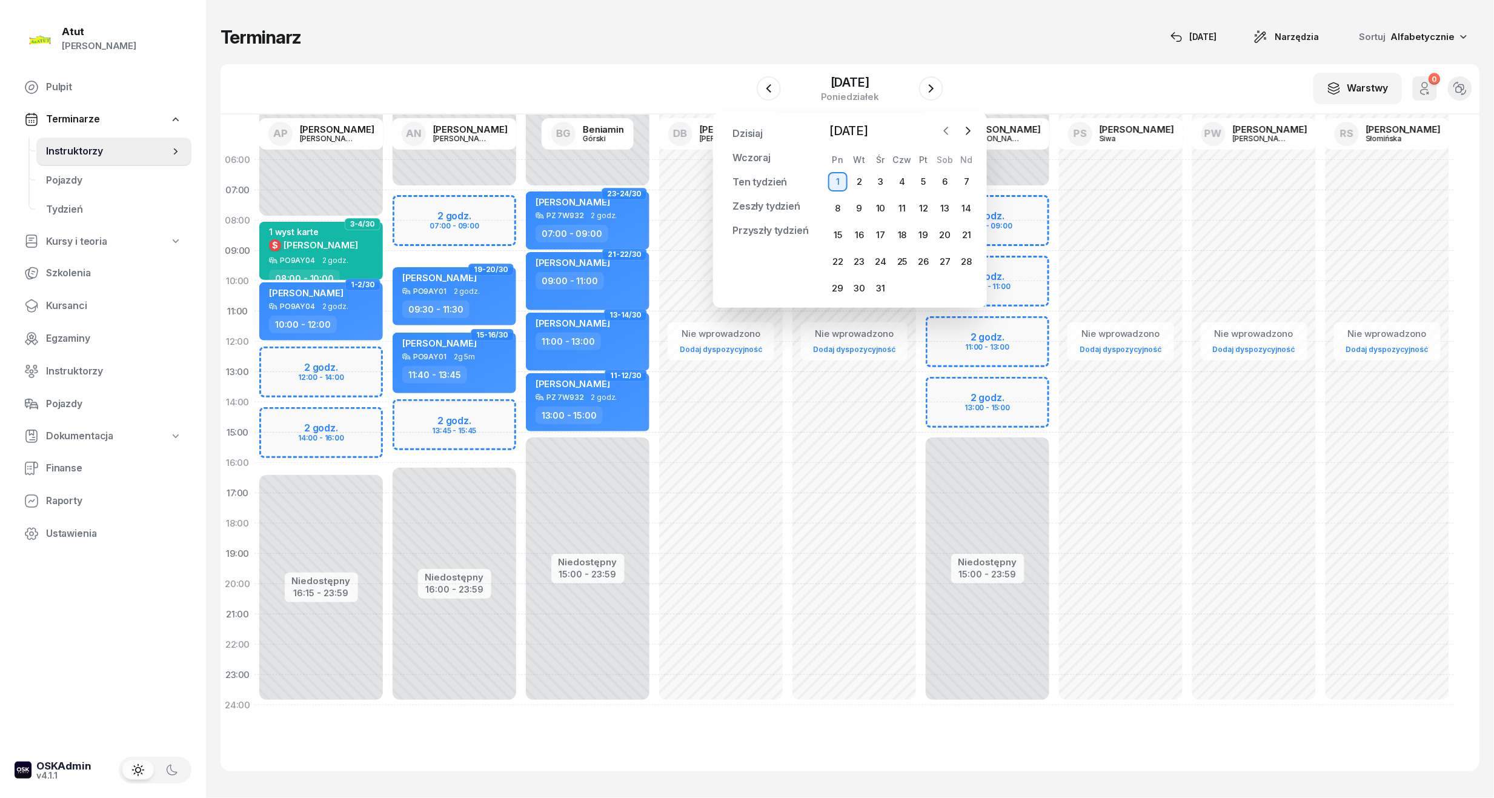
click at [953, 127] on button "button" at bounding box center [946, 131] width 18 height 18
click at [949, 129] on icon "button" at bounding box center [946, 131] width 12 height 12
click at [880, 204] on div "8" at bounding box center [880, 208] width 19 height 19
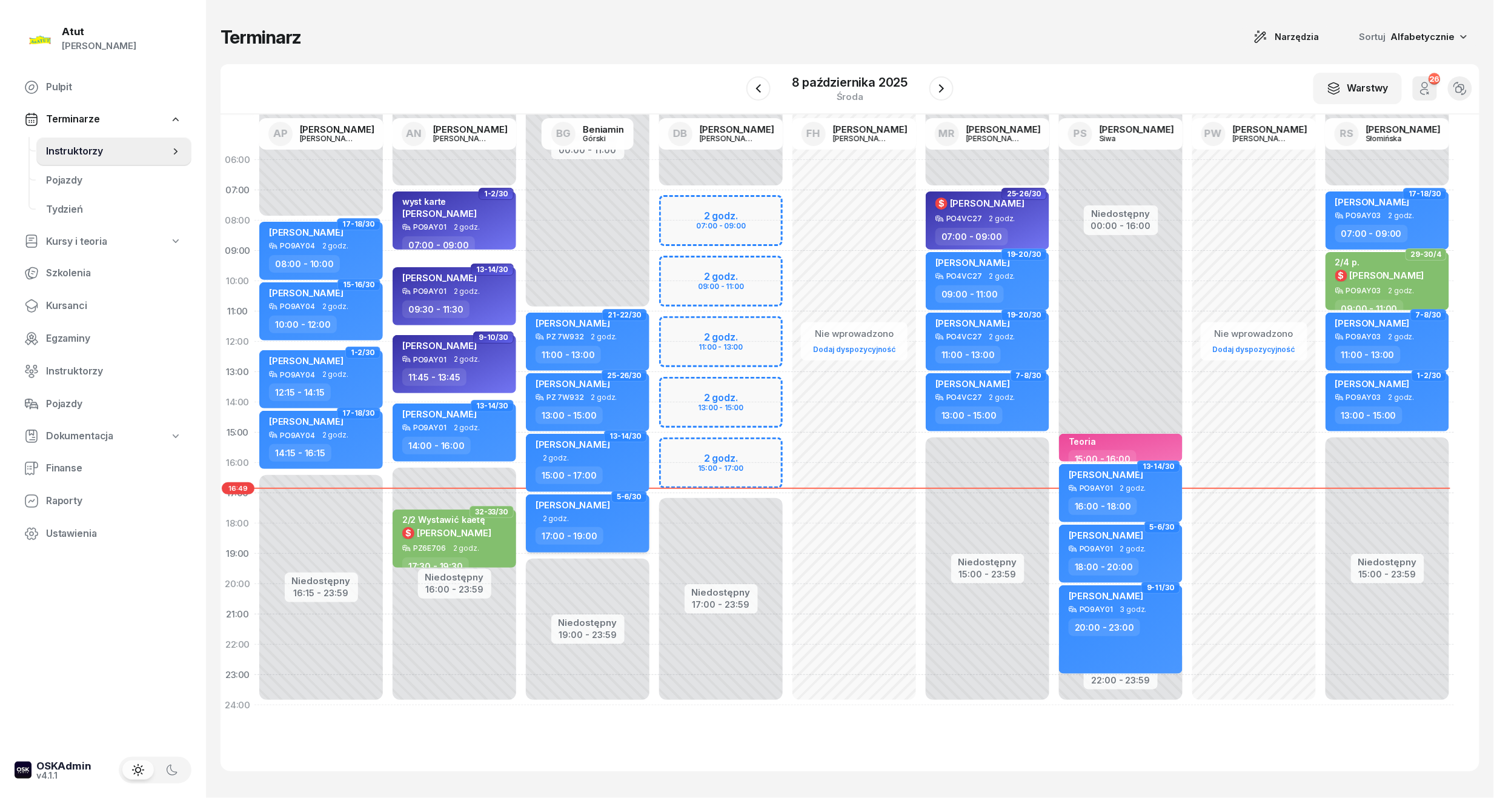
click at [588, 524] on div "Kamil Matelski 2 godz. 17:00 - 19:00" at bounding box center [588, 523] width 124 height 58
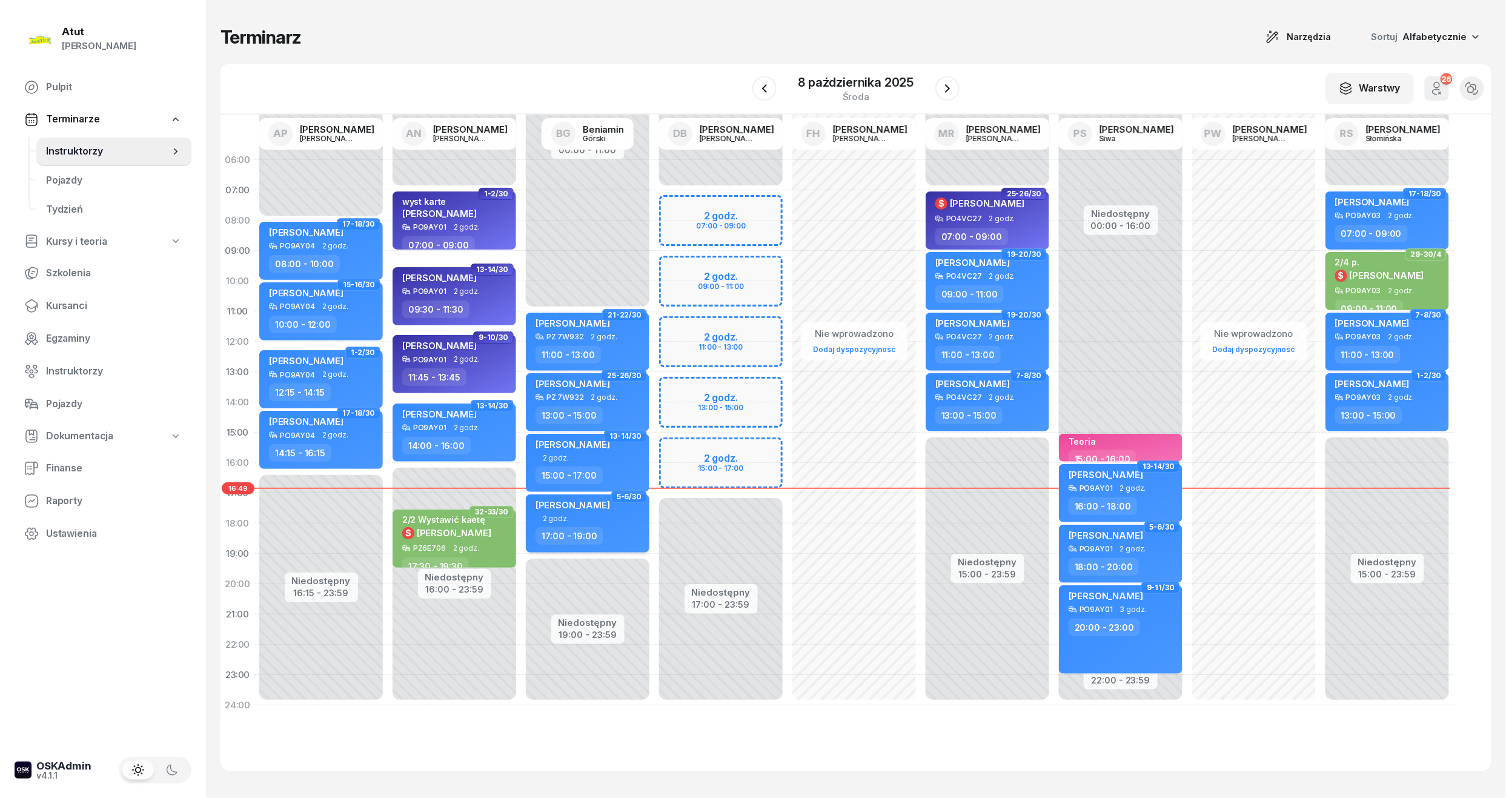
select select "17"
select select "19"
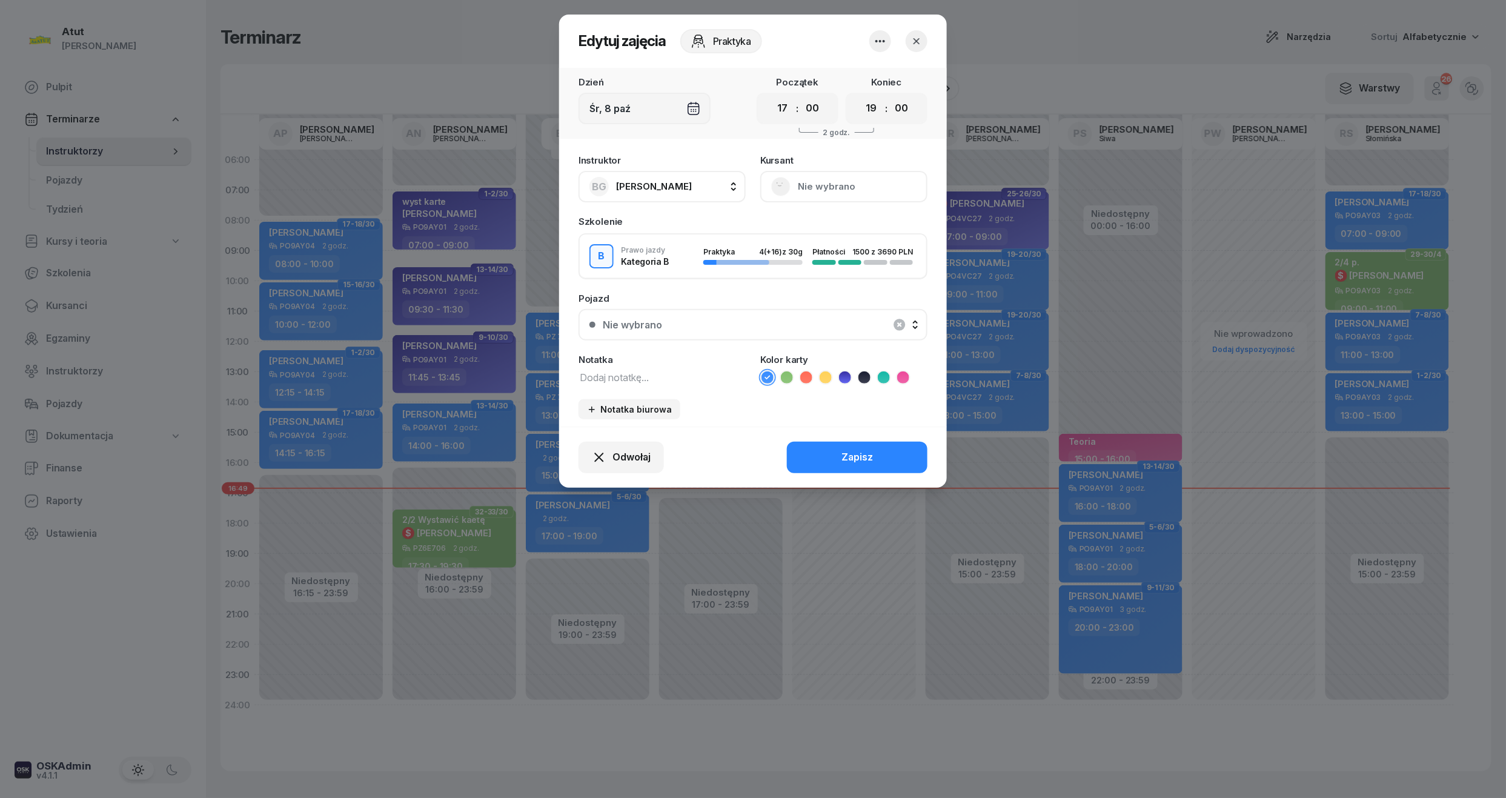
click at [866, 183] on button "Nie wybrano" at bounding box center [843, 187] width 167 height 32
click at [920, 37] on icon "button" at bounding box center [917, 41] width 12 height 12
